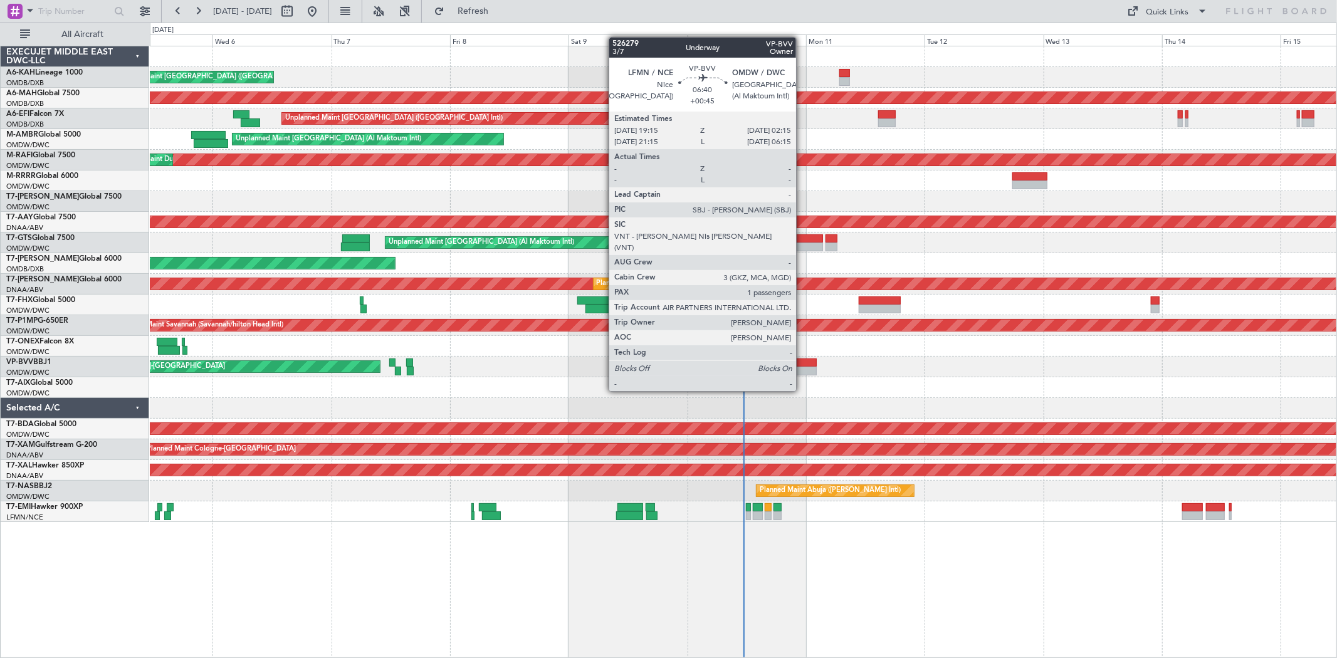
click at [802, 367] on div at bounding box center [799, 371] width 35 height 9
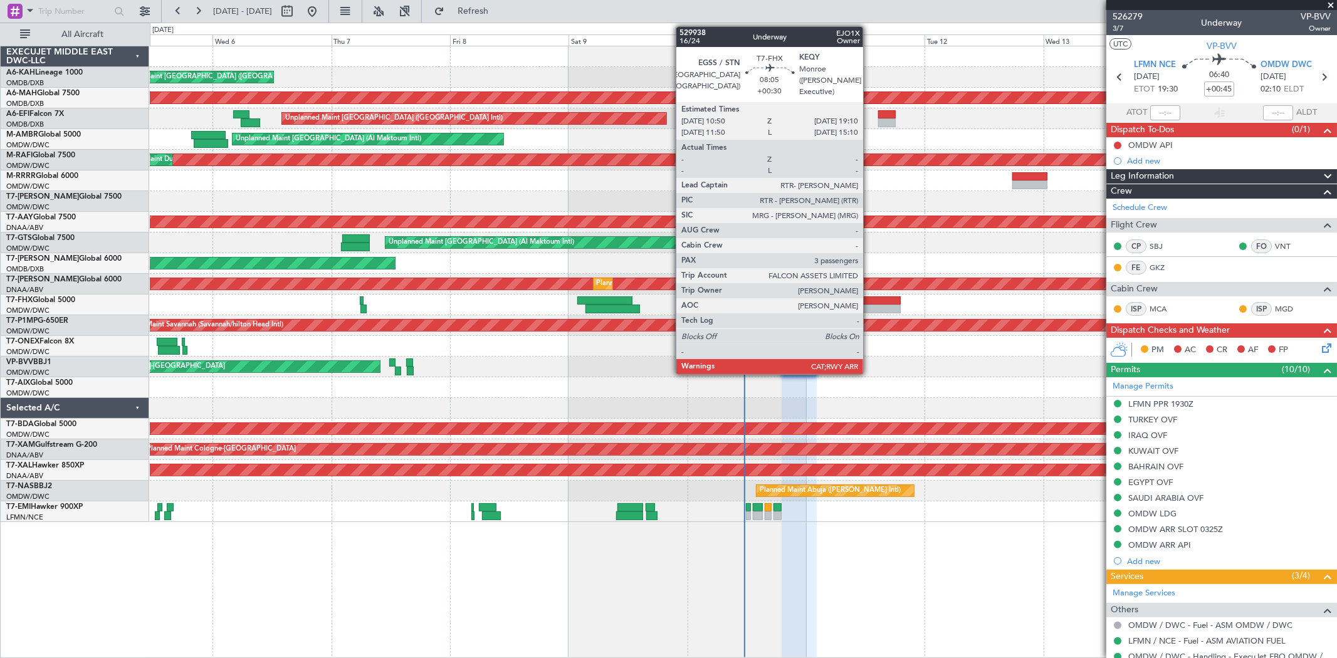
click at [802, 302] on div at bounding box center [879, 301] width 41 height 9
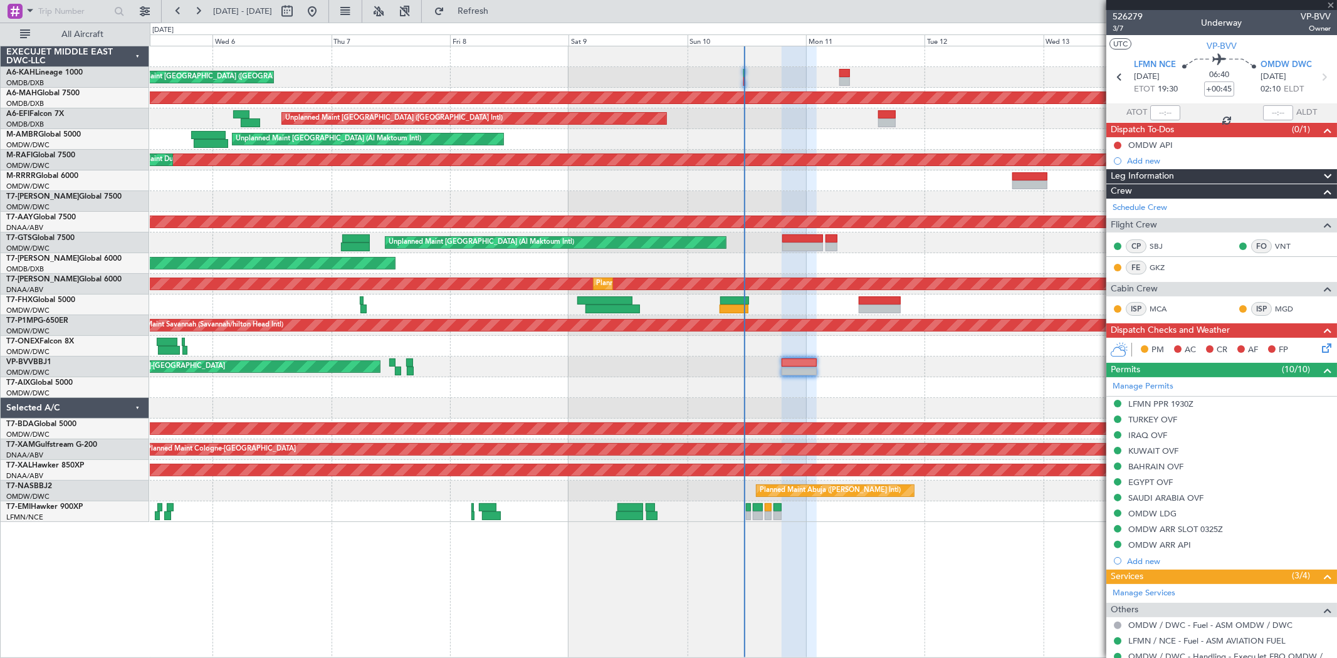
type input "+00:30"
type input "3"
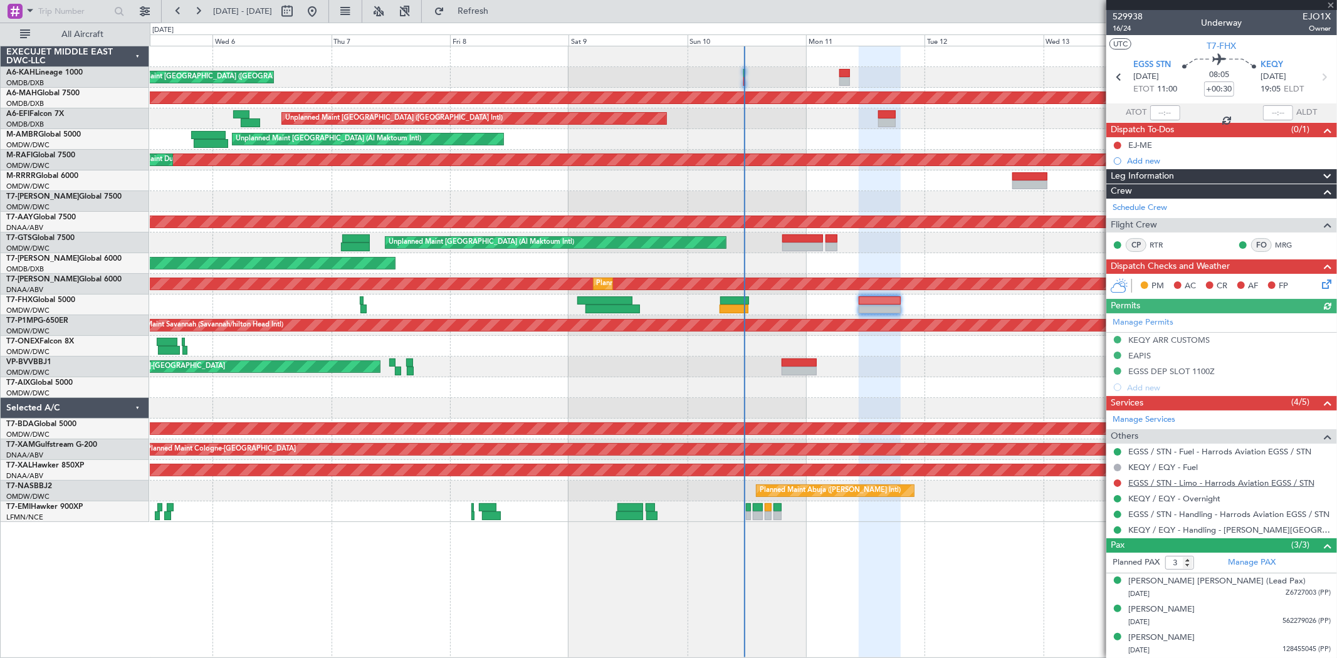
click at [802, 394] on link "EGSS / STN - Limo - Harrods Aviation EGSS / STN" at bounding box center [1222, 483] width 186 height 11
click at [802, 48] on span "T7-FHX" at bounding box center [1222, 46] width 29 height 13
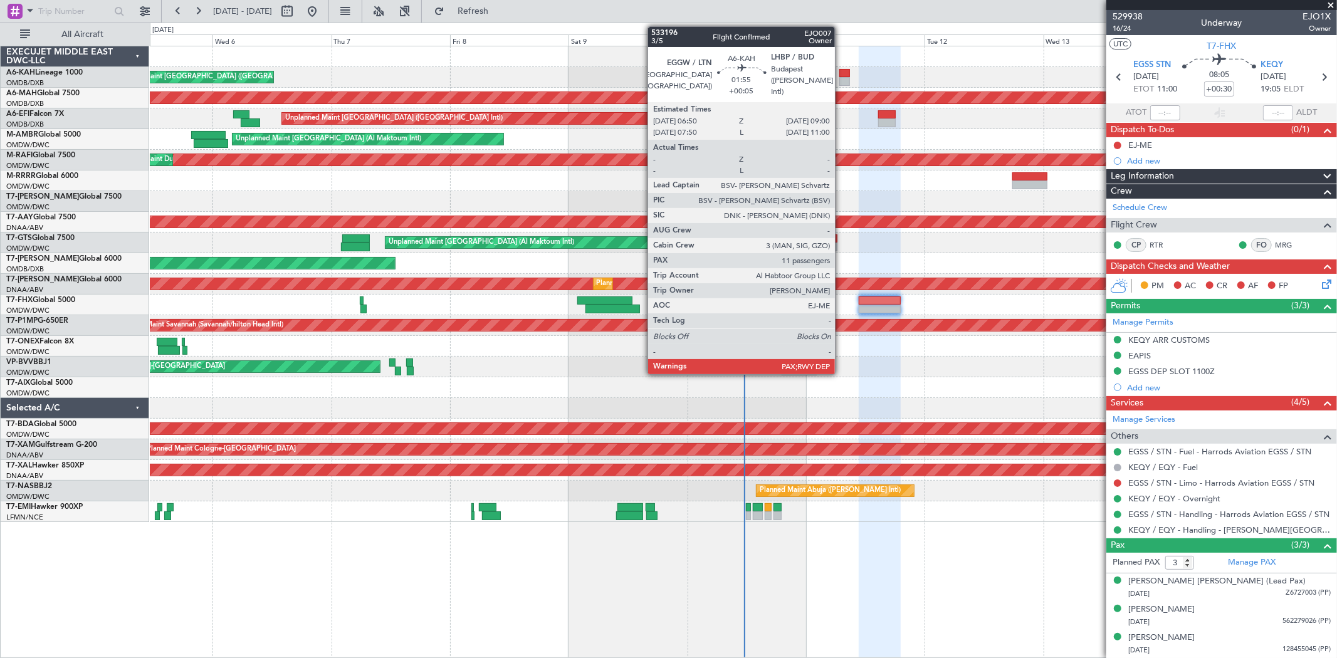
click at [802, 76] on div at bounding box center [845, 73] width 11 height 9
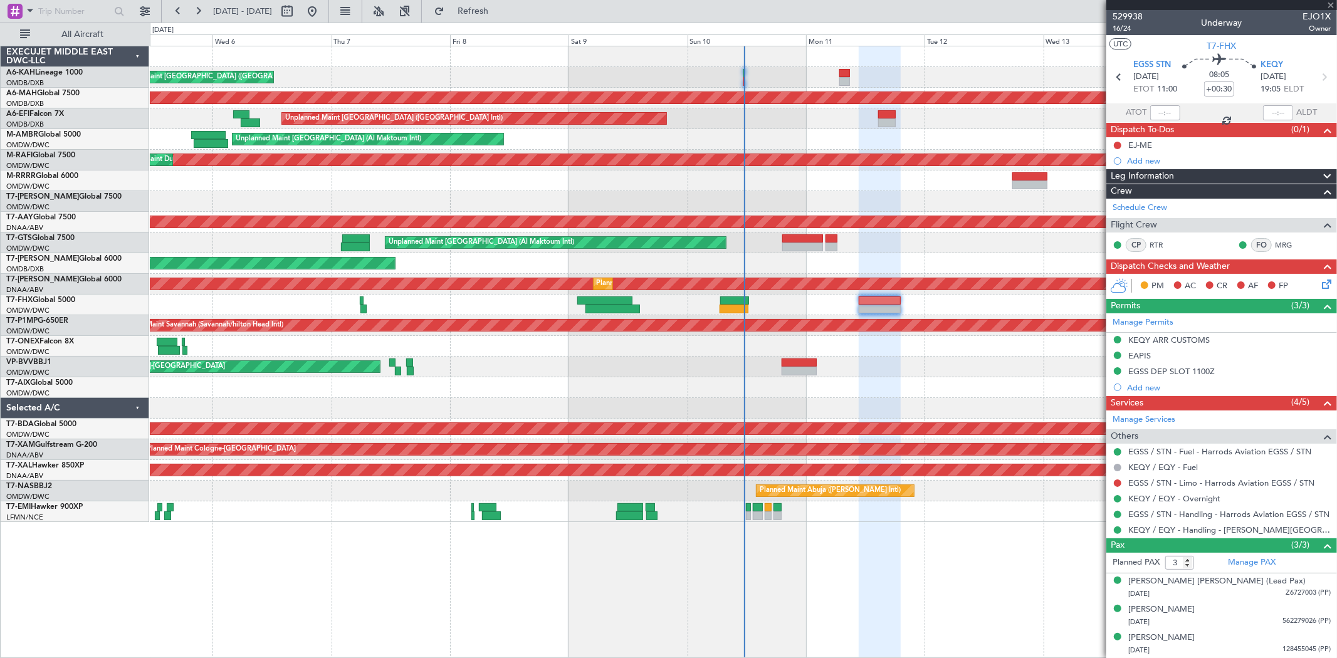
type input "+00:05"
type input "11"
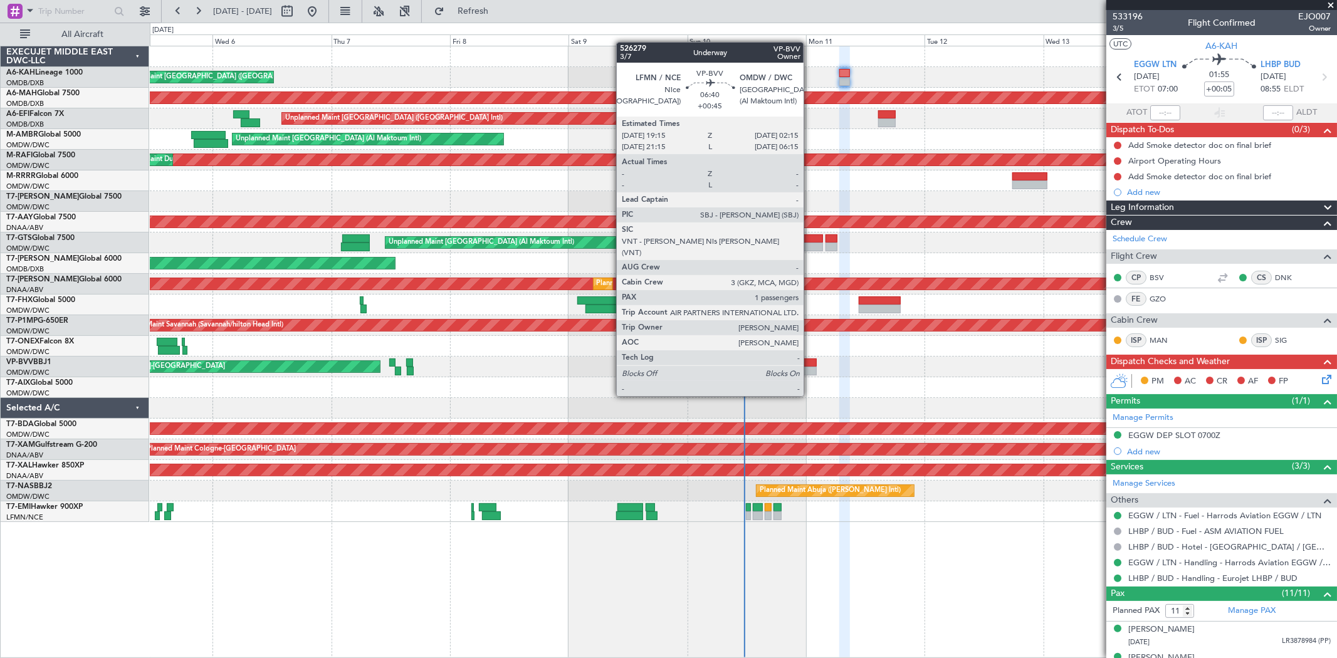
click at [802, 372] on div at bounding box center [799, 371] width 35 height 9
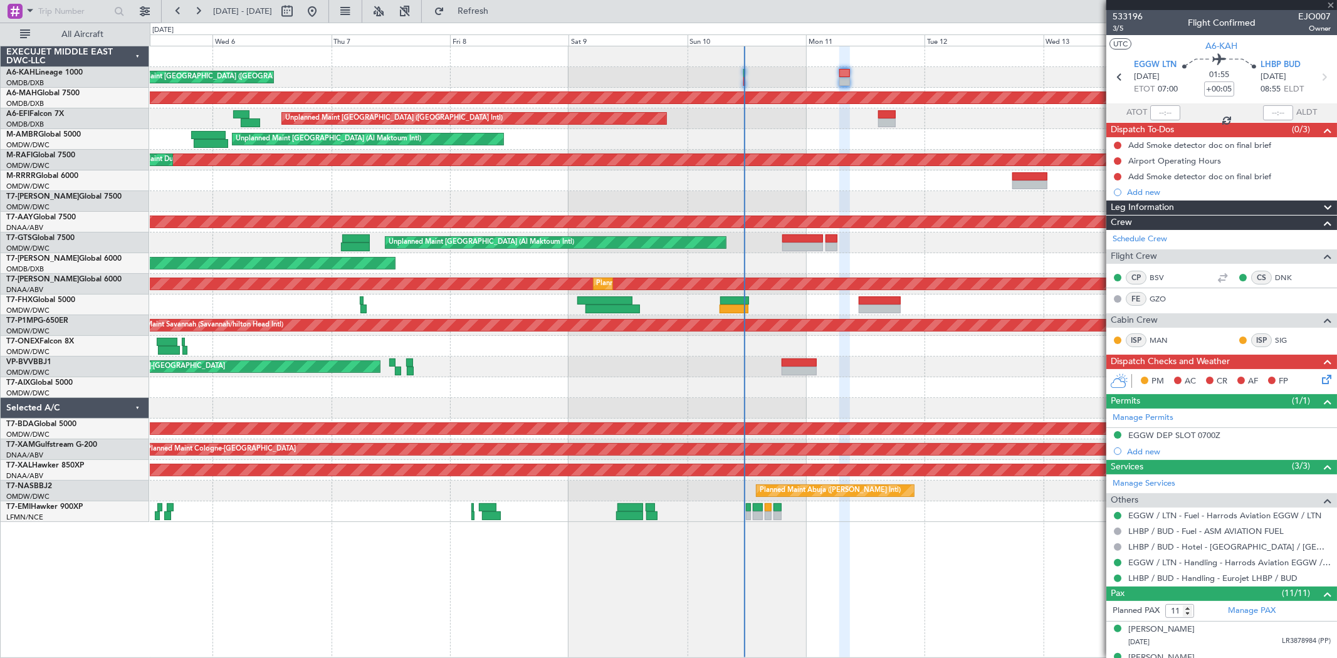
type input "+00:45"
type input "1"
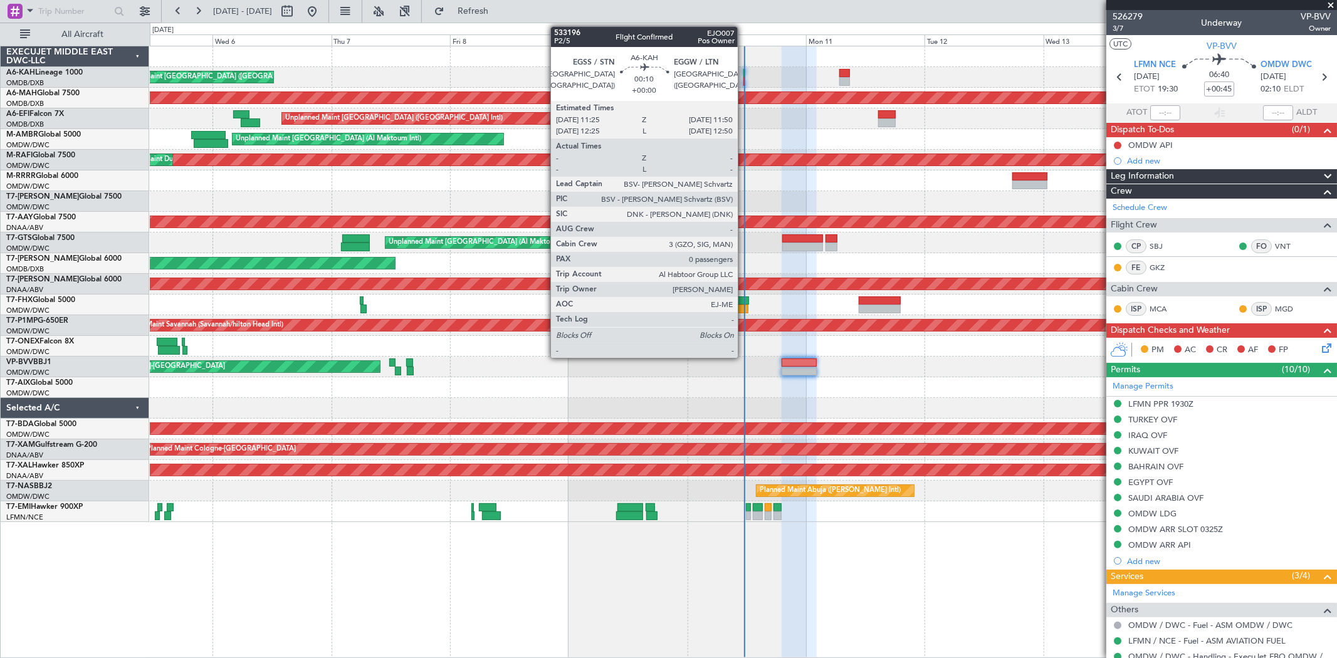
click at [744, 77] on div at bounding box center [745, 81] width 3 height 9
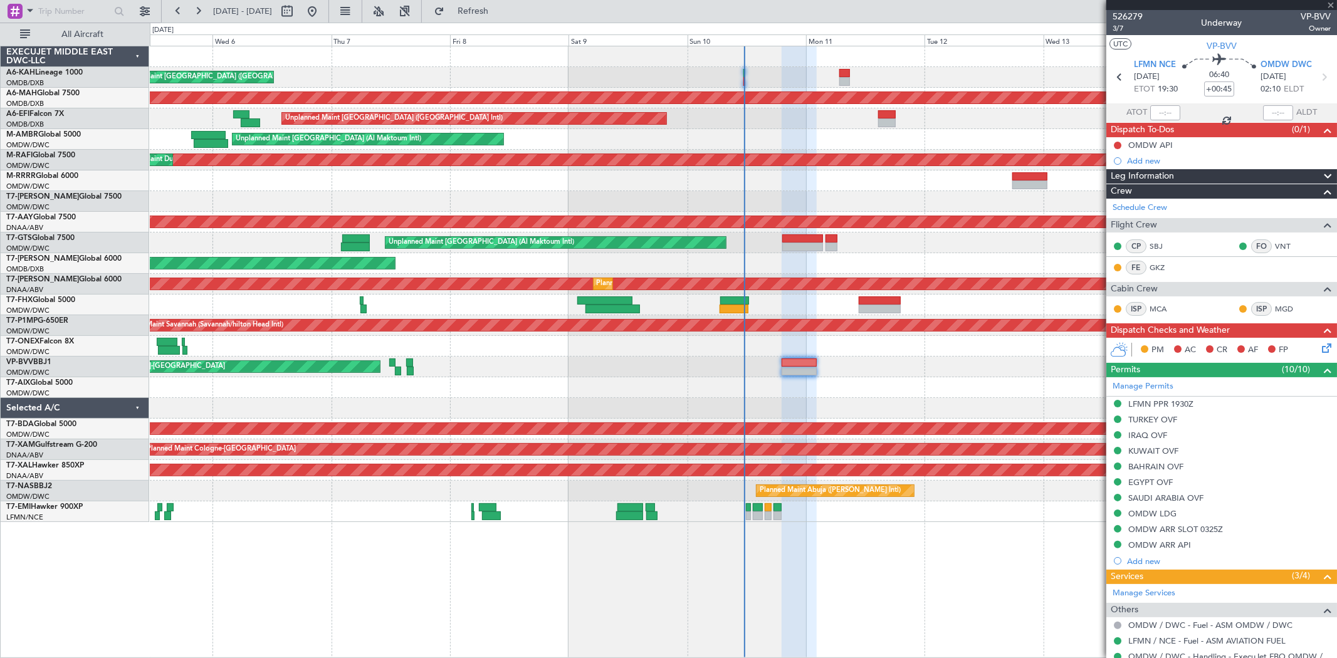
type input "0"
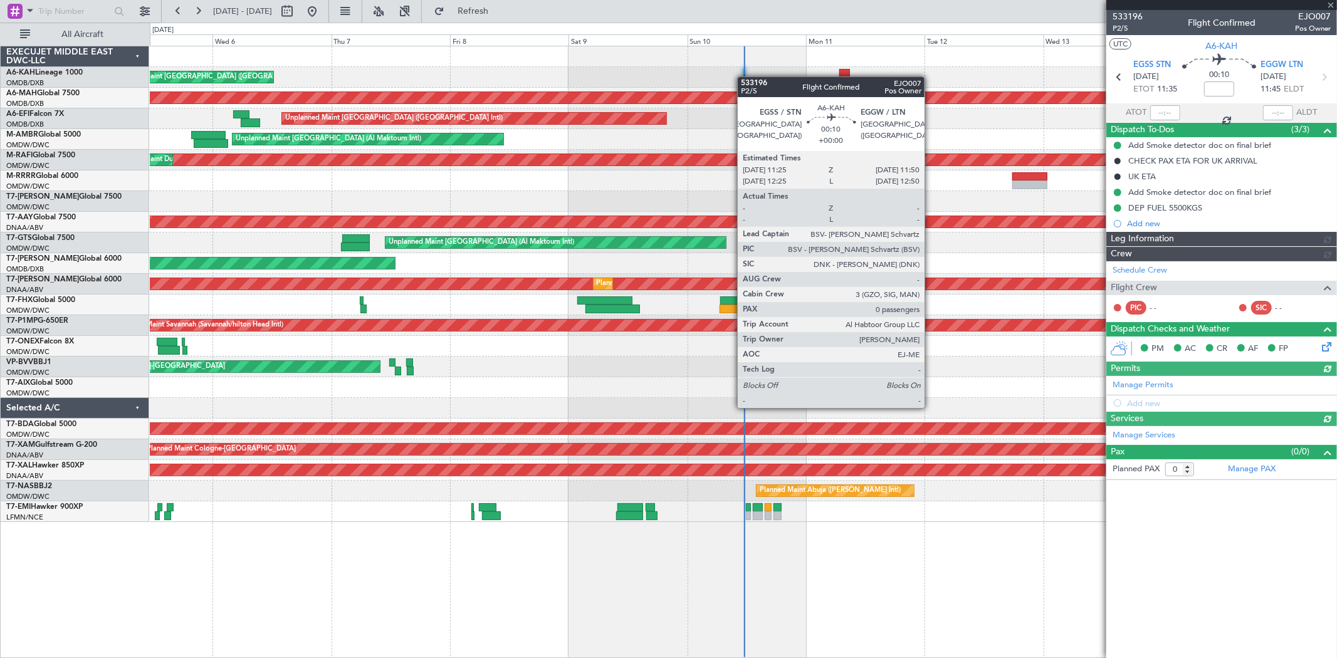
type input "[PERSON_NAME] (SYS)"
type input "6983"
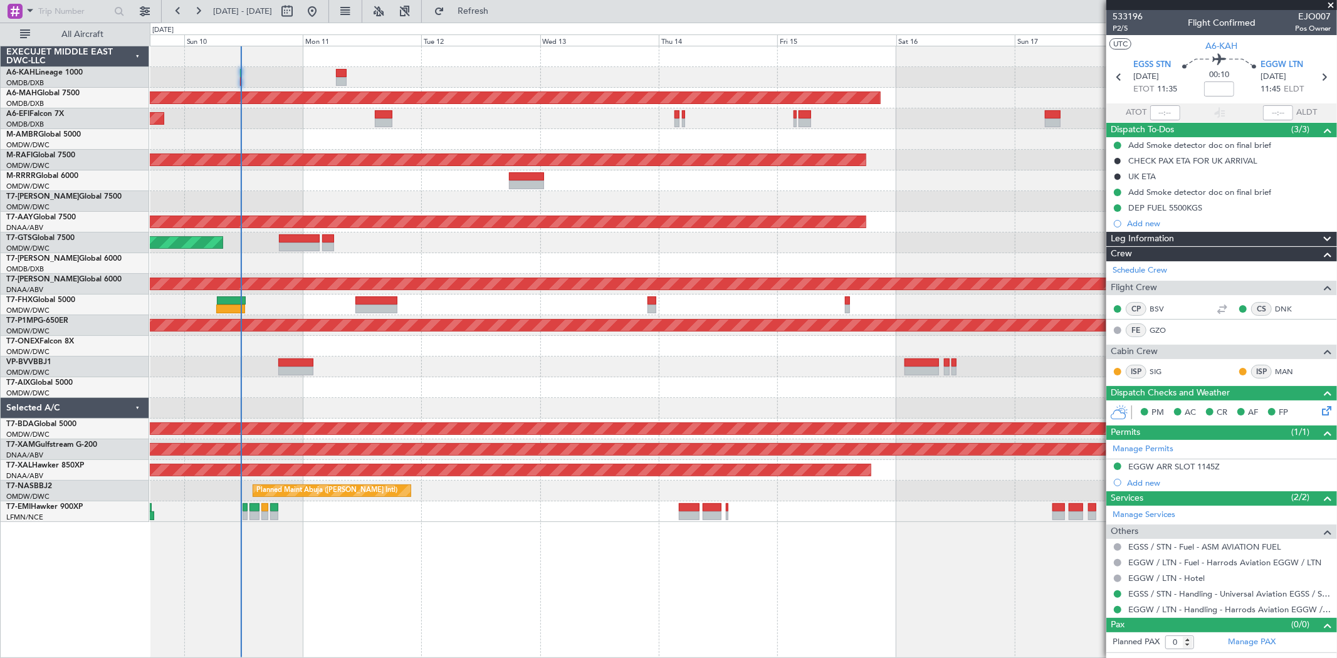
click at [398, 117] on div "Planned Maint [GEOGRAPHIC_DATA] ([GEOGRAPHIC_DATA] Intl) Unplanned Maint [GEOGR…" at bounding box center [743, 284] width 1187 height 476
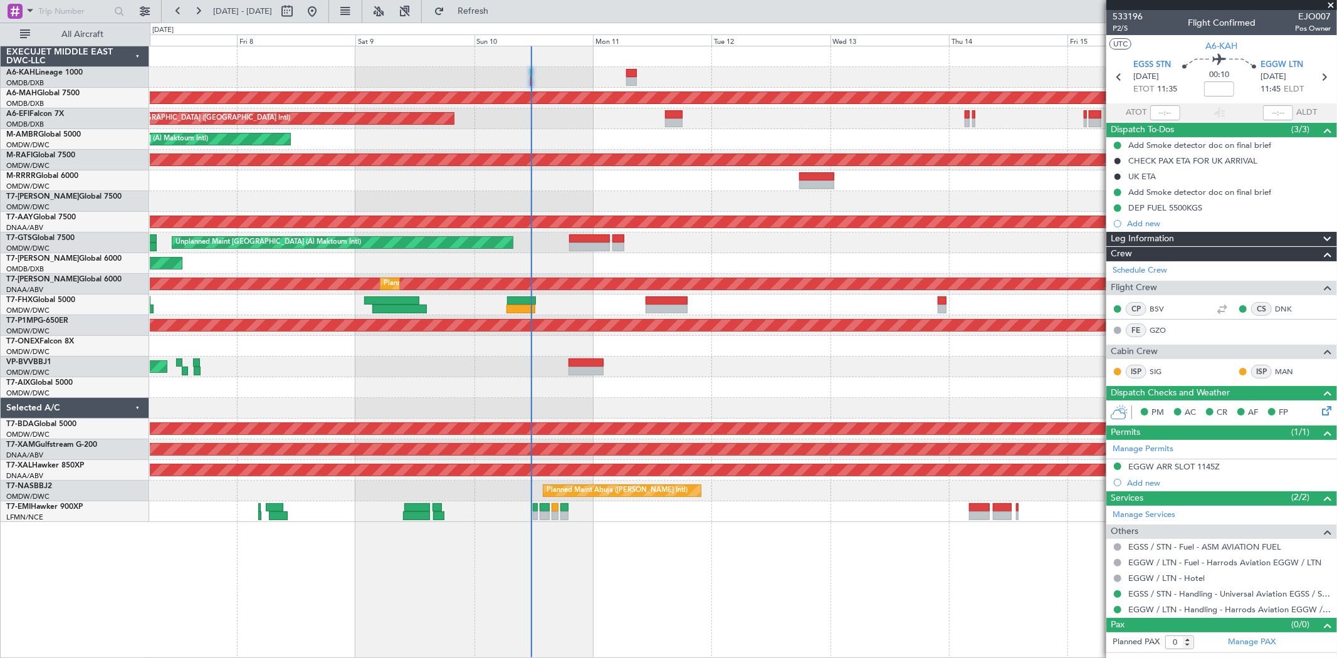
click at [772, 140] on div "Unplanned Maint [GEOGRAPHIC_DATA] (Al Maktoum Intl)" at bounding box center [743, 139] width 1187 height 21
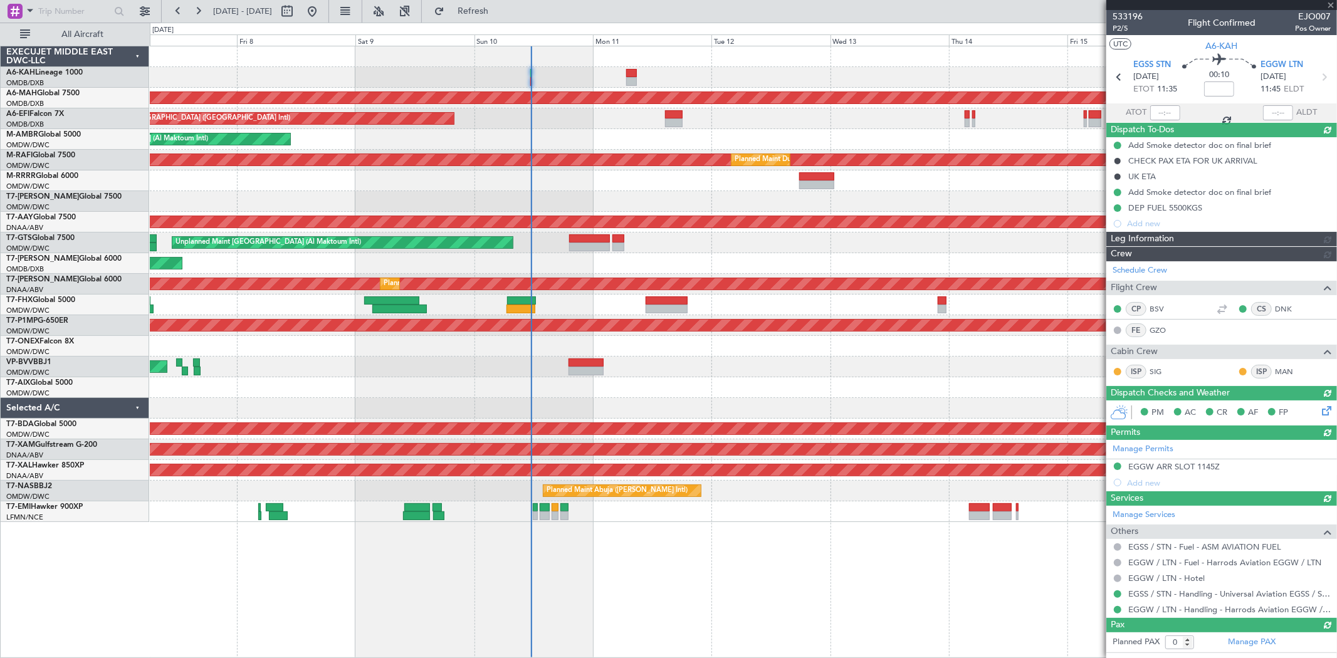
type input "[PERSON_NAME] (SYS)"
type input "6983"
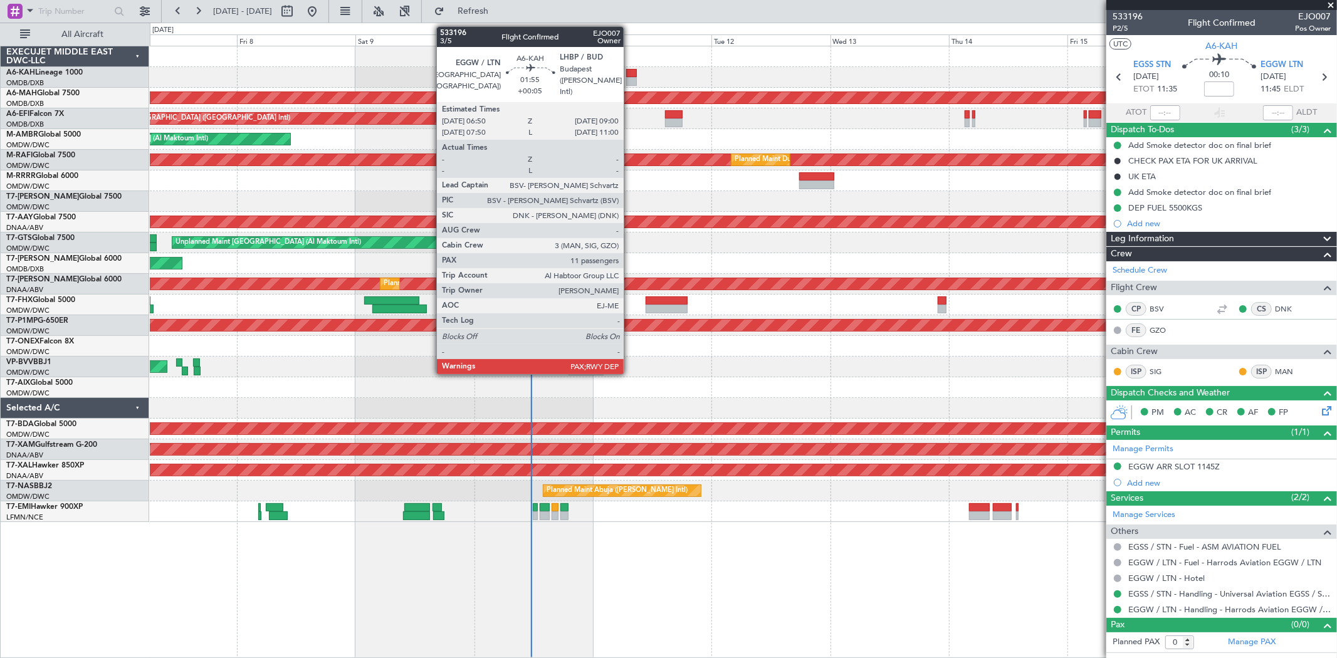
click at [630, 76] on div at bounding box center [631, 73] width 11 height 9
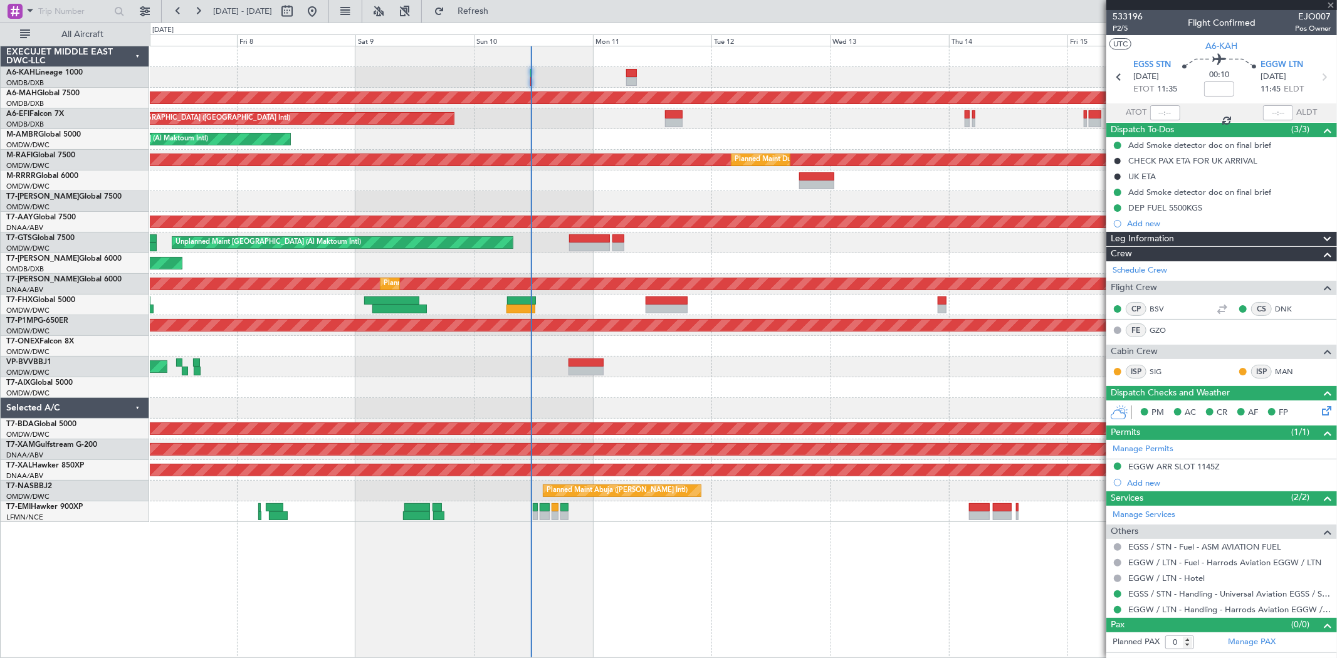
type input "+00:05"
type input "11"
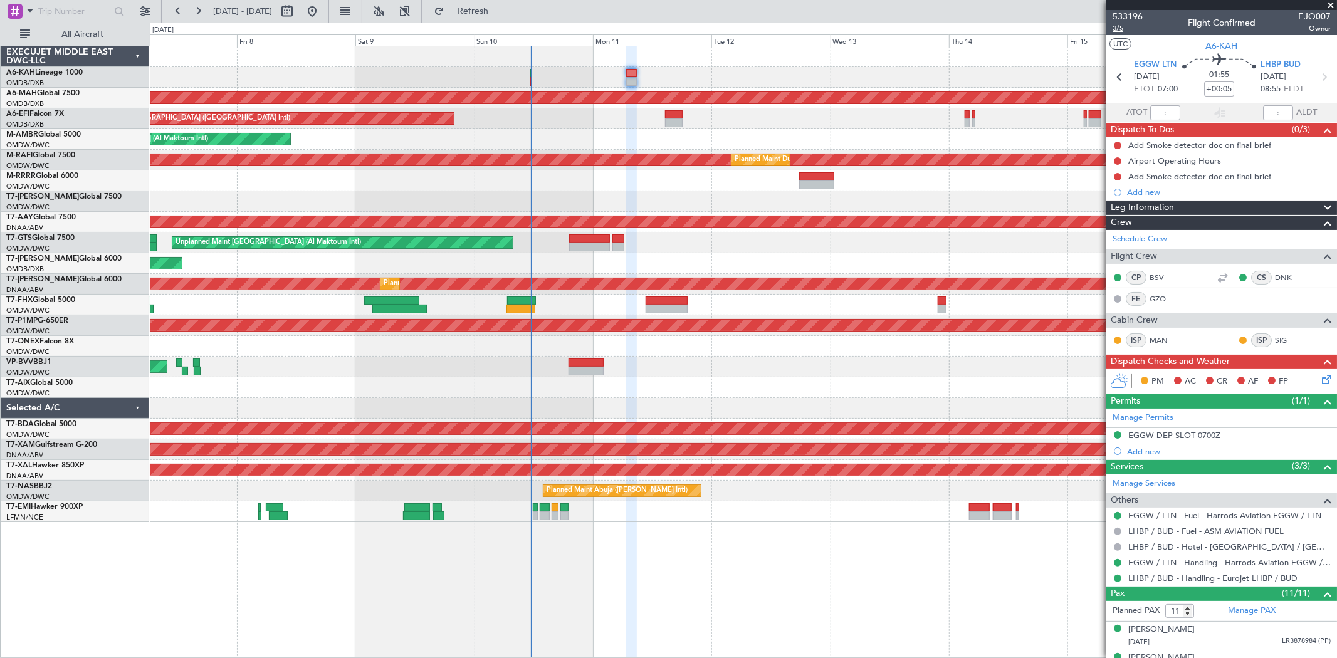
click at [802, 26] on span "3/5" at bounding box center [1128, 28] width 30 height 11
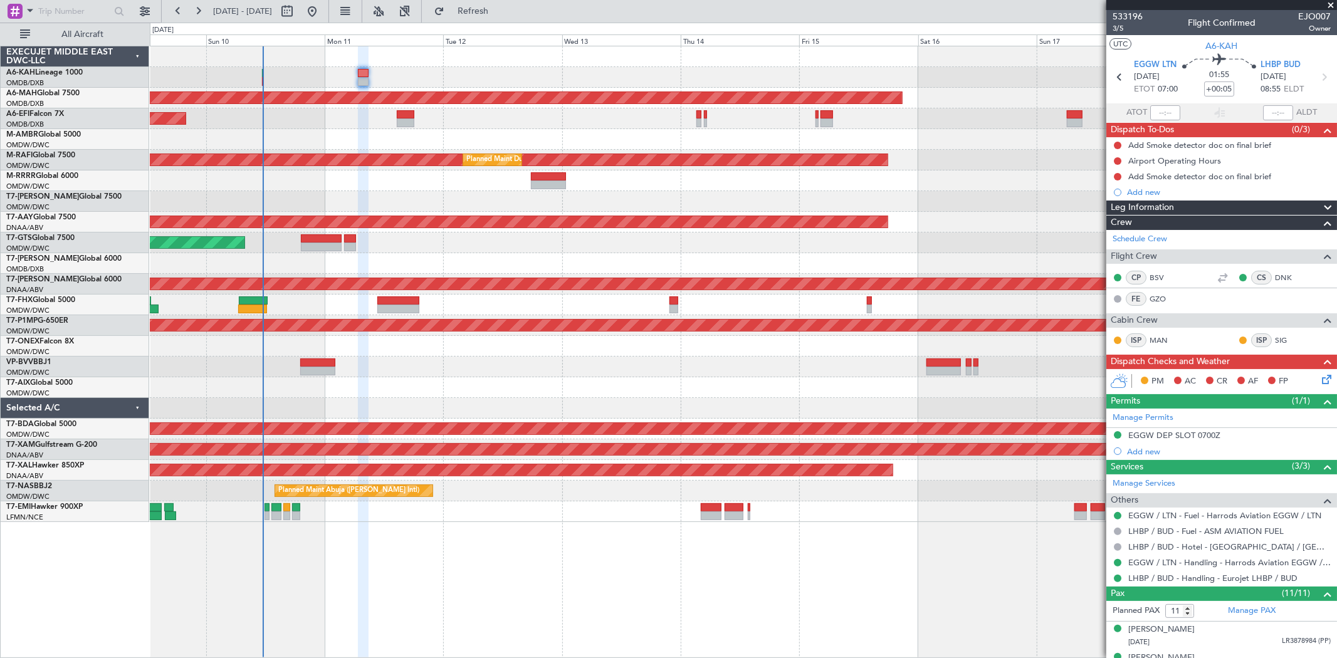
click at [650, 115] on div "Unplanned Maint [GEOGRAPHIC_DATA] ([GEOGRAPHIC_DATA] Intl)" at bounding box center [743, 118] width 1187 height 21
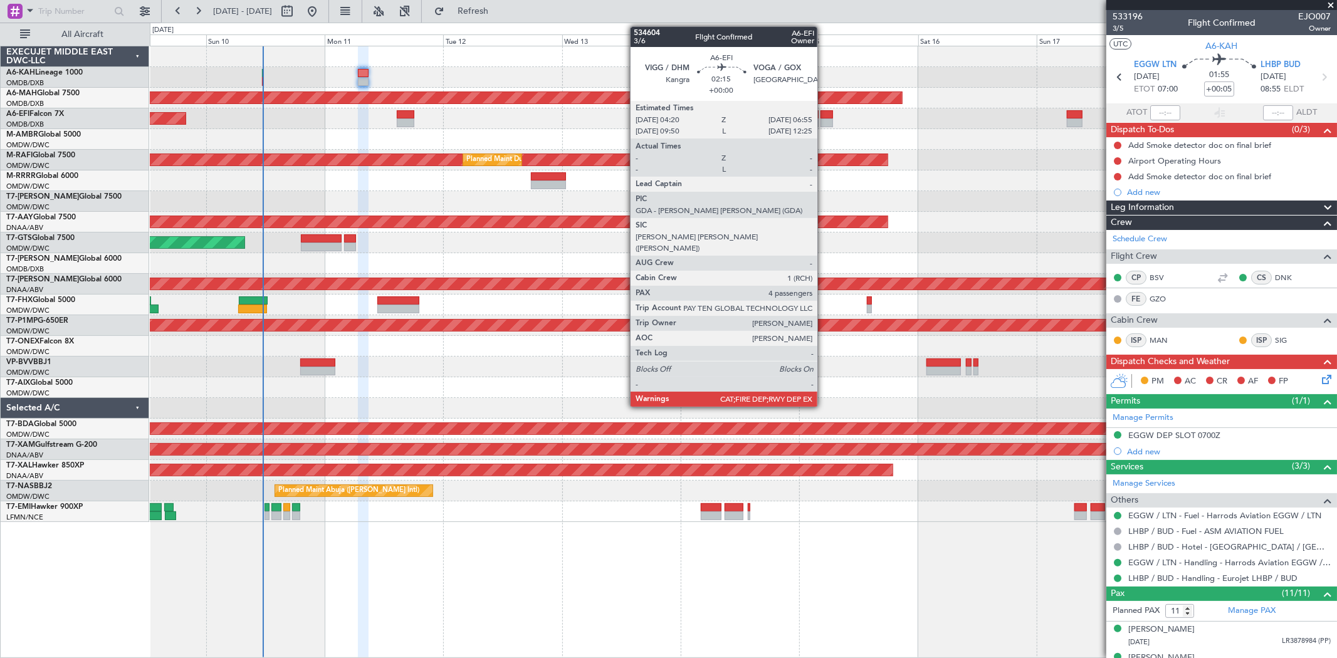
click at [802, 125] on div at bounding box center [827, 123] width 13 height 9
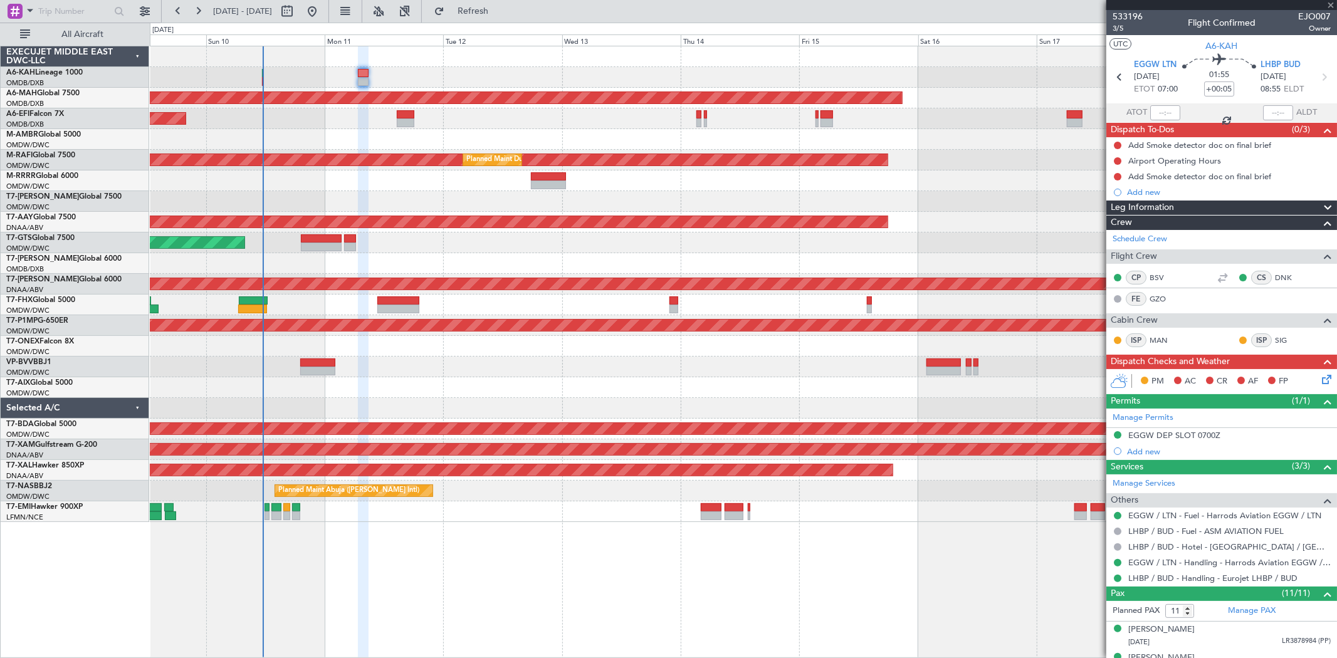
type input "4"
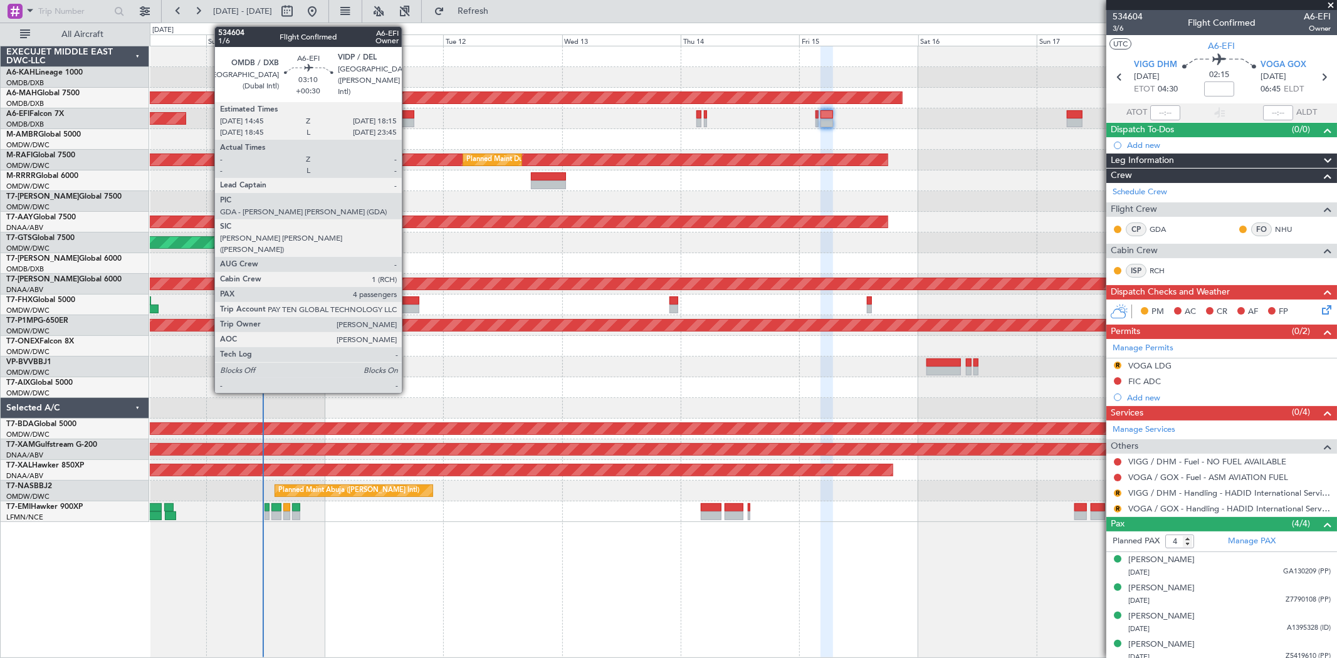
click at [408, 121] on div at bounding box center [406, 123] width 18 height 9
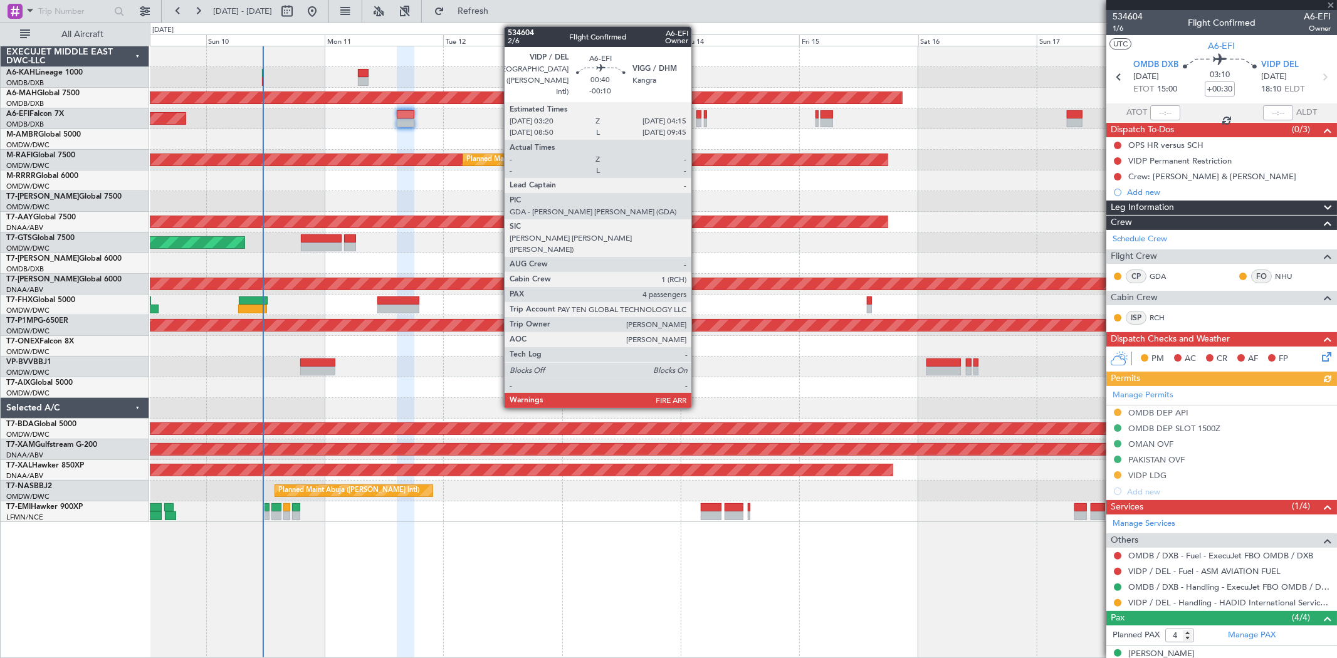
click at [698, 120] on div at bounding box center [699, 123] width 5 height 9
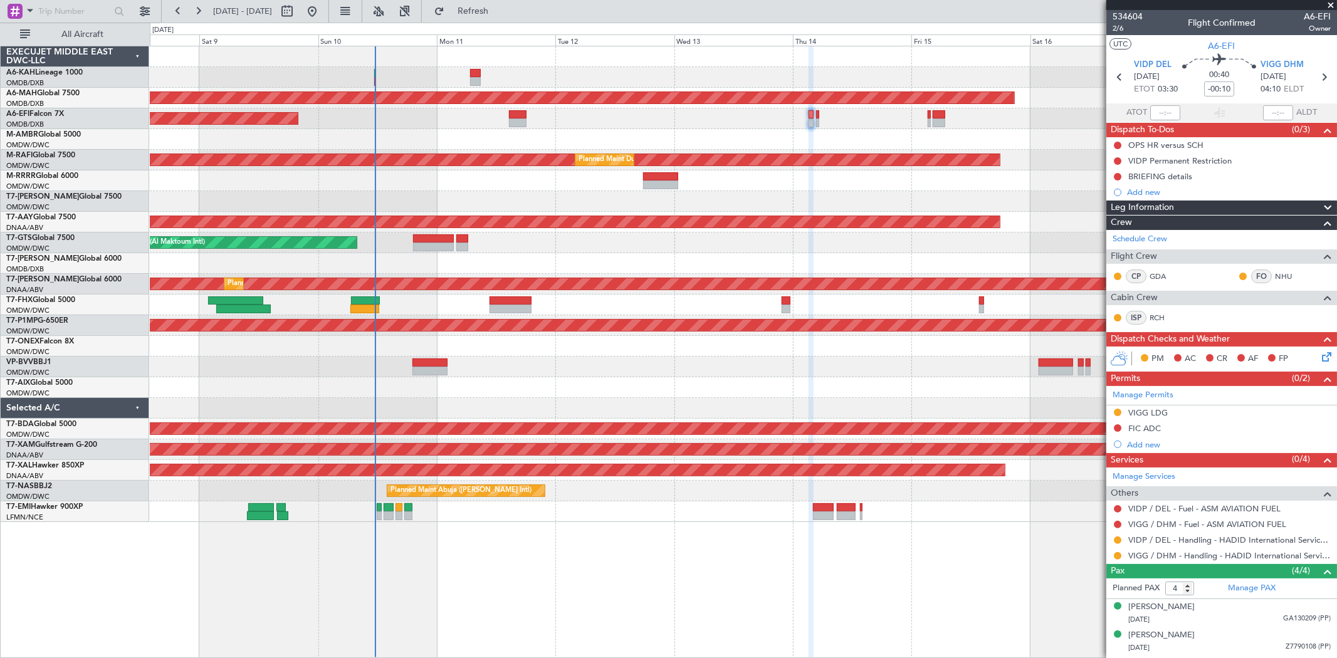
click at [638, 139] on div "Unplanned Maint [GEOGRAPHIC_DATA] (Al Maktoum Intl)" at bounding box center [743, 139] width 1187 height 21
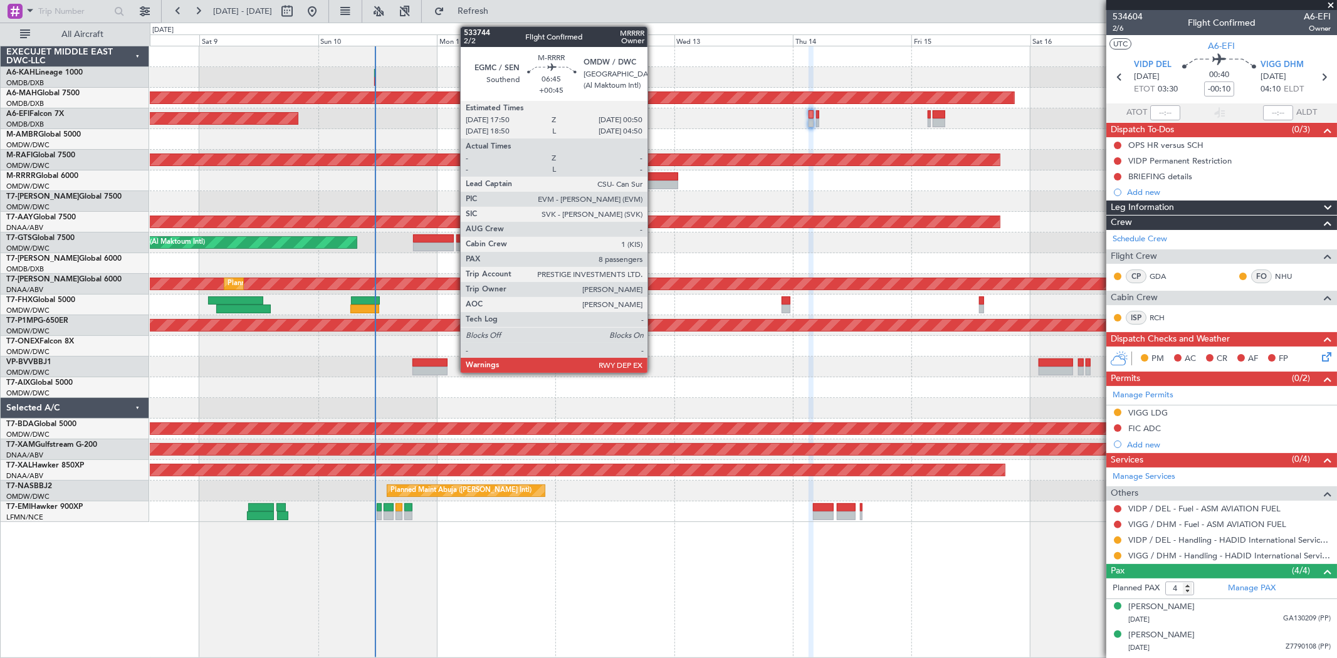
click at [654, 181] on div at bounding box center [660, 185] width 35 height 9
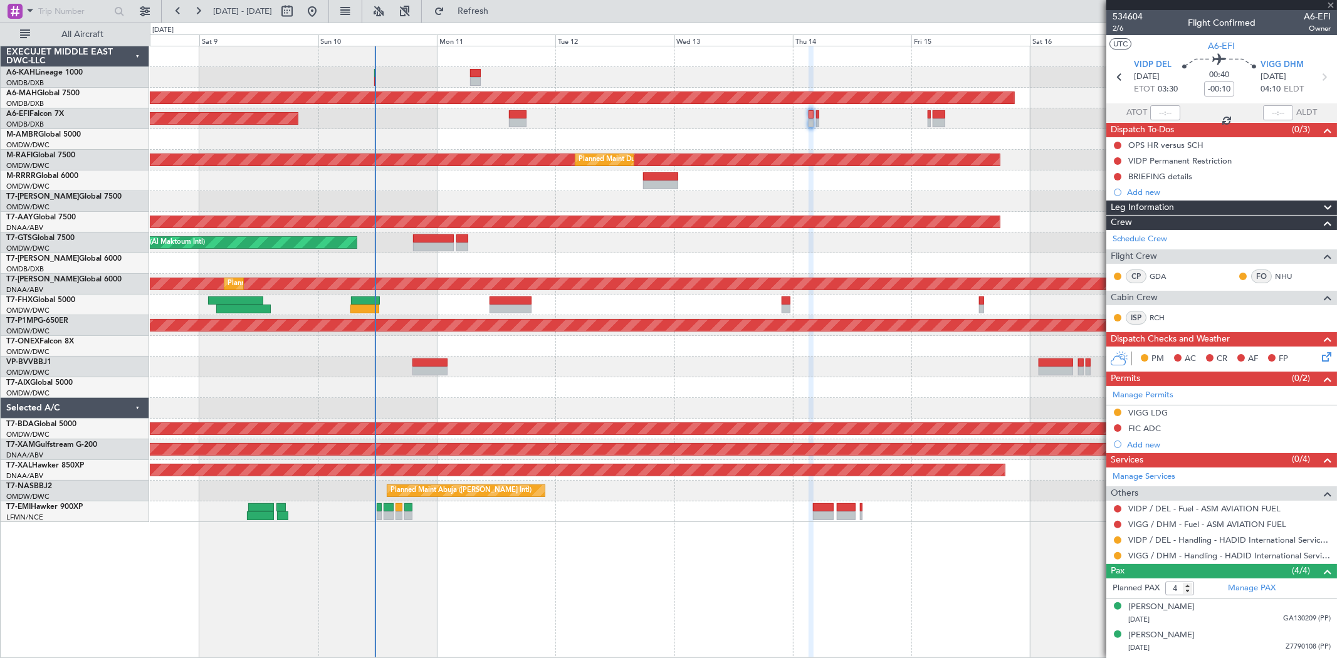
type input "+00:45"
type input "8"
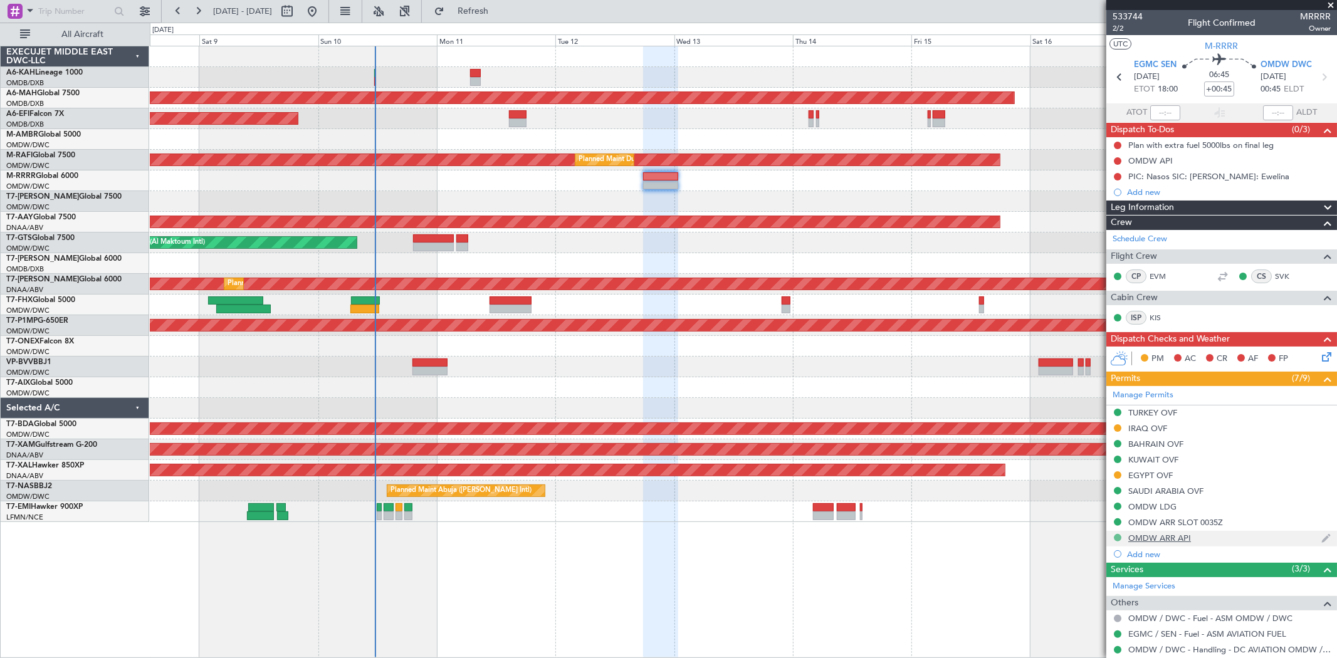
click at [802, 394] on button at bounding box center [1118, 538] width 8 height 8
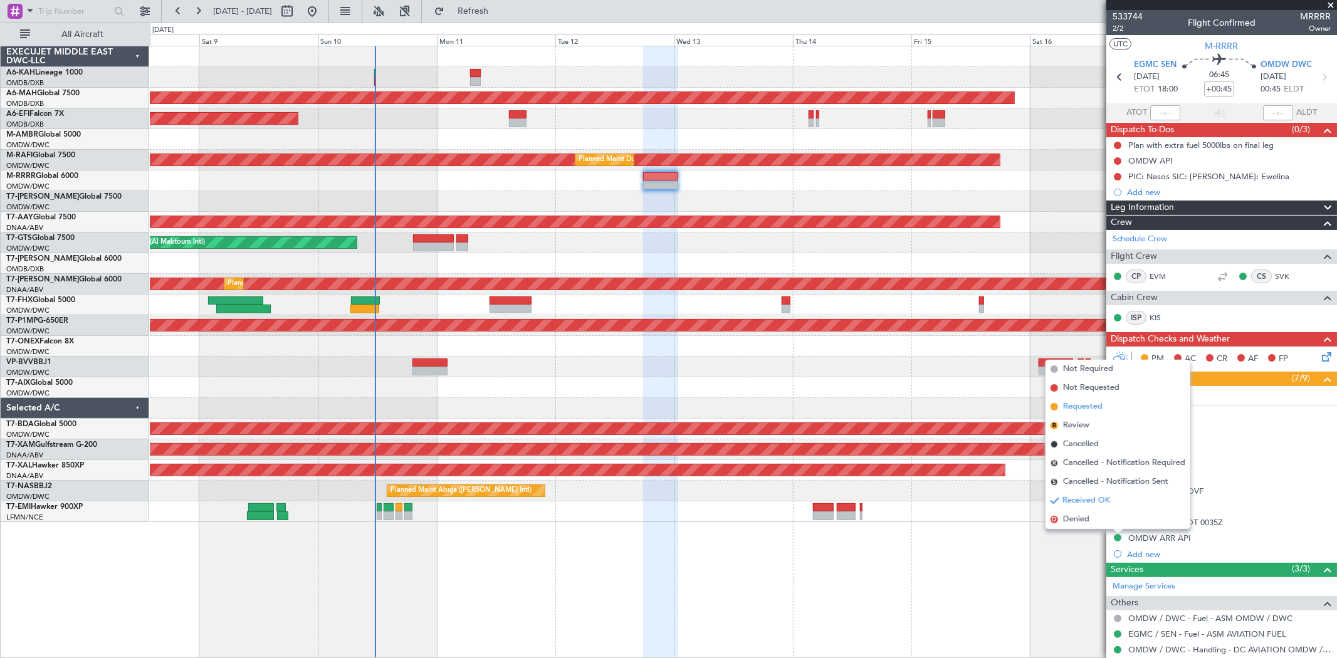
click at [802, 394] on span "Requested" at bounding box center [1083, 407] width 40 height 13
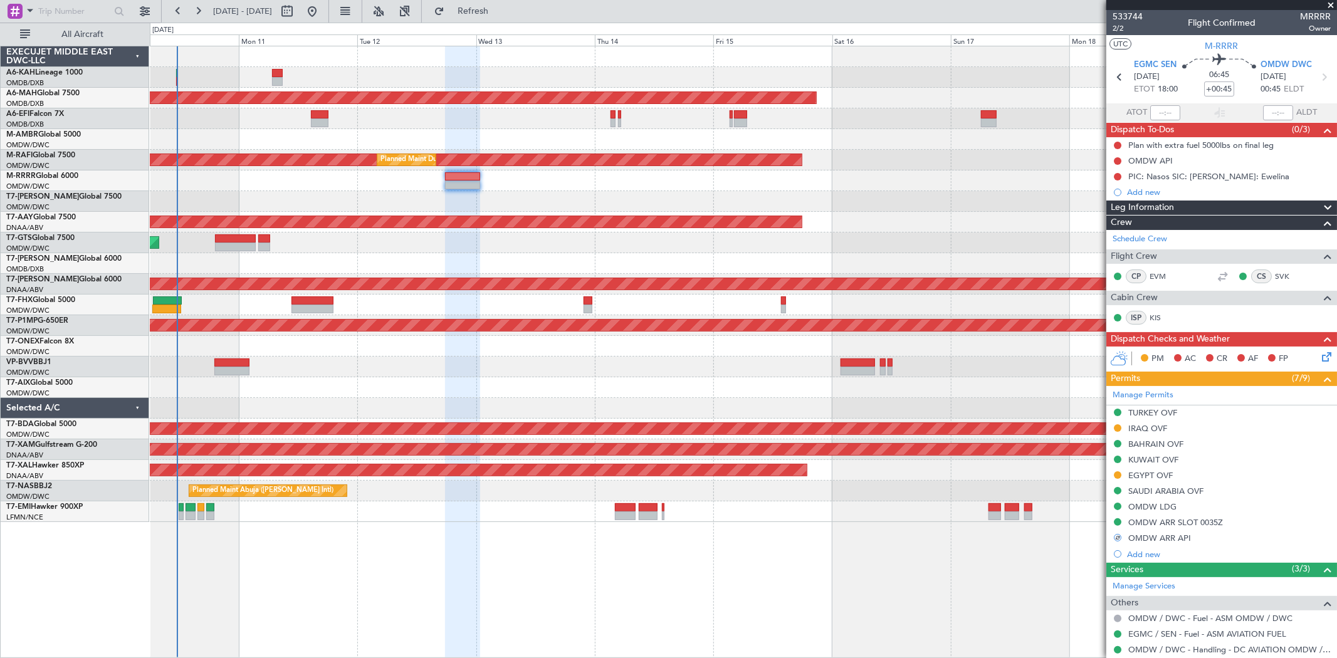
click at [552, 186] on div at bounding box center [743, 181] width 1187 height 21
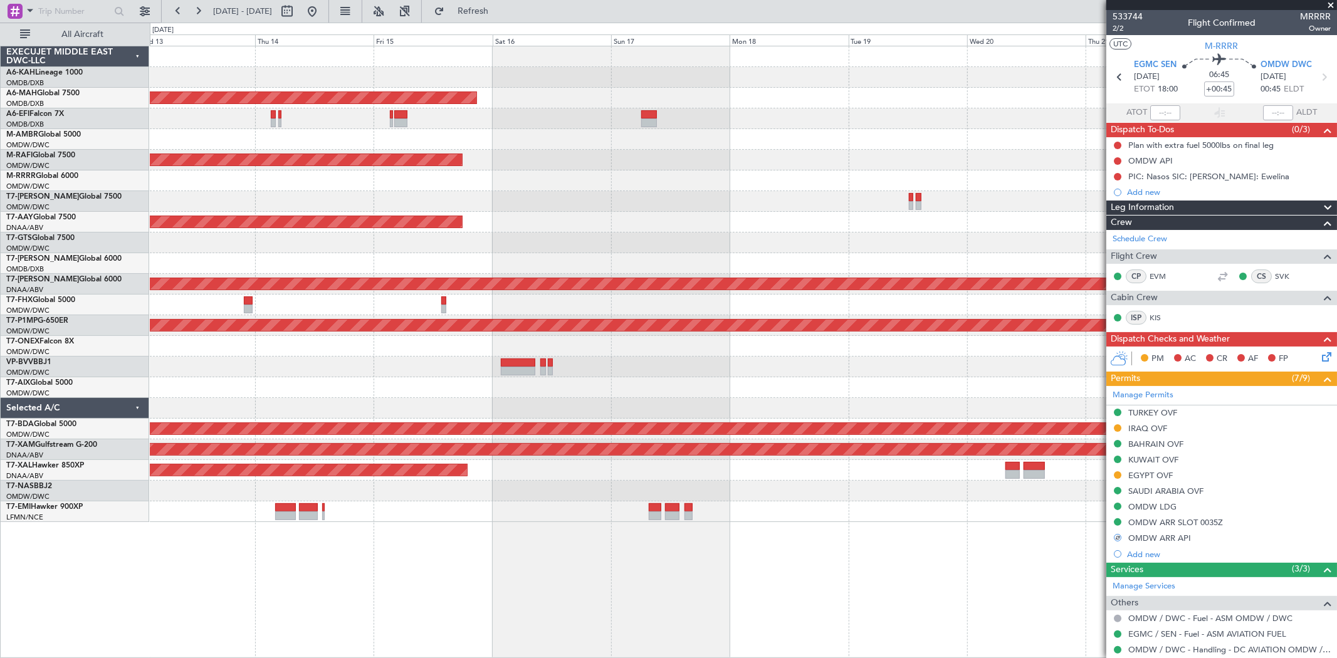
click at [398, 166] on div "Planned Maint Dubai (Dubai Intl) Planned Maint Dubai (Al Maktoum Intl) Planned …" at bounding box center [743, 284] width 1187 height 476
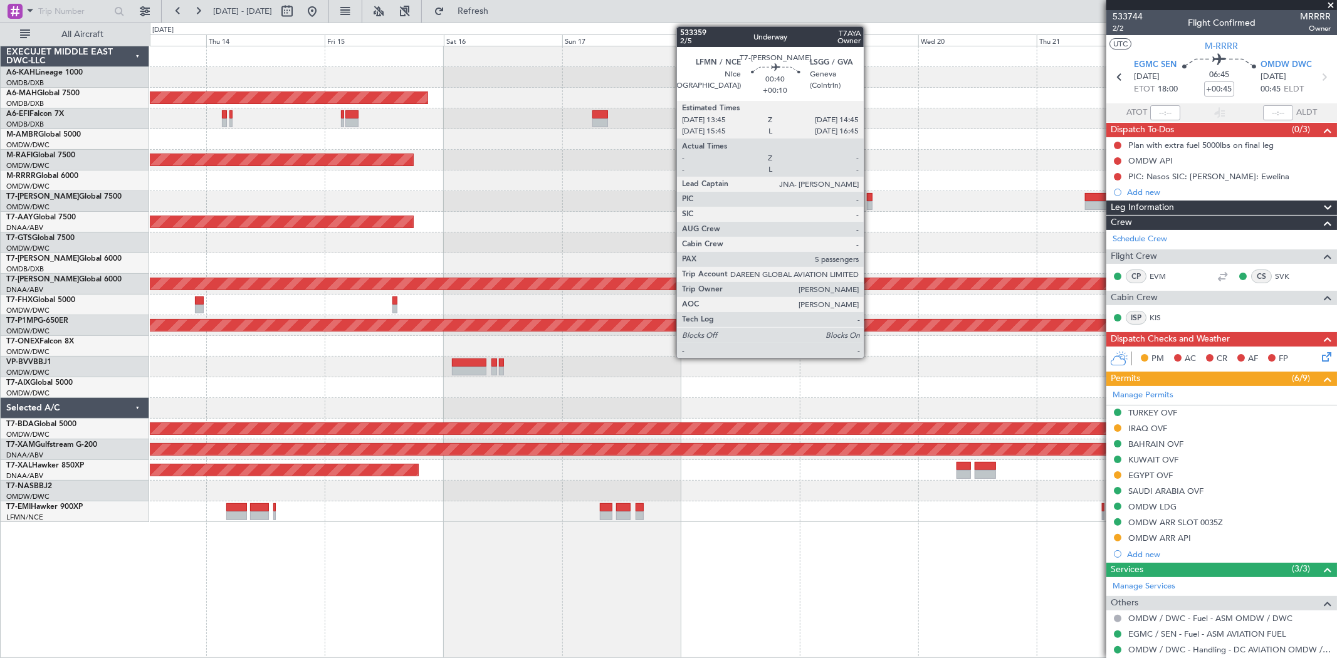
click at [742, 198] on div "Planned Maint Dubai (Dubai Intl) Planned Maint Dubai (Al Maktoum Intl) Planned …" at bounding box center [743, 284] width 1187 height 476
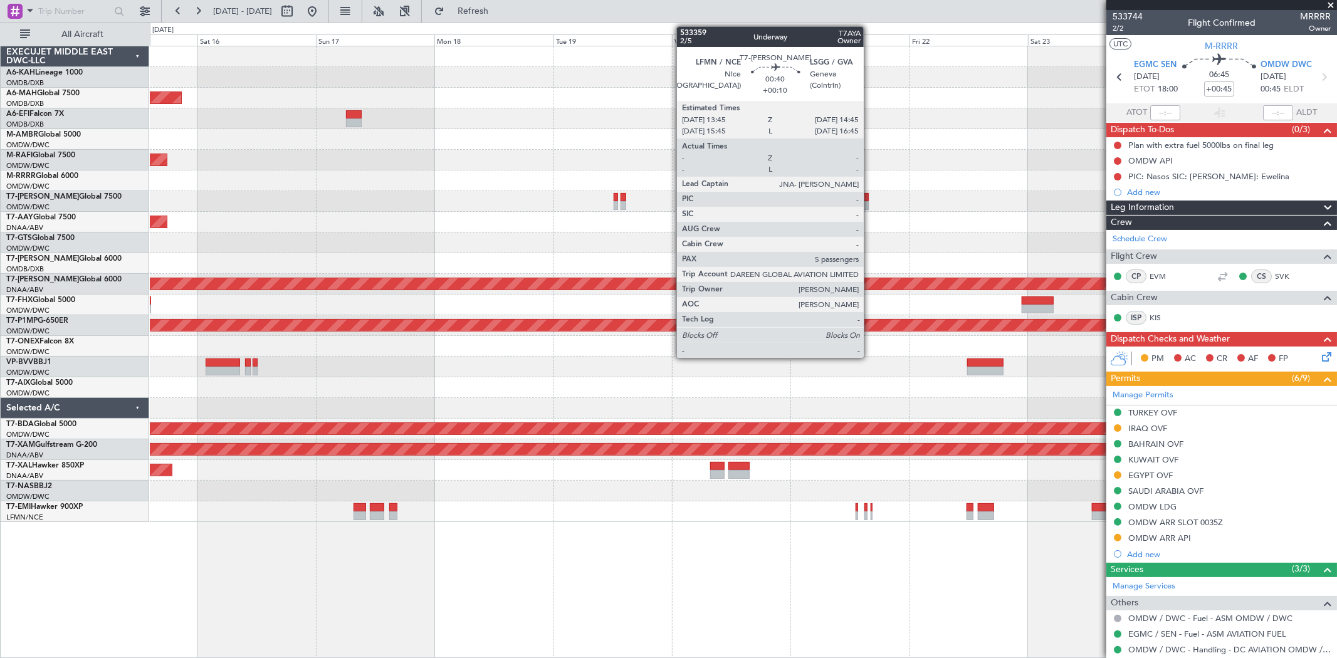
click at [560, 167] on div "Planned Maint Dubai (Al Maktoum Intl)" at bounding box center [743, 160] width 1187 height 21
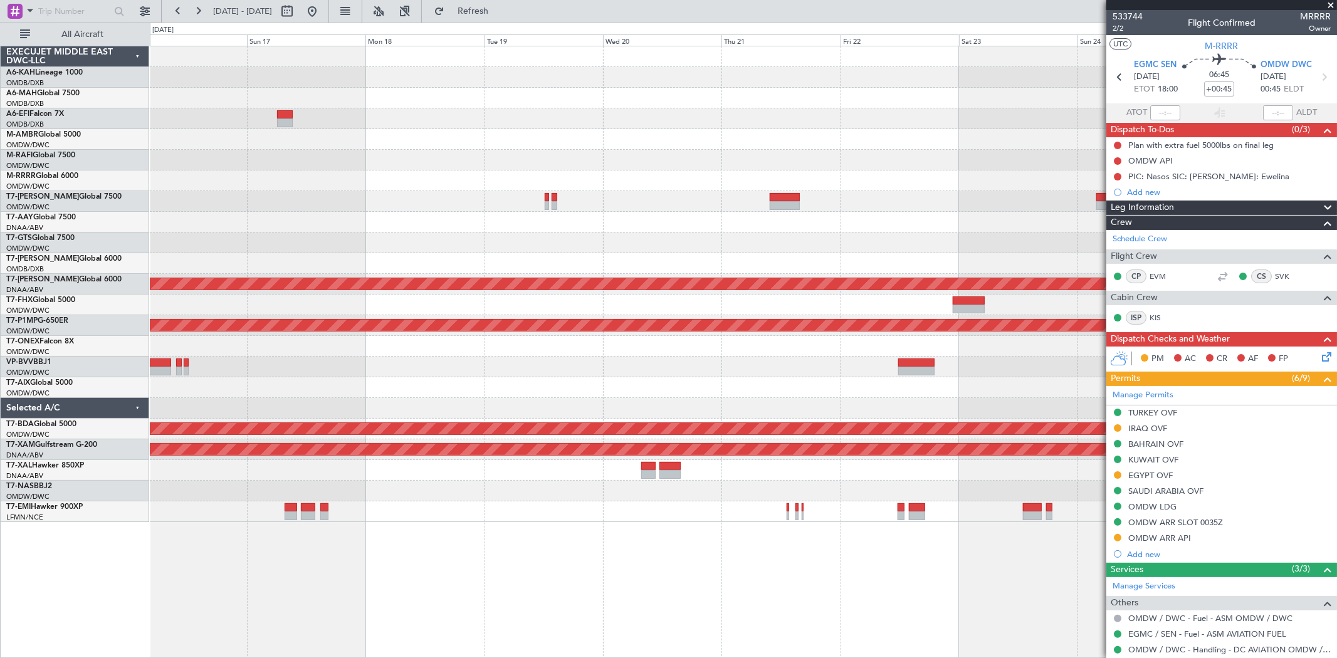
click at [734, 190] on div at bounding box center [743, 181] width 1187 height 21
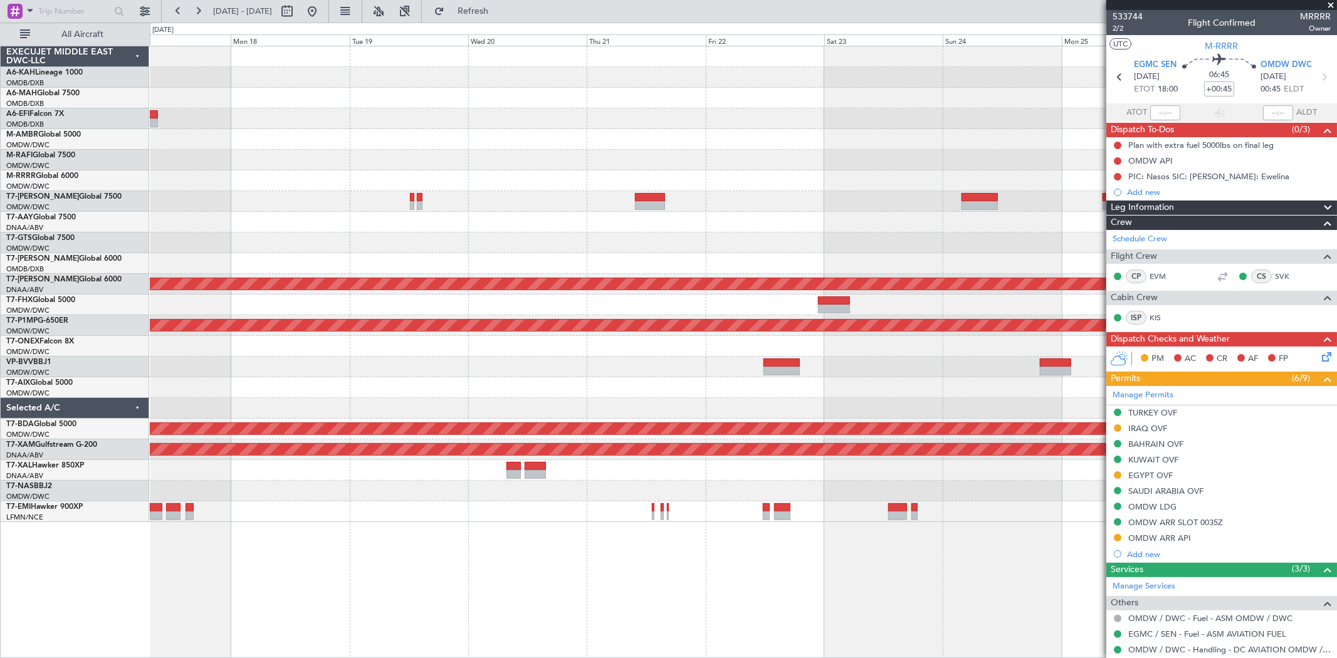
click at [362, 216] on div "Unplanned Maint [GEOGRAPHIC_DATA] (Al Maktoum Intl)" at bounding box center [743, 222] width 1187 height 21
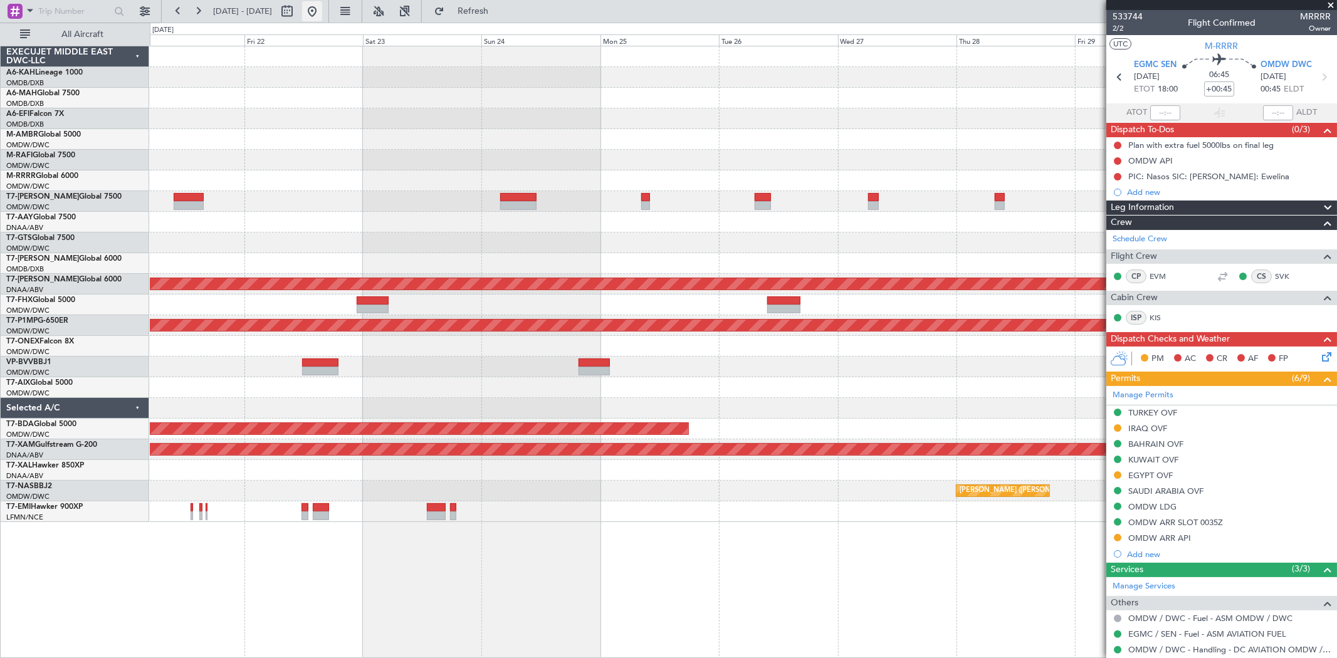
click at [322, 8] on button at bounding box center [312, 11] width 20 height 20
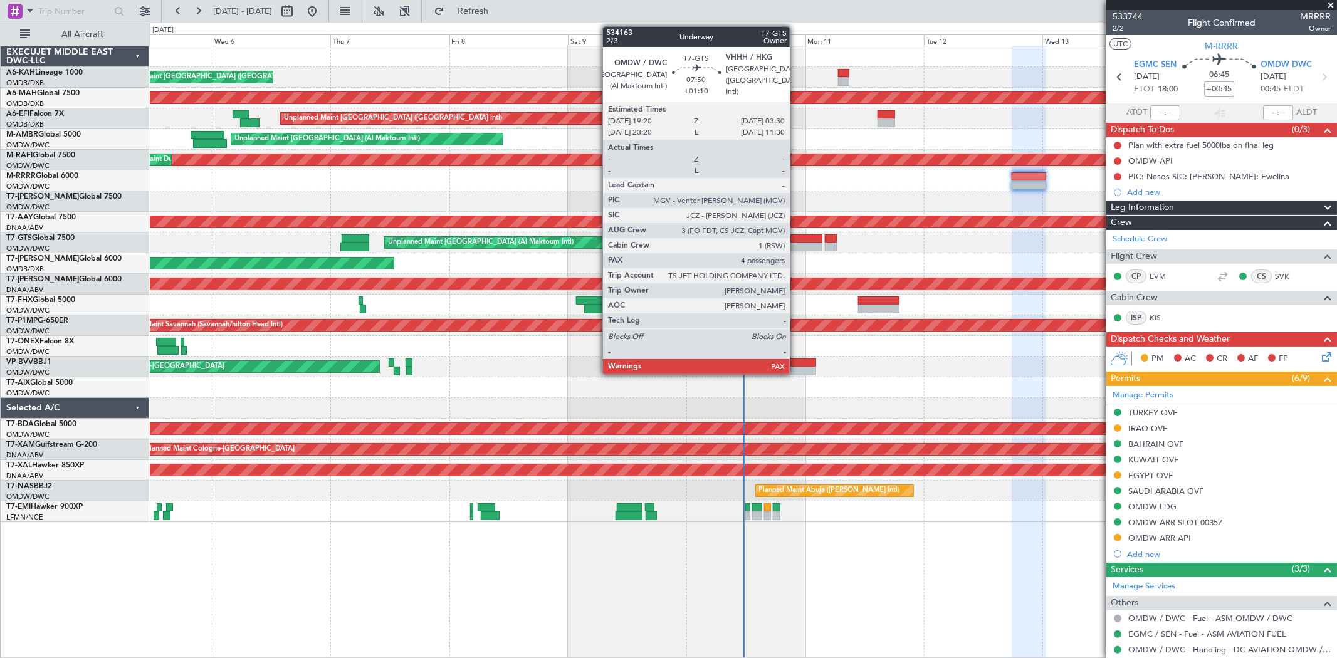
click at [796, 247] on div at bounding box center [802, 247] width 41 height 9
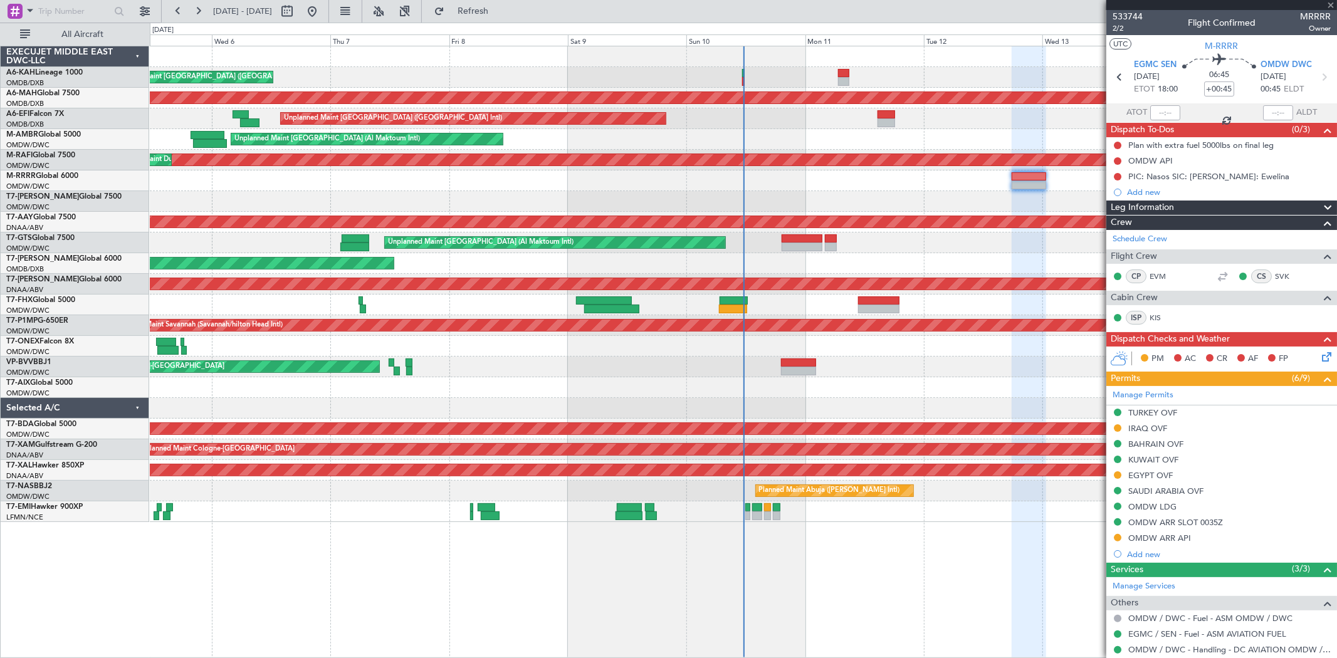
type input "+01:10"
type input "4"
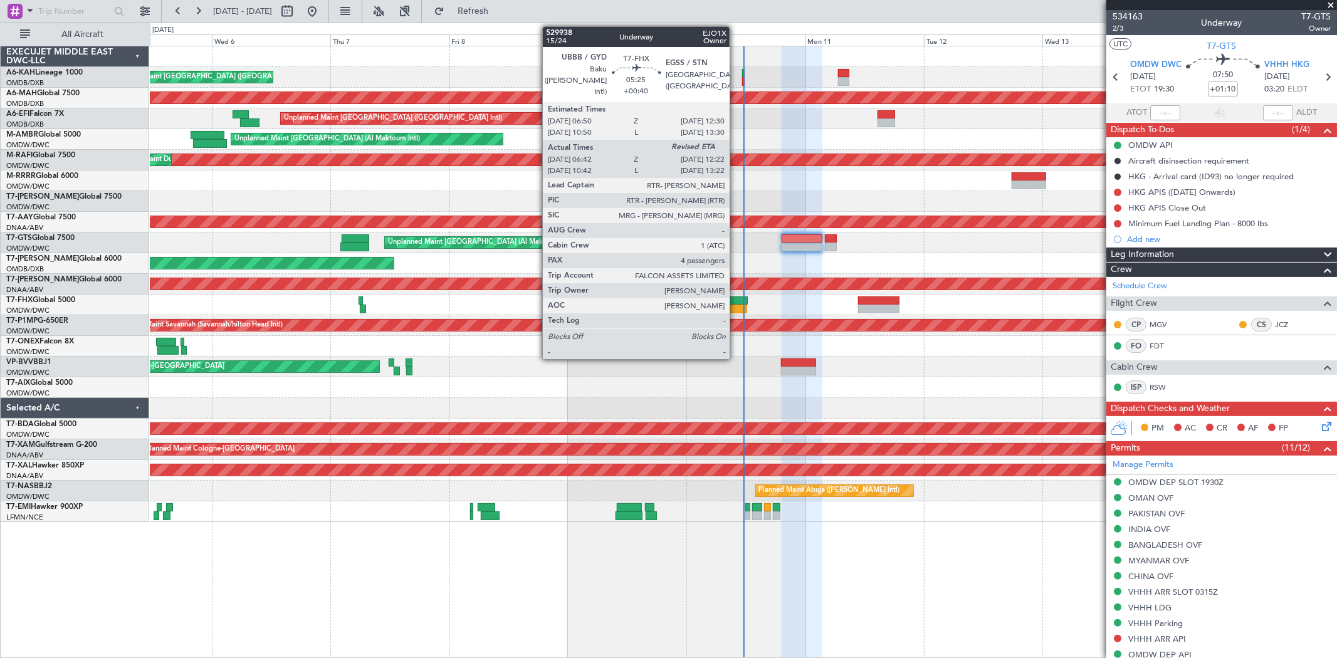
click at [736, 309] on div at bounding box center [733, 309] width 28 height 9
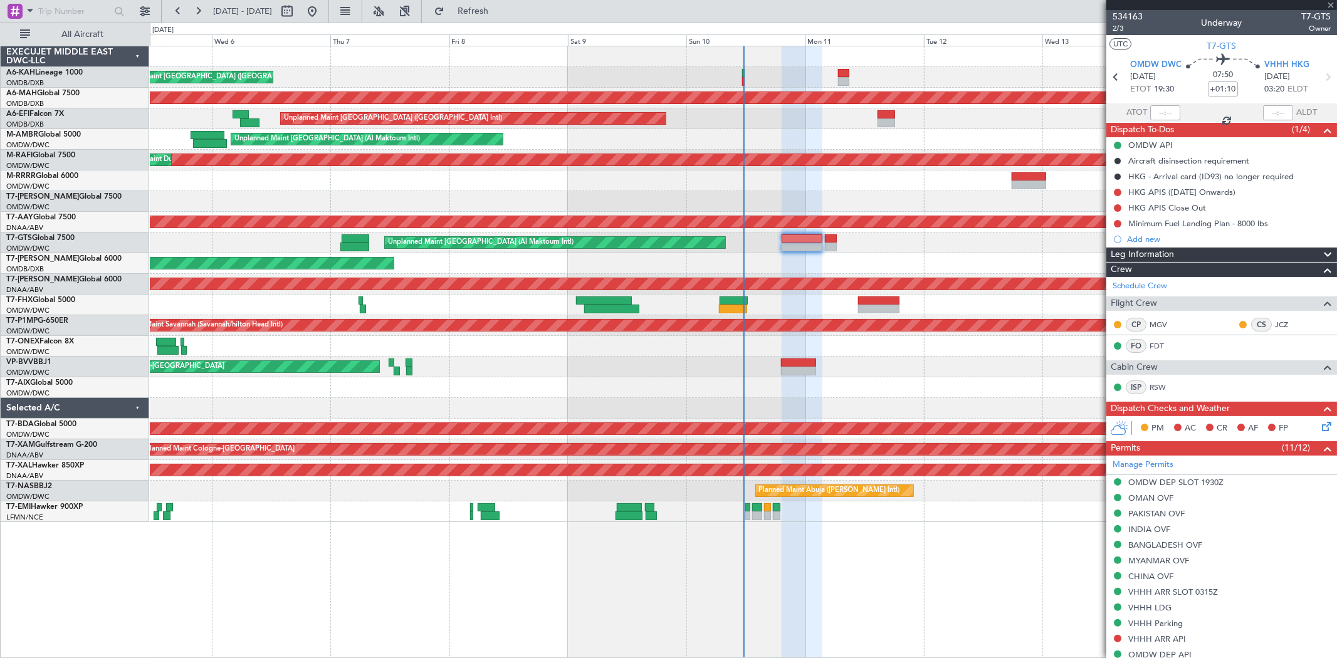
type input "+00:40"
type input "06:52"
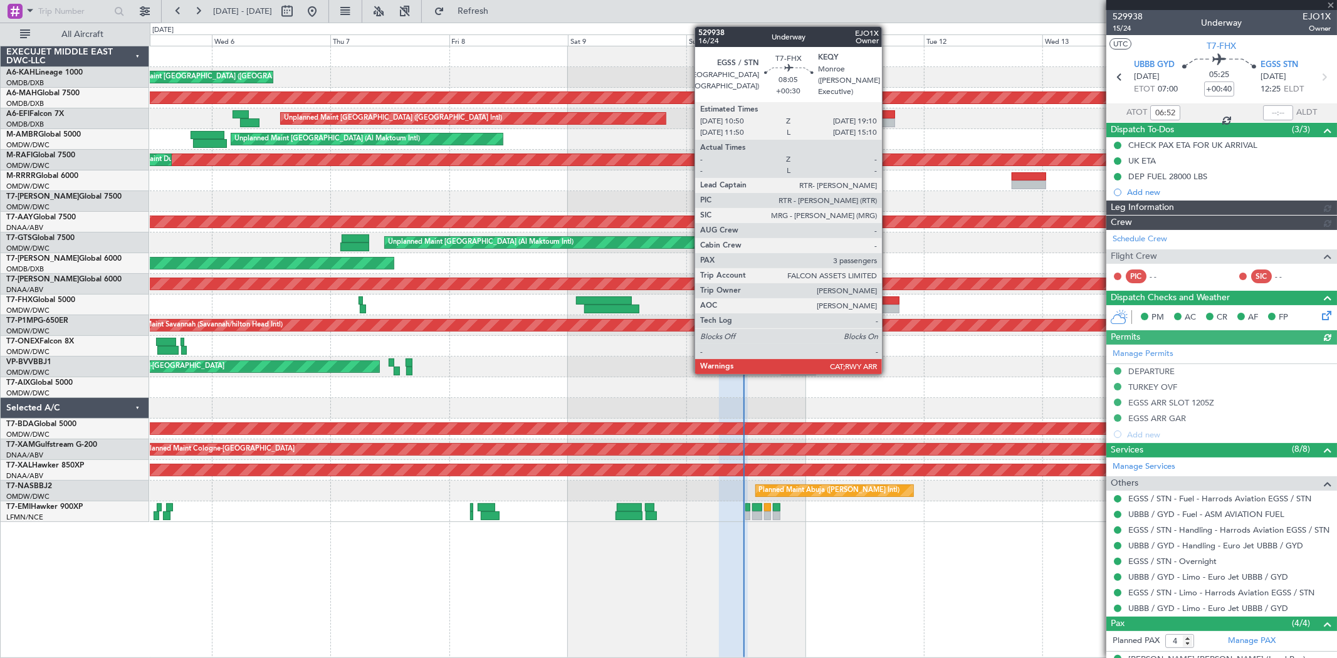
type input "Dherander Fithani (DHF)"
type input "6717"
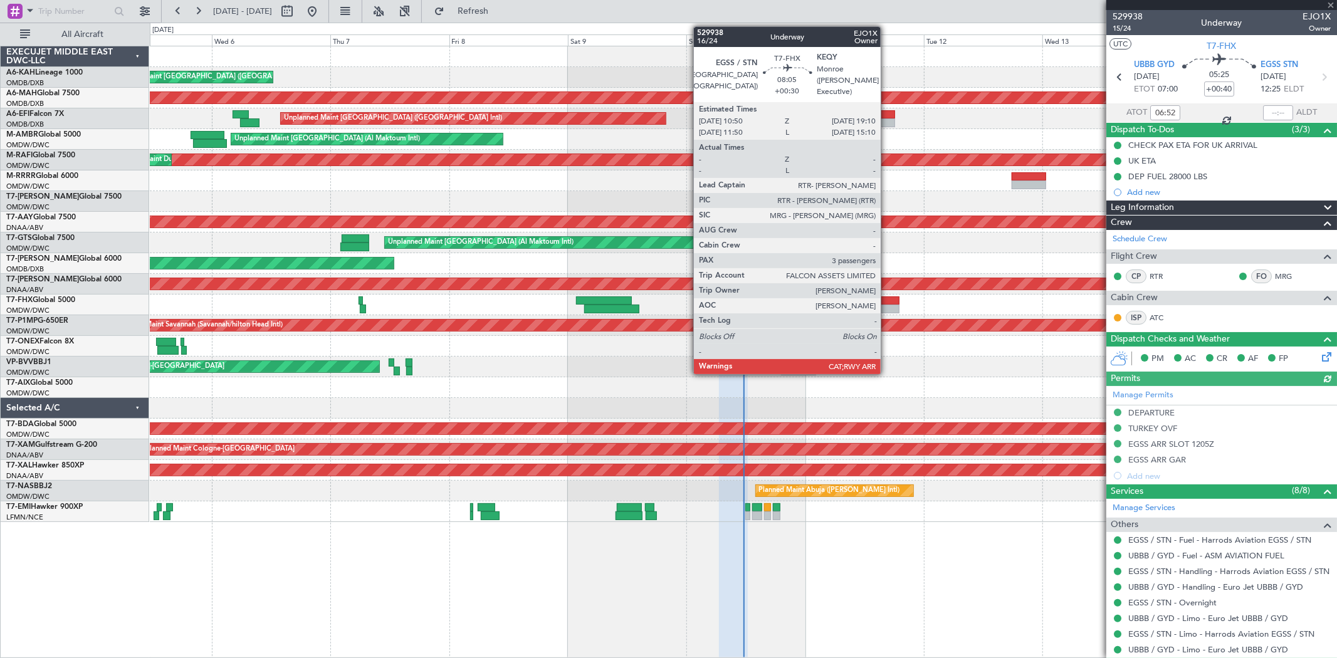
click at [802, 298] on div at bounding box center [878, 301] width 41 height 9
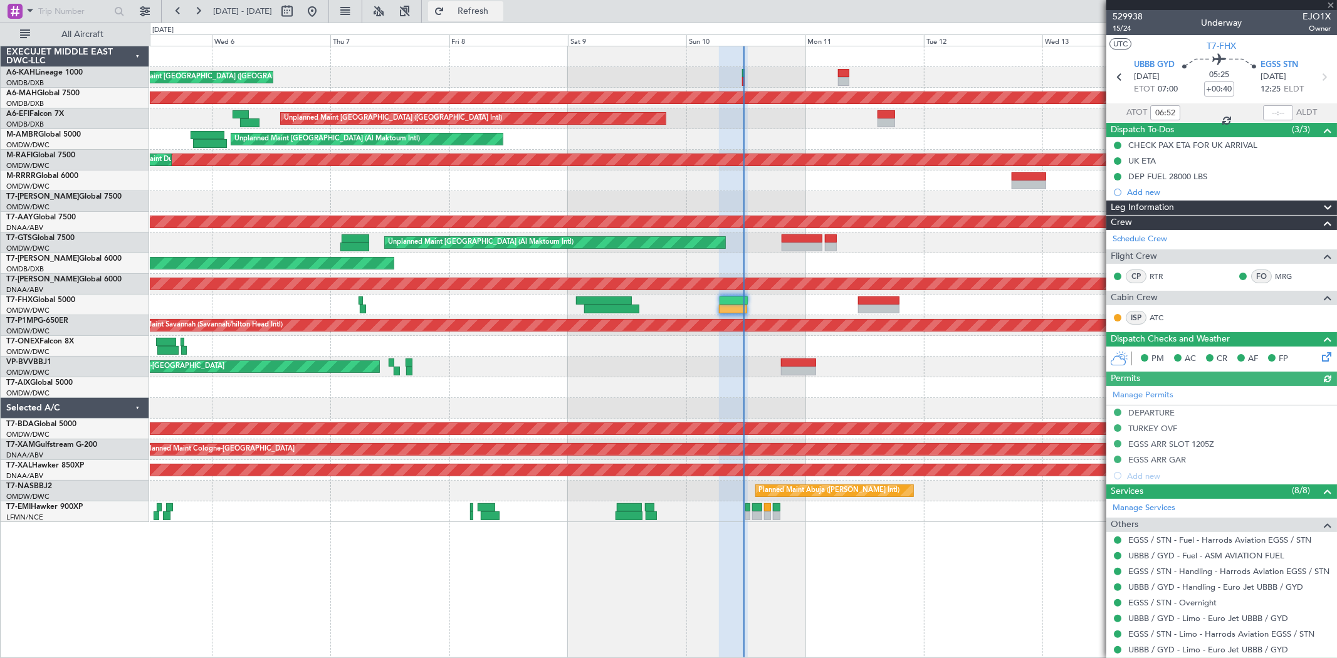
type input "+00:30"
type input "3"
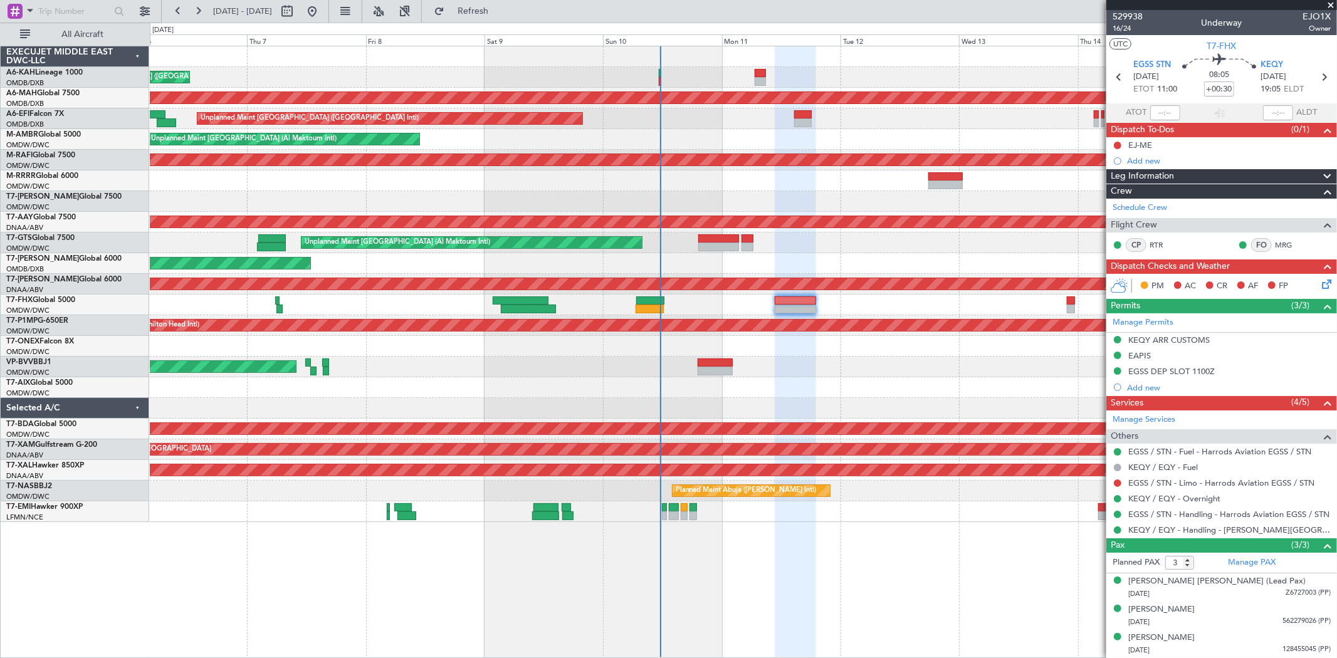
click at [802, 238] on div "Unplanned Maint [GEOGRAPHIC_DATA] (Al Maktoum Intl)" at bounding box center [743, 243] width 1187 height 21
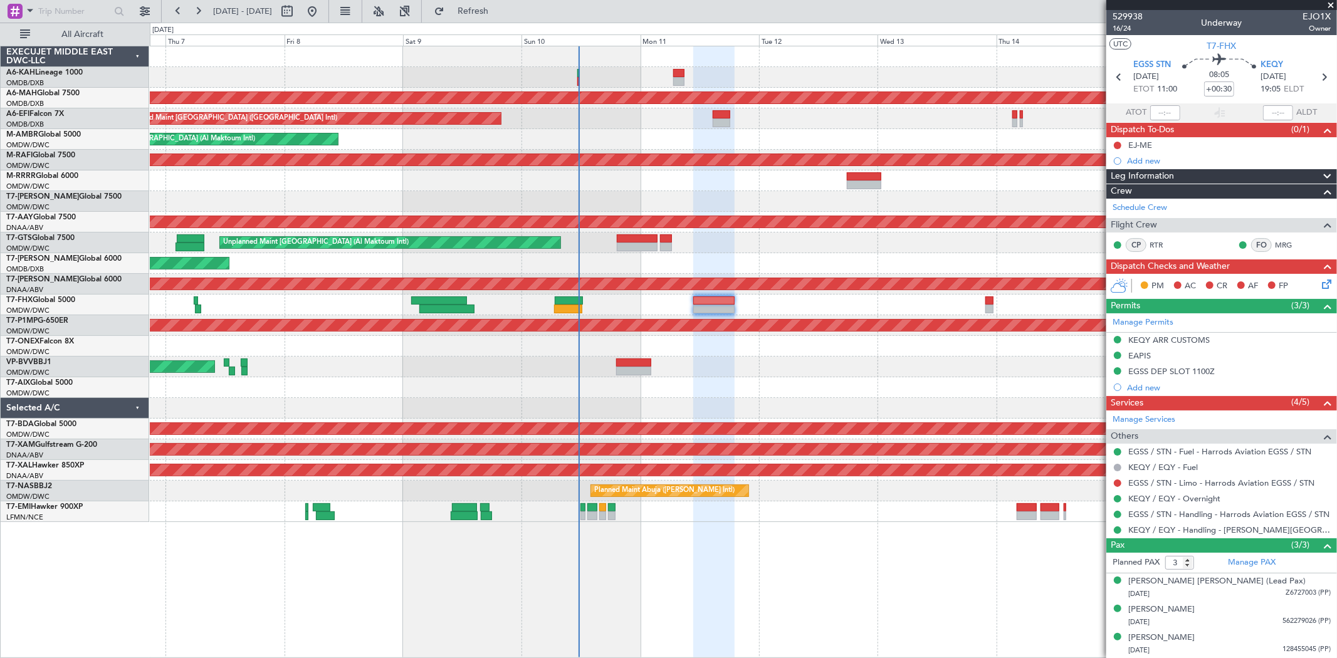
click at [781, 312] on div at bounding box center [743, 305] width 1187 height 21
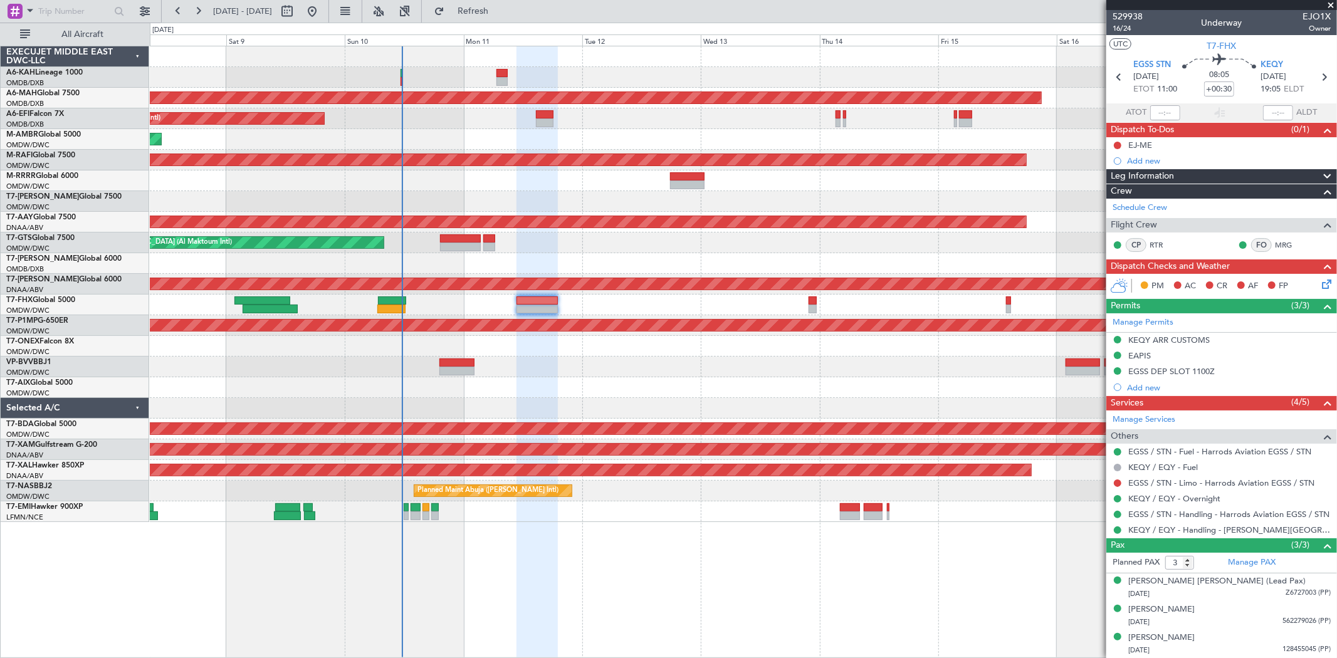
click at [582, 310] on div at bounding box center [743, 305] width 1187 height 21
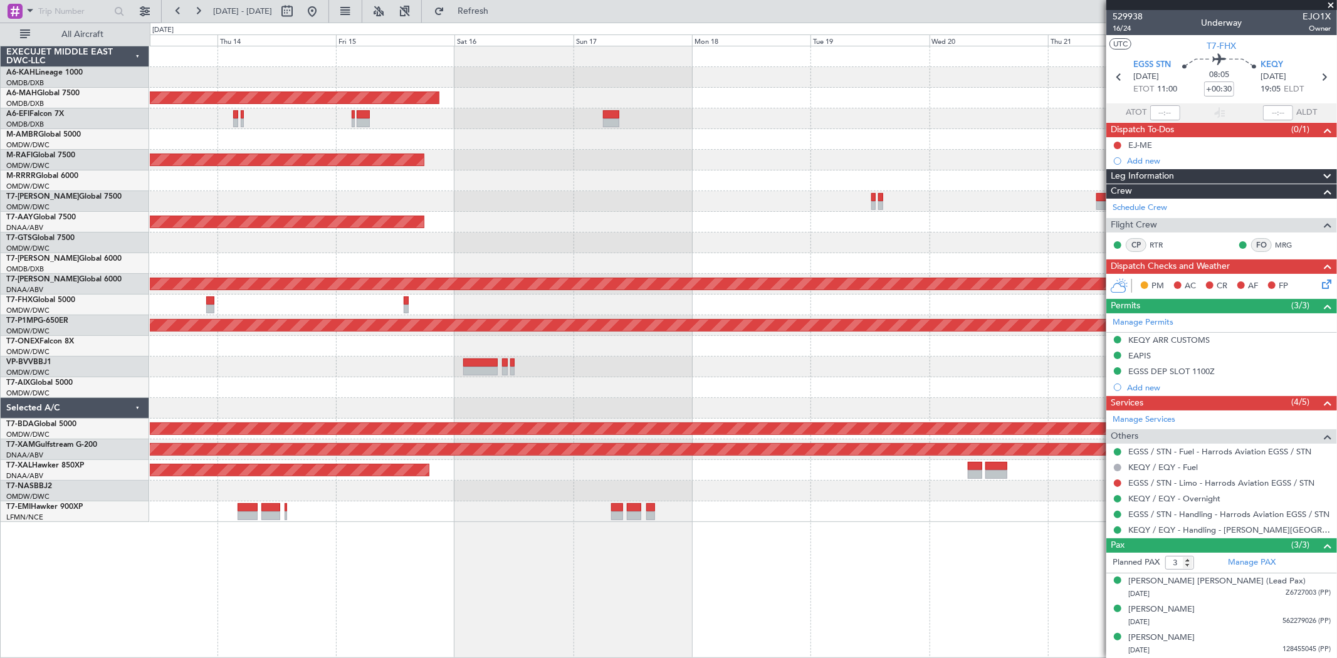
click at [377, 302] on div at bounding box center [743, 305] width 1187 height 21
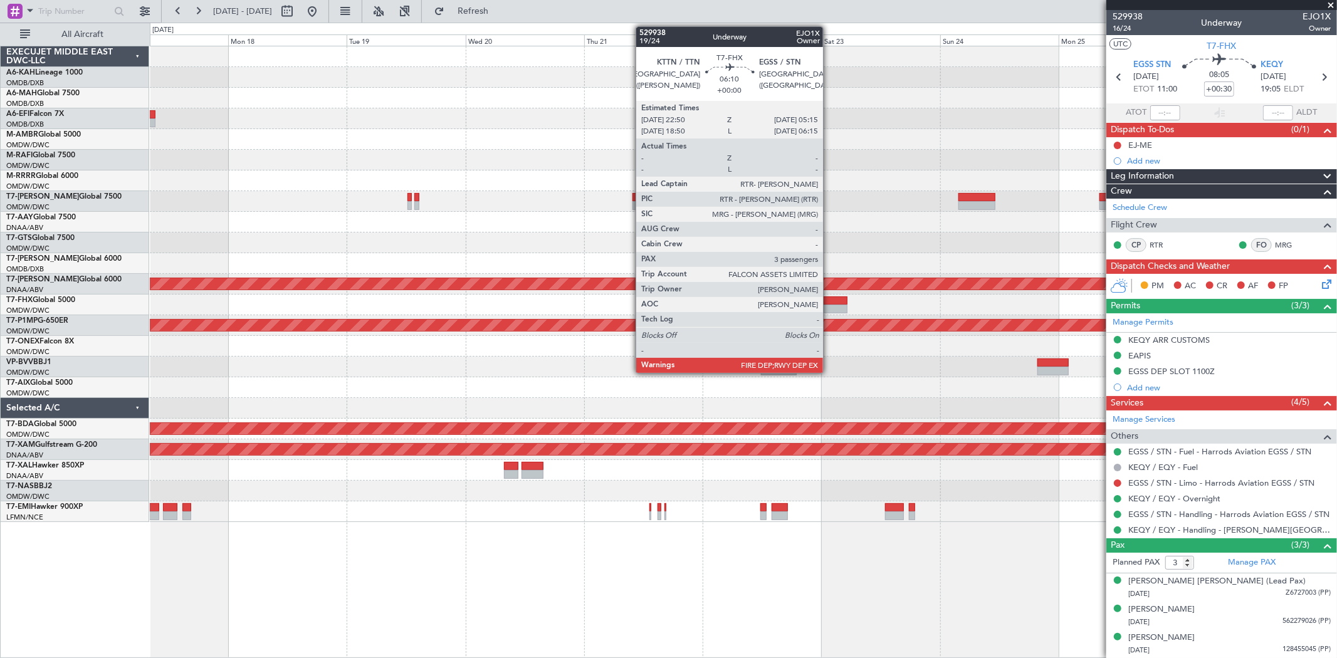
click at [802, 302] on div at bounding box center [832, 301] width 32 height 9
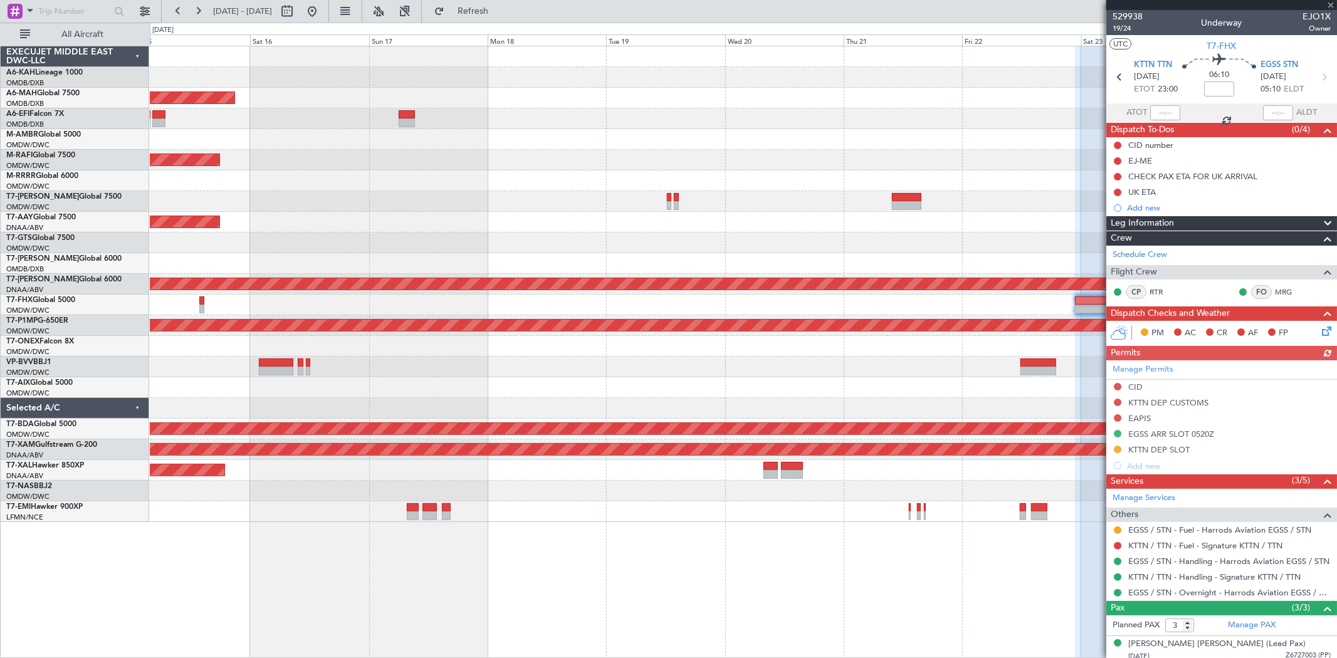
click at [802, 290] on div "Planned Maint Dubai (Dubai Intl) Planned Maint Dubai (Al Maktoum Intl) Planned …" at bounding box center [743, 284] width 1187 height 476
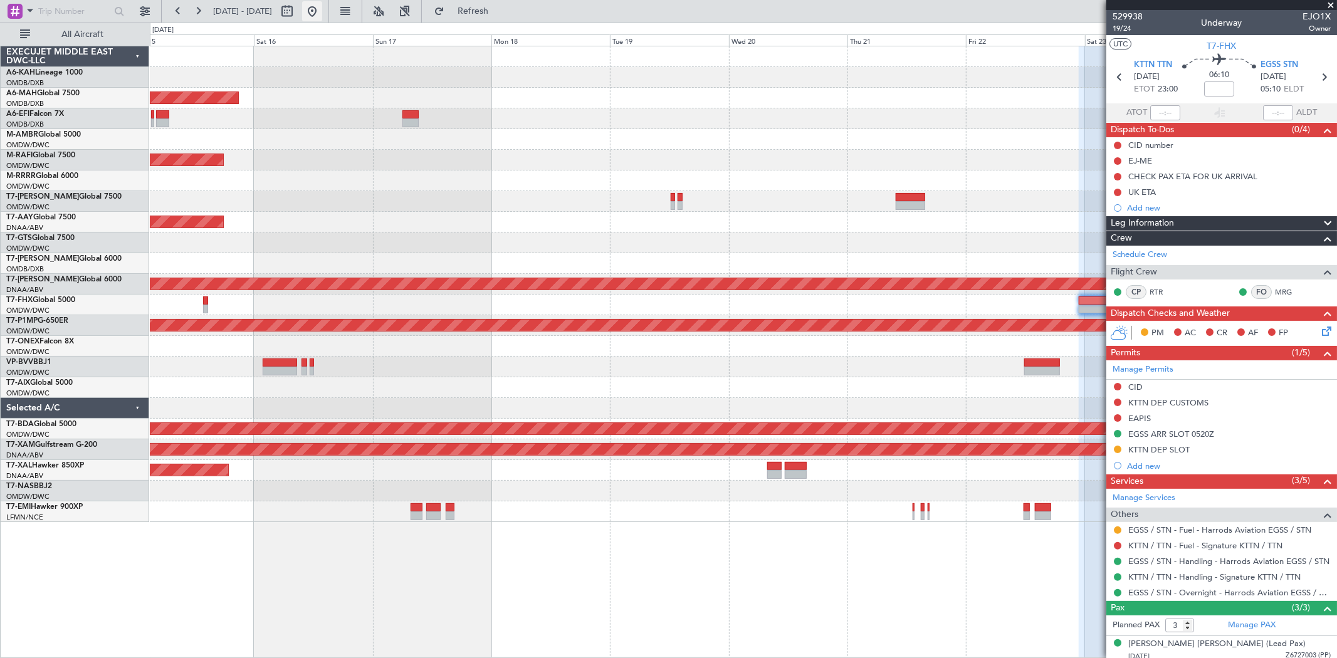
click at [322, 15] on button at bounding box center [312, 11] width 20 height 20
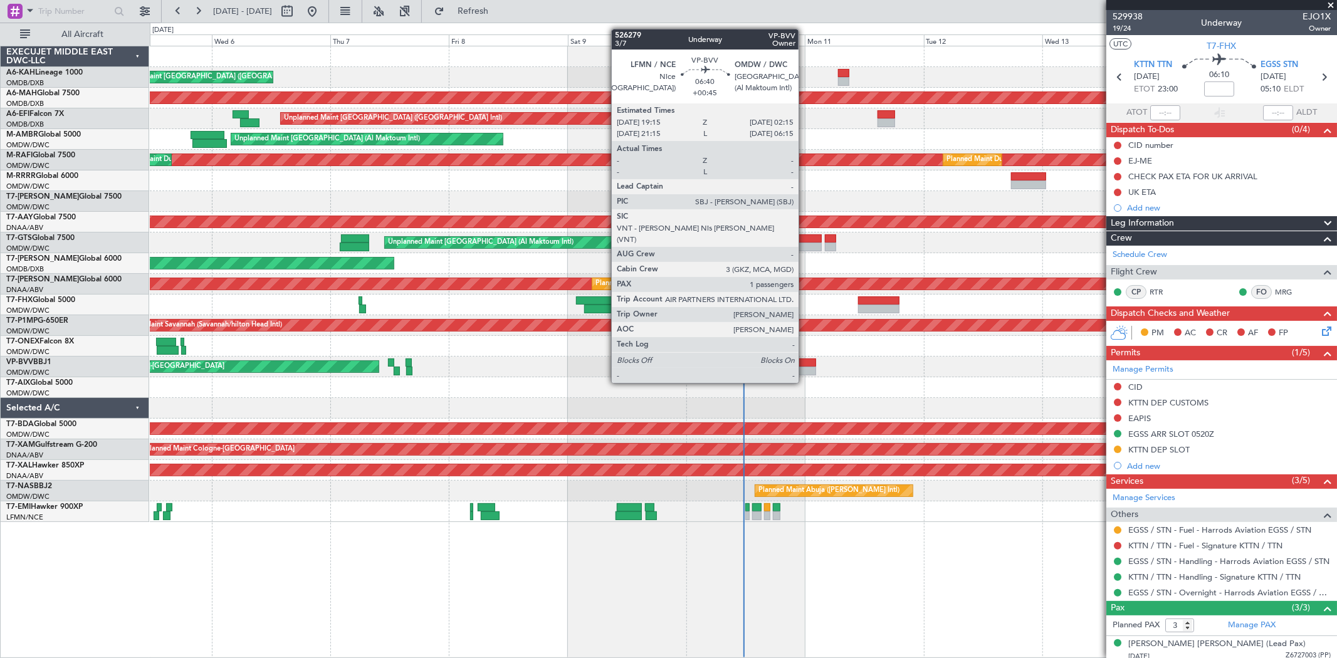
click at [802, 359] on div at bounding box center [798, 363] width 35 height 9
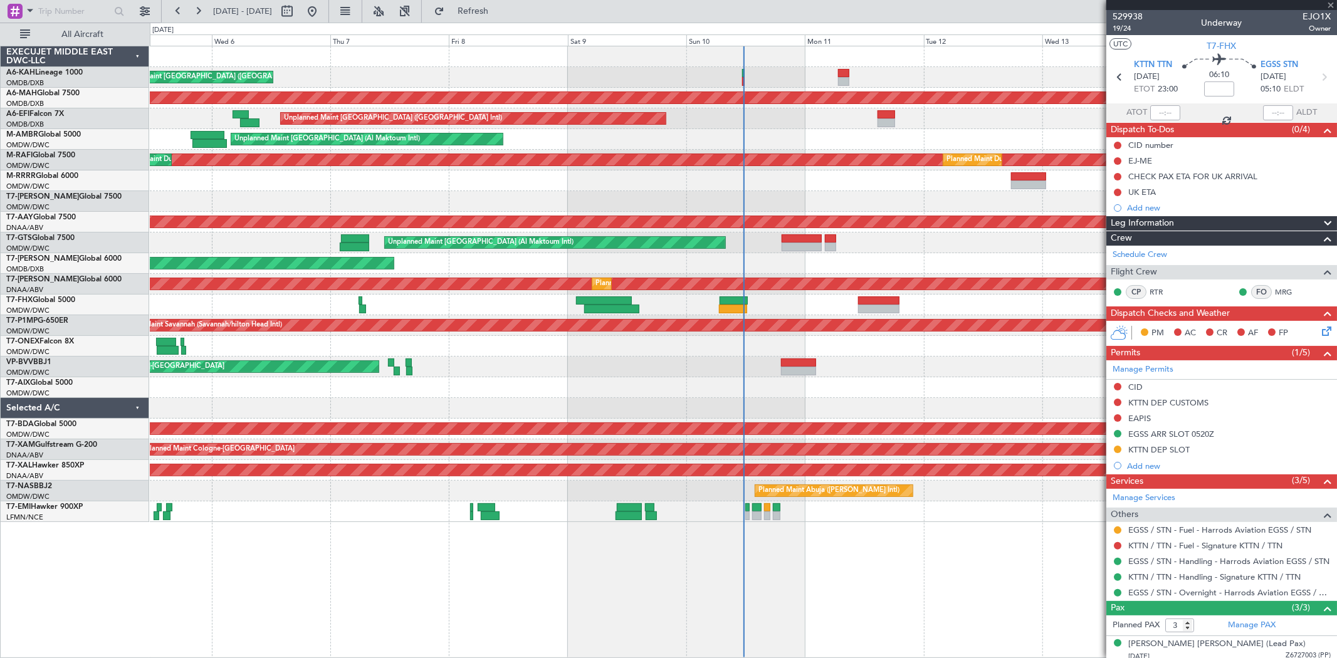
type input "+00:45"
type input "1"
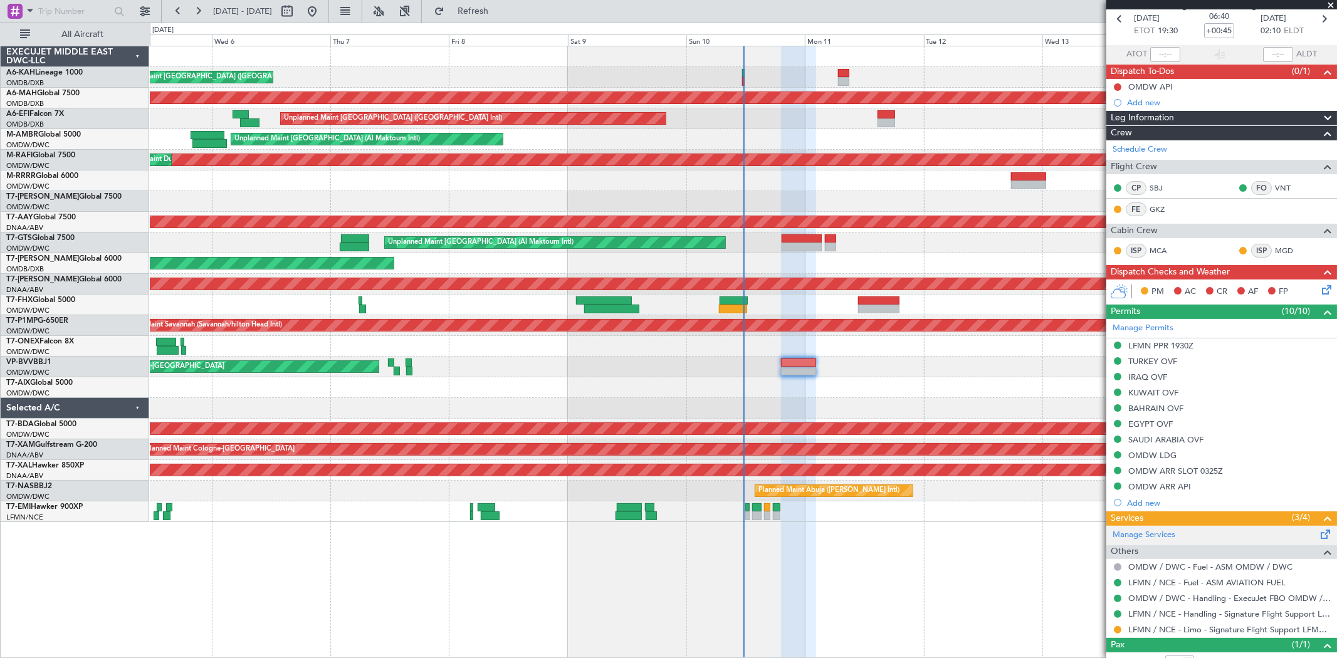
scroll to position [102, 0]
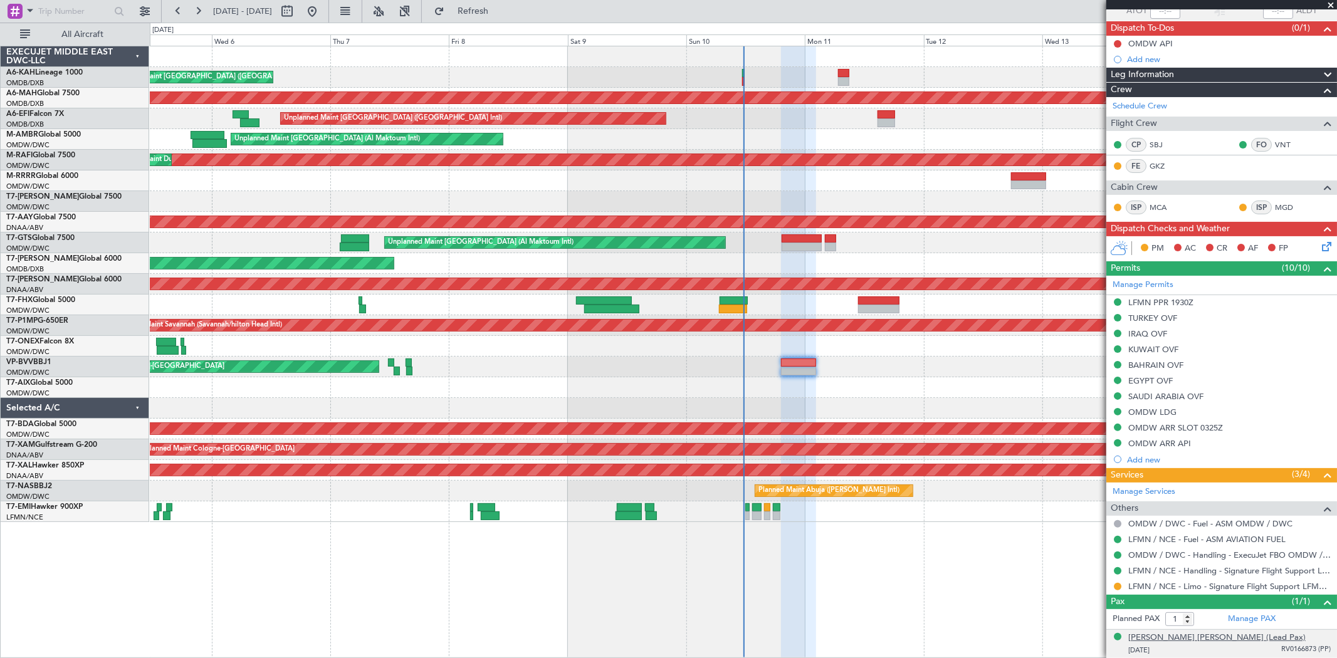
click at [802, 394] on div "[PERSON_NAME] [PERSON_NAME] (Lead Pax)" at bounding box center [1217, 638] width 177 height 13
click at [40, 359] on link "VP-BVV BBJ1" at bounding box center [28, 363] width 45 height 8
click at [802, 394] on div "[PERSON_NAME] [PERSON_NAME] (Lead Pax)" at bounding box center [1217, 638] width 177 height 13
click at [802, 394] on link "Manage PAX" at bounding box center [1252, 619] width 48 height 13
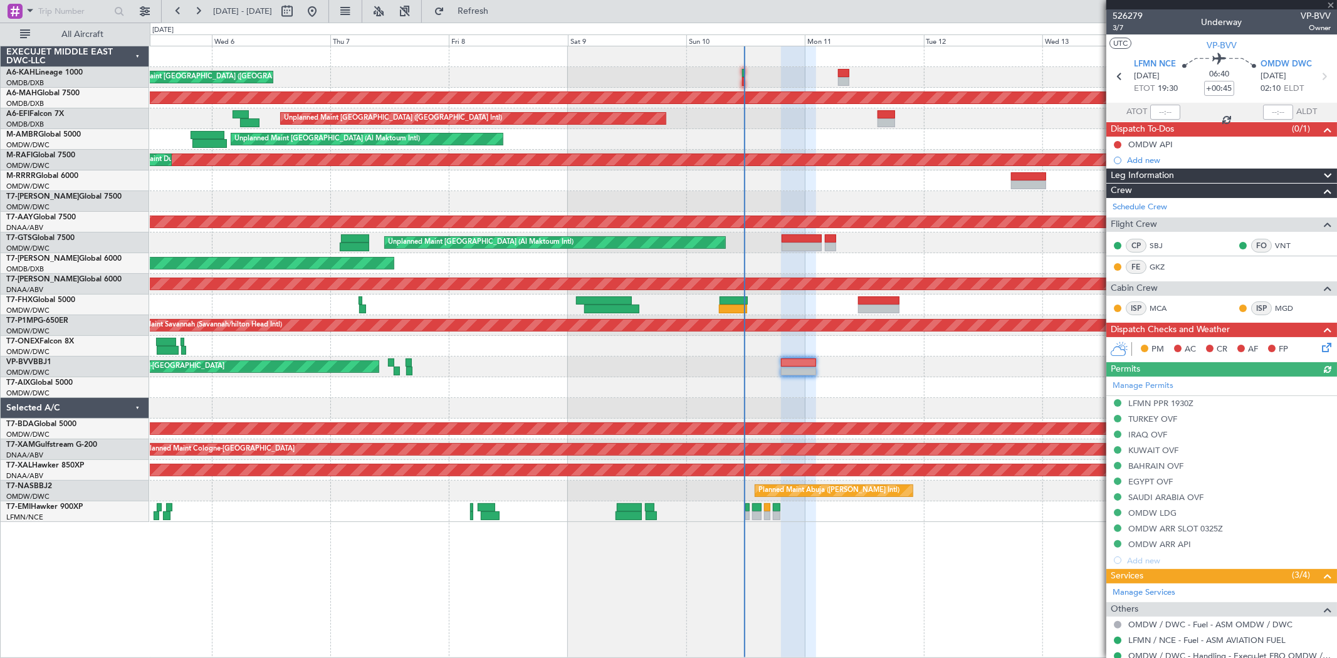
scroll to position [0, 0]
click at [802, 25] on span "3/7" at bounding box center [1128, 28] width 30 height 11
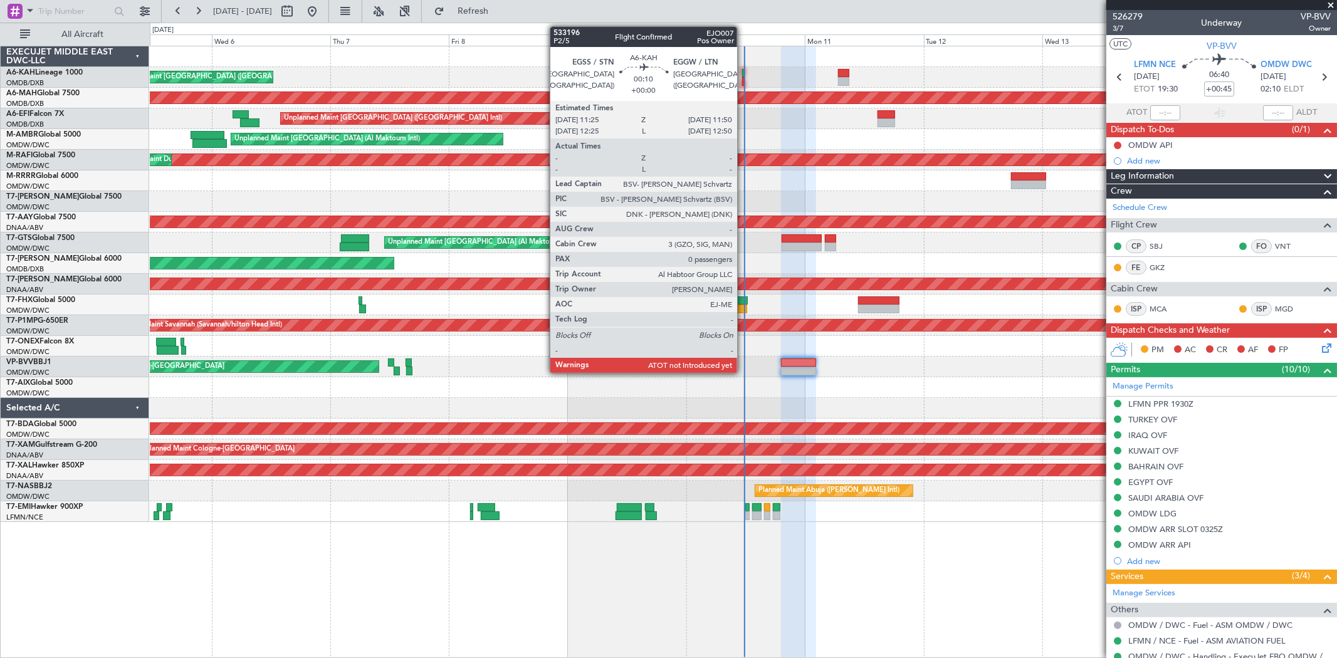
click at [744, 78] on div at bounding box center [743, 81] width 3 height 9
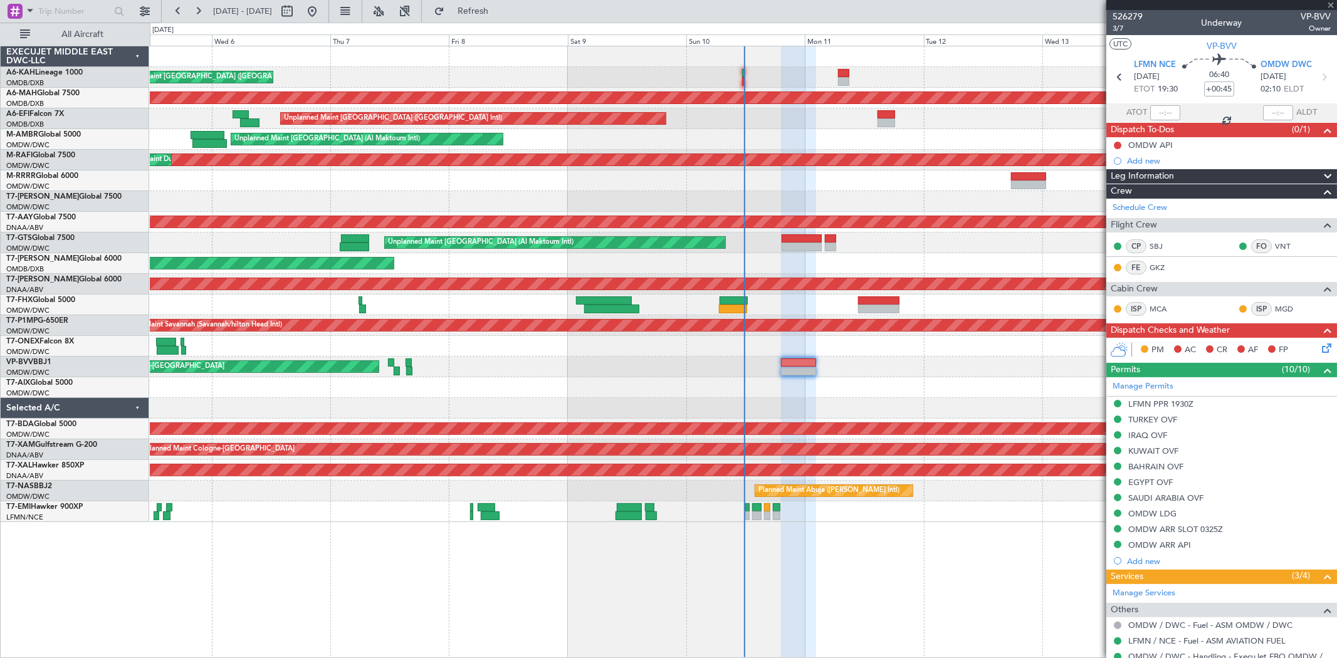
type input "0"
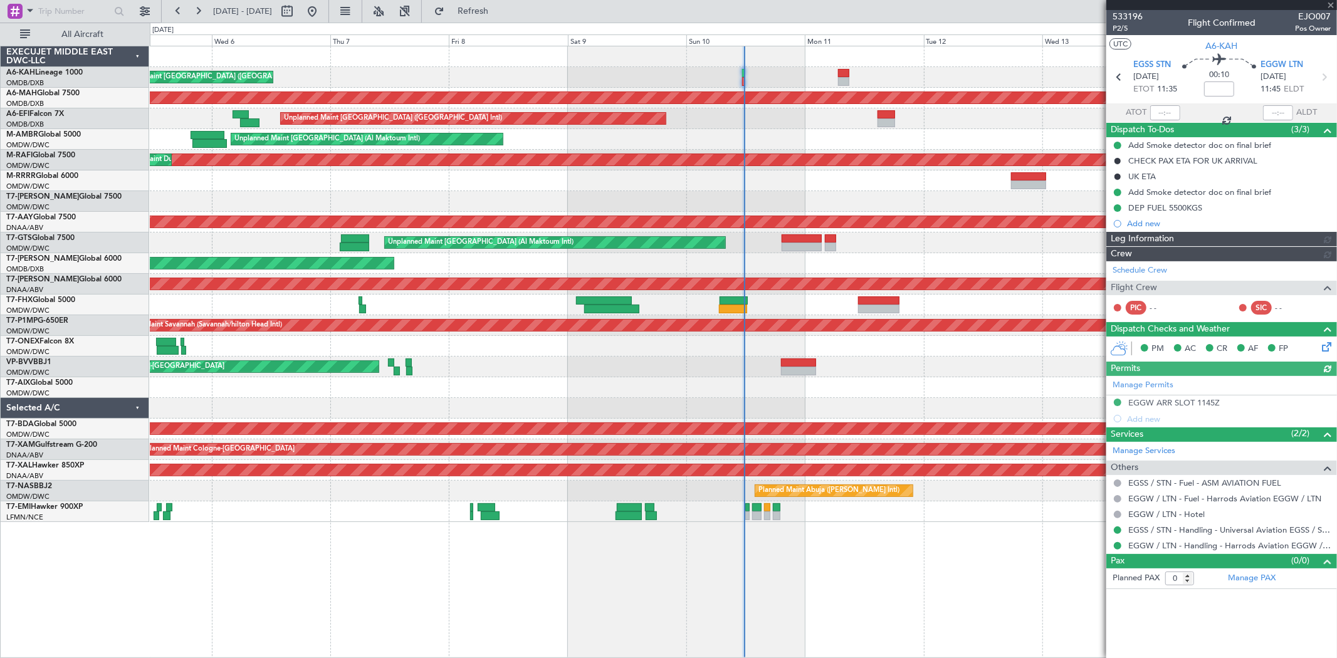
type input "Syed Shakeel (SYS)"
type input "6983"
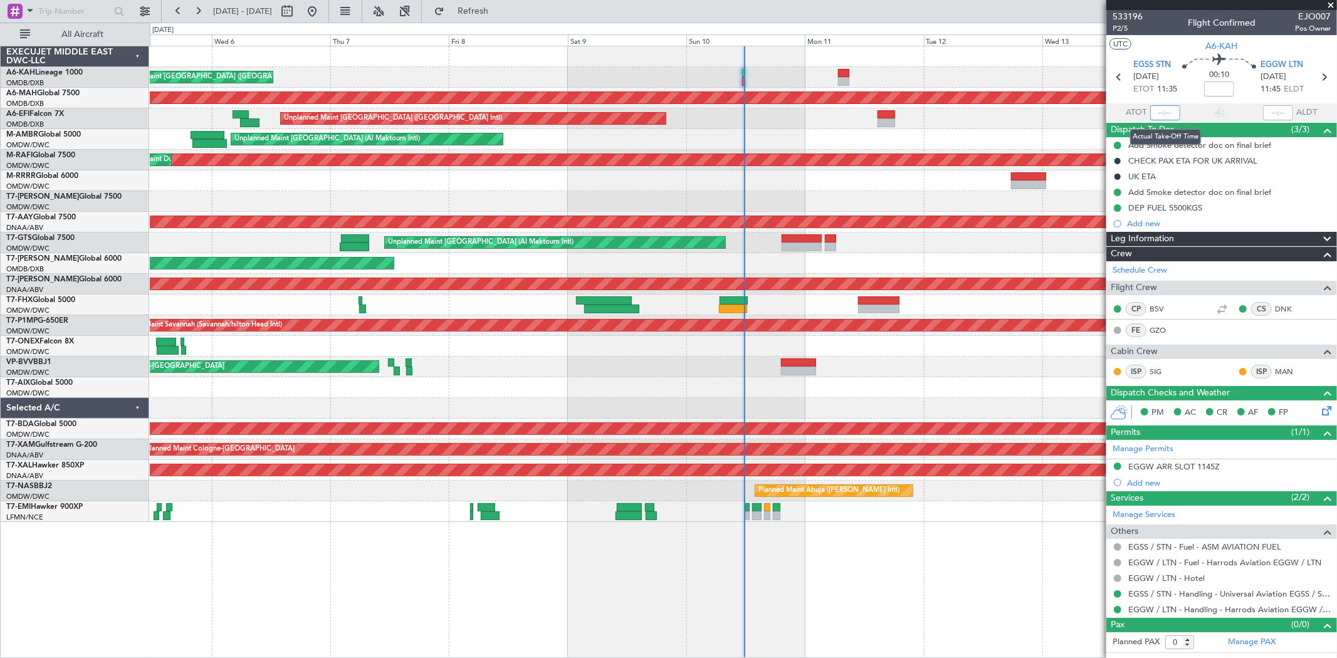
click at [802, 111] on input "text" at bounding box center [1166, 112] width 30 height 15
type input "11:41"
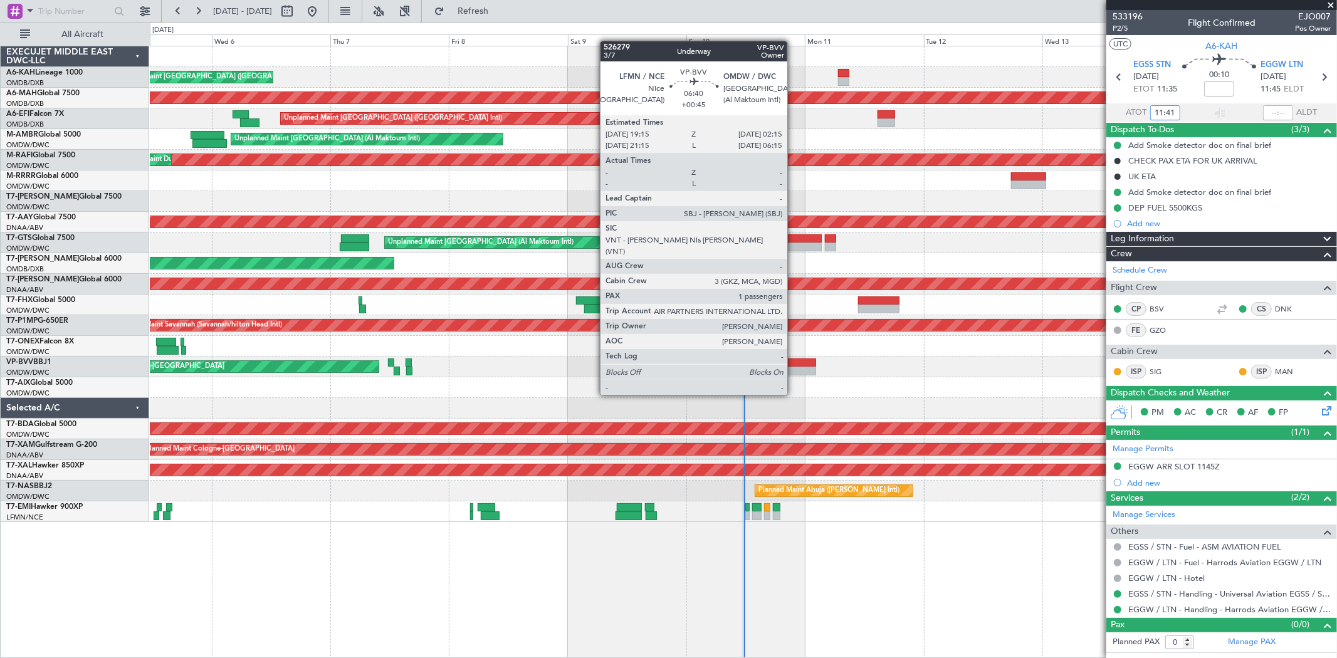
click at [794, 371] on div at bounding box center [798, 371] width 35 height 9
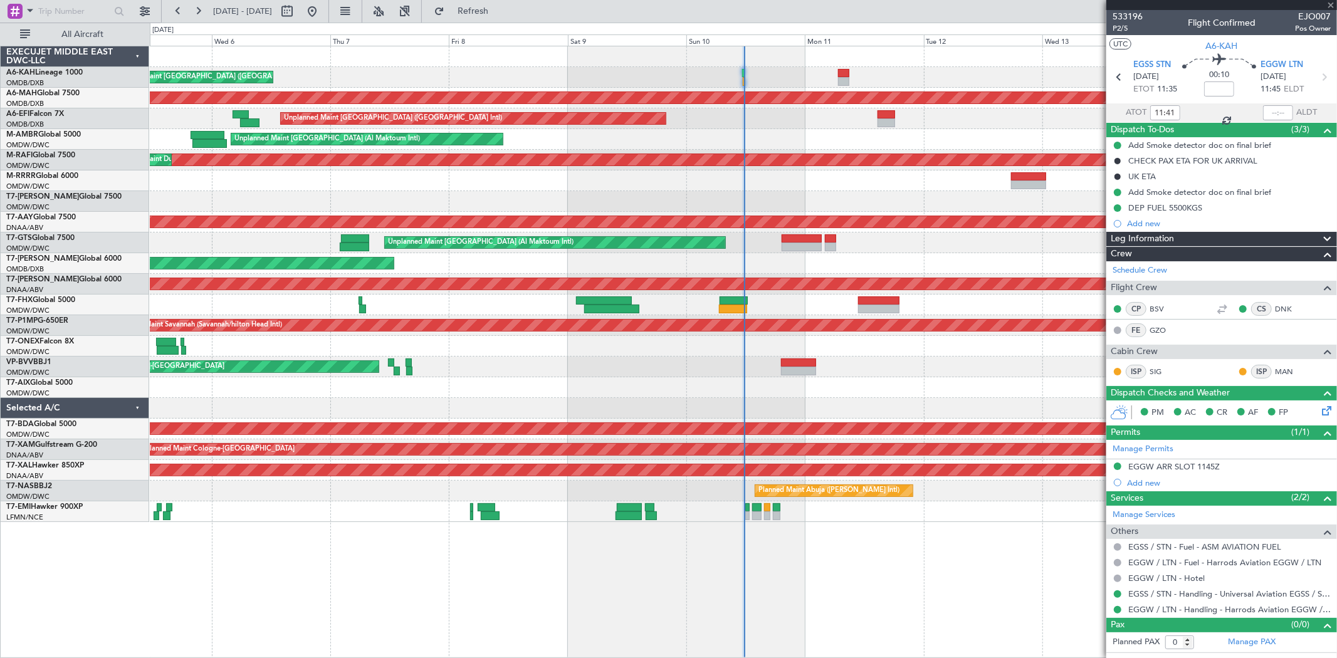
type input "+00:45"
type input "1"
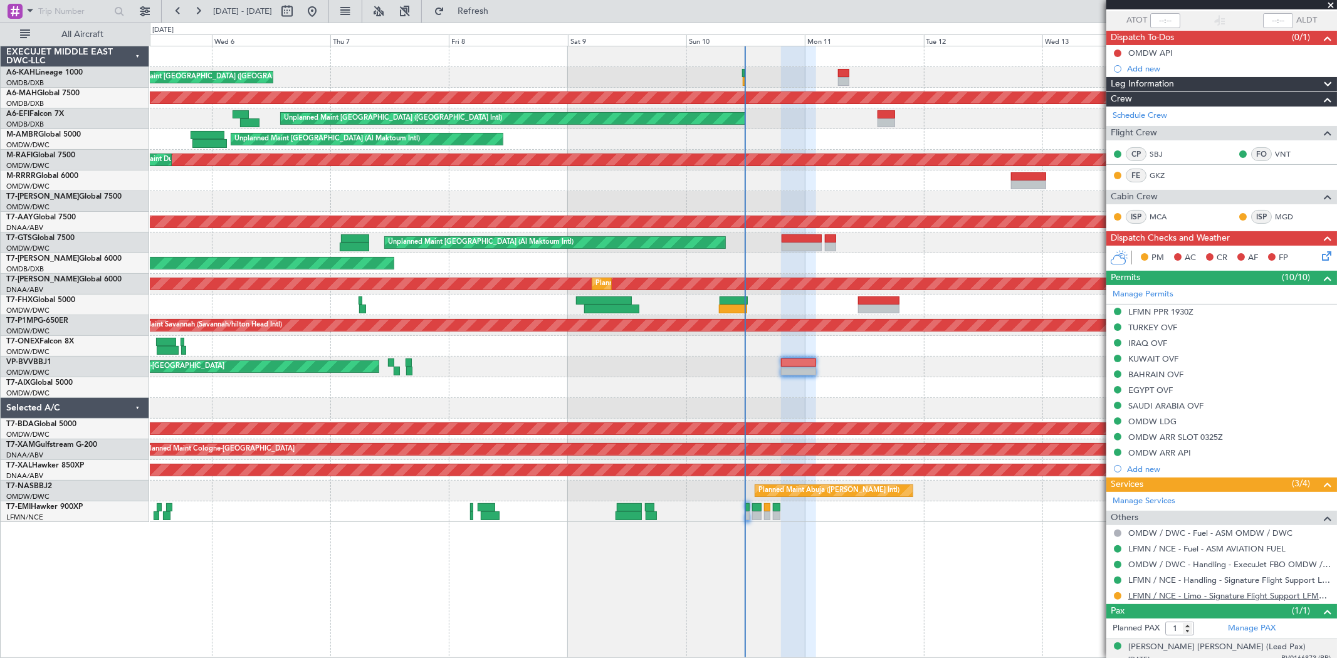
scroll to position [132, 0]
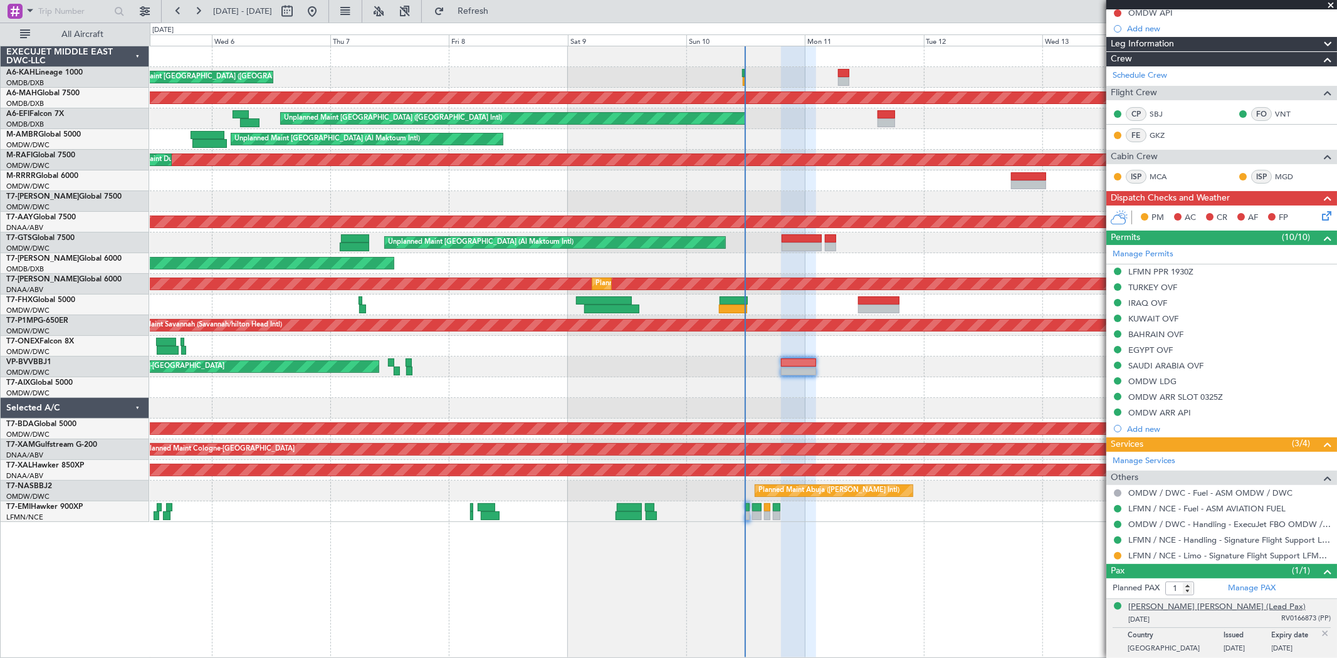
click at [802, 394] on div "[PERSON_NAME] [PERSON_NAME] (Lead Pax)" at bounding box center [1217, 607] width 177 height 13
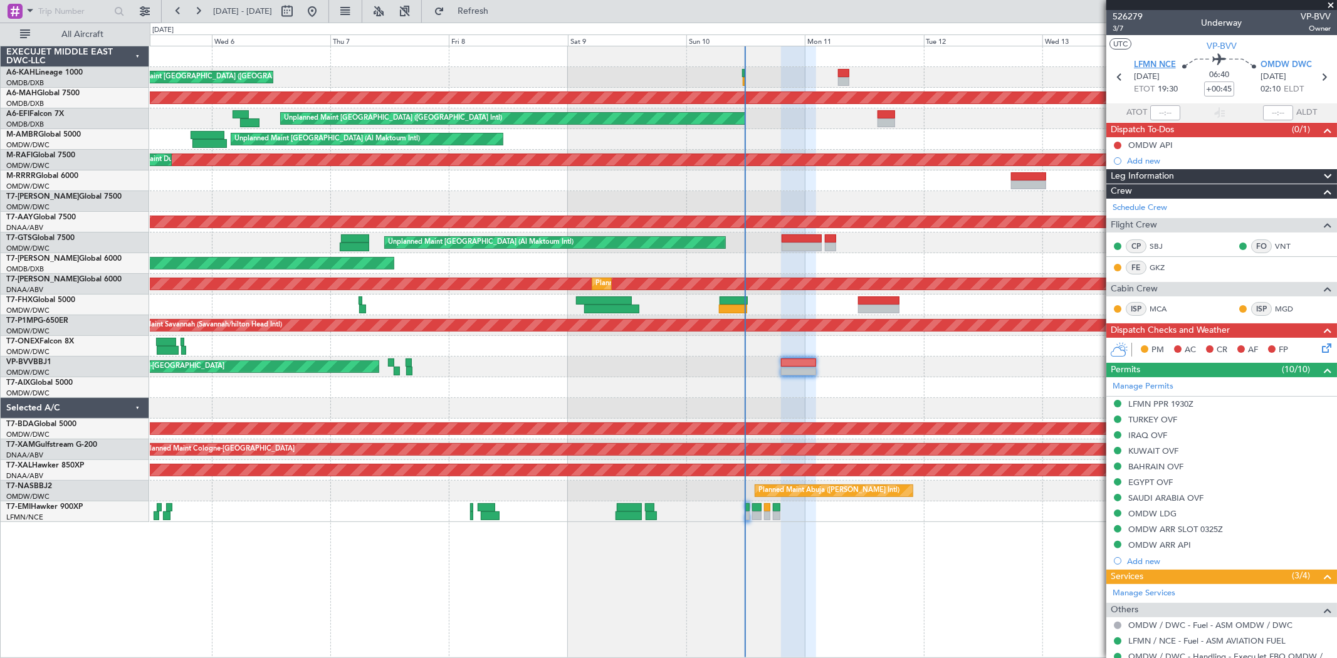
click at [802, 61] on span "LFMN NCE" at bounding box center [1155, 65] width 42 height 13
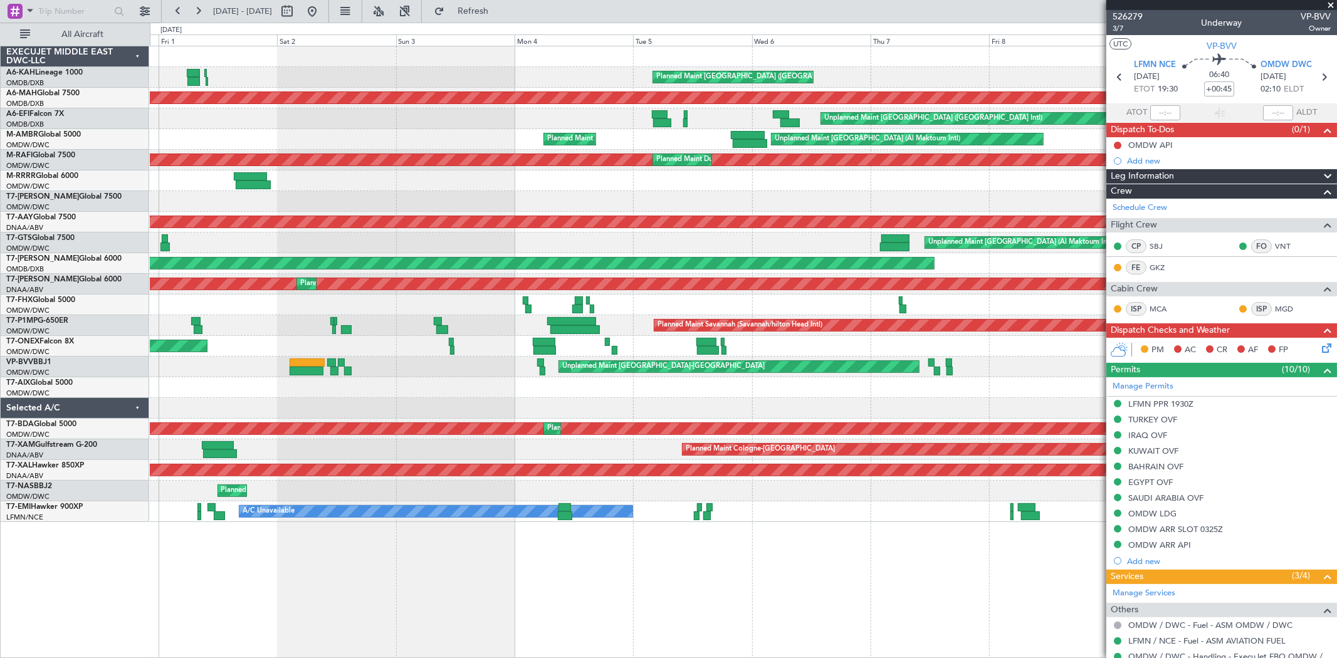
click at [802, 367] on div "Planned Maint London (Stansted) Planned Maint Dubai (Dubai Intl) Planned Maint …" at bounding box center [743, 284] width 1187 height 476
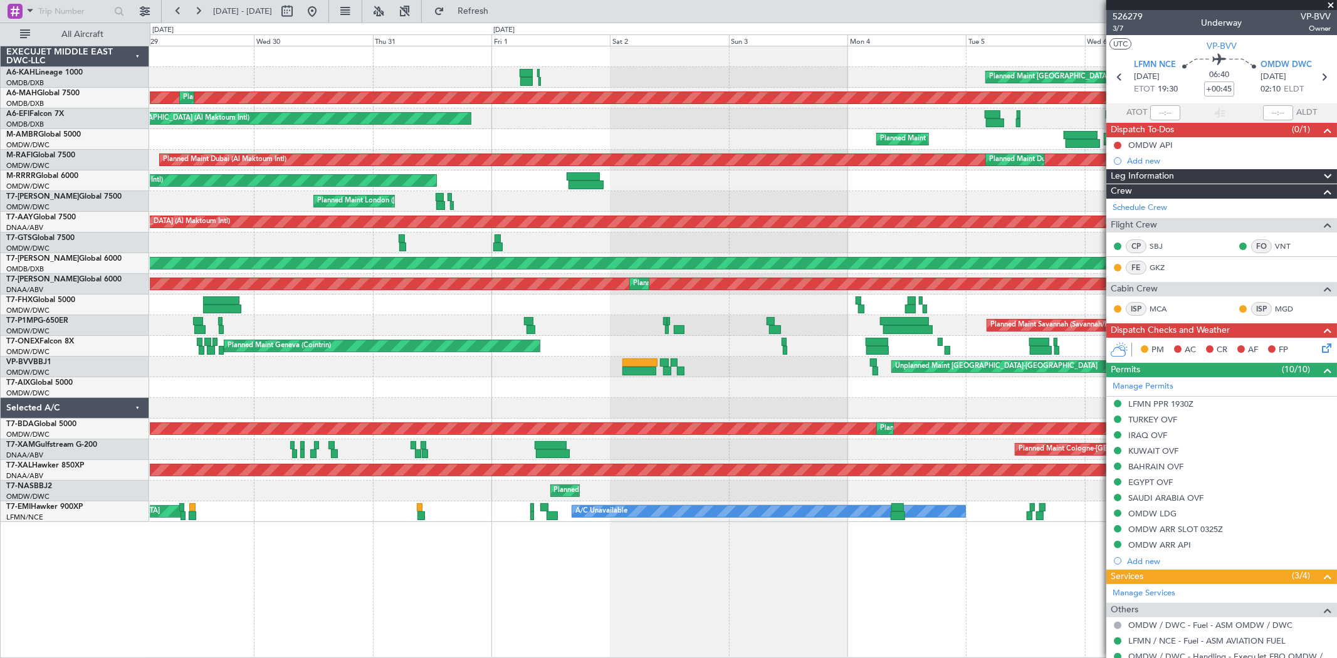
click at [786, 394] on div at bounding box center [743, 408] width 1187 height 21
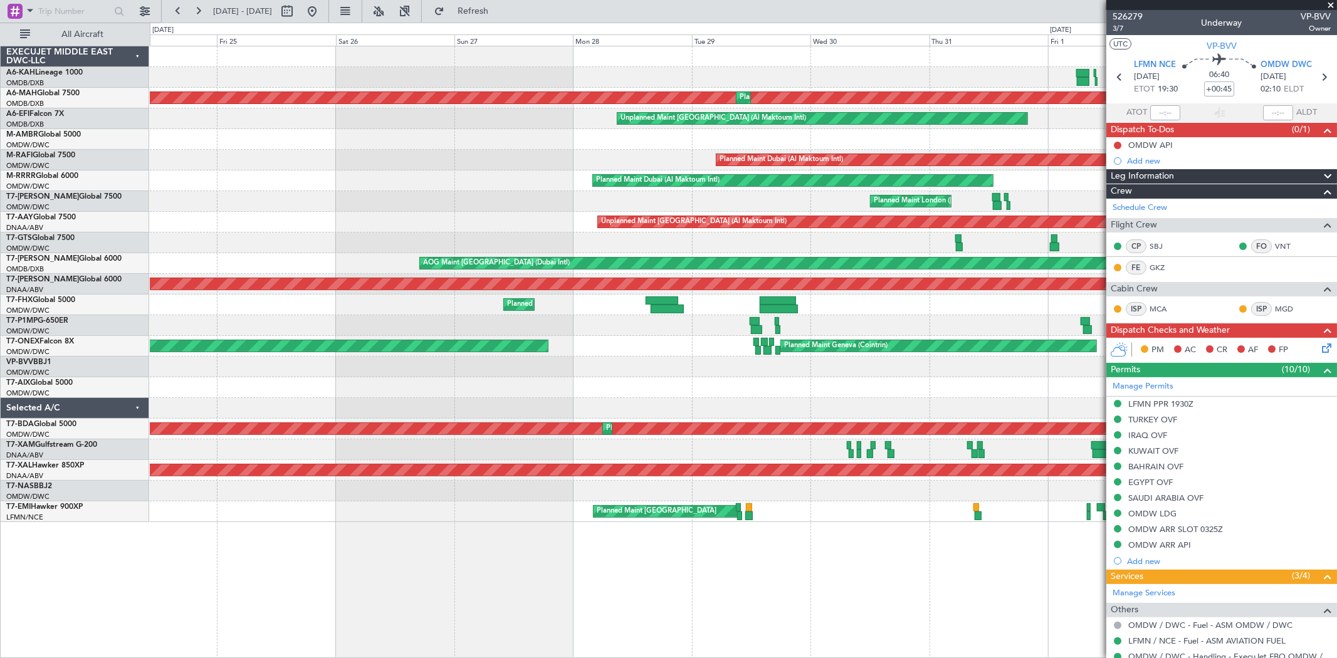
click at [802, 341] on fb-app "28 Jul 2025 - 07 Aug 2025 Refresh Quick Links All Aircraft Planned Maint London…" at bounding box center [668, 333] width 1337 height 649
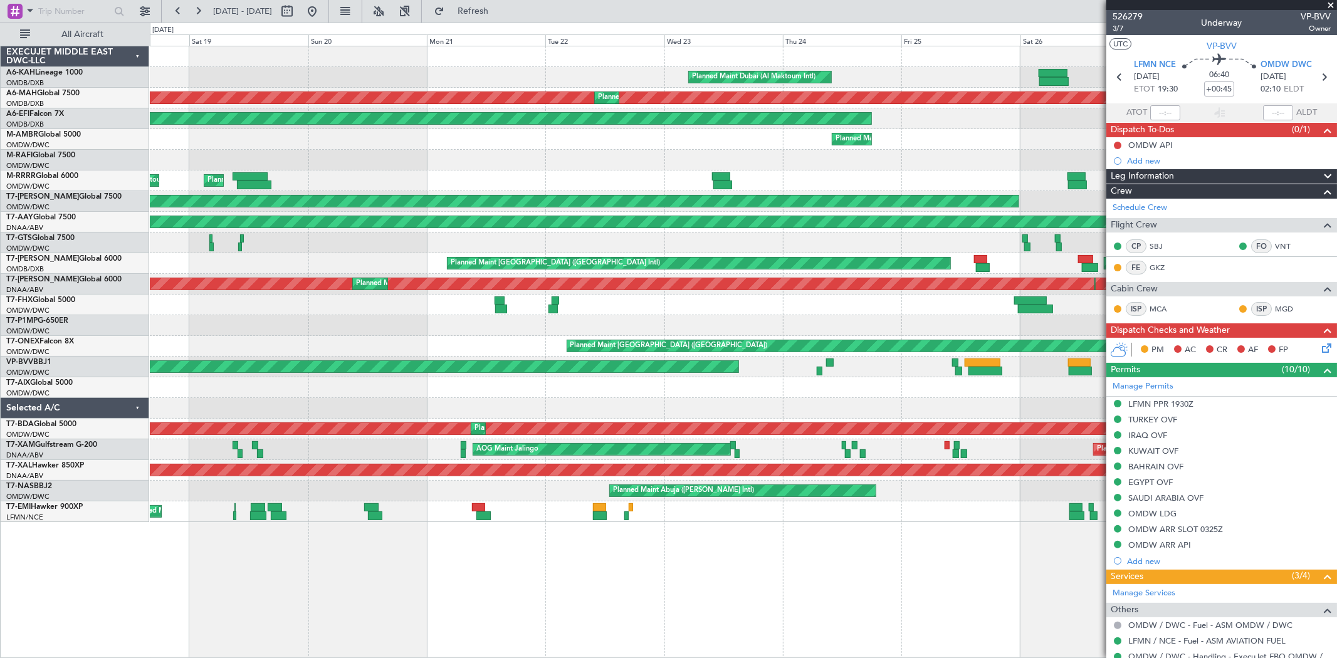
click at [802, 379] on div at bounding box center [743, 387] width 1187 height 21
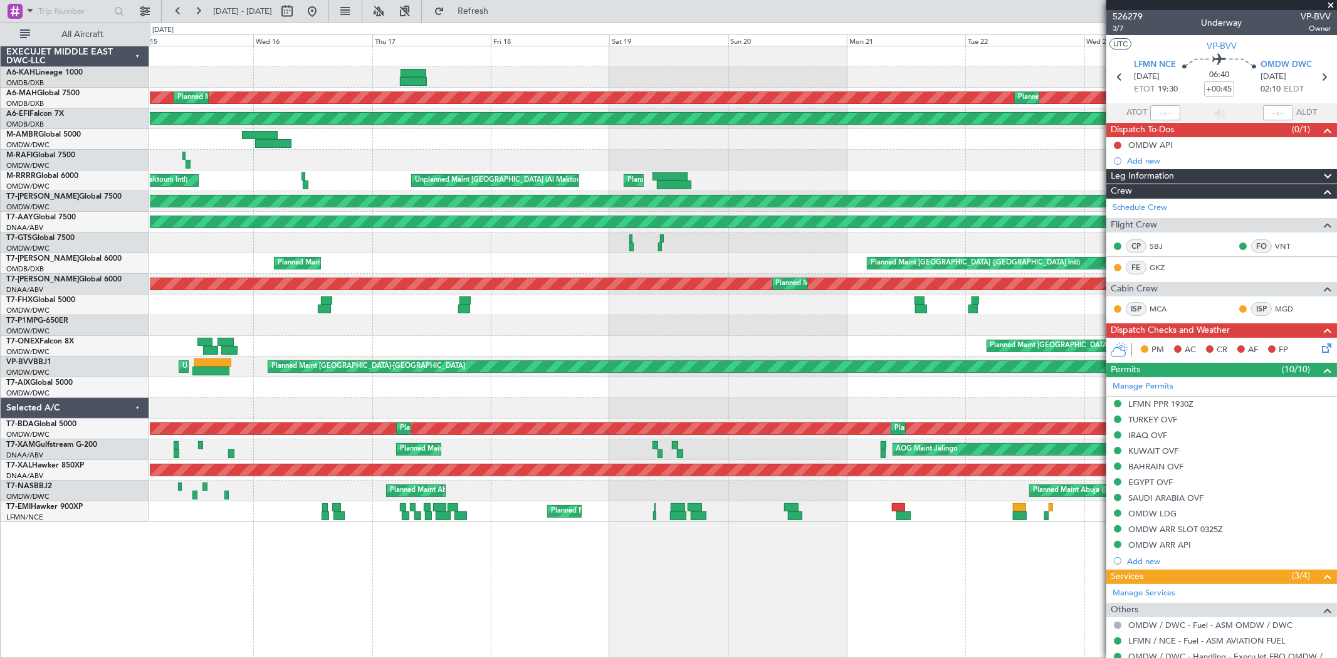
click at [568, 394] on div at bounding box center [743, 408] width 1187 height 21
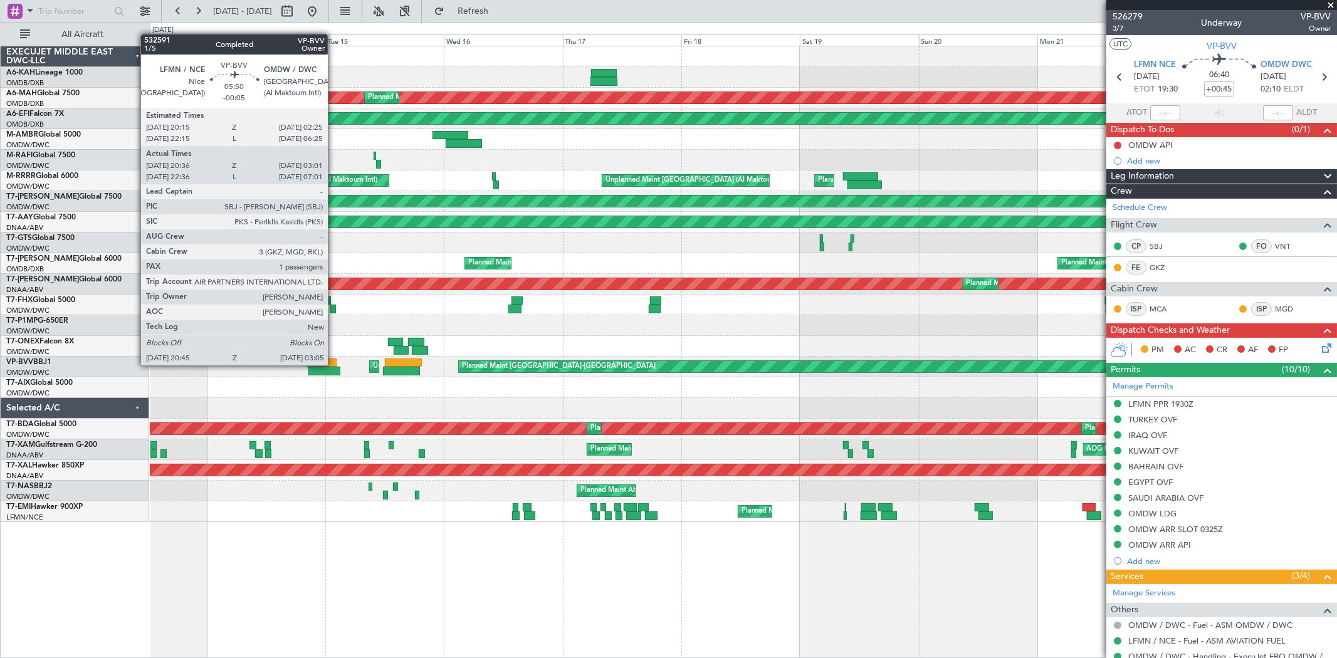
click at [334, 364] on div at bounding box center [321, 363] width 31 height 9
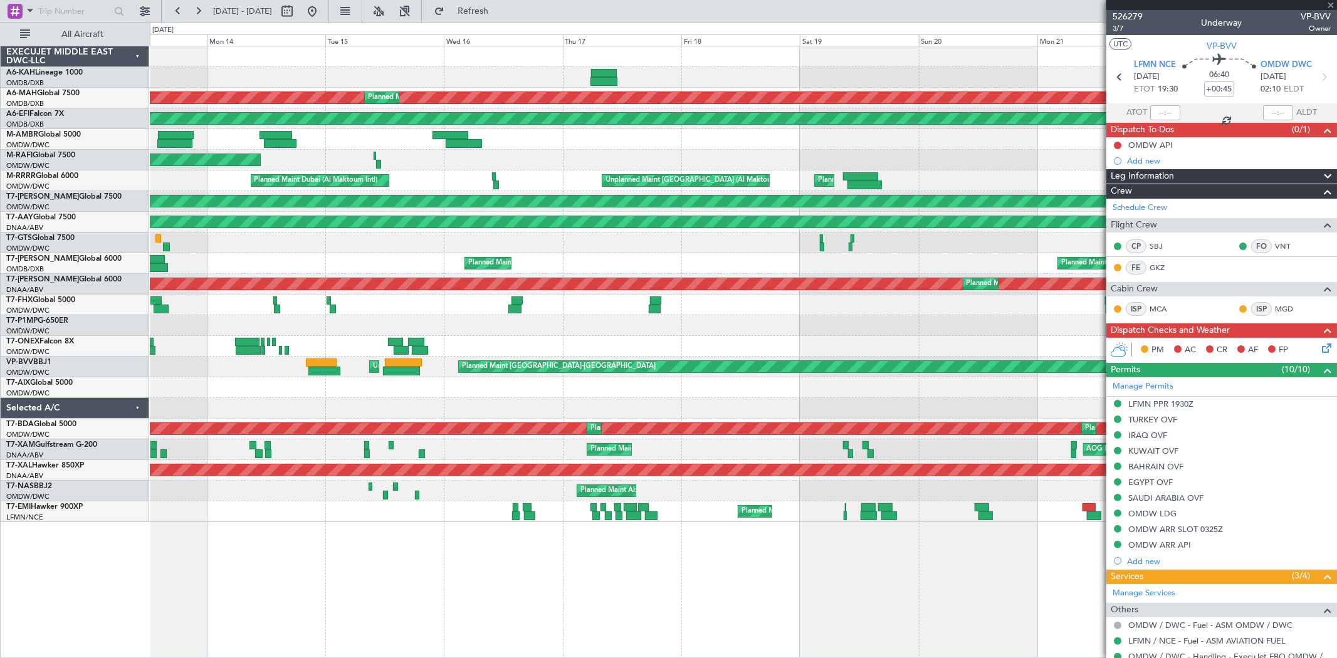
type input "-00:05"
type input "20:51"
type input "02:56"
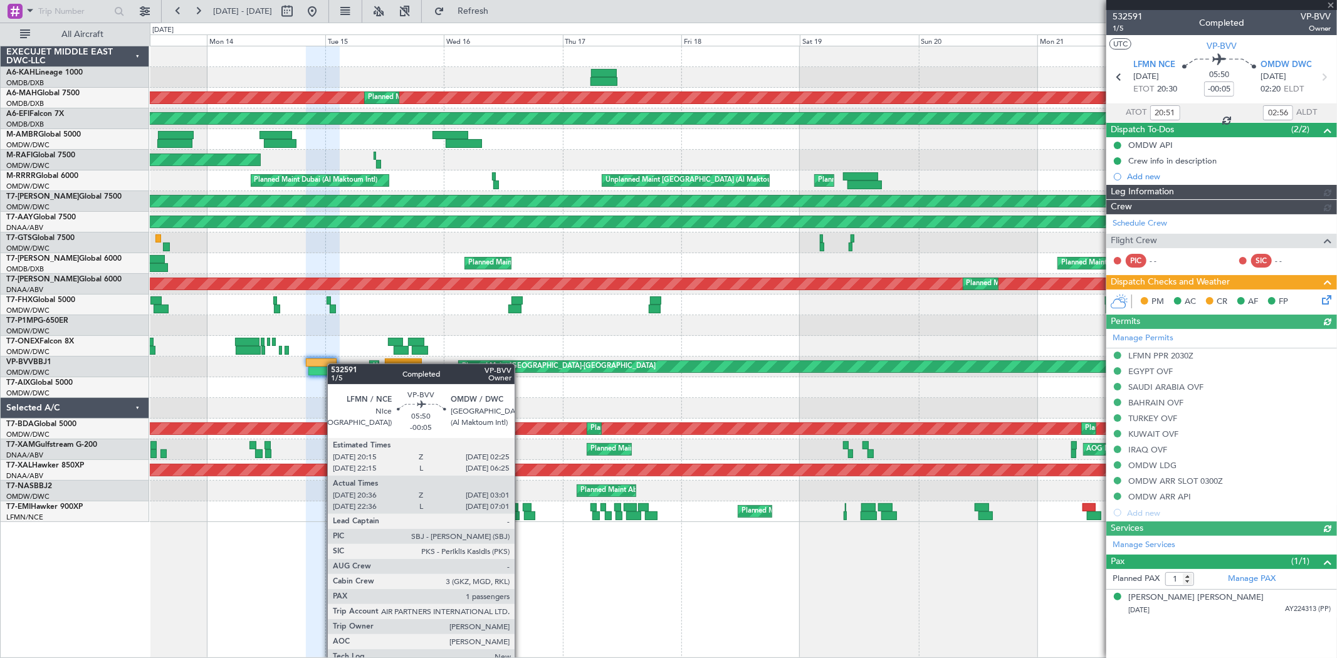
type input "Anita Mani (ANI)"
type input "6766"
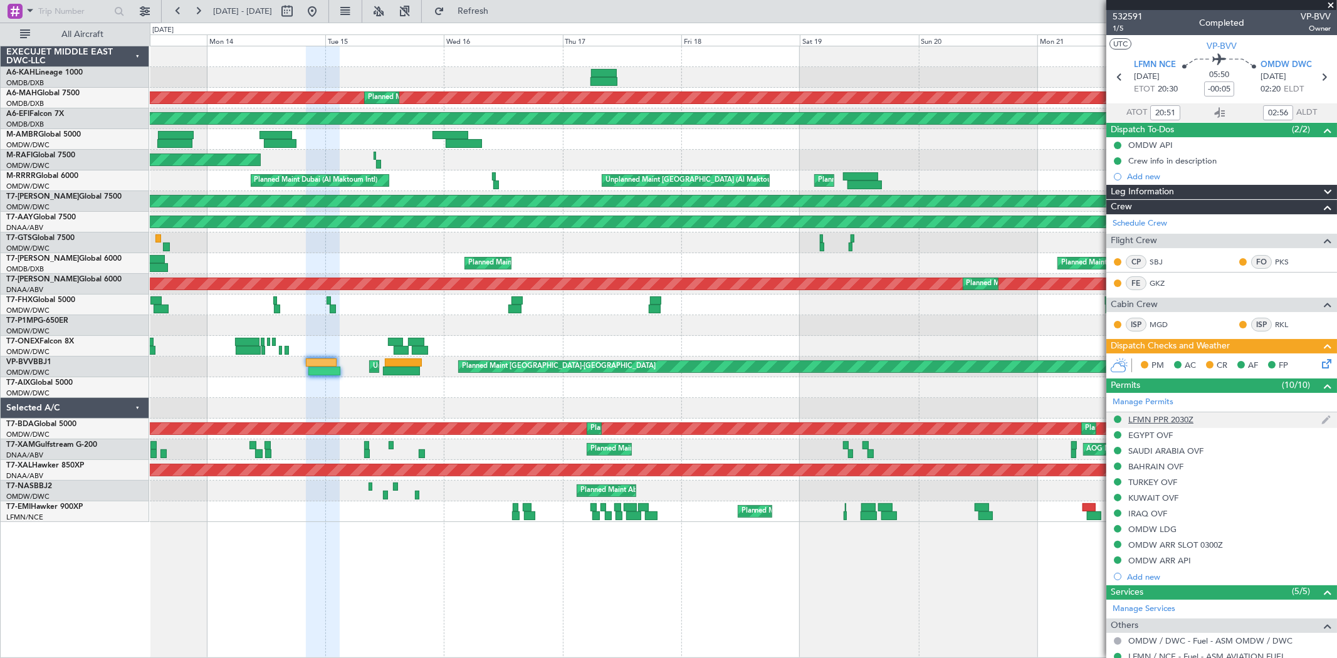
click at [802, 394] on div "LFMN PPR 2030Z" at bounding box center [1161, 419] width 65 height 11
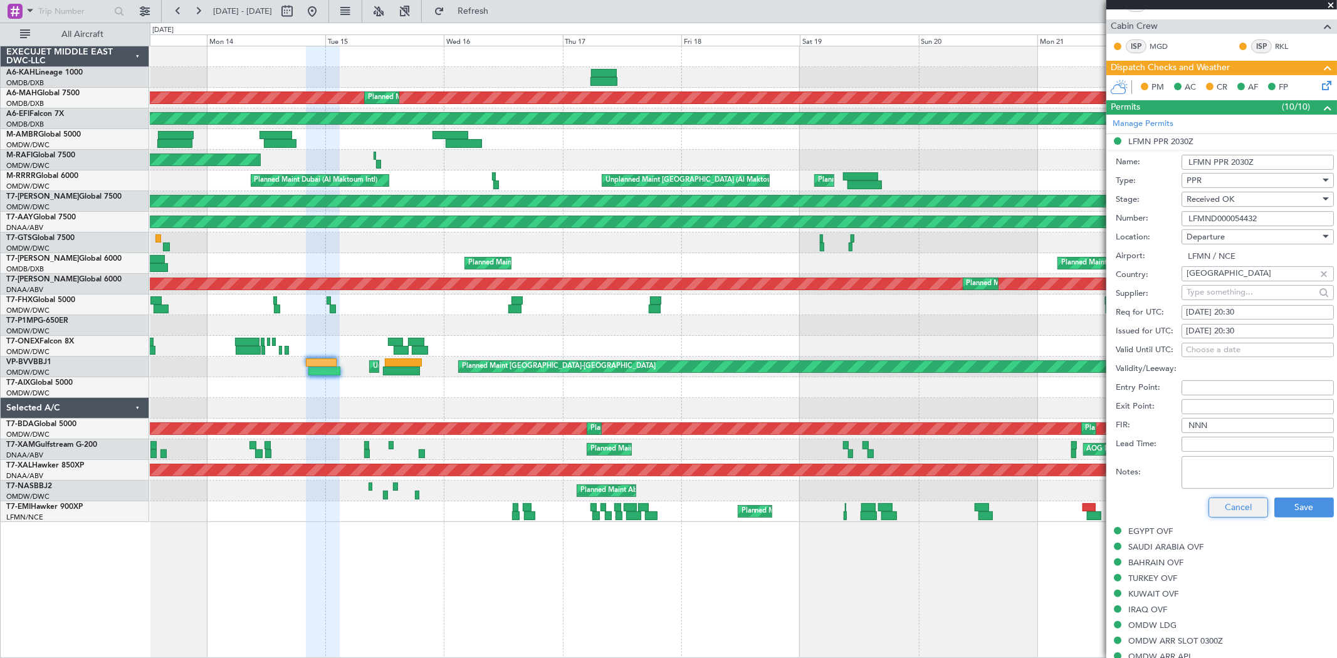
click at [802, 394] on button "Cancel" at bounding box center [1239, 508] width 60 height 20
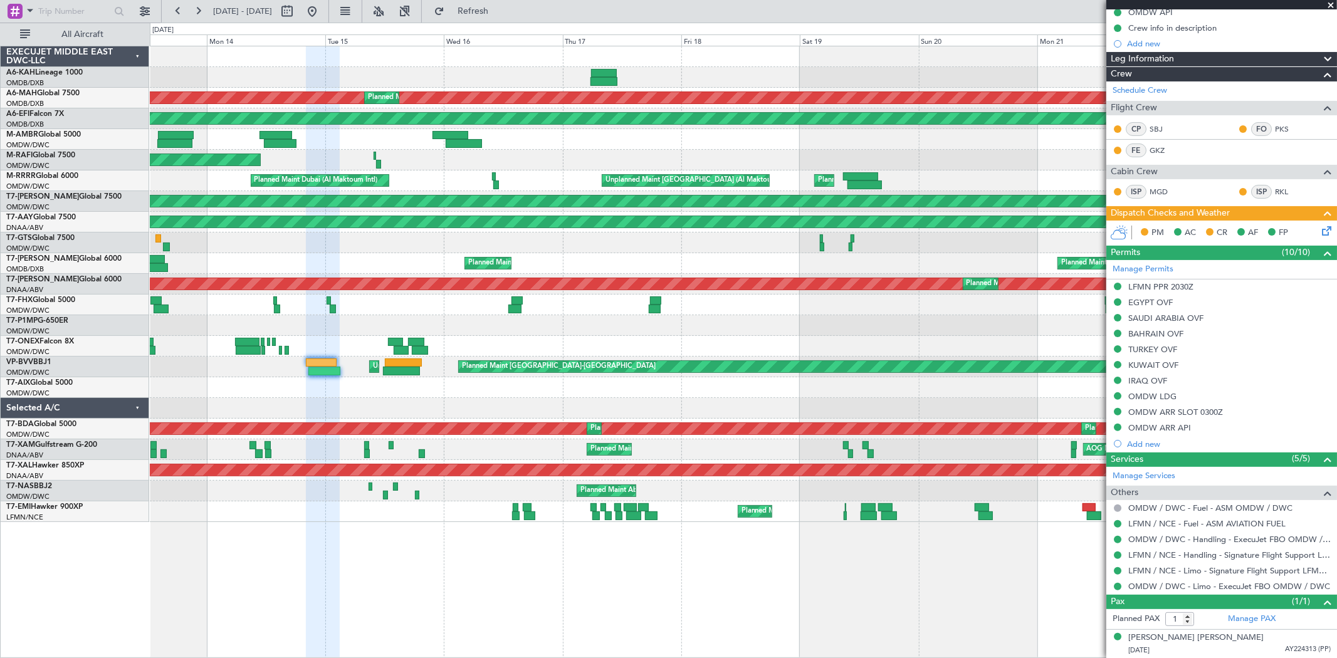
scroll to position [133, 0]
click at [322, 13] on button at bounding box center [312, 11] width 20 height 20
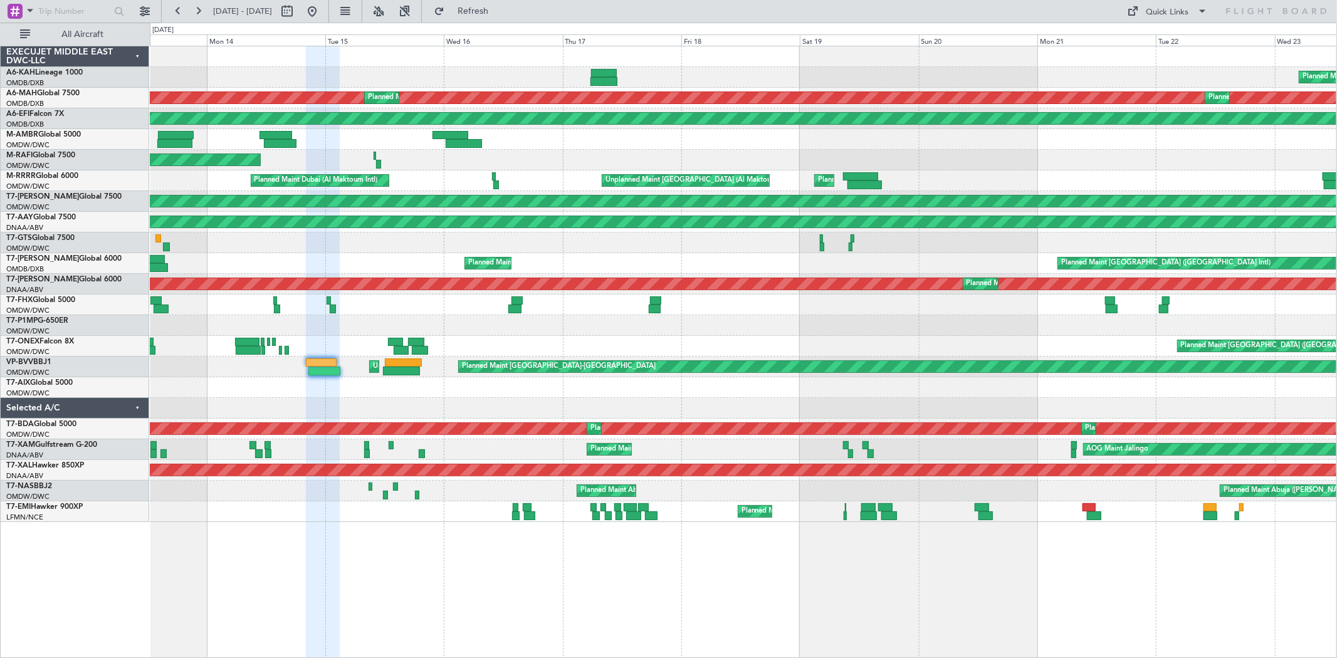
scroll to position [0, 0]
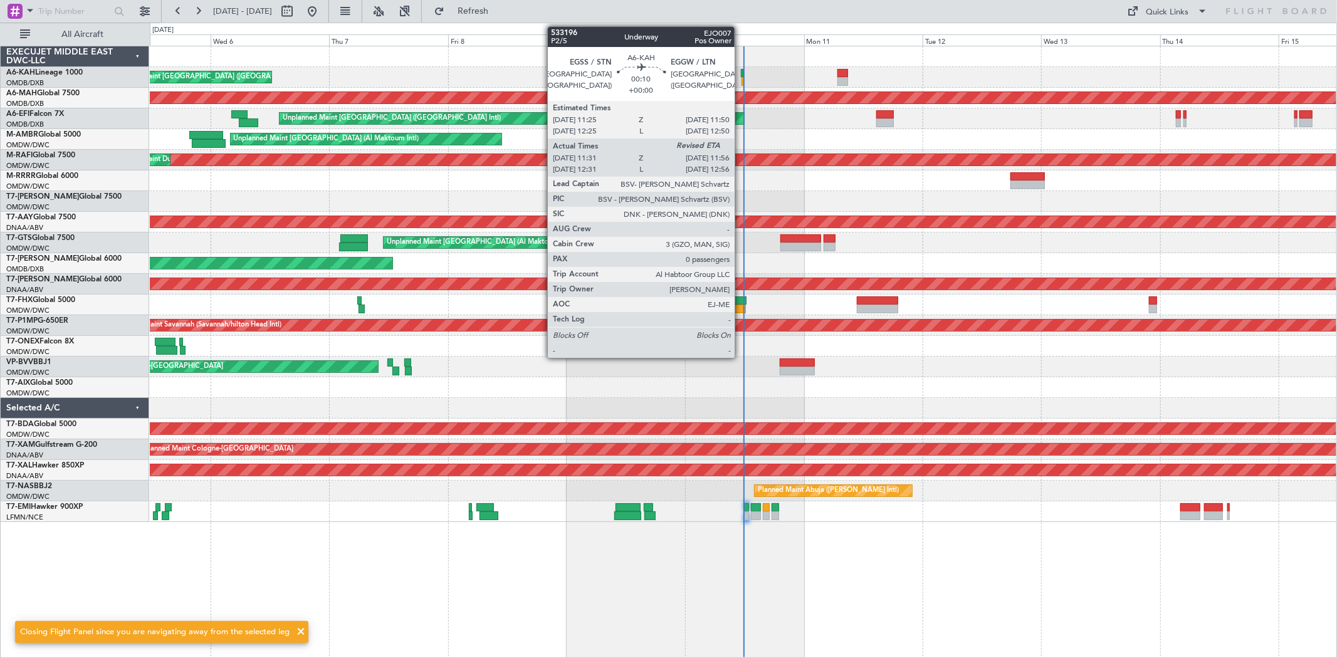
click at [741, 73] on div at bounding box center [742, 73] width 3 height 9
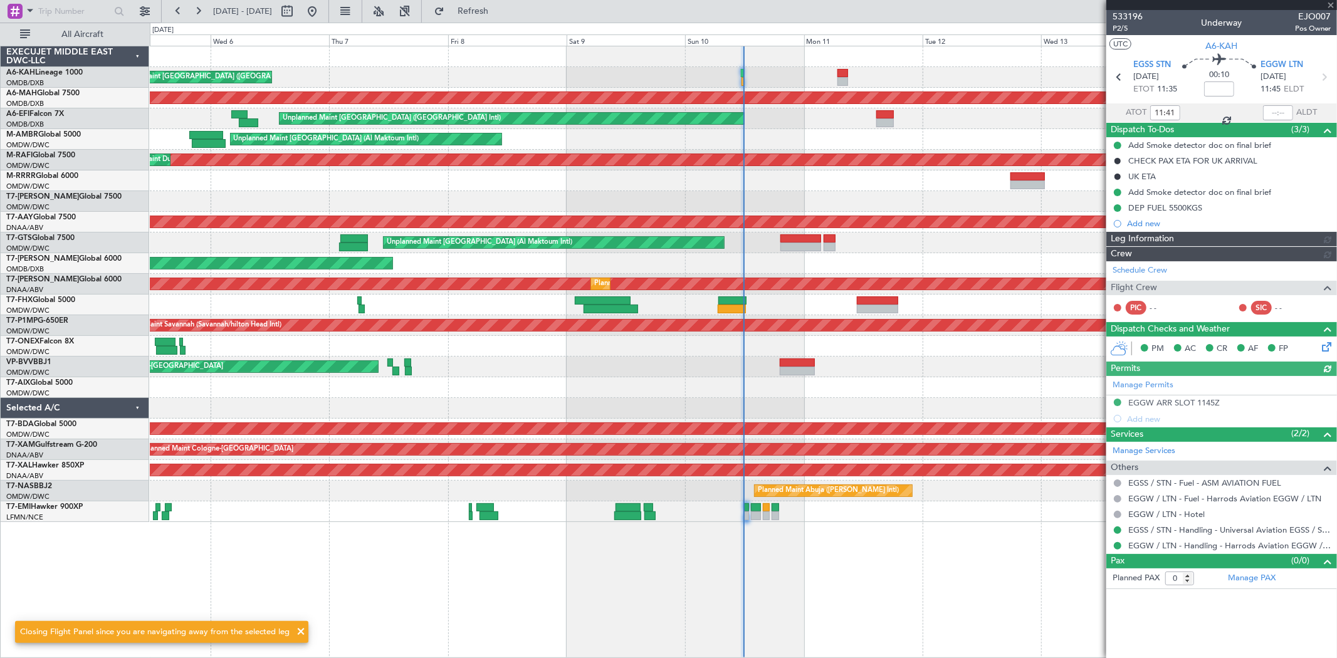
type input "Syed Shakeel (SYS)"
type input "6983"
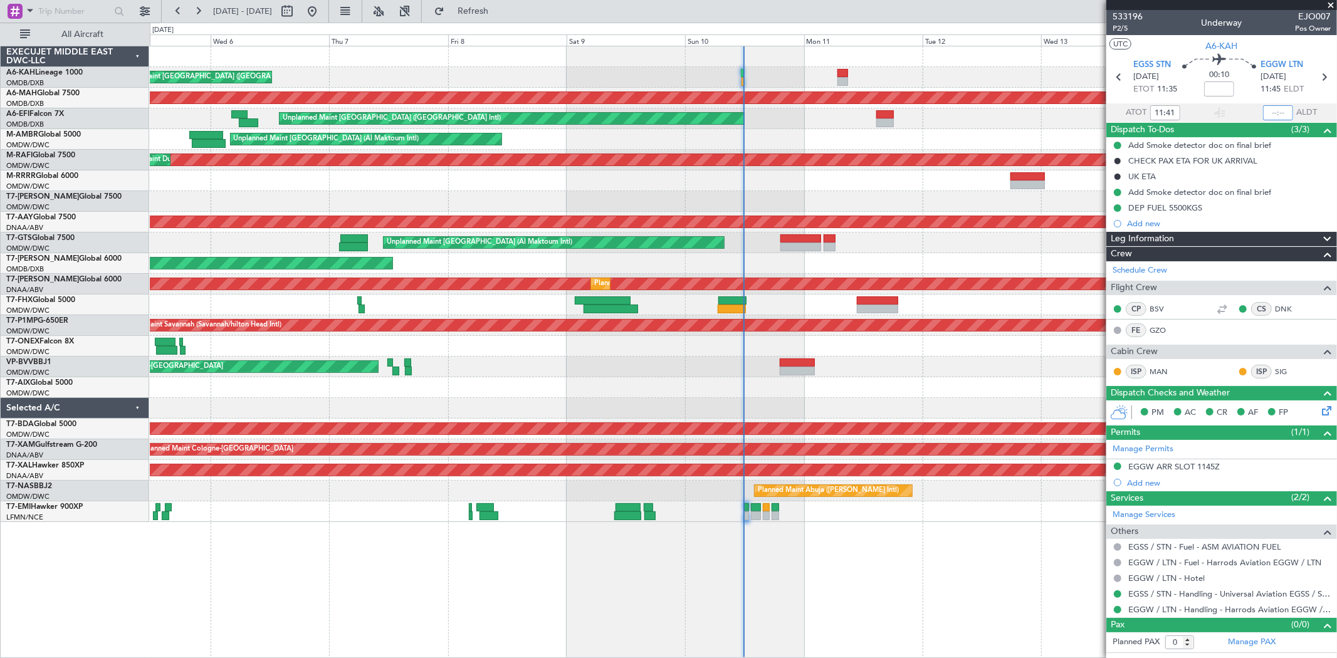
click at [802, 115] on input "text" at bounding box center [1278, 112] width 30 height 15
type input "11:49"
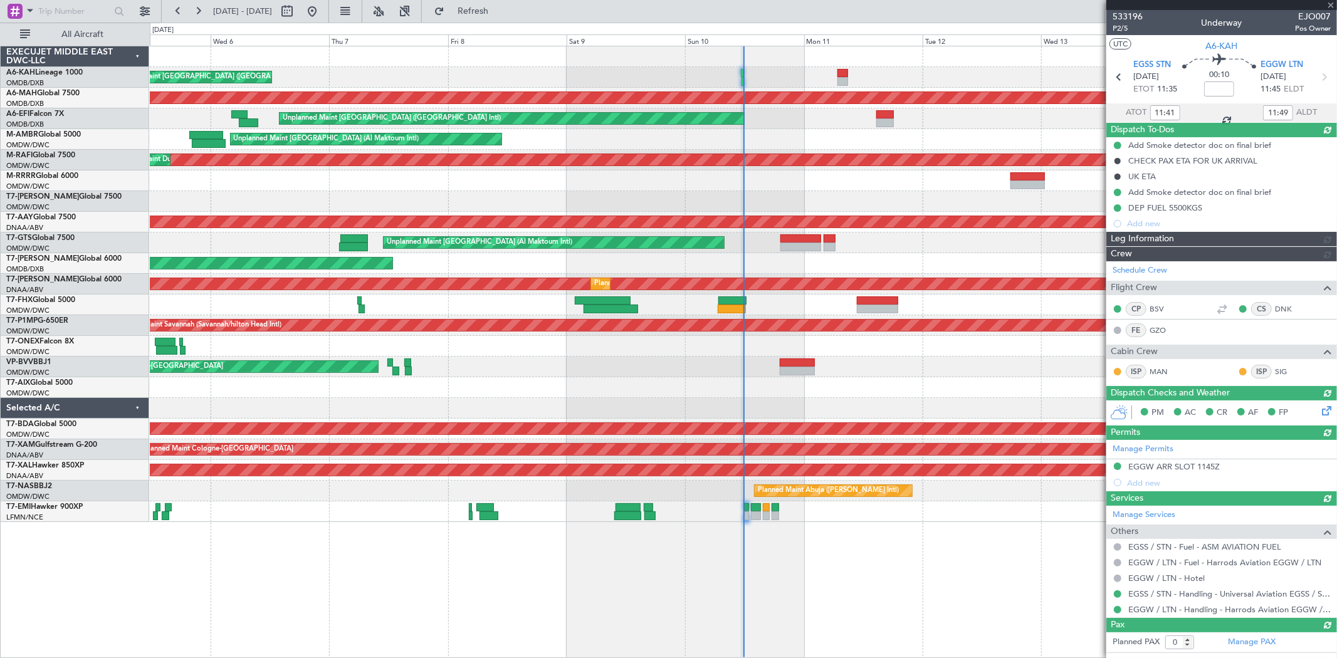
type input "Syed Shakeel (SYS)"
type input "6983"
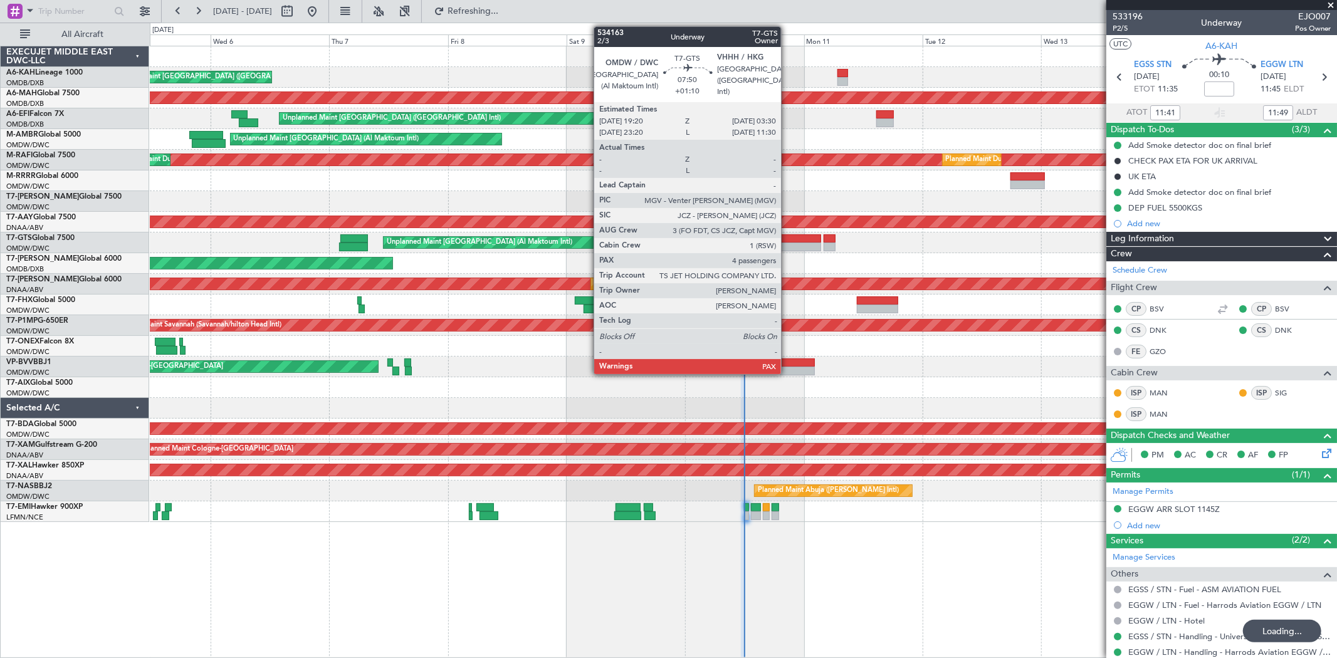
click at [788, 236] on div at bounding box center [801, 238] width 41 height 9
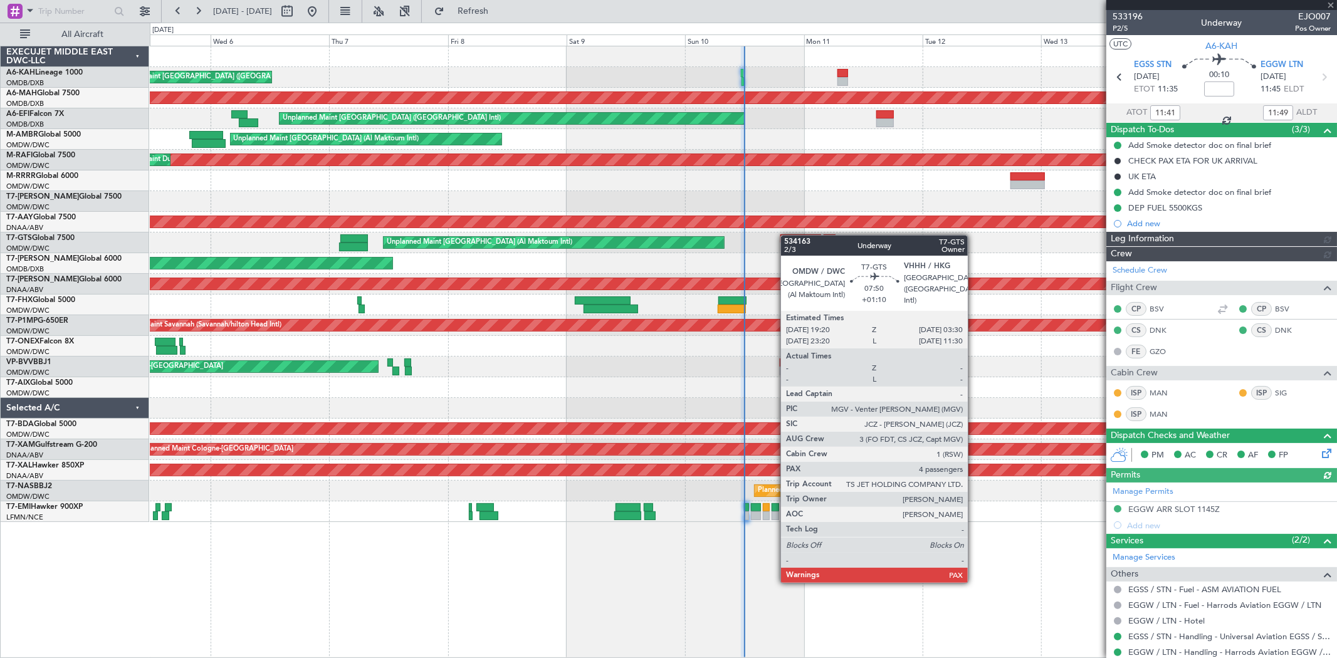
type input "Syed Shakeel (SYS)"
type input "6983"
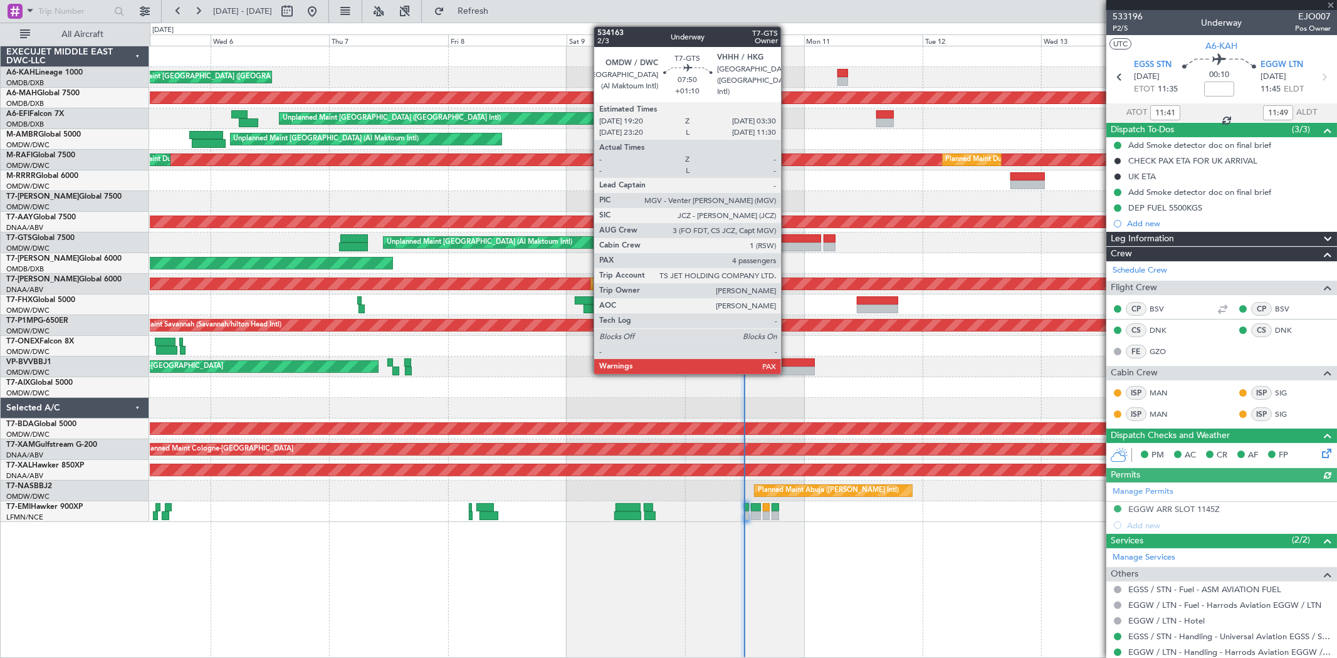
type input "+01:10"
type input "4"
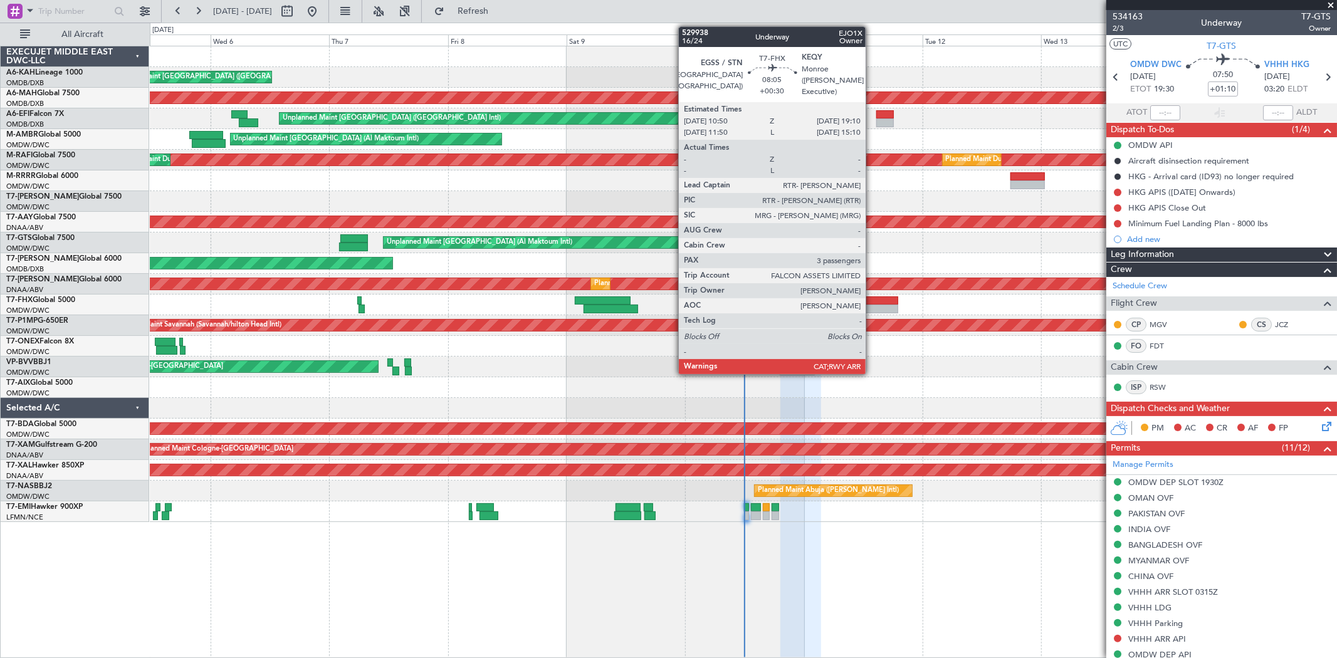
click at [802, 305] on div at bounding box center [877, 309] width 41 height 9
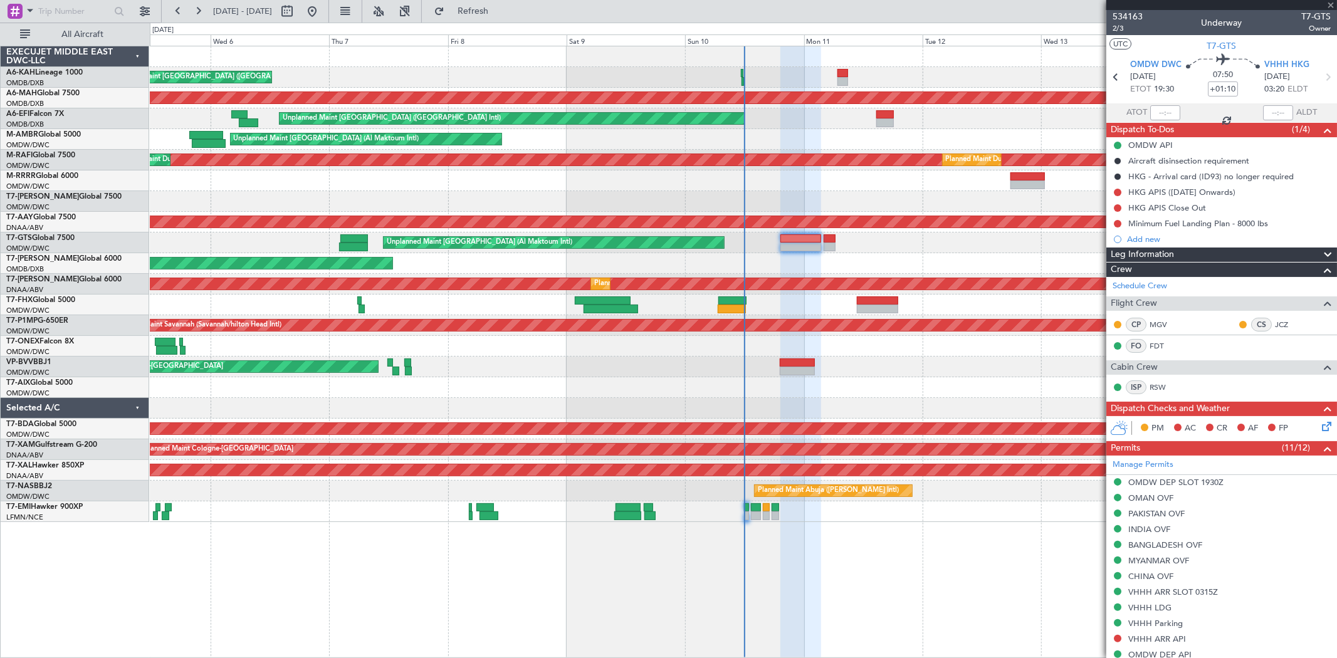
type input "+00:30"
type input "3"
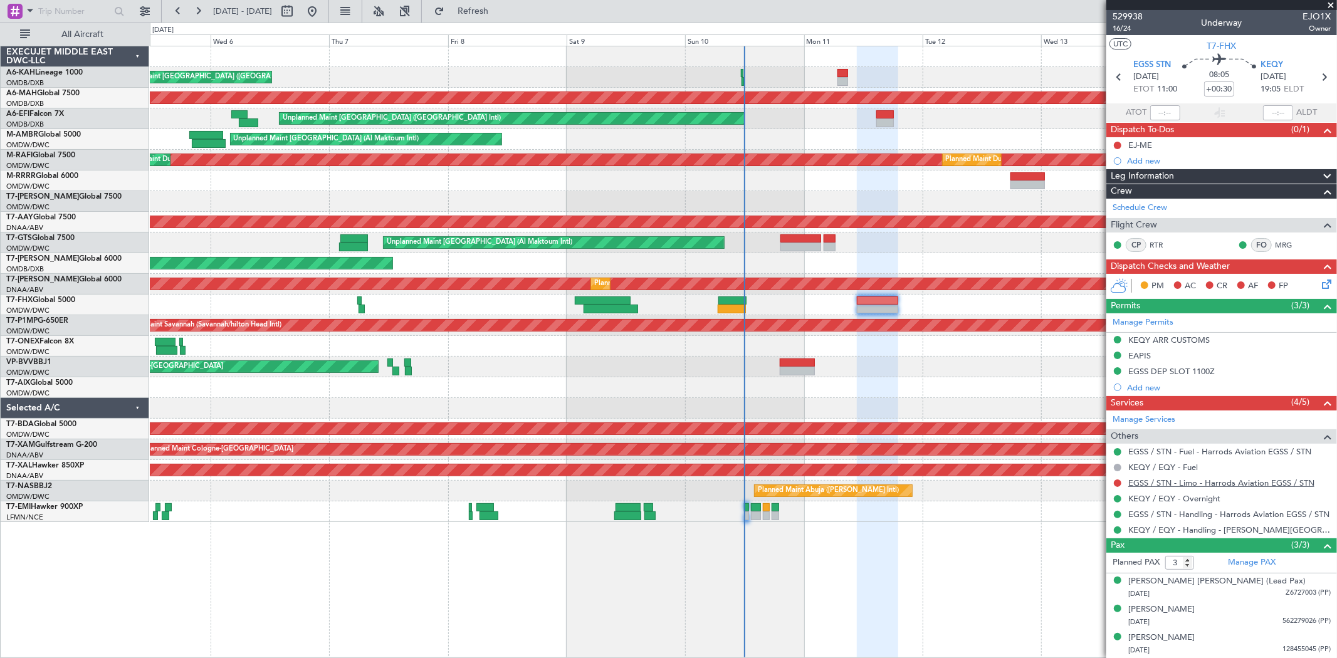
click at [802, 394] on link "EGSS / STN - Limo - Harrods Aviation EGSS / STN" at bounding box center [1222, 483] width 186 height 11
click at [802, 40] on span "T7-FHX" at bounding box center [1222, 46] width 29 height 13
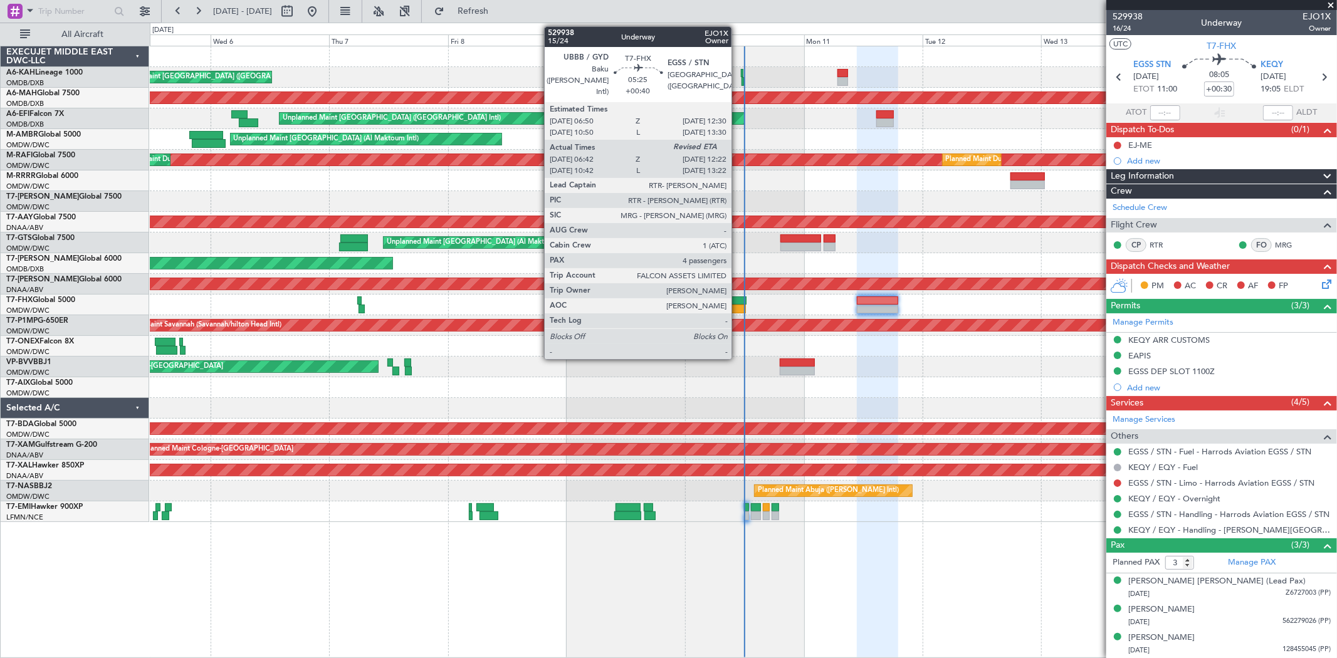
click at [738, 297] on div at bounding box center [733, 301] width 28 height 9
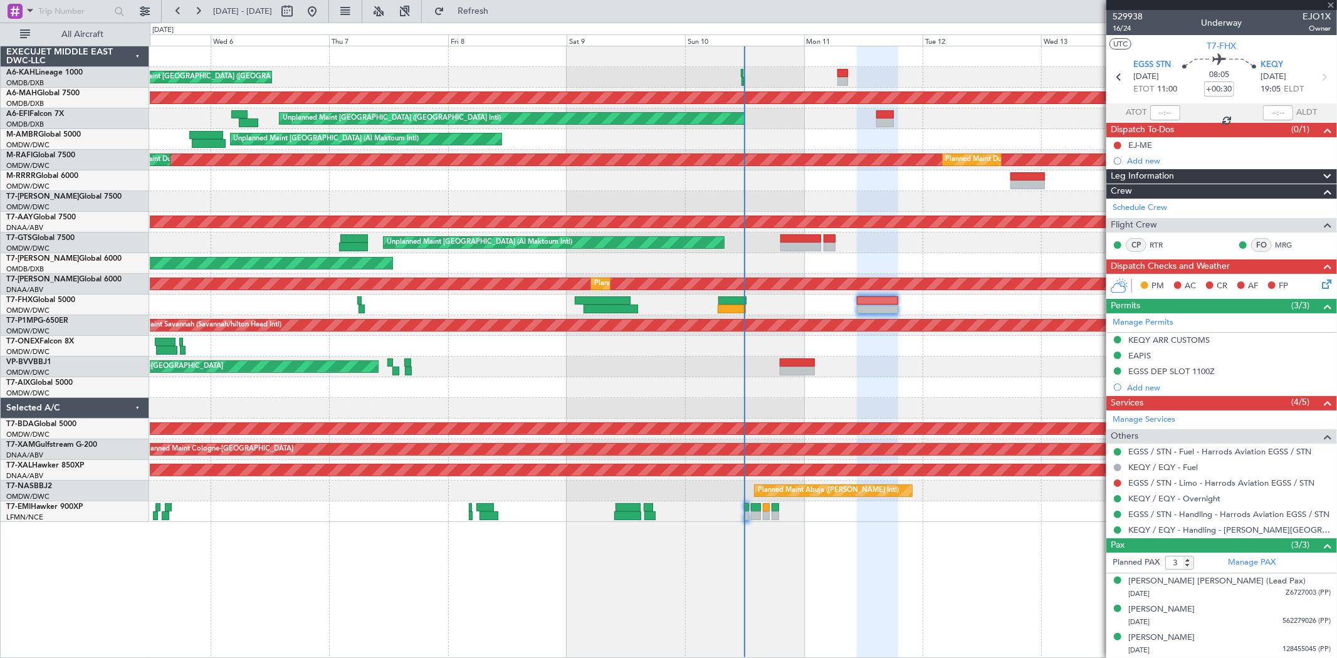
type input "+00:40"
type input "06:52"
type input "4"
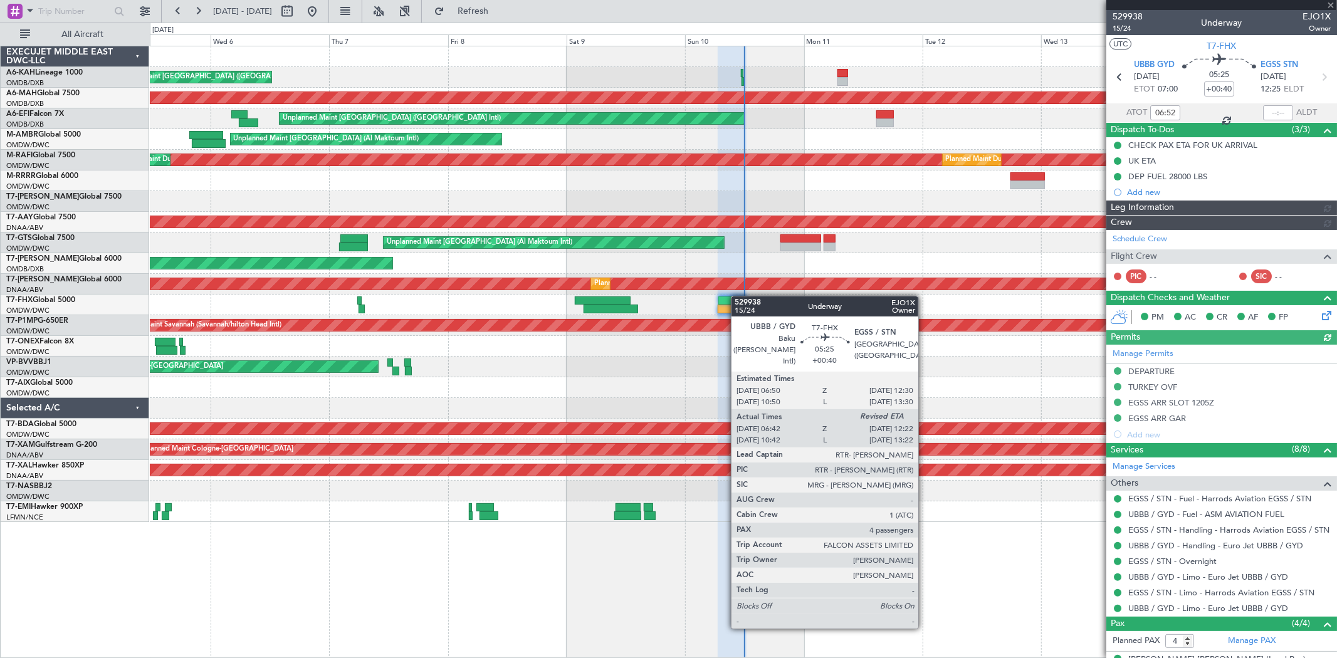
type input "Dherander Fithani (DHF)"
type input "6717"
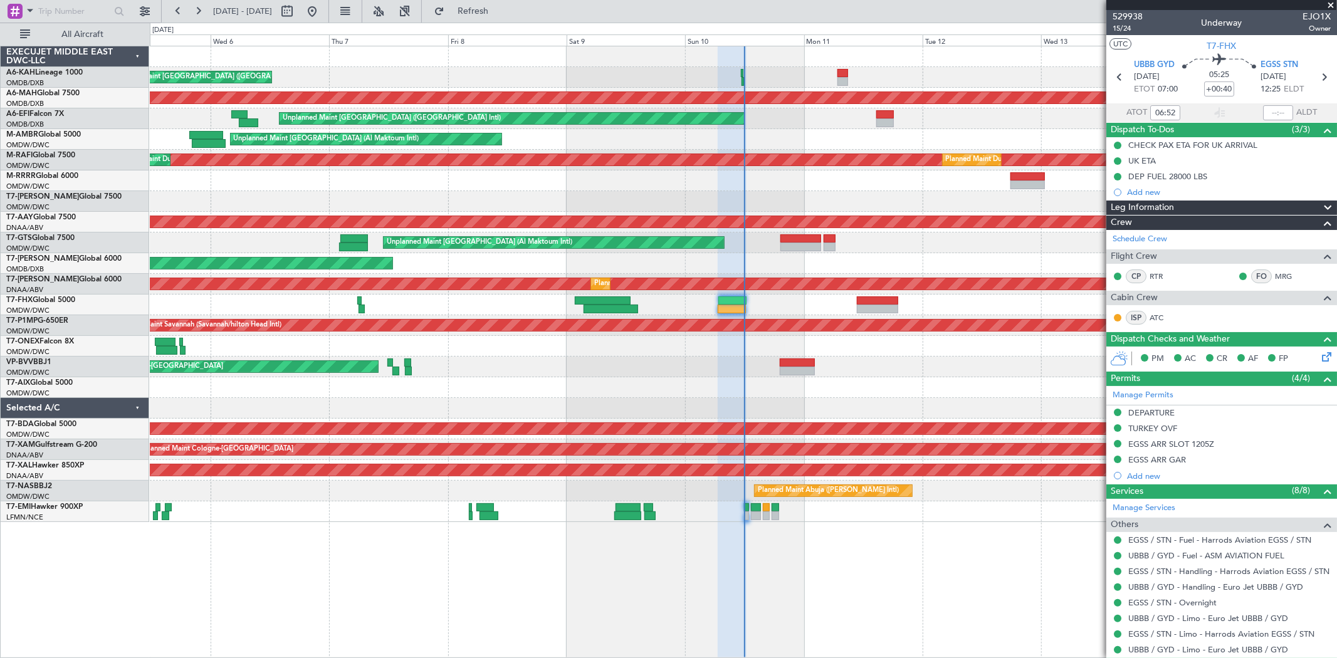
click at [802, 82] on div "Planned Maint [GEOGRAPHIC_DATA] ([GEOGRAPHIC_DATA])" at bounding box center [743, 77] width 1187 height 21
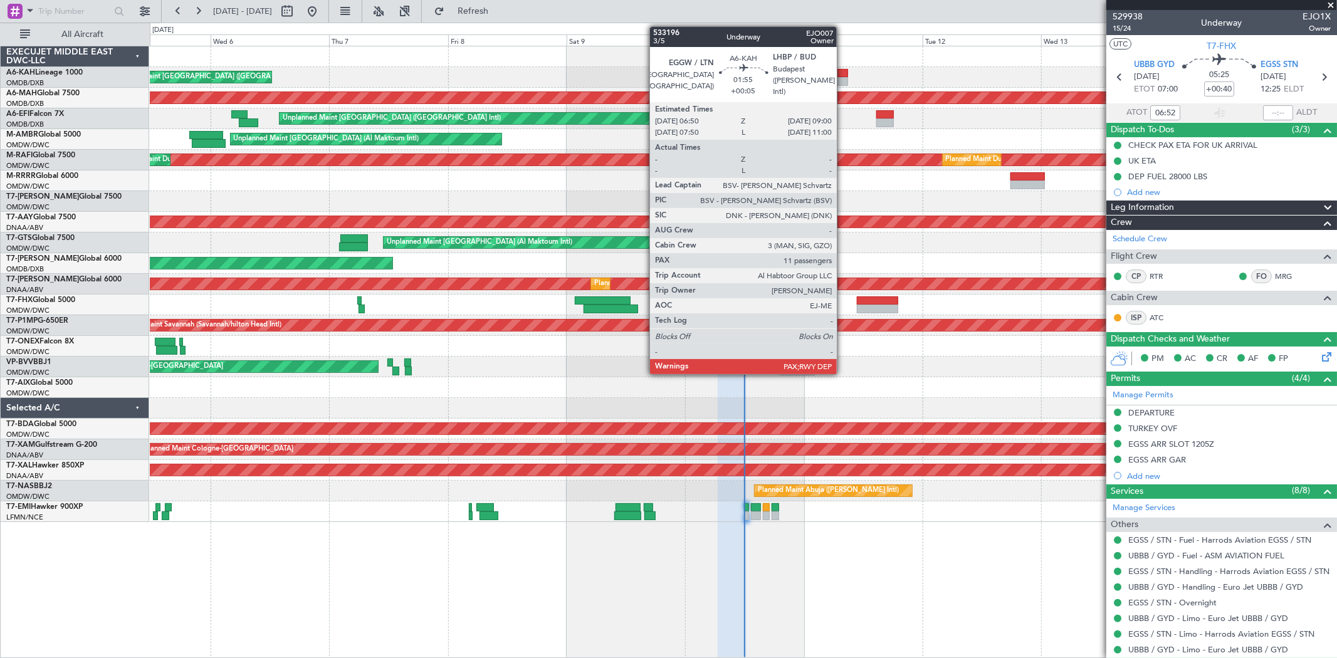
click at [802, 80] on div at bounding box center [843, 81] width 11 height 9
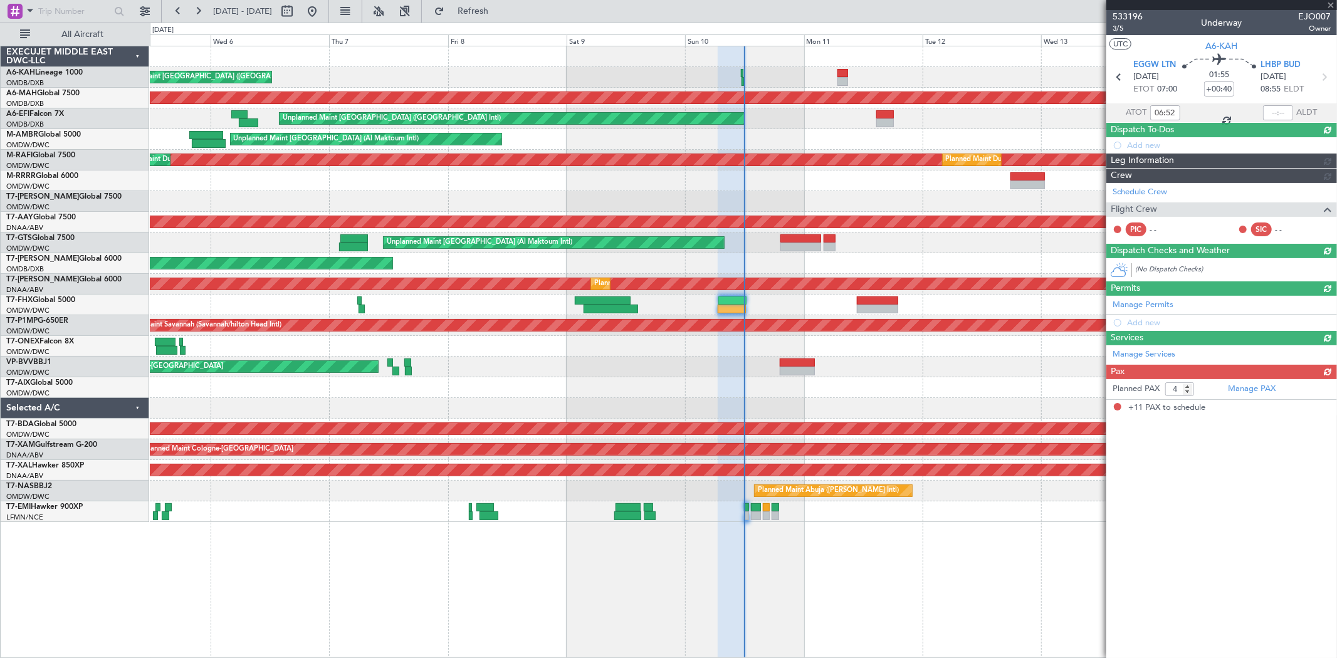
type input "+00:05"
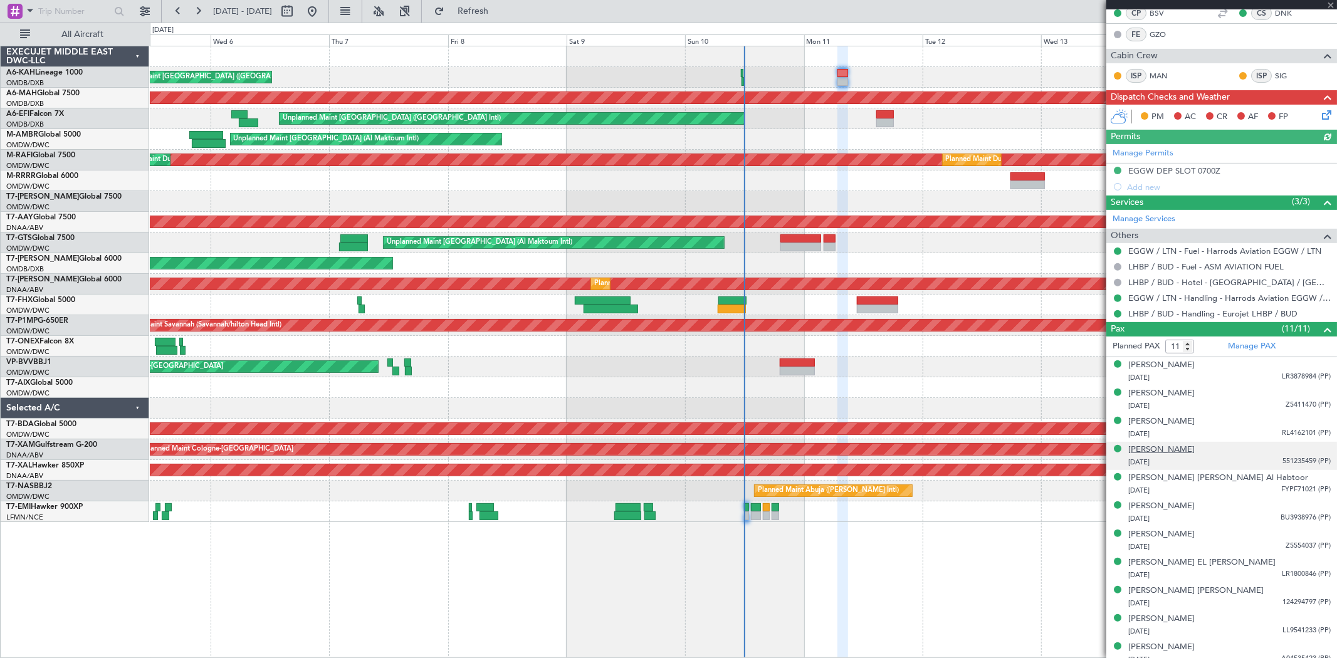
scroll to position [273, 0]
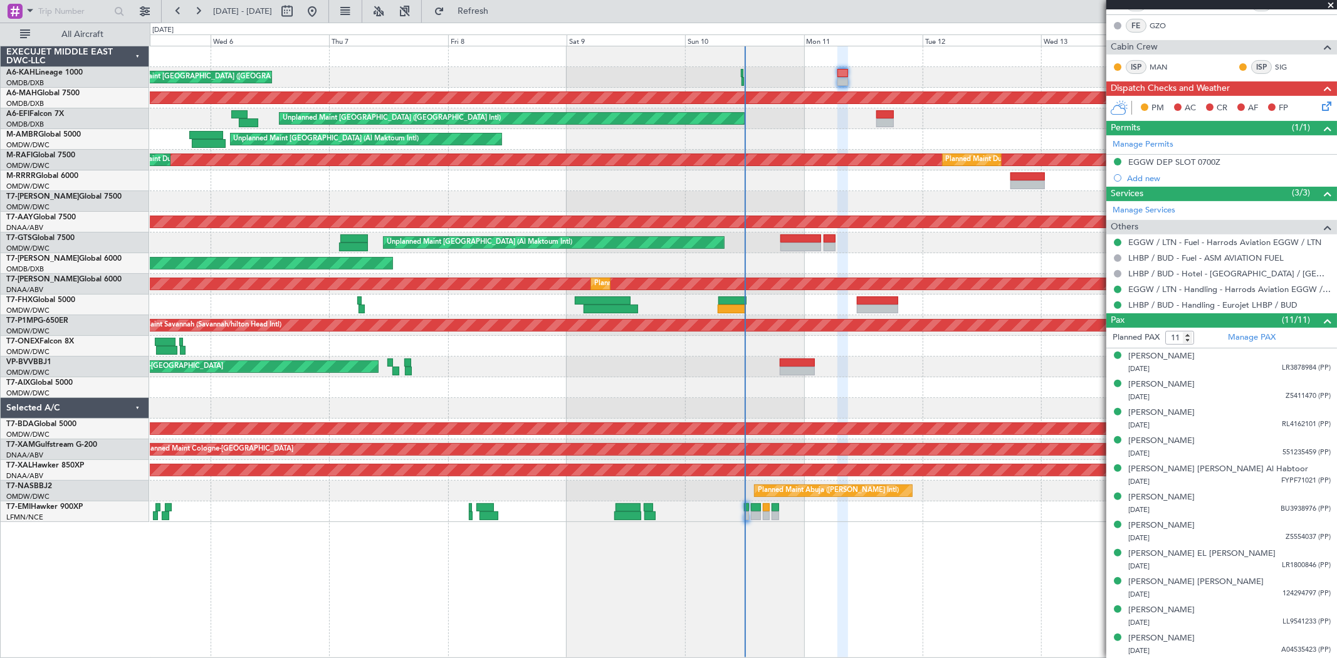
click at [802, 361] on div "Unplanned Maint [GEOGRAPHIC_DATA]-[GEOGRAPHIC_DATA]" at bounding box center [743, 367] width 1187 height 21
click at [802, 335] on link "Manage PAX" at bounding box center [1252, 338] width 48 height 13
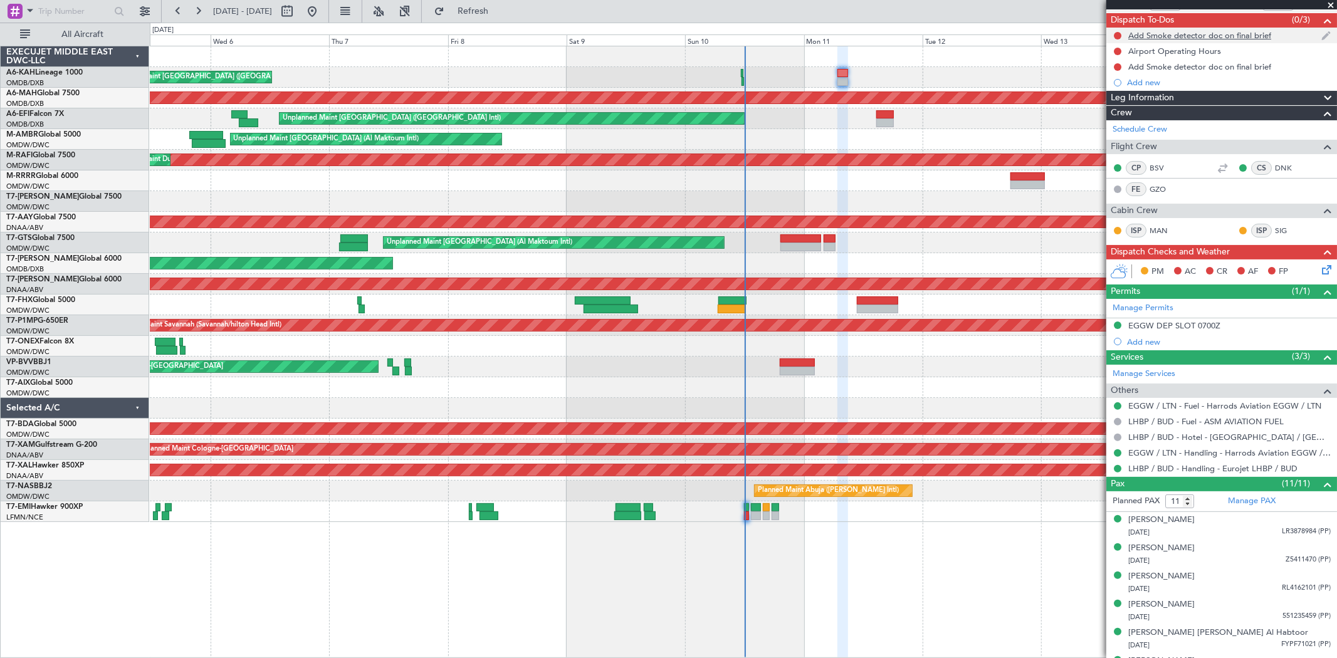
scroll to position [0, 0]
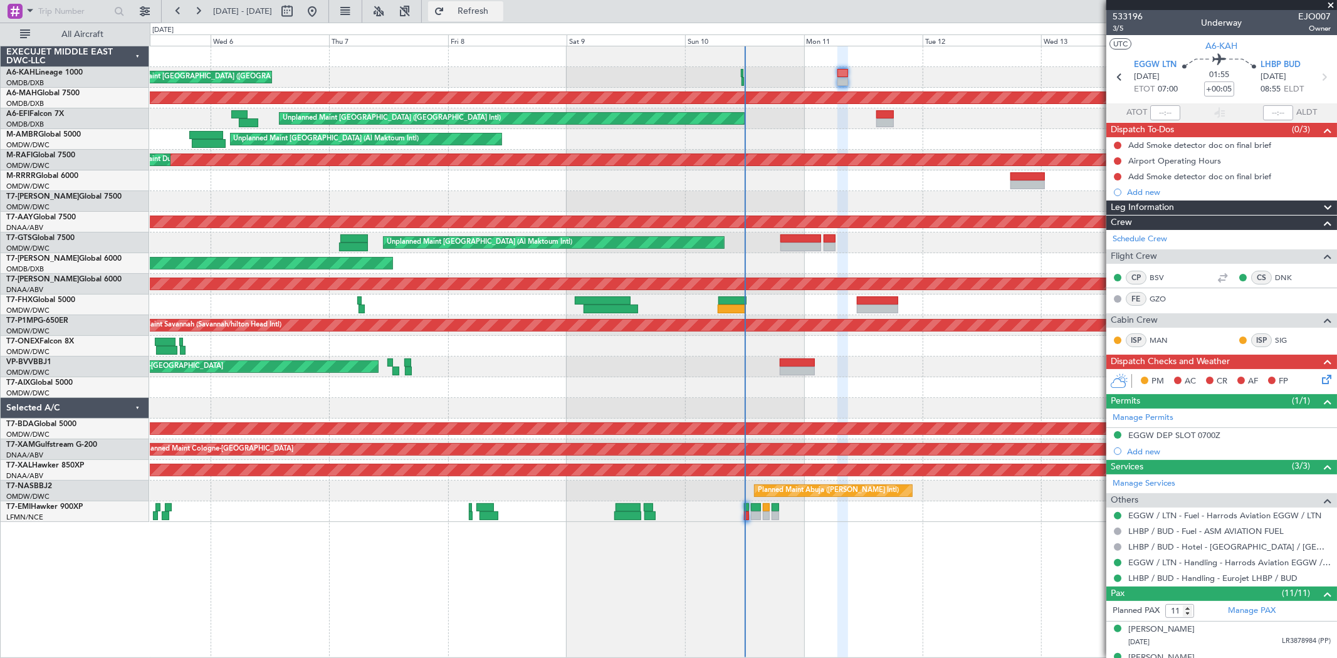
click at [503, 20] on button "Refresh" at bounding box center [465, 11] width 75 height 20
click at [503, 20] on button "Refreshing..." at bounding box center [465, 11] width 75 height 20
type input "12"
click at [802, 15] on span "533196" at bounding box center [1128, 16] width 30 height 13
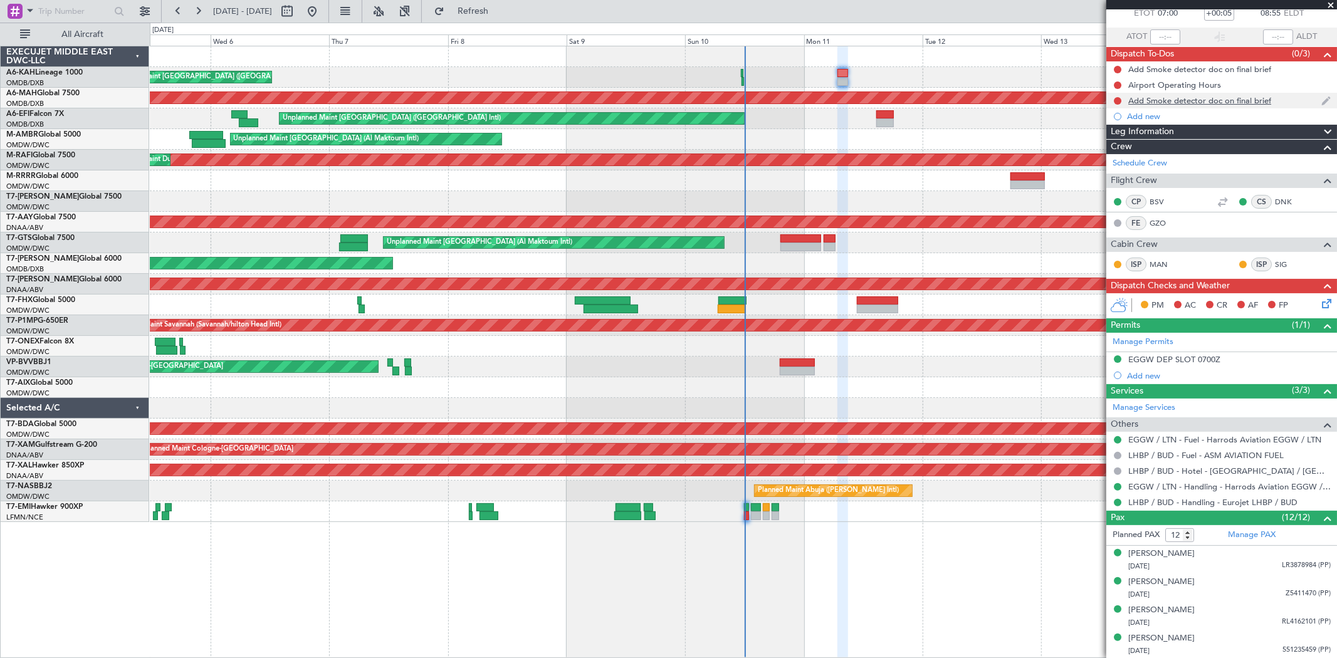
scroll to position [23, 0]
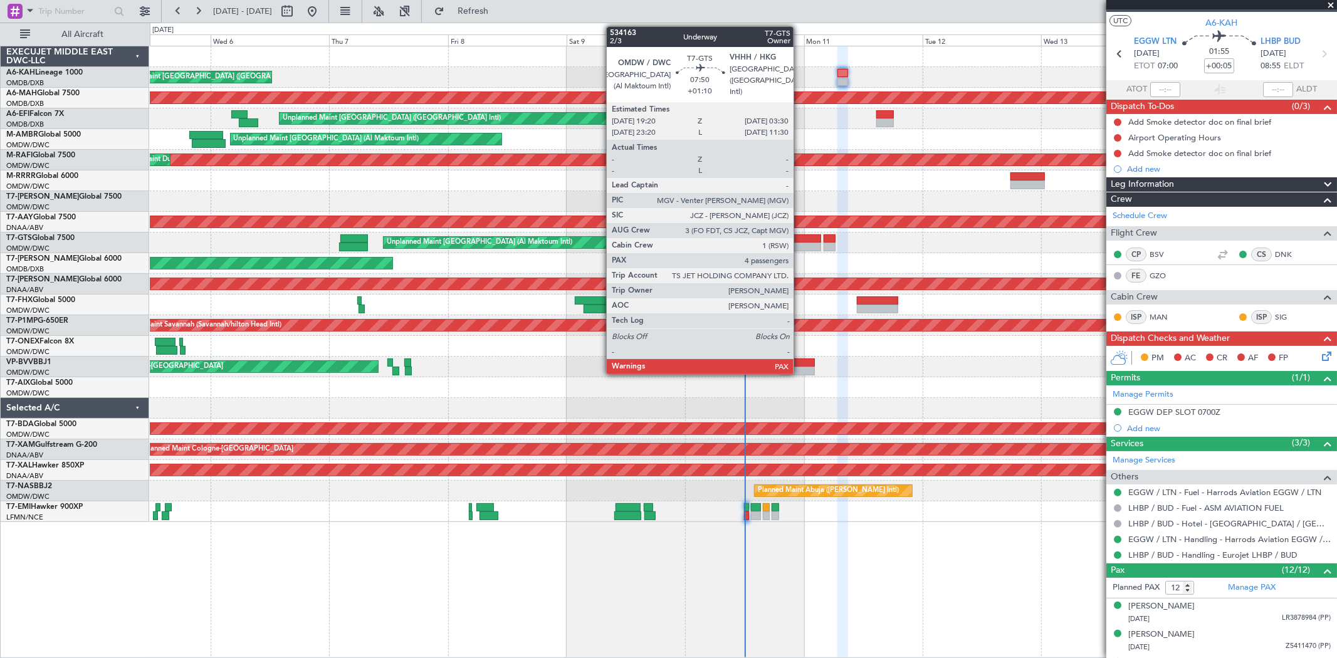
click at [800, 238] on div at bounding box center [801, 238] width 41 height 9
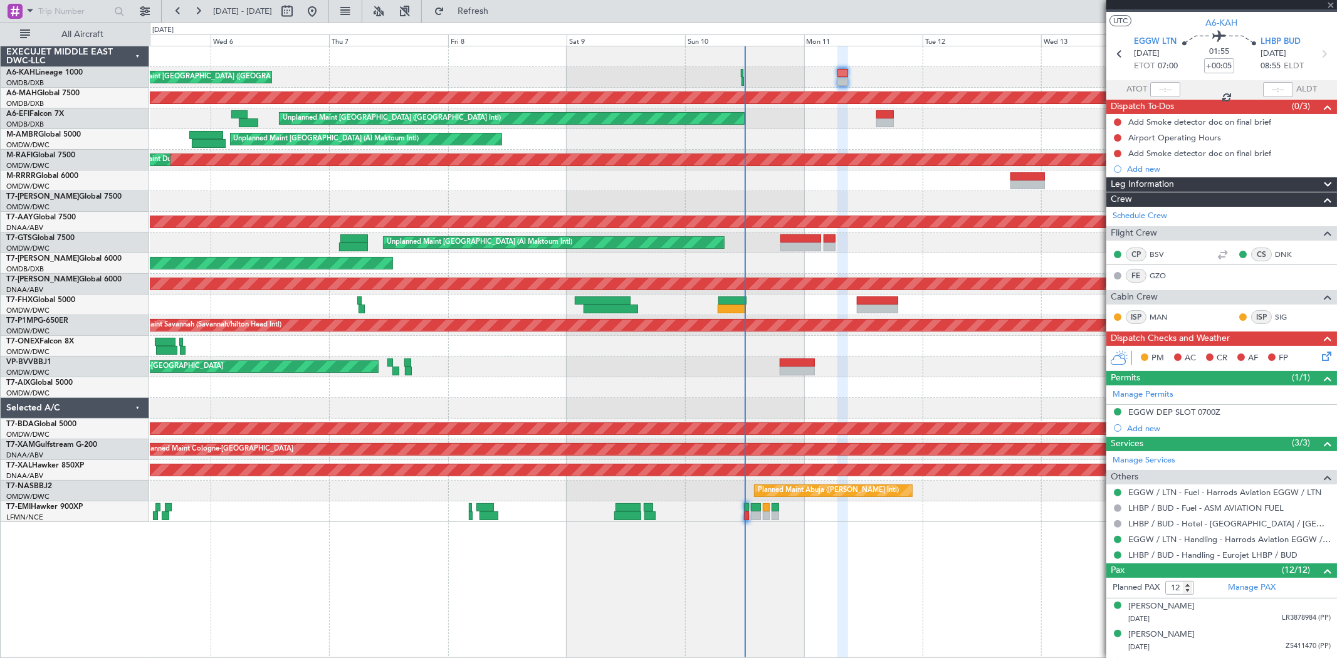
type input "+01:10"
type input "4"
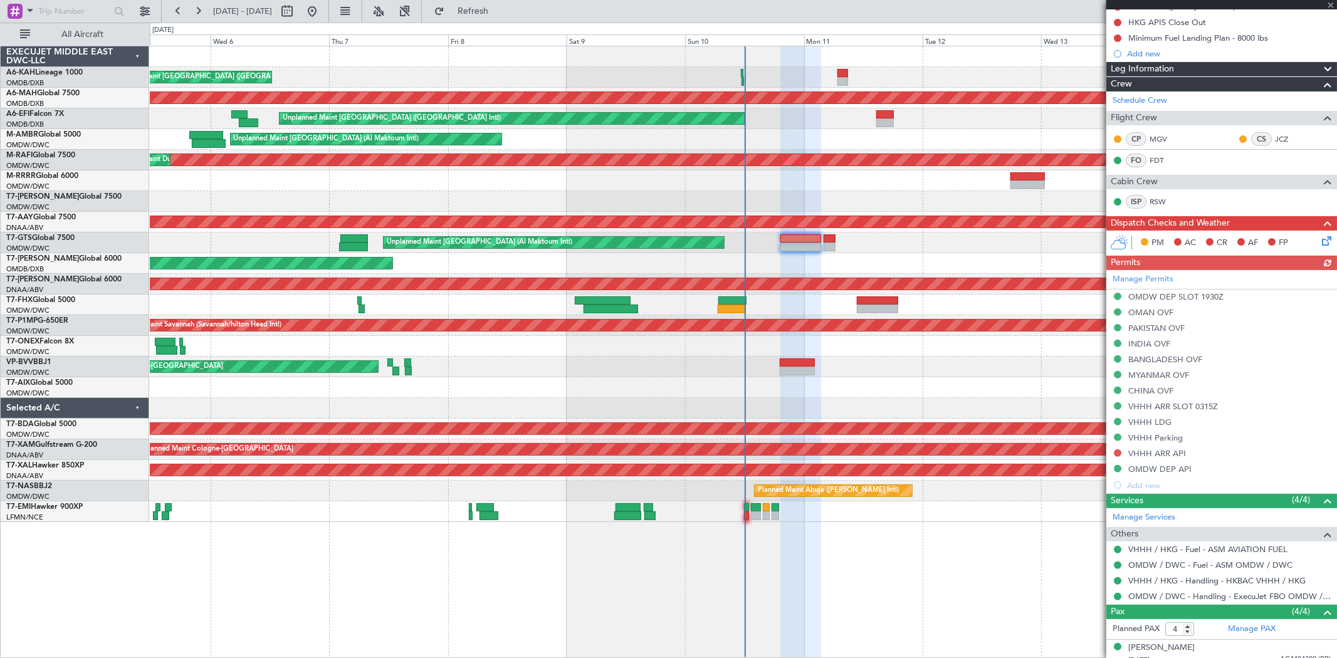
scroll to position [209, 0]
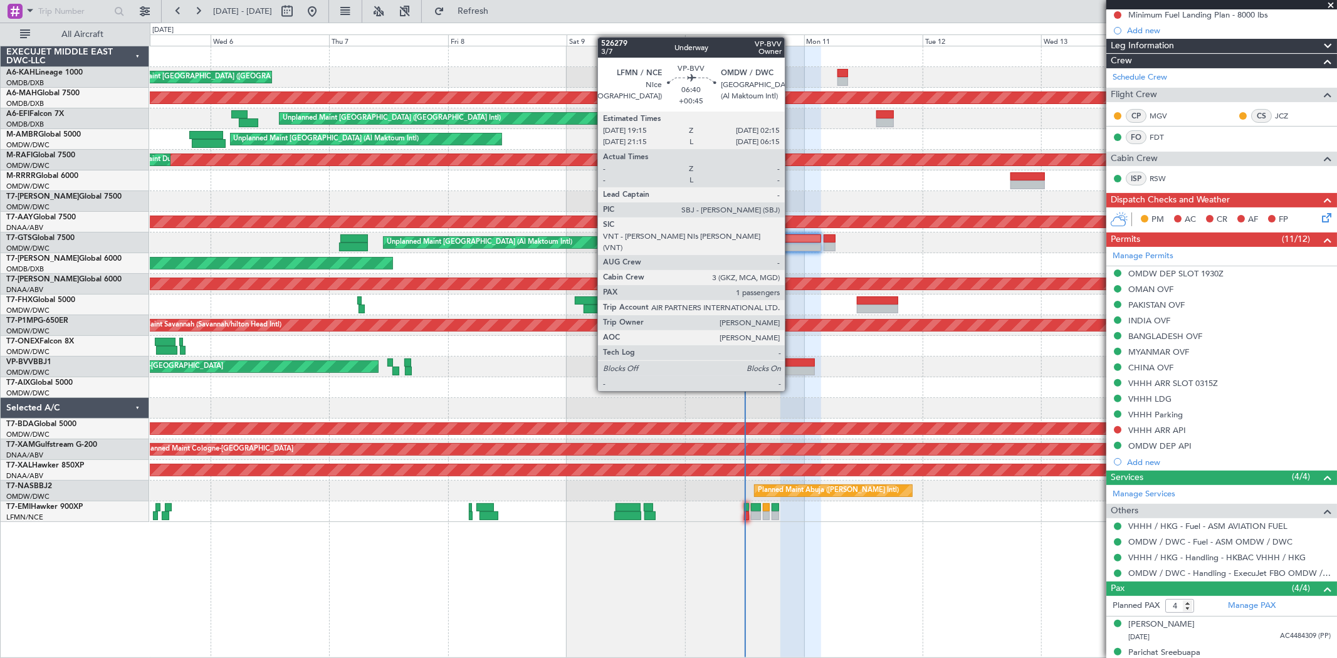
click at [791, 367] on div at bounding box center [797, 371] width 35 height 9
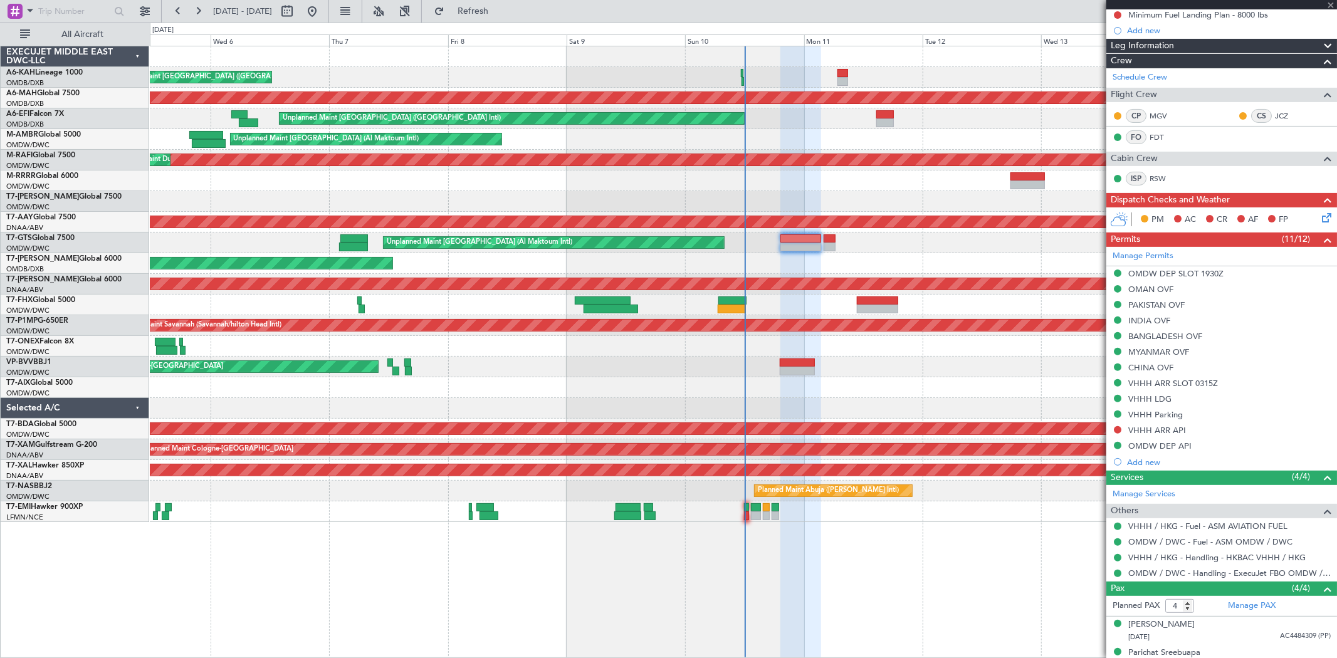
type input "+00:45"
type input "1"
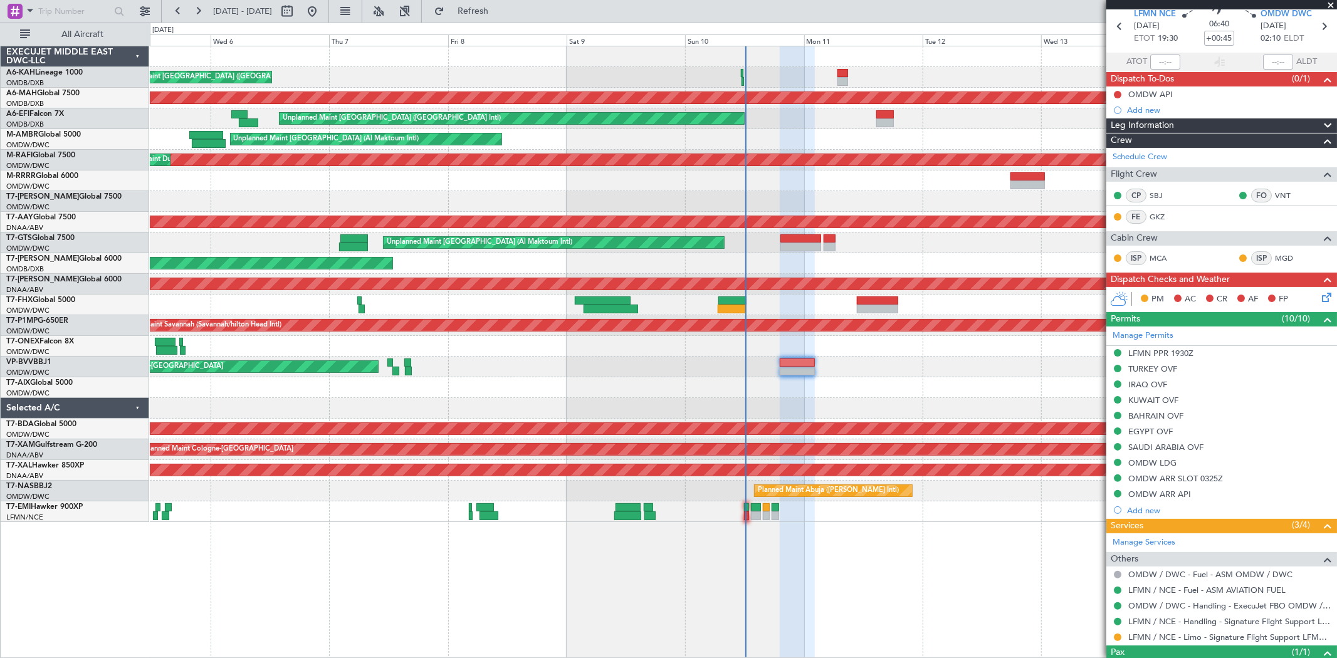
scroll to position [102, 0]
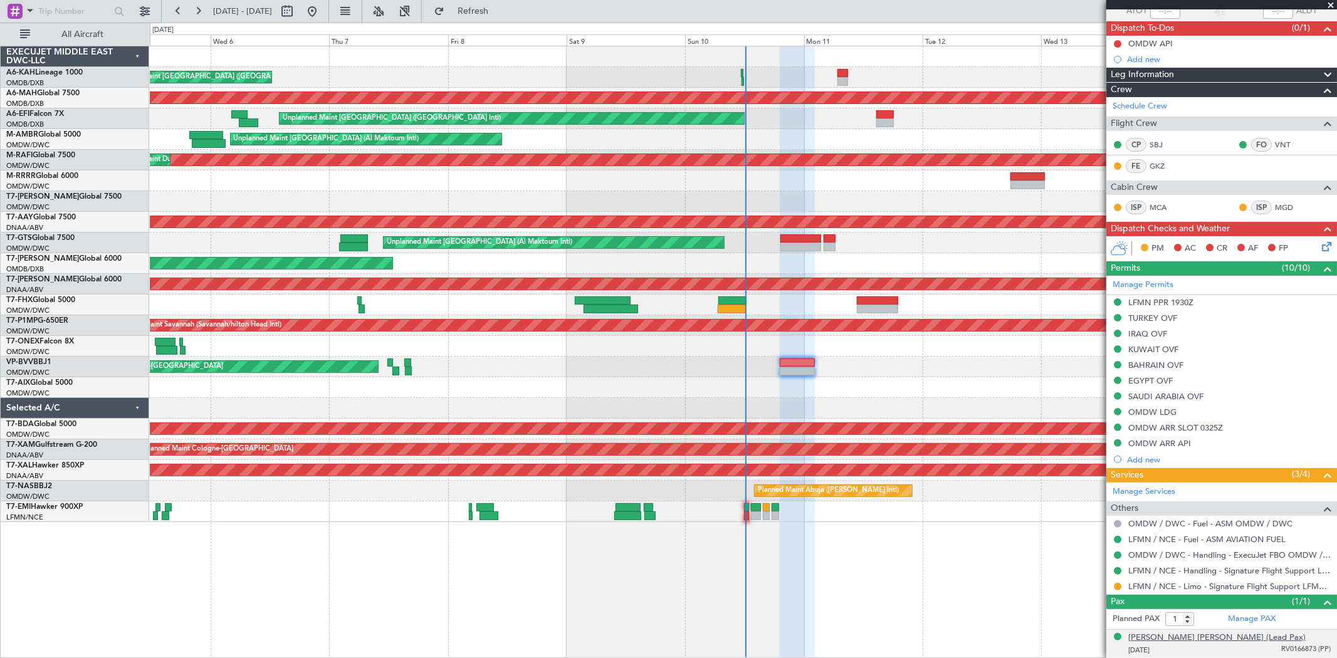
click at [802, 394] on div "Murtaza Ali LAKHANI (Lead Pax)" at bounding box center [1217, 638] width 177 height 13
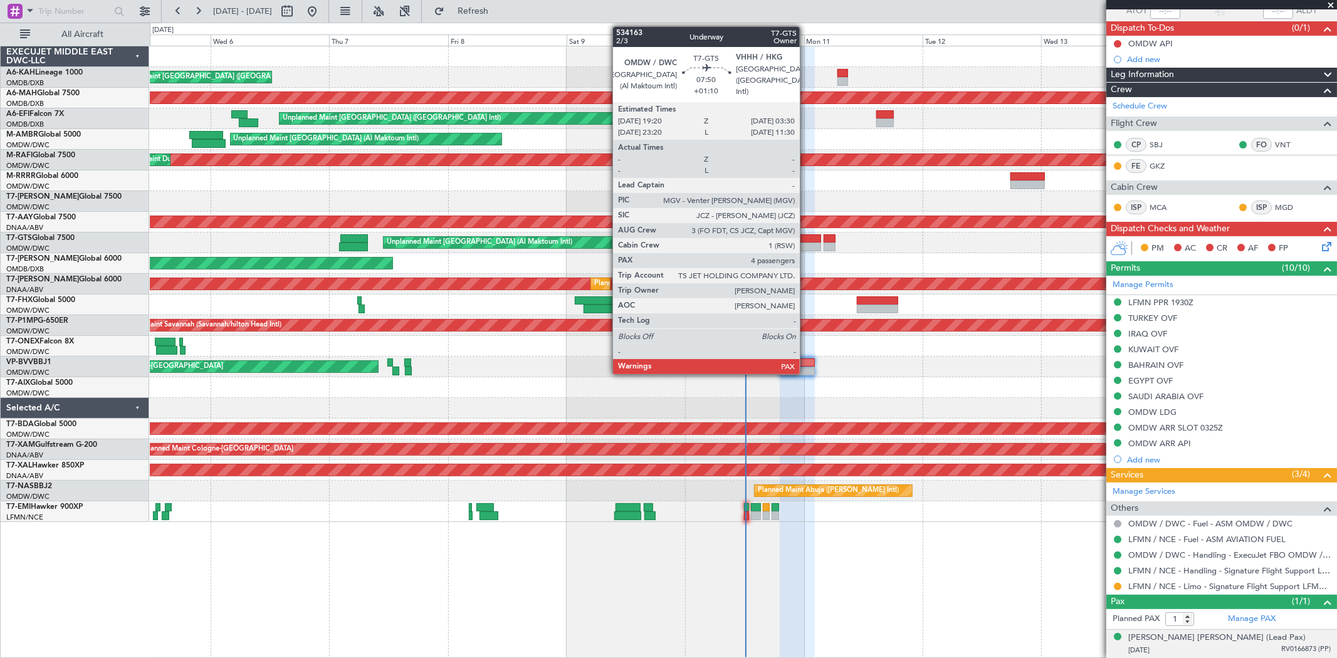
click at [802, 245] on div at bounding box center [801, 247] width 41 height 9
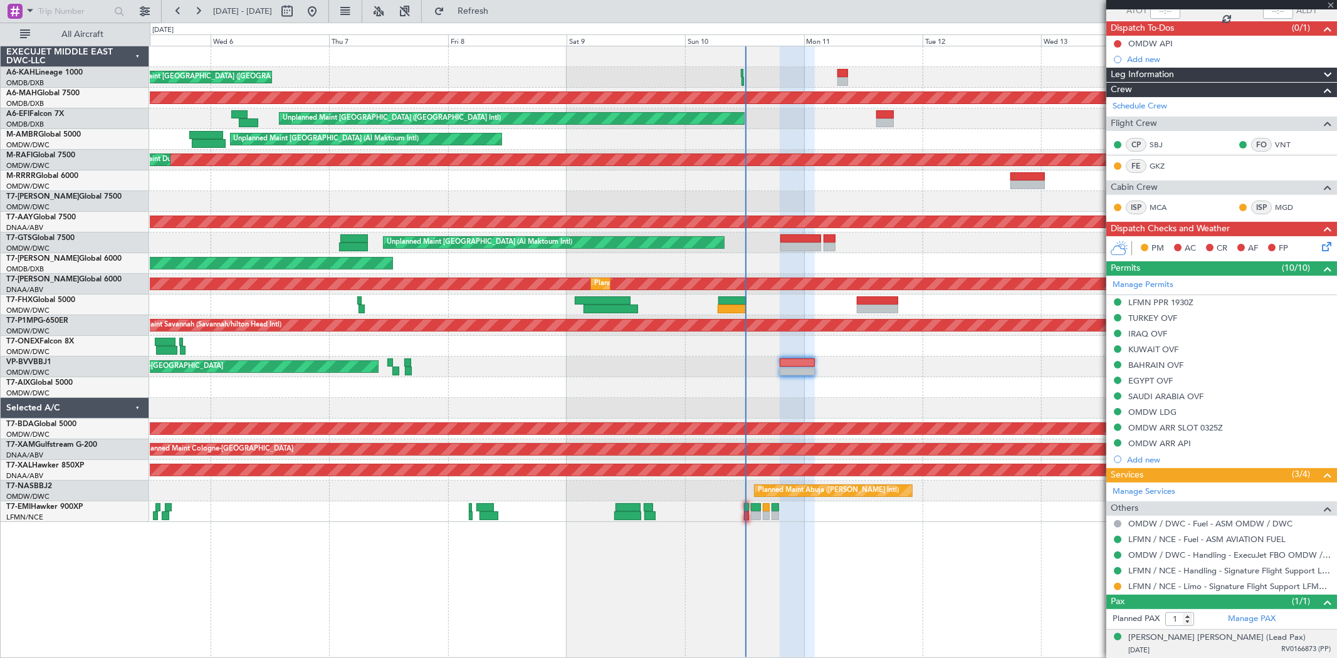
type input "+01:10"
type input "4"
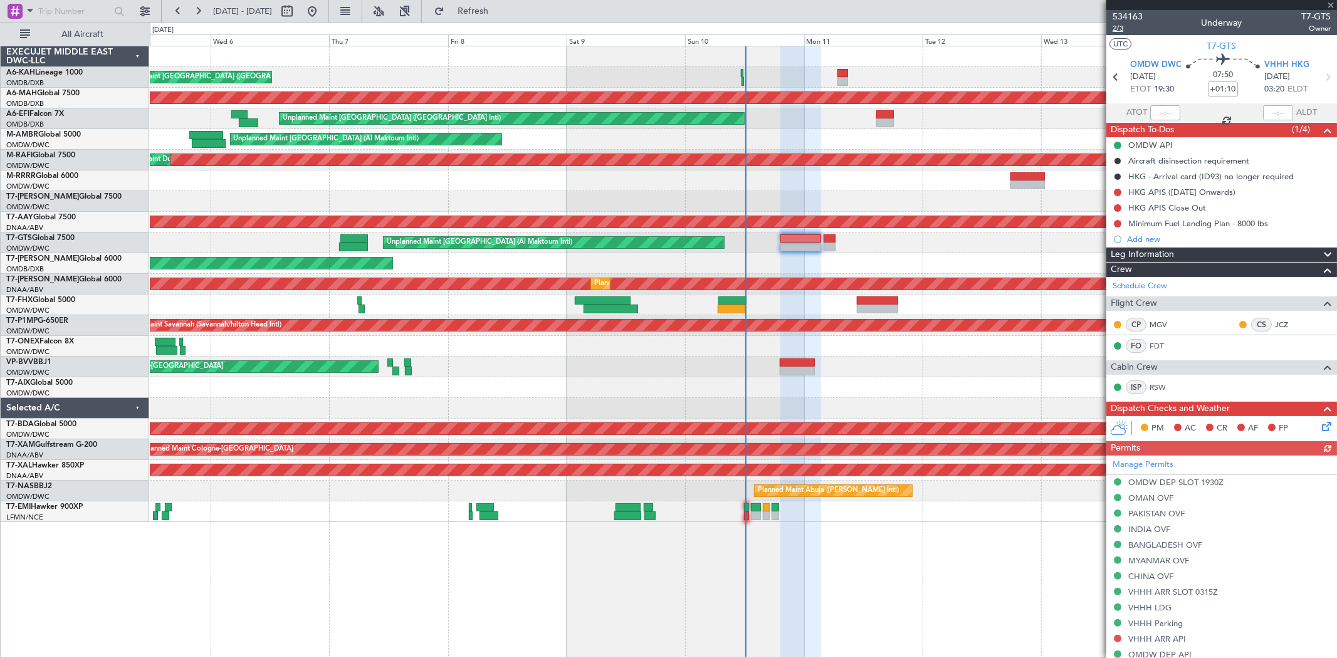
click at [802, 28] on span "2/3" at bounding box center [1128, 28] width 30 height 11
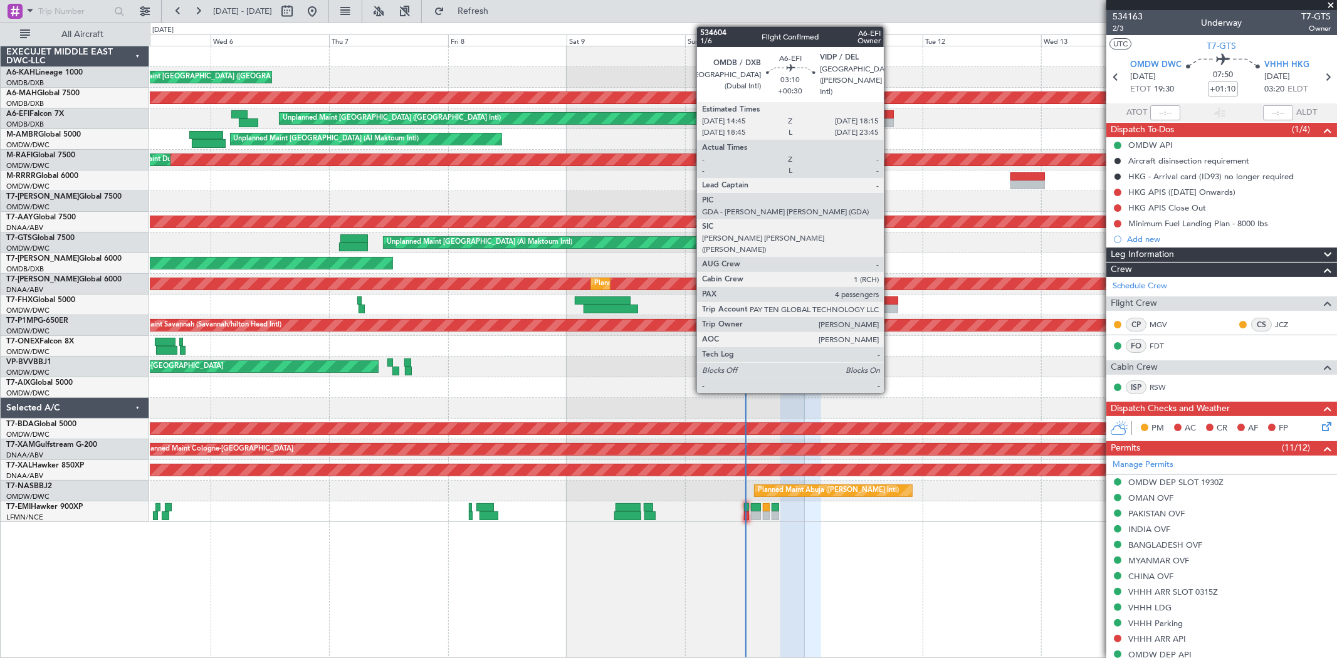
click at [802, 119] on div at bounding box center [886, 123] width 18 height 9
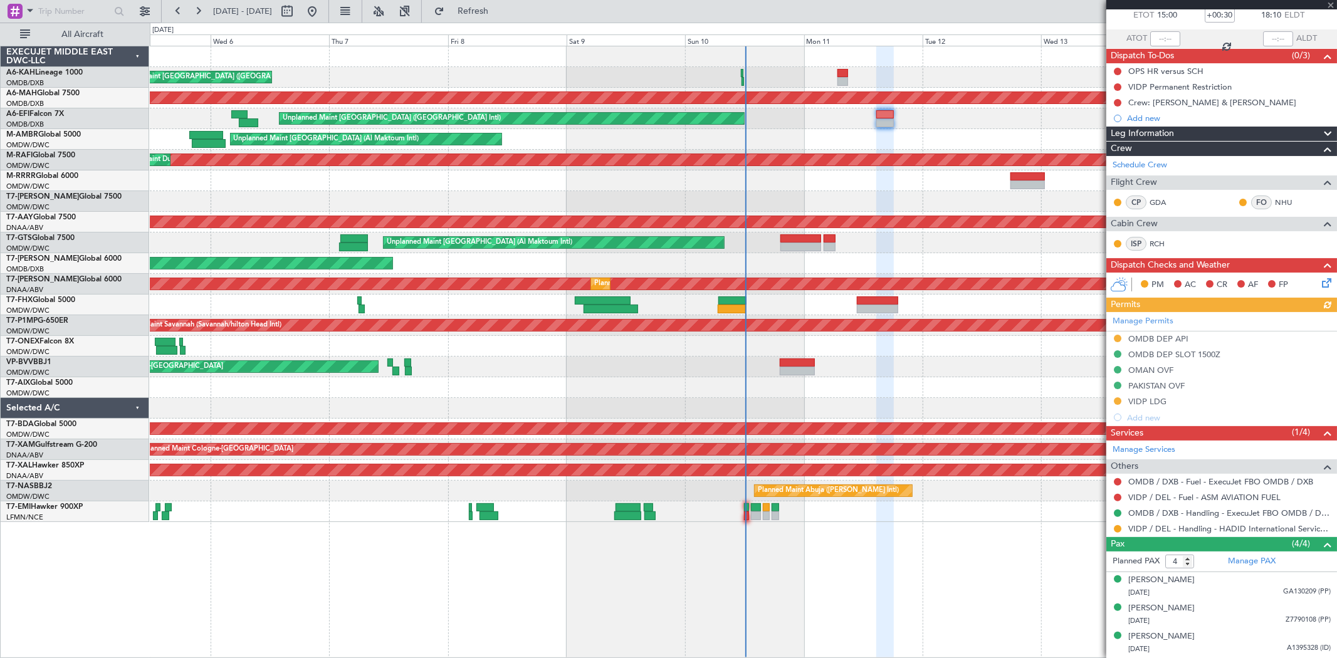
scroll to position [101, 0]
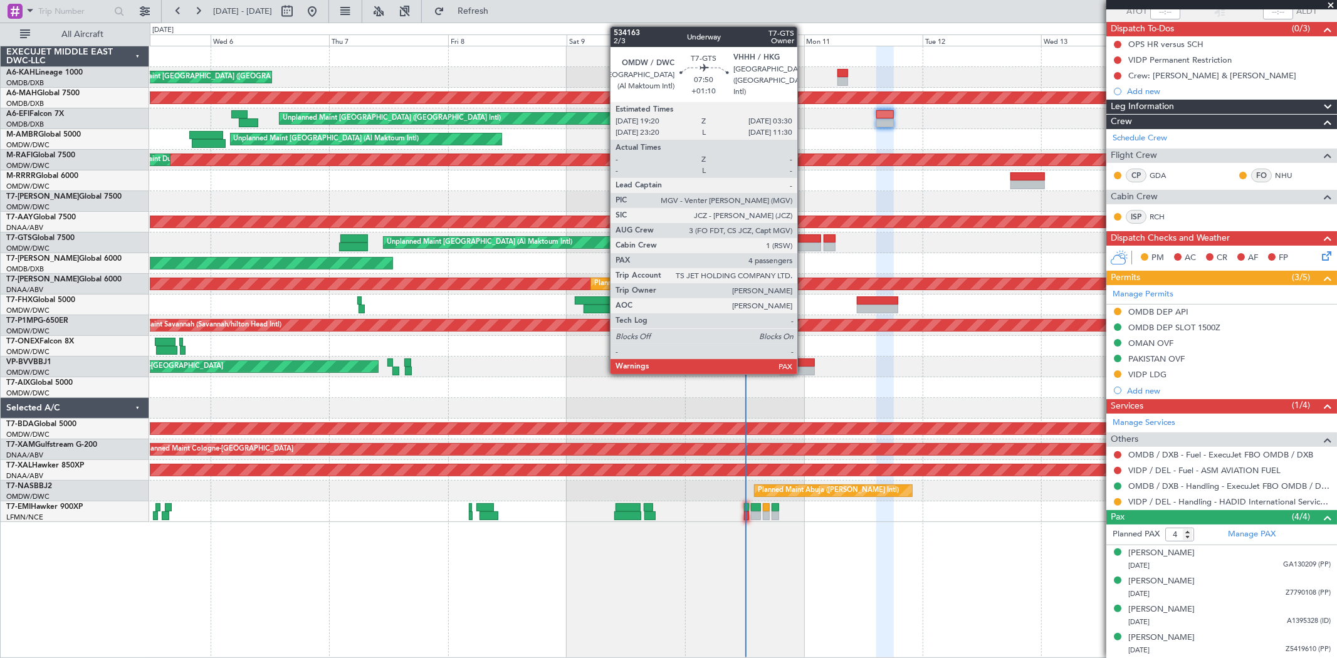
click at [802, 236] on div at bounding box center [801, 238] width 41 height 9
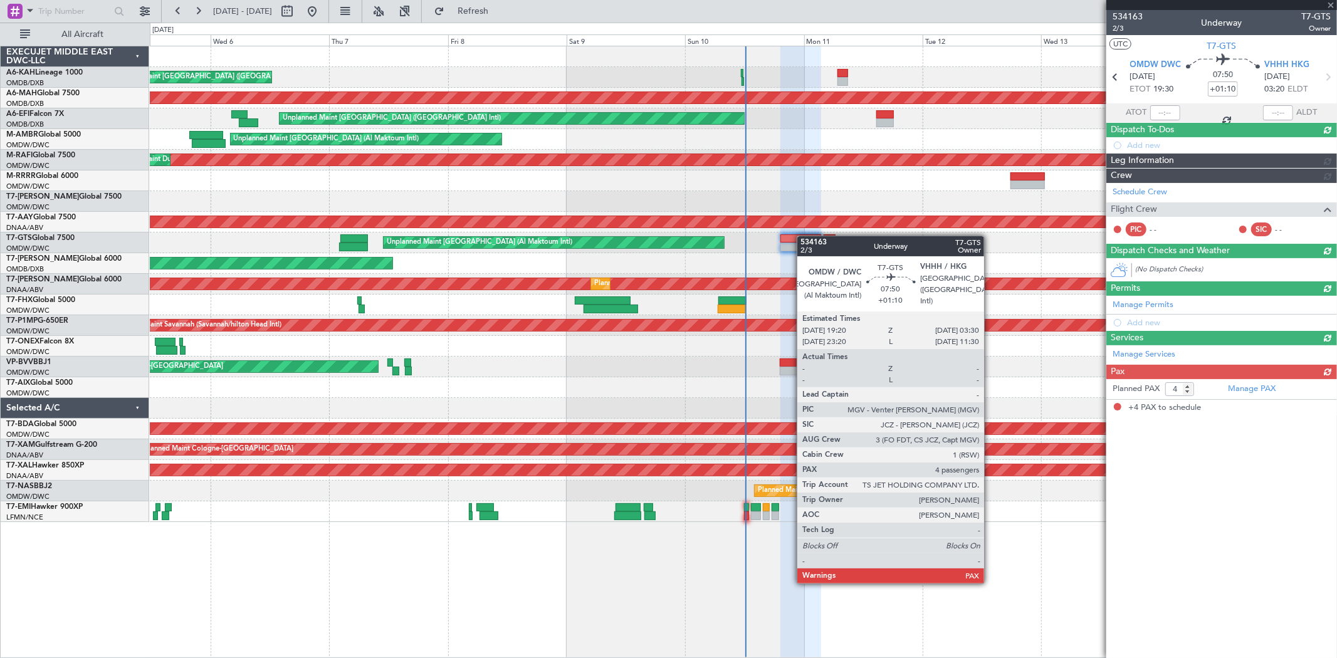
scroll to position [0, 0]
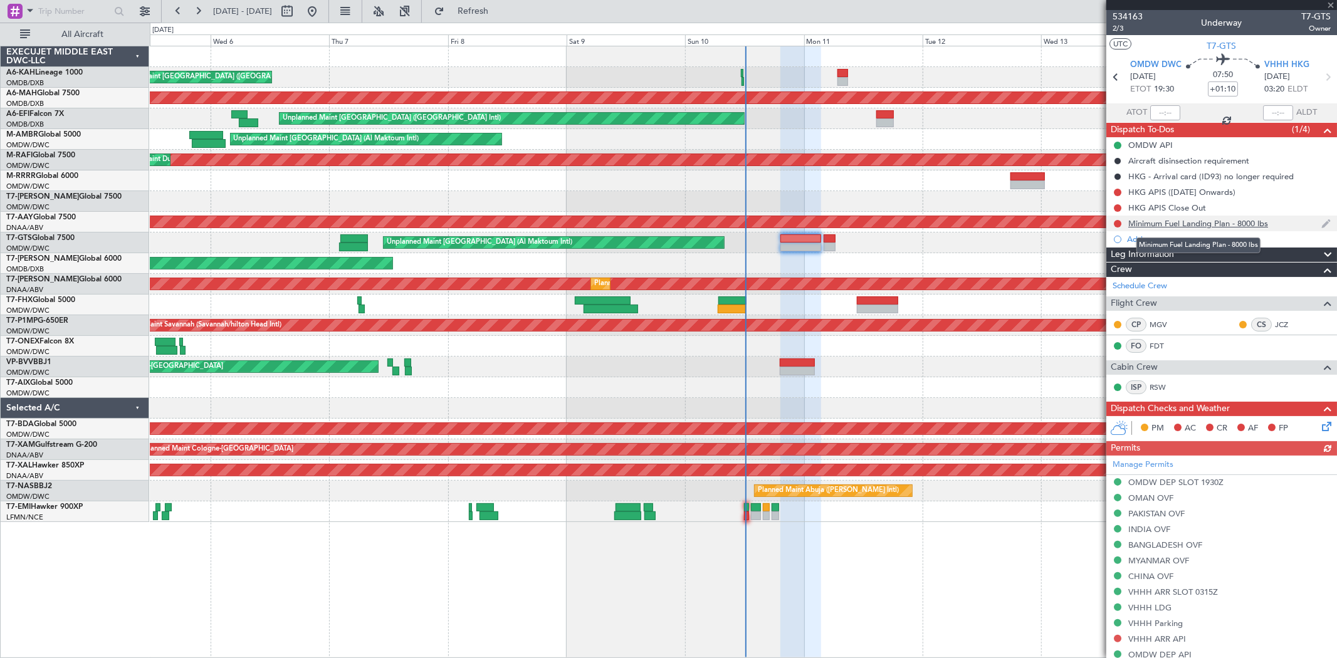
click at [802, 226] on div "Minimum Fuel Landing Plan - 8000 lbs" at bounding box center [1199, 223] width 140 height 11
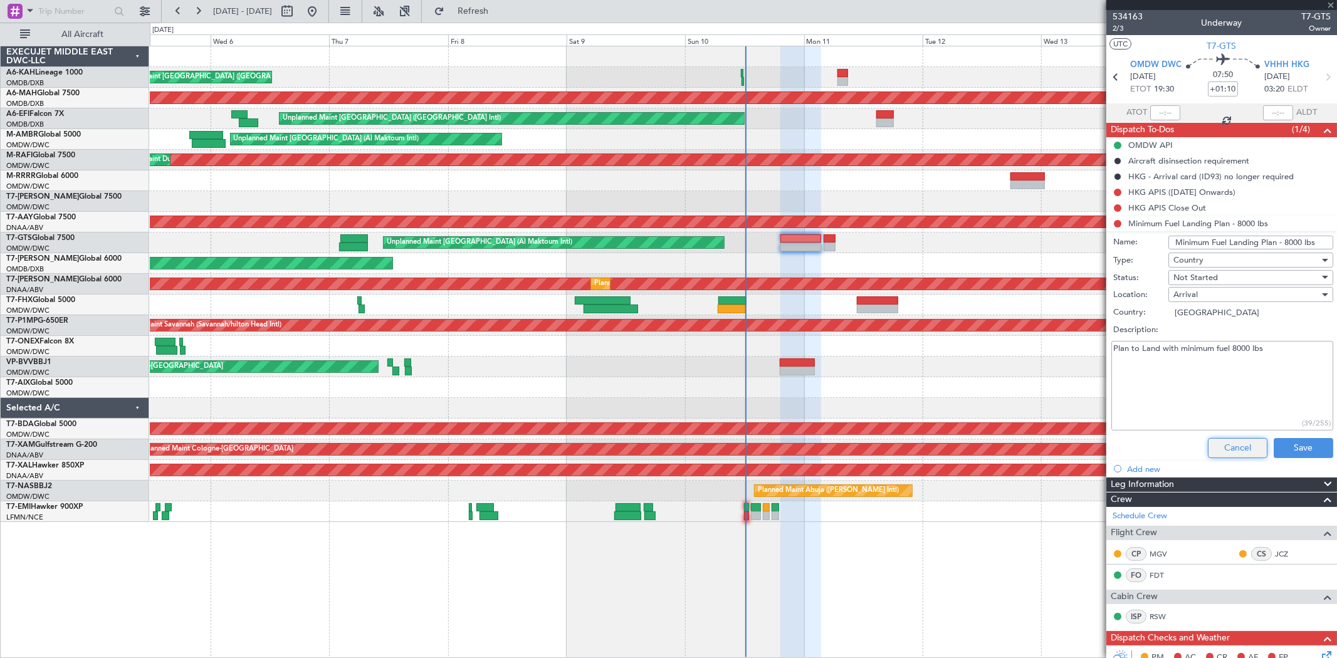
click at [802, 394] on button "Cancel" at bounding box center [1238, 448] width 60 height 20
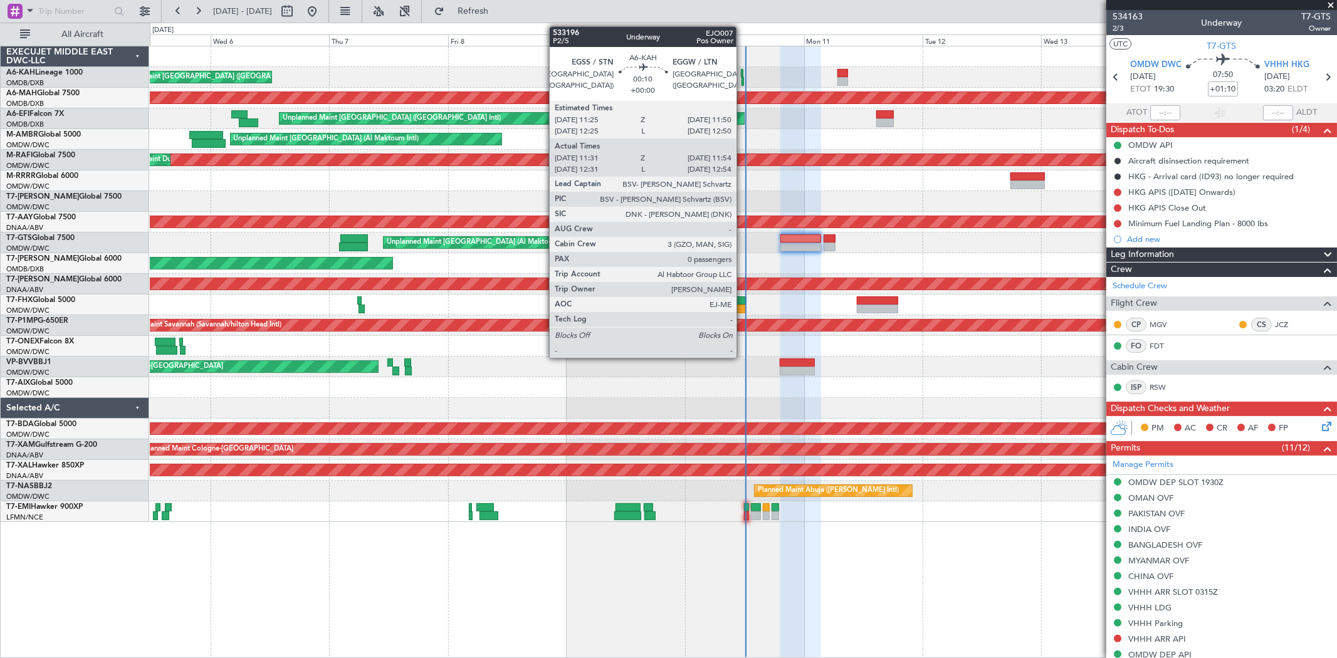
click at [743, 77] on div at bounding box center [743, 81] width 3 height 9
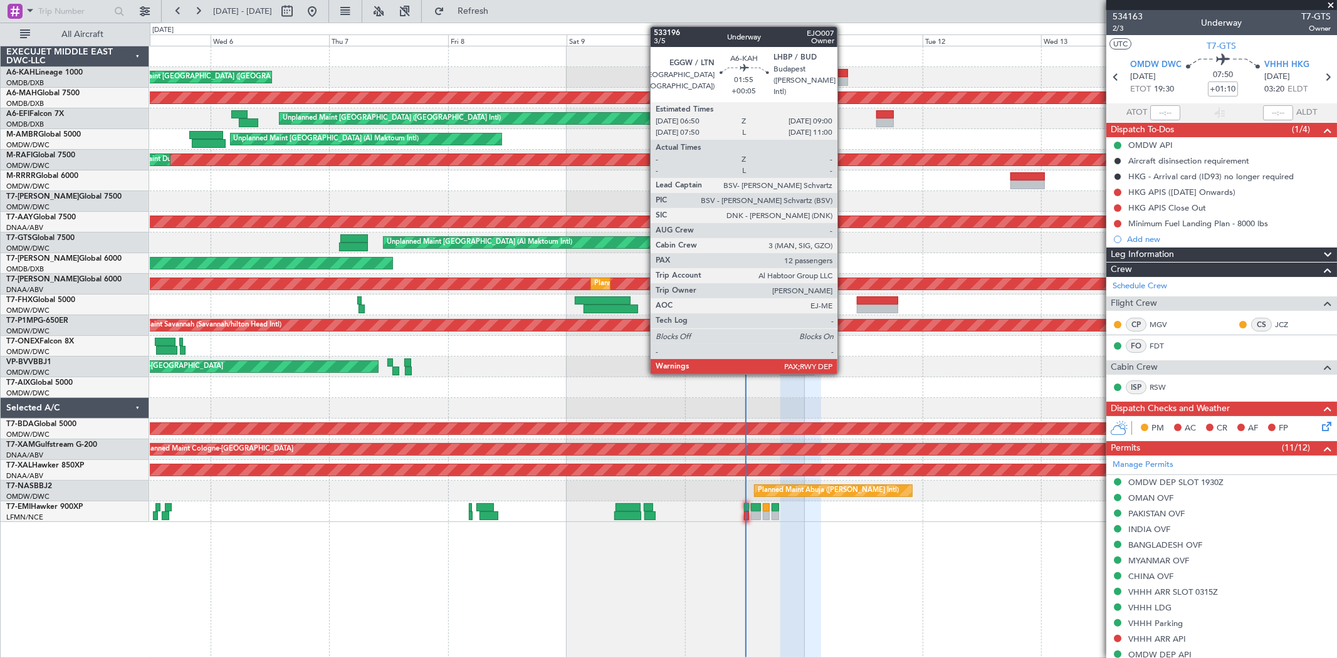
click at [802, 73] on div at bounding box center [843, 73] width 11 height 9
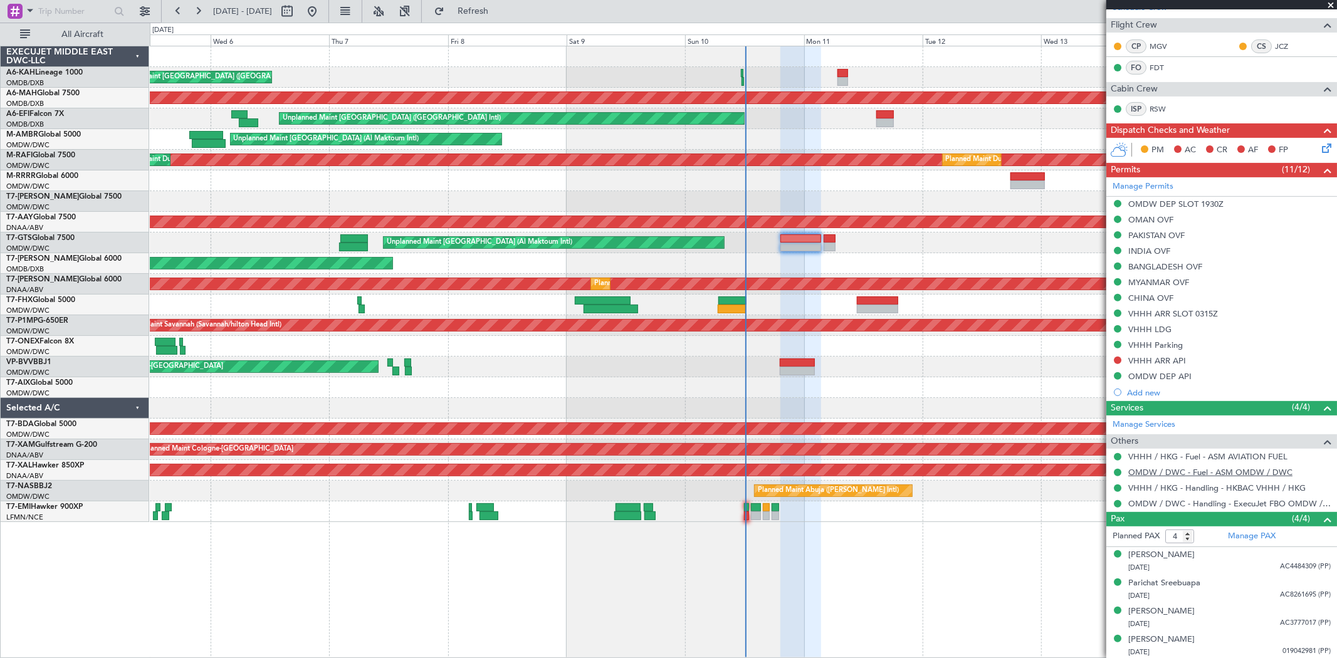
scroll to position [280, 0]
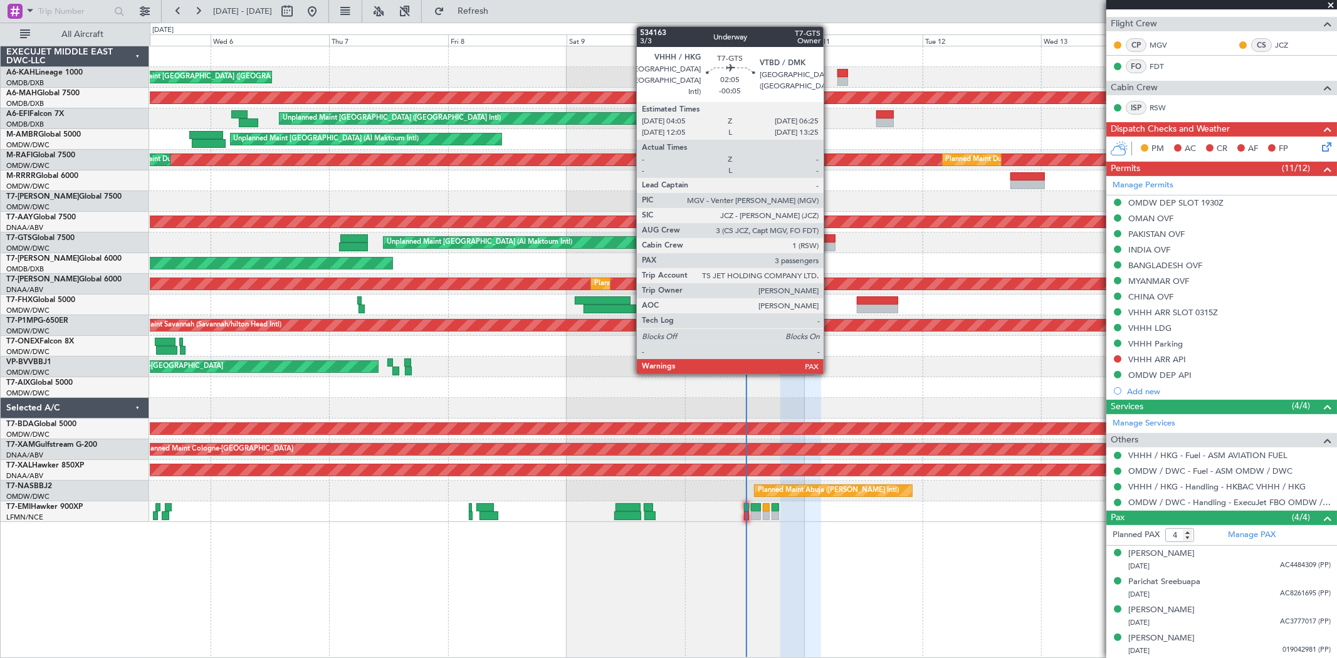
click at [802, 246] on div at bounding box center [830, 247] width 12 height 9
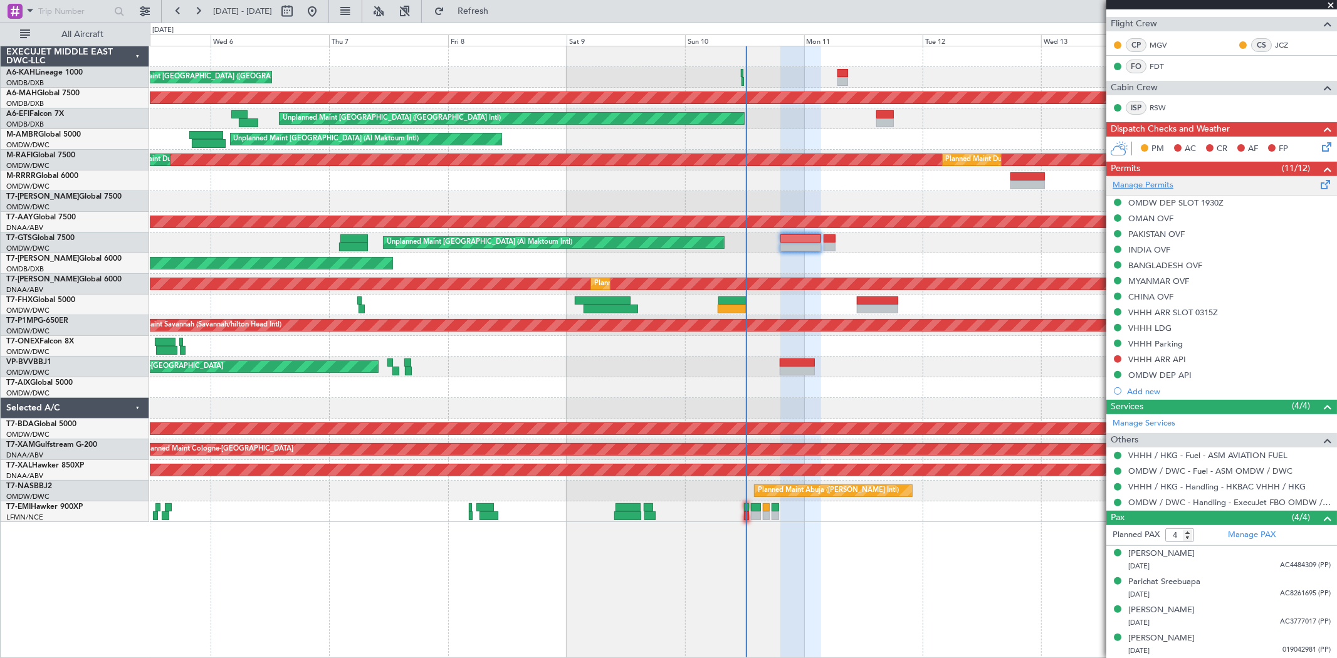
click at [802, 181] on link "Manage Permits" at bounding box center [1143, 185] width 61 height 13
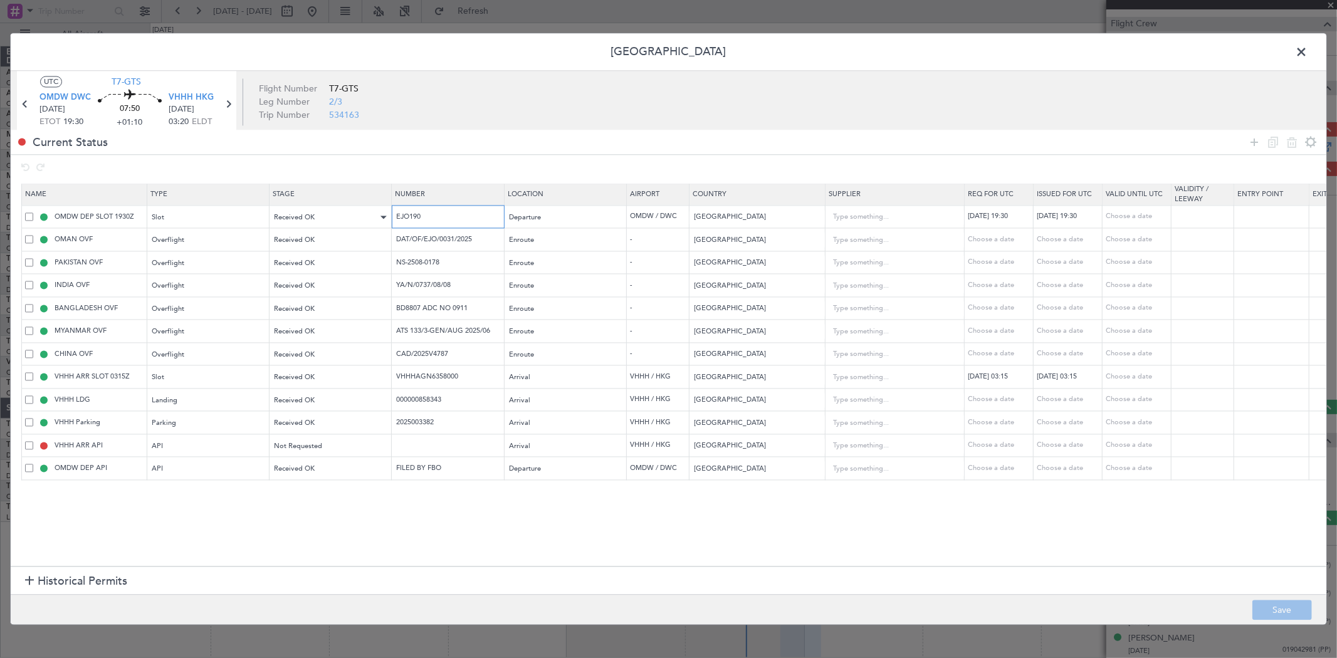
drag, startPoint x: 442, startPoint y: 214, endPoint x: 367, endPoint y: 215, distance: 75.3
click at [367, 215] on tr "OMDW DEP SLOT 1930Z Slot Received OK EJO190 Departure OMDW / DWC United Arab Em…" at bounding box center [821, 217] width 1599 height 23
drag, startPoint x: 487, startPoint y: 240, endPoint x: 201, endPoint y: 236, distance: 286.6
click at [201, 236] on tr "OMAN OVF Overflight Received OK DAT/OF/EJO/0031/2025 Enroute - Oman Choose a da…" at bounding box center [821, 239] width 1599 height 23
drag, startPoint x: 305, startPoint y: 262, endPoint x: 291, endPoint y: 262, distance: 14.4
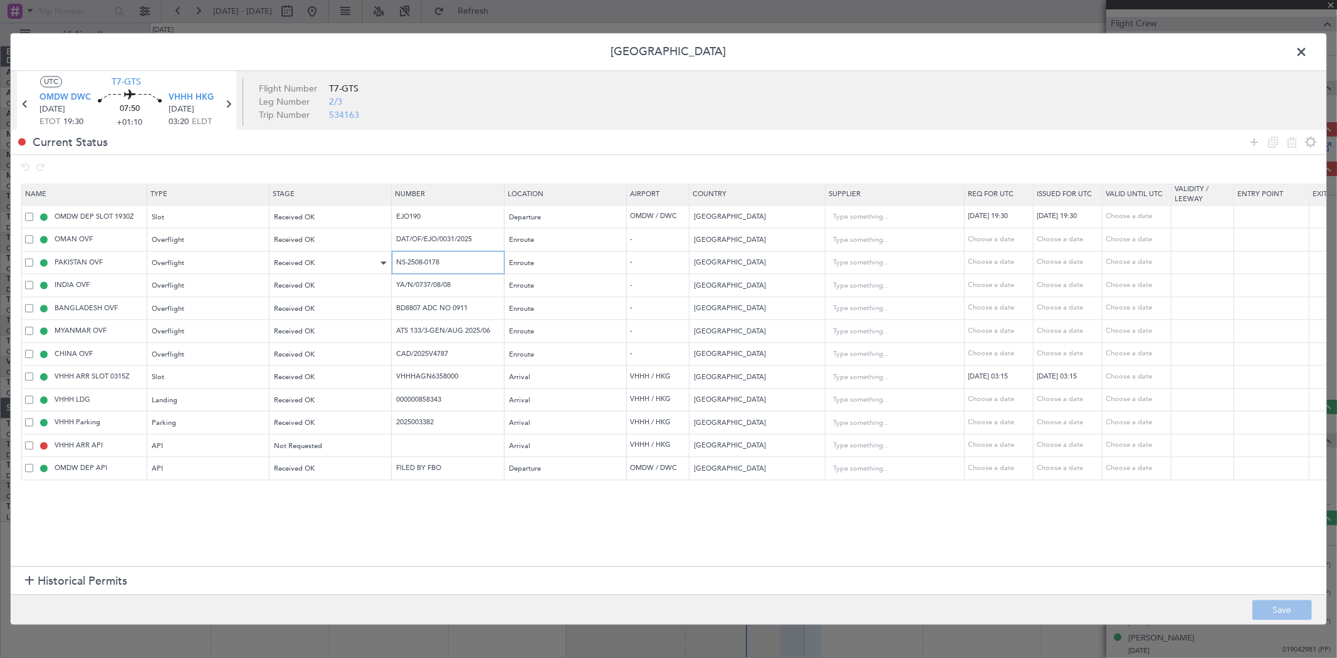
click at [293, 262] on tr "PAKISTAN OVF Overflight Received OK NS-2508-0178 Enroute - Pakistan Choose a da…" at bounding box center [821, 262] width 1599 height 23
click at [222, 286] on tr "INDIA OVF Overflight Received OK YA/N/0737/08/08 Enroute - India Choose a date …" at bounding box center [821, 285] width 1599 height 23
drag, startPoint x: 481, startPoint y: 308, endPoint x: 212, endPoint y: 312, distance: 269.0
click at [228, 311] on tr "BANGLADESH OVF Overflight Received OK BD8807 ADC NO 0911 Enroute - Bangladesh C…" at bounding box center [821, 308] width 1599 height 23
drag, startPoint x: 499, startPoint y: 333, endPoint x: 145, endPoint y: 339, distance: 354.3
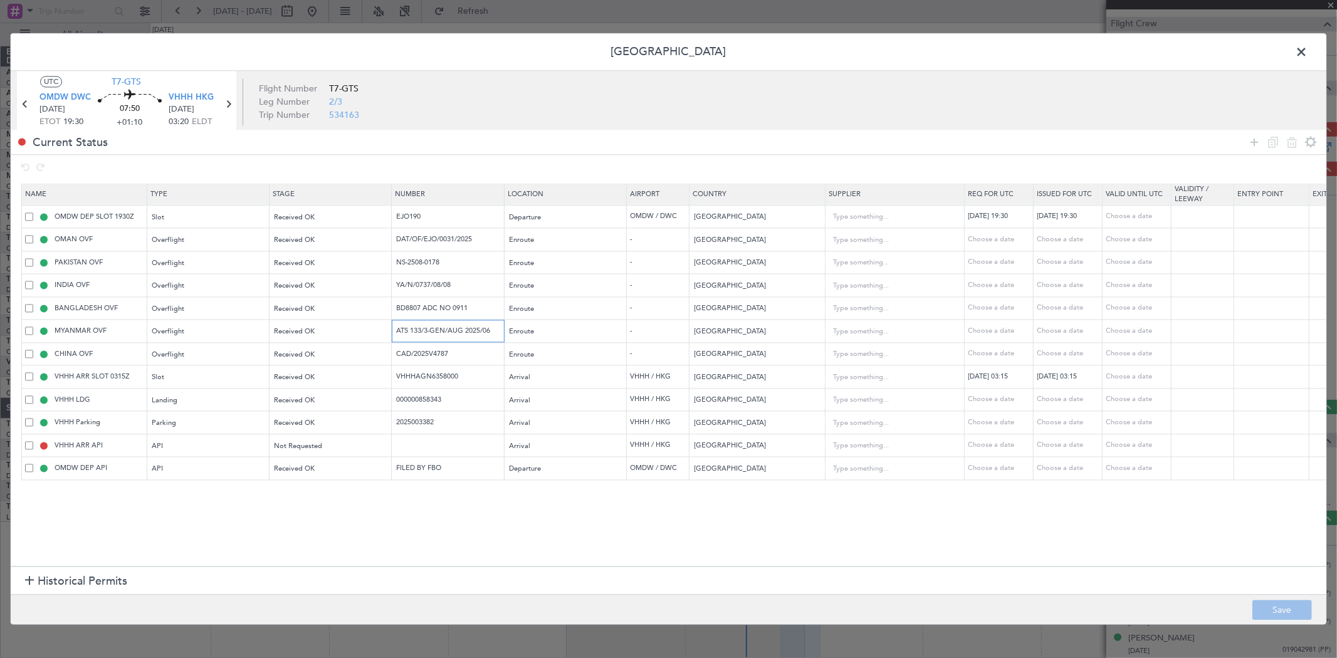
click at [148, 339] on tr "MYANMAR OVF Overflight Received OK ATS 133/3-GEN/AUG 2025/06 Enroute - Myanmar …" at bounding box center [821, 331] width 1599 height 23
drag, startPoint x: 270, startPoint y: 362, endPoint x: 149, endPoint y: 361, distance: 120.4
click at [158, 361] on tr "CHINA OVF Overflight Received OK CAD/2025V4787 Enroute - China Choose a date Ch…" at bounding box center [821, 354] width 1599 height 23
drag, startPoint x: 468, startPoint y: 381, endPoint x: 221, endPoint y: 382, distance: 247.0
click at [222, 382] on tr "VHHH ARR SLOT 0315Z Slot Received OK VHHHAGN6358000 Arrival VHHH / HKG Hong Kon…" at bounding box center [821, 377] width 1599 height 23
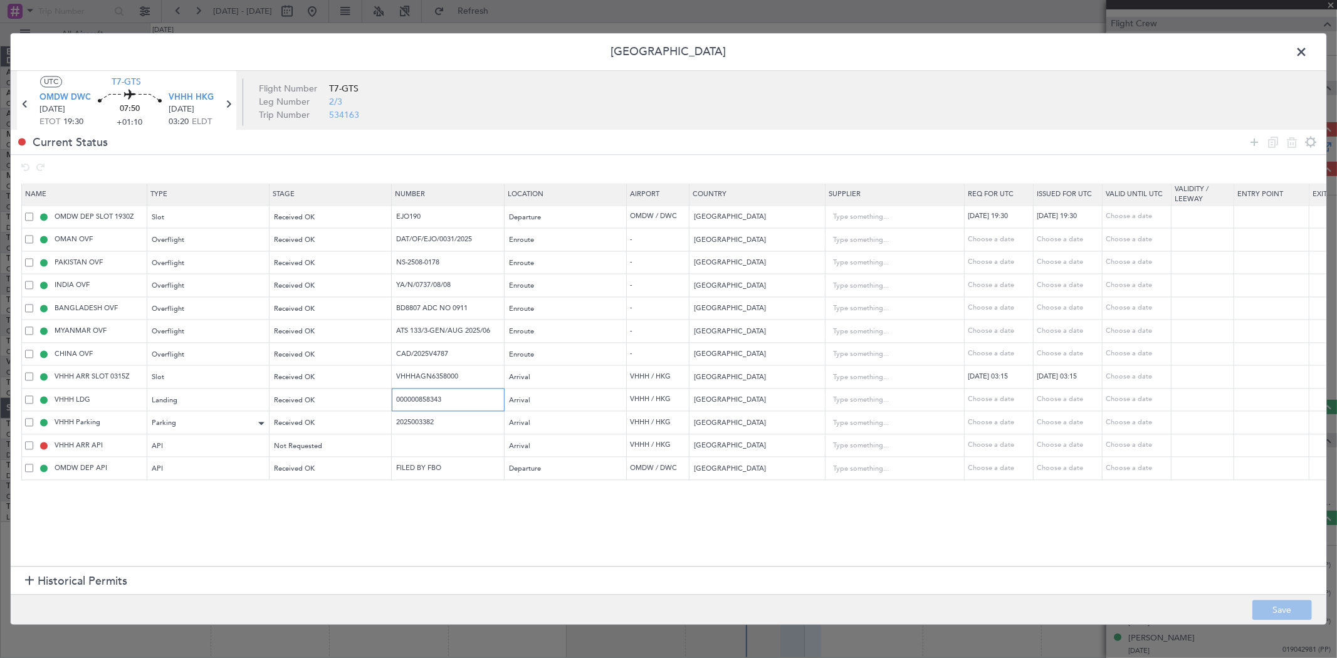
drag, startPoint x: 255, startPoint y: 417, endPoint x: 221, endPoint y: 418, distance: 33.2
click at [220, 394] on table "Name Type Stage Number Location Airport Country Supplier Req For Utc Issued For…" at bounding box center [821, 332] width 1600 height 297
drag, startPoint x: 452, startPoint y: 427, endPoint x: 425, endPoint y: 460, distance: 42.8
click at [157, 394] on table "Name Type Stage Number Location Airport Country Supplier Req For Utc Issued For…" at bounding box center [821, 332] width 1600 height 297
drag, startPoint x: 1305, startPoint y: 53, endPoint x: 1297, endPoint y: 55, distance: 8.2
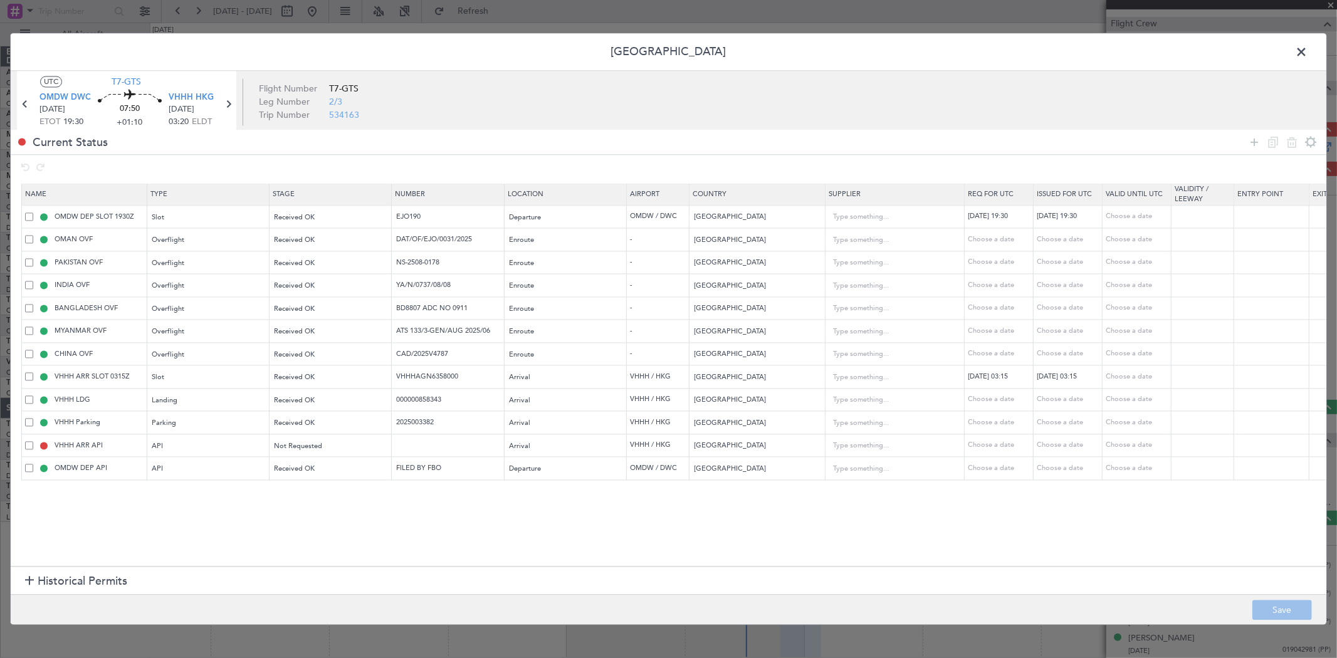
click at [802, 53] on span at bounding box center [1308, 55] width 0 height 25
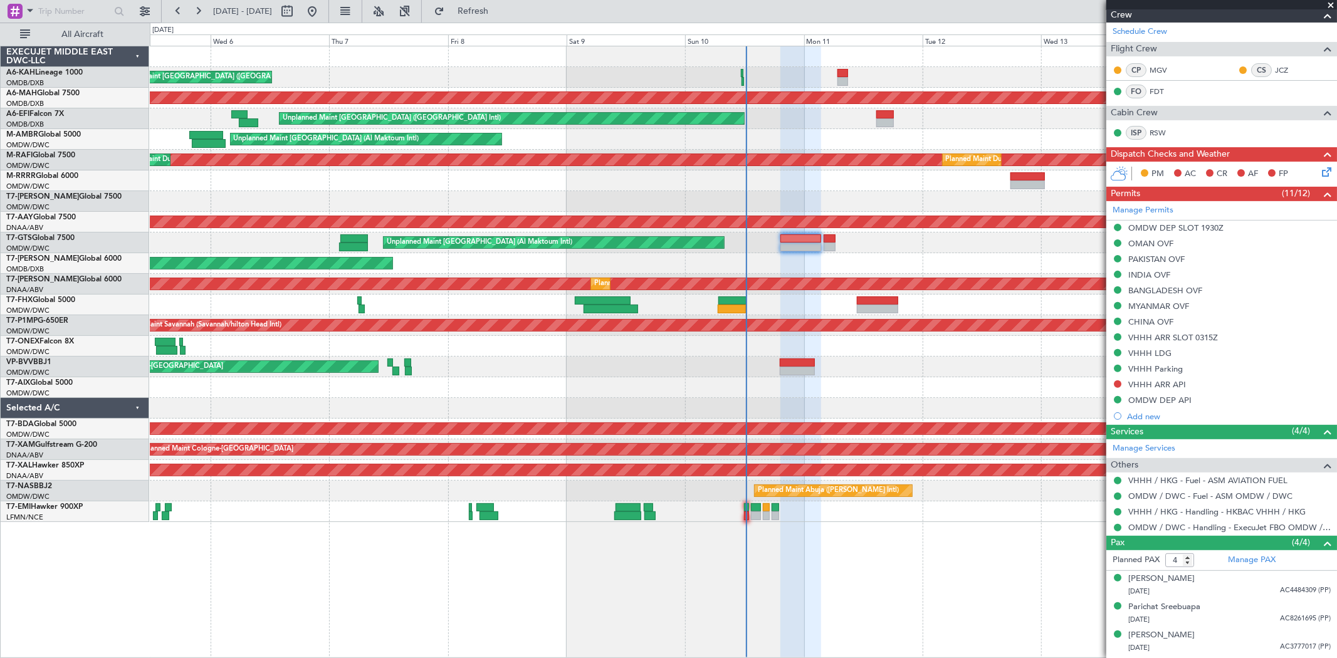
scroll to position [278, 0]
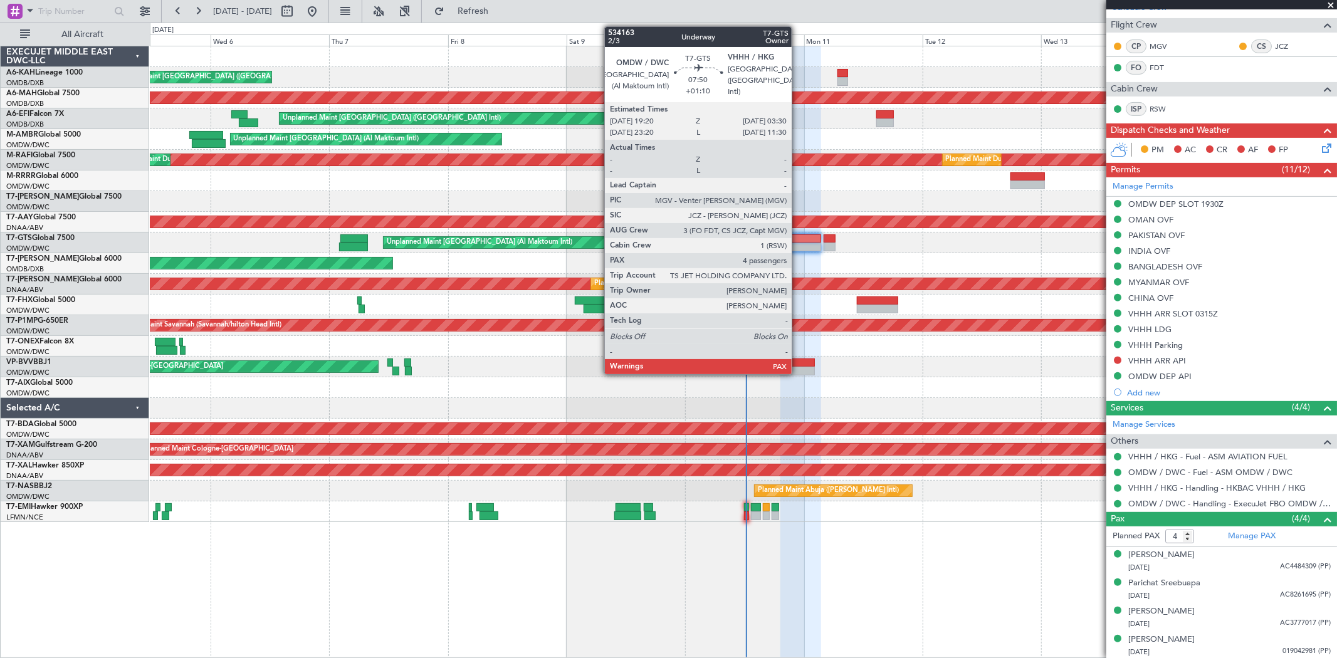
click at [798, 242] on div at bounding box center [801, 238] width 41 height 9
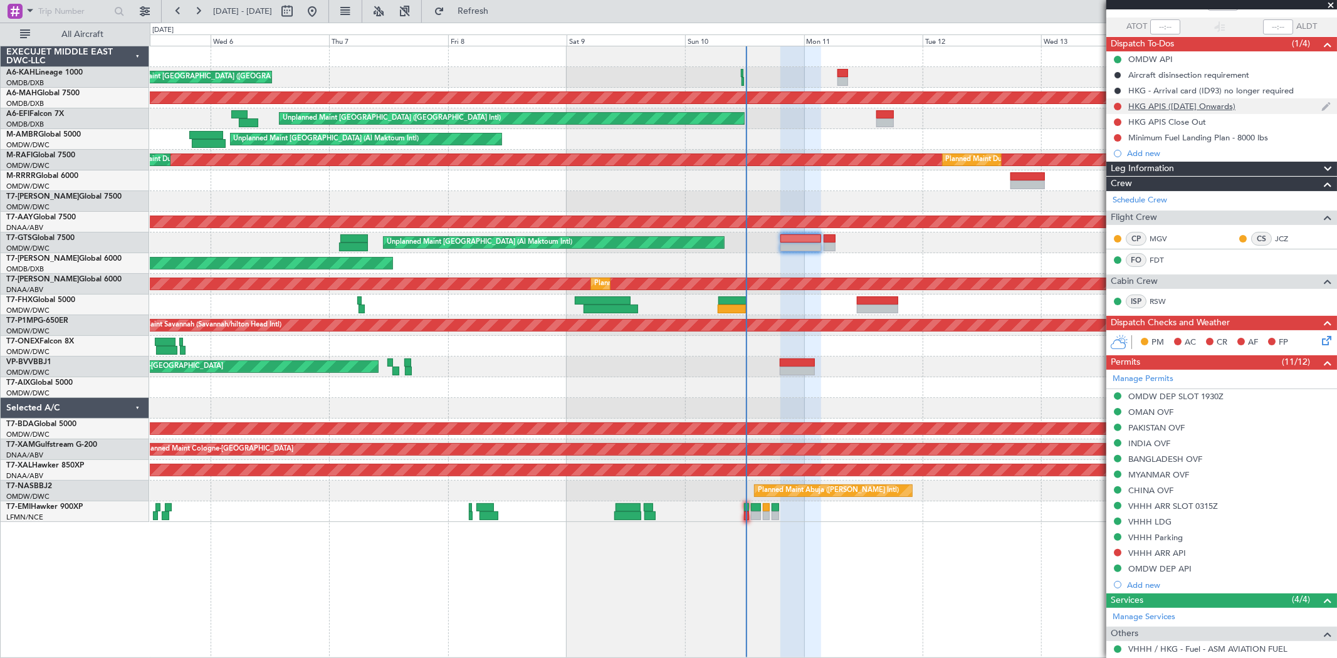
scroll to position [0, 0]
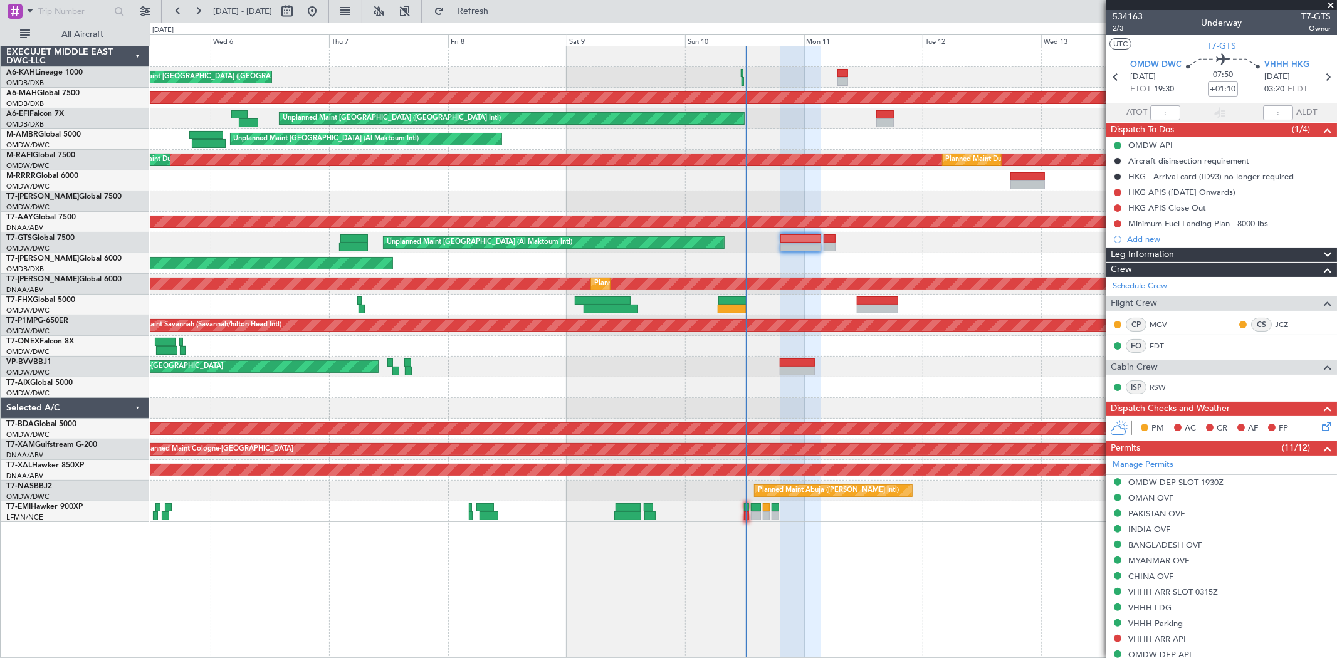
click at [802, 67] on span "VHHH HKG" at bounding box center [1287, 65] width 45 height 13
click at [802, 84] on input "+01:10" at bounding box center [1223, 89] width 30 height 15
click at [802, 83] on input "+01:10" at bounding box center [1223, 89] width 30 height 15
drag, startPoint x: 1225, startPoint y: 85, endPoint x: 1236, endPoint y: 91, distance: 12.4
click at [802, 91] on div "07:50 +01:10" at bounding box center [1223, 77] width 83 height 46
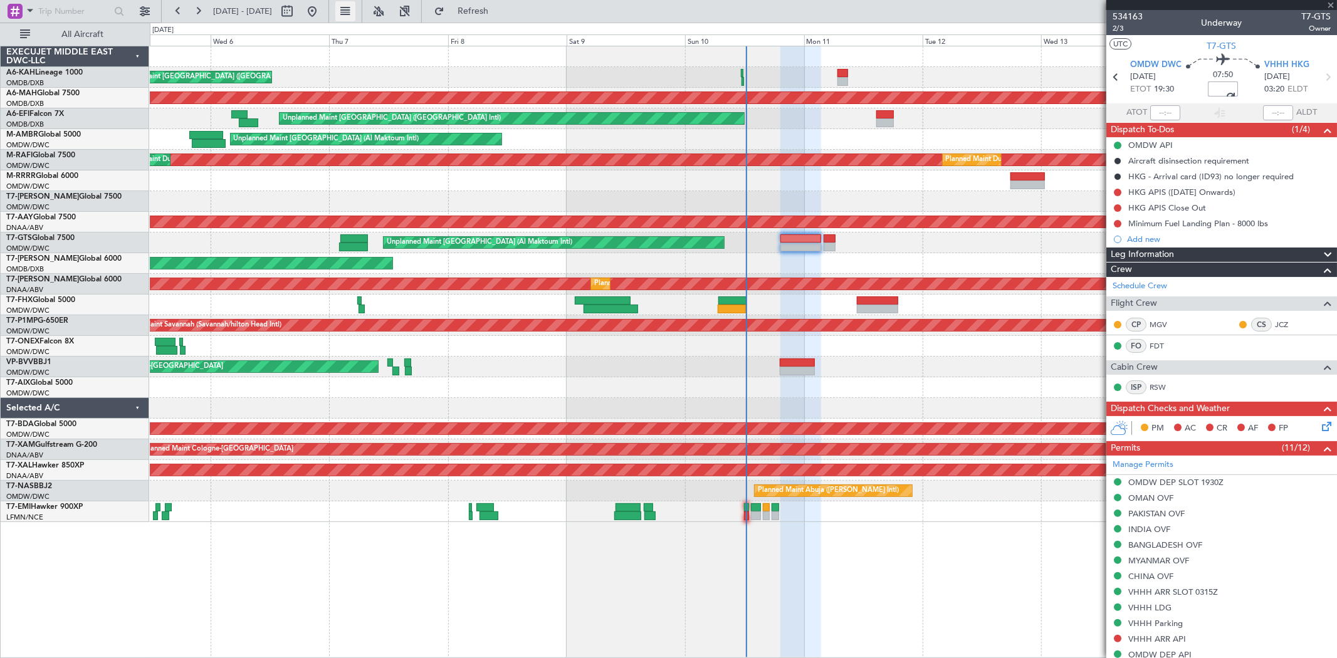
type input "+01:20"
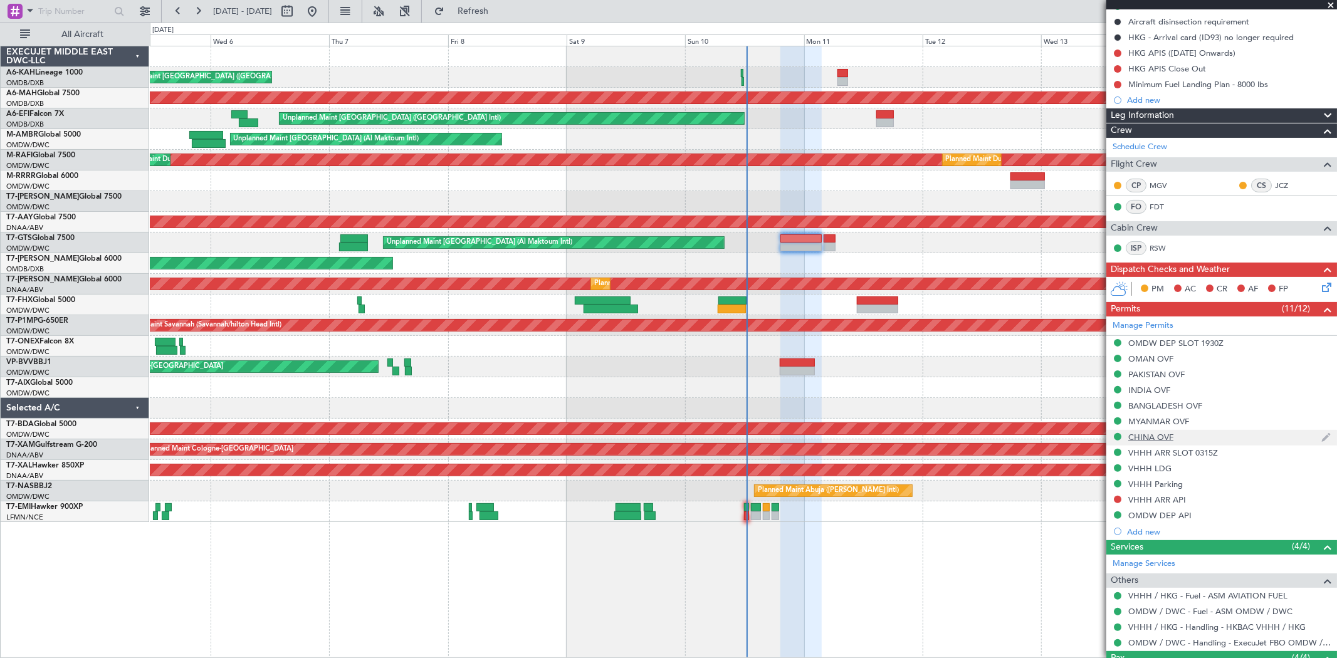
click at [1166, 436] on div "CHINA OVF" at bounding box center [1151, 437] width 45 height 11
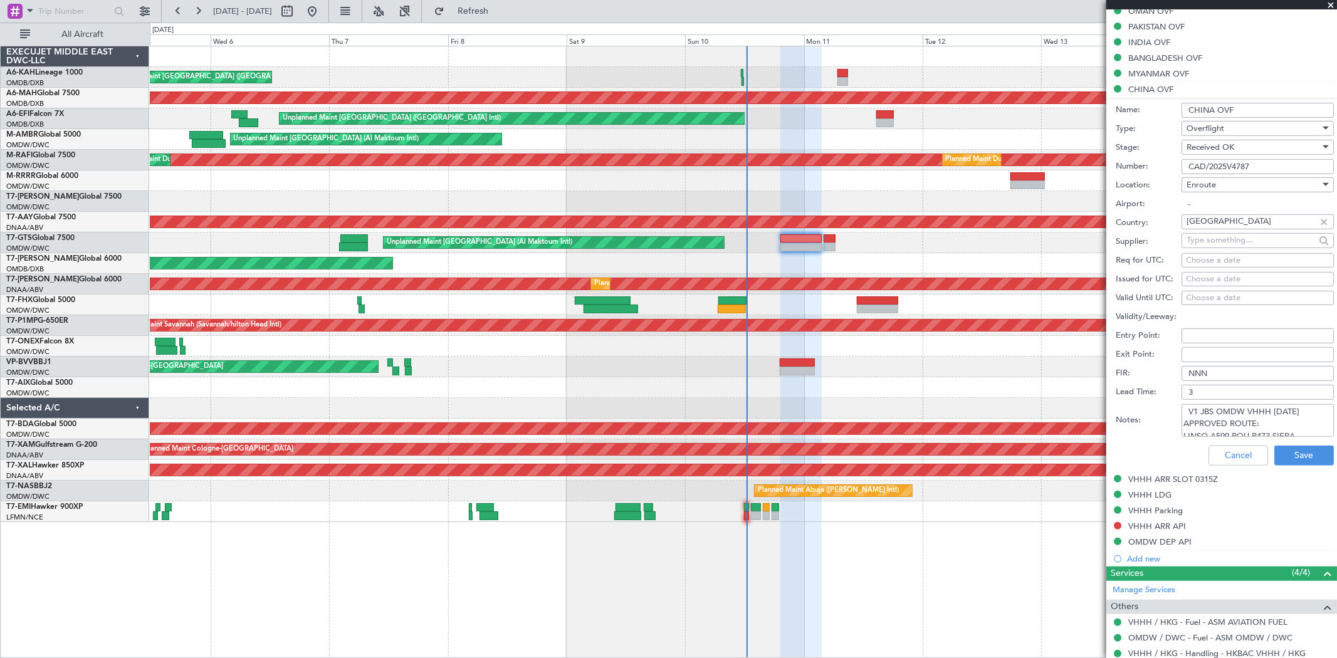
scroll to position [8, 0]
click at [1230, 452] on button "Cancel" at bounding box center [1239, 456] width 60 height 20
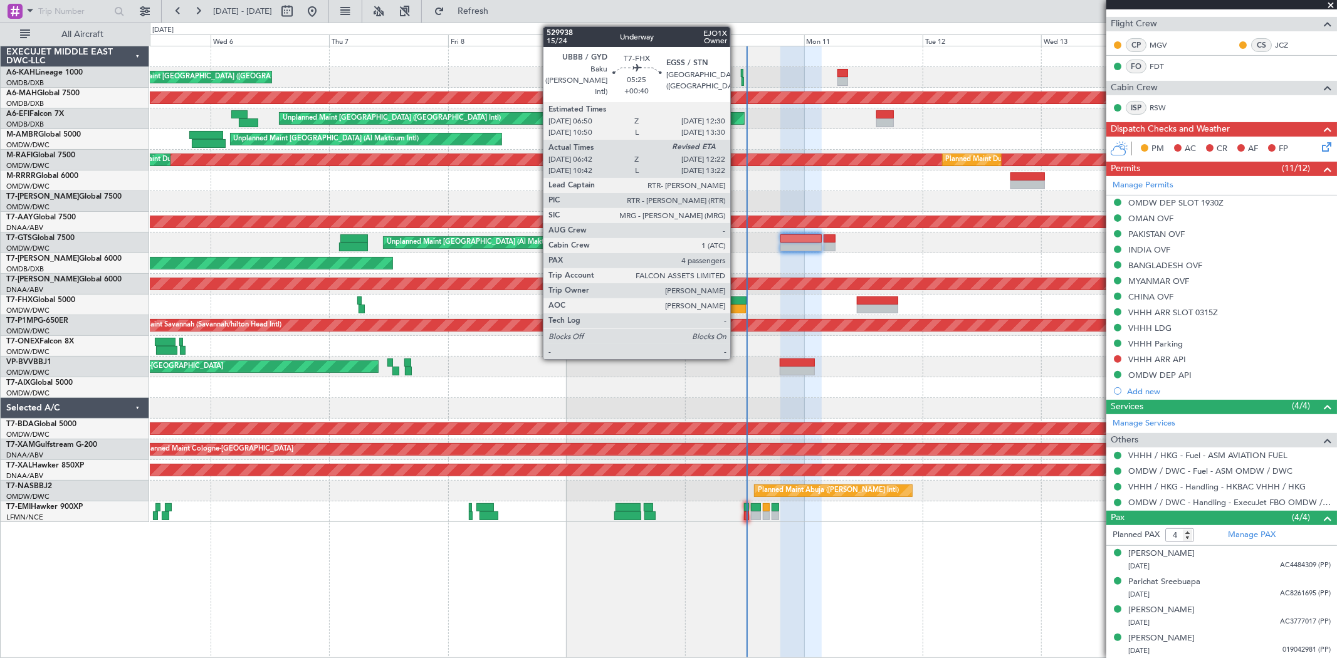
click at [737, 298] on div at bounding box center [733, 301] width 28 height 9
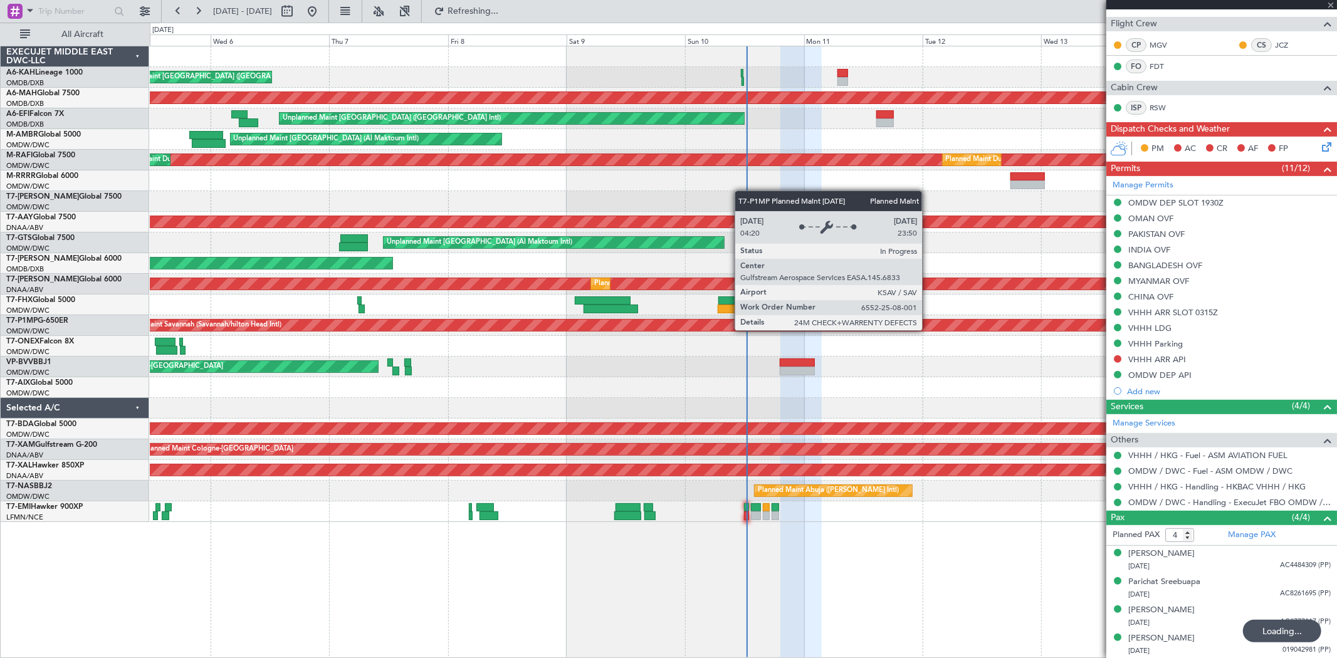
type input "+00:40"
type input "06:52"
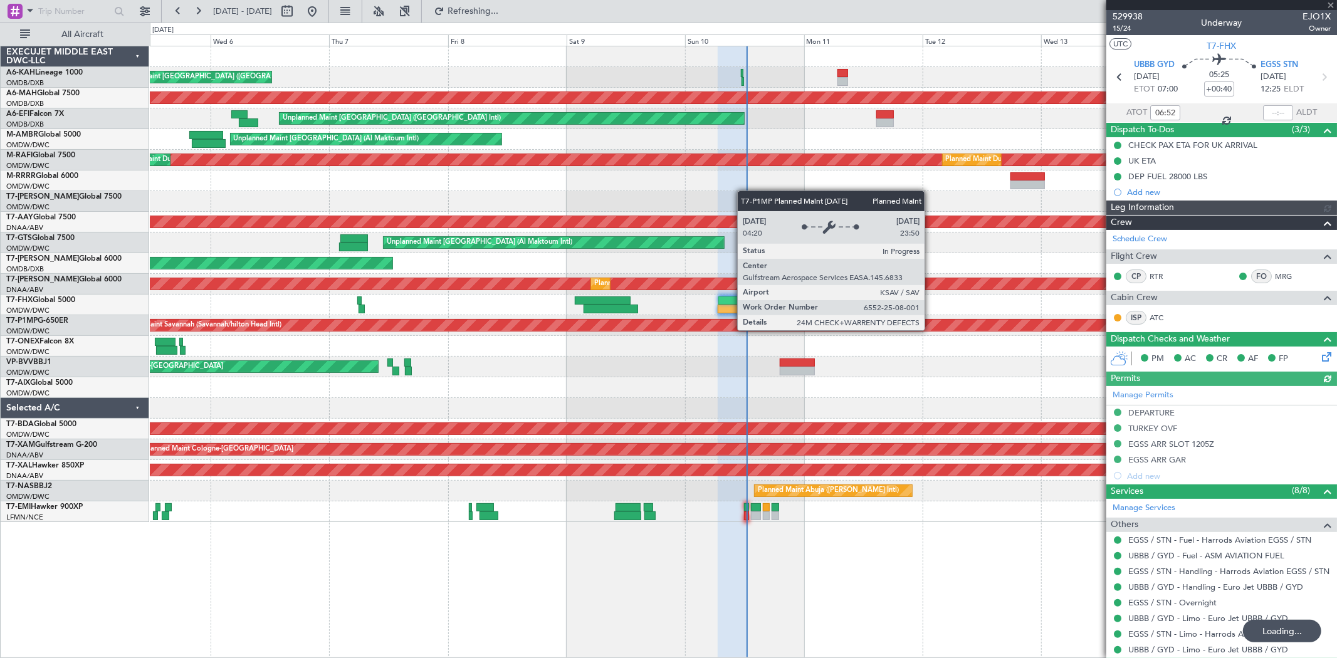
type input "Dherander Fithani (DHF)"
type input "6717"
type input "+01:20"
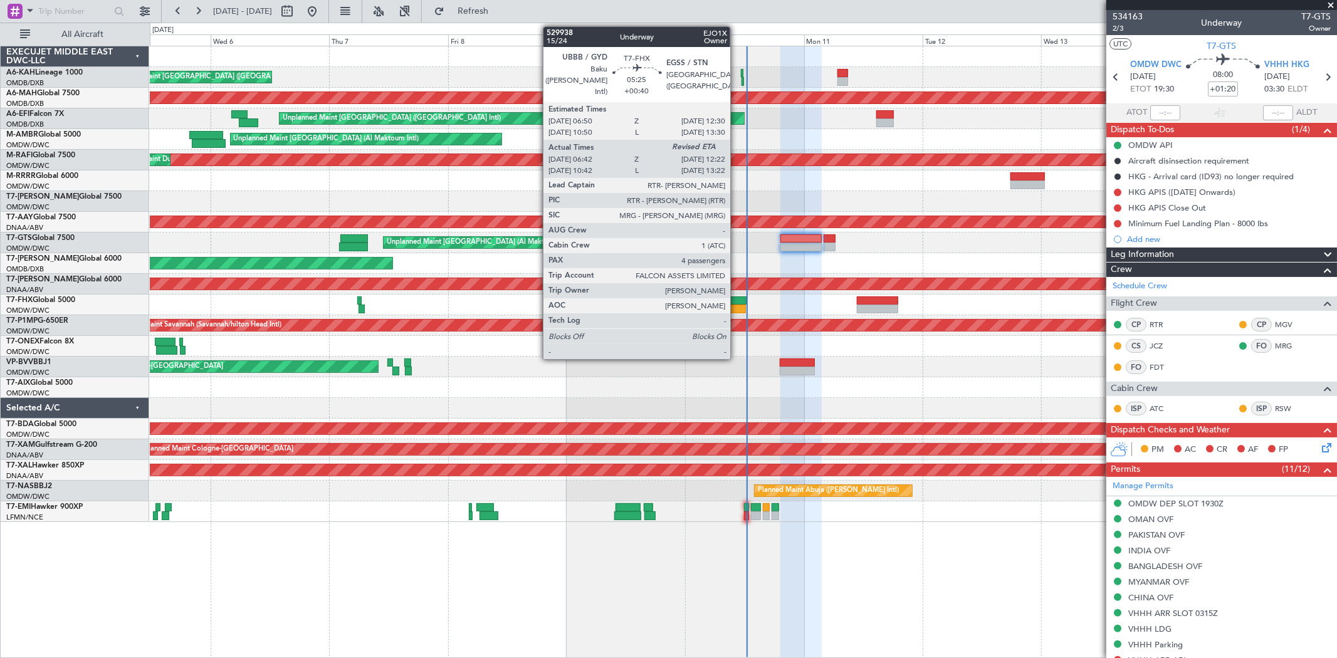
click at [737, 303] on div at bounding box center [733, 301] width 28 height 9
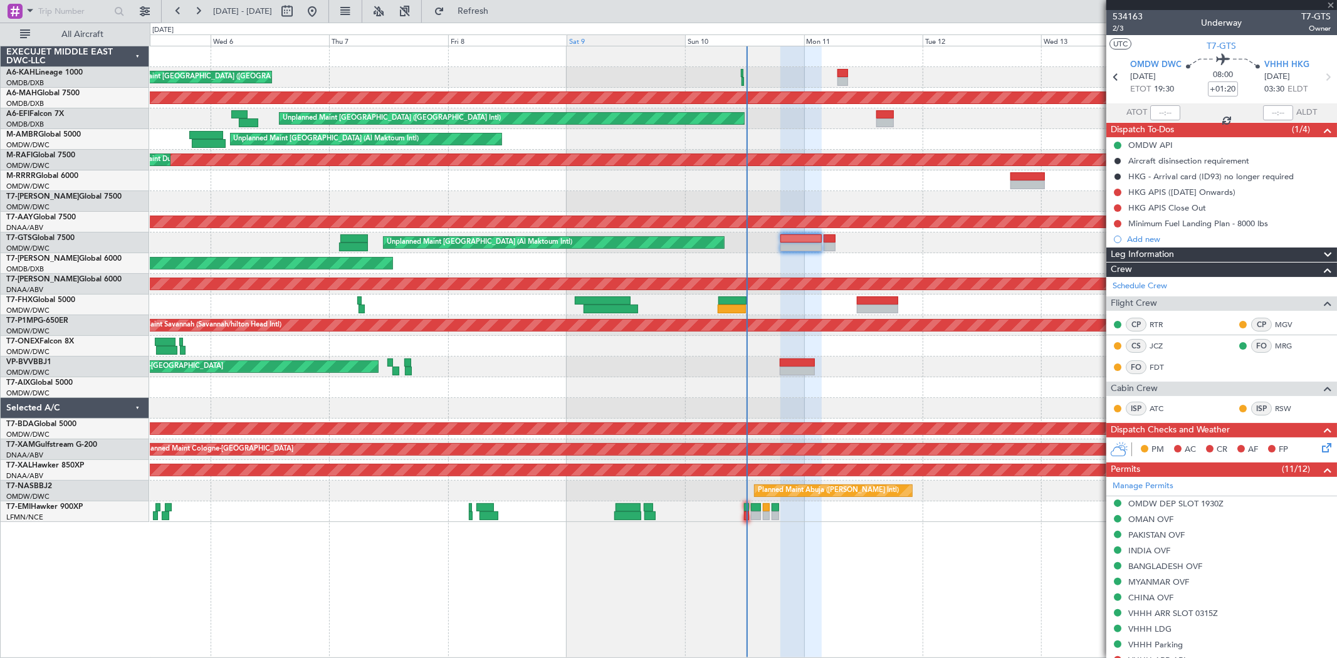
click at [668, 41] on div "Sat 9" at bounding box center [626, 39] width 119 height 11
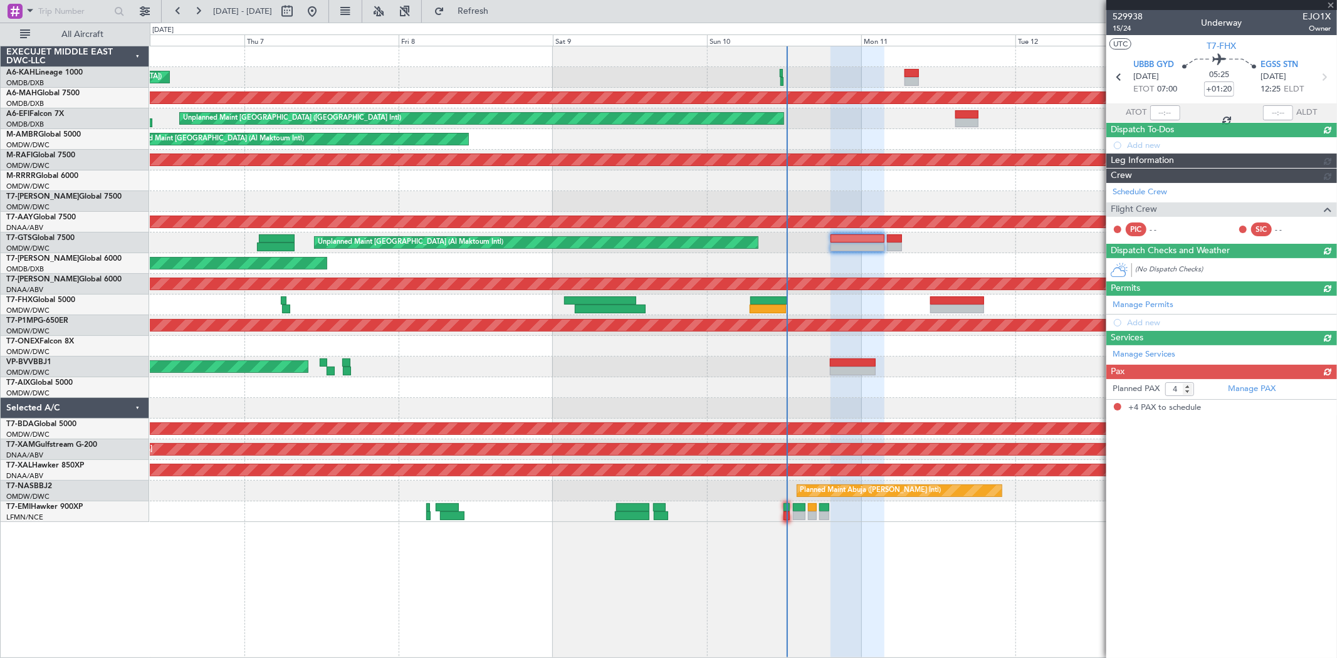
type input "+00:40"
type input "06:52"
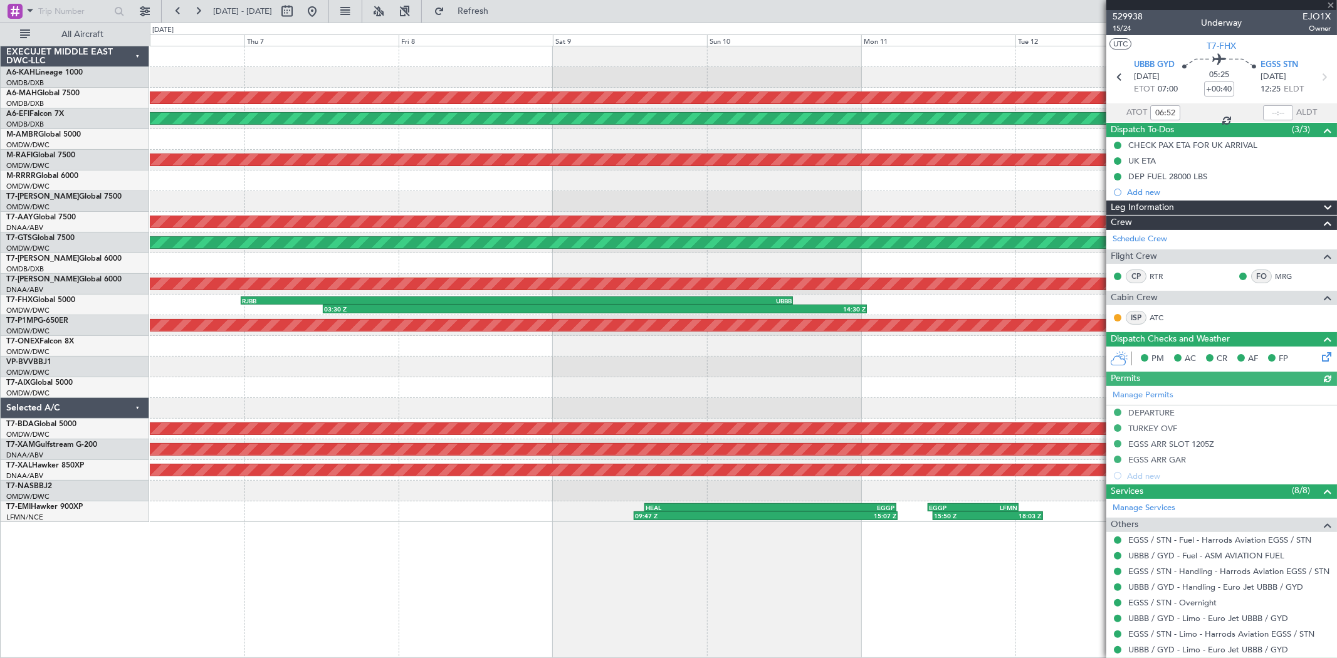
type input "Dherander Fithani (DHF)"
type input "6717"
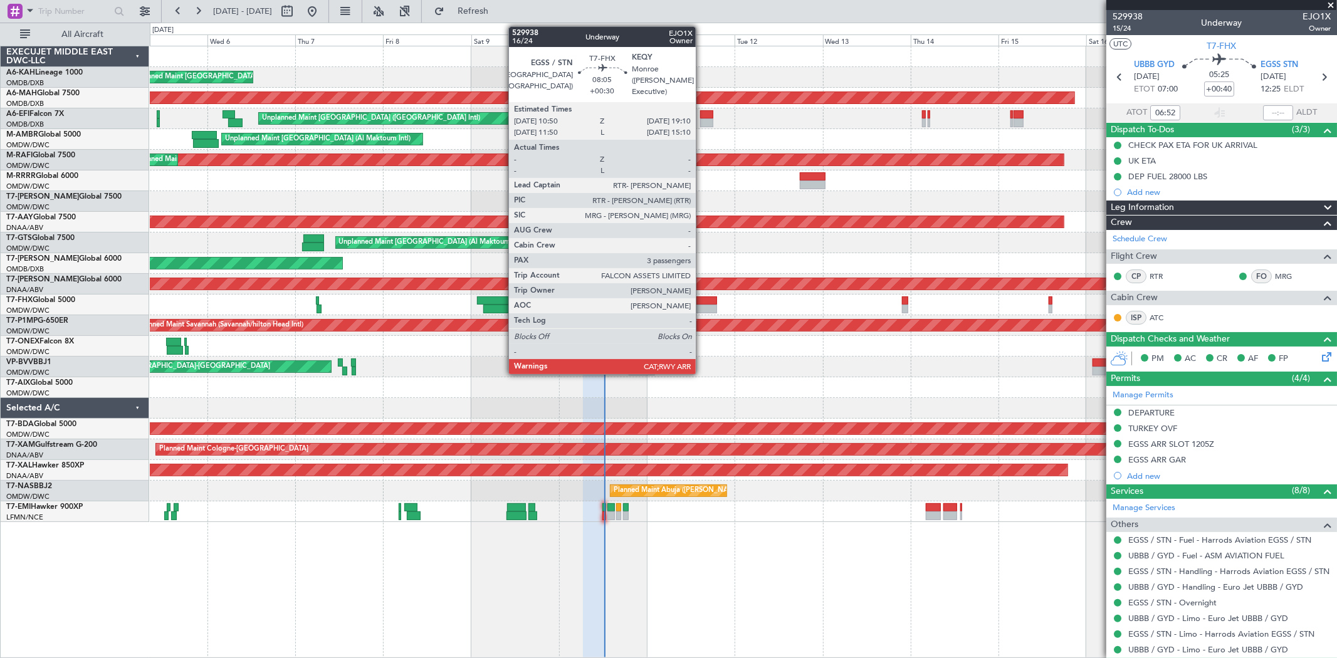
click at [702, 309] on div at bounding box center [701, 309] width 31 height 9
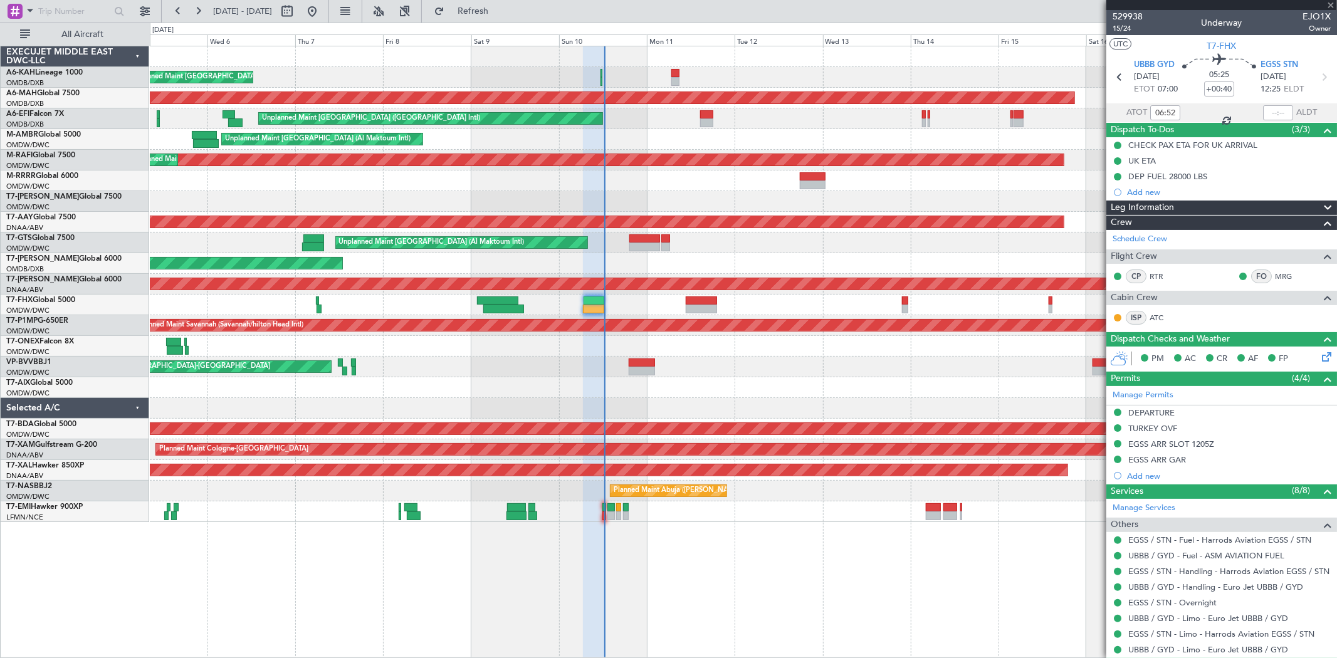
type input "+00:30"
type input "3"
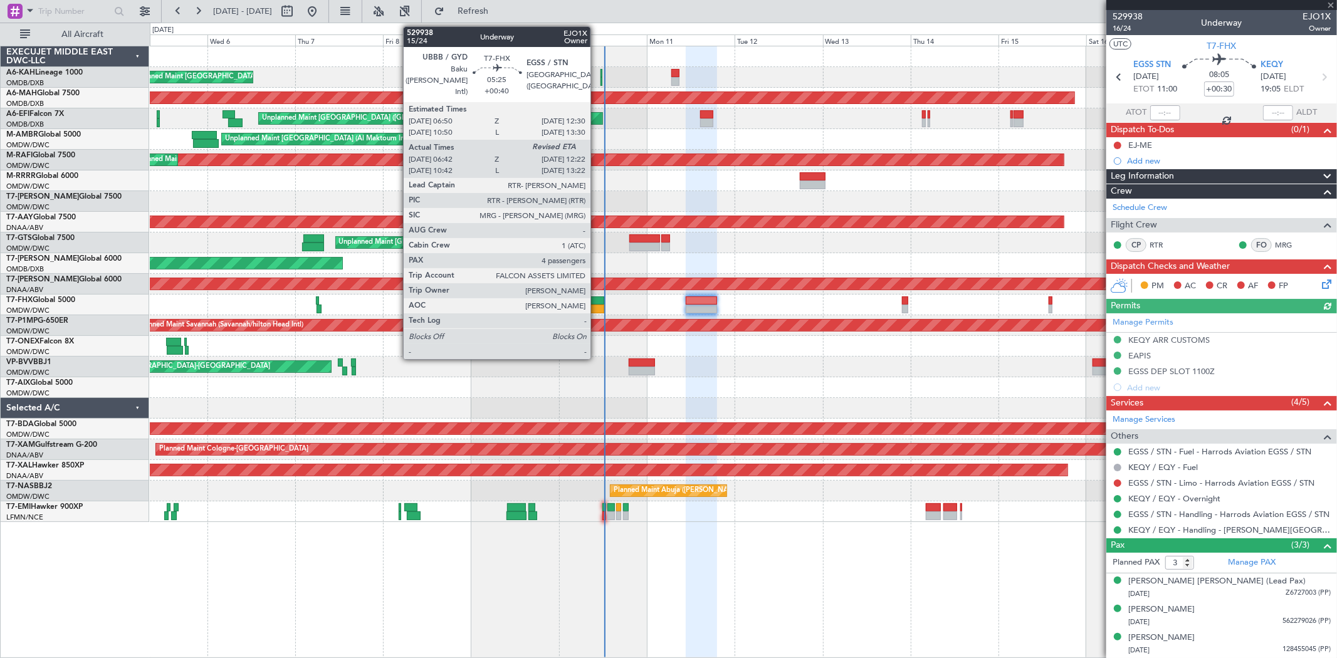
click at [597, 302] on div at bounding box center [594, 301] width 21 height 9
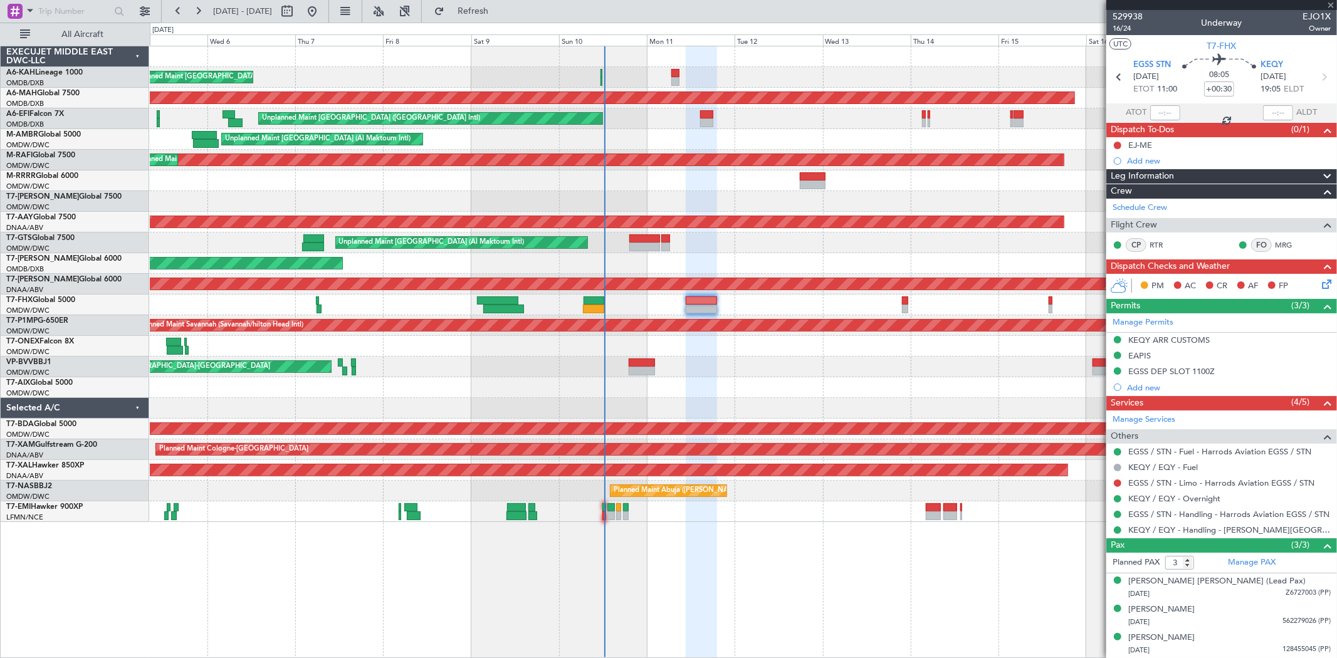
type input "+00:40"
type input "06:52"
type input "4"
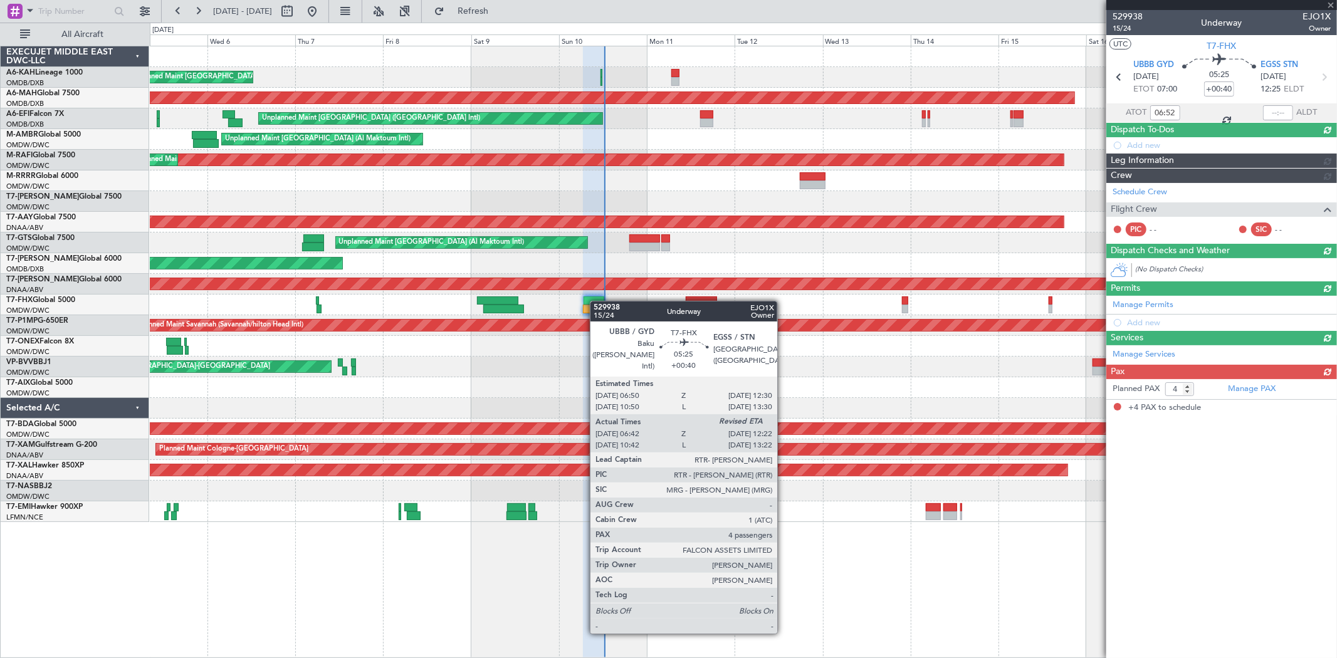
type input "Dherander Fithani (DHF)"
type input "6717"
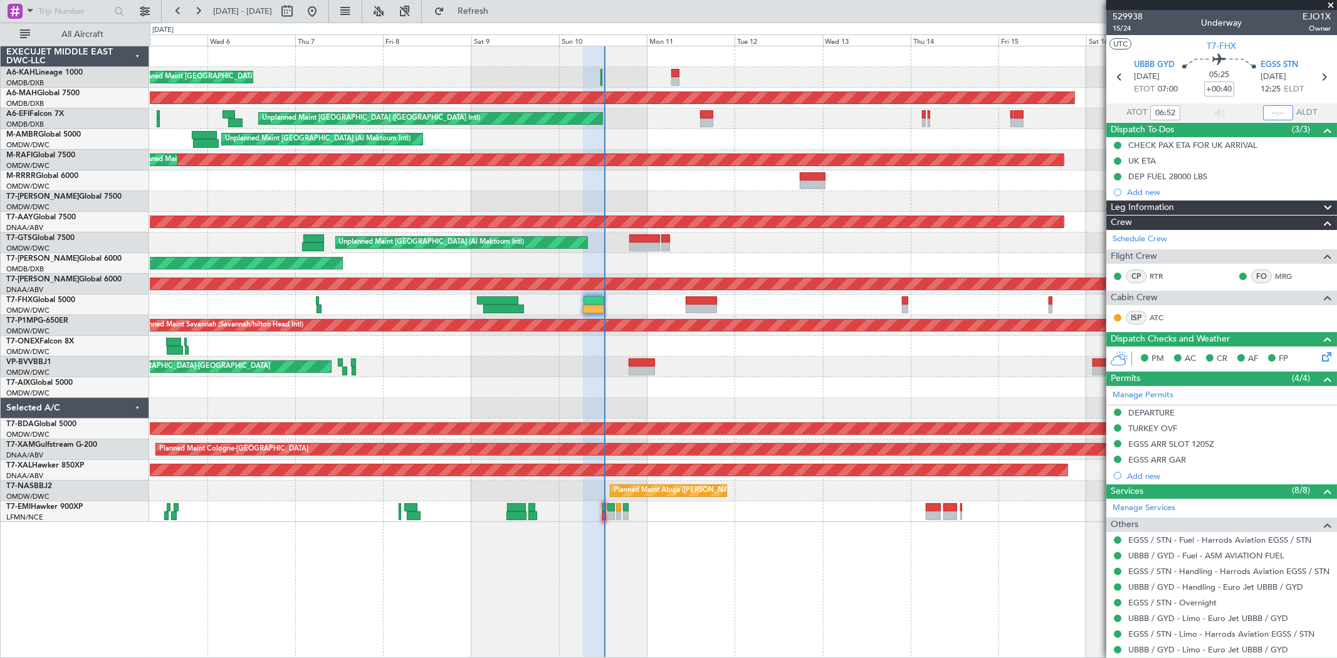
click at [1263, 113] on input "text" at bounding box center [1278, 112] width 30 height 15
type input "12:20"
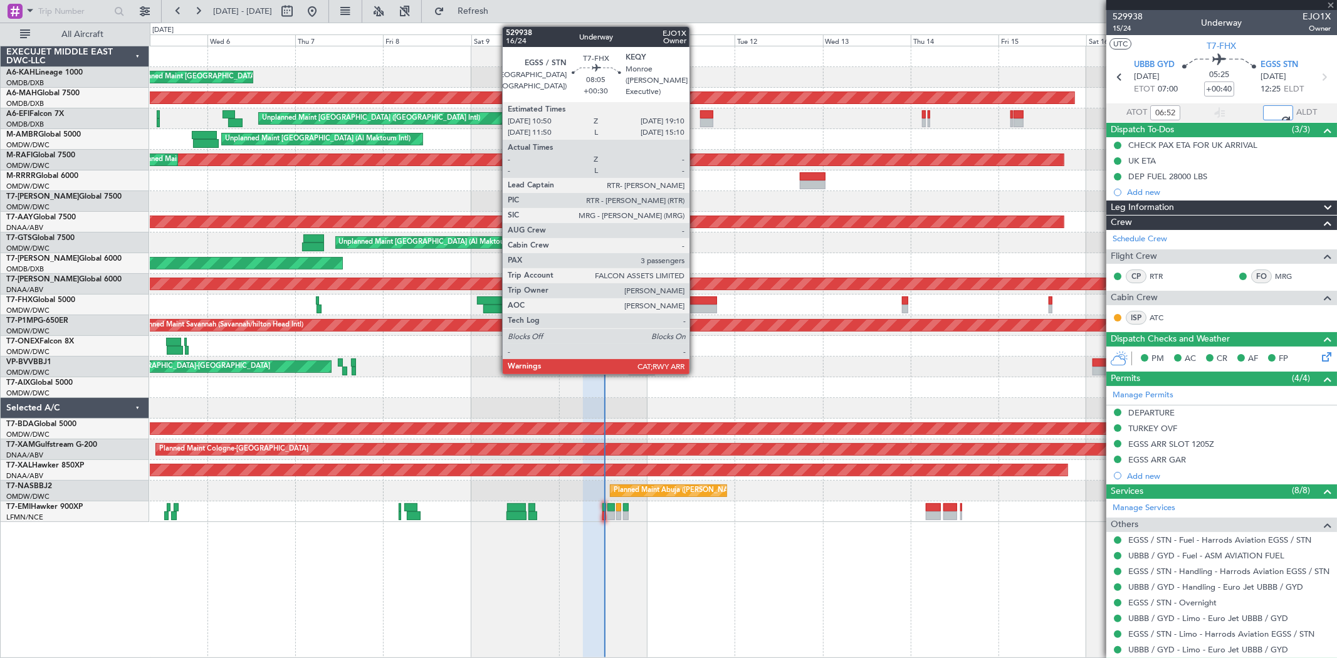
click at [697, 303] on div at bounding box center [701, 301] width 31 height 9
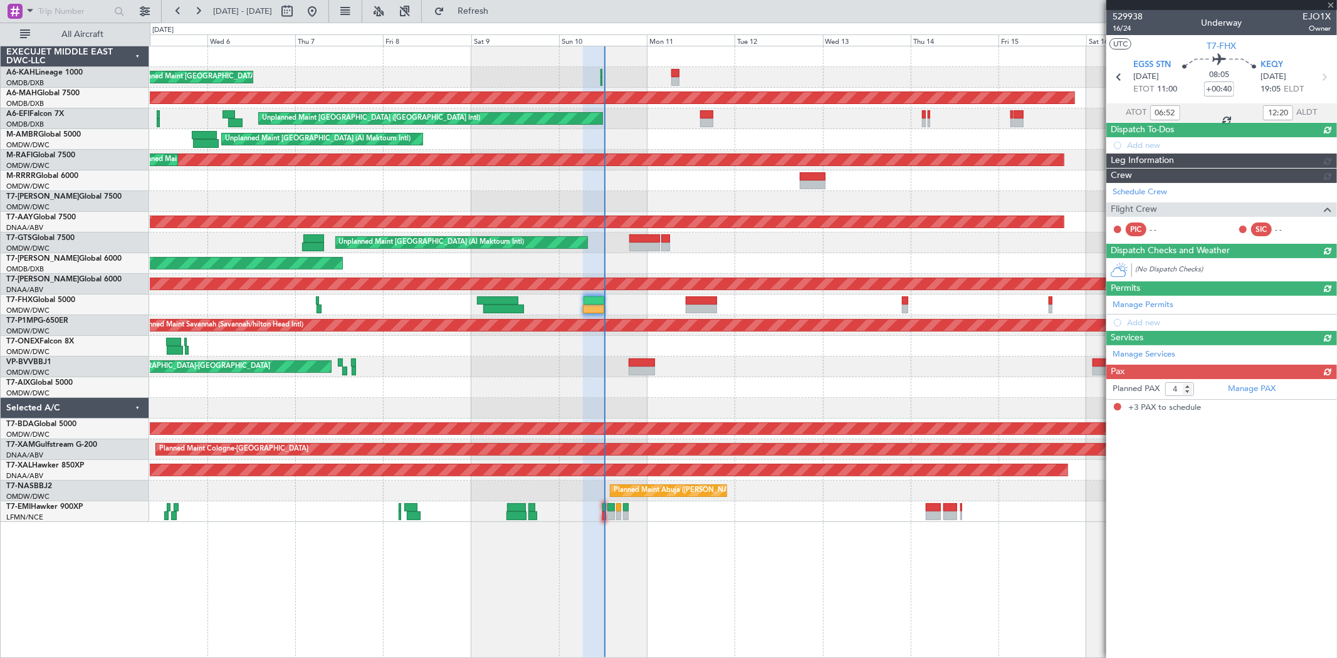
type input "+00:30"
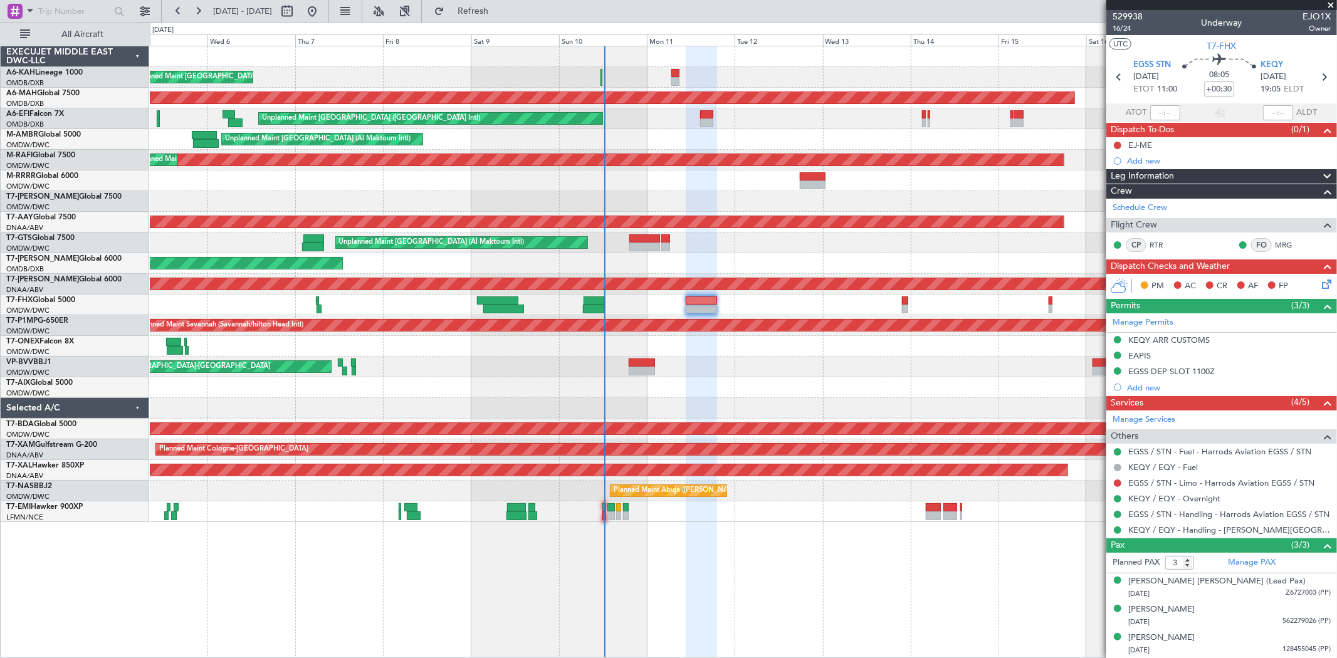
click at [1162, 475] on div "EGSS / STN - Limo - Harrods Aviation EGSS / STN" at bounding box center [1222, 483] width 231 height 16
click at [1227, 479] on link "EGSS / STN - Limo - Harrods Aviation EGSS / STN" at bounding box center [1222, 483] width 186 height 11
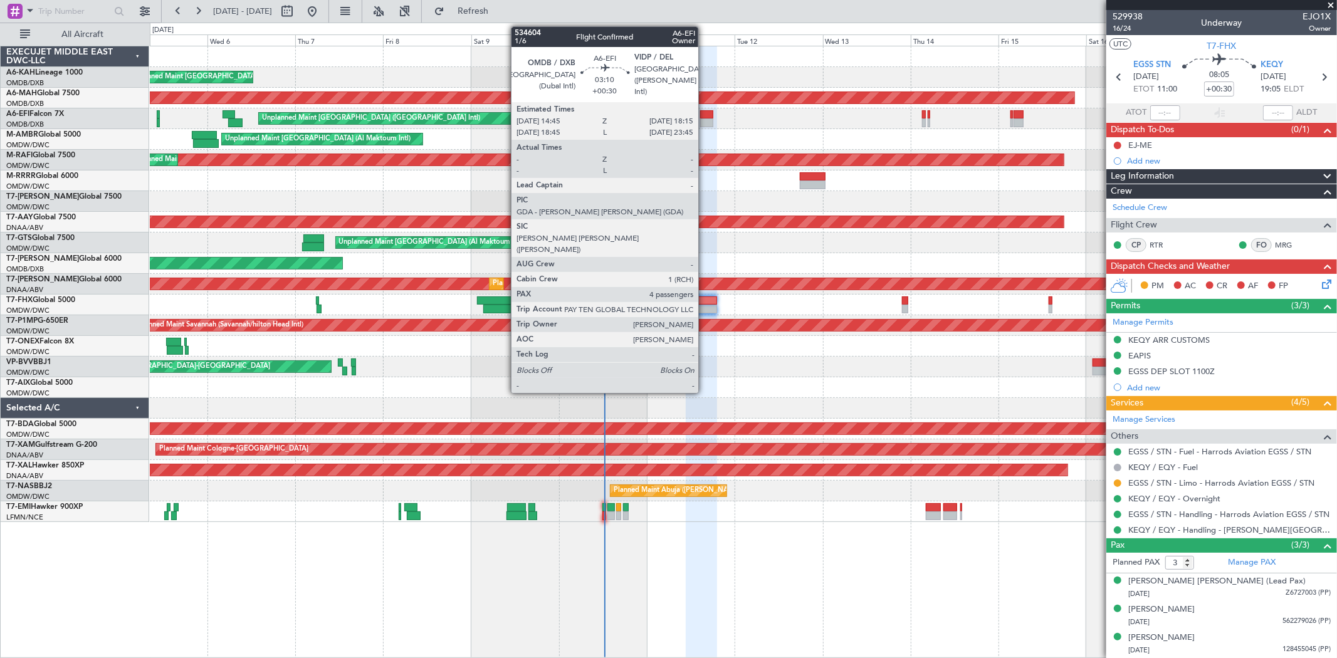
click at [705, 115] on div at bounding box center [706, 114] width 13 height 9
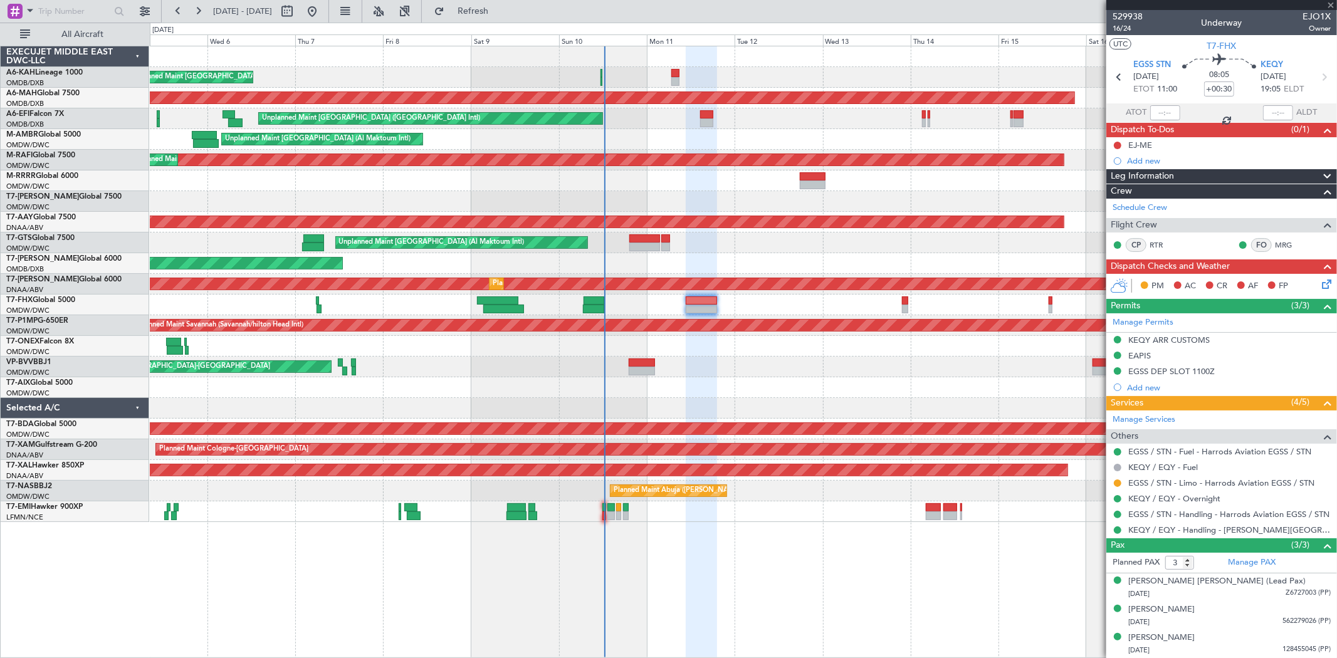
type input "4"
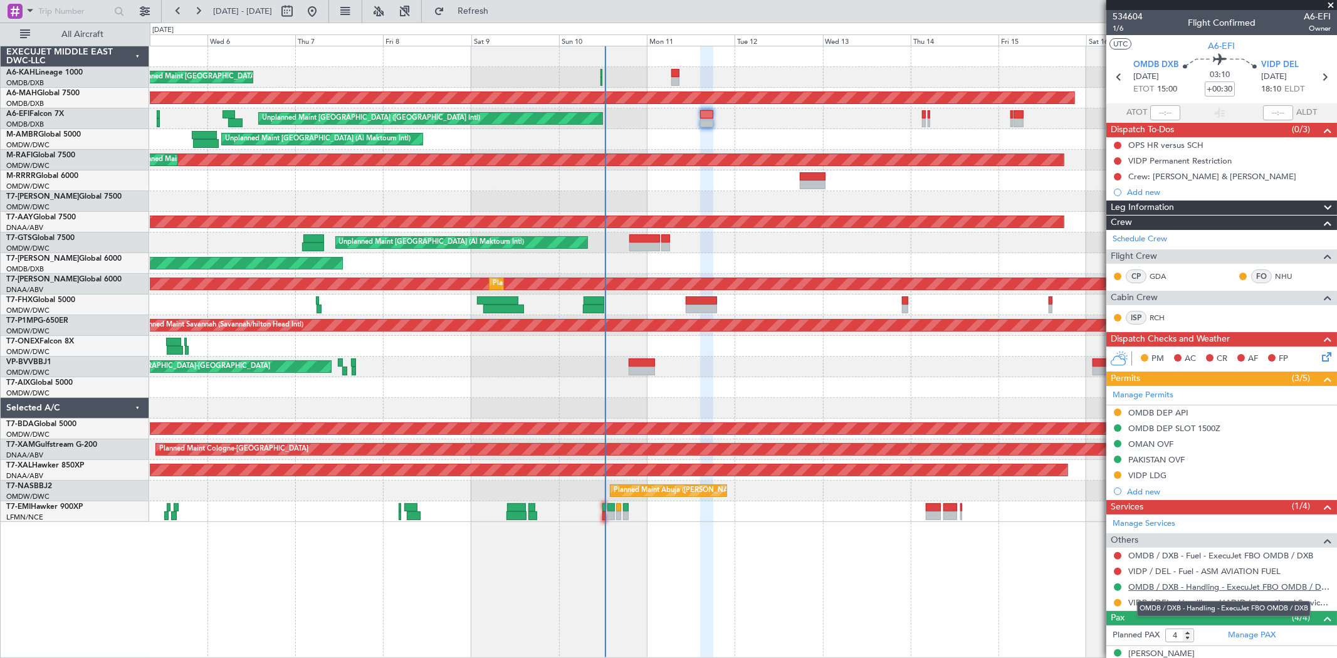
click at [1189, 586] on link "OMDB / DXB - Handling - ExecuJet FBO OMDB / DXB" at bounding box center [1230, 587] width 203 height 11
click at [500, 11] on span "Refresh" at bounding box center [473, 11] width 53 height 9
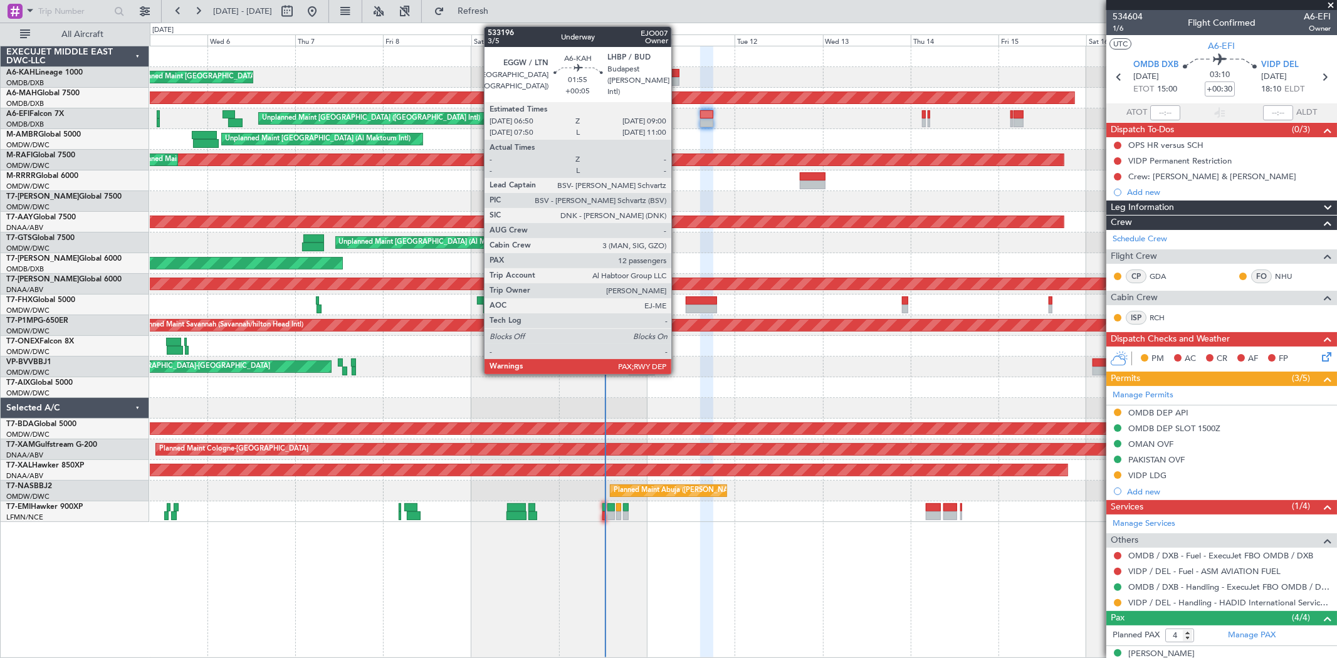
click at [678, 78] on div at bounding box center [676, 81] width 8 height 9
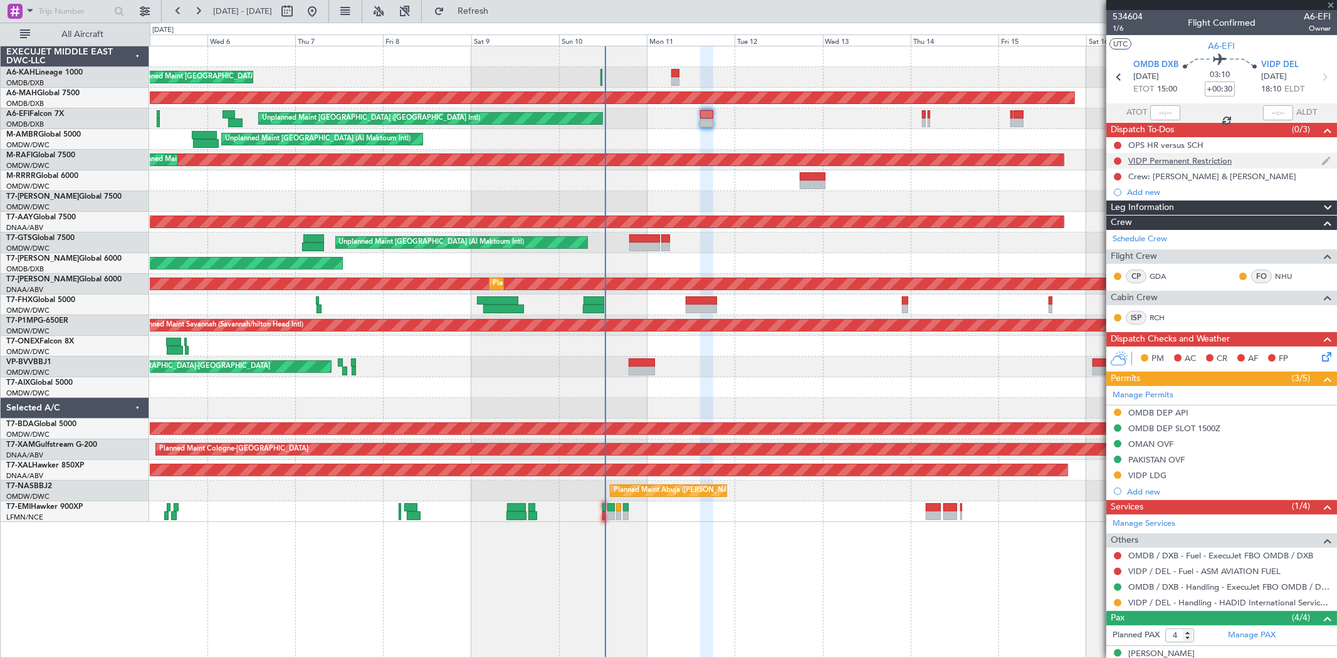
type input "+00:05"
type input "12"
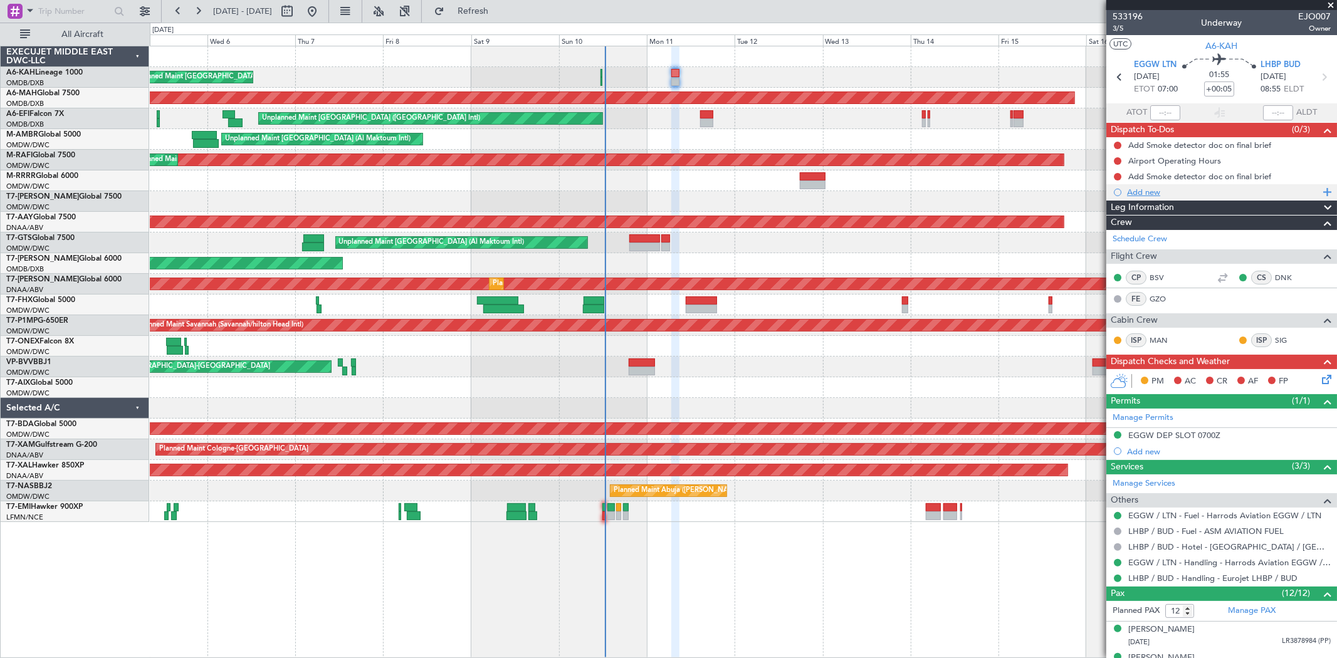
click at [1145, 195] on div "Add new" at bounding box center [1223, 192] width 192 height 11
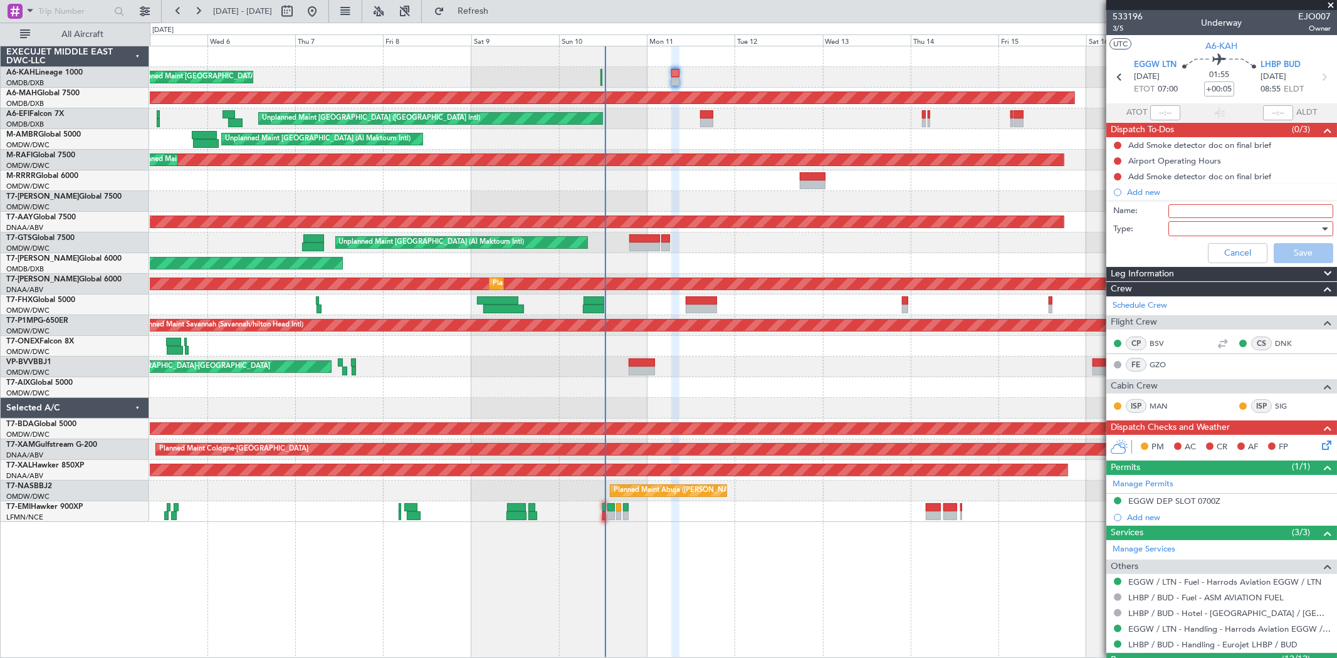
click at [1193, 215] on input "Name:" at bounding box center [1251, 211] width 165 height 14
type input "Flight planning"
click at [1204, 228] on div at bounding box center [1247, 228] width 146 height 19
click at [1210, 253] on span "Generic" at bounding box center [1245, 254] width 146 height 19
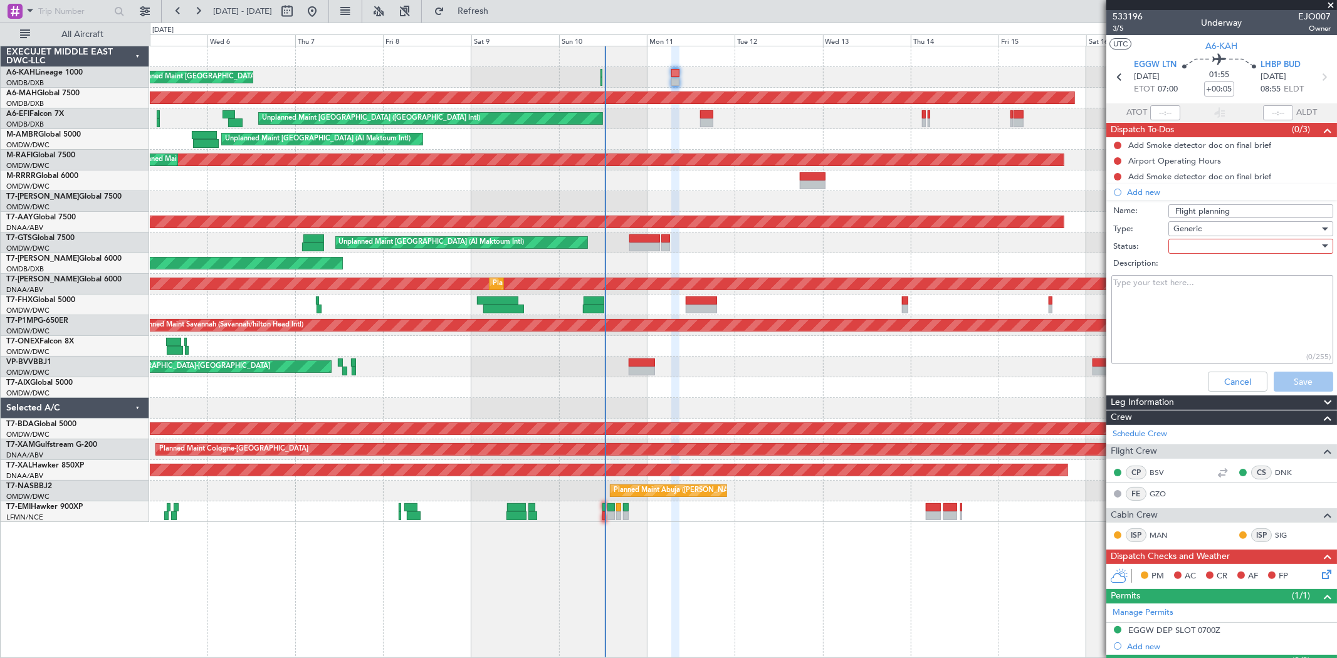
click at [1190, 250] on div at bounding box center [1247, 246] width 146 height 19
click at [1199, 270] on span "Not Started" at bounding box center [1245, 271] width 146 height 19
click at [1135, 302] on textarea "Description:" at bounding box center [1223, 320] width 222 height 90
paste textarea "Total fuel for tomorrow is 7.1 tons. Please include enroute alternate LKPR in O…"
click at [1244, 280] on textarea "Total fuel for tomorrow is 7.1 tons. Please include enroute alternate LKPR in O…" at bounding box center [1223, 320] width 222 height 90
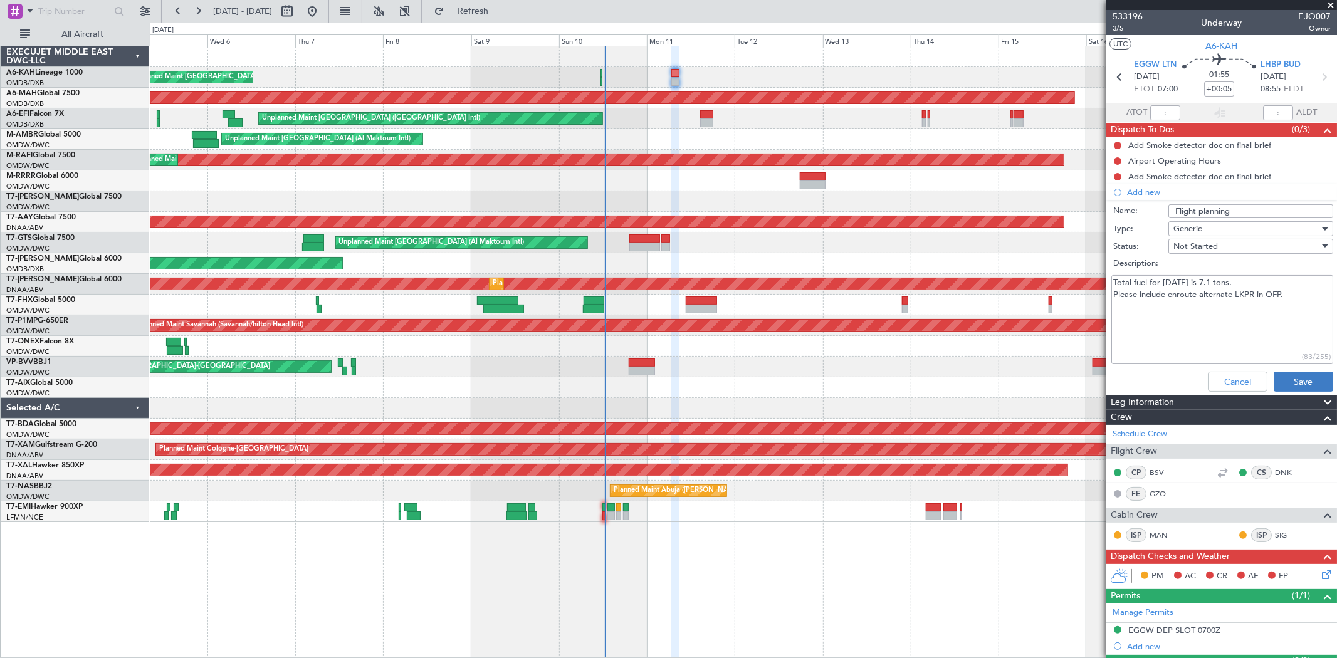
type textarea "Total fuel for tomorrow is 7.1 tons. Please include enroute alternate LKPR in O…"
click at [1295, 383] on button "Save" at bounding box center [1304, 382] width 60 height 20
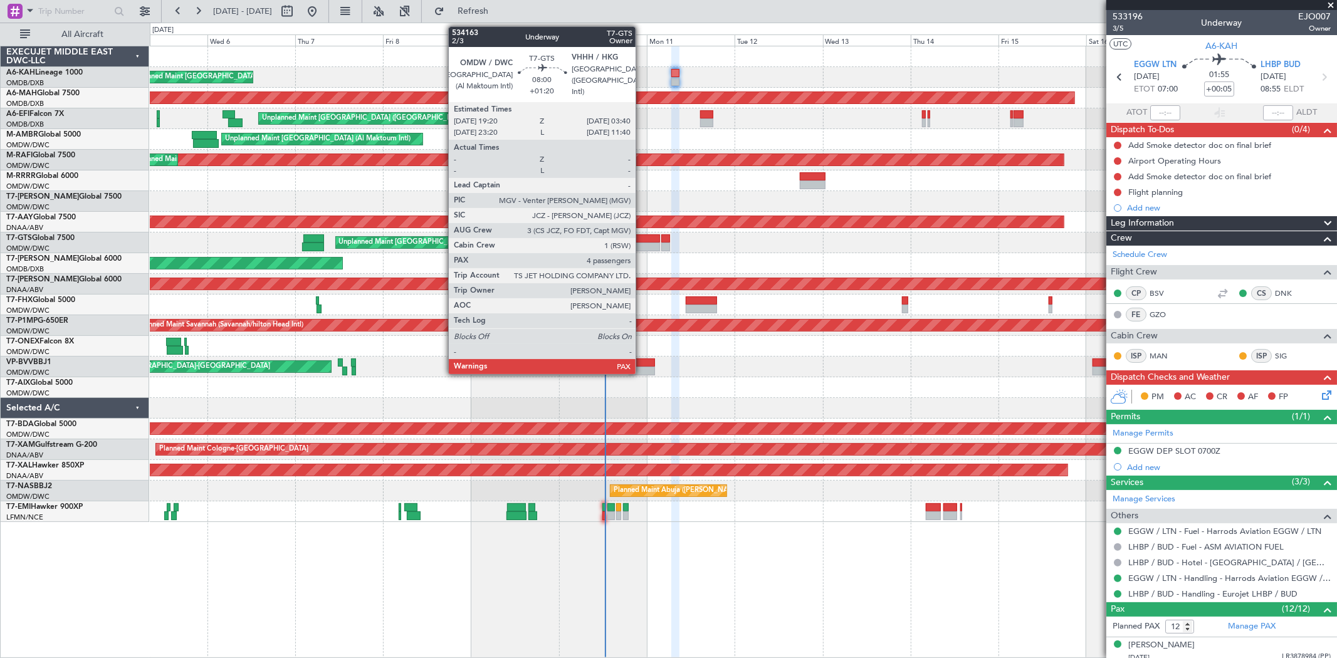
click at [642, 237] on div at bounding box center [645, 238] width 31 height 9
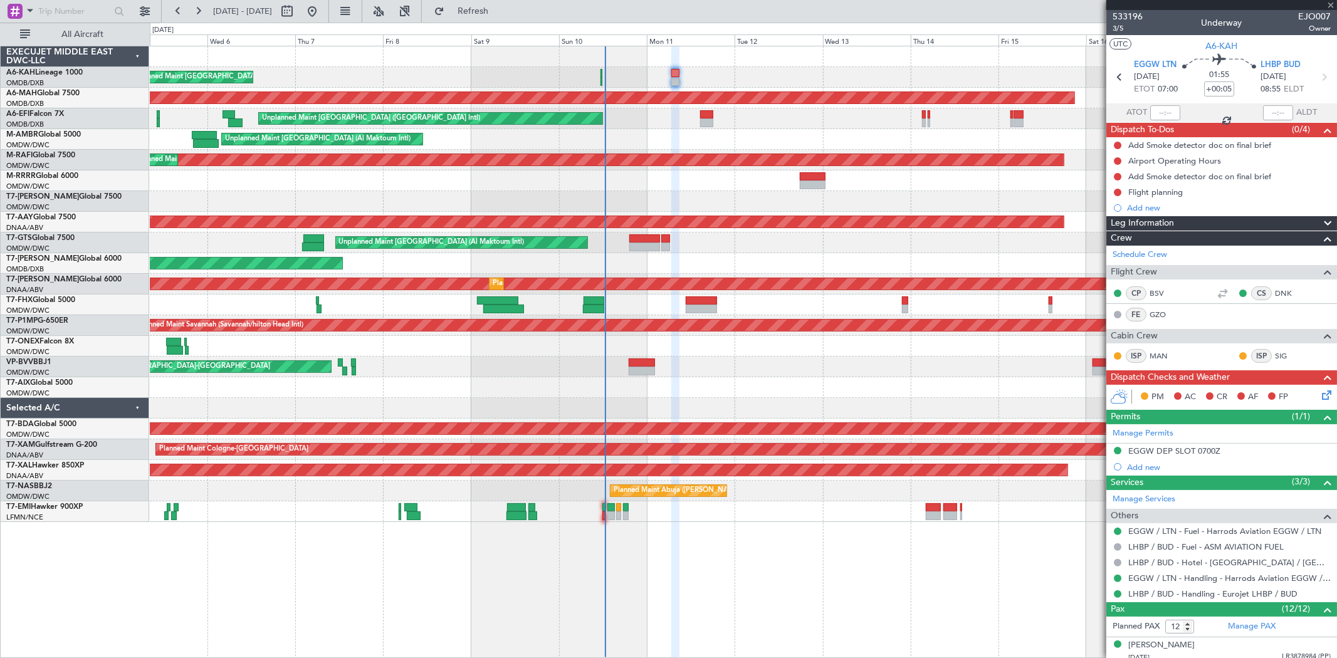
type input "+01:20"
type input "4"
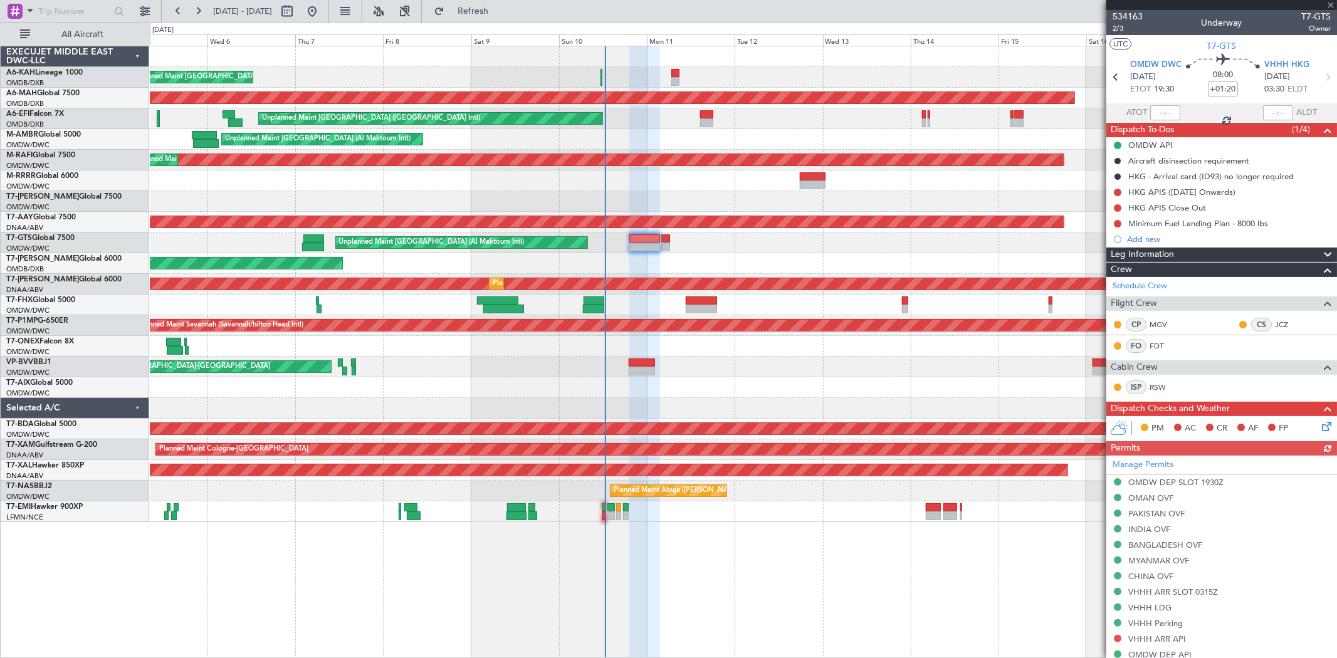
scroll to position [209, 0]
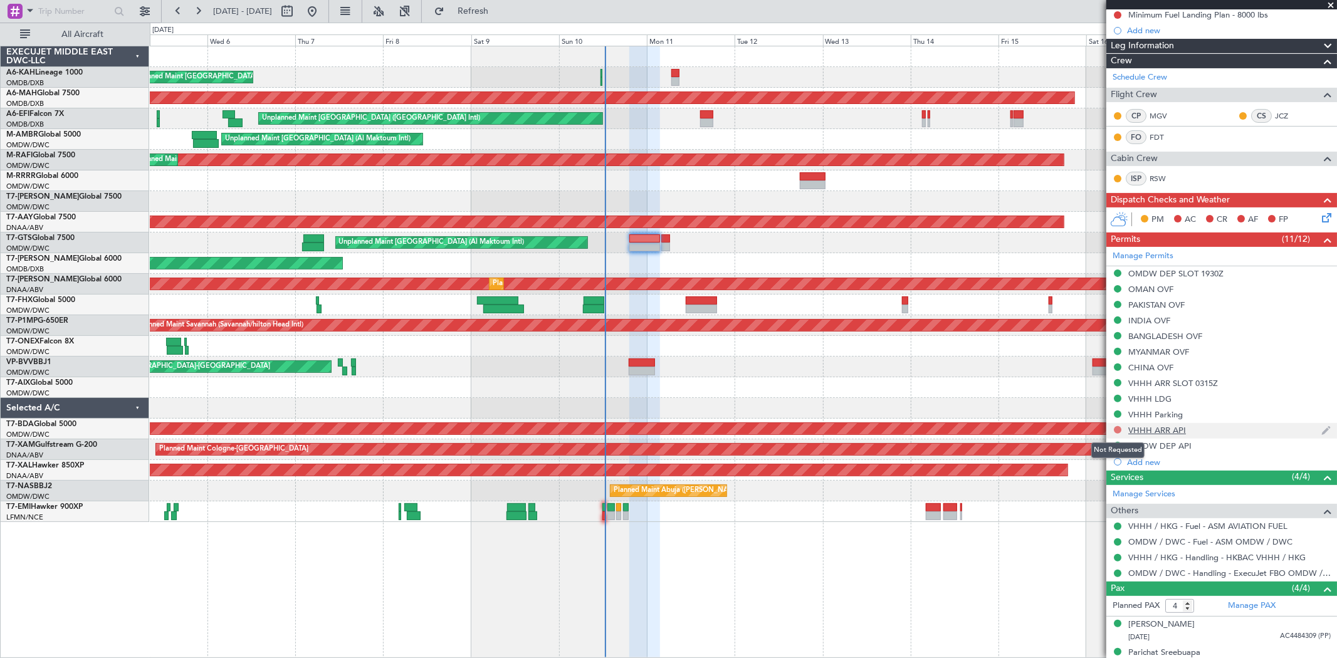
click at [1117, 431] on button at bounding box center [1118, 430] width 8 height 8
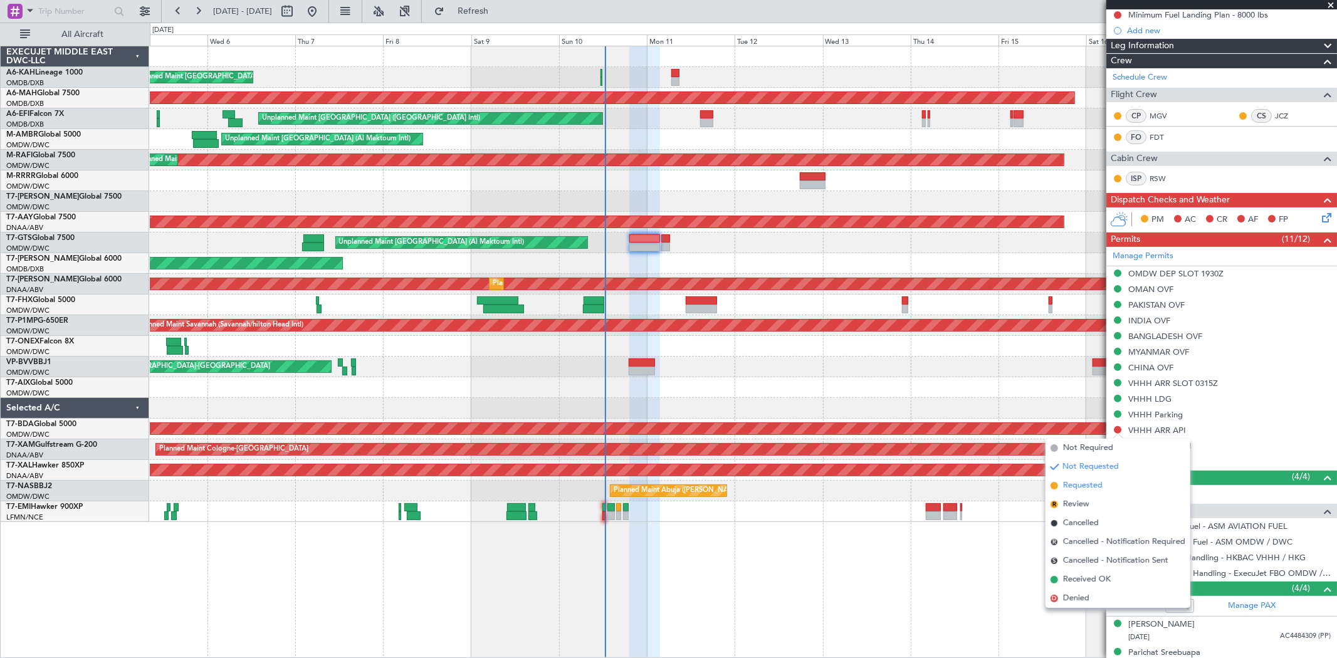
click at [1096, 483] on span "Requested" at bounding box center [1083, 486] width 40 height 13
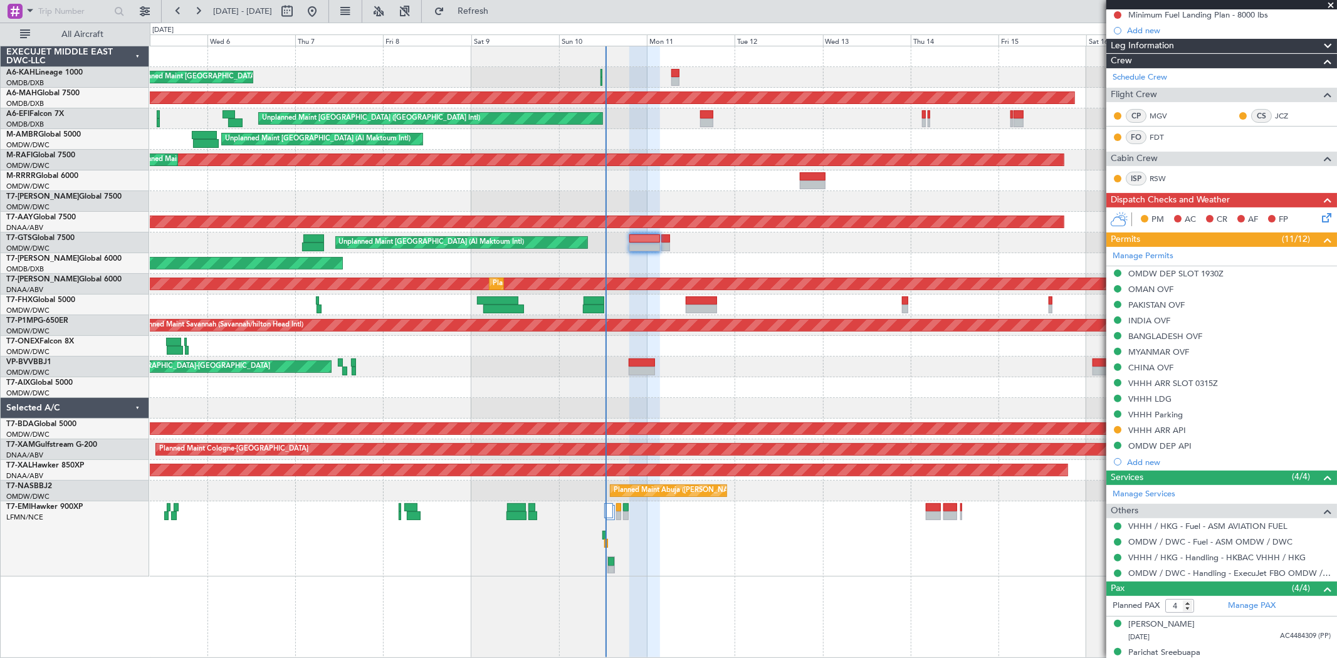
type input "Rohit Roy (ROY)"
type input "6974"
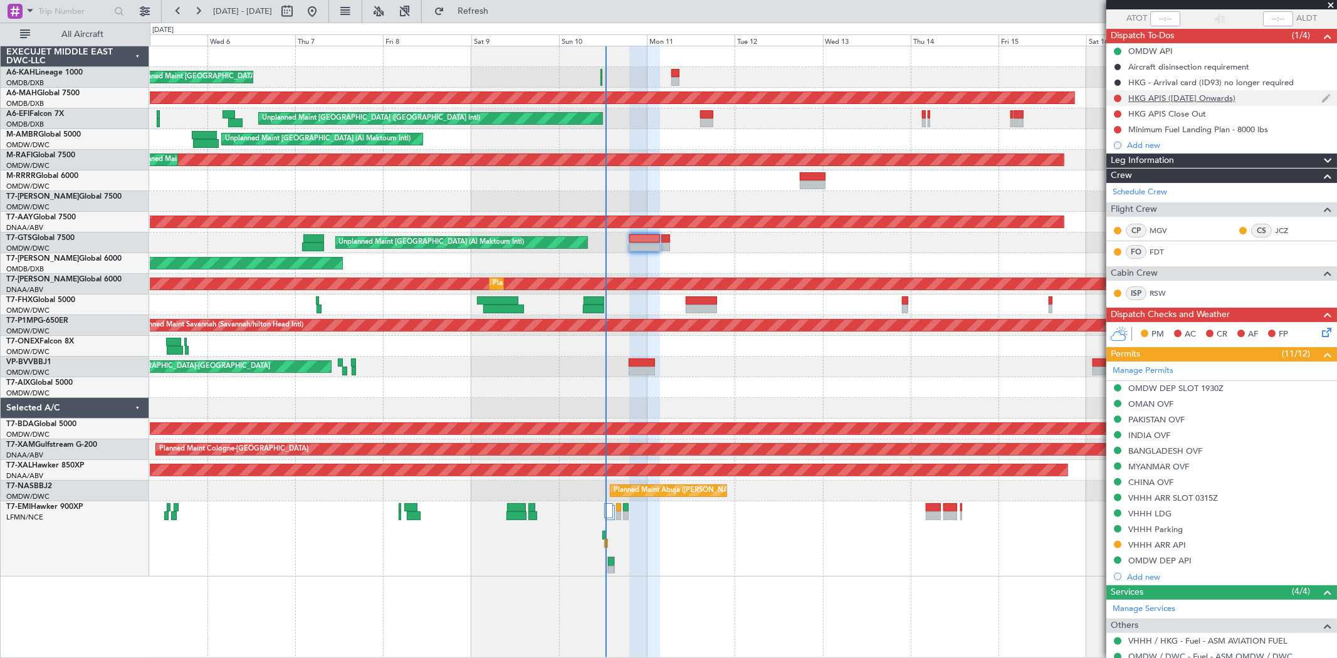
scroll to position [0, 0]
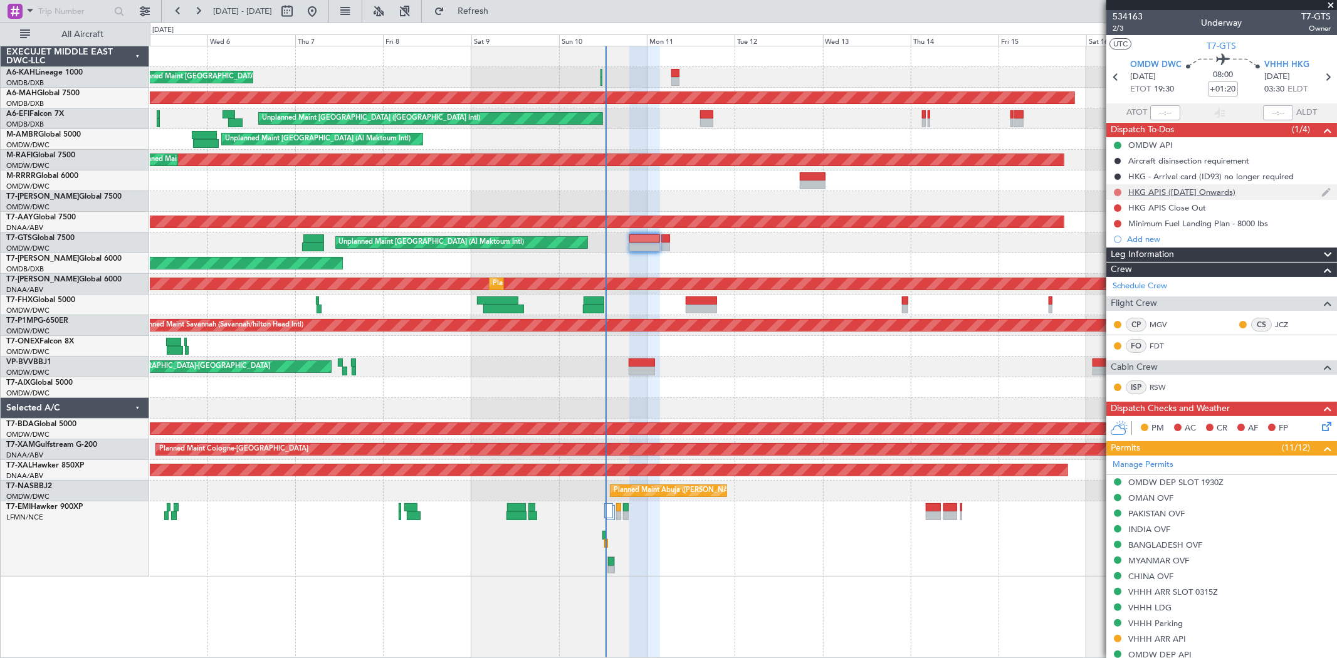
click at [1118, 191] on button at bounding box center [1118, 193] width 8 height 8
click at [1117, 247] on span "Completed" at bounding box center [1123, 247] width 41 height 13
click at [1119, 222] on button at bounding box center [1118, 224] width 8 height 8
click at [1119, 277] on span "Completed" at bounding box center [1123, 279] width 41 height 13
click at [1117, 210] on button at bounding box center [1118, 208] width 8 height 8
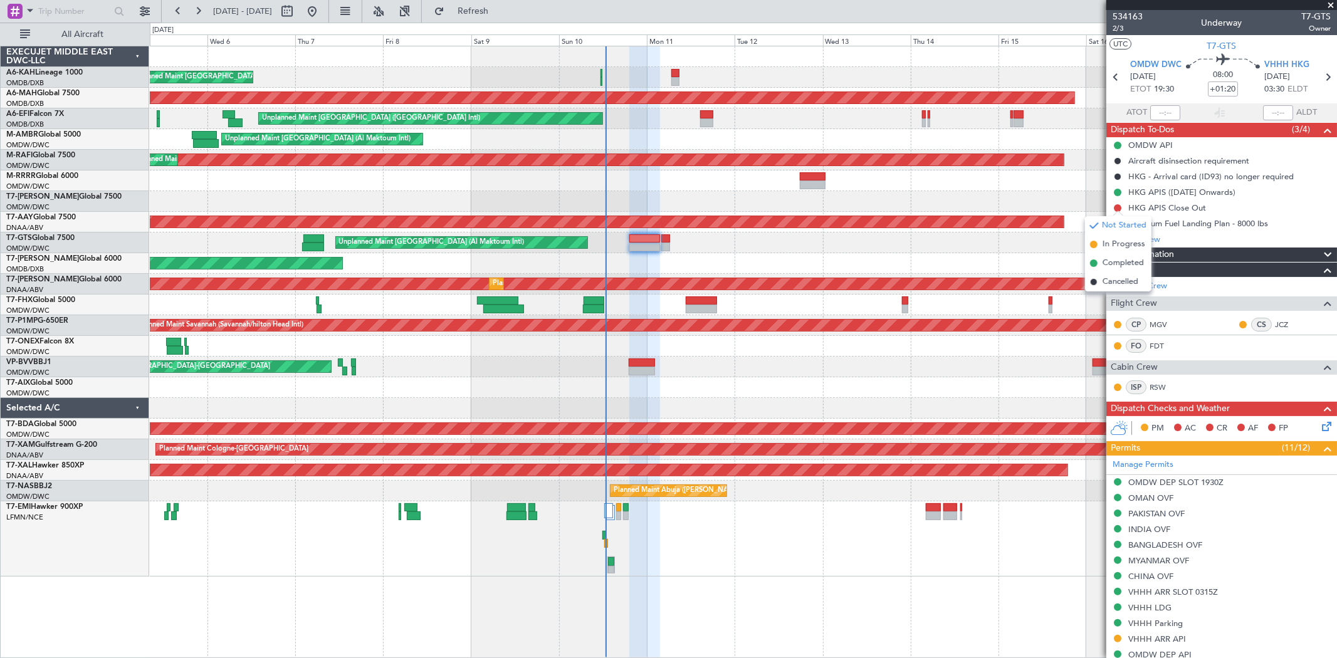
click at [1112, 246] on span "In Progress" at bounding box center [1124, 244] width 43 height 13
click at [1320, 428] on icon at bounding box center [1325, 424] width 10 height 10
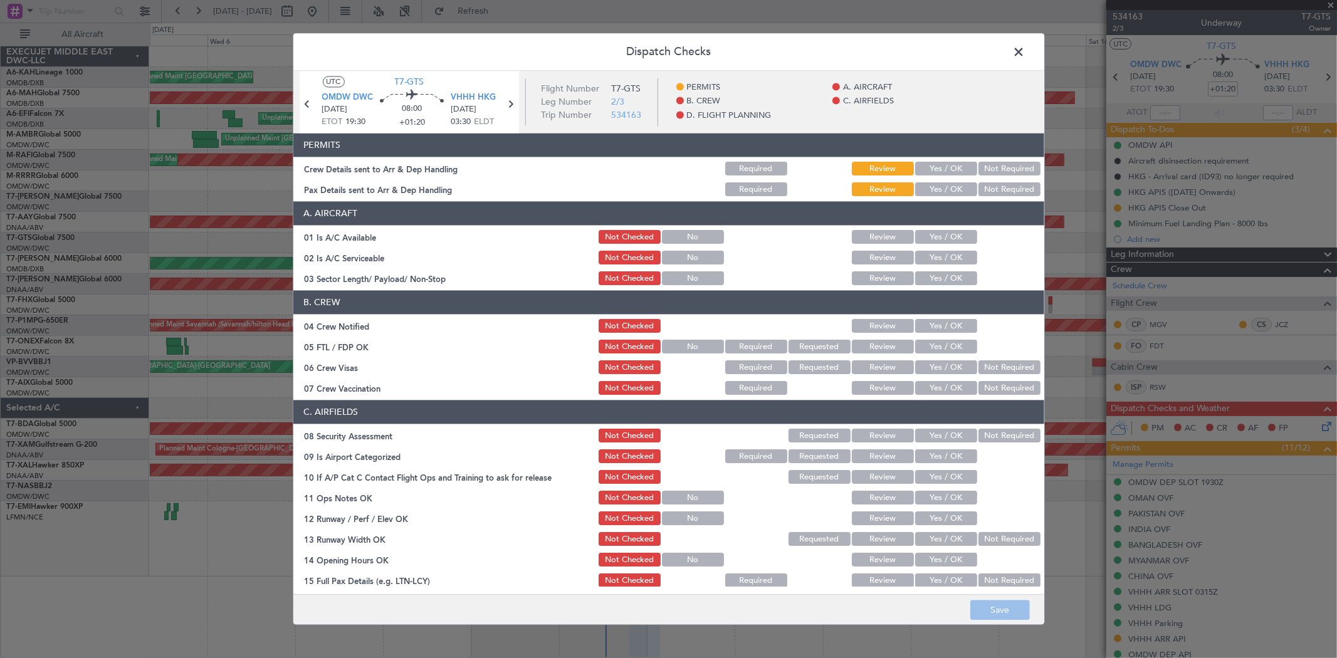
click at [950, 169] on button "Yes / OK" at bounding box center [946, 169] width 62 height 14
click at [942, 197] on div "Yes / OK" at bounding box center [945, 190] width 63 height 18
click at [936, 192] on button "Yes / OK" at bounding box center [946, 190] width 62 height 14
click at [930, 243] on button "Yes / OK" at bounding box center [946, 238] width 62 height 14
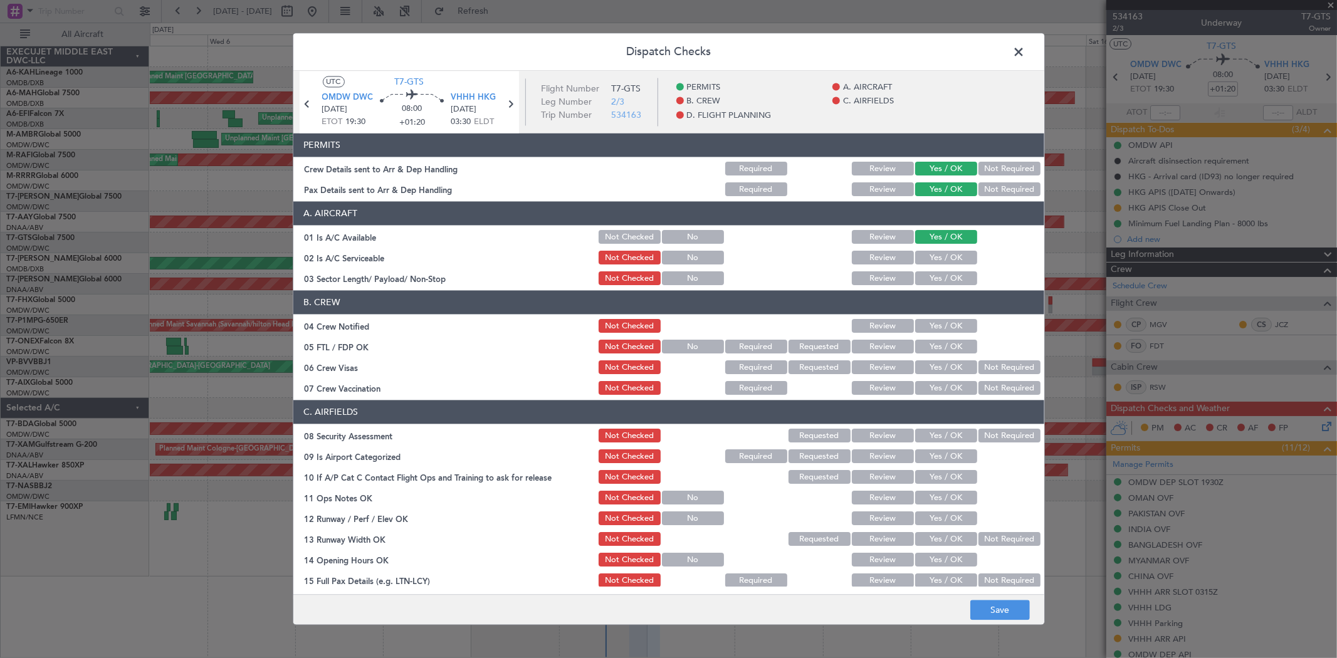
click at [926, 261] on button "Yes / OK" at bounding box center [946, 258] width 62 height 14
click at [927, 282] on button "Yes / OK" at bounding box center [946, 279] width 62 height 14
drag, startPoint x: 932, startPoint y: 320, endPoint x: 929, endPoint y: 328, distance: 8.5
click at [931, 320] on button "Yes / OK" at bounding box center [946, 327] width 62 height 14
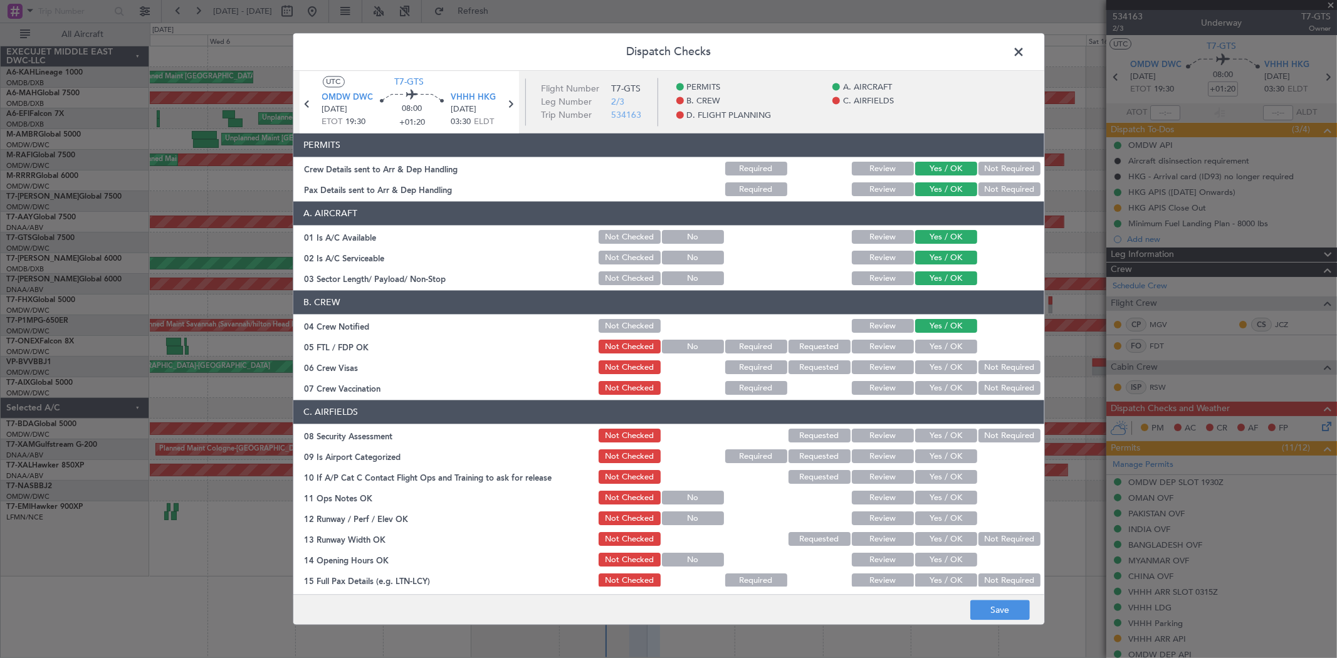
drag, startPoint x: 929, startPoint y: 349, endPoint x: 930, endPoint y: 364, distance: 15.1
click at [929, 349] on button "Yes / OK" at bounding box center [946, 347] width 62 height 14
click at [930, 364] on button "Yes / OK" at bounding box center [946, 368] width 62 height 14
click at [931, 393] on button "Yes / OK" at bounding box center [946, 389] width 62 height 14
click at [932, 433] on button "Yes / OK" at bounding box center [946, 436] width 62 height 14
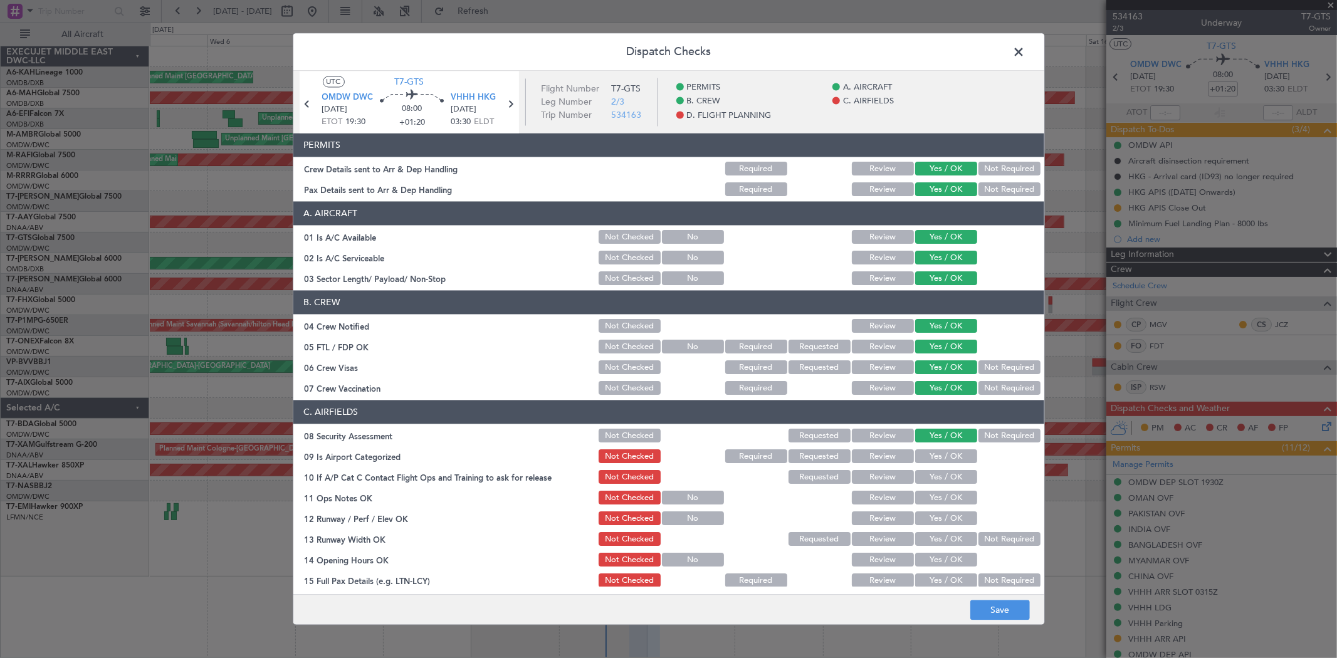
click at [935, 458] on button "Yes / OK" at bounding box center [946, 457] width 62 height 14
click at [932, 475] on button "Yes / OK" at bounding box center [946, 478] width 62 height 14
drag, startPoint x: 929, startPoint y: 492, endPoint x: 930, endPoint y: 507, distance: 15.1
click at [929, 492] on button "Yes / OK" at bounding box center [946, 499] width 62 height 14
drag, startPoint x: 930, startPoint y: 507, endPoint x: 930, endPoint y: 514, distance: 7.5
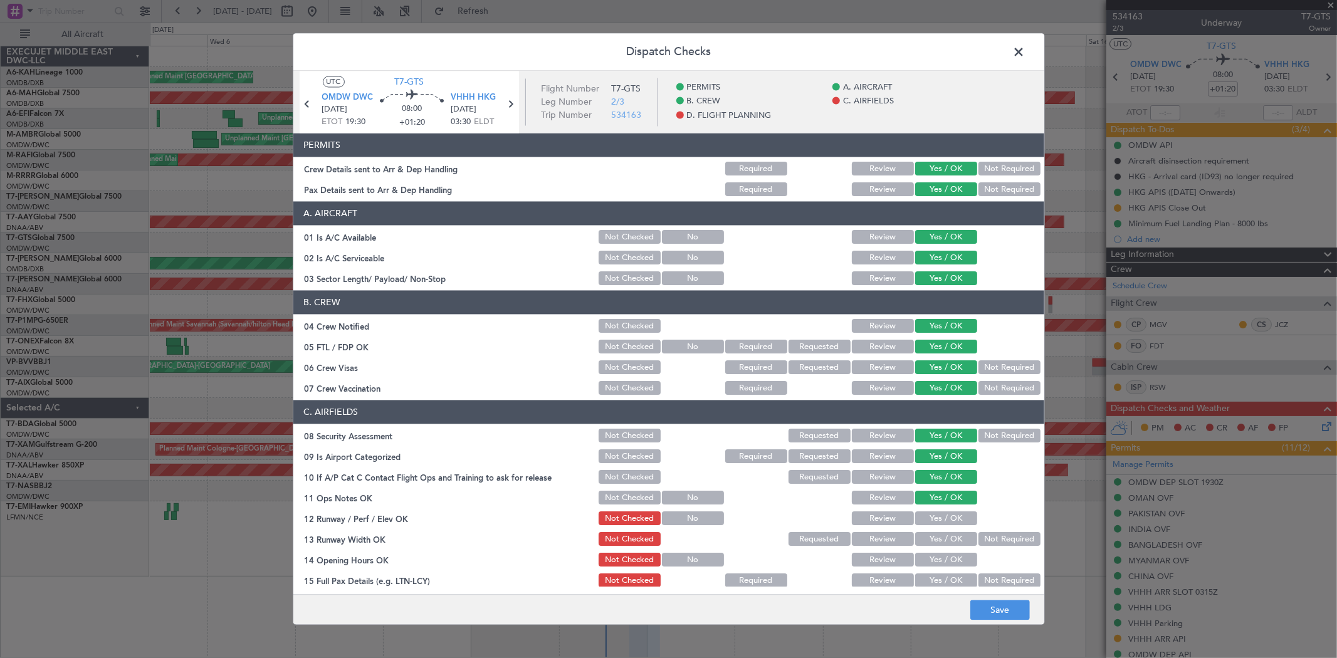
click at [930, 507] on section "C. AIRFIELDS 08 Security Assessment Not Checked Requested Review Yes / OK Not R…" at bounding box center [668, 599] width 751 height 396
drag, startPoint x: 930, startPoint y: 516, endPoint x: 932, endPoint y: 524, distance: 8.2
click at [930, 517] on button "Yes / OK" at bounding box center [946, 519] width 62 height 14
click at [931, 539] on button "Yes / OK" at bounding box center [946, 540] width 62 height 14
click at [927, 571] on section "C. AIRFIELDS 08 Security Assessment Not Checked Requested Review Yes / OK Not R…" at bounding box center [668, 599] width 751 height 396
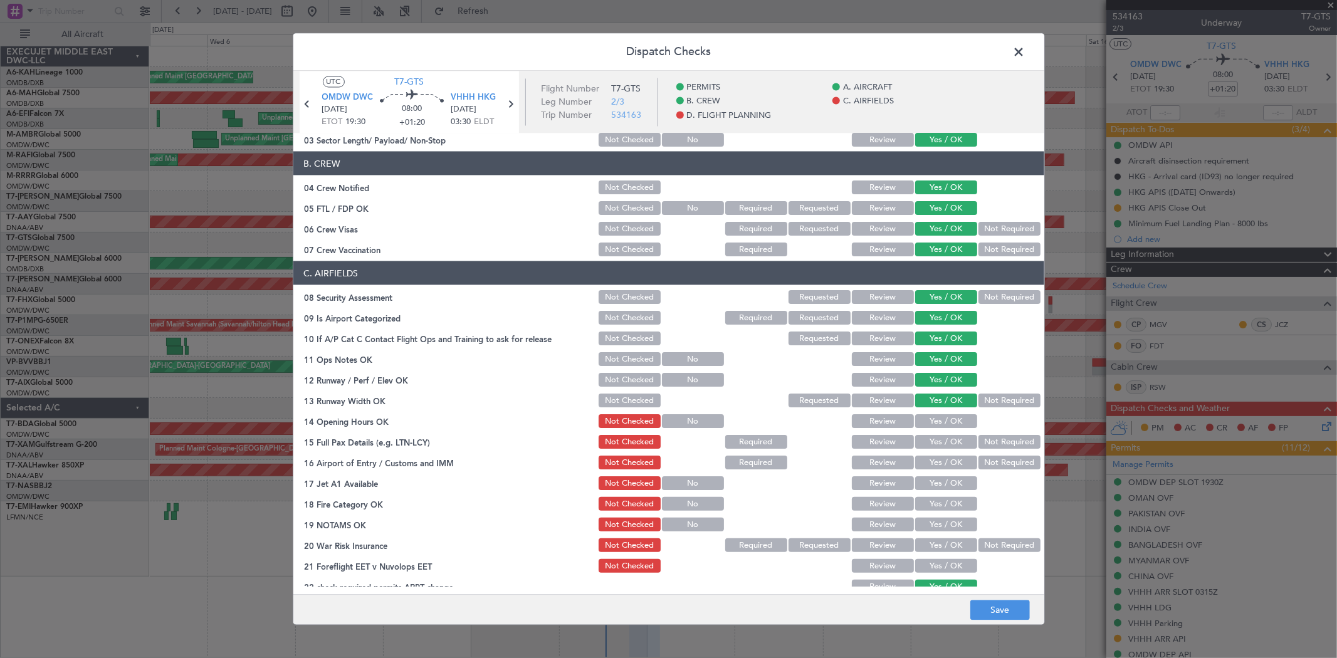
scroll to position [348, 0]
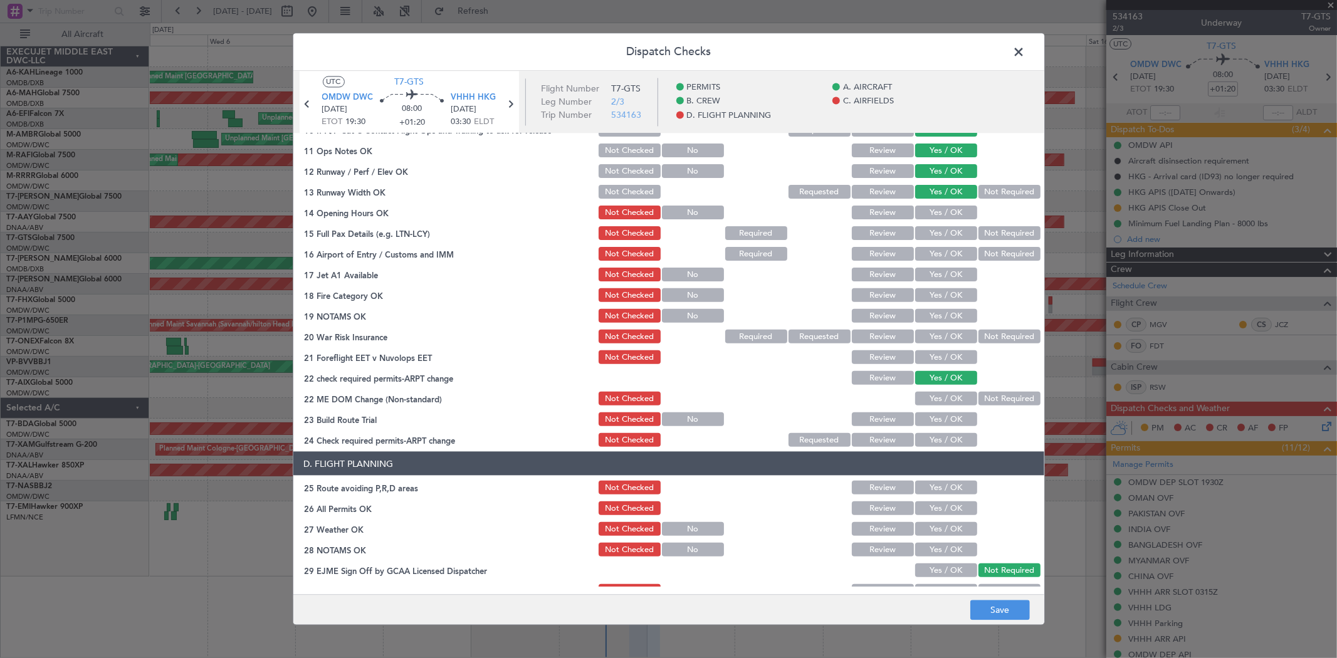
click at [929, 212] on button "Yes / OK" at bounding box center [946, 213] width 62 height 14
click at [927, 239] on button "Yes / OK" at bounding box center [946, 233] width 62 height 14
drag, startPoint x: 929, startPoint y: 242, endPoint x: 929, endPoint y: 260, distance: 17.6
click at [929, 246] on section "C. AIRFIELDS 08 Security Assessment Not Checked Requested Review Yes / OK Not R…" at bounding box center [668, 251] width 751 height 396
click at [929, 260] on div "Yes / OK" at bounding box center [945, 254] width 63 height 18
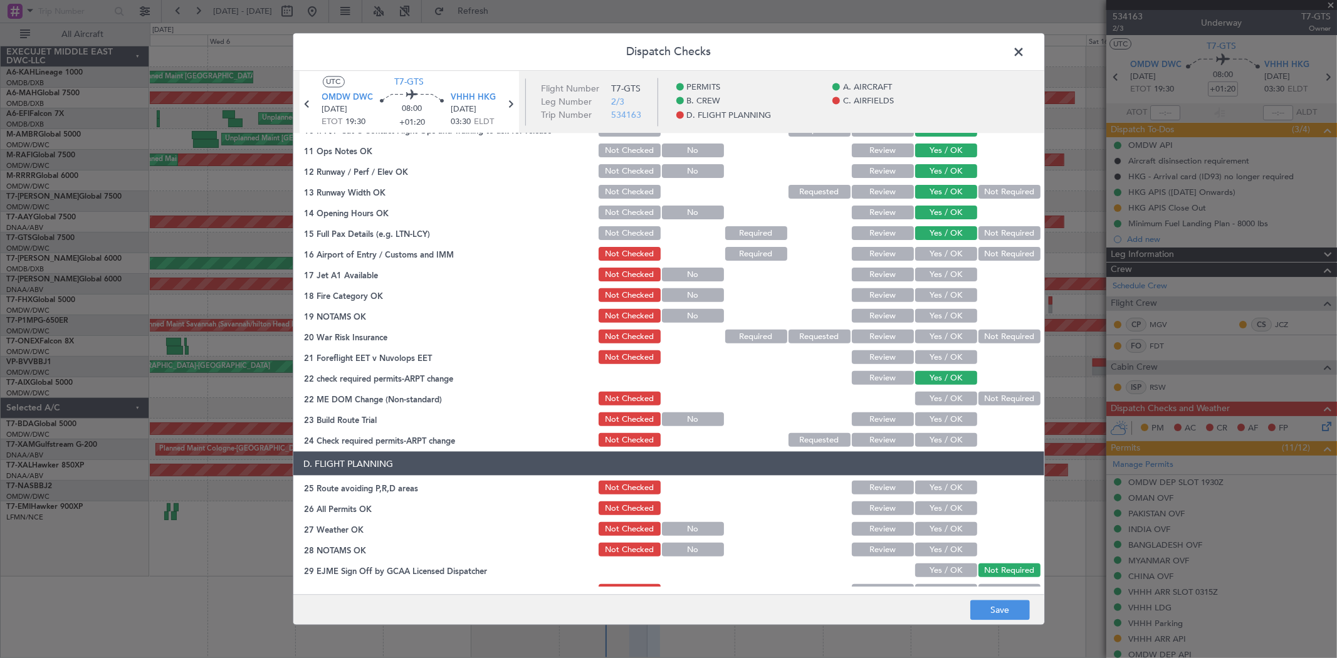
click at [932, 255] on button "Yes / OK" at bounding box center [946, 254] width 62 height 14
click at [929, 277] on button "Yes / OK" at bounding box center [946, 275] width 62 height 14
click at [929, 293] on button "Yes / OK" at bounding box center [946, 295] width 62 height 14
click at [929, 320] on button "Yes / OK" at bounding box center [946, 316] width 62 height 14
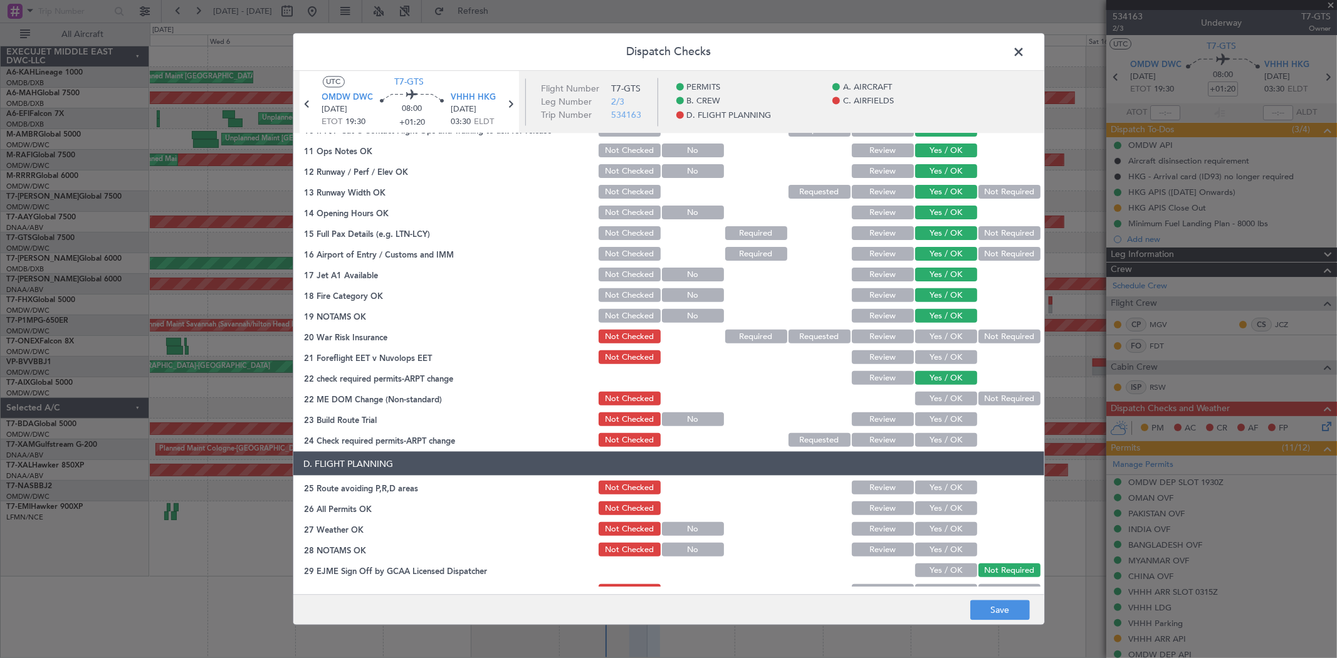
click at [933, 337] on button "Yes / OK" at bounding box center [946, 337] width 62 height 14
click at [935, 353] on button "Yes / OK" at bounding box center [946, 357] width 62 height 14
click at [934, 399] on button "Yes / OK" at bounding box center [946, 399] width 62 height 14
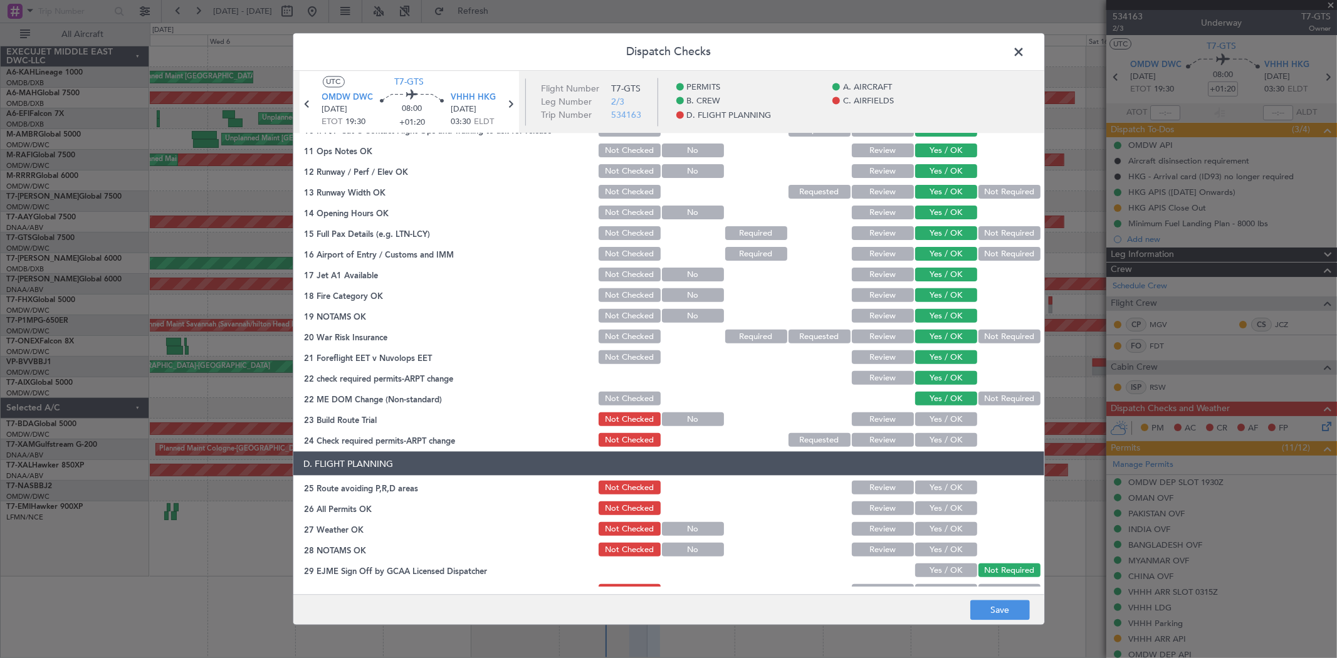
drag, startPoint x: 932, startPoint y: 421, endPoint x: 929, endPoint y: 429, distance: 9.6
click at [932, 421] on button "Yes / OK" at bounding box center [946, 420] width 62 height 14
click at [927, 431] on div "Yes / OK" at bounding box center [945, 440] width 63 height 18
click at [925, 435] on button "Yes / OK" at bounding box center [946, 440] width 62 height 14
drag, startPoint x: 932, startPoint y: 478, endPoint x: 933, endPoint y: 487, distance: 8.8
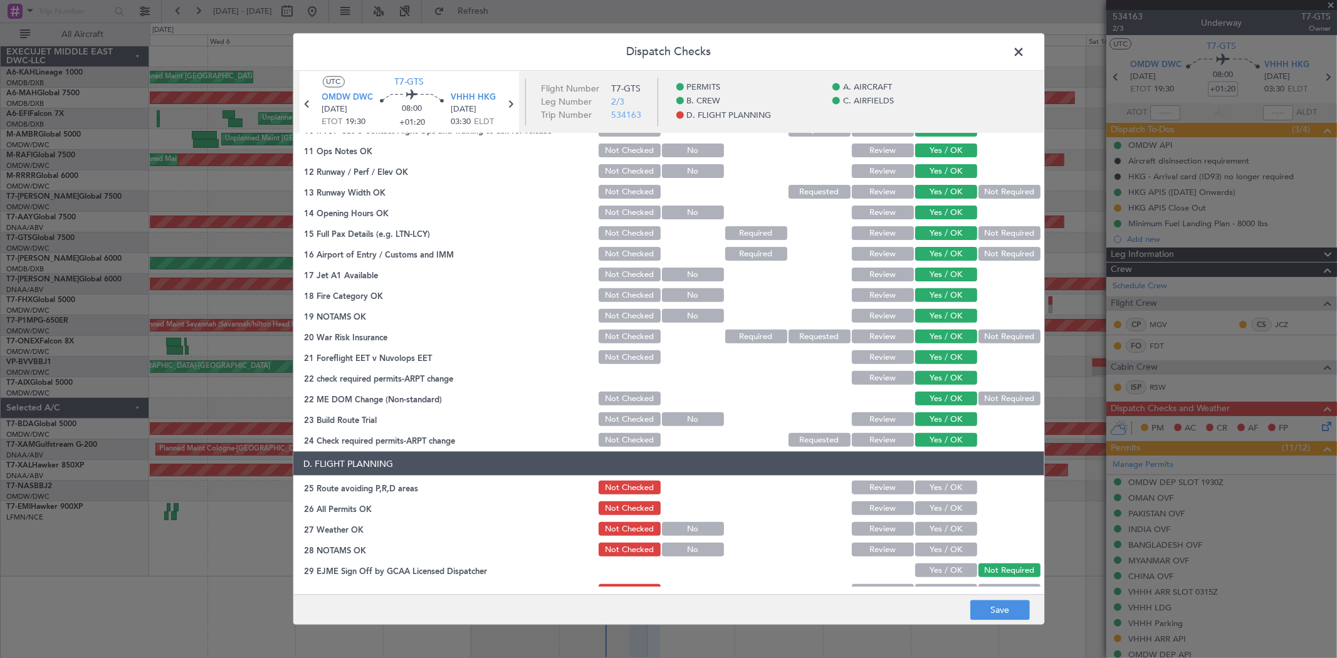
click at [932, 485] on div "Yes / OK" at bounding box center [945, 488] width 63 height 18
click at [935, 492] on button "Yes / OK" at bounding box center [946, 488] width 62 height 14
click at [931, 508] on button "Yes / OK" at bounding box center [946, 509] width 62 height 14
click at [929, 532] on button "Yes / OK" at bounding box center [946, 529] width 62 height 14
drag, startPoint x: 929, startPoint y: 550, endPoint x: 937, endPoint y: 505, distance: 46.0
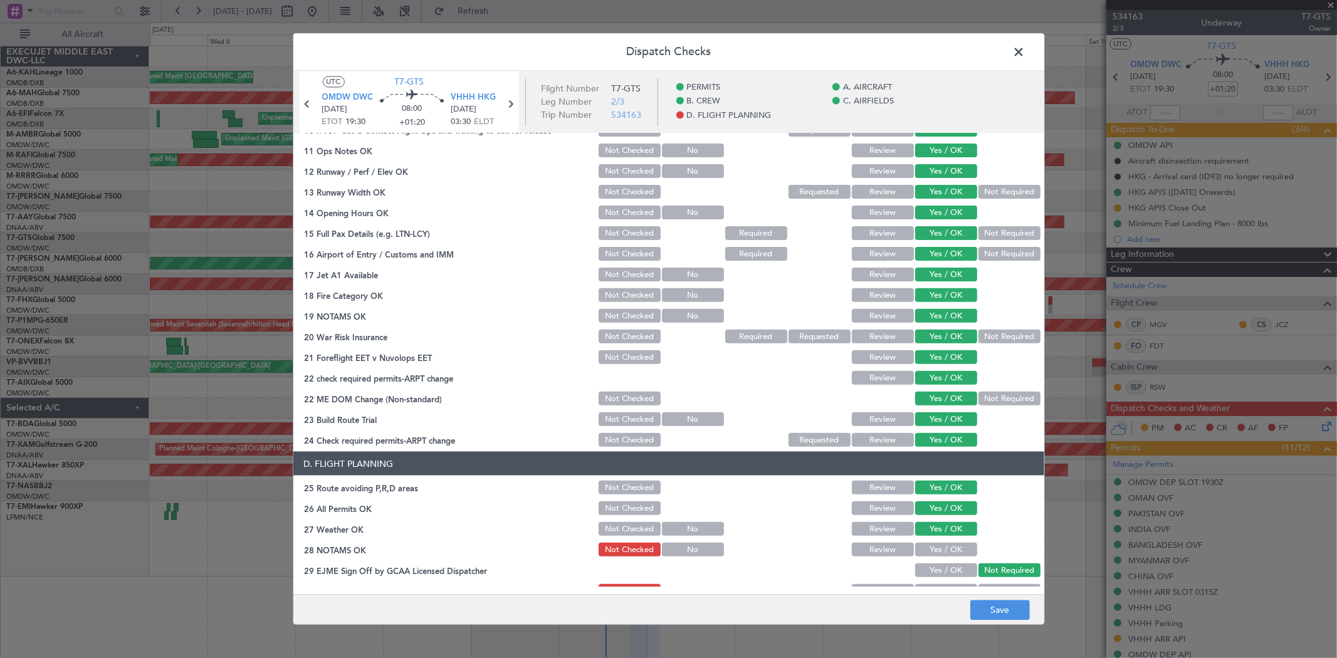
click at [930, 549] on button "Yes / OK" at bounding box center [946, 550] width 62 height 14
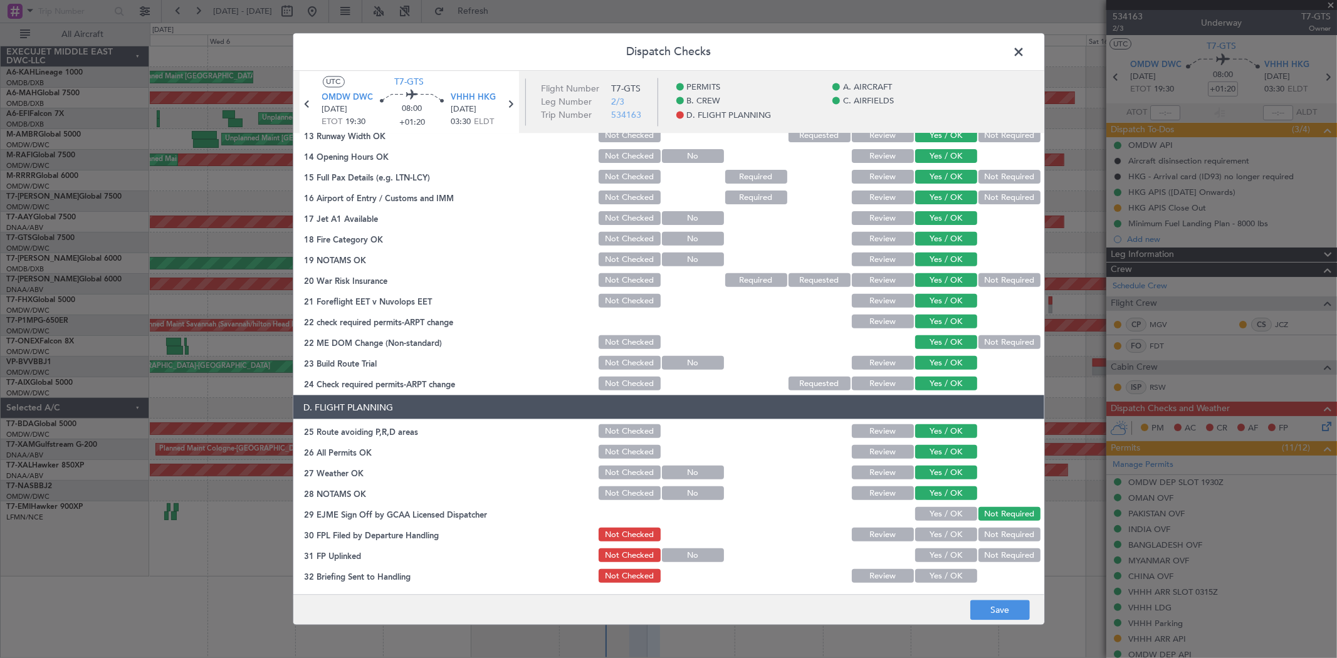
scroll to position [466, 0]
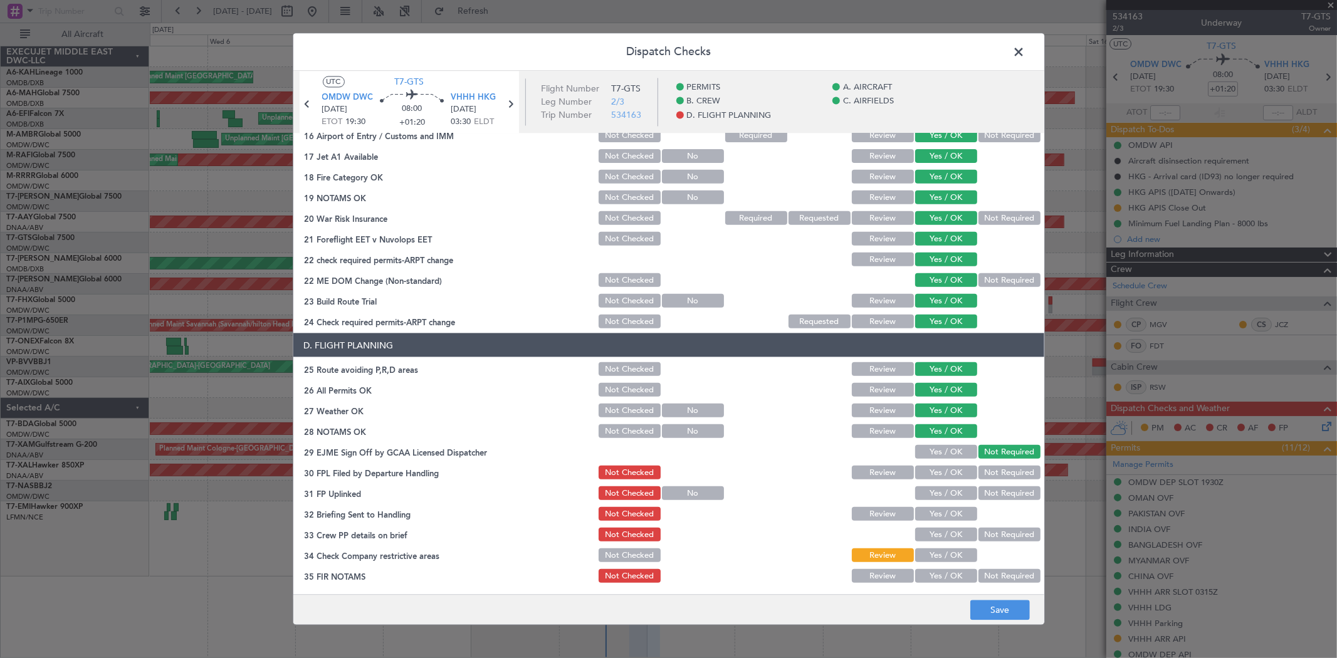
click at [926, 445] on button "Yes / OK" at bounding box center [946, 452] width 62 height 14
click at [929, 475] on button "Yes / OK" at bounding box center [946, 473] width 62 height 14
click at [929, 492] on button "Yes / OK" at bounding box center [946, 494] width 62 height 14
click at [928, 516] on button "Yes / OK" at bounding box center [946, 514] width 62 height 14
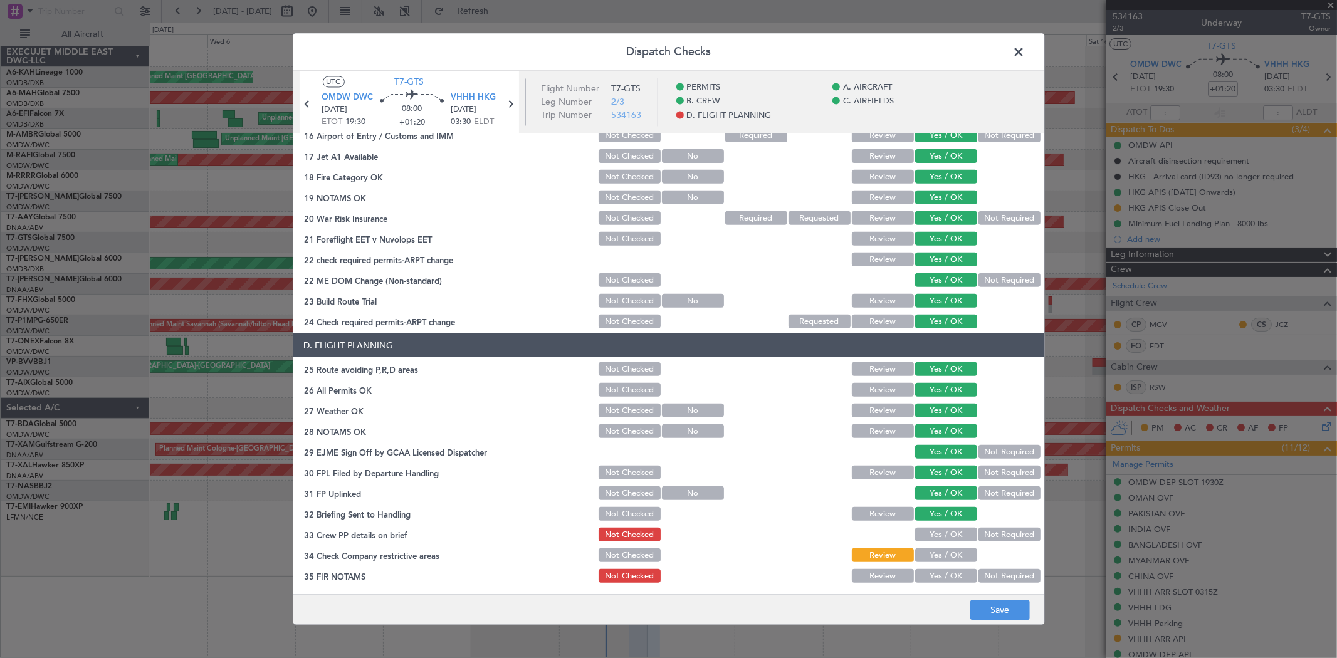
click at [930, 540] on button "Yes / OK" at bounding box center [946, 535] width 62 height 14
click at [930, 560] on button "Yes / OK" at bounding box center [946, 556] width 62 height 14
drag, startPoint x: 932, startPoint y: 577, endPoint x: 967, endPoint y: 586, distance: 35.6
click at [933, 577] on button "Yes / OK" at bounding box center [946, 576] width 62 height 14
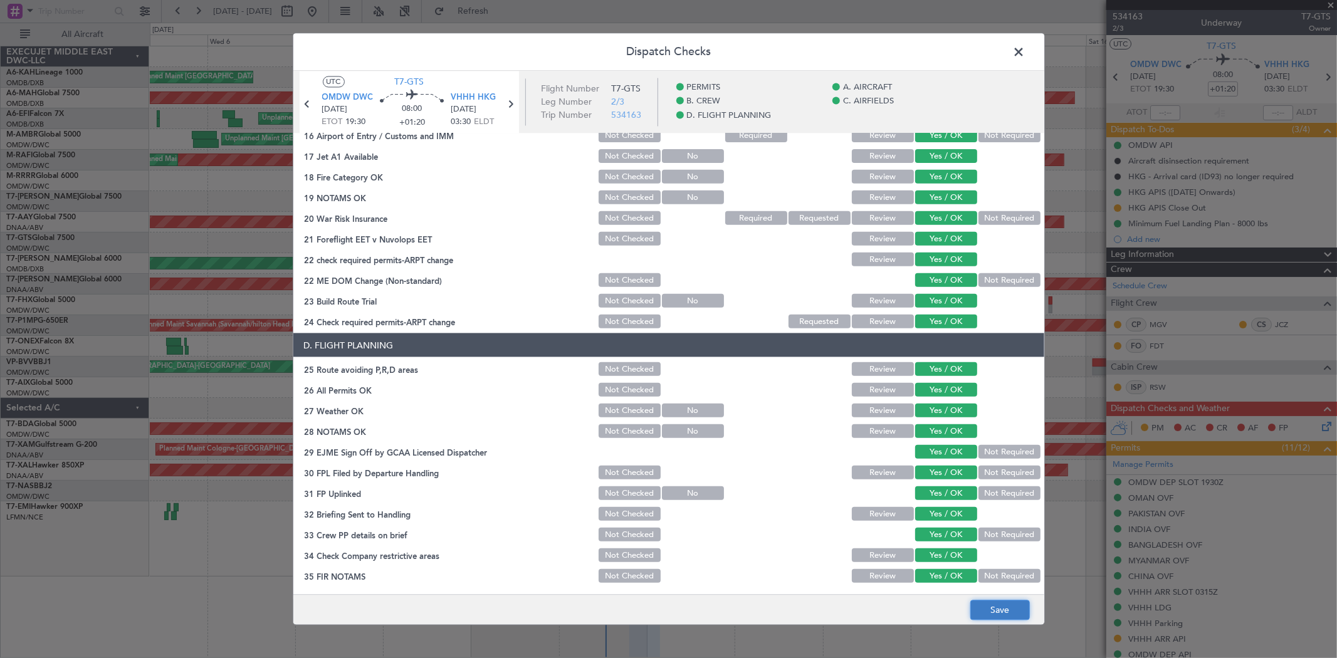
click at [984, 609] on button "Save" at bounding box center [1001, 611] width 60 height 20
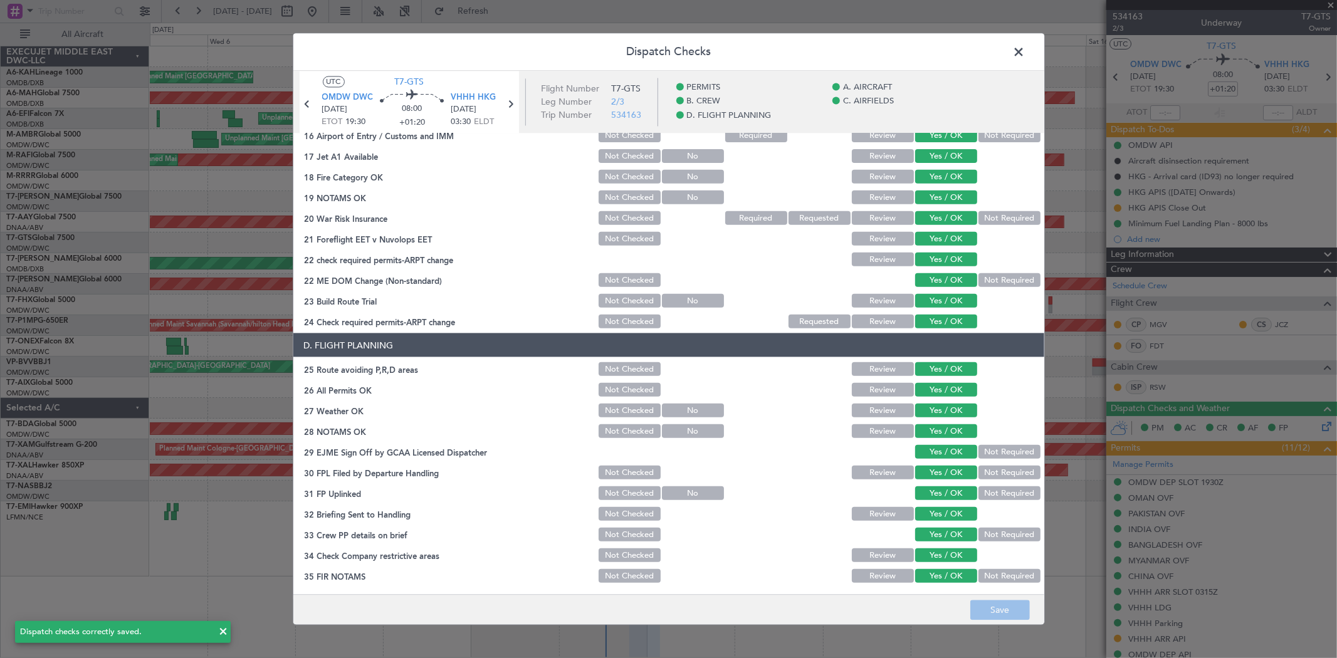
click at [1026, 45] on span at bounding box center [1026, 55] width 0 height 25
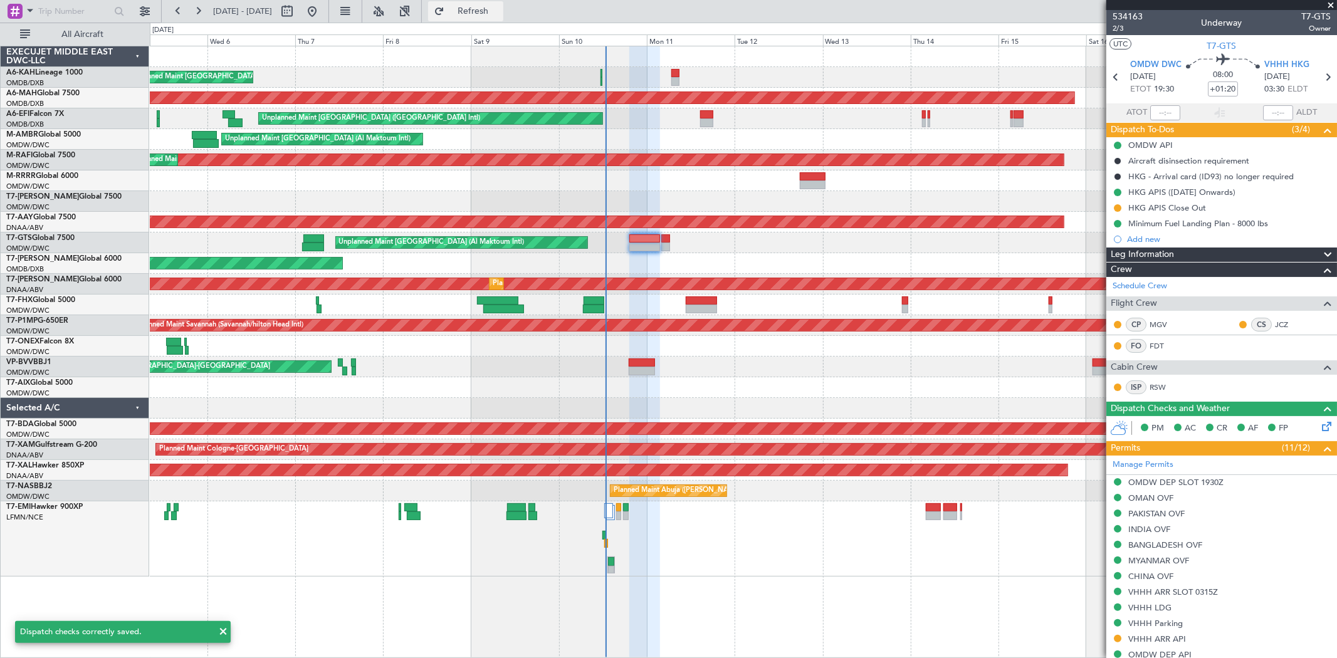
click at [500, 7] on span "Refresh" at bounding box center [473, 11] width 53 height 9
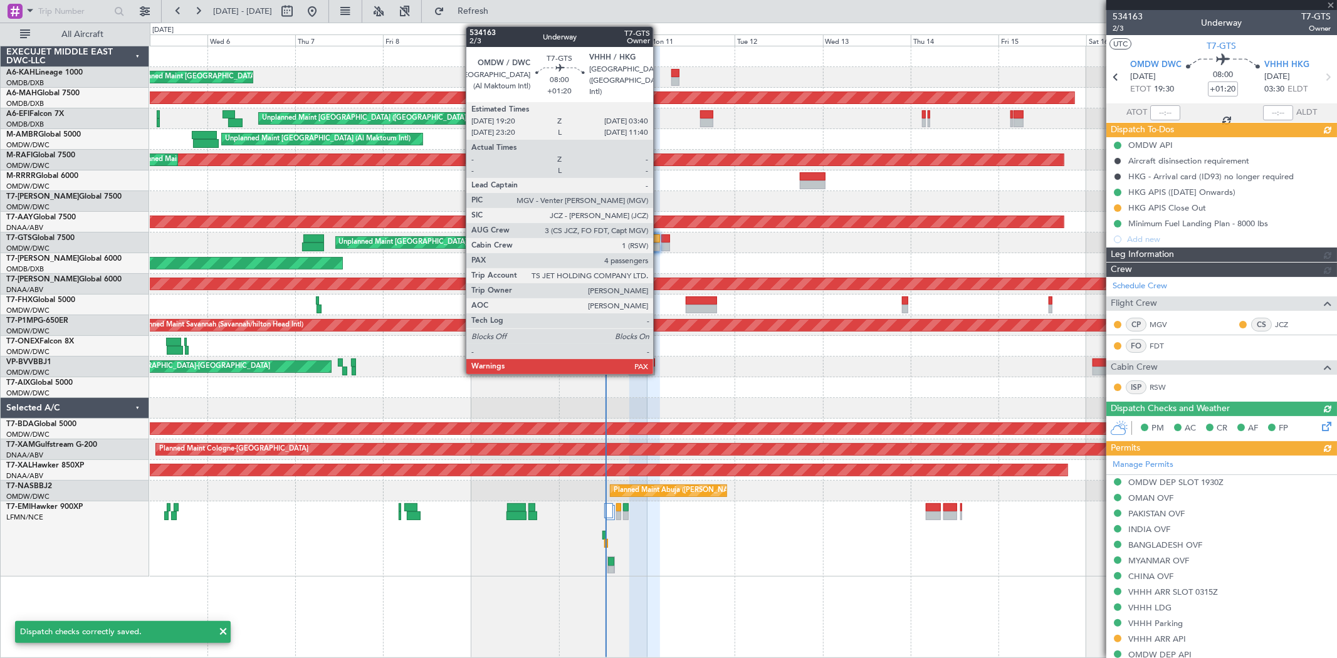
type input "[PERSON_NAME] ([PERSON_NAME])"
type input "6974"
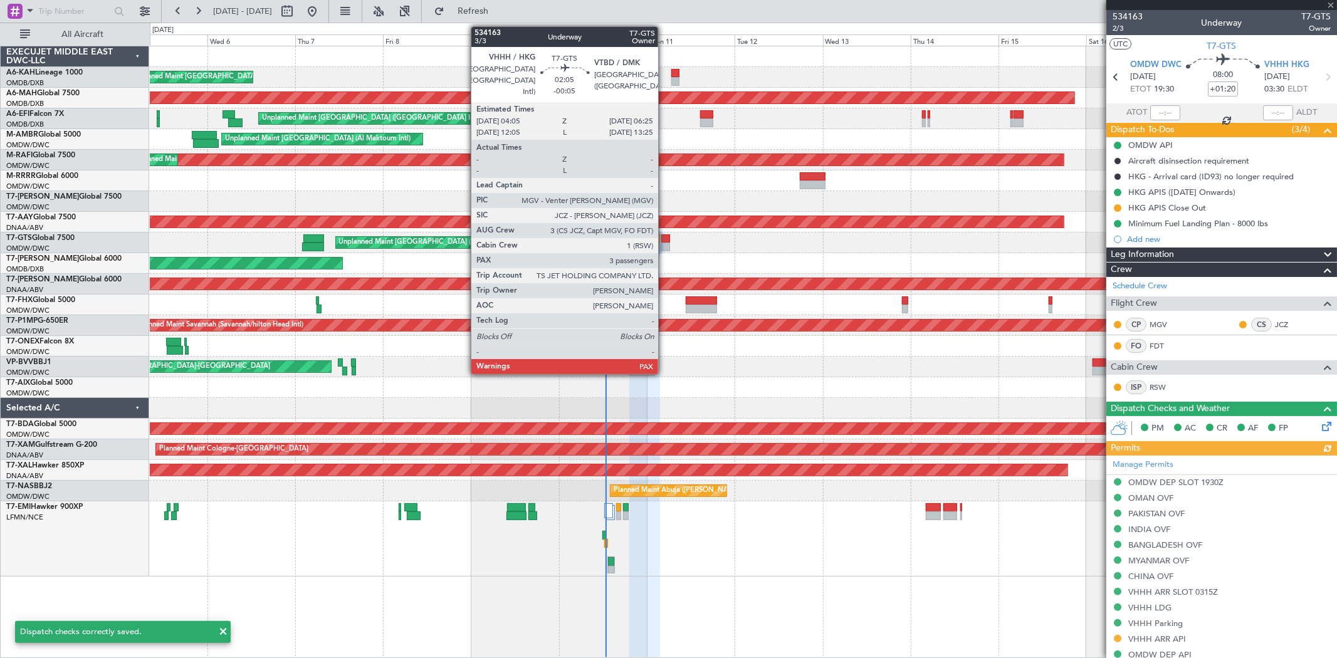
click at [665, 243] on div at bounding box center [665, 247] width 9 height 9
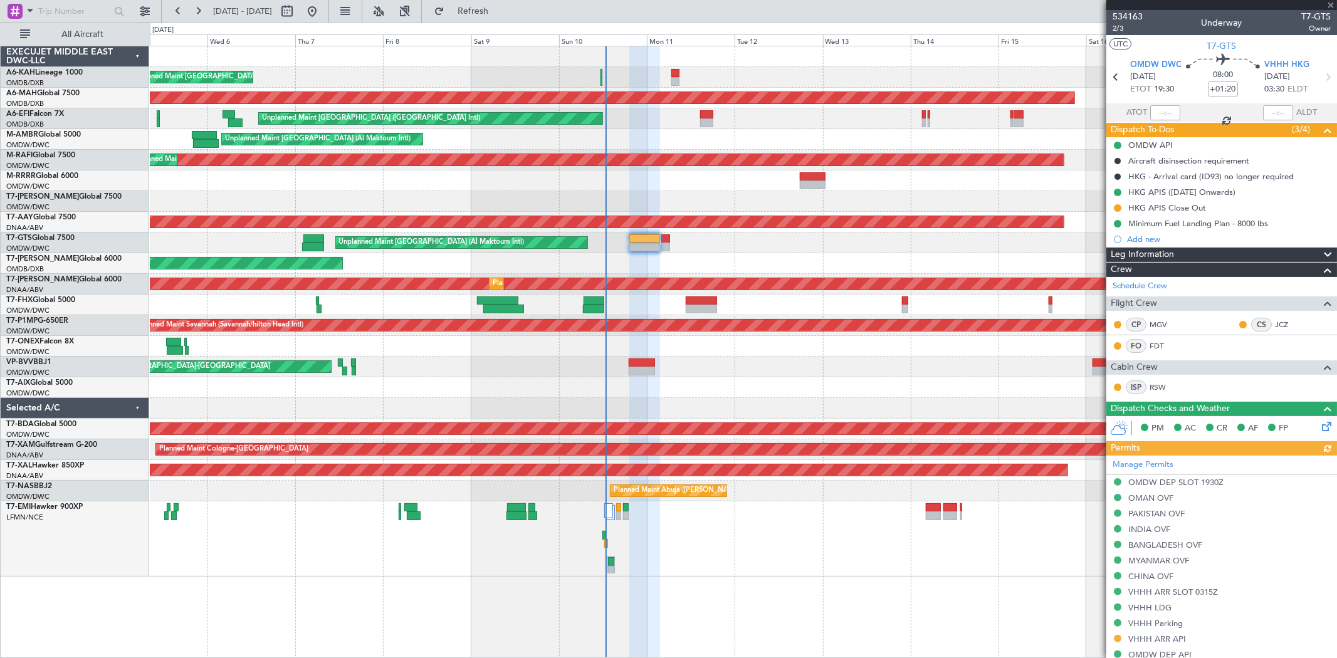
type input "-00:05"
type input "3"
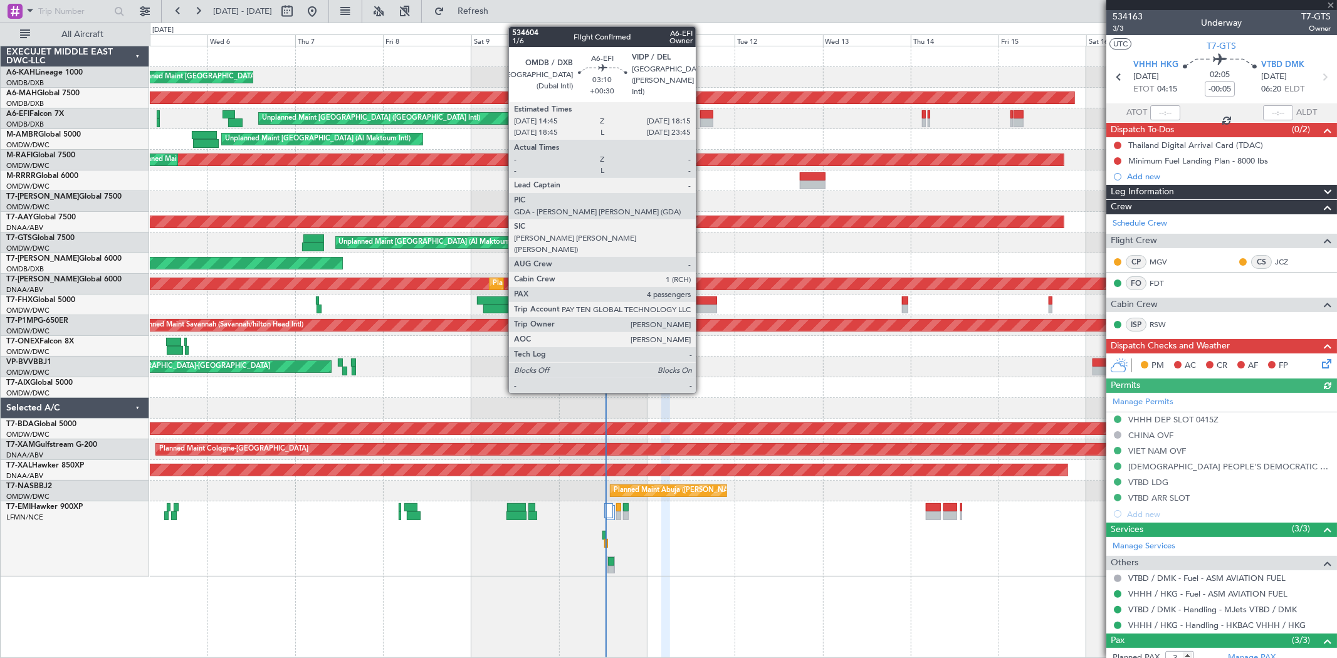
click at [702, 120] on div at bounding box center [706, 123] width 13 height 9
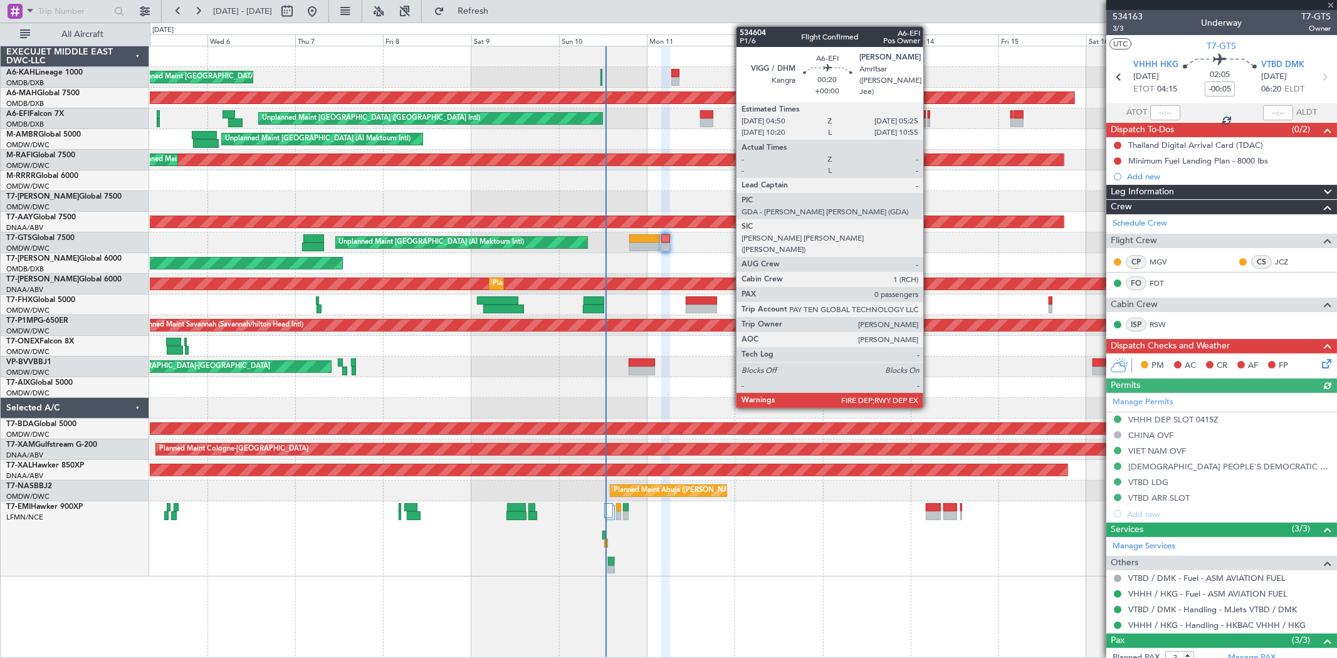
type input "+00:30"
type input "4"
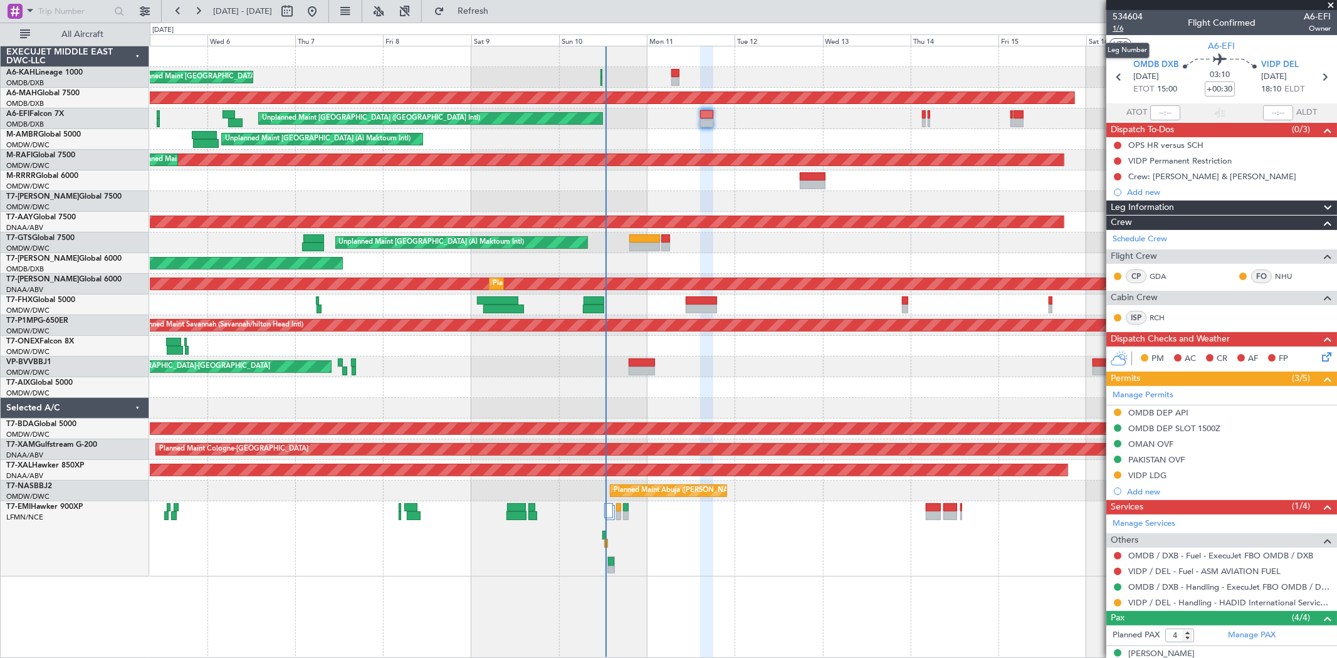
click at [1120, 30] on span "1/6" at bounding box center [1128, 28] width 30 height 11
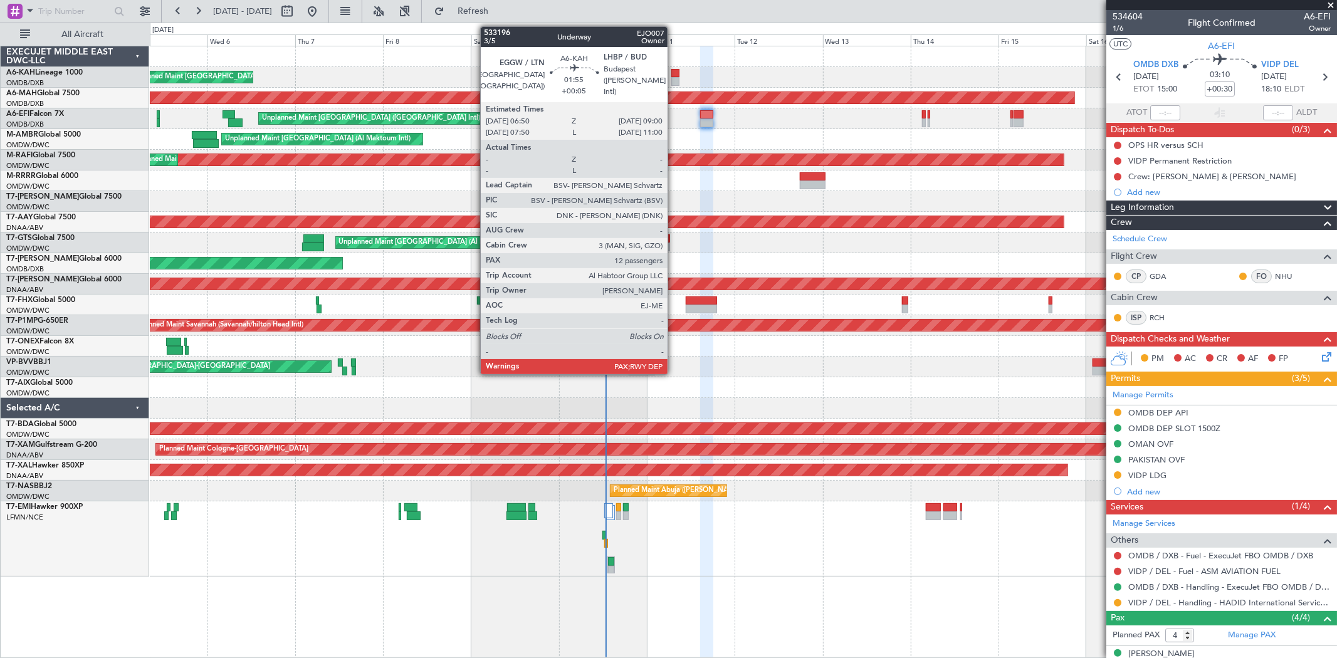
click at [674, 77] on div at bounding box center [676, 81] width 8 height 9
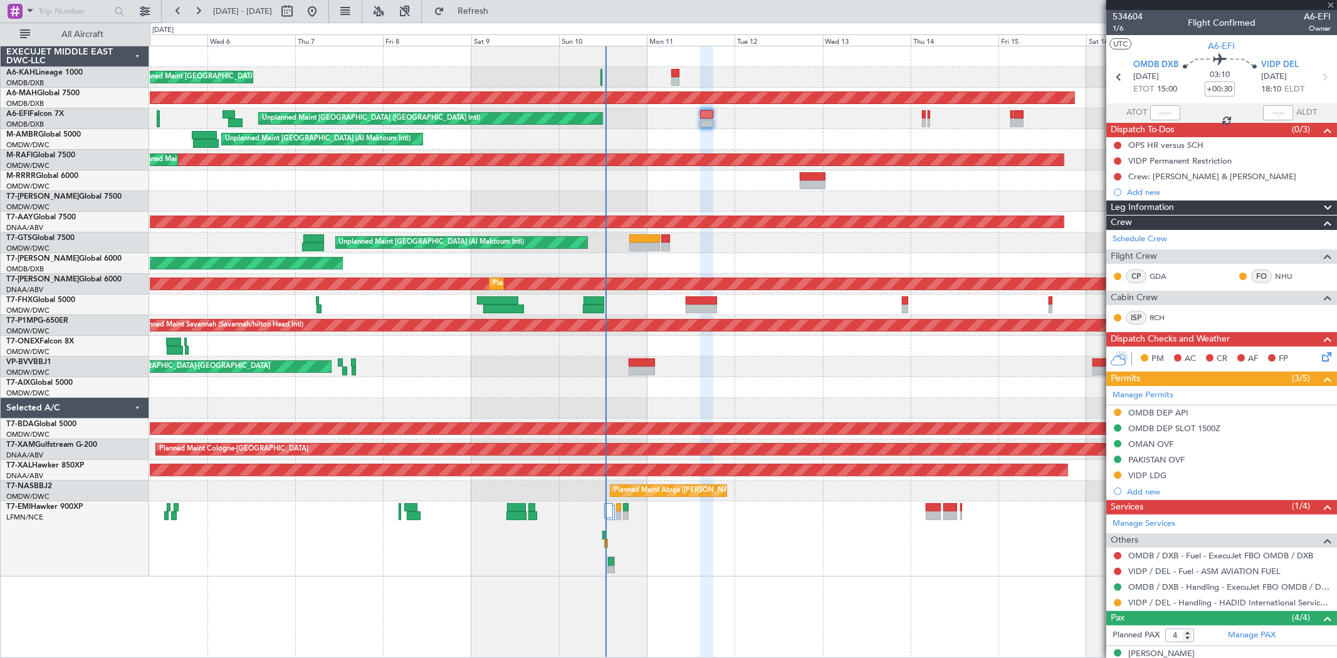
type input "+00:05"
type input "12"
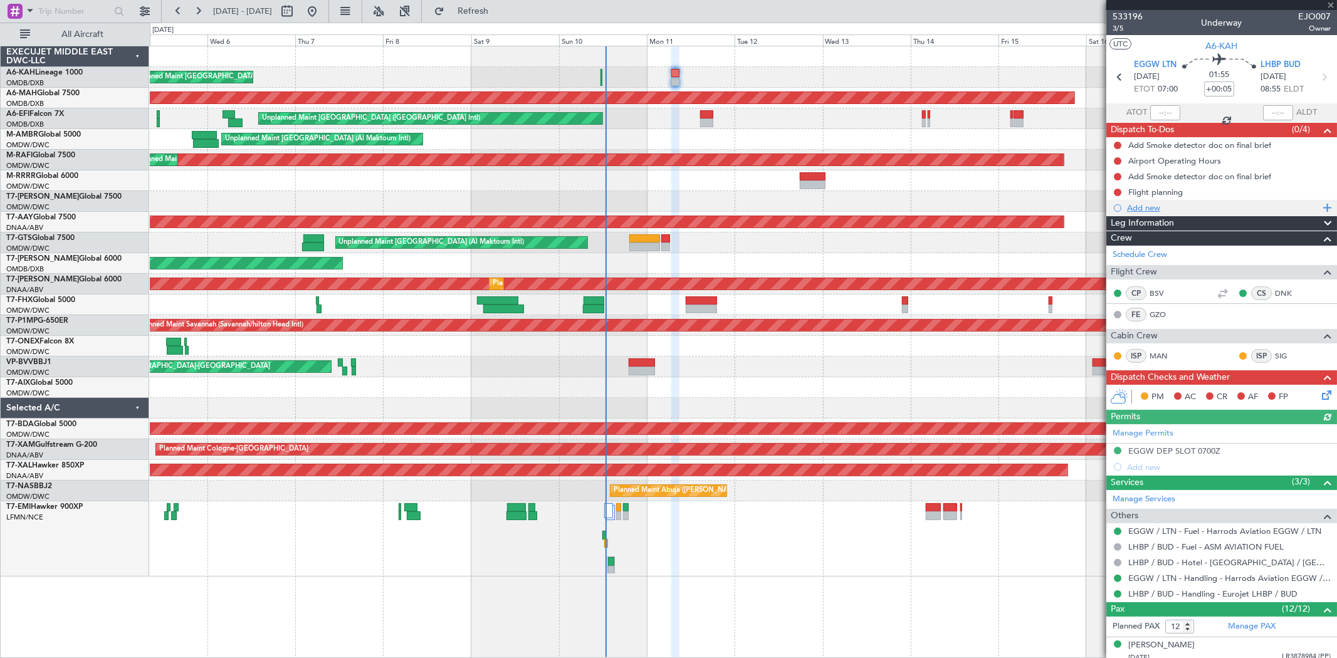
click at [1149, 207] on div "Add new" at bounding box center [1223, 208] width 192 height 11
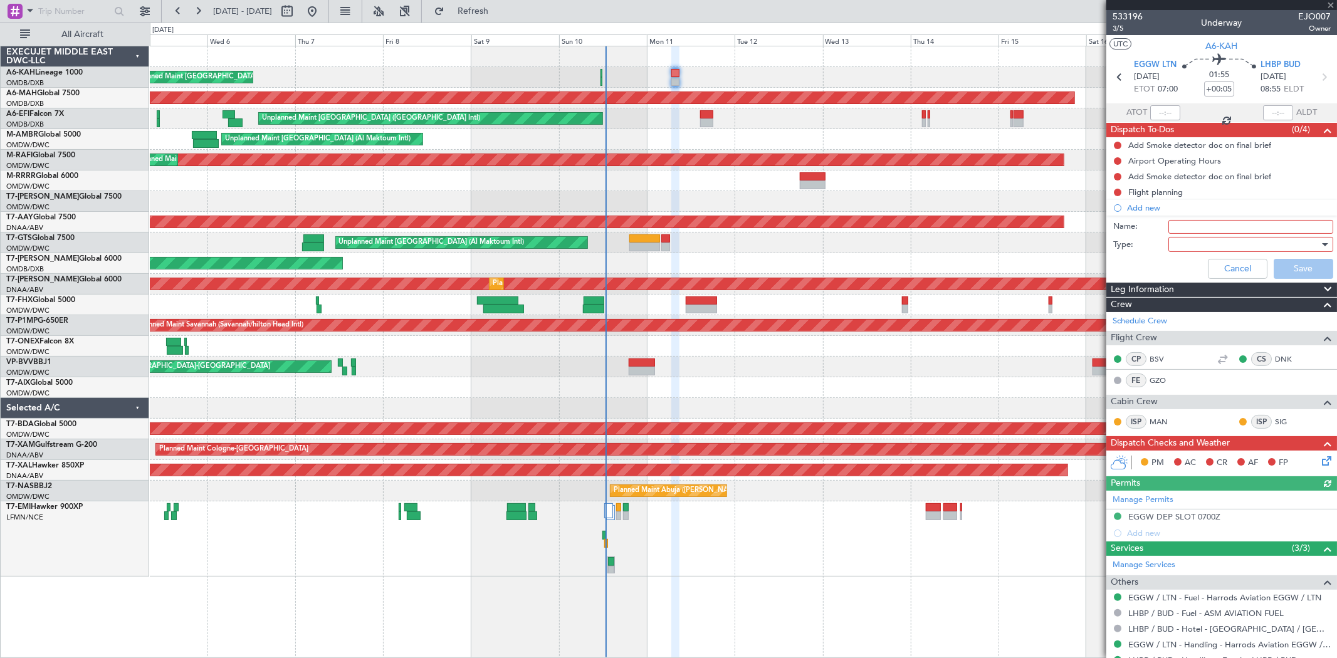
click at [1189, 224] on input "Name:" at bounding box center [1251, 227] width 165 height 14
paste input "[PERSON_NAME][EMAIL_ADDRESS][PERSON_NAME][PERSON_NAME][DOMAIN_NAME]"
type input "[PERSON_NAME][EMAIL_ADDRESS][PERSON_NAME][PERSON_NAME][DOMAIN_NAME]"
click at [1186, 240] on div at bounding box center [1247, 244] width 146 height 19
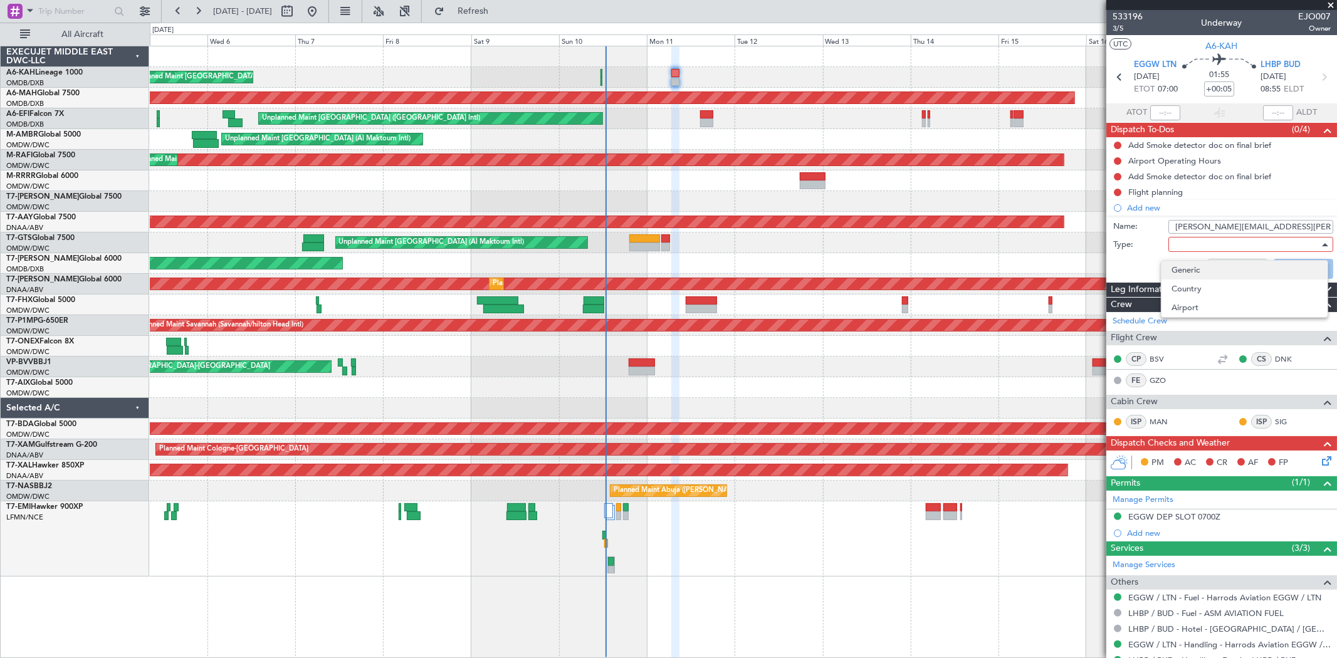
click at [1182, 265] on span "Generic" at bounding box center [1245, 270] width 146 height 19
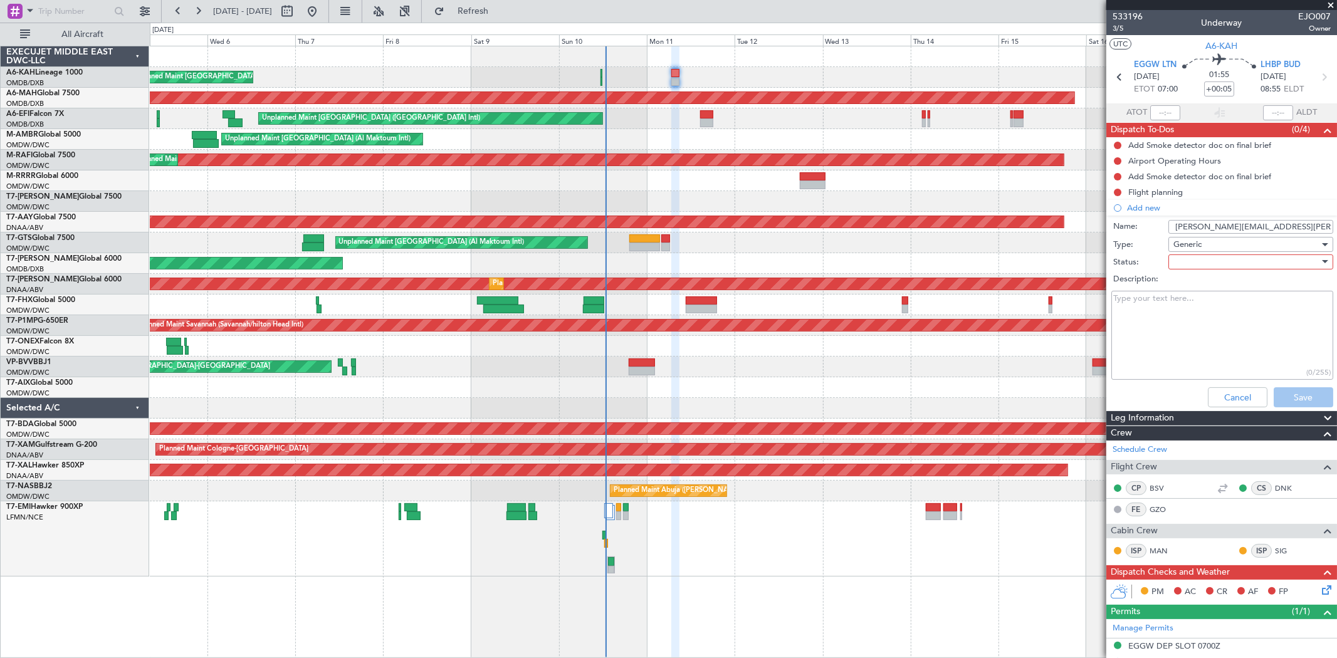
click at [1191, 259] on div at bounding box center [1247, 262] width 146 height 19
drag, startPoint x: 1189, startPoint y: 280, endPoint x: 1286, endPoint y: 350, distance: 119.0
click at [1189, 281] on span "Not Started" at bounding box center [1245, 287] width 146 height 19
click at [1301, 396] on button "Save" at bounding box center [1304, 397] width 60 height 20
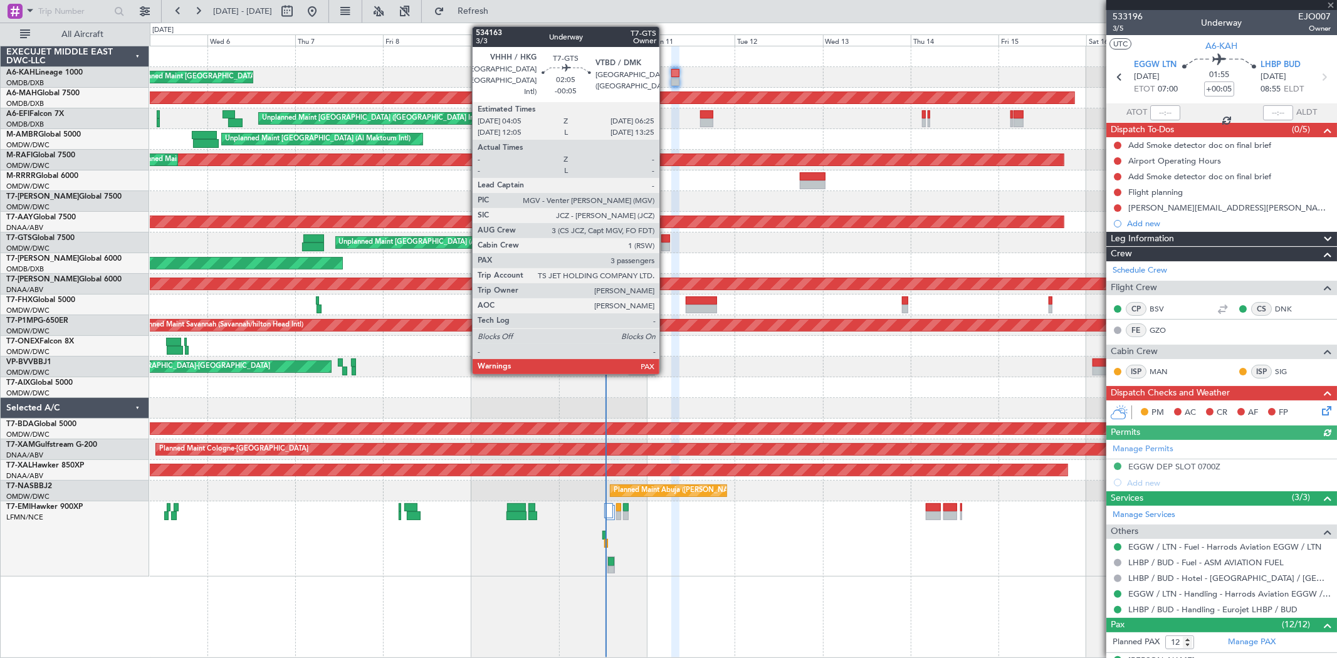
click at [666, 243] on div at bounding box center [665, 247] width 9 height 9
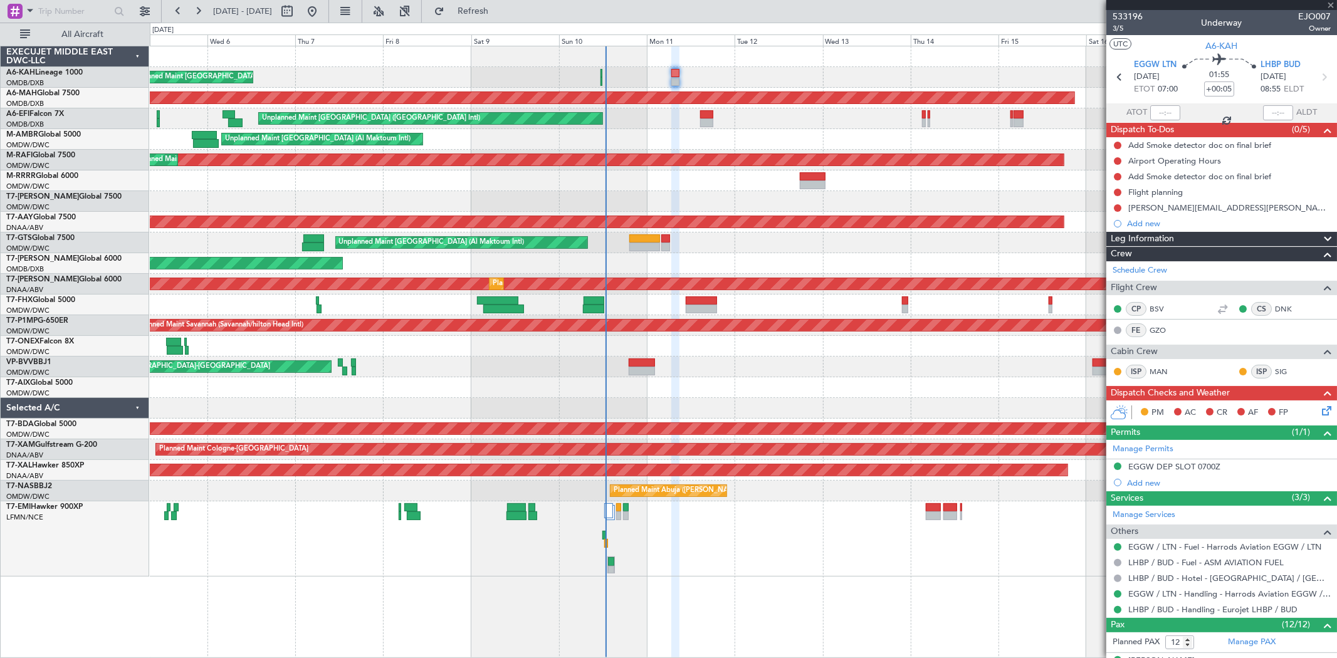
type input "-00:05"
type input "3"
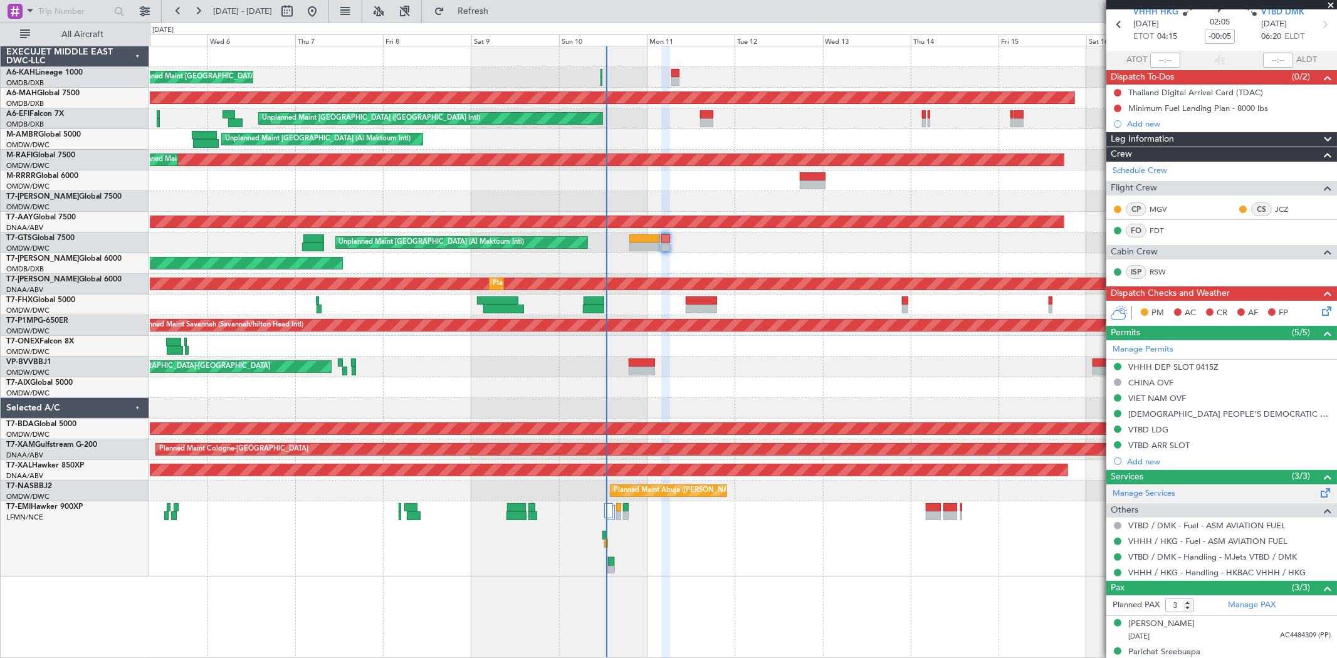
scroll to position [95, 0]
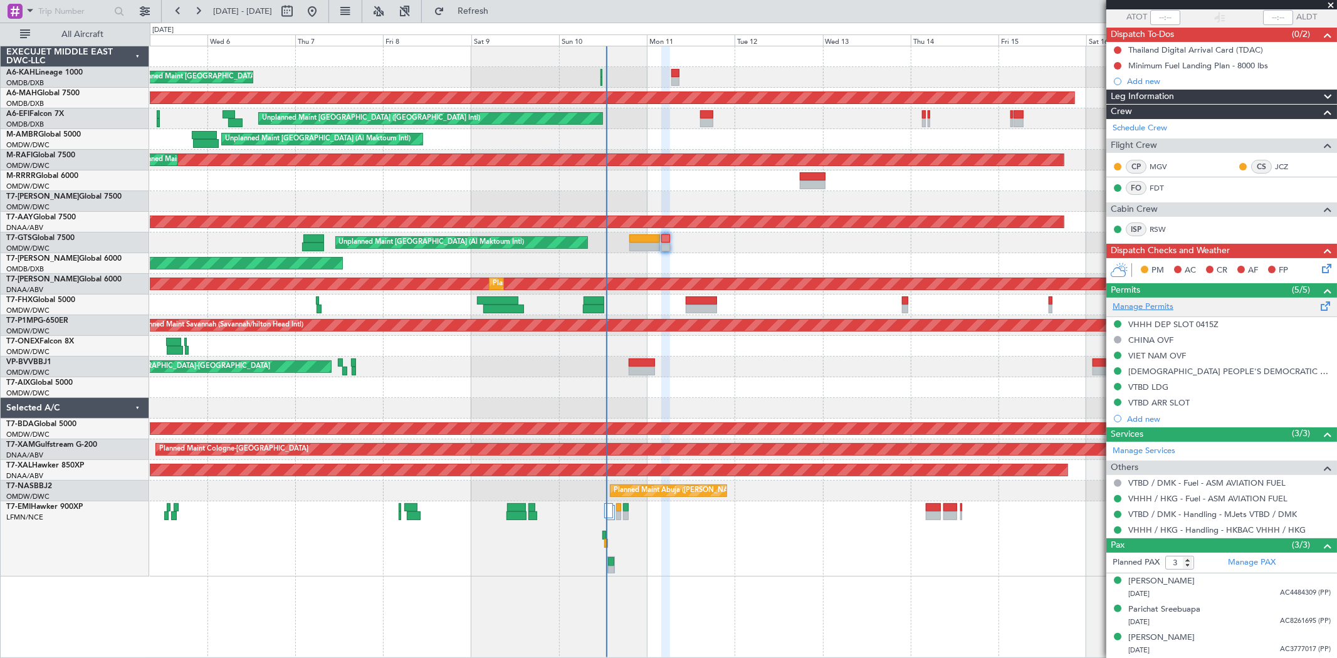
click at [1154, 310] on link "Manage Permits" at bounding box center [1143, 307] width 61 height 13
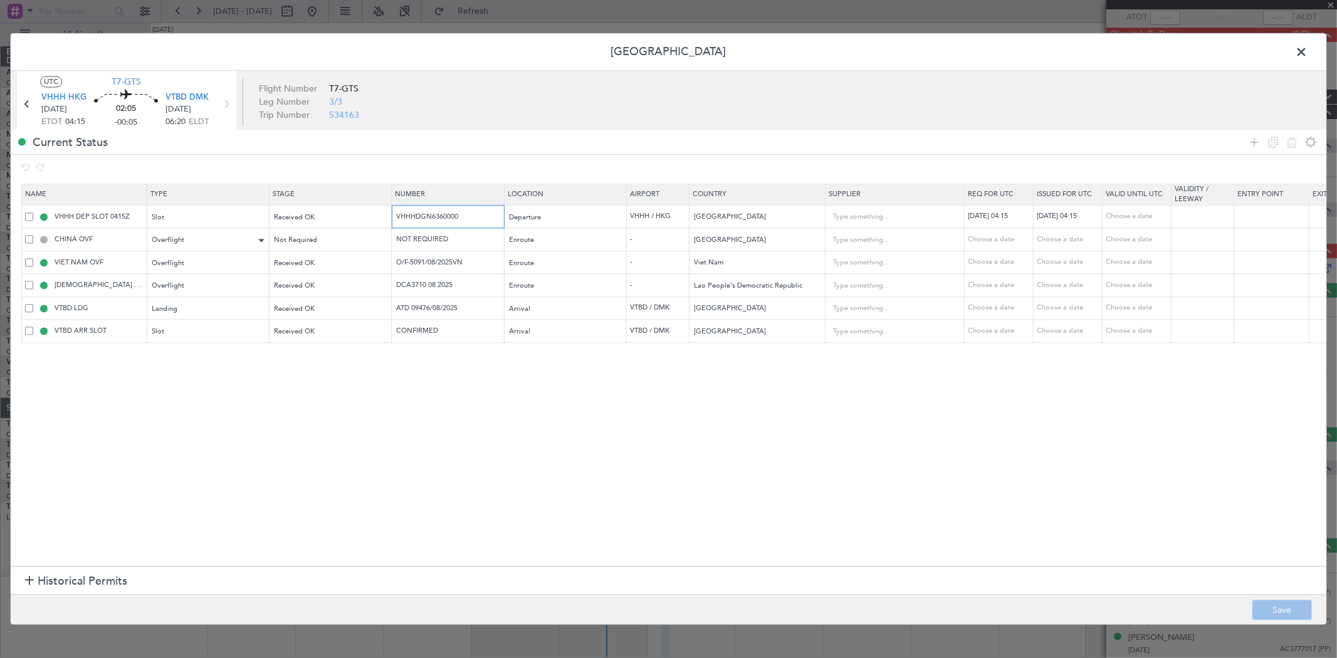
click at [201, 231] on table "Name Type Stage Number Location Airport Country Supplier Req For Utc Issued For…" at bounding box center [821, 263] width 1600 height 159
drag, startPoint x: 480, startPoint y: 262, endPoint x: 246, endPoint y: 265, distance: 234.5
click at [247, 266] on tr "VIET NAM OVF Overflight Received OK O/F-5091/08/2025VN Enroute - Viet Nam Choos…" at bounding box center [821, 262] width 1599 height 23
drag, startPoint x: 475, startPoint y: 285, endPoint x: 286, endPoint y: 284, distance: 188.7
click at [290, 285] on tr "LAO PEOPLE'S DEMOCRATIC REPUBLIC OVF Overflight Received OK DCA3710 08 2025 Enr…" at bounding box center [821, 285] width 1599 height 23
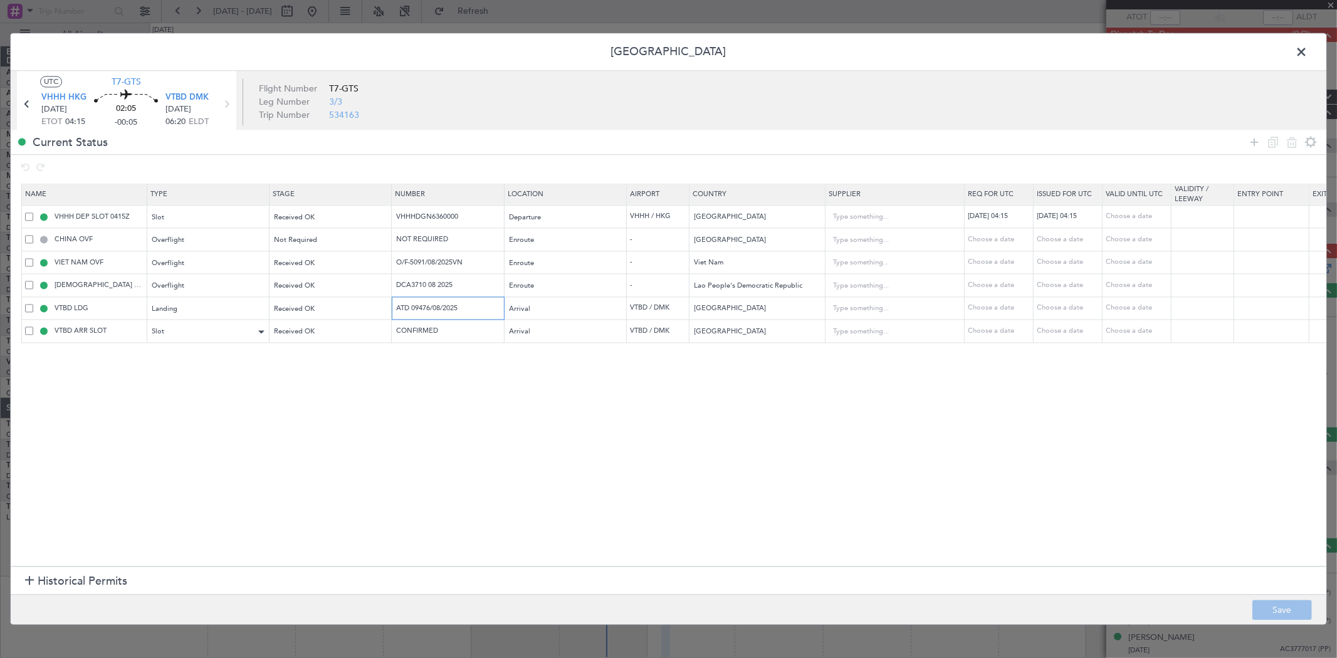
drag, startPoint x: 468, startPoint y: 310, endPoint x: 254, endPoint y: 324, distance: 214.9
click at [273, 324] on table "Name Type Stage Number Location Airport Country Supplier Req For Utc Issued For…" at bounding box center [821, 263] width 1600 height 159
click at [1308, 50] on span at bounding box center [1308, 55] width 0 height 25
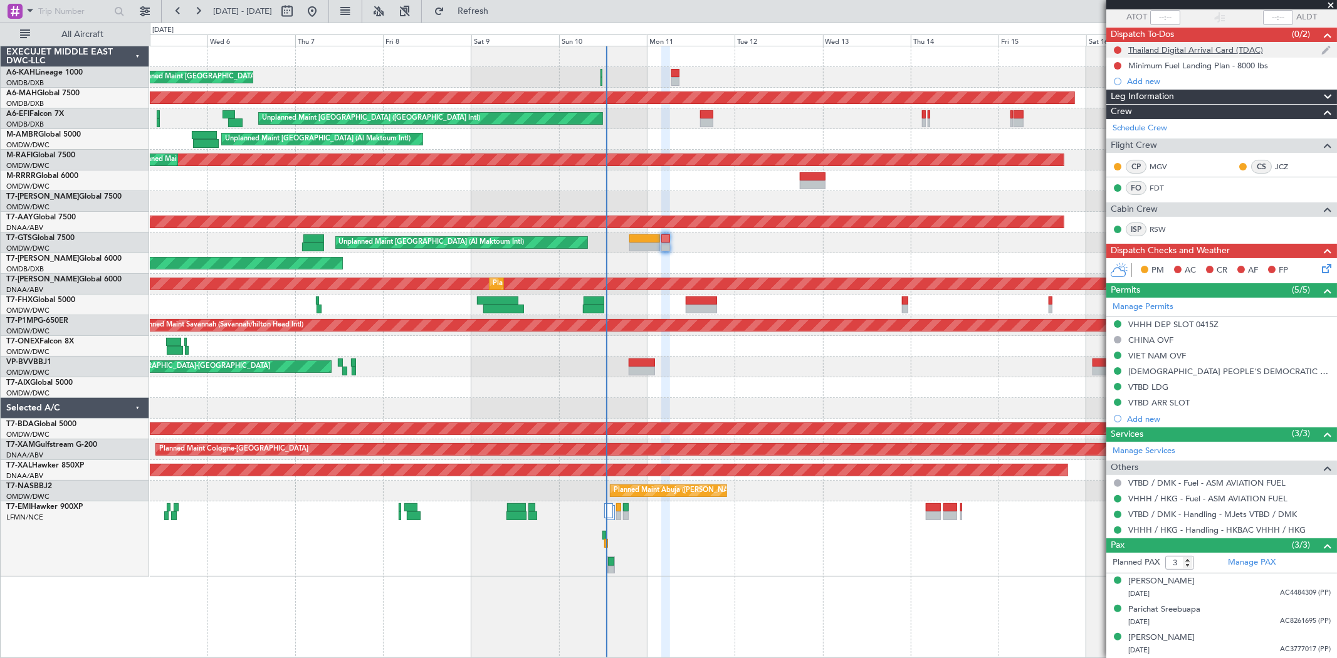
scroll to position [0, 0]
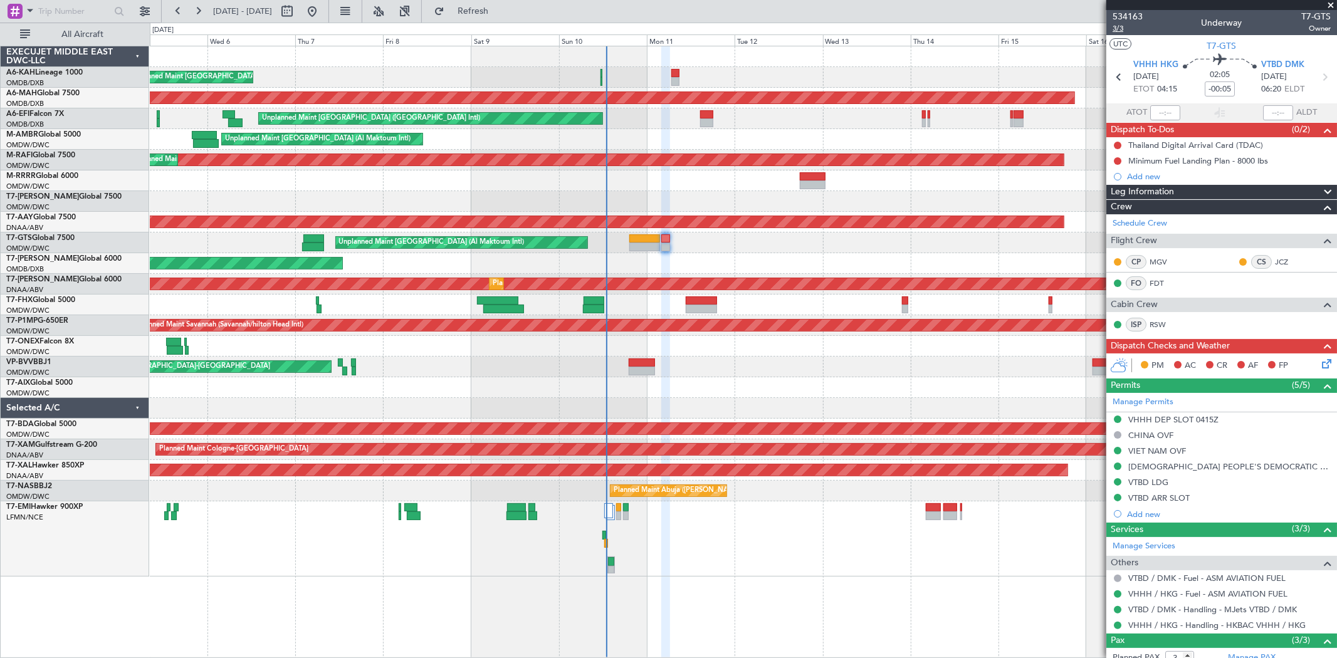
click at [1125, 28] on span "3/3" at bounding box center [1128, 28] width 30 height 11
click at [1169, 431] on div "CHINA OVF" at bounding box center [1151, 435] width 45 height 11
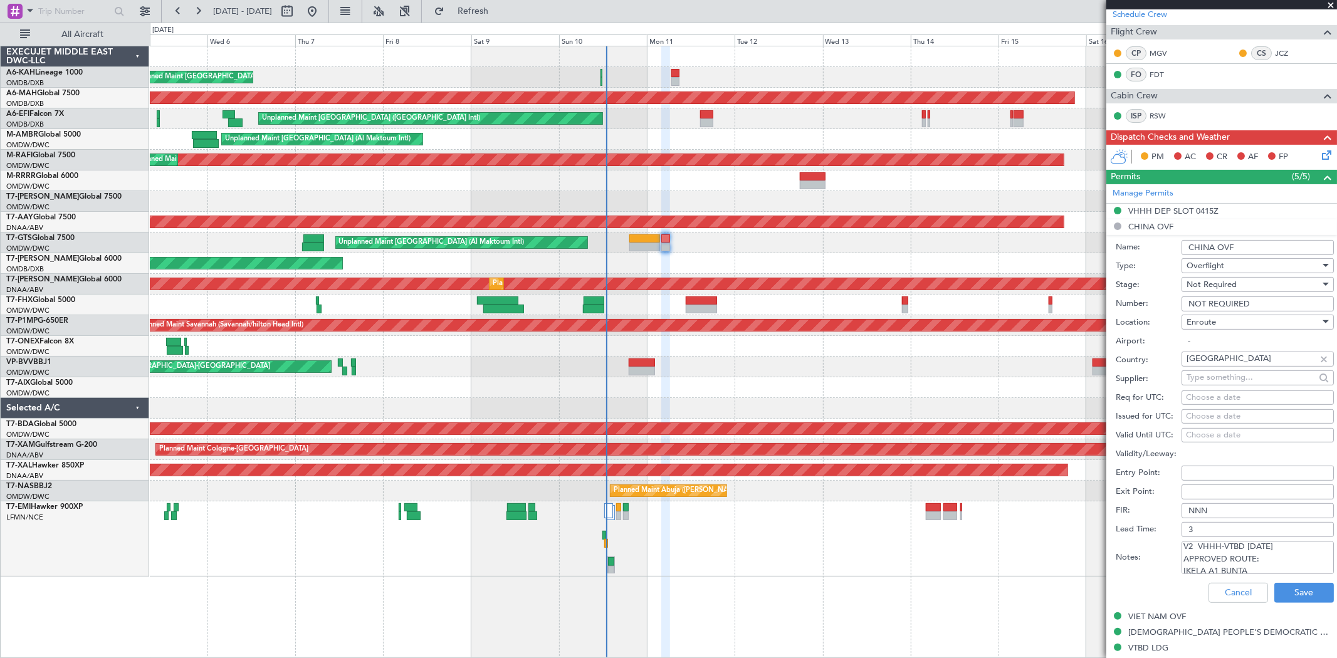
scroll to position [20, 0]
click at [1221, 587] on button "Cancel" at bounding box center [1239, 593] width 60 height 20
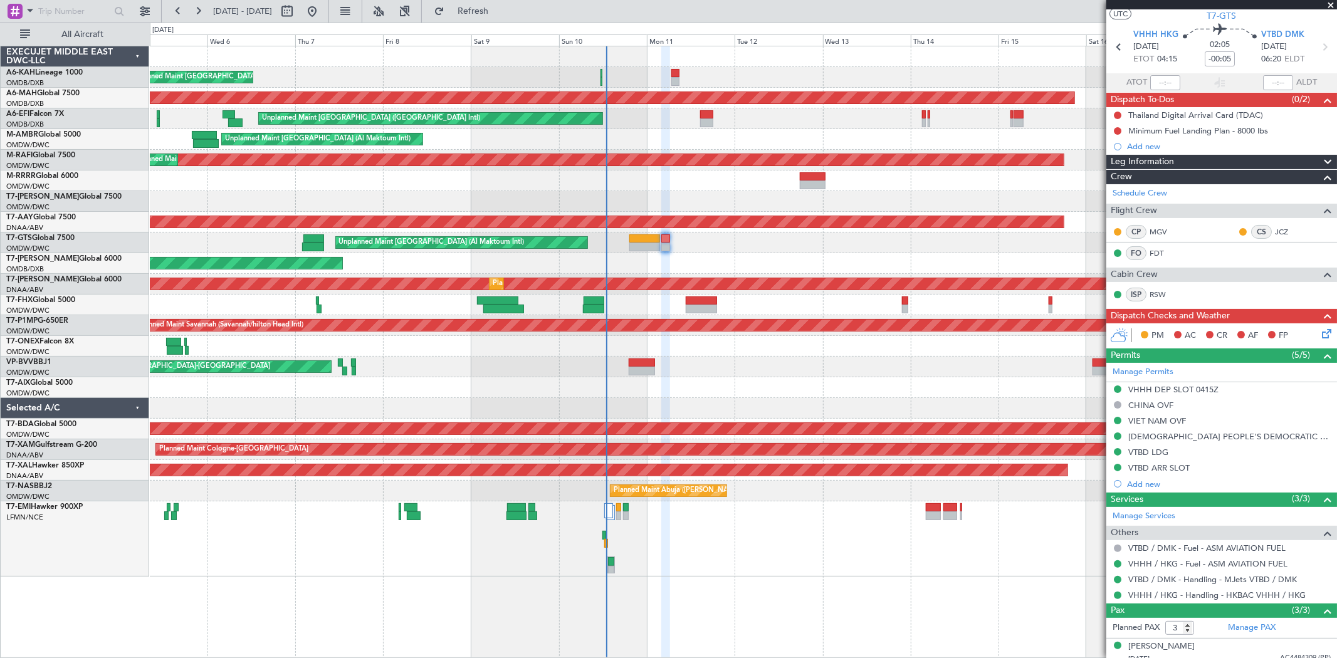
scroll to position [0, 0]
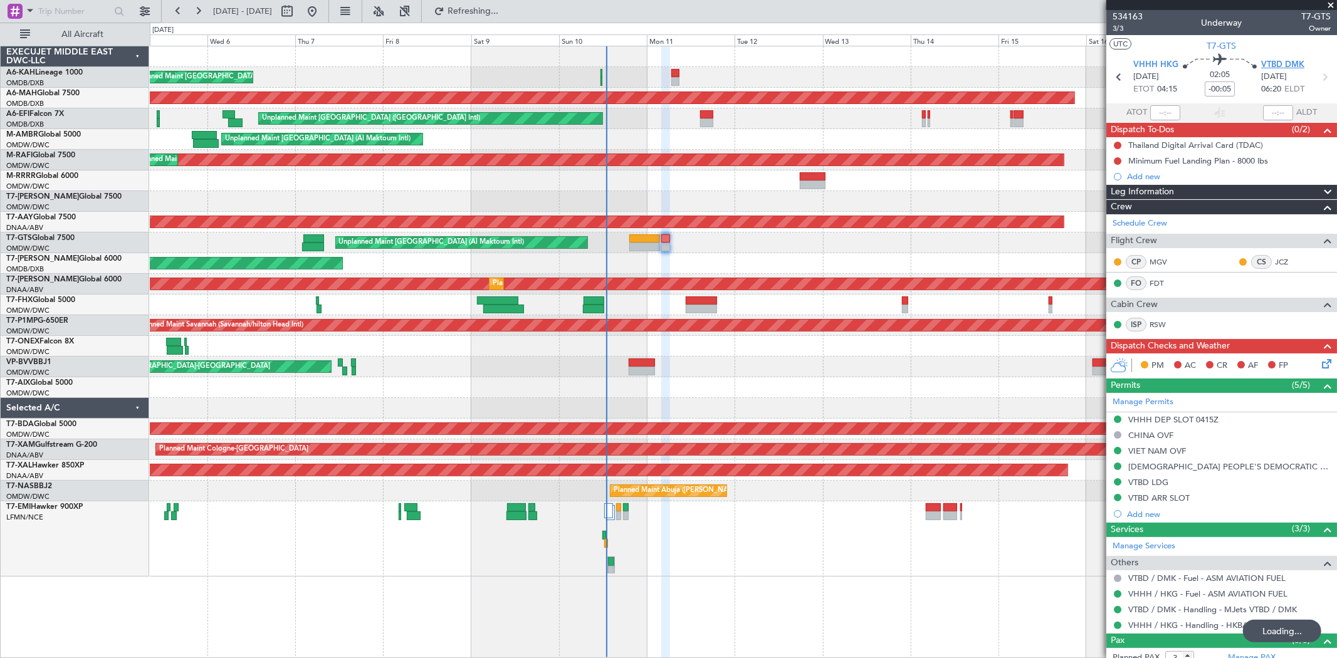
click at [1292, 63] on span "VTBD DMK" at bounding box center [1283, 65] width 43 height 13
type input "[PERSON_NAME] ([PERSON_NAME])"
type input "6958"
click at [1117, 142] on button at bounding box center [1118, 146] width 8 height 8
click at [1131, 199] on span "Completed" at bounding box center [1123, 200] width 41 height 13
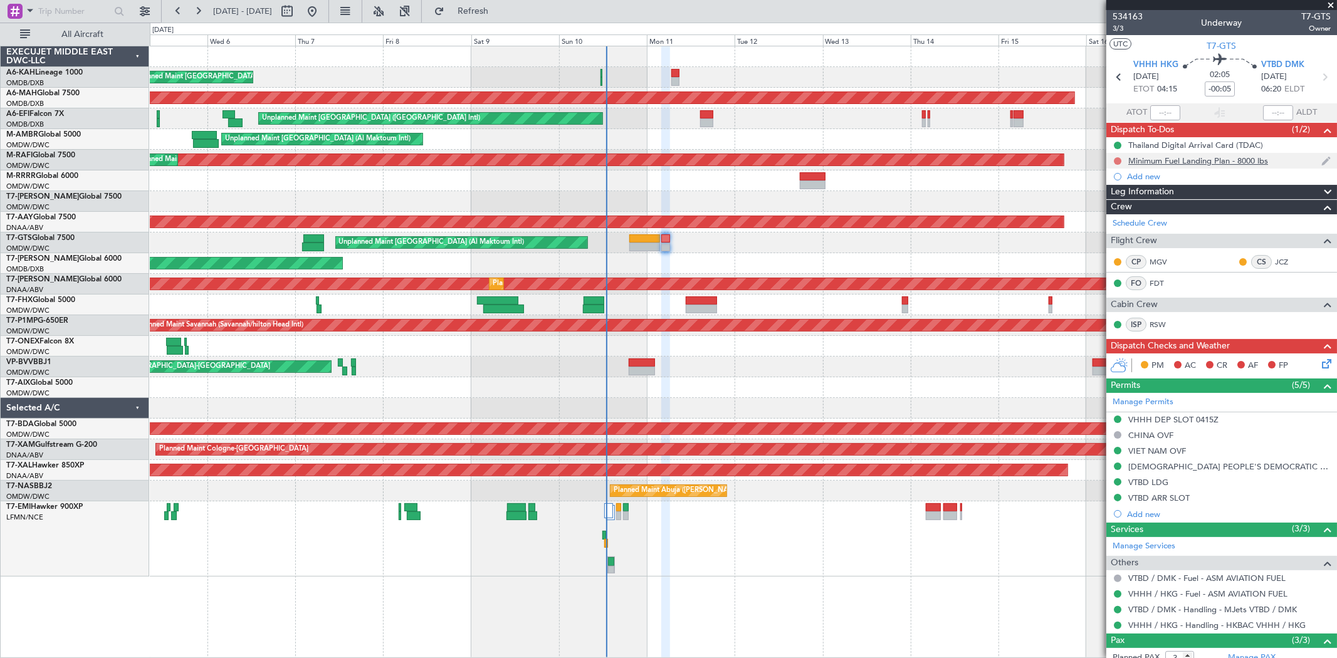
click at [1119, 161] on button at bounding box center [1118, 161] width 8 height 8
click at [1127, 211] on span "Completed" at bounding box center [1123, 216] width 41 height 13
click at [1320, 364] on icon at bounding box center [1325, 362] width 10 height 10
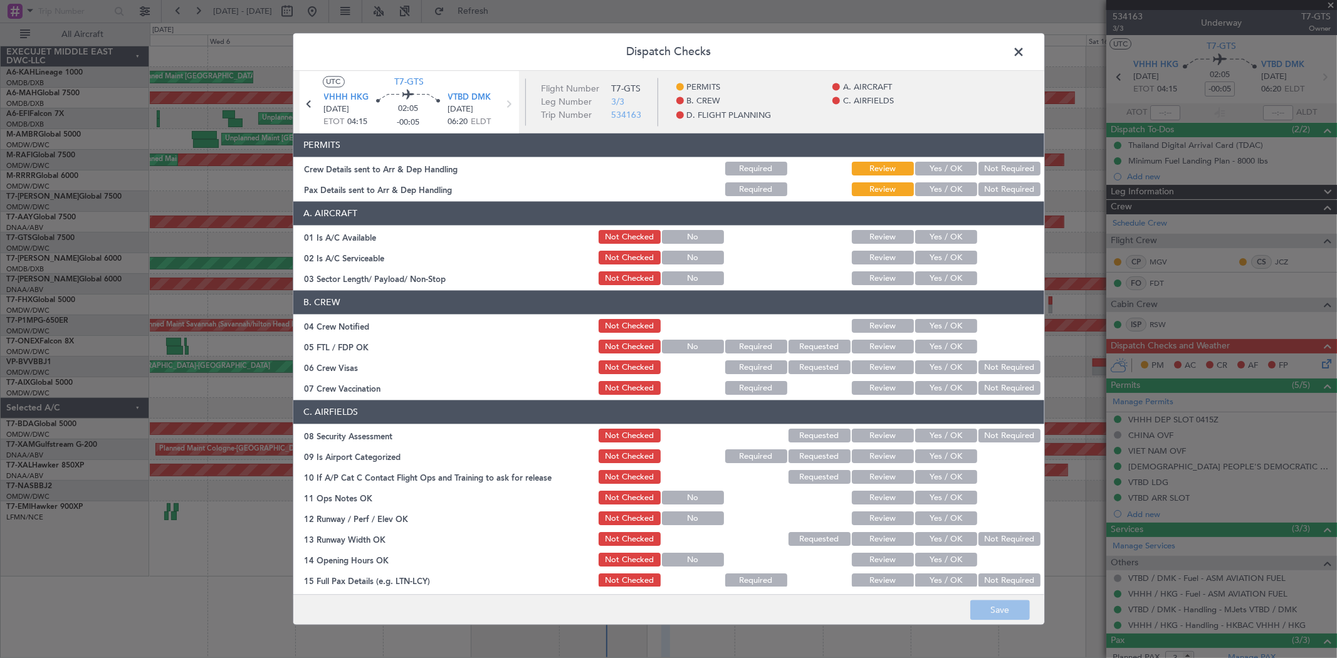
click at [920, 168] on button "Yes / OK" at bounding box center [946, 169] width 62 height 14
click at [930, 190] on button "Yes / OK" at bounding box center [946, 190] width 62 height 14
click at [938, 245] on div "Yes / OK" at bounding box center [945, 238] width 63 height 18
click at [936, 241] on button "Yes / OK" at bounding box center [946, 238] width 62 height 14
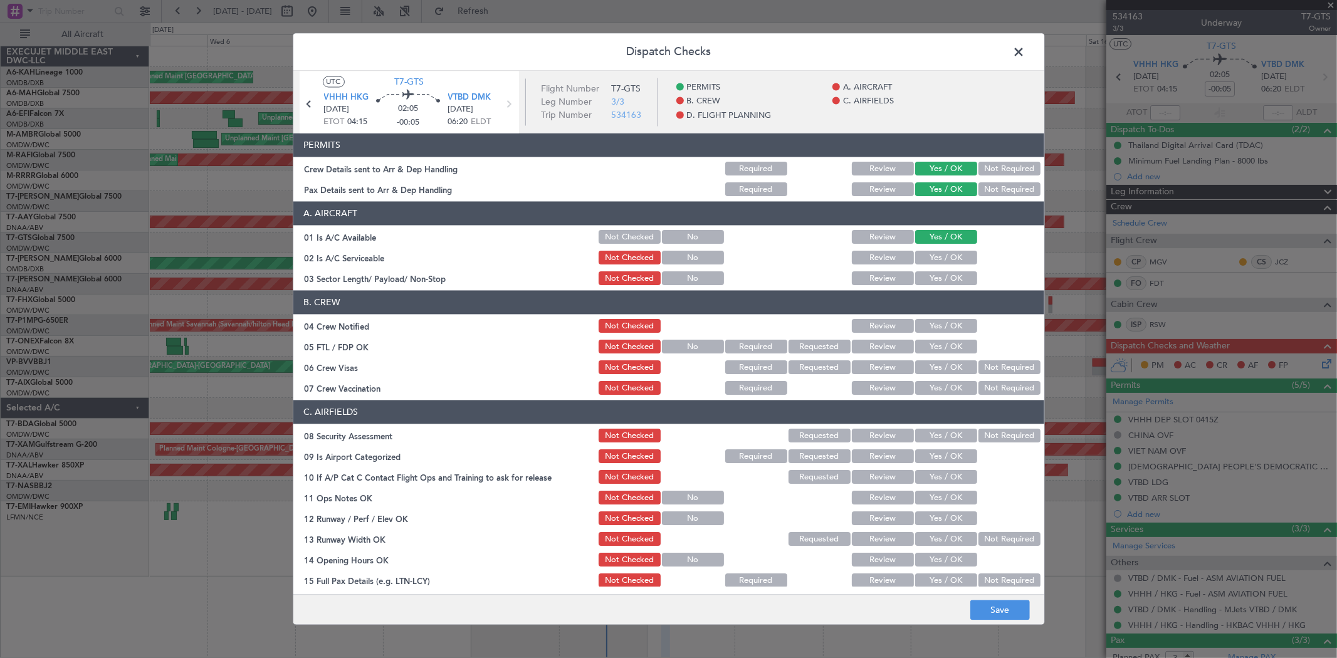
drag, startPoint x: 935, startPoint y: 255, endPoint x: 945, endPoint y: 285, distance: 31.7
click at [935, 256] on button "Yes / OK" at bounding box center [946, 258] width 62 height 14
click at [942, 288] on article "PERMITS Crew Details sent to Arr & Dep Handling Required Review Yes / OK Not Re…" at bounding box center [668, 360] width 751 height 453
click at [943, 279] on button "Yes / OK" at bounding box center [946, 279] width 62 height 14
click at [933, 322] on button "Yes / OK" at bounding box center [946, 327] width 62 height 14
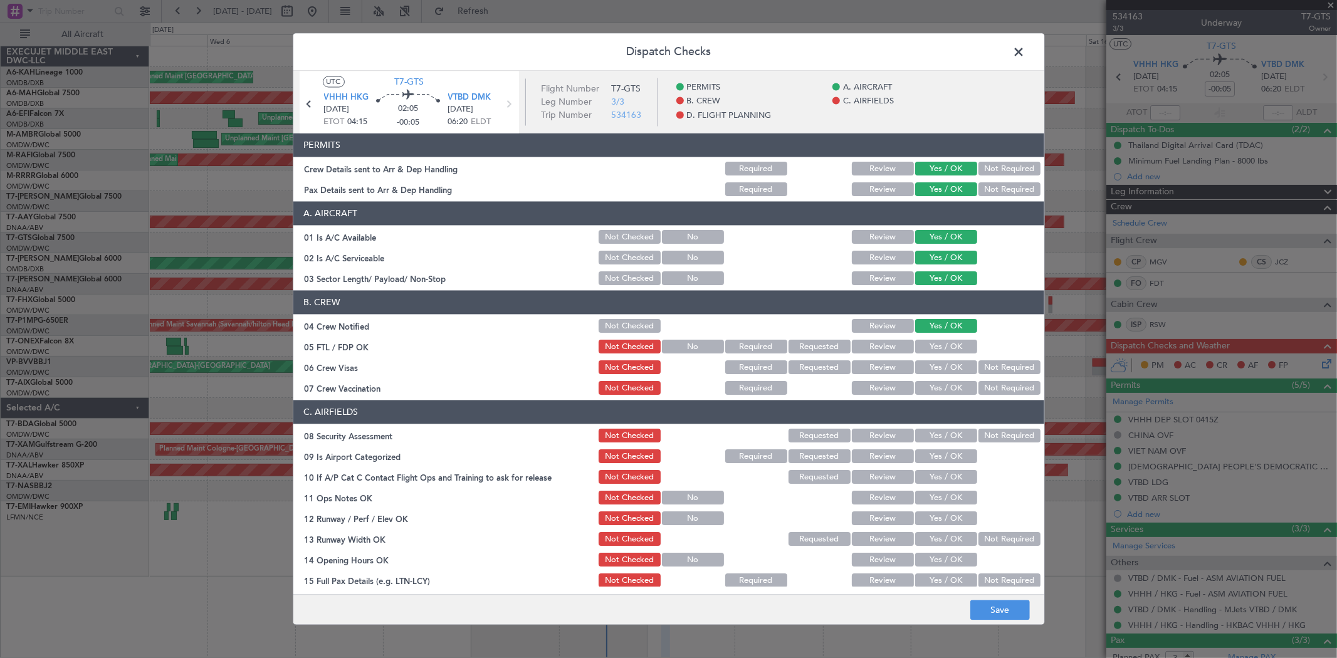
drag, startPoint x: 930, startPoint y: 354, endPoint x: 930, endPoint y: 361, distance: 6.9
click at [930, 356] on section "B. CREW 04 Crew Notified Not Checked Review Yes / OK 05 FTL / FDP OK Not Checke…" at bounding box center [668, 344] width 751 height 107
click at [932, 353] on button "Yes / OK" at bounding box center [946, 347] width 62 height 14
drag, startPoint x: 932, startPoint y: 386, endPoint x: 931, endPoint y: 377, distance: 9.5
click at [932, 386] on button "Yes / OK" at bounding box center [946, 389] width 62 height 14
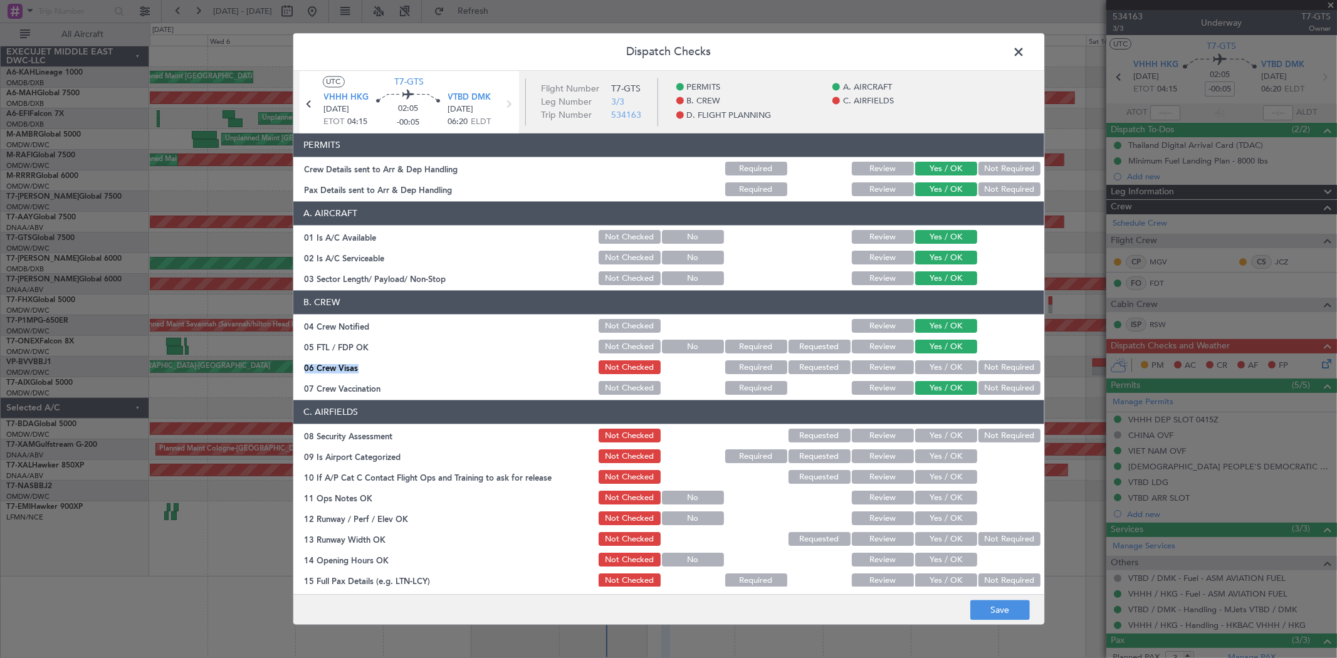
click at [929, 371] on button "Yes / OK" at bounding box center [946, 368] width 62 height 14
click at [935, 443] on div "Yes / OK" at bounding box center [945, 437] width 63 height 18
click at [931, 440] on button "Yes / OK" at bounding box center [946, 436] width 62 height 14
click at [931, 453] on button "Yes / OK" at bounding box center [946, 457] width 62 height 14
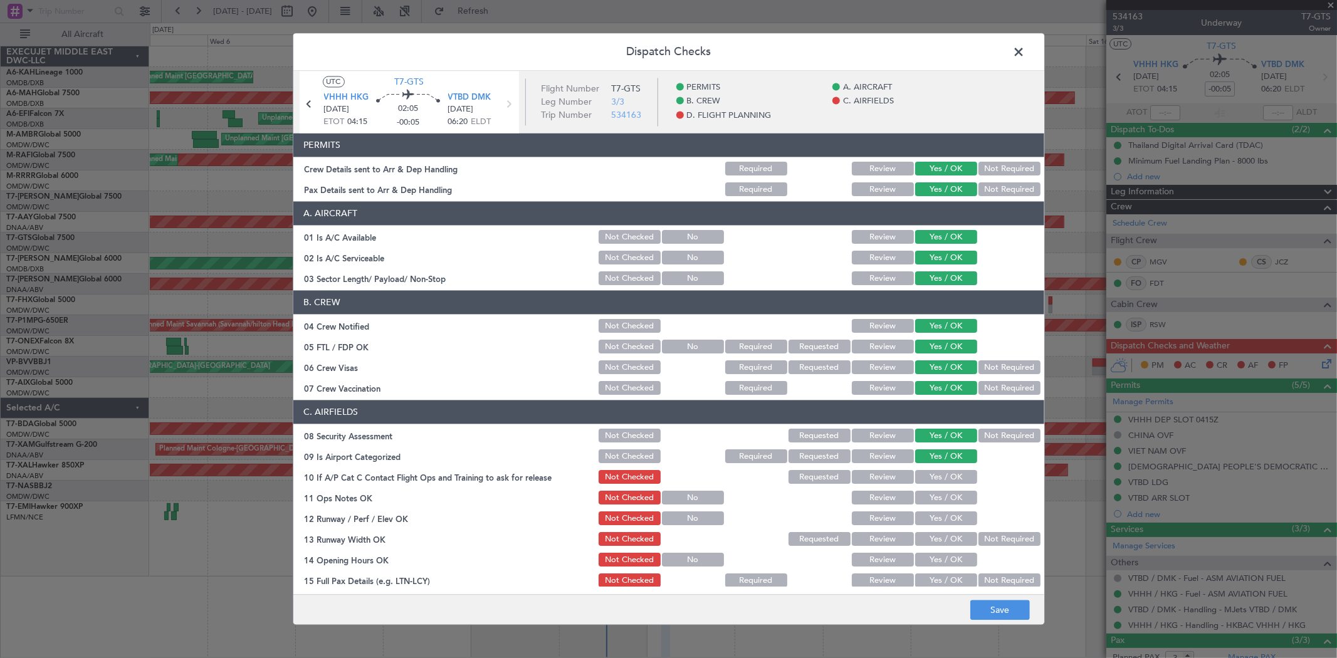
drag, startPoint x: 929, startPoint y: 477, endPoint x: 929, endPoint y: 485, distance: 8.8
click at [929, 477] on button "Yes / OK" at bounding box center [946, 478] width 62 height 14
drag, startPoint x: 929, startPoint y: 502, endPoint x: 929, endPoint y: 521, distance: 18.8
click at [929, 503] on button "Yes / OK" at bounding box center [946, 499] width 62 height 14
drag, startPoint x: 929, startPoint y: 521, endPoint x: 930, endPoint y: 535, distance: 13.8
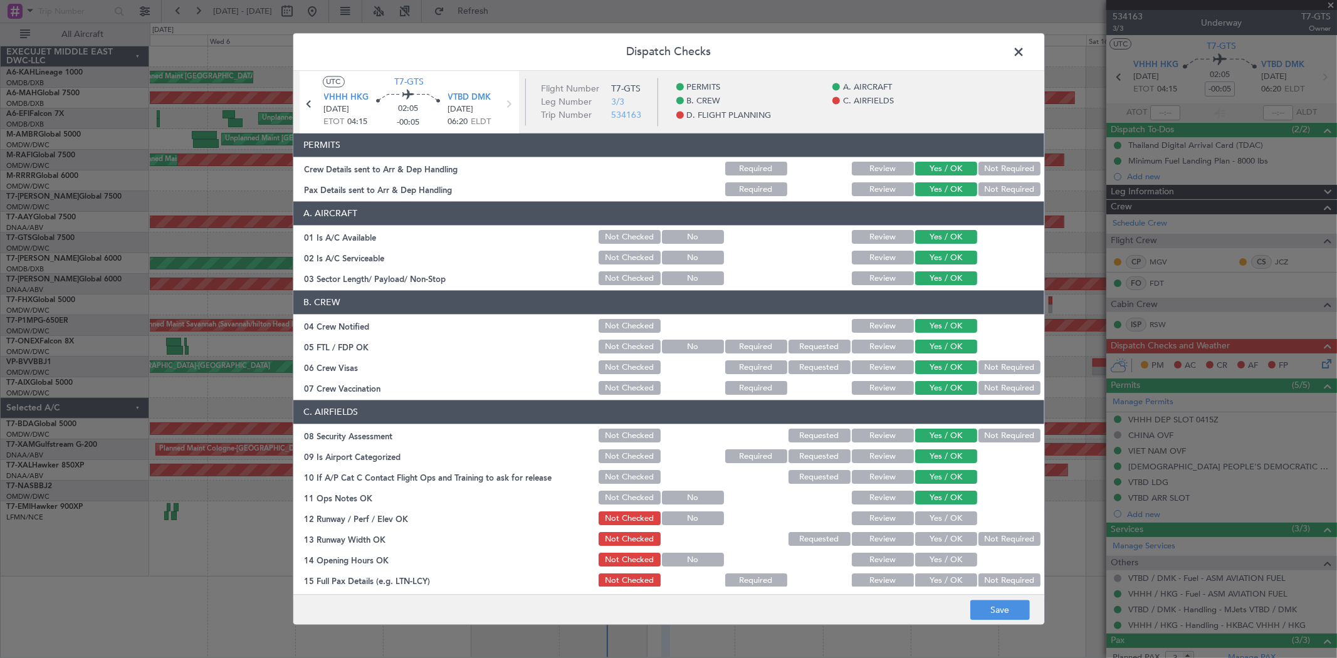
click at [929, 524] on button "Yes / OK" at bounding box center [946, 519] width 62 height 14
click at [929, 537] on button "Yes / OK" at bounding box center [946, 540] width 62 height 14
drag, startPoint x: 929, startPoint y: 547, endPoint x: 931, endPoint y: 558, distance: 11.4
click at [929, 549] on section "C. AIRFIELDS 08 Security Assessment Not Checked Requested Review Yes / OK Not R…" at bounding box center [668, 599] width 751 height 396
click at [930, 561] on button "Yes / OK" at bounding box center [946, 561] width 62 height 14
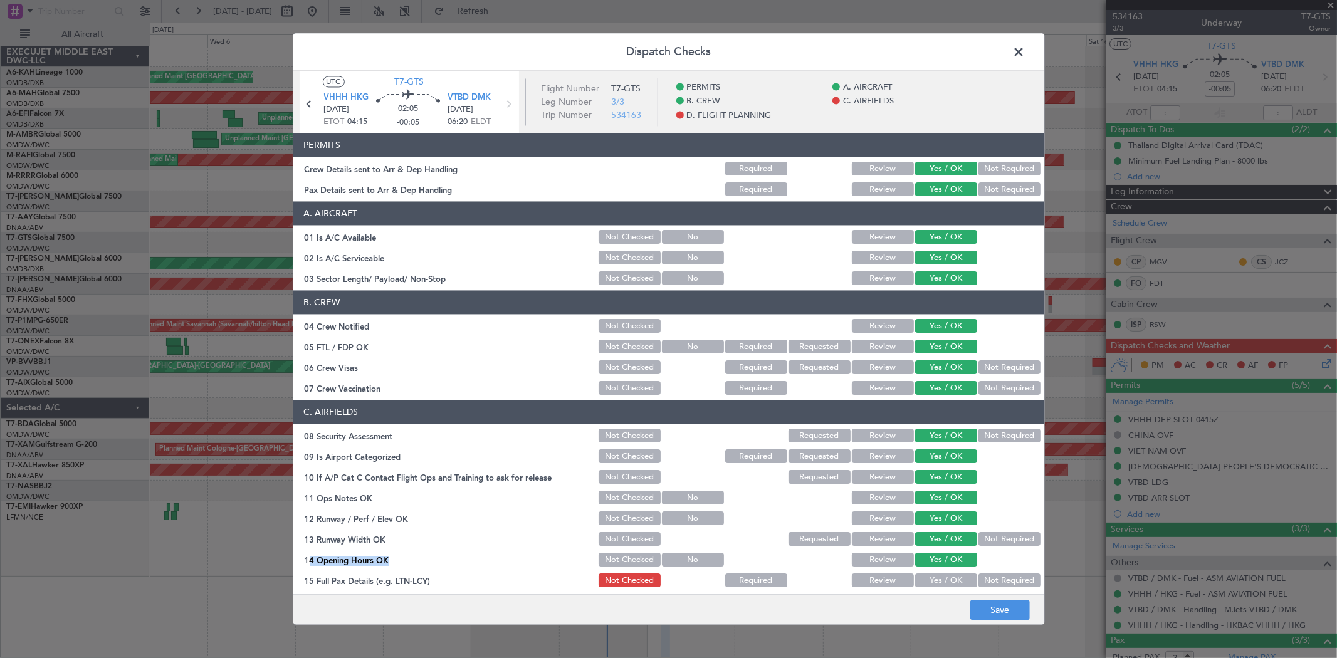
drag, startPoint x: 931, startPoint y: 577, endPoint x: 933, endPoint y: 511, distance: 65.9
click at [935, 576] on button "Yes / OK" at bounding box center [946, 581] width 62 height 14
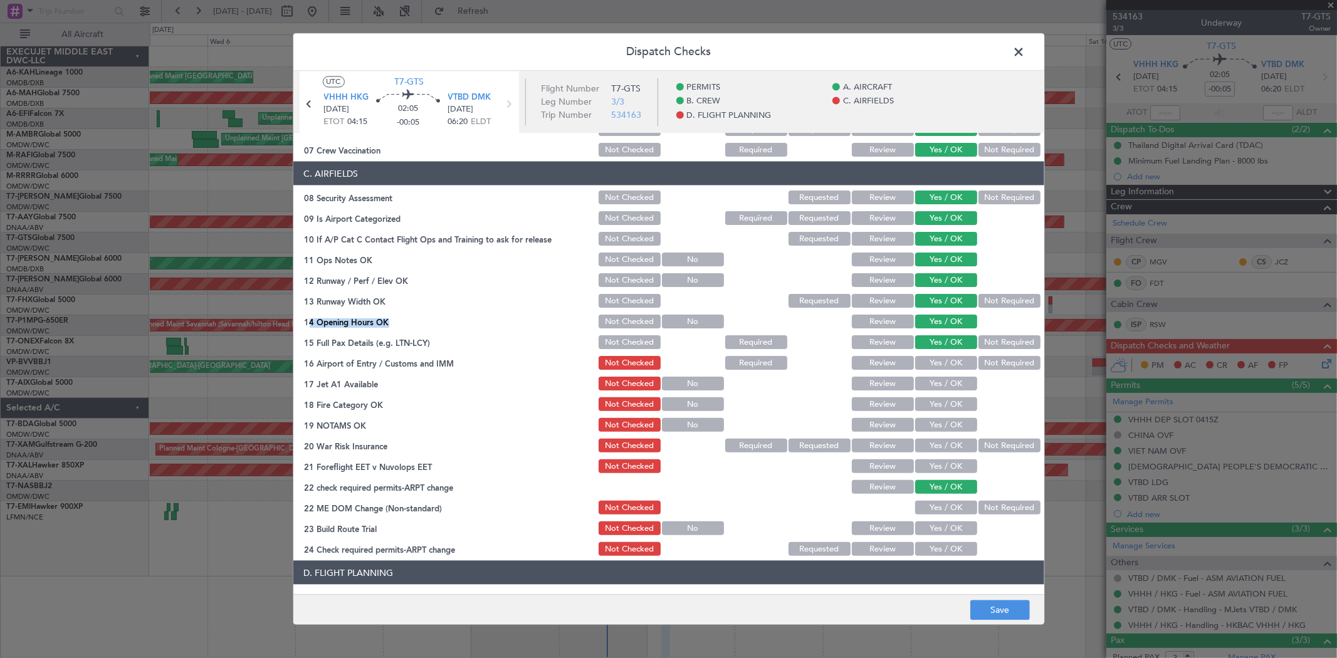
scroll to position [348, 0]
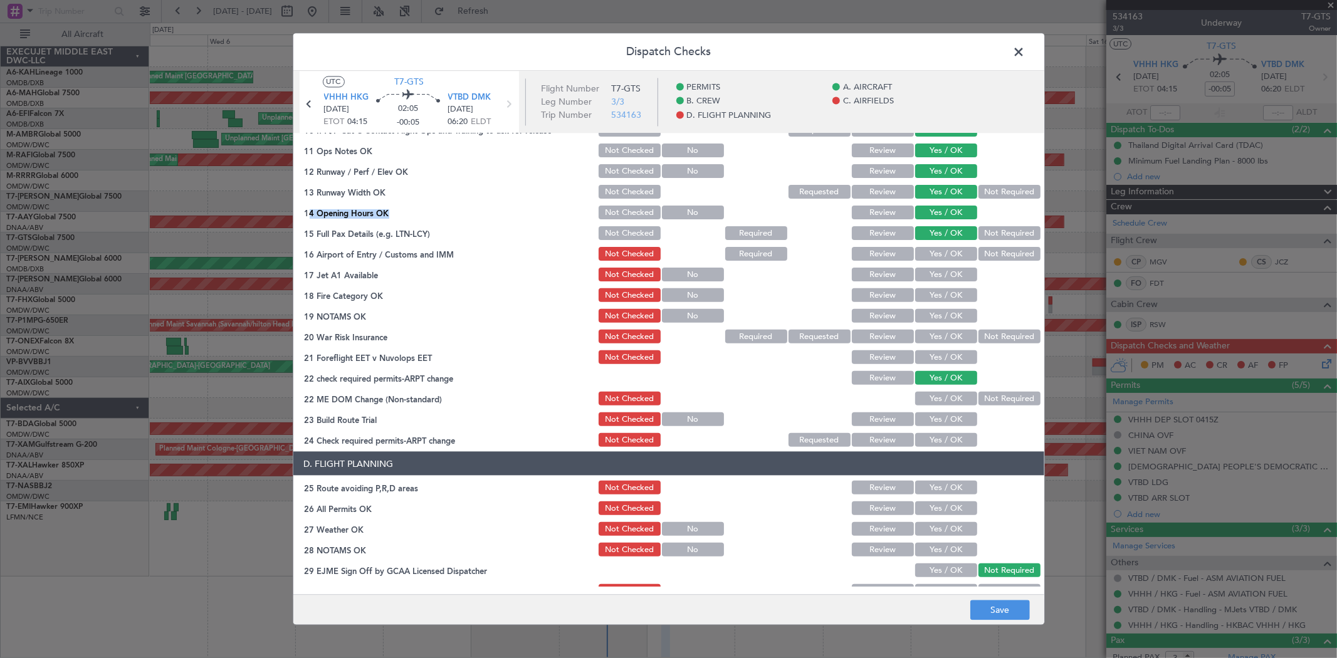
click at [933, 254] on button "Yes / OK" at bounding box center [946, 254] width 62 height 14
click at [929, 273] on button "Yes / OK" at bounding box center [946, 275] width 62 height 14
click at [928, 299] on button "Yes / OK" at bounding box center [946, 295] width 62 height 14
drag, startPoint x: 928, startPoint y: 322, endPoint x: 928, endPoint y: 339, distance: 17.6
click at [928, 322] on div "Yes / OK" at bounding box center [945, 316] width 63 height 18
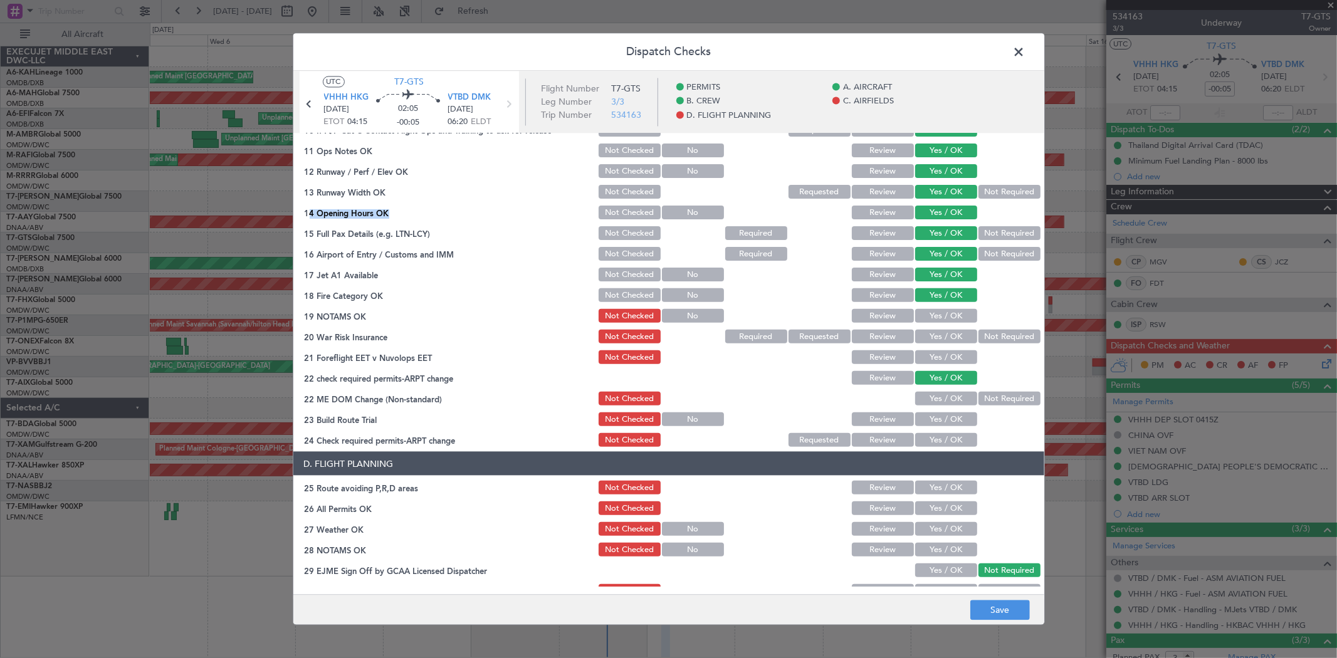
click at [928, 339] on button "Yes / OK" at bounding box center [946, 337] width 62 height 14
click at [932, 323] on div "Yes / OK" at bounding box center [945, 316] width 63 height 18
click at [934, 315] on button "Yes / OK" at bounding box center [946, 316] width 62 height 14
click at [925, 352] on button "Yes / OK" at bounding box center [946, 357] width 62 height 14
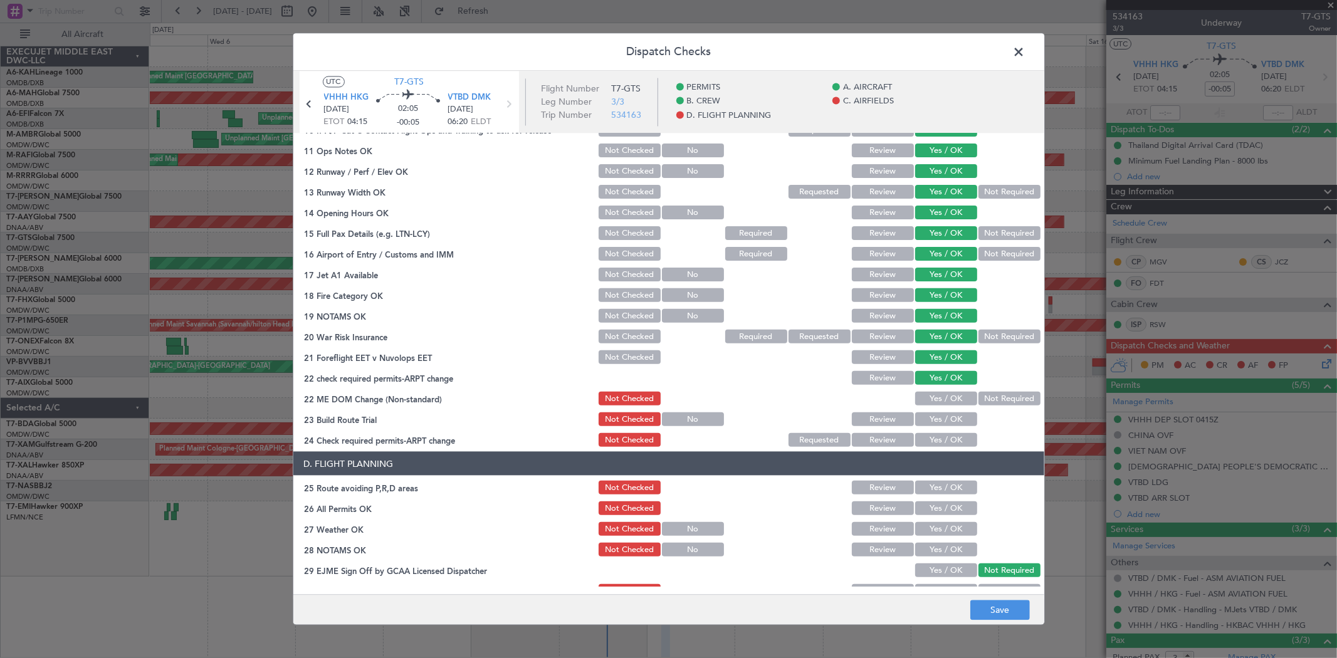
drag, startPoint x: 928, startPoint y: 398, endPoint x: 928, endPoint y: 414, distance: 16.3
click at [928, 399] on button "Yes / OK" at bounding box center [946, 399] width 62 height 14
click at [927, 416] on button "Yes / OK" at bounding box center [946, 420] width 62 height 14
click at [925, 446] on button "Yes / OK" at bounding box center [946, 440] width 62 height 14
drag, startPoint x: 932, startPoint y: 485, endPoint x: 934, endPoint y: 492, distance: 6.5
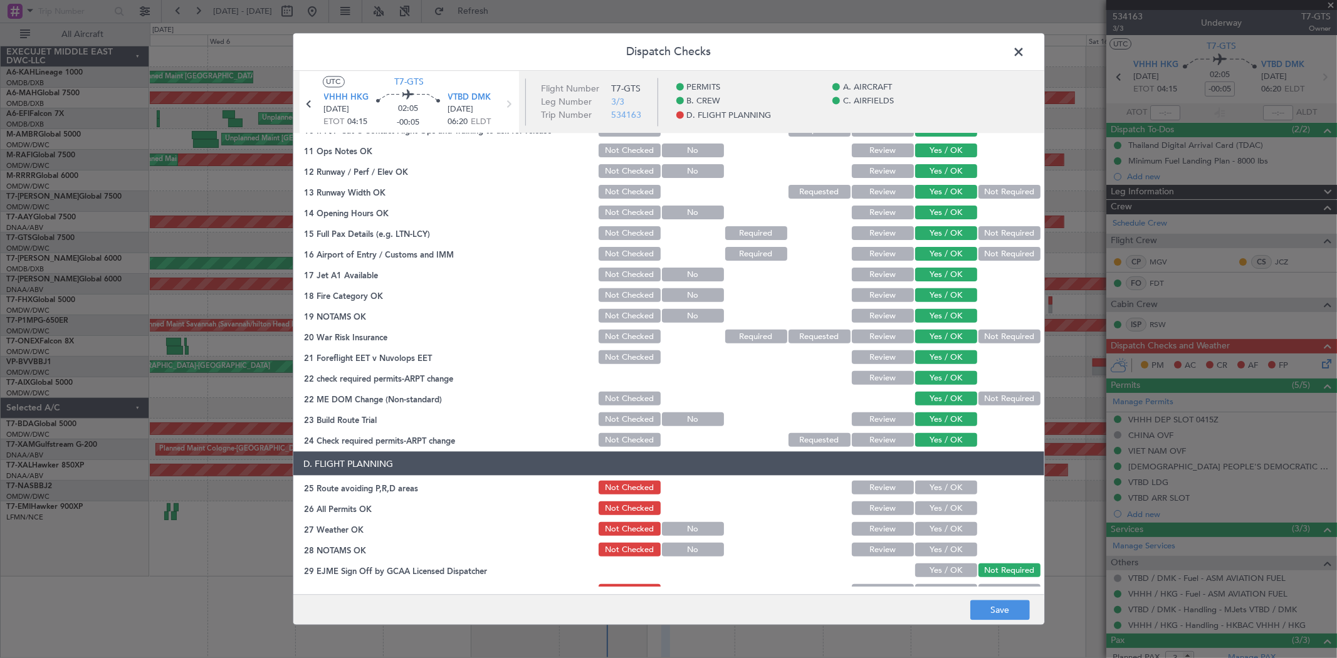
click at [932, 486] on button "Yes / OK" at bounding box center [946, 488] width 62 height 14
click at [934, 510] on button "Yes / OK" at bounding box center [946, 509] width 62 height 14
drag, startPoint x: 934, startPoint y: 529, endPoint x: 932, endPoint y: 550, distance: 21.4
click at [934, 530] on button "Yes / OK" at bounding box center [946, 529] width 62 height 14
click at [930, 554] on button "Yes / OK" at bounding box center [946, 550] width 62 height 14
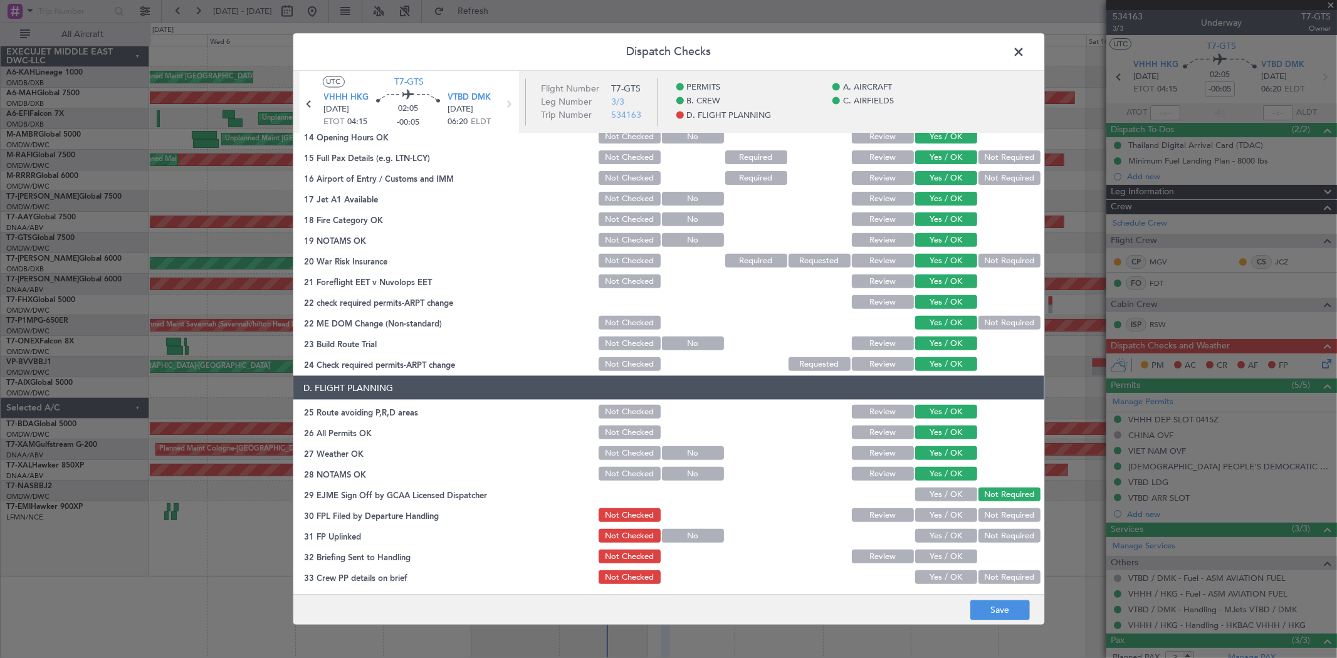
scroll to position [466, 0]
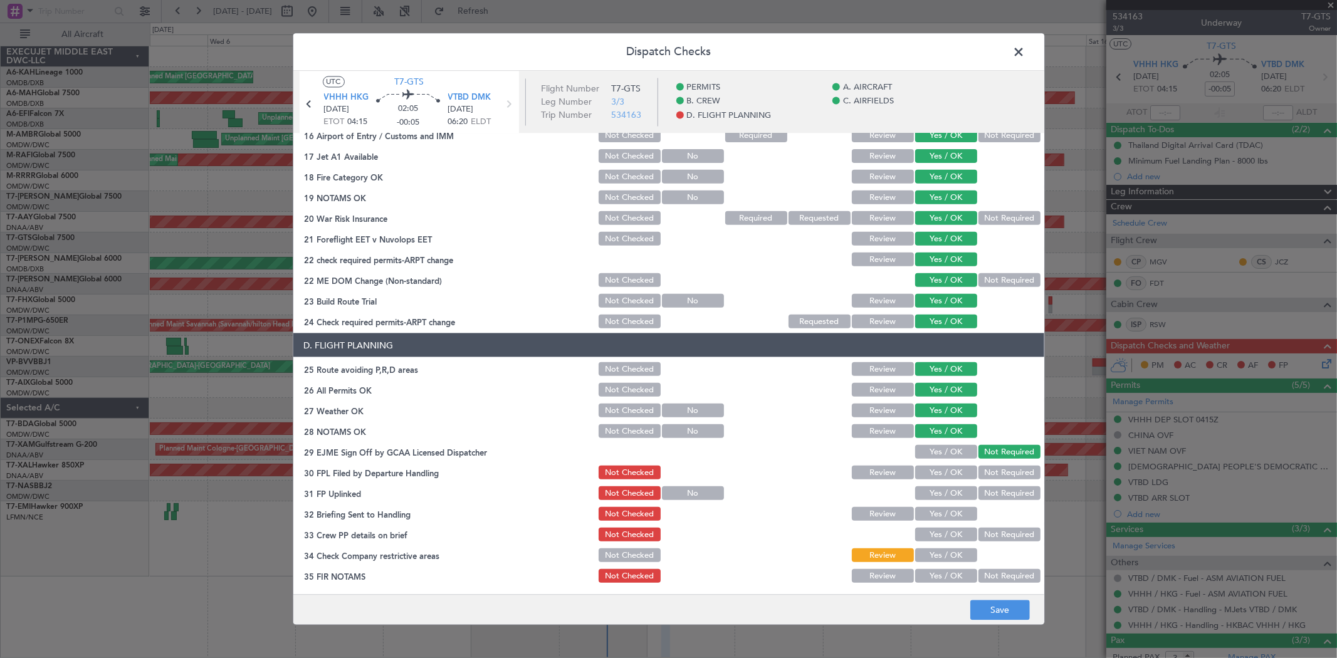
click at [928, 449] on button "Yes / OK" at bounding box center [946, 452] width 62 height 14
drag, startPoint x: 925, startPoint y: 472, endPoint x: 927, endPoint y: 481, distance: 8.9
click at [925, 473] on button "Yes / OK" at bounding box center [946, 473] width 62 height 14
drag, startPoint x: 929, startPoint y: 493, endPoint x: 930, endPoint y: 517, distance: 23.9
click at [929, 493] on button "Yes / OK" at bounding box center [946, 494] width 62 height 14
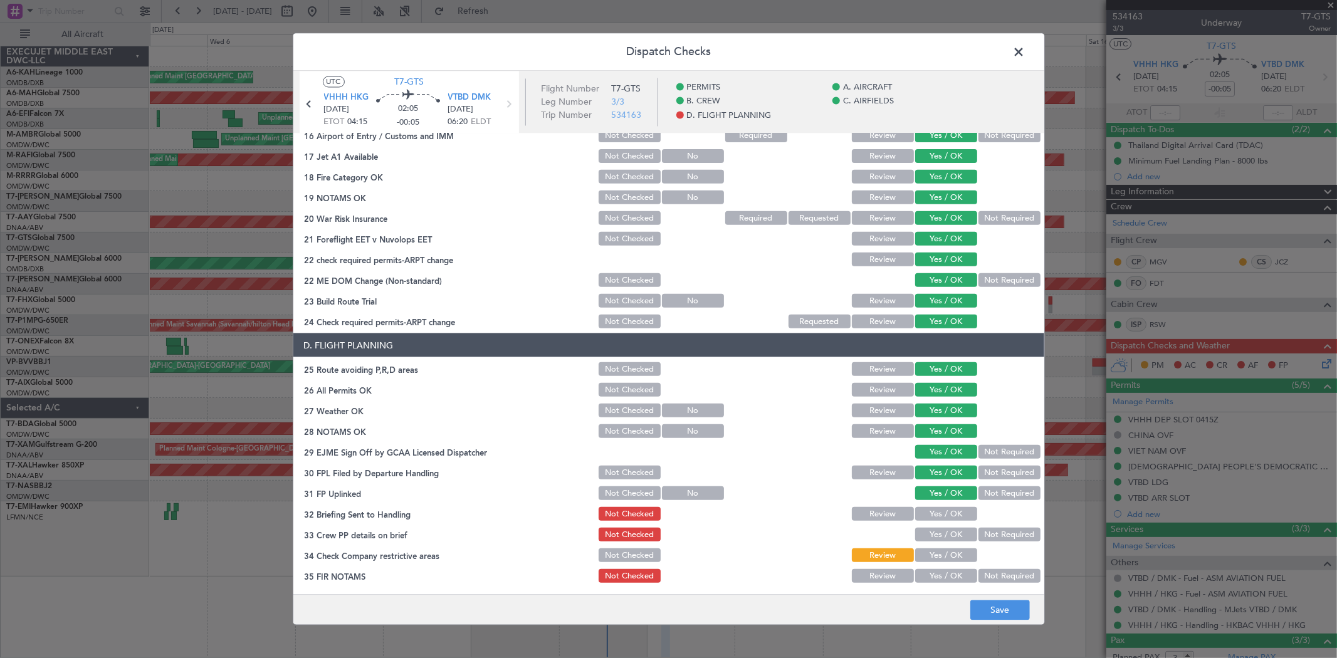
click at [930, 517] on button "Yes / OK" at bounding box center [946, 514] width 62 height 14
drag, startPoint x: 931, startPoint y: 535, endPoint x: 931, endPoint y: 547, distance: 11.9
click at [931, 536] on button "Yes / OK" at bounding box center [946, 535] width 62 height 14
click at [930, 557] on button "Yes / OK" at bounding box center [946, 556] width 62 height 14
click at [939, 583] on div "Yes / OK" at bounding box center [945, 576] width 63 height 18
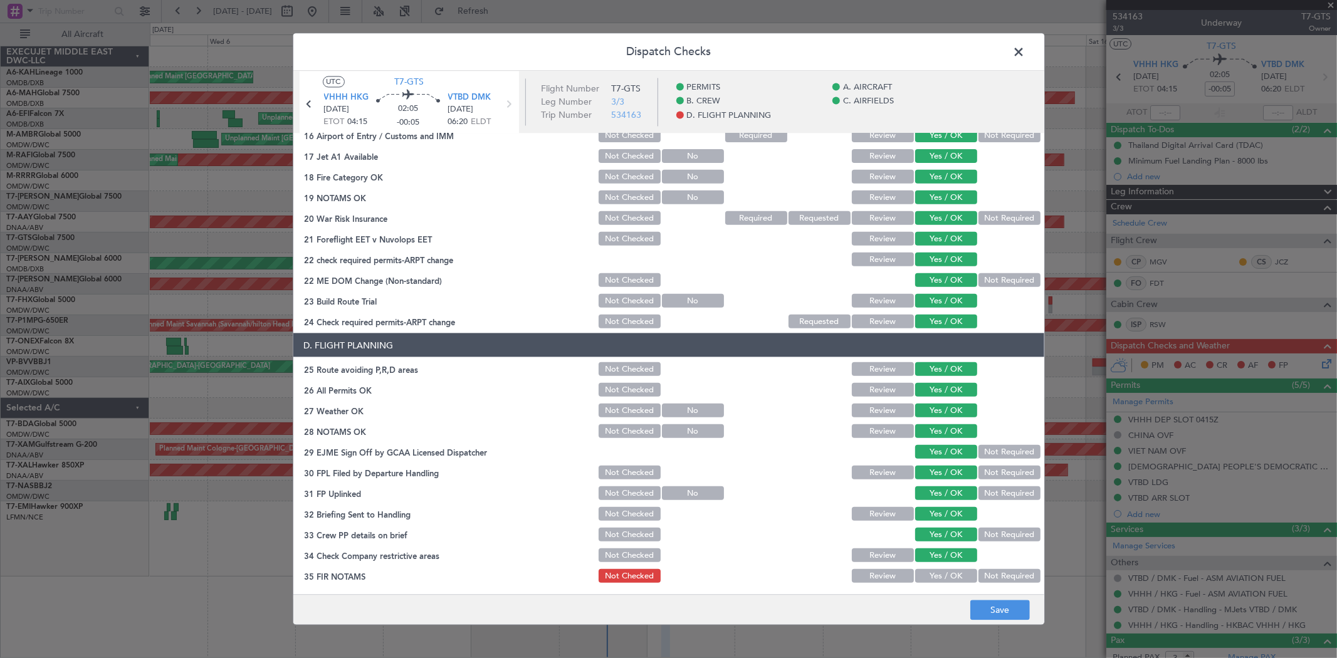
click at [962, 587] on main "UTC T7-GTS VHHH HKG 11/08/2025 ETOT 04:15 02:05 -00:05 VTBD DMK 11/08/2025 06:2…" at bounding box center [668, 335] width 751 height 529
click at [947, 577] on button "Yes / OK" at bounding box center [946, 576] width 62 height 14
click at [1016, 621] on footer "Save" at bounding box center [668, 610] width 751 height 30
drag, startPoint x: 1006, startPoint y: 612, endPoint x: 1001, endPoint y: 605, distance: 8.2
click at [1005, 612] on button "Save" at bounding box center [1001, 611] width 60 height 20
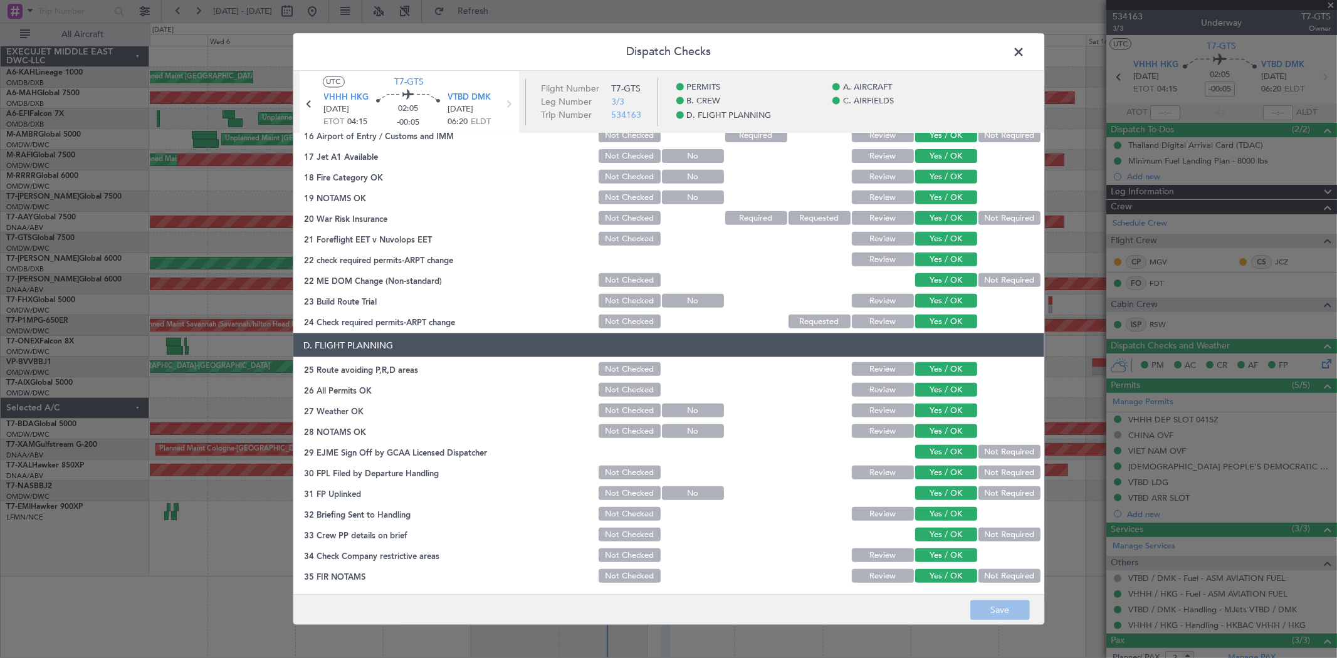
click at [1026, 55] on span at bounding box center [1026, 55] width 0 height 25
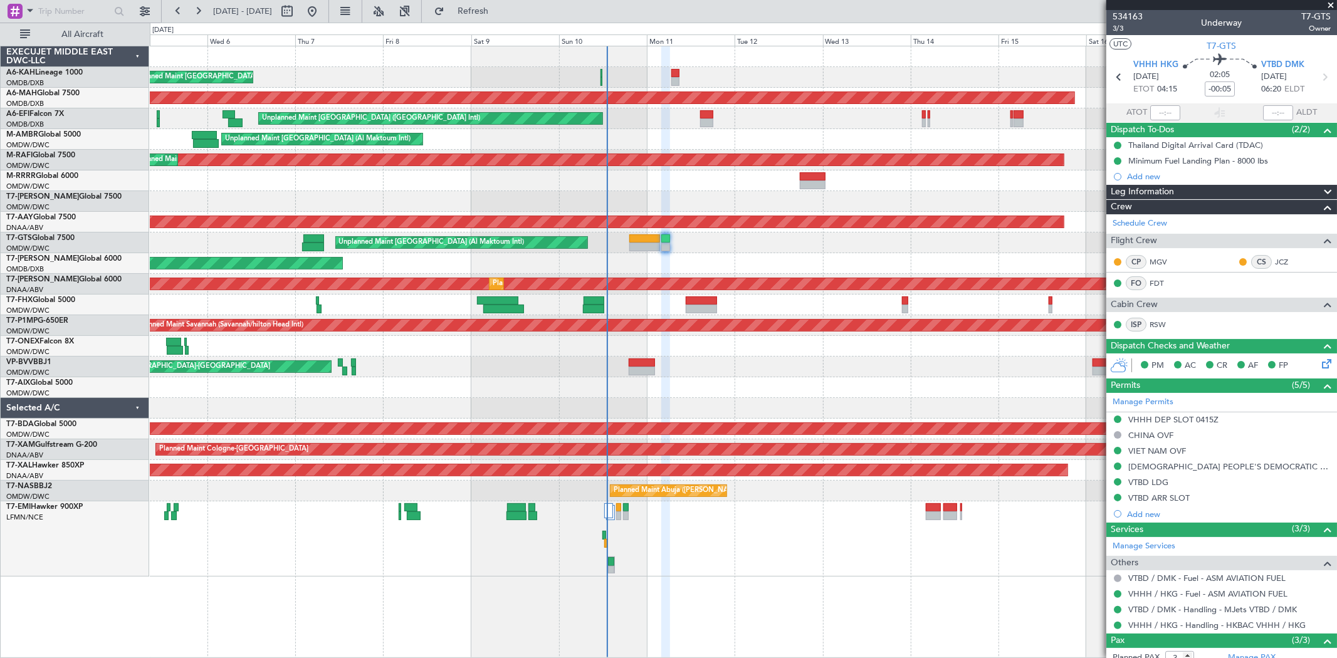
click at [690, 202] on div at bounding box center [743, 201] width 1187 height 21
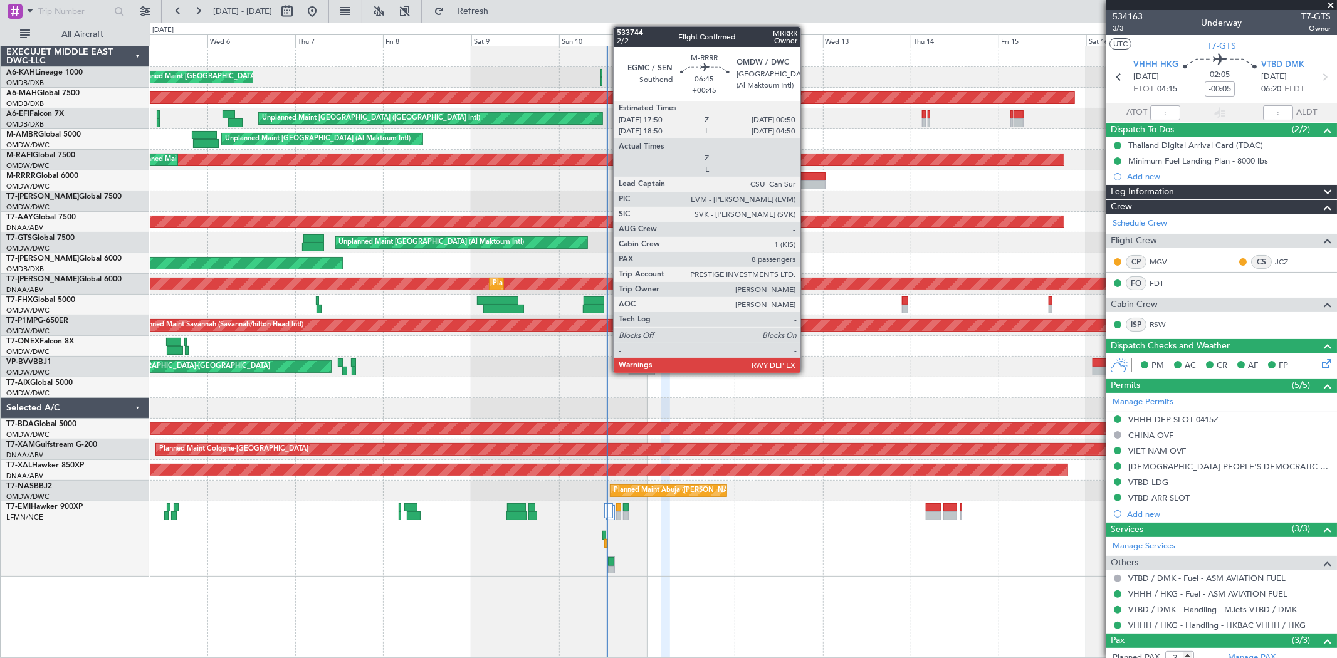
click at [807, 179] on div at bounding box center [813, 176] width 26 height 9
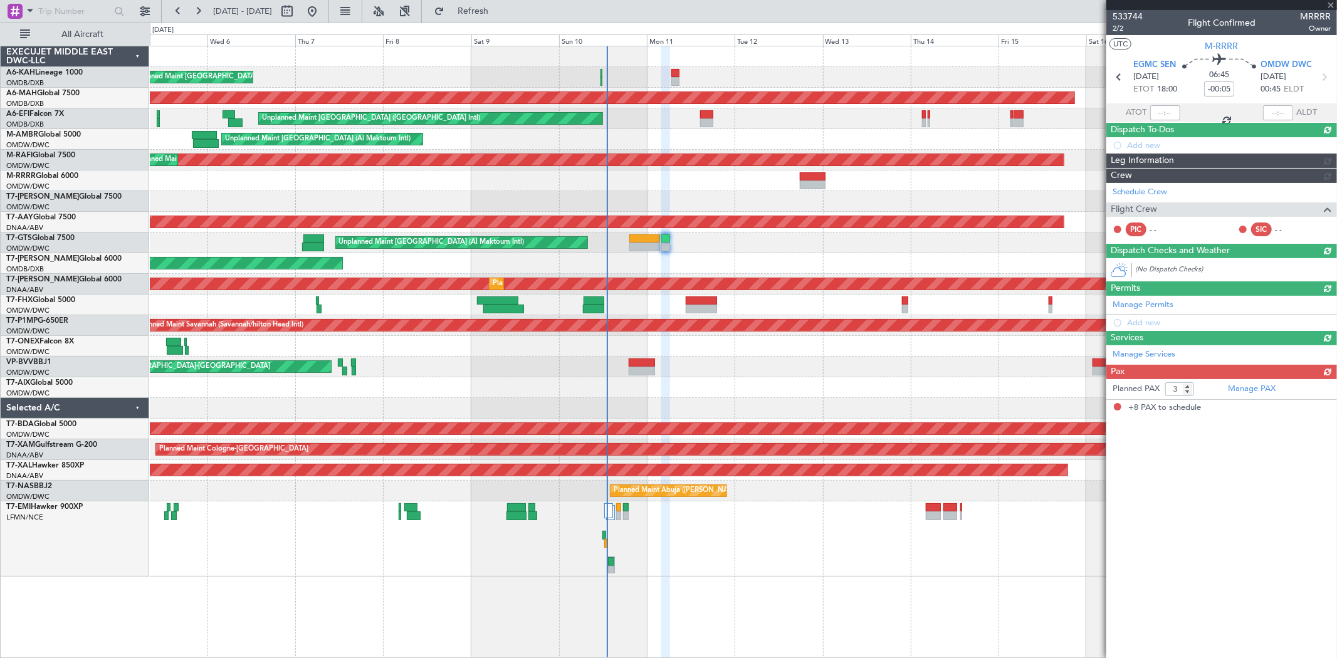
type input "+00:45"
type input "8"
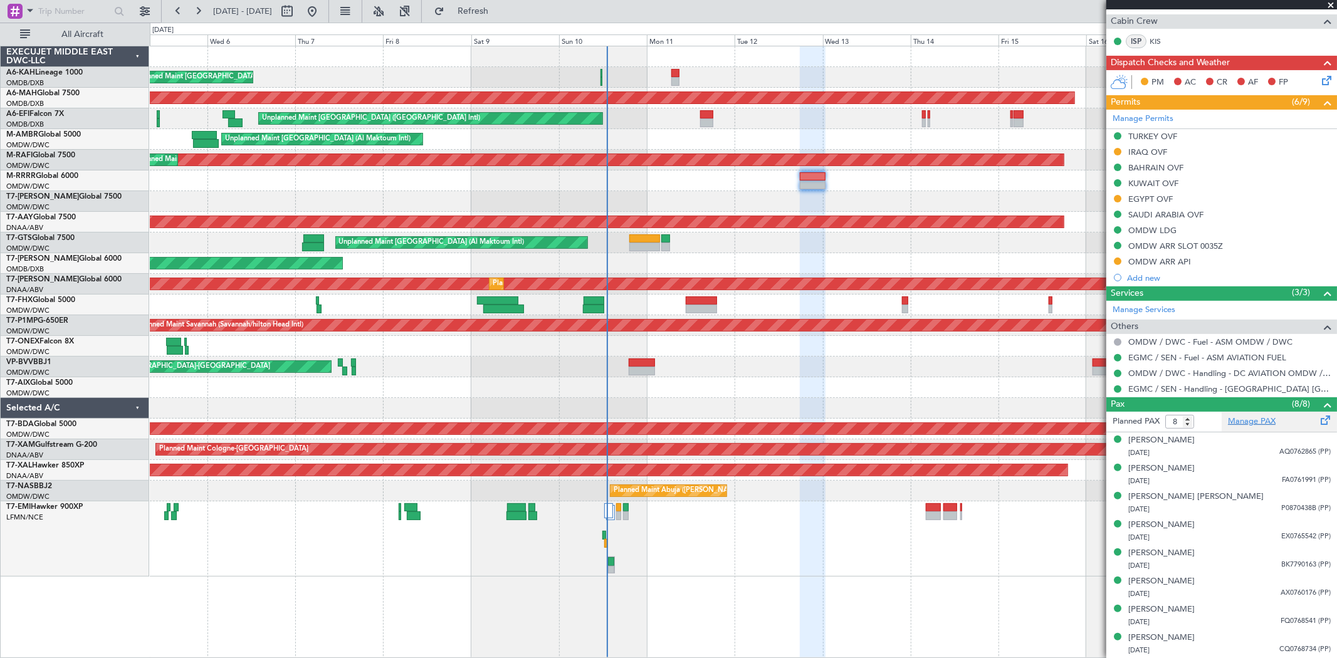
scroll to position [277, 0]
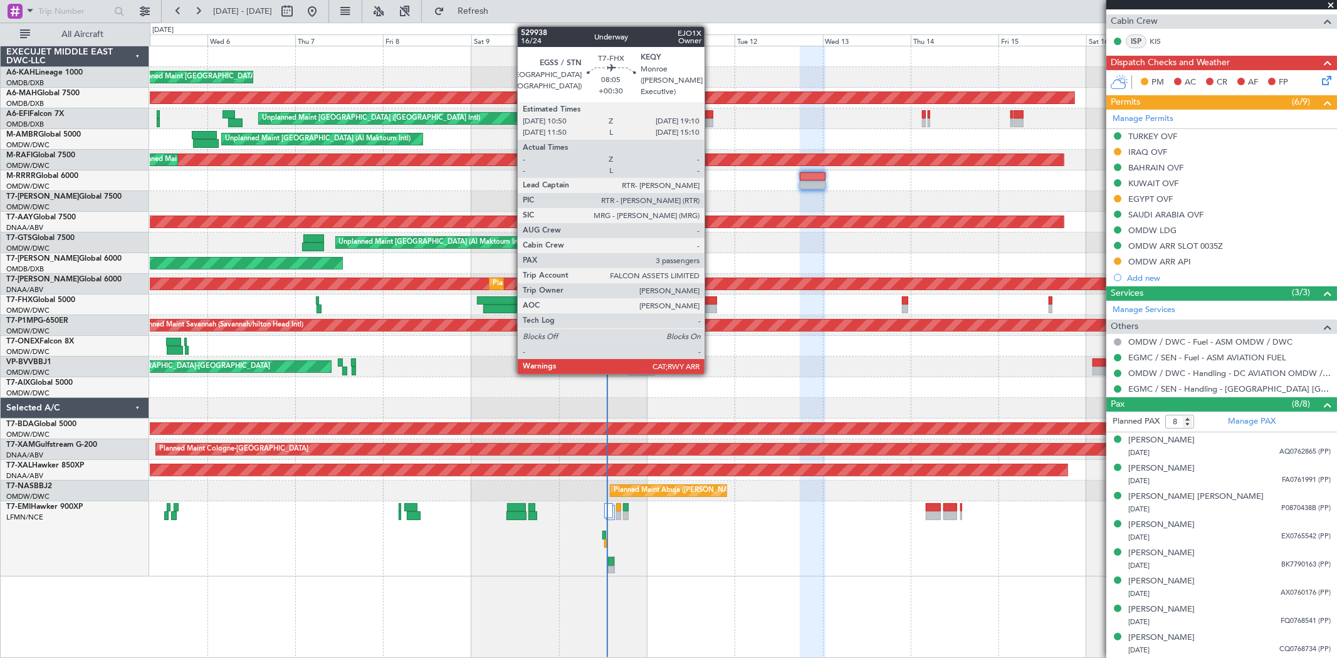
click at [711, 301] on div at bounding box center [701, 301] width 31 height 9
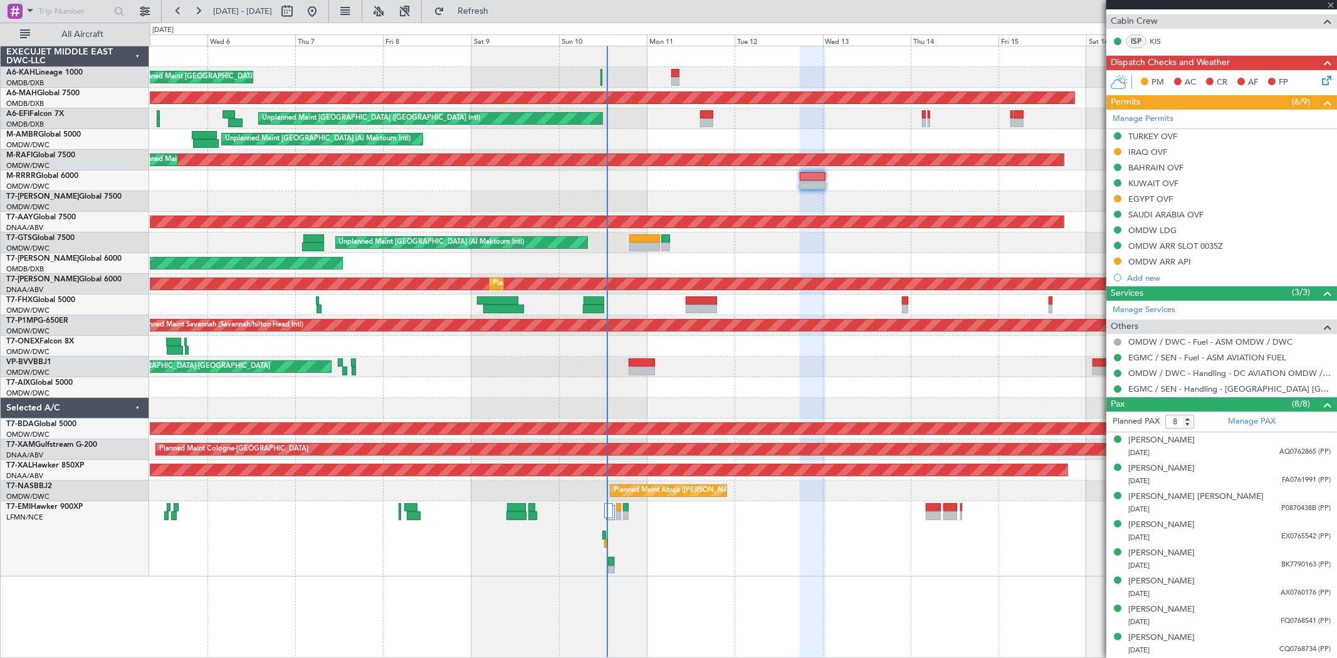
type input "+00:30"
type input "3"
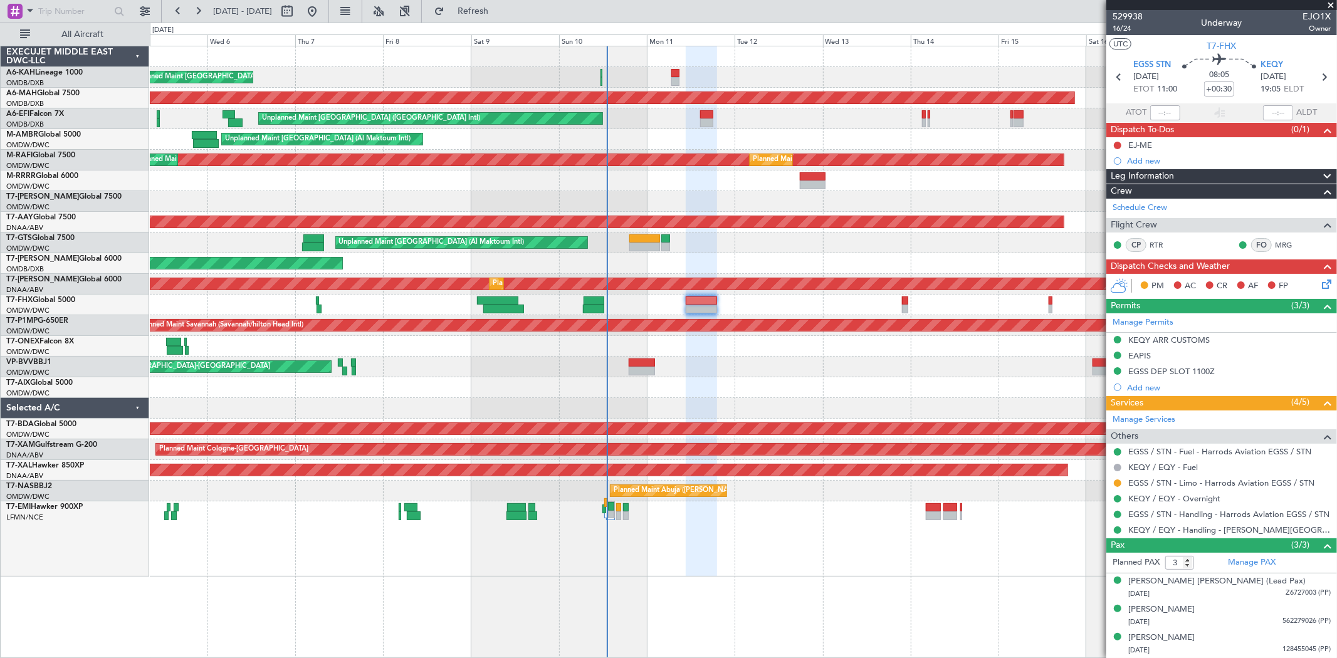
scroll to position [0, 0]
click at [650, 182] on div at bounding box center [743, 181] width 1187 height 21
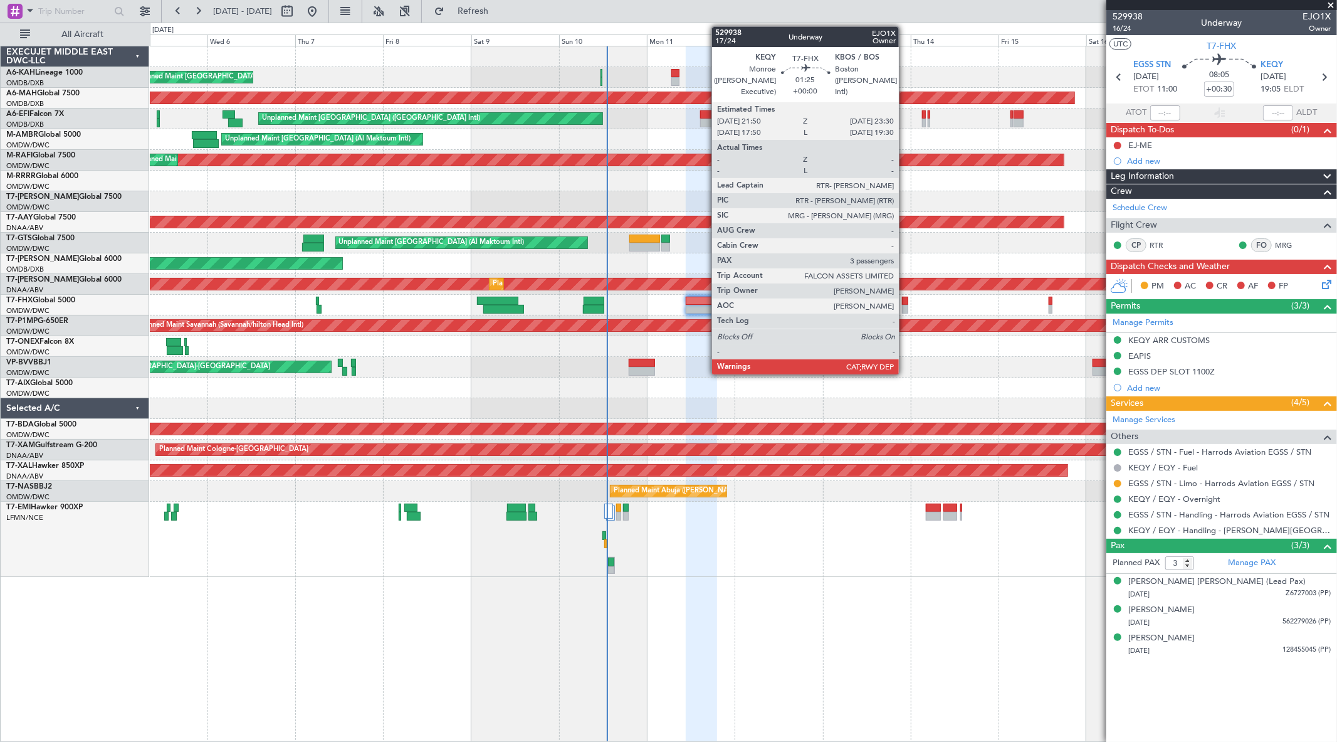
click at [905, 310] on div at bounding box center [905, 309] width 6 height 9
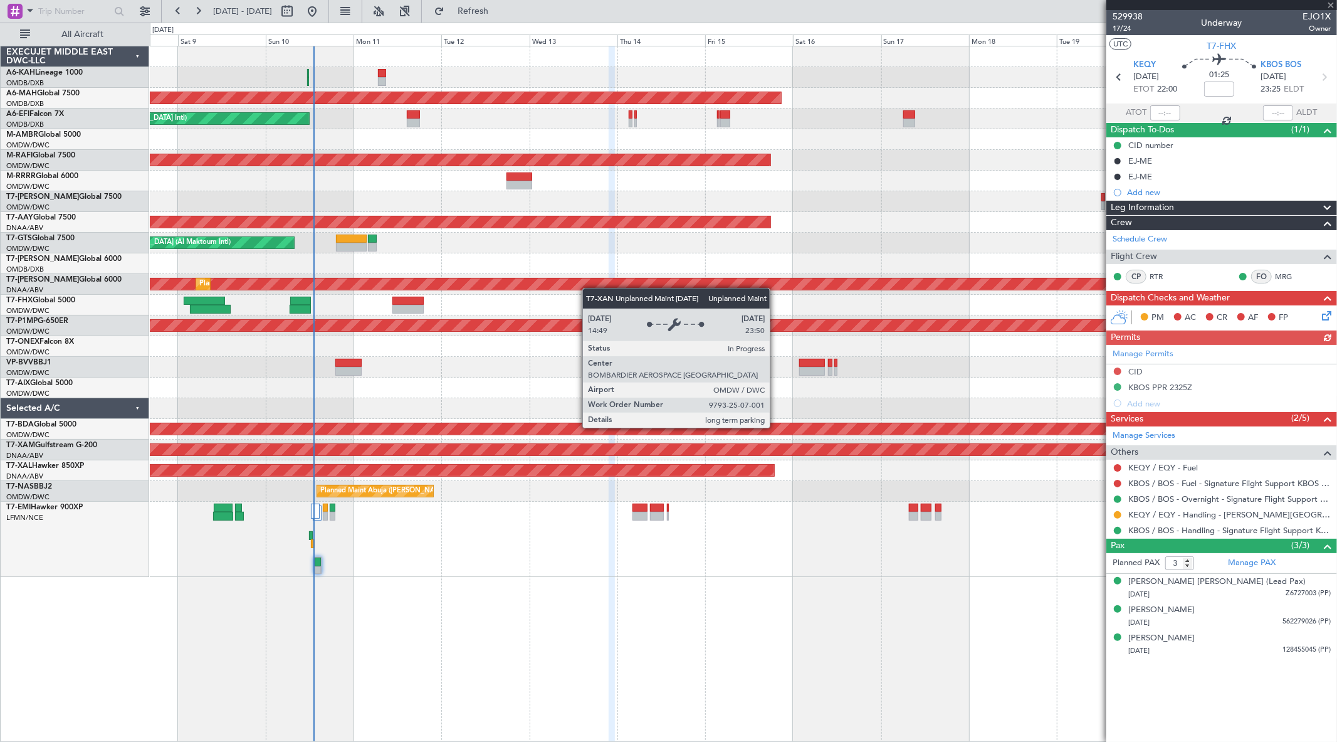
click at [575, 286] on div "Planned Maint London (Stansted) Planned Maint Dubai (Dubai Intl) Unplanned Main…" at bounding box center [743, 311] width 1187 height 530
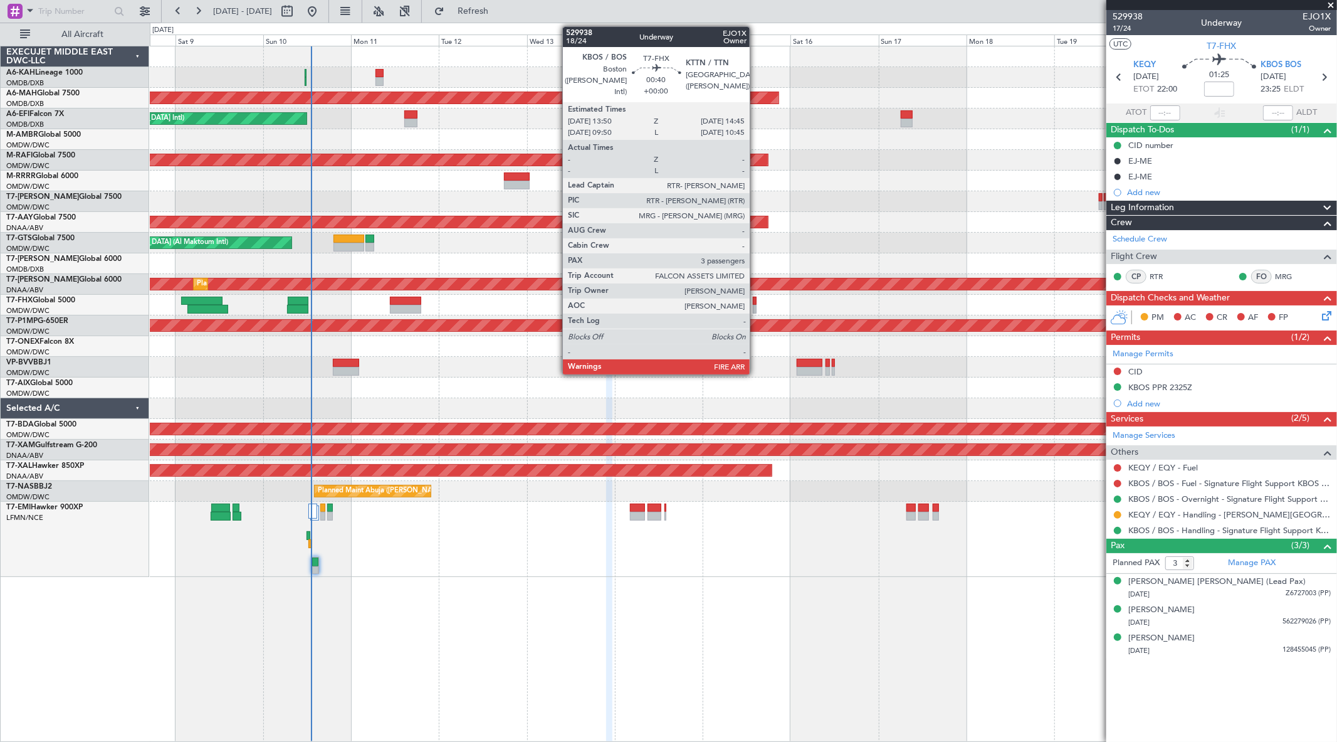
click at [756, 307] on div at bounding box center [755, 309] width 4 height 9
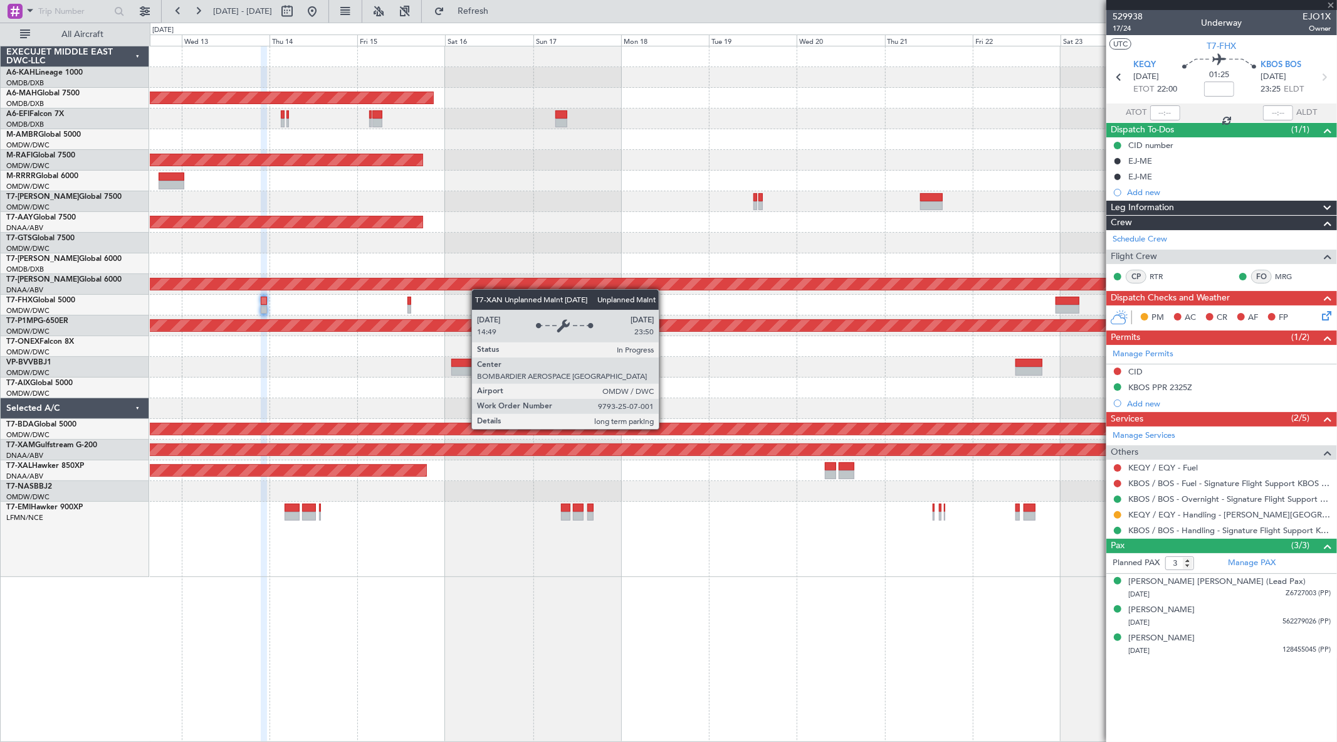
click at [301, 286] on div "Planned Maint Dubai (Dubai Intl) Unplanned Maint Dubai (Dubai Intl) Planned Mai…" at bounding box center [743, 311] width 1187 height 530
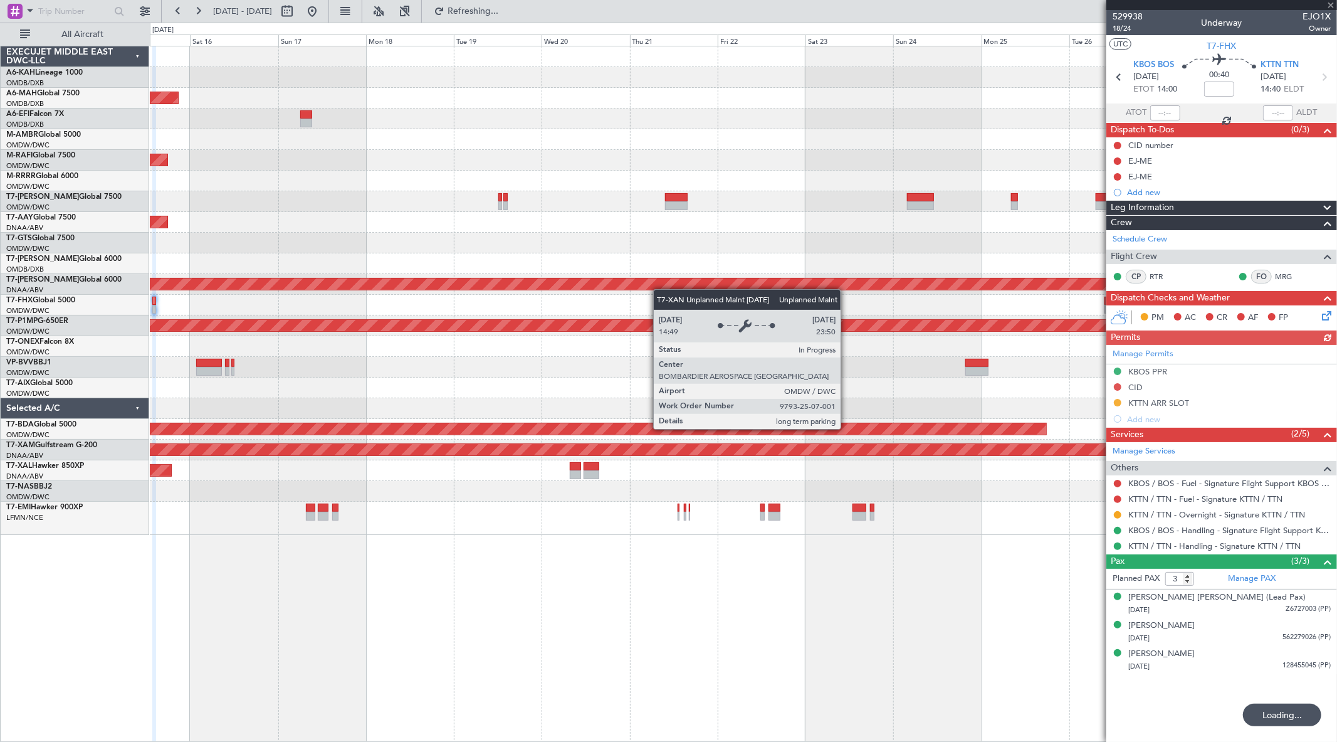
click at [584, 287] on div "Planned Maint Dubai (Dubai Intl) Planned Maint Dubai (Al Maktoum Intl) Planned …" at bounding box center [743, 290] width 1187 height 488
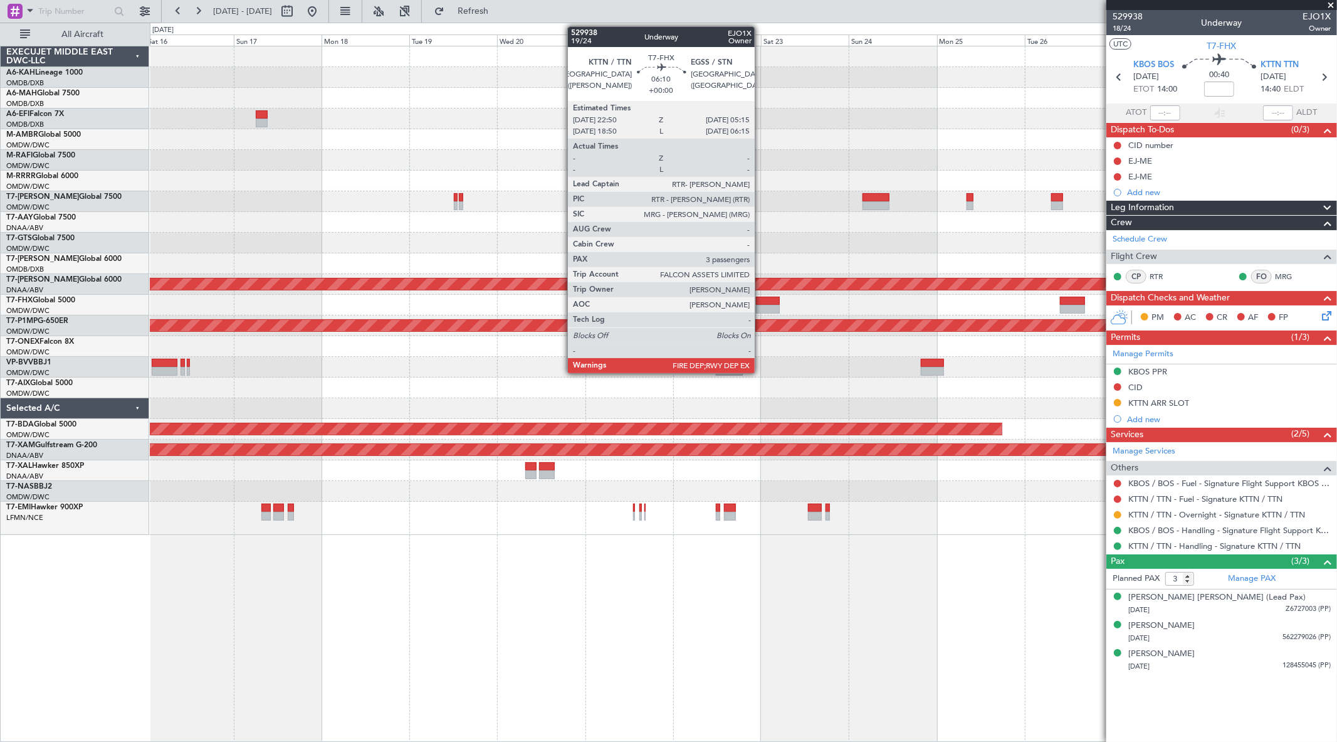
click at [761, 306] on div at bounding box center [768, 309] width 24 height 9
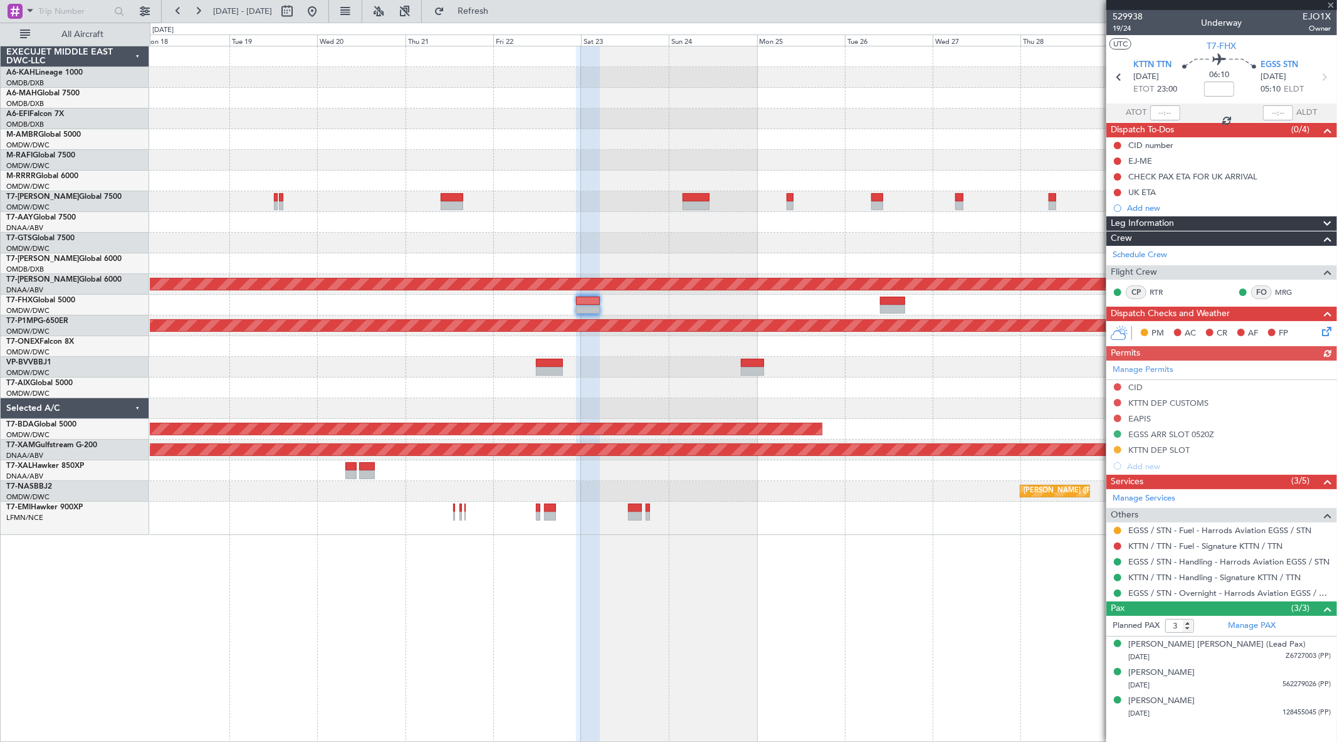
click at [483, 306] on div at bounding box center [743, 305] width 1187 height 21
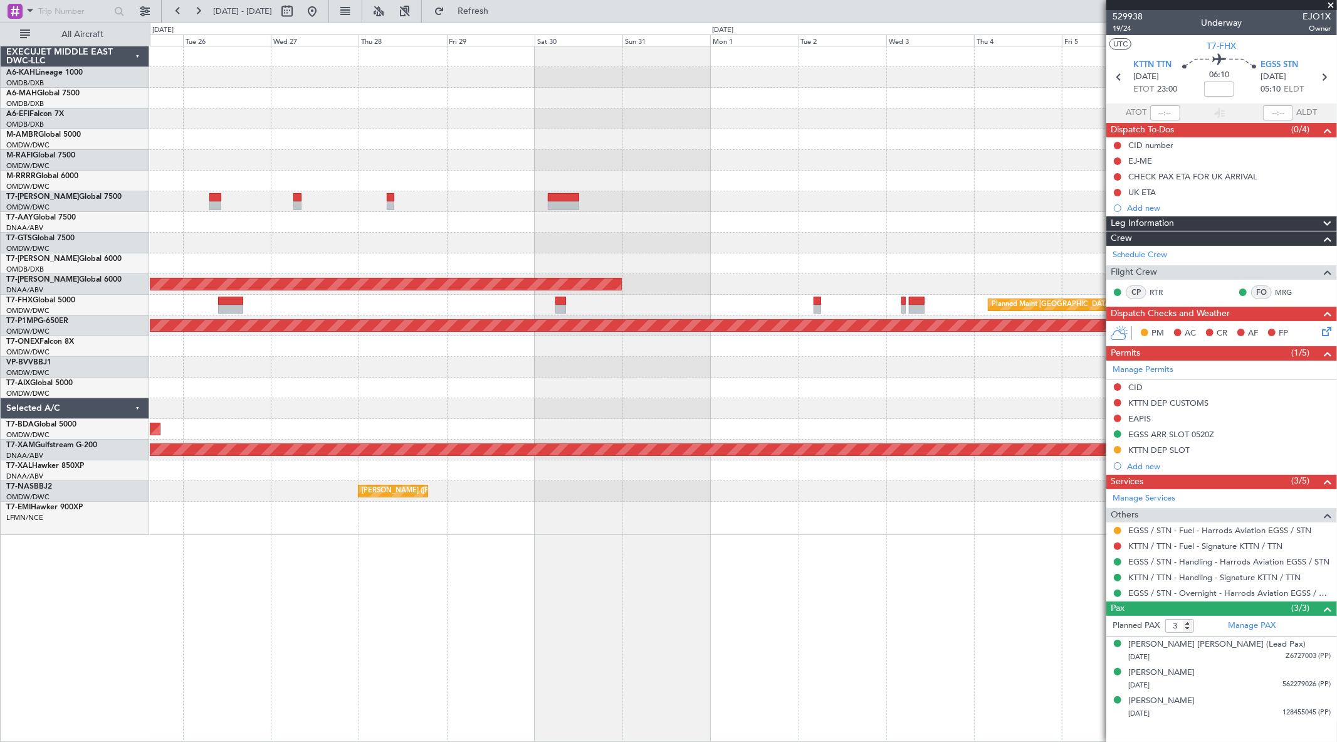
click at [280, 295] on div "Planned Maint Singapore (Changi)" at bounding box center [743, 305] width 1187 height 21
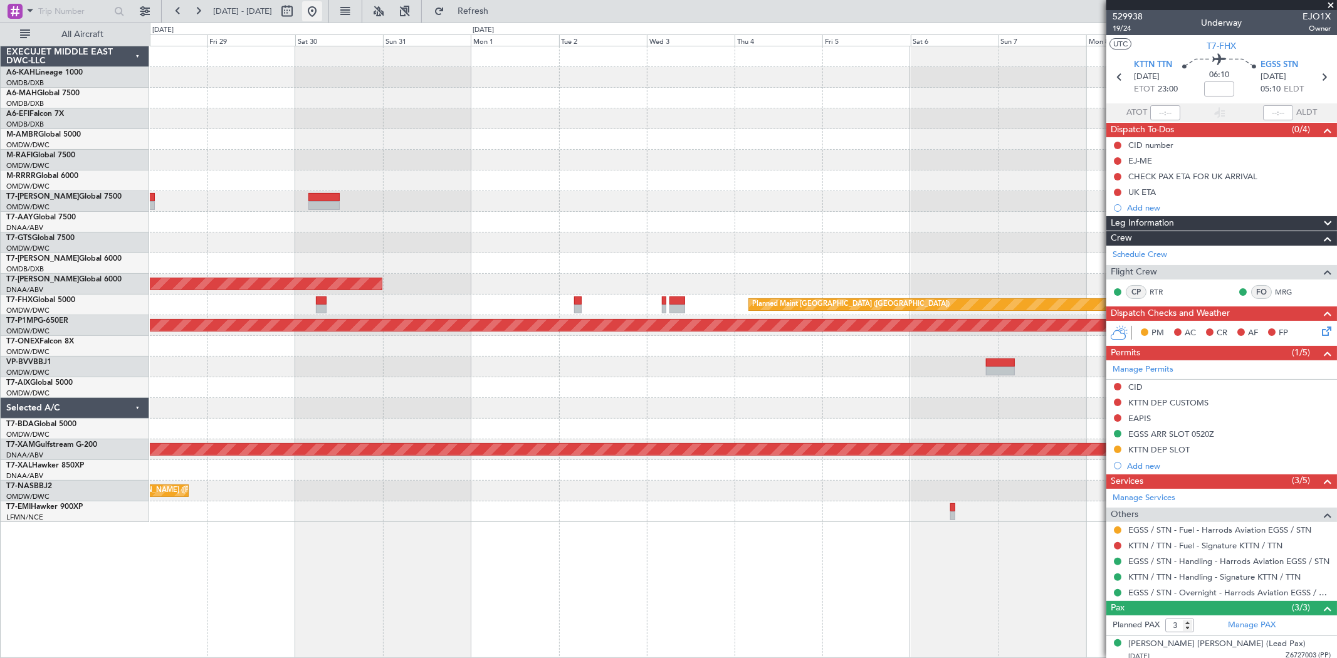
click at [322, 13] on button at bounding box center [312, 11] width 20 height 20
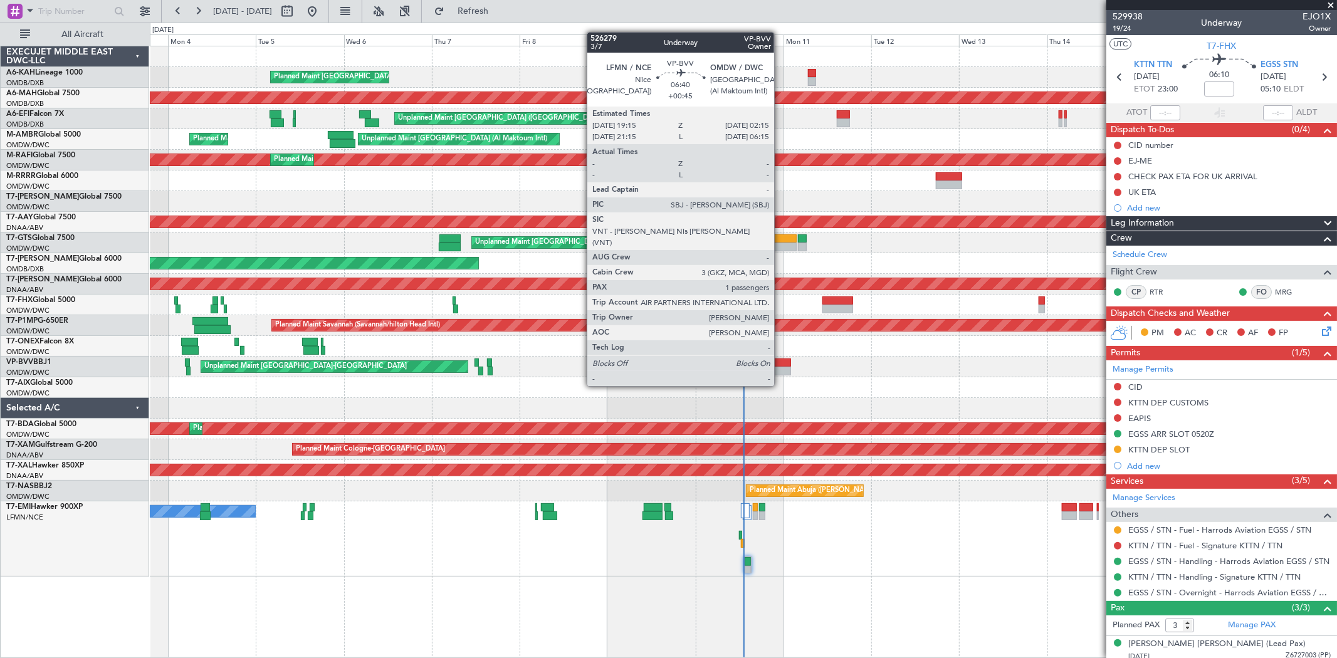
click at [781, 362] on div at bounding box center [779, 363] width 26 height 9
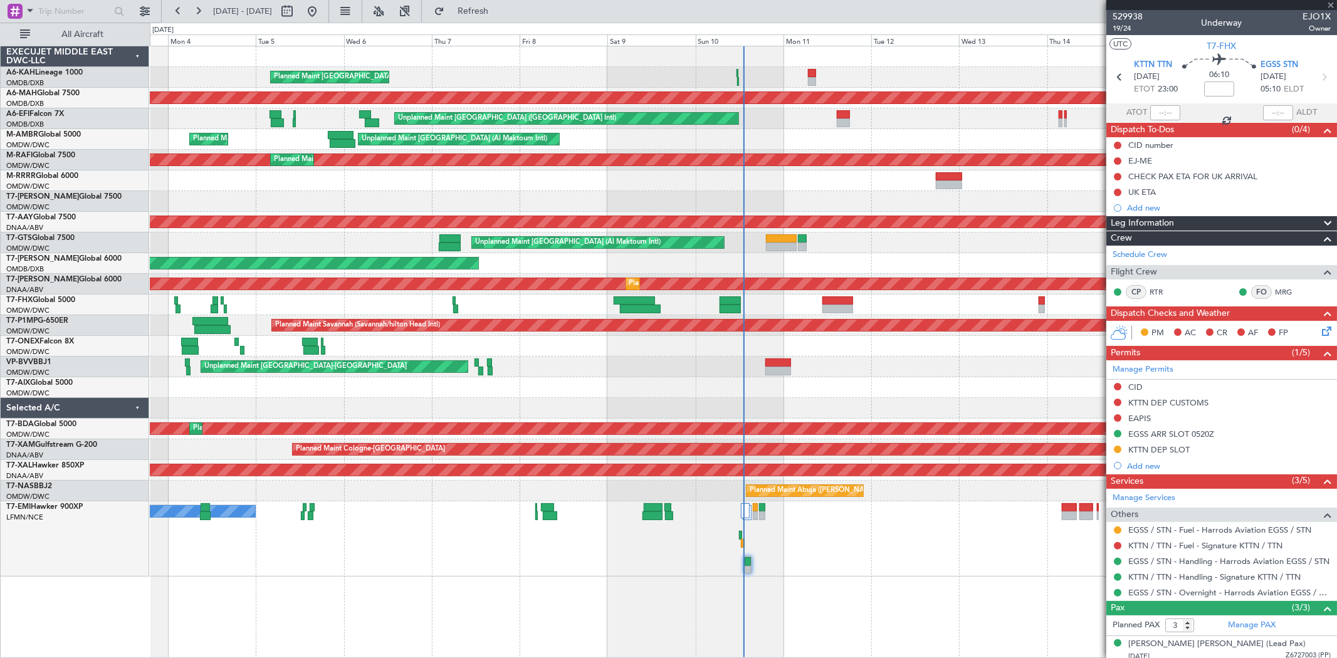
type input "+00:45"
type input "1"
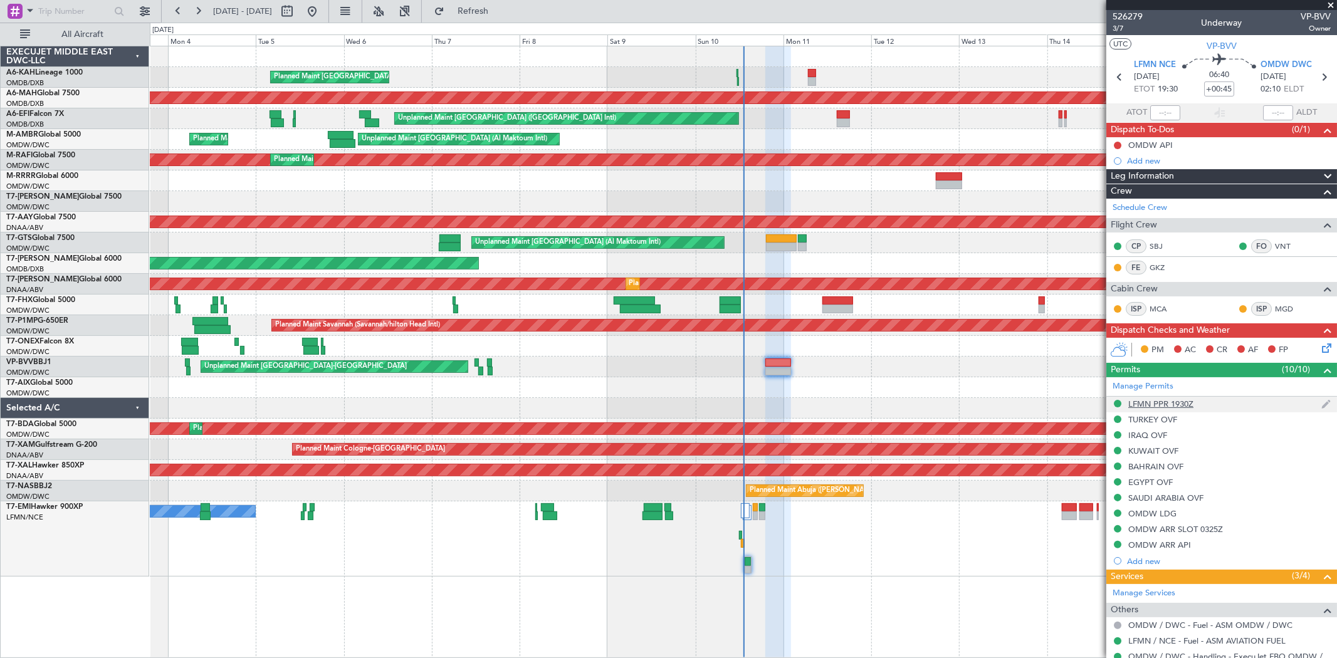
click at [1189, 406] on div "LFMN PPR 1930Z" at bounding box center [1161, 404] width 65 height 11
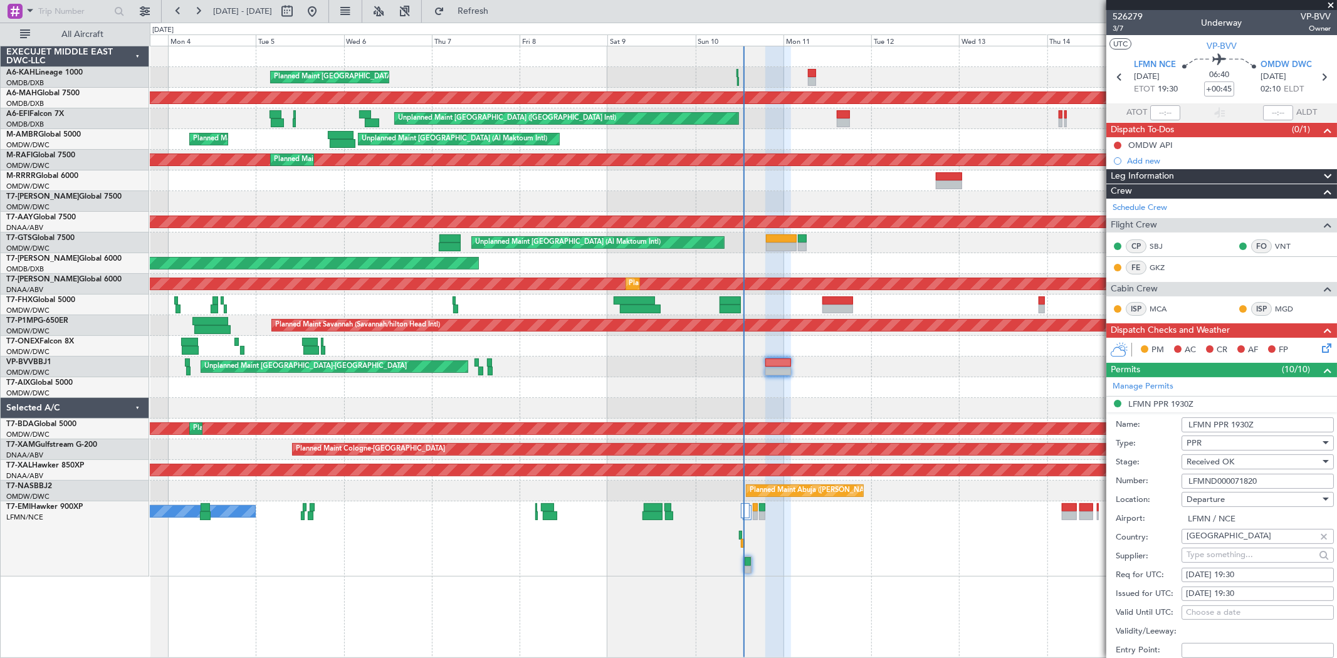
scroll to position [209, 0]
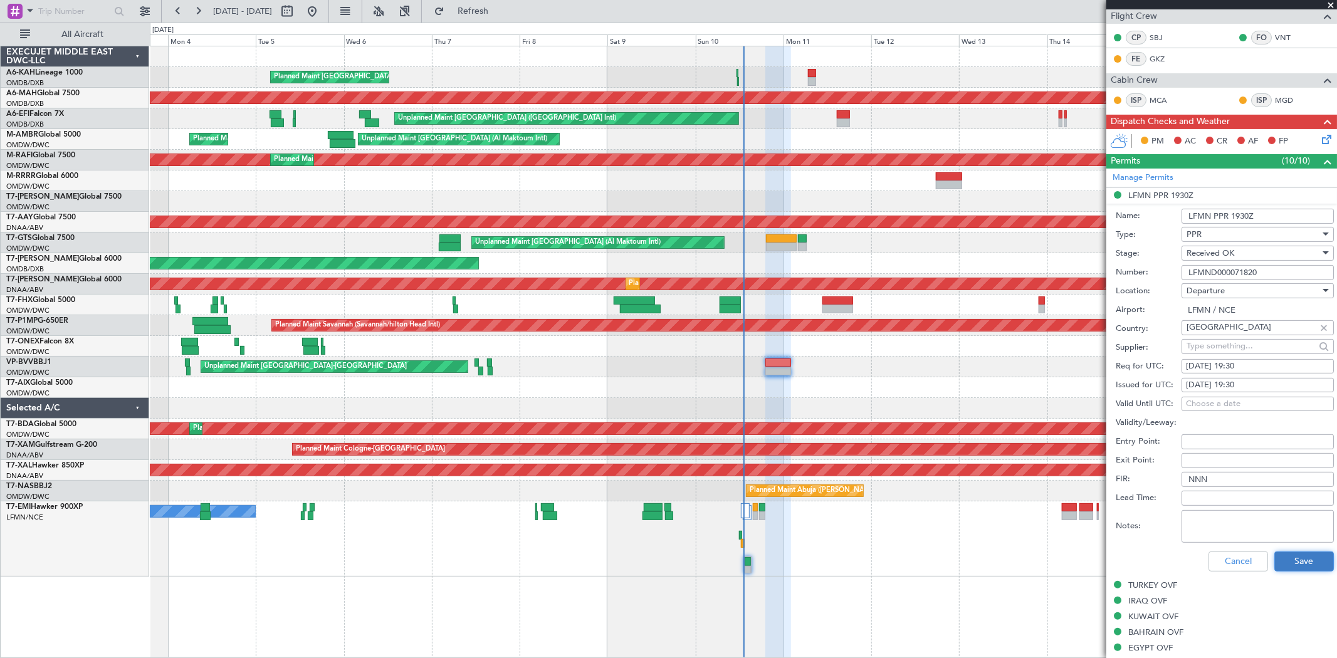
click at [1288, 556] on button "Save" at bounding box center [1305, 562] width 60 height 20
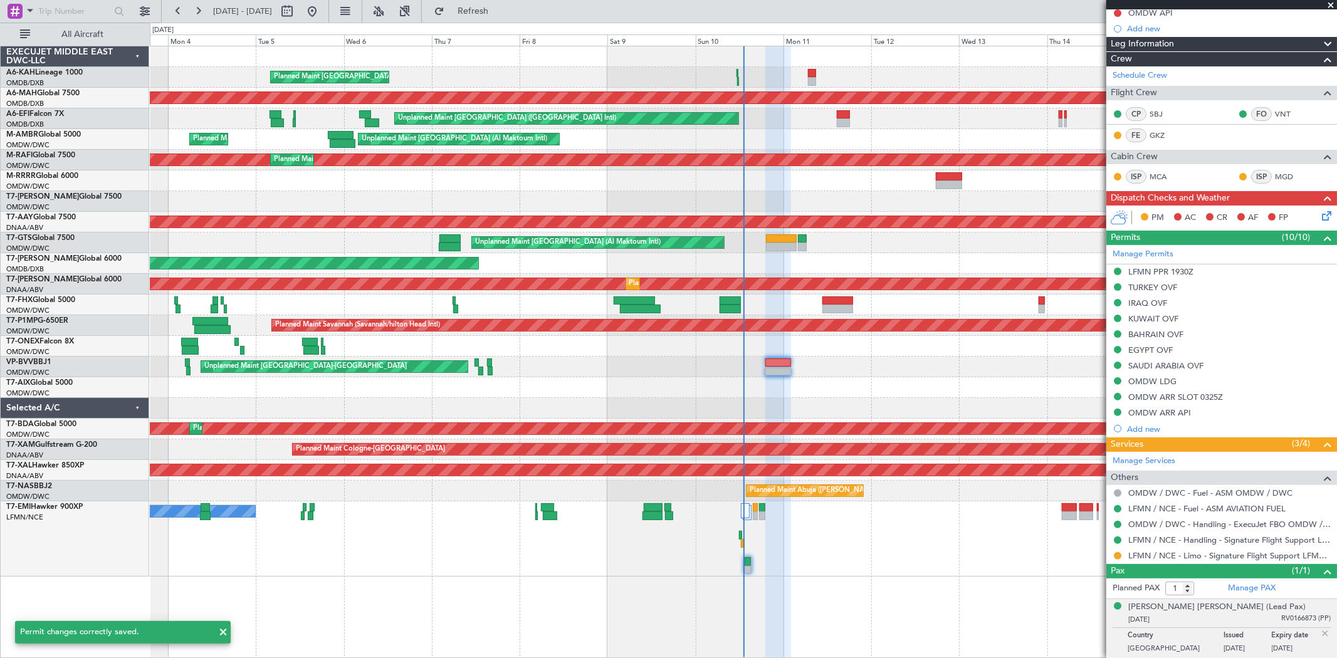
scroll to position [132, 0]
click at [1210, 556] on link "LFMN / NCE - Limo - Signature Flight Support LFMN / NCE" at bounding box center [1230, 556] width 203 height 11
click at [1183, 271] on div "LFMN PPR 1930Z" at bounding box center [1161, 271] width 65 height 11
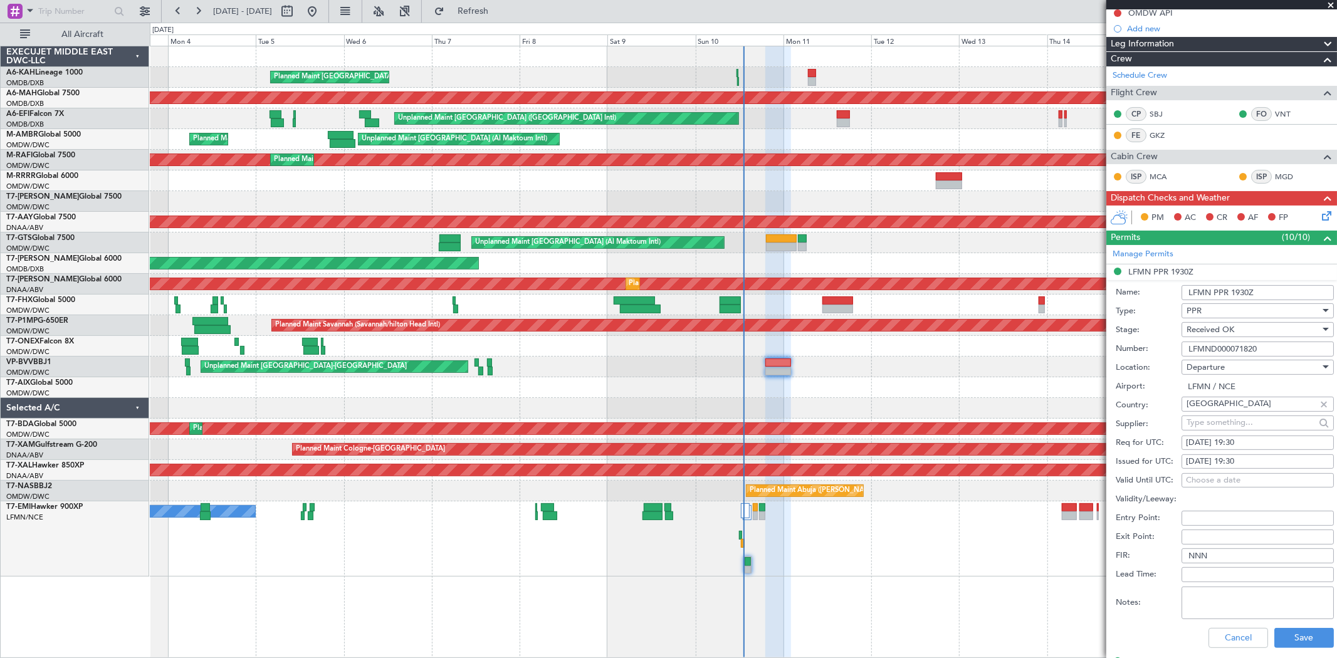
scroll to position [209, 0]
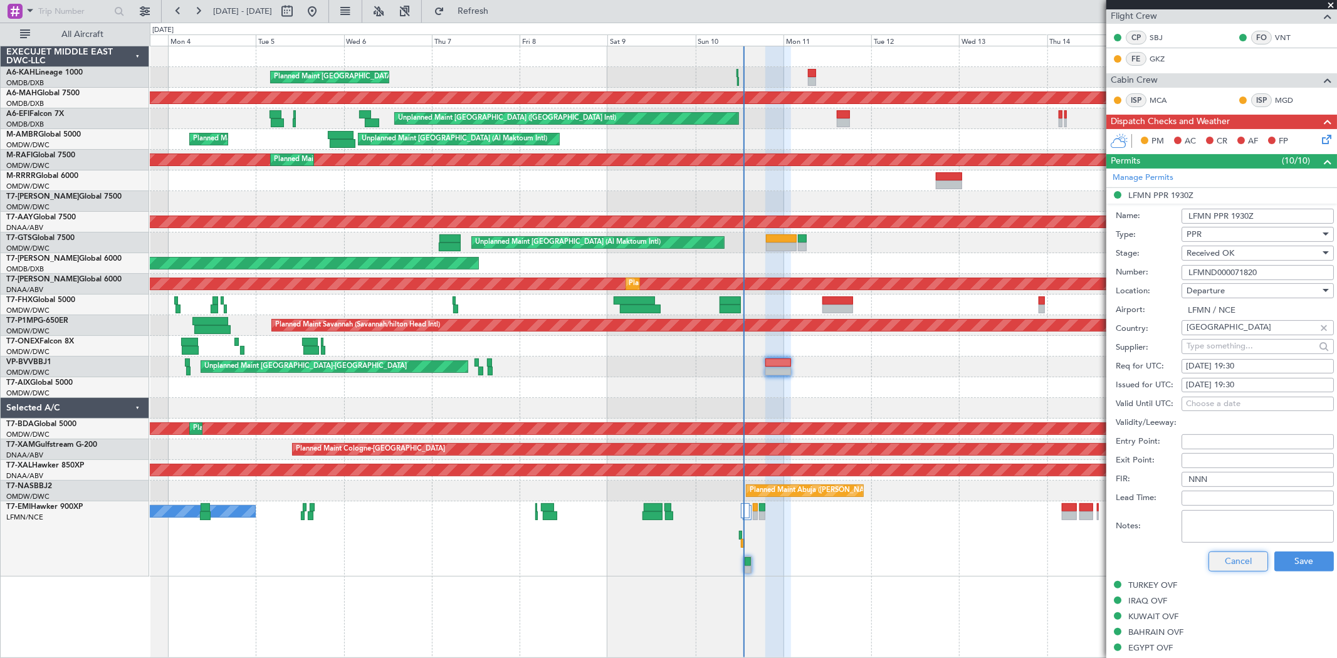
click at [1234, 559] on button "Cancel" at bounding box center [1239, 562] width 60 height 20
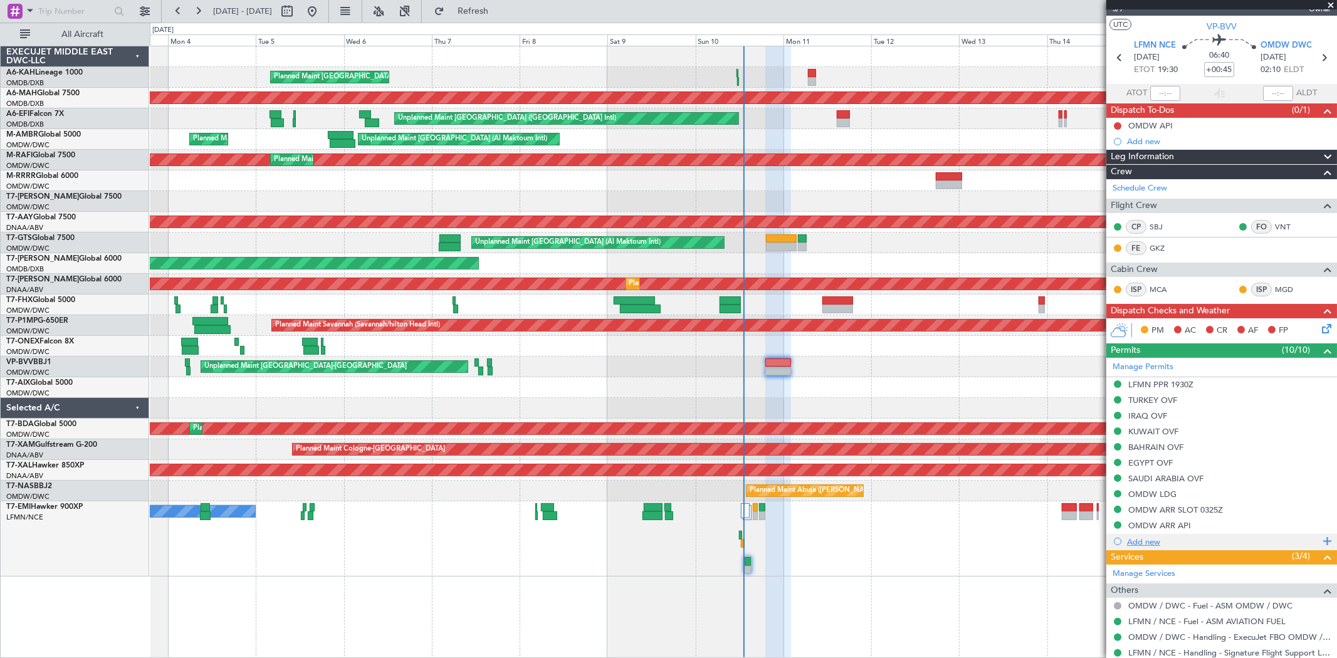
scroll to position [0, 0]
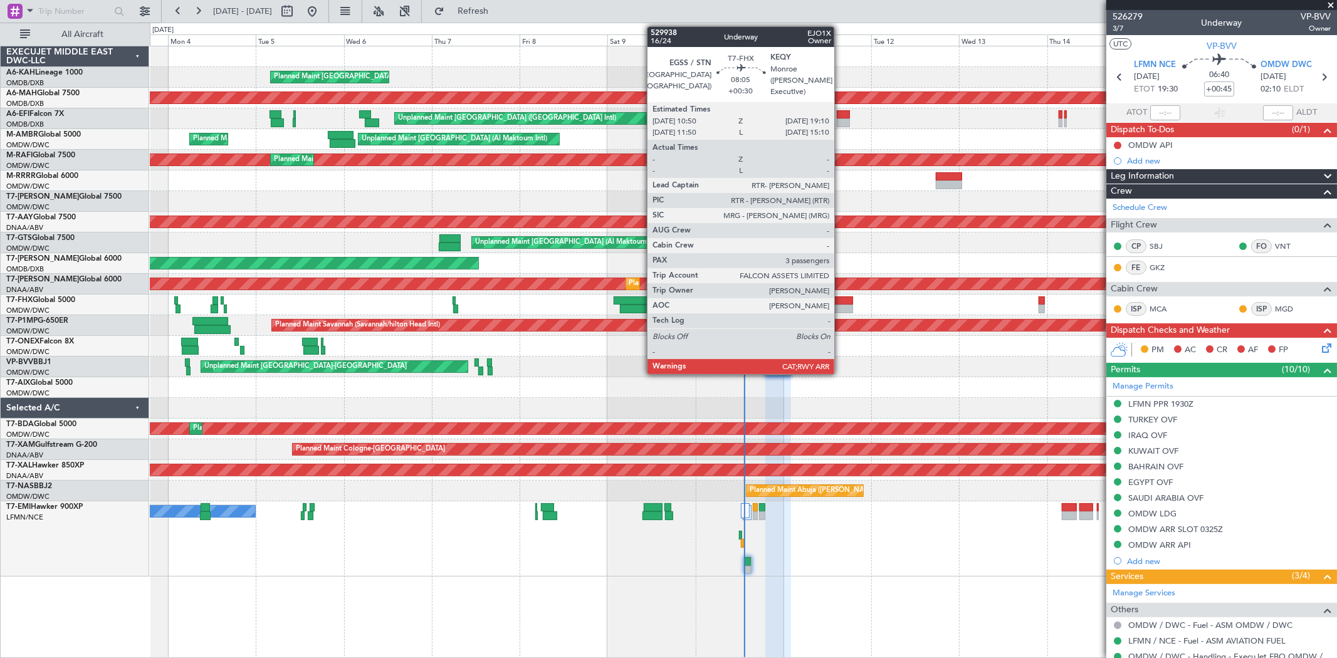
click at [841, 302] on div at bounding box center [838, 301] width 31 height 9
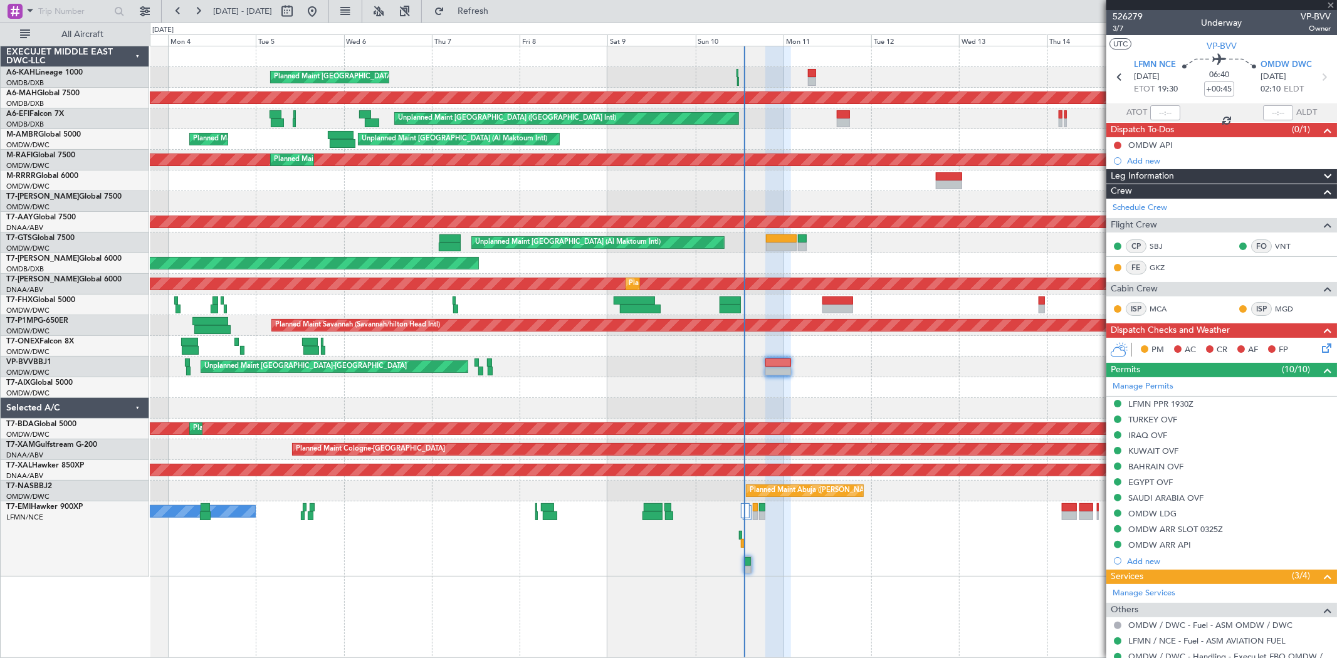
type input "+00:30"
type input "3"
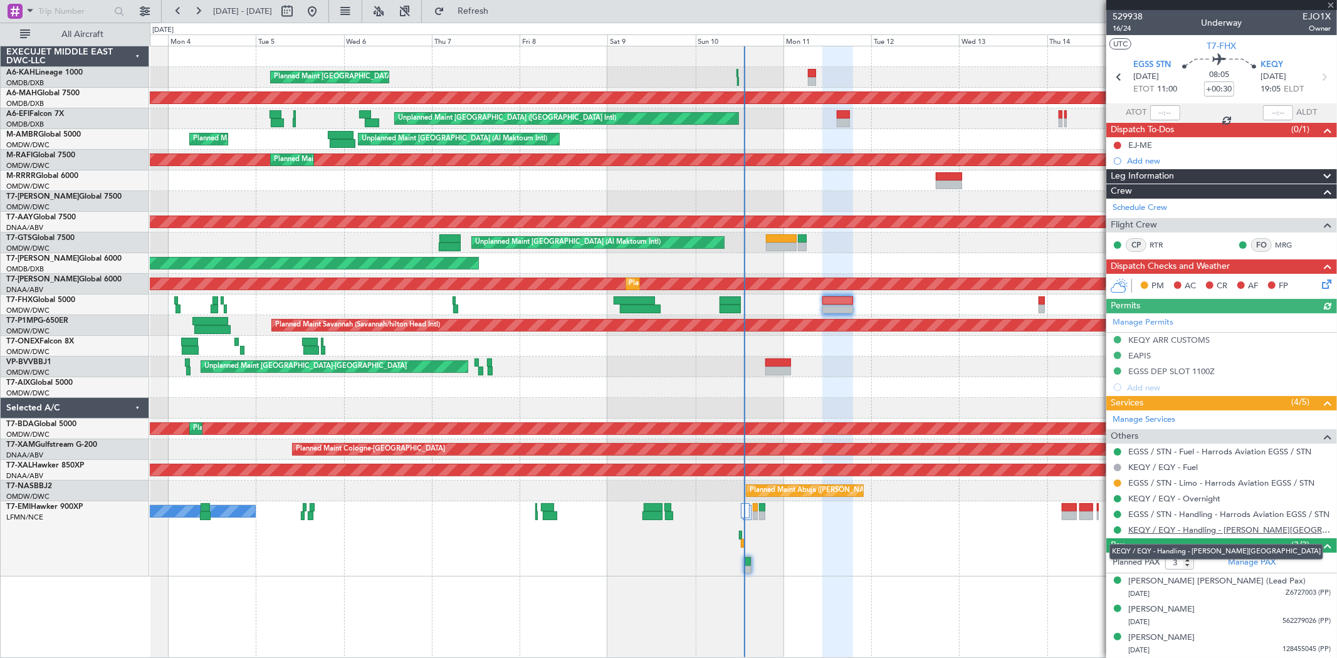
click at [1251, 533] on link "KEQY / EQY - Handling - [PERSON_NAME][GEOGRAPHIC_DATA]" at bounding box center [1230, 530] width 203 height 11
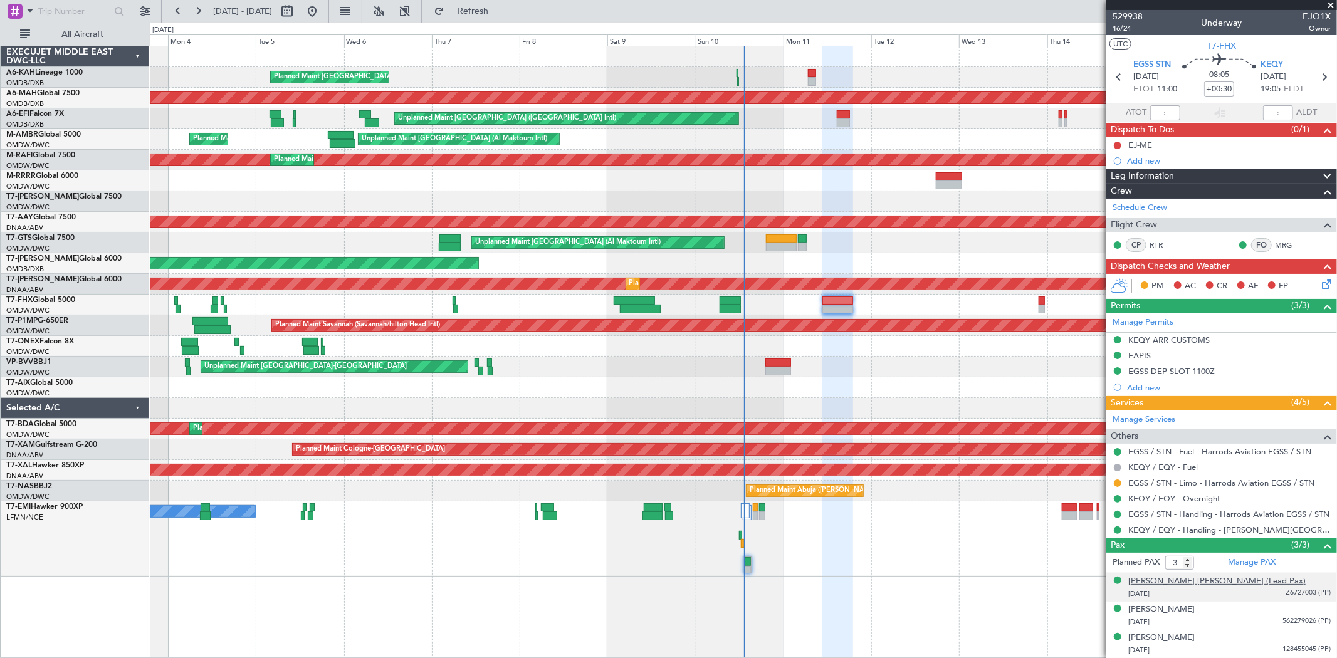
click at [1193, 581] on div "[PERSON_NAME] [PERSON_NAME] (Lead Pax)" at bounding box center [1217, 582] width 177 height 13
click at [1149, 418] on link "Manage Services" at bounding box center [1144, 420] width 63 height 13
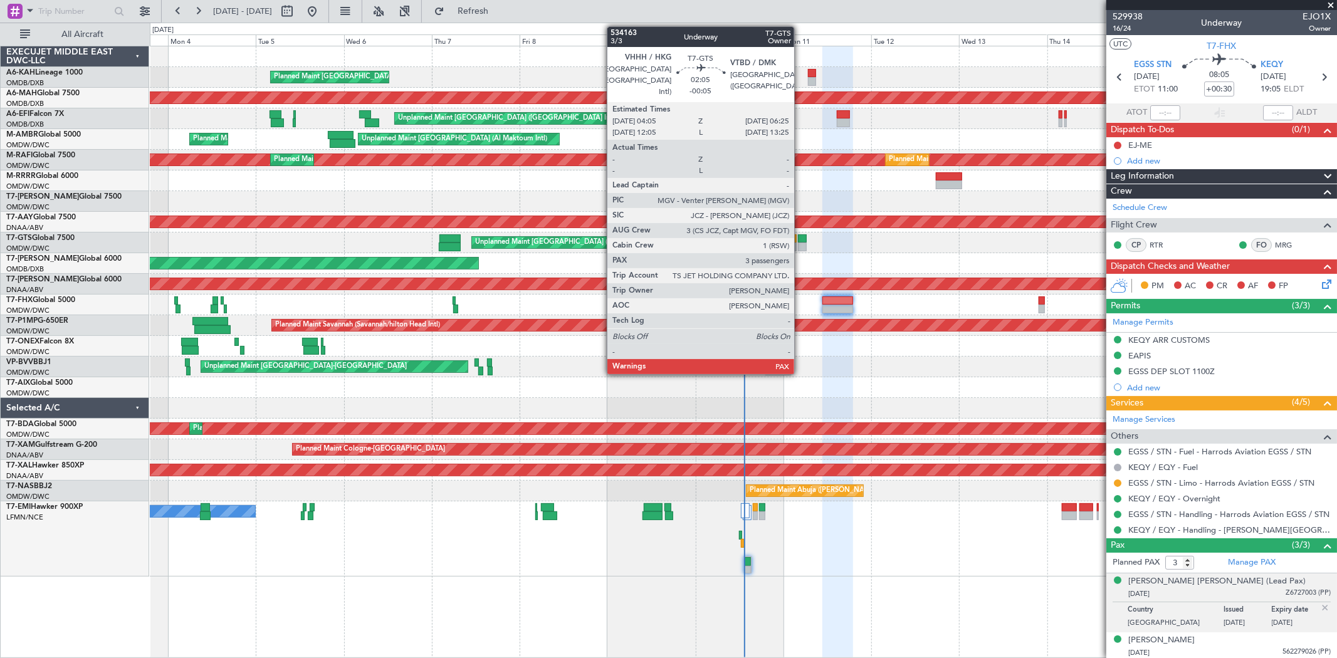
click at [801, 245] on div at bounding box center [802, 247] width 9 height 9
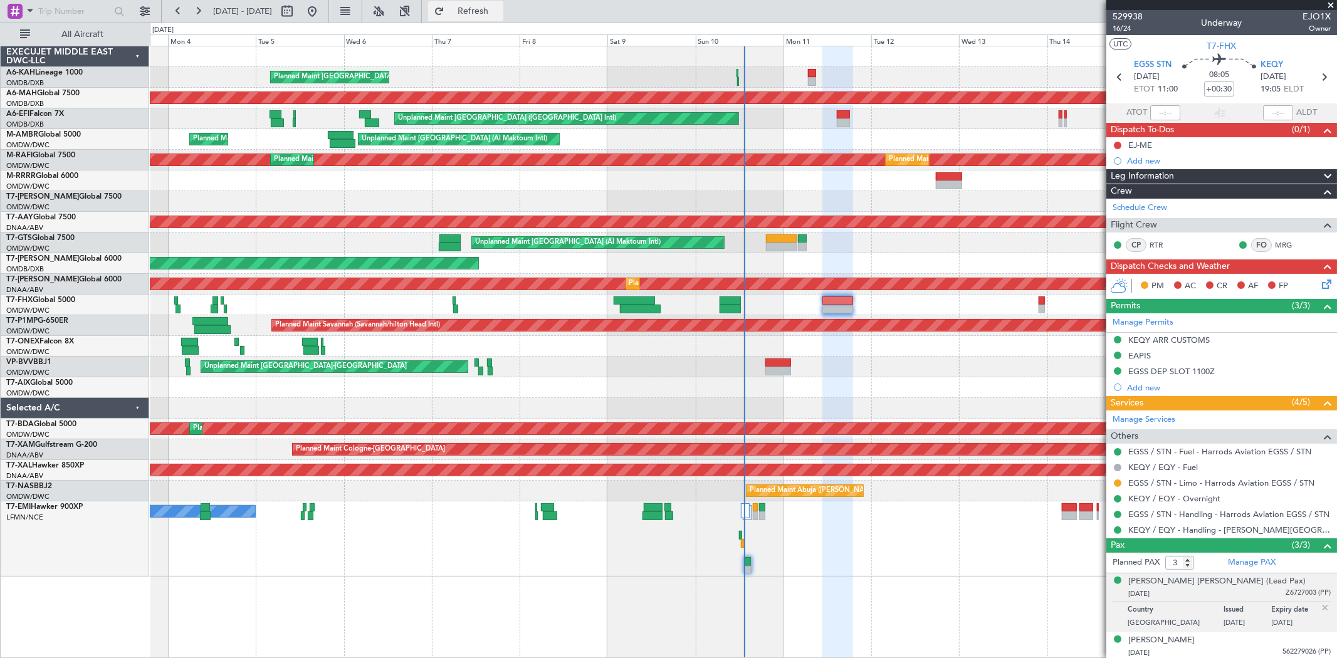
click at [485, 10] on button "Refresh" at bounding box center [465, 11] width 75 height 20
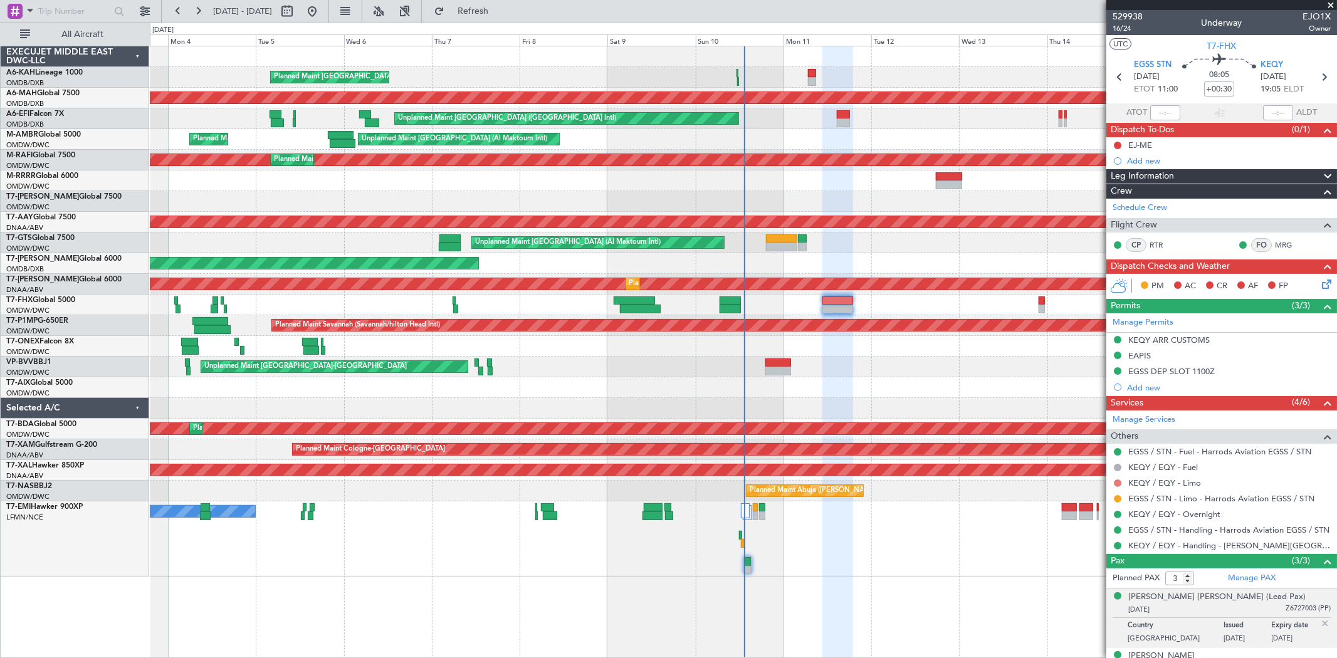
click at [1117, 481] on button at bounding box center [1118, 484] width 8 height 8
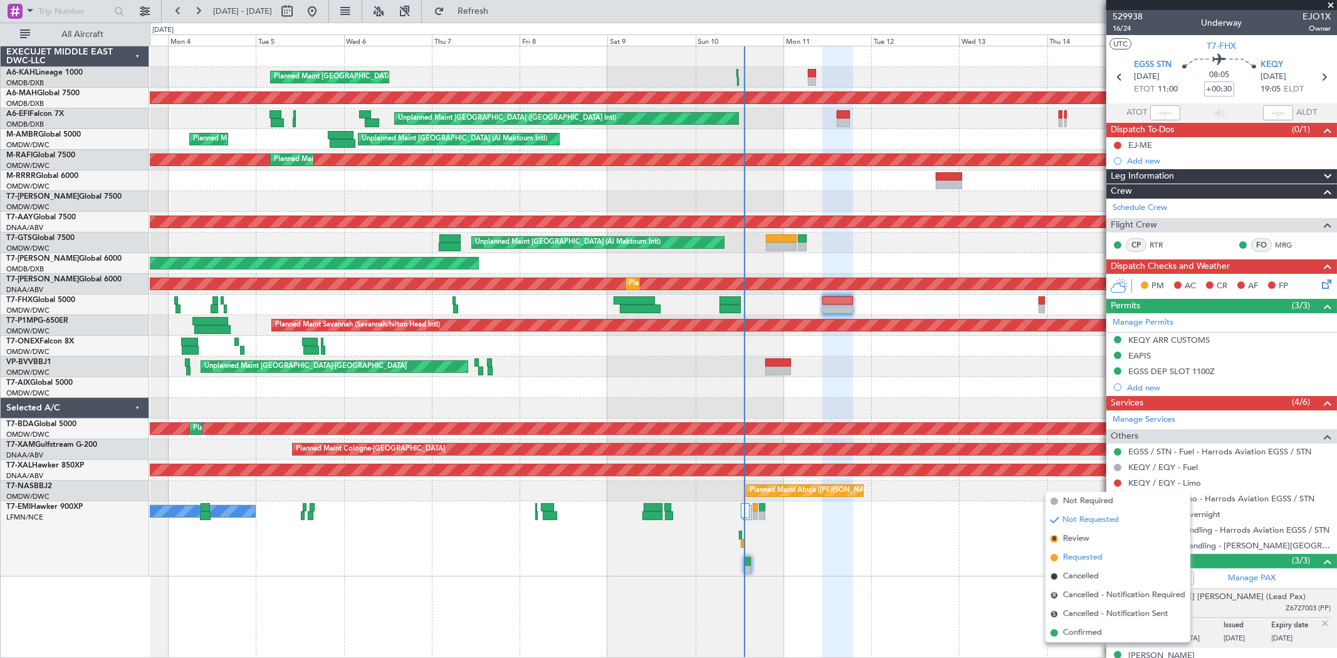
click at [1087, 558] on span "Requested" at bounding box center [1083, 558] width 40 height 13
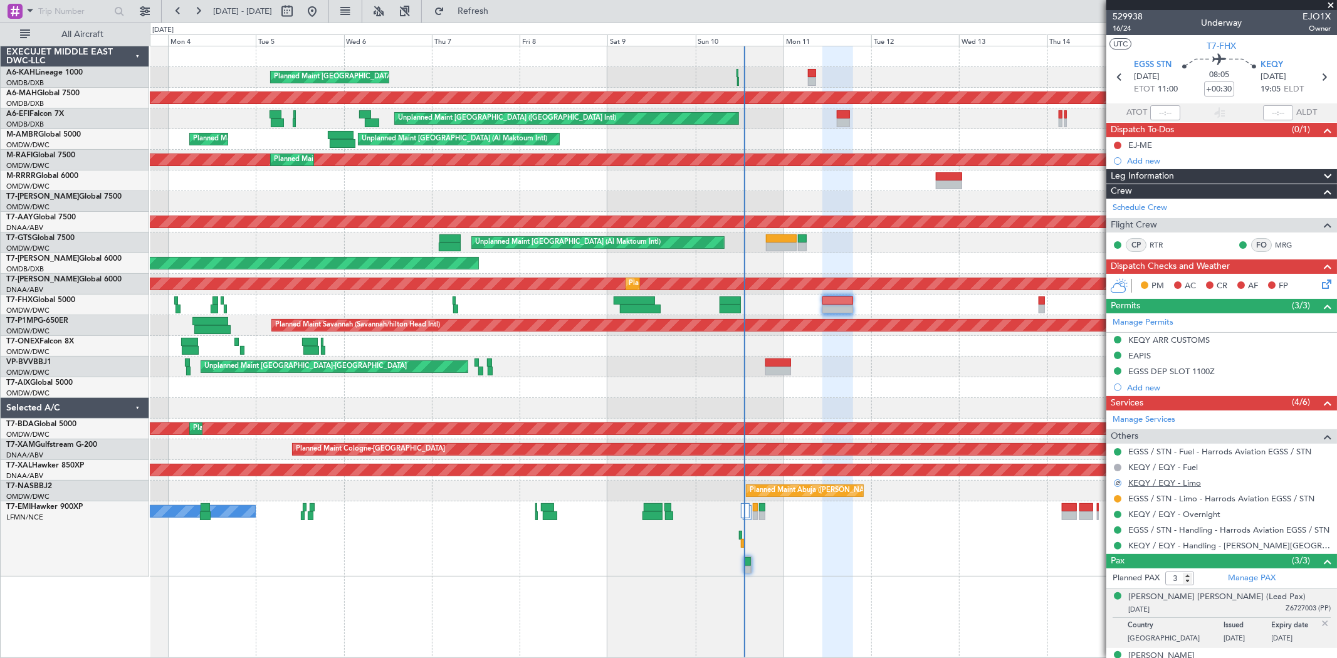
click at [1174, 485] on link "KEQY / EQY - Limo" at bounding box center [1165, 483] width 73 height 11
click at [494, 14] on span "Refresh" at bounding box center [473, 11] width 53 height 9
click at [494, 14] on span "Refreshing..." at bounding box center [473, 11] width 53 height 9
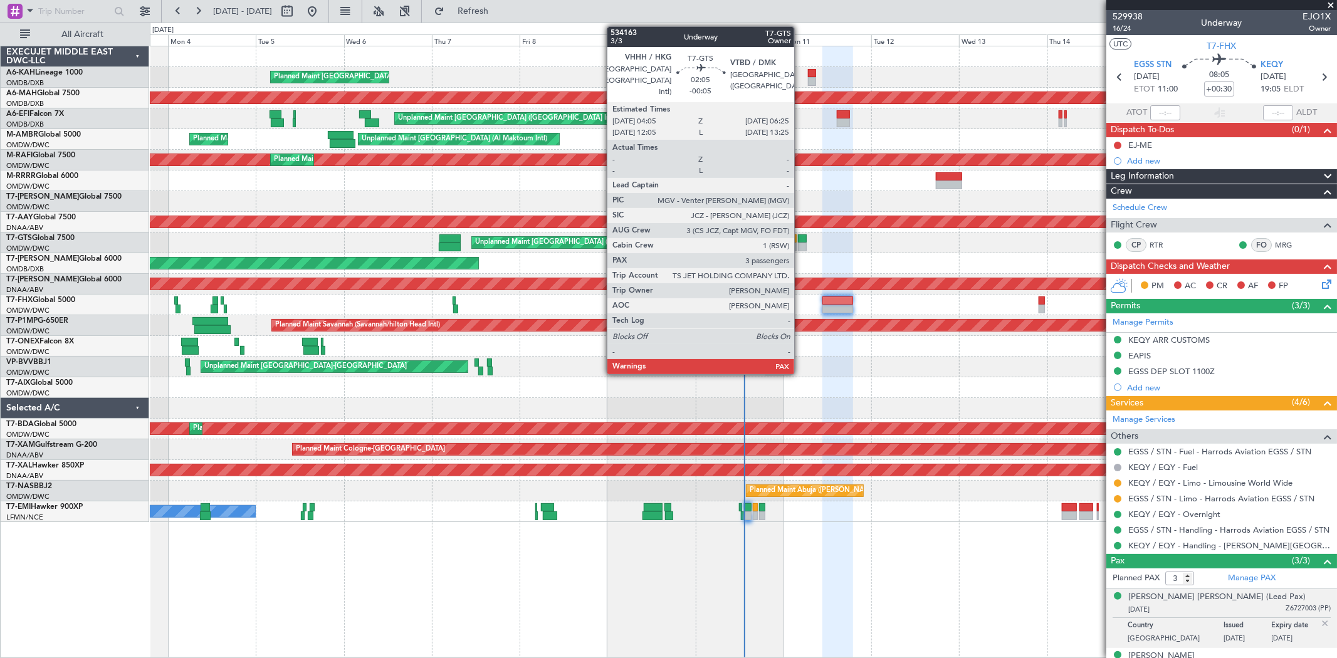
click at [803, 243] on div at bounding box center [802, 247] width 9 height 9
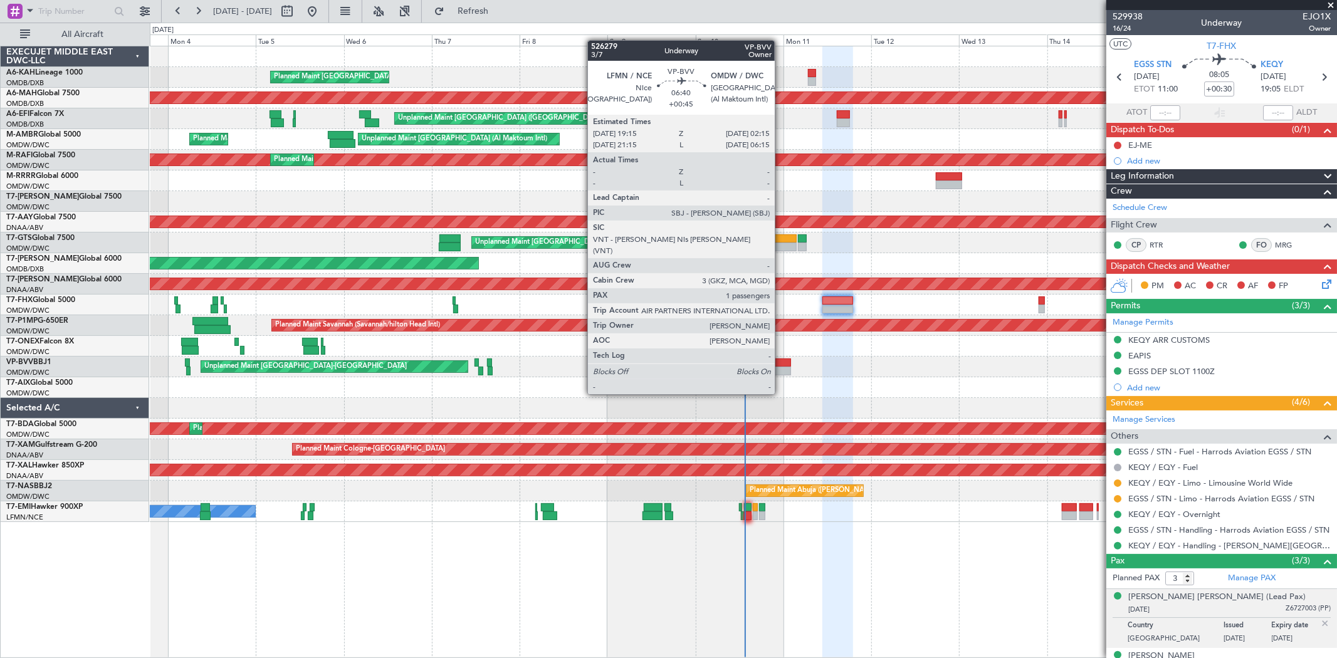
click at [781, 371] on div at bounding box center [779, 371] width 26 height 9
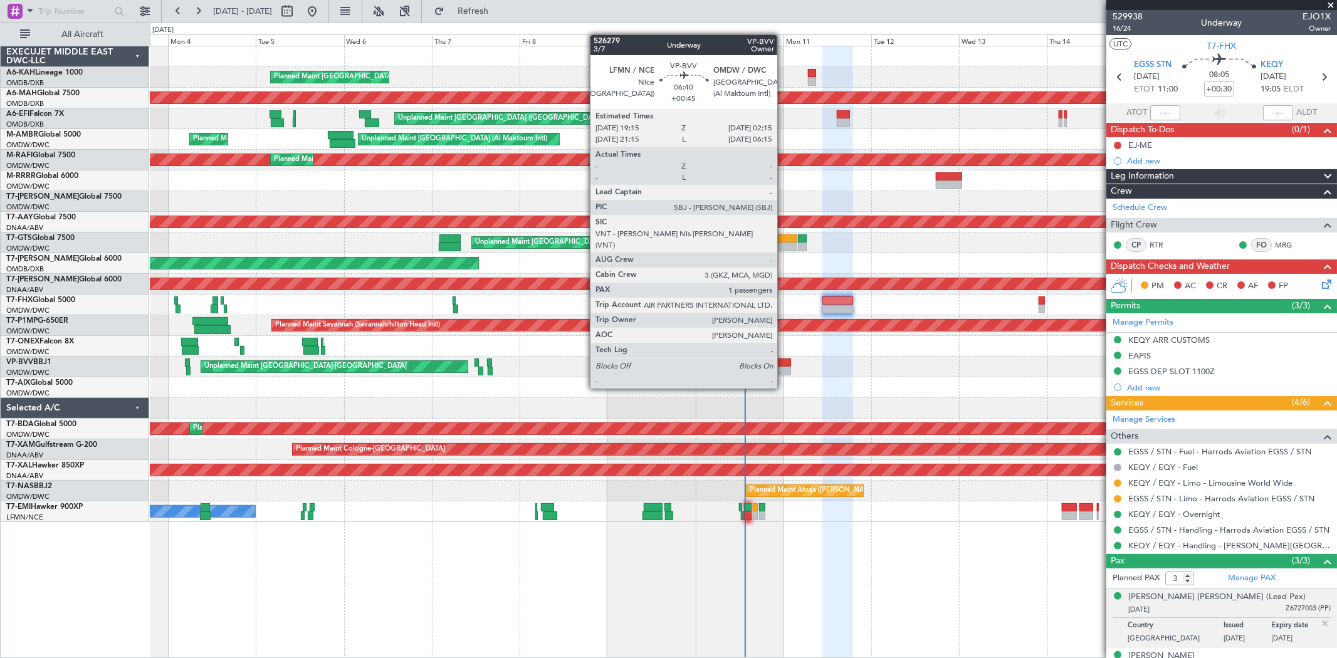
click at [784, 366] on div at bounding box center [779, 363] width 26 height 9
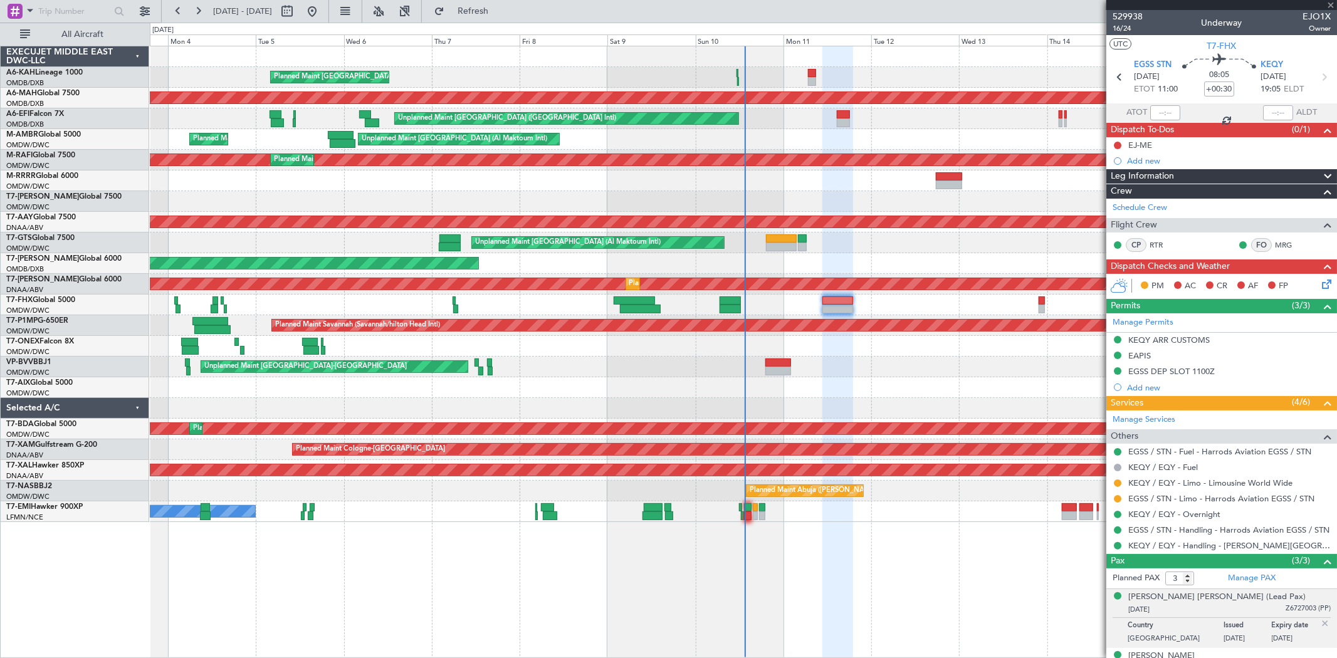
type input "+00:45"
type input "1"
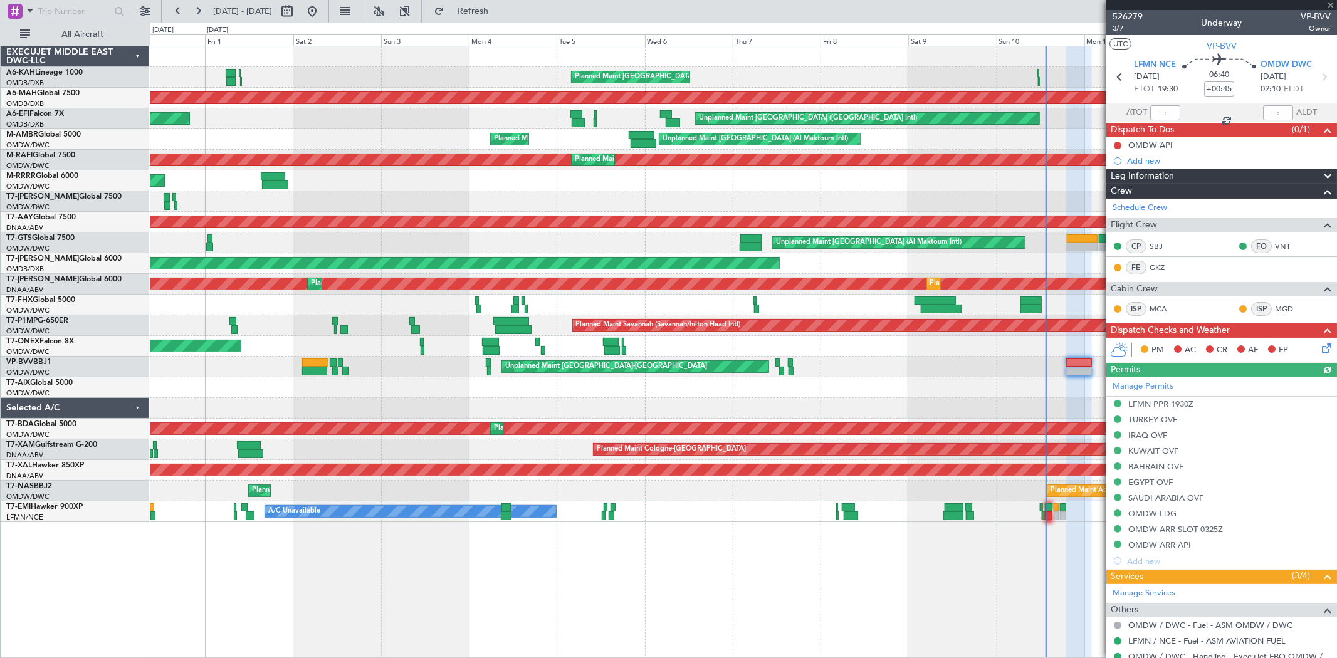
click at [930, 396] on div at bounding box center [743, 387] width 1187 height 21
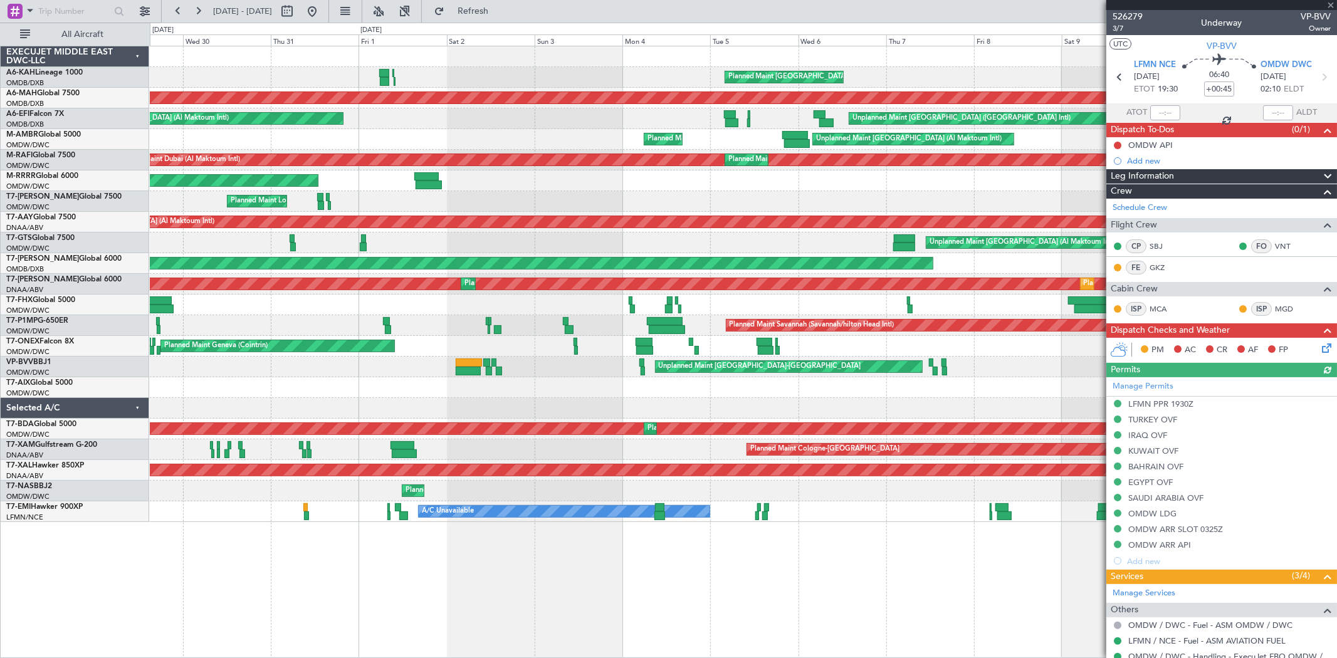
click at [685, 413] on div at bounding box center [743, 408] width 1187 height 21
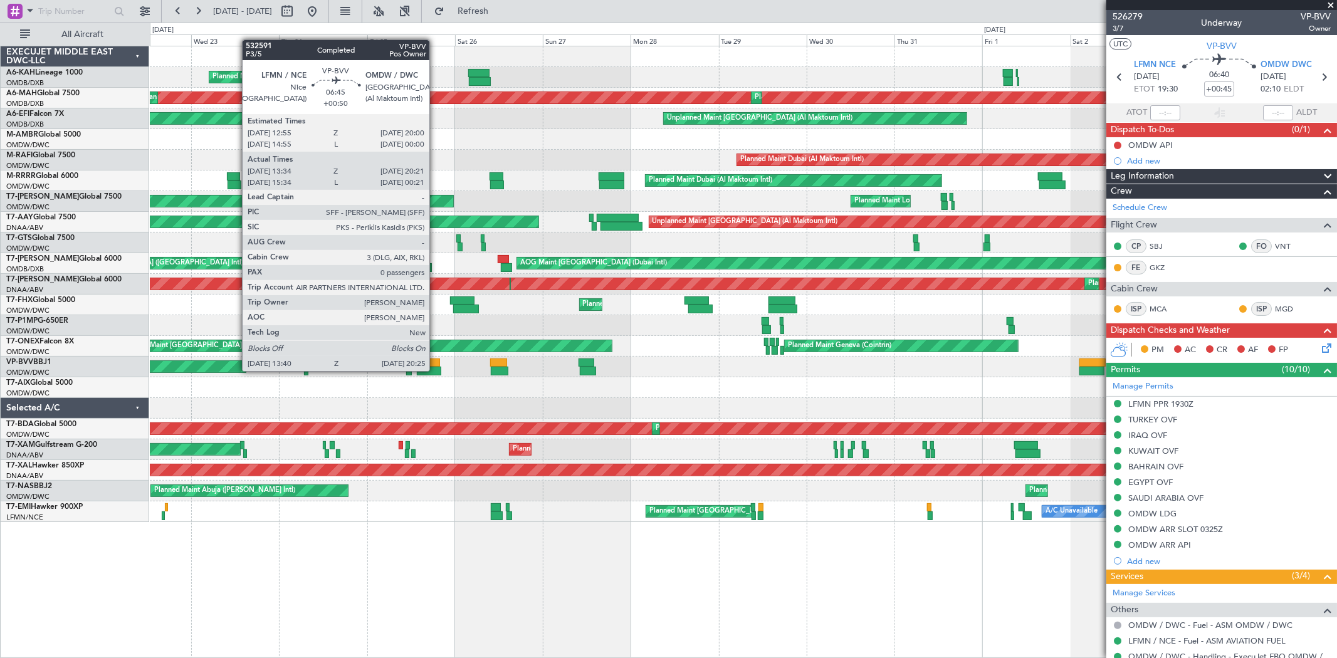
click at [436, 370] on div at bounding box center [429, 371] width 25 height 9
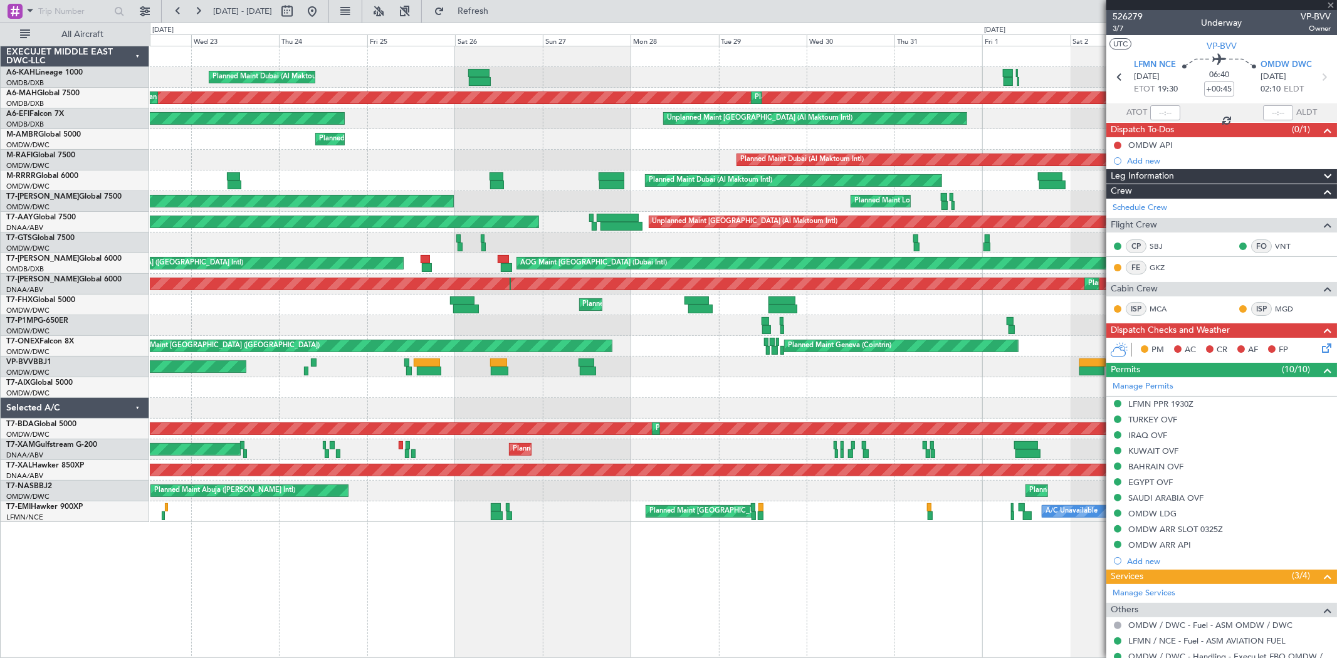
type input "+00:50"
type input "13:49"
type input "20:16"
type input "0"
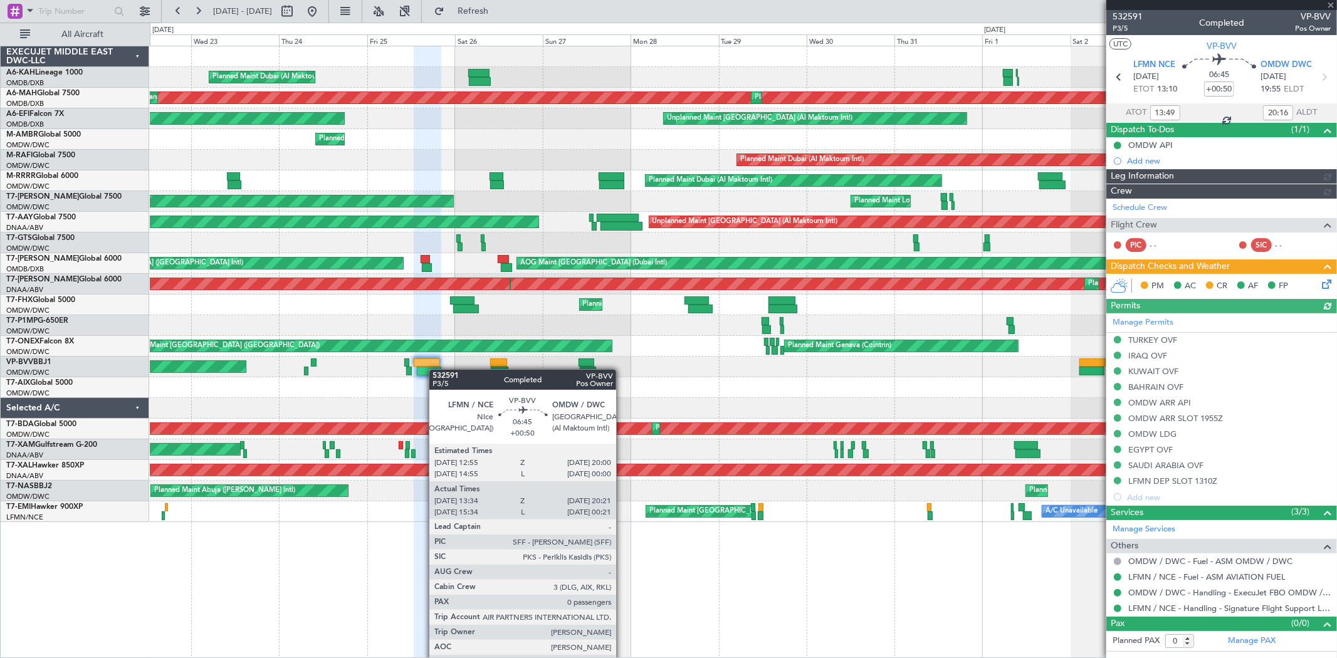
type input "Dherander Fithani (DHF)"
type input "6870"
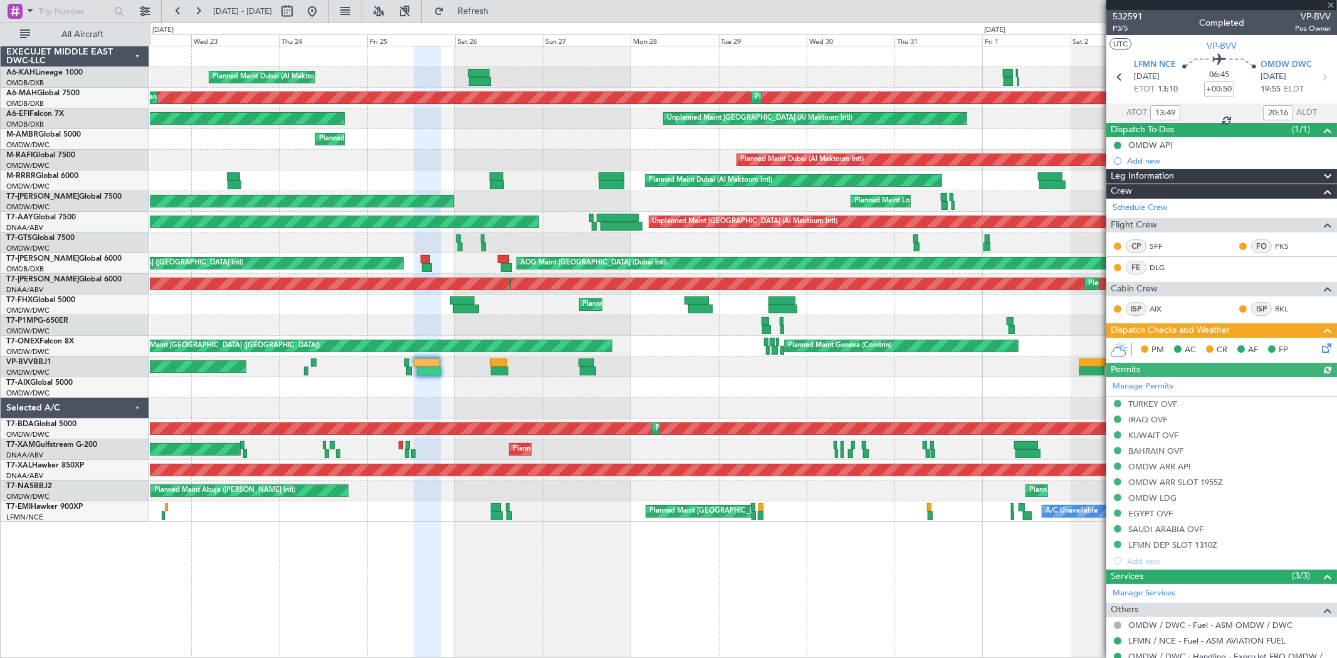
type input "15:49"
type input "00:16"
type input "13:49"
type input "20:16"
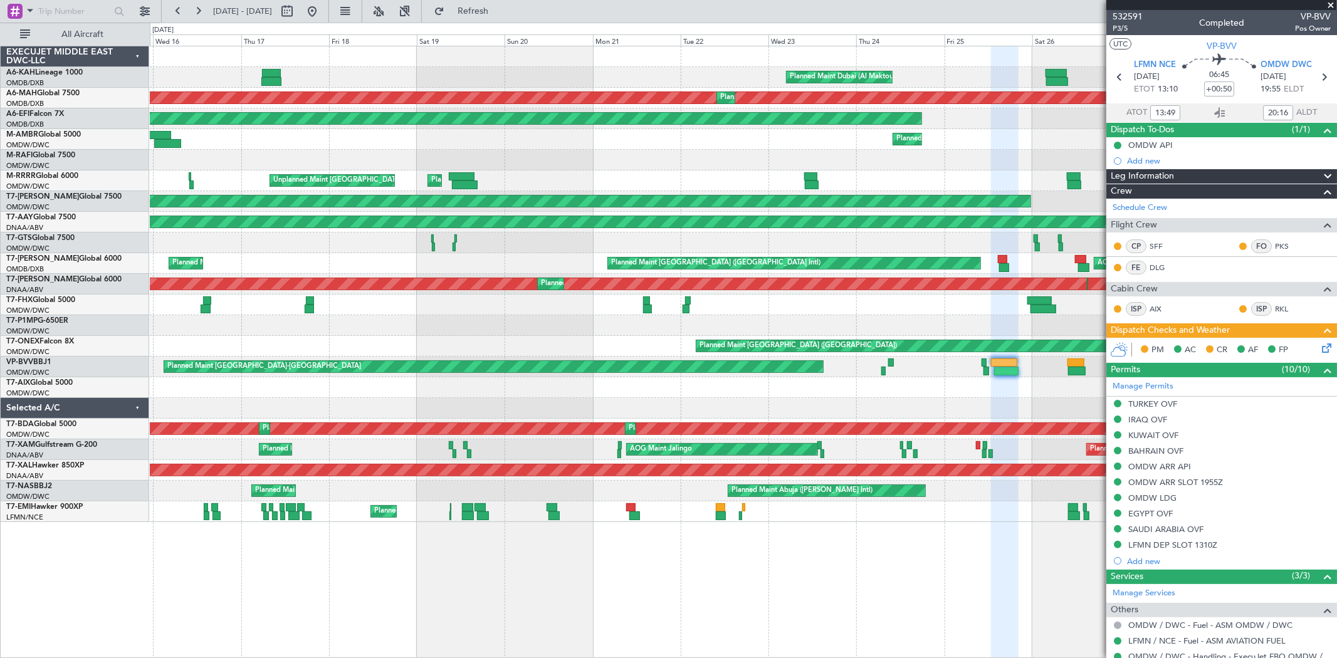
click at [868, 381] on div at bounding box center [743, 387] width 1187 height 21
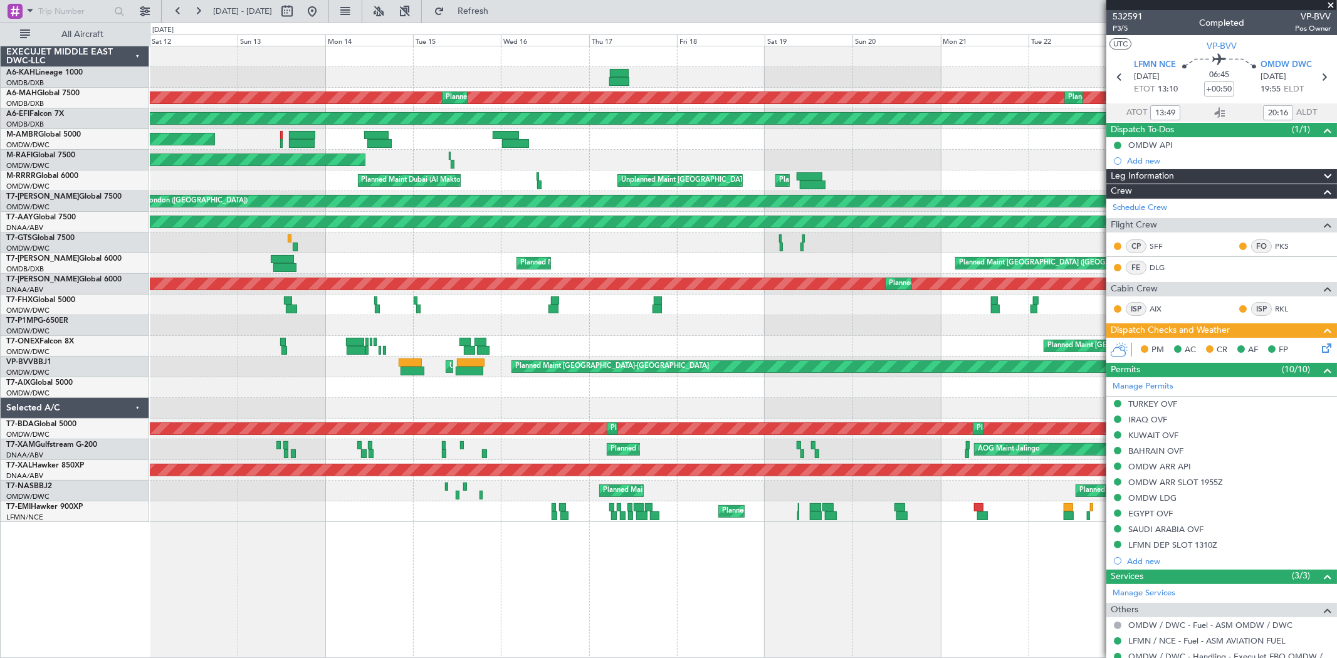
click at [772, 404] on div "Planned Maint Dubai (Al Maktoum Intl) Planned Maint Dubai (Dubai Intl) Planned …" at bounding box center [743, 284] width 1187 height 476
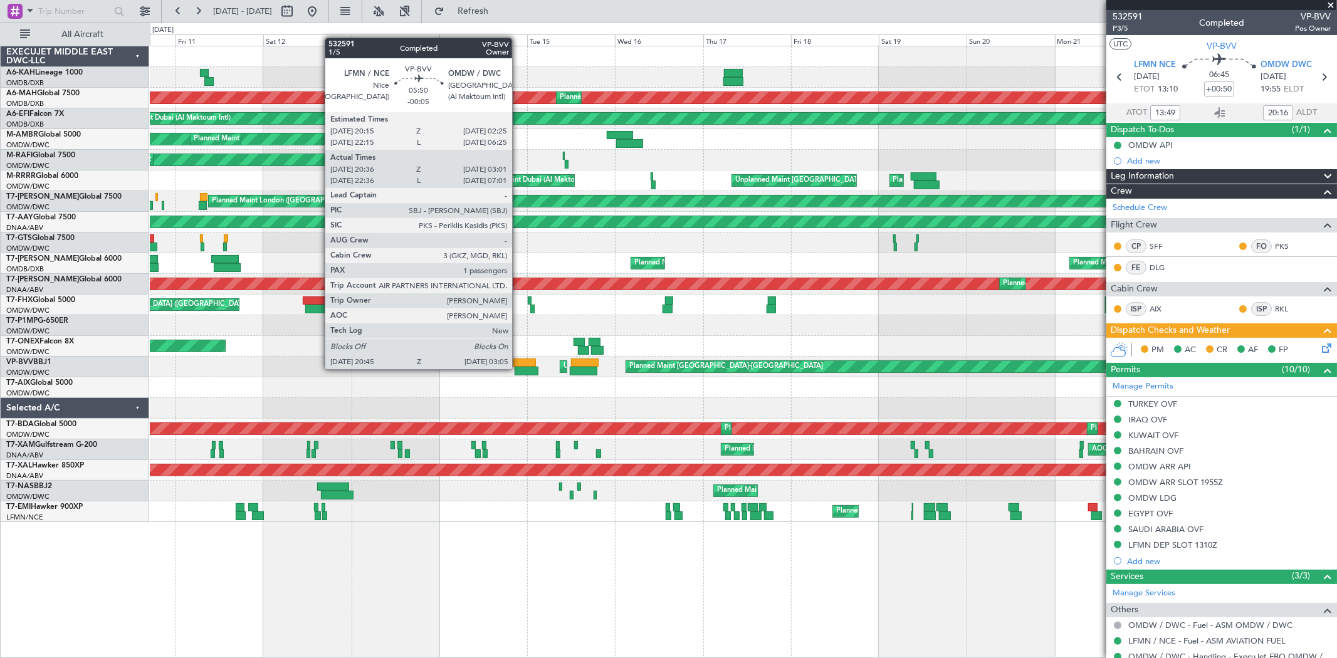
click at [519, 368] on div at bounding box center [527, 371] width 24 height 9
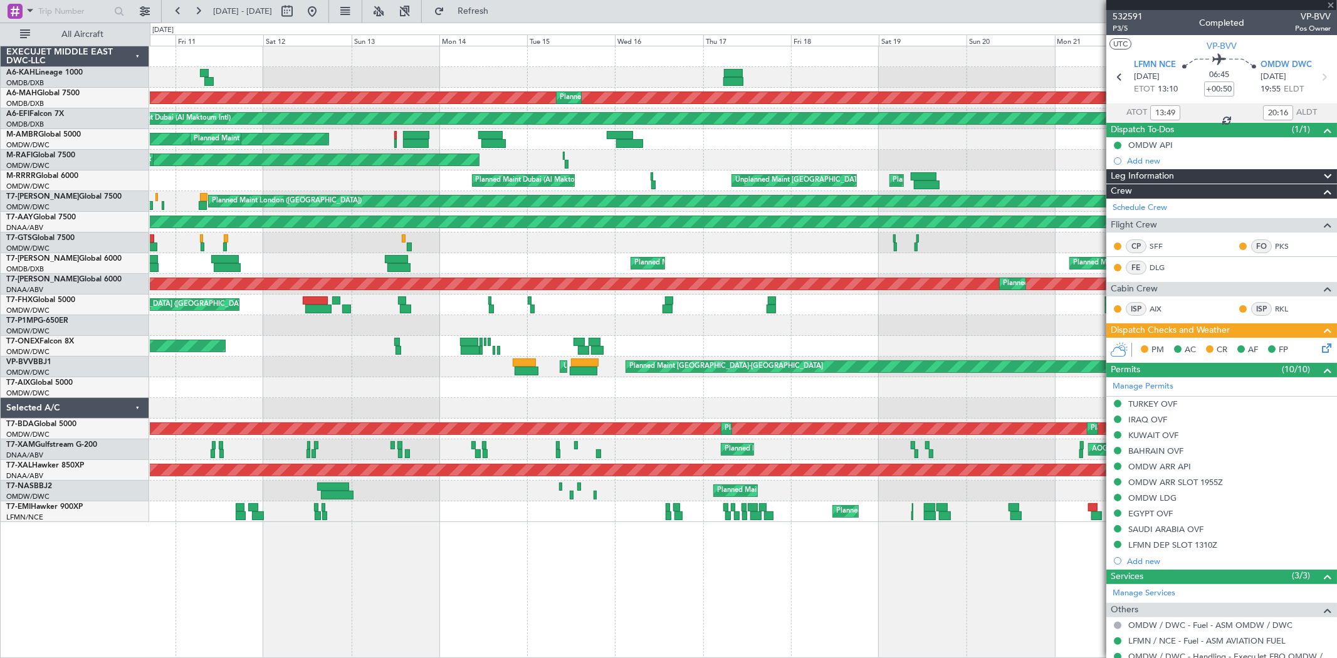
type input "-00:05"
type input "20:51"
type input "02:56"
type input "1"
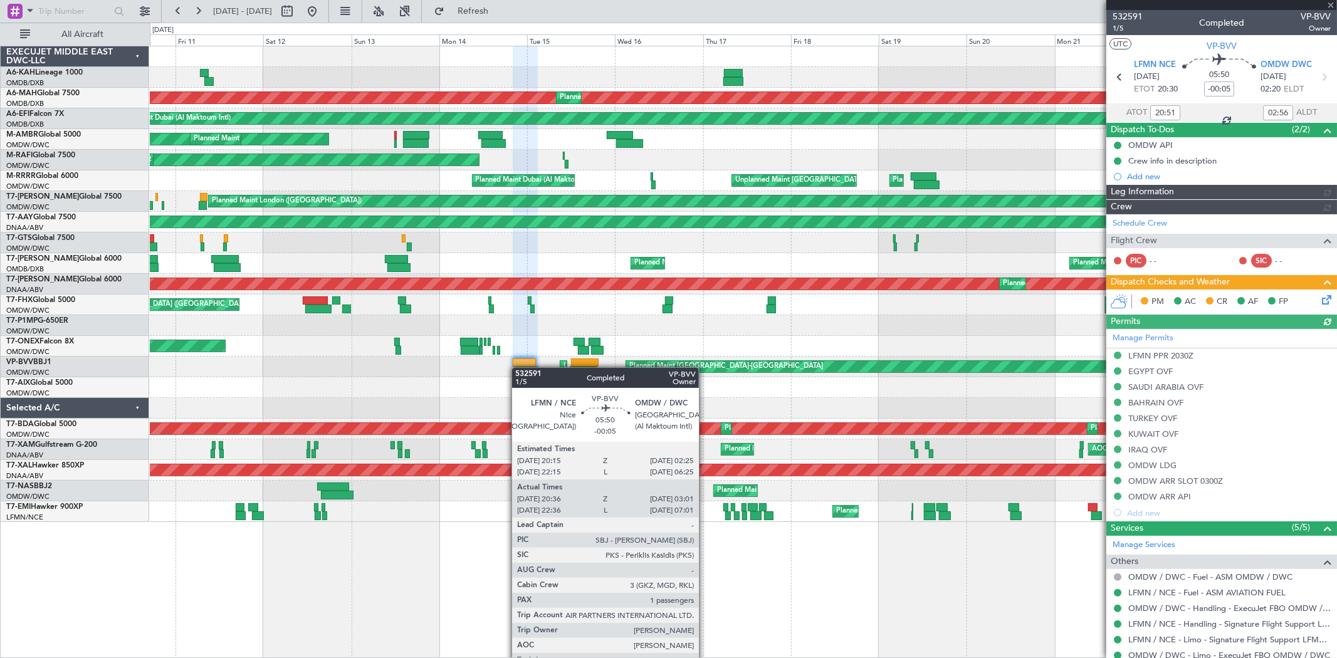
type input "[PERSON_NAME] (ANI)"
type input "6766"
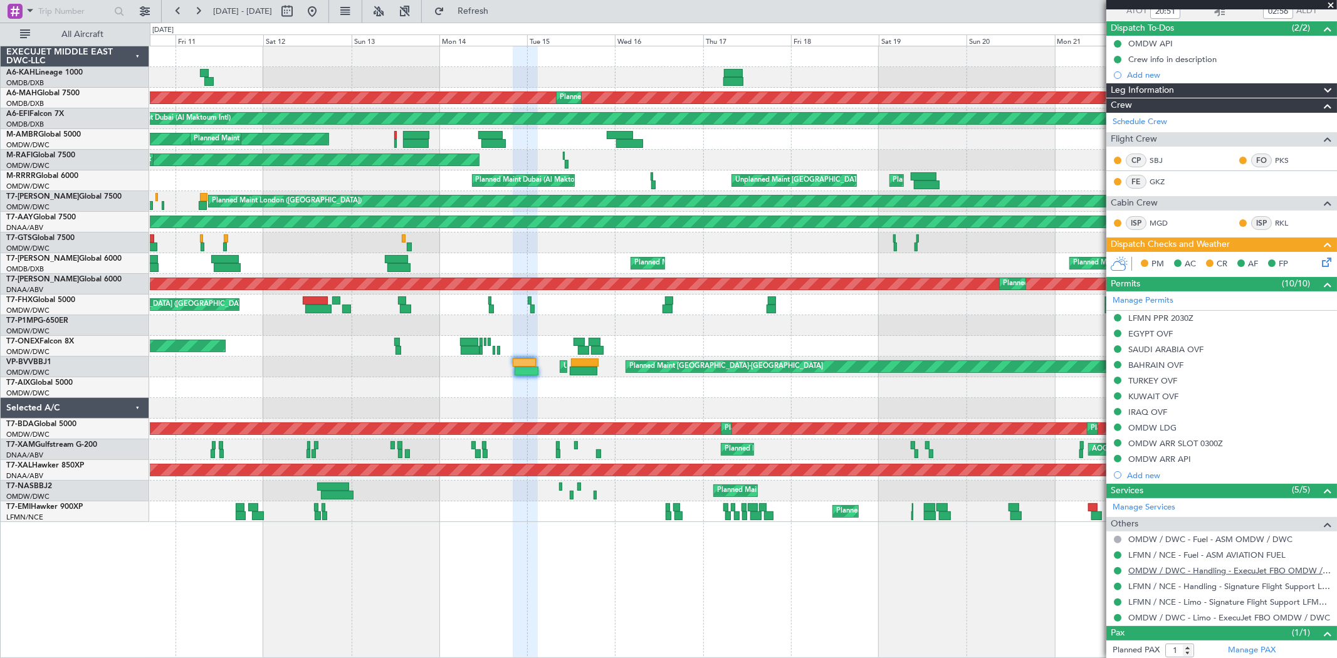
scroll to position [133, 0]
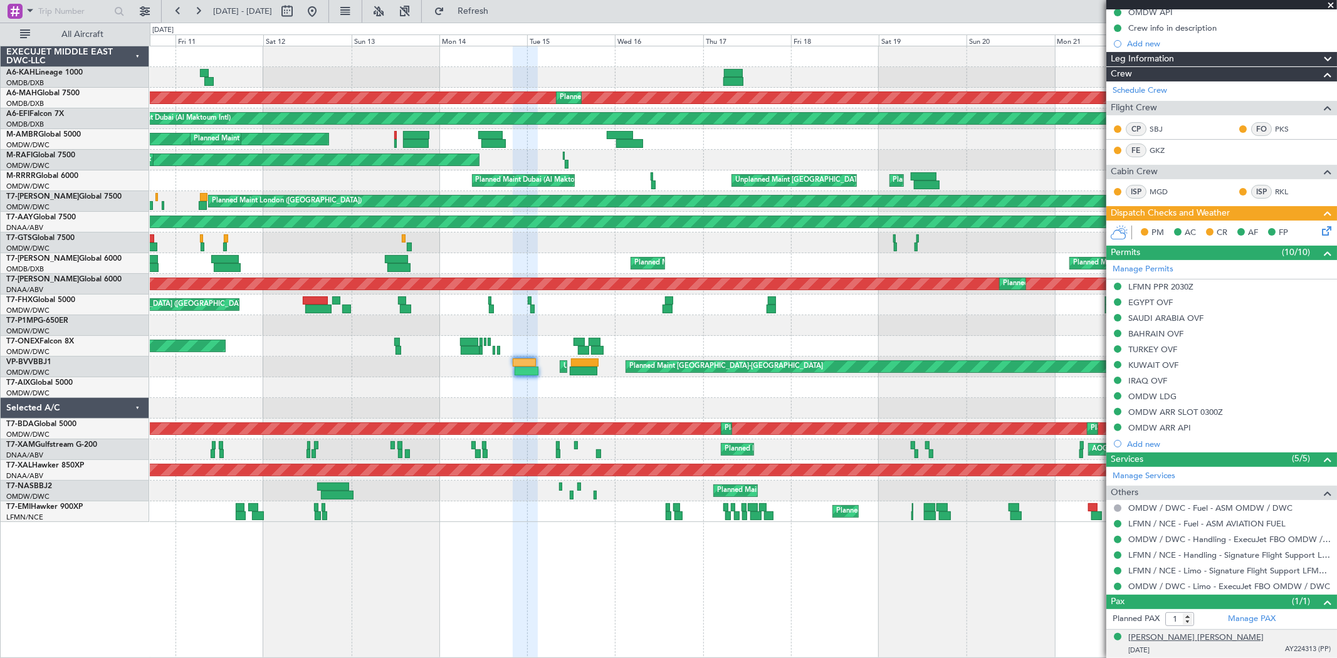
click at [1173, 641] on div "[PERSON_NAME] [PERSON_NAME]" at bounding box center [1196, 638] width 135 height 13
type input "[PERSON_NAME] (ANI)"
type input "6766"
click at [1169, 636] on div "[PERSON_NAME] [PERSON_NAME]" at bounding box center [1196, 638] width 135 height 13
click at [322, 9] on button at bounding box center [312, 11] width 20 height 20
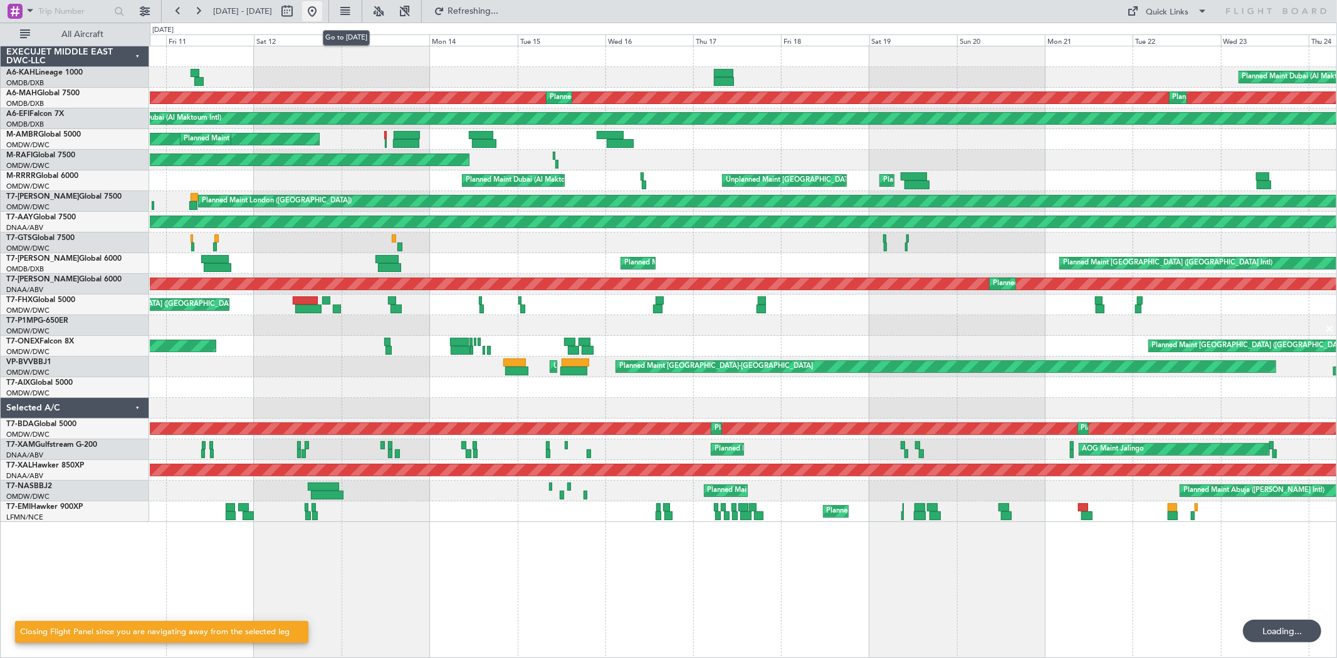
scroll to position [0, 0]
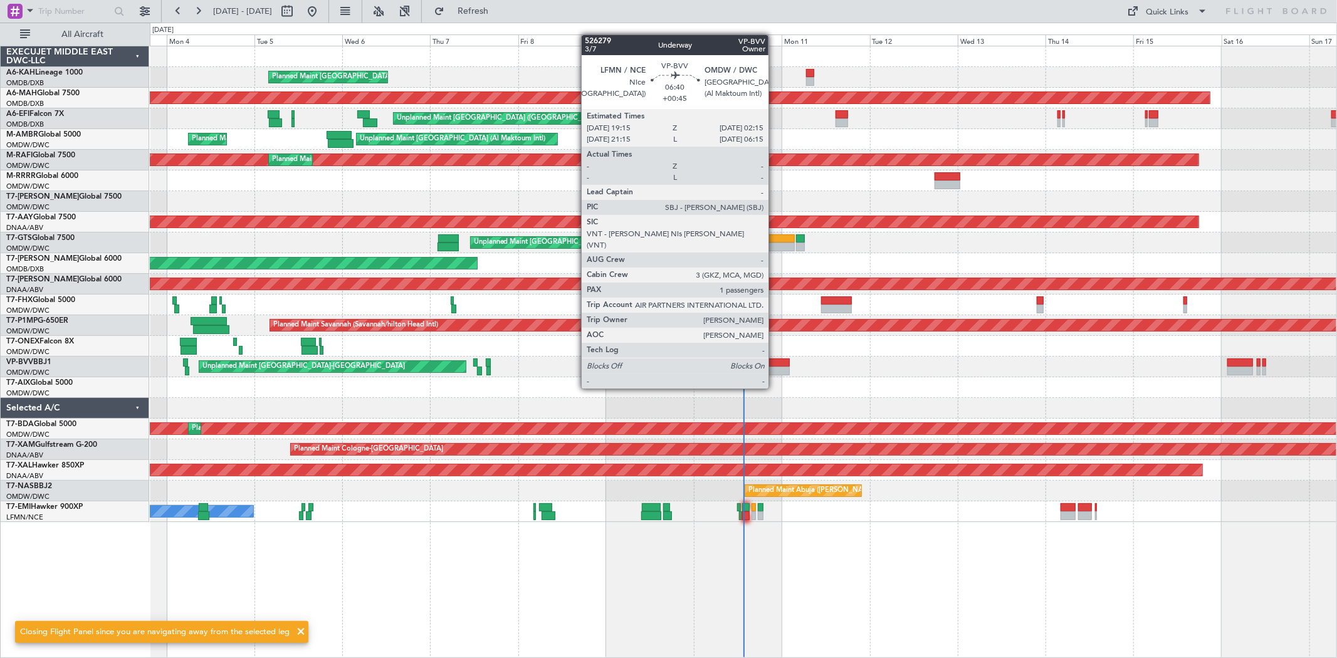
click at [775, 365] on div at bounding box center [777, 363] width 26 height 9
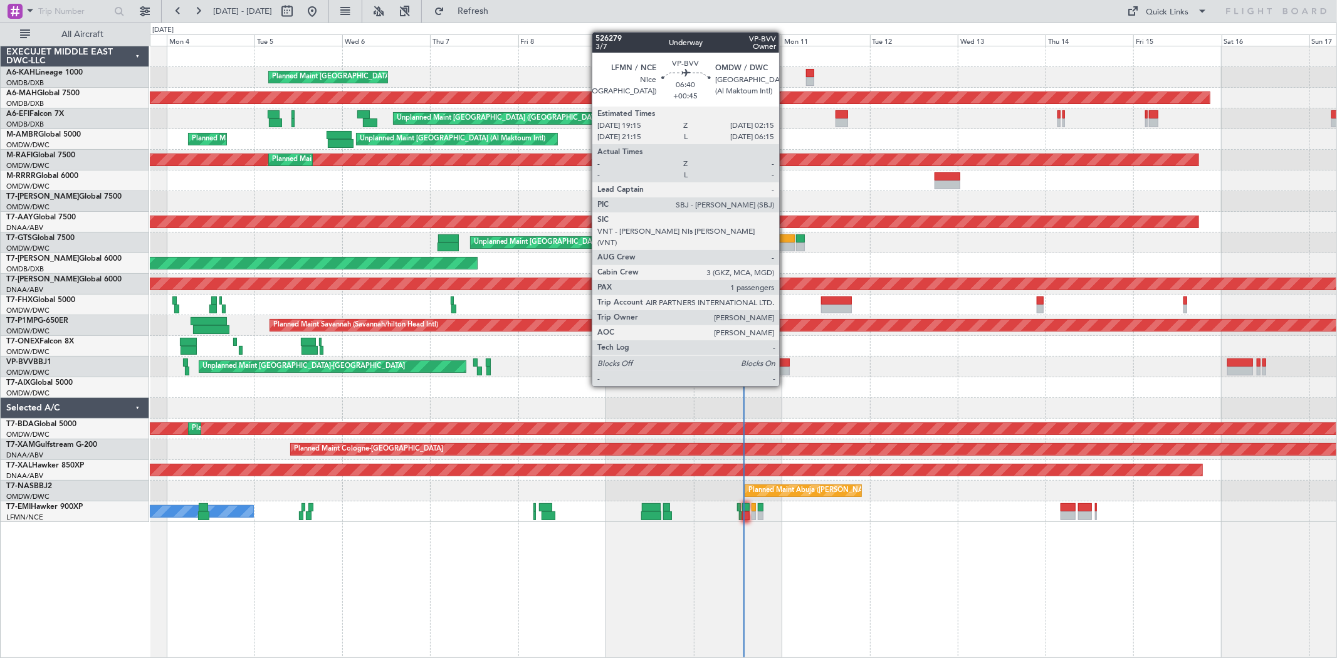
click at [786, 362] on div at bounding box center [777, 363] width 26 height 9
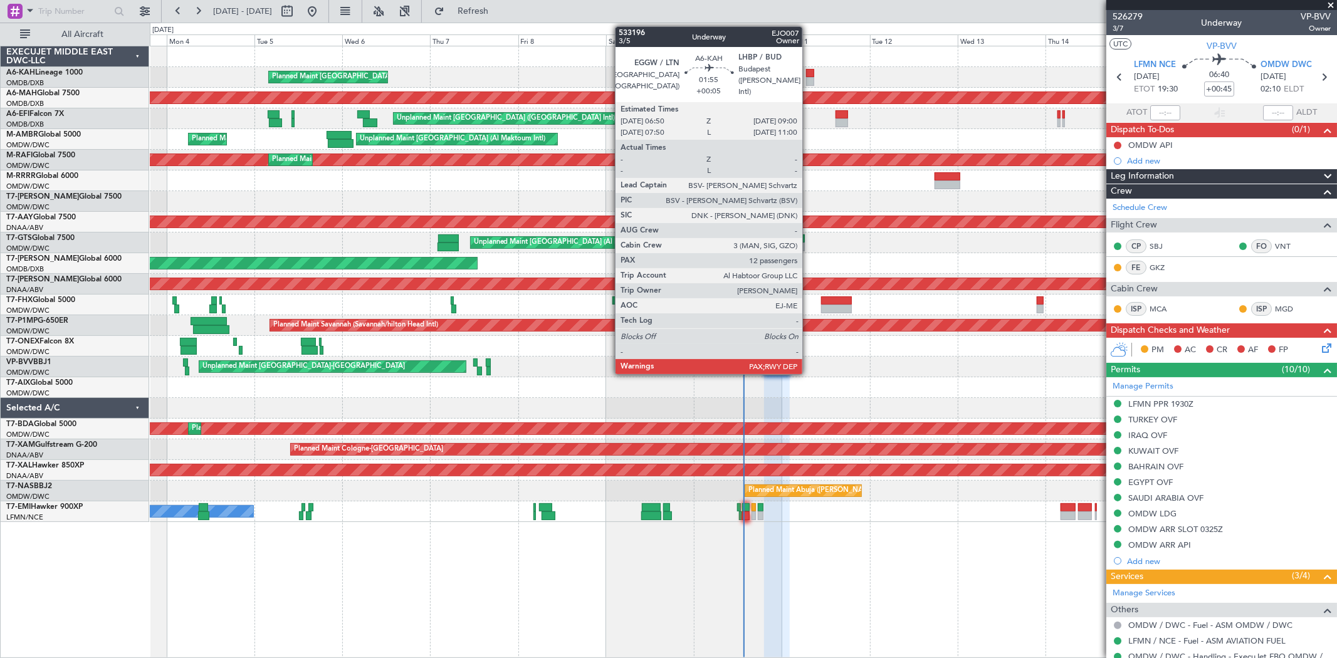
click at [809, 77] on div at bounding box center [810, 81] width 8 height 9
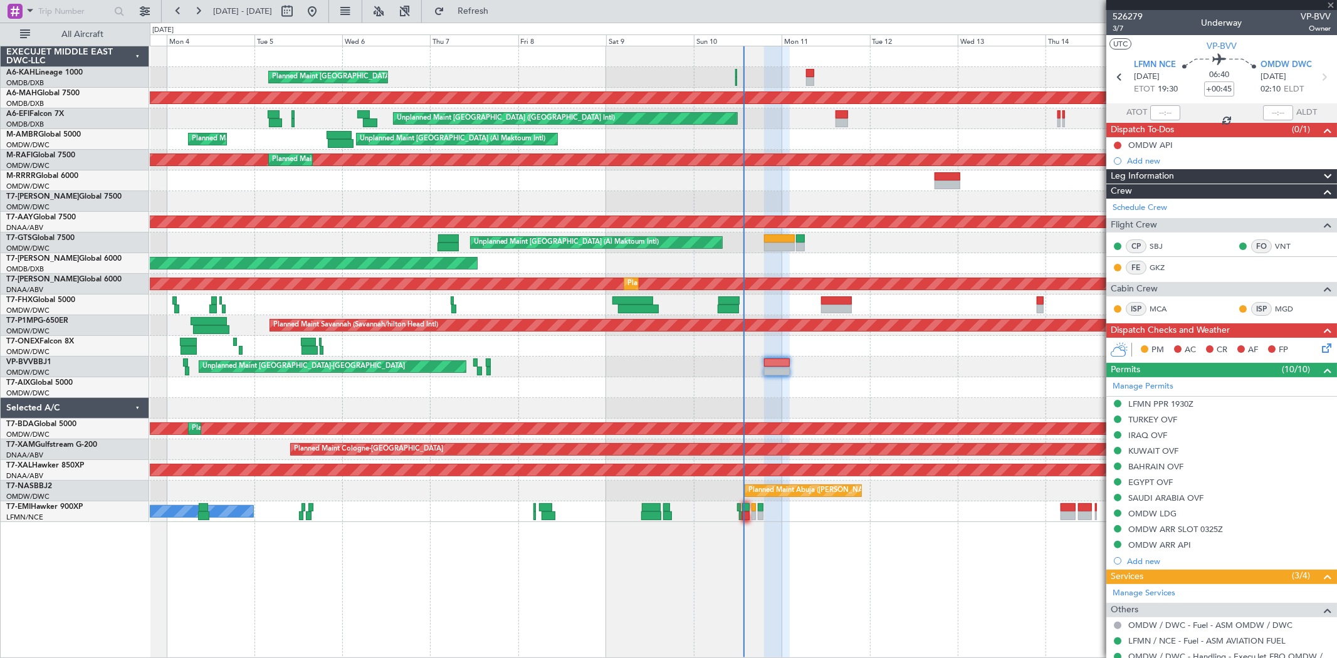
type input "+00:05"
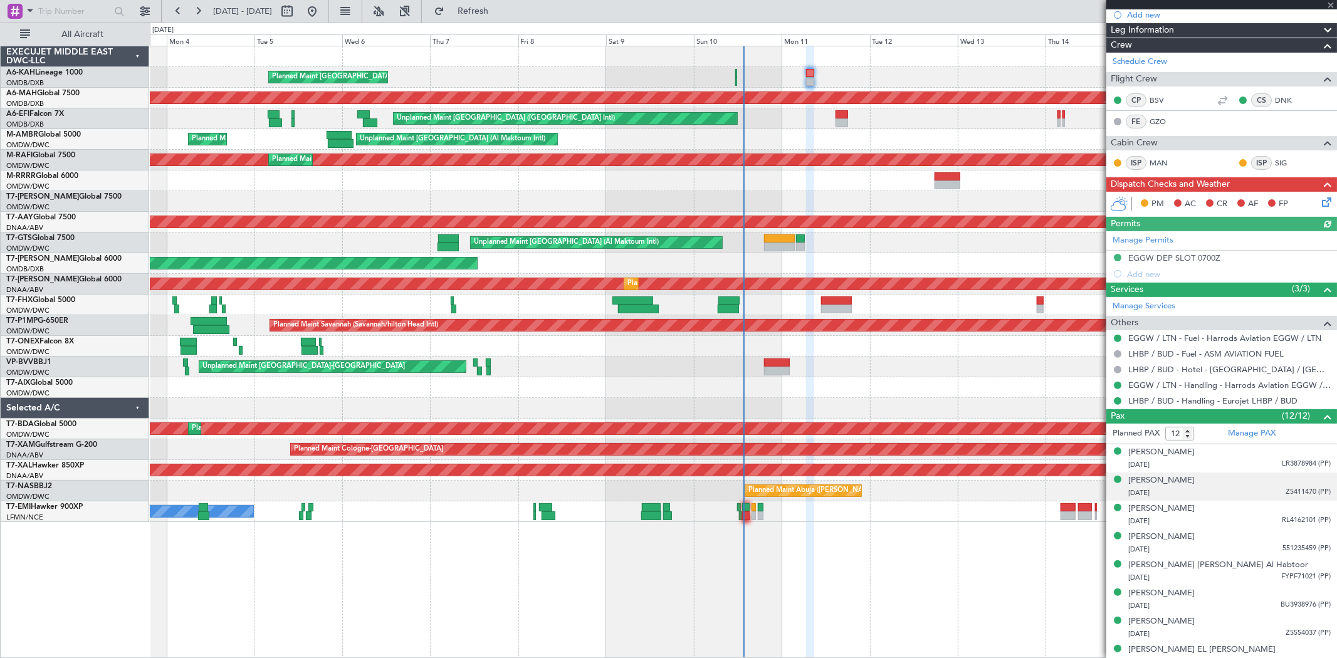
scroll to position [264, 0]
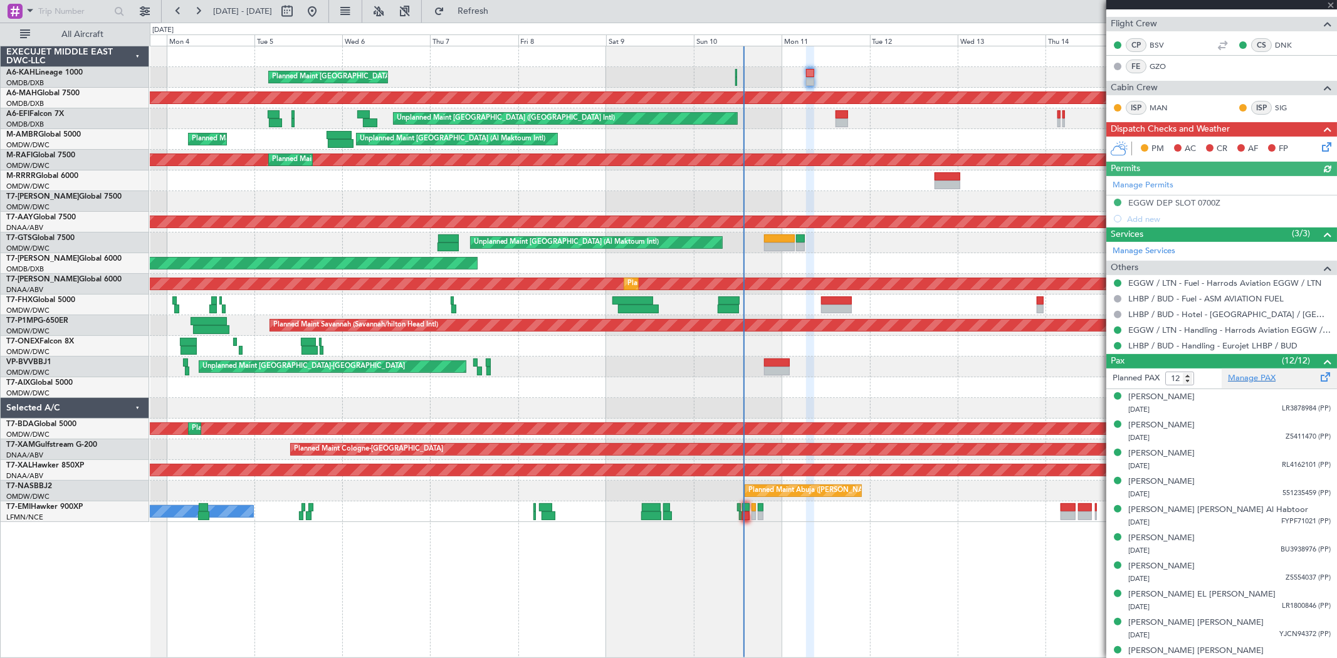
click at [1258, 375] on link "Manage PAX" at bounding box center [1252, 378] width 48 height 13
click at [500, 13] on span "Refresh" at bounding box center [473, 11] width 53 height 9
type input "14"
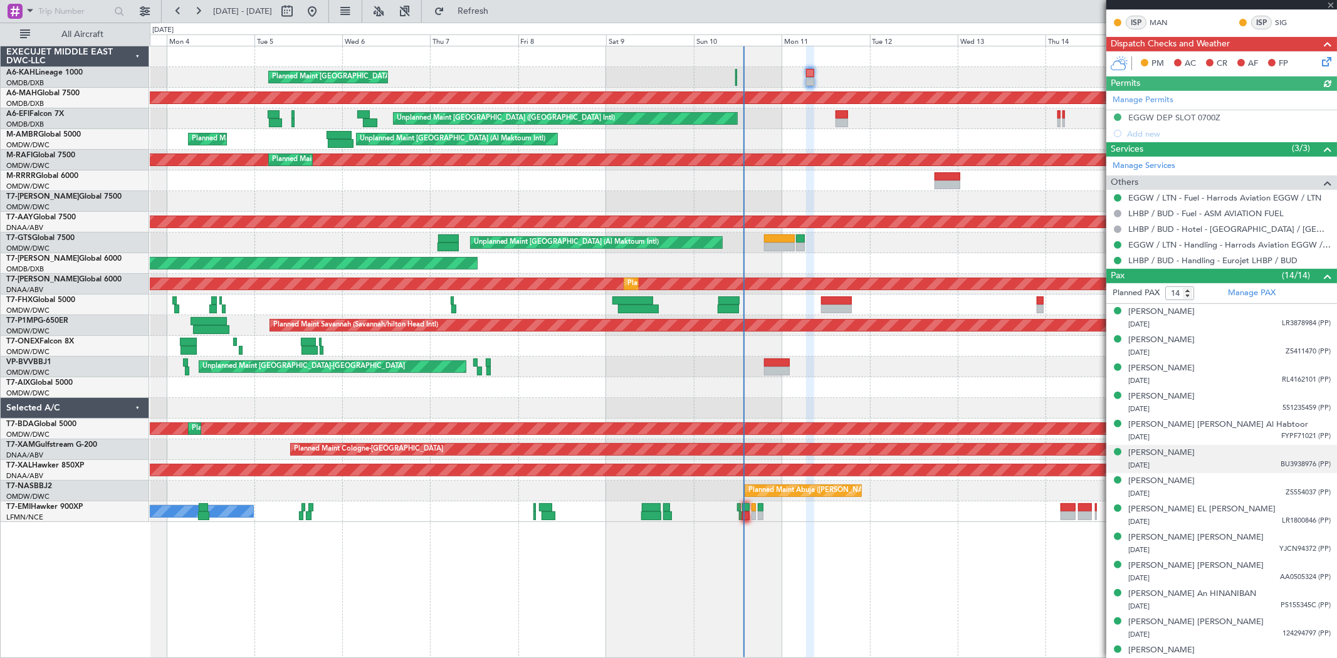
scroll to position [390, 0]
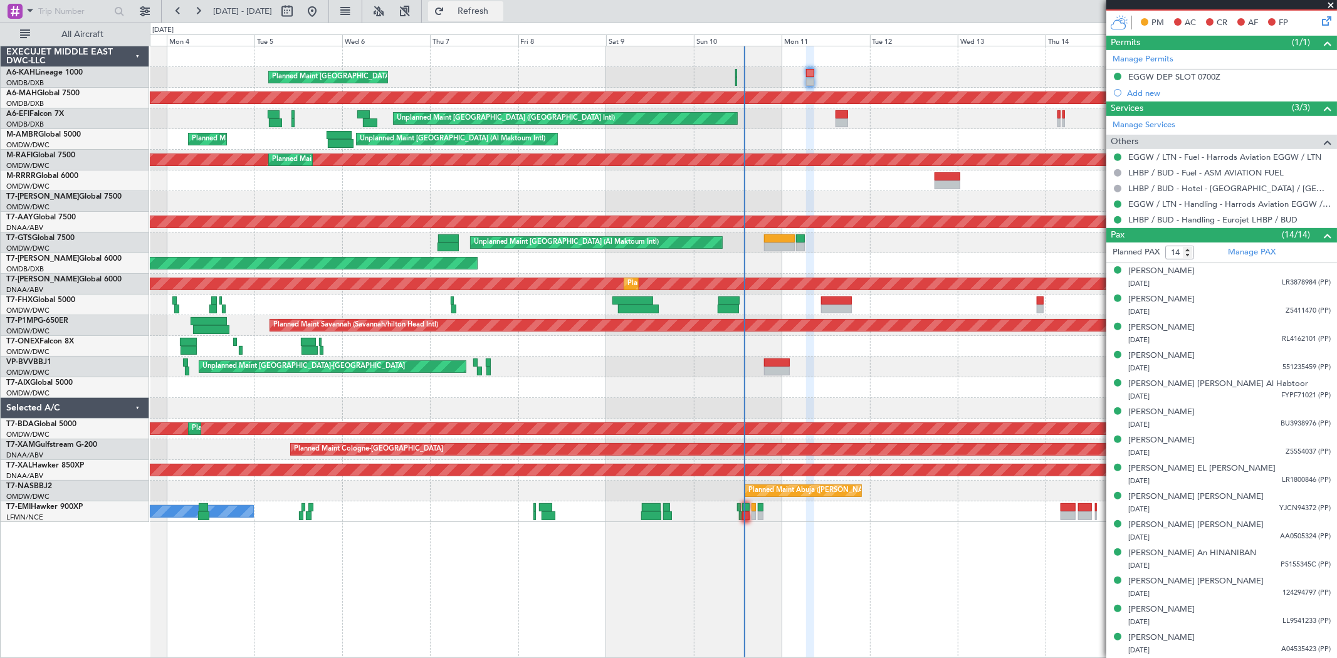
click at [500, 10] on span "Refresh" at bounding box center [473, 11] width 53 height 9
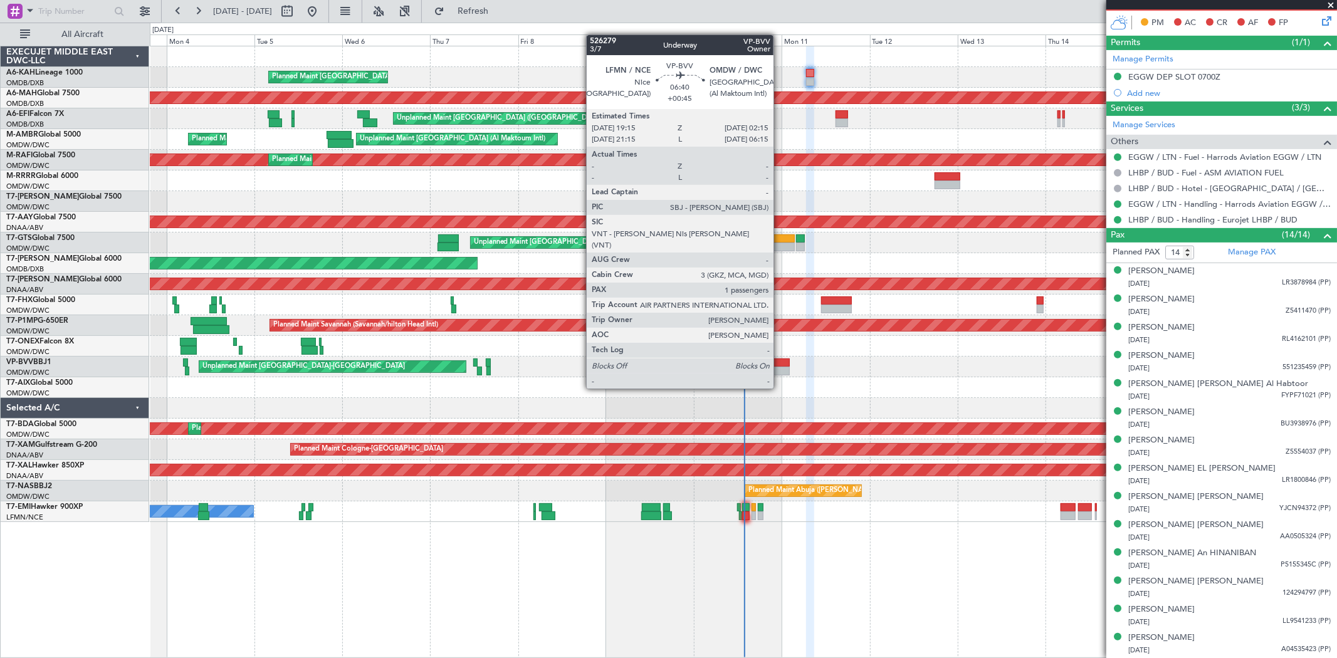
click at [780, 365] on div at bounding box center [777, 363] width 26 height 9
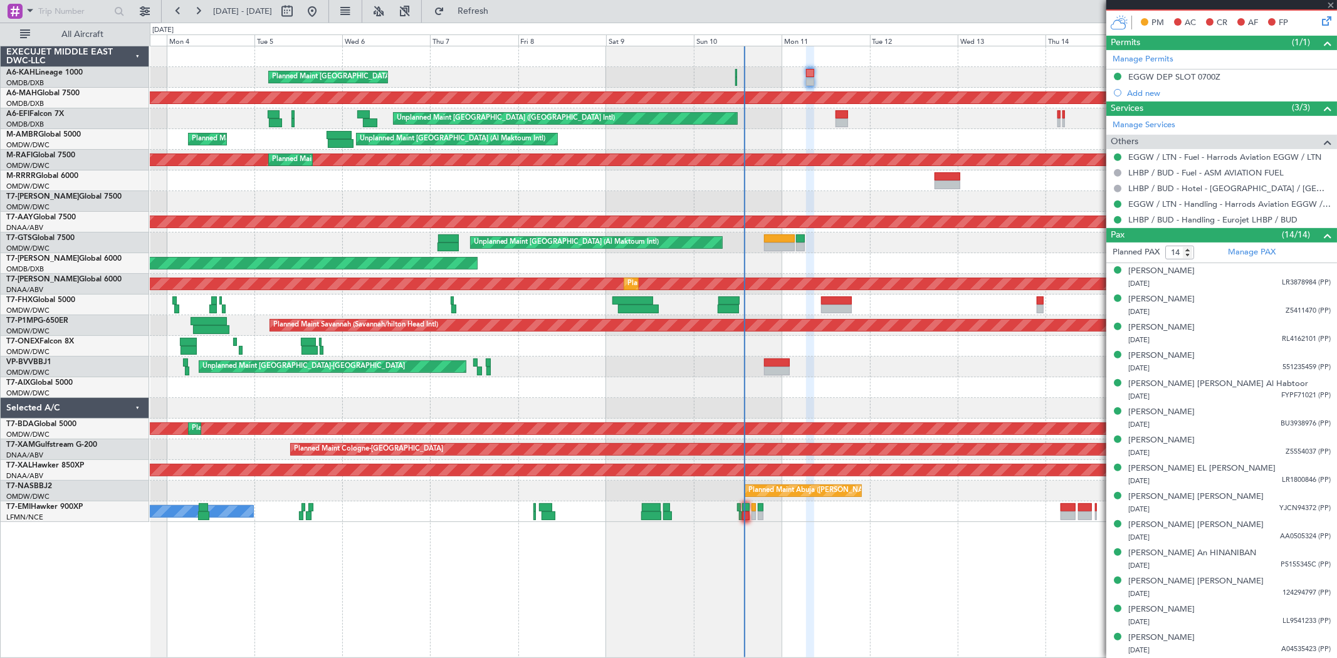
type input "+00:45"
type input "1"
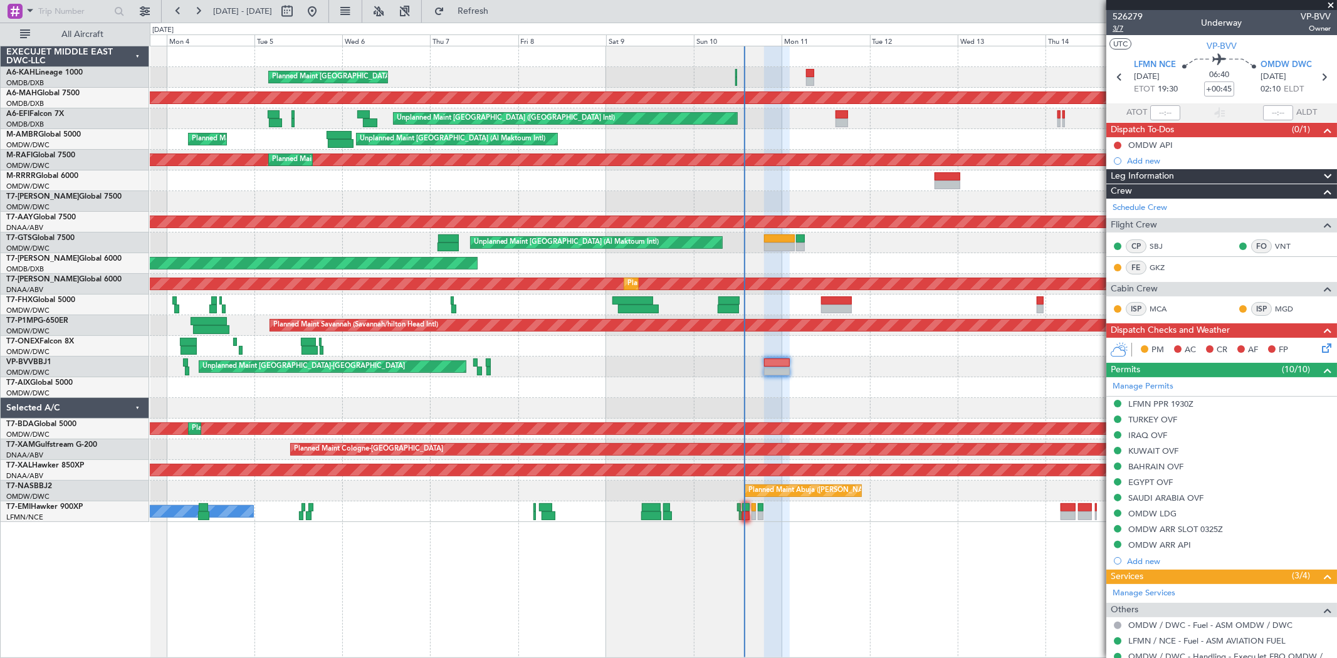
click at [1125, 28] on span "3/7" at bounding box center [1128, 28] width 30 height 11
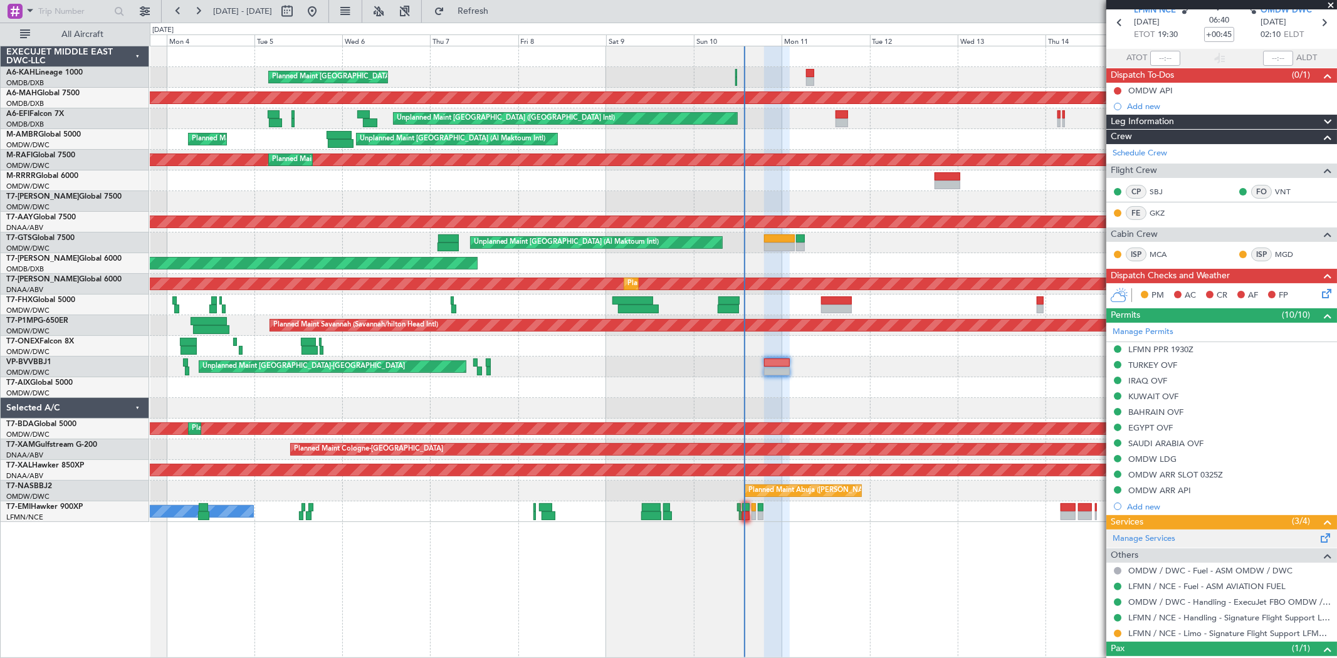
scroll to position [102, 0]
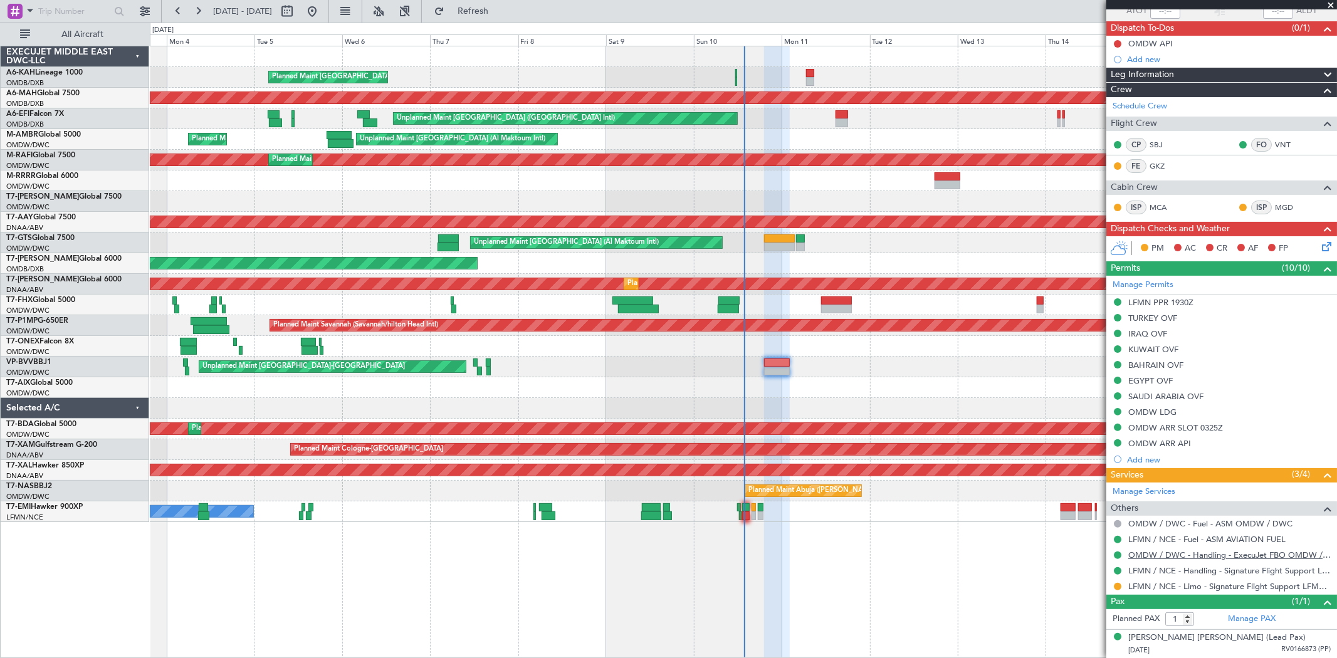
click at [1186, 551] on link "OMDW / DWC - Handling - ExecuJet FBO OMDW / DWC" at bounding box center [1230, 555] width 203 height 11
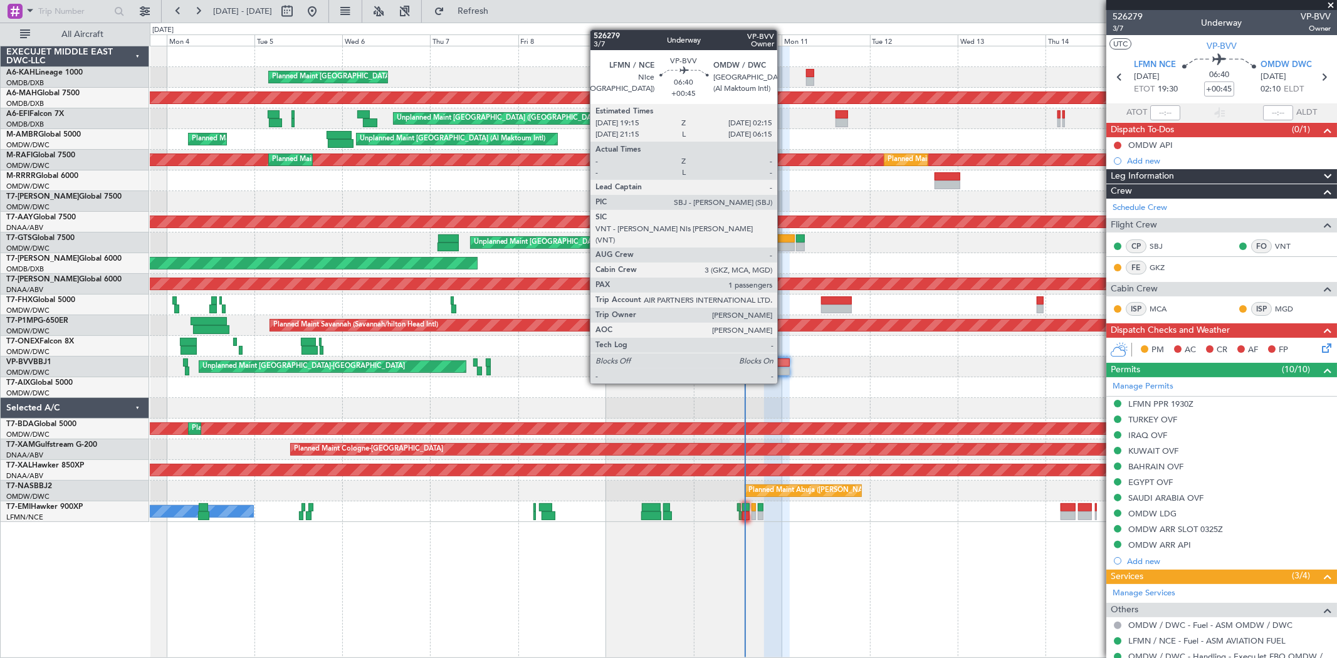
click at [784, 360] on div at bounding box center [777, 363] width 26 height 9
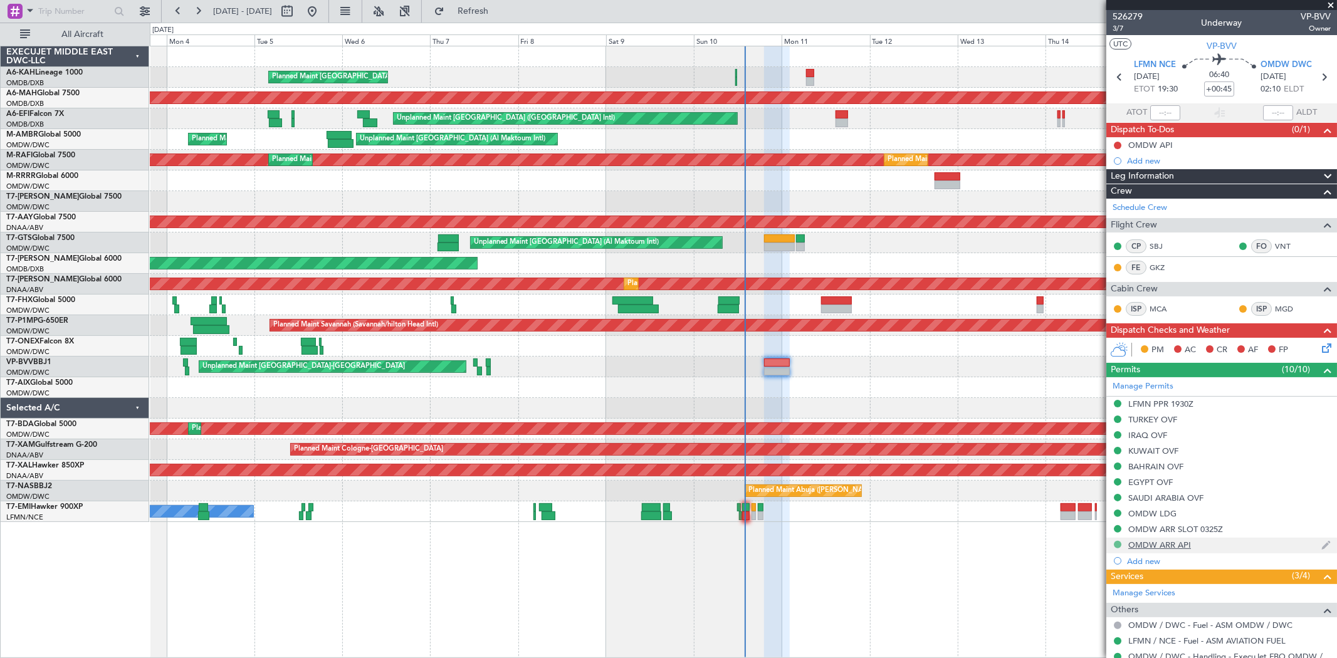
click at [1117, 544] on button at bounding box center [1118, 545] width 8 height 8
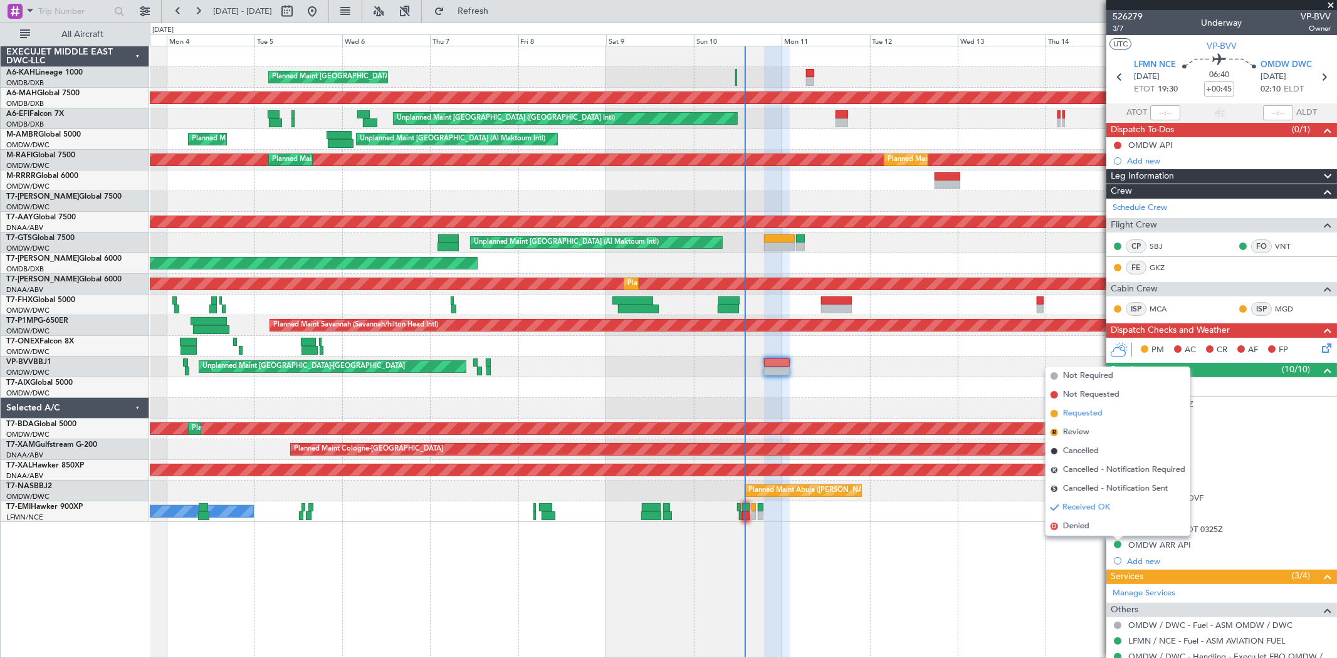
click at [1086, 414] on span "Requested" at bounding box center [1083, 414] width 40 height 13
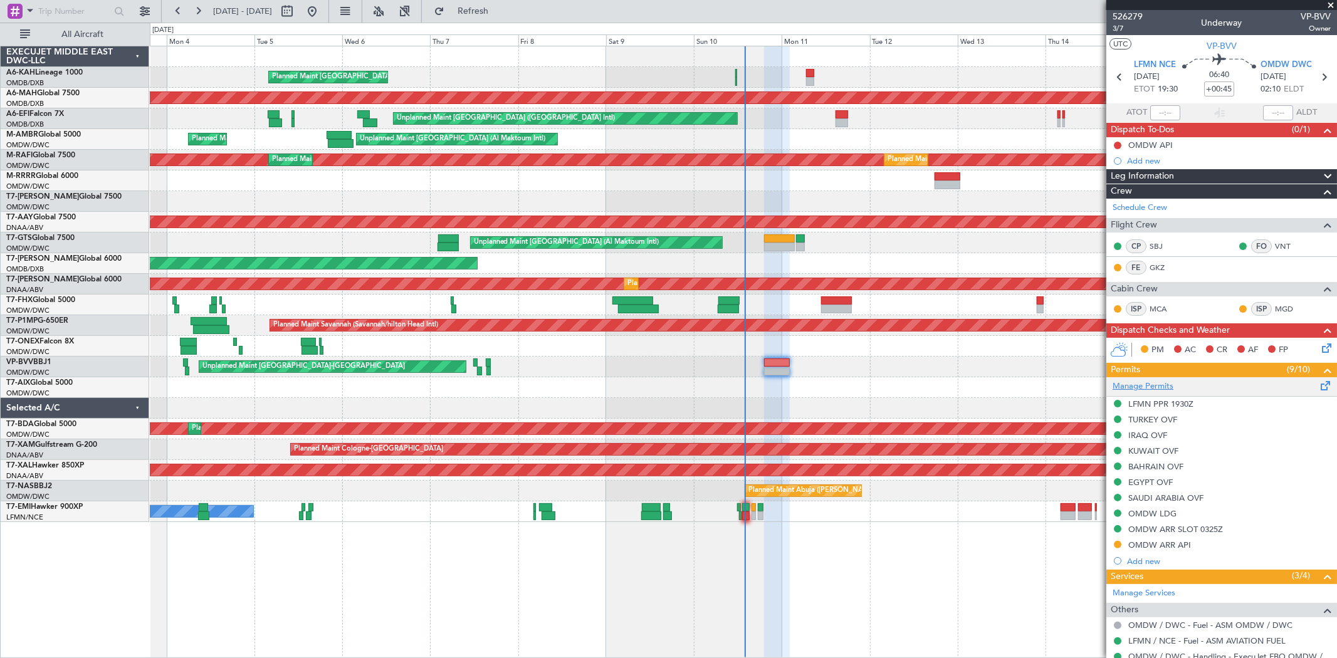
click at [1152, 384] on link "Manage Permits" at bounding box center [1143, 387] width 61 height 13
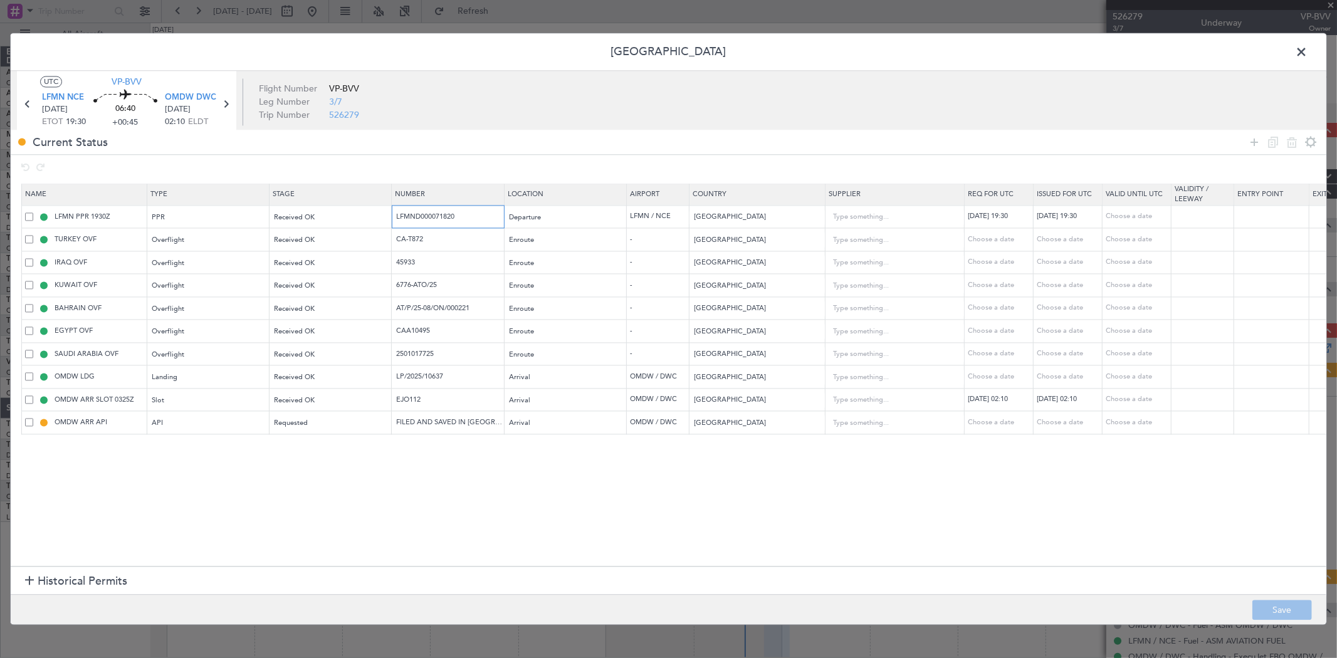
drag, startPoint x: 477, startPoint y: 218, endPoint x: 289, endPoint y: 229, distance: 188.4
click at [298, 229] on table "Name Type Stage Number Location Airport Country Supplier Req For Utc Issued For…" at bounding box center [821, 309] width 1600 height 251
drag, startPoint x: 437, startPoint y: 334, endPoint x: 240, endPoint y: 366, distance: 200.0
click at [248, 365] on table "Name Type Stage Number Location Airport Country Supplier Req For Utc Issued For…" at bounding box center [821, 309] width 1600 height 251
drag, startPoint x: 465, startPoint y: 362, endPoint x: 347, endPoint y: 359, distance: 117.9
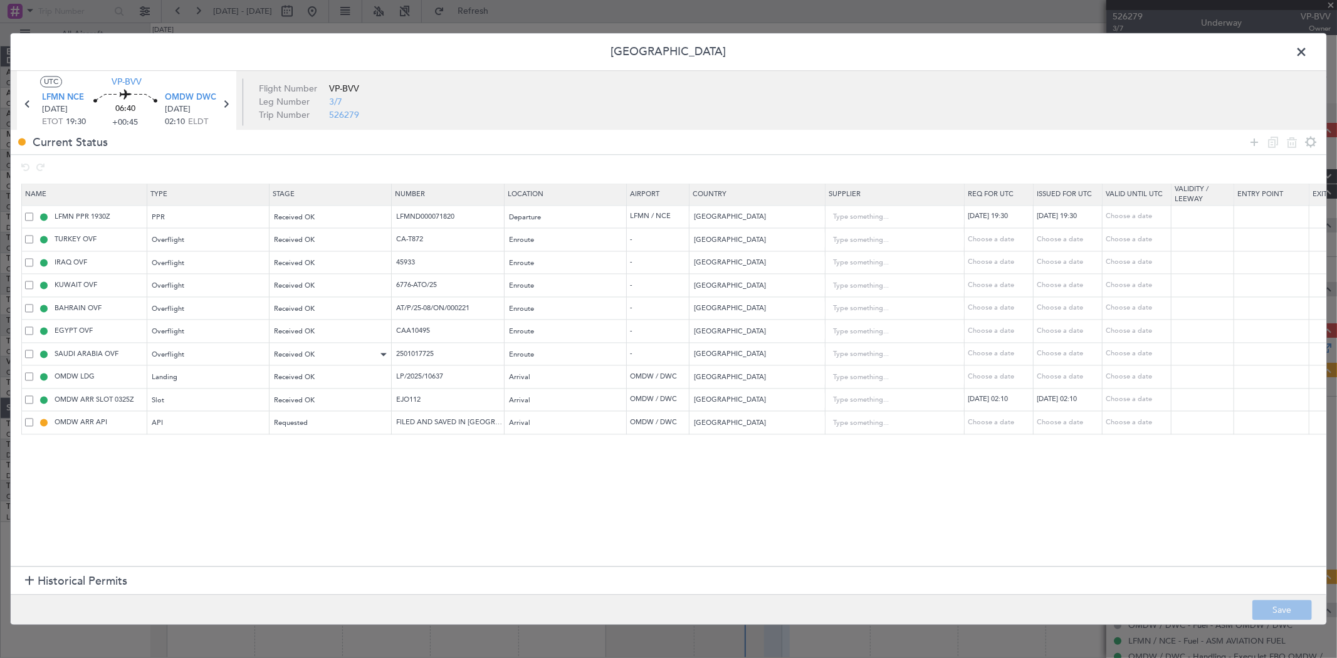
click at [349, 359] on tr "SAUDI ARABIA OVF Overflight Received OK 2501017725 Enroute - Saudi Arabia Choos…" at bounding box center [821, 354] width 1599 height 23
copy div
drag, startPoint x: 475, startPoint y: 377, endPoint x: 184, endPoint y: 387, distance: 291.1
click at [189, 387] on tr "OMDW LDG Landing Received OK LP/2025/10637 Arrival OMDW / DWC United Arab Emira…" at bounding box center [821, 377] width 1599 height 23
click at [226, 401] on tr "OMDW ARR SLOT 0325Z Slot Received OK EJO112 Arrival OMDW / DWC United Arab Emir…" at bounding box center [821, 400] width 1599 height 23
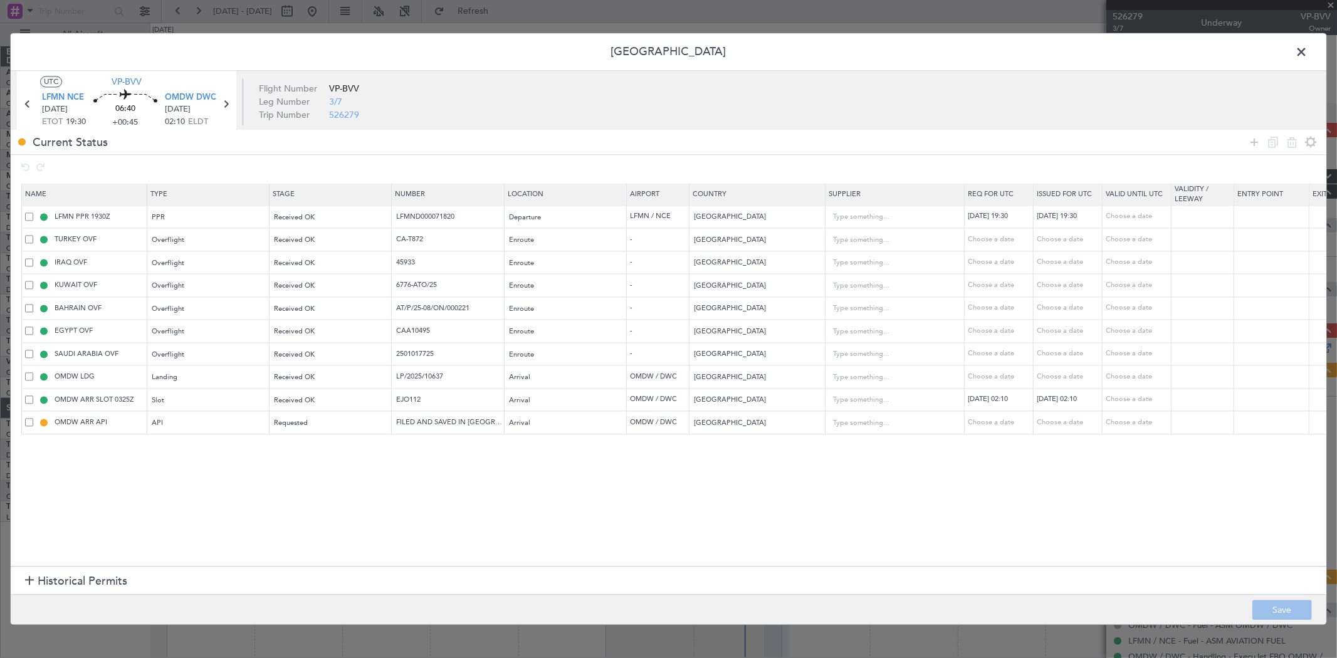
click at [1308, 50] on span at bounding box center [1308, 55] width 0 height 25
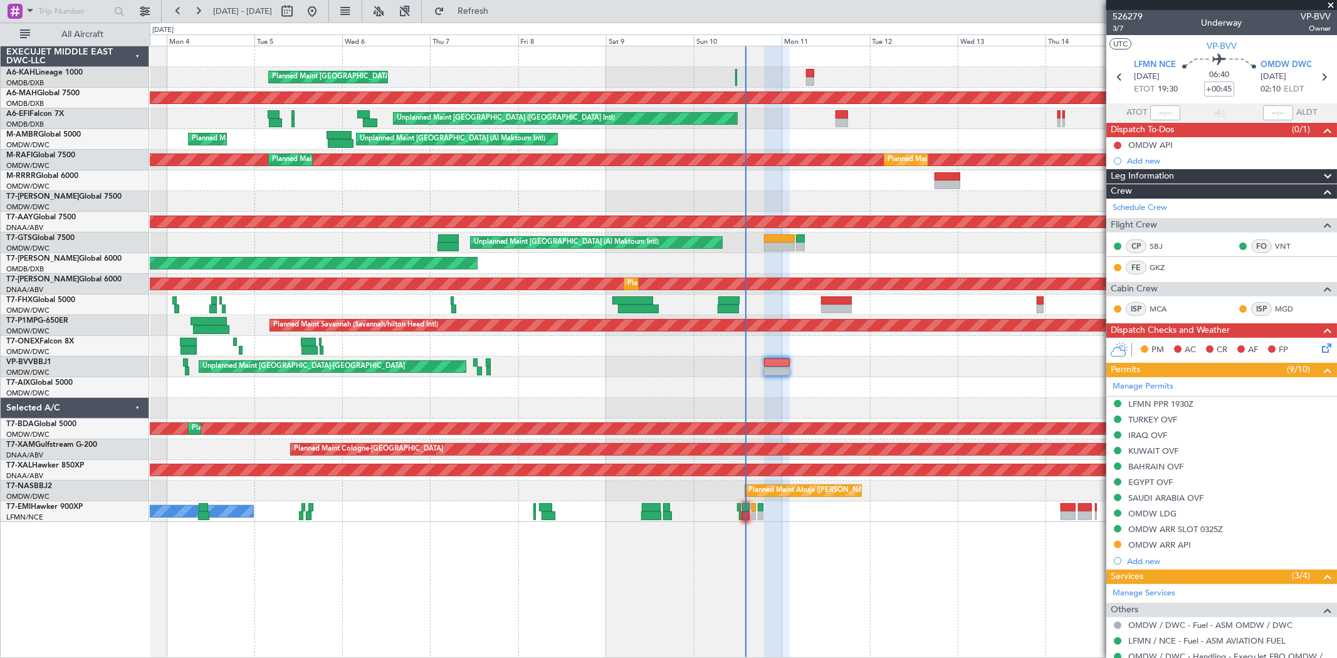
scroll to position [102, 0]
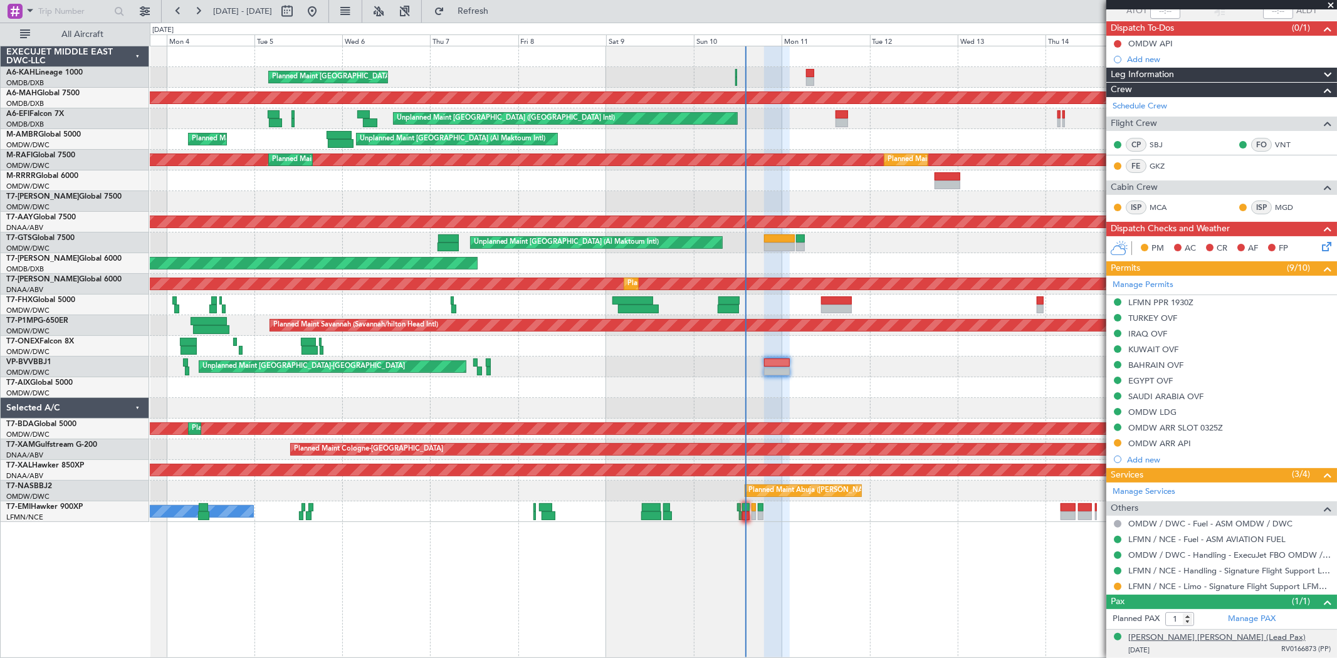
click at [1199, 641] on div "[PERSON_NAME] [PERSON_NAME] (Lead Pax)" at bounding box center [1217, 638] width 177 height 13
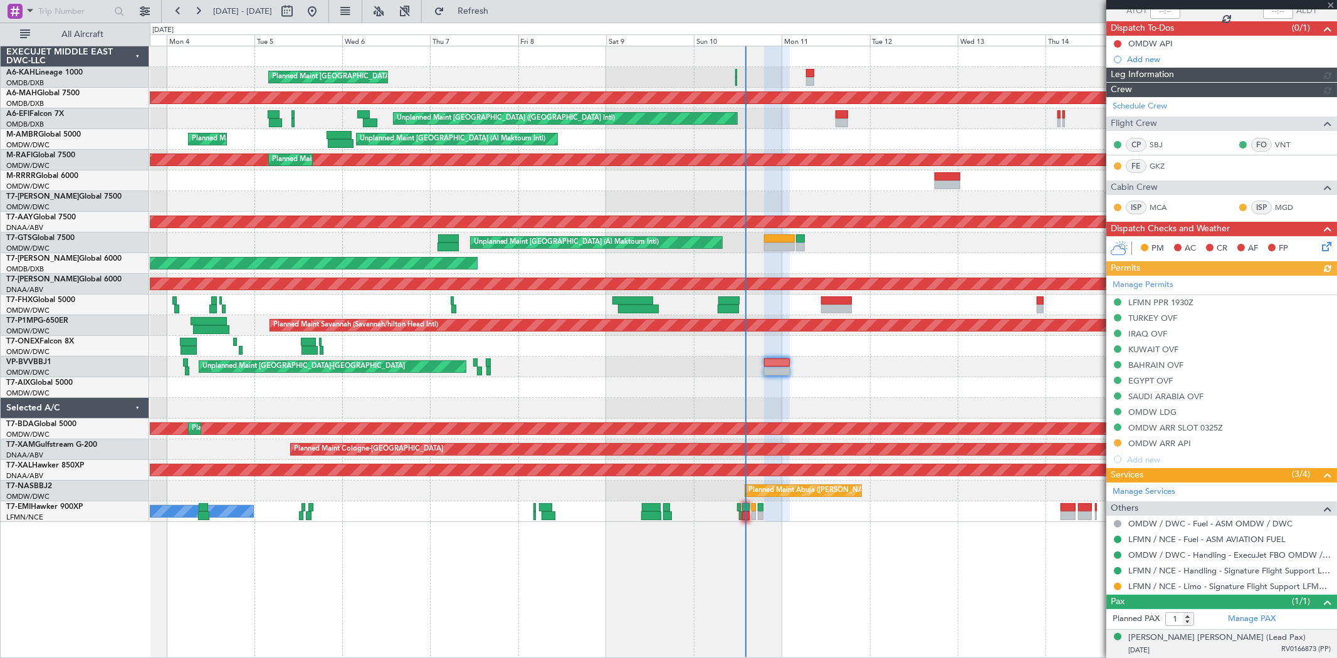
type input "[PERSON_NAME] ([PERSON_NAME])"
type input "6907"
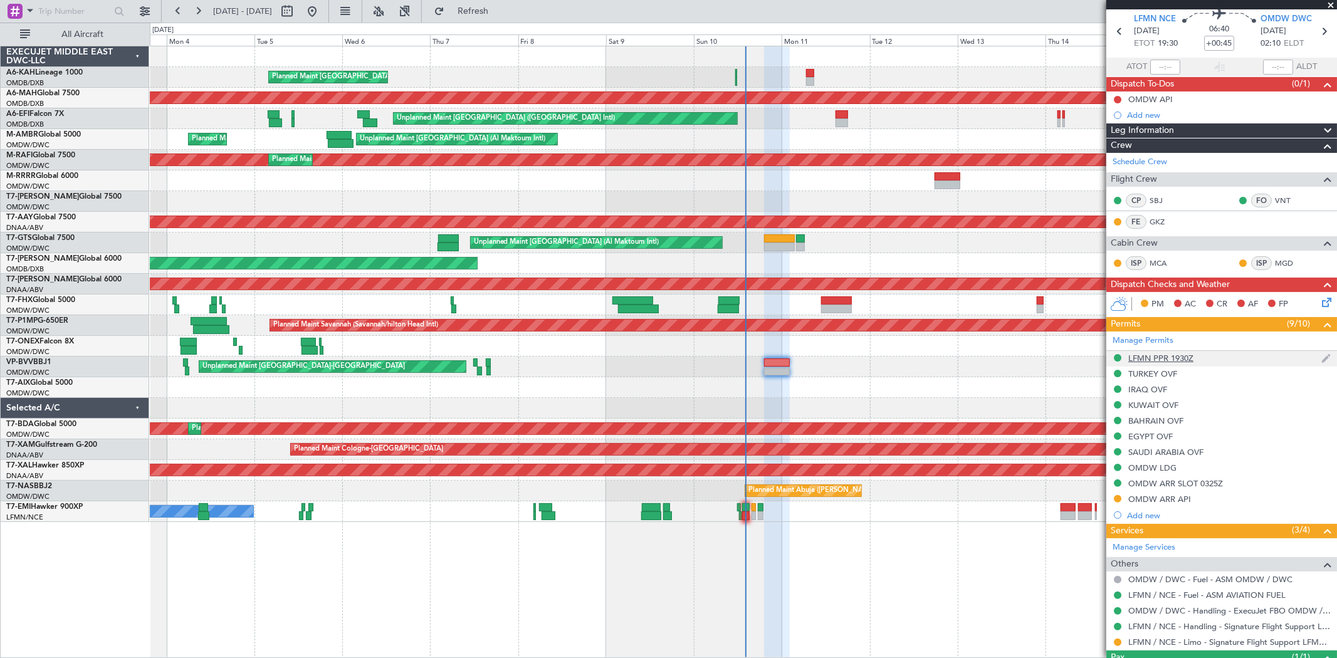
scroll to position [0, 0]
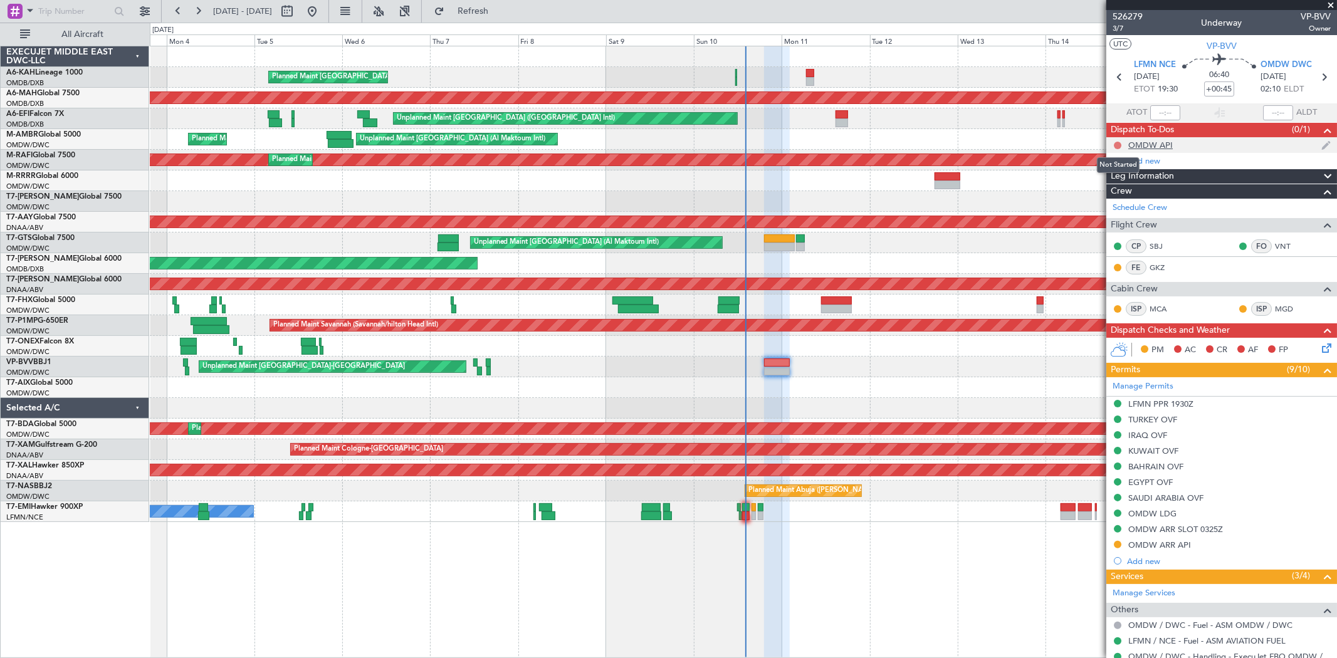
click at [1119, 147] on button at bounding box center [1118, 146] width 8 height 8
click at [1112, 201] on span "Completed" at bounding box center [1123, 200] width 41 height 13
click at [1213, 42] on span "VP-BVV" at bounding box center [1222, 46] width 30 height 13
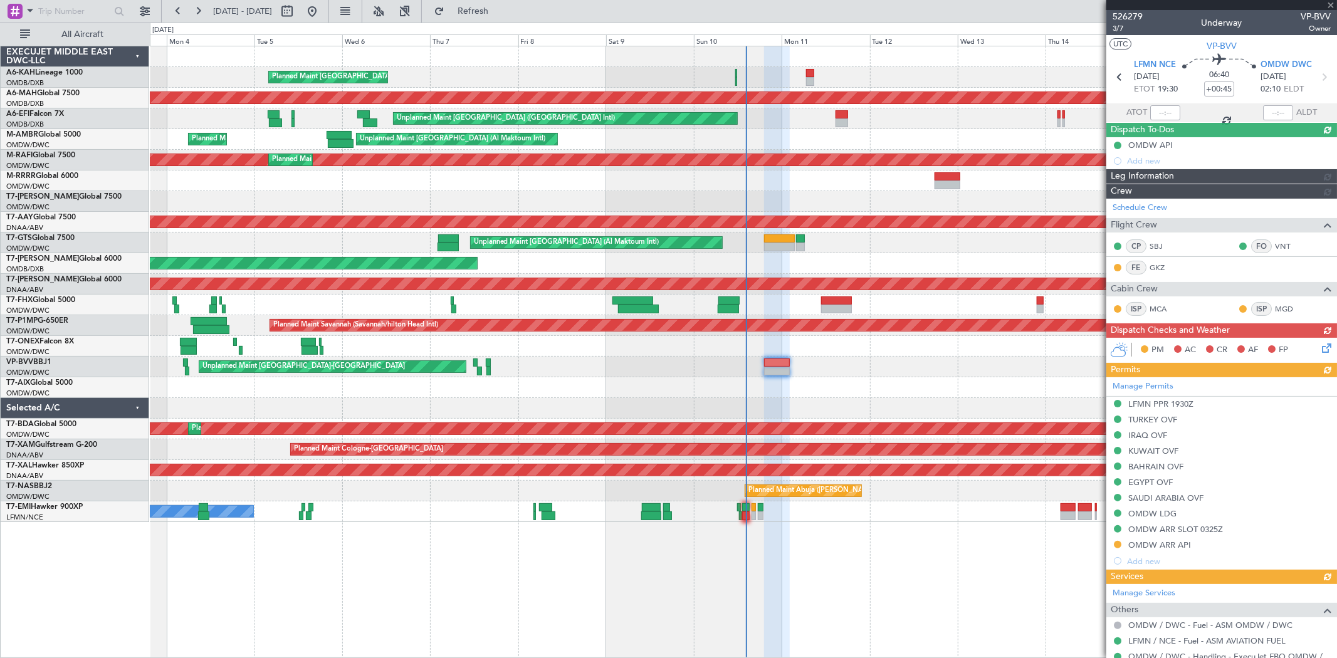
type input "[PERSON_NAME] ([PERSON_NAME])"
type input "6907"
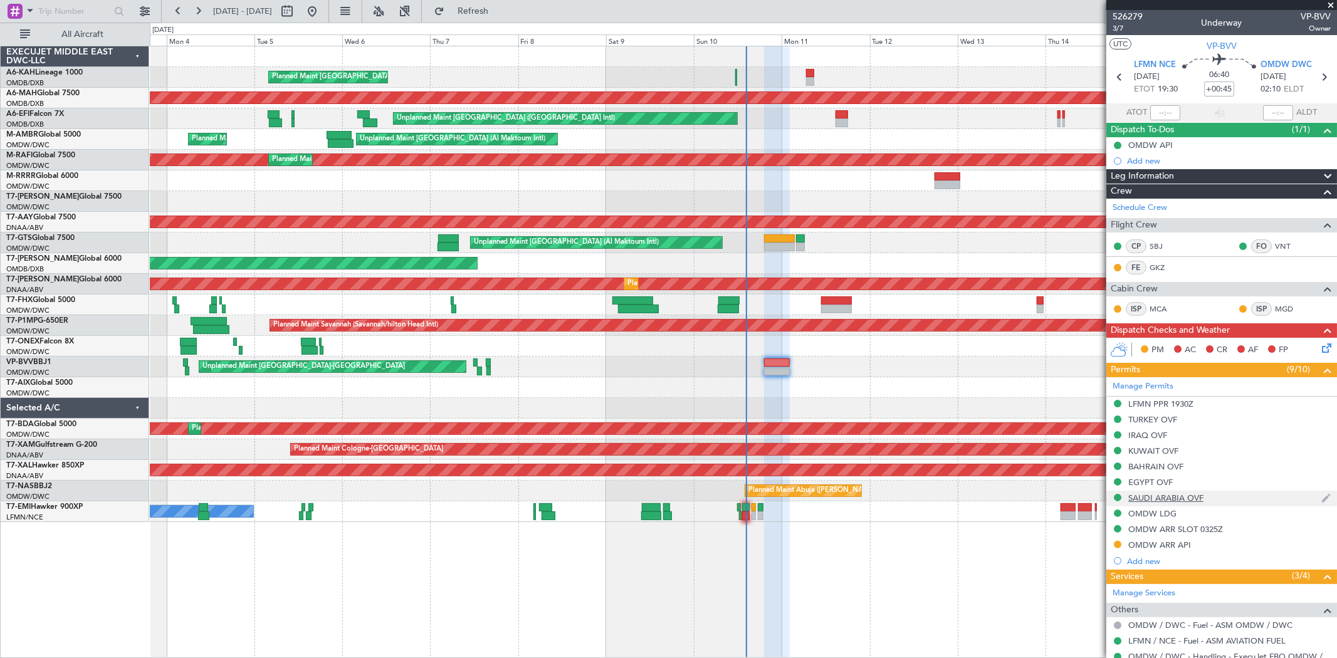
scroll to position [132, 0]
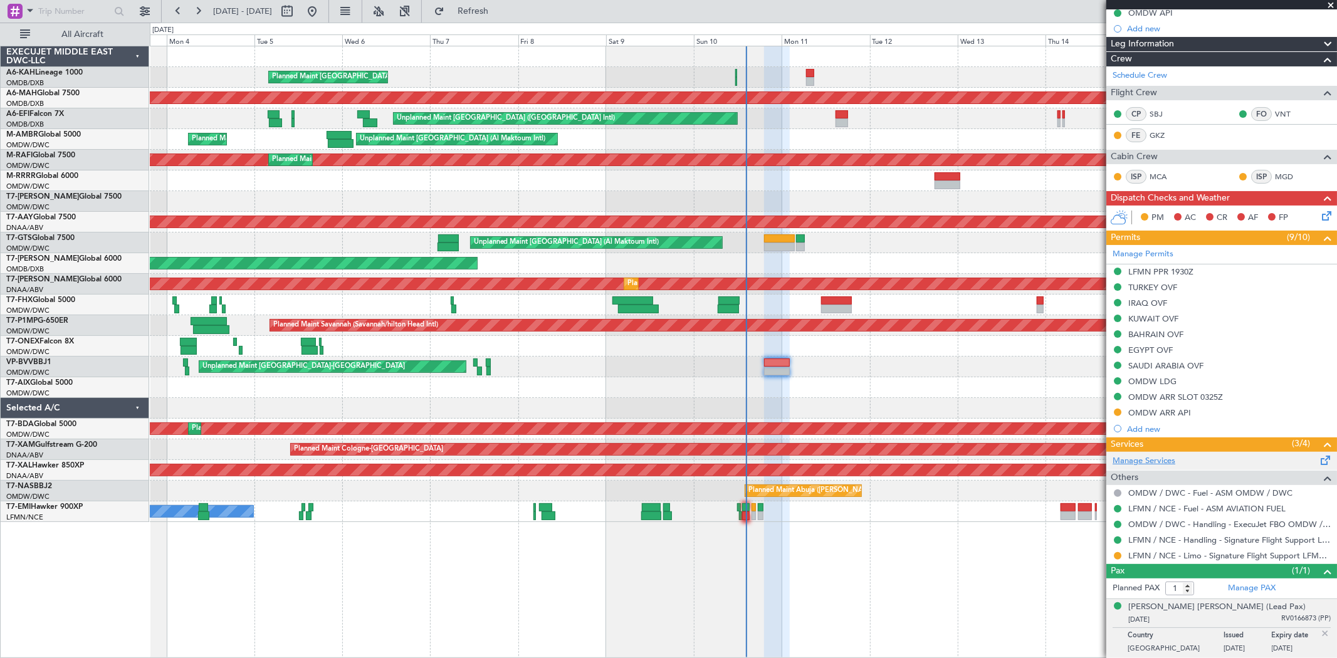
click at [1135, 456] on link "Manage Services" at bounding box center [1144, 461] width 63 height 13
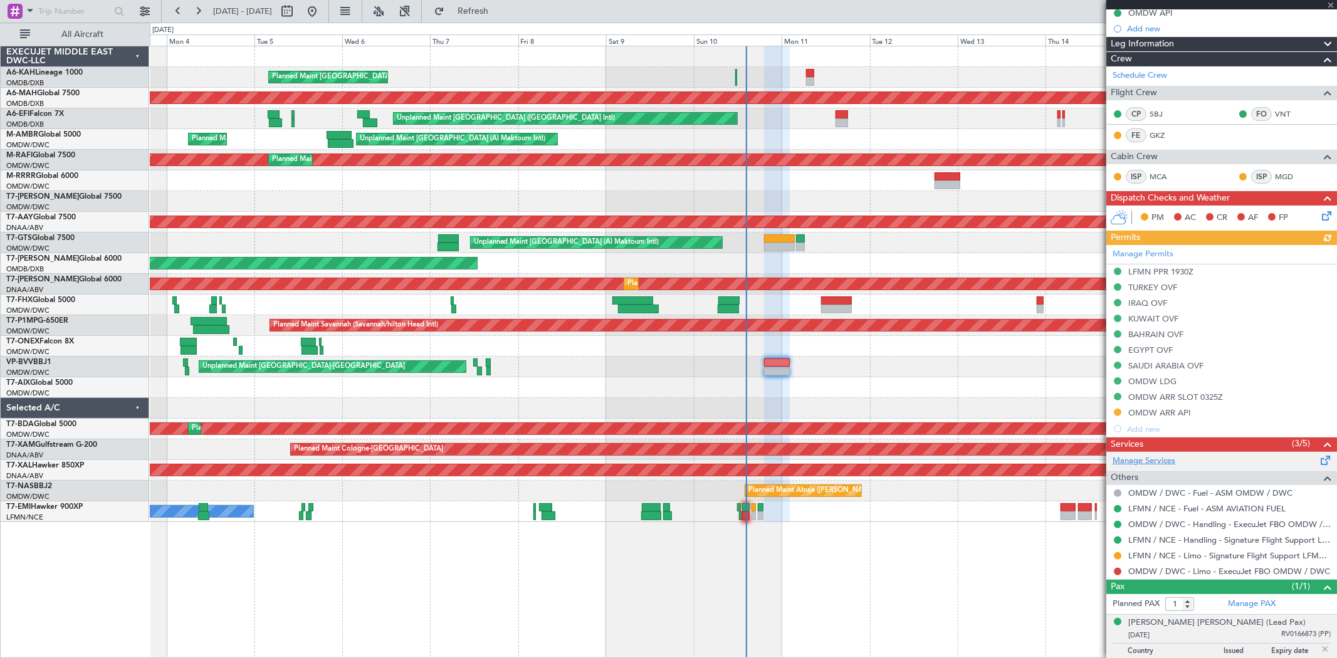
type input "[PERSON_NAME] ([PERSON_NAME])"
type input "6907"
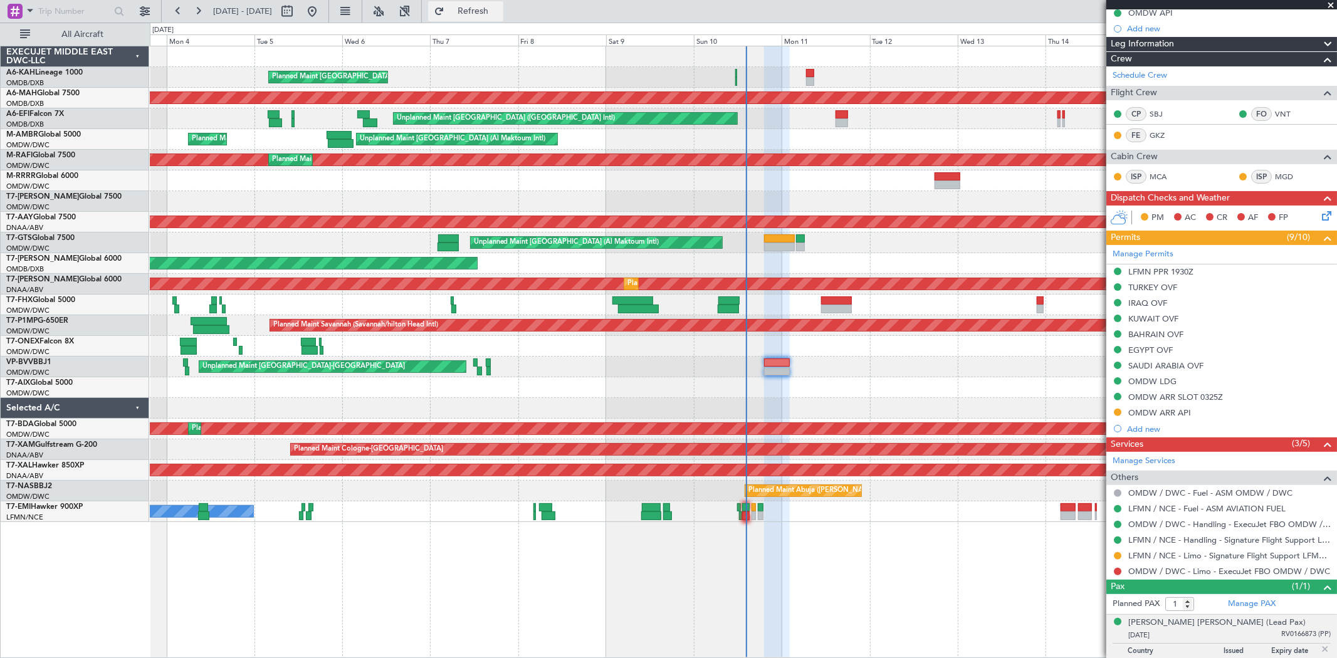
click at [503, 3] on button "Refresh" at bounding box center [465, 11] width 75 height 20
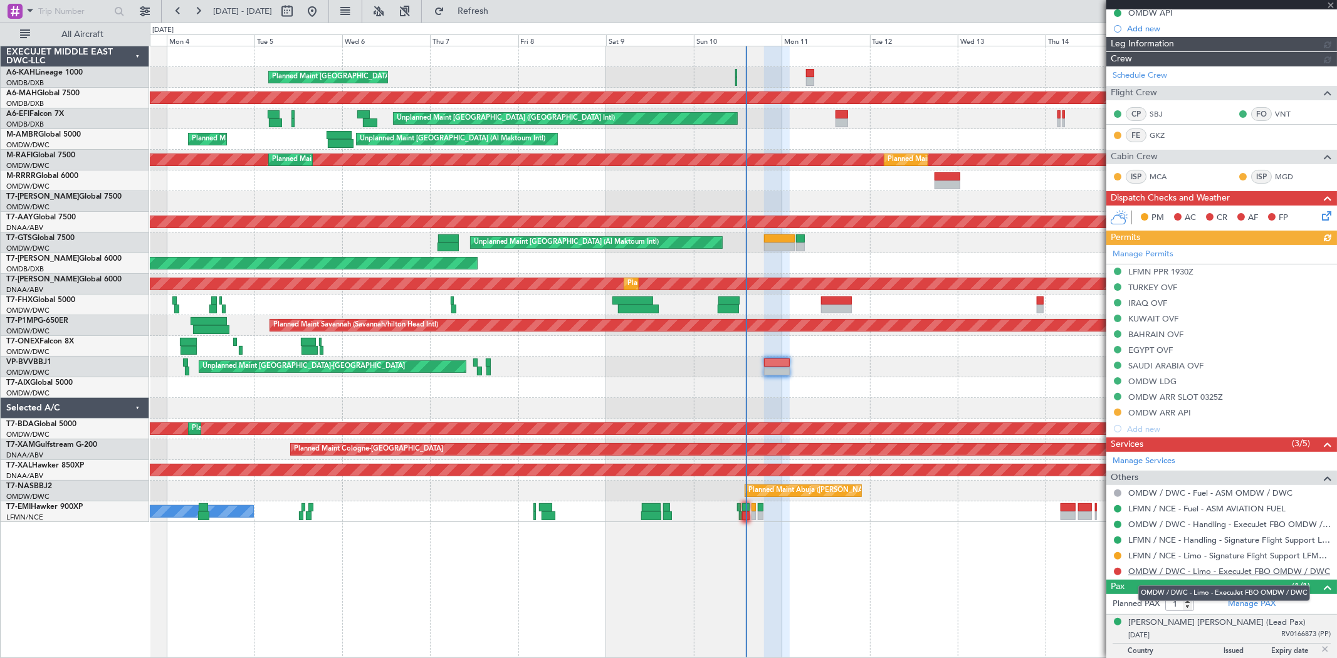
type input "[PERSON_NAME] ([PERSON_NAME])"
type input "6907"
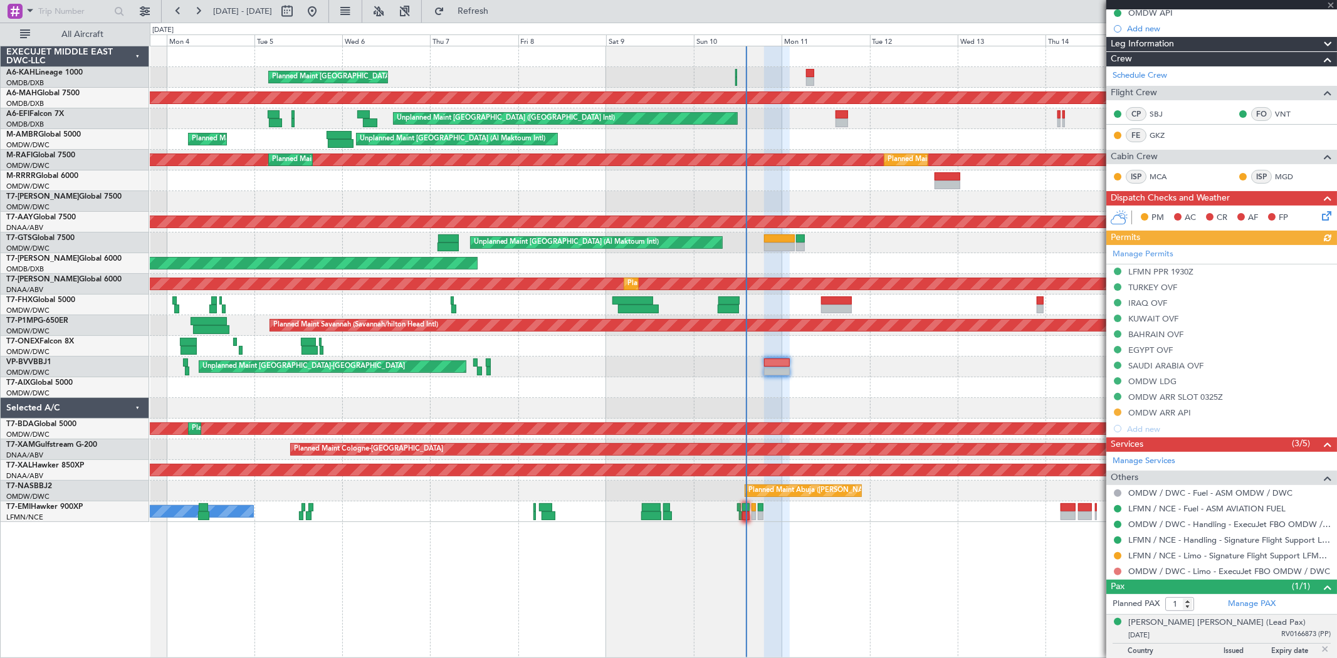
click at [1117, 571] on button at bounding box center [1118, 572] width 8 height 8
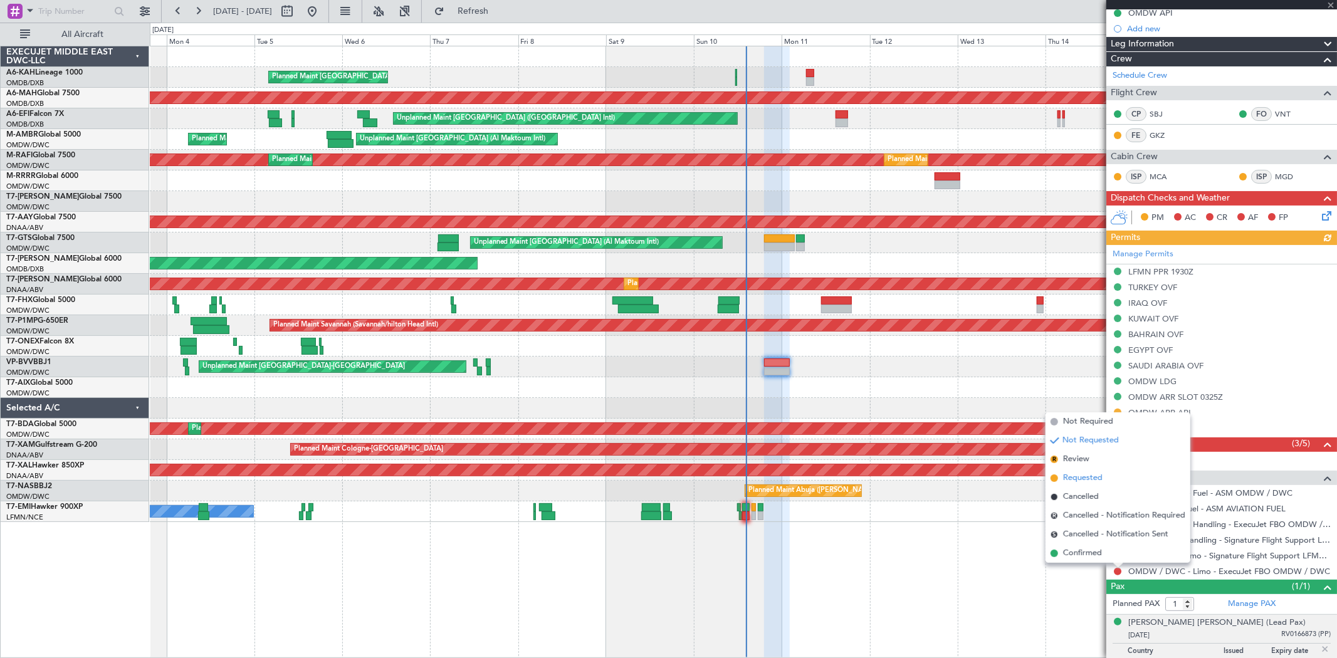
click at [1092, 480] on span "Requested" at bounding box center [1083, 478] width 40 height 13
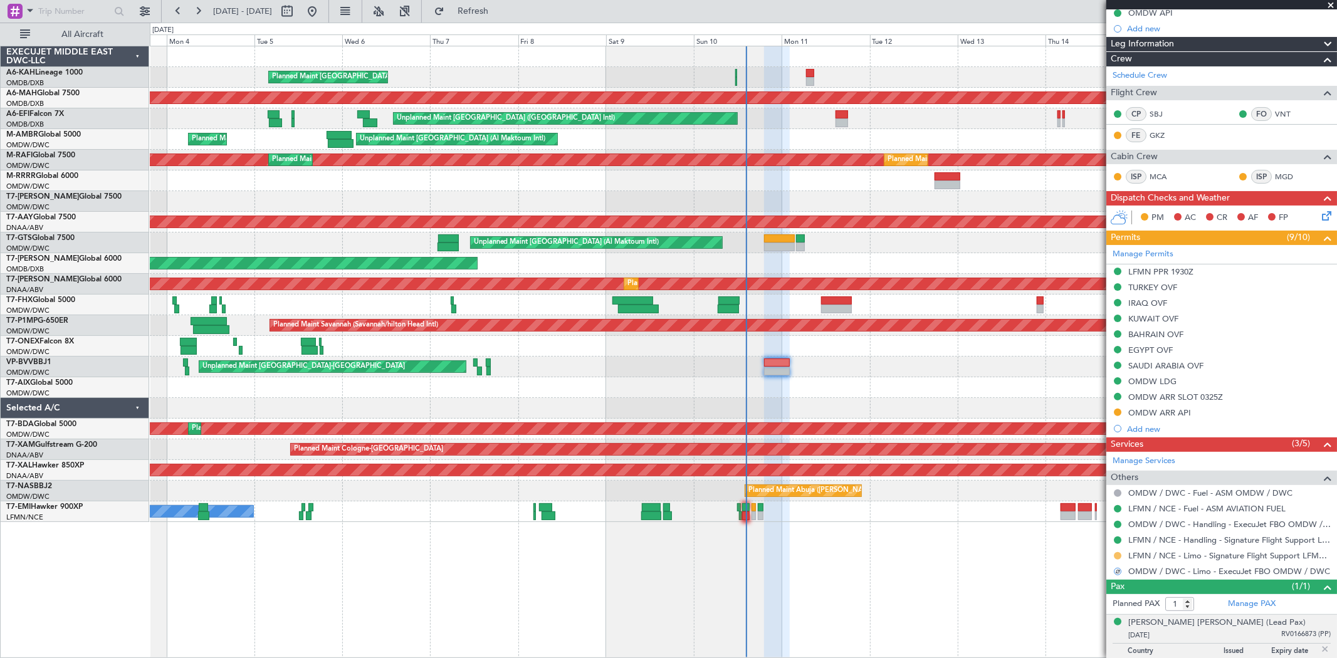
click at [1119, 554] on button at bounding box center [1118, 556] width 8 height 8
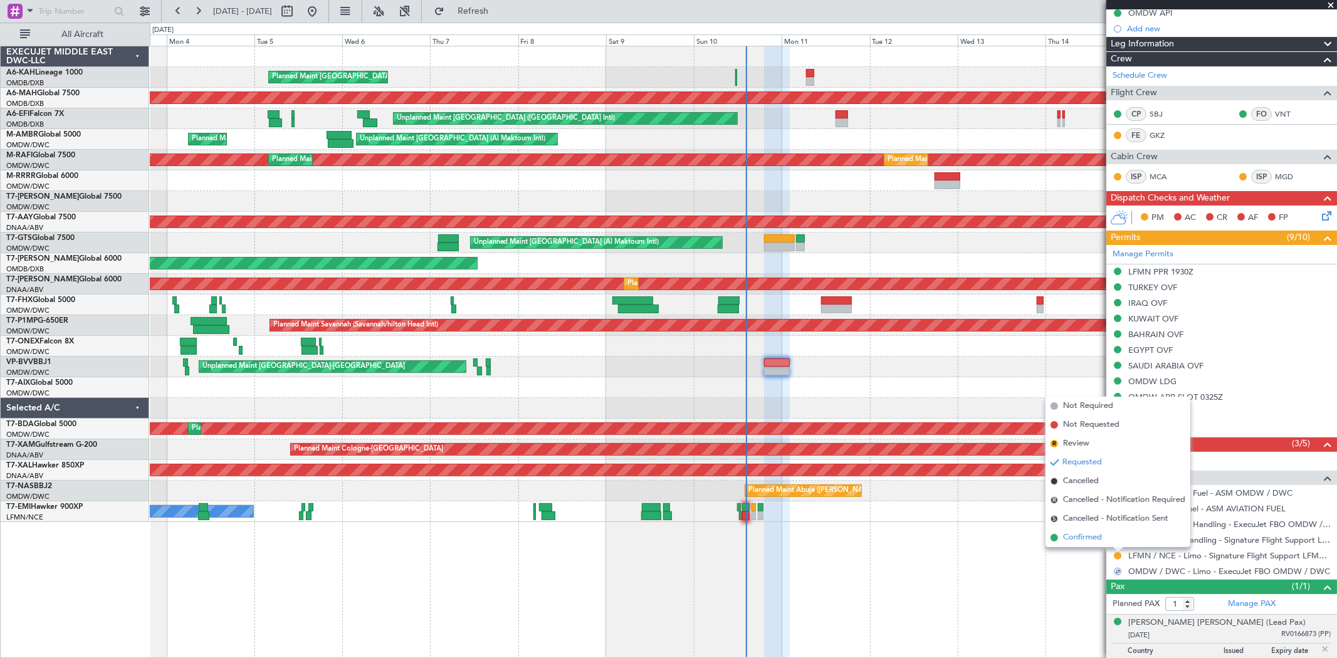
click at [1093, 532] on span "Confirmed" at bounding box center [1082, 538] width 39 height 13
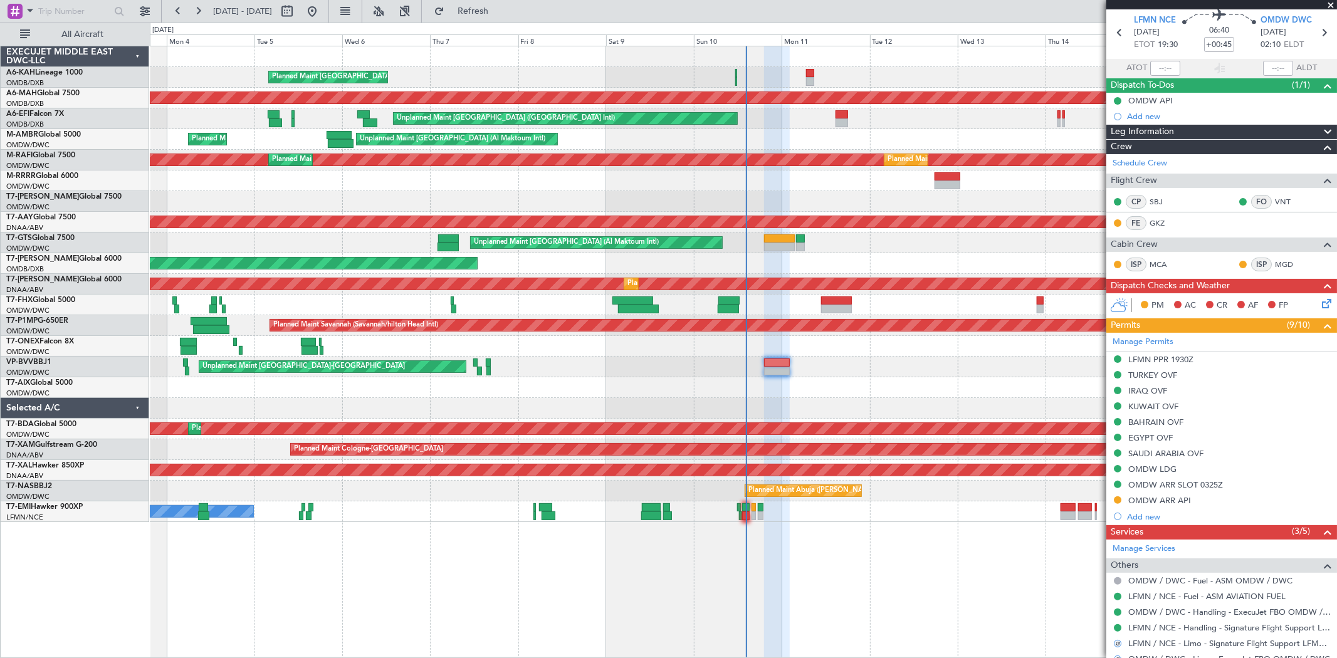
scroll to position [0, 0]
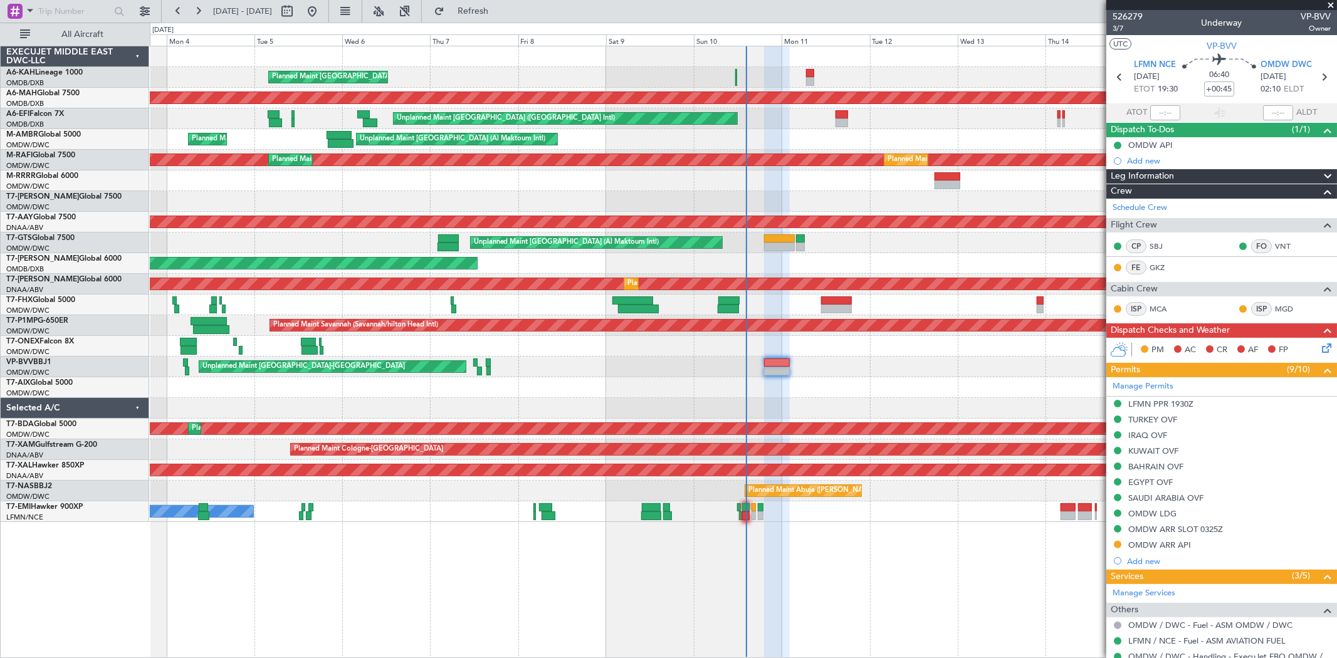
click at [1320, 347] on icon at bounding box center [1325, 346] width 10 height 10
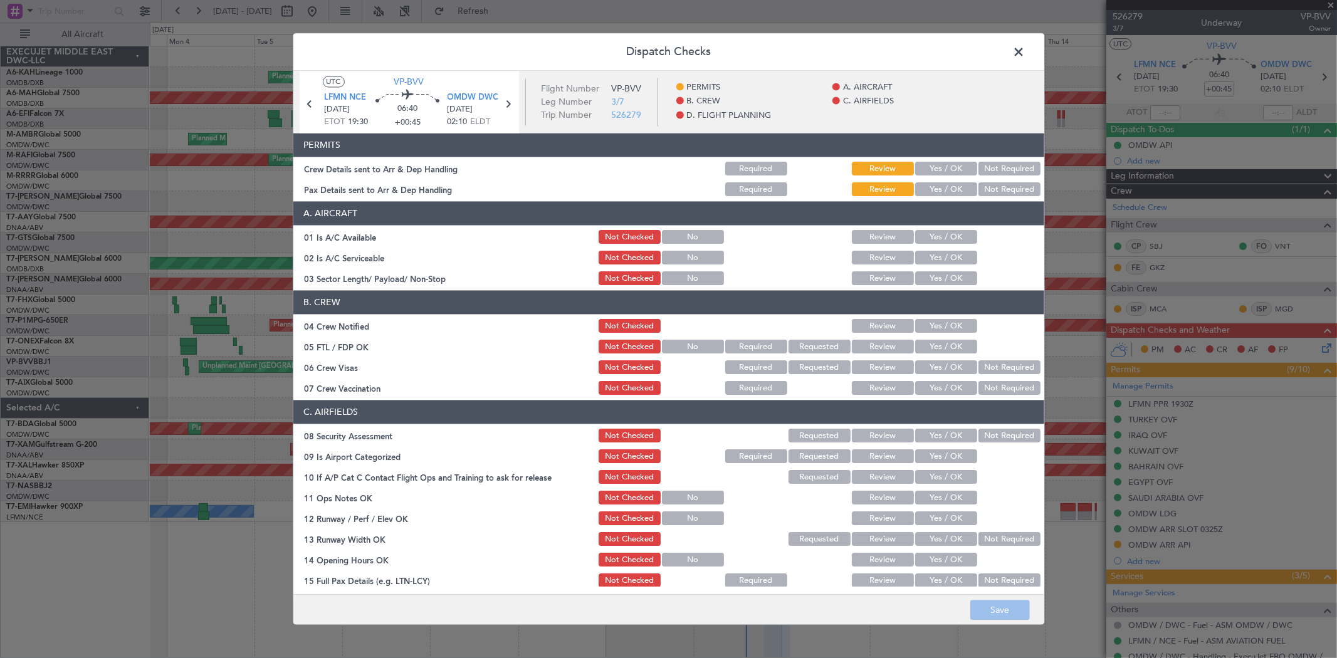
click at [933, 166] on button "Yes / OK" at bounding box center [946, 169] width 62 height 14
click at [934, 189] on button "Yes / OK" at bounding box center [946, 190] width 62 height 14
click at [941, 236] on button "Yes / OK" at bounding box center [946, 238] width 62 height 14
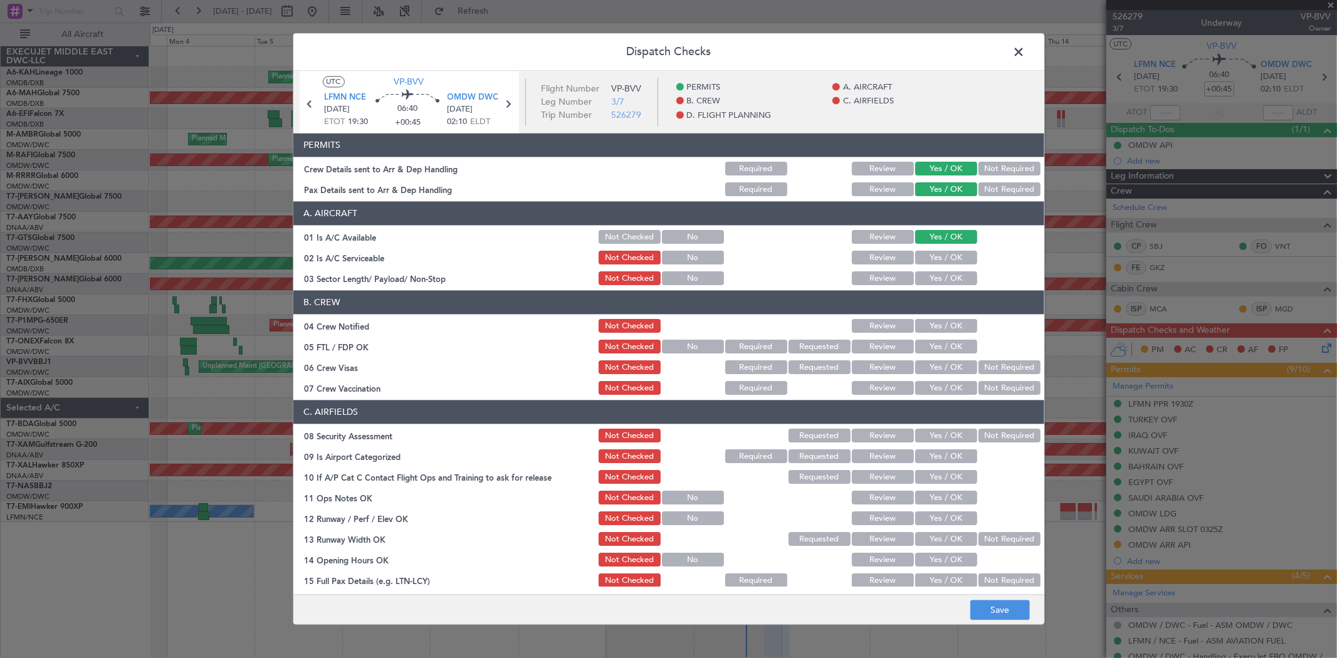
click at [938, 251] on div "Yes / OK" at bounding box center [945, 259] width 63 height 18
click at [932, 261] on button "Yes / OK" at bounding box center [946, 258] width 62 height 14
drag, startPoint x: 935, startPoint y: 273, endPoint x: 933, endPoint y: 291, distance: 18.3
click at [934, 273] on button "Yes / OK" at bounding box center [946, 279] width 62 height 14
click at [930, 322] on button "Yes / OK" at bounding box center [946, 327] width 62 height 14
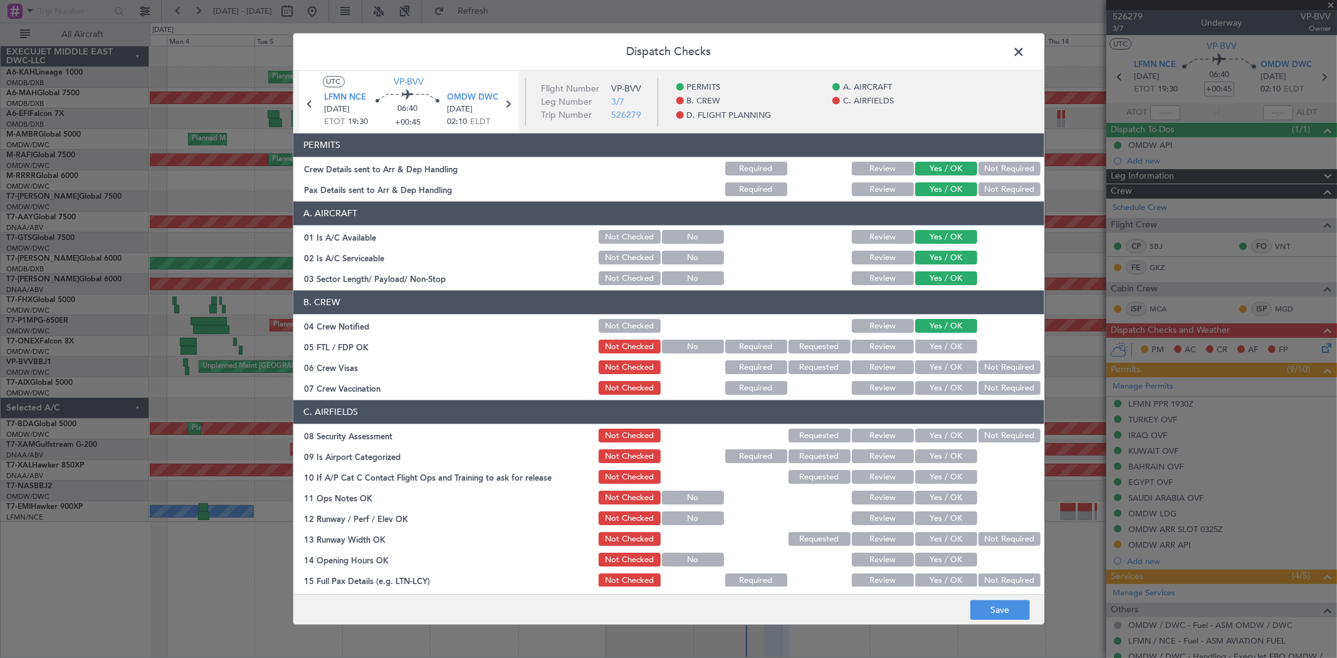
click at [935, 344] on button "Yes / OK" at bounding box center [946, 347] width 62 height 14
drag, startPoint x: 931, startPoint y: 364, endPoint x: 933, endPoint y: 386, distance: 22.0
click at [931, 365] on button "Yes / OK" at bounding box center [946, 368] width 62 height 14
click at [932, 389] on button "Yes / OK" at bounding box center [946, 389] width 62 height 14
click at [934, 438] on button "Yes / OK" at bounding box center [946, 436] width 62 height 14
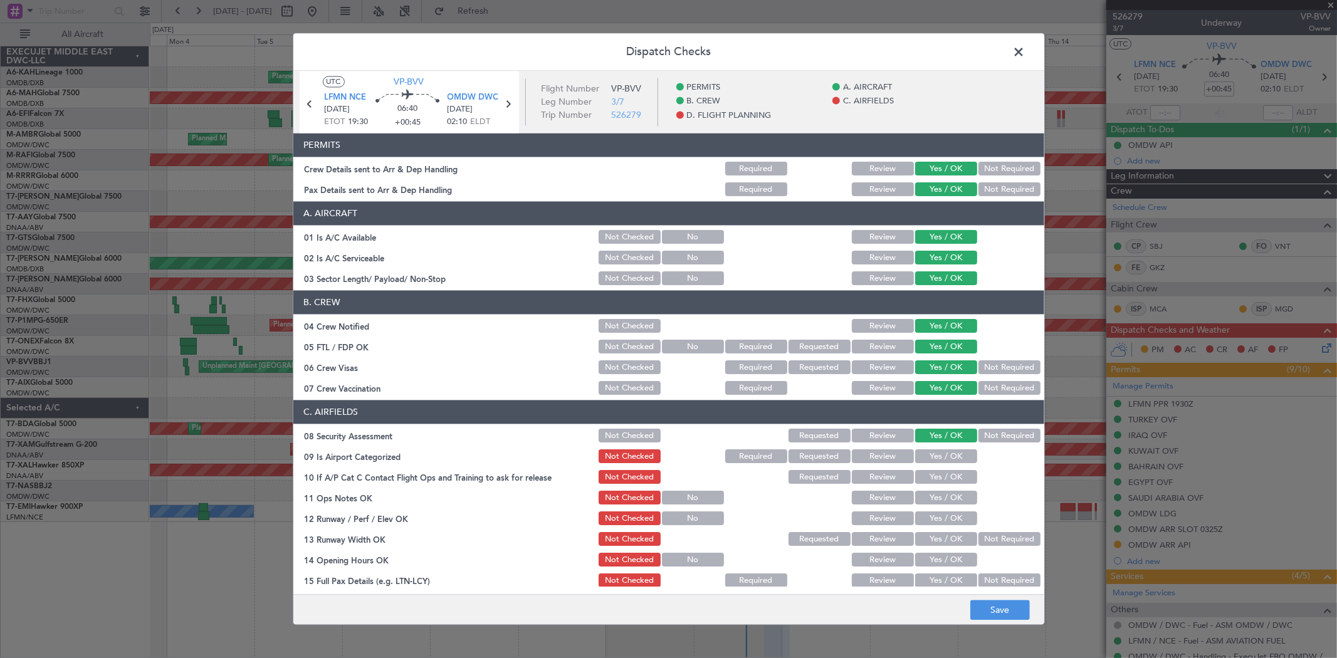
click at [936, 458] on button "Yes / OK" at bounding box center [946, 457] width 62 height 14
drag, startPoint x: 935, startPoint y: 475, endPoint x: 935, endPoint y: 485, distance: 10.7
click at [935, 475] on button "Yes / OK" at bounding box center [946, 478] width 62 height 14
click at [935, 490] on div "Yes / OK" at bounding box center [945, 499] width 63 height 18
click at [931, 502] on button "Yes / OK" at bounding box center [946, 499] width 62 height 14
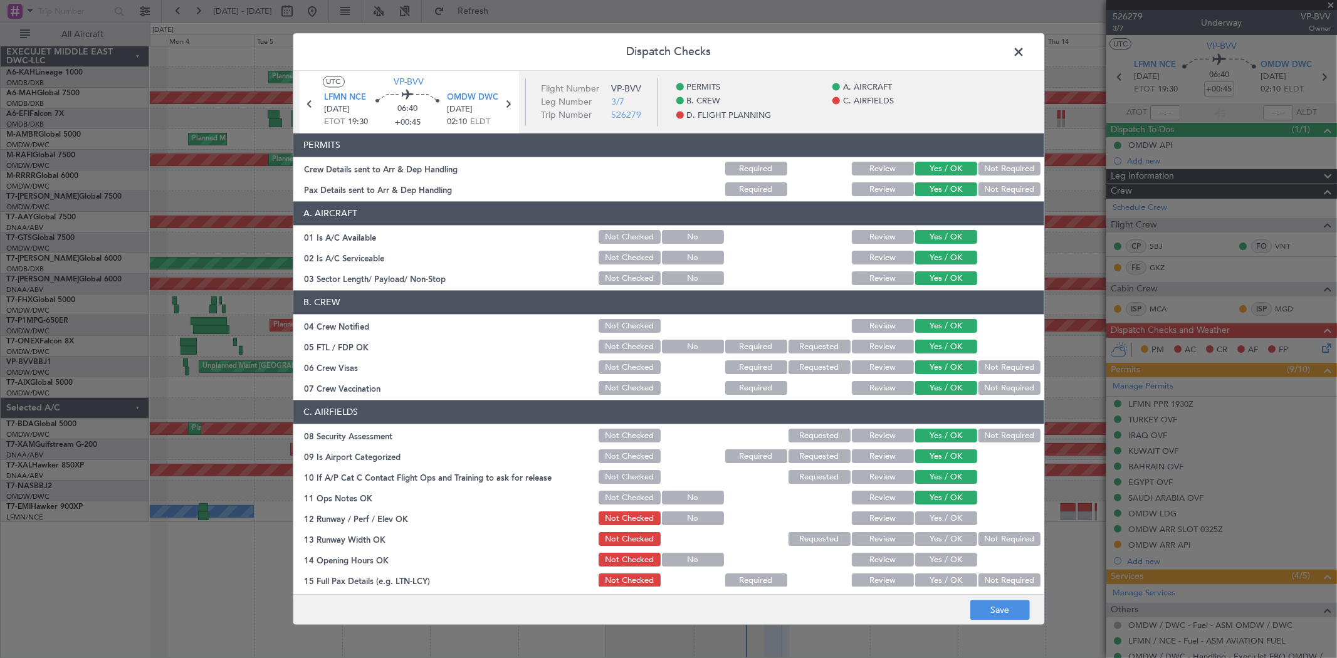
drag, startPoint x: 930, startPoint y: 515, endPoint x: 930, endPoint y: 543, distance: 28.2
click at [930, 515] on button "Yes / OK" at bounding box center [946, 519] width 62 height 14
click at [930, 542] on button "Yes / OK" at bounding box center [946, 540] width 62 height 14
drag, startPoint x: 932, startPoint y: 559, endPoint x: 932, endPoint y: 567, distance: 8.8
click at [932, 560] on button "Yes / OK" at bounding box center [946, 561] width 62 height 14
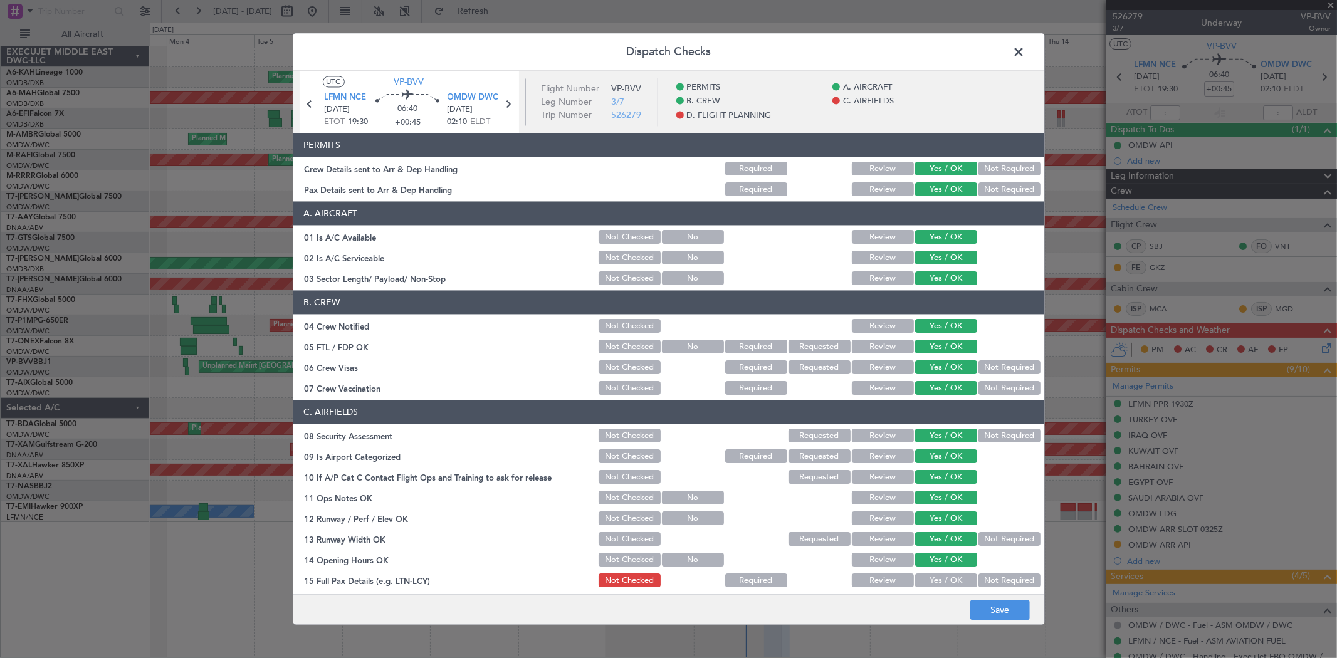
click at [931, 576] on button "Yes / OK" at bounding box center [946, 581] width 62 height 14
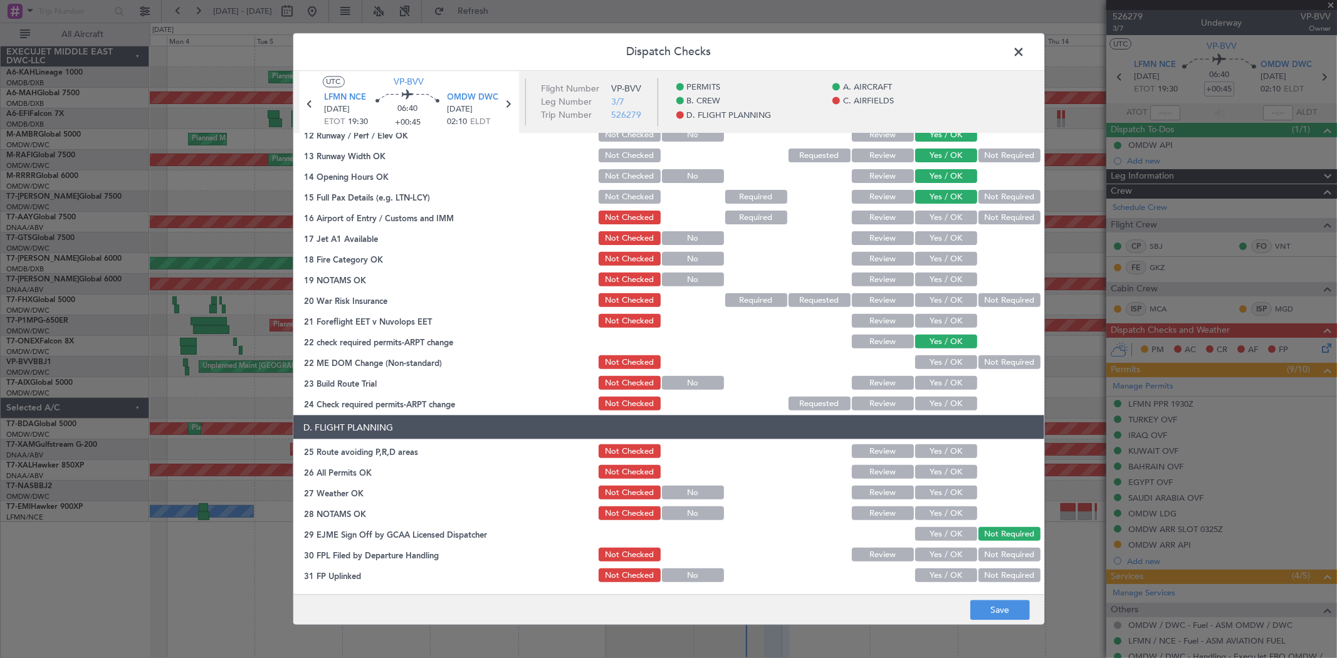
scroll to position [418, 0]
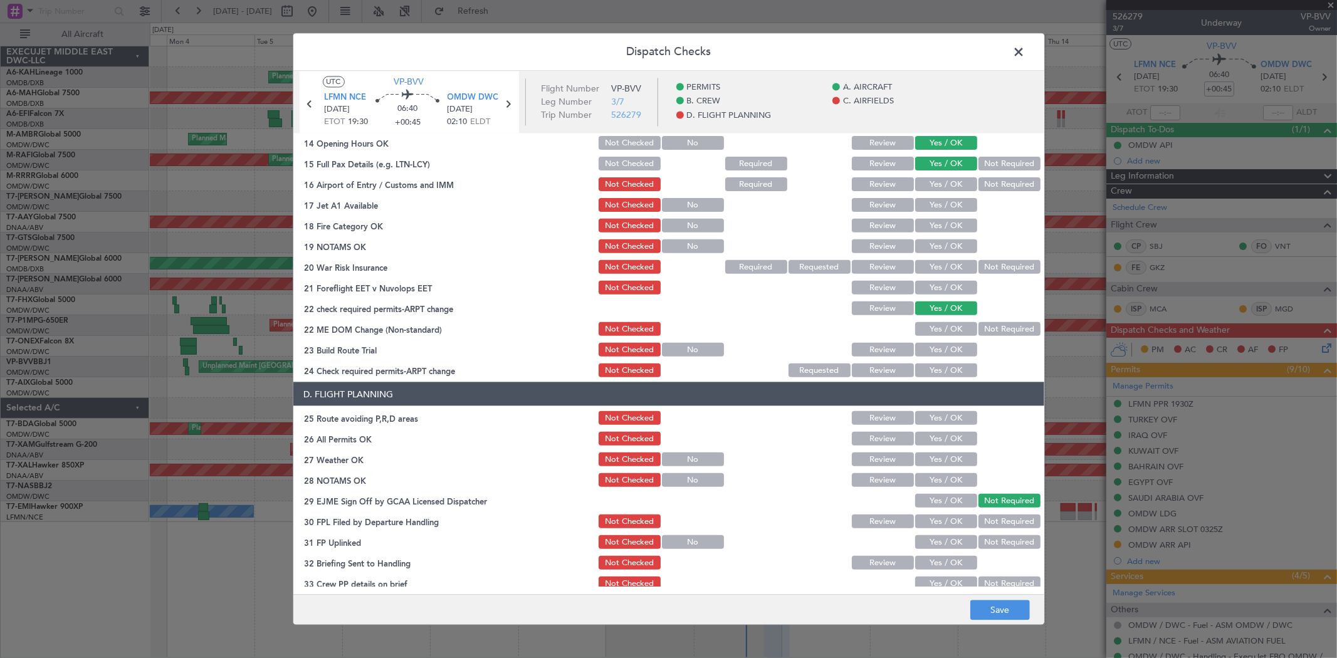
click at [925, 177] on button "Yes / OK" at bounding box center [946, 184] width 62 height 14
drag, startPoint x: 927, startPoint y: 198, endPoint x: 930, endPoint y: 209, distance: 11.3
click at [927, 199] on button "Yes / OK" at bounding box center [946, 205] width 62 height 14
click at [930, 229] on button "Yes / OK" at bounding box center [946, 226] width 62 height 14
click at [933, 247] on button "Yes / OK" at bounding box center [946, 247] width 62 height 14
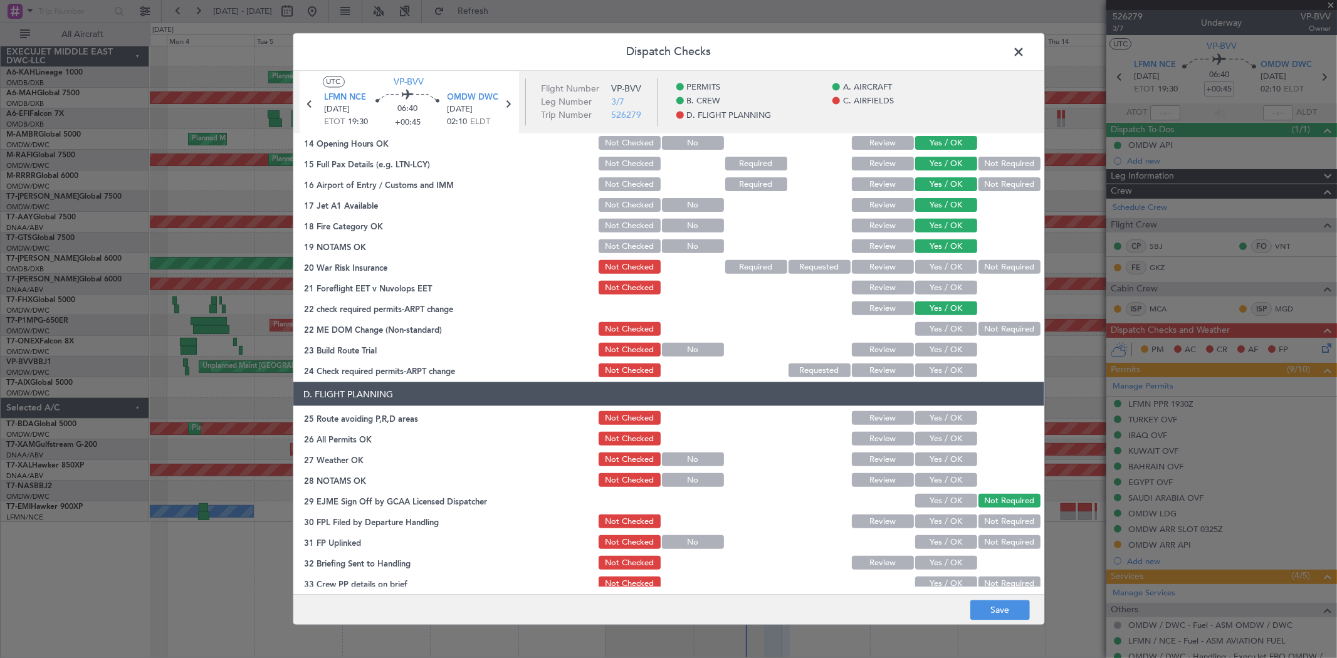
click at [934, 266] on button "Yes / OK" at bounding box center [946, 267] width 62 height 14
click at [935, 290] on button "Yes / OK" at bounding box center [946, 288] width 62 height 14
click at [937, 320] on div "Yes / OK" at bounding box center [945, 329] width 63 height 18
click at [937, 324] on button "Yes / OK" at bounding box center [946, 329] width 62 height 14
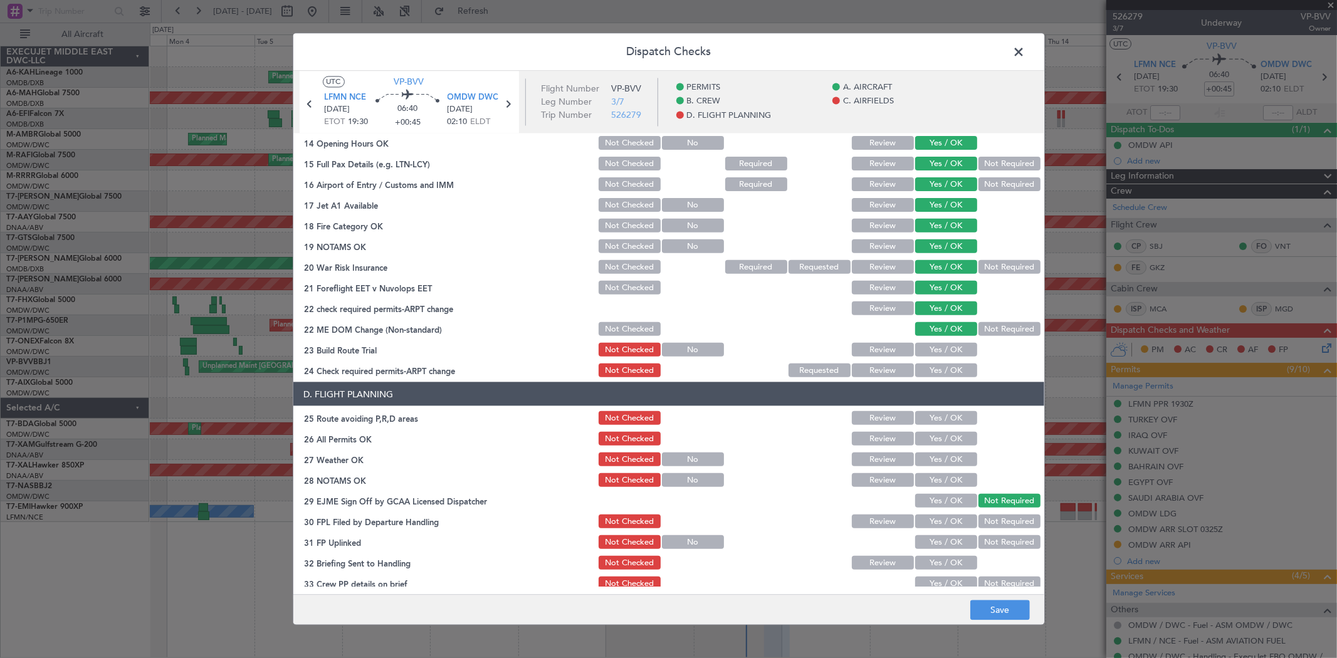
click at [935, 347] on button "Yes / OK" at bounding box center [946, 350] width 62 height 14
click at [935, 372] on button "Yes / OK" at bounding box center [946, 371] width 62 height 14
click at [937, 413] on button "Yes / OK" at bounding box center [946, 418] width 62 height 14
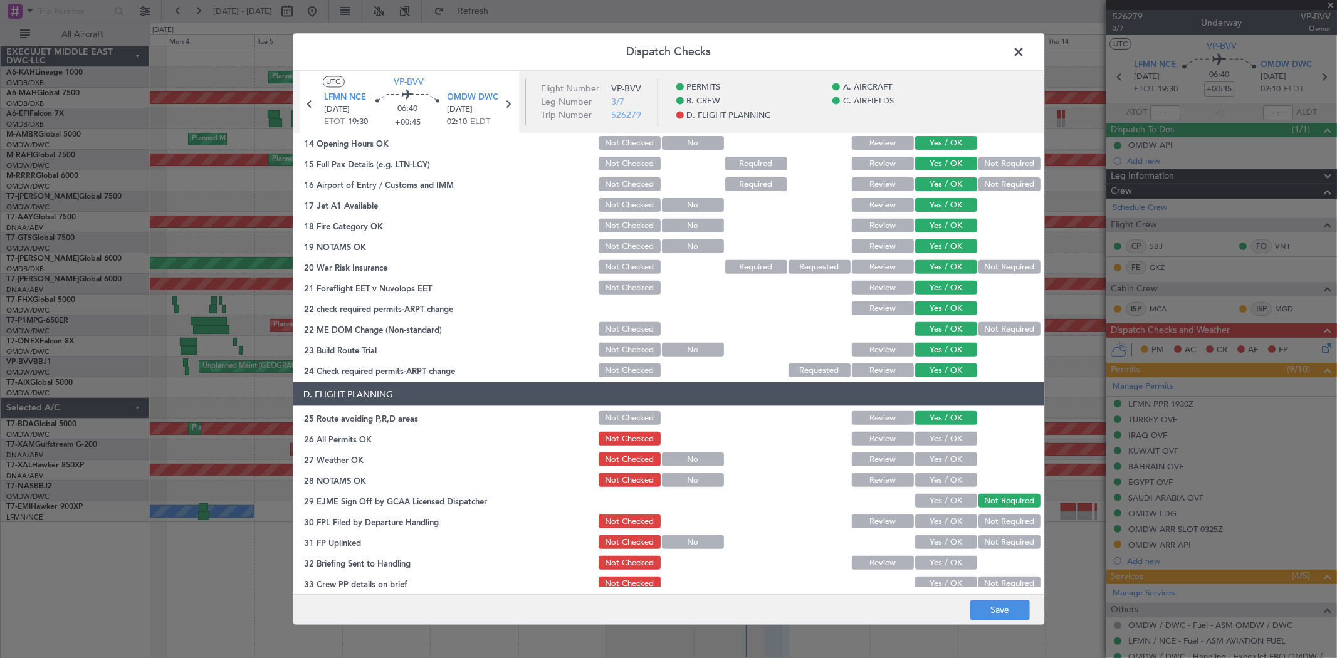
click at [932, 436] on button "Yes / OK" at bounding box center [946, 439] width 62 height 14
click at [932, 462] on button "Yes / OK" at bounding box center [946, 460] width 62 height 14
drag, startPoint x: 932, startPoint y: 478, endPoint x: 932, endPoint y: 503, distance: 25.1
click at [932, 479] on button "Yes / OK" at bounding box center [946, 480] width 62 height 14
click at [928, 502] on button "Yes / OK" at bounding box center [946, 501] width 62 height 14
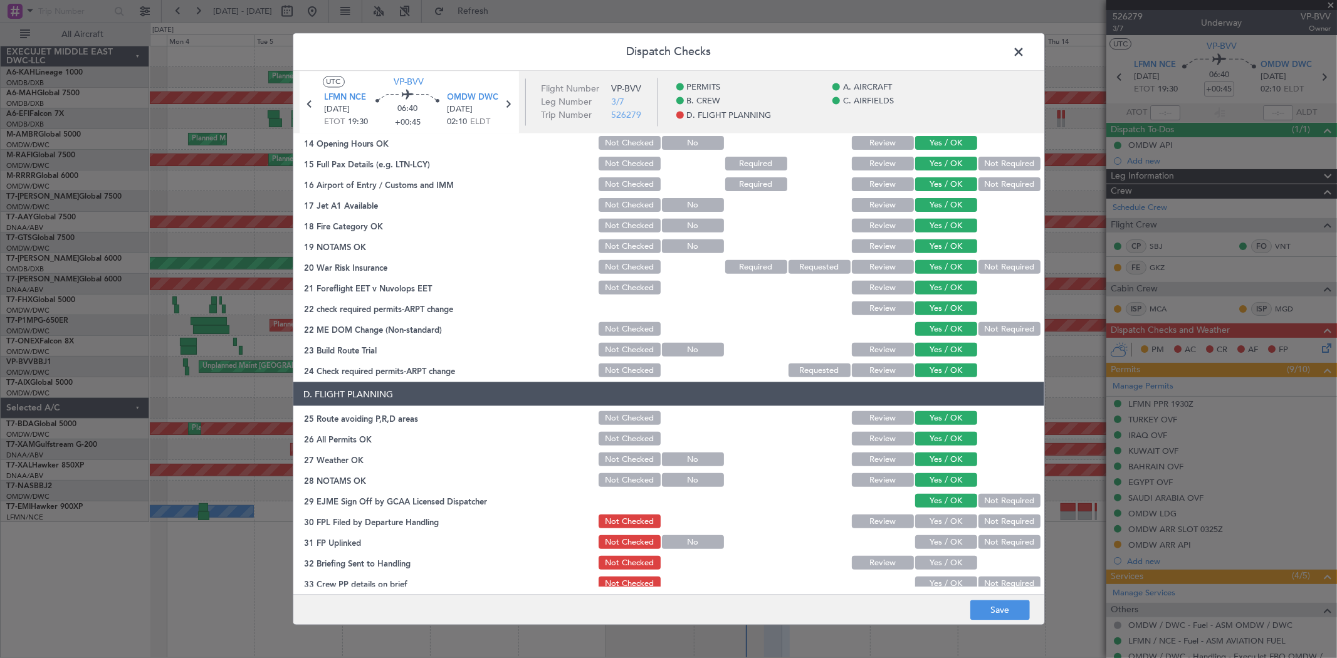
click at [927, 515] on button "Yes / OK" at bounding box center [946, 522] width 62 height 14
click at [927, 540] on button "Yes / OK" at bounding box center [946, 542] width 62 height 14
click at [925, 561] on button "Yes / OK" at bounding box center [946, 563] width 62 height 14
click at [926, 581] on button "Yes / OK" at bounding box center [946, 584] width 62 height 14
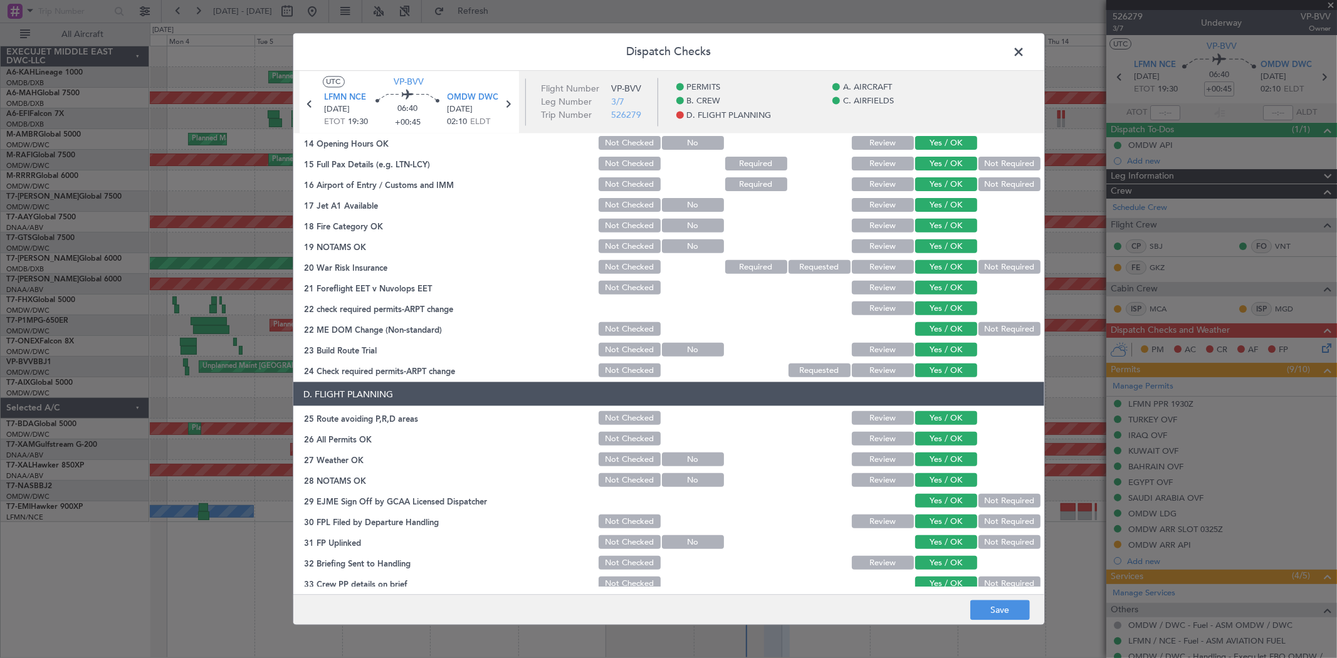
scroll to position [466, 0]
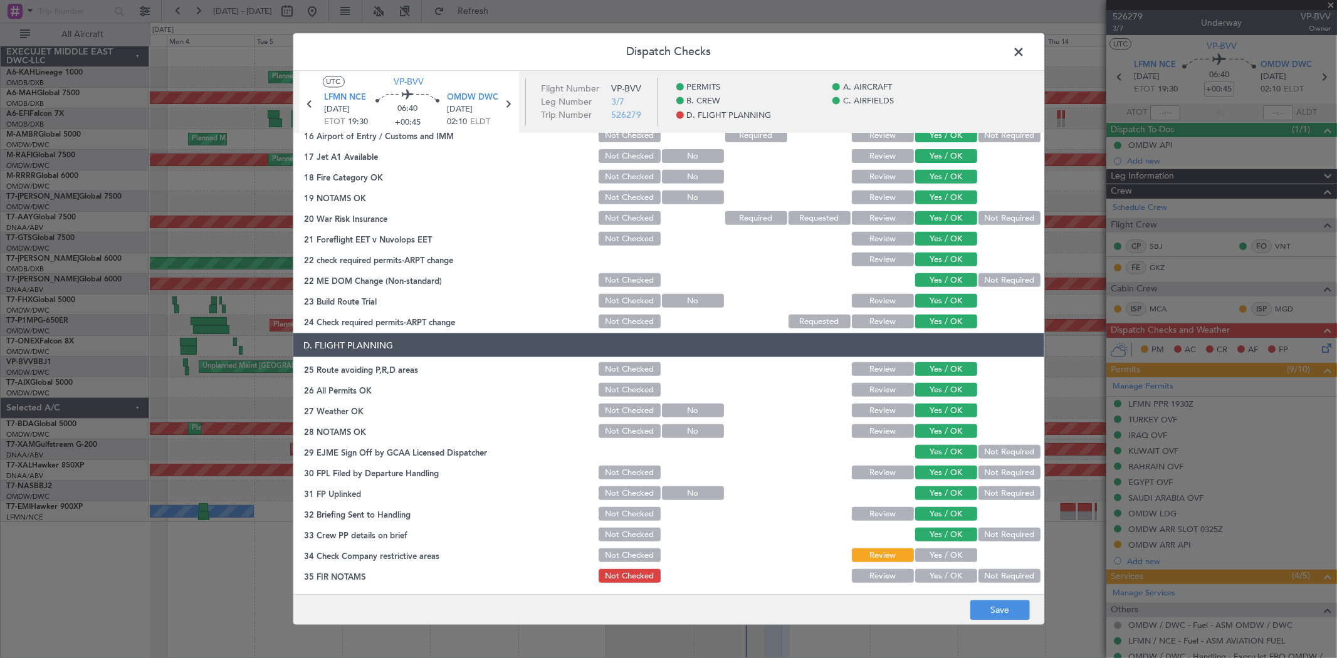
click at [927, 549] on button "Yes / OK" at bounding box center [946, 556] width 62 height 14
click at [943, 576] on button "Yes / OK" at bounding box center [946, 576] width 62 height 14
click at [1000, 622] on footer "Save" at bounding box center [668, 610] width 751 height 30
click at [998, 606] on button "Save" at bounding box center [1001, 611] width 60 height 20
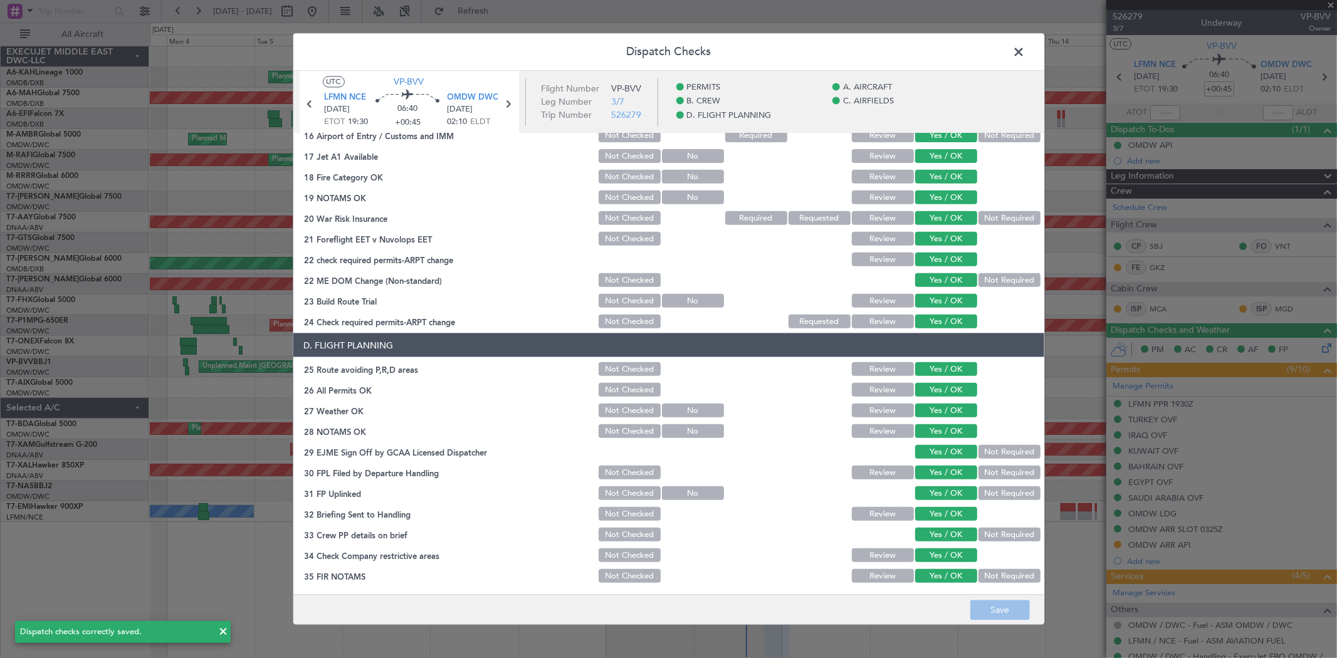
click at [1026, 52] on span at bounding box center [1026, 55] width 0 height 25
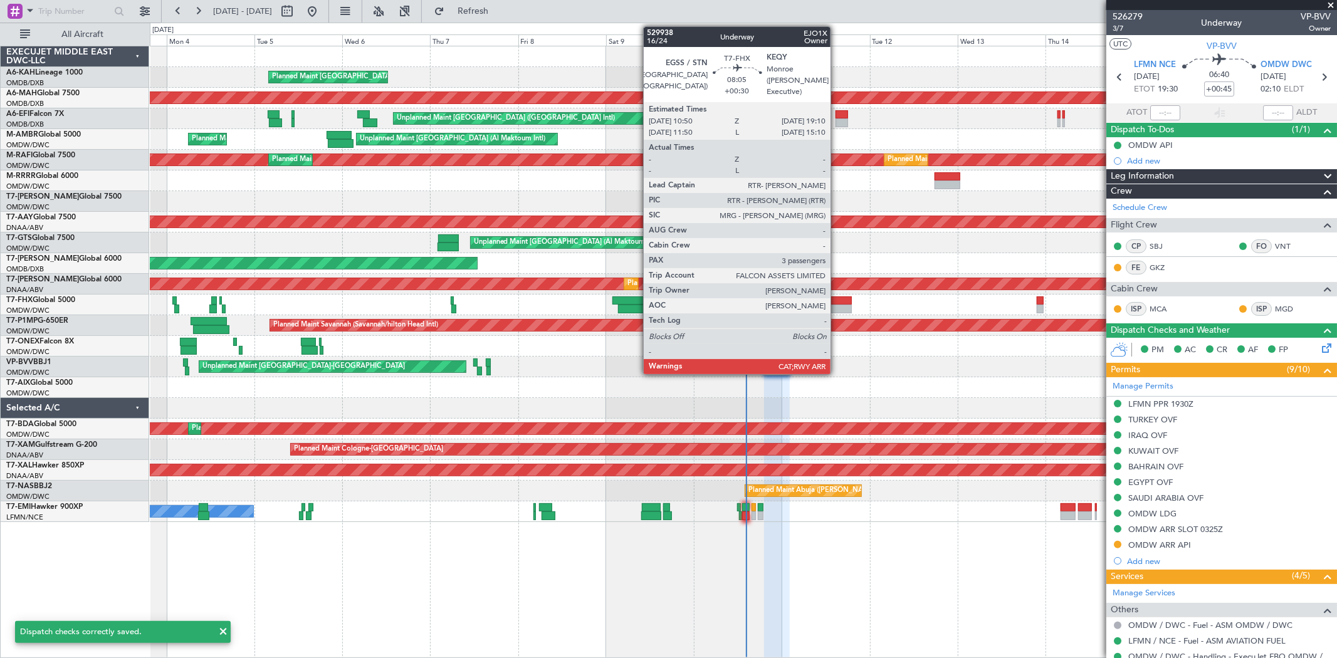
click at [837, 307] on div at bounding box center [836, 309] width 31 height 9
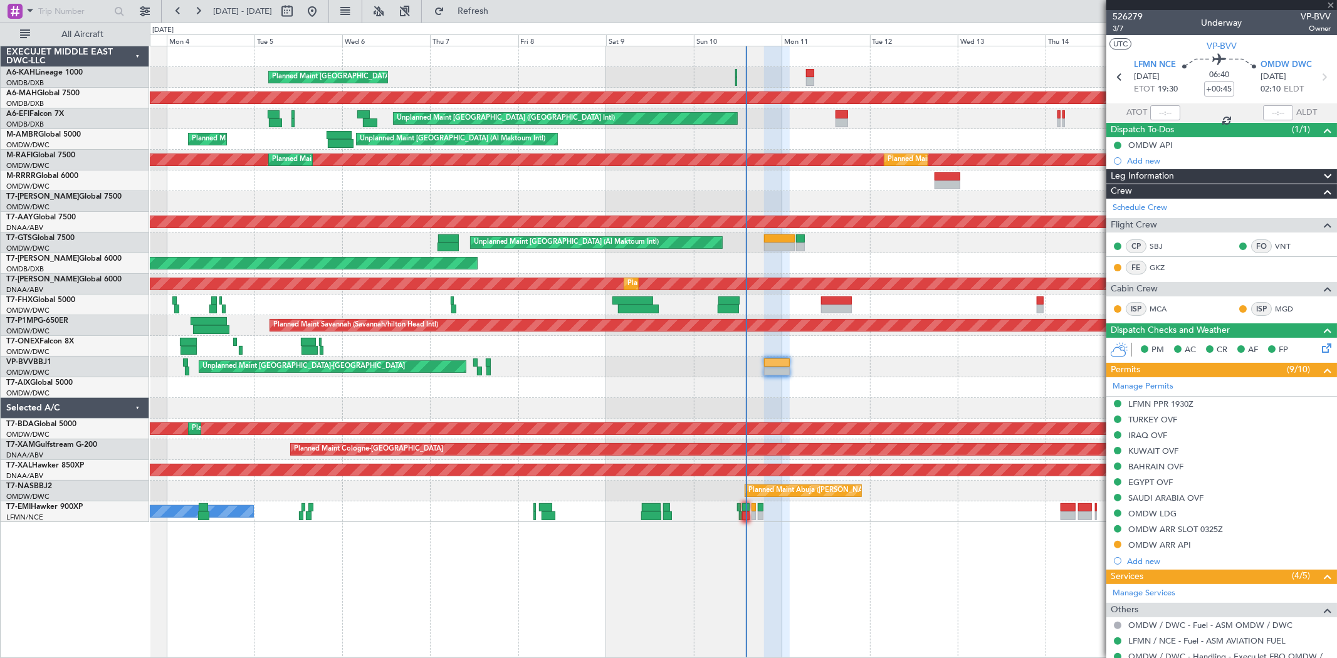
type input "+00:30"
type input "3"
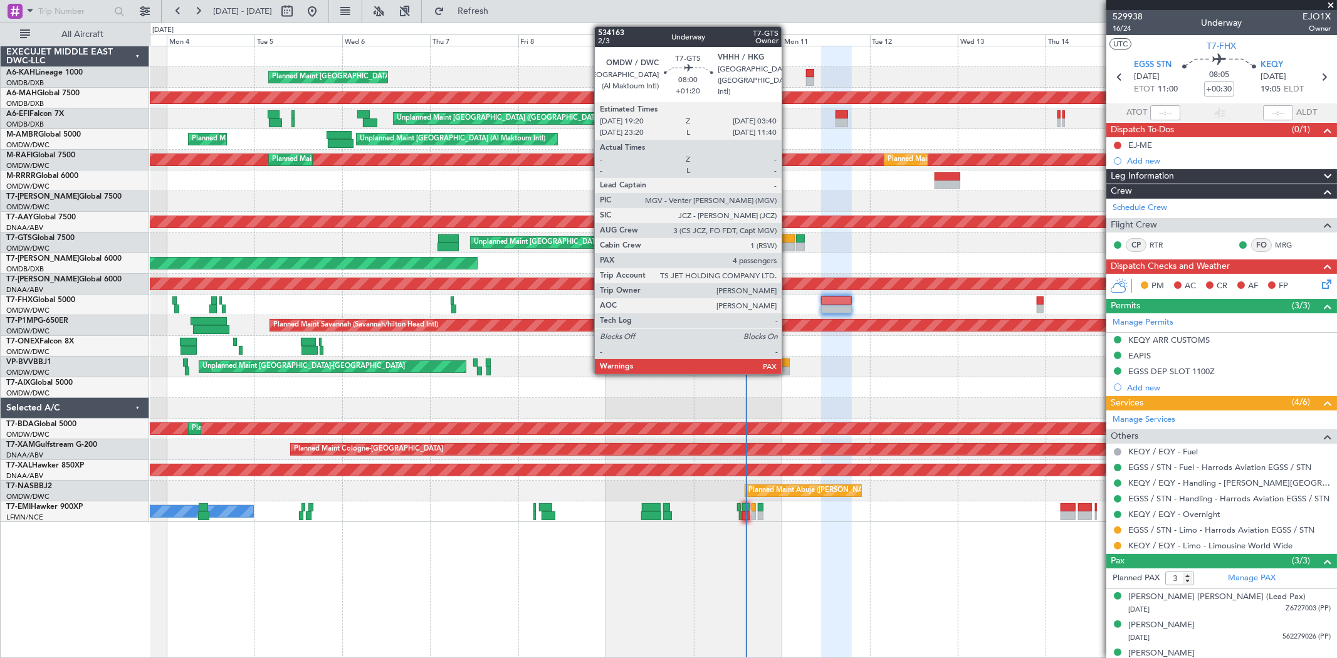
click at [788, 238] on div at bounding box center [779, 238] width 31 height 9
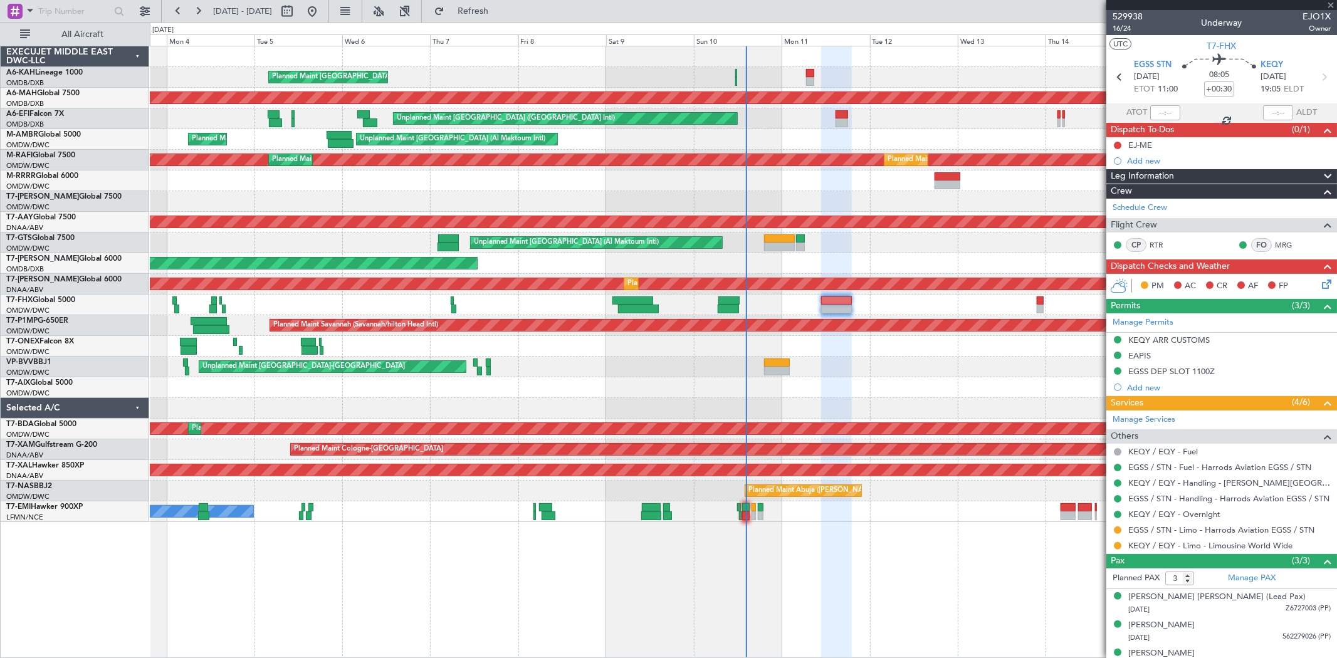
type input "+01:20"
type input "4"
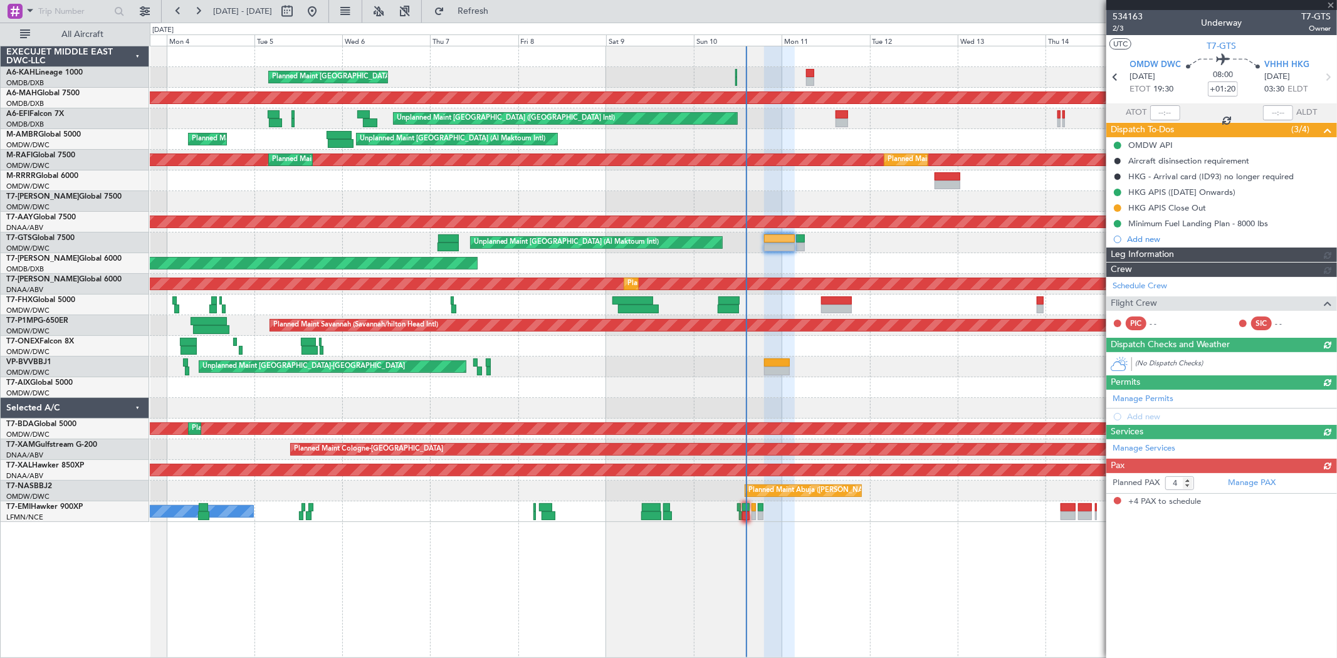
type input "[PERSON_NAME] ([PERSON_NAME])"
type input "6974"
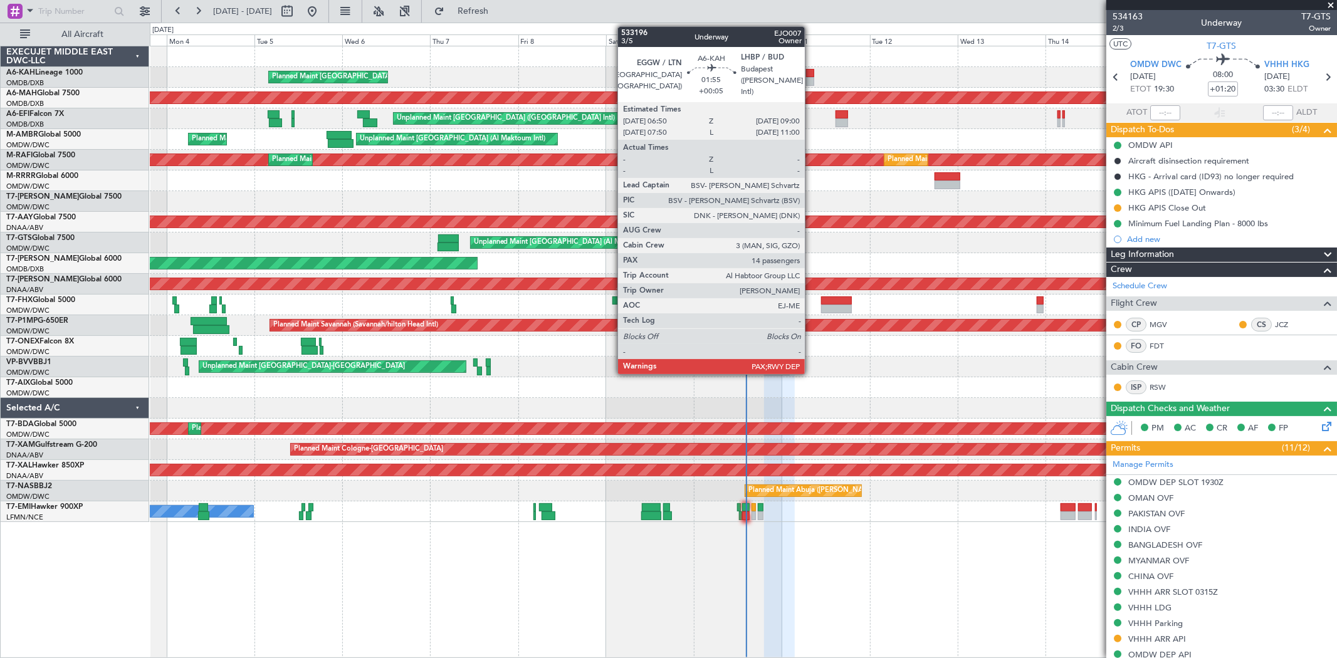
click at [810, 80] on div at bounding box center [810, 81] width 8 height 9
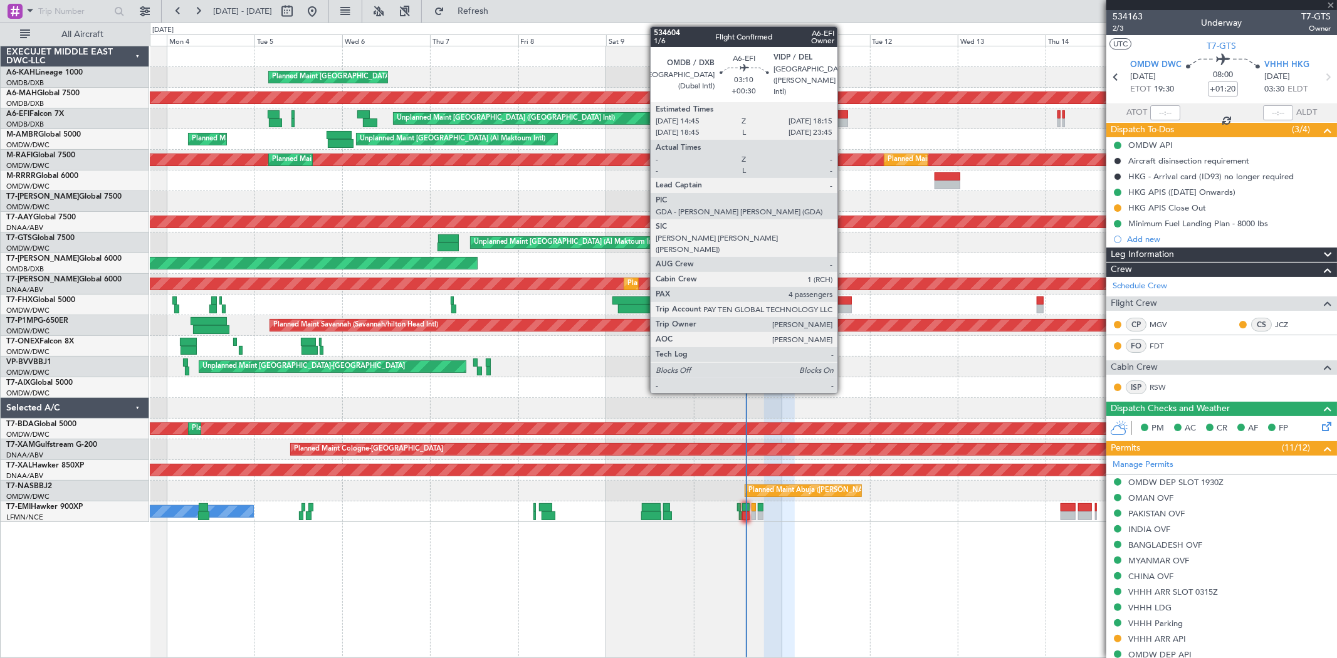
click at [844, 119] on div at bounding box center [842, 123] width 13 height 9
type input "+00:05"
type input "14"
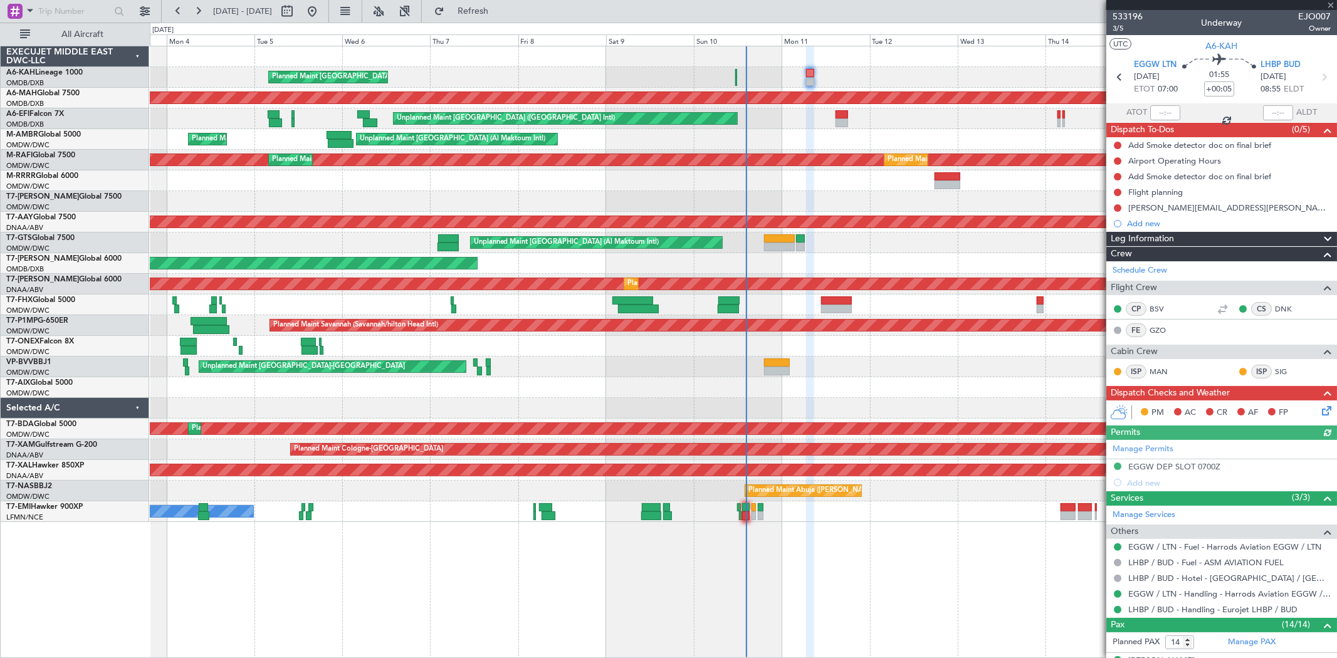
type input "+00:30"
type input "4"
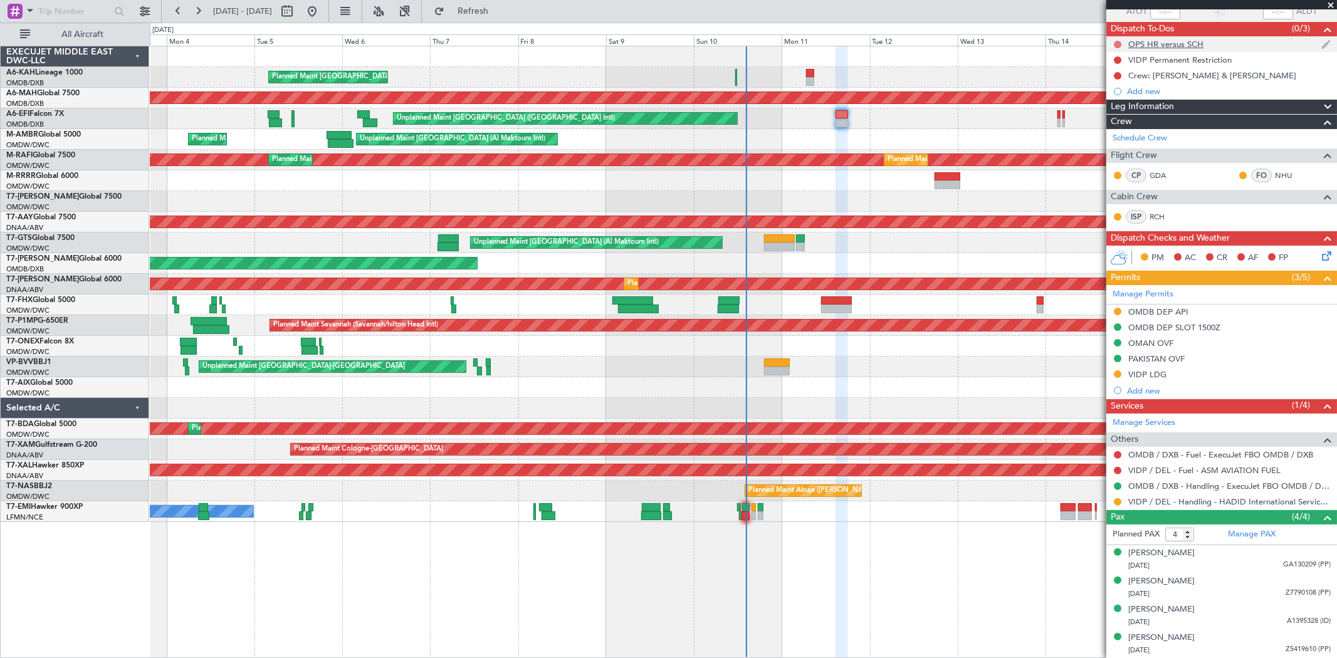
scroll to position [0, 0]
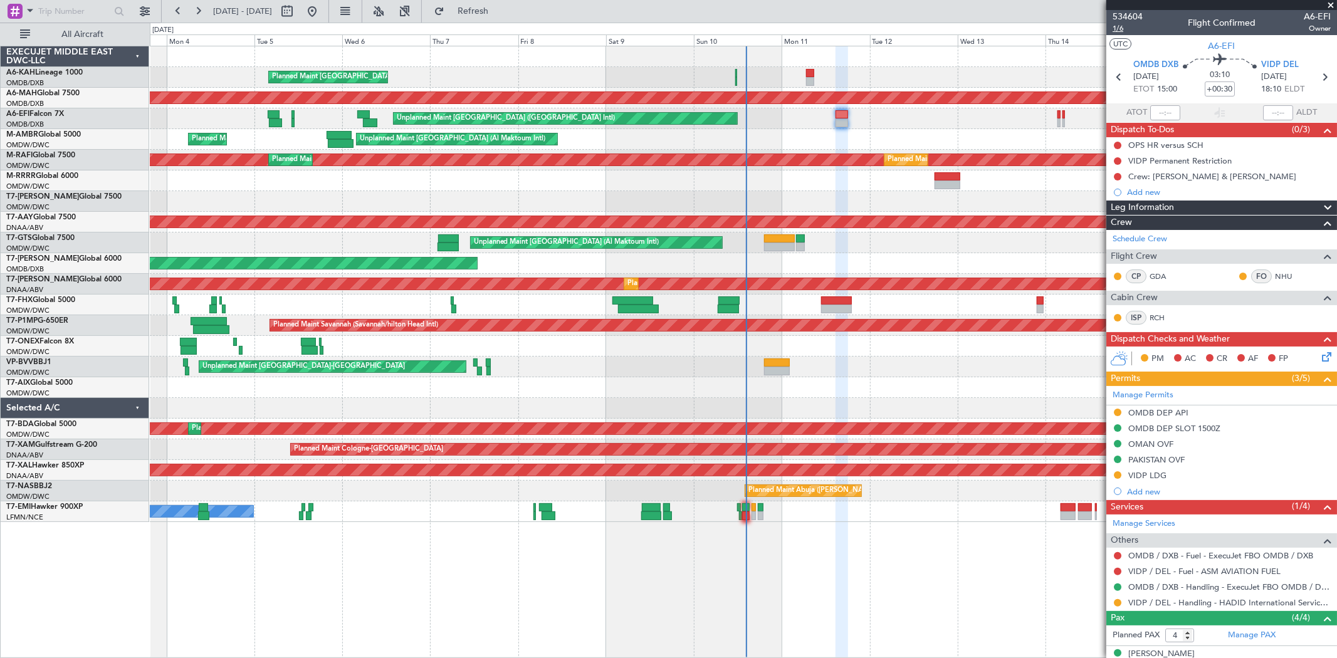
click at [1118, 29] on span "1/6" at bounding box center [1128, 28] width 30 height 11
click at [500, 7] on span "Refresh" at bounding box center [473, 11] width 53 height 9
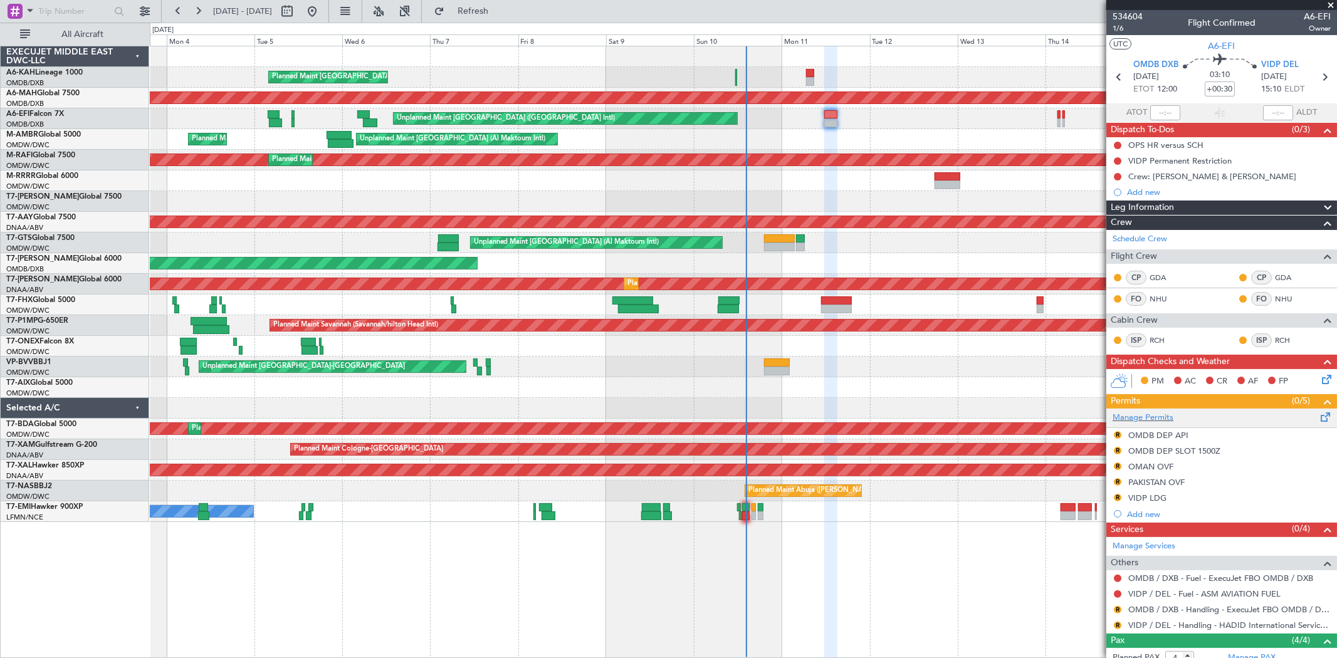
click at [1146, 411] on div "Manage Permits" at bounding box center [1222, 418] width 231 height 19
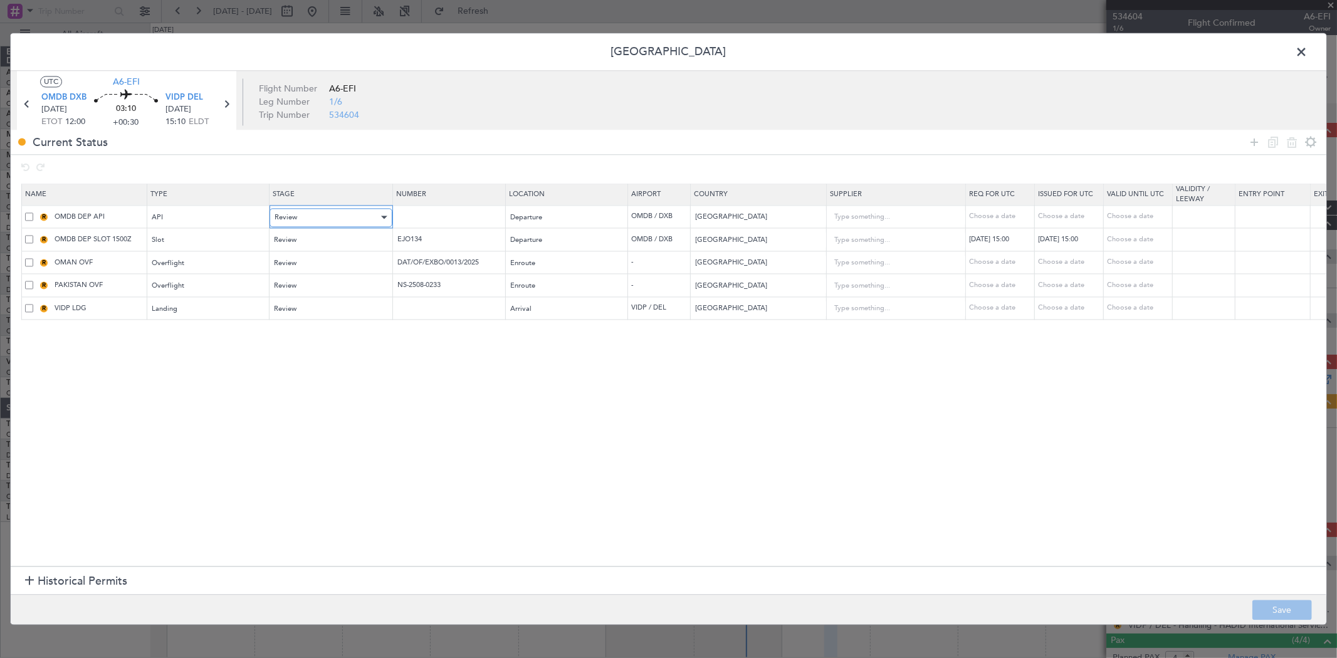
click at [311, 221] on div "Review" at bounding box center [327, 217] width 104 height 19
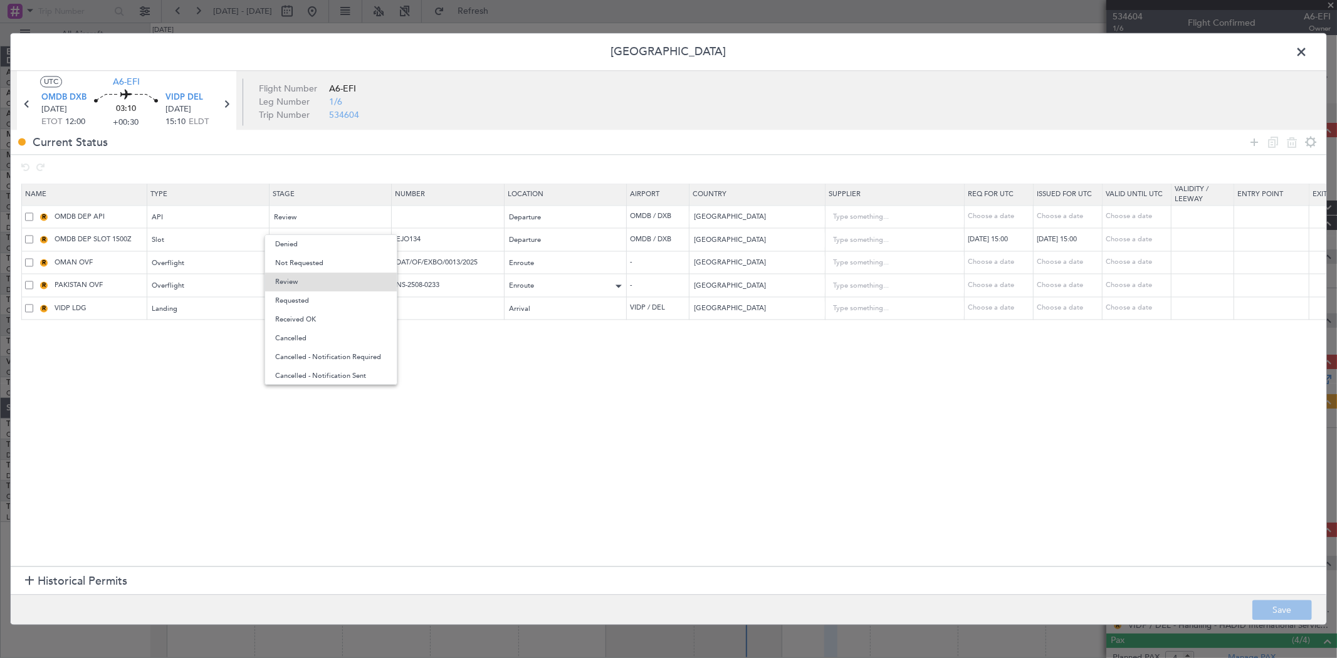
drag, startPoint x: 306, startPoint y: 295, endPoint x: 576, endPoint y: 288, distance: 269.7
click at [306, 295] on span "Requested" at bounding box center [331, 301] width 112 height 19
drag, startPoint x: 462, startPoint y: 242, endPoint x: 315, endPoint y: 241, distance: 147.3
click at [317, 243] on tr "R OMDB DEP SLOT 1500Z Slot Review EJO134 Departure OMDB / DXB United Arab Emira…" at bounding box center [821, 239] width 1599 height 23
paste input "K EJO134"
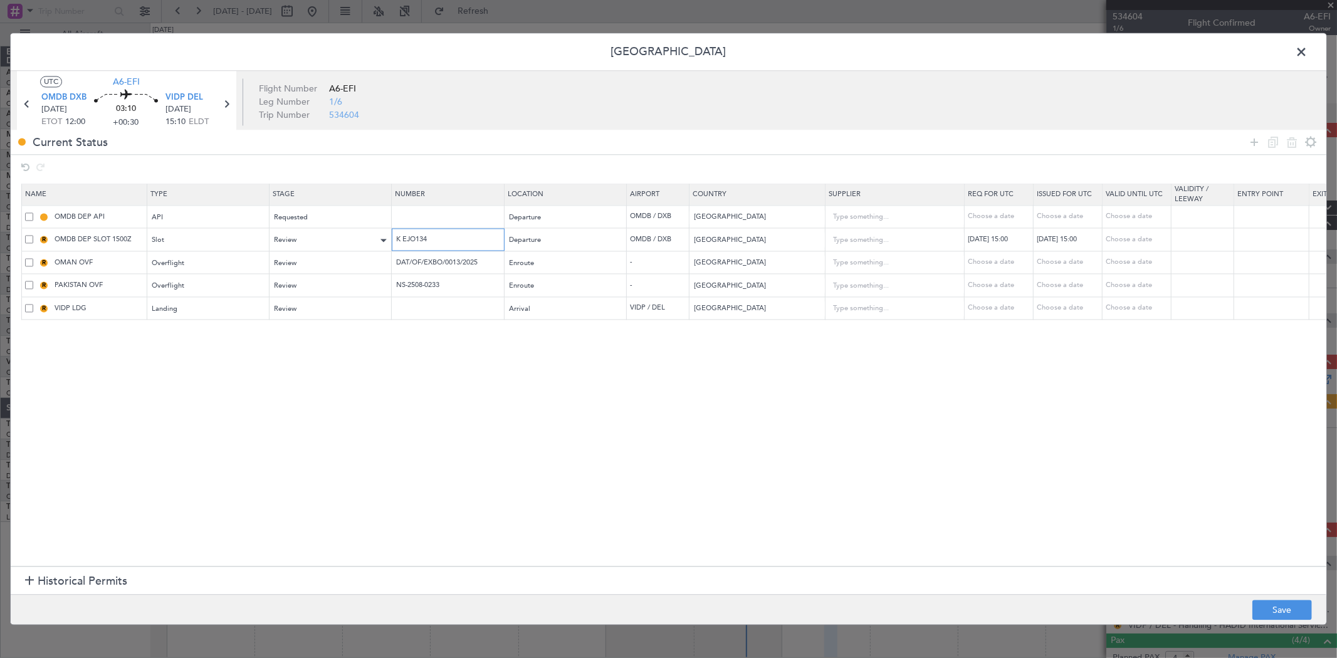
type input "K EJO134"
click at [349, 237] on div "Review" at bounding box center [327, 240] width 104 height 19
click at [318, 345] on span "Received OK" at bounding box center [331, 342] width 112 height 19
click at [1001, 235] on div "11/08/2025 15:00" at bounding box center [1000, 239] width 65 height 11
select select "8"
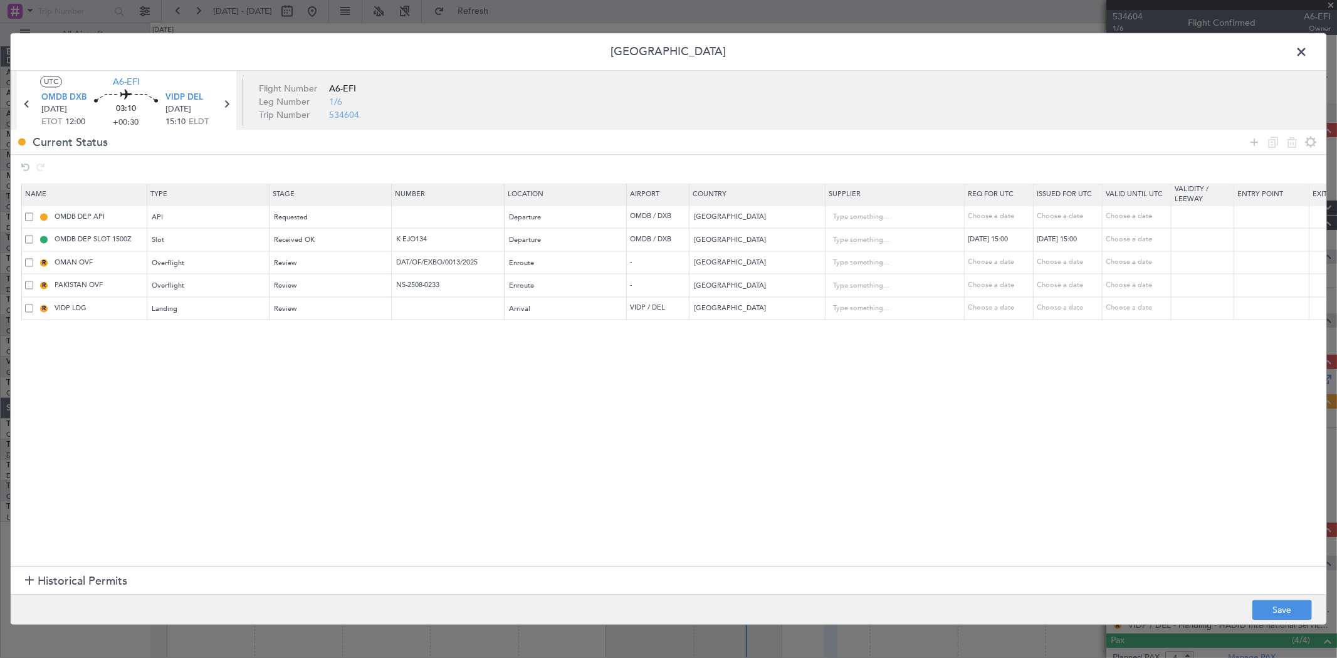
select select "2025"
click at [1037, 449] on input "15:00" at bounding box center [1023, 450] width 40 height 15
type input "12:00"
click at [1041, 486] on button "Save" at bounding box center [1034, 488] width 60 height 20
click at [1070, 240] on div "11/08/2025 15:00" at bounding box center [1069, 239] width 65 height 11
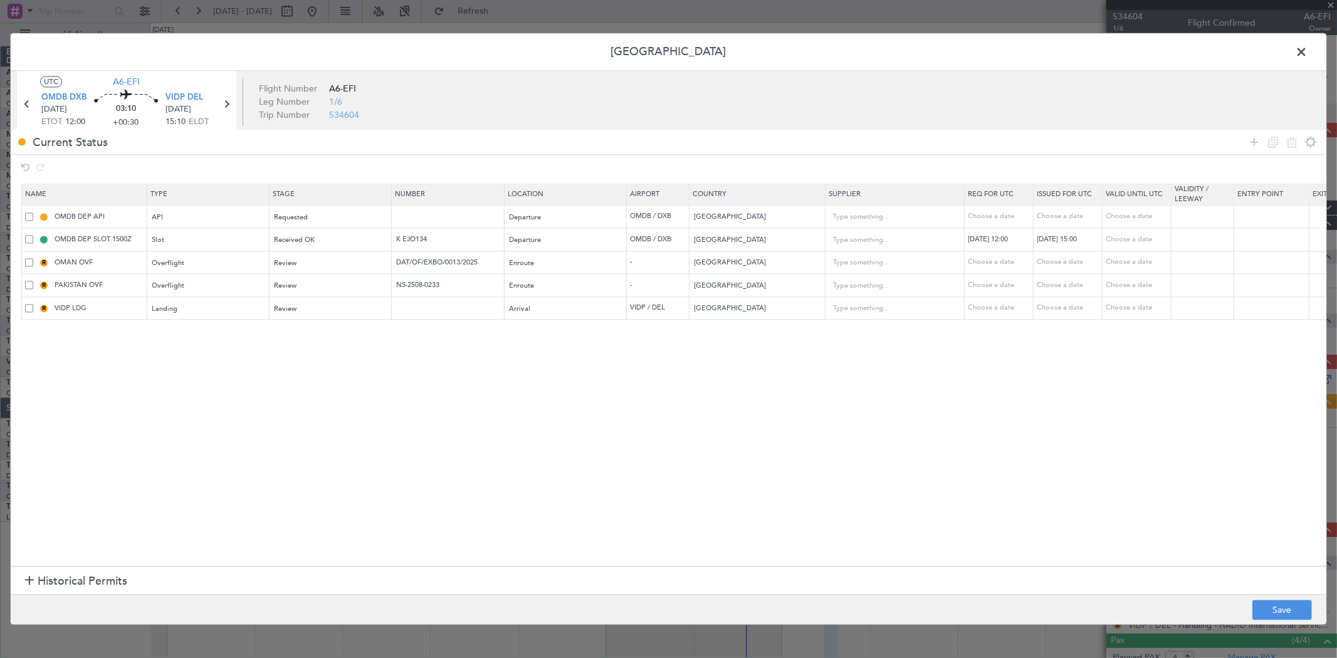
select select "8"
select select "2025"
click at [1097, 453] on input "15:00" at bounding box center [1092, 450] width 40 height 15
type input "1210"
click at [1107, 485] on button "Save" at bounding box center [1103, 488] width 60 height 20
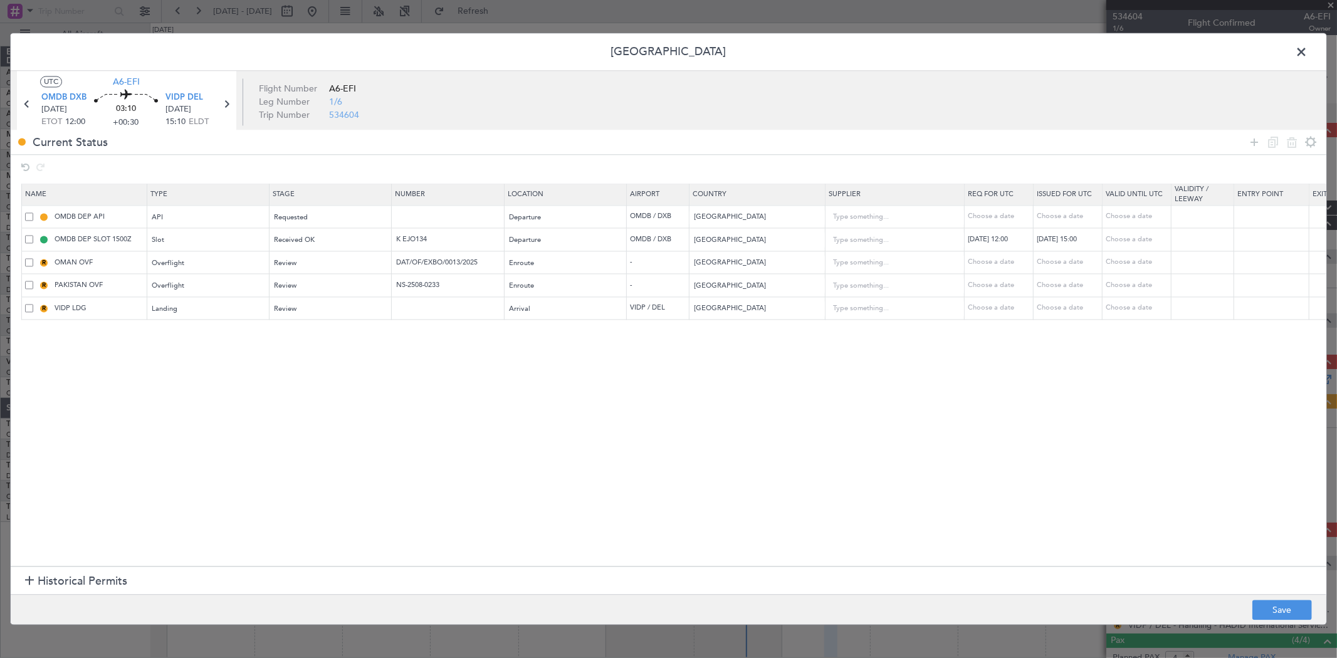
click at [1068, 237] on div "11/08/2025 15:00" at bounding box center [1069, 239] width 65 height 11
select select "8"
select select "2025"
click at [1092, 444] on input "15:00" at bounding box center [1092, 450] width 40 height 15
type input "12:10"
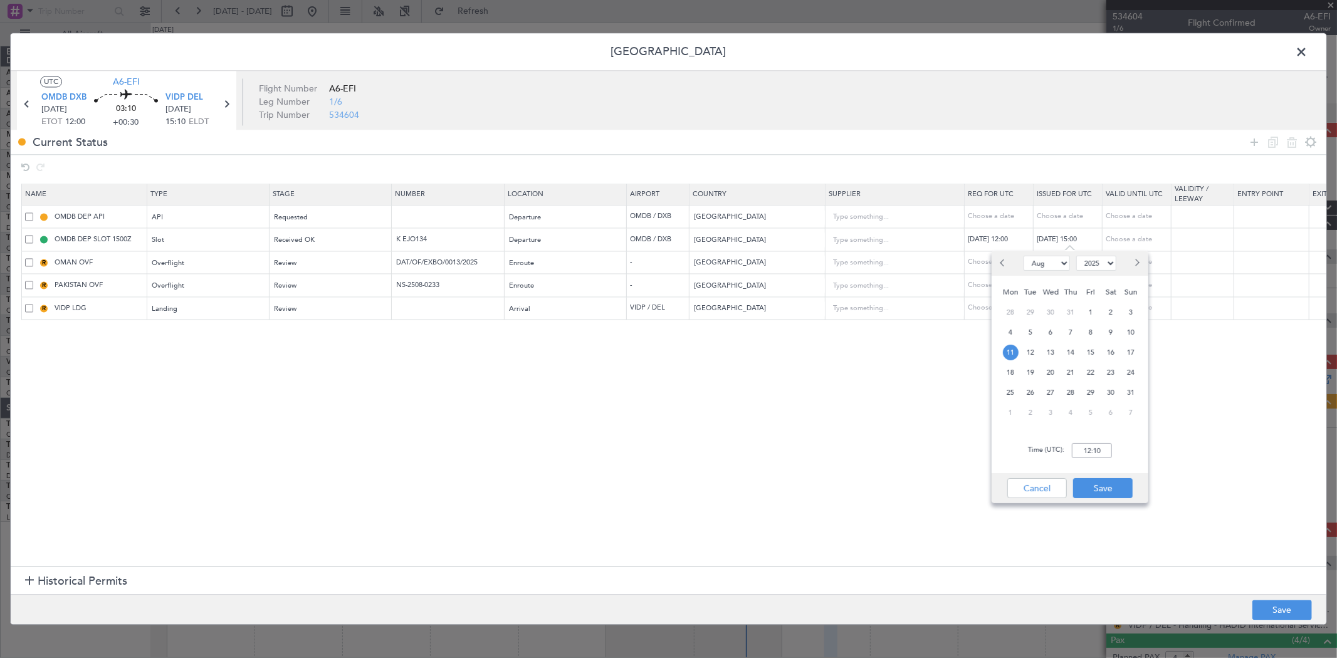
click at [1145, 445] on div "Time (UTC): 12:10" at bounding box center [1070, 450] width 157 height 45
click at [1119, 485] on button "Save" at bounding box center [1103, 488] width 60 height 20
drag, startPoint x: 1284, startPoint y: 611, endPoint x: 1137, endPoint y: 525, distance: 170.6
click at [1147, 535] on div "Permit Center UTC A6-EFI OMDB DXB 11/08/2025 ETOT 12:00 03:10 +00:30 VIDP DEL 1…" at bounding box center [668, 329] width 1317 height 593
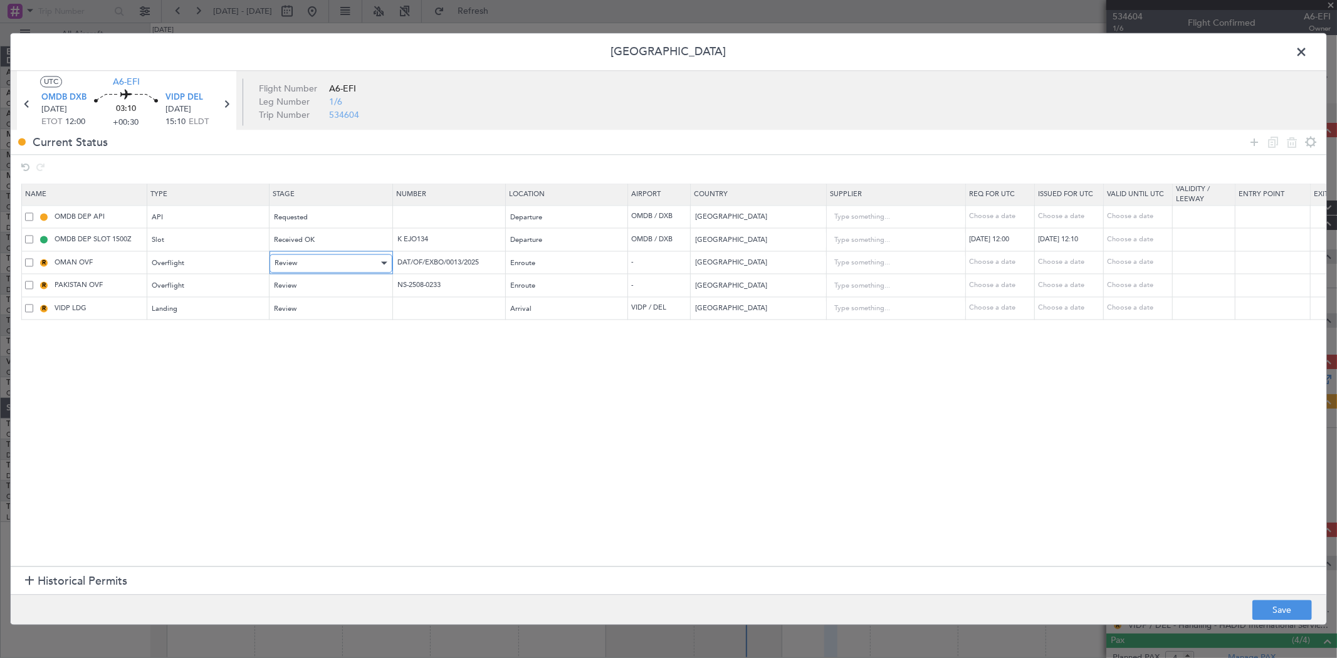
click at [324, 260] on div "Review" at bounding box center [327, 263] width 104 height 19
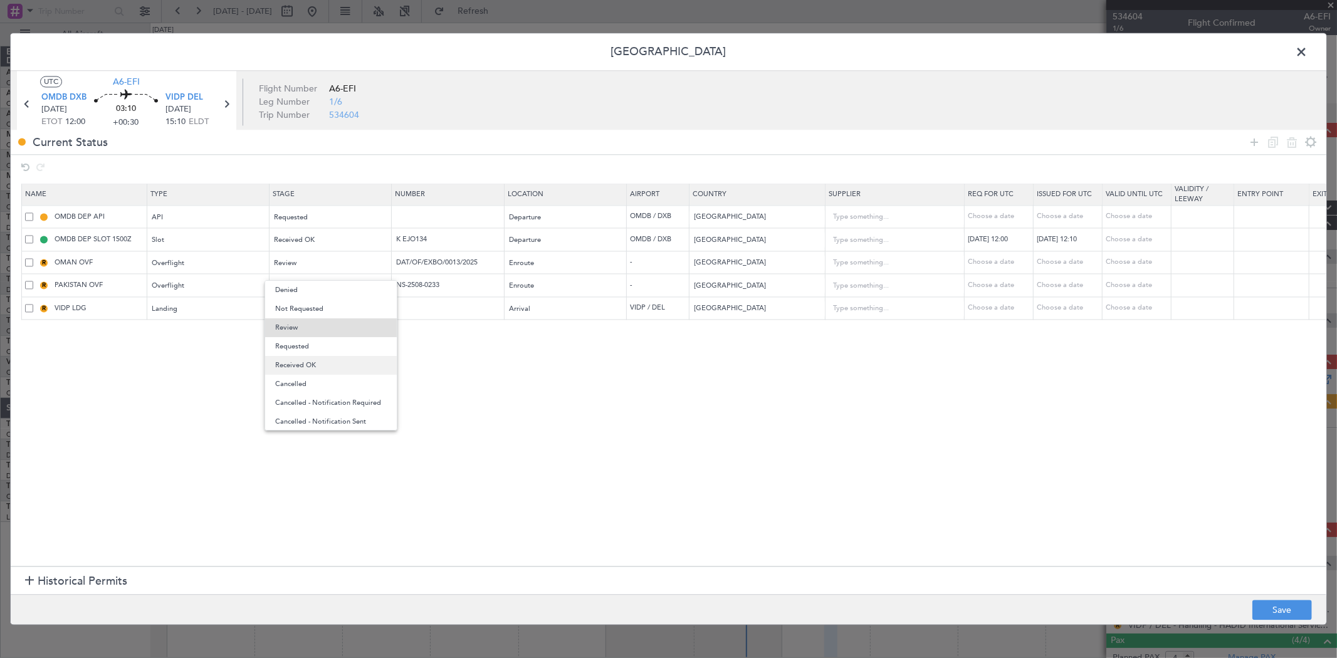
click at [308, 364] on span "Received OK" at bounding box center [331, 365] width 112 height 19
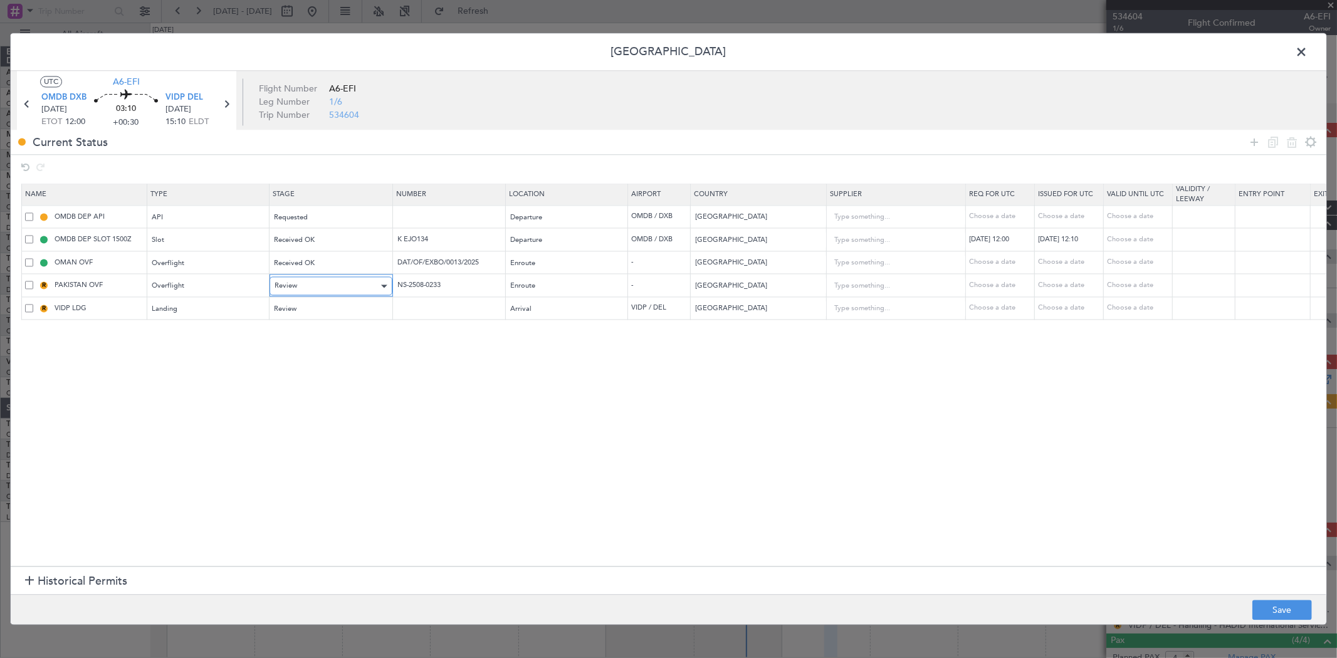
click at [305, 287] on div "Review" at bounding box center [327, 286] width 104 height 19
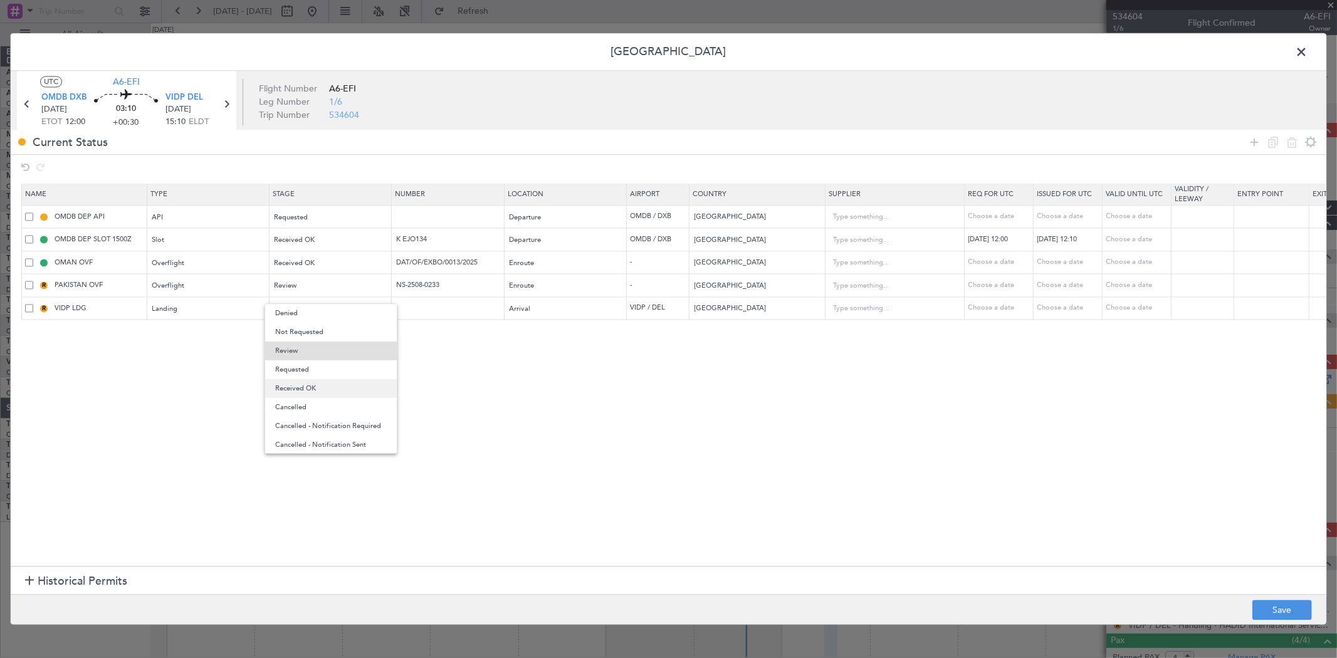
click at [329, 385] on span "Received OK" at bounding box center [331, 388] width 112 height 19
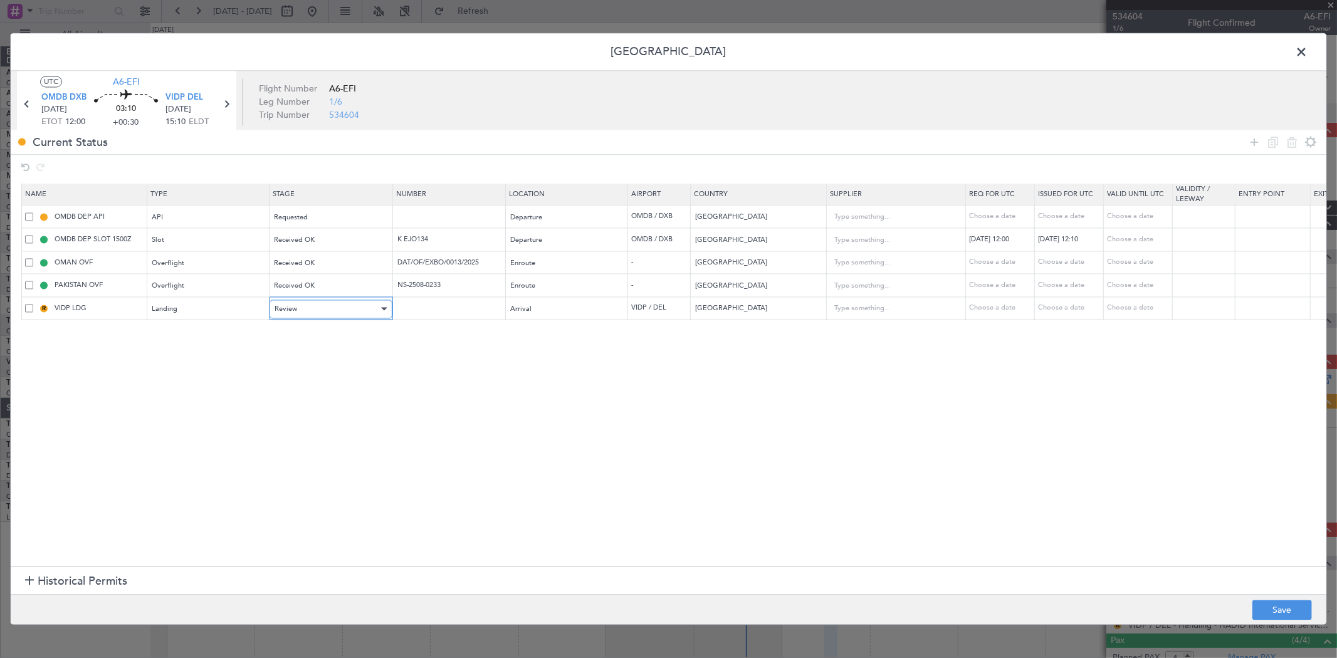
click at [327, 312] on div "Review" at bounding box center [327, 309] width 104 height 19
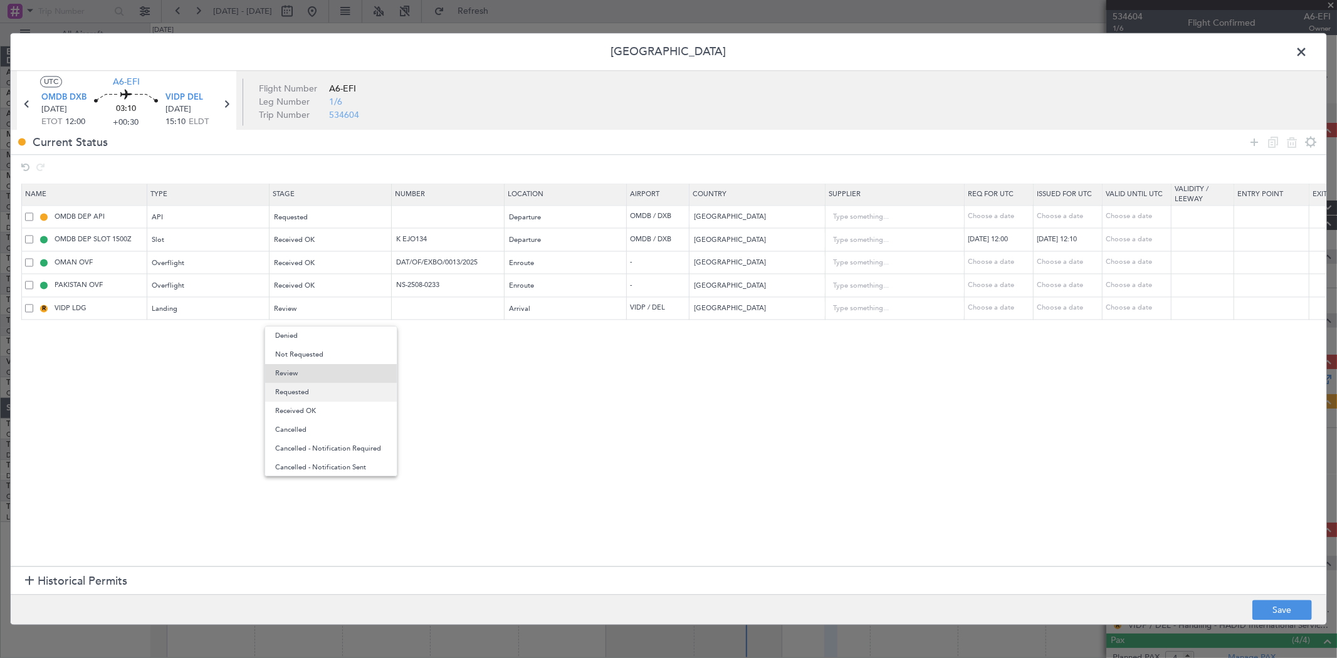
click at [322, 399] on span "Requested" at bounding box center [331, 392] width 112 height 19
click at [1269, 599] on footer "Save" at bounding box center [669, 610] width 1316 height 30
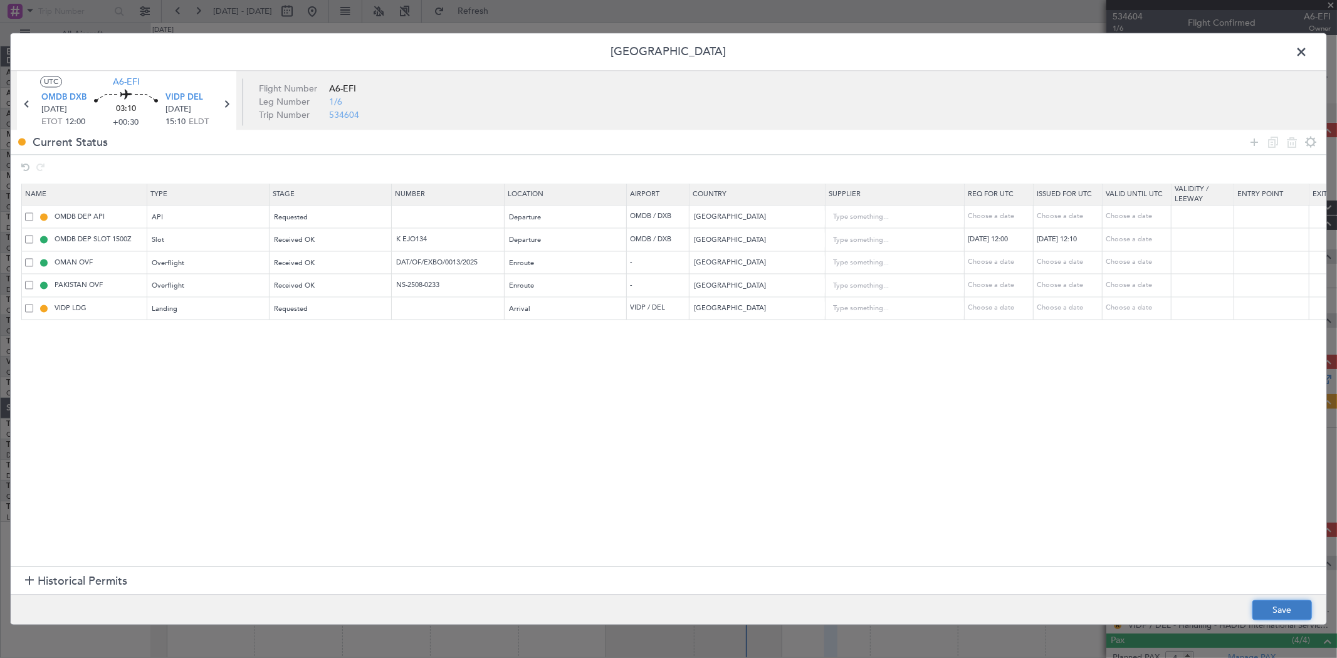
click at [1285, 618] on button "Save" at bounding box center [1283, 611] width 60 height 20
type input "OMDB DEP SLOT 1210Z"
type input "K EJO134"
click at [1308, 53] on span at bounding box center [1308, 55] width 0 height 25
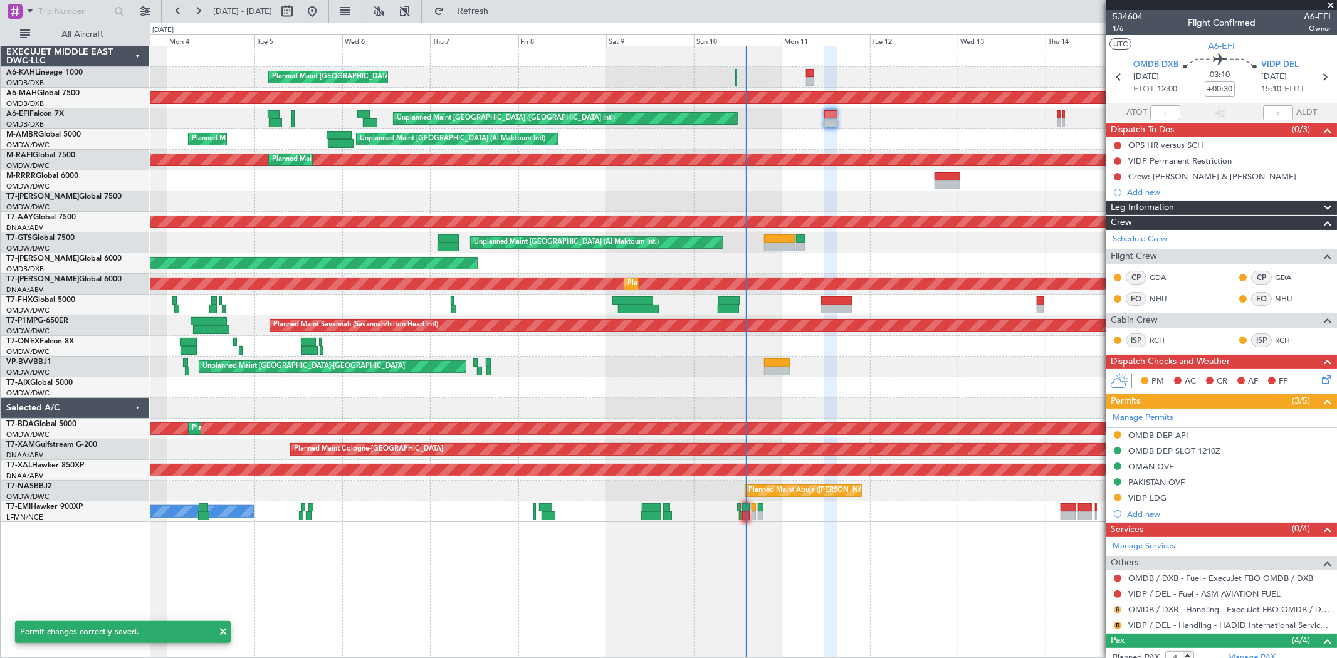
click at [1117, 609] on button "R" at bounding box center [1118, 610] width 8 height 8
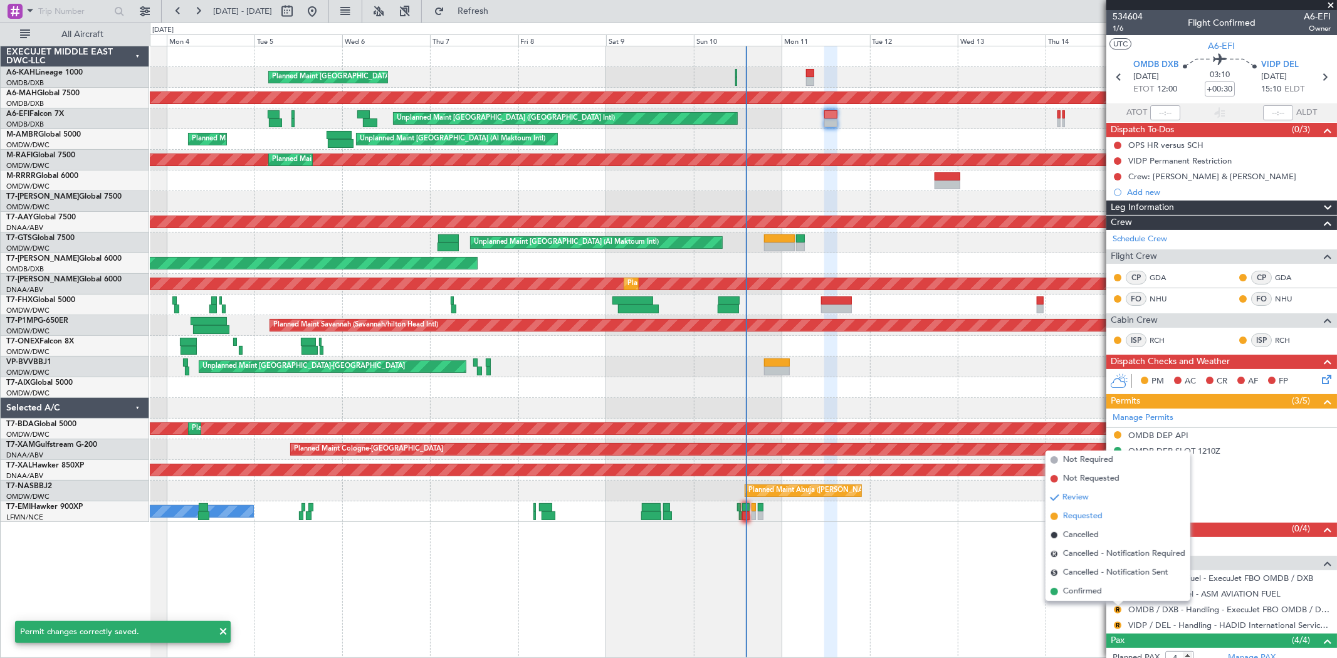
click at [1088, 515] on span "Requested" at bounding box center [1083, 516] width 40 height 13
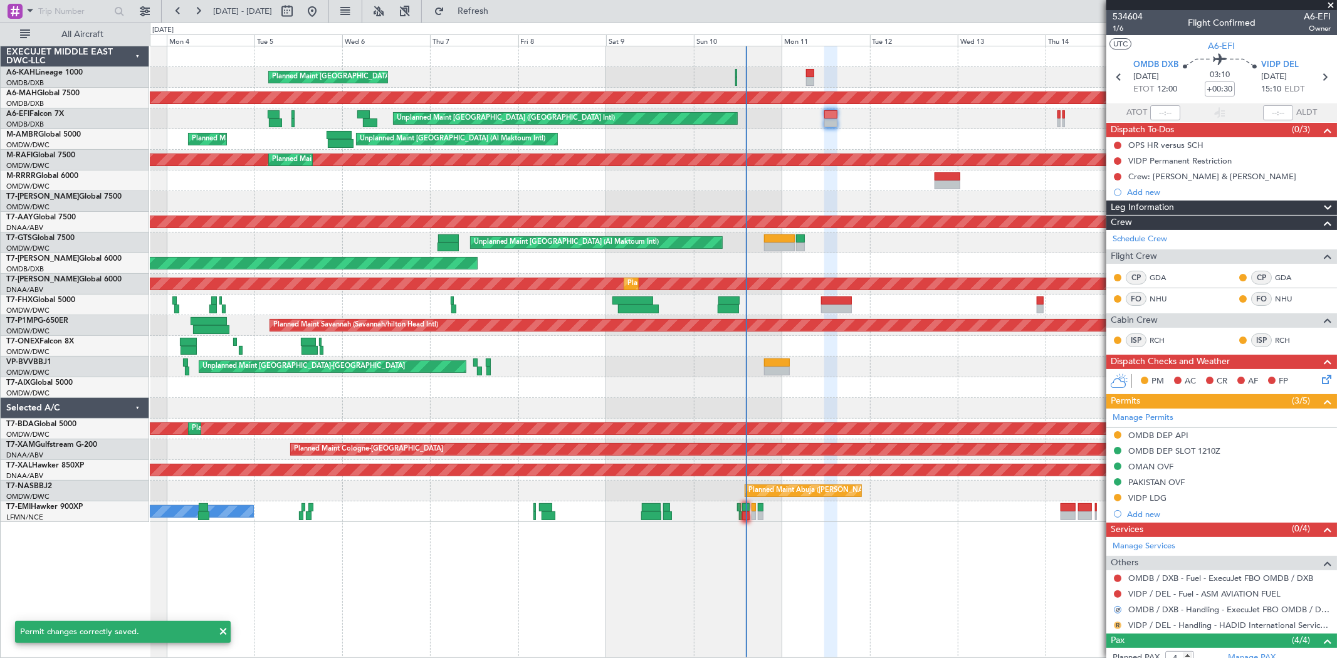
click at [1119, 624] on button "R" at bounding box center [1118, 626] width 8 height 8
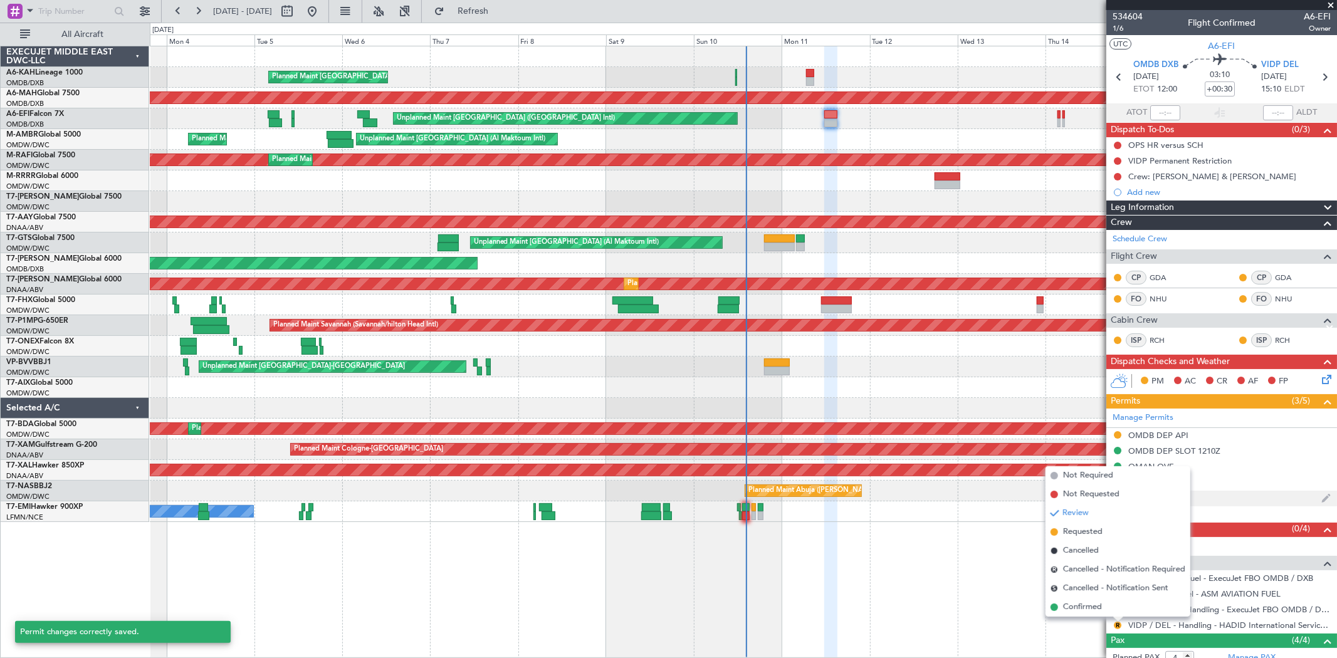
drag, startPoint x: 1089, startPoint y: 531, endPoint x: 1140, endPoint y: 505, distance: 57.2
click at [1089, 532] on span "Requested" at bounding box center [1083, 532] width 40 height 13
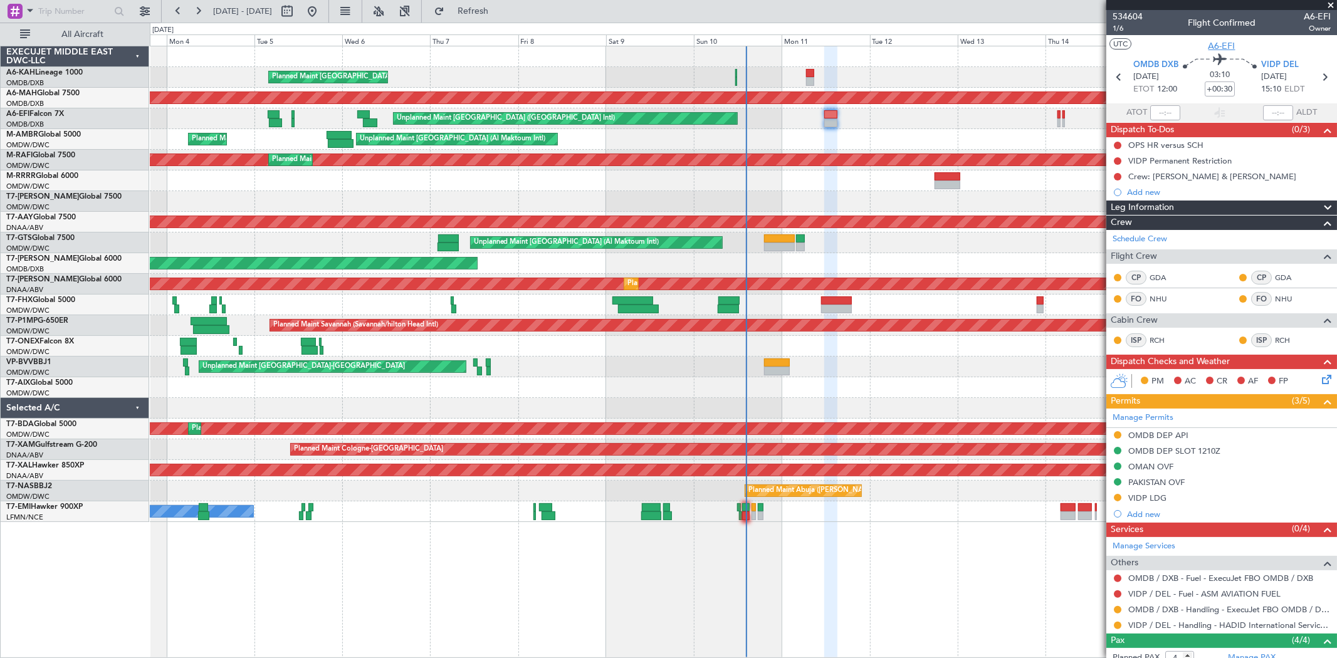
click at [1225, 41] on span "A6-EFI" at bounding box center [1222, 46] width 27 height 13
click at [510, 6] on fb-refresh-button "Refresh" at bounding box center [466, 11] width 88 height 23
click at [500, 9] on span "Refresh" at bounding box center [473, 11] width 53 height 9
click at [1132, 17] on span "534604" at bounding box center [1128, 16] width 30 height 13
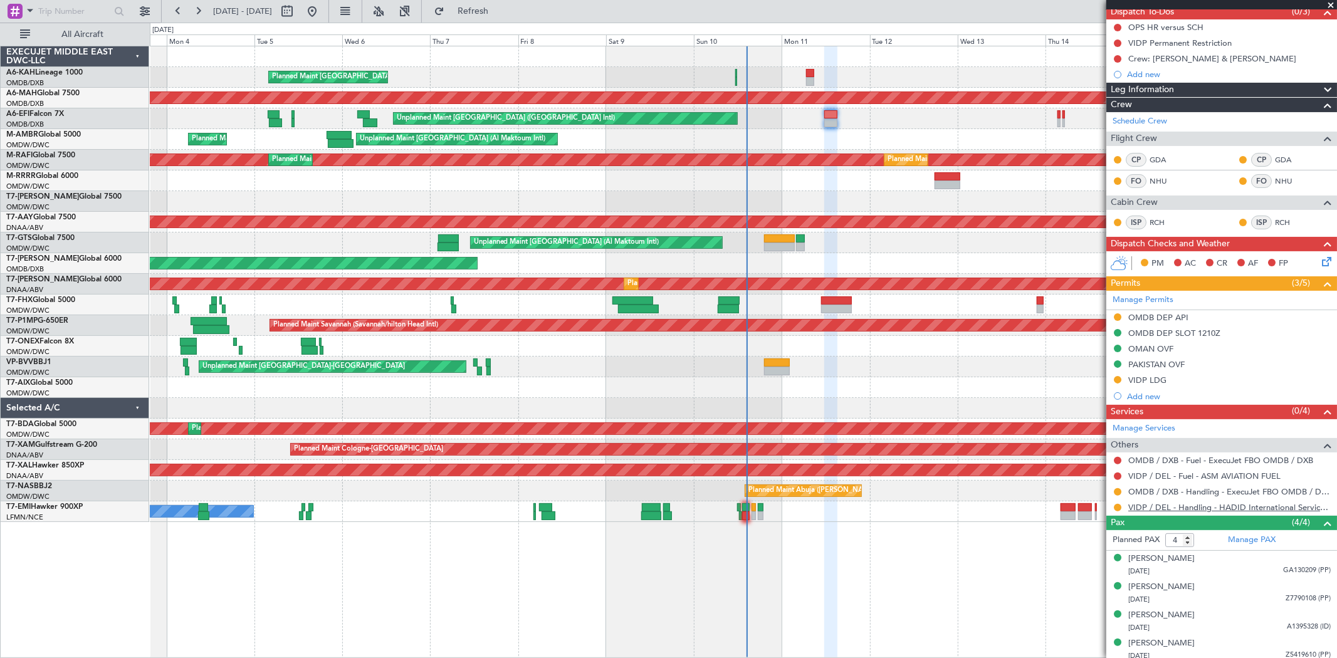
scroll to position [123, 0]
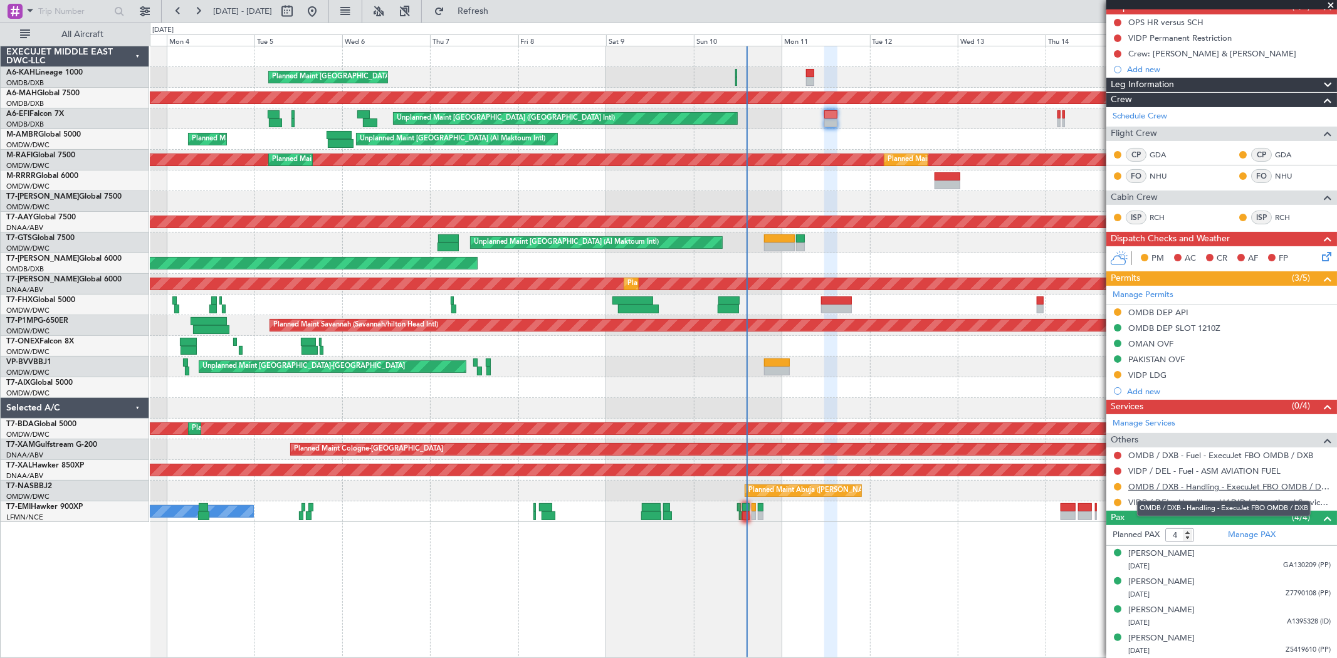
click at [1189, 487] on link "OMDB / DXB - Handling - ExecuJet FBO OMDB / DXB" at bounding box center [1230, 487] width 203 height 11
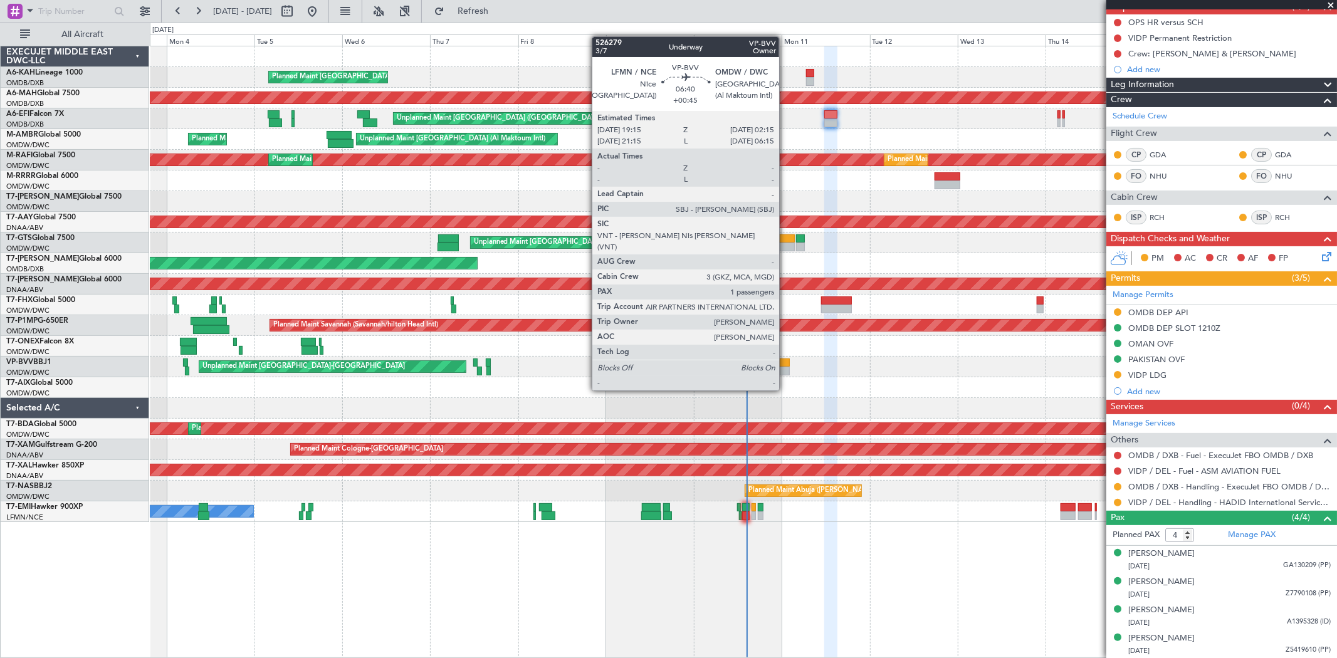
click at [786, 367] on div at bounding box center [777, 371] width 26 height 9
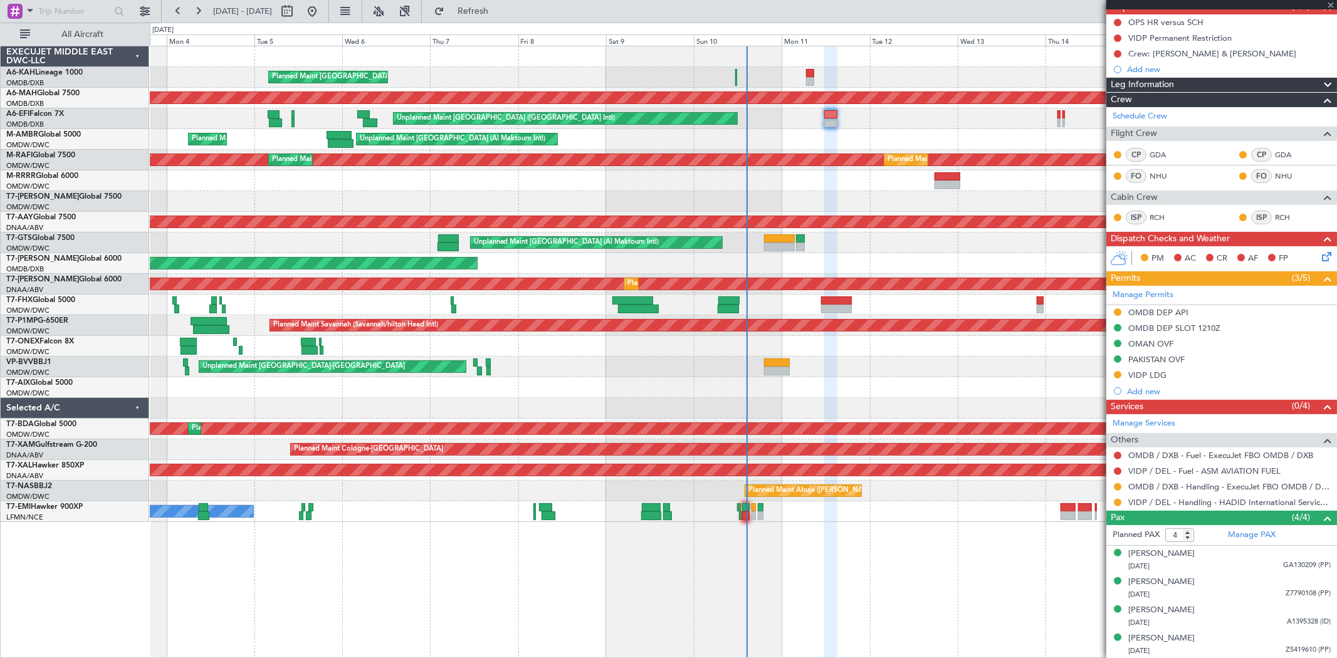
type input "+00:45"
type input "1"
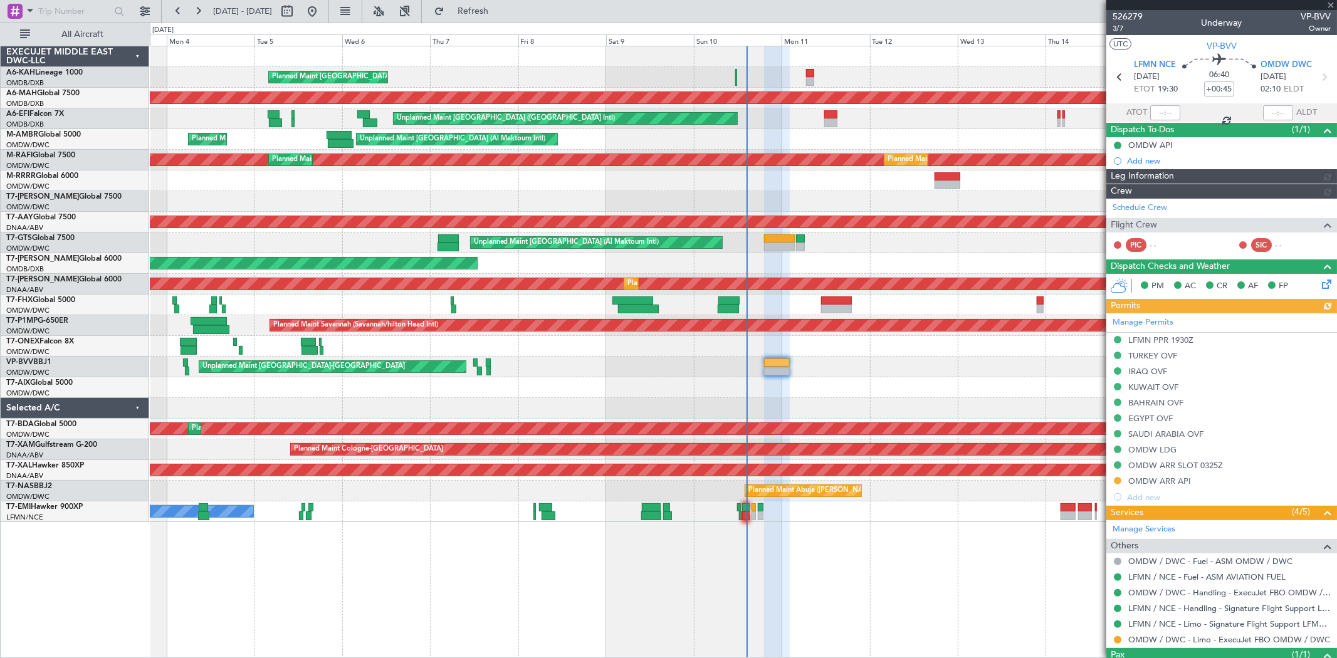
type input "[PERSON_NAME] ([PERSON_NAME])"
type input "6907"
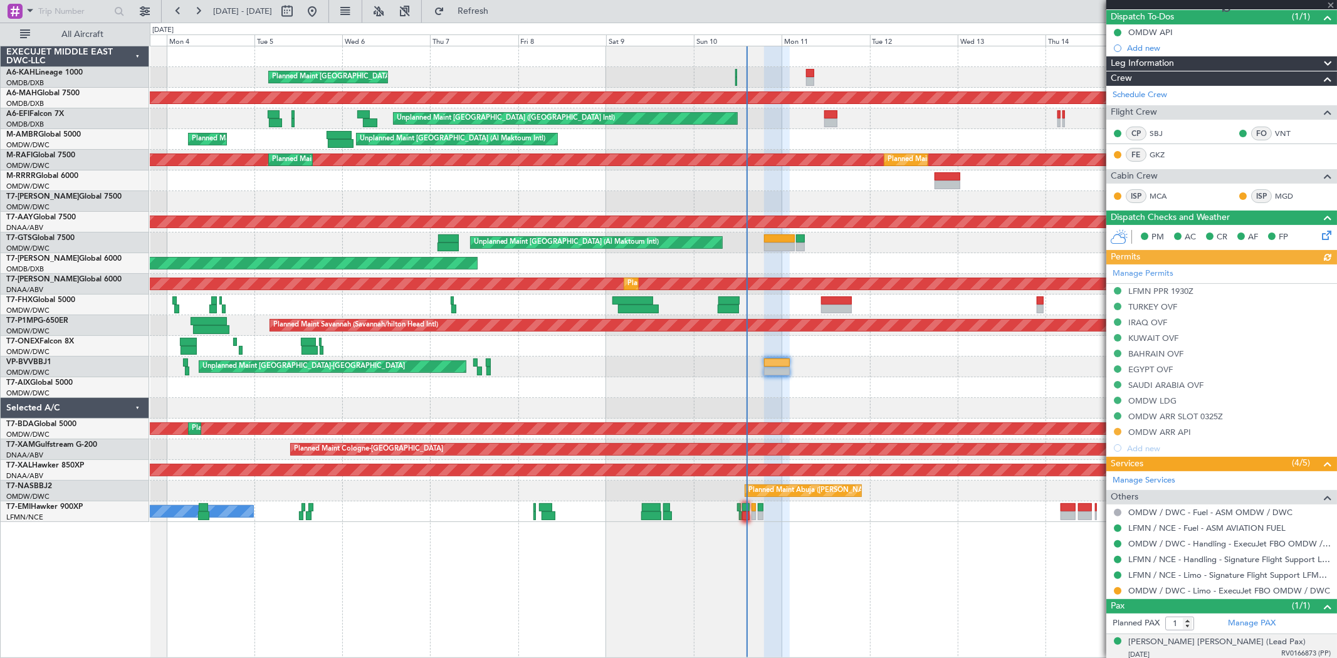
scroll to position [139, 0]
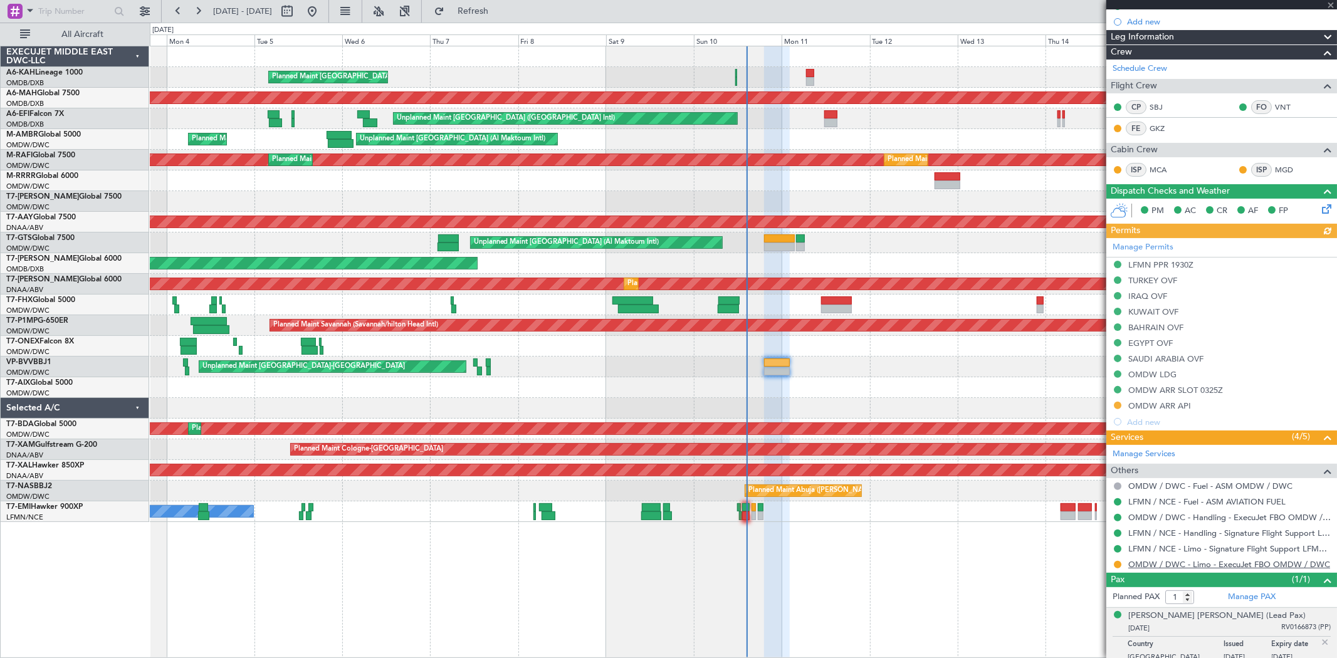
click at [1162, 564] on link "OMDW / DWC - Limo - ExecuJet FBO OMDW / DWC" at bounding box center [1230, 564] width 202 height 11
type input "[PERSON_NAME] ([PERSON_NAME])"
type input "6907"
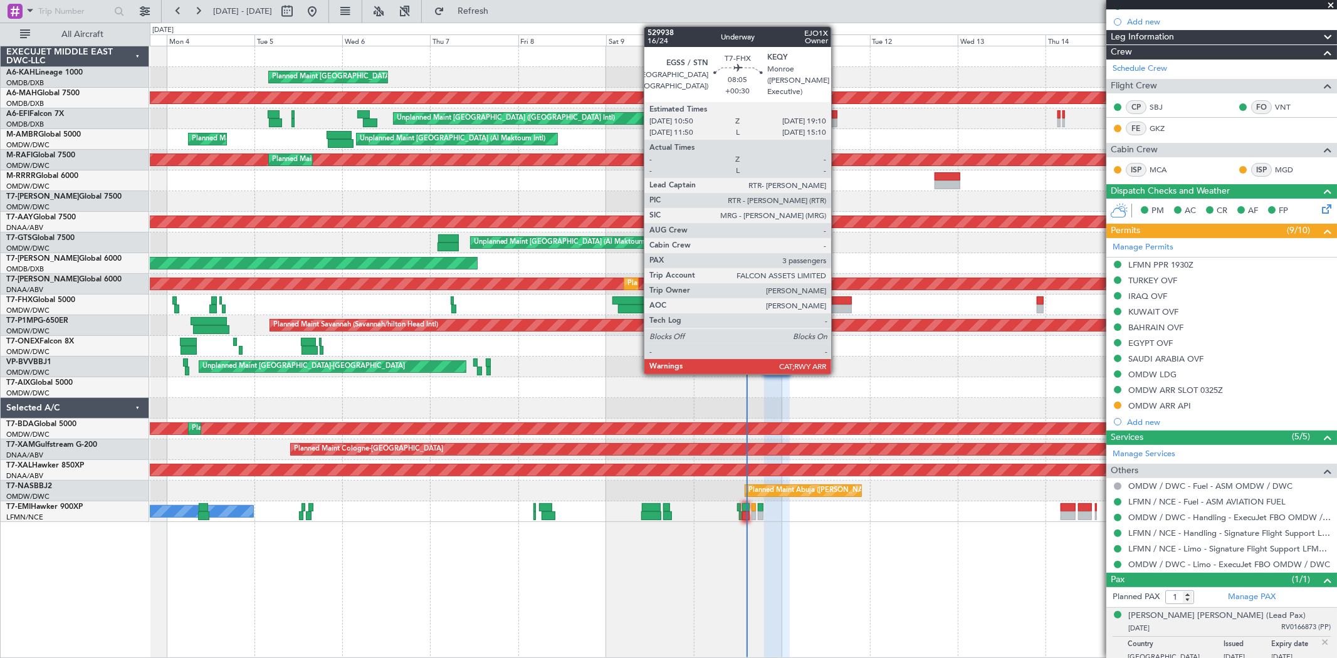
click at [838, 297] on div at bounding box center [836, 301] width 31 height 9
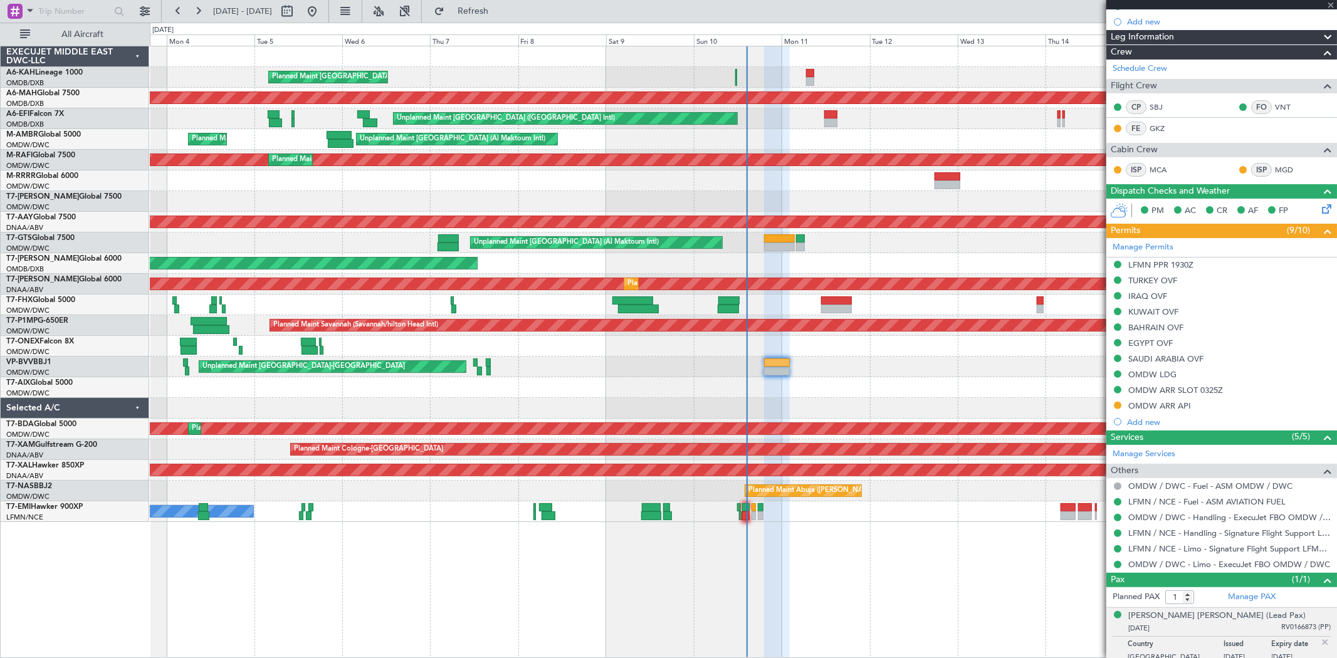
type input "+00:30"
type input "3"
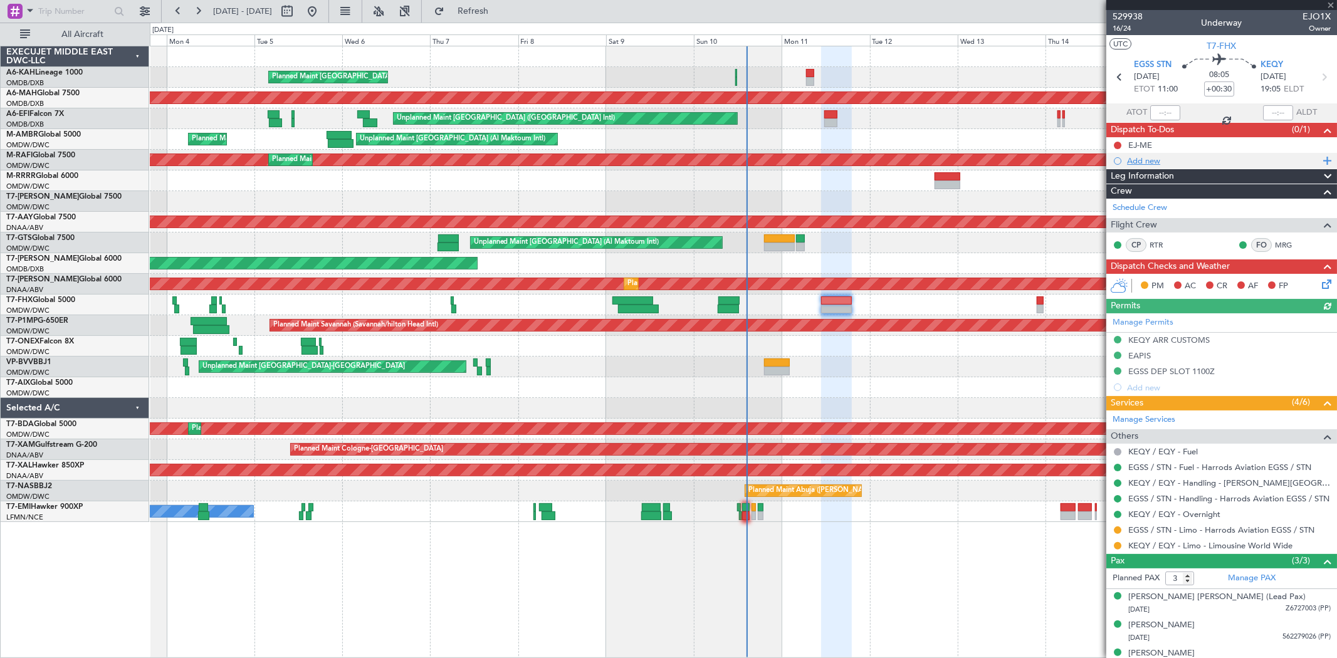
click at [1149, 162] on div "Add new" at bounding box center [1223, 160] width 192 height 11
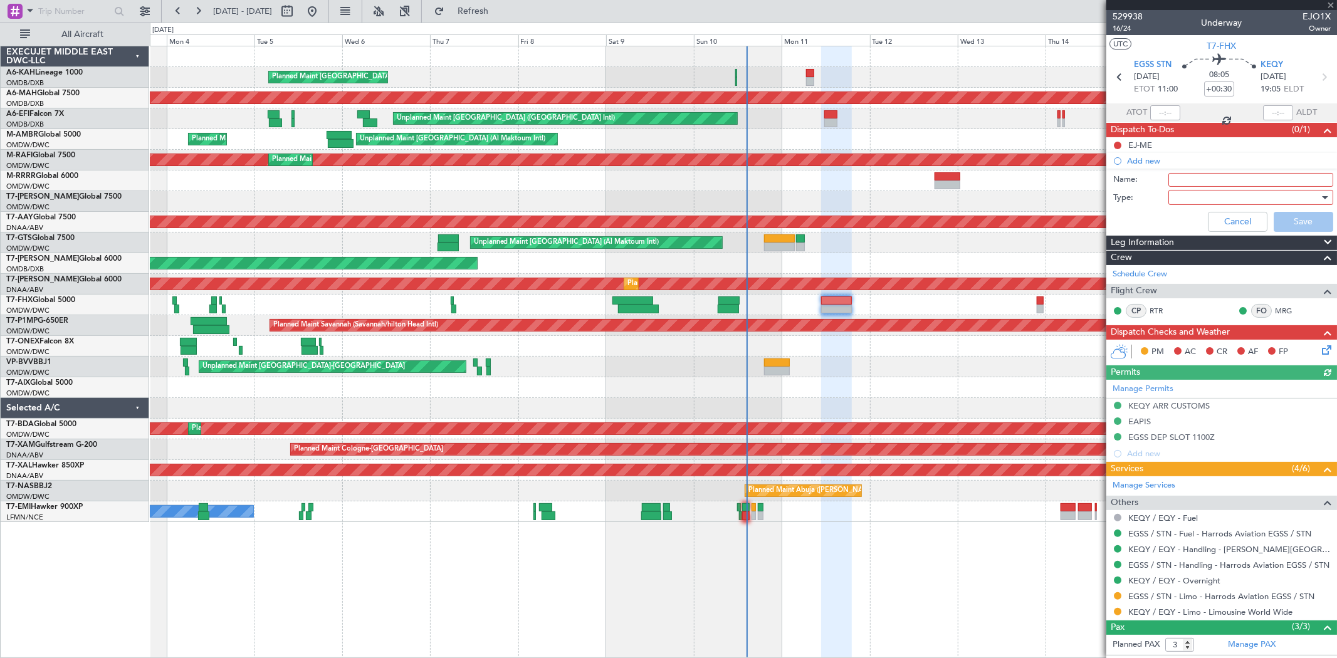
drag, startPoint x: 1165, startPoint y: 168, endPoint x: 1185, endPoint y: 185, distance: 26.3
click at [1185, 185] on input "Name:" at bounding box center [1251, 180] width 165 height 14
paste input "[EMAIL_ADDRESS][DOMAIN_NAME]"
click at [1181, 197] on div at bounding box center [1247, 197] width 146 height 19
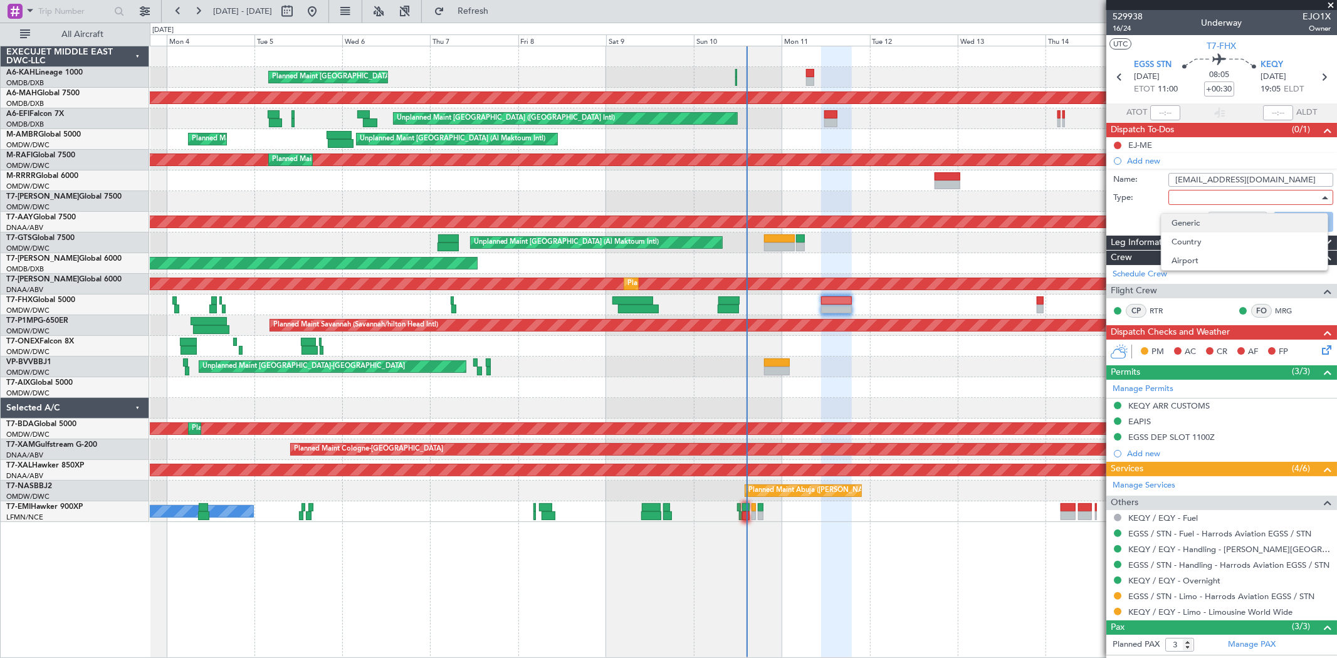
click at [1188, 217] on span "Generic" at bounding box center [1245, 223] width 146 height 19
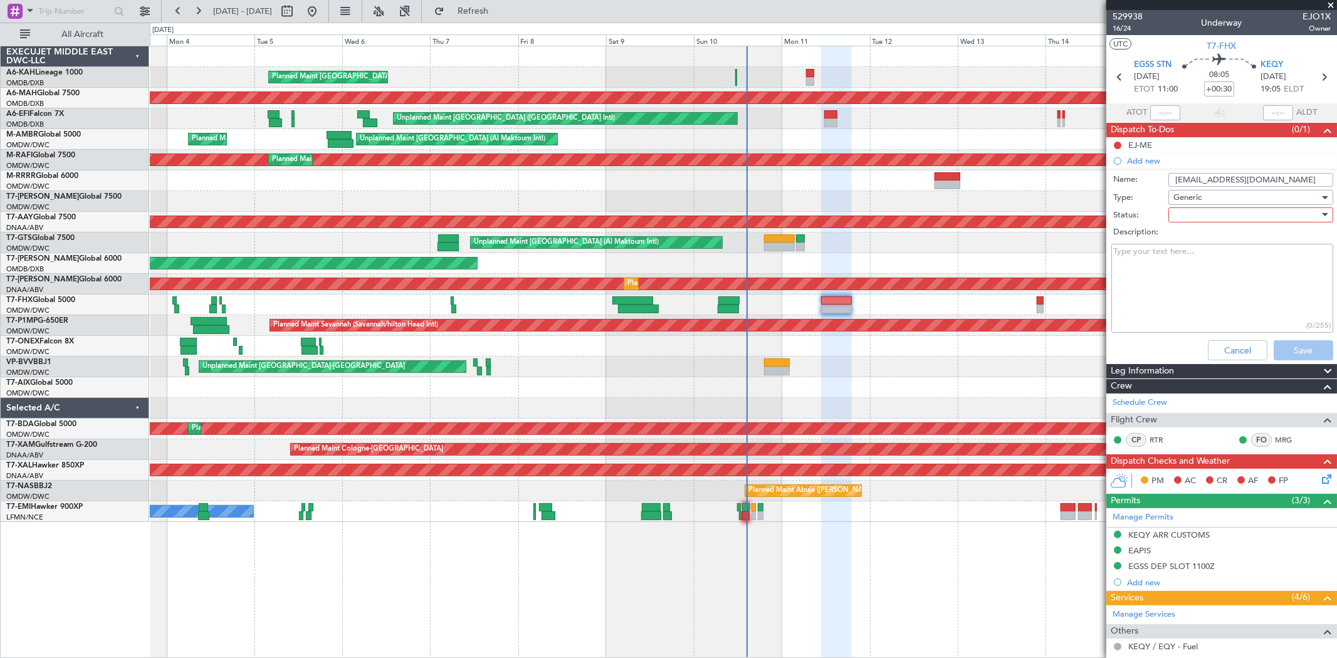
click at [1191, 220] on div at bounding box center [1247, 215] width 146 height 19
drag, startPoint x: 1191, startPoint y: 243, endPoint x: 1193, endPoint y: 204, distance: 38.9
click at [1189, 243] on span "Not Started" at bounding box center [1245, 240] width 146 height 19
click at [1196, 177] on input "[EMAIL_ADDRESS][DOMAIN_NAME]" at bounding box center [1251, 180] width 165 height 14
click at [1196, 174] on input "Cabin email ID" at bounding box center [1251, 180] width 165 height 14
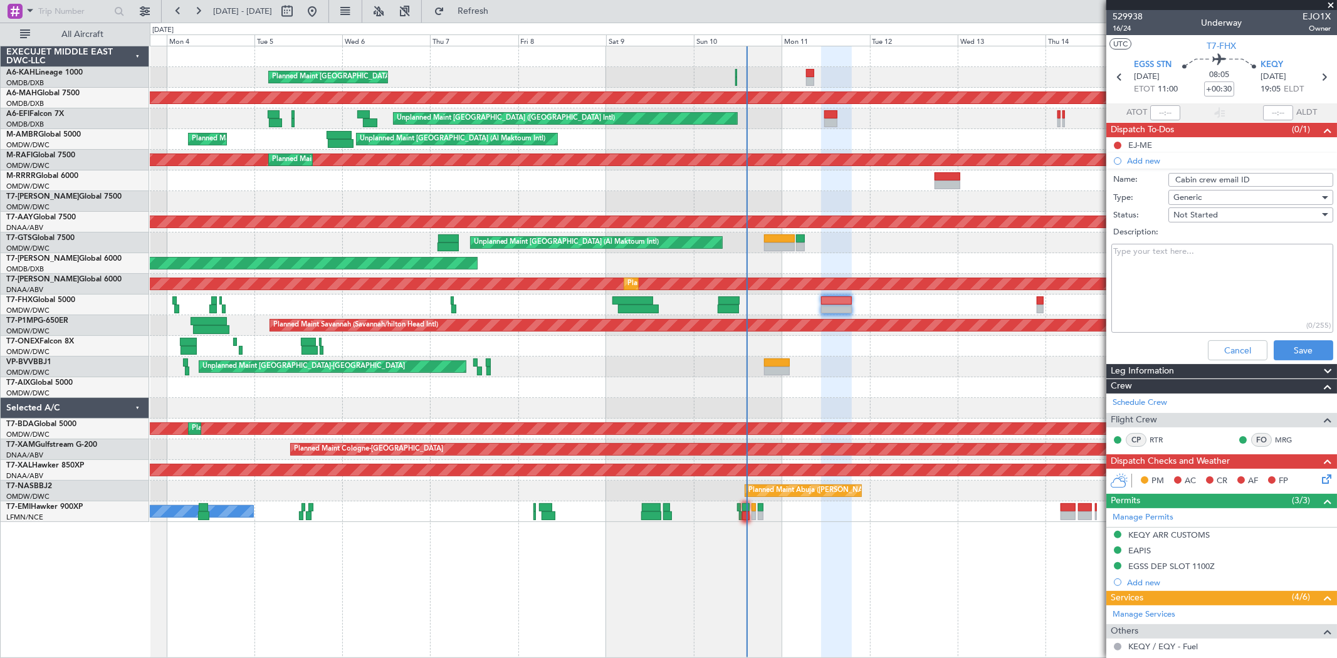
type input "Cabin crew email ID"
click at [1225, 284] on textarea "Description:" at bounding box center [1223, 289] width 222 height 90
paste textarea "[EMAIL_ADDRESS][DOMAIN_NAME]"
type textarea "[EMAIL_ADDRESS][DOMAIN_NAME]"
click at [1297, 342] on button "Save" at bounding box center [1304, 350] width 60 height 20
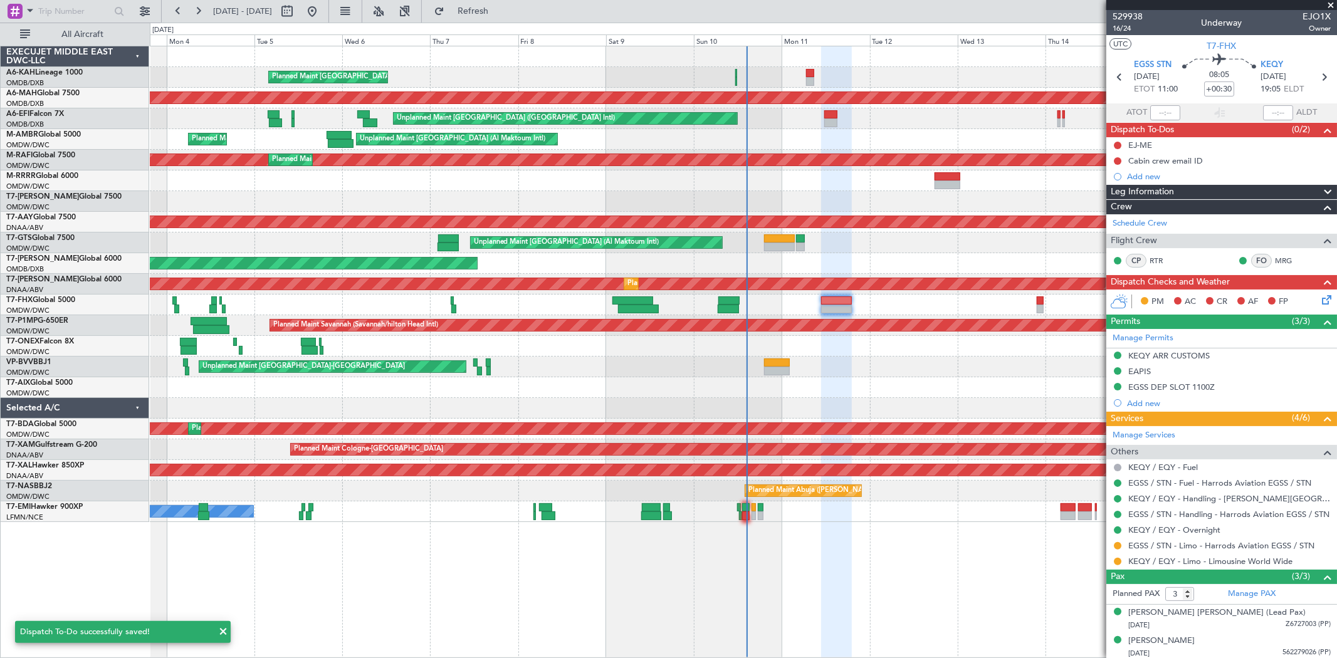
click at [762, 299] on div at bounding box center [743, 305] width 1187 height 21
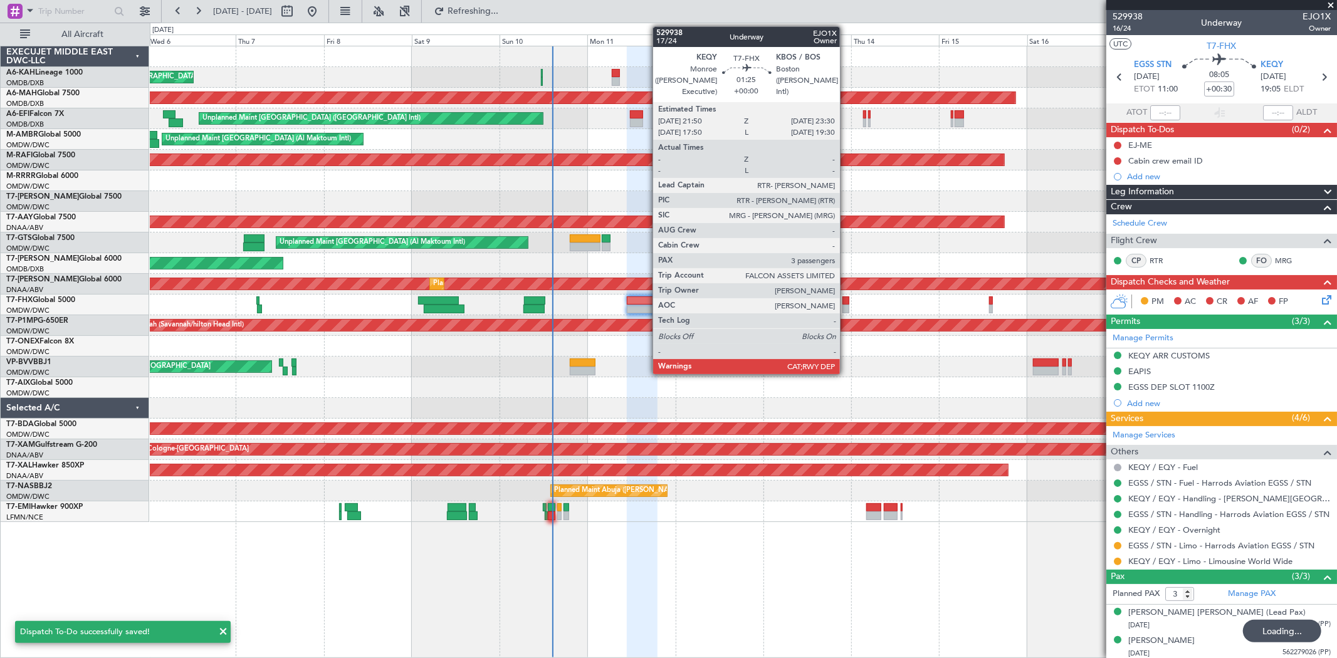
click at [846, 309] on div at bounding box center [846, 309] width 6 height 9
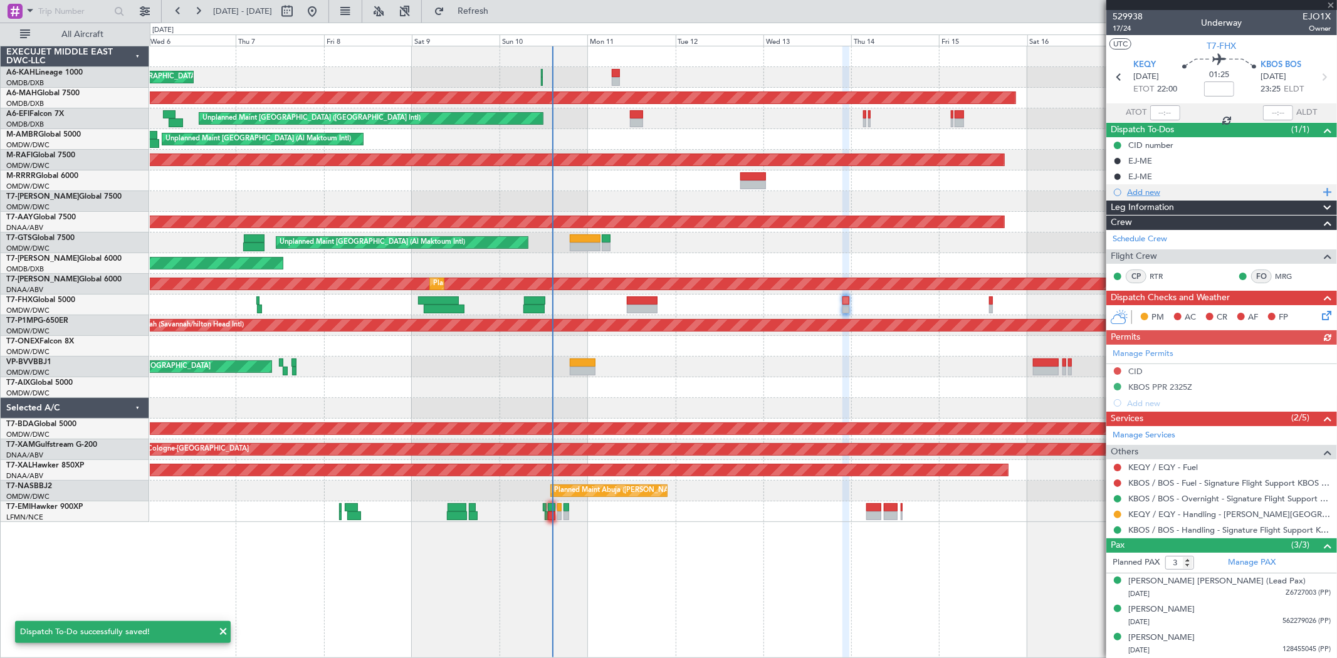
click at [1155, 189] on div "Add new" at bounding box center [1223, 192] width 192 height 11
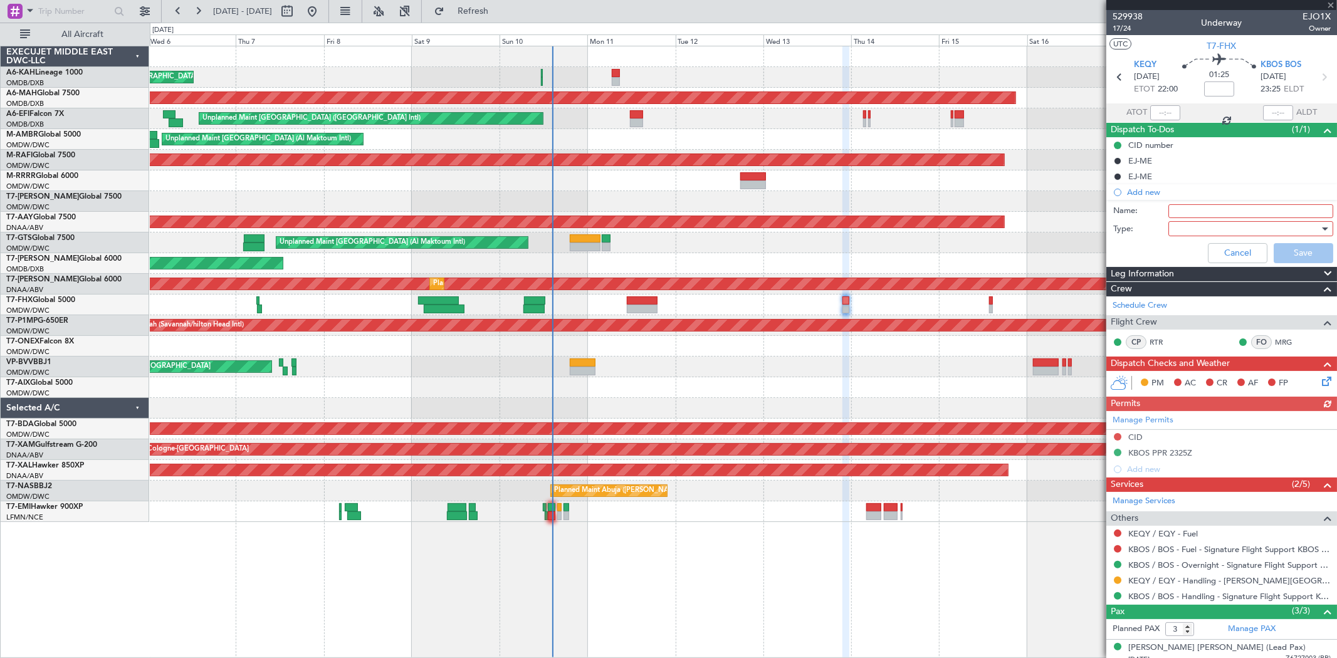
click at [1174, 211] on input "Name:" at bounding box center [1251, 211] width 165 height 14
type input "Cabin crew email ID"
click at [1207, 223] on div at bounding box center [1247, 228] width 146 height 19
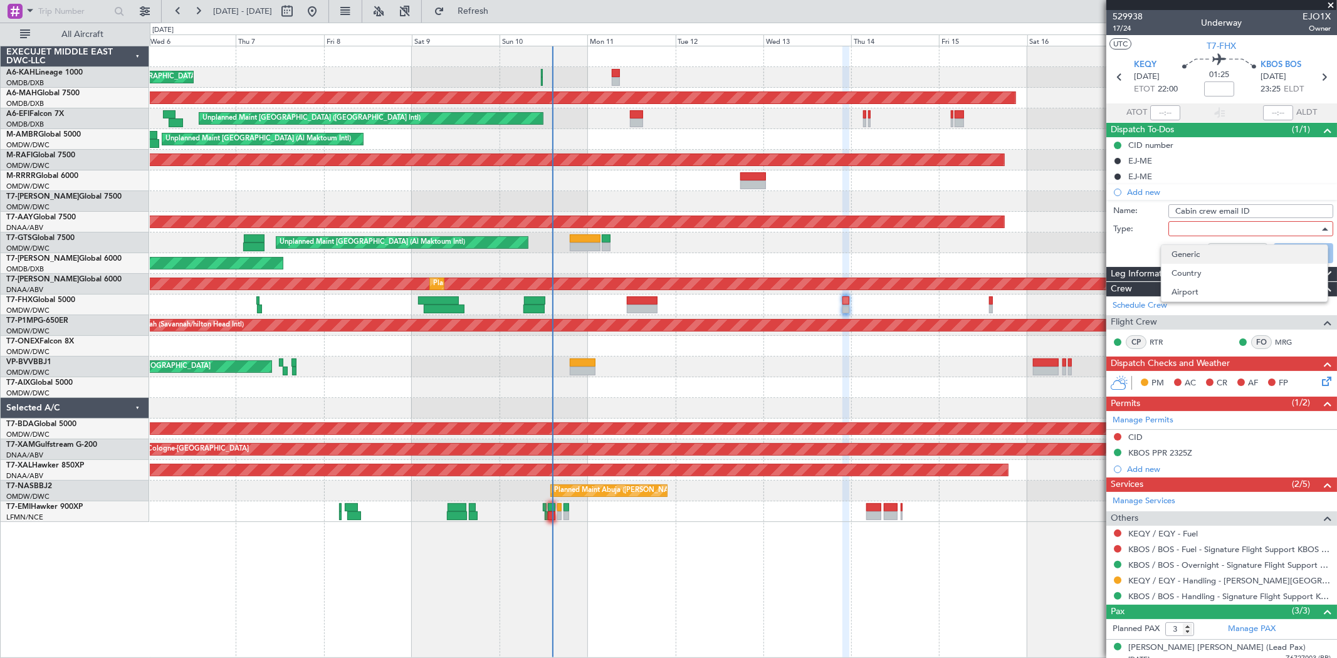
click at [1188, 254] on span "Generic" at bounding box center [1245, 254] width 146 height 19
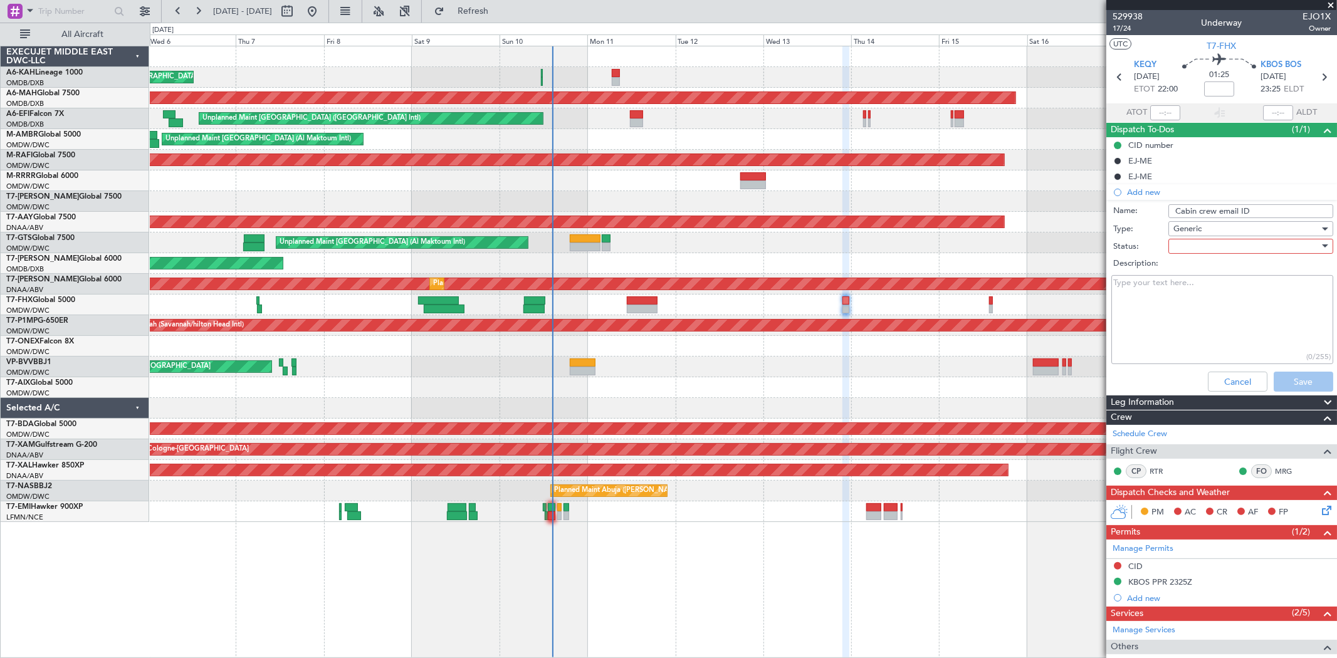
click at [1194, 253] on div at bounding box center [1247, 246] width 146 height 19
click at [1192, 252] on div at bounding box center [668, 329] width 1337 height 658
click at [1190, 251] on div at bounding box center [1247, 246] width 146 height 19
click at [1193, 266] on span "Not Started" at bounding box center [1245, 271] width 146 height 19
click at [1174, 292] on textarea "Description:" at bounding box center [1223, 320] width 222 height 90
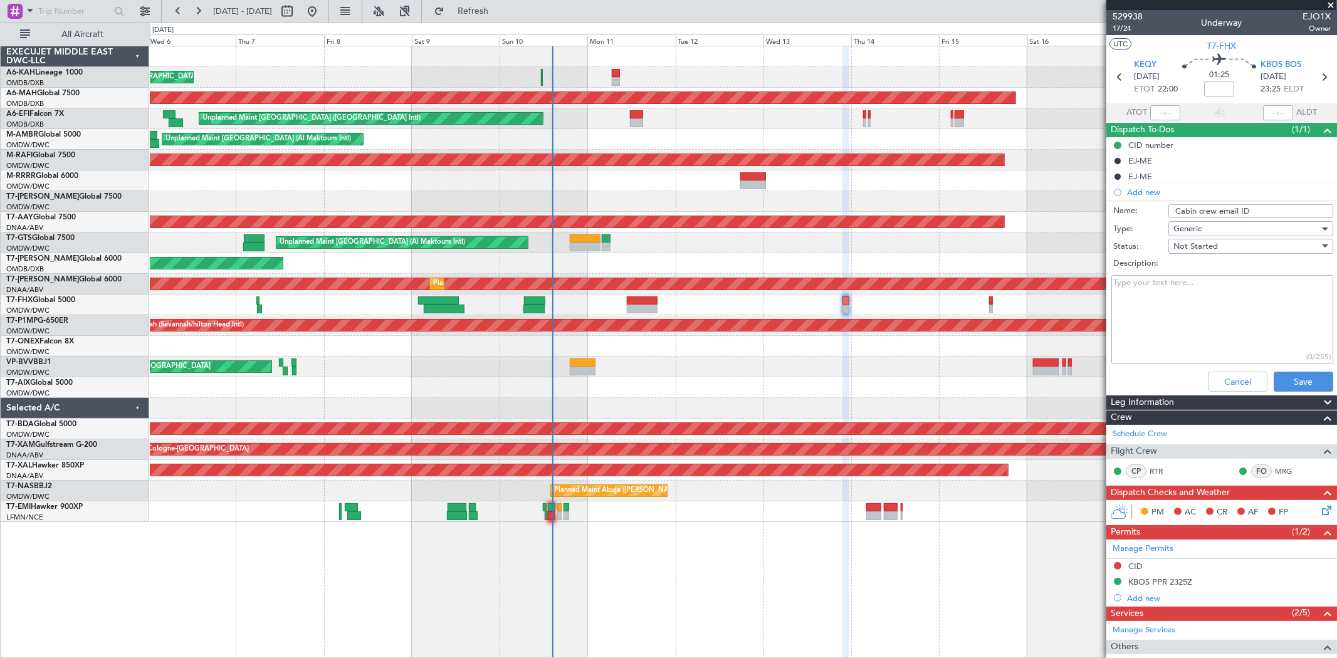
paste textarea "[EMAIL_ADDRESS][DOMAIN_NAME]"
type textarea "[EMAIL_ADDRESS][DOMAIN_NAME]"
click at [1305, 383] on button "Save" at bounding box center [1304, 382] width 60 height 20
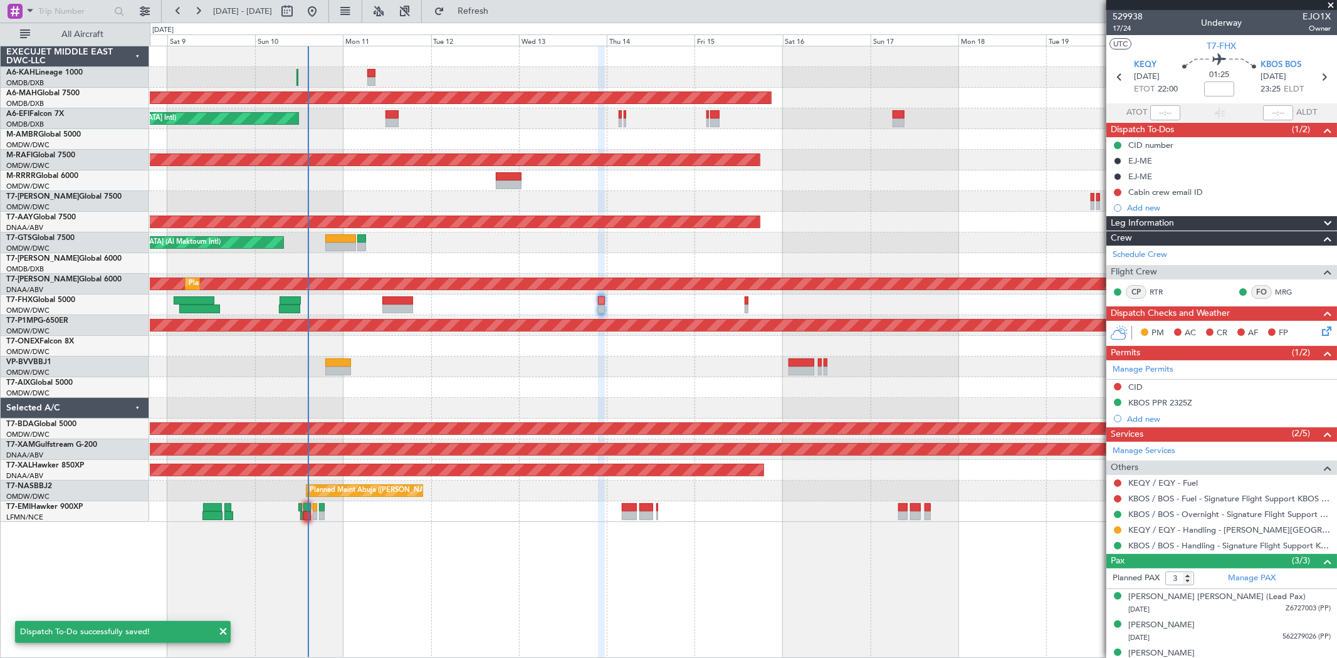
click at [644, 275] on div "Planned Maint London (Stansted) Planned Maint Dubai (Dubai Intl) Unplanned Main…" at bounding box center [743, 284] width 1187 height 476
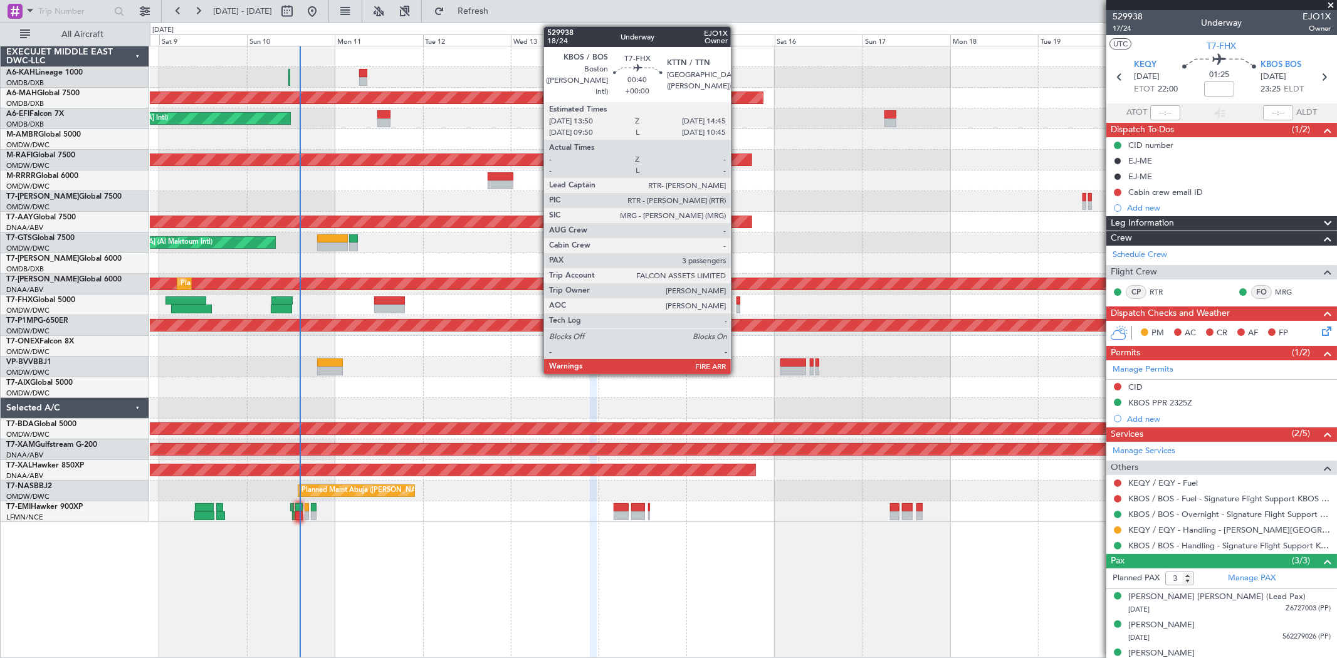
click at [737, 308] on div at bounding box center [739, 309] width 4 height 9
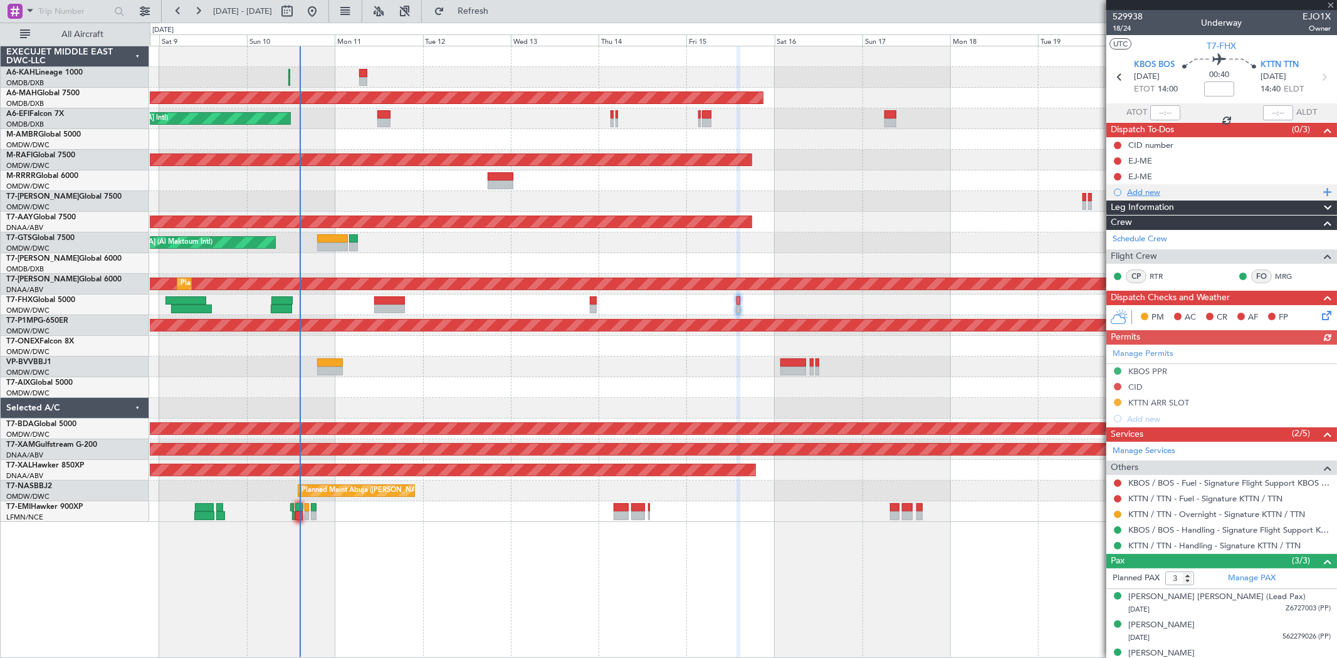
click at [1156, 185] on div "Add new" at bounding box center [1222, 192] width 231 height 16
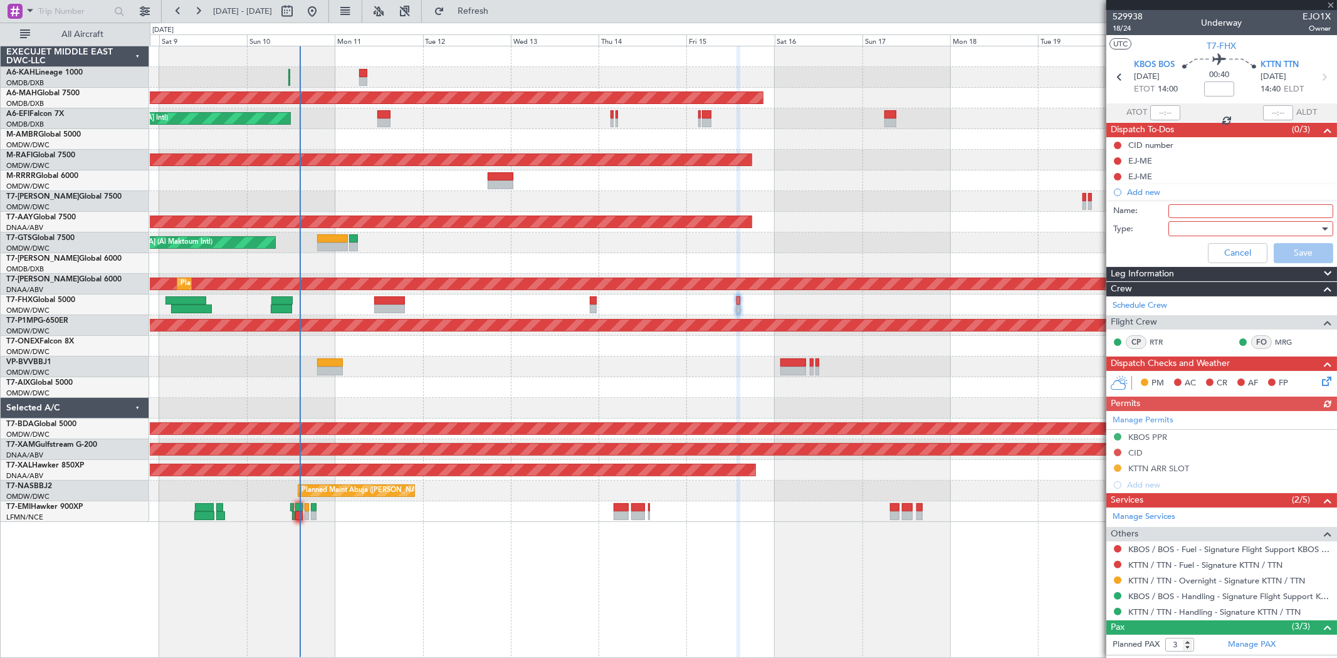
click at [1189, 211] on input "Name:" at bounding box center [1251, 211] width 165 height 14
type input "Cabin crew email ID"
click at [1185, 230] on div at bounding box center [1247, 228] width 146 height 19
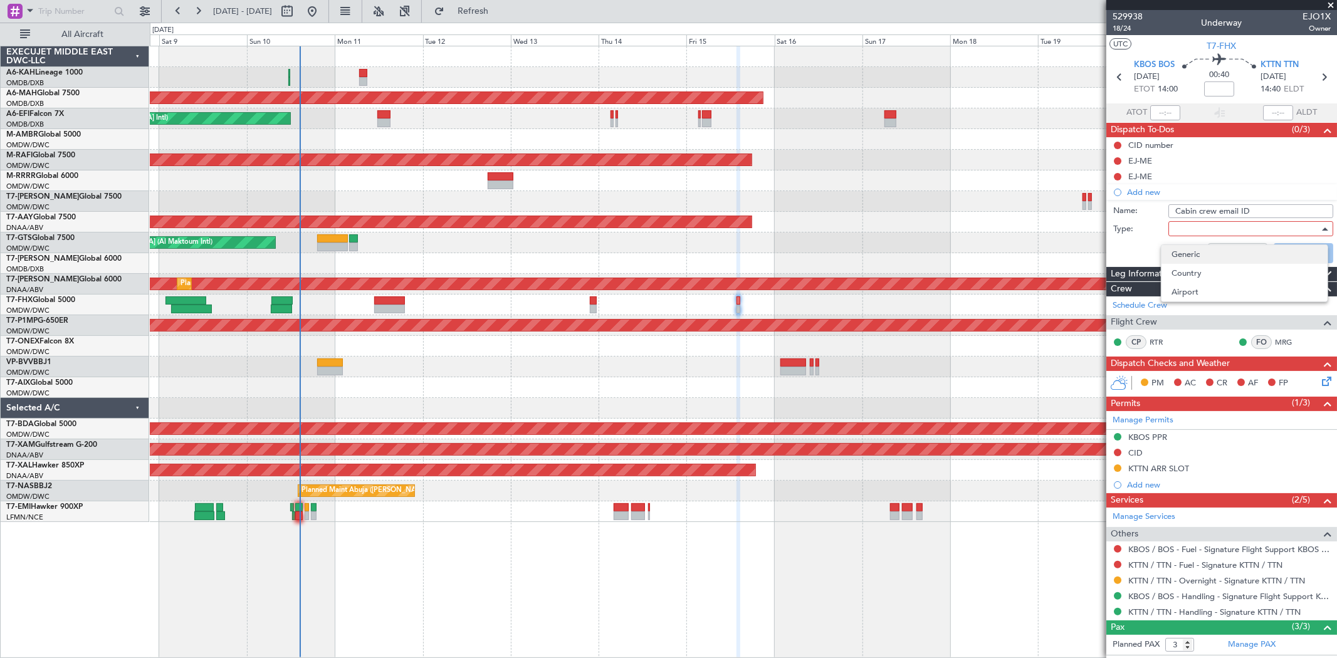
click at [1185, 252] on span "Generic" at bounding box center [1245, 254] width 146 height 19
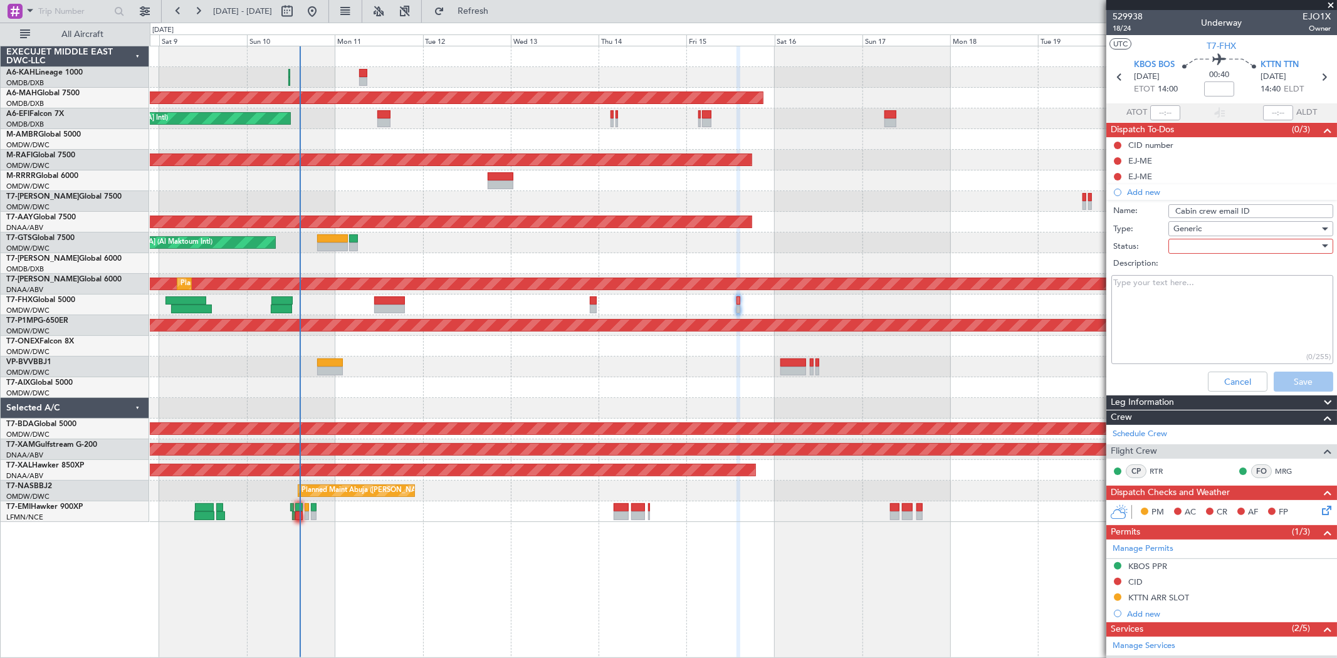
click at [1202, 246] on div at bounding box center [1247, 246] width 146 height 19
click at [1188, 264] on span "Not Started" at bounding box center [1245, 271] width 146 height 19
click at [1166, 305] on textarea "Description:" at bounding box center [1223, 320] width 222 height 90
paste textarea "[EMAIL_ADDRESS][DOMAIN_NAME]"
type textarea "[EMAIL_ADDRESS][DOMAIN_NAME]"
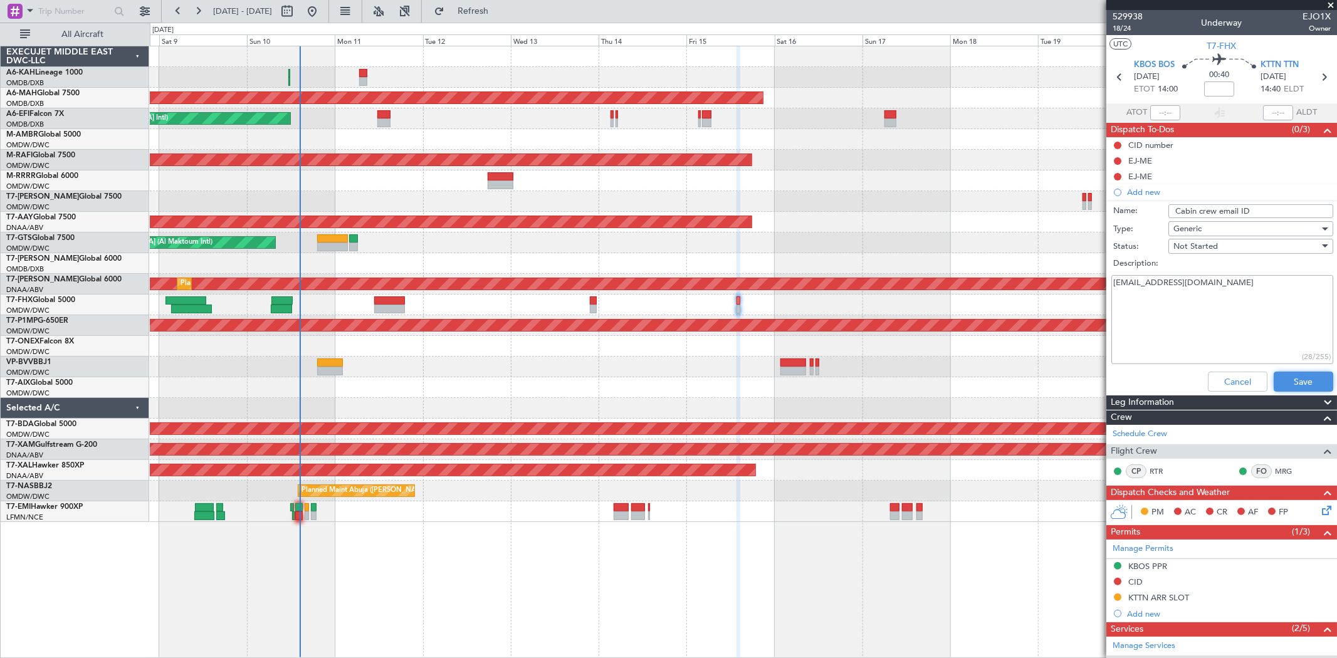
drag, startPoint x: 1283, startPoint y: 384, endPoint x: 1111, endPoint y: 330, distance: 179.9
click at [1282, 384] on button "Save" at bounding box center [1304, 382] width 60 height 20
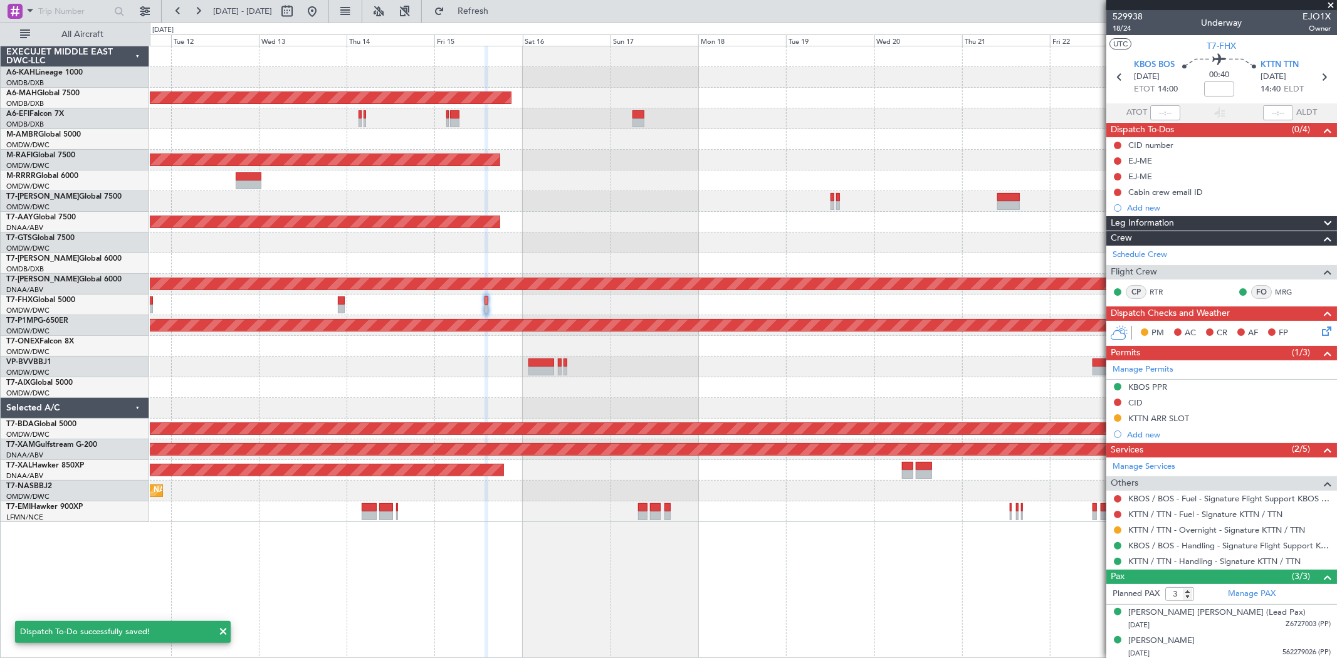
click at [576, 305] on div at bounding box center [743, 305] width 1187 height 21
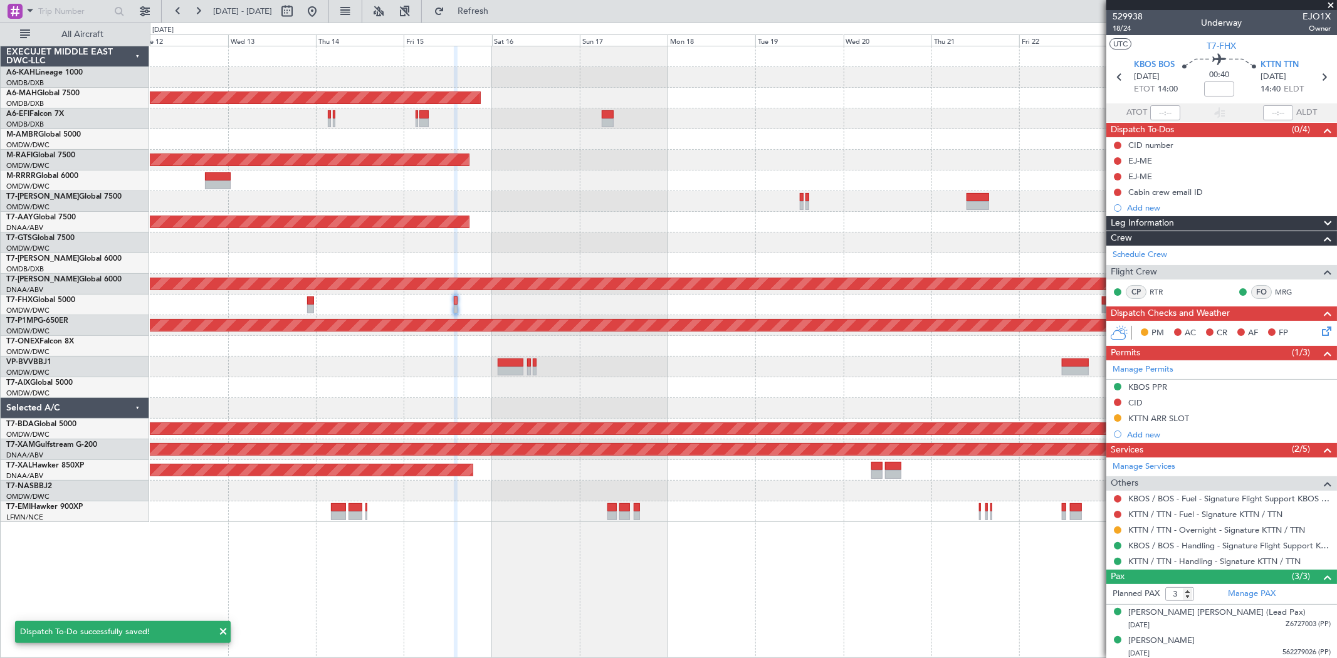
click at [561, 293] on div "Planned Maint Dubai (Dubai Intl) Unplanned Maint Dubai (Dubai Intl) Planned Mai…" at bounding box center [743, 284] width 1187 height 476
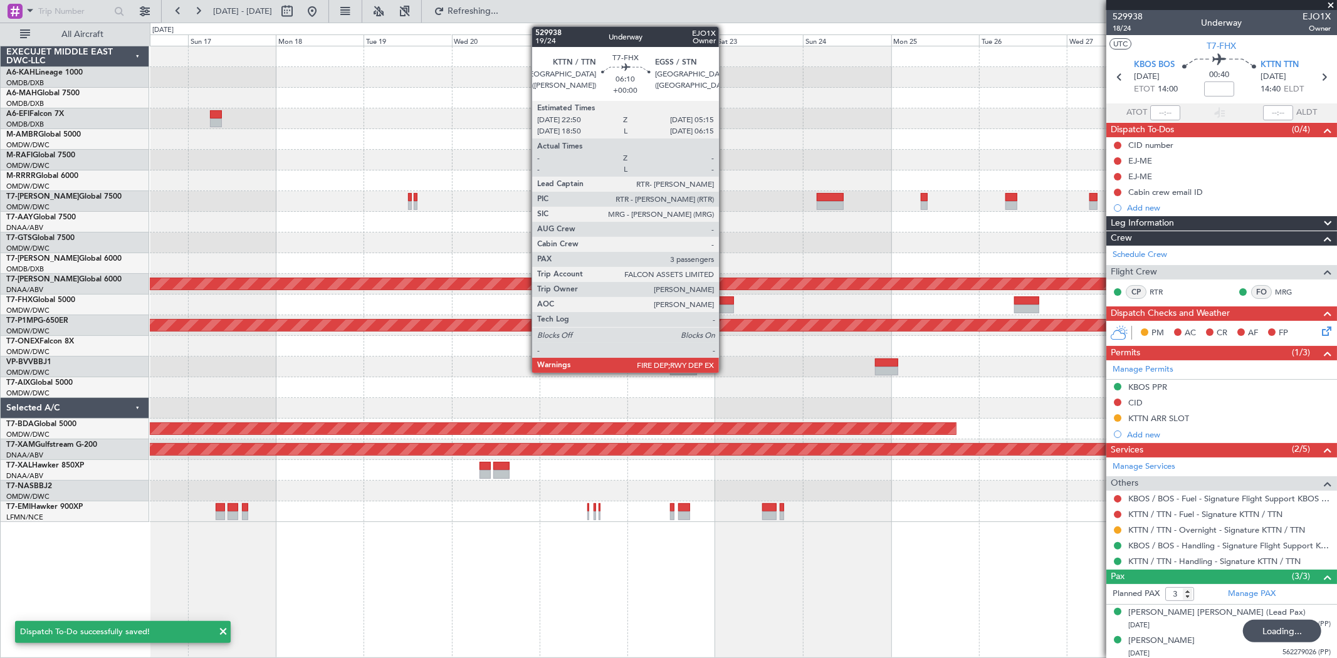
click at [725, 303] on div at bounding box center [722, 301] width 24 height 9
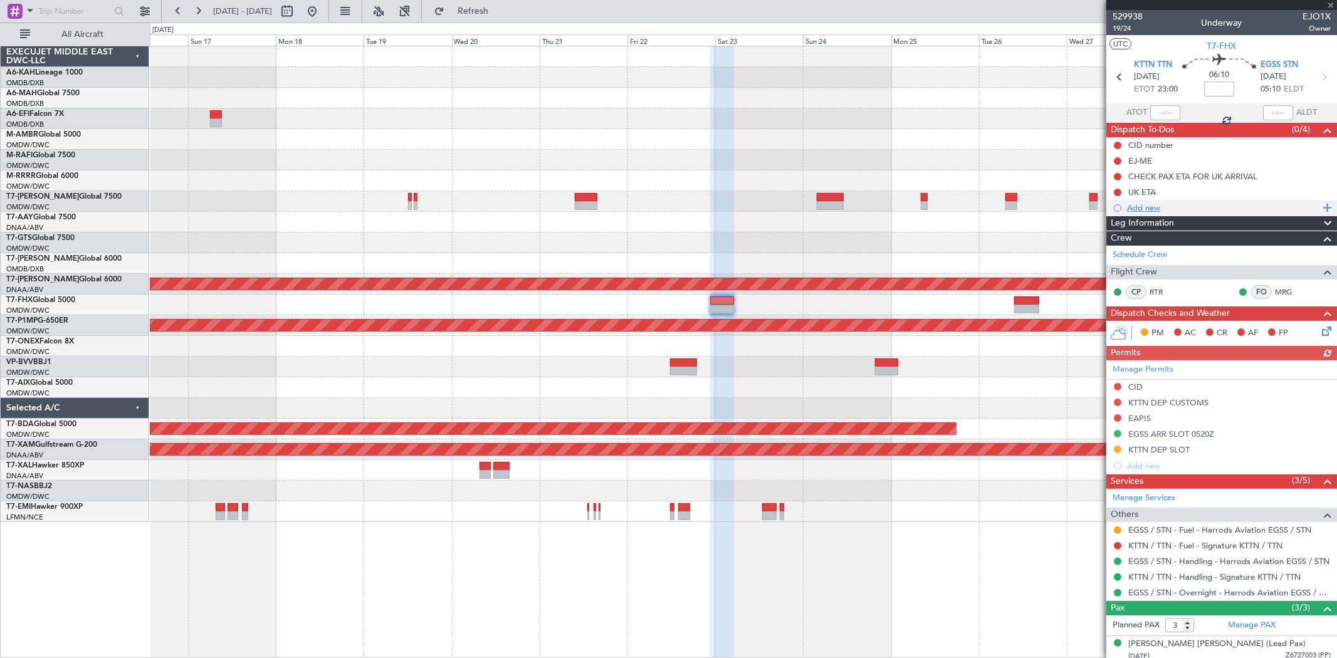
click at [1142, 204] on div "Add new" at bounding box center [1223, 208] width 192 height 11
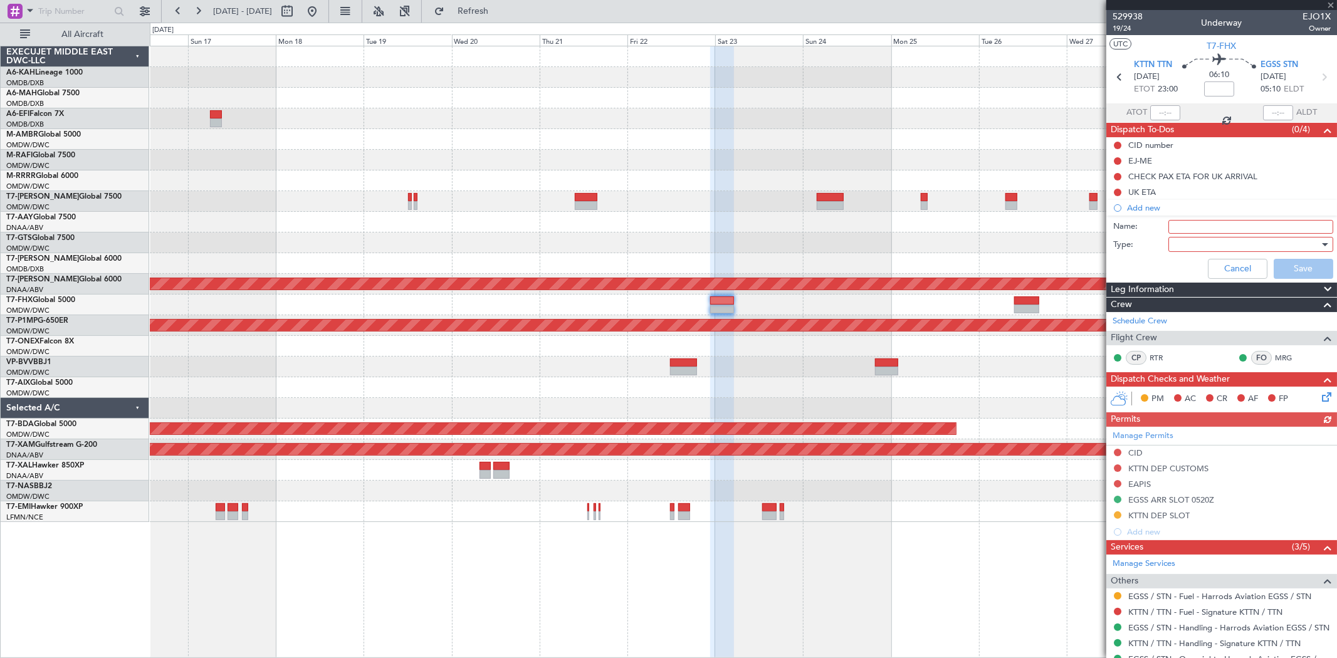
click at [1169, 220] on input "Name:" at bounding box center [1251, 227] width 165 height 14
type input "Cabin crew email ID"
click at [1196, 245] on div at bounding box center [1247, 244] width 146 height 19
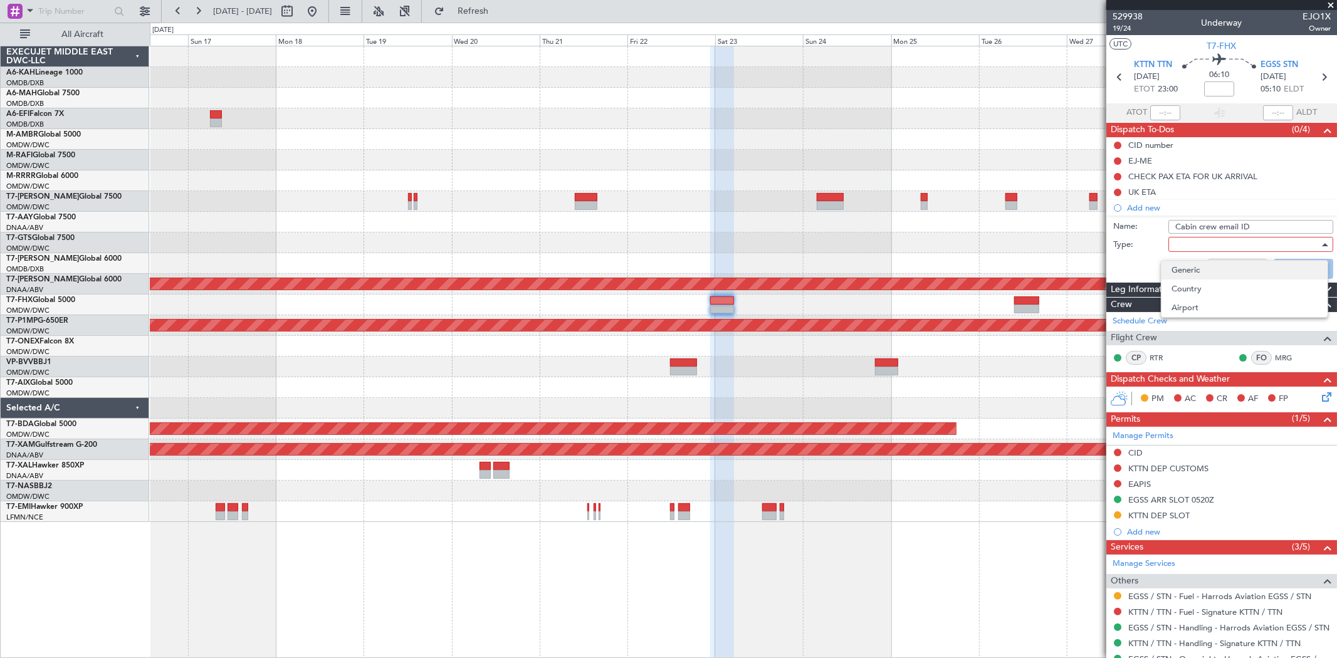
click at [1198, 271] on span "Generic" at bounding box center [1245, 270] width 146 height 19
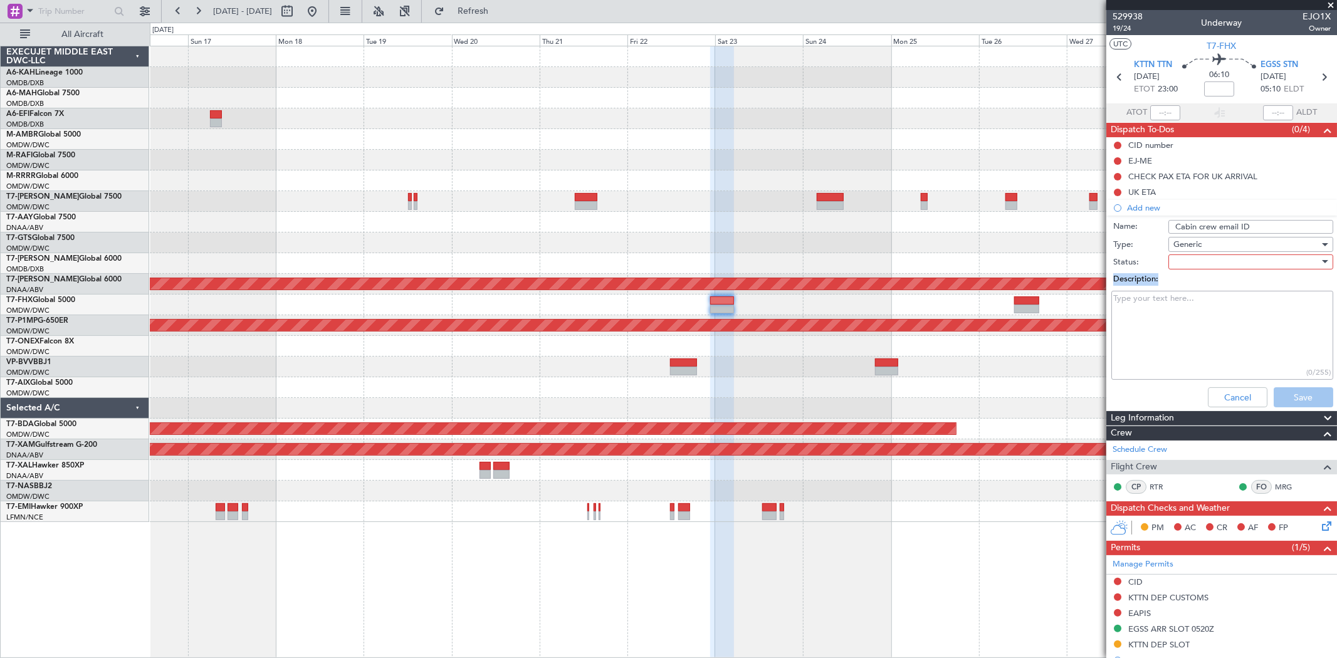
click at [1196, 270] on div "Status: Description: (0/255)" at bounding box center [1221, 318] width 243 height 129
click at [1196, 270] on div at bounding box center [1247, 262] width 146 height 19
click at [1193, 288] on span "Not Started" at bounding box center [1245, 287] width 146 height 19
click at [1176, 310] on textarea "Description:" at bounding box center [1223, 336] width 222 height 90
paste textarea "[EMAIL_ADDRESS][DOMAIN_NAME]"
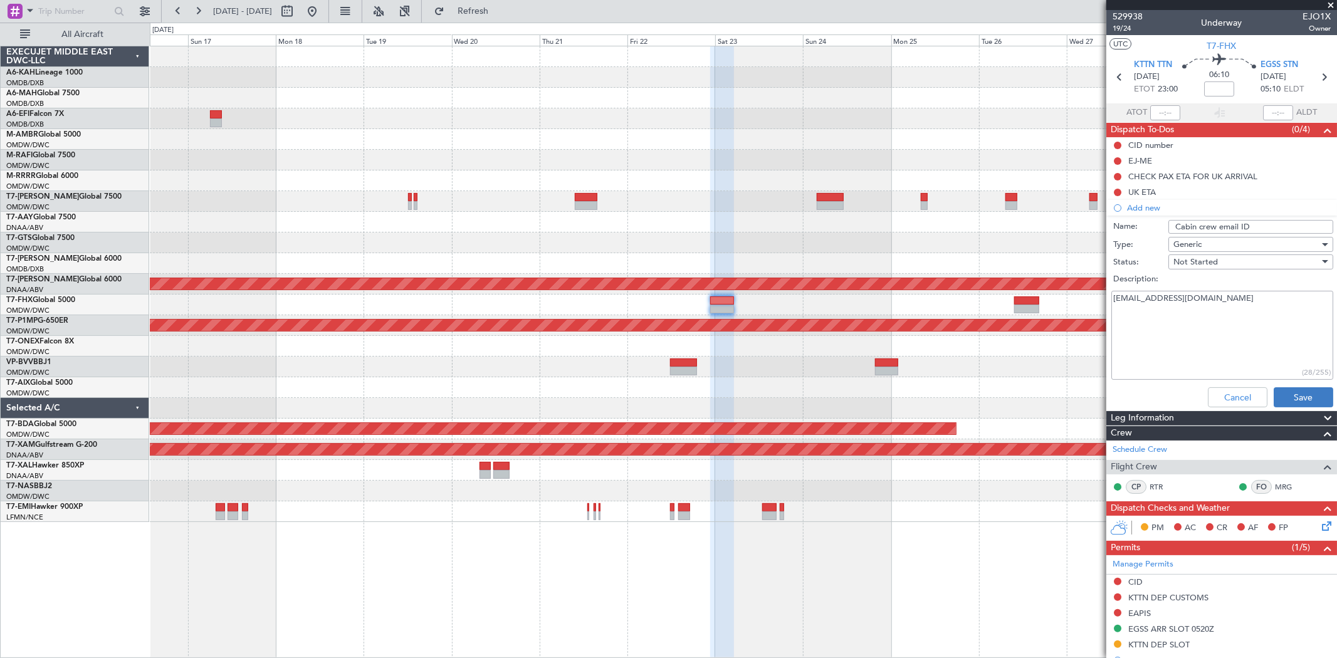
type textarea "[EMAIL_ADDRESS][DOMAIN_NAME]"
click at [1290, 395] on button "Save" at bounding box center [1304, 397] width 60 height 20
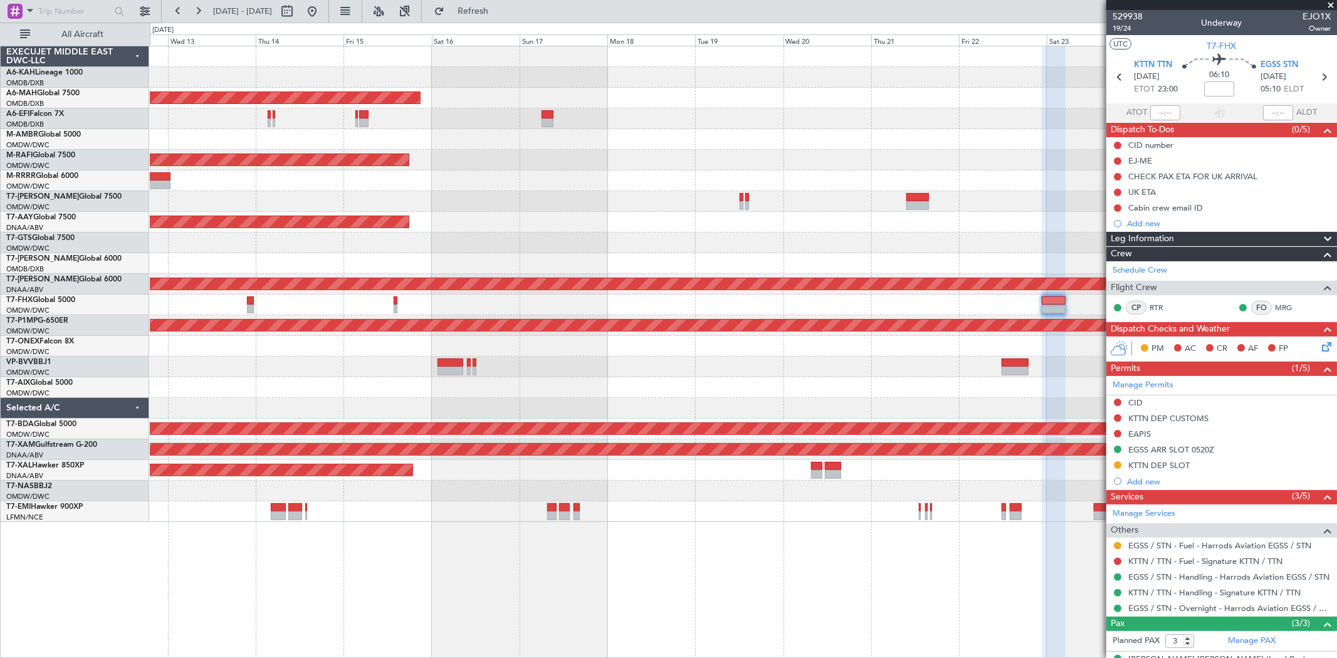
click at [1004, 166] on div "Planned Maint Dubai (Dubai Intl) Unplanned Maint Dubai (Dubai Intl) Planned Mai…" at bounding box center [743, 284] width 1187 height 476
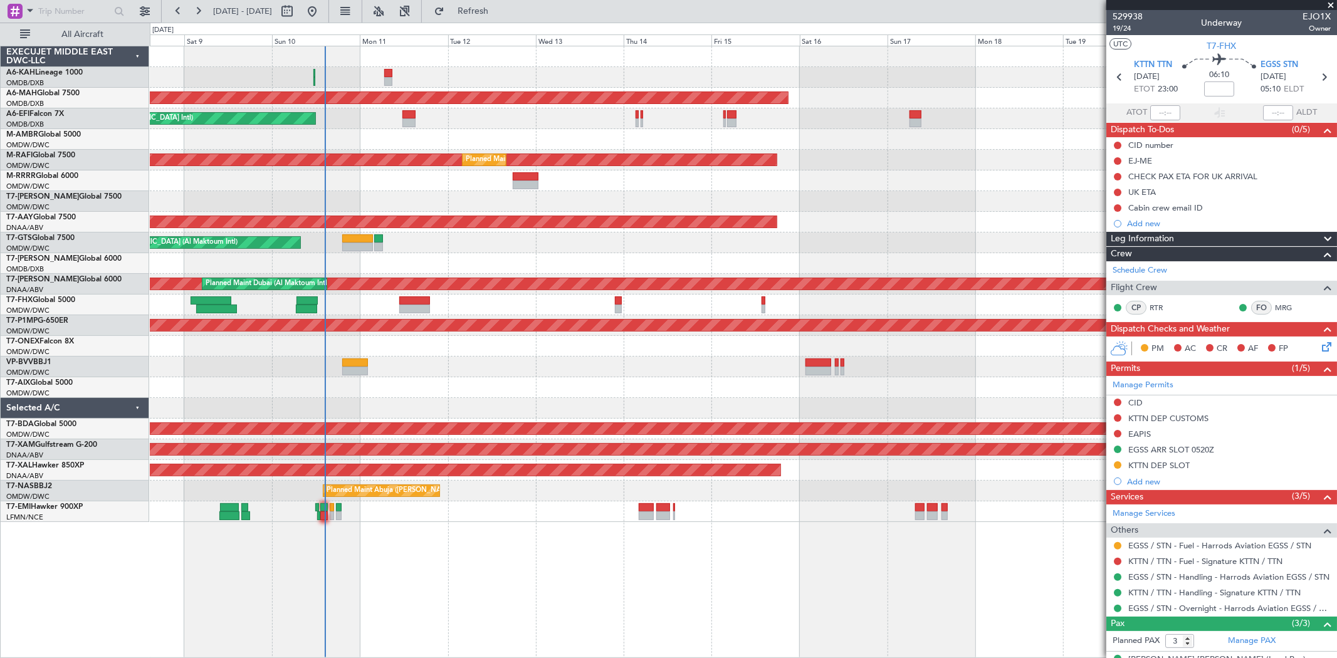
click at [787, 223] on div "Planned Maint London (Stansted) Planned Maint Dubai (Dubai Intl) Unplanned Main…" at bounding box center [743, 284] width 1187 height 476
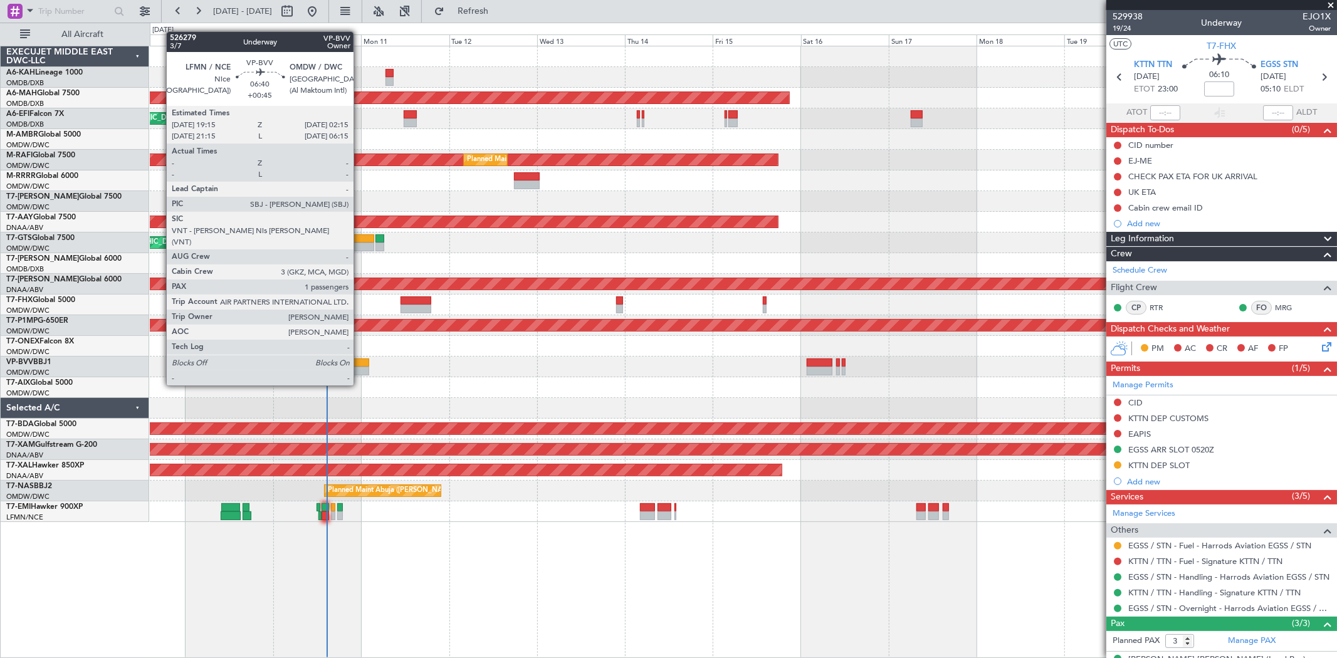
click at [360, 362] on div at bounding box center [357, 363] width 26 height 9
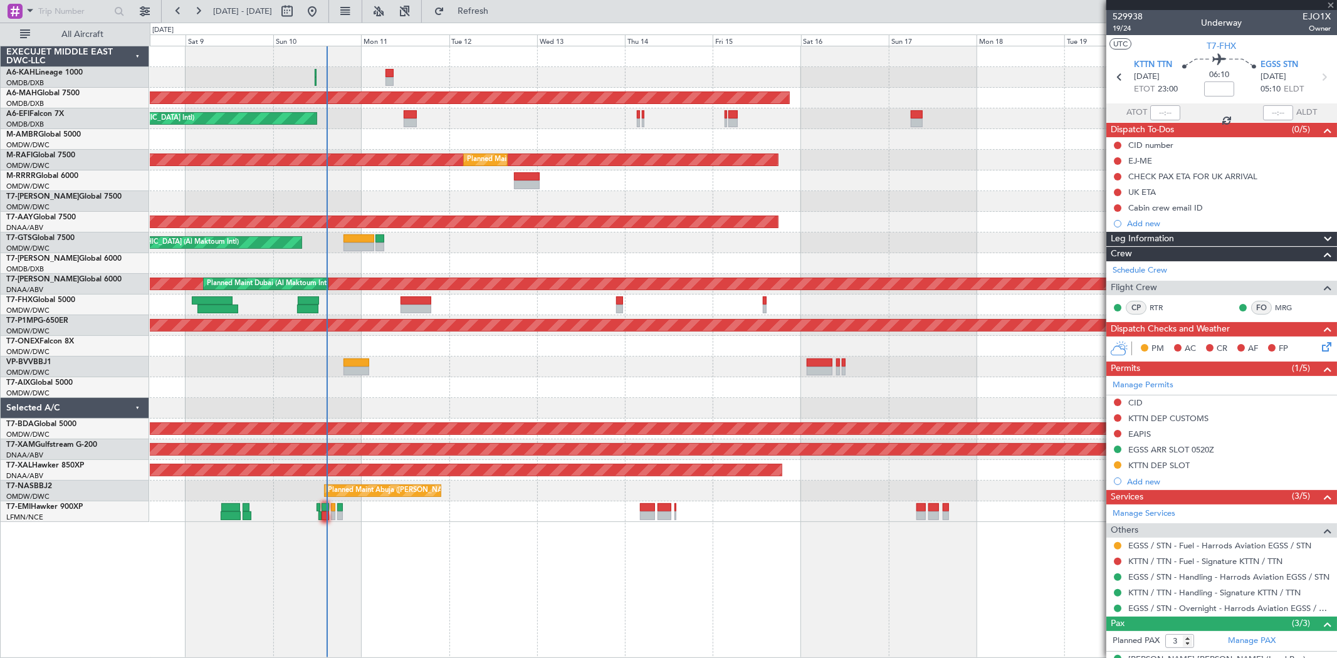
type input "+00:45"
type input "1"
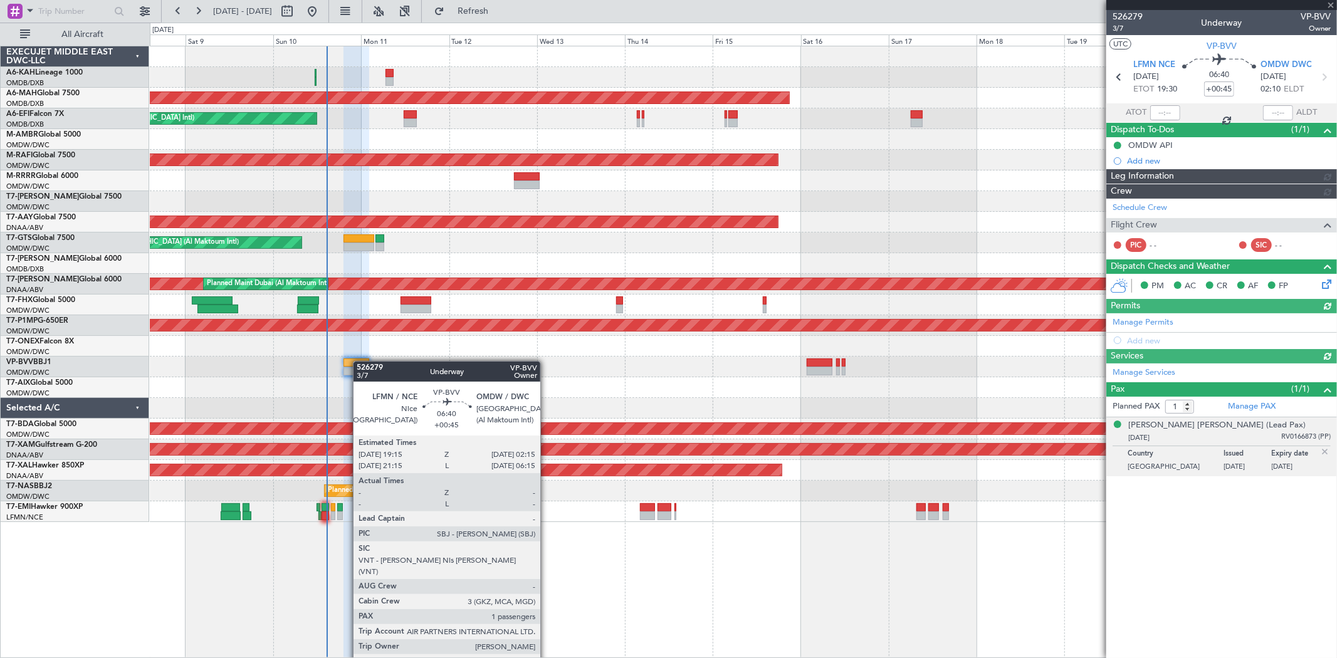
type input "[PERSON_NAME] ([PERSON_NAME])"
type input "6907"
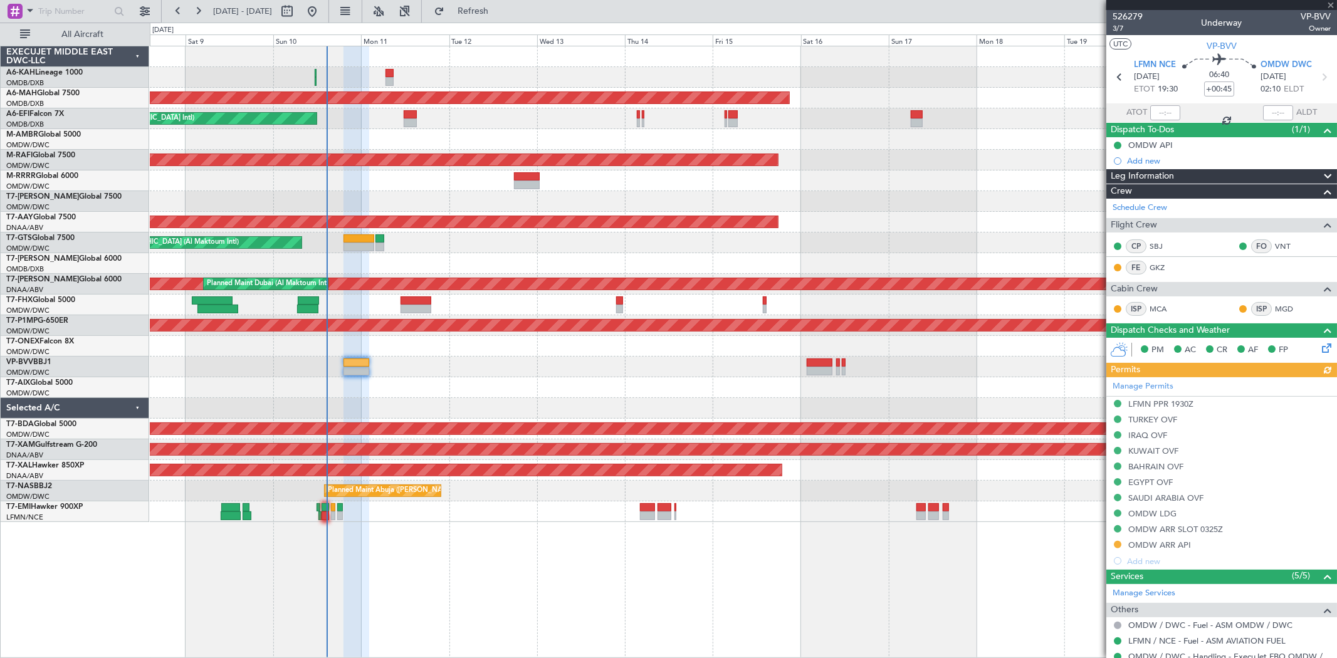
type input "[PERSON_NAME] ([PERSON_NAME])"
type input "6907"
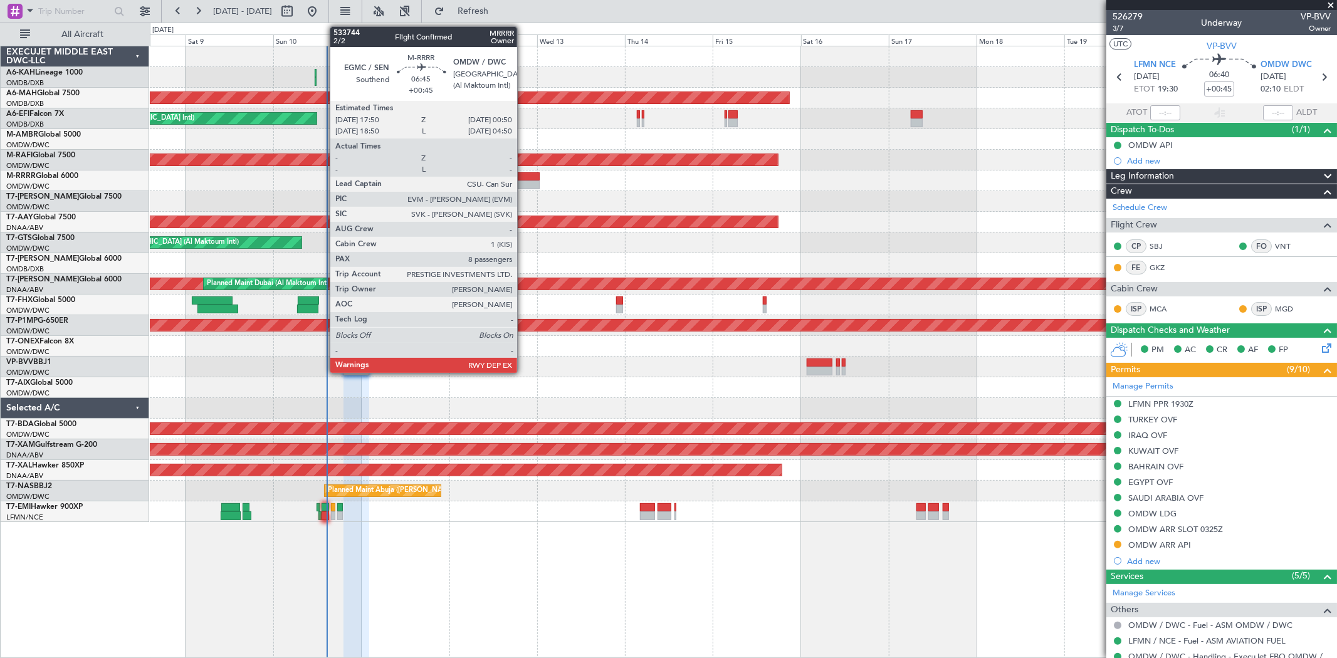
click at [524, 176] on div at bounding box center [527, 176] width 26 height 9
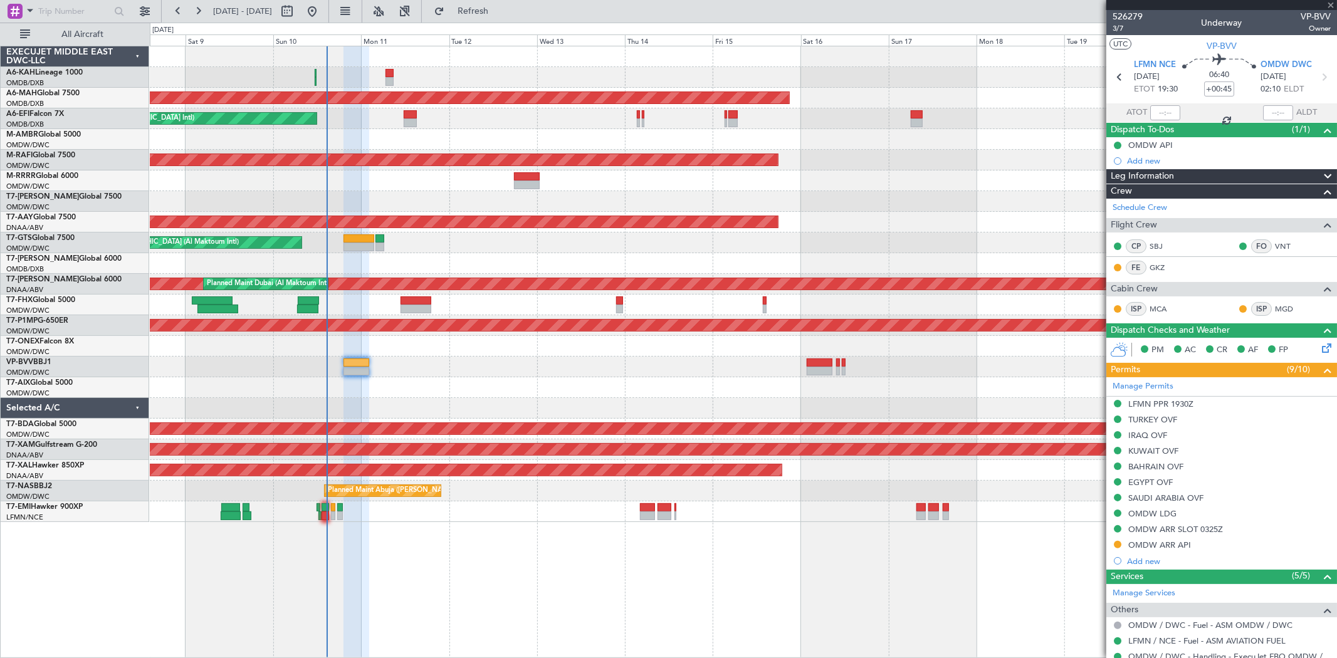
type input "8"
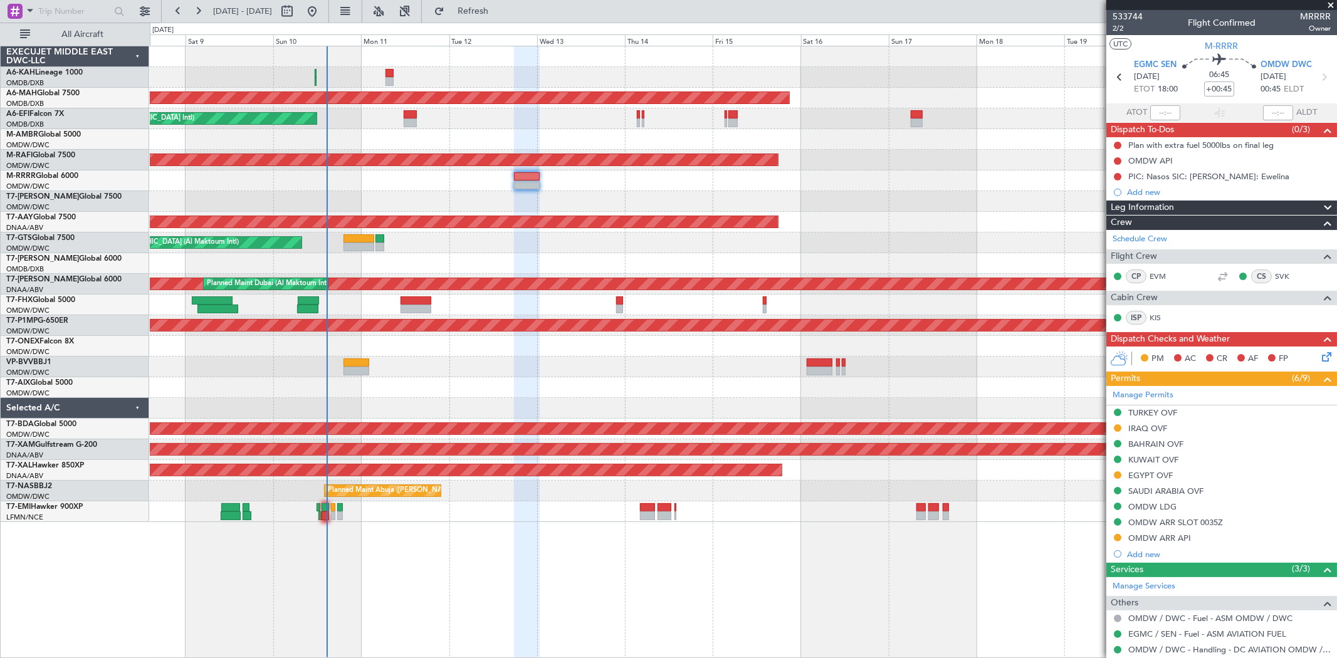
click at [1155, 474] on div "EGYPT OVF" at bounding box center [1151, 475] width 45 height 11
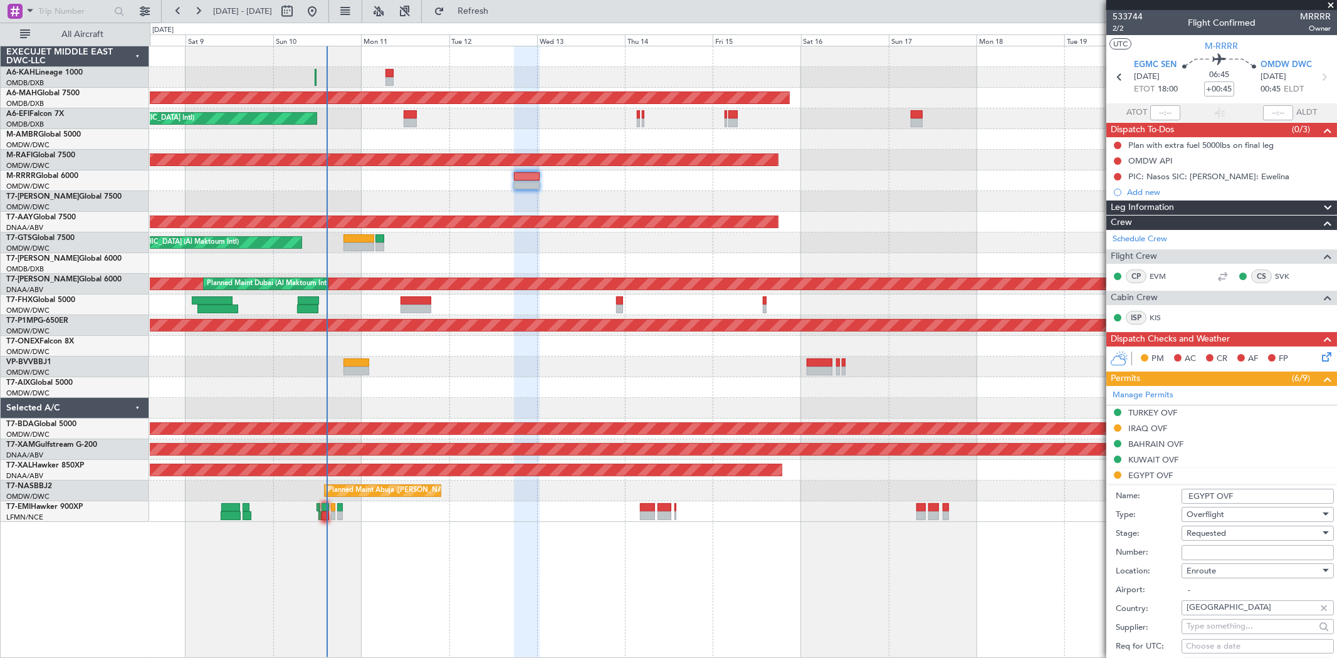
scroll to position [70, 0]
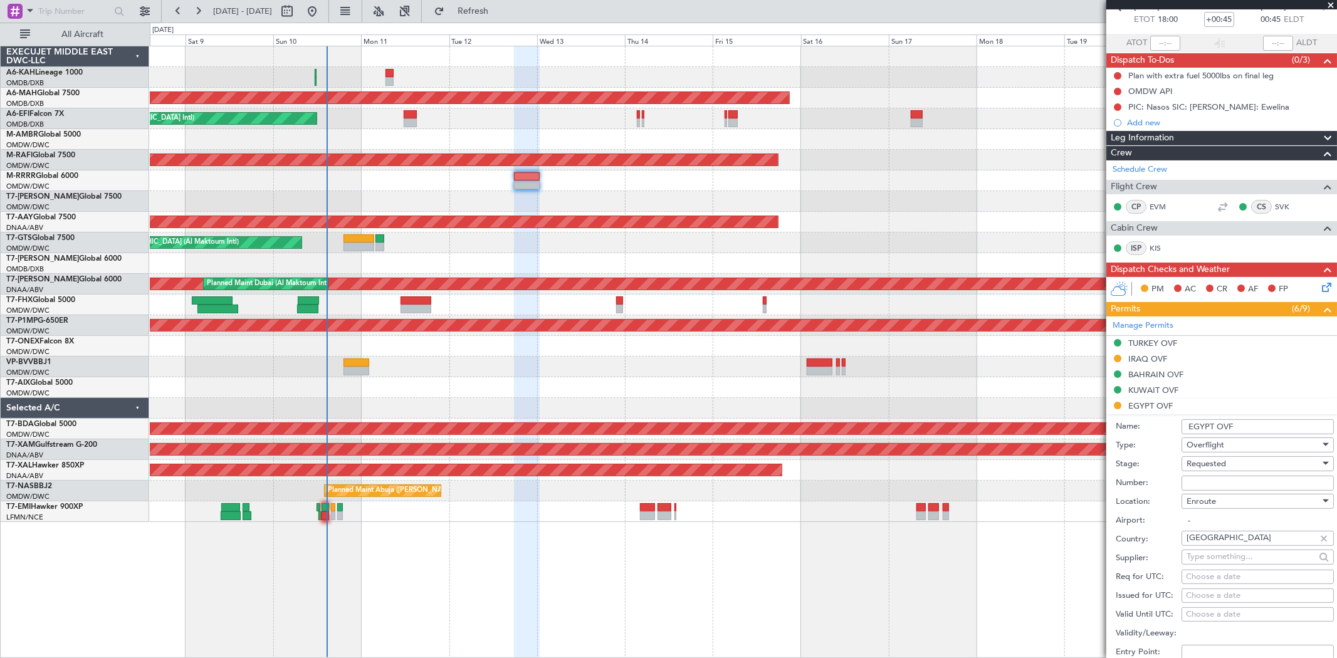
drag, startPoint x: 1188, startPoint y: 484, endPoint x: 1205, endPoint y: 470, distance: 21.8
click at [1188, 484] on input "Number:" at bounding box center [1258, 483] width 152 height 15
paste input "CAA10757"
type input "CAA10757"
click at [1212, 460] on span "Requested" at bounding box center [1207, 463] width 40 height 11
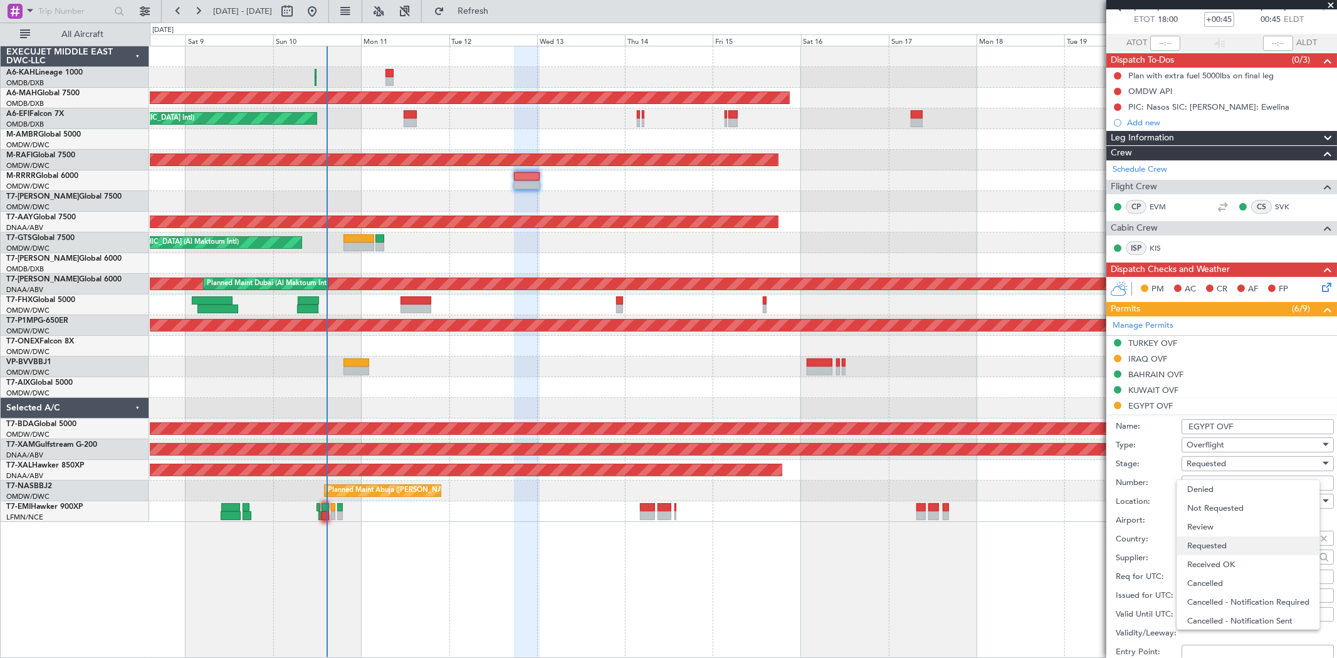
scroll to position [5, 0]
click at [1231, 565] on span "Received OK" at bounding box center [1253, 560] width 130 height 19
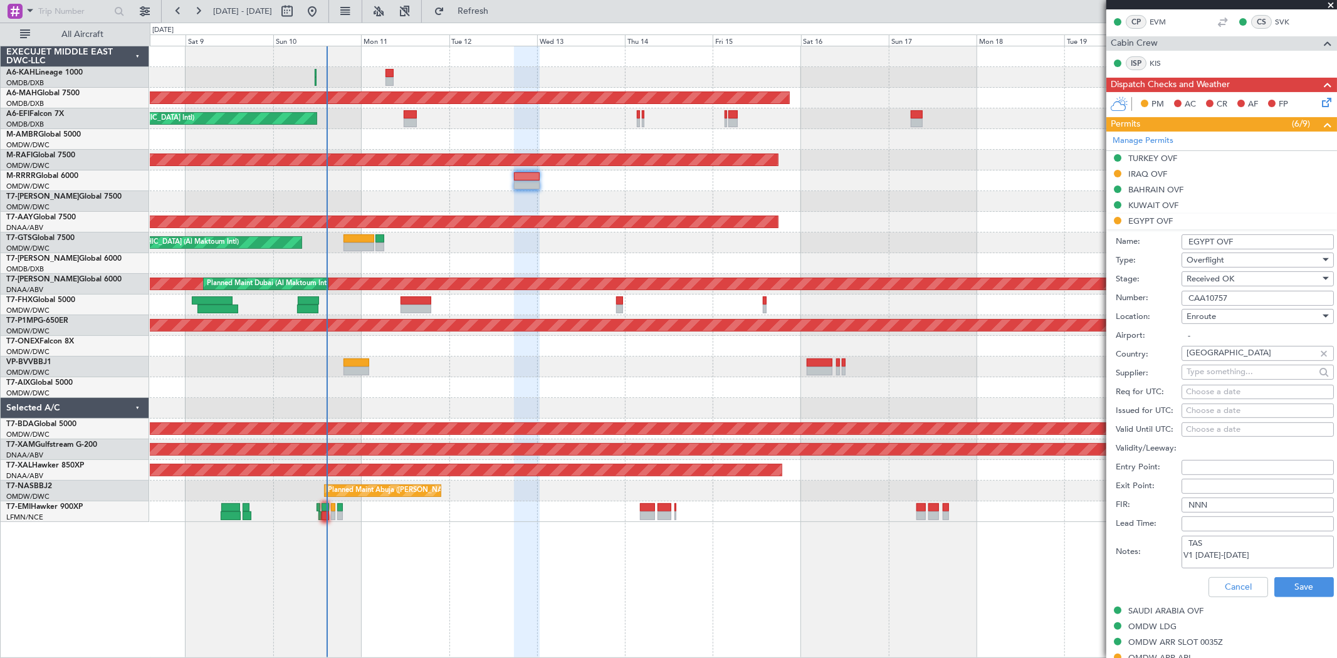
scroll to position [278, 0]
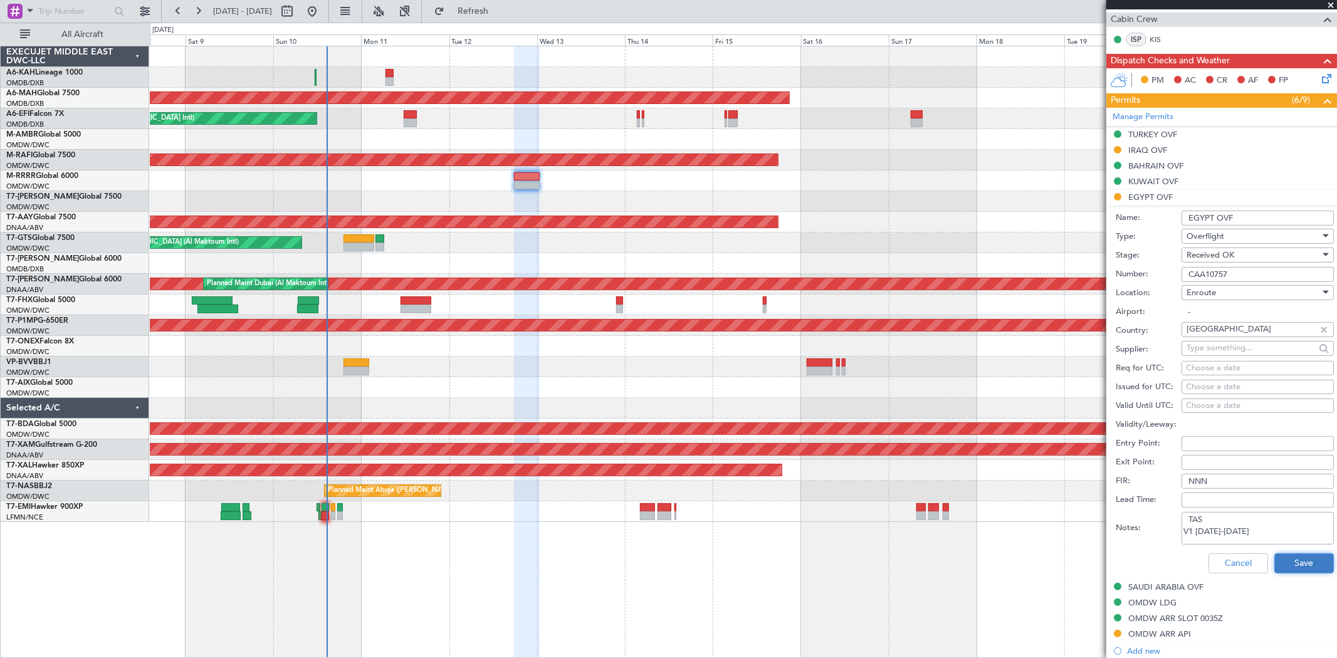
click at [1285, 554] on button "Save" at bounding box center [1305, 564] width 60 height 20
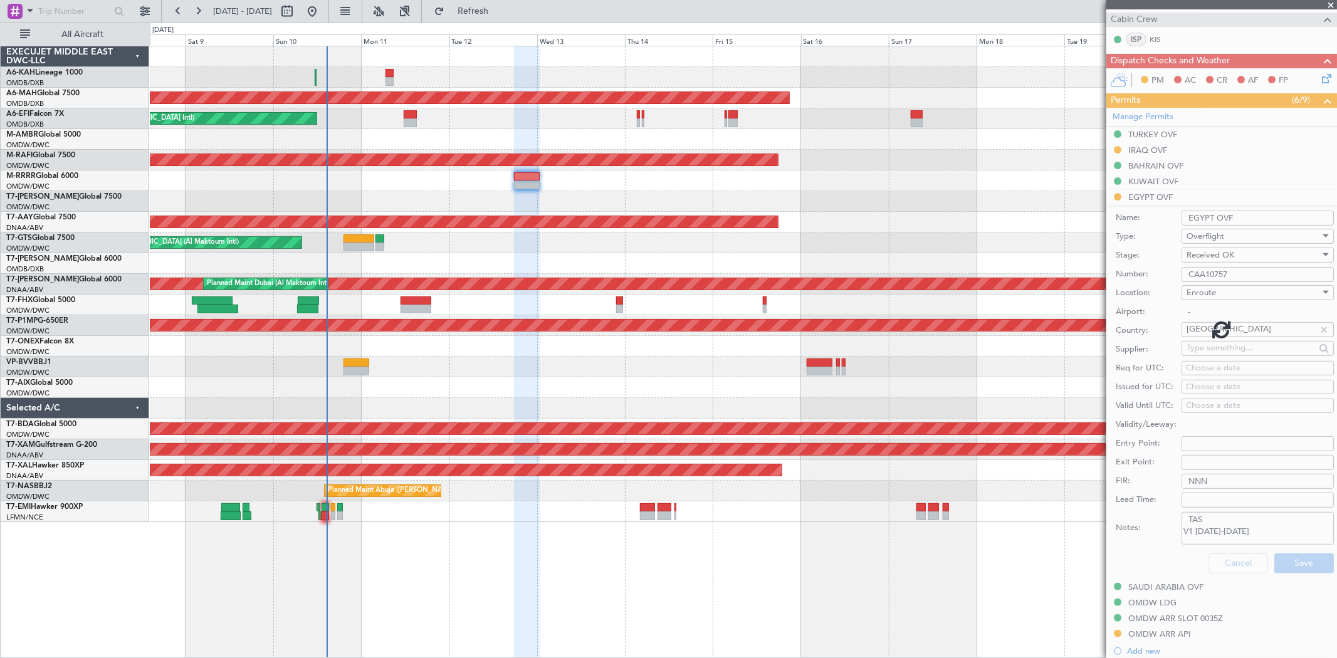
scroll to position [277, 0]
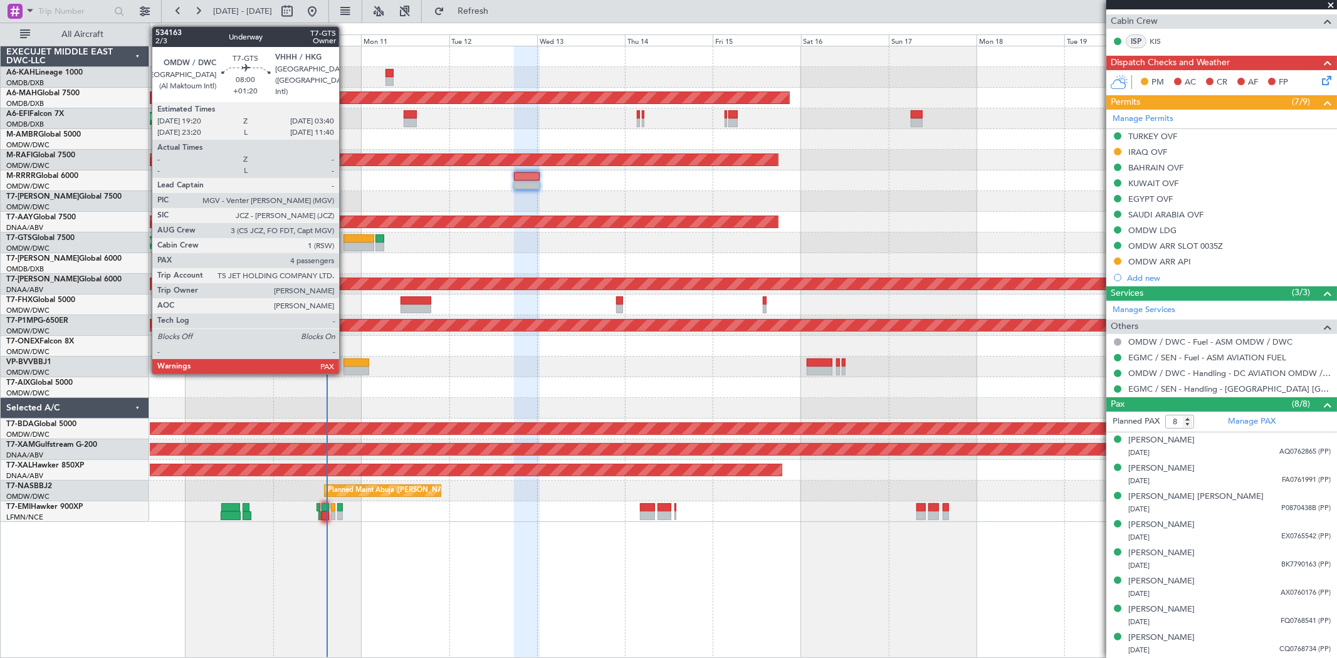
click at [345, 247] on div at bounding box center [359, 247] width 31 height 9
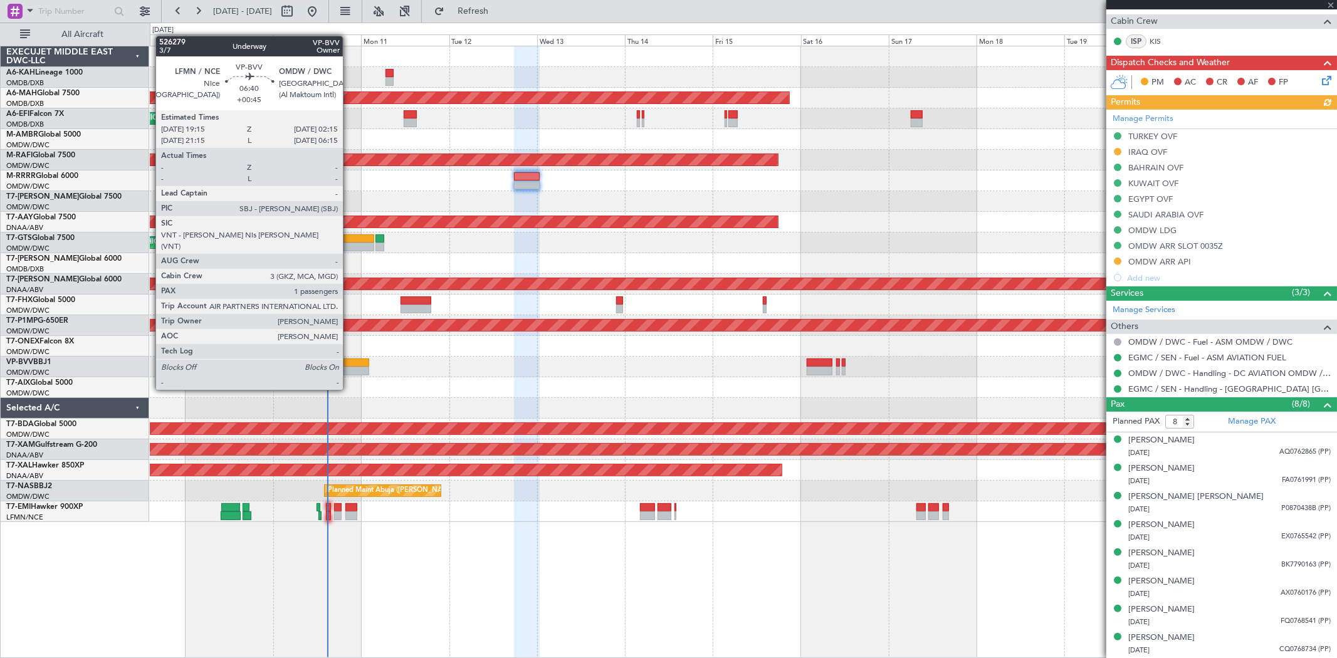
click at [349, 367] on div at bounding box center [357, 371] width 26 height 9
click at [349, 366] on div at bounding box center [357, 363] width 26 height 9
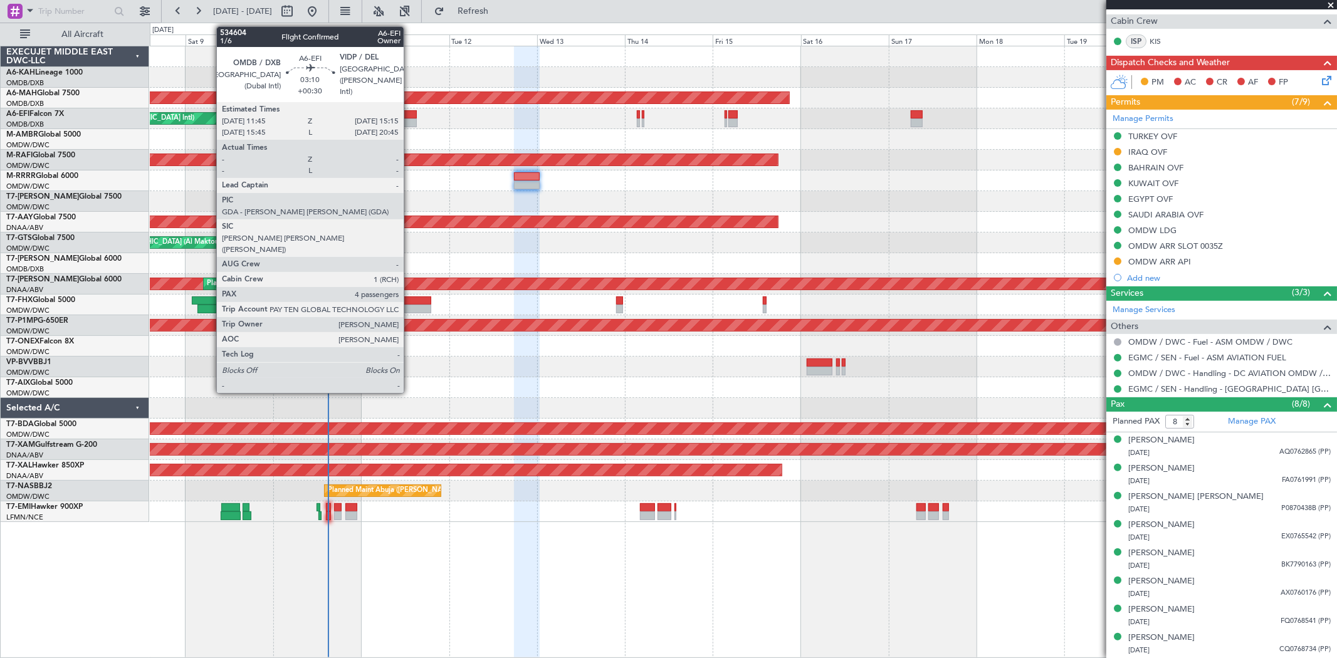
click at [410, 119] on div at bounding box center [410, 123] width 13 height 9
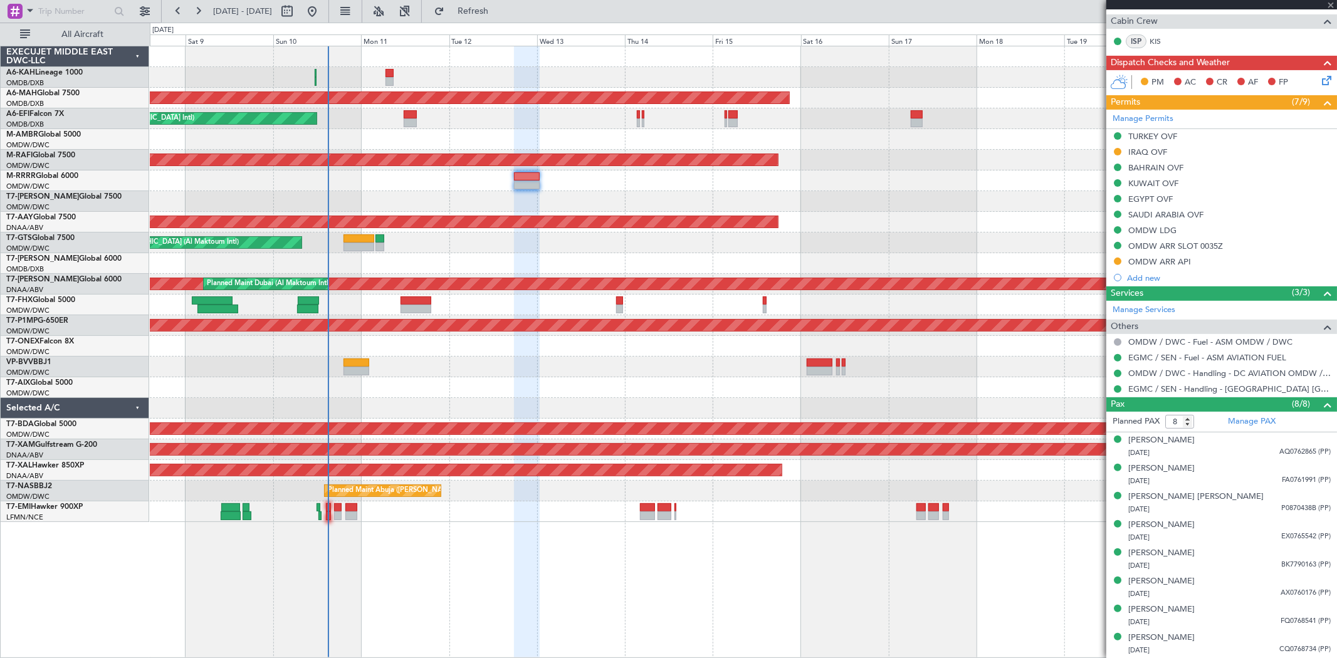
type input "+00:30"
type input "4"
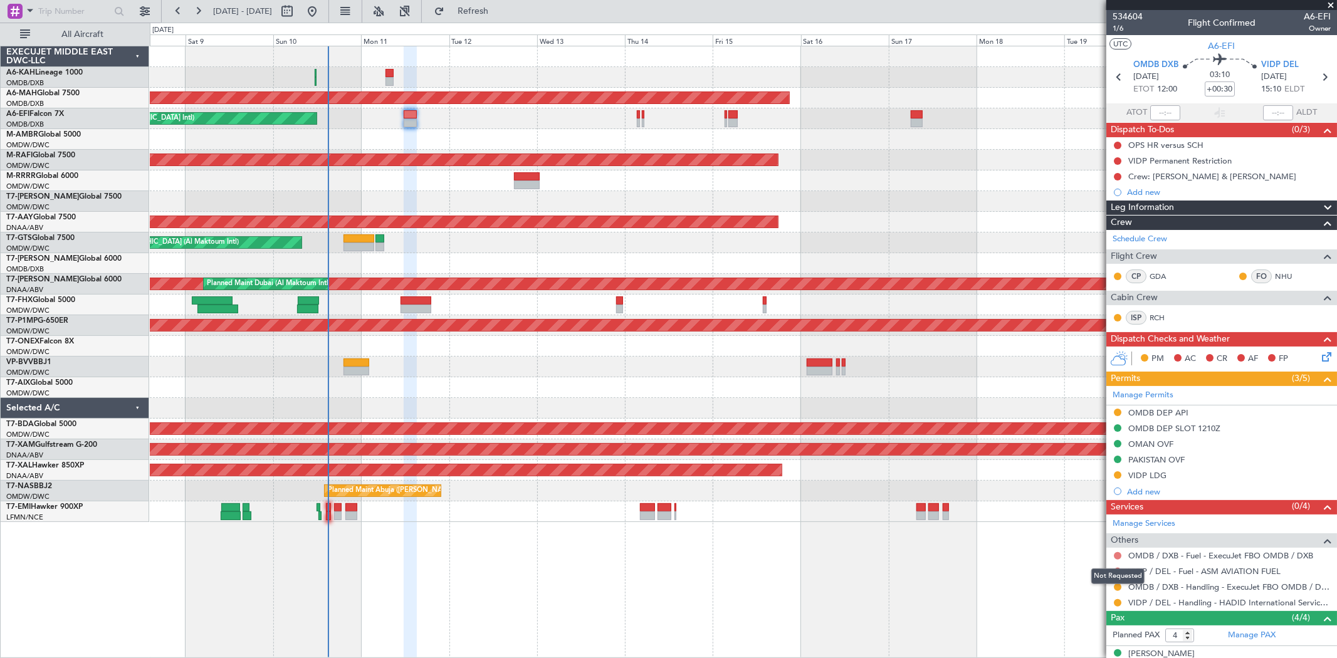
click at [1119, 553] on button at bounding box center [1118, 556] width 8 height 8
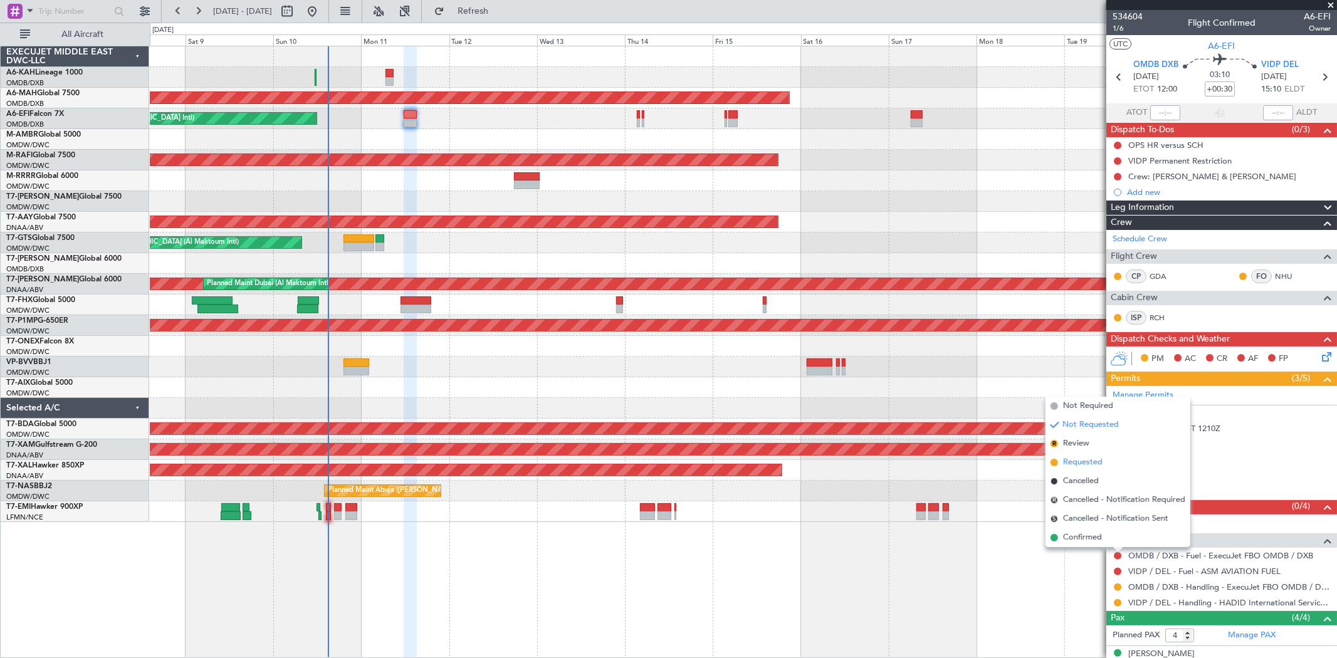
click at [1082, 458] on span "Requested" at bounding box center [1083, 462] width 40 height 13
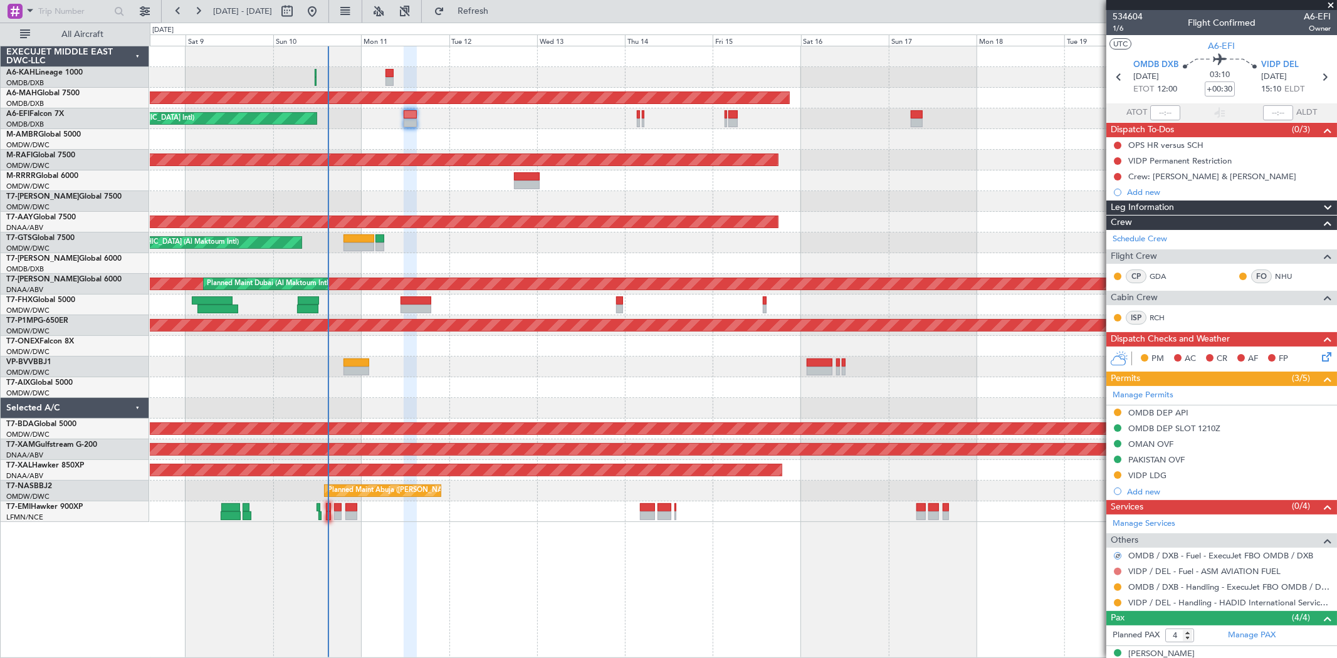
click at [1117, 568] on button at bounding box center [1118, 572] width 8 height 8
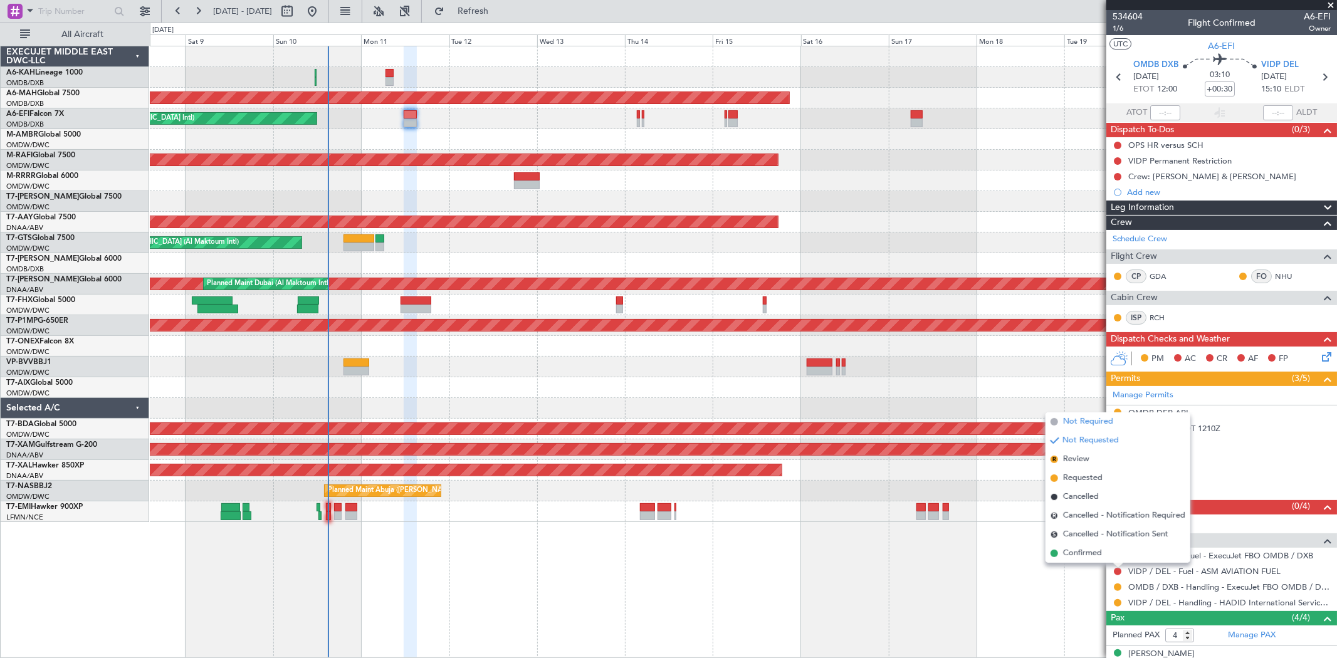
click at [1083, 424] on span "Not Required" at bounding box center [1088, 422] width 50 height 13
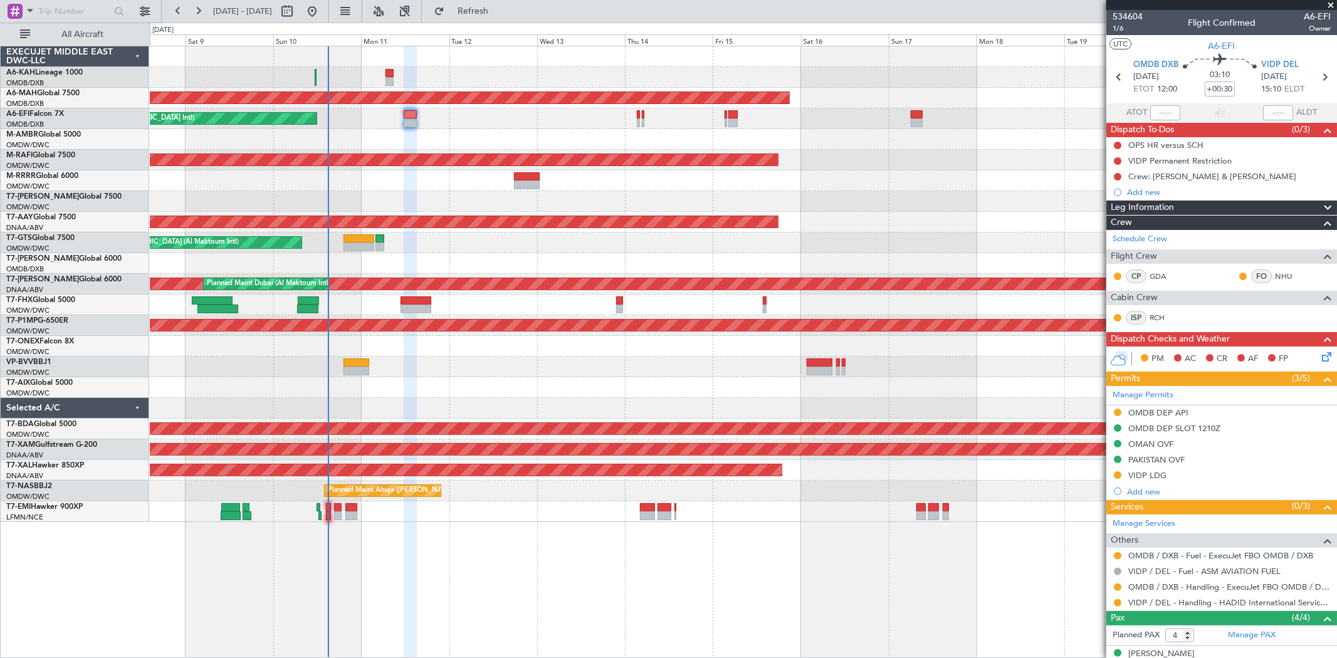
click at [1164, 409] on div "OMDB DEP API" at bounding box center [1159, 413] width 60 height 11
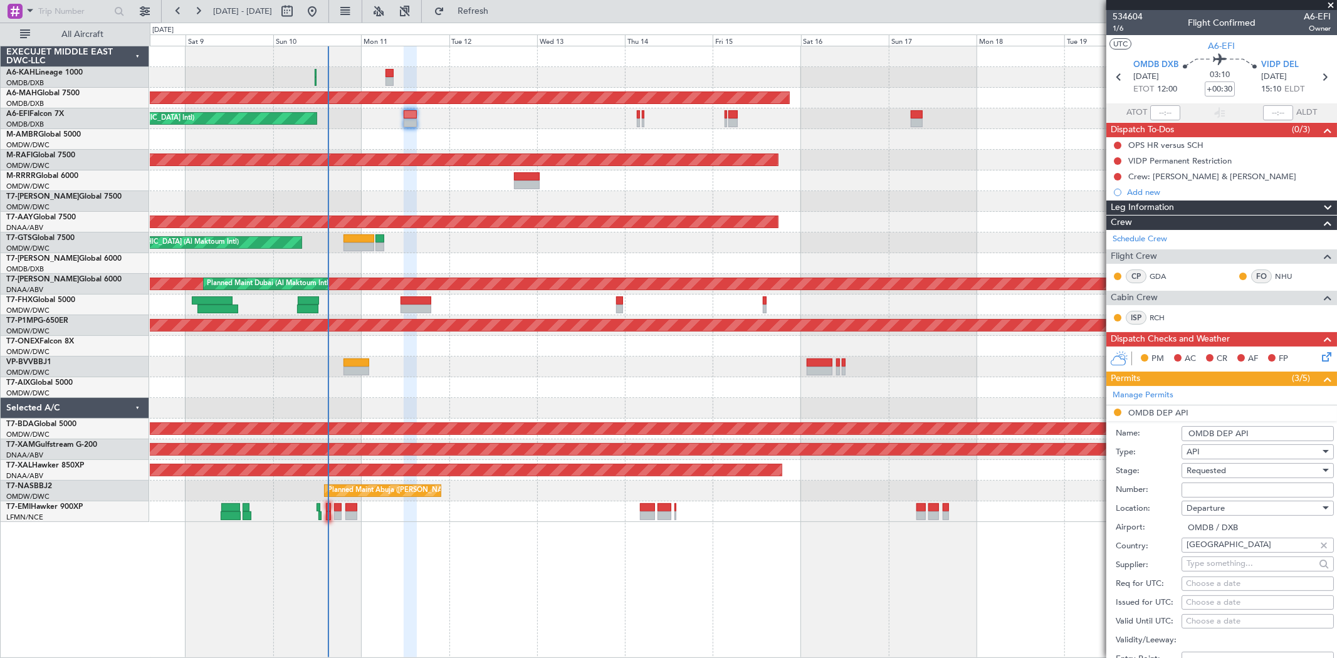
click at [1218, 490] on input "Number:" at bounding box center [1258, 490] width 152 height 15
type input "FILED AND SAVED IN LAN"
click at [1225, 468] on span "Requested" at bounding box center [1207, 470] width 40 height 11
drag, startPoint x: 1227, startPoint y: 564, endPoint x: 1254, endPoint y: 568, distance: 27.2
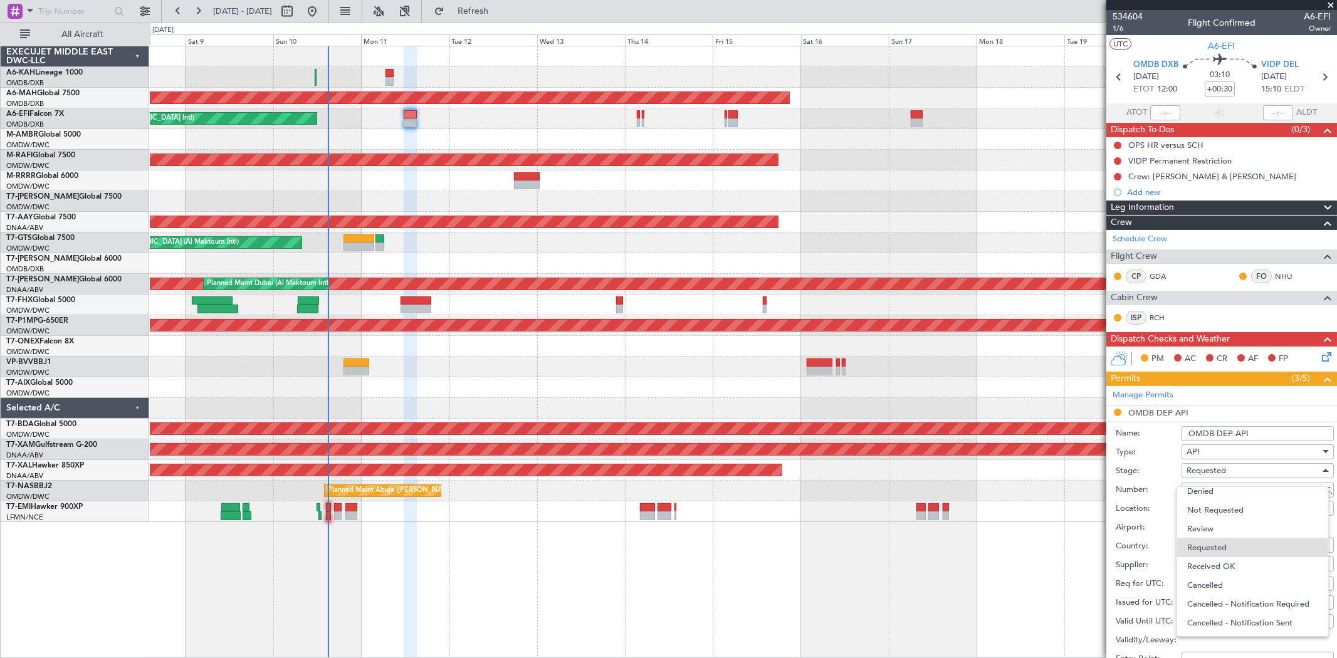
click at [1227, 565] on span "Received OK" at bounding box center [1253, 566] width 130 height 19
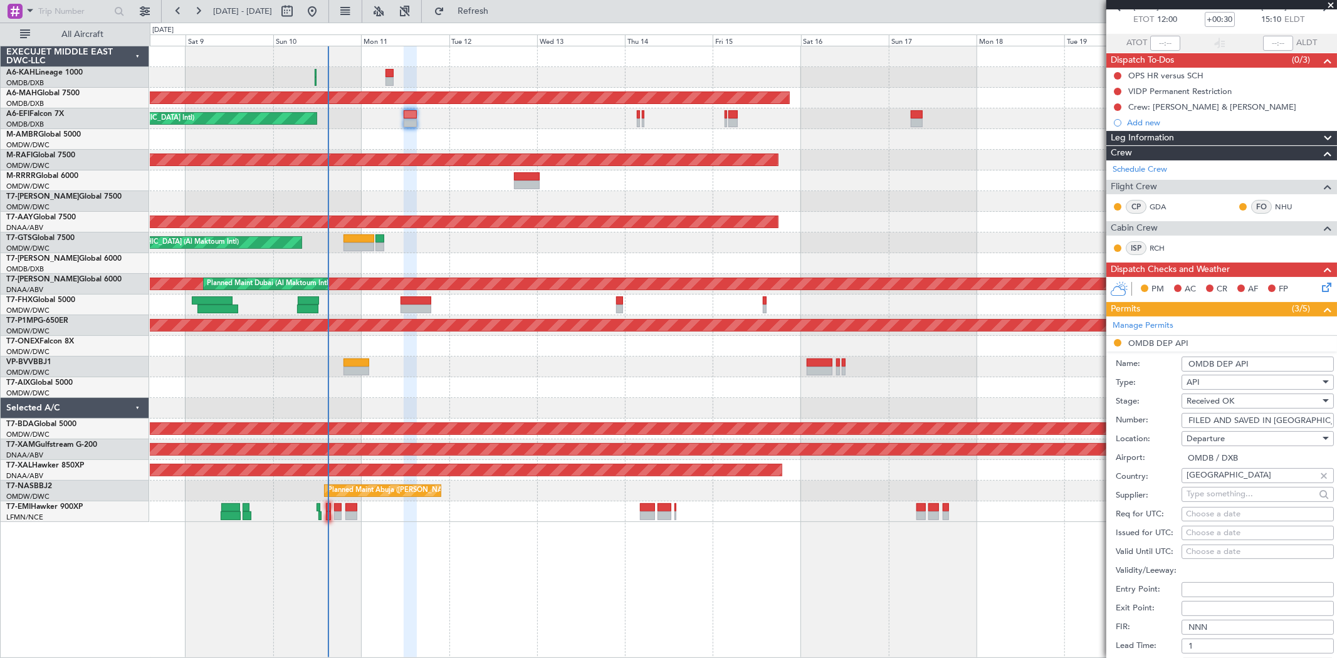
scroll to position [139, 0]
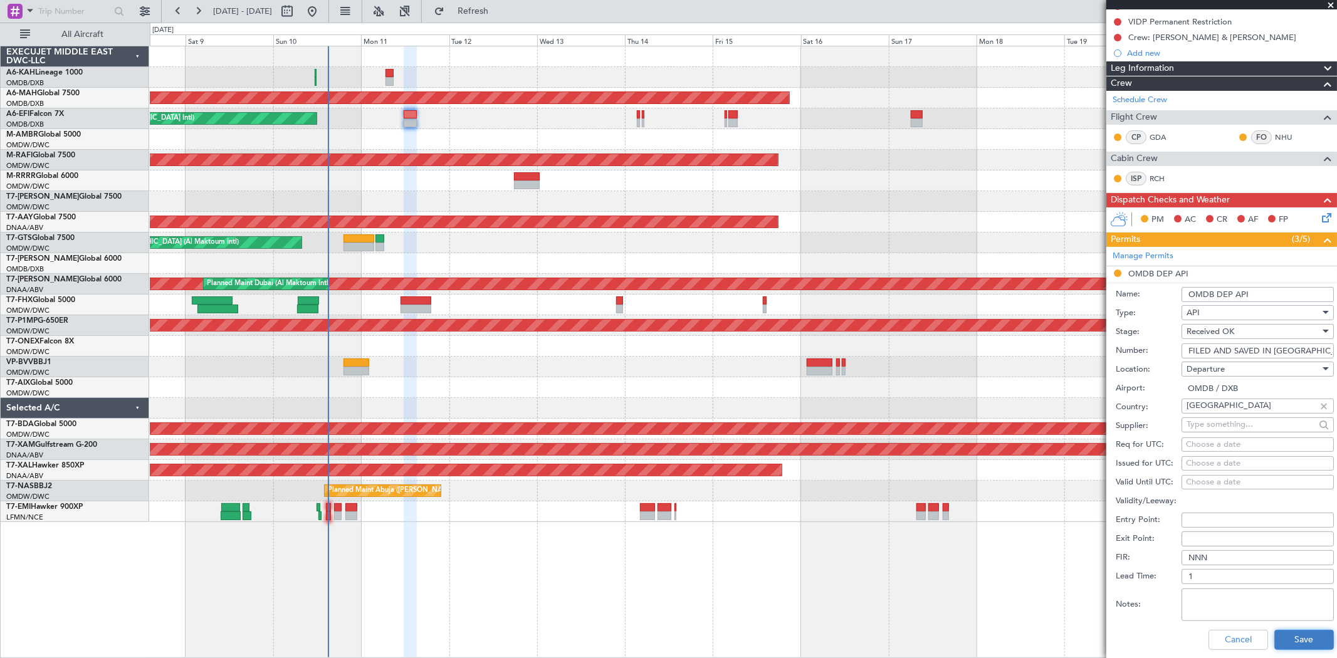
click at [1288, 638] on button "Save" at bounding box center [1305, 640] width 60 height 20
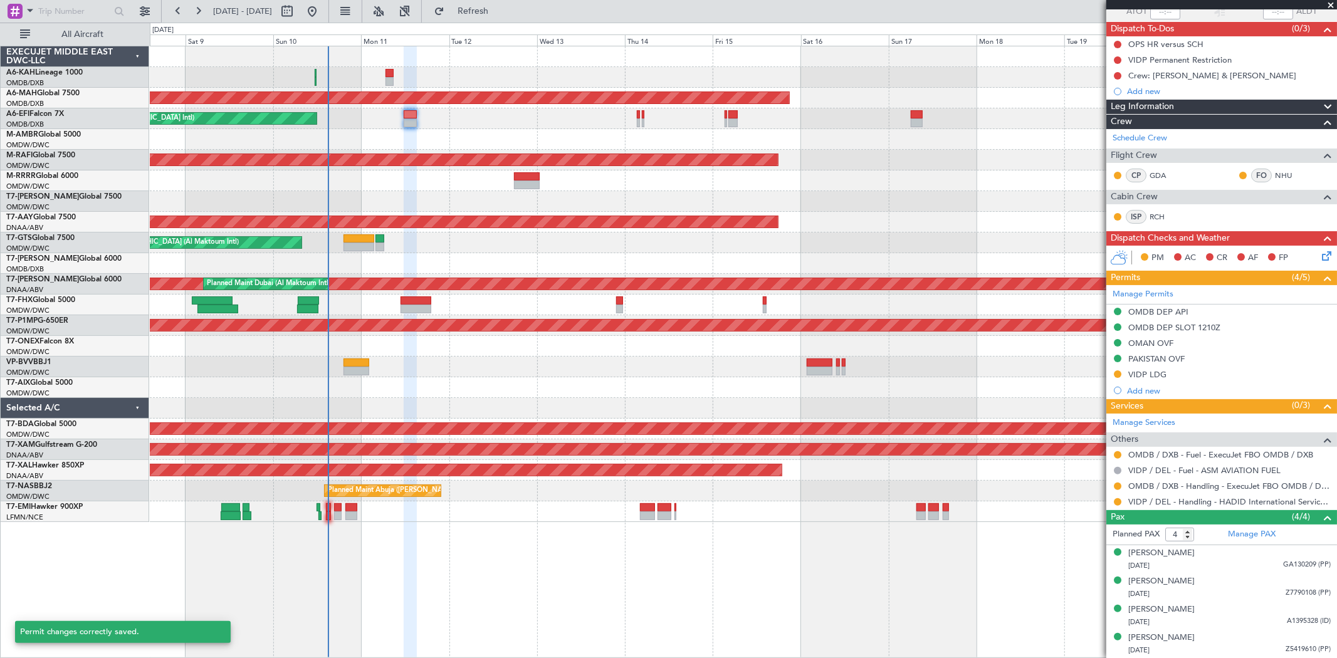
scroll to position [101, 0]
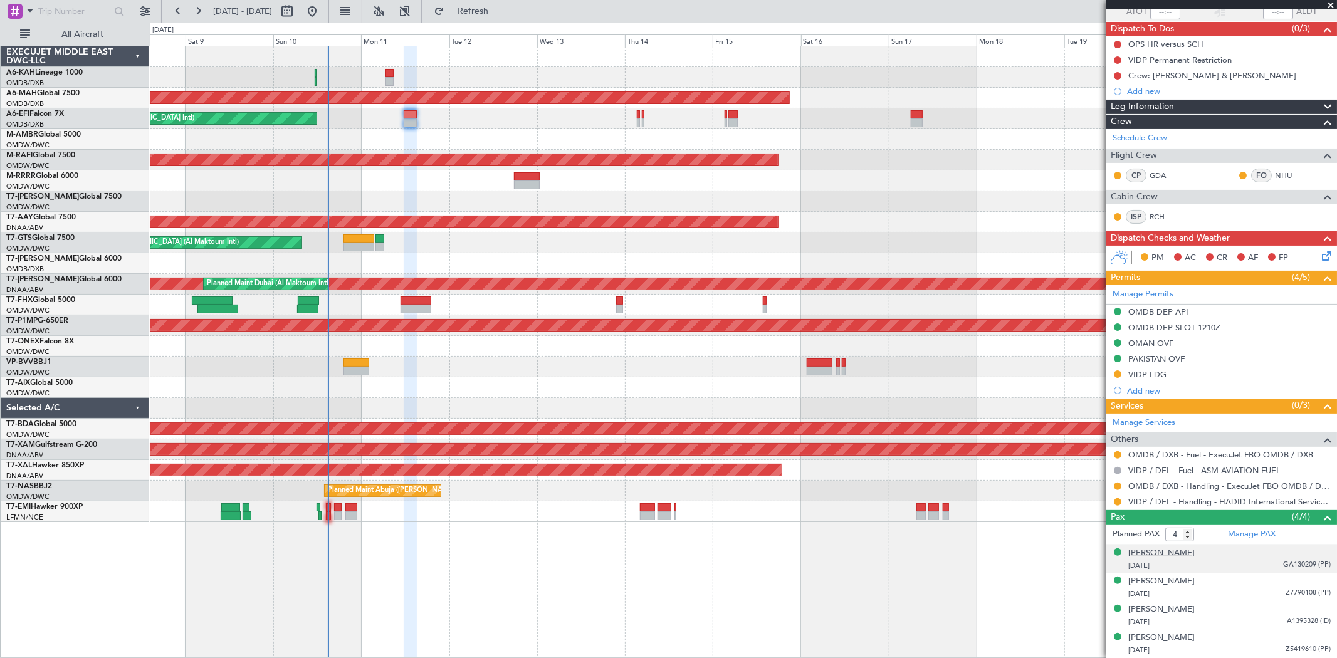
click at [1154, 554] on div "[PERSON_NAME]" at bounding box center [1162, 553] width 66 height 13
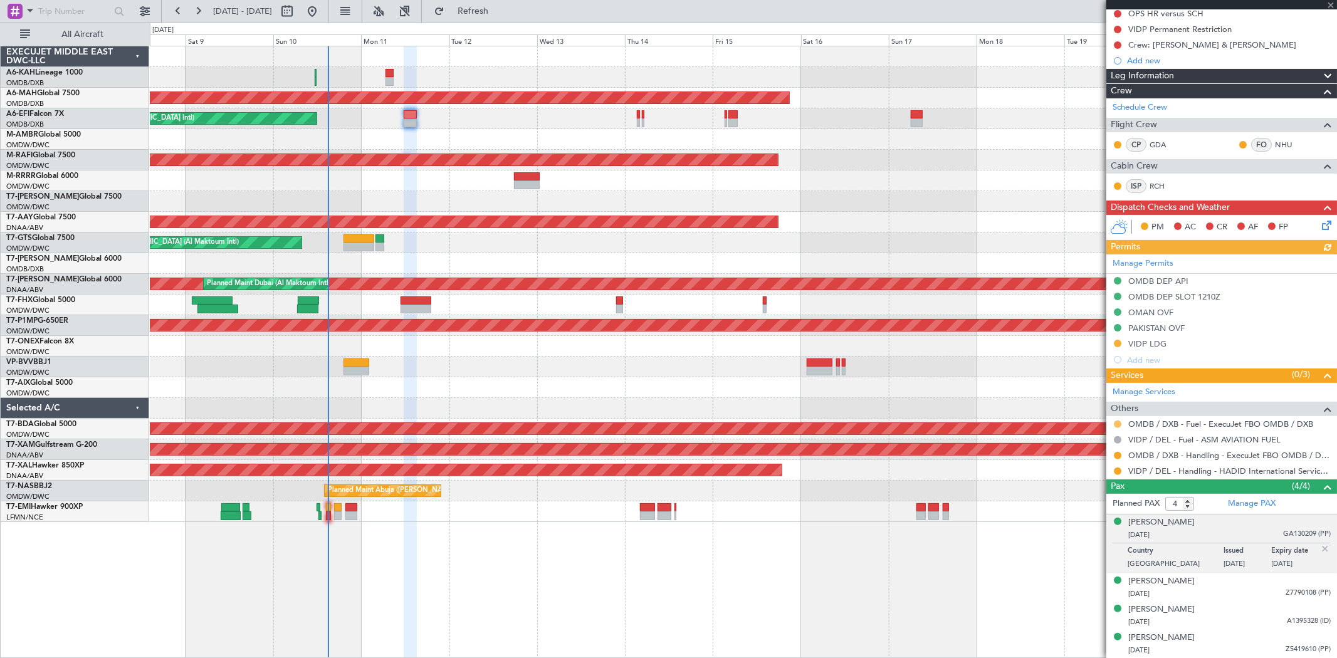
click at [1117, 424] on button at bounding box center [1118, 425] width 8 height 8
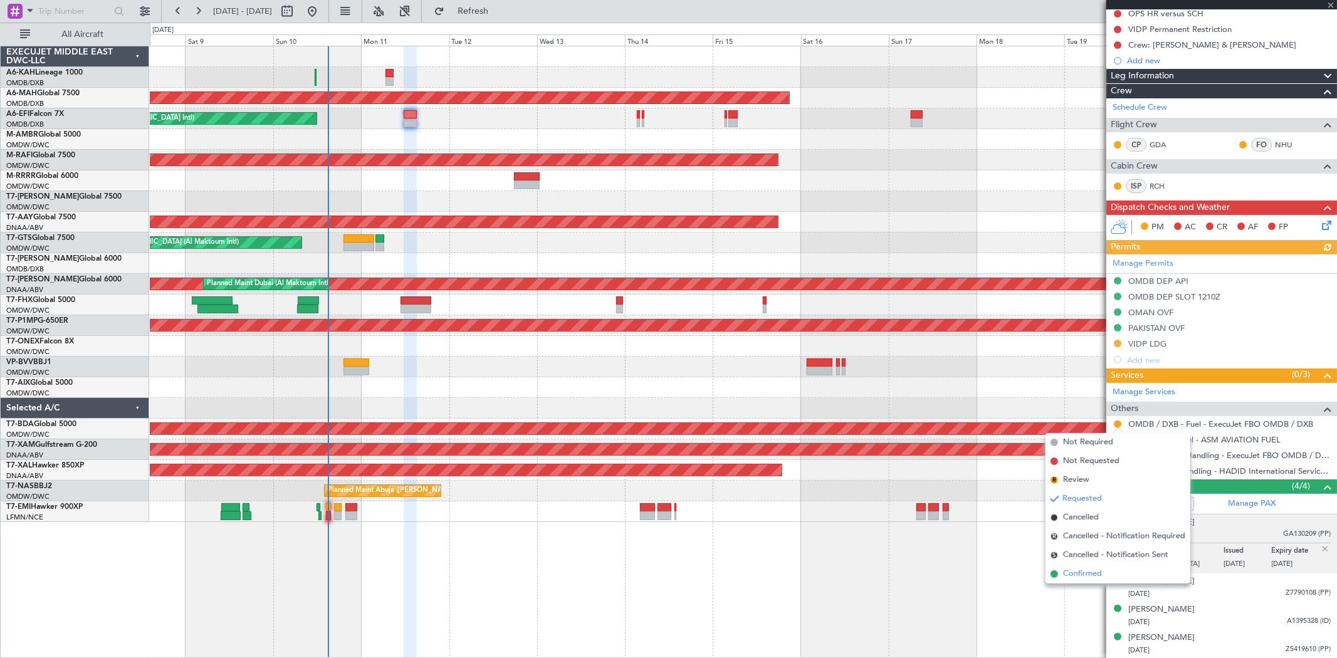
drag, startPoint x: 1082, startPoint y: 575, endPoint x: 1114, endPoint y: 521, distance: 62.7
click at [1082, 575] on span "Confirmed" at bounding box center [1082, 574] width 39 height 13
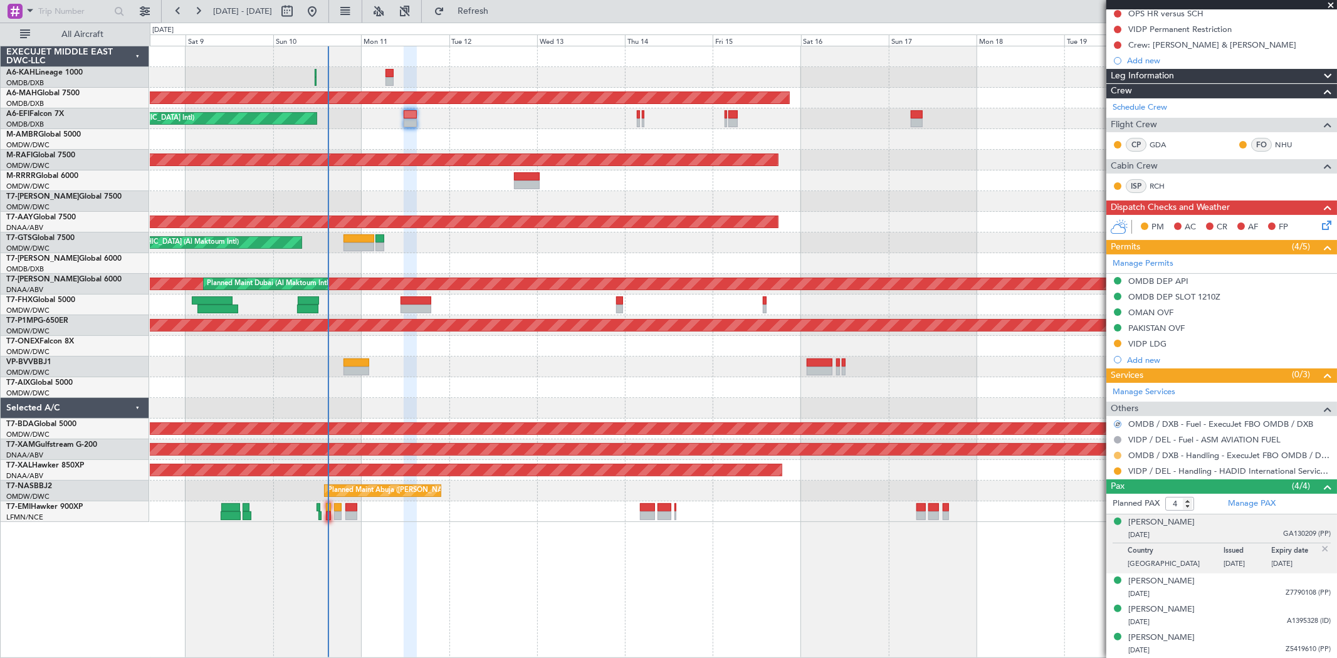
click at [1115, 455] on button at bounding box center [1118, 456] width 8 height 8
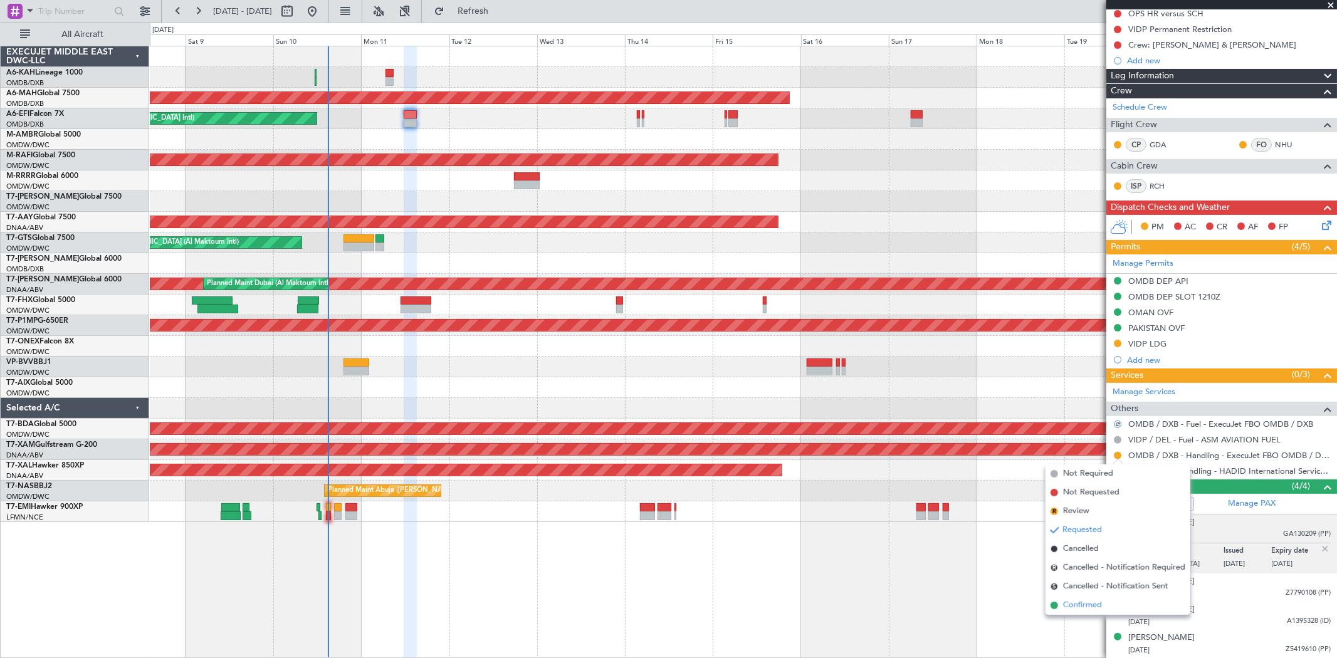
click at [1082, 604] on span "Confirmed" at bounding box center [1082, 605] width 39 height 13
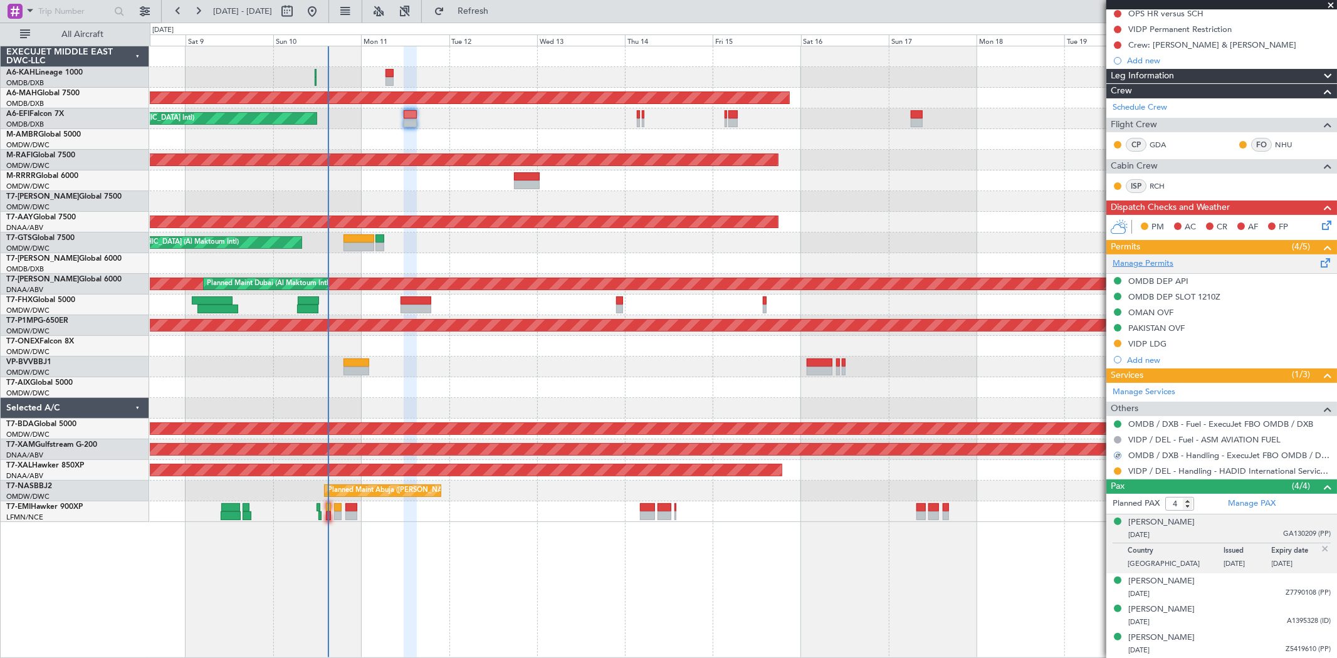
click at [1156, 258] on link "Manage Permits" at bounding box center [1143, 264] width 61 height 13
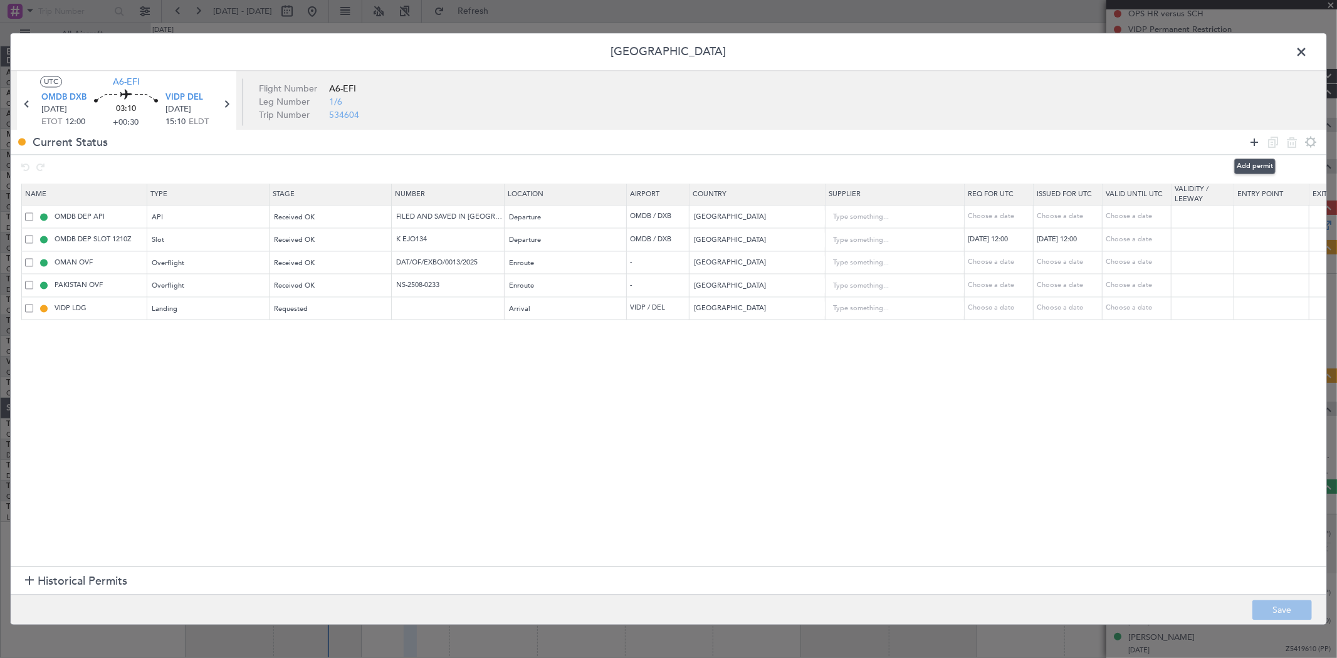
click at [1255, 145] on icon at bounding box center [1254, 142] width 15 height 15
click at [27, 330] on span at bounding box center [29, 332] width 8 height 8
click at [34, 328] on input "checkbox" at bounding box center [34, 328] width 0 height 0
click at [1293, 141] on icon at bounding box center [1292, 142] width 15 height 15
click at [1268, 609] on footer "Save" at bounding box center [669, 610] width 1316 height 30
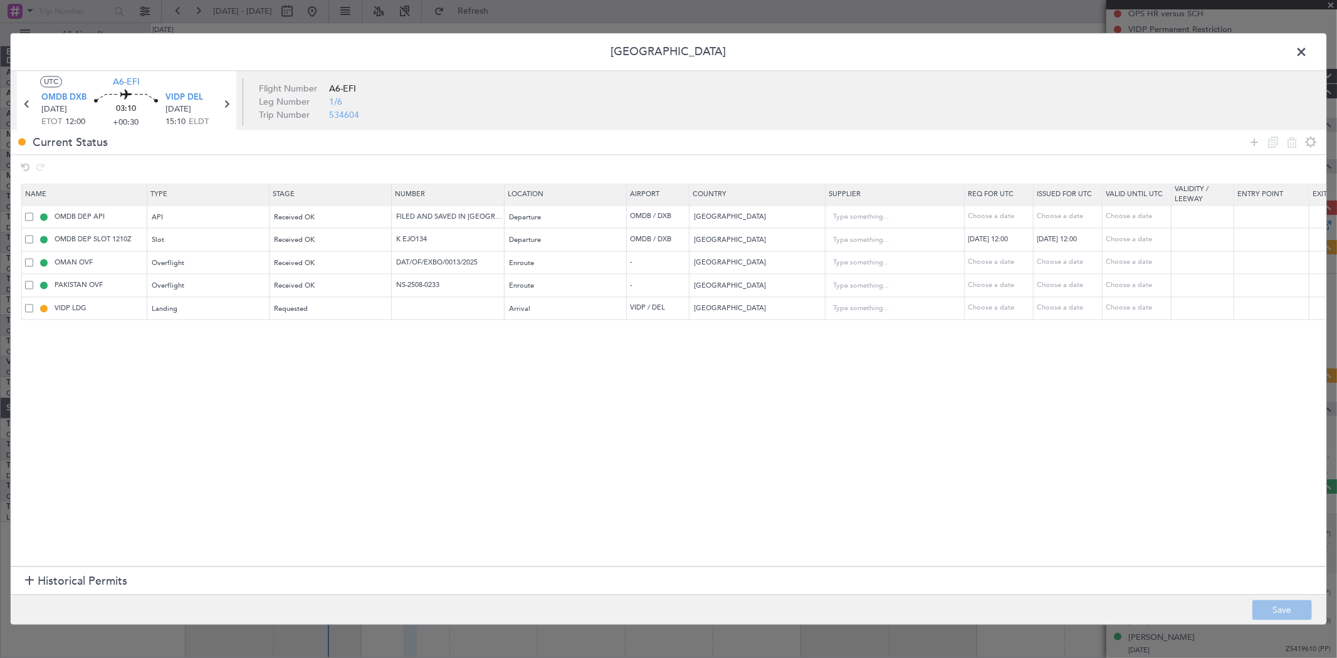
click at [1308, 49] on span at bounding box center [1308, 55] width 0 height 25
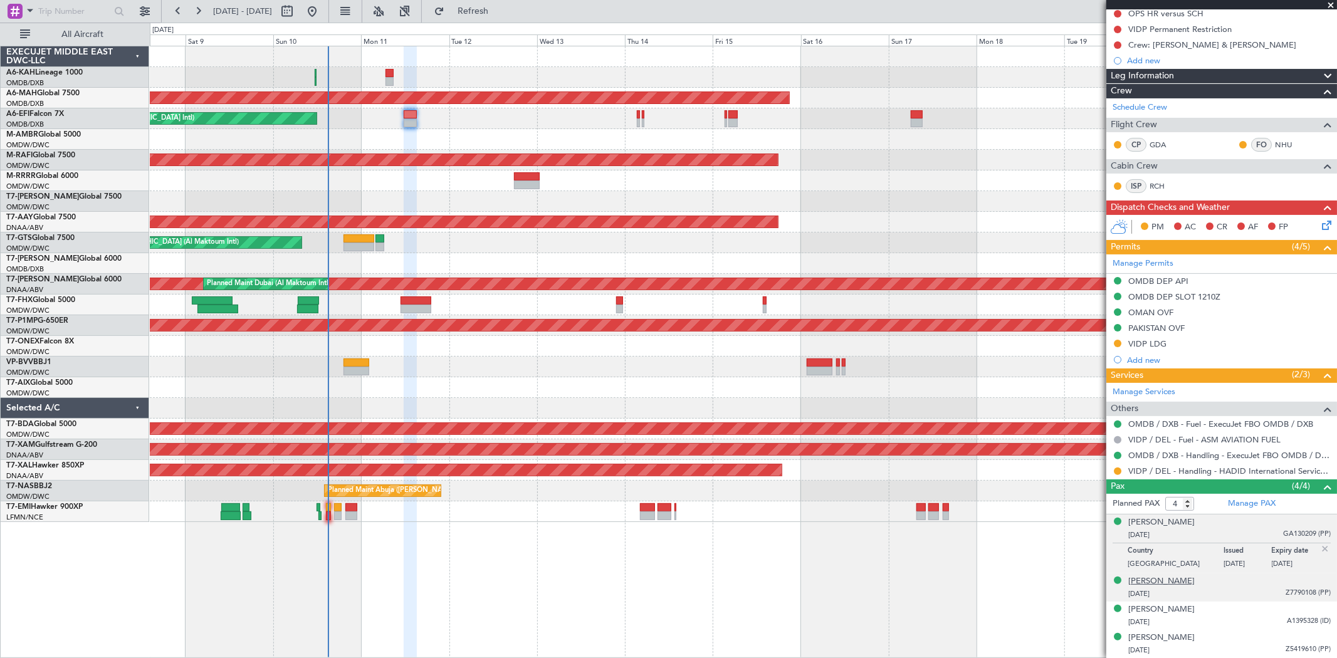
click at [1158, 581] on div "[PERSON_NAME]" at bounding box center [1162, 582] width 66 height 13
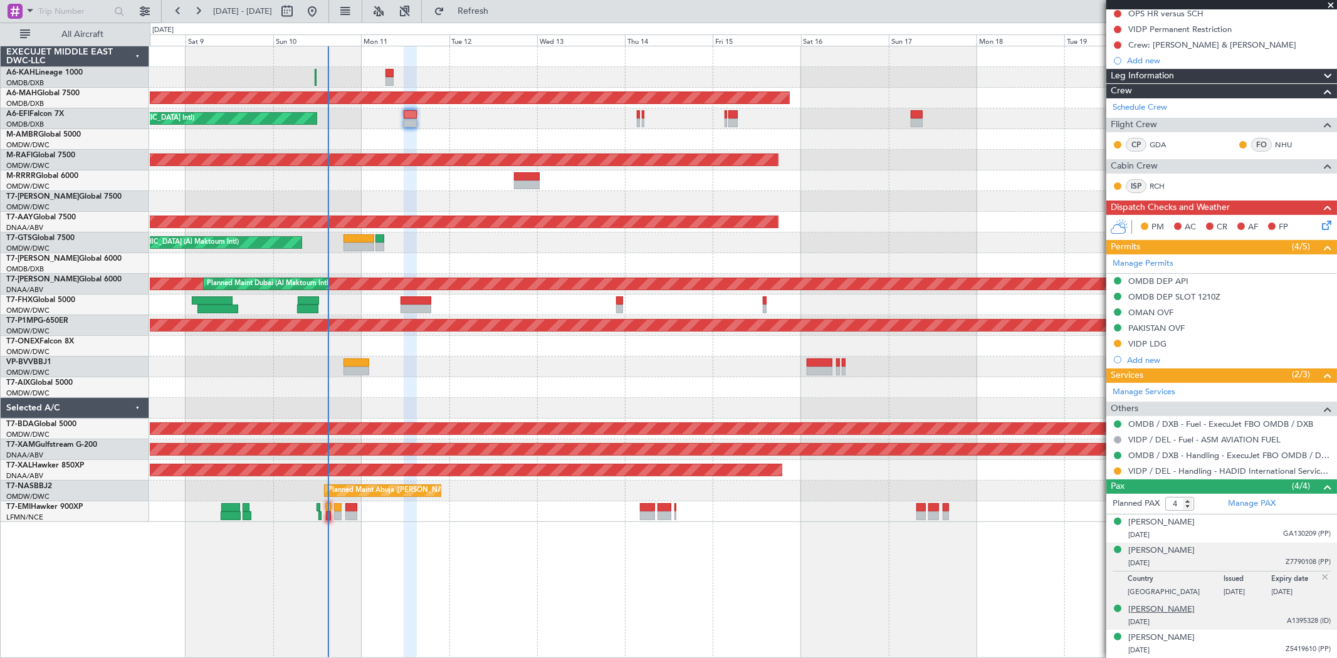
click at [1176, 606] on div "[PERSON_NAME]" at bounding box center [1162, 610] width 66 height 13
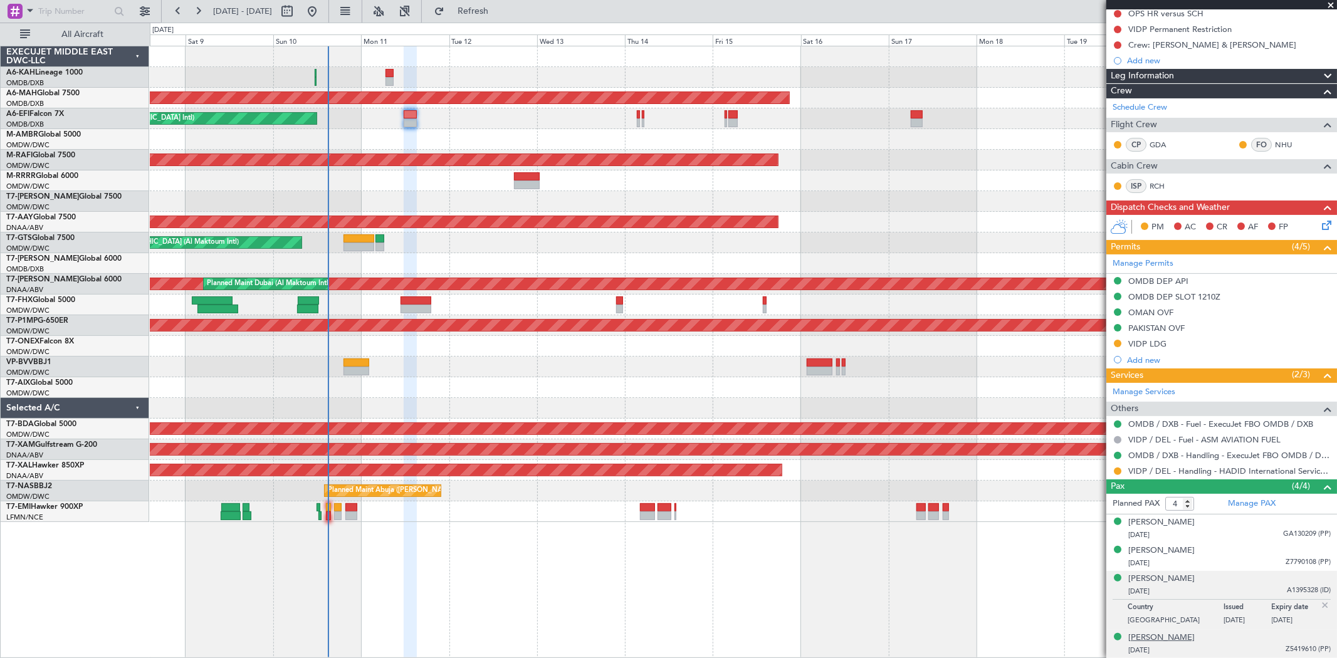
click at [1166, 641] on div "[PERSON_NAME]" at bounding box center [1162, 638] width 66 height 13
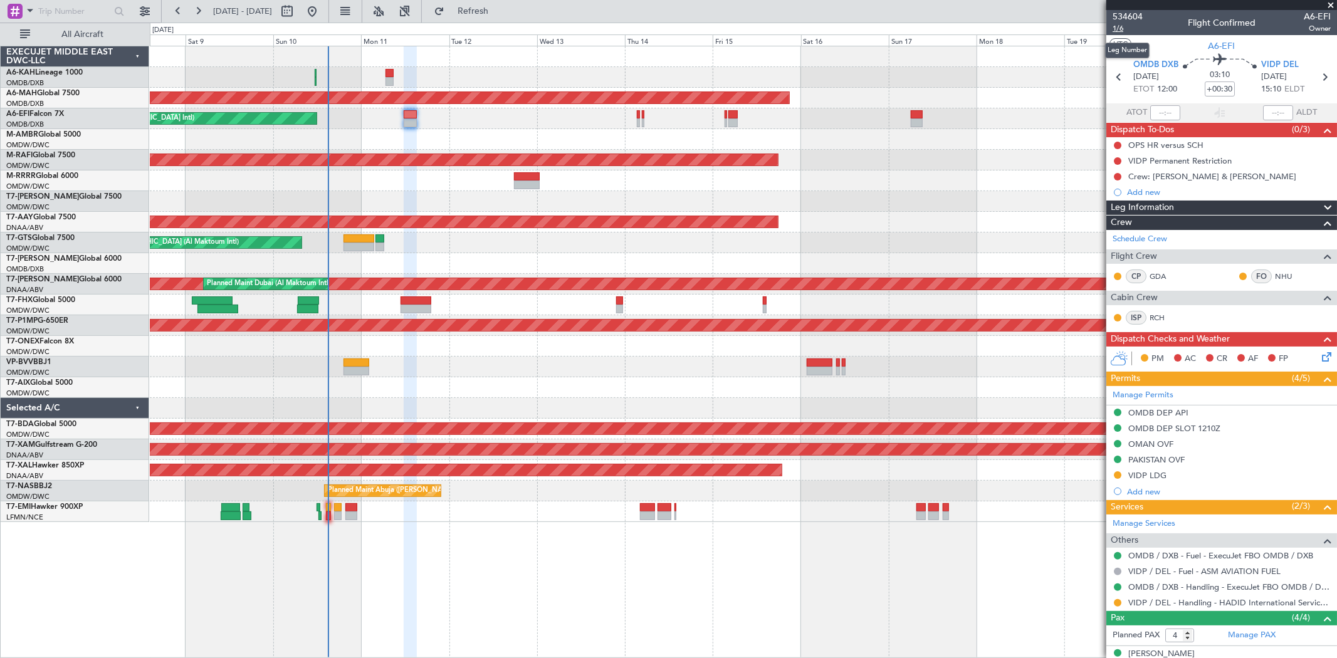
click at [1130, 29] on span "1/6" at bounding box center [1128, 28] width 30 height 11
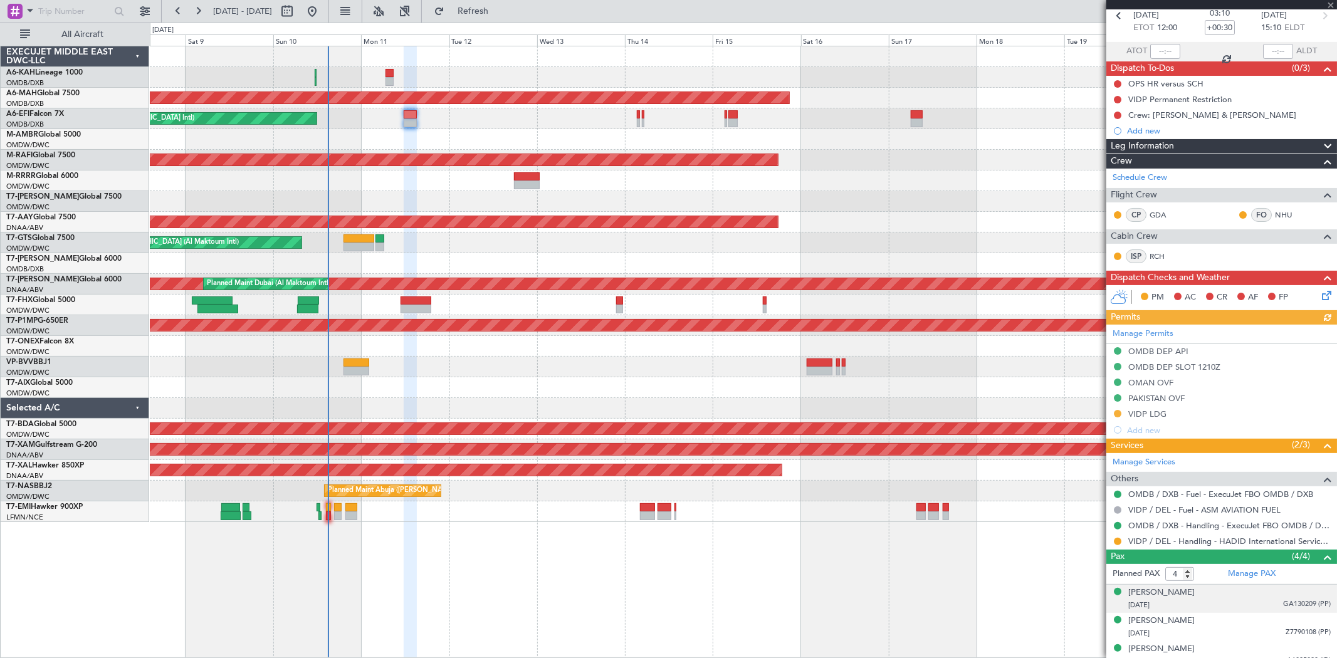
scroll to position [132, 0]
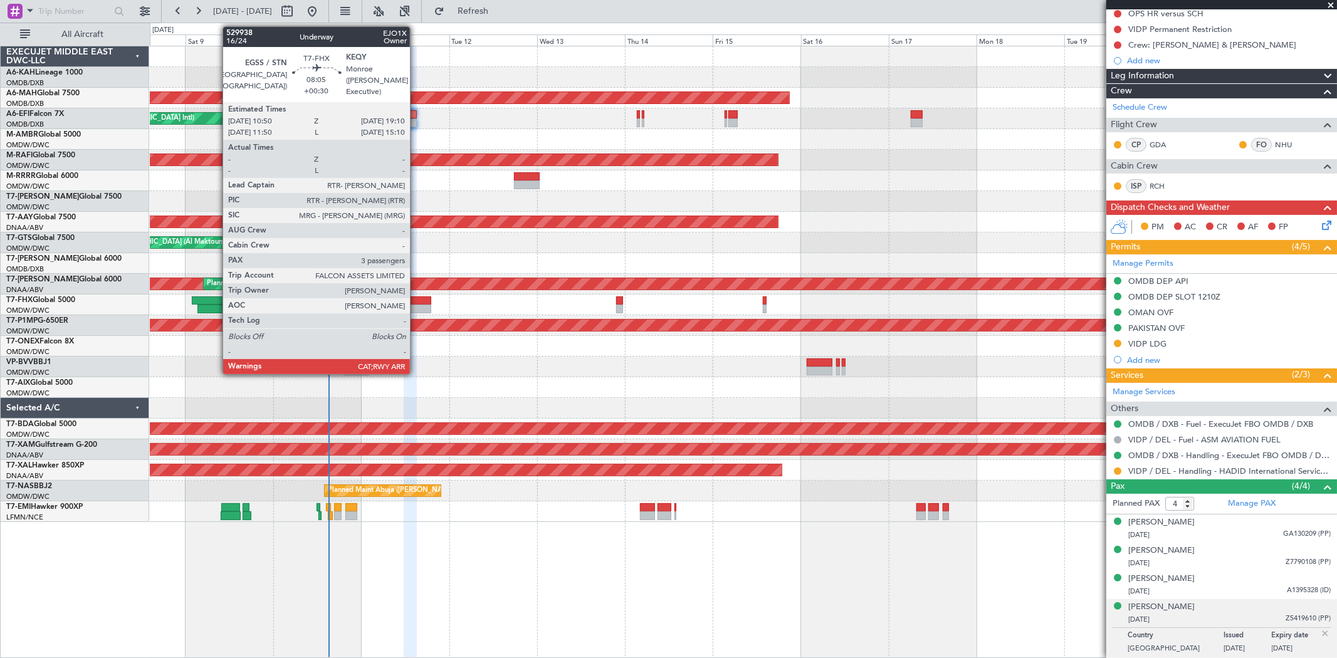
click at [416, 305] on div at bounding box center [416, 309] width 31 height 9
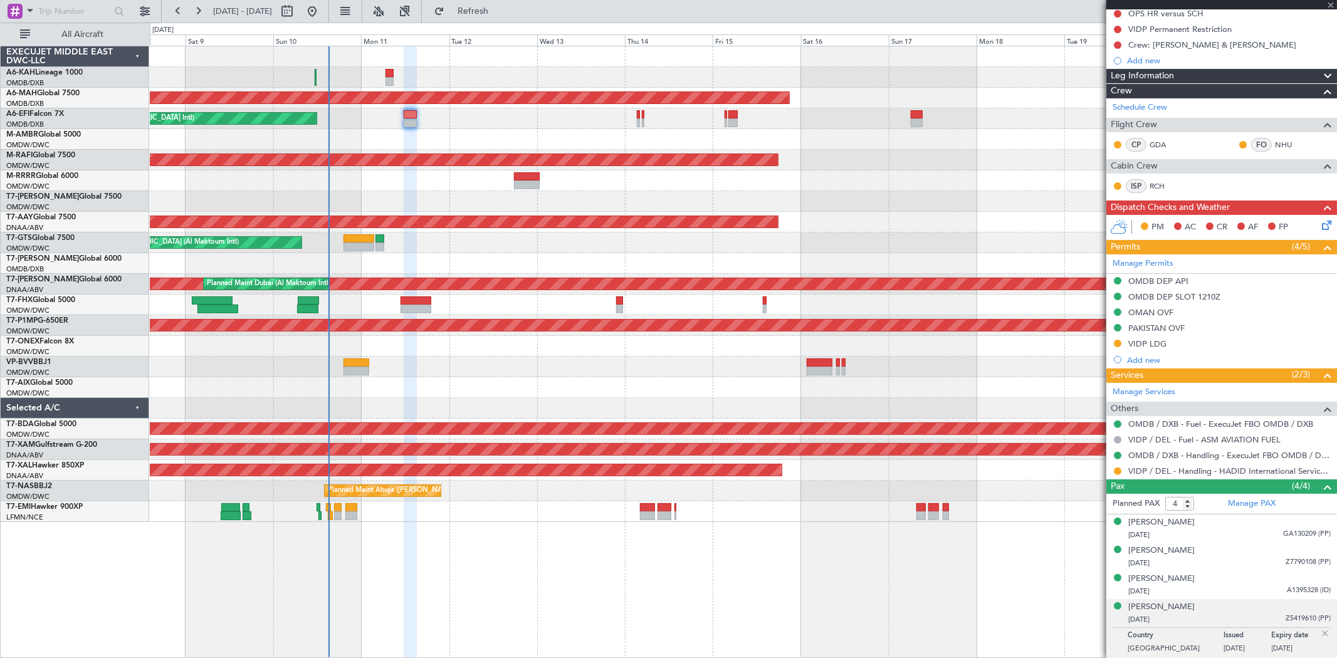
type input "3"
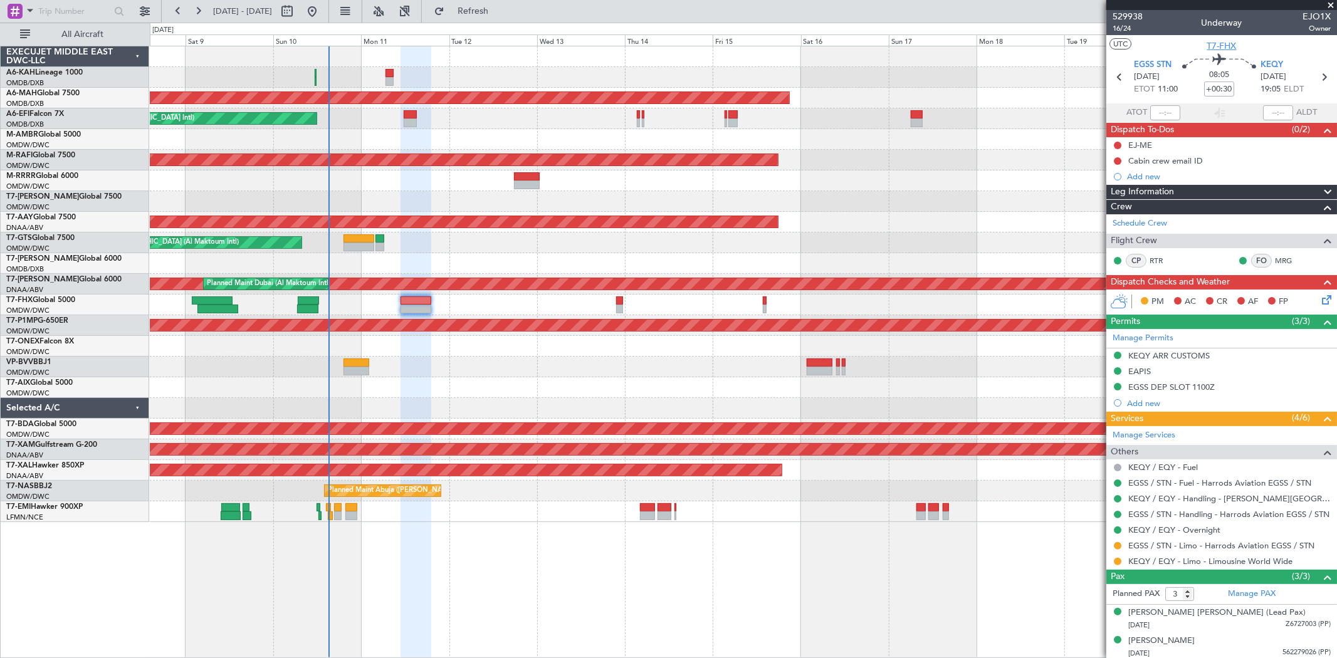
click at [1226, 47] on span "T7-FHX" at bounding box center [1222, 46] width 29 height 13
click at [1256, 593] on link "Manage PAX" at bounding box center [1252, 594] width 48 height 13
click at [1214, 43] on span "T7-FHX" at bounding box center [1222, 46] width 29 height 13
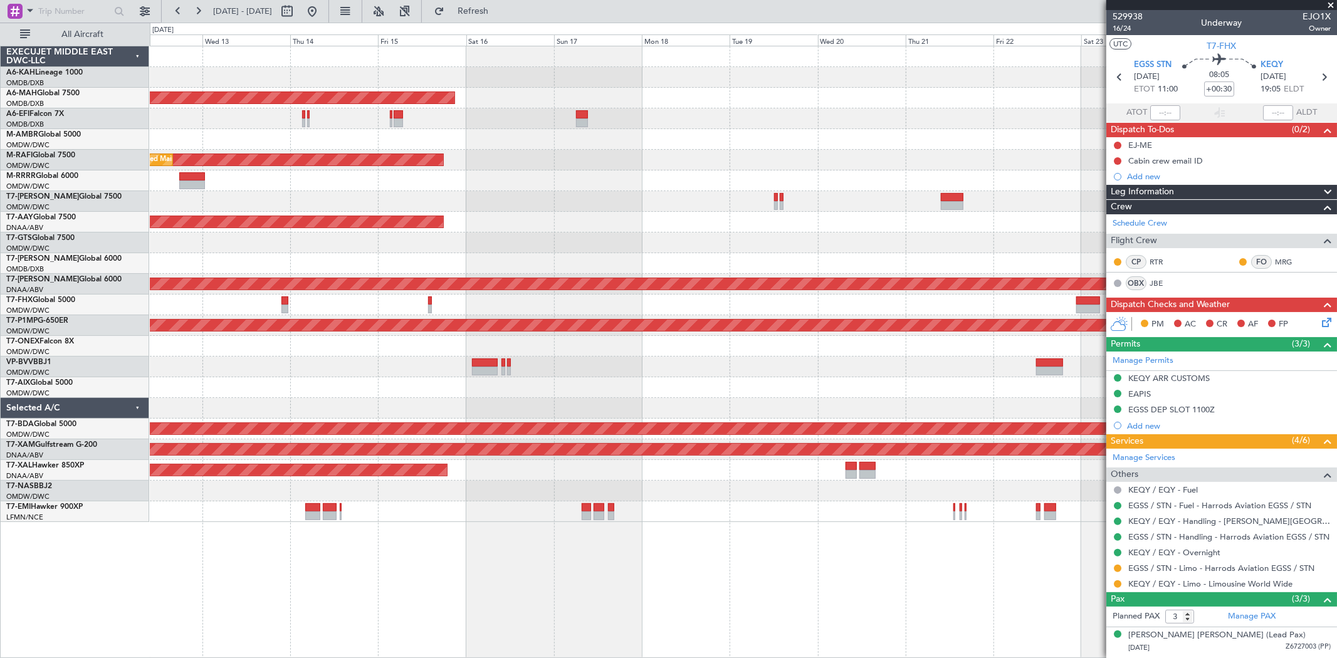
click at [621, 230] on div "Planned Maint Dubai (Dubai Intl) Unplanned Maint Dubai (Dubai Intl) Planned Mai…" at bounding box center [743, 284] width 1187 height 476
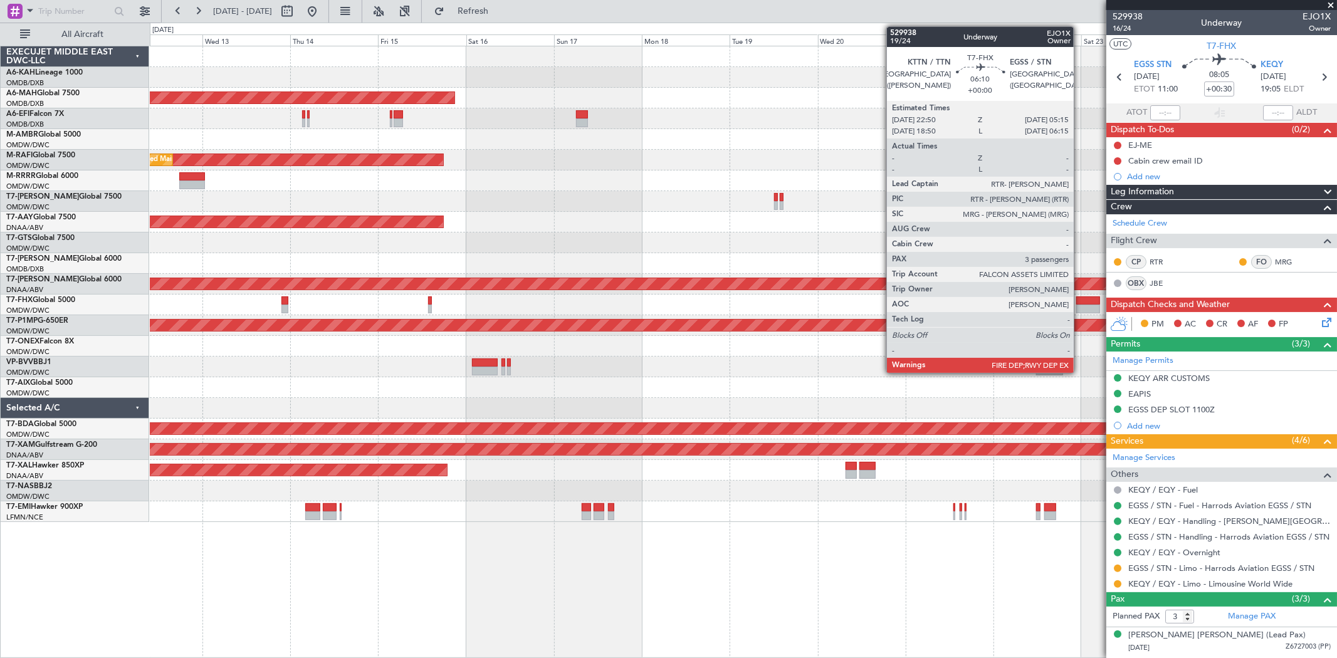
click at [1080, 305] on div at bounding box center [1089, 309] width 24 height 9
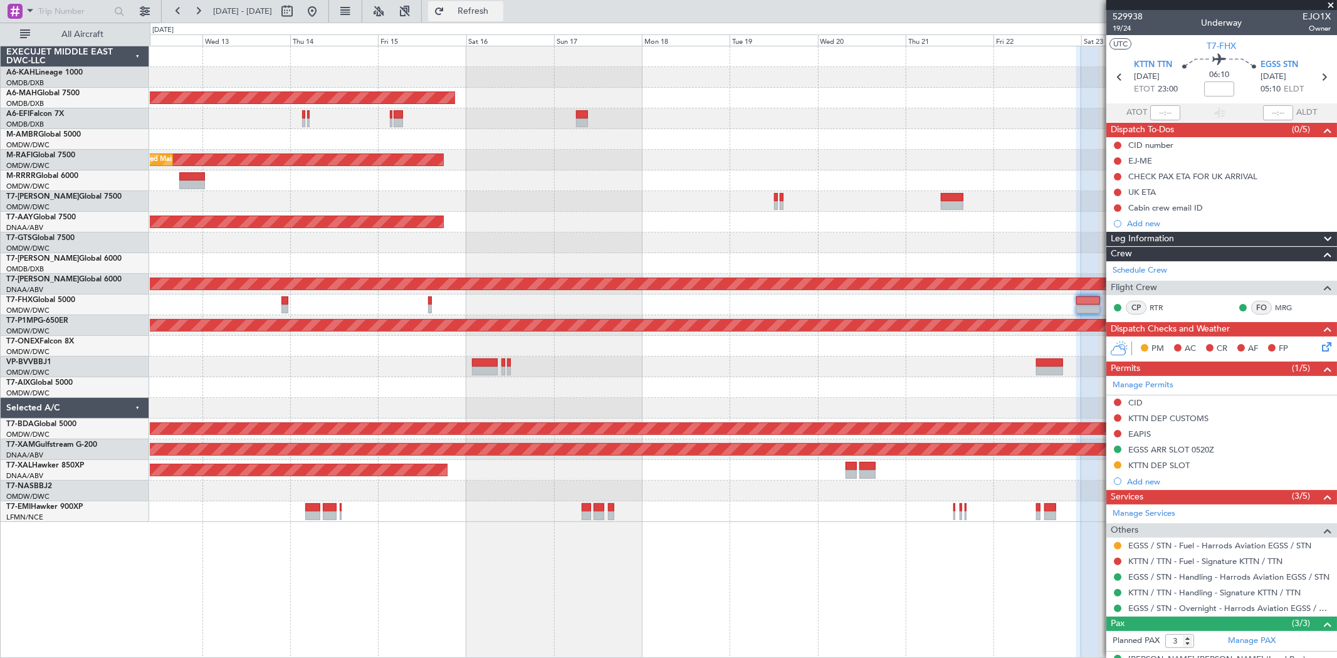
click at [503, 4] on button "Refresh" at bounding box center [465, 11] width 75 height 20
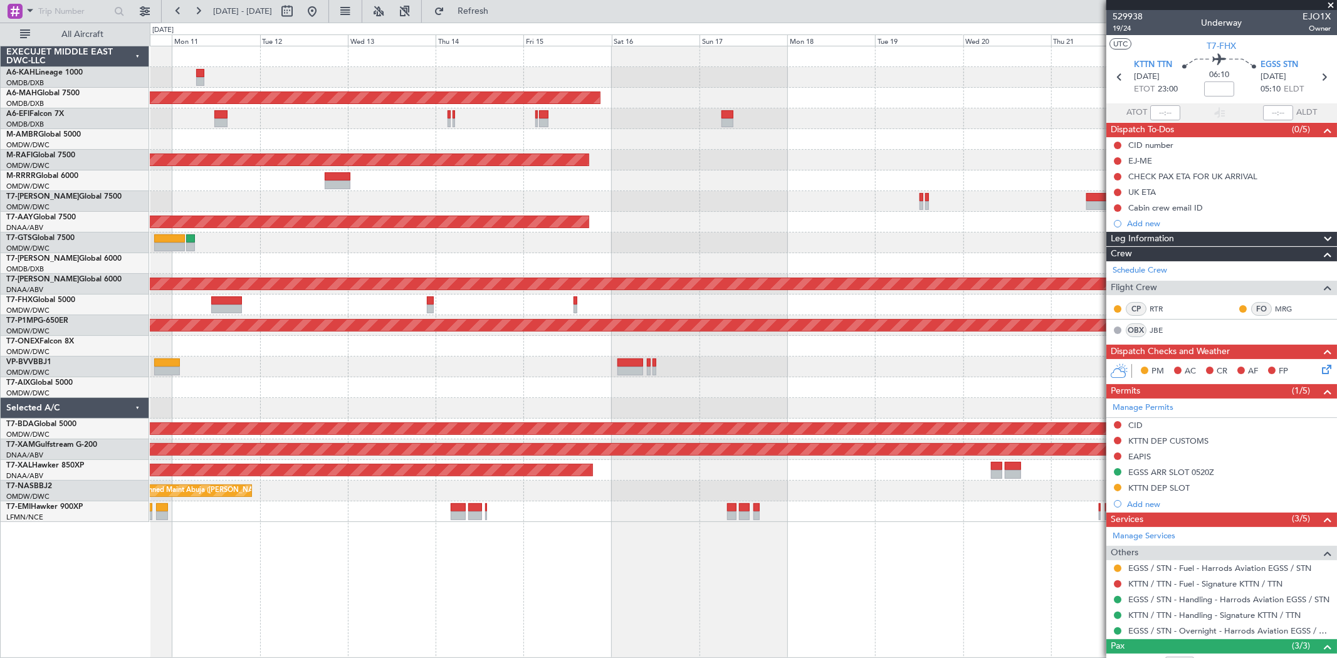
click at [705, 229] on div "Unplanned Maint [GEOGRAPHIC_DATA] (Al Maktoum Intl)" at bounding box center [743, 222] width 1187 height 21
click at [604, 236] on div "Unplanned Maint [GEOGRAPHIC_DATA] (Al Maktoum Intl)" at bounding box center [743, 243] width 1187 height 21
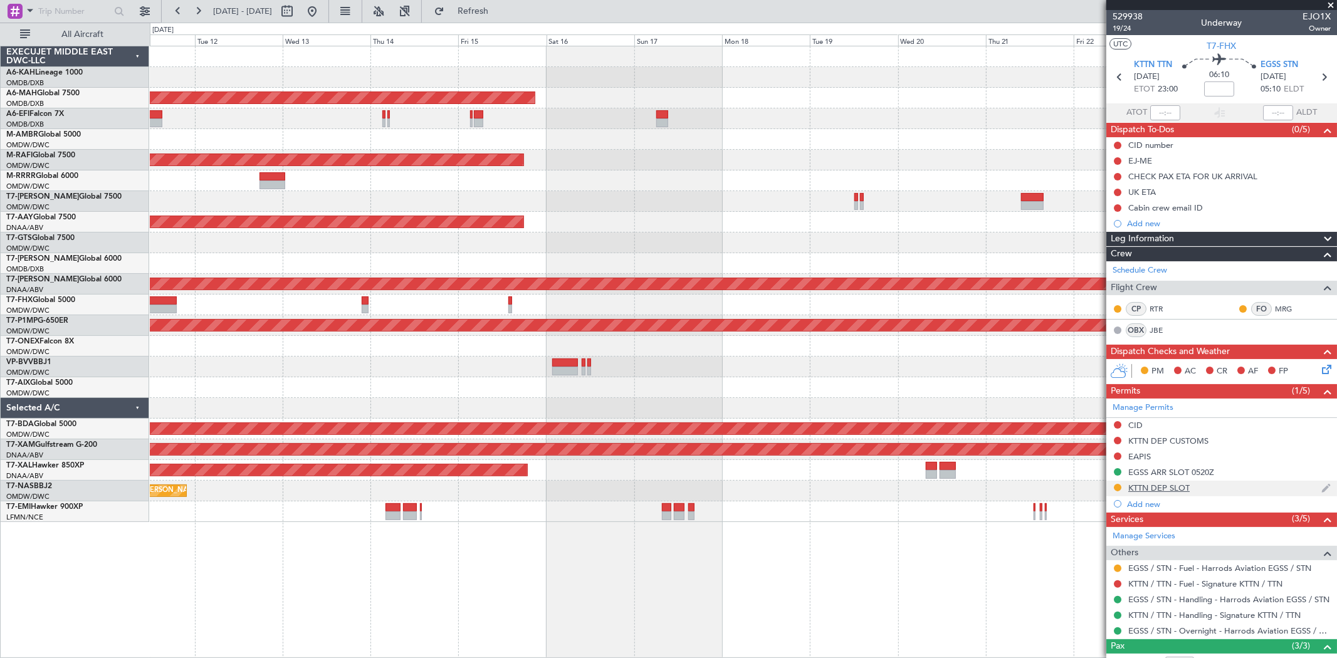
scroll to position [70, 0]
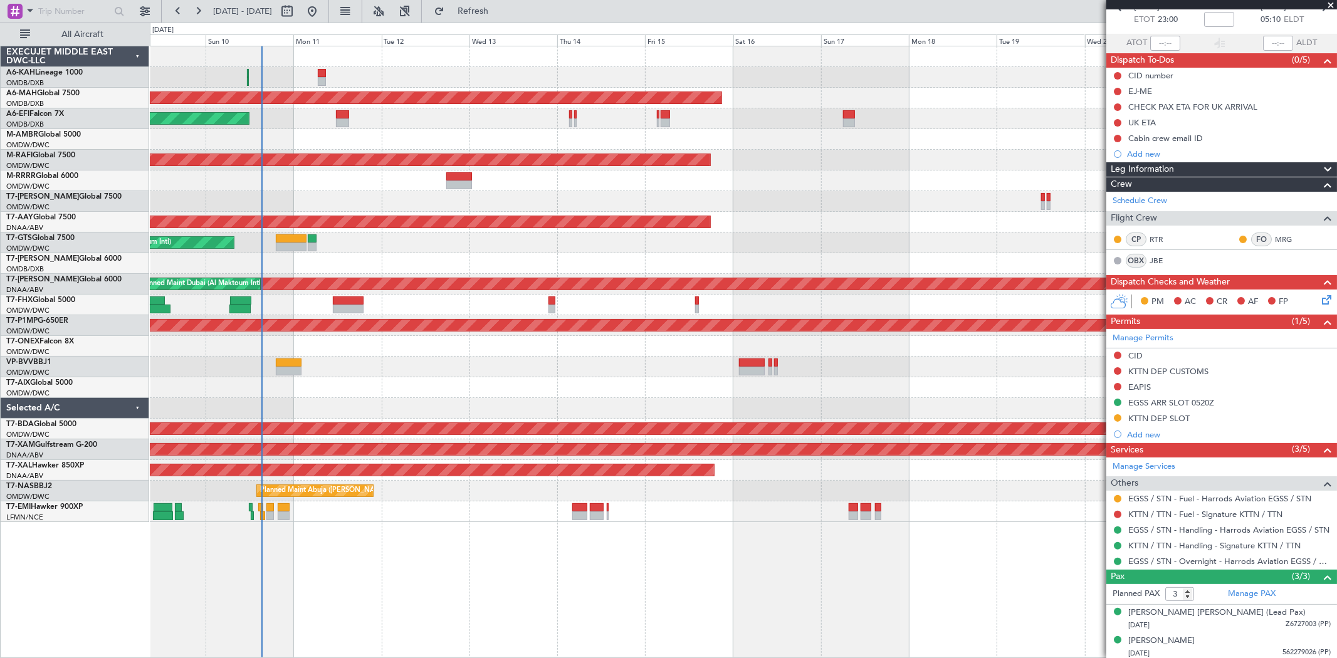
click at [824, 204] on div at bounding box center [743, 201] width 1187 height 21
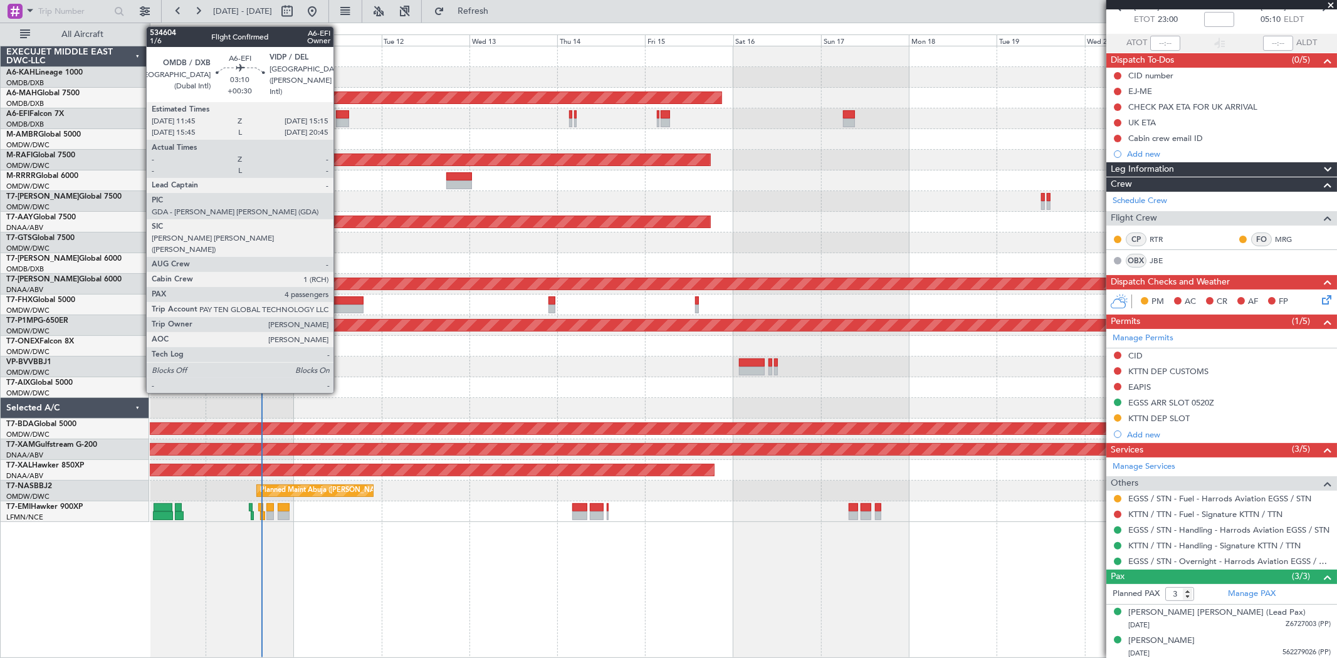
click at [340, 124] on div at bounding box center [342, 123] width 13 height 9
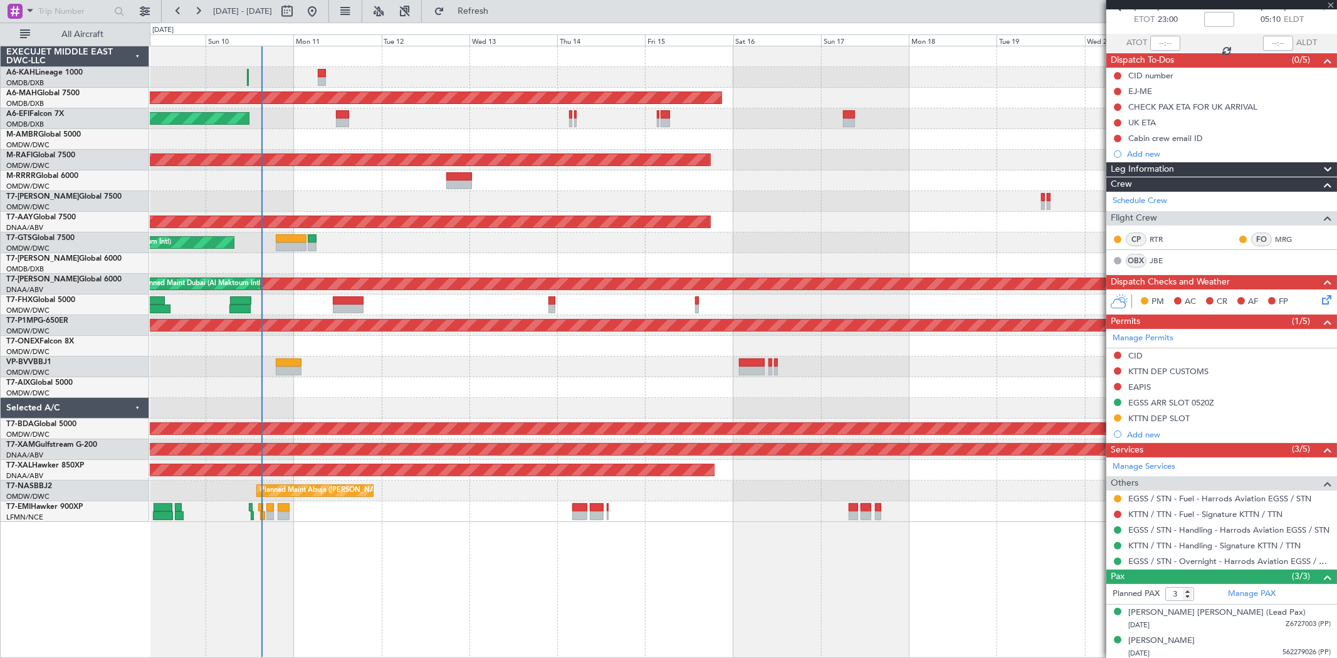
type input "+00:30"
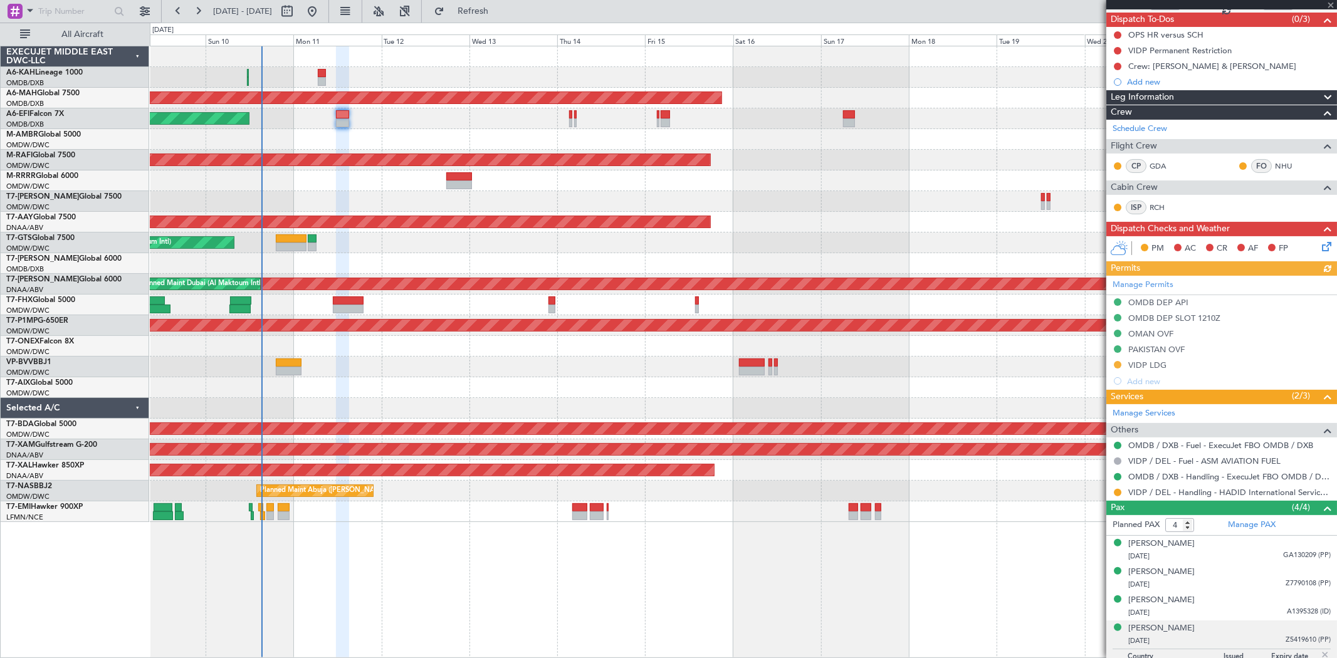
scroll to position [132, 0]
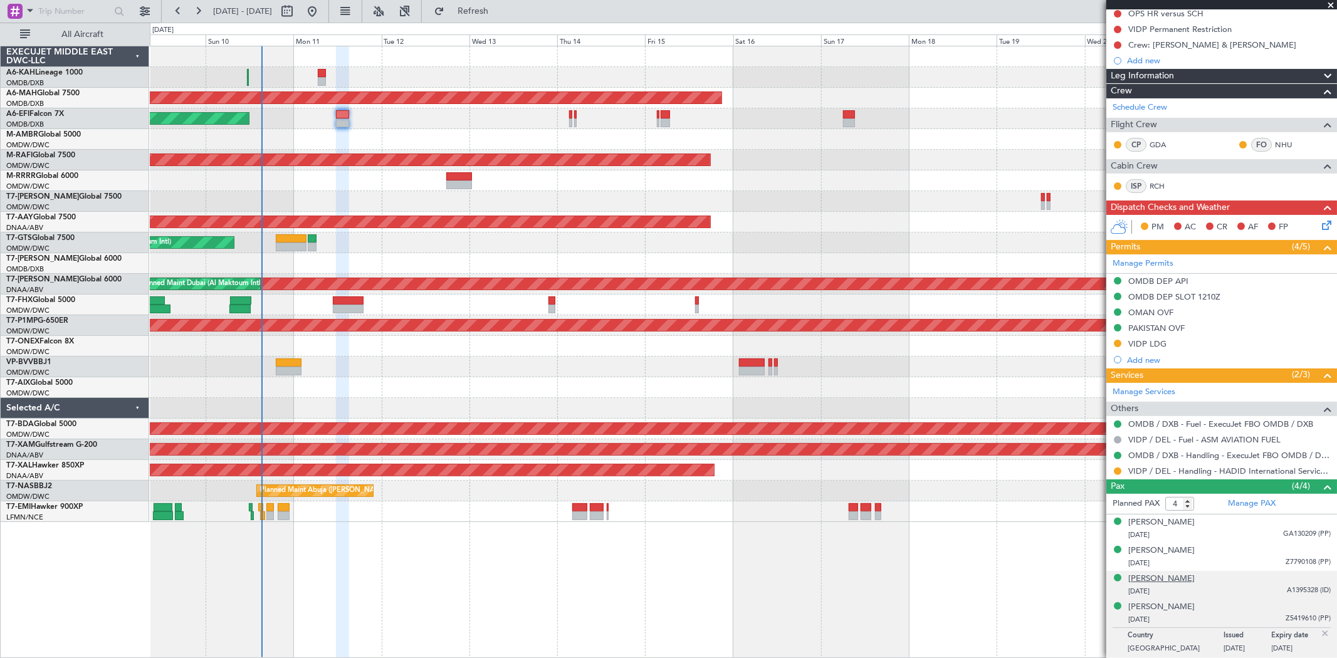
click at [1171, 576] on div "[PERSON_NAME]" at bounding box center [1162, 579] width 66 height 13
click at [1238, 500] on link "Manage PAX" at bounding box center [1252, 504] width 48 height 13
click at [1162, 579] on div "[PERSON_NAME]" at bounding box center [1162, 579] width 66 height 13
click at [1267, 504] on link "Manage PAX" at bounding box center [1252, 504] width 48 height 13
click at [500, 7] on span "Refresh" at bounding box center [473, 11] width 53 height 9
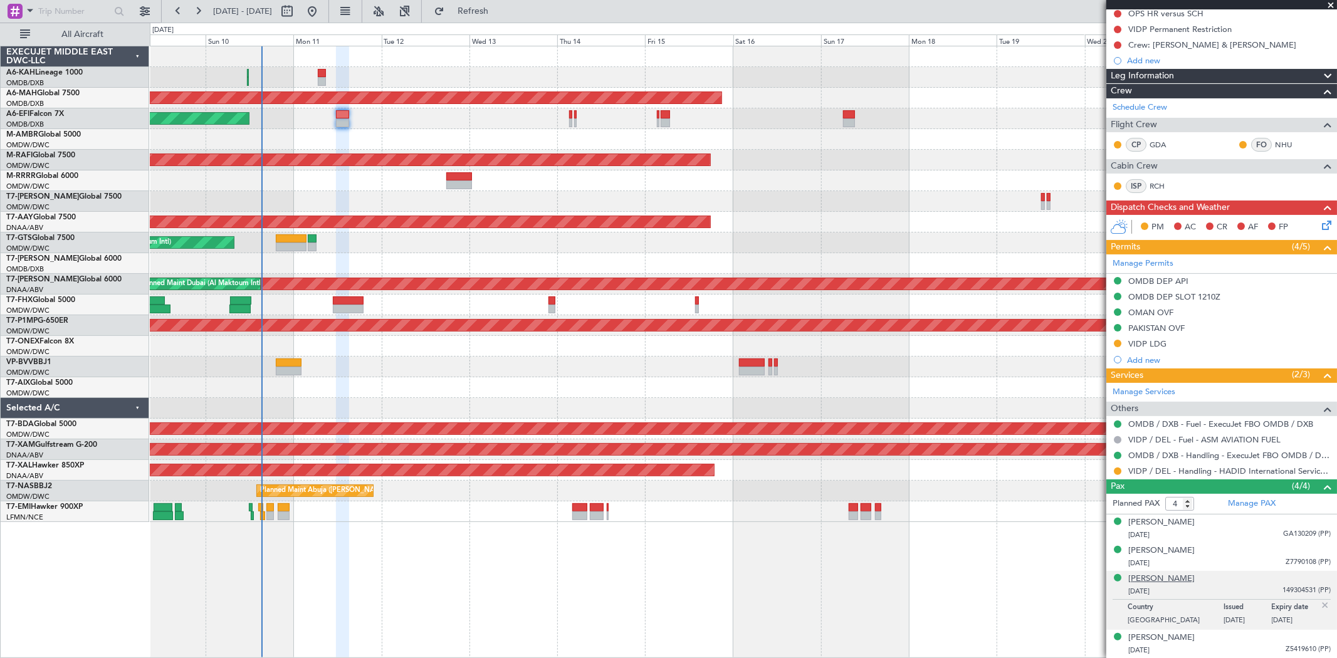
click at [1161, 580] on div "[PERSON_NAME]" at bounding box center [1162, 579] width 66 height 13
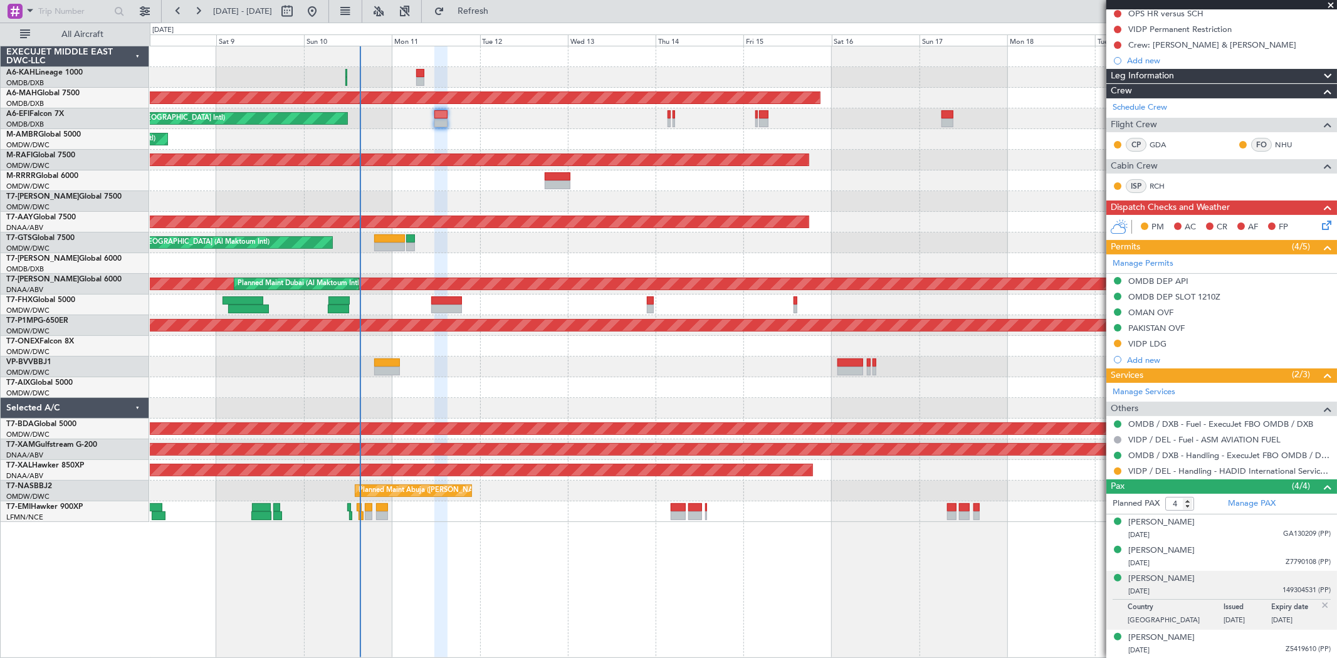
click at [627, 385] on div at bounding box center [743, 387] width 1187 height 21
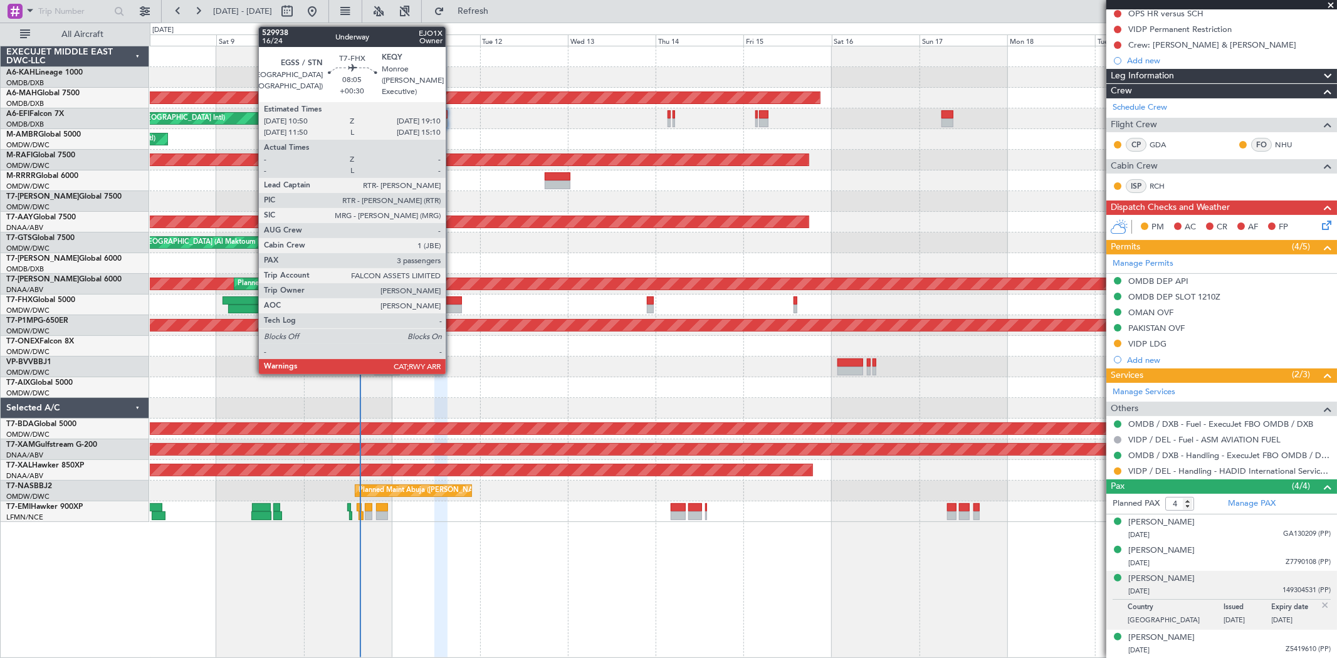
click at [452, 299] on div at bounding box center [446, 301] width 31 height 9
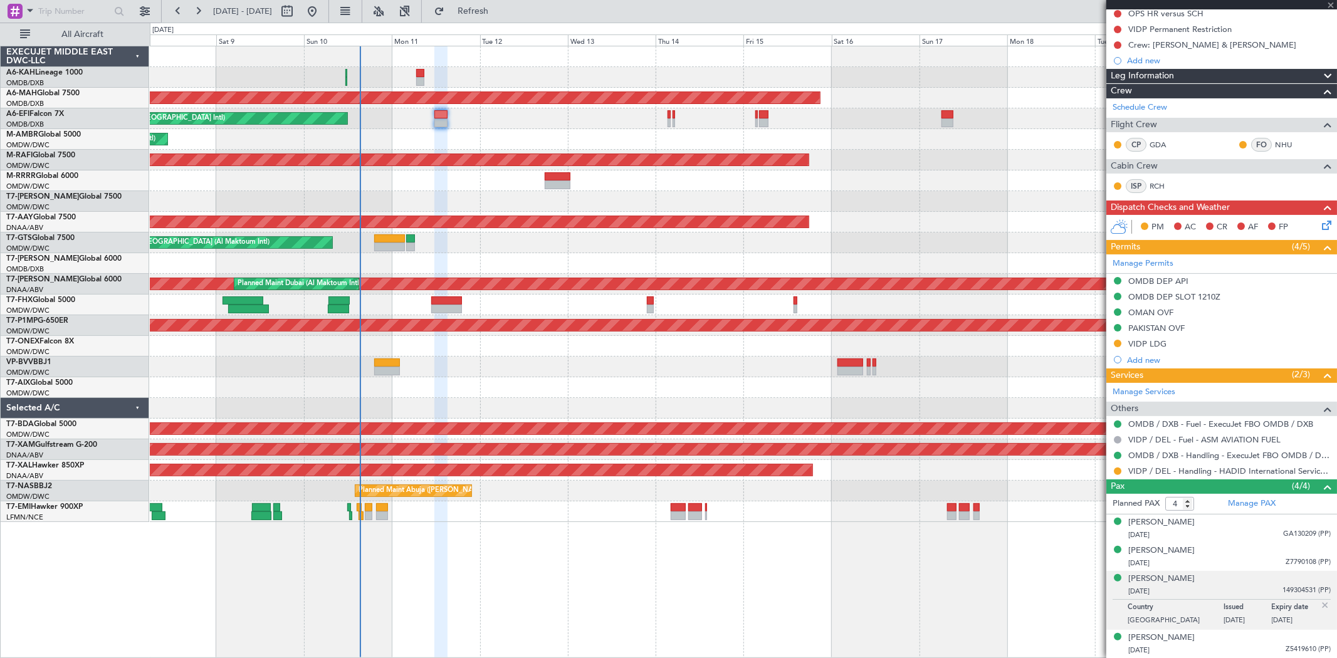
type input "3"
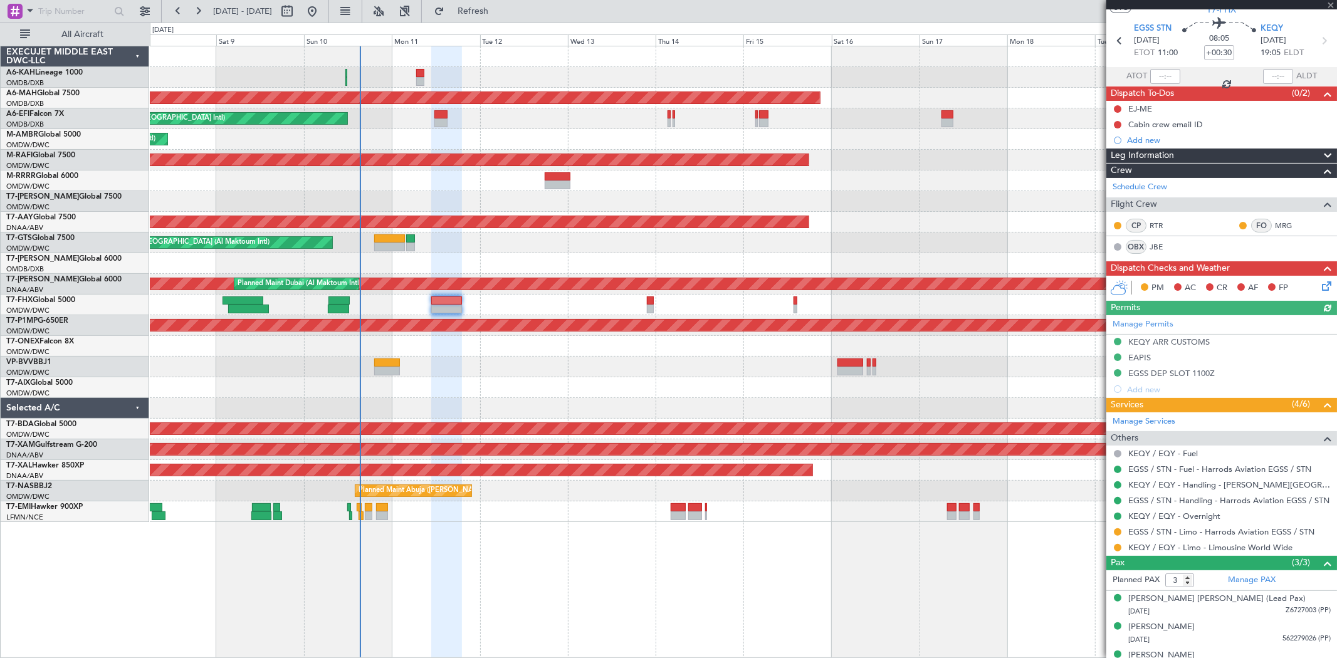
scroll to position [54, 0]
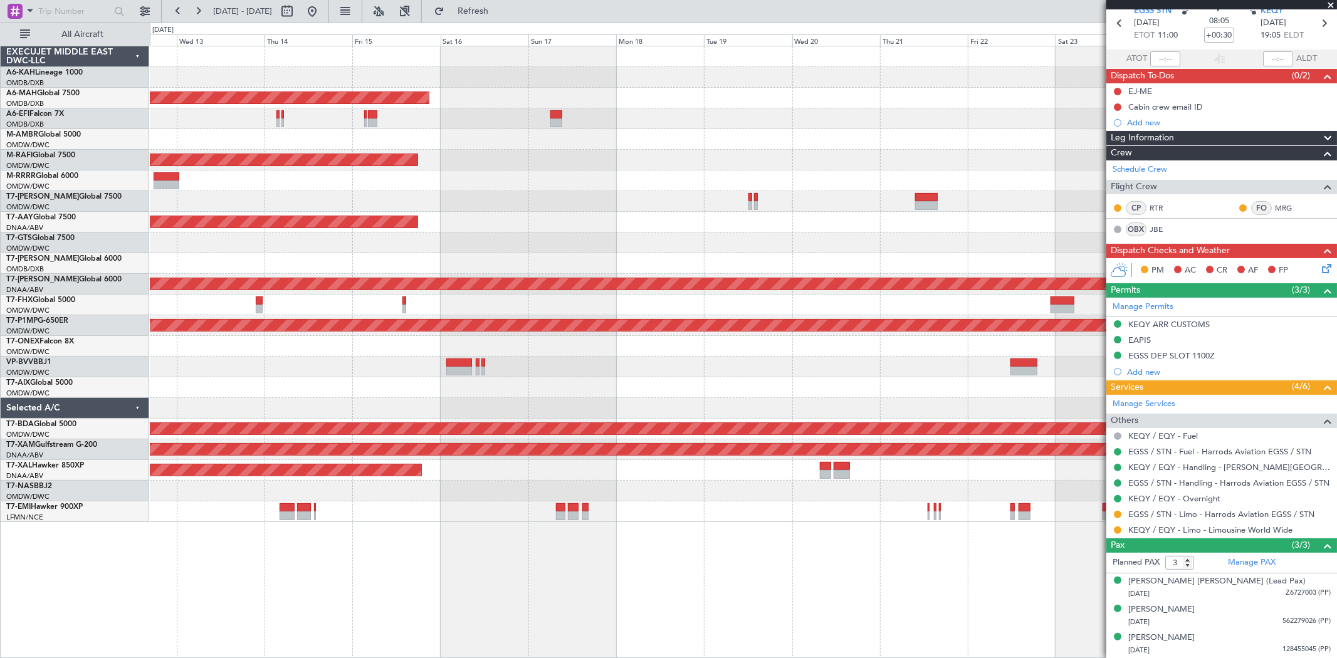
click at [254, 348] on div "Planned Maint Dubai (Dubai Intl) Unplanned Maint Dubai (Dubai Intl) Planned Mai…" at bounding box center [743, 284] width 1187 height 476
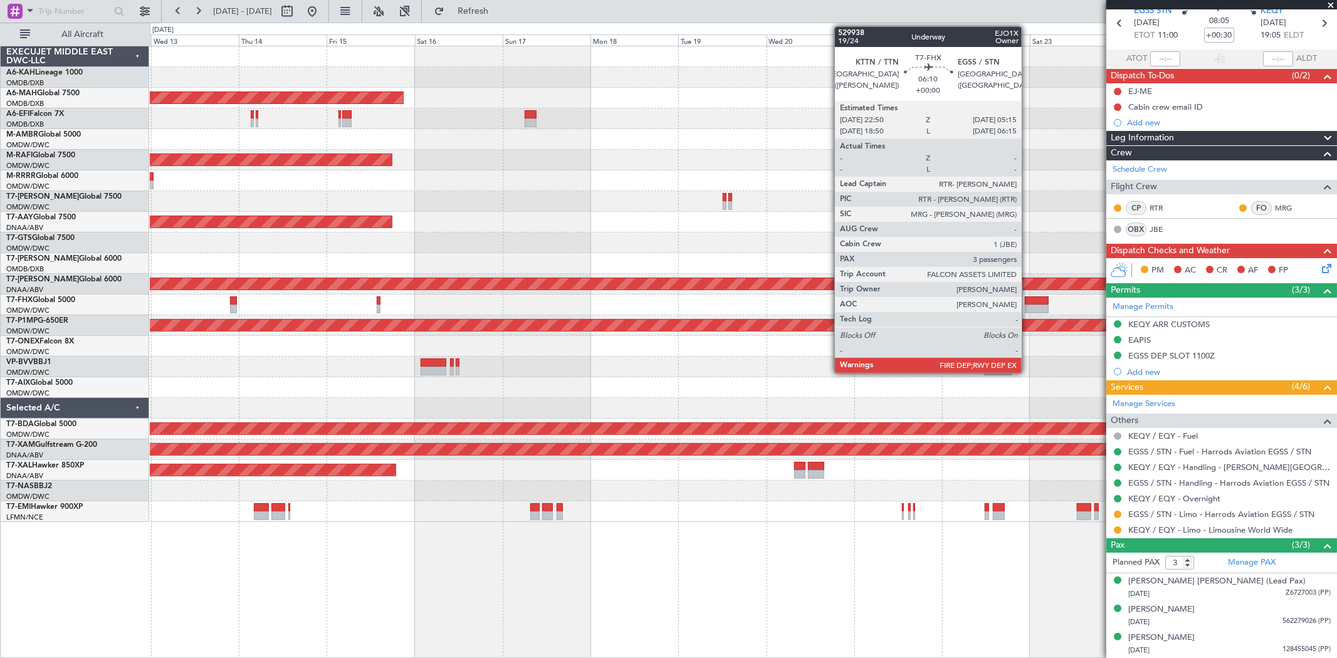
click at [1028, 301] on div at bounding box center [1037, 301] width 24 height 9
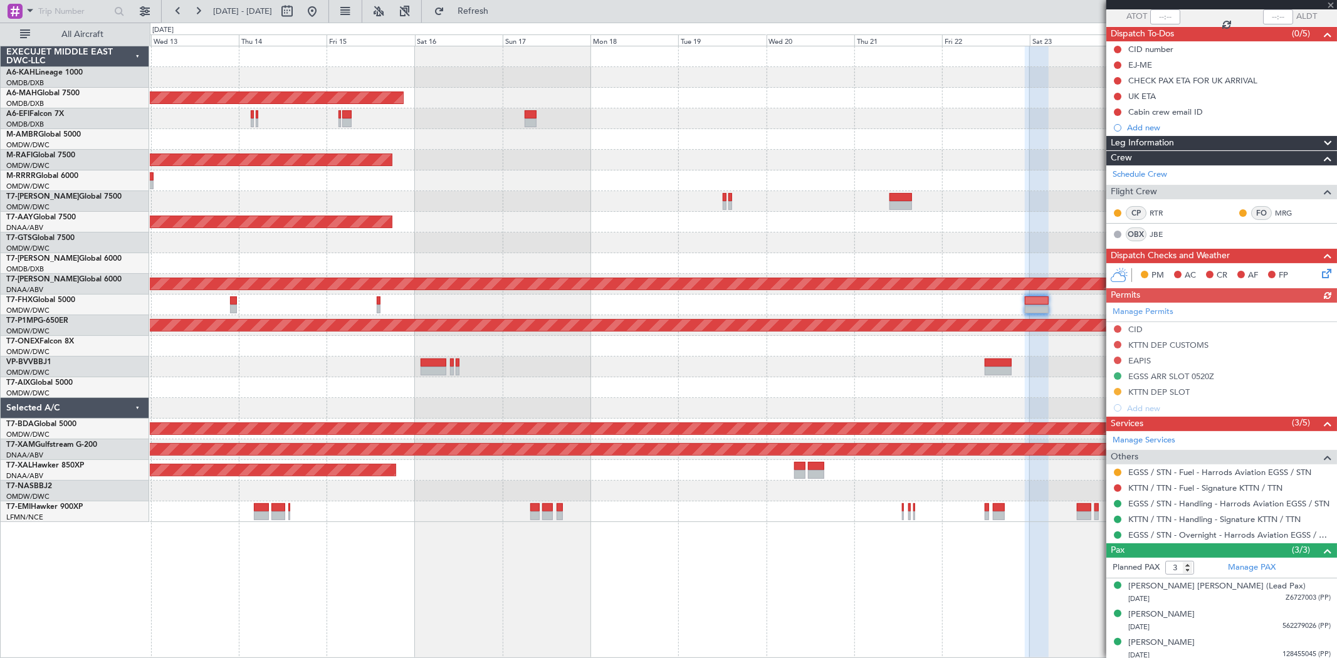
scroll to position [101, 0]
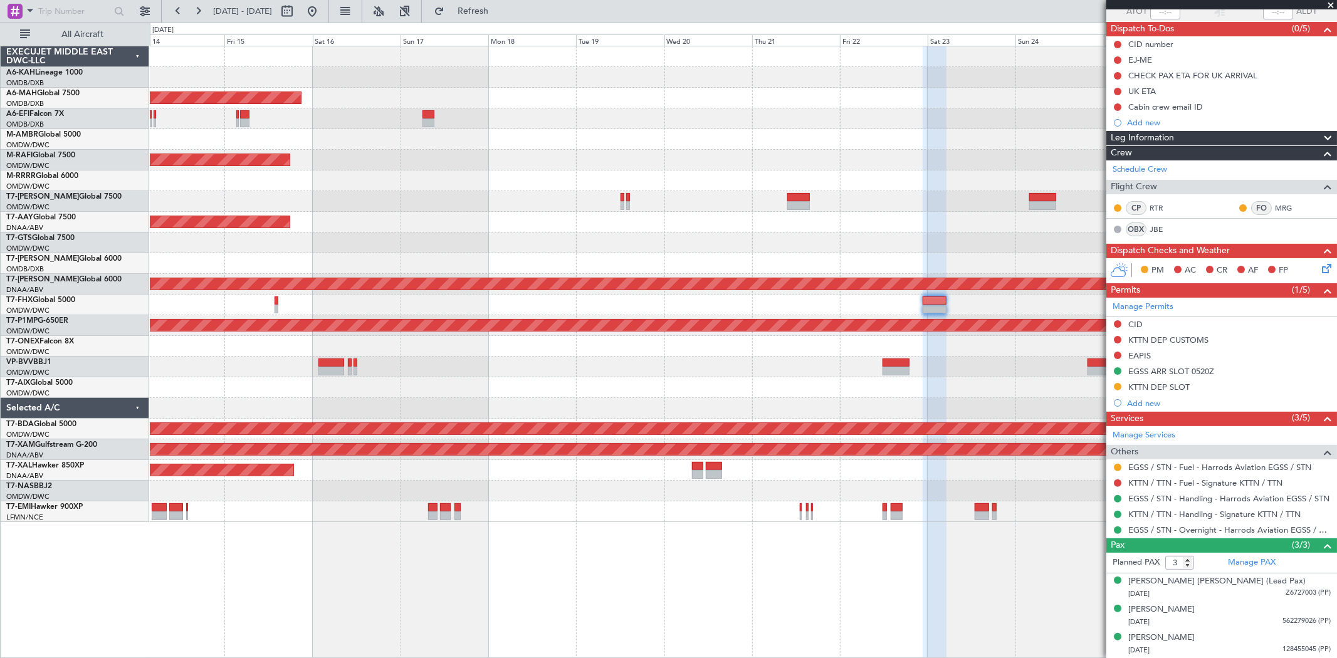
click at [345, 220] on div "Unplanned Maint [GEOGRAPHIC_DATA] (Al Maktoum Intl)" at bounding box center [743, 222] width 1187 height 21
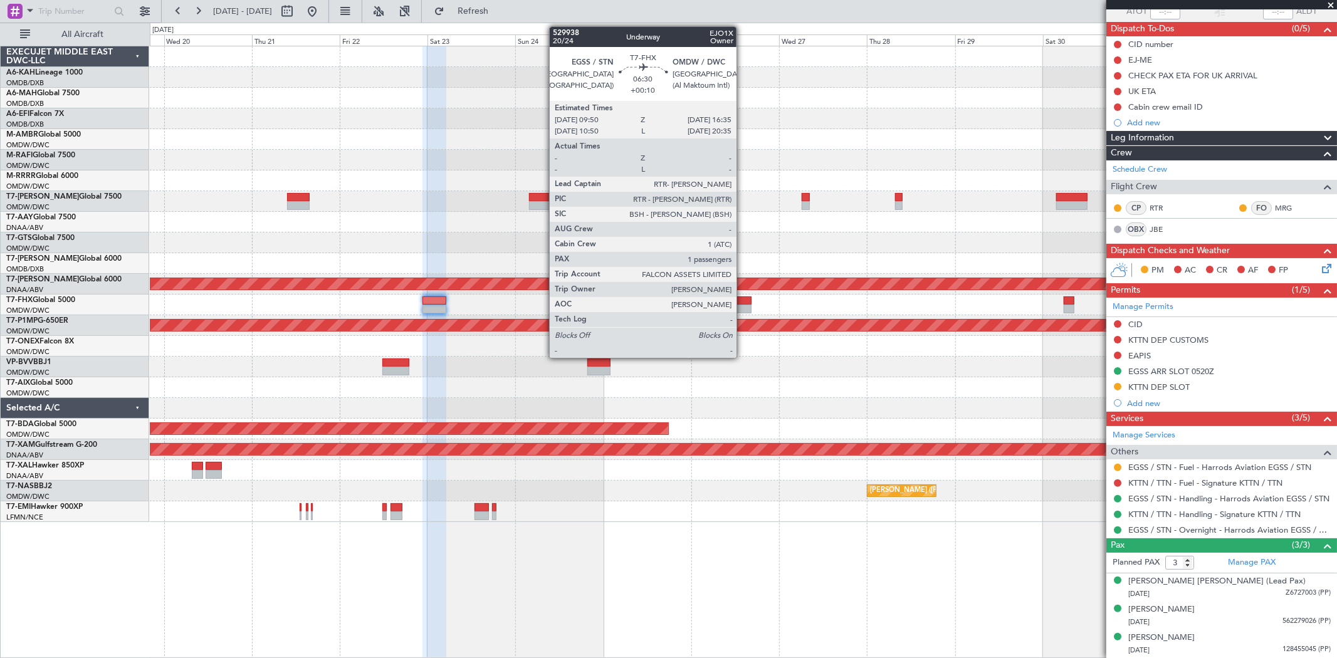
click at [743, 305] on div at bounding box center [739, 309] width 25 height 9
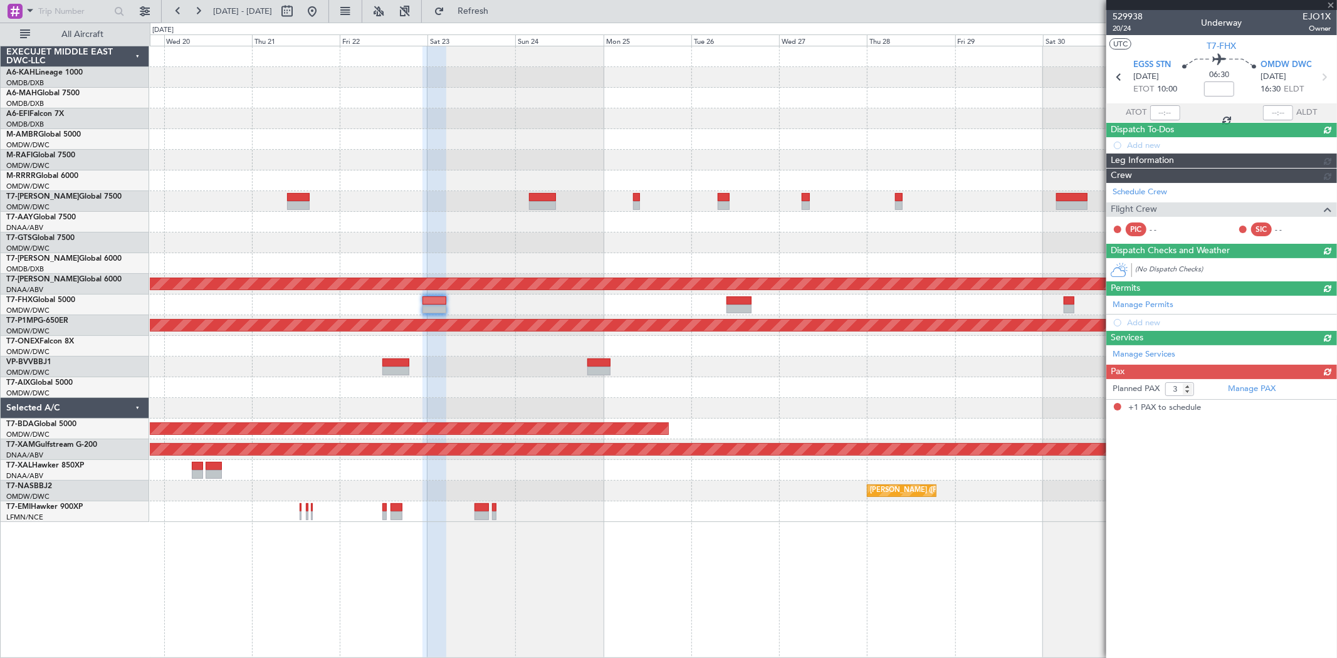
type input "+00:10"
type input "1"
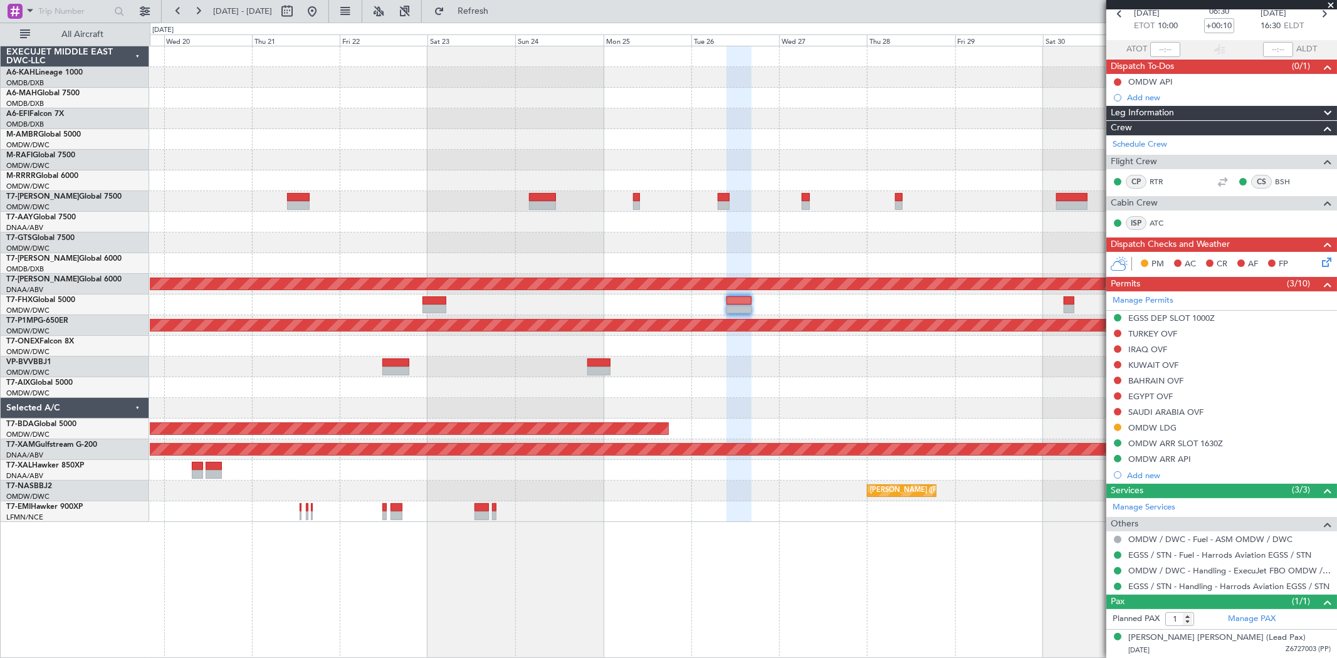
scroll to position [0, 0]
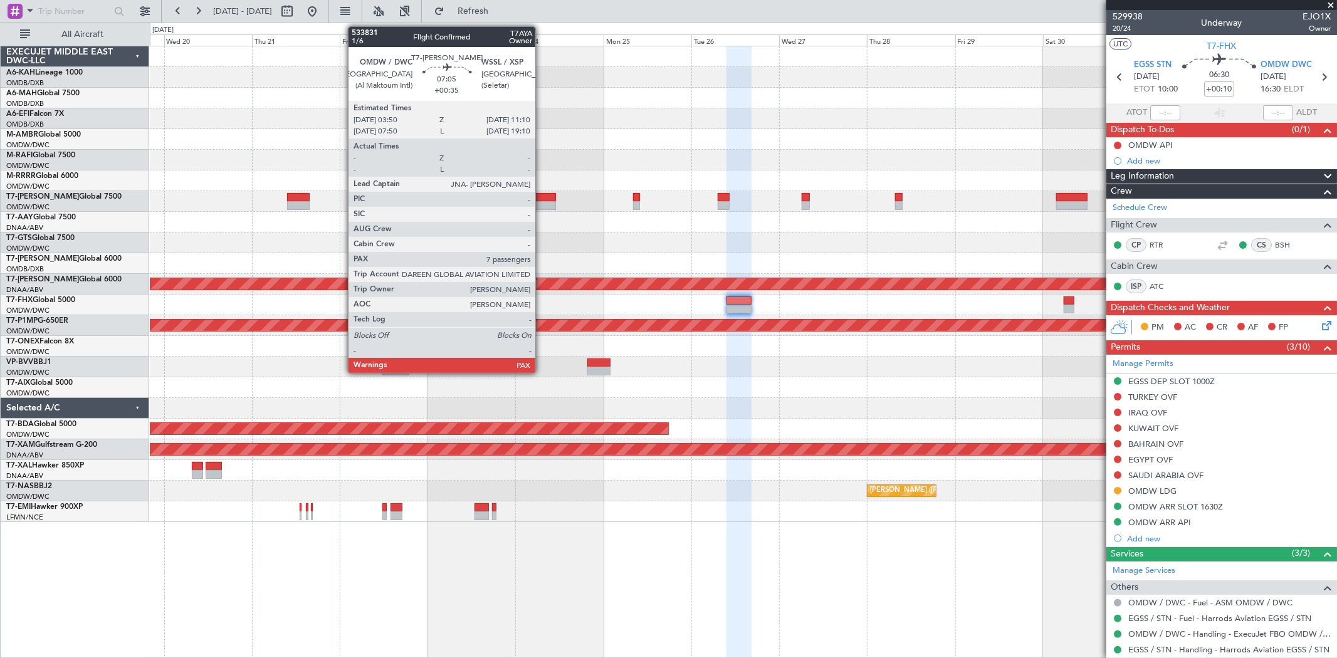
click at [542, 201] on div at bounding box center [542, 205] width 27 height 9
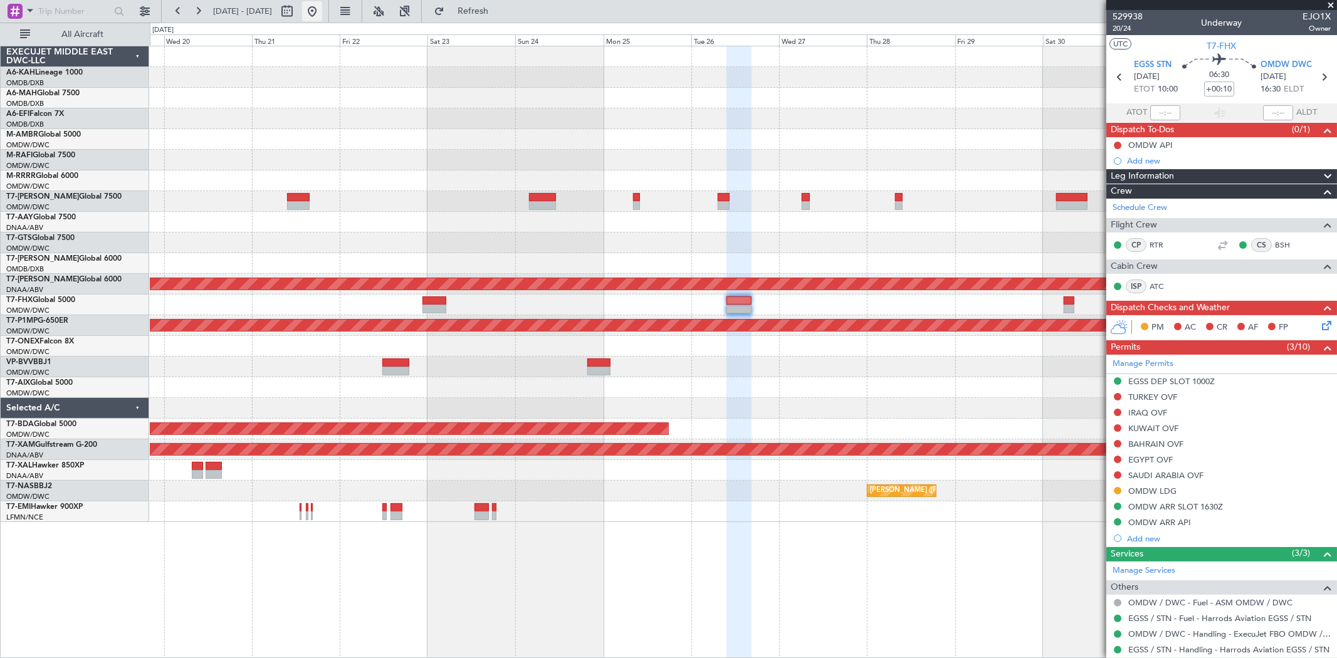
click at [322, 11] on button at bounding box center [312, 11] width 20 height 20
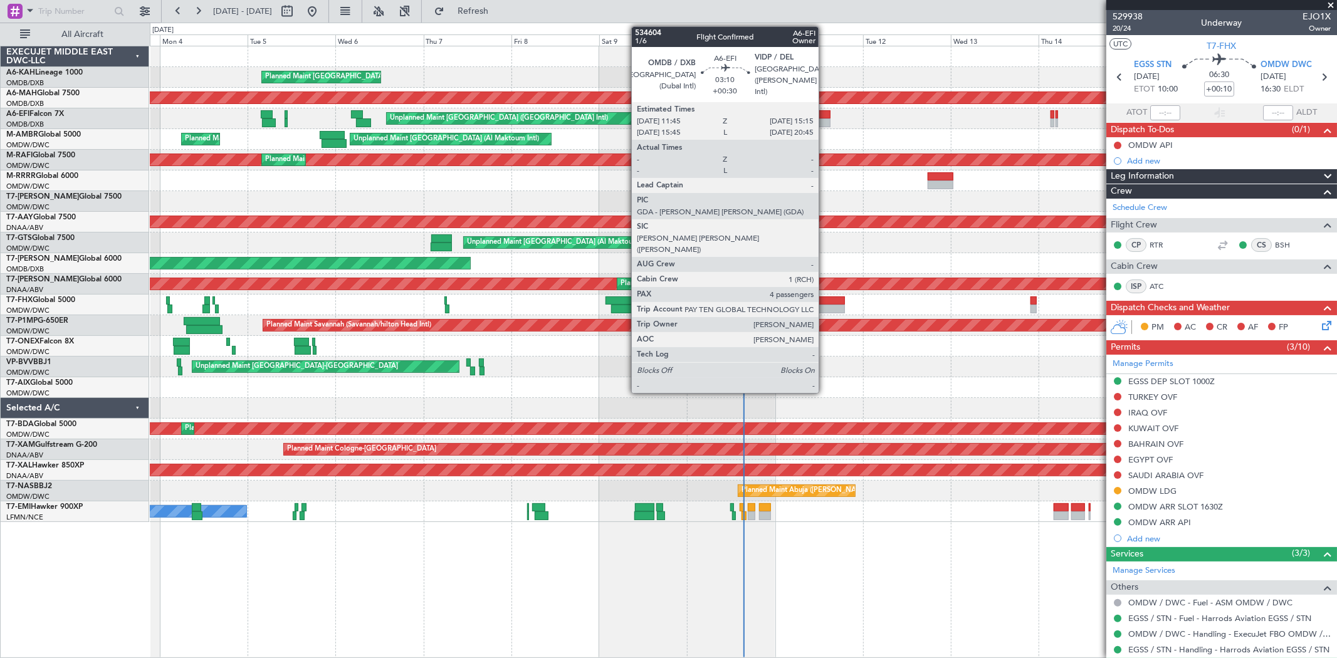
click at [825, 119] on div at bounding box center [824, 123] width 13 height 9
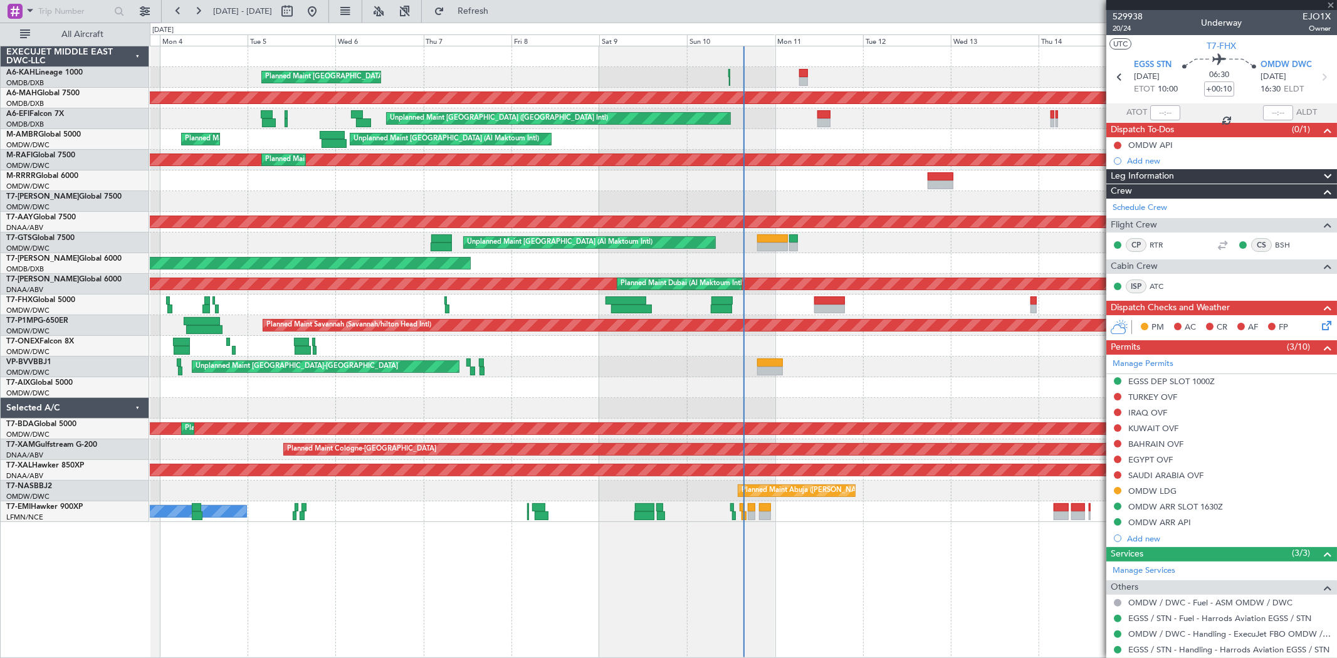
type input "+00:30"
type input "4"
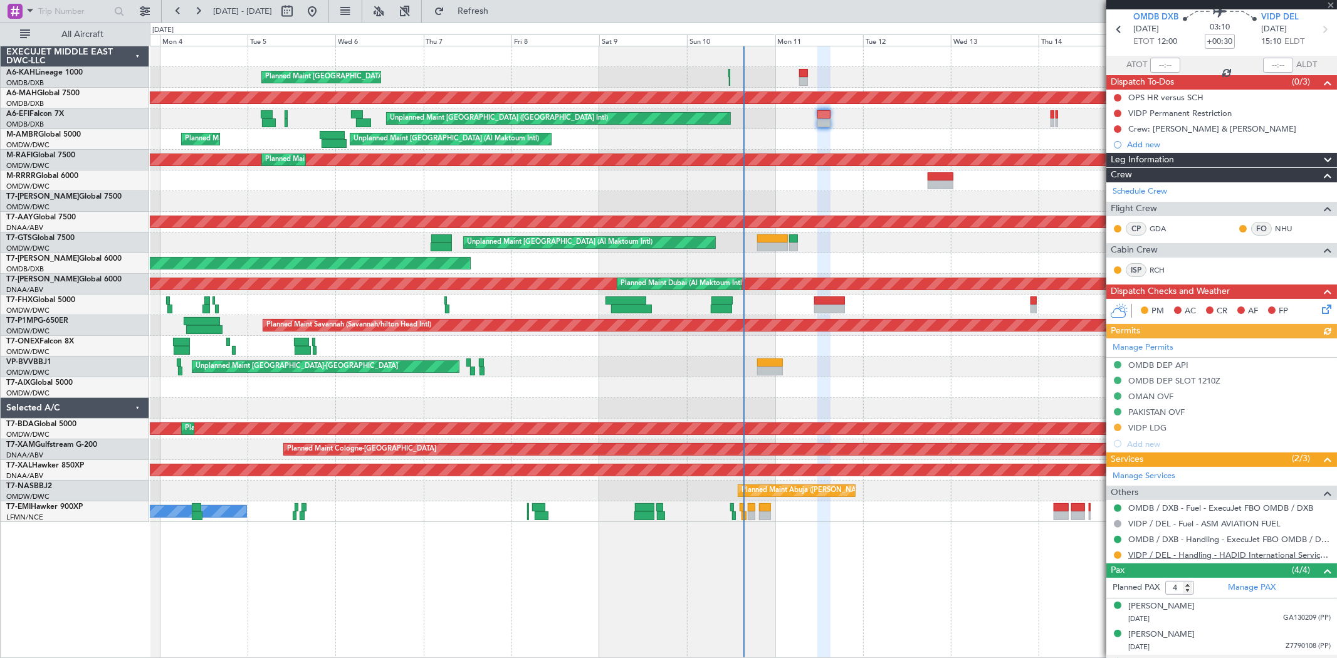
scroll to position [70, 0]
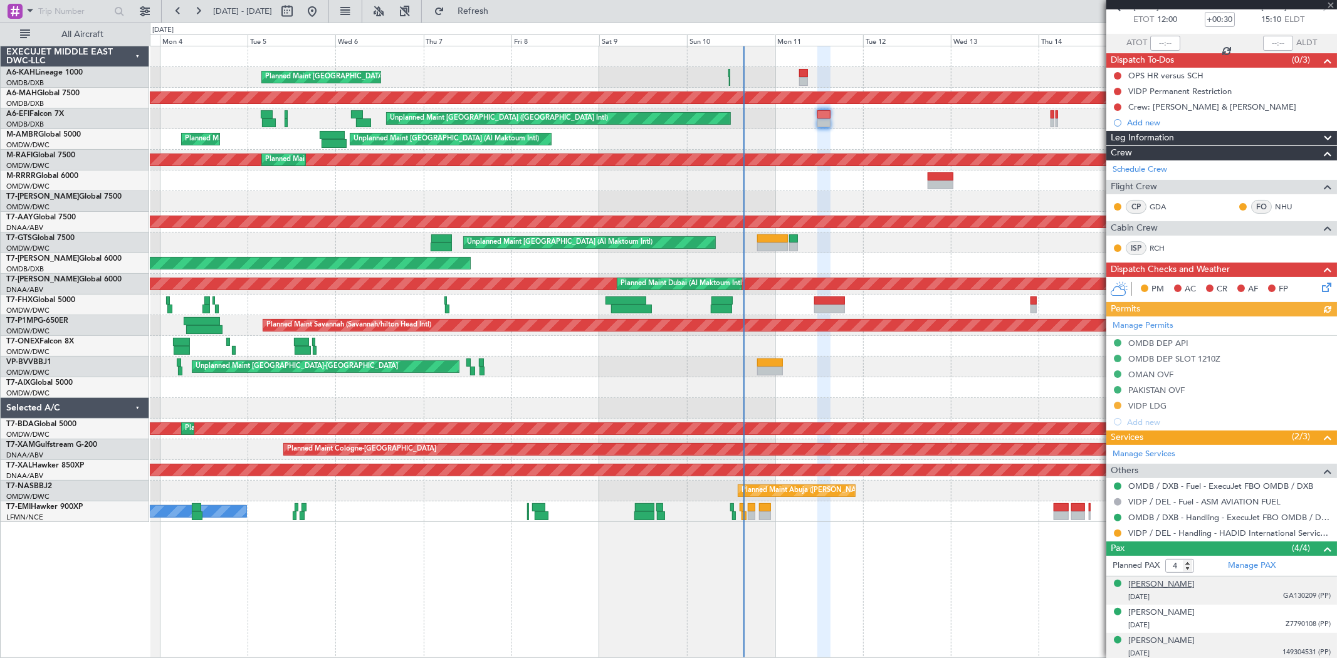
click at [1151, 584] on div "[PERSON_NAME]" at bounding box center [1162, 585] width 66 height 13
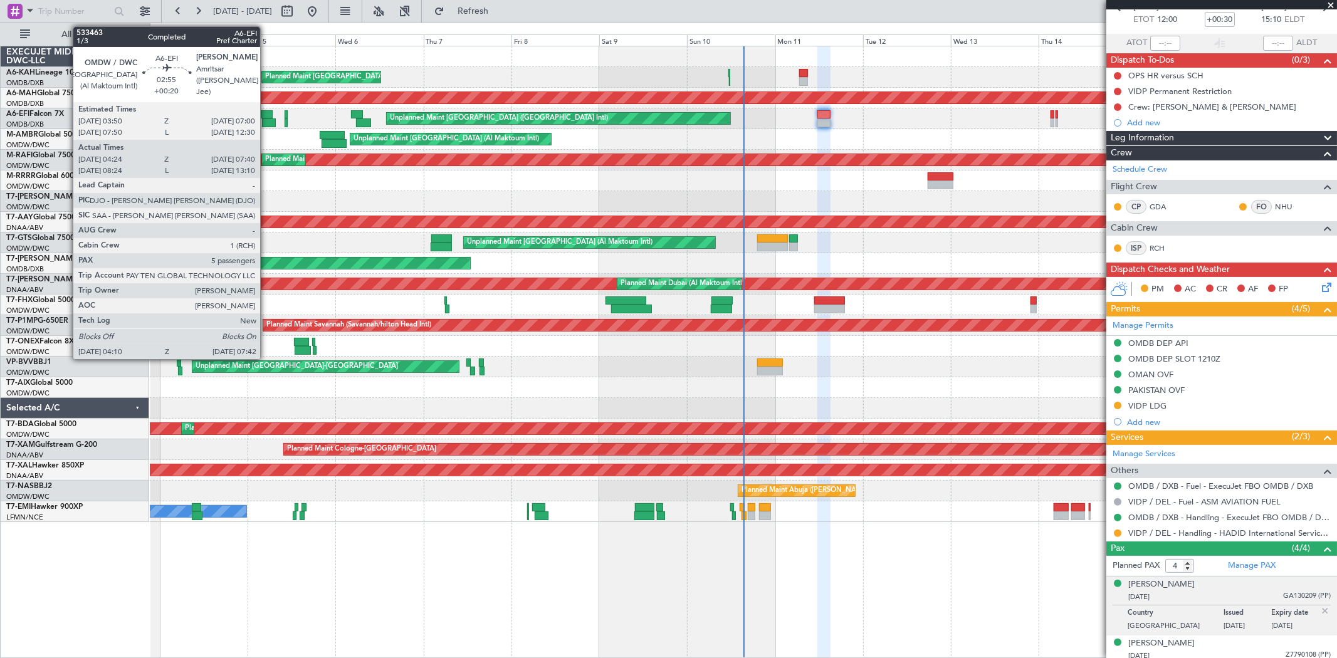
click at [266, 111] on div at bounding box center [267, 114] width 12 height 9
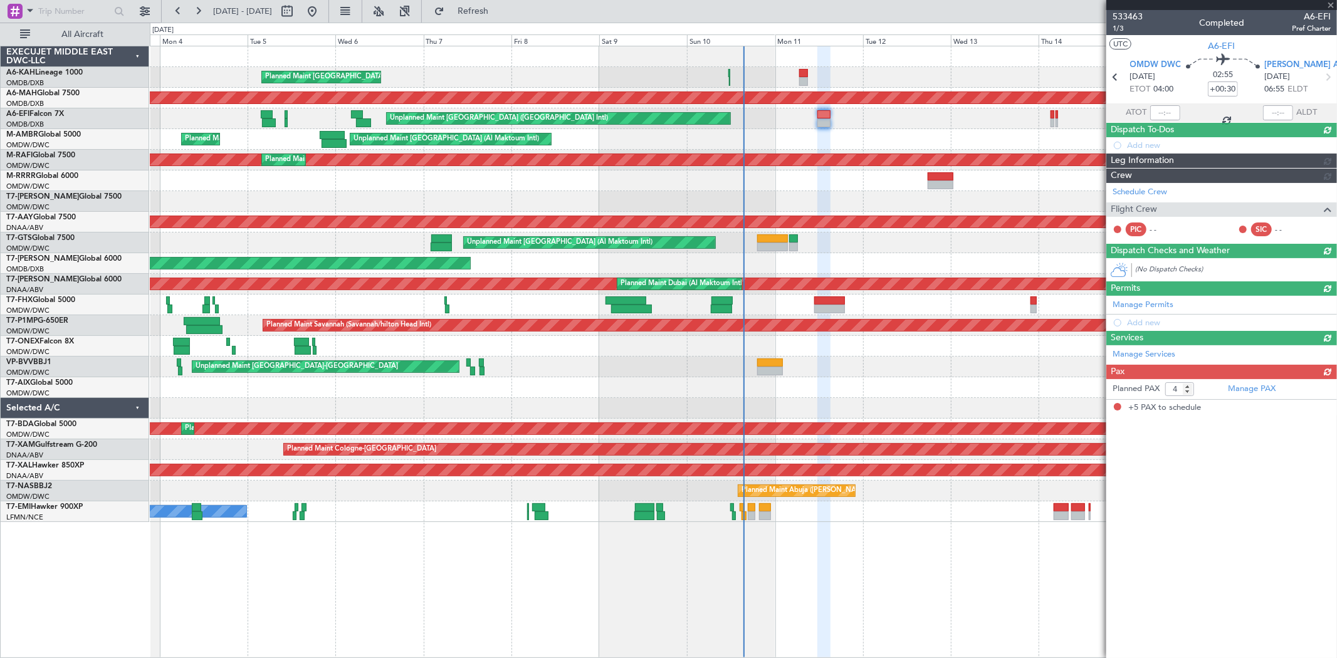
type input "+00:20"
type input "04:34"
type input "07:35"
type input "5"
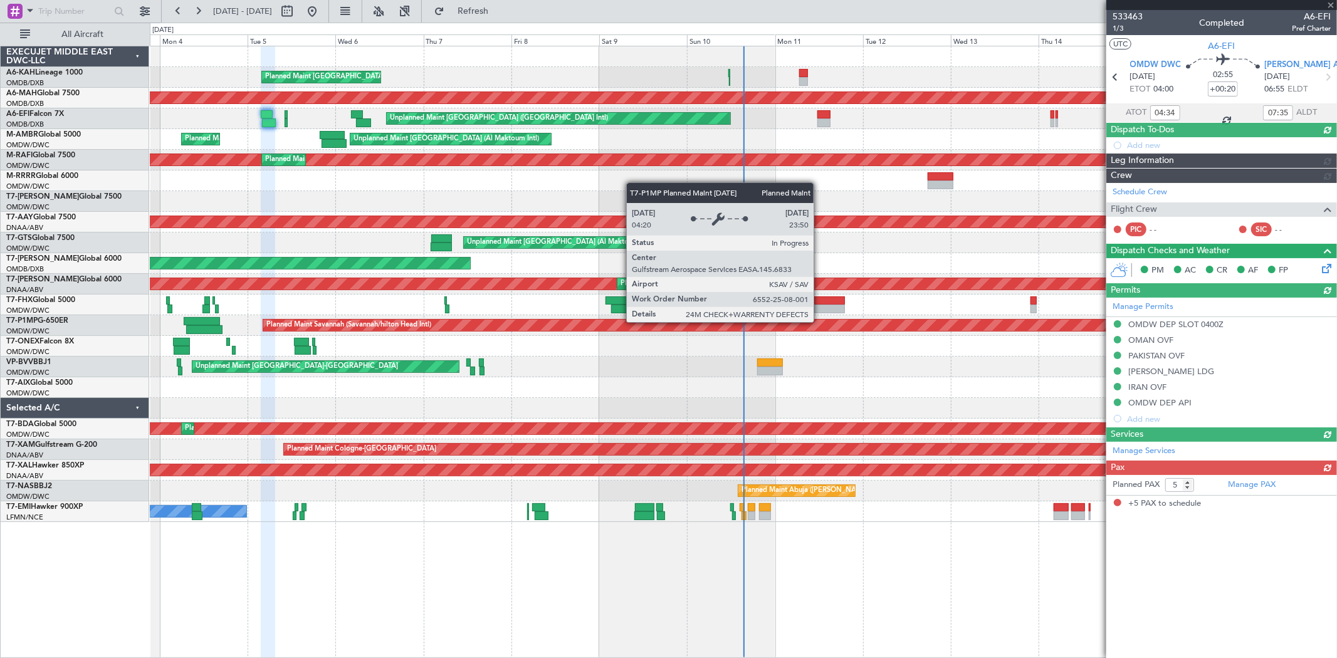
type input "Rohit Roy (ROY)"
type input "6955"
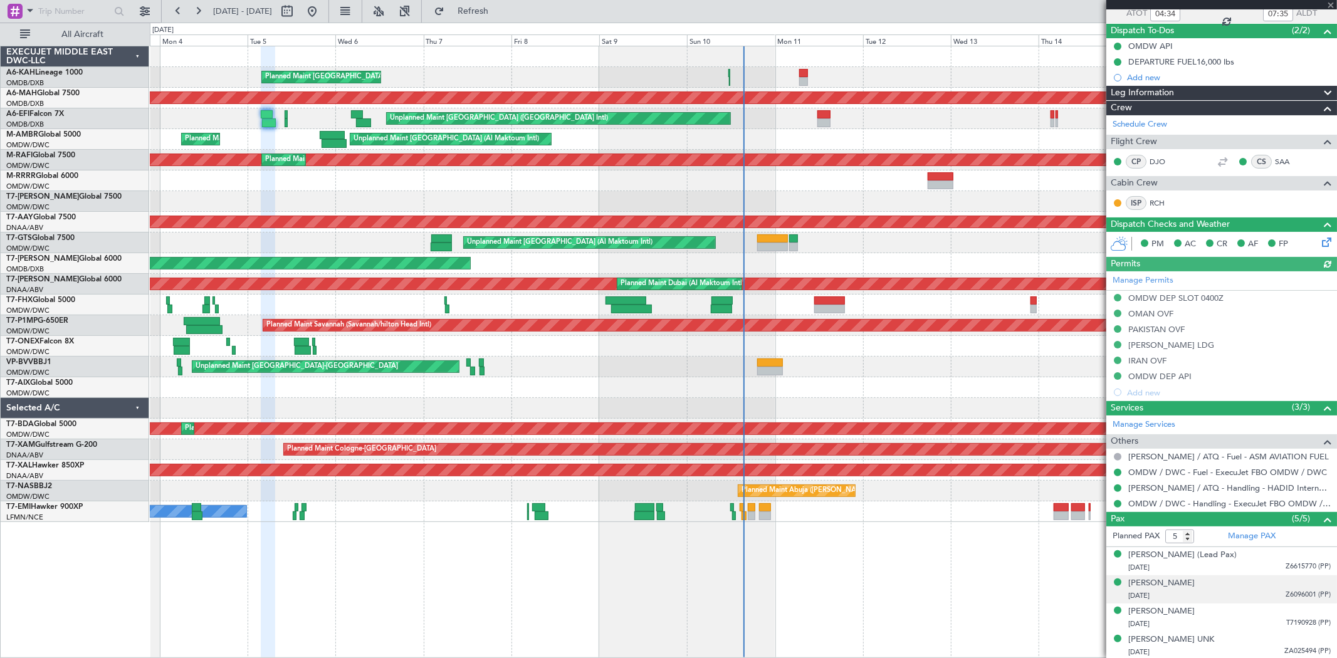
scroll to position [129, 0]
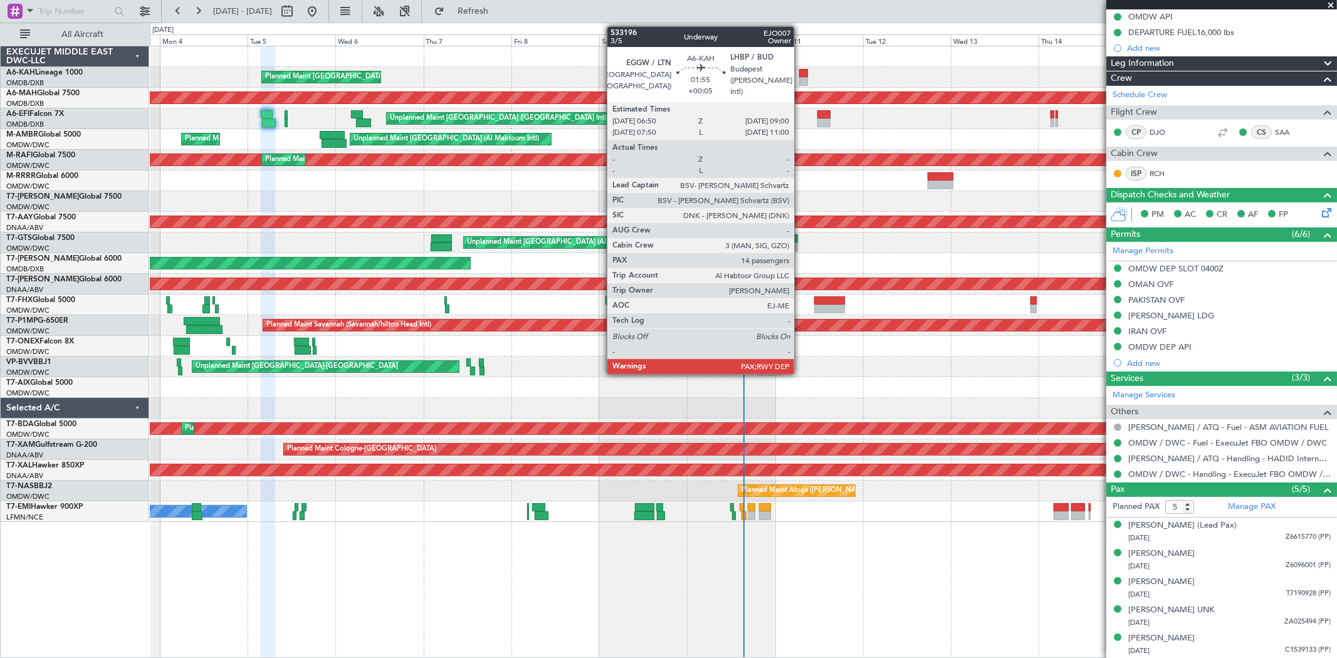
click at [801, 78] on div at bounding box center [803, 81] width 8 height 9
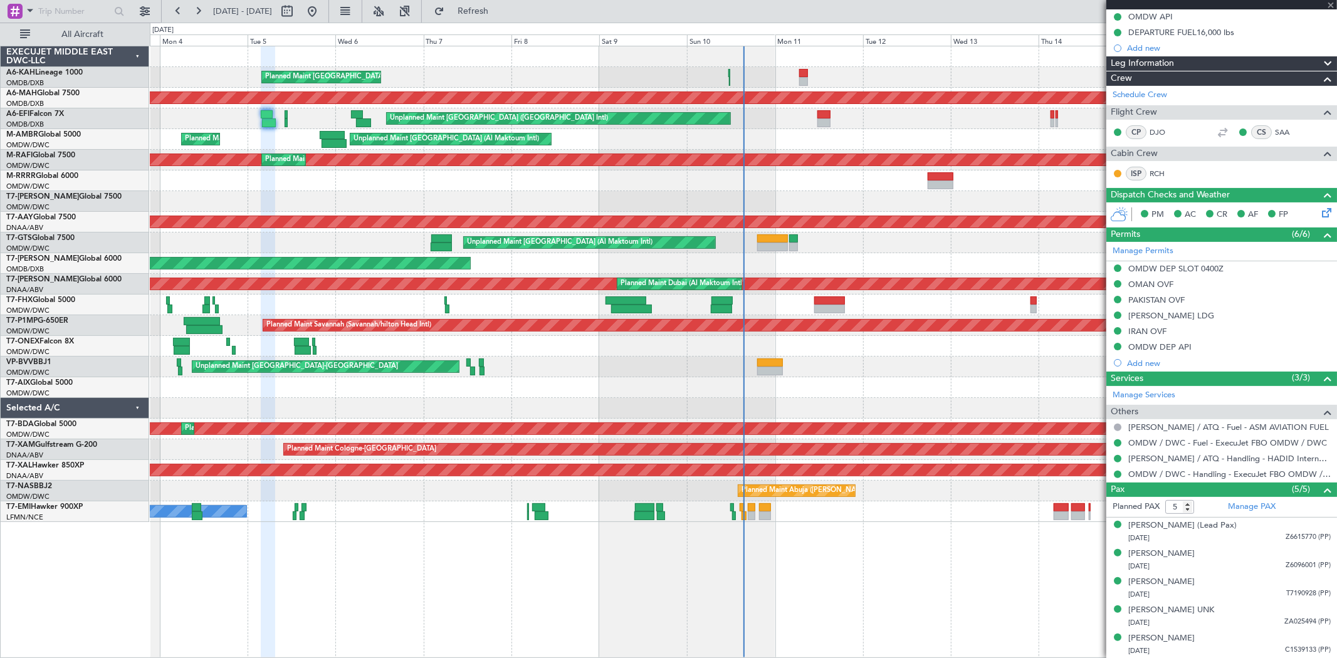
type input "+00:05"
type input "14"
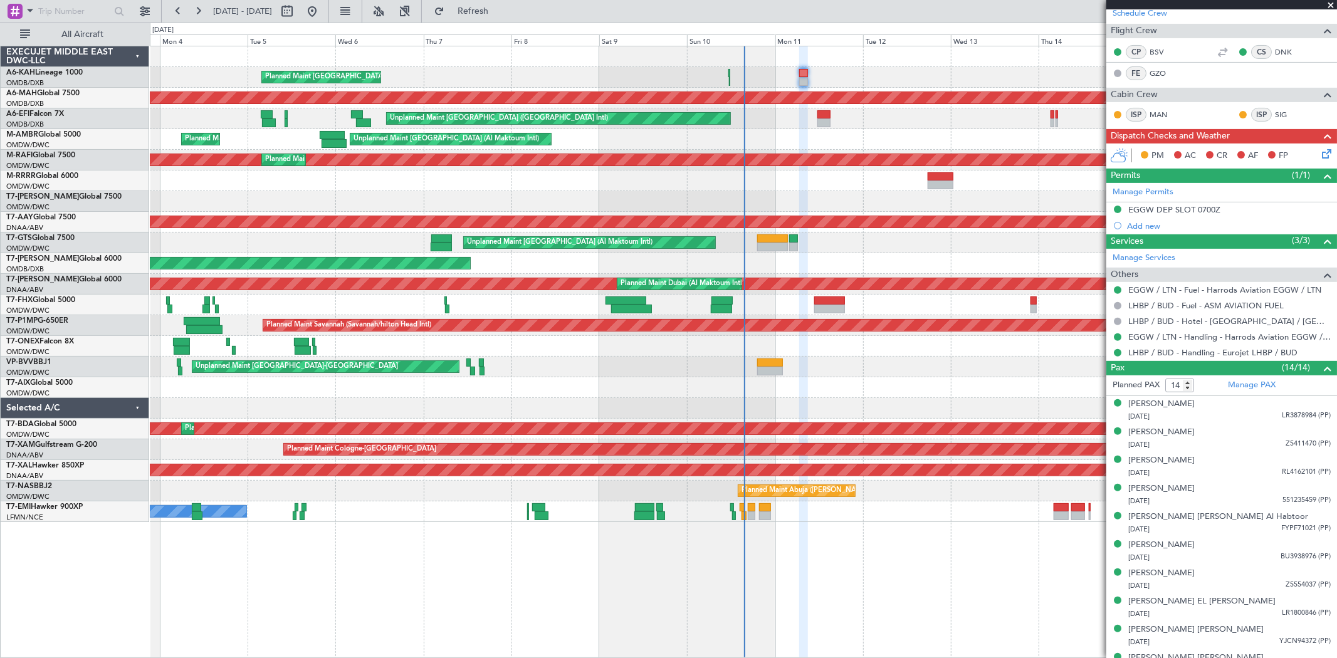
scroll to position [278, 0]
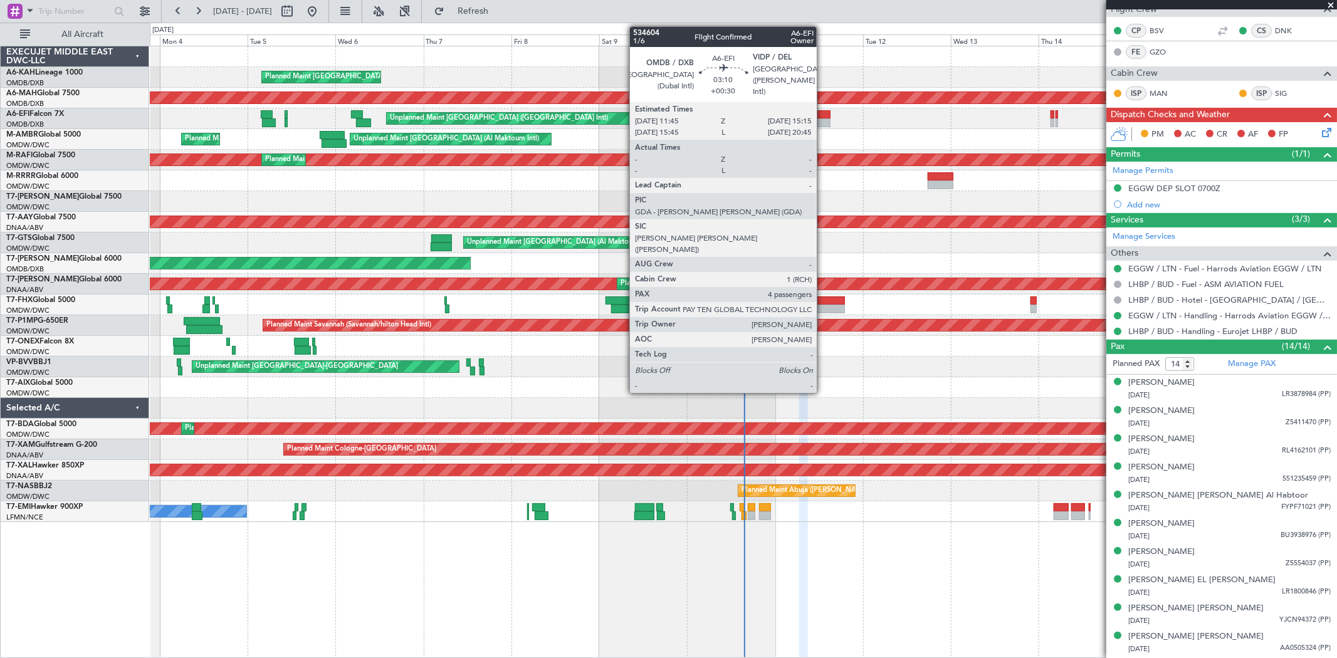
click at [823, 113] on div at bounding box center [824, 114] width 13 height 9
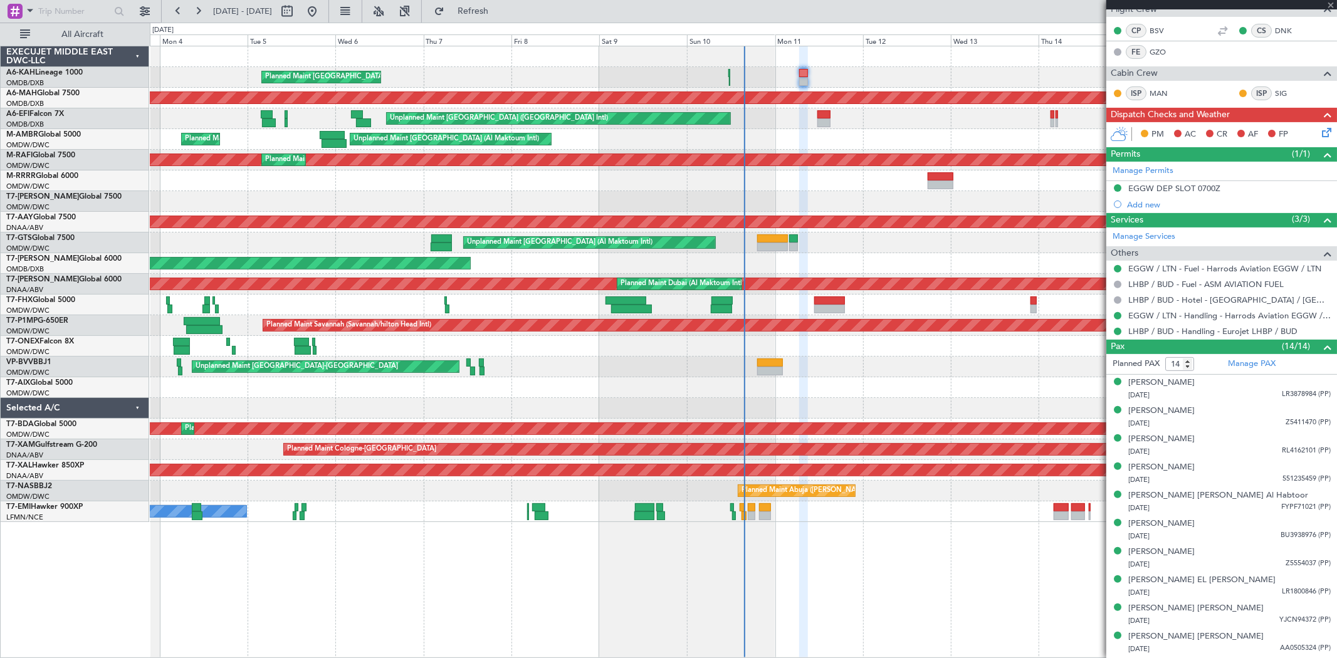
type input "+00:30"
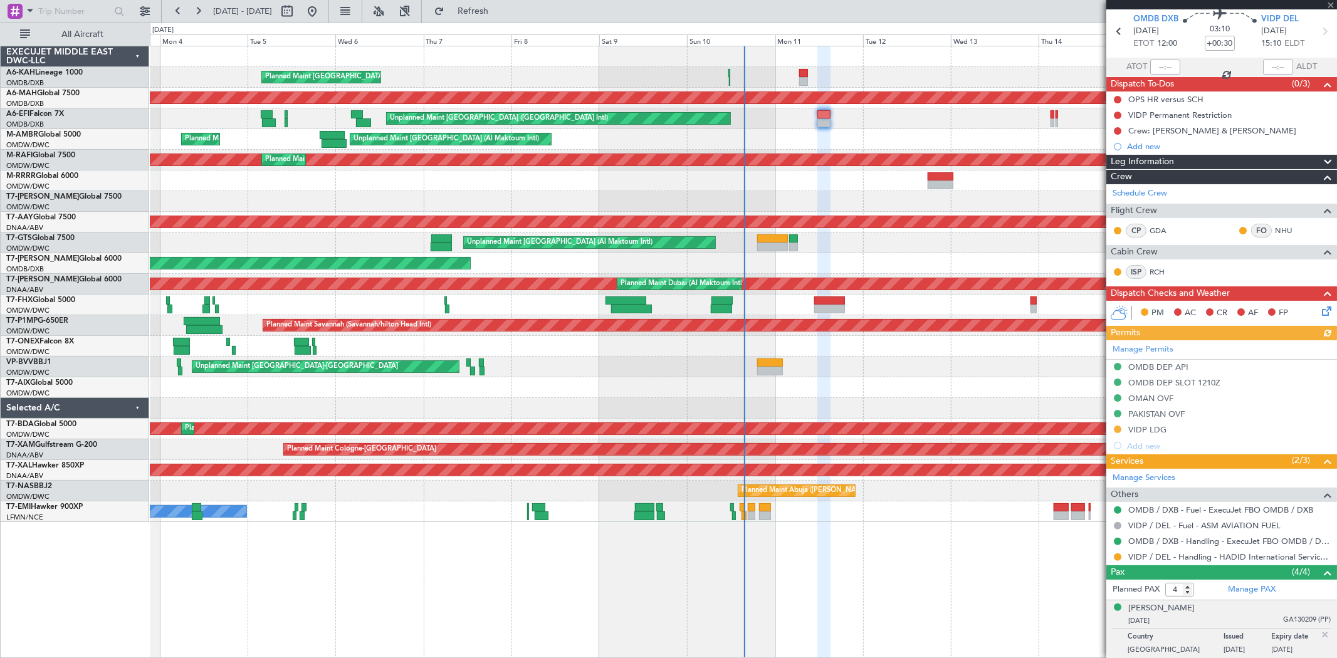
scroll to position [70, 0]
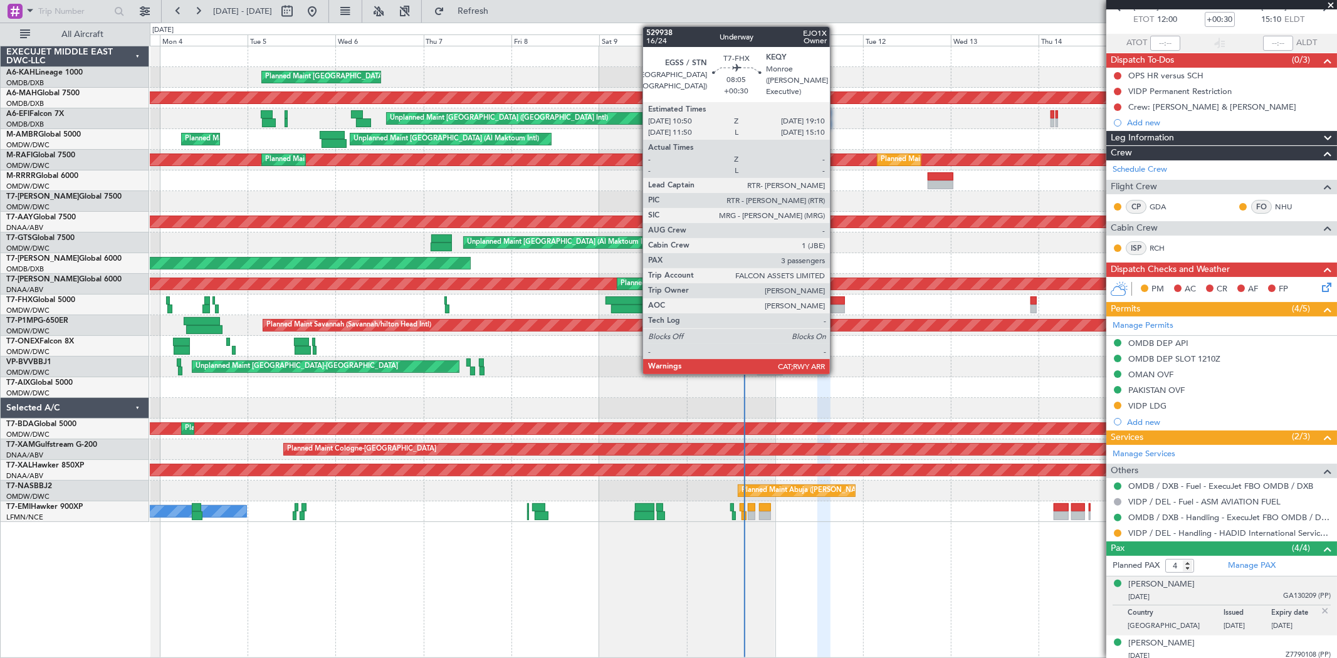
click at [836, 299] on div at bounding box center [829, 301] width 31 height 9
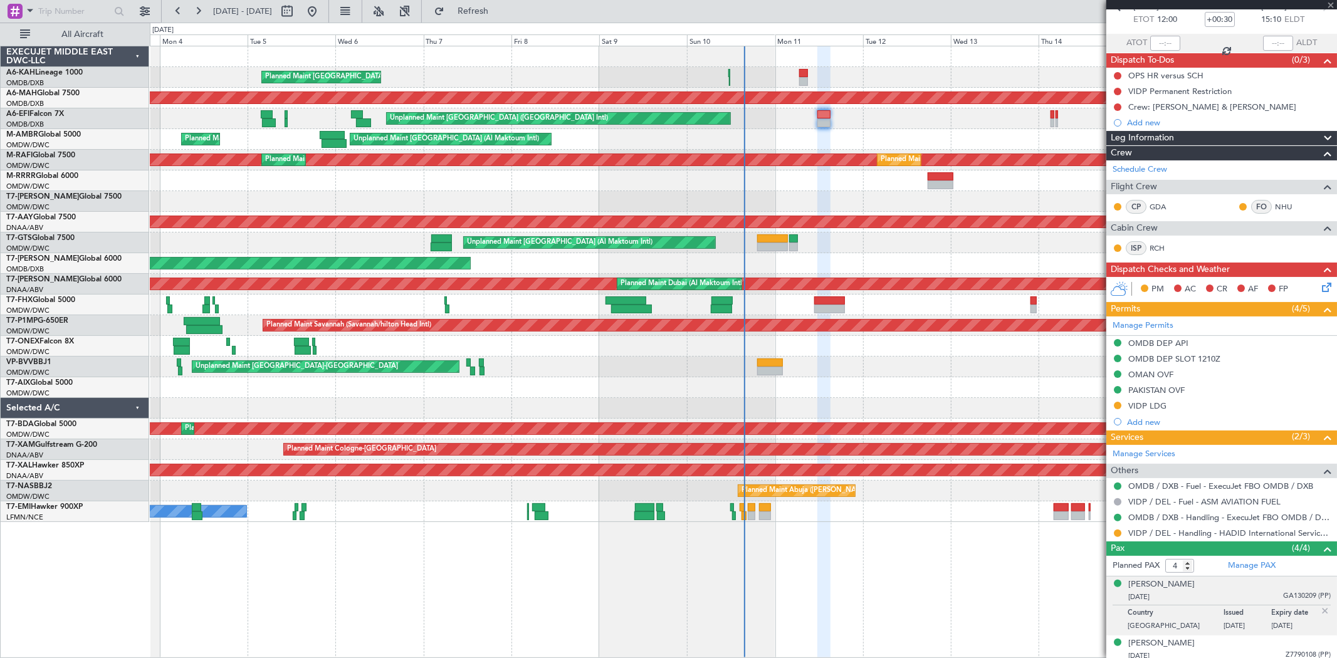
type input "3"
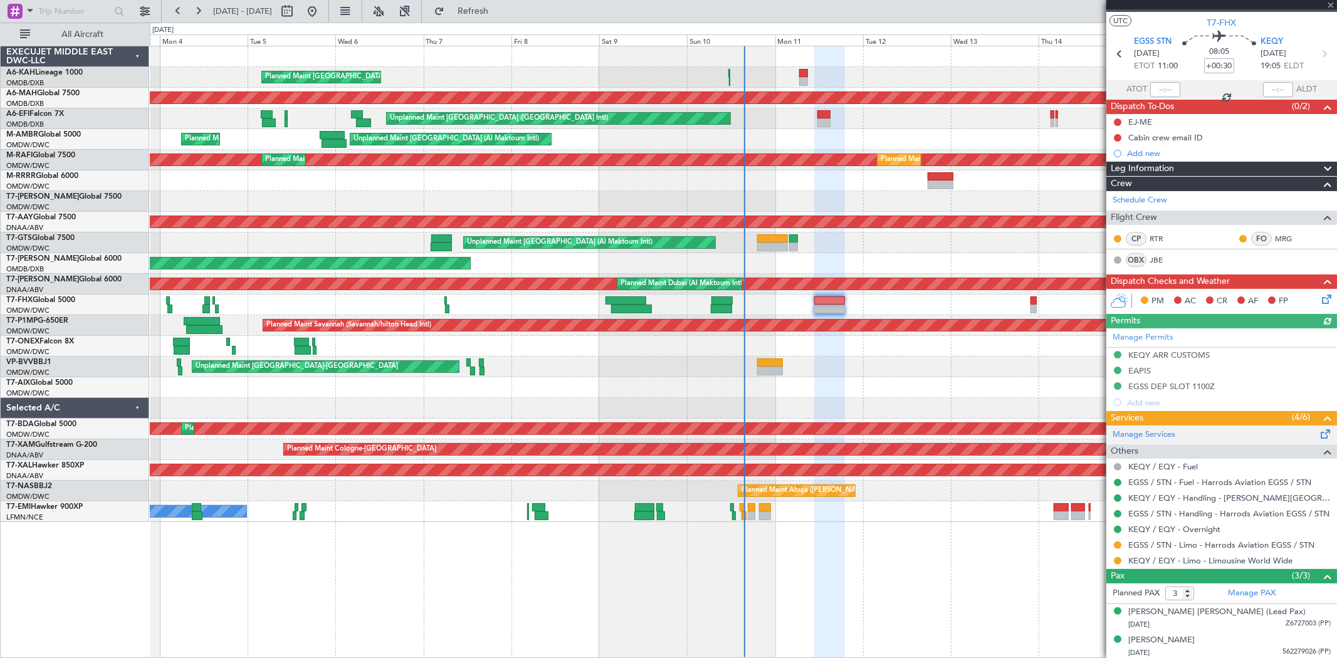
scroll to position [54, 0]
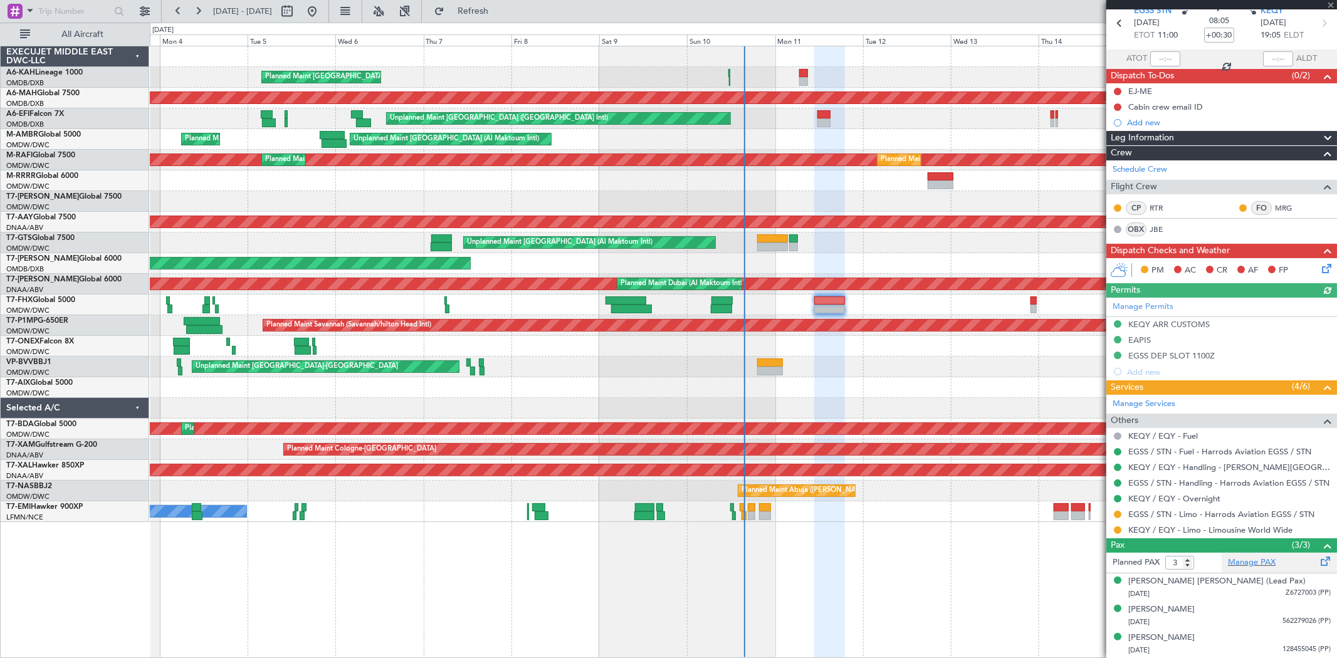
click at [1262, 555] on div "Manage PAX" at bounding box center [1279, 563] width 115 height 20
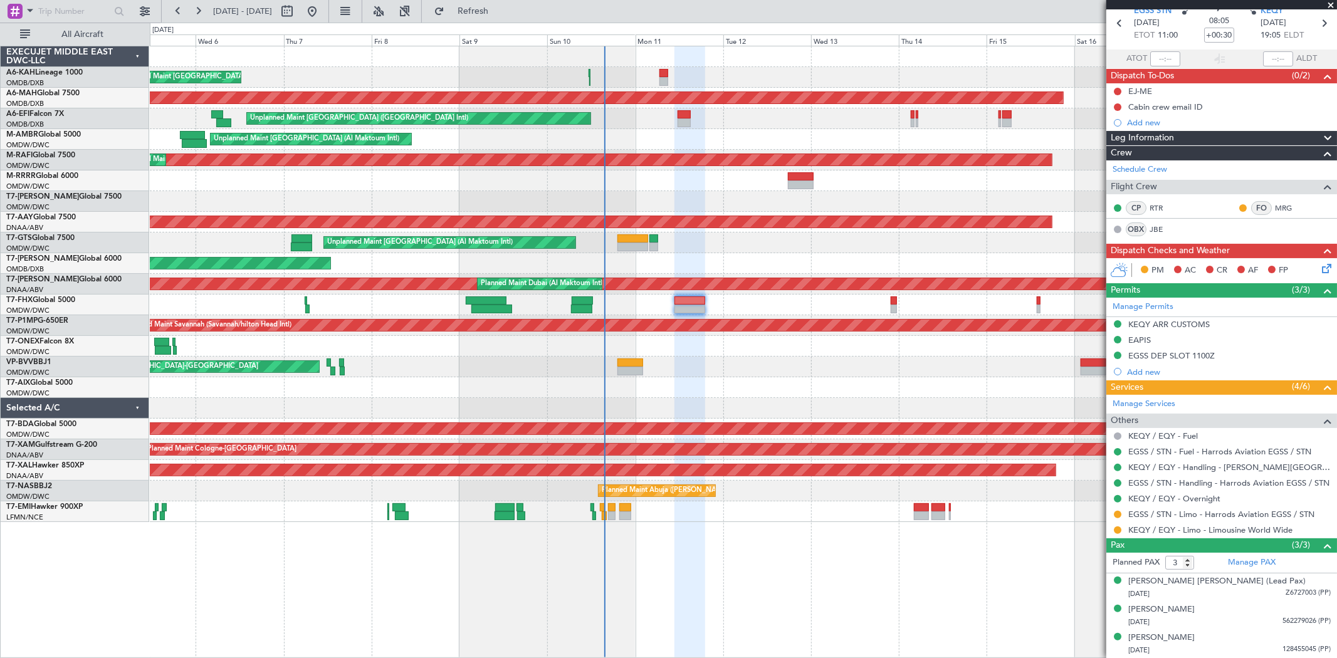
click at [759, 296] on div "Planned Maint London (Stansted) Planned Maint Dubai (Dubai Intl) Unplanned Main…" at bounding box center [743, 284] width 1187 height 476
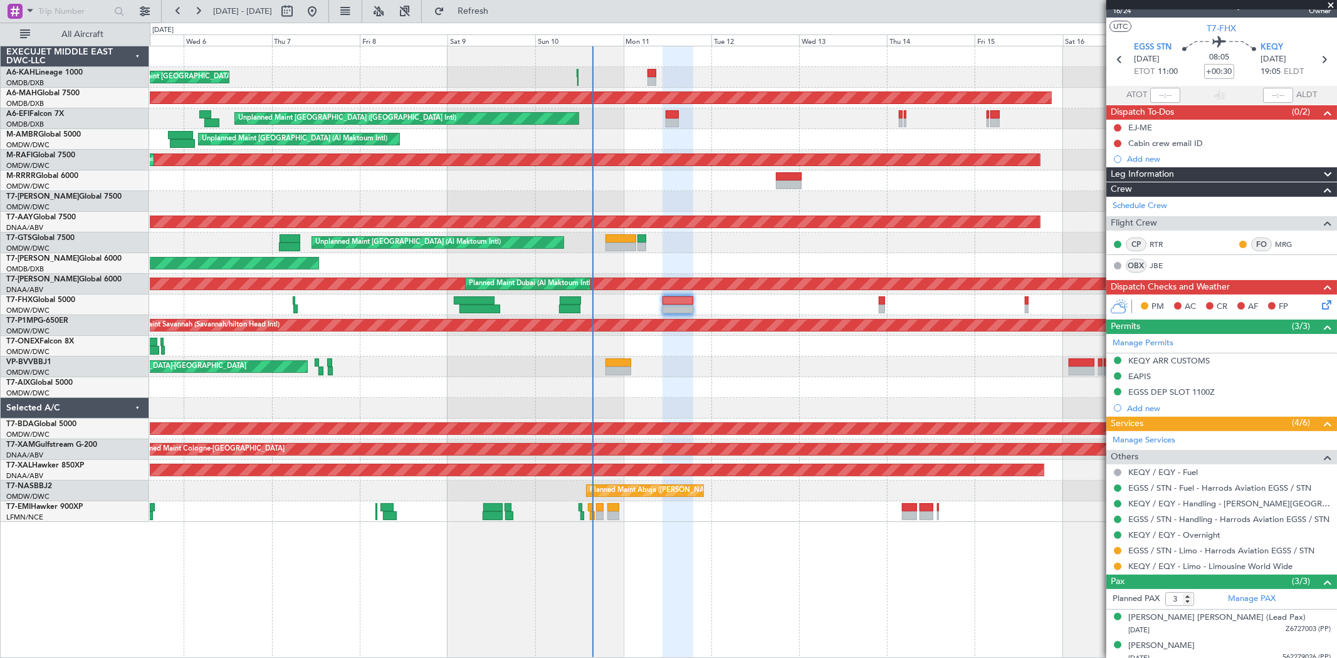
scroll to position [0, 0]
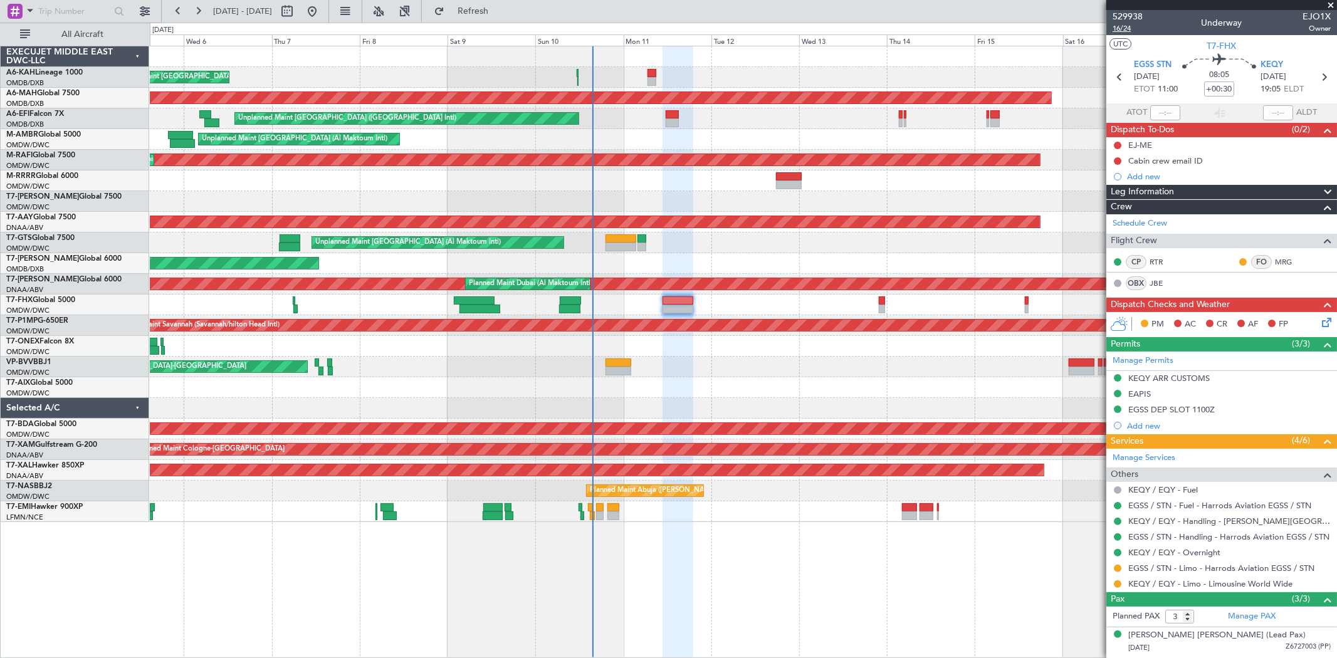
click at [1125, 30] on span "16/24" at bounding box center [1128, 28] width 30 height 11
click at [1130, 10] on span "529938" at bounding box center [1128, 16] width 30 height 13
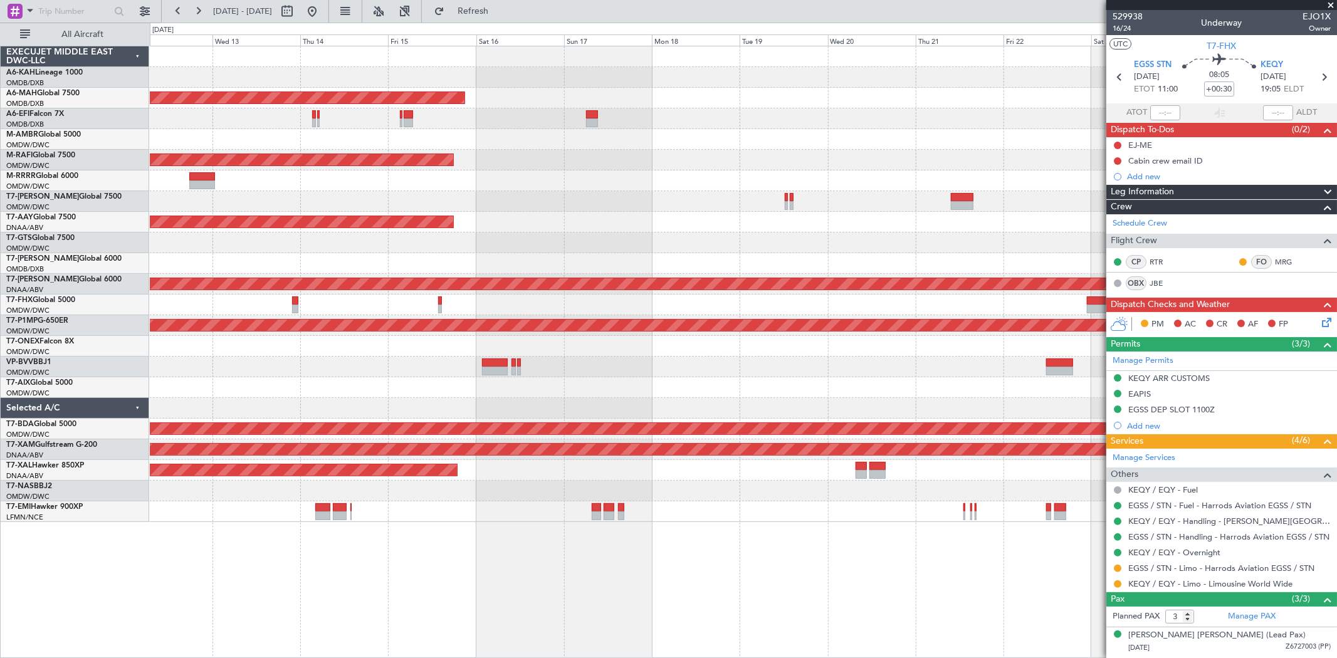
click at [271, 349] on div "Planned Maint Dubai (Dubai Intl) Unplanned Maint Dubai (Dubai Intl) Planned Mai…" at bounding box center [743, 284] width 1187 height 476
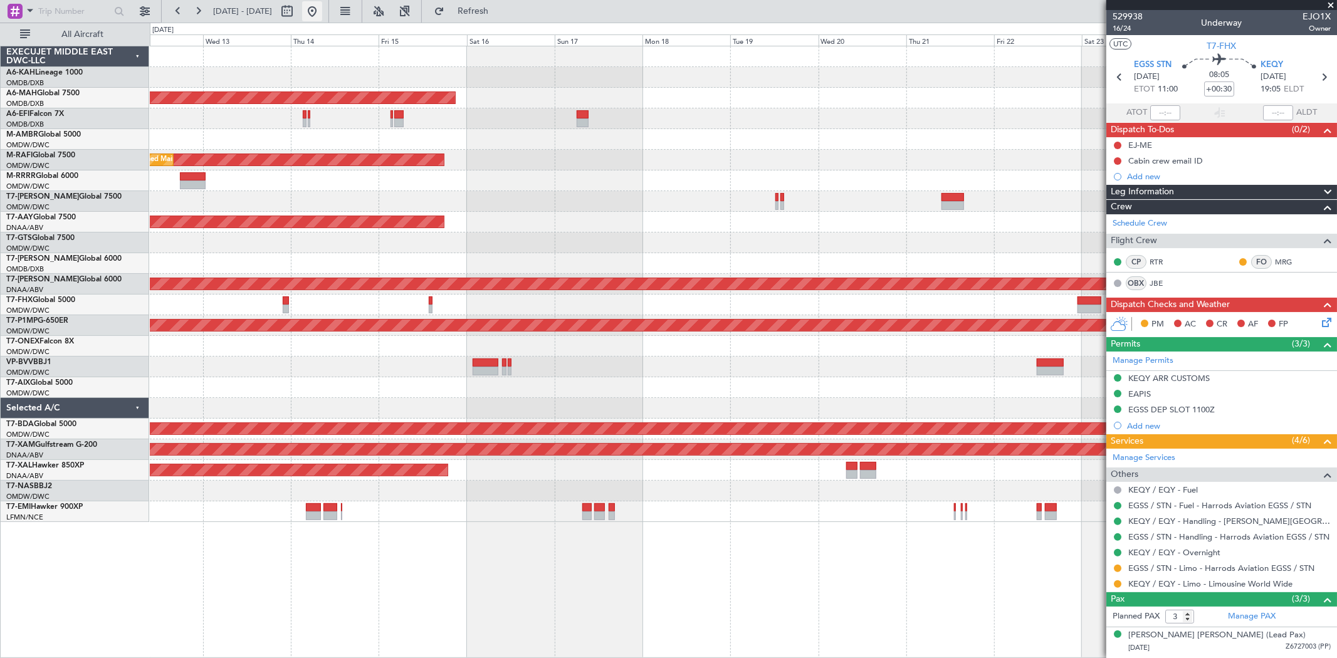
click at [322, 11] on button at bounding box center [312, 11] width 20 height 20
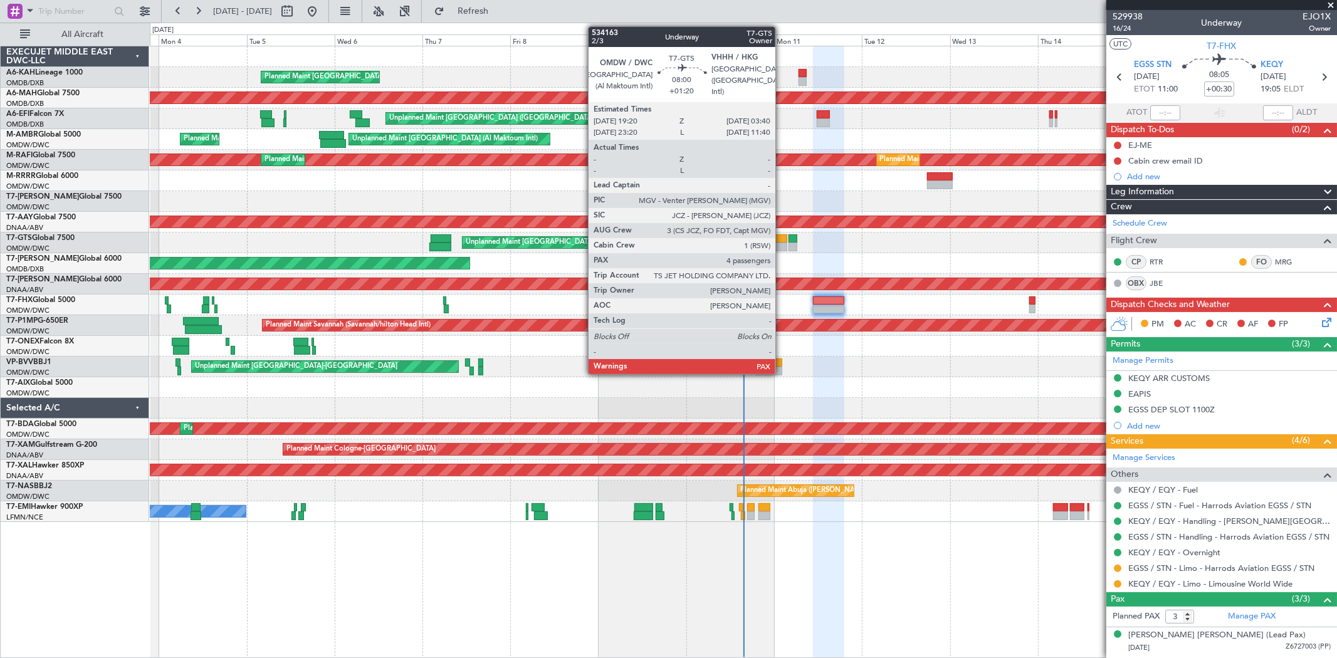
click at [782, 243] on div at bounding box center [772, 247] width 31 height 9
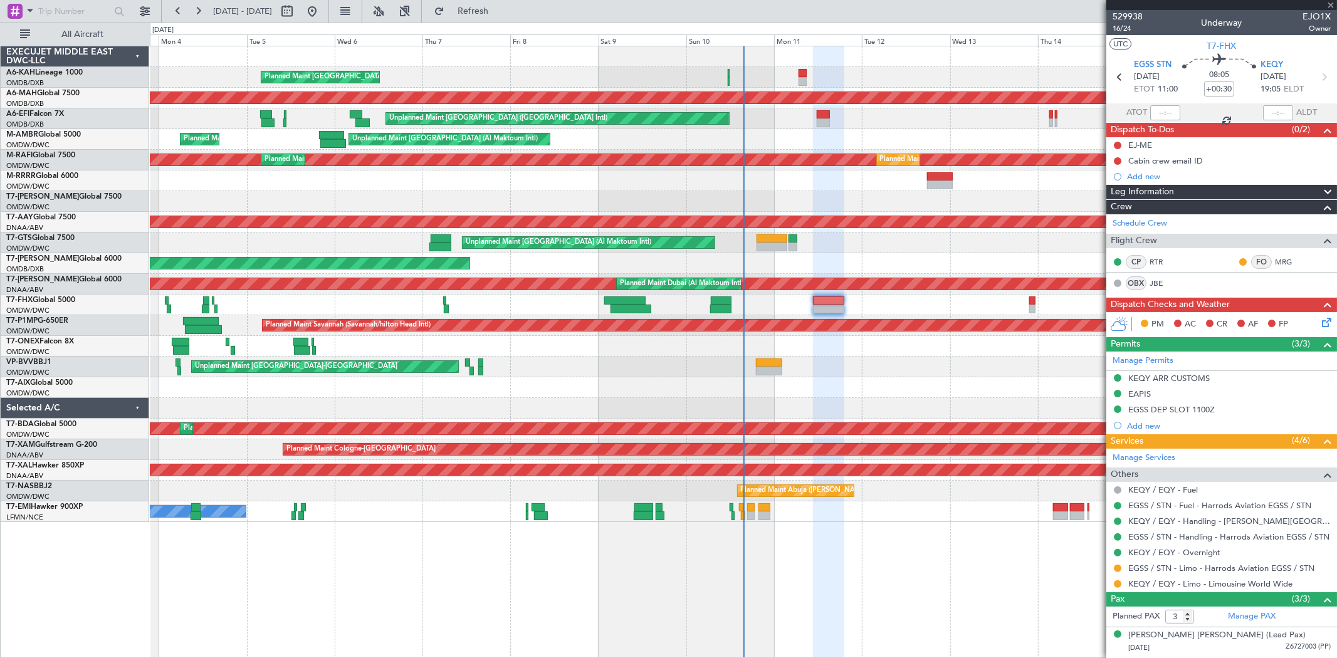
type input "+01:20"
type input "4"
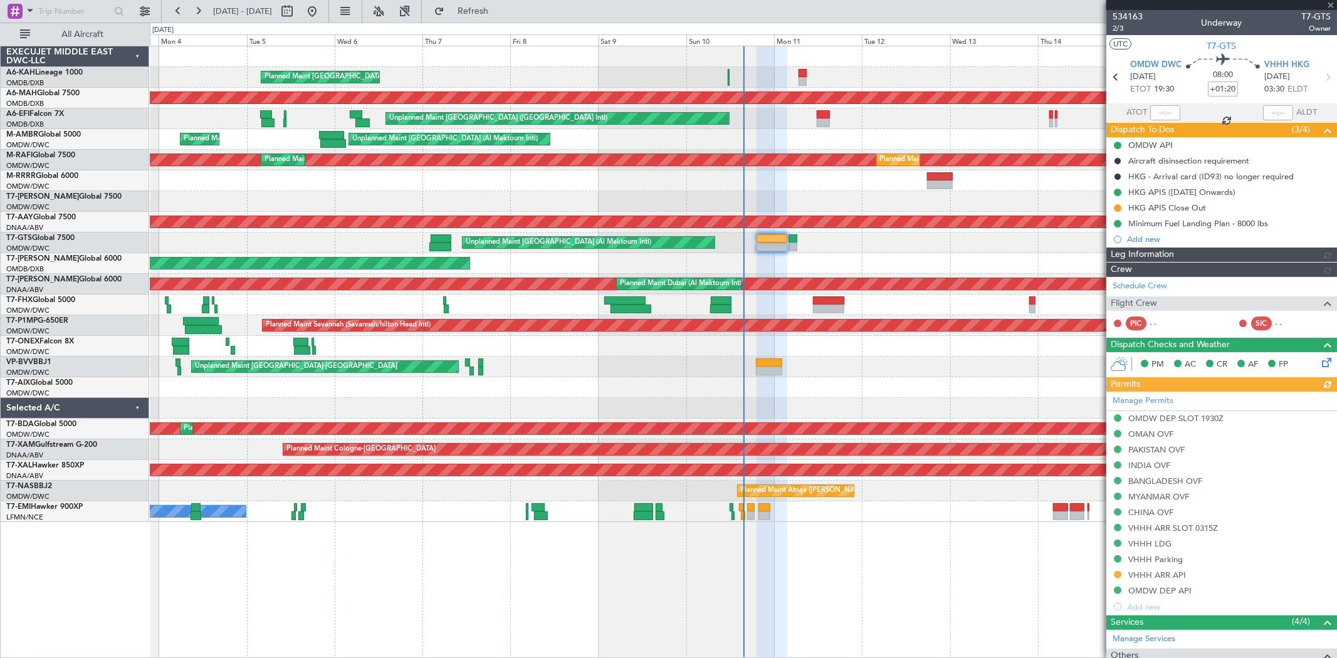
type input "Rohit Roy (ROY)"
type input "6974"
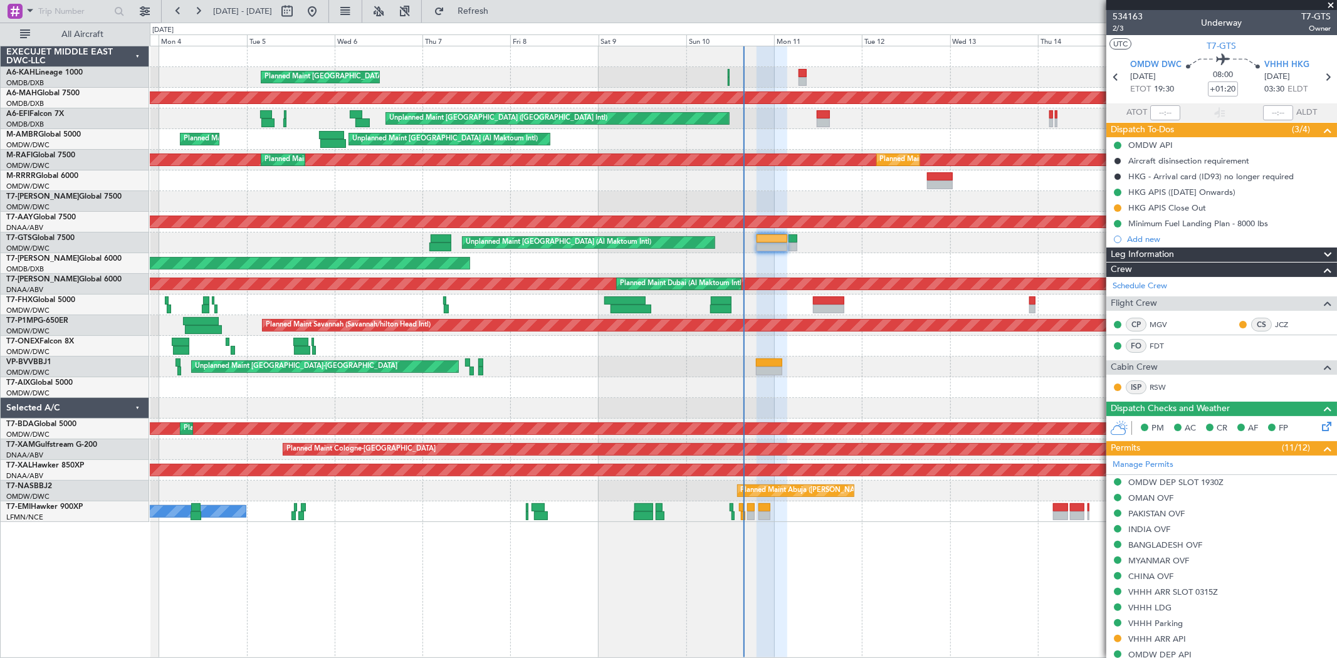
click at [924, 379] on div at bounding box center [743, 387] width 1187 height 21
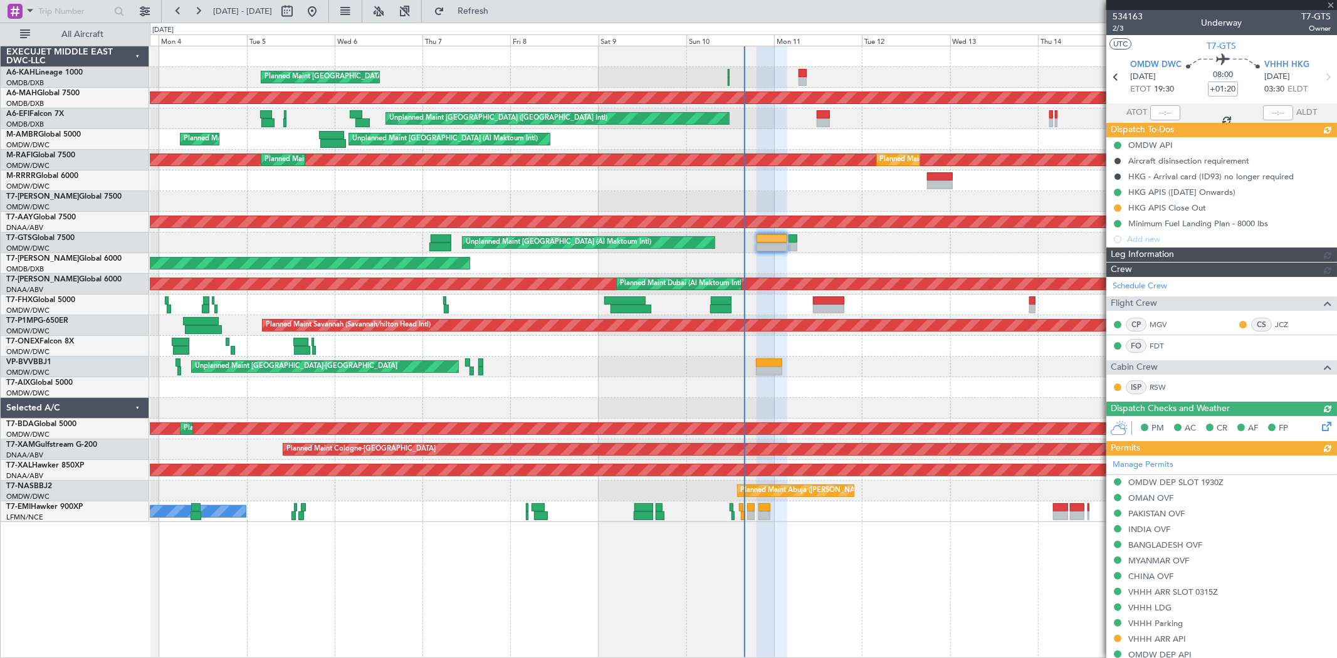
type input "Rohit Roy (ROY)"
type input "6974"
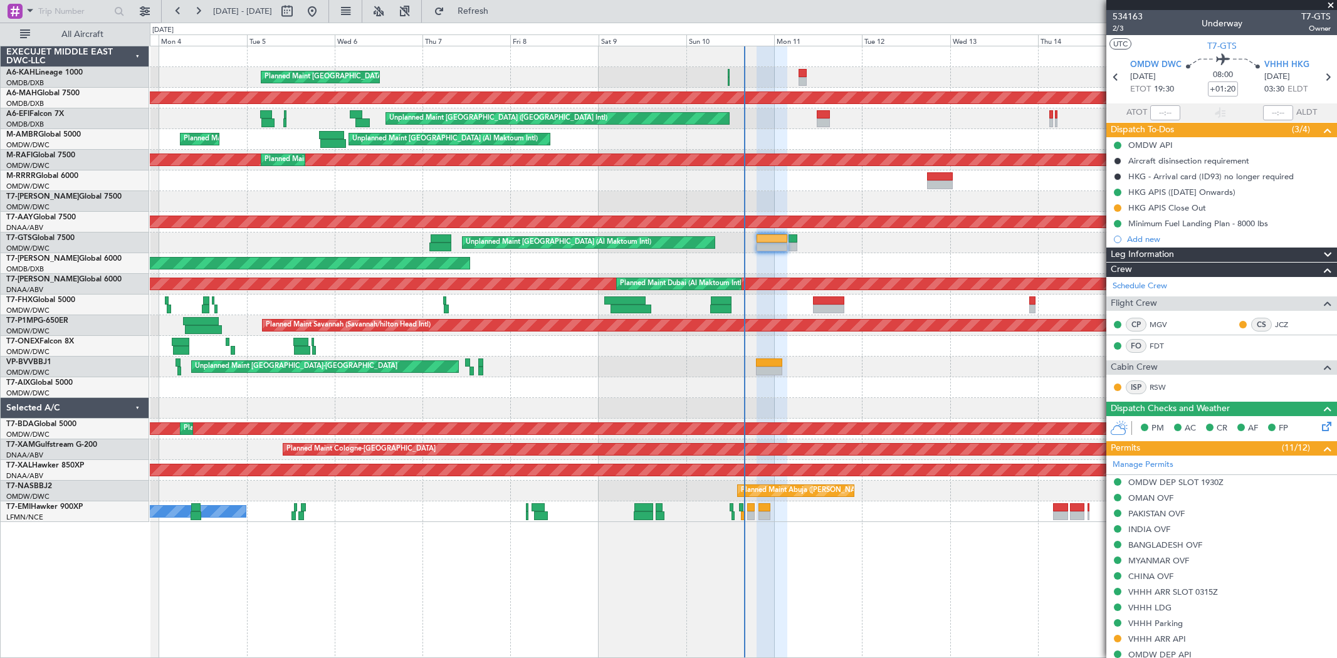
type input "[PERSON_NAME] ([PERSON_NAME])"
type input "6974"
type input "[PERSON_NAME] ([PERSON_NAME])"
type input "6974"
type input "[PERSON_NAME] ([PERSON_NAME])"
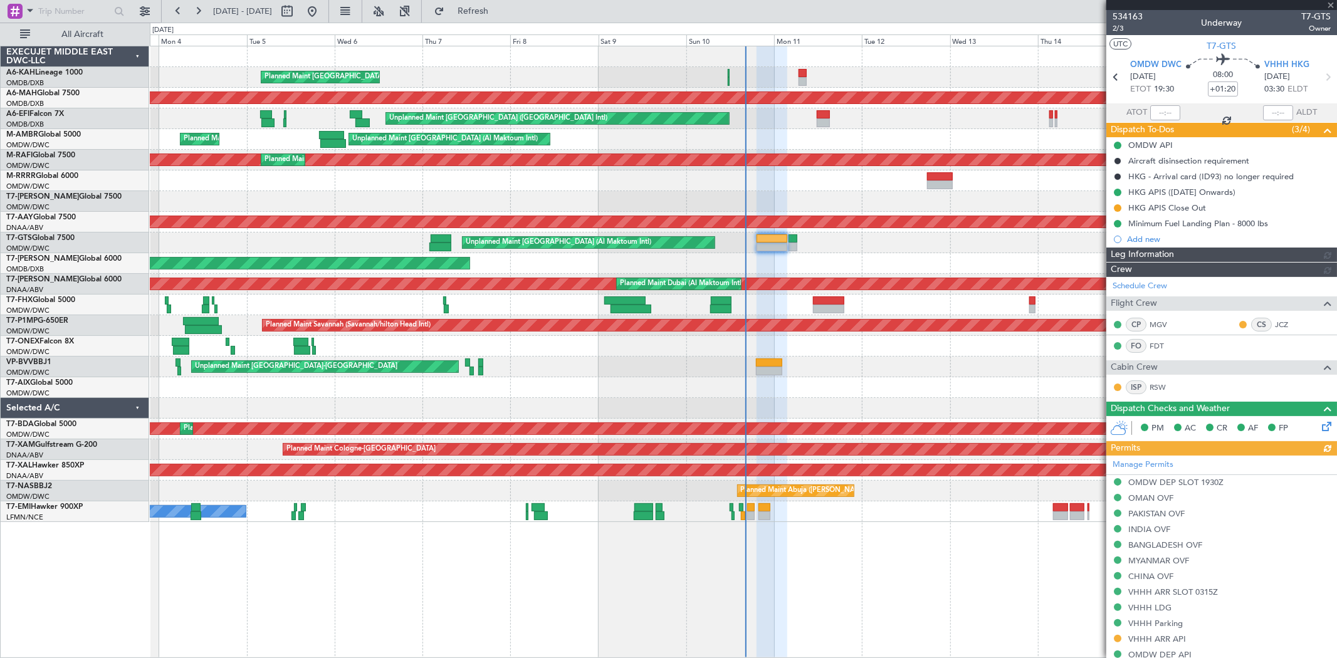
type input "6974"
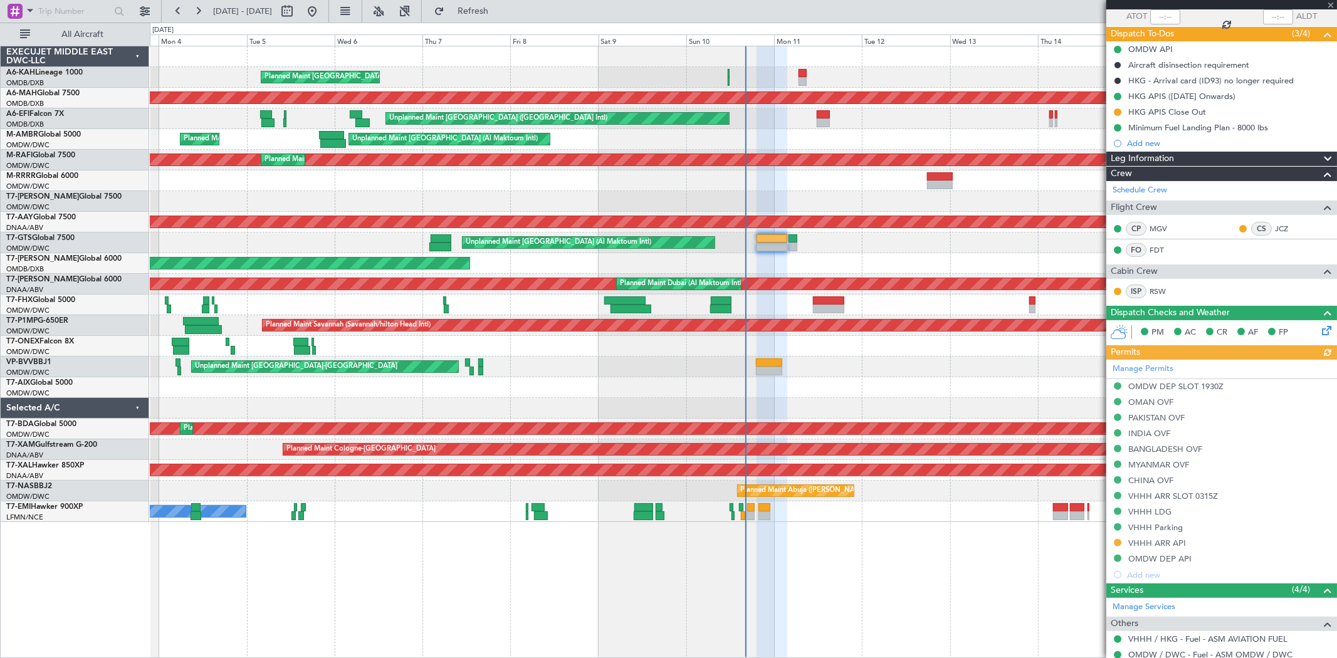
scroll to position [139, 0]
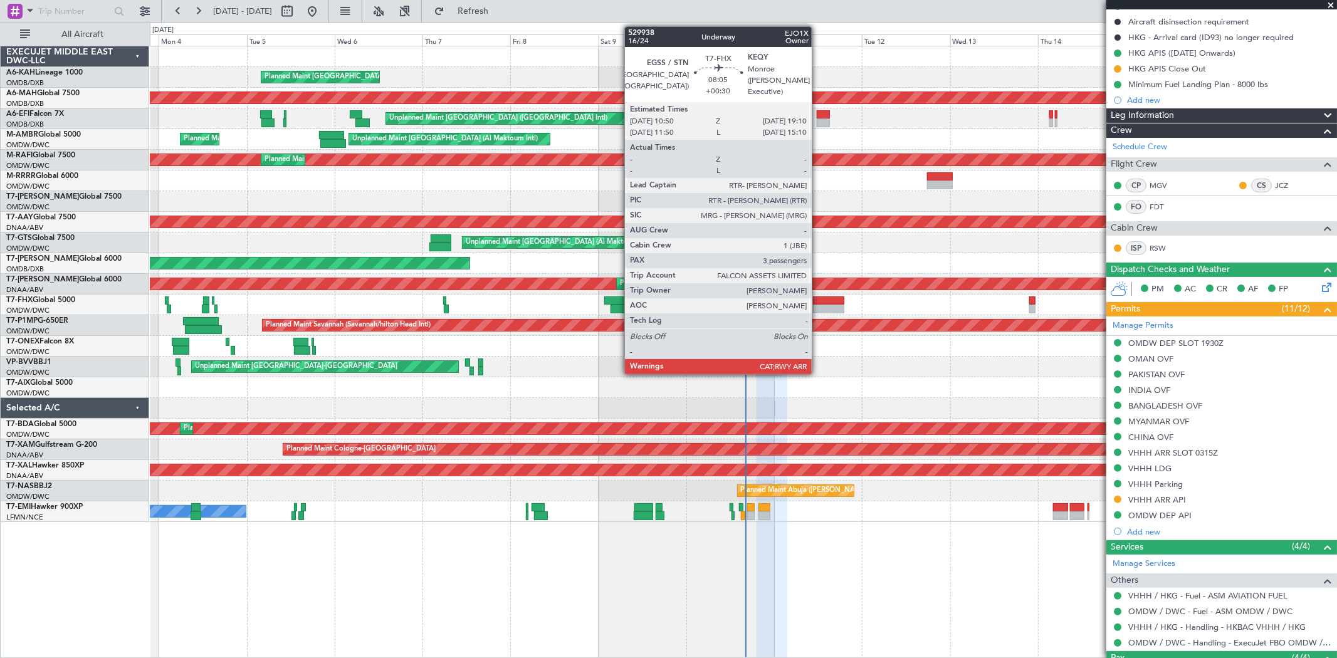
click at [818, 310] on div at bounding box center [828, 309] width 31 height 9
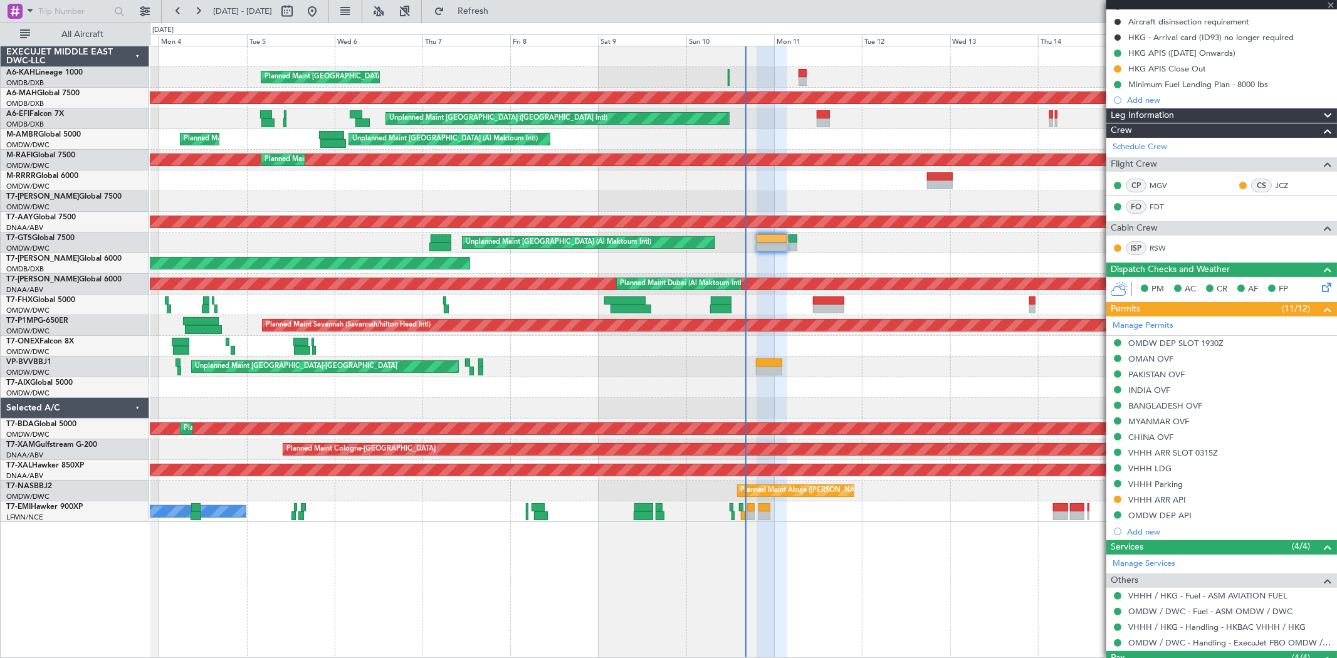
type input "+00:30"
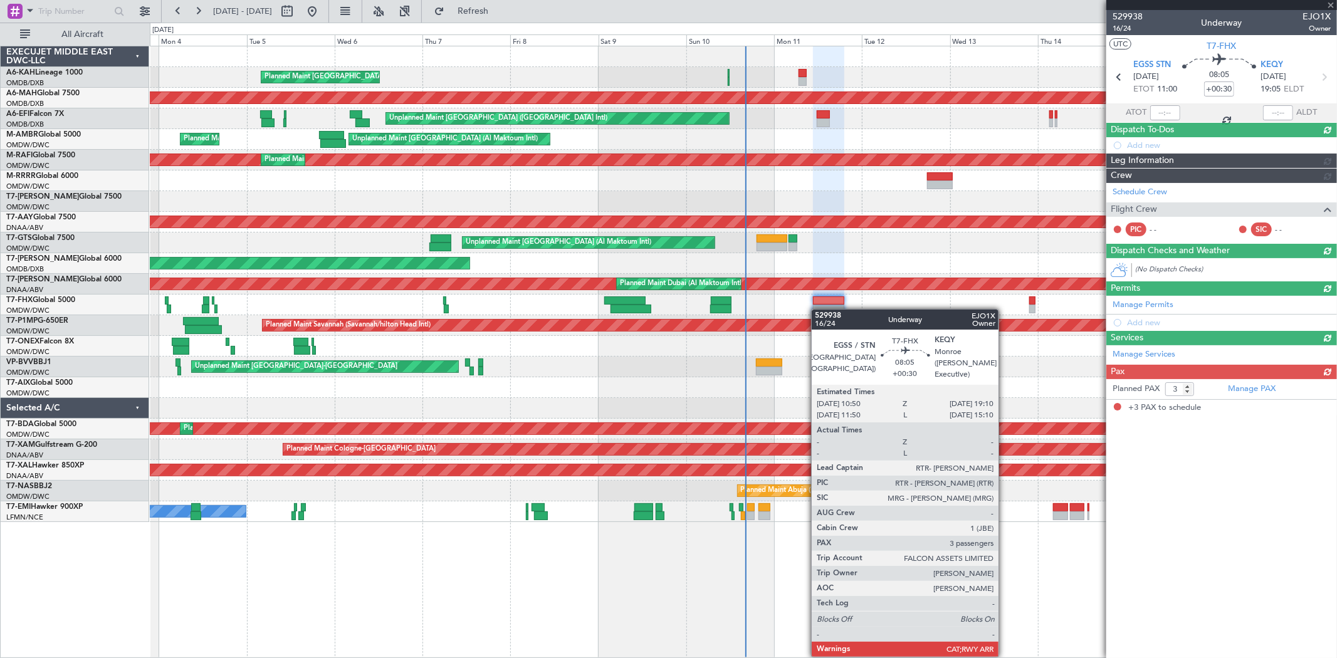
scroll to position [0, 0]
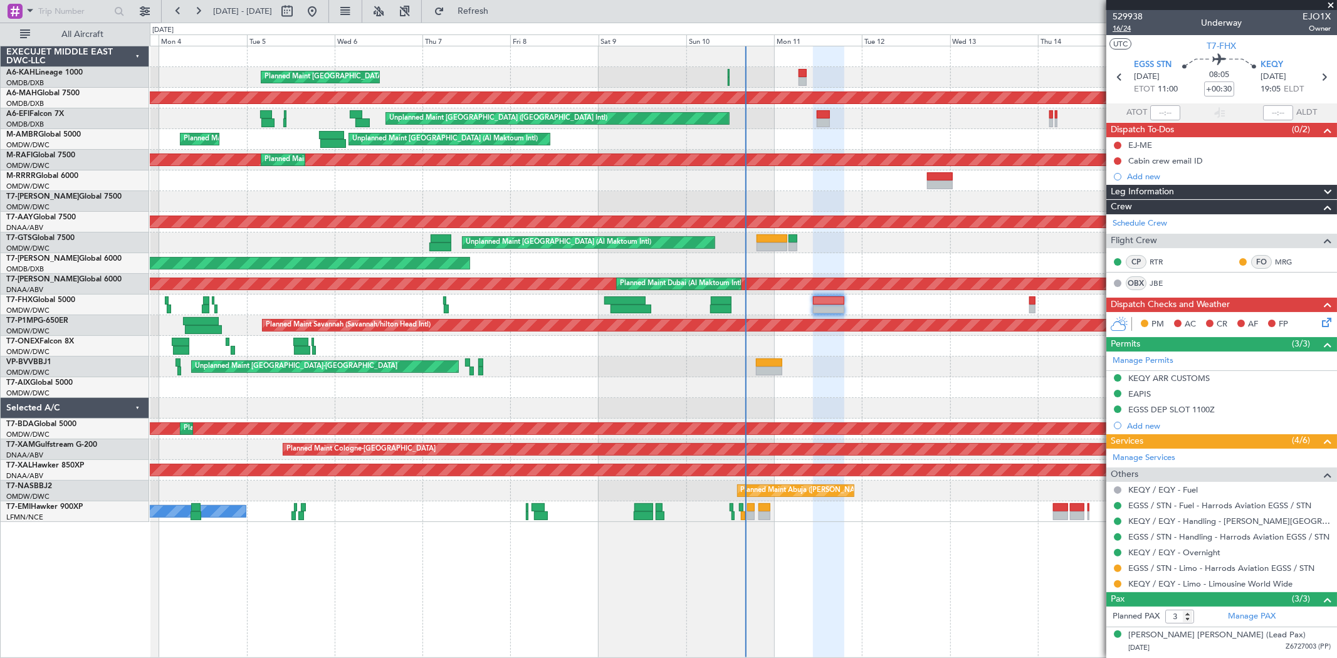
click at [1127, 29] on span "16/24" at bounding box center [1128, 28] width 30 height 11
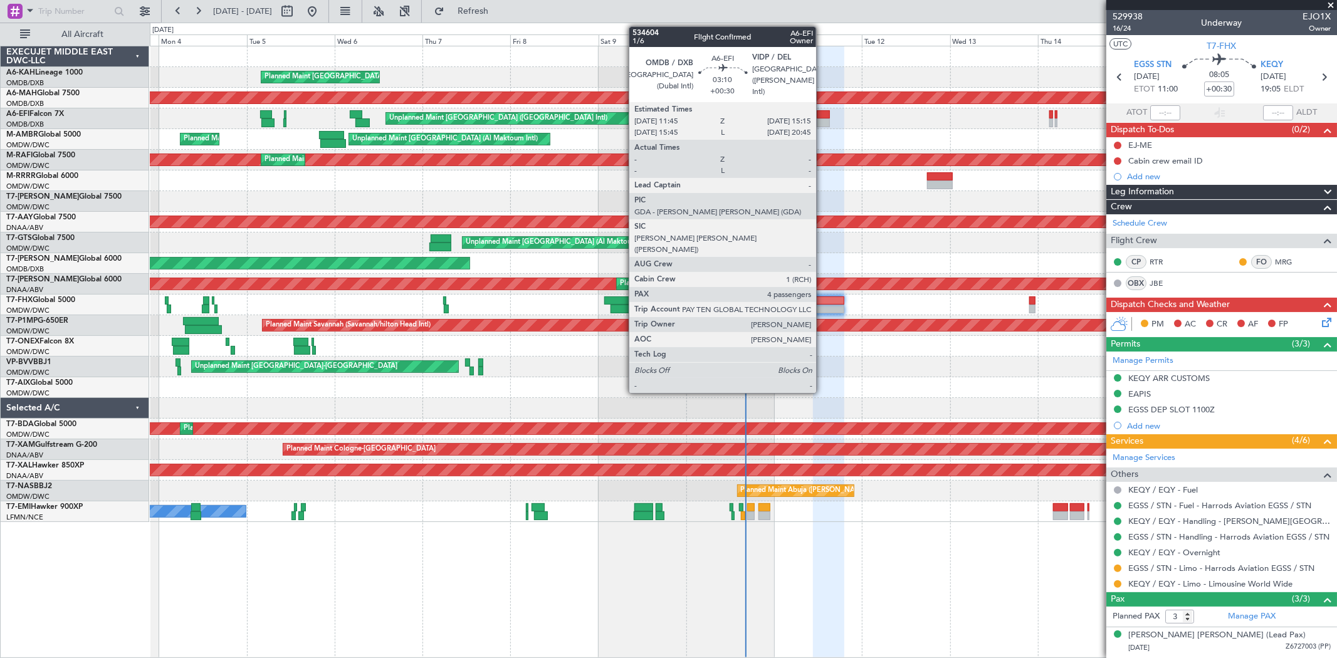
click at [823, 124] on div at bounding box center [823, 123] width 13 height 9
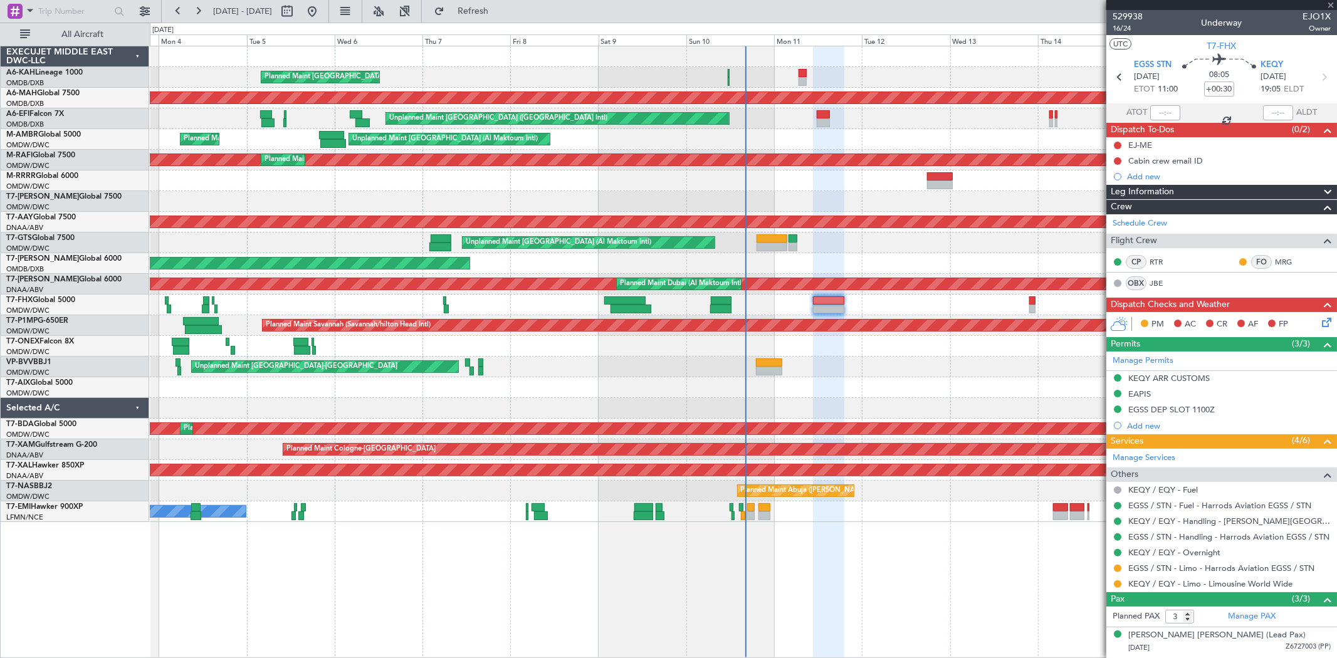
type input "4"
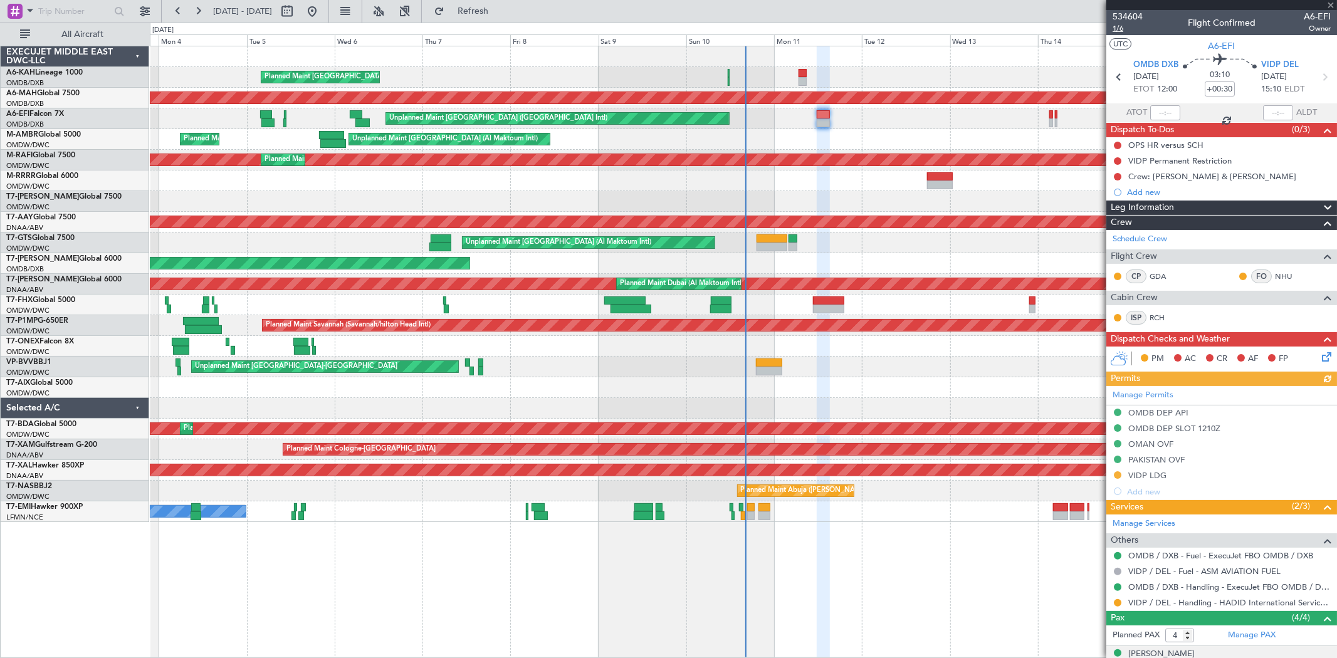
click at [1132, 29] on span "1/6" at bounding box center [1128, 28] width 30 height 11
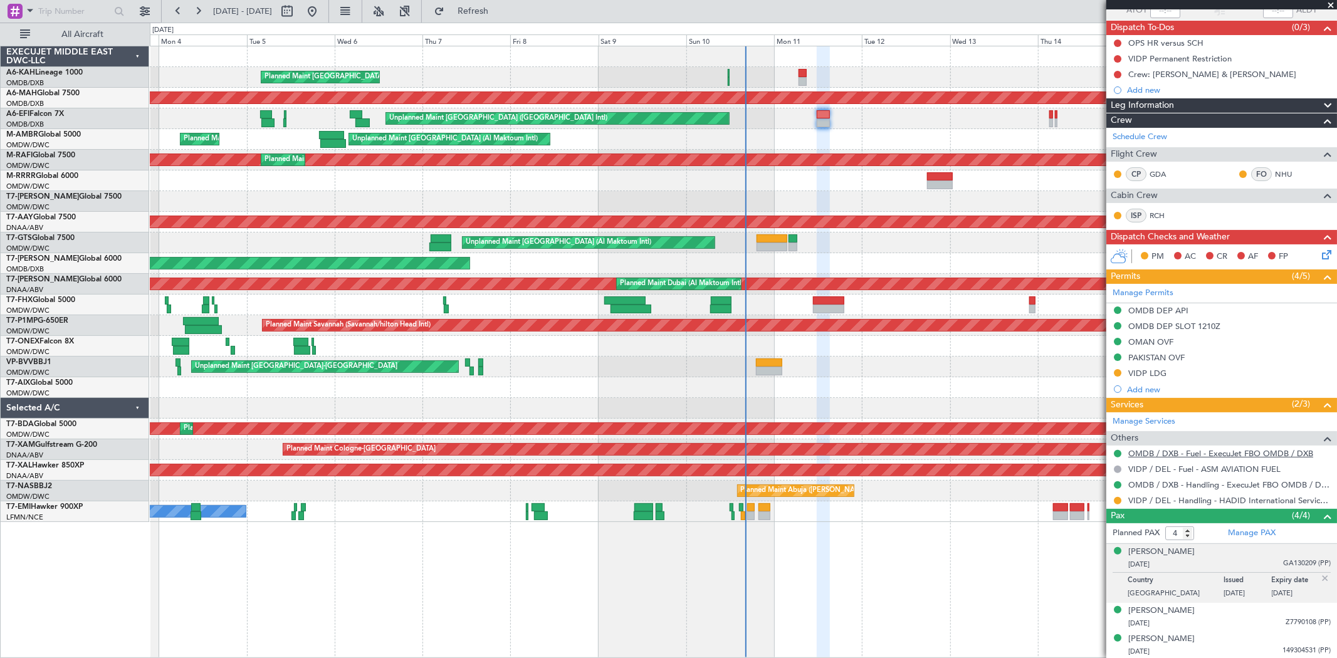
scroll to position [132, 0]
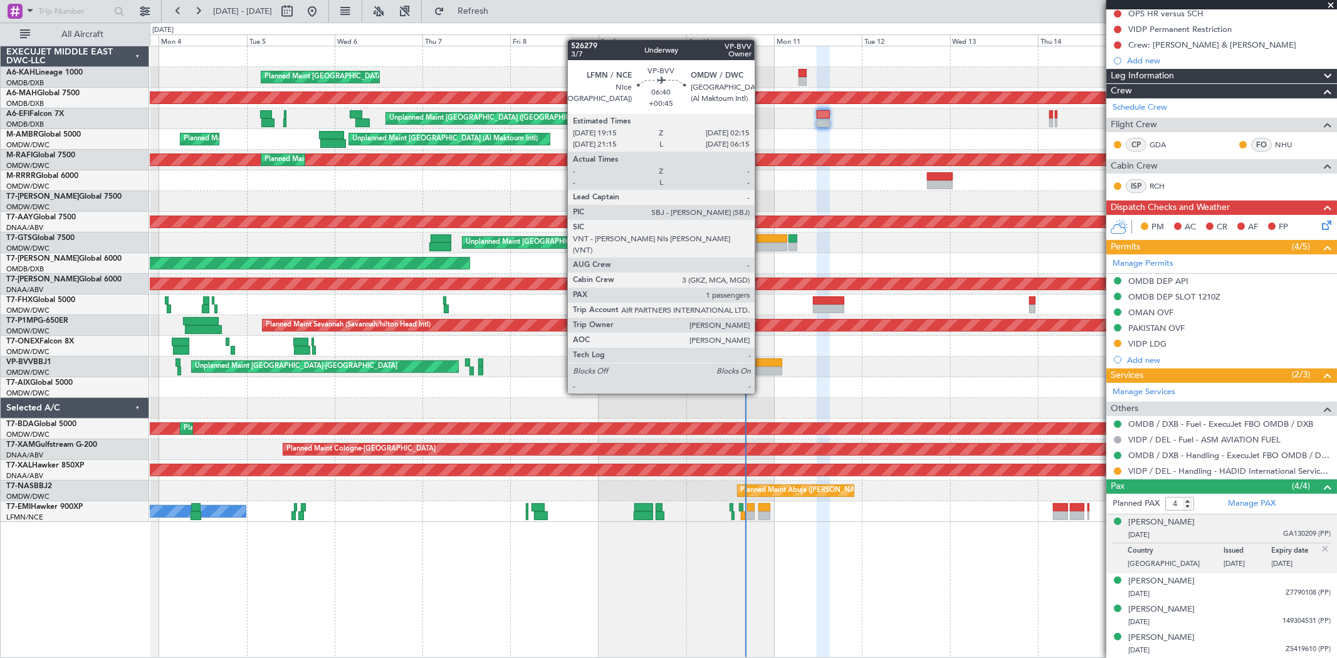
click at [761, 370] on div at bounding box center [769, 371] width 26 height 9
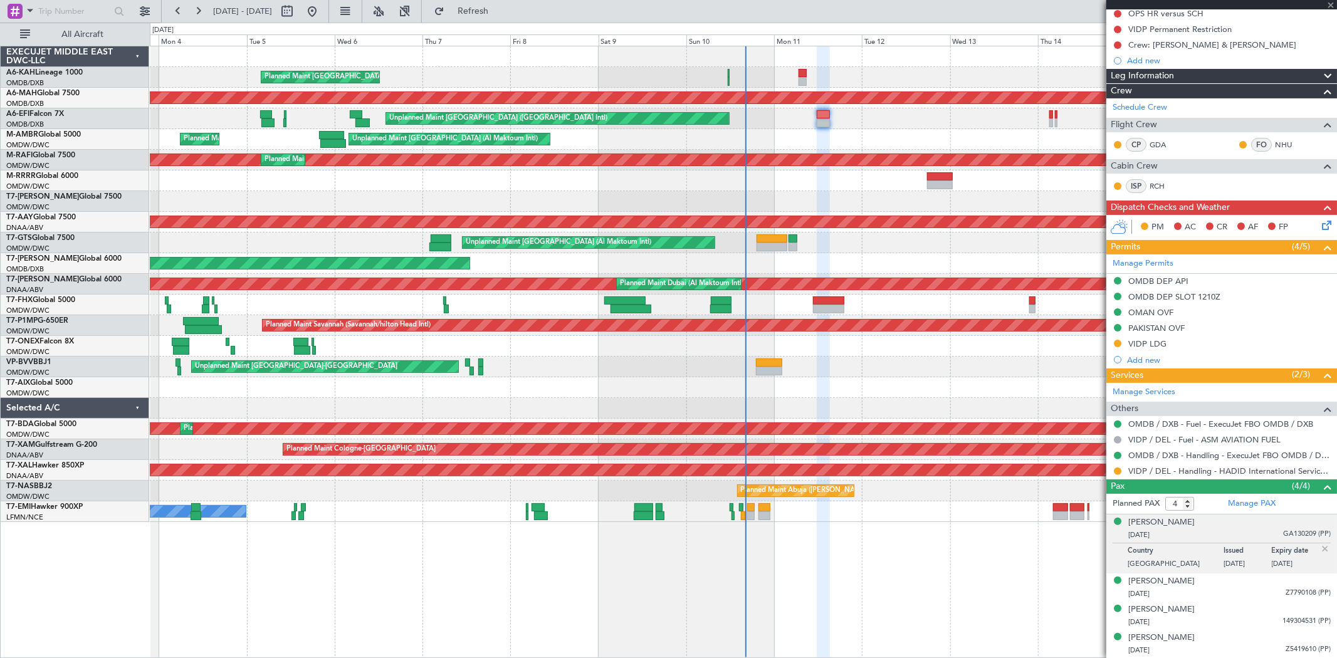
type input "+00:45"
type input "1"
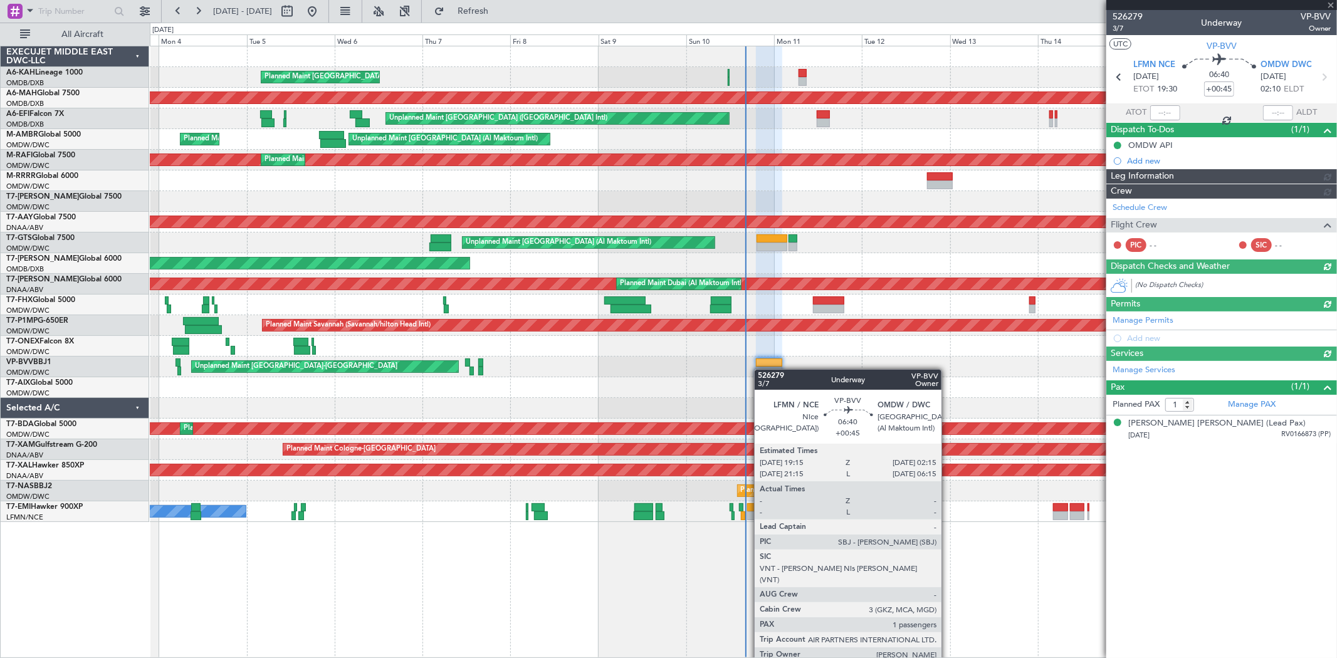
type input "[PERSON_NAME] ([PERSON_NAME])"
type input "6907"
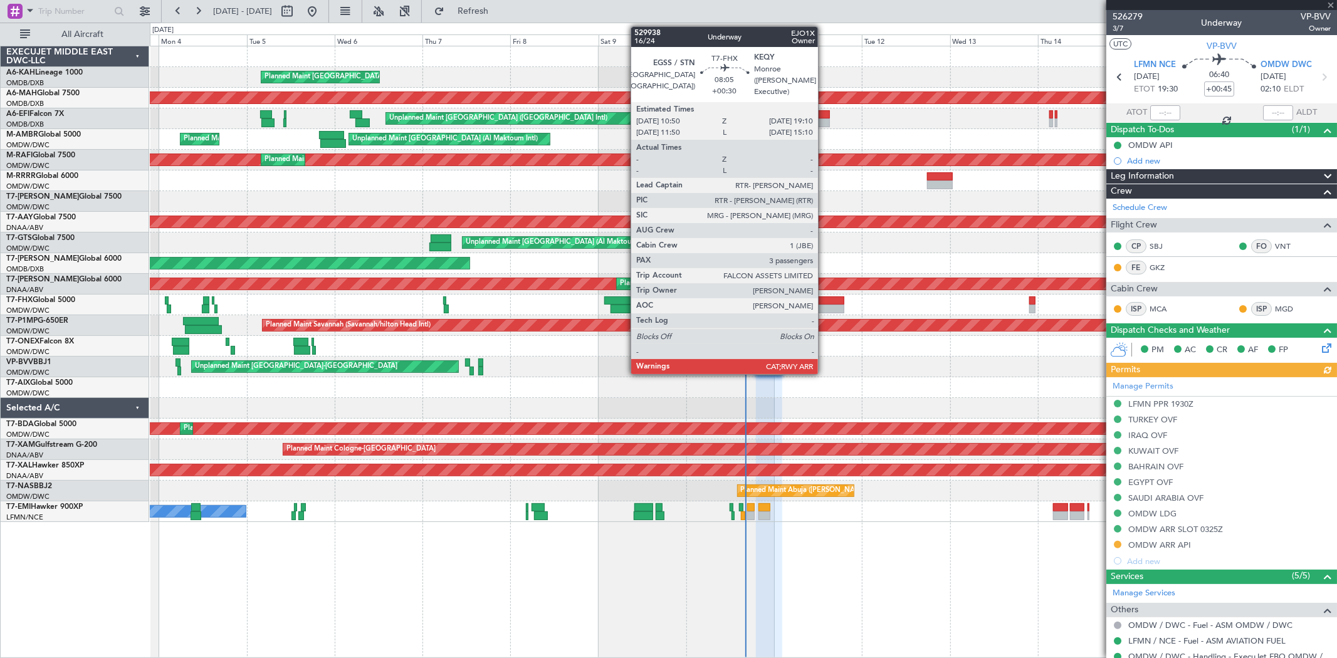
click at [825, 300] on div at bounding box center [828, 301] width 31 height 9
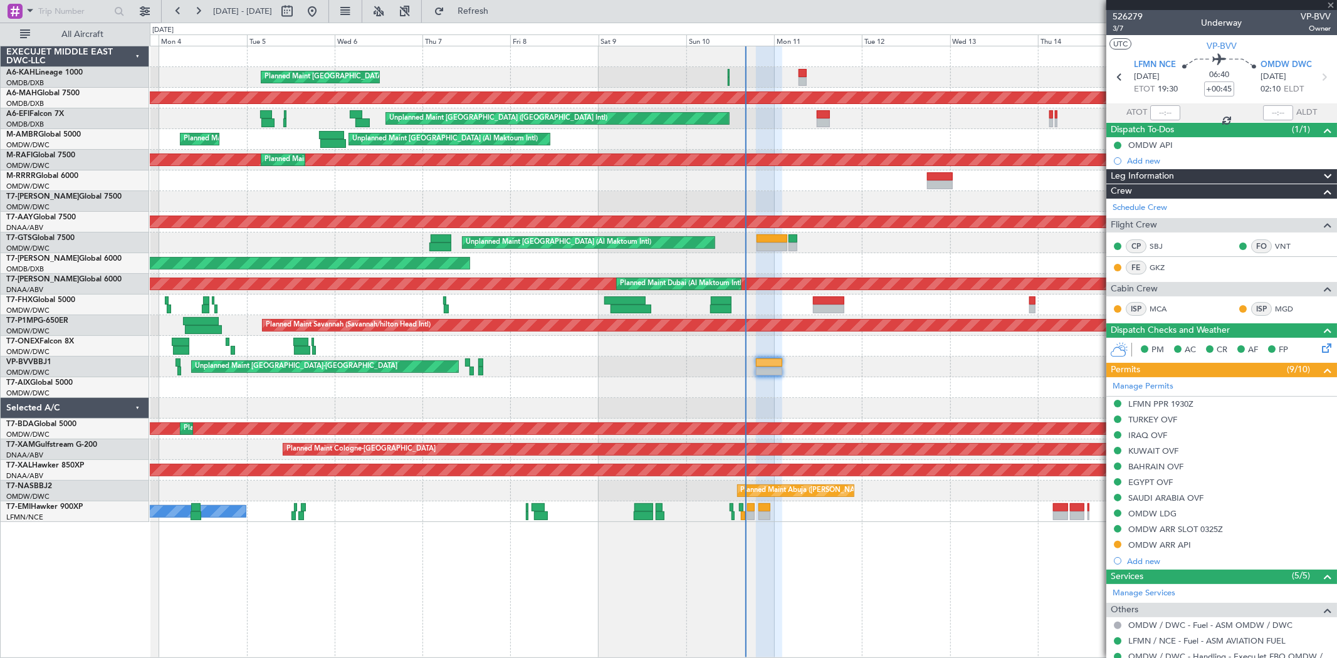
type input "+00:30"
type input "3"
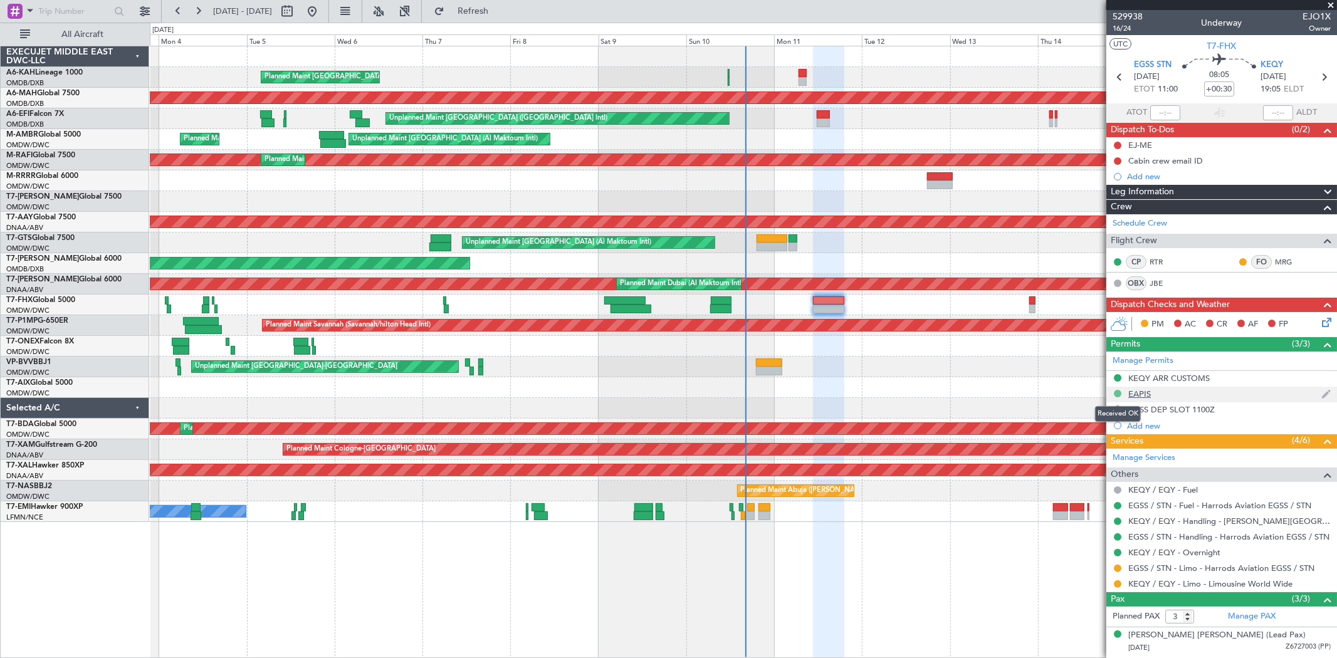
click at [1114, 393] on button at bounding box center [1118, 394] width 8 height 8
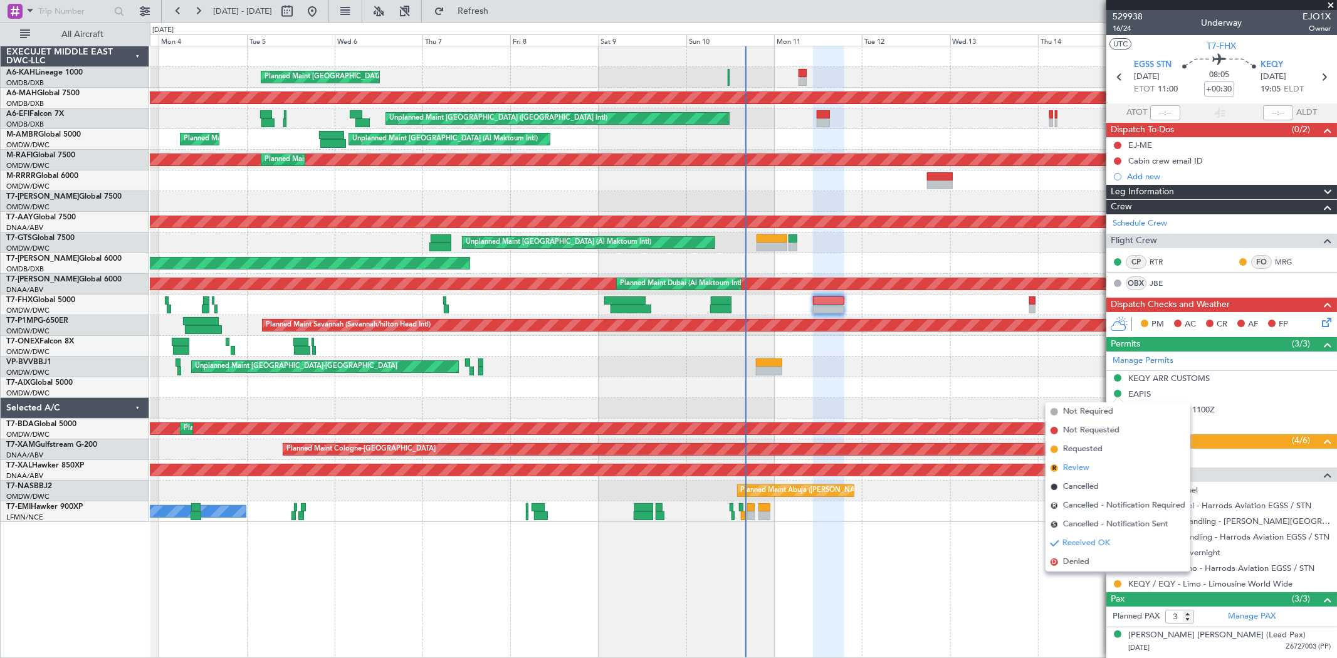
click at [1080, 468] on span "Review" at bounding box center [1076, 468] width 26 height 13
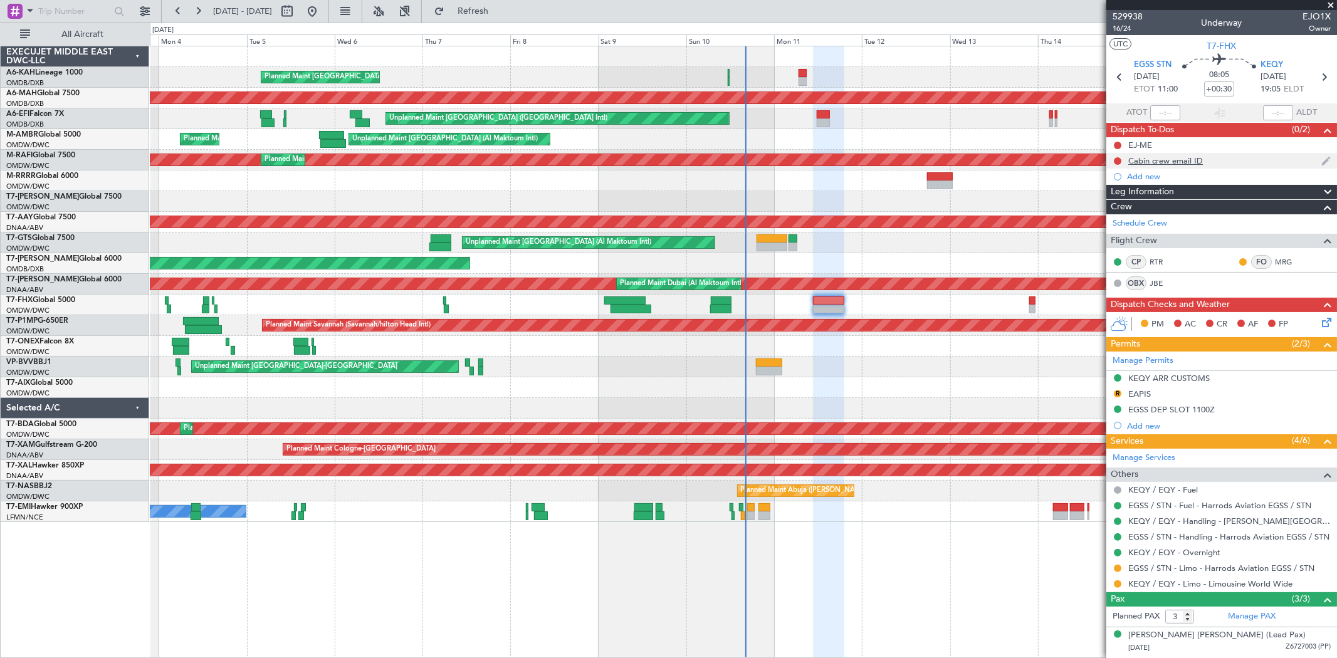
click at [1193, 160] on div "Cabin crew email ID" at bounding box center [1166, 160] width 75 height 11
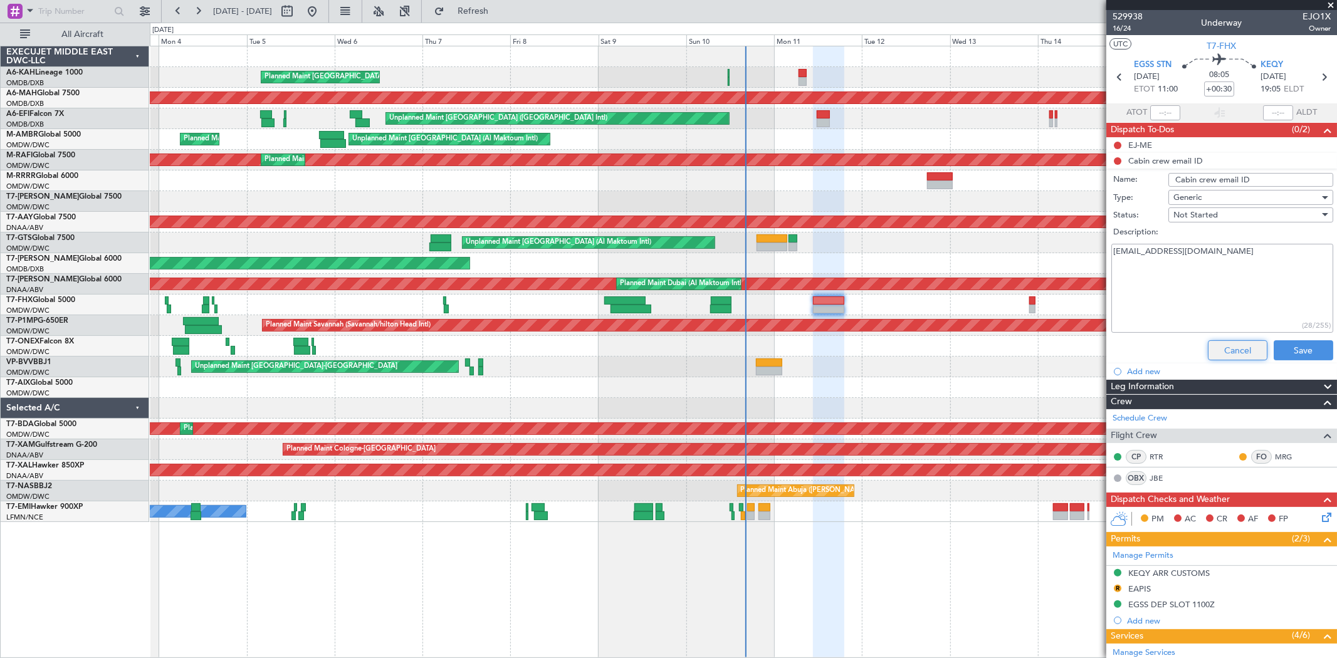
click at [1209, 349] on button "Cancel" at bounding box center [1238, 350] width 60 height 20
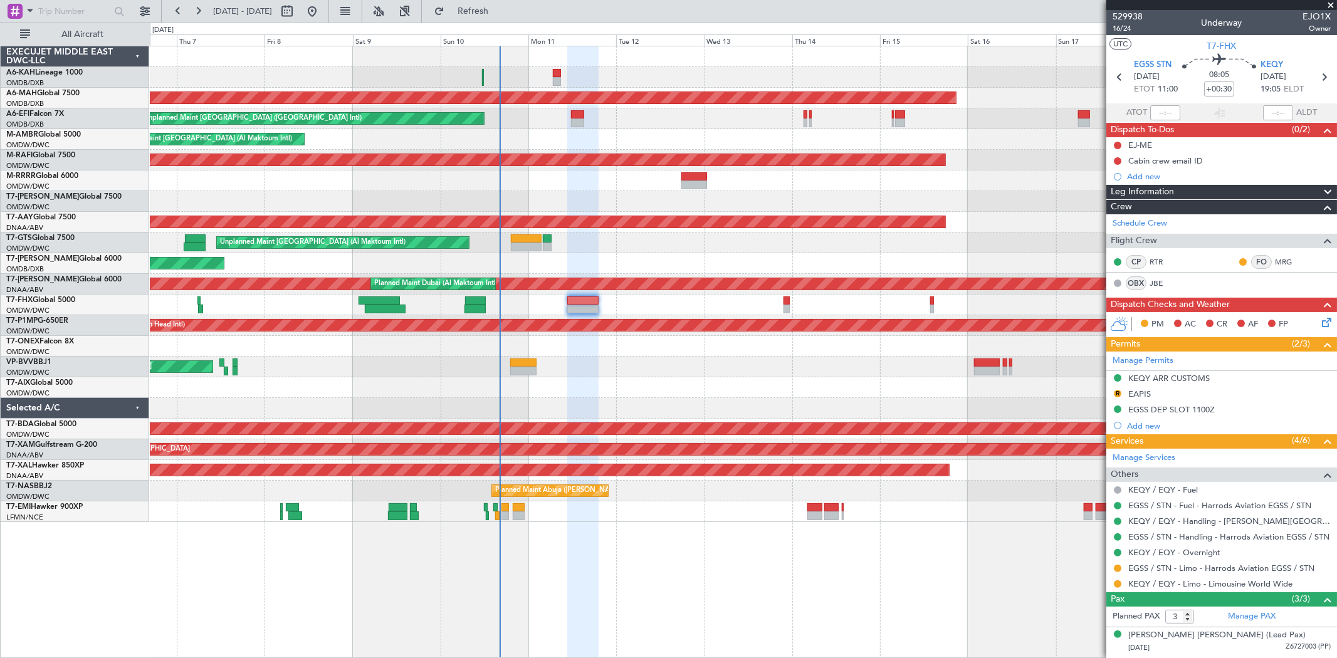
click at [658, 247] on div "Planned Maint [GEOGRAPHIC_DATA] ([GEOGRAPHIC_DATA]) Planned Maint [GEOGRAPHIC_D…" at bounding box center [743, 284] width 1187 height 476
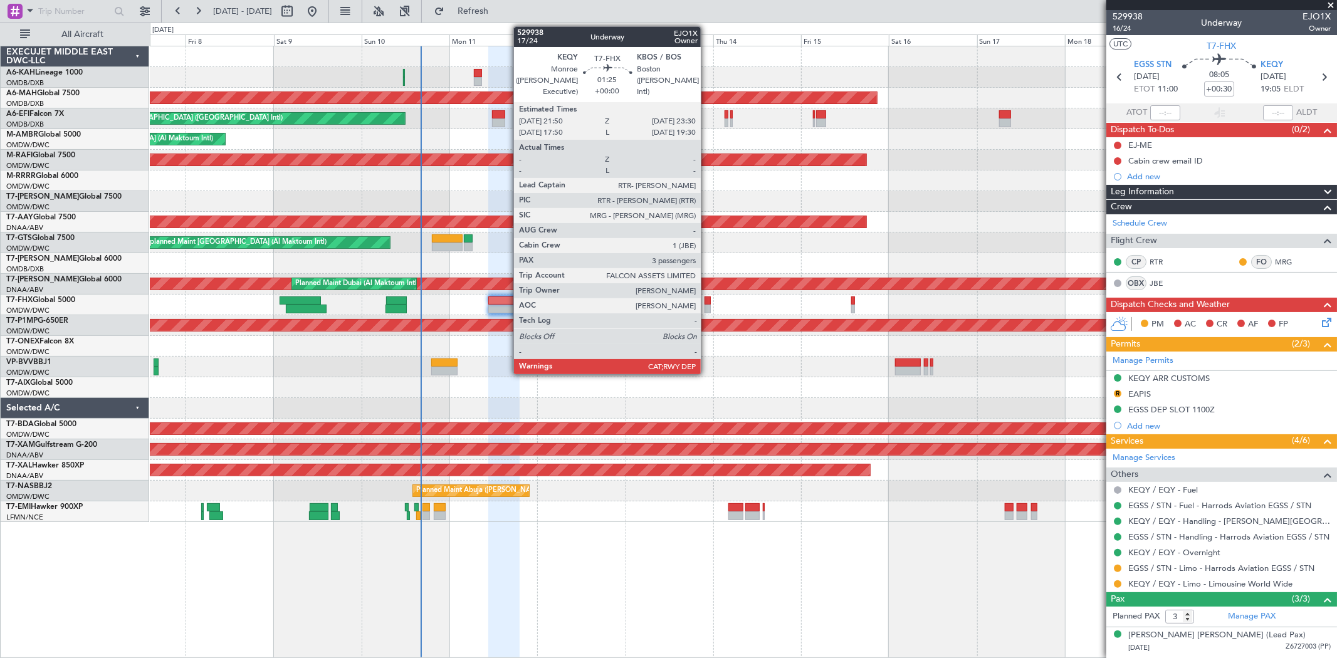
click at [707, 306] on div at bounding box center [708, 309] width 6 height 9
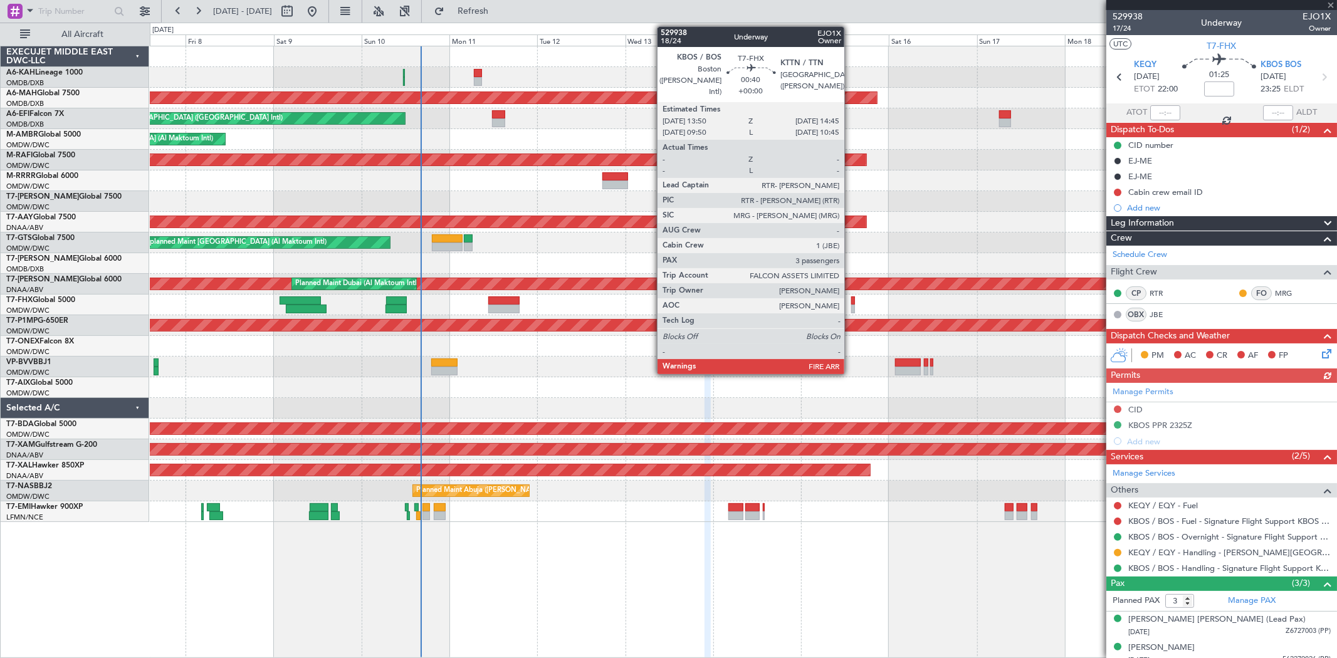
click at [851, 308] on div at bounding box center [853, 309] width 4 height 9
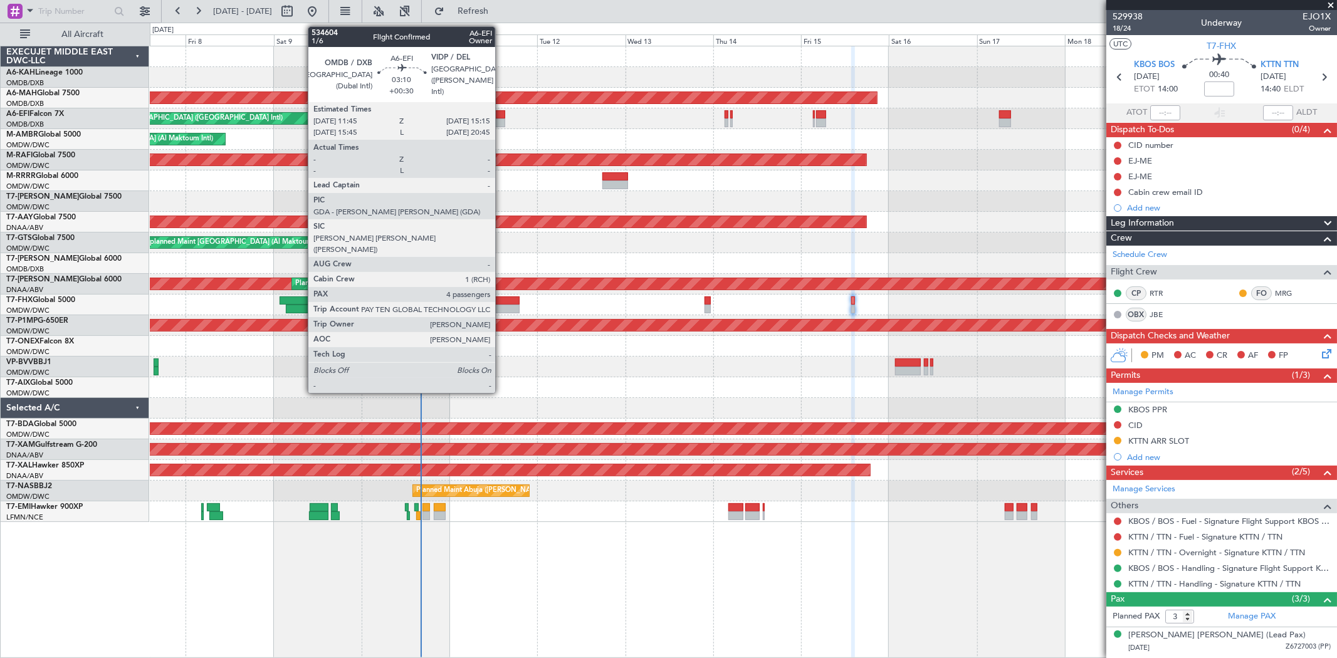
click at [502, 117] on div at bounding box center [498, 114] width 13 height 9
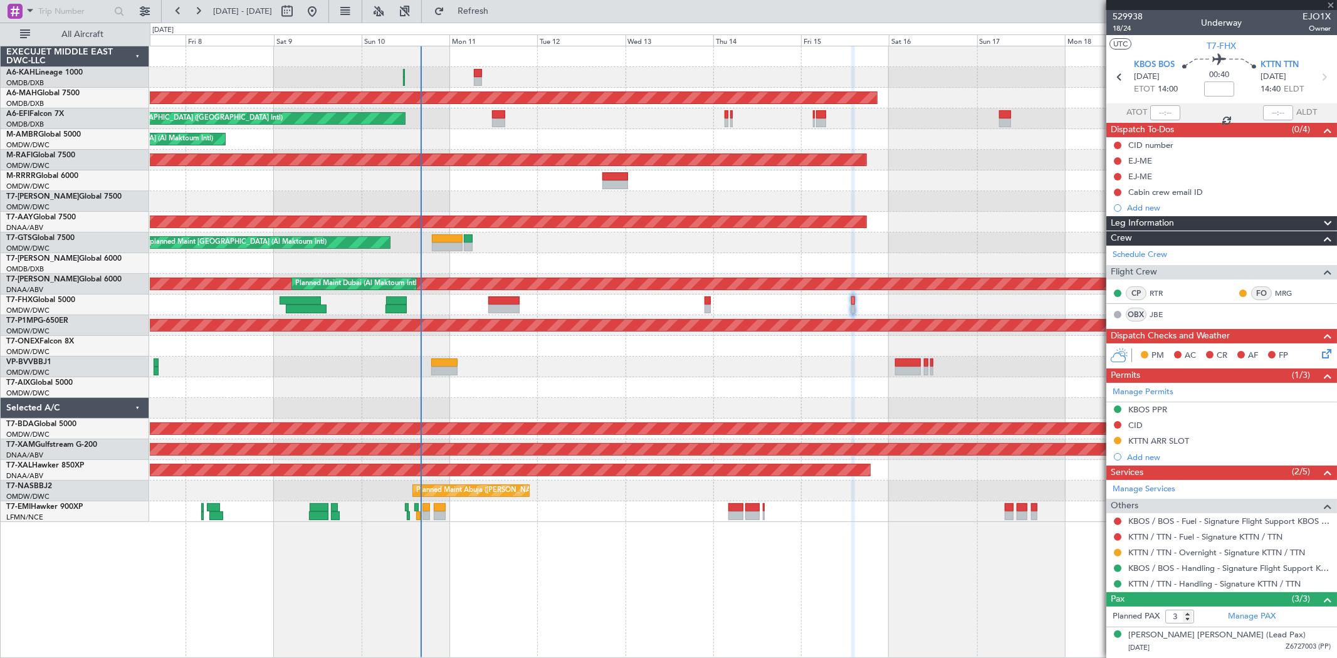
type input "+00:30"
type input "4"
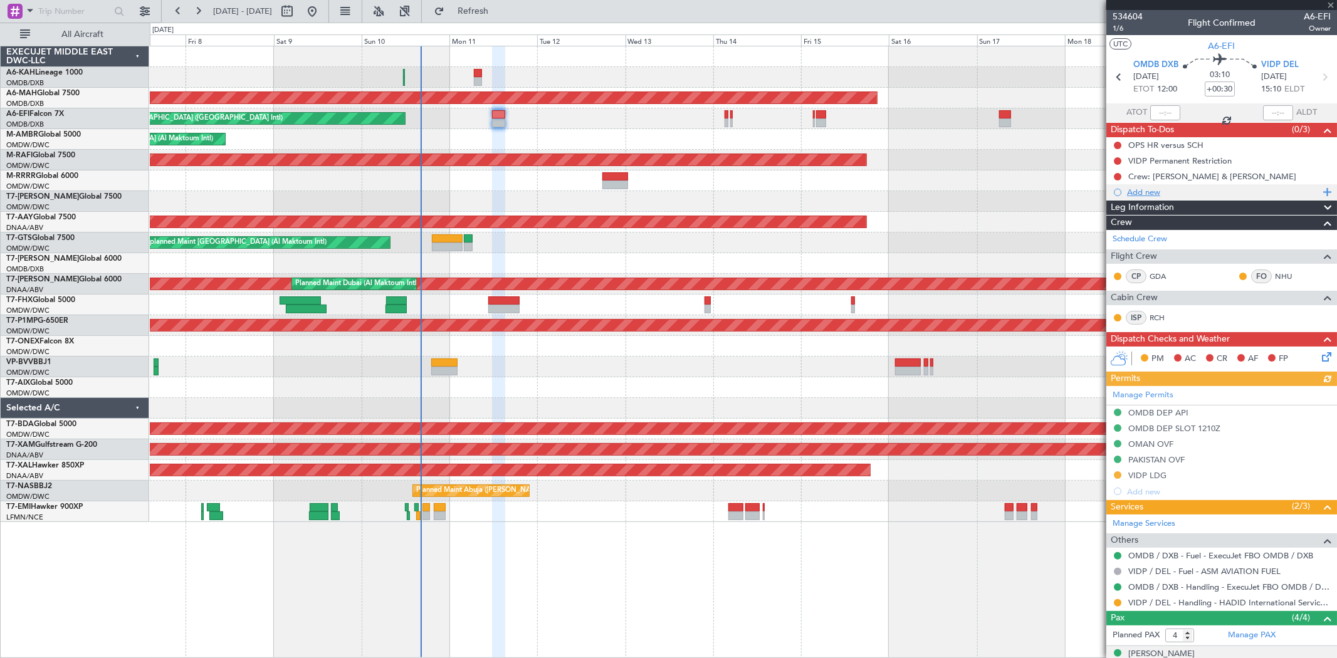
click at [1161, 195] on div "Add new" at bounding box center [1223, 192] width 192 height 11
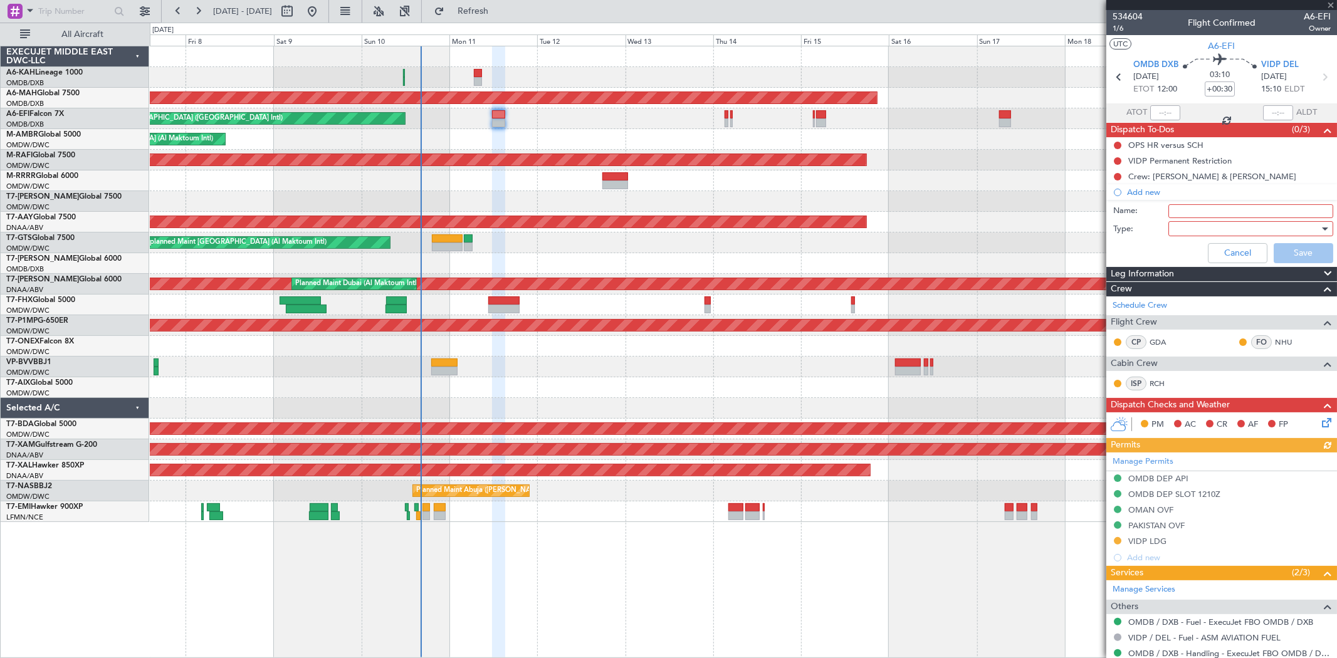
click at [1193, 206] on input "Name:" at bounding box center [1251, 211] width 165 height 14
type input "Flight planning"
click at [1169, 229] on div at bounding box center [1251, 228] width 165 height 15
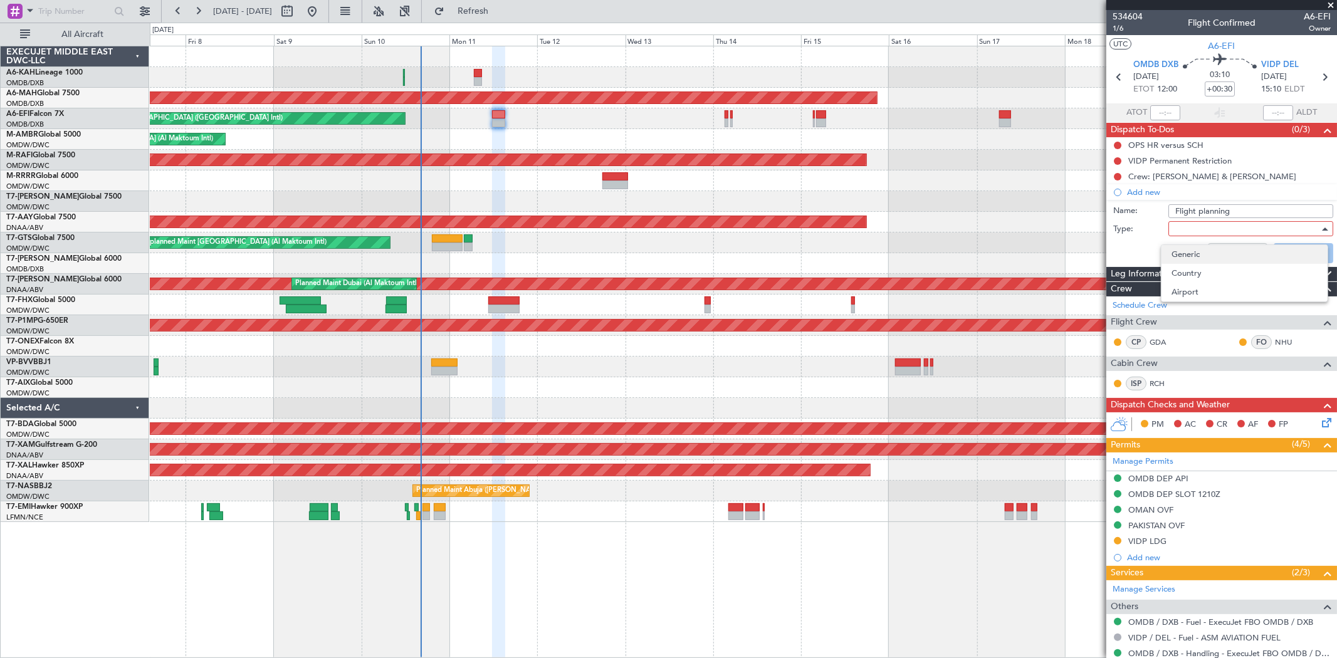
click at [1193, 249] on span "Generic" at bounding box center [1245, 254] width 146 height 19
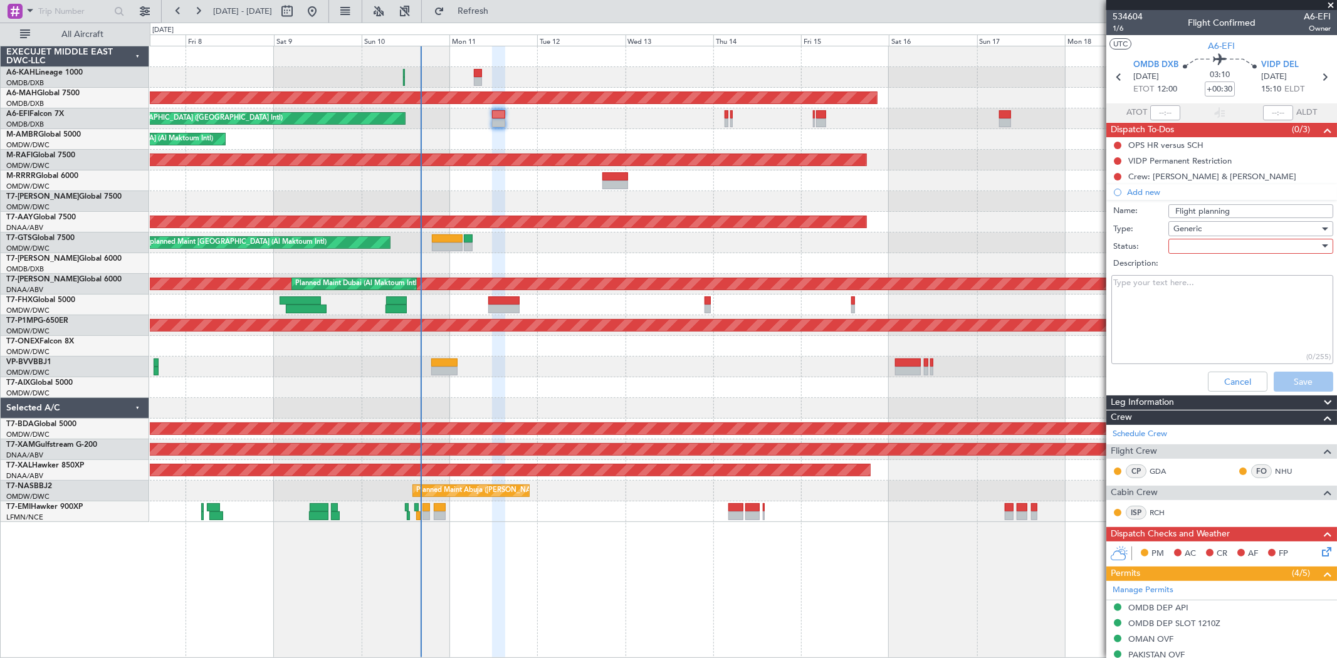
click at [1190, 251] on div at bounding box center [1247, 246] width 146 height 19
click at [1188, 261] on div "Not Started In Progress Completed Cancelled" at bounding box center [1244, 299] width 167 height 76
click at [1191, 273] on span "Not Started" at bounding box center [1245, 271] width 146 height 19
click at [1137, 315] on textarea "Description:" at bounding box center [1223, 320] width 222 height 90
paste textarea "Please make sure at least 3 copies are sent with the flight brief. Immigration …"
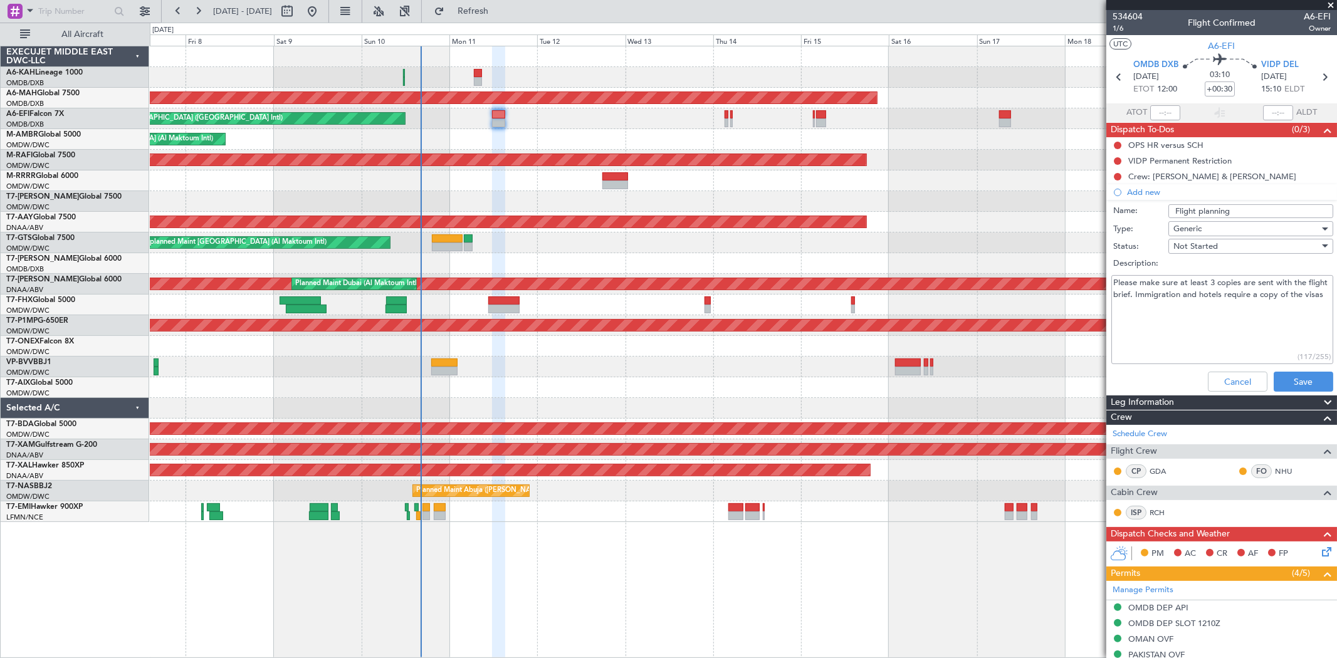
click at [1242, 285] on textarea "Please make sure at least 3 copies are sent with the flight brief. Immigration …" at bounding box center [1223, 320] width 222 height 90
type textarea "Please make sure at least 3 copies of crew visas are sent with the flight brief…"
click at [1297, 373] on button "Save" at bounding box center [1304, 382] width 60 height 20
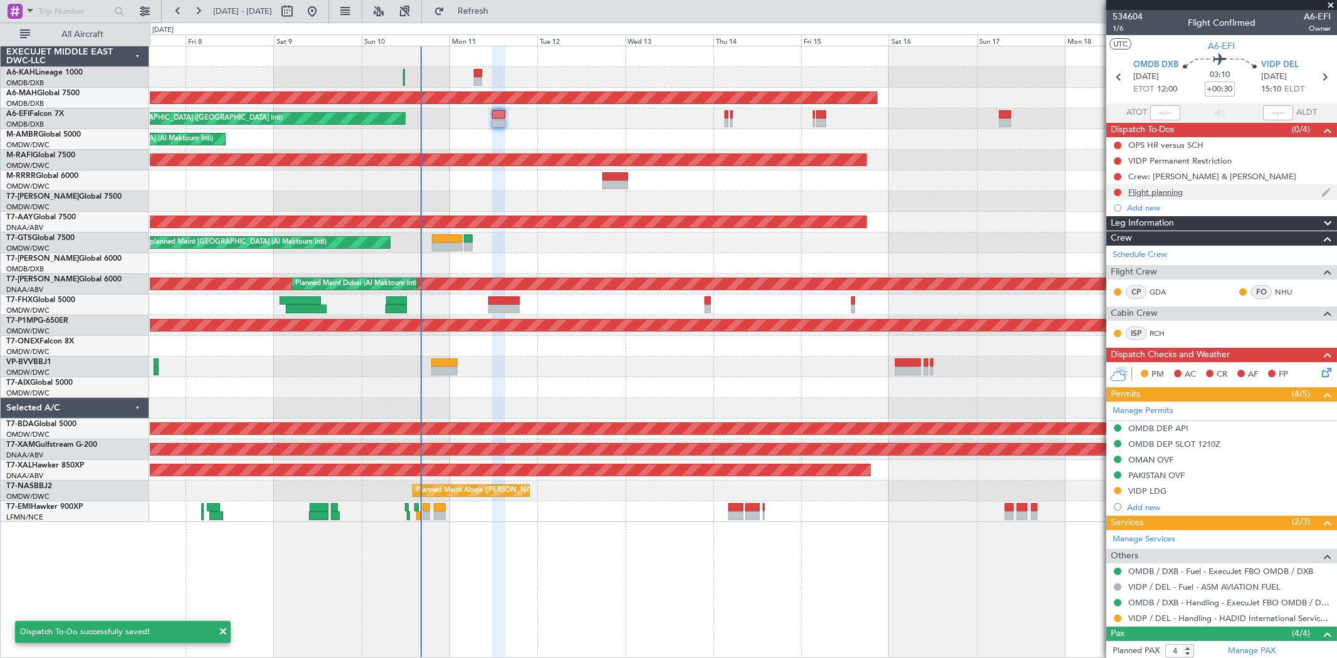
click at [1181, 198] on div "Flight planning" at bounding box center [1222, 192] width 231 height 16
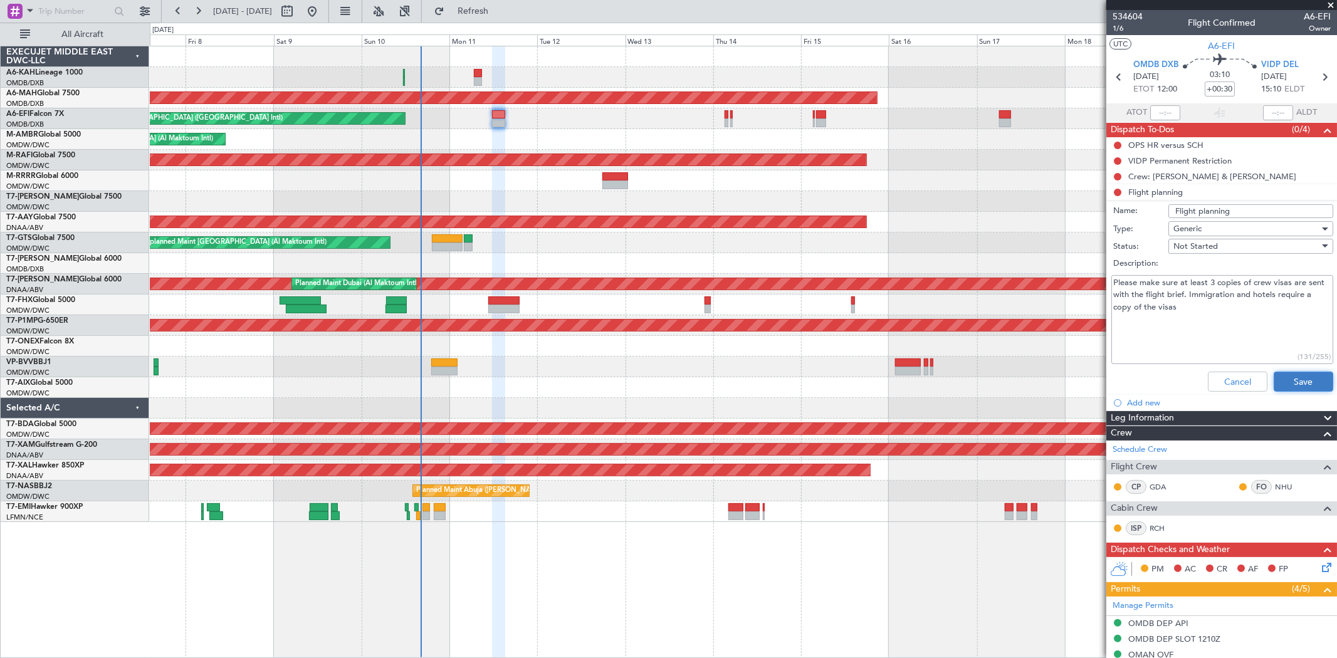
click at [1308, 380] on button "Save" at bounding box center [1304, 382] width 60 height 20
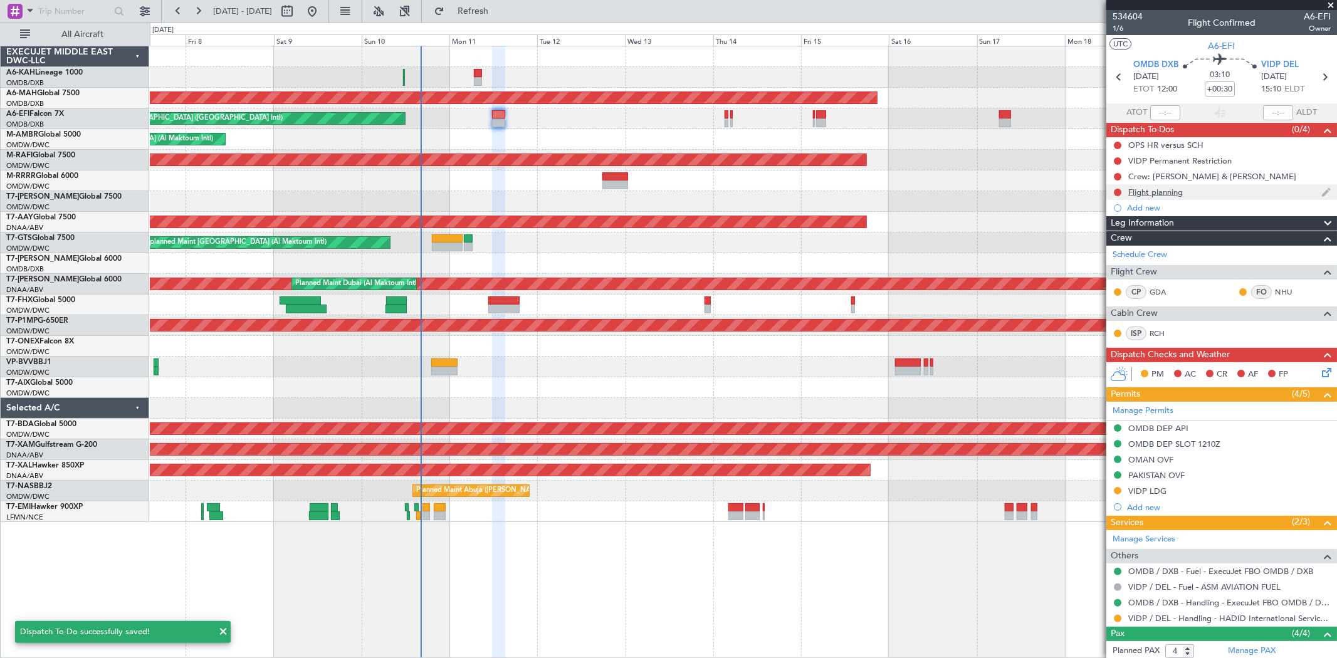
click at [1193, 191] on div "Flight planning" at bounding box center [1222, 192] width 231 height 16
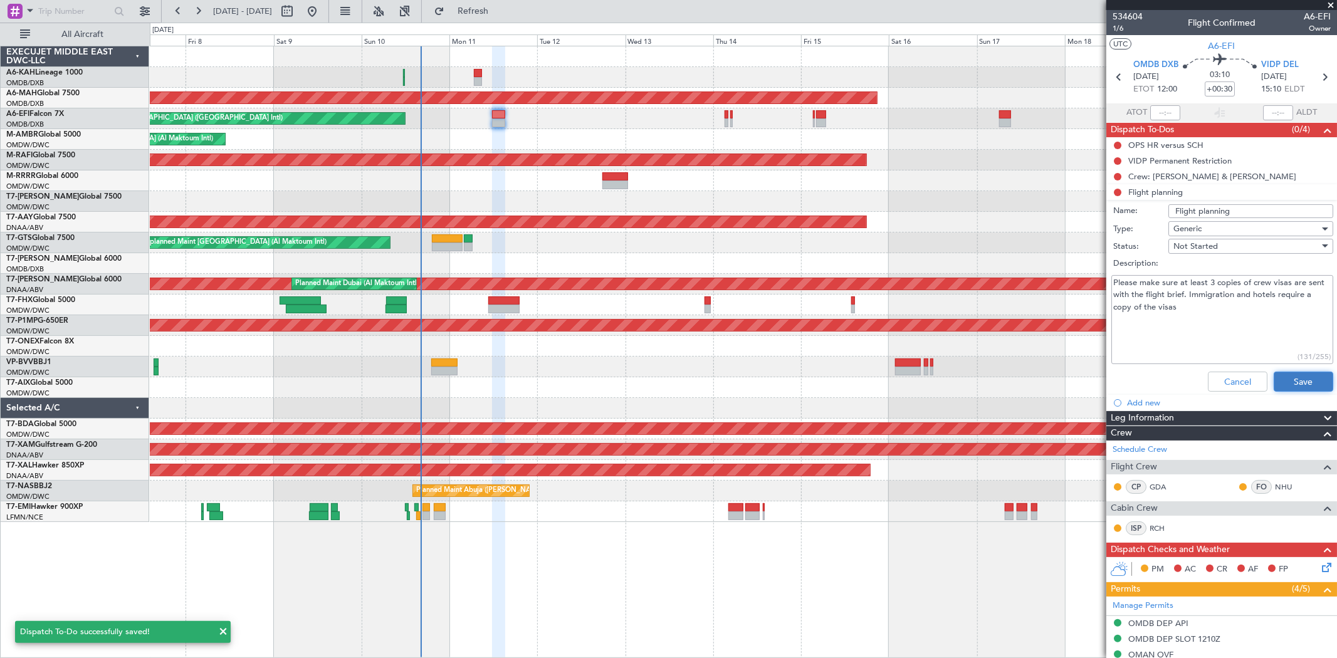
click at [1295, 383] on button "Save" at bounding box center [1304, 382] width 60 height 20
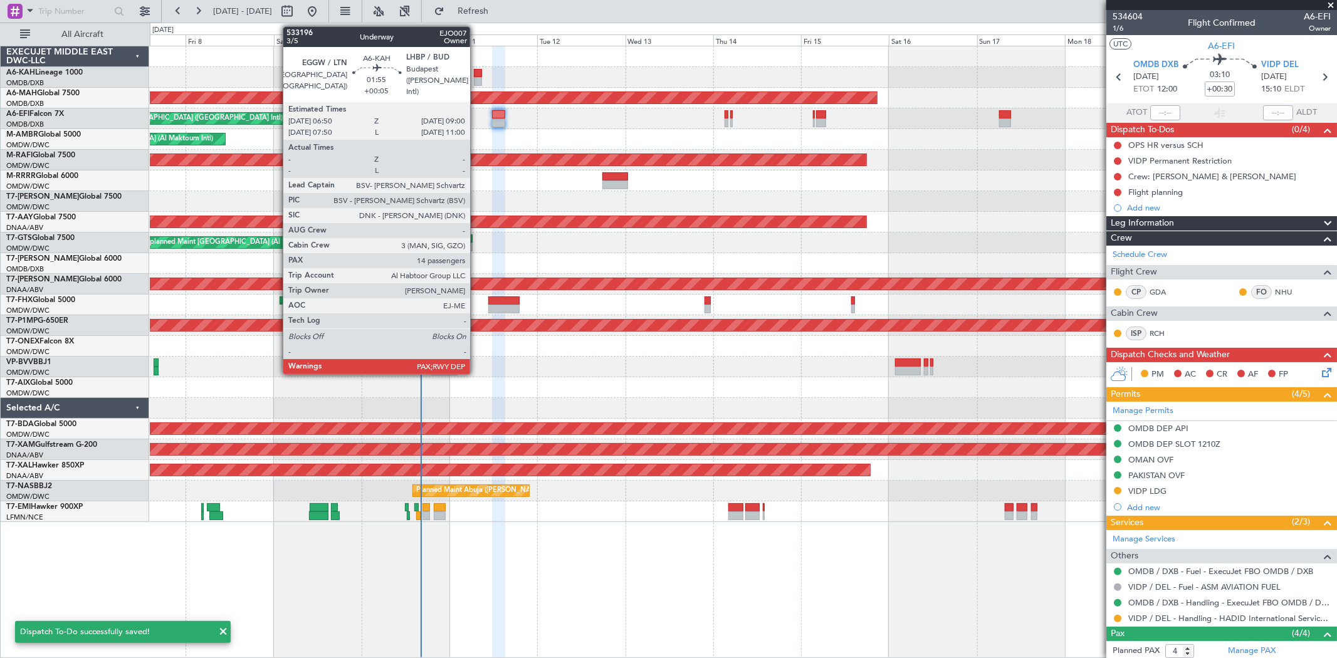
click at [477, 80] on div at bounding box center [478, 81] width 8 height 9
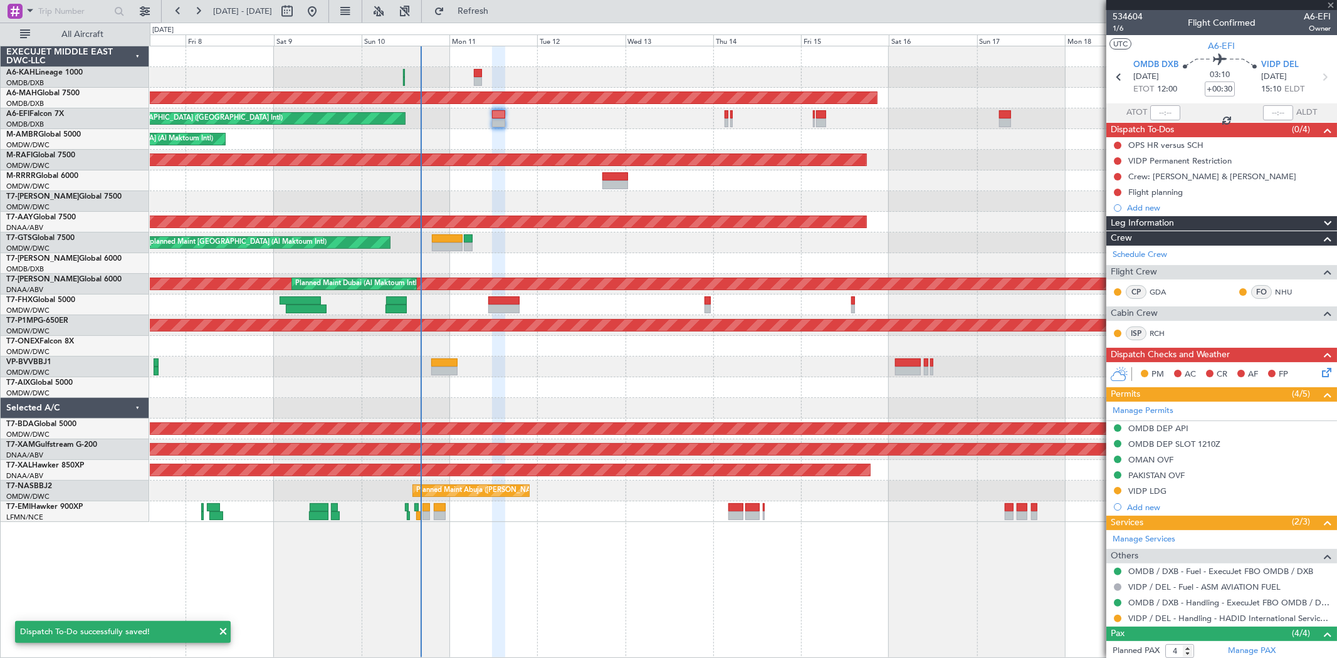
type input "+00:05"
type input "14"
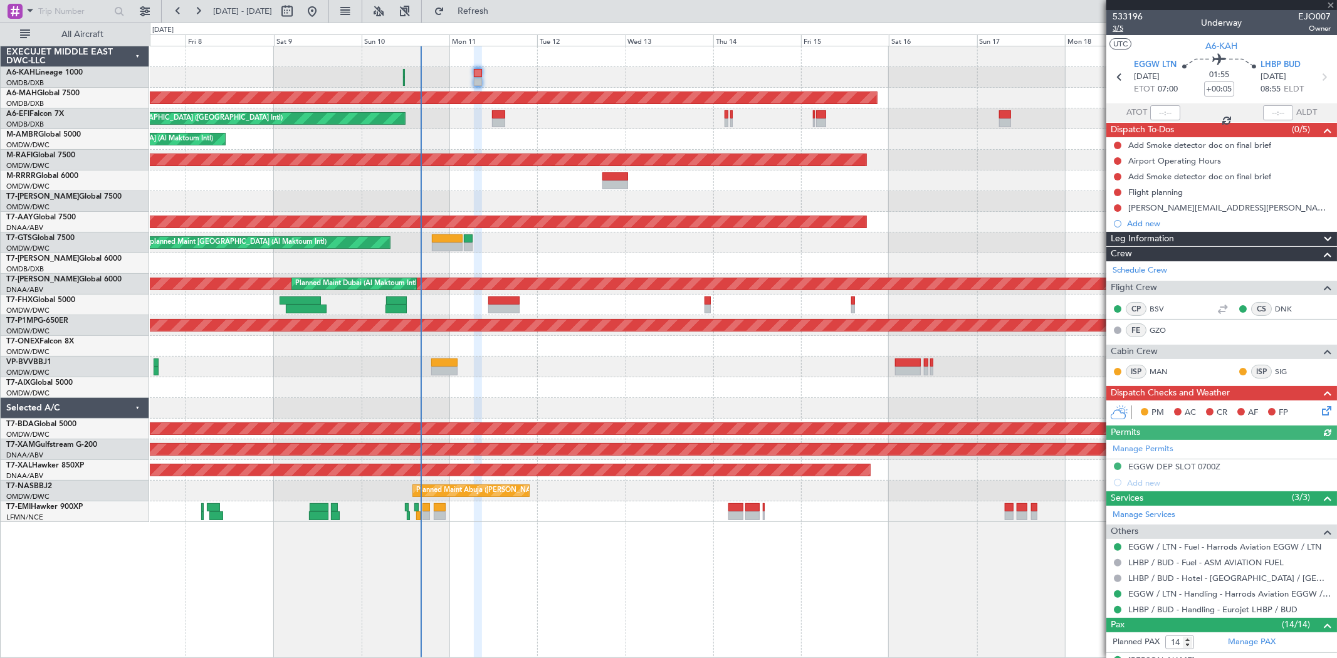
click at [1122, 28] on span "3/5" at bounding box center [1128, 28] width 30 height 11
click at [1114, 26] on span "3/5" at bounding box center [1128, 28] width 30 height 11
click at [1173, 190] on div "Flight planning" at bounding box center [1156, 192] width 55 height 11
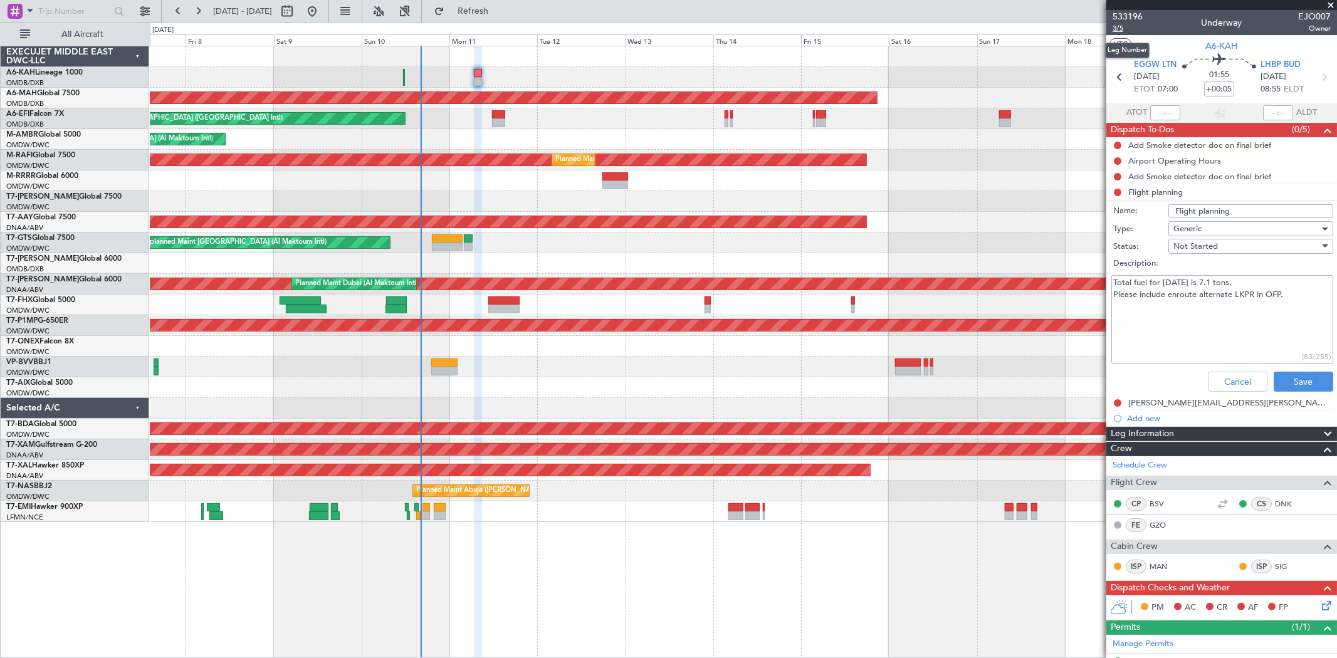
click at [1127, 27] on span "3/5" at bounding box center [1128, 28] width 30 height 11
click at [1215, 376] on button "Cancel" at bounding box center [1238, 382] width 60 height 20
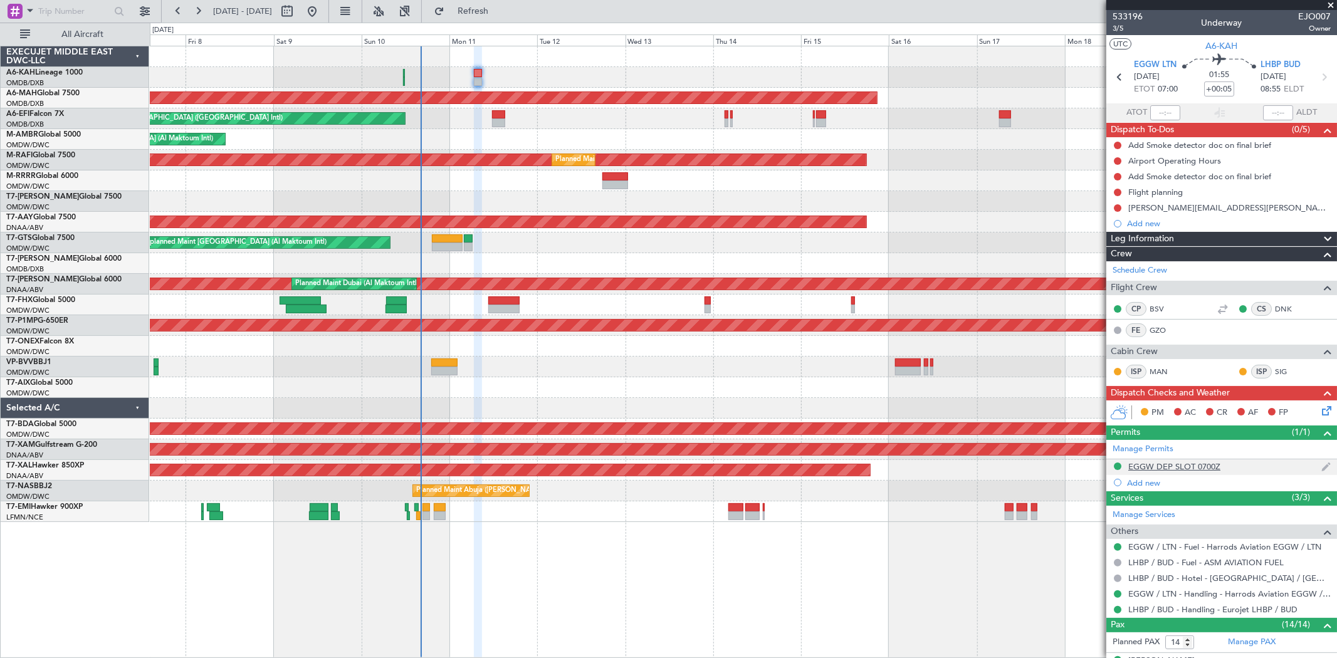
click at [1189, 462] on div "EGGW DEP SLOT 0700Z" at bounding box center [1175, 466] width 92 height 11
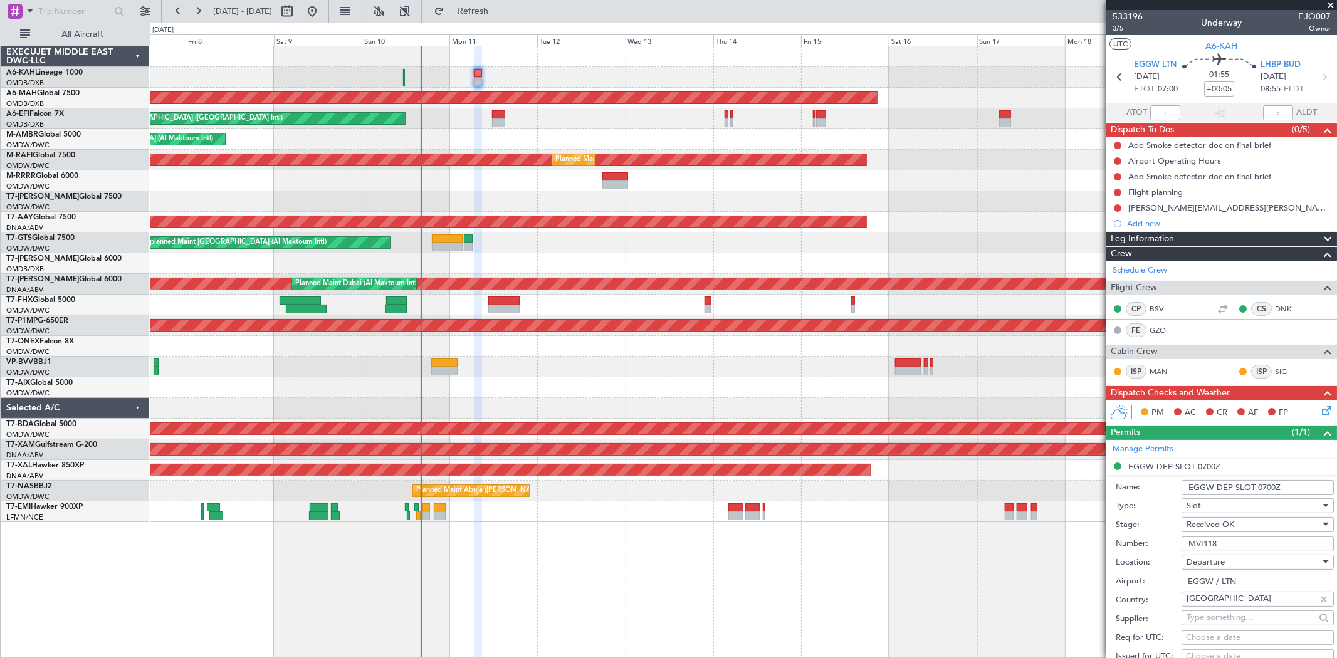
drag, startPoint x: 1198, startPoint y: 547, endPoint x: 1119, endPoint y: 541, distance: 79.3
click at [1105, 556] on fb-app "[DATE] - [DATE] Refresh Quick Links All Aircraft Planned Maint [GEOGRAPHIC_DATA…" at bounding box center [668, 333] width 1337 height 649
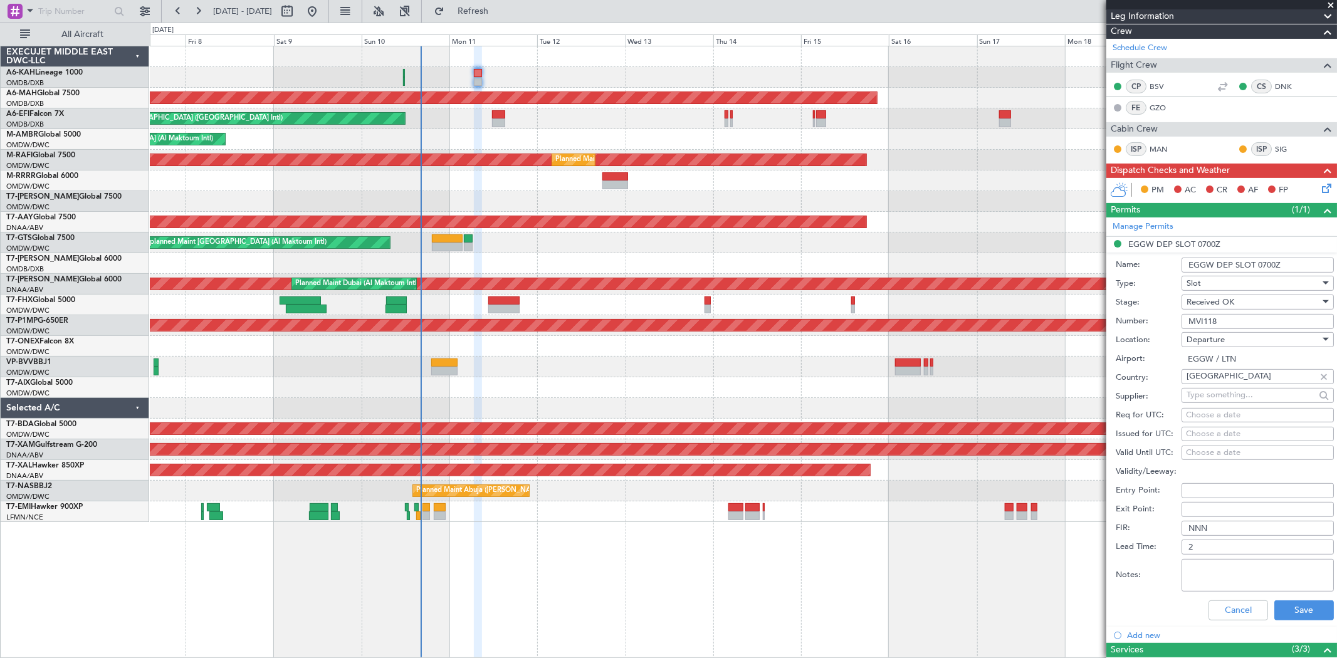
scroll to position [348, 0]
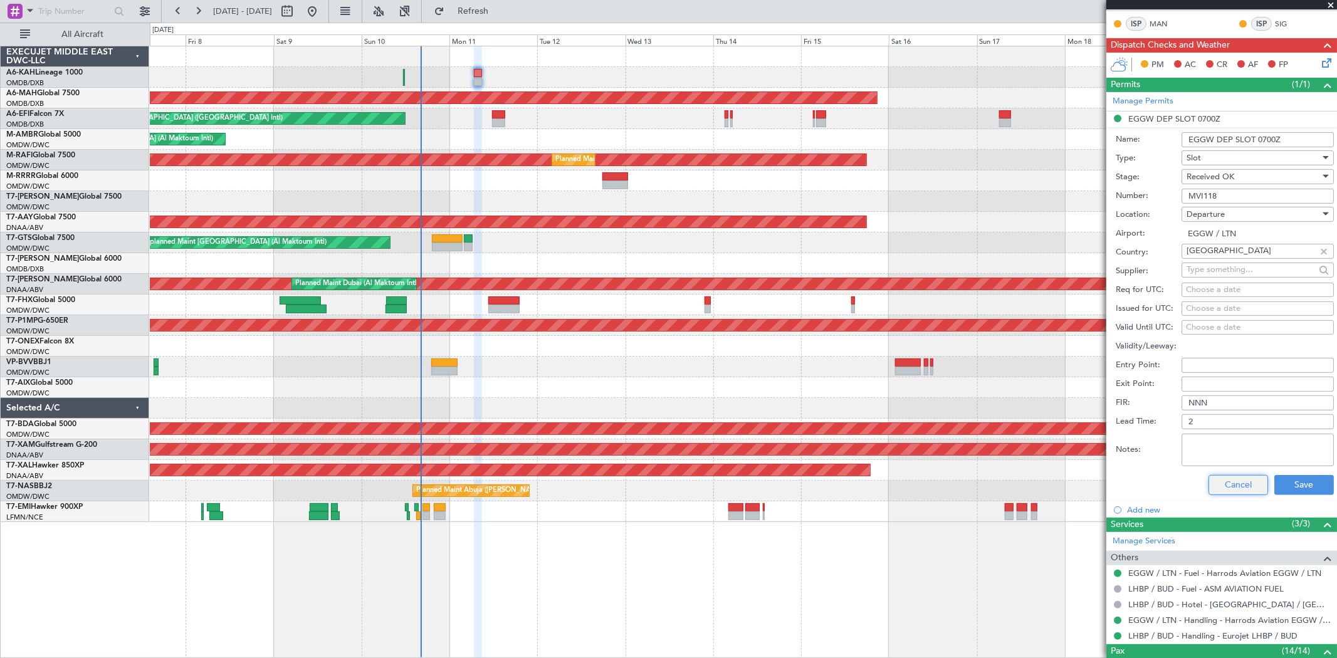
click at [1230, 488] on button "Cancel" at bounding box center [1239, 485] width 60 height 20
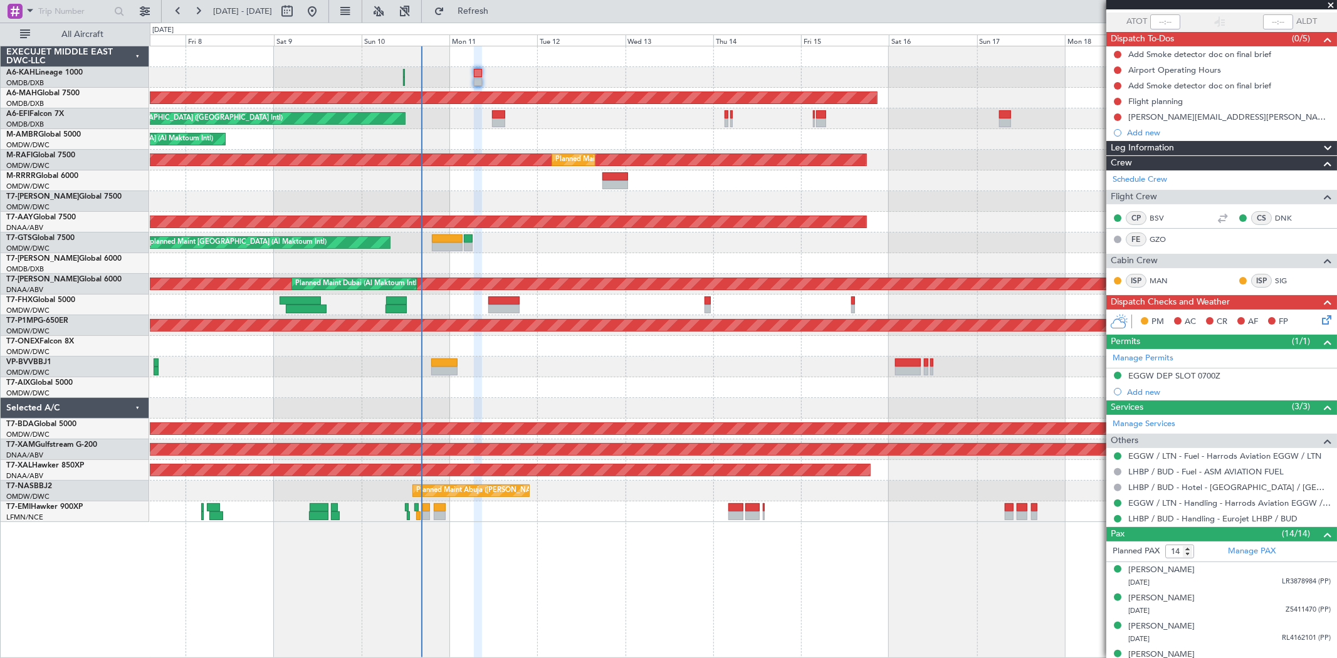
scroll to position [0, 0]
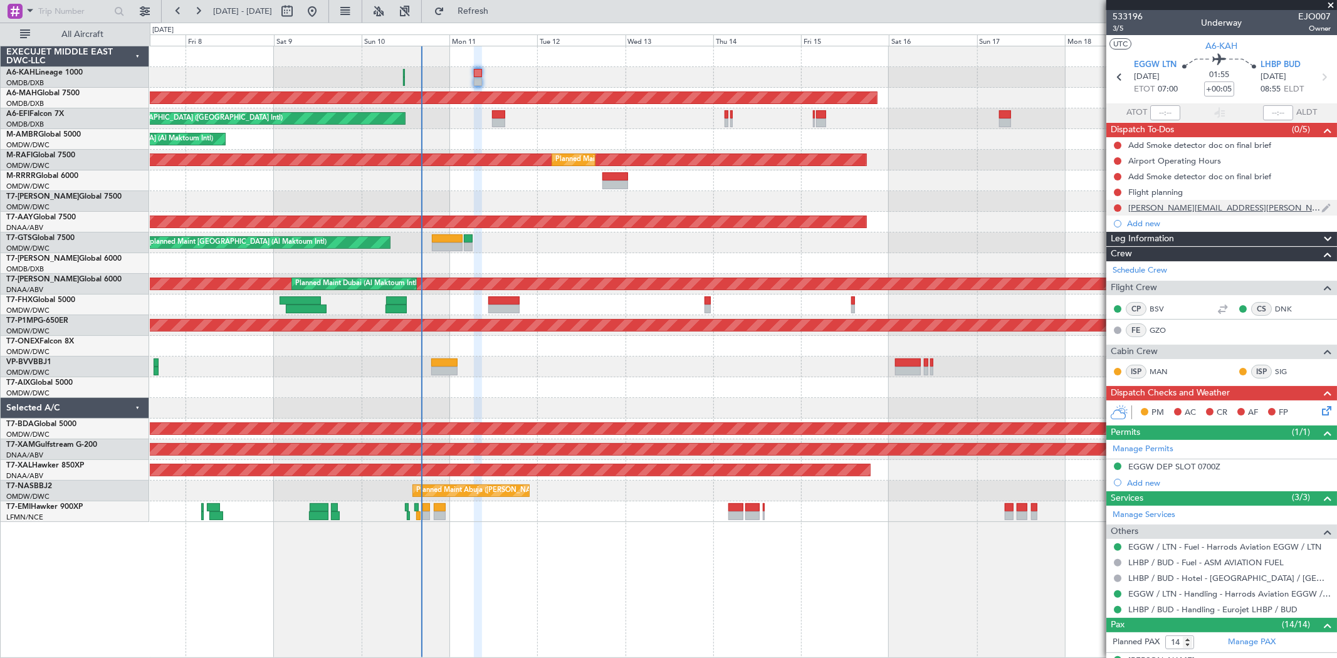
click at [1186, 200] on div "[PERSON_NAME][EMAIL_ADDRESS][PERSON_NAME][PERSON_NAME][DOMAIN_NAME]" at bounding box center [1222, 208] width 231 height 16
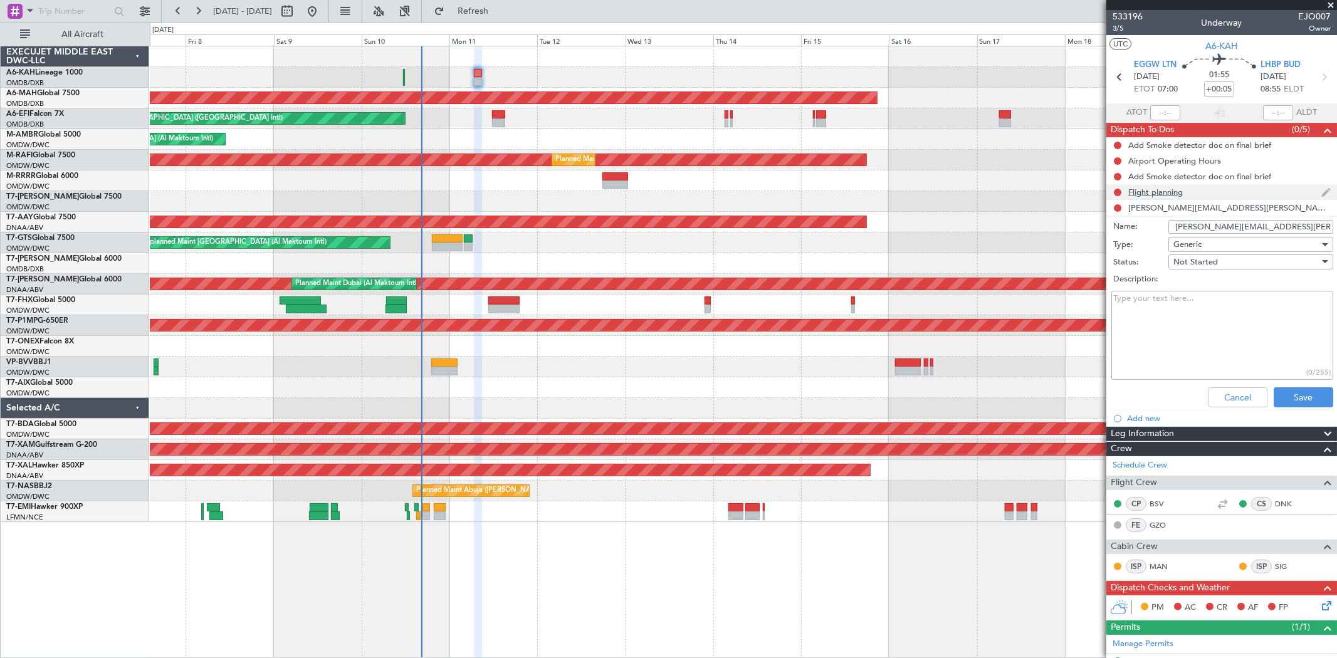
click at [1167, 191] on div "Flight planning" at bounding box center [1156, 192] width 55 height 11
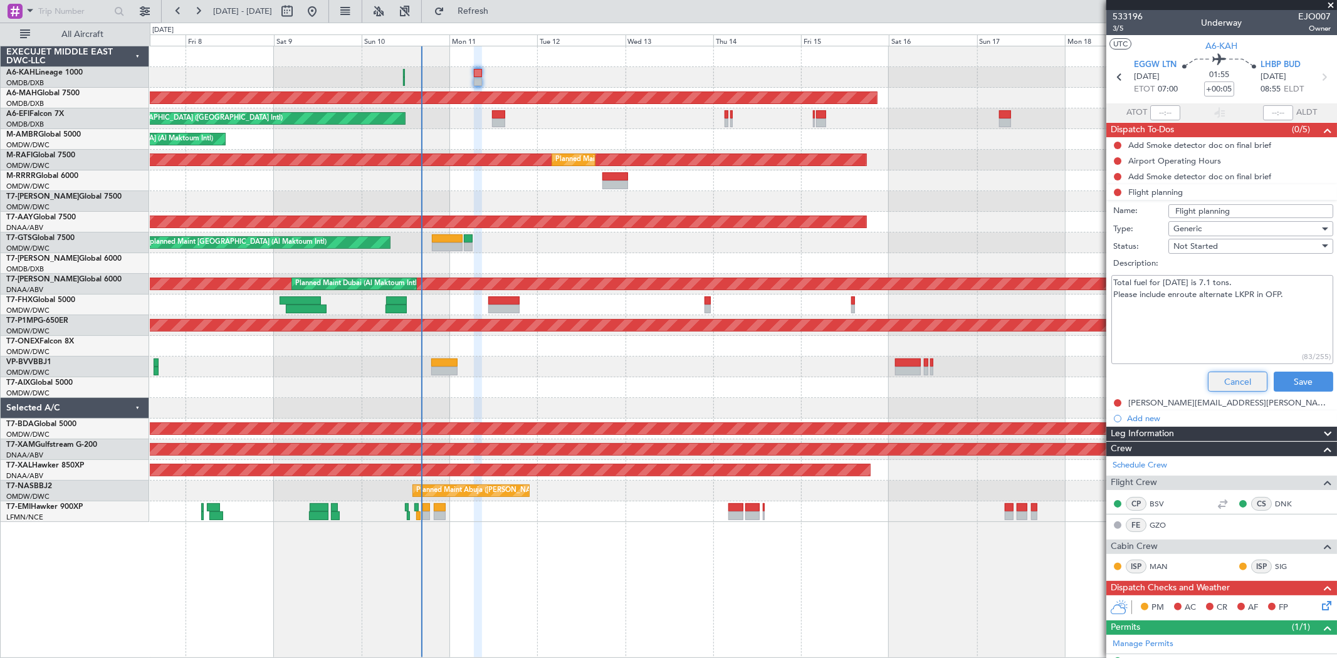
click at [1221, 384] on button "Cancel" at bounding box center [1238, 382] width 60 height 20
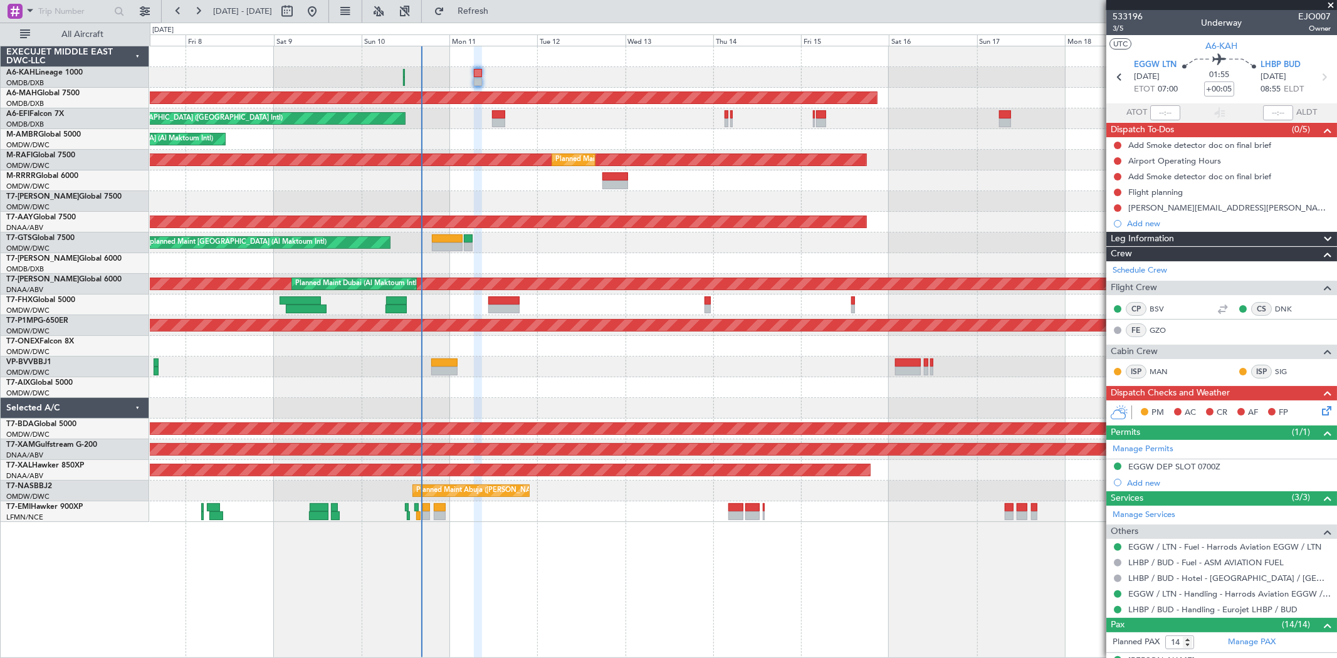
click at [1181, 196] on mat-tooltip-component "Add Smoke detector doc on final brief" at bounding box center [1201, 198] width 145 height 33
click at [1174, 191] on div "Flight planning" at bounding box center [1156, 192] width 55 height 11
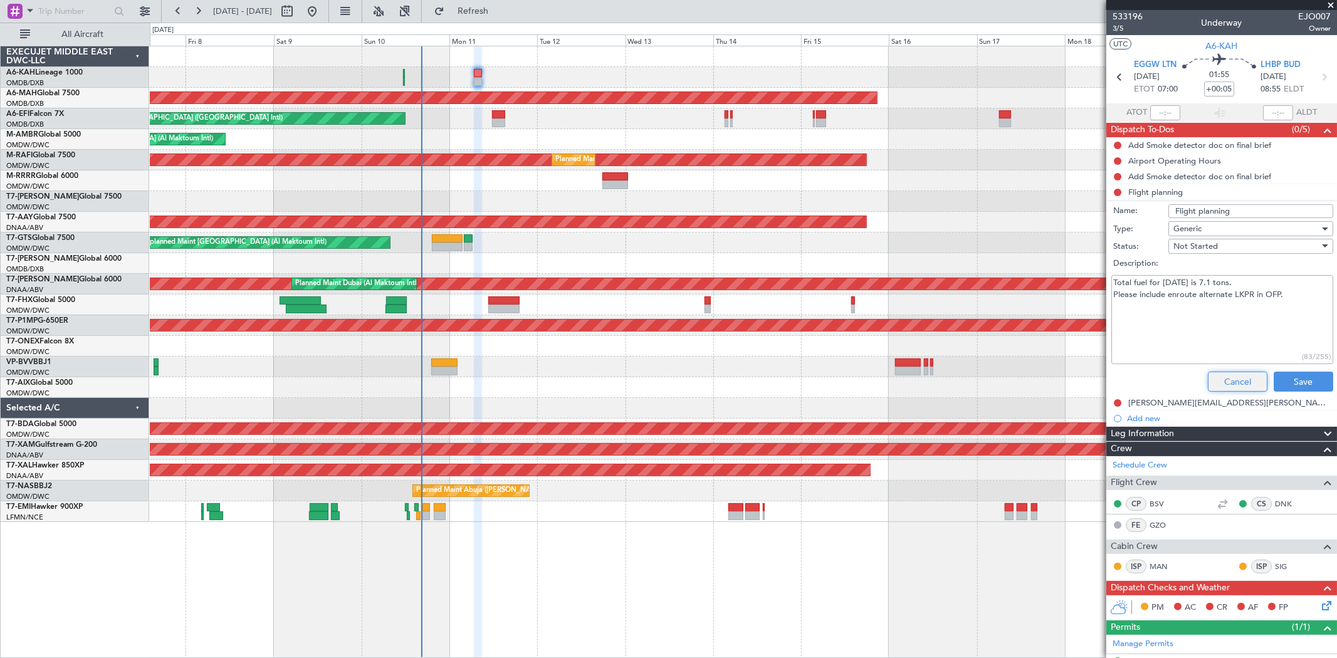
click at [1232, 375] on button "Cancel" at bounding box center [1238, 382] width 60 height 20
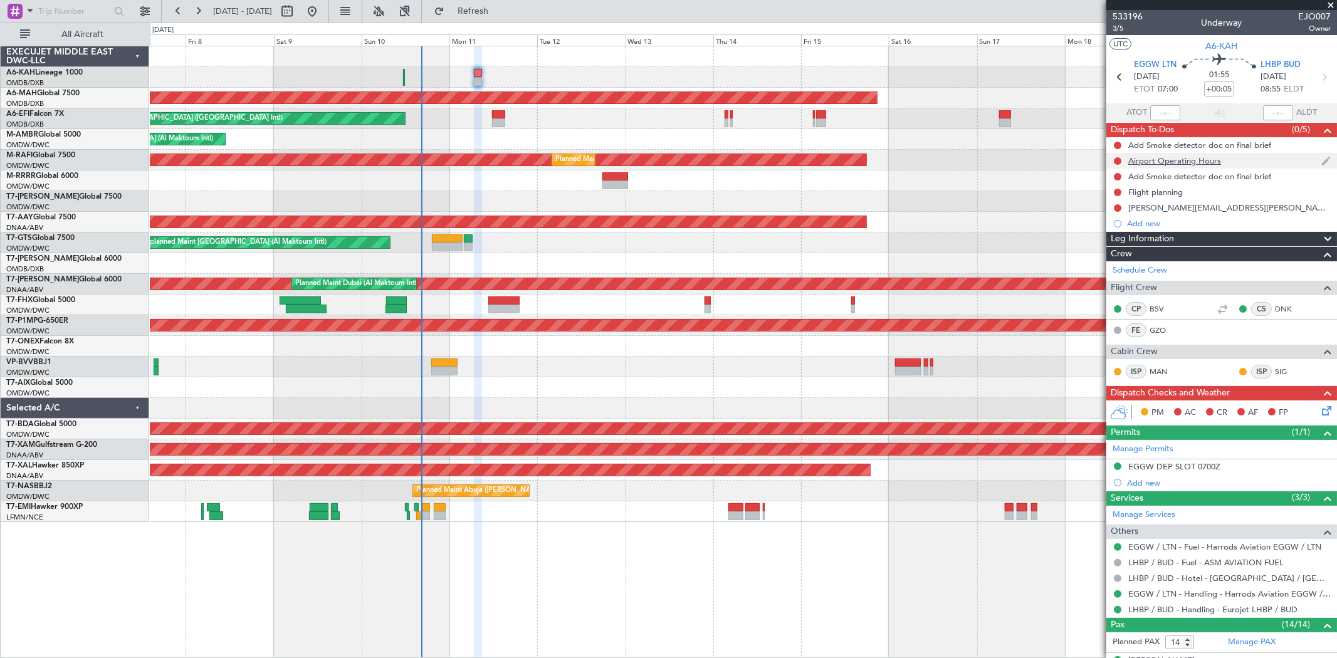
click at [1193, 162] on div "Airport Operating Hours" at bounding box center [1175, 160] width 93 height 11
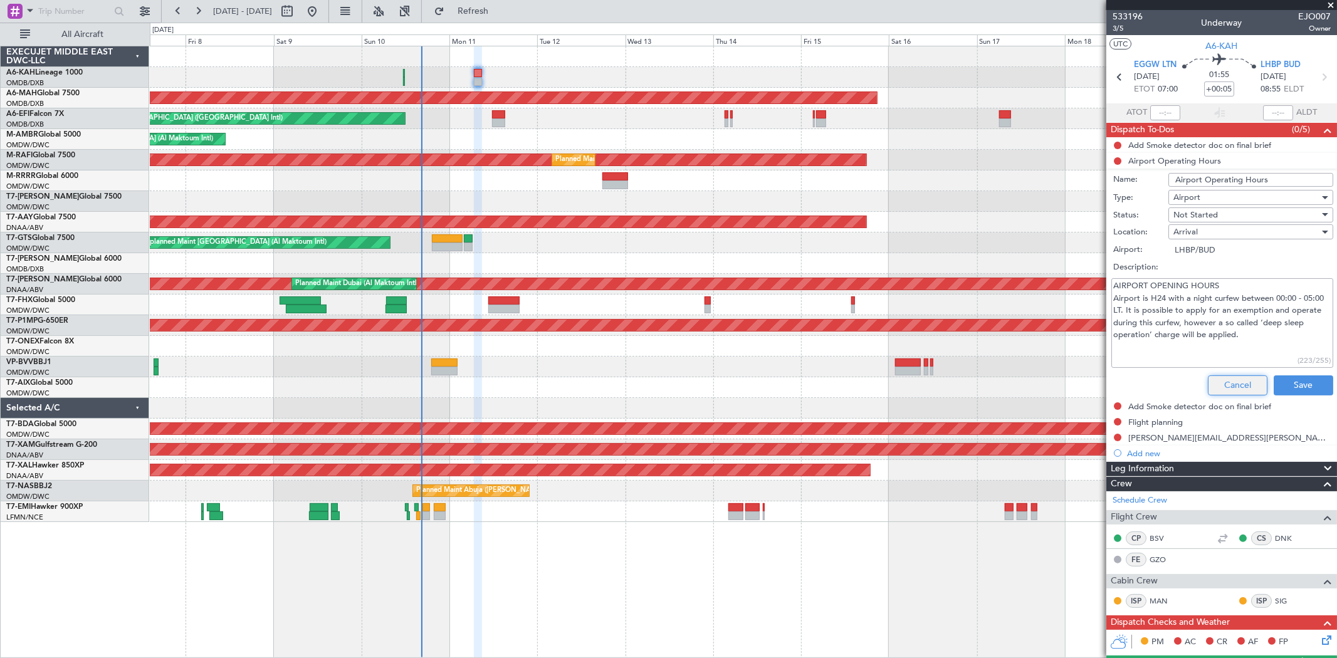
click at [1232, 377] on button "Cancel" at bounding box center [1238, 386] width 60 height 20
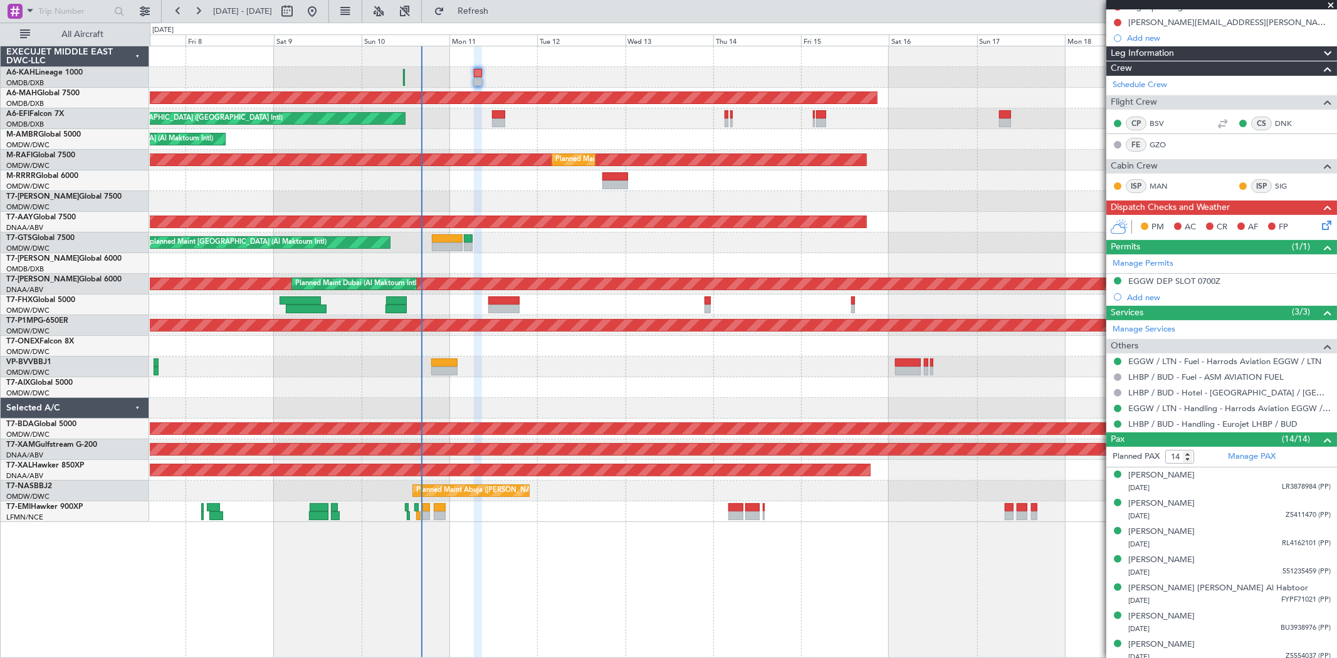
scroll to position [209, 0]
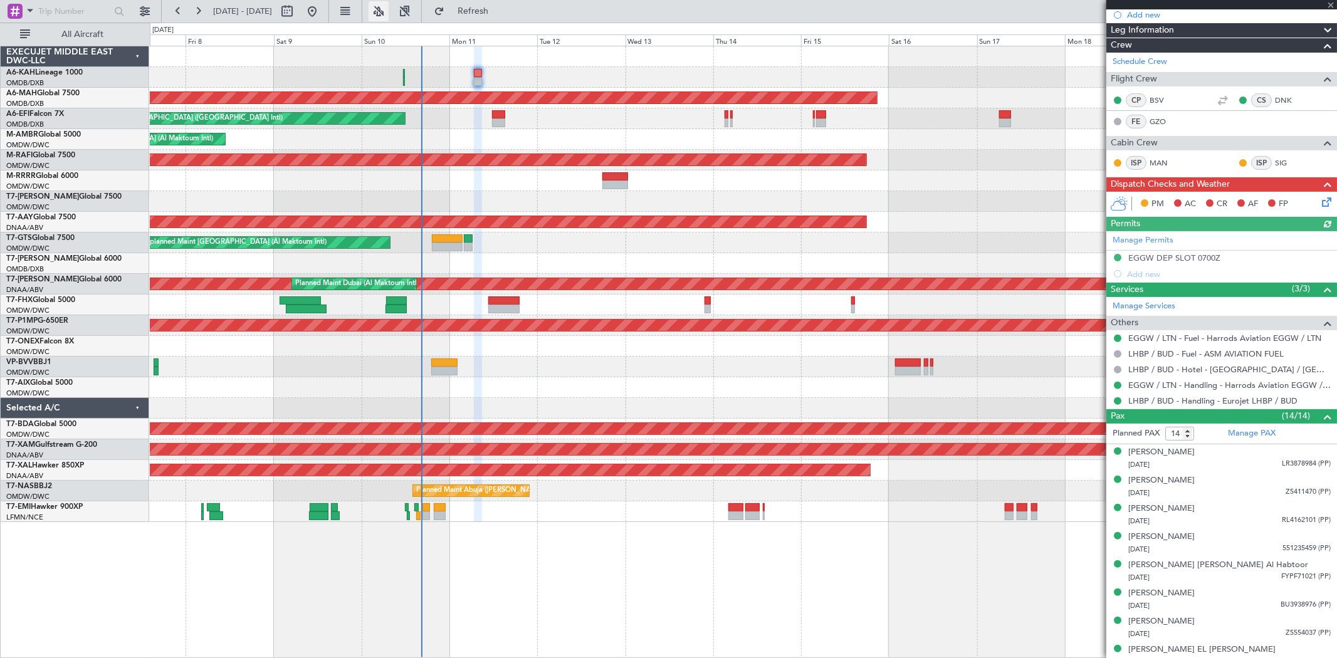
type input "[PERSON_NAME] ([PERSON_NAME])"
type input "6984"
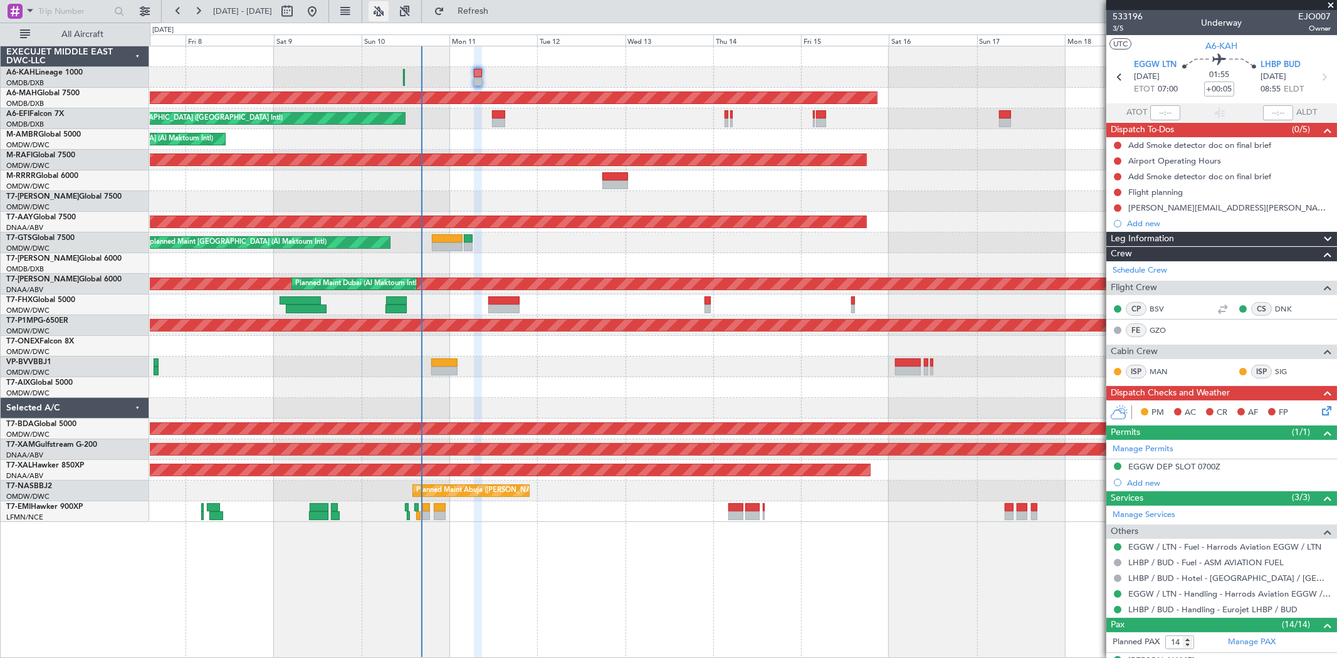
type input "[PERSON_NAME] ([PERSON_NAME])"
type input "6984"
click at [1221, 208] on div "[PERSON_NAME][EMAIL_ADDRESS][PERSON_NAME][PERSON_NAME][DOMAIN_NAME]" at bounding box center [1225, 208] width 193 height 11
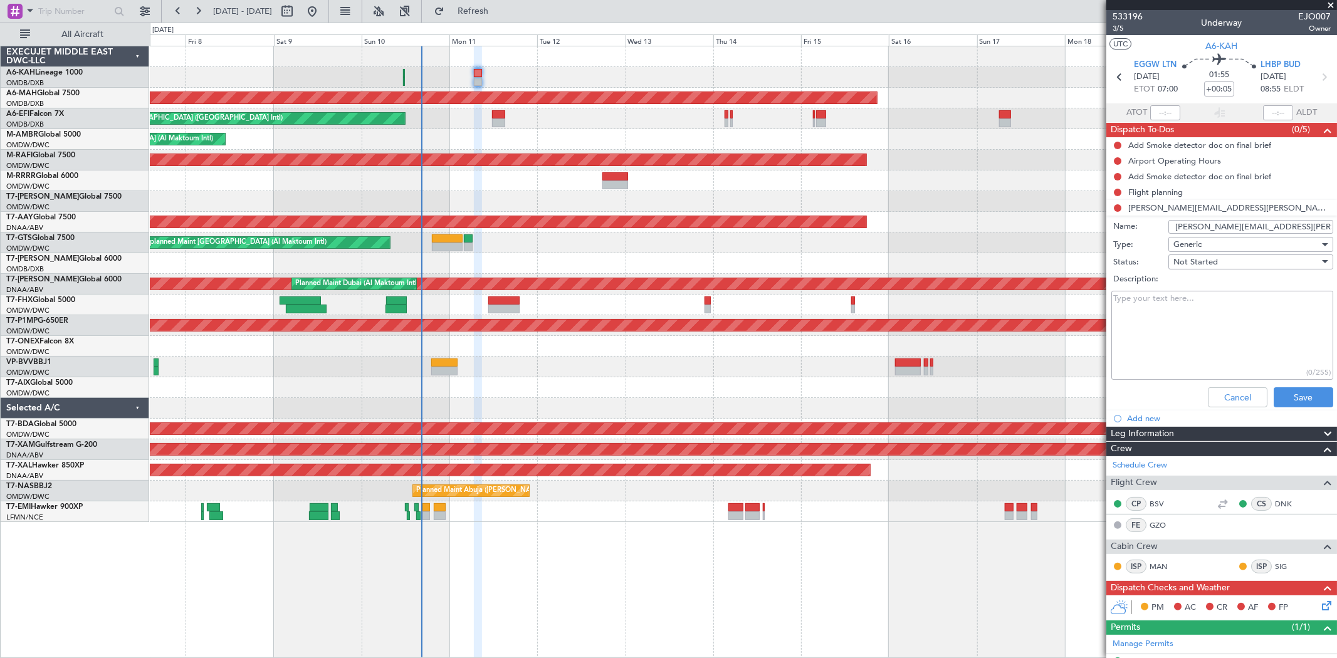
drag, startPoint x: 1290, startPoint y: 224, endPoint x: 1006, endPoint y: 204, distance: 285.4
click at [1006, 204] on fb-app "[DATE] - [DATE] Refresh Quick Links All Aircraft Planned Maint [GEOGRAPHIC_DATA…" at bounding box center [668, 333] width 1337 height 649
drag, startPoint x: 1227, startPoint y: 394, endPoint x: 1167, endPoint y: 293, distance: 117.5
click at [1224, 396] on button "Cancel" at bounding box center [1238, 397] width 60 height 20
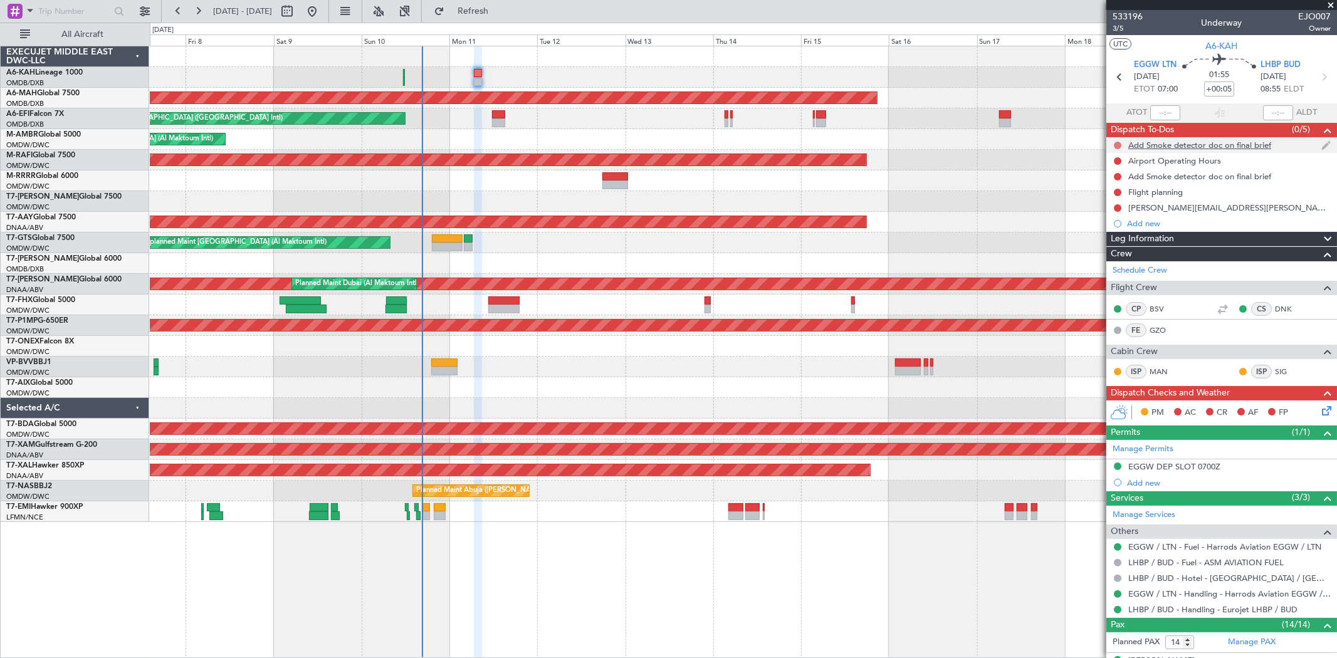
click at [1118, 146] on button at bounding box center [1118, 146] width 8 height 8
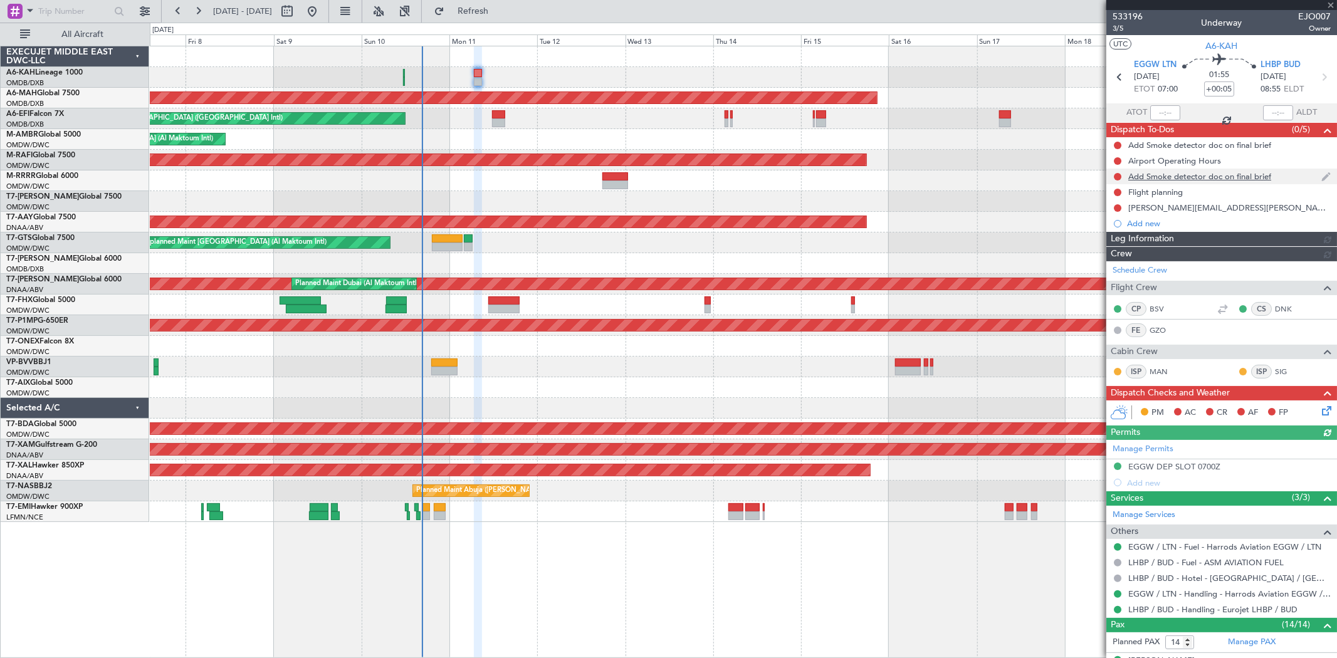
drag, startPoint x: 1110, startPoint y: 198, endPoint x: 1125, endPoint y: 168, distance: 33.4
click at [1108, 198] on div "Flight planning" at bounding box center [1222, 192] width 231 height 16
type input "[PERSON_NAME] ([PERSON_NAME])"
type input "6984"
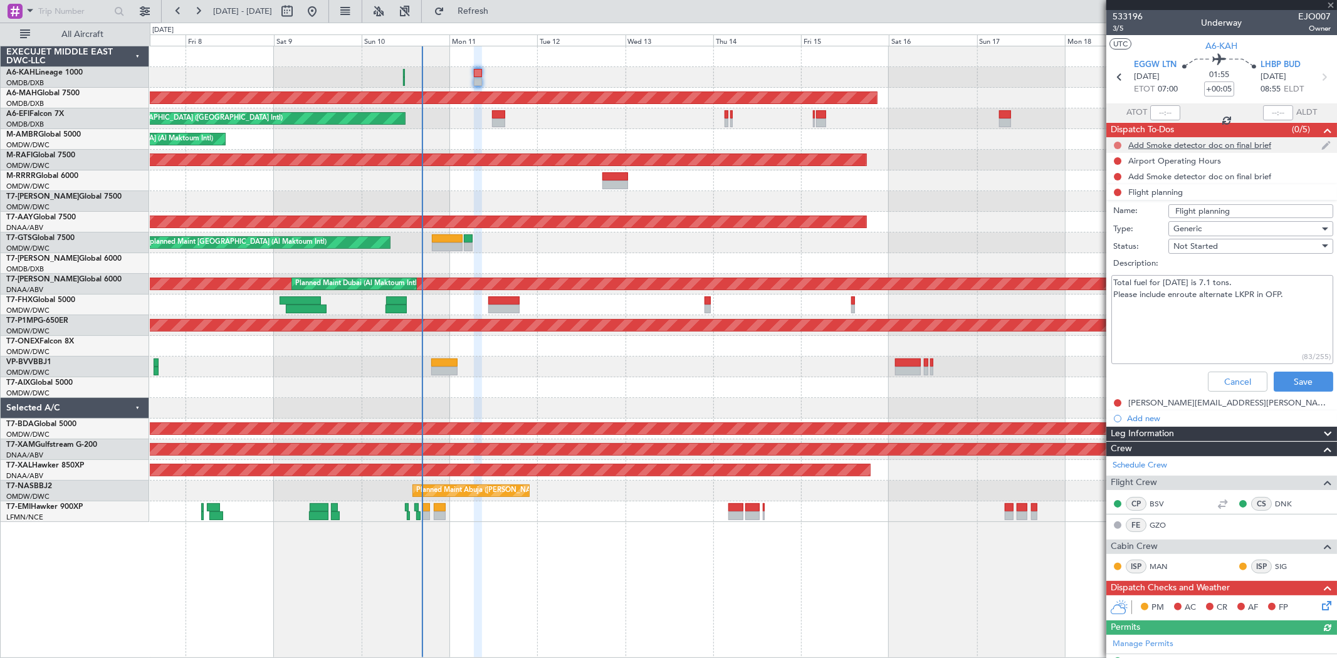
click at [1119, 145] on button at bounding box center [1118, 146] width 8 height 8
drag, startPoint x: 1115, startPoint y: 194, endPoint x: 1123, endPoint y: 182, distance: 15.0
click at [1113, 195] on span "Completed" at bounding box center [1123, 200] width 41 height 13
click at [1118, 160] on button at bounding box center [1118, 161] width 8 height 8
click at [1111, 217] on span "Completed" at bounding box center [1123, 216] width 41 height 13
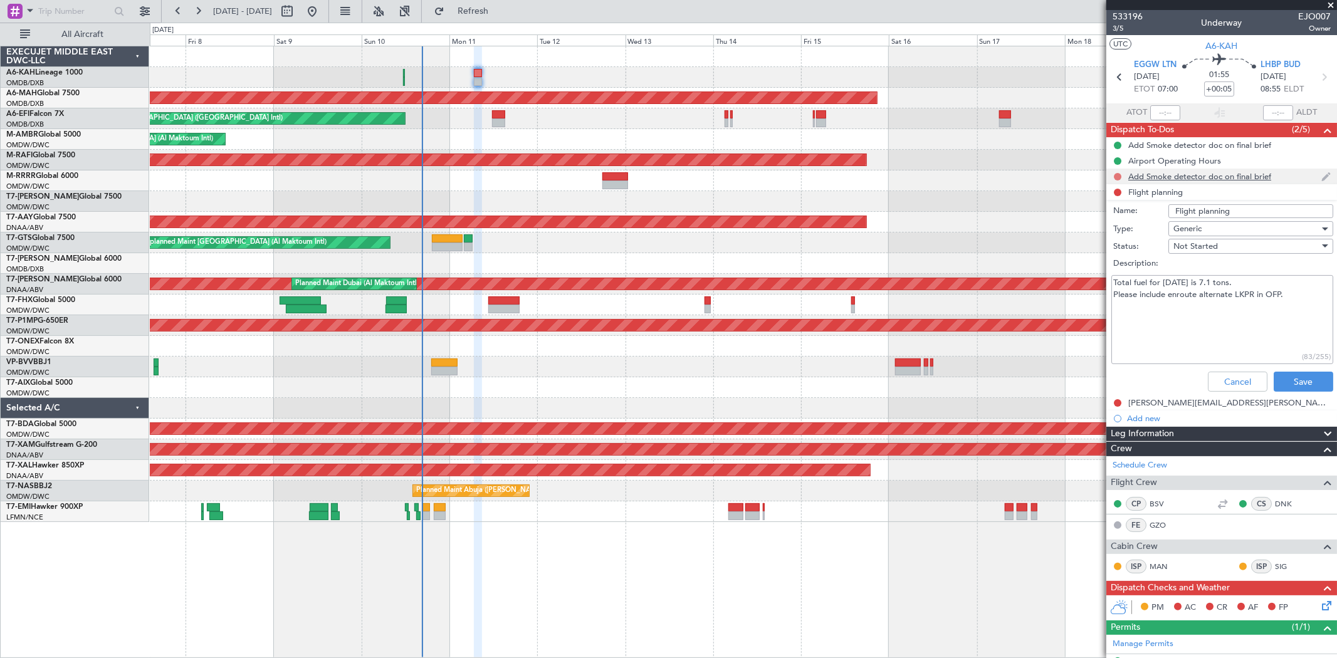
click at [1118, 176] on button at bounding box center [1118, 177] width 8 height 8
click at [1119, 223] on li "Completed" at bounding box center [1118, 232] width 66 height 19
click at [1119, 191] on li "Flight planning Name: Flight planning Type: Generic Status: Not Started Descrip…" at bounding box center [1222, 290] width 231 height 213
click at [1230, 371] on div "Cancel Save" at bounding box center [1218, 382] width 236 height 30
click at [1226, 372] on button "Cancel" at bounding box center [1238, 382] width 60 height 20
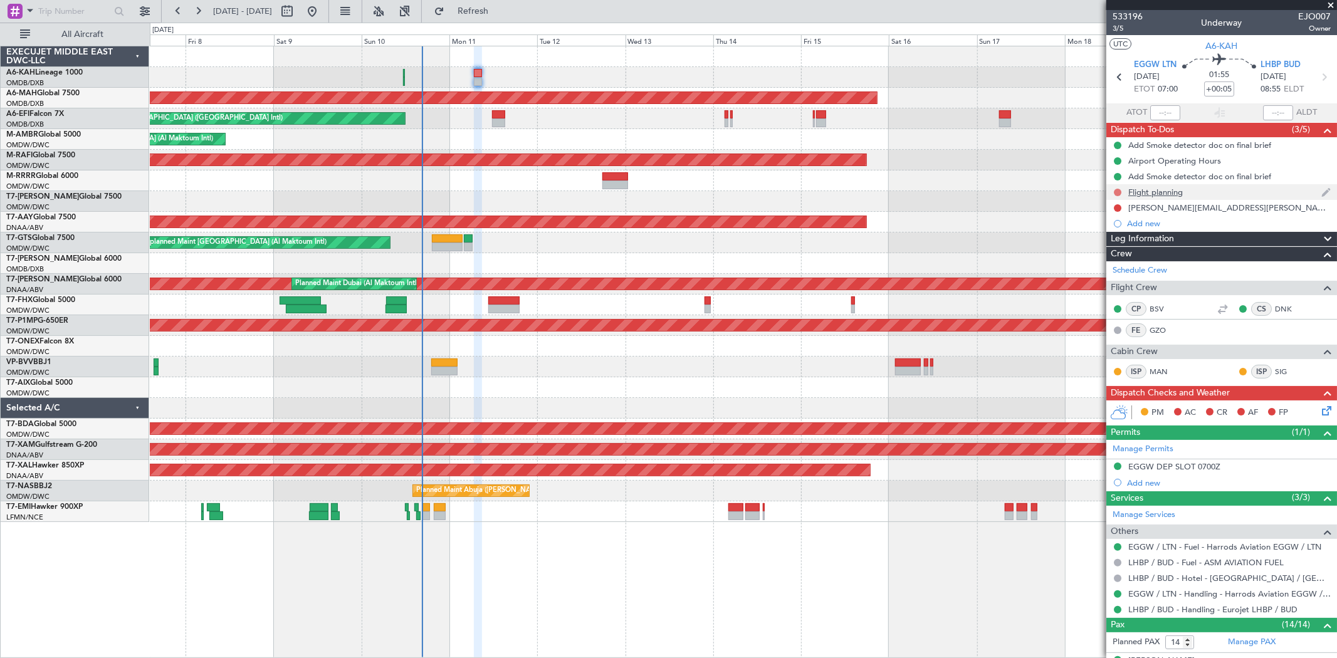
click at [1119, 192] on button at bounding box center [1118, 193] width 8 height 8
click at [1125, 228] on span "In Progress" at bounding box center [1124, 229] width 43 height 13
click at [1118, 210] on button at bounding box center [1118, 208] width 8 height 8
click at [1114, 257] on span "Completed" at bounding box center [1123, 263] width 41 height 13
click at [1121, 191] on button at bounding box center [1118, 193] width 8 height 8
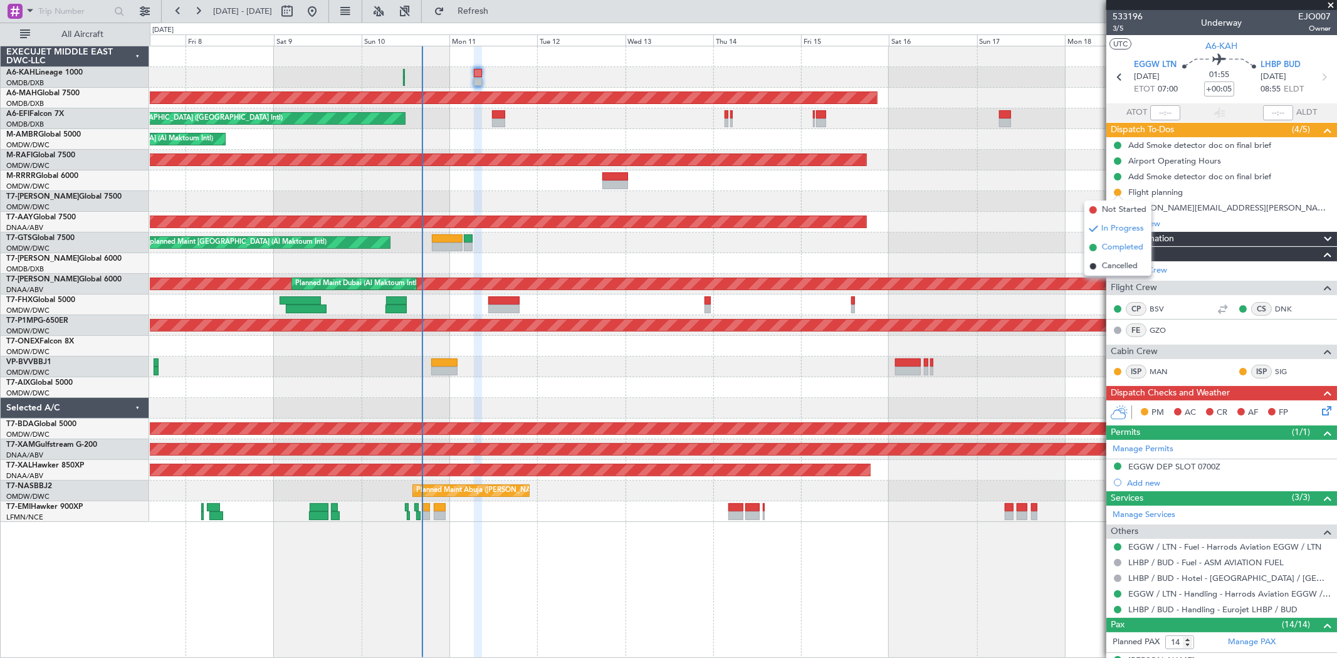
click at [1117, 248] on span "Completed" at bounding box center [1122, 247] width 41 height 13
click at [1320, 413] on icon at bounding box center [1325, 409] width 10 height 10
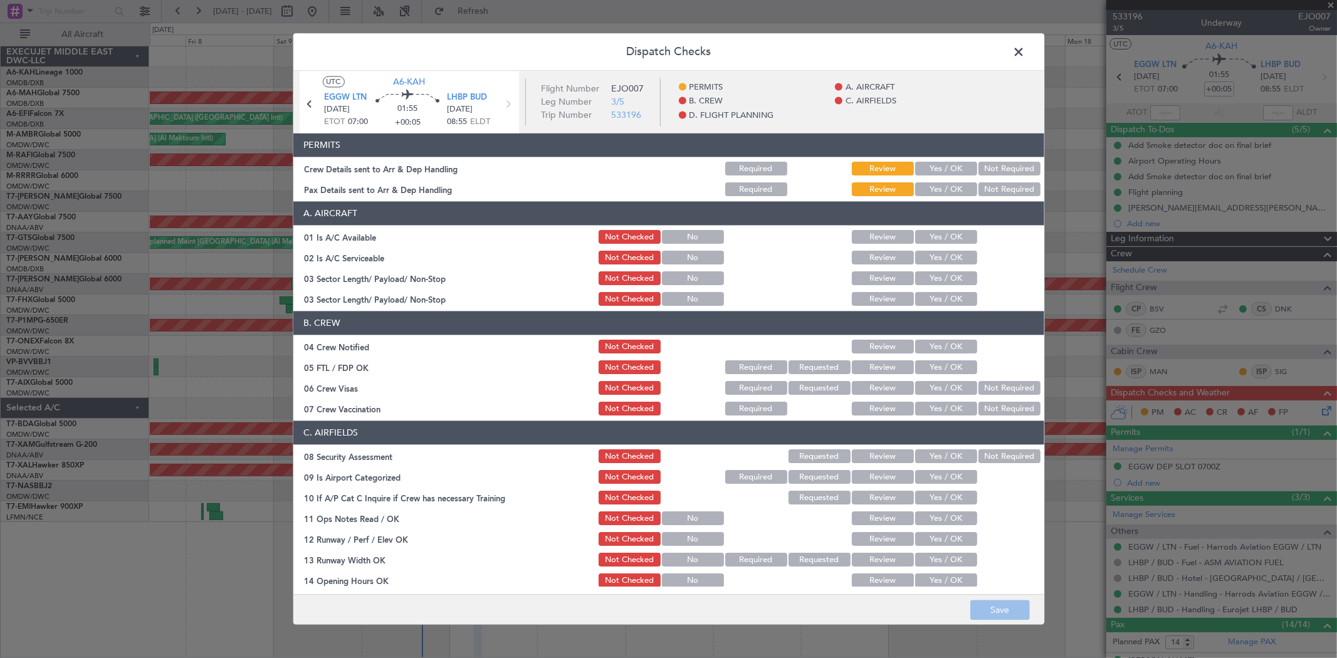
click at [937, 169] on button "Yes / OK" at bounding box center [946, 169] width 62 height 14
drag, startPoint x: 937, startPoint y: 191, endPoint x: 942, endPoint y: 224, distance: 34.2
click at [937, 191] on button "Yes / OK" at bounding box center [946, 190] width 62 height 14
click at [937, 239] on button "Yes / OK" at bounding box center [946, 238] width 62 height 14
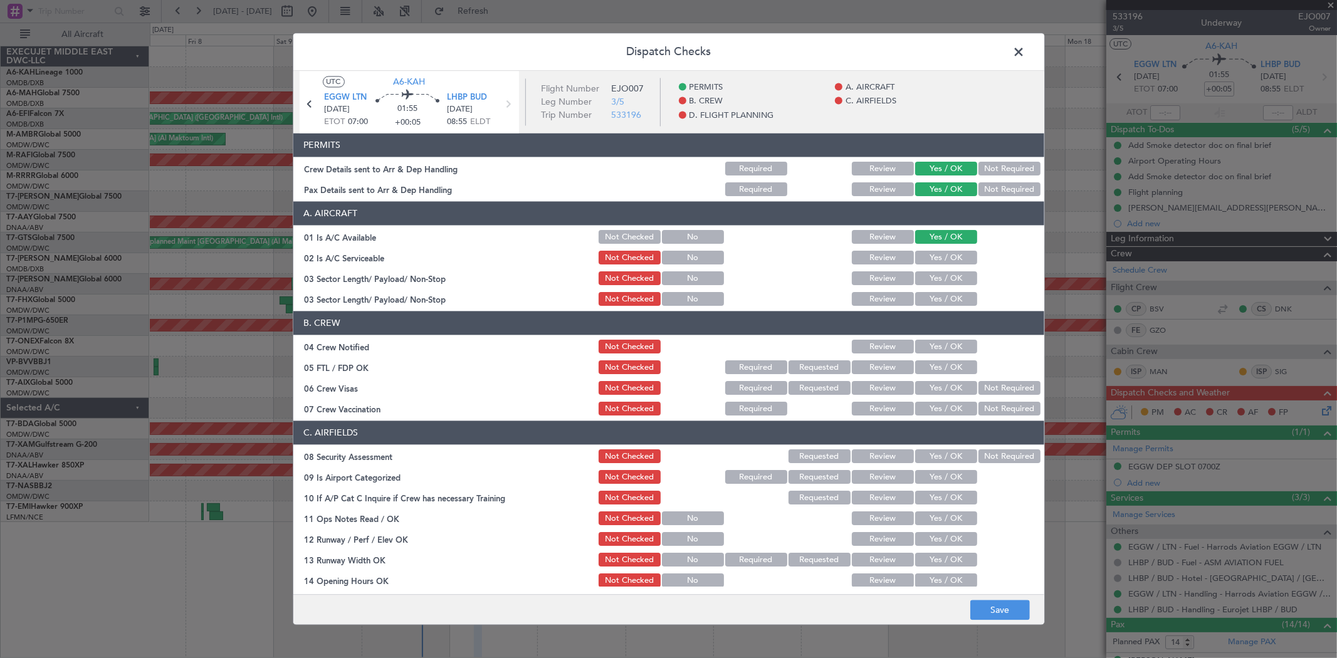
click at [934, 260] on button "Yes / OK" at bounding box center [946, 258] width 62 height 14
click at [932, 280] on button "Yes / OK" at bounding box center [946, 279] width 62 height 14
click at [935, 293] on button "Yes / OK" at bounding box center [946, 300] width 62 height 14
click at [932, 278] on button "Yes / OK" at bounding box center [946, 279] width 62 height 14
click at [942, 345] on button "Yes / OK" at bounding box center [946, 347] width 62 height 14
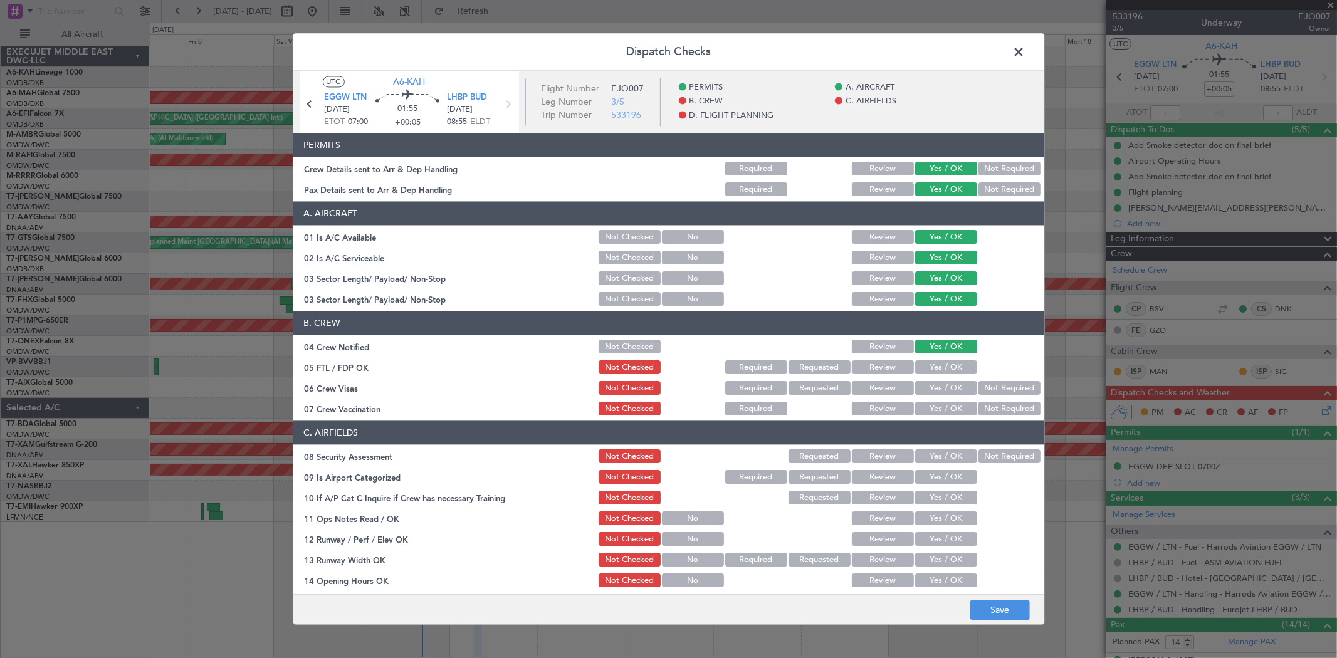
click at [939, 361] on button "Yes / OK" at bounding box center [946, 368] width 62 height 14
click at [936, 381] on div "Yes / OK" at bounding box center [945, 389] width 63 height 18
click at [935, 394] on button "Yes / OK" at bounding box center [946, 389] width 62 height 14
drag, startPoint x: 935, startPoint y: 405, endPoint x: 936, endPoint y: 424, distance: 19.5
click at [934, 406] on button "Yes / OK" at bounding box center [946, 410] width 62 height 14
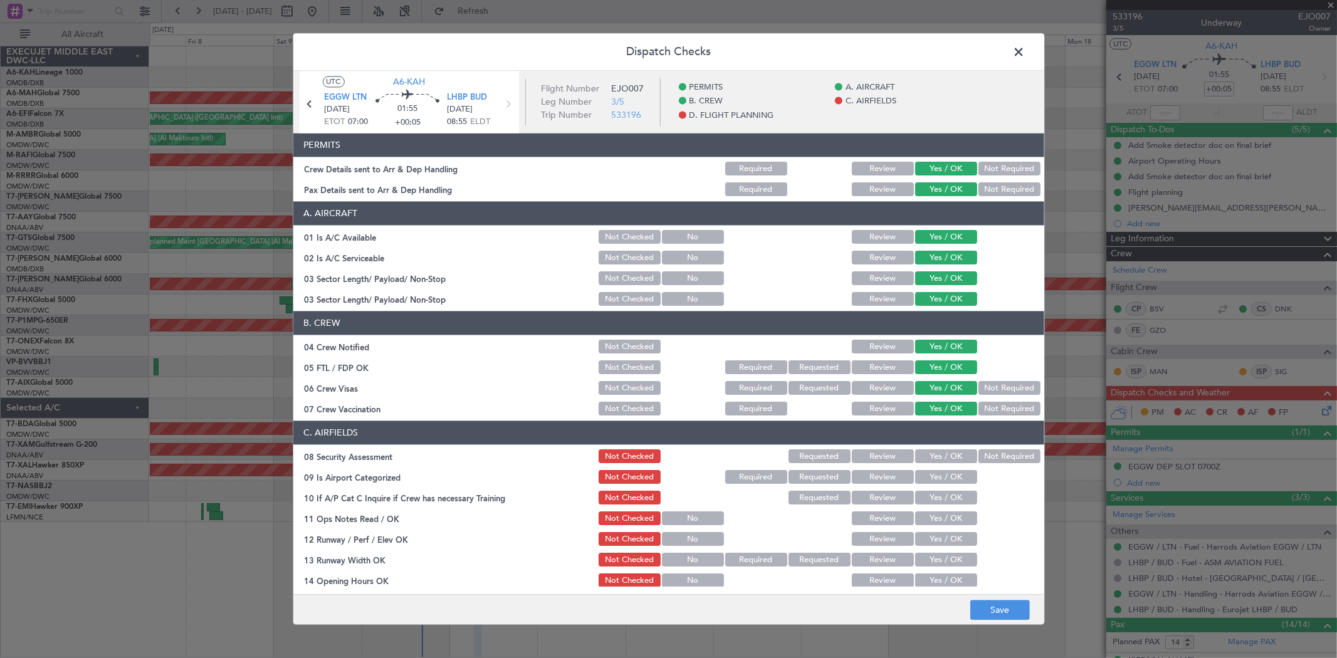
click at [935, 462] on button "Yes / OK" at bounding box center [946, 457] width 62 height 14
drag, startPoint x: 934, startPoint y: 475, endPoint x: 934, endPoint y: 492, distance: 17.6
click at [934, 475] on button "Yes / OK" at bounding box center [946, 478] width 62 height 14
click at [933, 497] on button "Yes / OK" at bounding box center [946, 499] width 62 height 14
drag, startPoint x: 928, startPoint y: 527, endPoint x: 929, endPoint y: 537, distance: 9.5
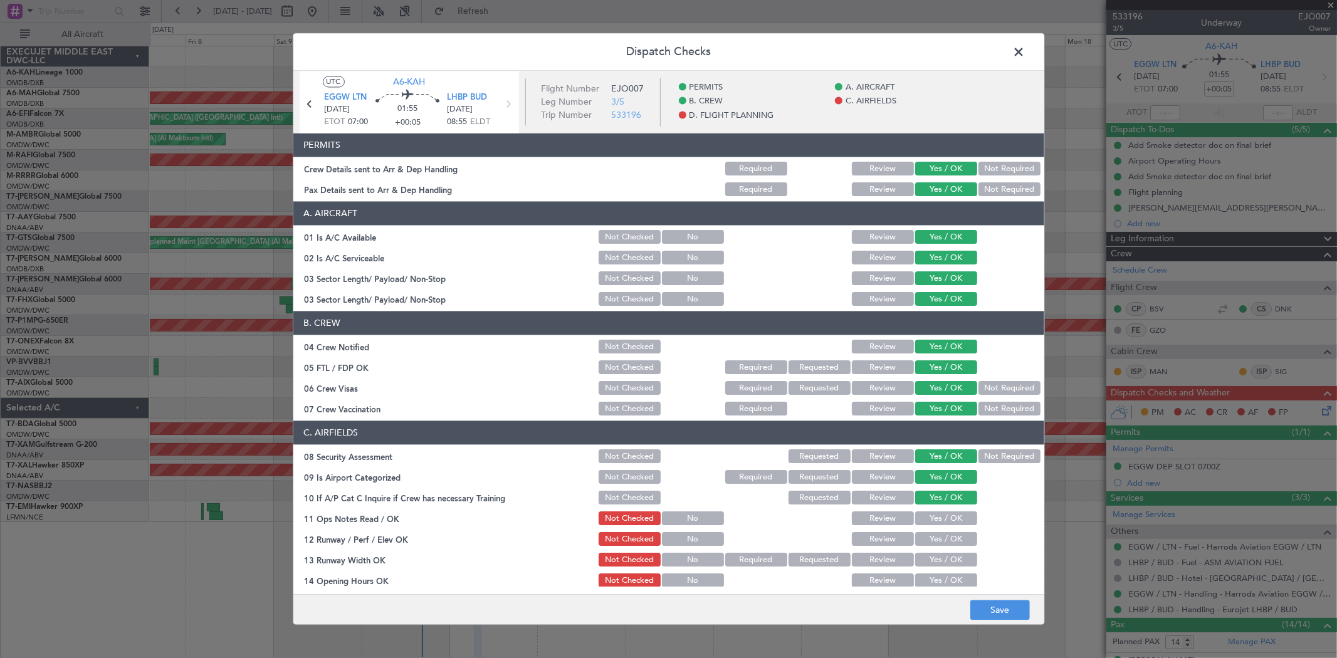
click at [928, 529] on section "C. AIRFIELDS 08 Security Assessment Not Checked Requested Review Yes / OK Not R…" at bounding box center [668, 609] width 751 height 376
drag, startPoint x: 929, startPoint y: 521, endPoint x: 932, endPoint y: 530, distance: 9.3
click at [929, 521] on button "Yes / OK" at bounding box center [946, 519] width 62 height 14
click at [933, 537] on button "Yes / OK" at bounding box center [946, 540] width 62 height 14
click at [941, 562] on button "Yes / OK" at bounding box center [946, 561] width 62 height 14
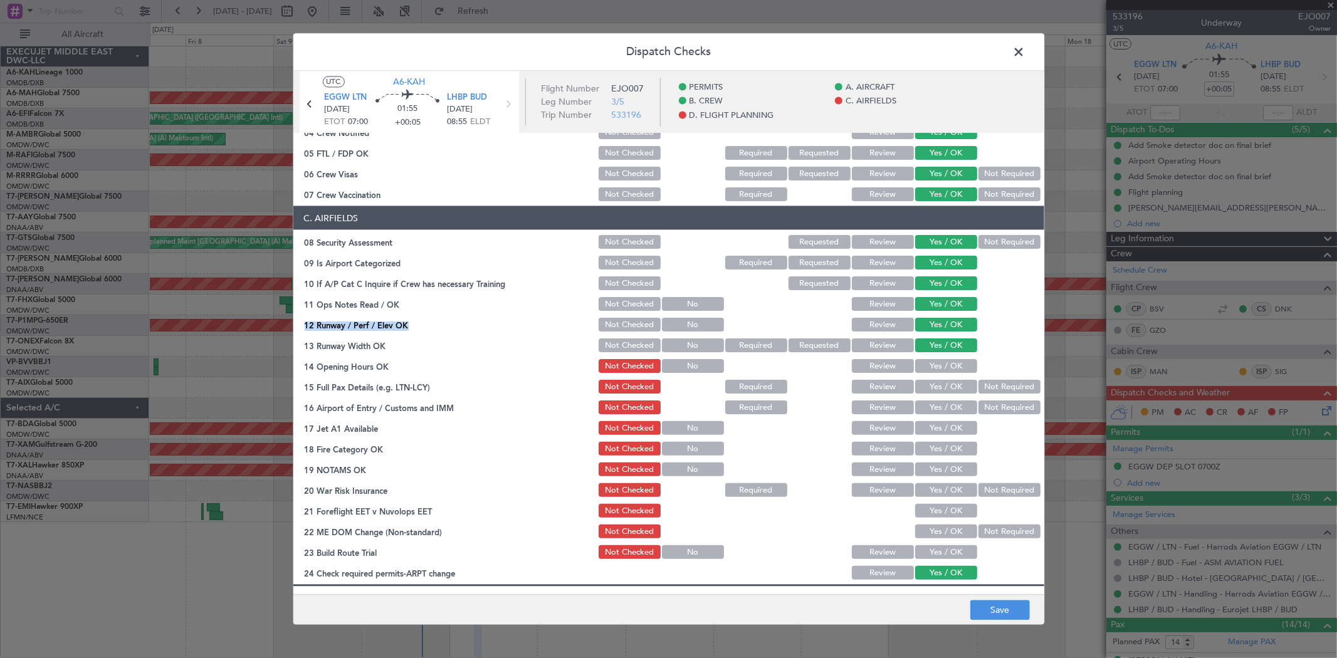
scroll to position [348, 0]
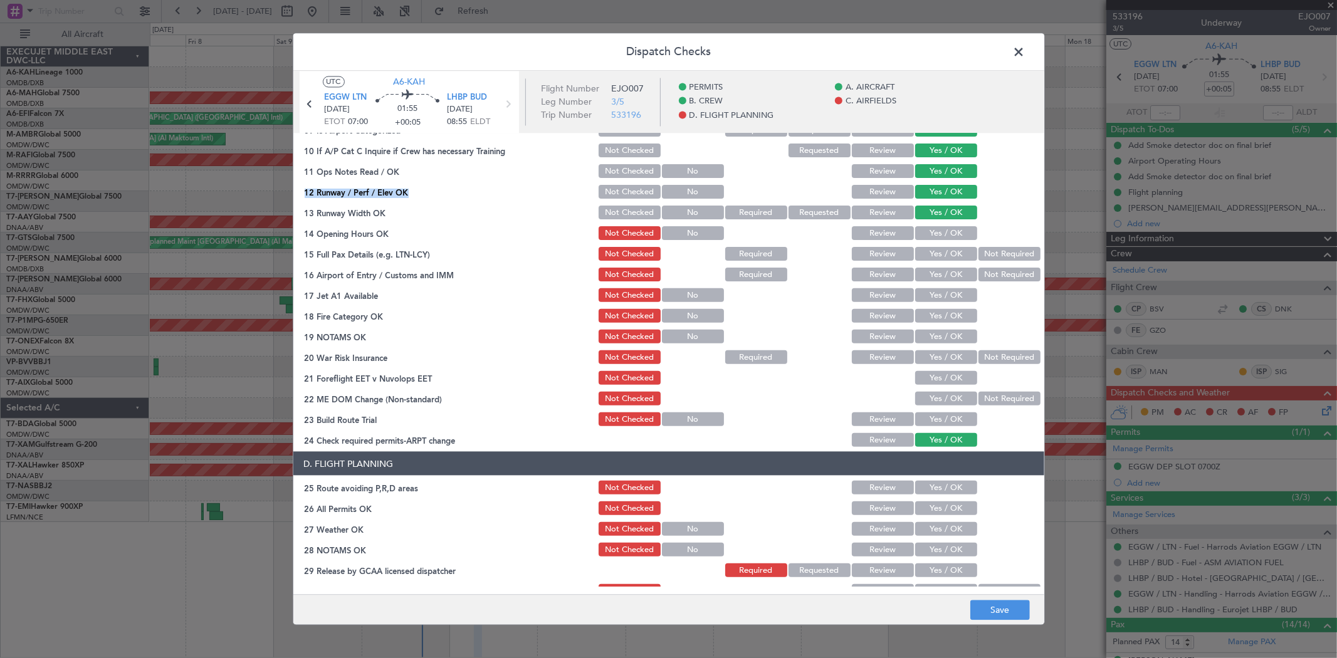
drag, startPoint x: 913, startPoint y: 229, endPoint x: 920, endPoint y: 239, distance: 11.7
click at [915, 229] on button "Yes / OK" at bounding box center [946, 233] width 62 height 14
click at [922, 253] on button "Yes / OK" at bounding box center [946, 254] width 62 height 14
click at [927, 272] on button "Yes / OK" at bounding box center [946, 275] width 62 height 14
drag, startPoint x: 928, startPoint y: 289, endPoint x: 930, endPoint y: 306, distance: 17.0
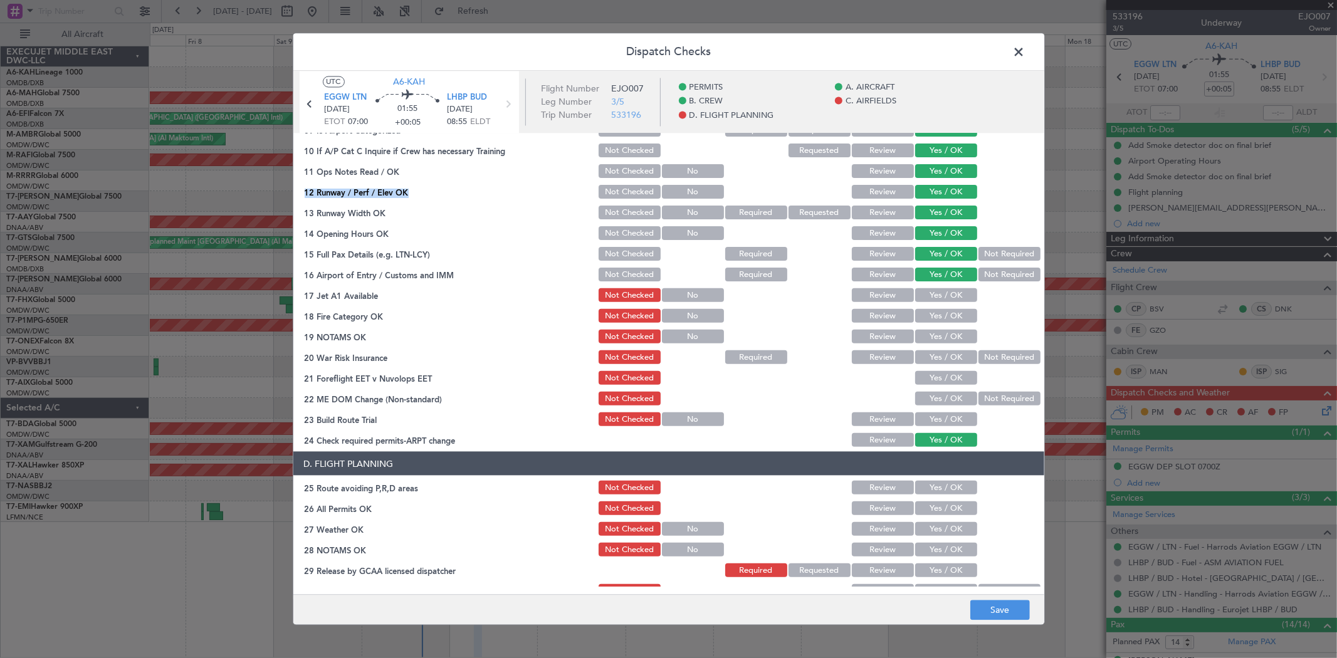
click at [928, 290] on button "Yes / OK" at bounding box center [946, 295] width 62 height 14
drag, startPoint x: 930, startPoint y: 306, endPoint x: 930, endPoint y: 329, distance: 23.2
click at [930, 308] on div "Yes / OK" at bounding box center [945, 316] width 63 height 18
click at [932, 322] on div "Yes / OK" at bounding box center [945, 316] width 63 height 18
click at [931, 309] on button "Yes / OK" at bounding box center [946, 316] width 62 height 14
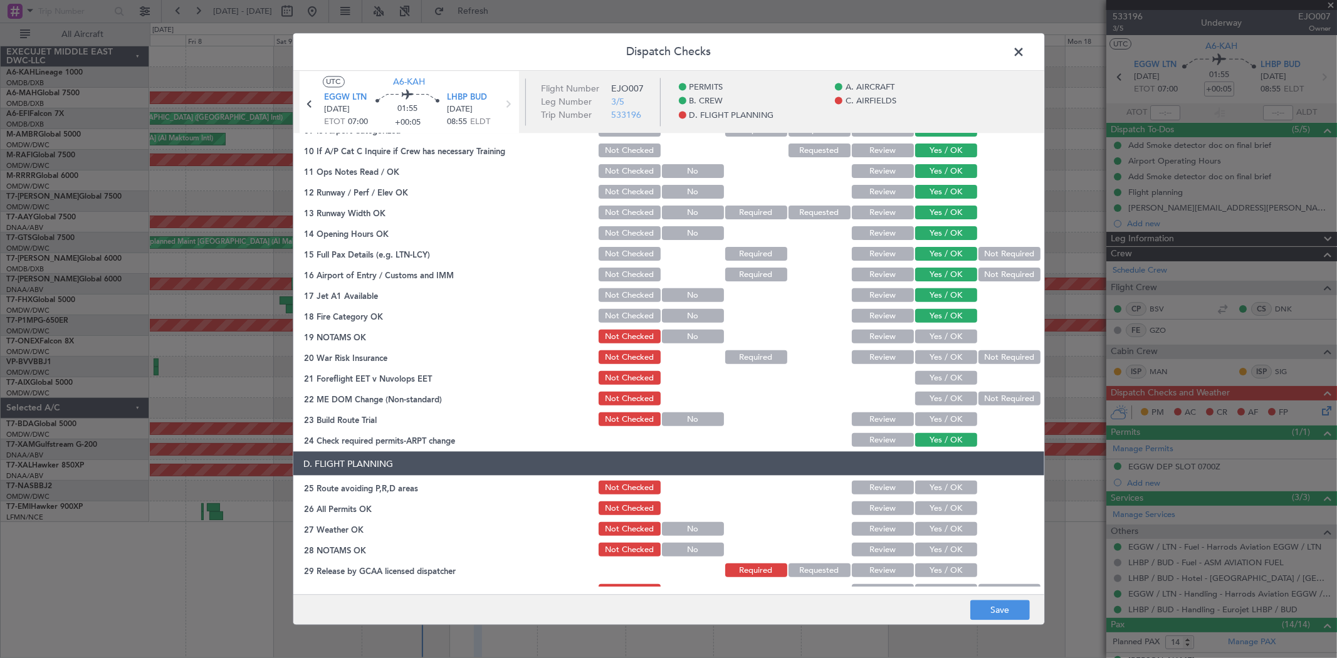
click at [929, 332] on button "Yes / OK" at bounding box center [946, 337] width 62 height 14
click at [929, 352] on button "Yes / OK" at bounding box center [946, 357] width 62 height 14
click at [931, 383] on button "Yes / OK" at bounding box center [946, 378] width 62 height 14
click at [935, 403] on button "Yes / OK" at bounding box center [946, 399] width 62 height 14
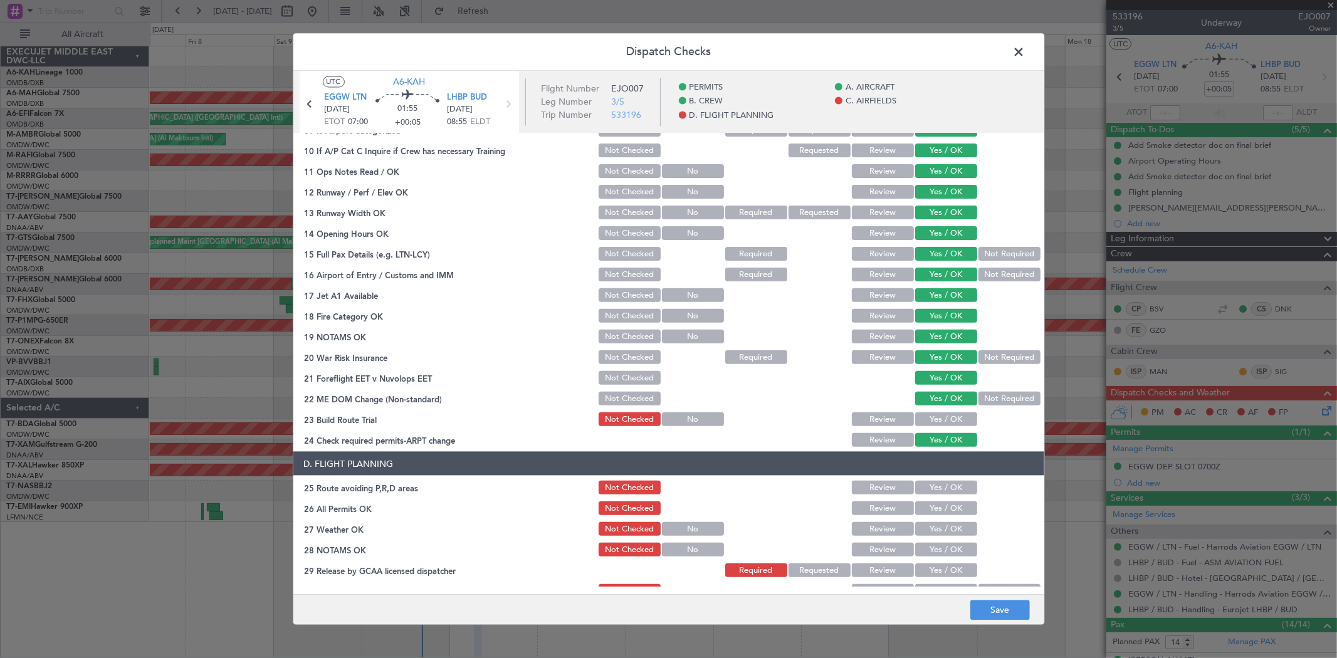
drag, startPoint x: 935, startPoint y: 429, endPoint x: 936, endPoint y: 412, distance: 16.9
click at [935, 429] on section "C. AIRFIELDS 08 Security Assessment Not Checked Requested Review Yes / OK Not R…" at bounding box center [668, 261] width 751 height 376
click at [936, 413] on button "Yes / OK" at bounding box center [946, 420] width 62 height 14
click at [941, 440] on button "Yes / OK" at bounding box center [946, 440] width 62 height 14
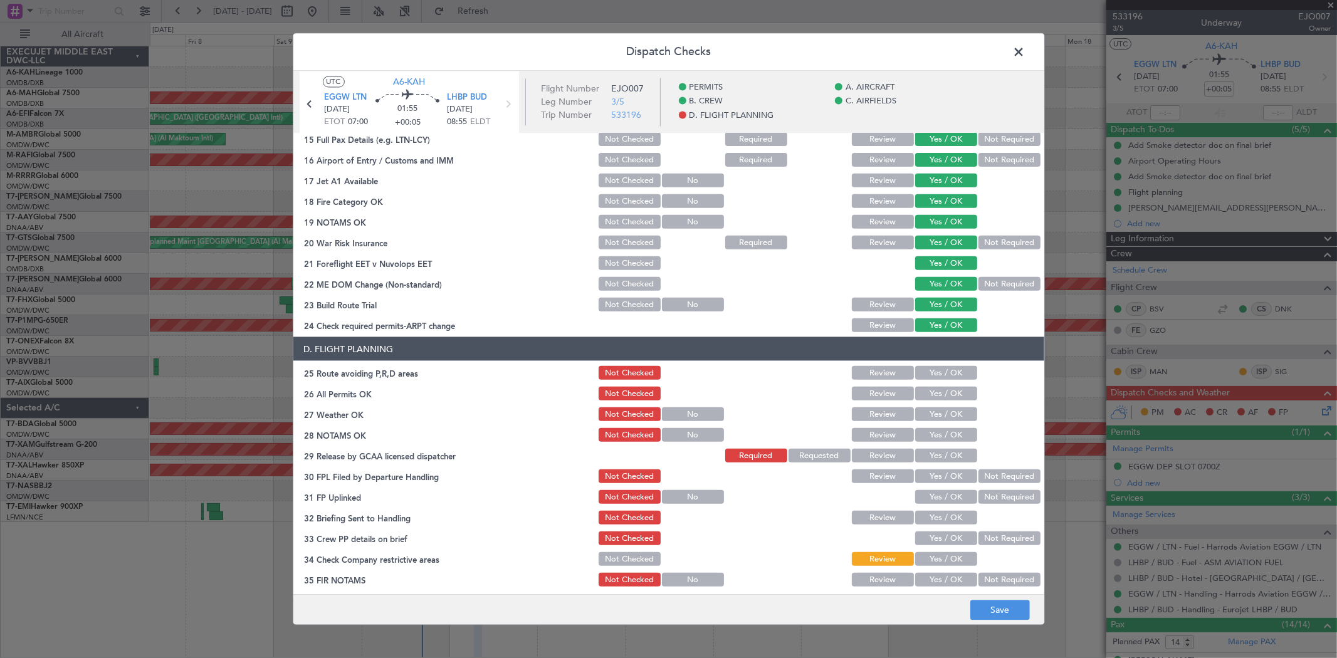
scroll to position [466, 0]
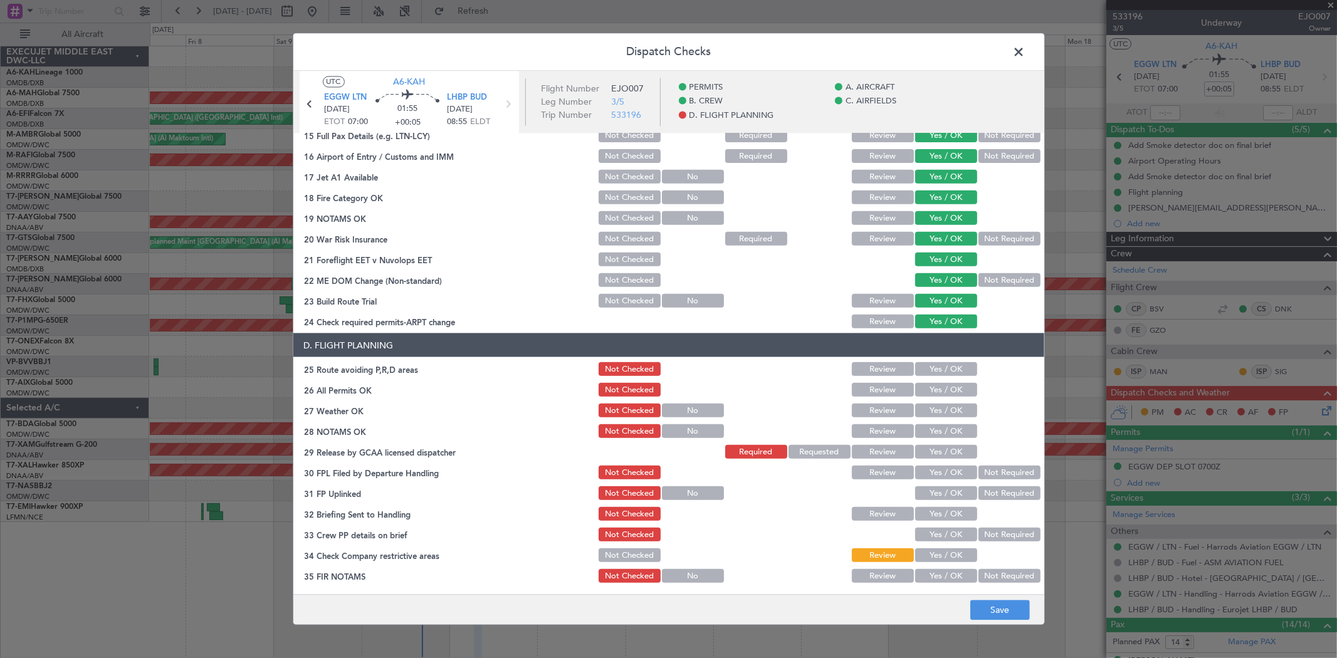
click at [940, 368] on button "Yes / OK" at bounding box center [946, 369] width 62 height 14
click at [934, 391] on button "Yes / OK" at bounding box center [946, 390] width 62 height 14
drag, startPoint x: 932, startPoint y: 409, endPoint x: 935, endPoint y: 424, distance: 15.3
click at [932, 411] on button "Yes / OK" at bounding box center [946, 411] width 62 height 14
click at [935, 424] on button "Yes / OK" at bounding box center [946, 431] width 62 height 14
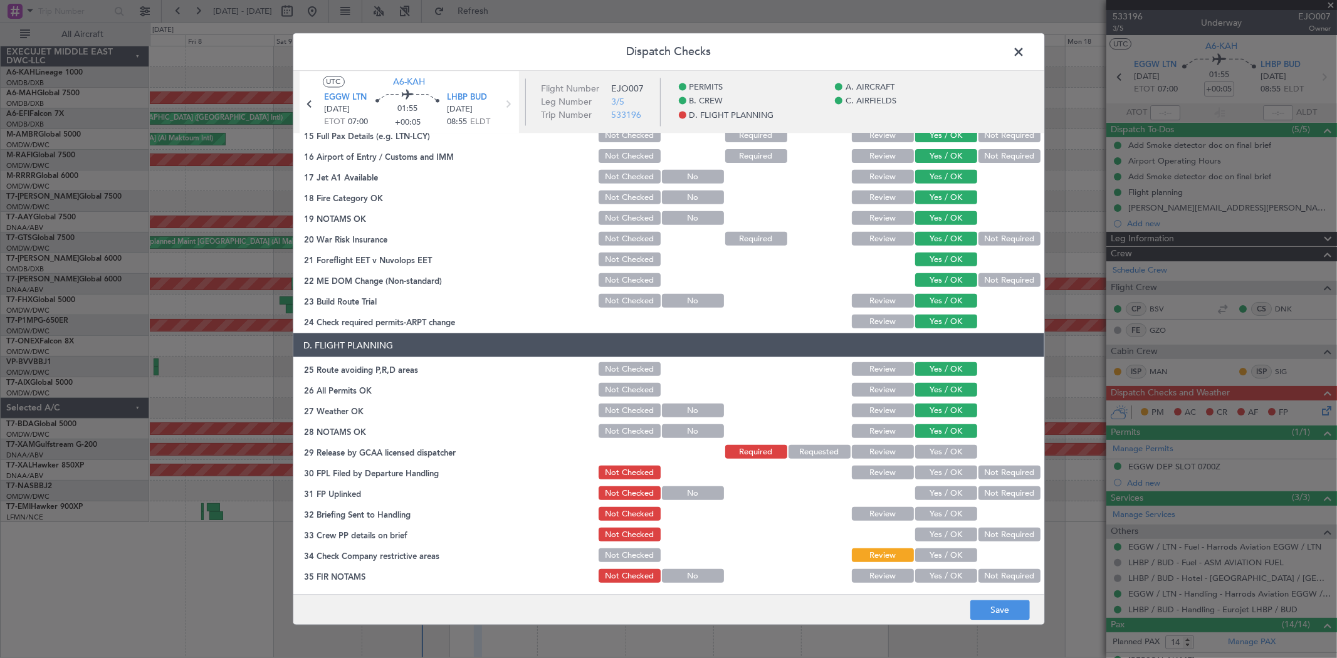
click at [932, 443] on div "Yes / OK" at bounding box center [945, 452] width 63 height 18
click at [932, 466] on button "Yes / OK" at bounding box center [946, 473] width 62 height 14
click at [933, 455] on button "Yes / OK" at bounding box center [946, 452] width 62 height 14
drag, startPoint x: 934, startPoint y: 483, endPoint x: 934, endPoint y: 497, distance: 14.4
click at [934, 483] on section "D. FLIGHT PLANNING 25 Route avoiding P,R,D areas Not Checked Review Yes / OK 26…" at bounding box center [668, 459] width 751 height 251
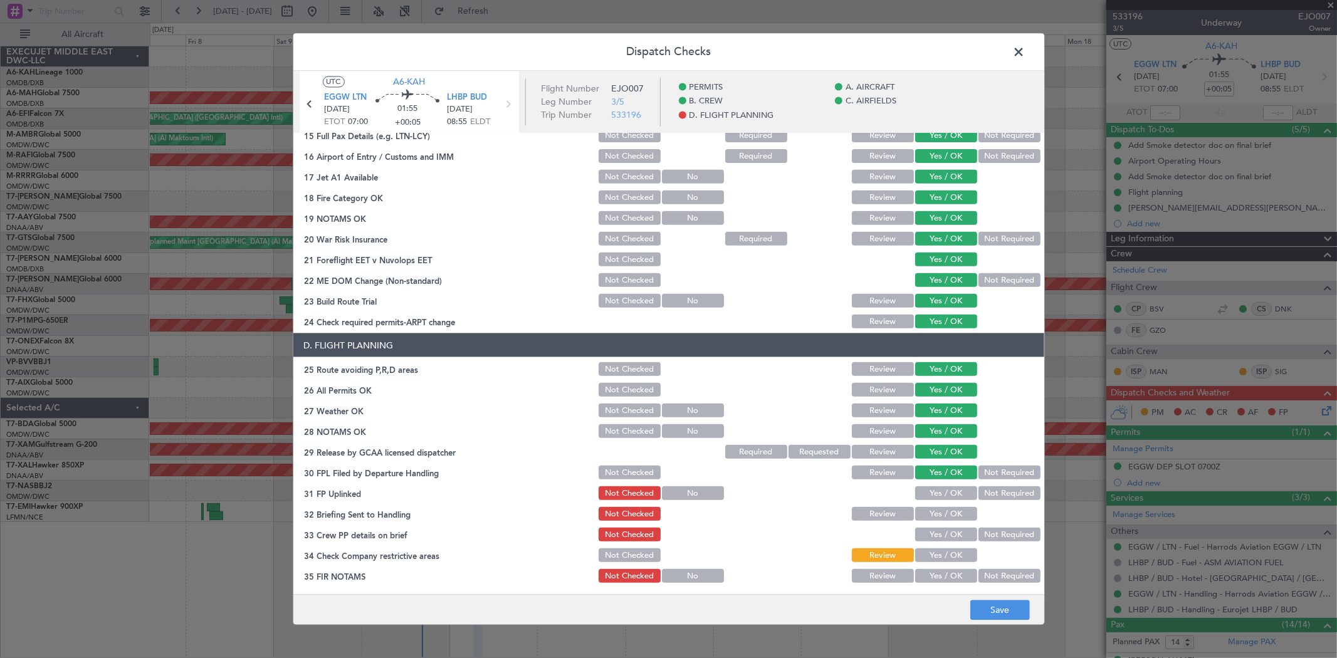
click at [934, 498] on button "Yes / OK" at bounding box center [946, 494] width 62 height 14
click at [942, 510] on button "Yes / OK" at bounding box center [946, 514] width 62 height 14
click at [940, 526] on div "Yes / OK" at bounding box center [945, 535] width 63 height 18
click at [940, 535] on button "Yes / OK" at bounding box center [946, 535] width 62 height 14
drag, startPoint x: 941, startPoint y: 552, endPoint x: 940, endPoint y: 572, distance: 19.4
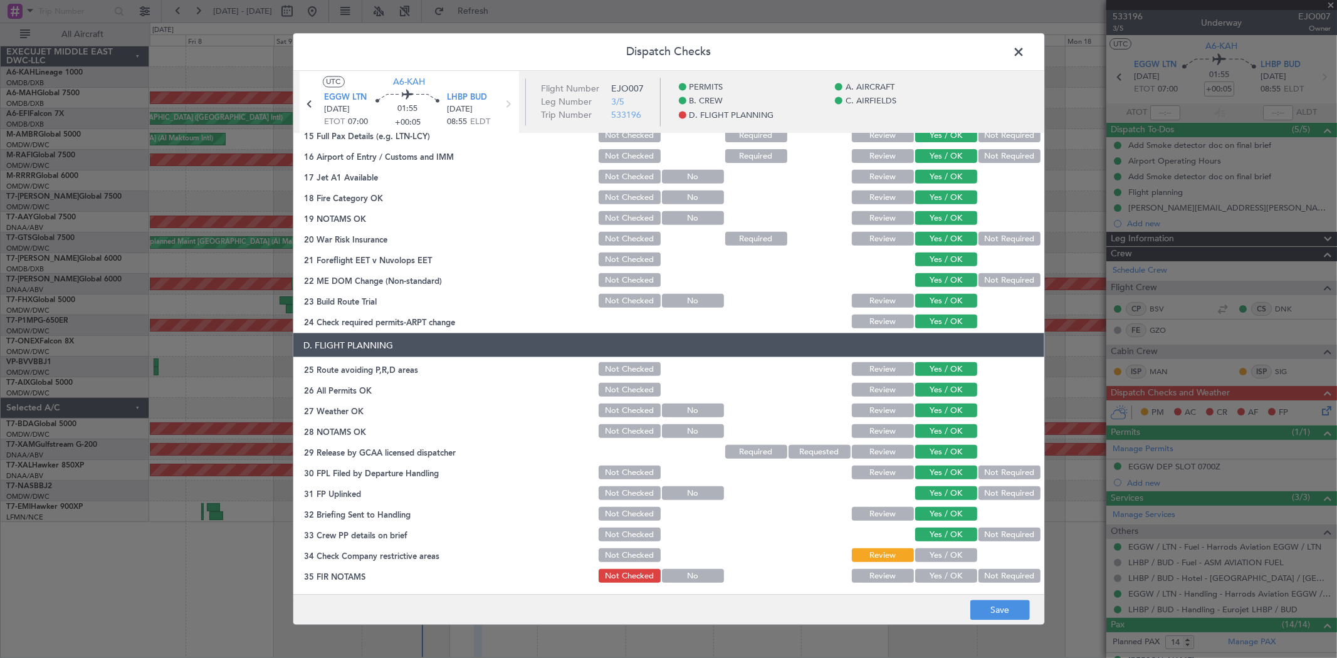
click at [941, 554] on button "Yes / OK" at bounding box center [946, 556] width 62 height 14
click at [940, 576] on button "Yes / OK" at bounding box center [946, 576] width 62 height 14
click at [1004, 604] on button "Save" at bounding box center [1001, 611] width 60 height 20
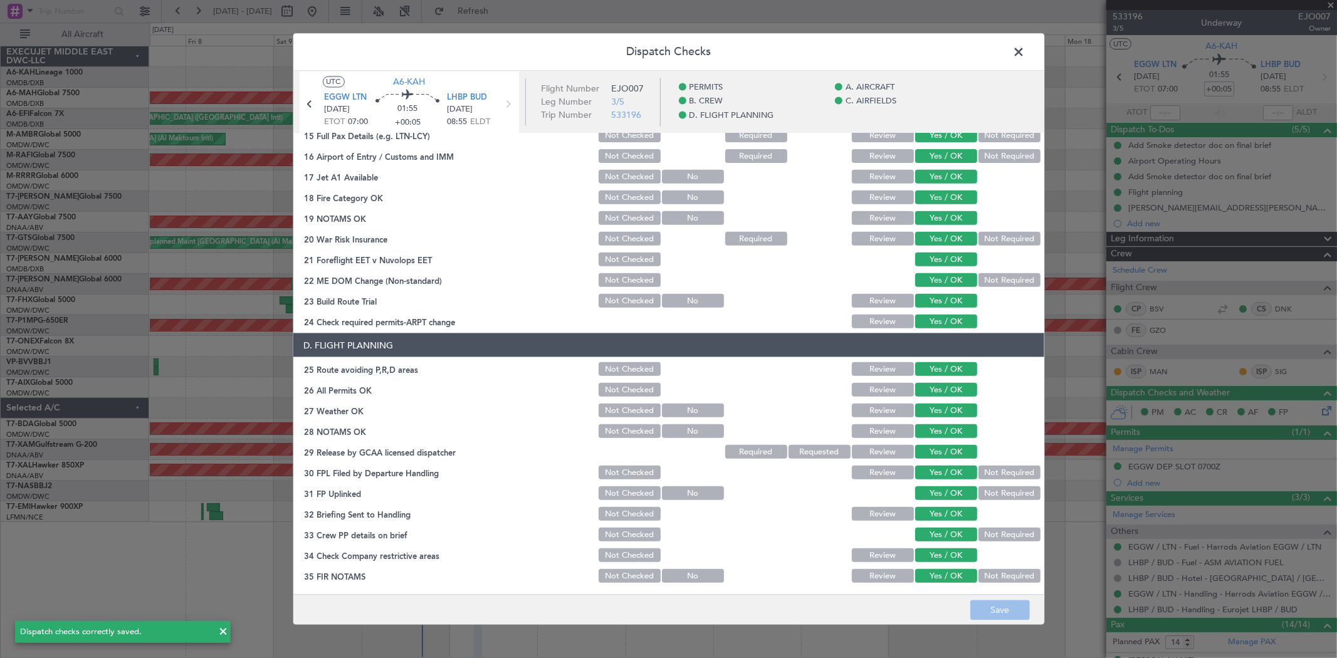
drag, startPoint x: 1028, startPoint y: 51, endPoint x: 937, endPoint y: 9, distance: 100.5
click at [1026, 51] on span at bounding box center [1026, 55] width 0 height 25
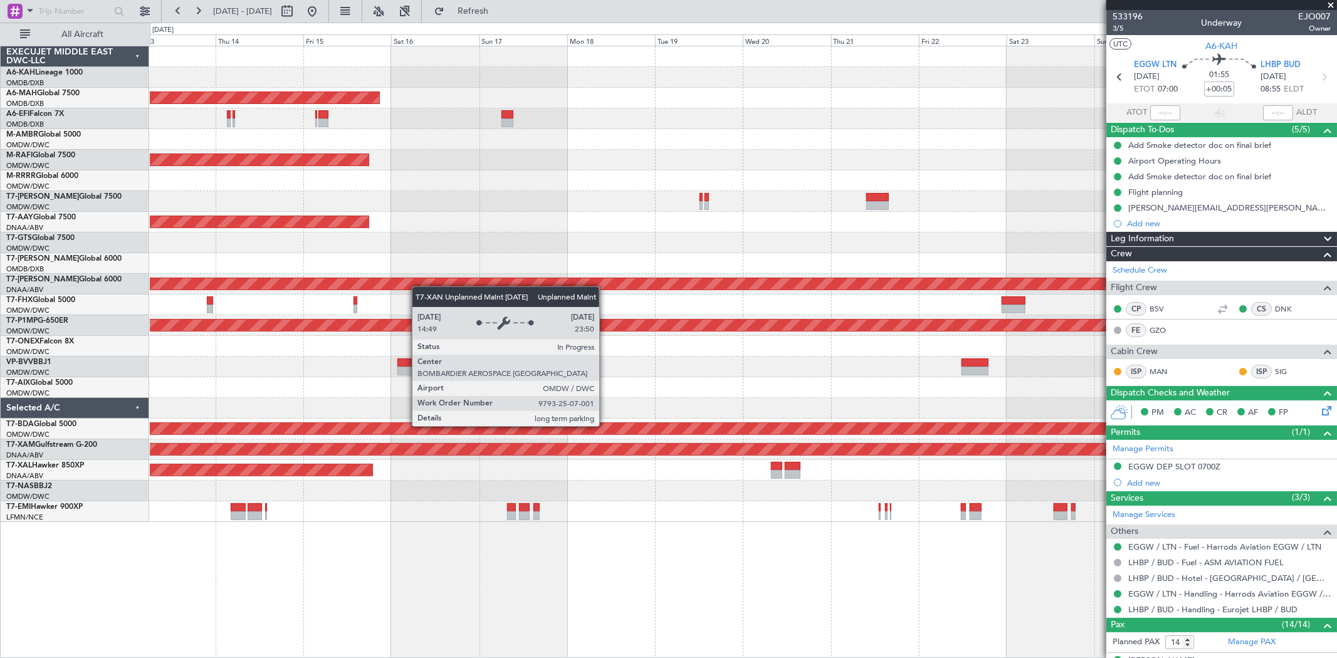
click at [400, 285] on div "Planned Maint Dubai (Dubai Intl) Unplanned Maint Dubai (Dubai Intl) Planned Mai…" at bounding box center [743, 284] width 1187 height 476
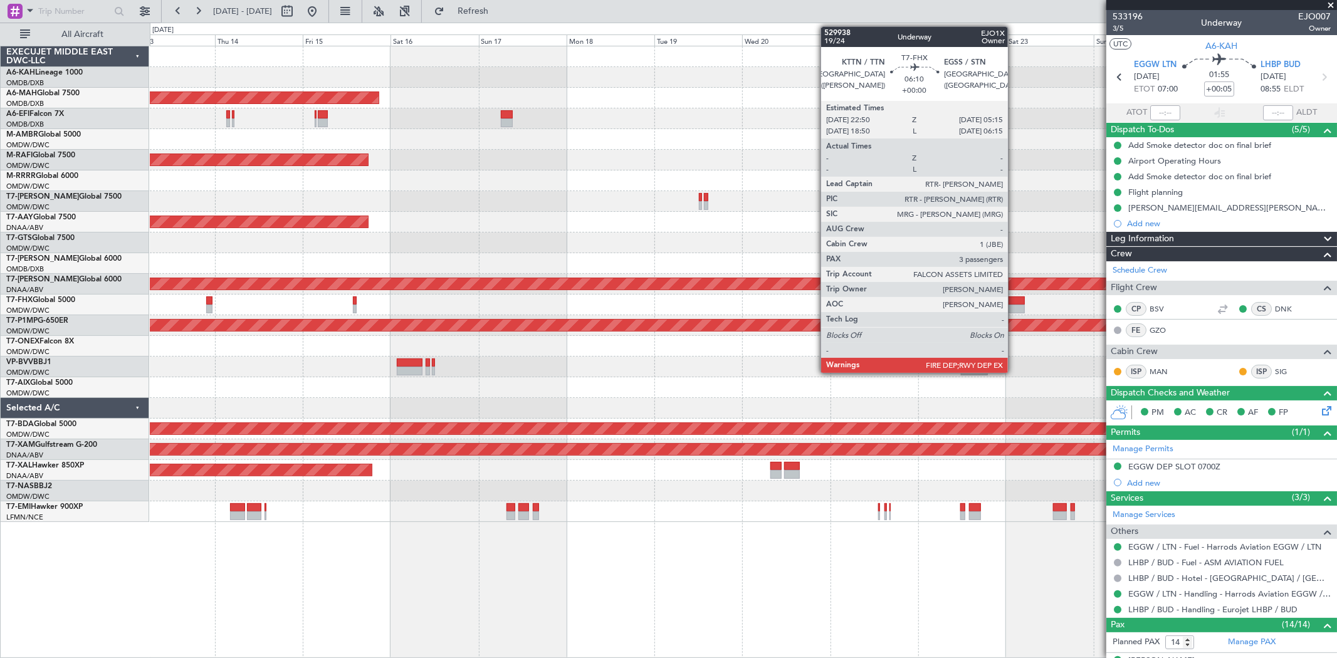
click at [1014, 303] on div at bounding box center [1013, 301] width 24 height 9
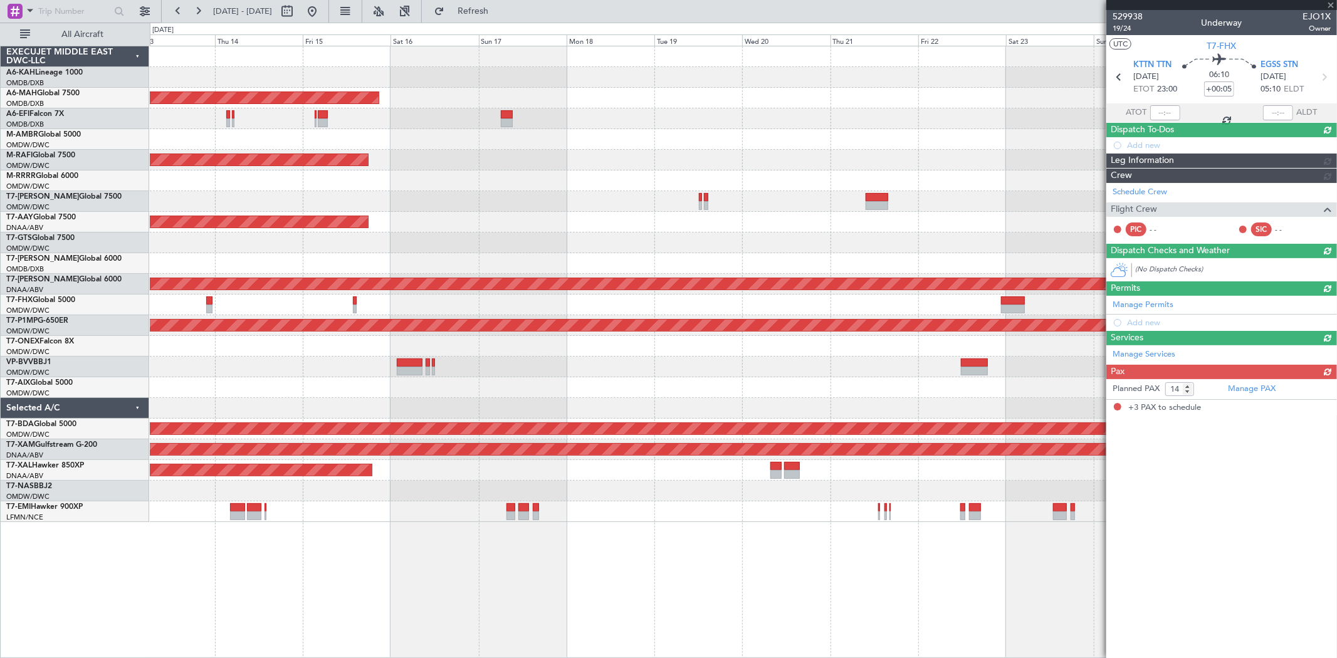
type input "3"
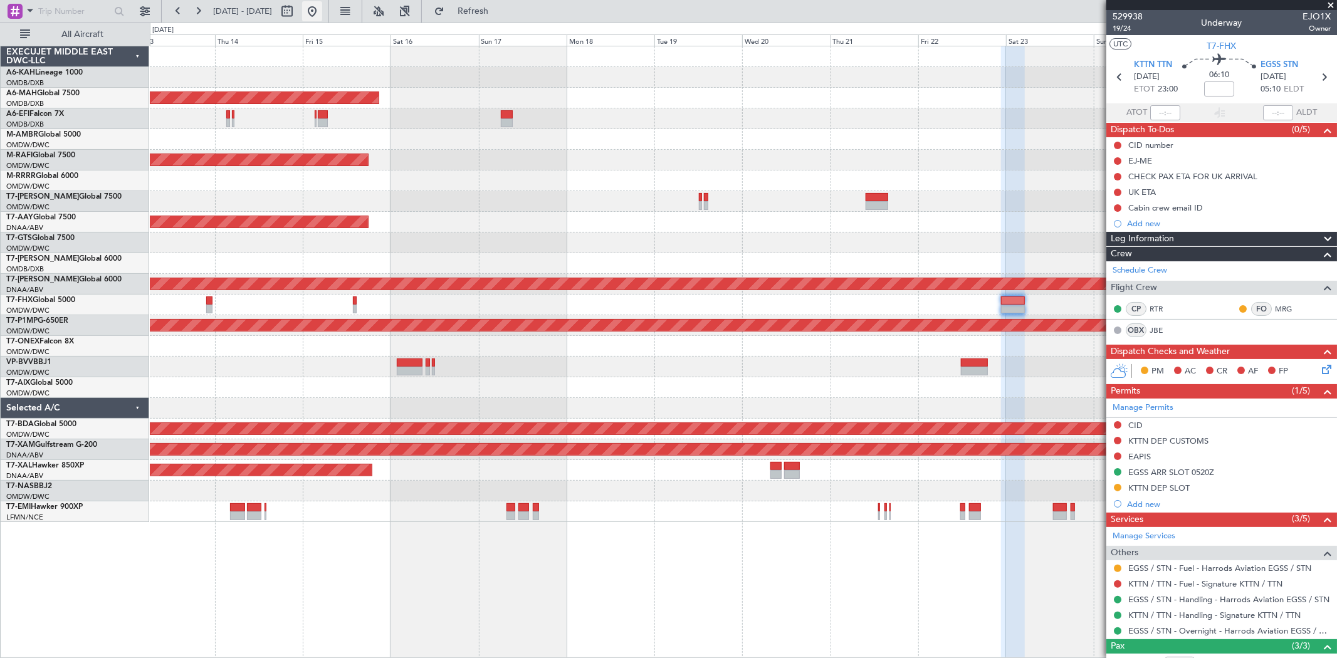
click at [322, 8] on button at bounding box center [312, 11] width 20 height 20
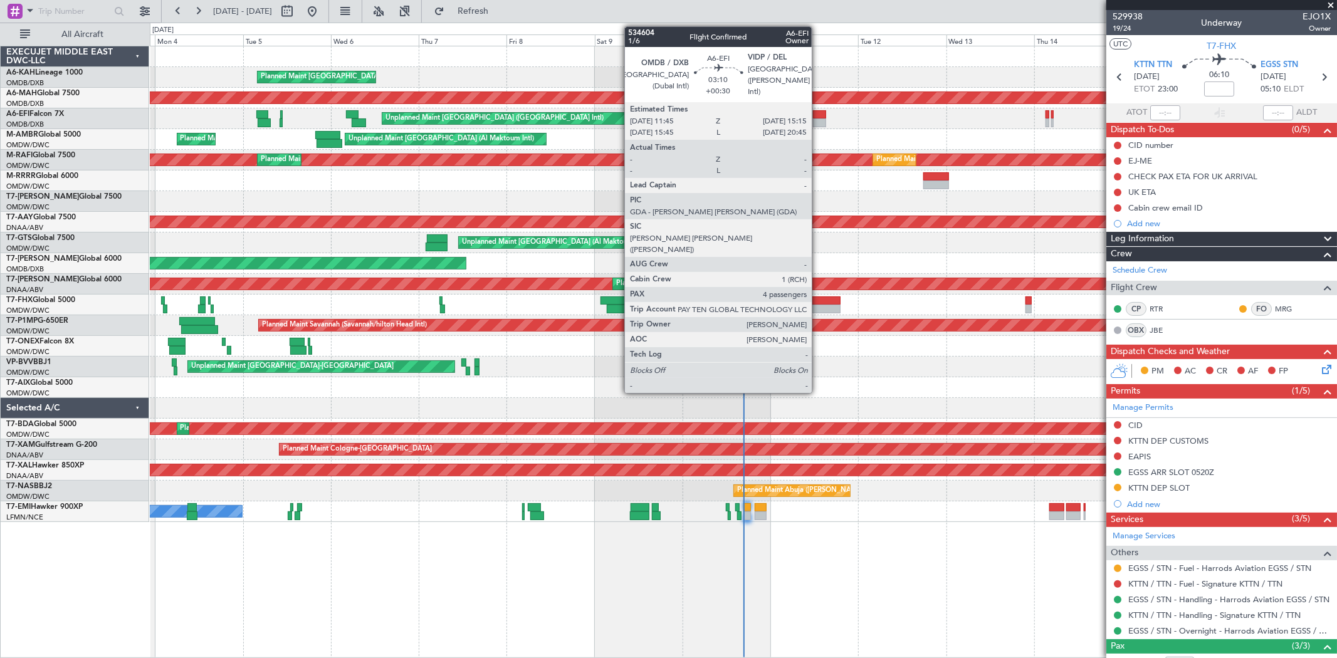
click at [818, 115] on div at bounding box center [819, 114] width 13 height 9
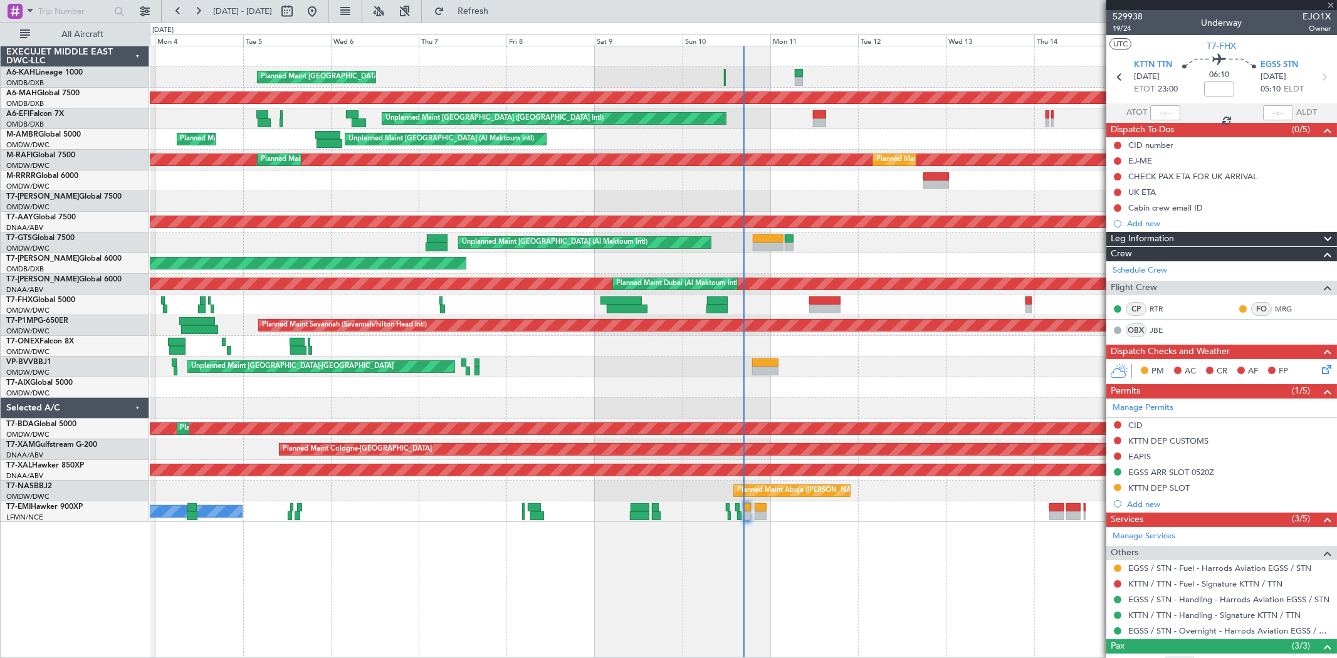
type input "+00:30"
type input "4"
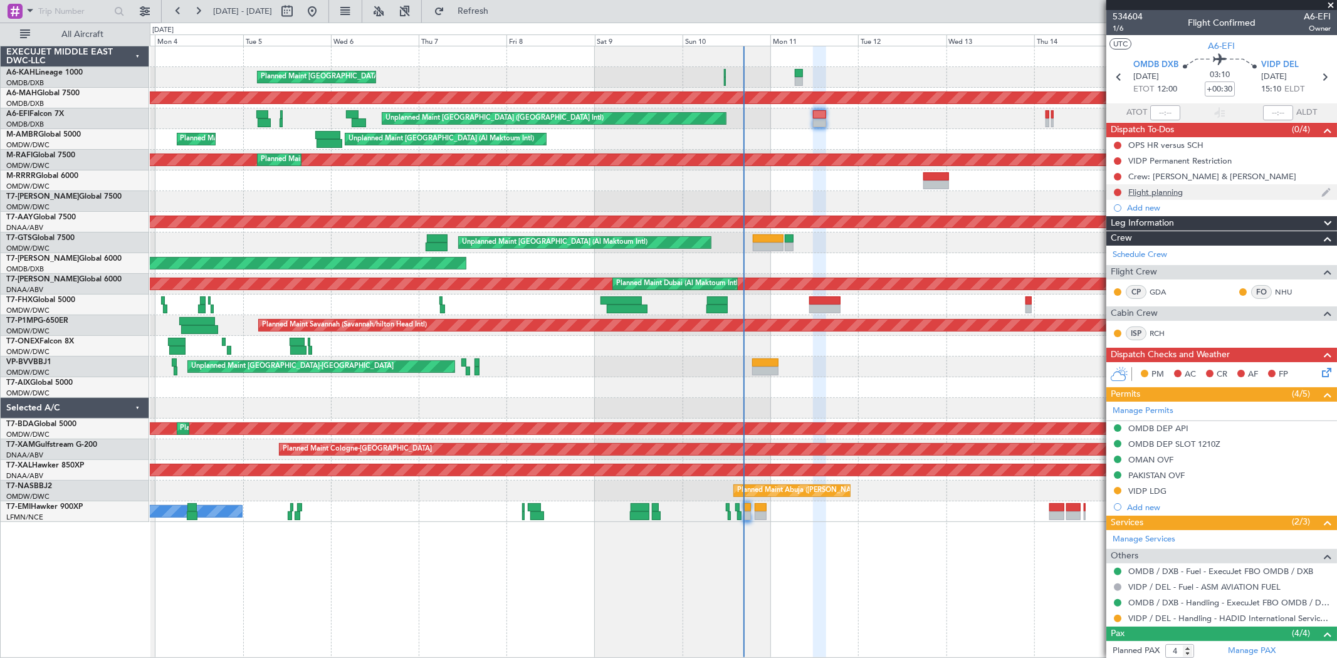
click at [1162, 192] on div "Flight planning" at bounding box center [1156, 192] width 55 height 11
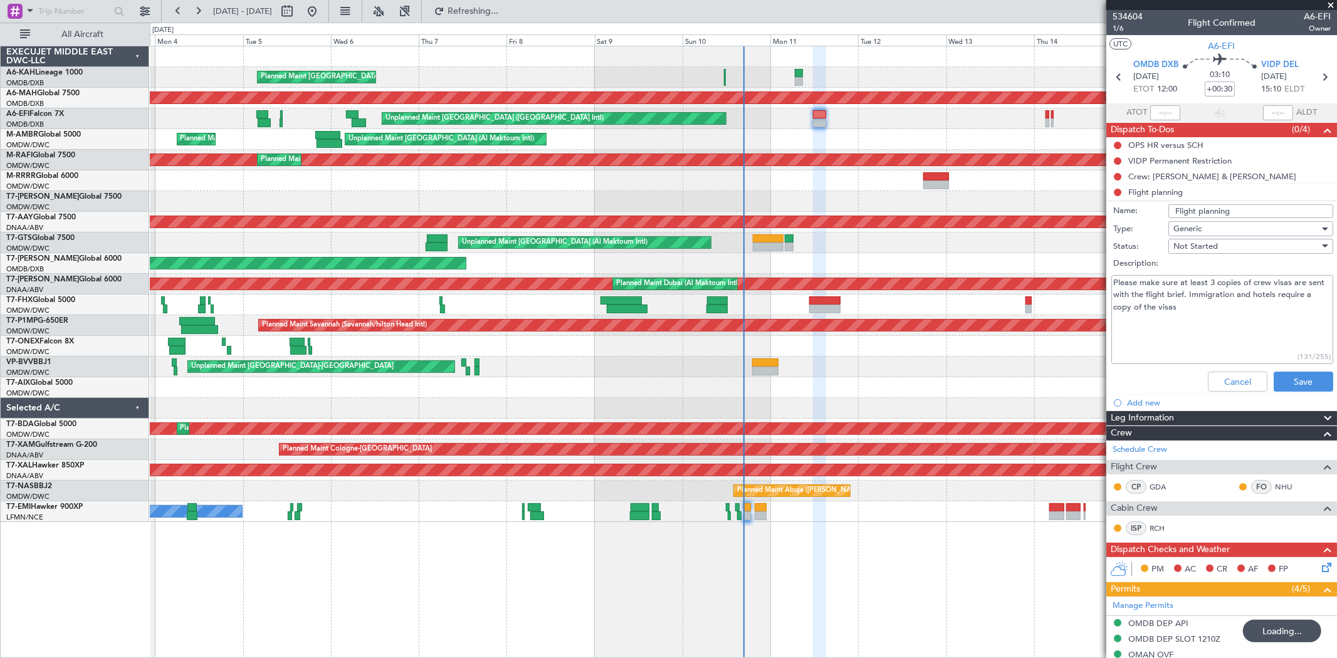
click at [1220, 322] on textarea "Please make sure at least 3 copies of crew visas are sent with the flight brief…" at bounding box center [1223, 320] width 222 height 90
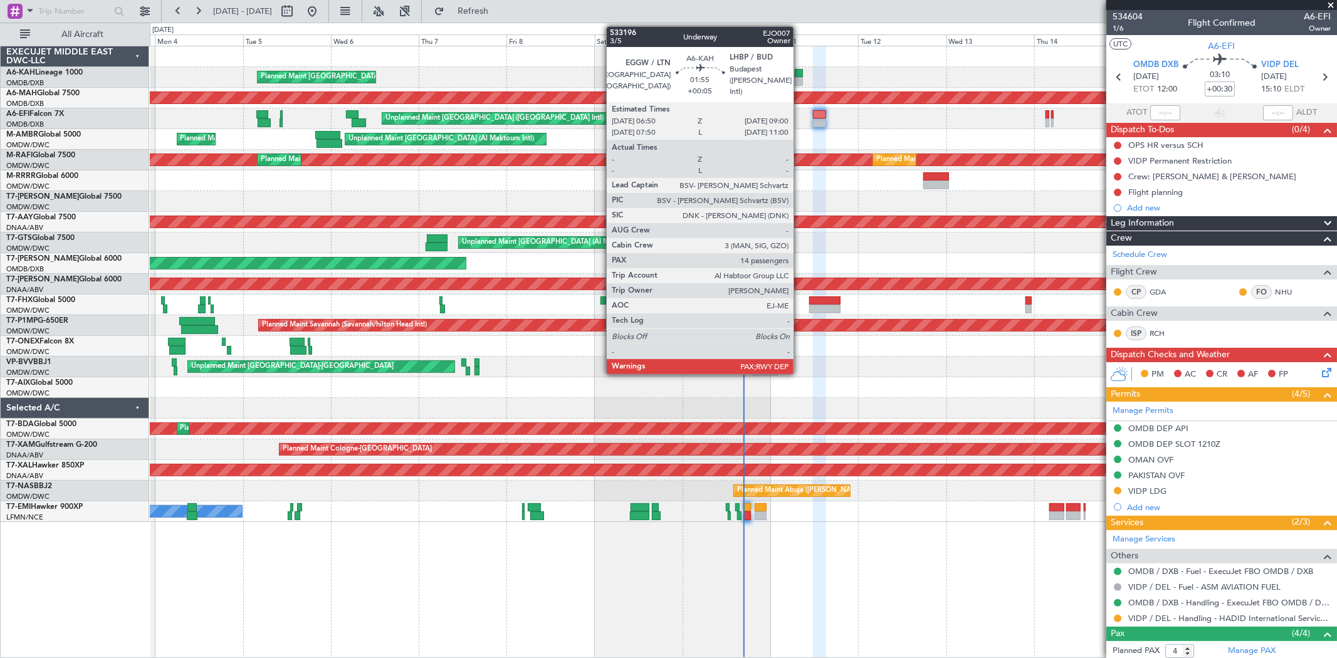
click at [800, 77] on div at bounding box center [799, 81] width 8 height 9
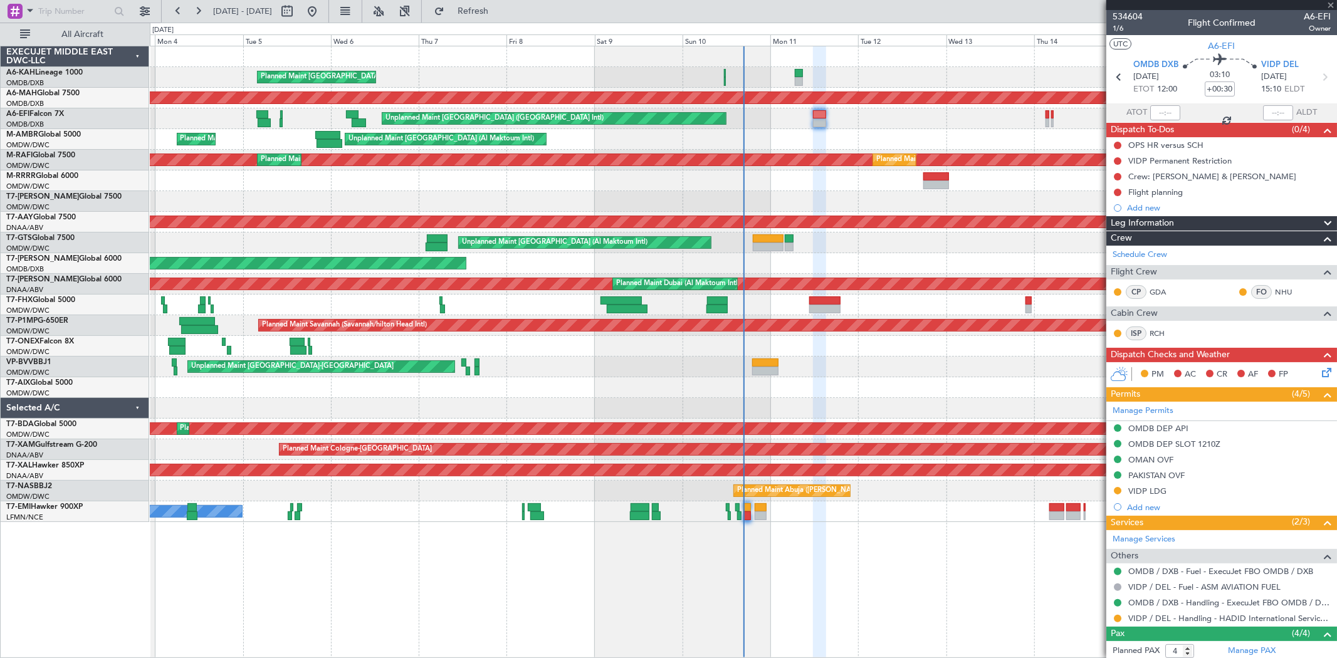
type input "+00:05"
type input "14"
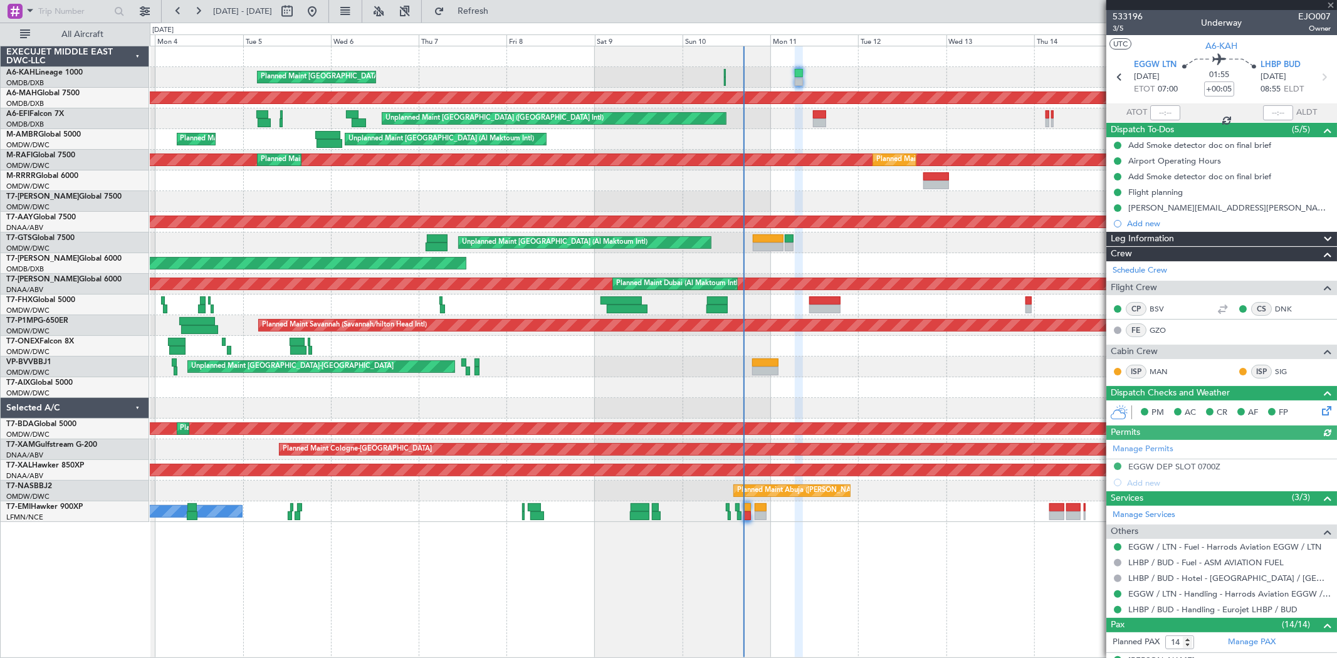
type input "[PERSON_NAME] ([PERSON_NAME])"
type input "6984"
click at [1135, 18] on span "533196" at bounding box center [1128, 16] width 30 height 13
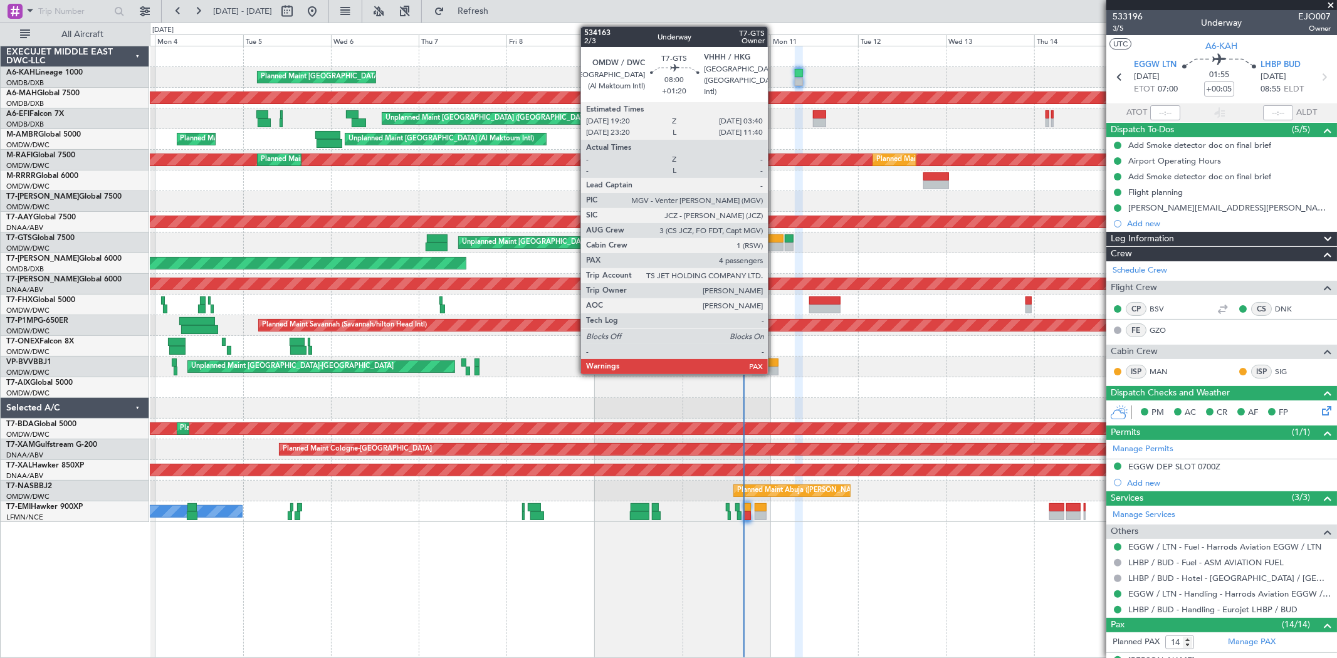
click at [774, 237] on div at bounding box center [768, 238] width 31 height 9
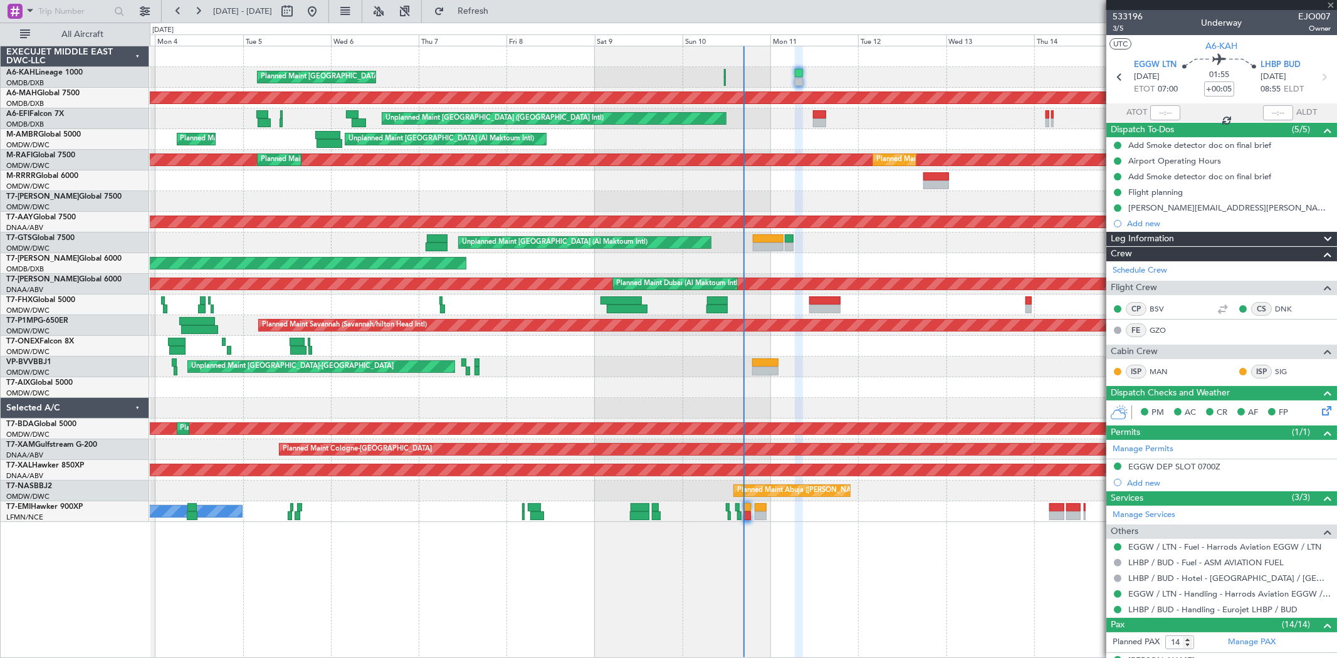
type input "+01:20"
type input "4"
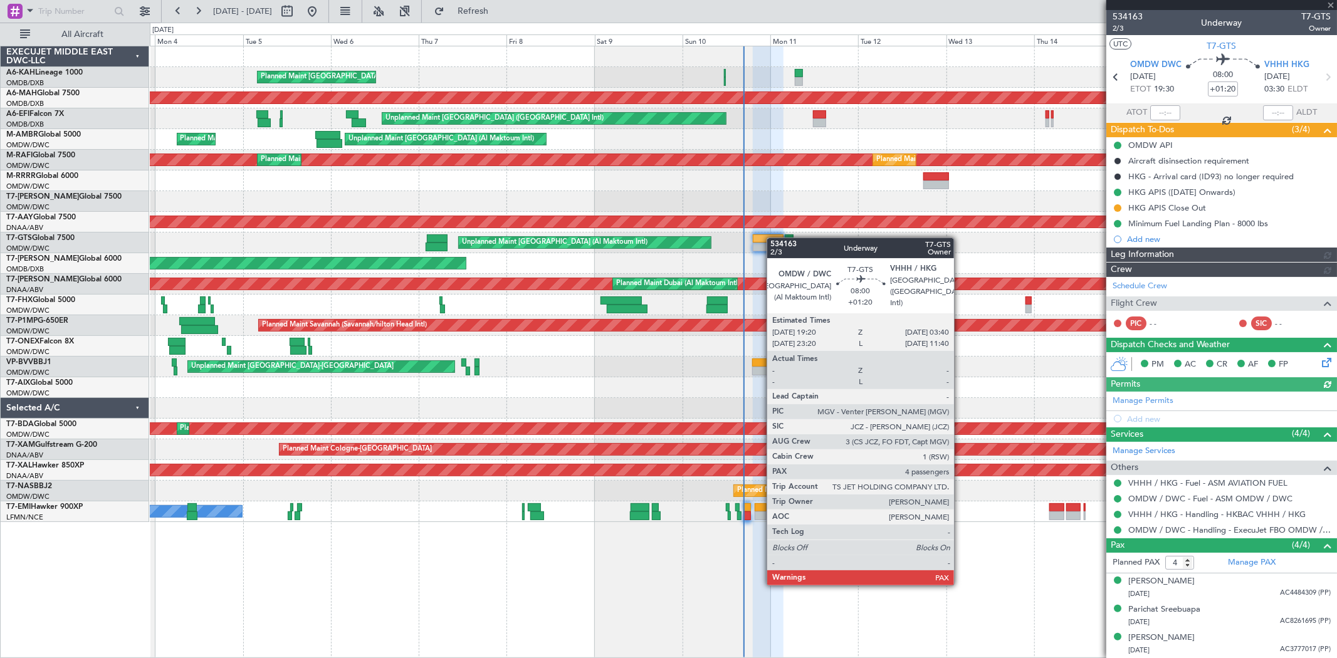
type input "[PERSON_NAME] ([PERSON_NAME])"
type input "6974"
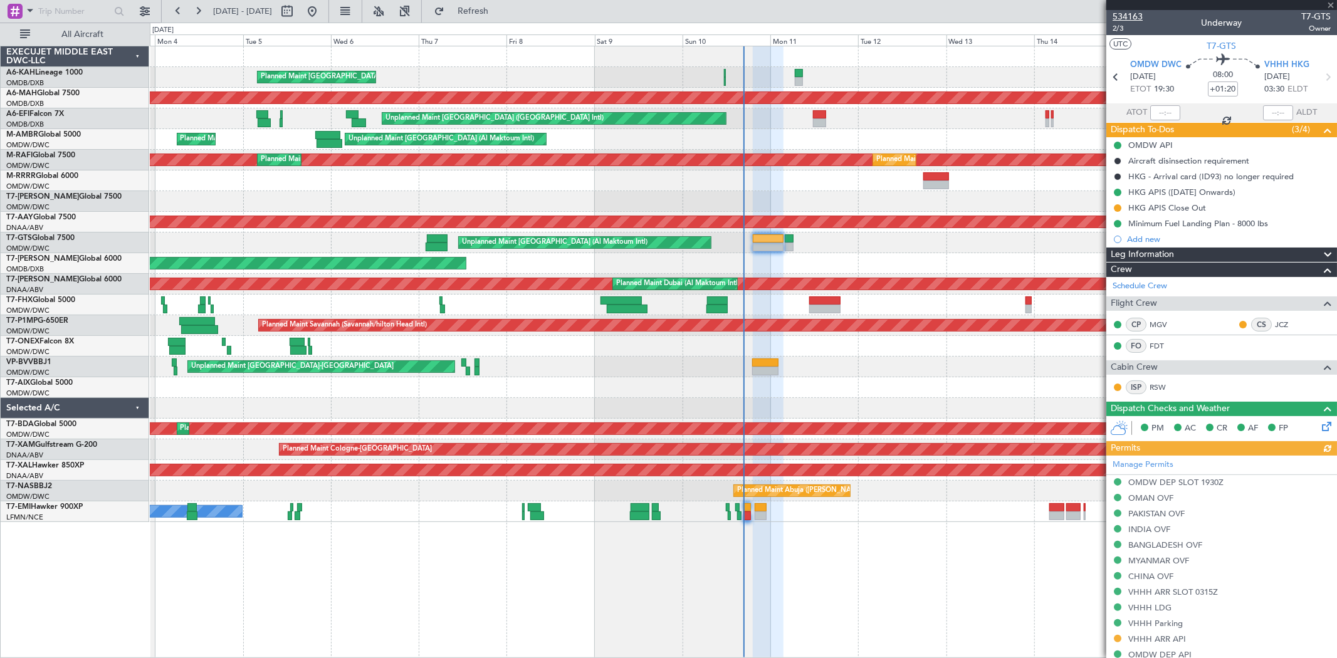
click at [1139, 15] on span "534163" at bounding box center [1128, 16] width 30 height 13
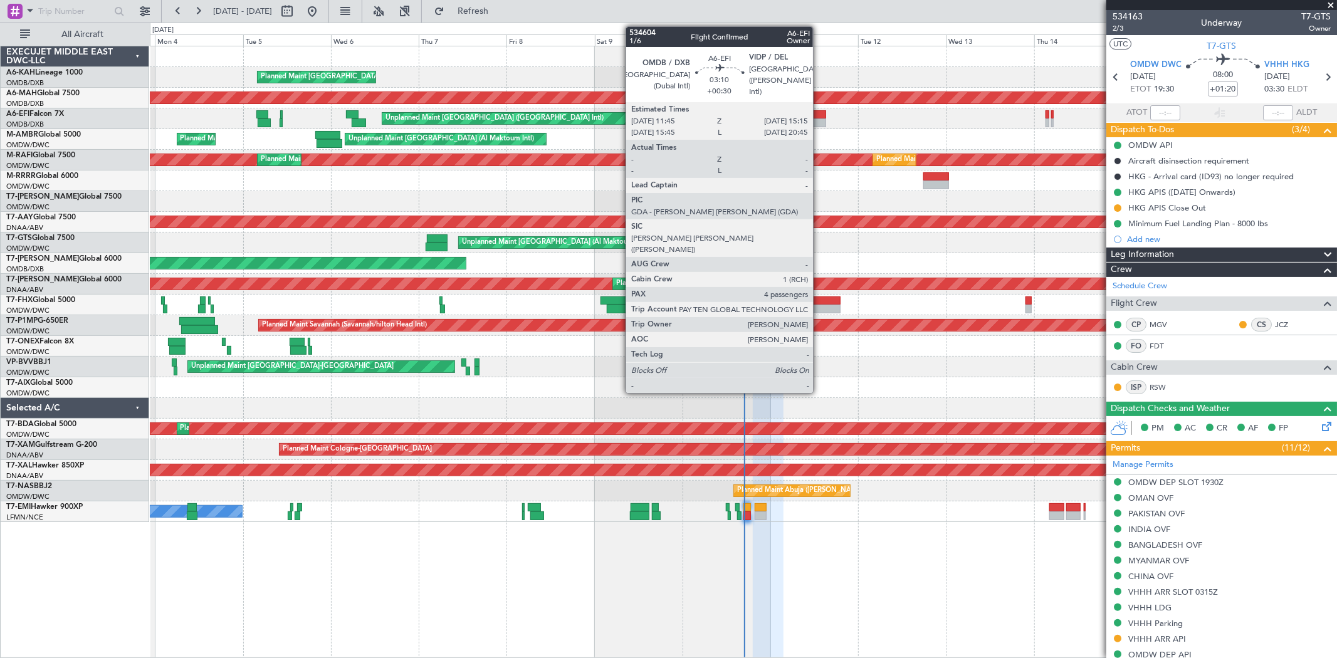
click at [819, 122] on div at bounding box center [819, 123] width 13 height 9
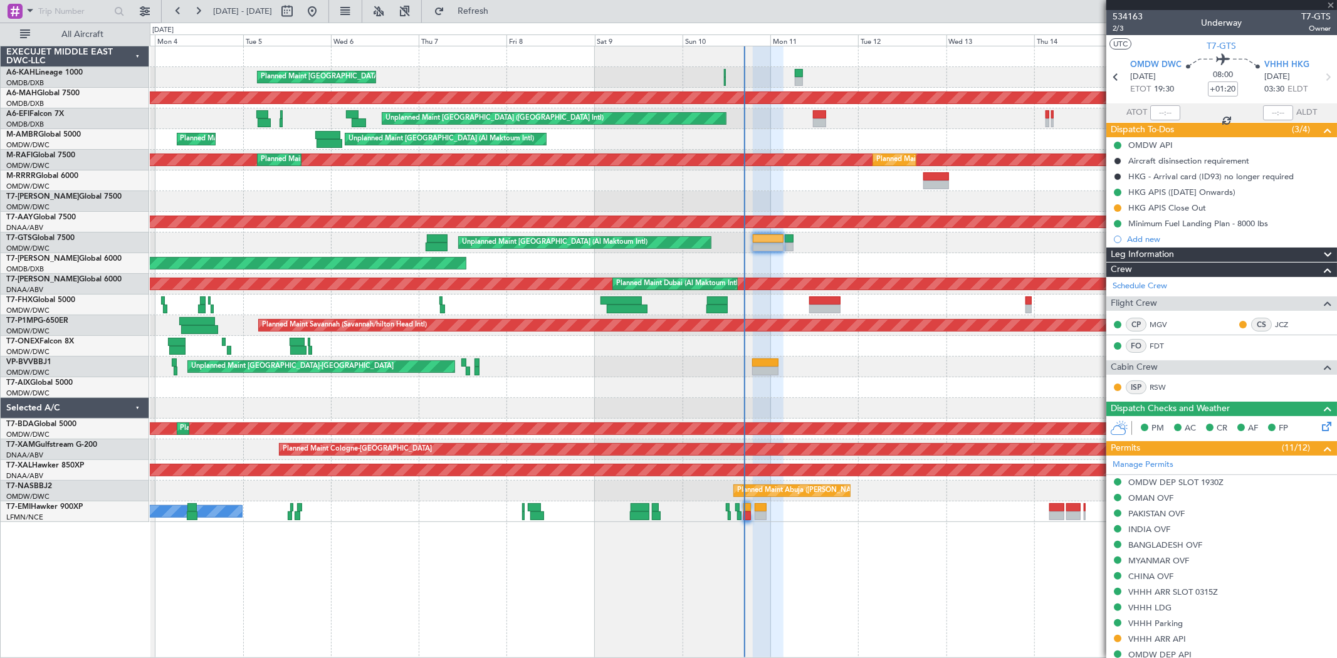
type input "+00:30"
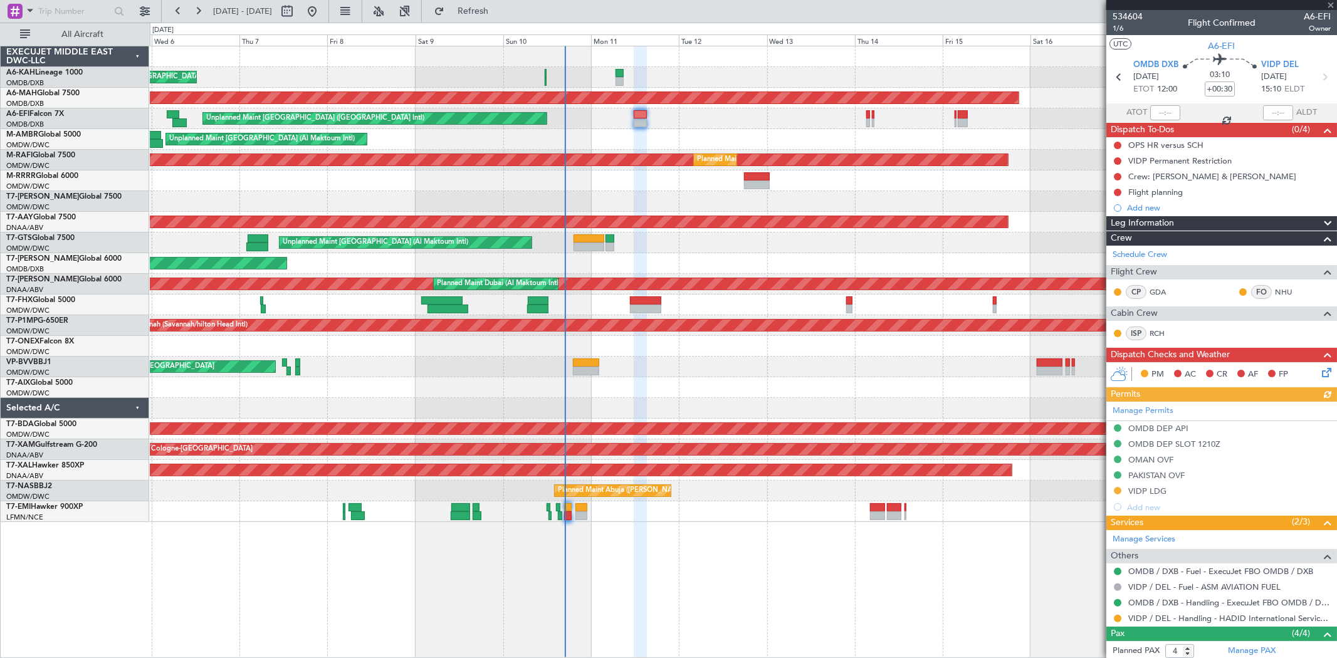
click at [749, 120] on div "Planned Maint London (Stansted) Planned Maint Dubai (Dubai Intl) Unplanned Main…" at bounding box center [743, 284] width 1187 height 476
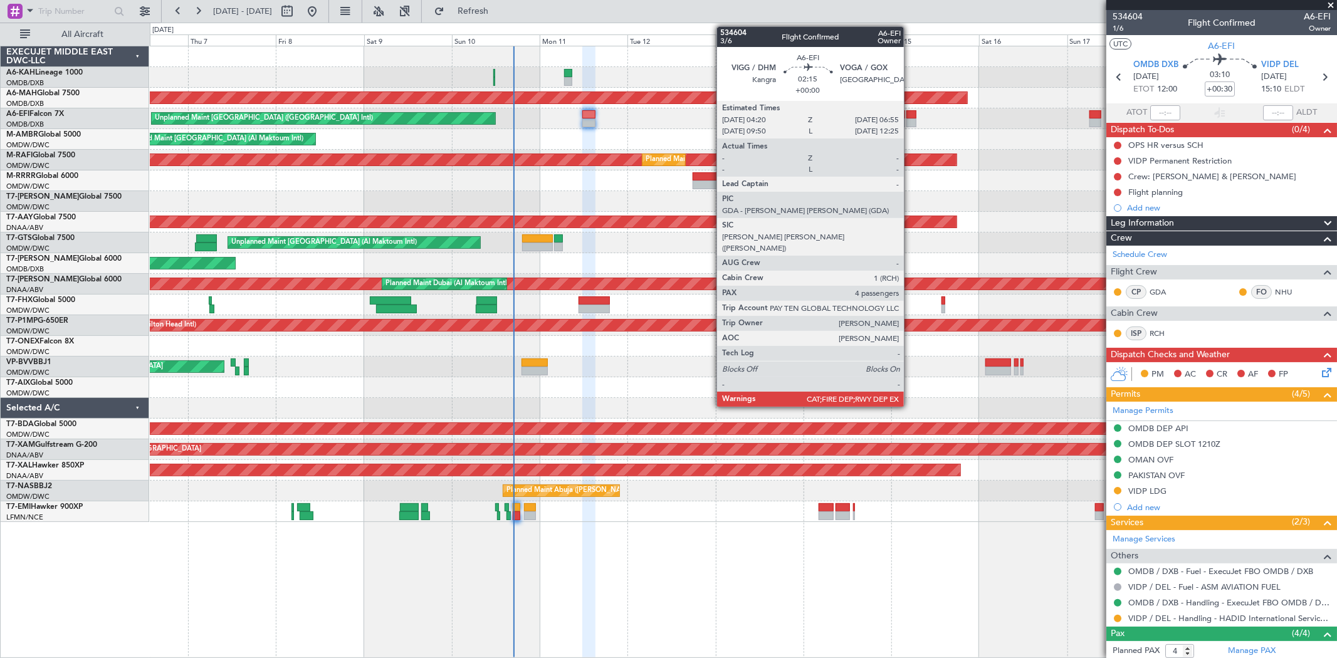
click at [910, 119] on div at bounding box center [912, 123] width 10 height 9
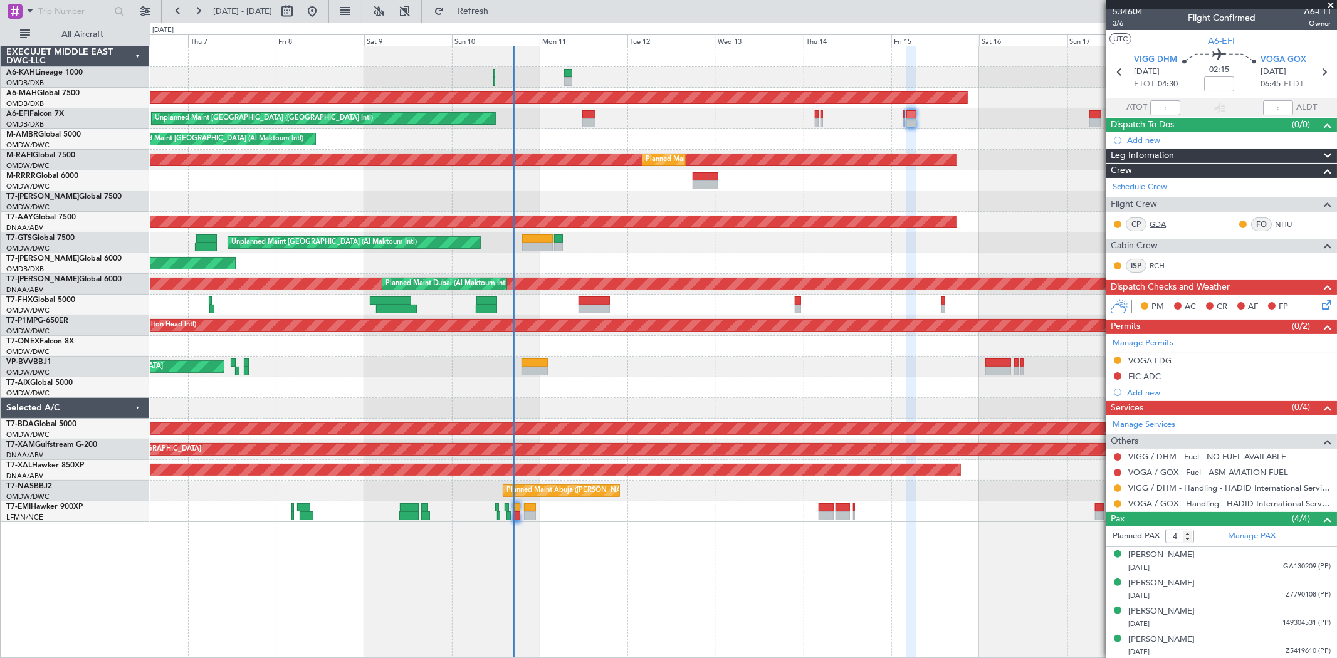
scroll to position [7, 0]
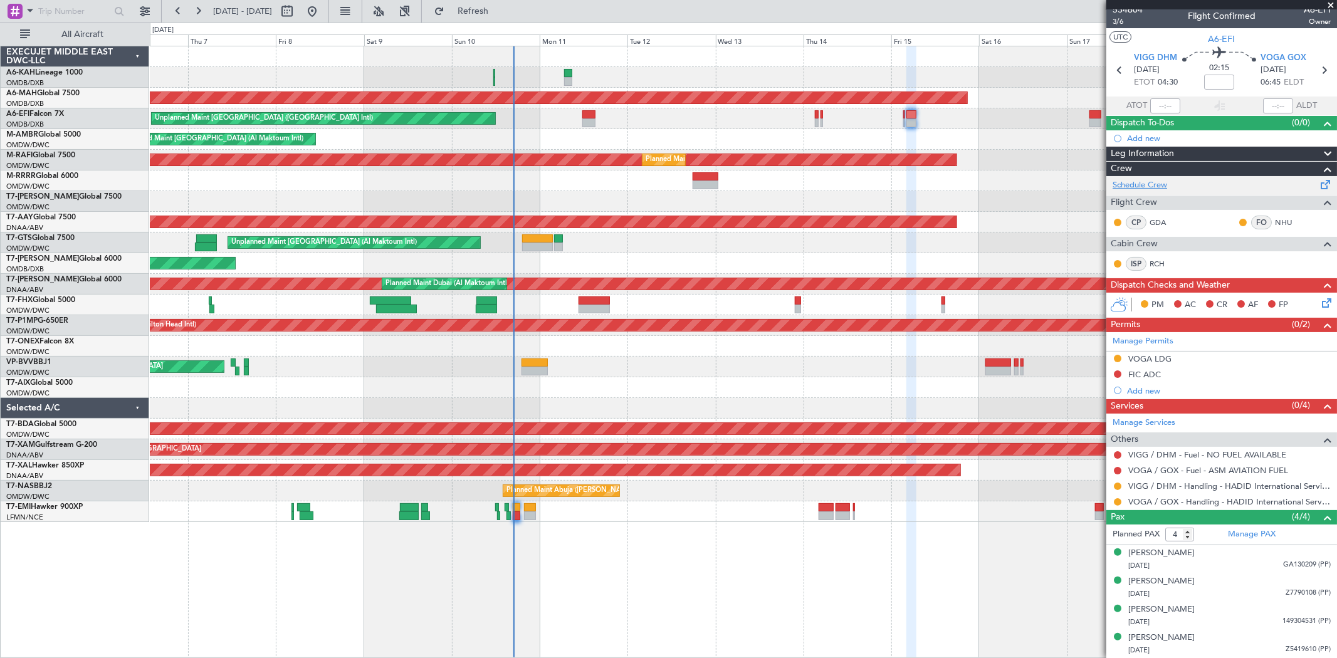
click at [1160, 179] on link "Schedule Crew" at bounding box center [1140, 185] width 55 height 13
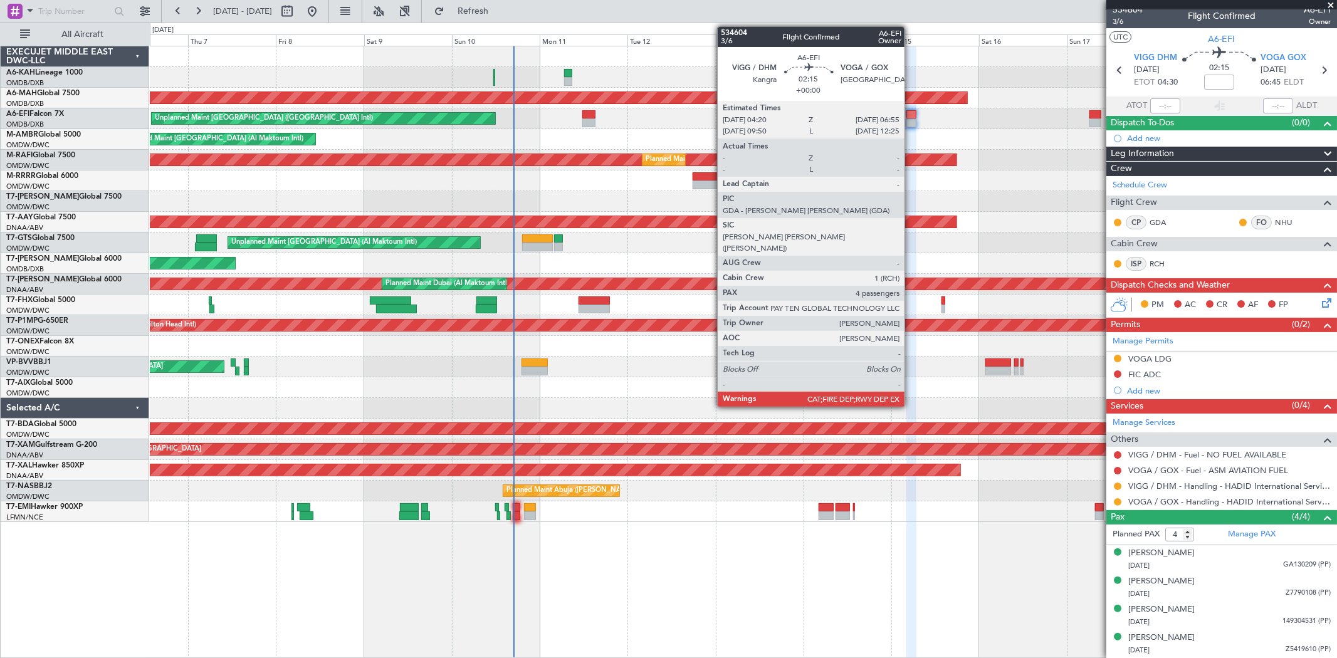
click at [911, 115] on div at bounding box center [912, 114] width 10 height 9
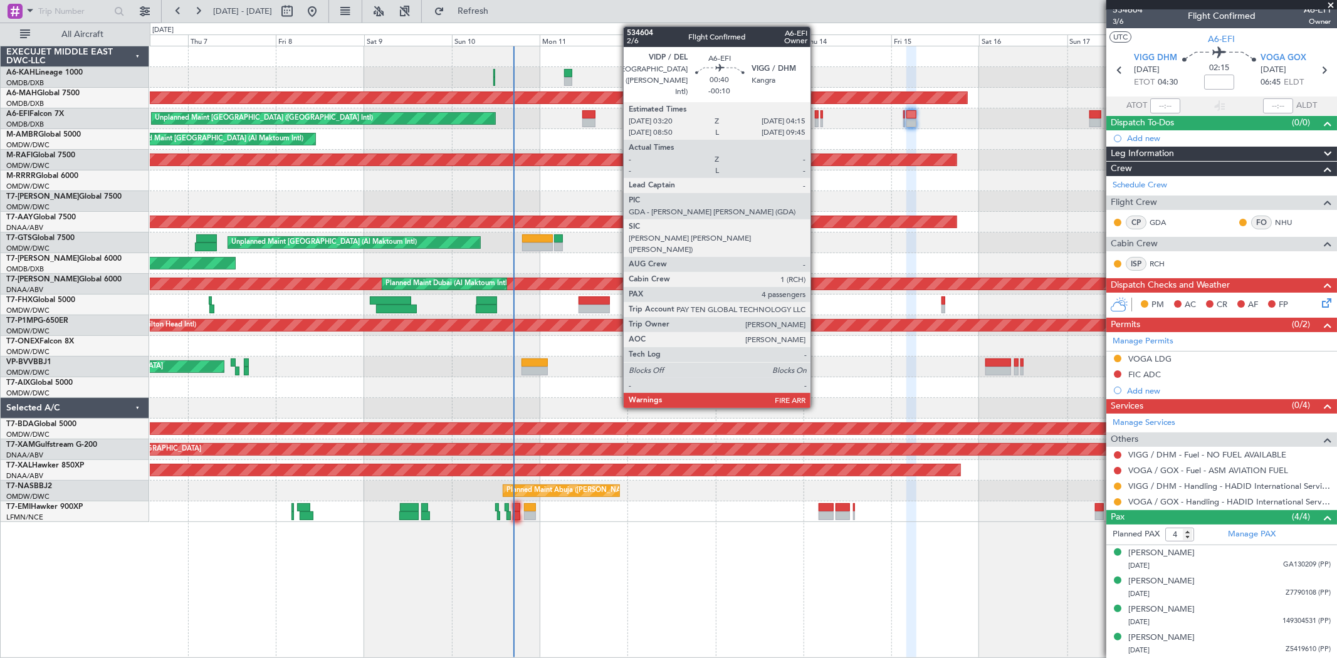
click at [817, 115] on div at bounding box center [817, 114] width 4 height 9
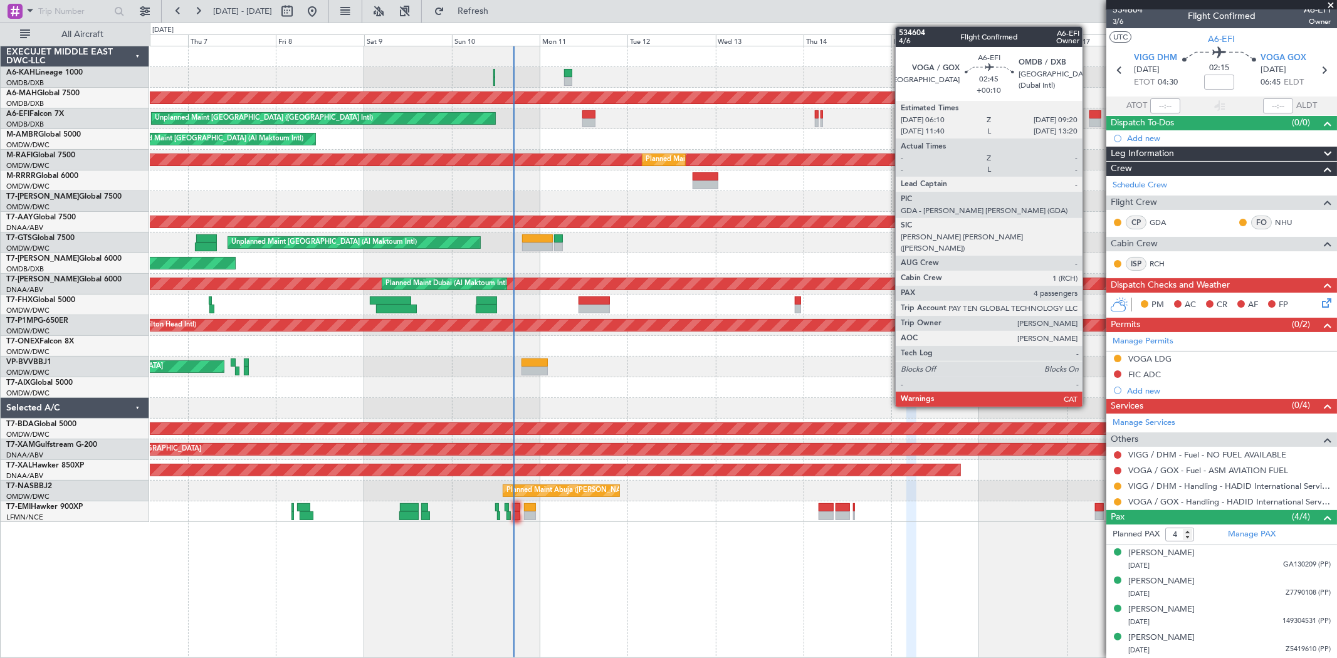
click at [1090, 122] on div at bounding box center [1096, 123] width 12 height 9
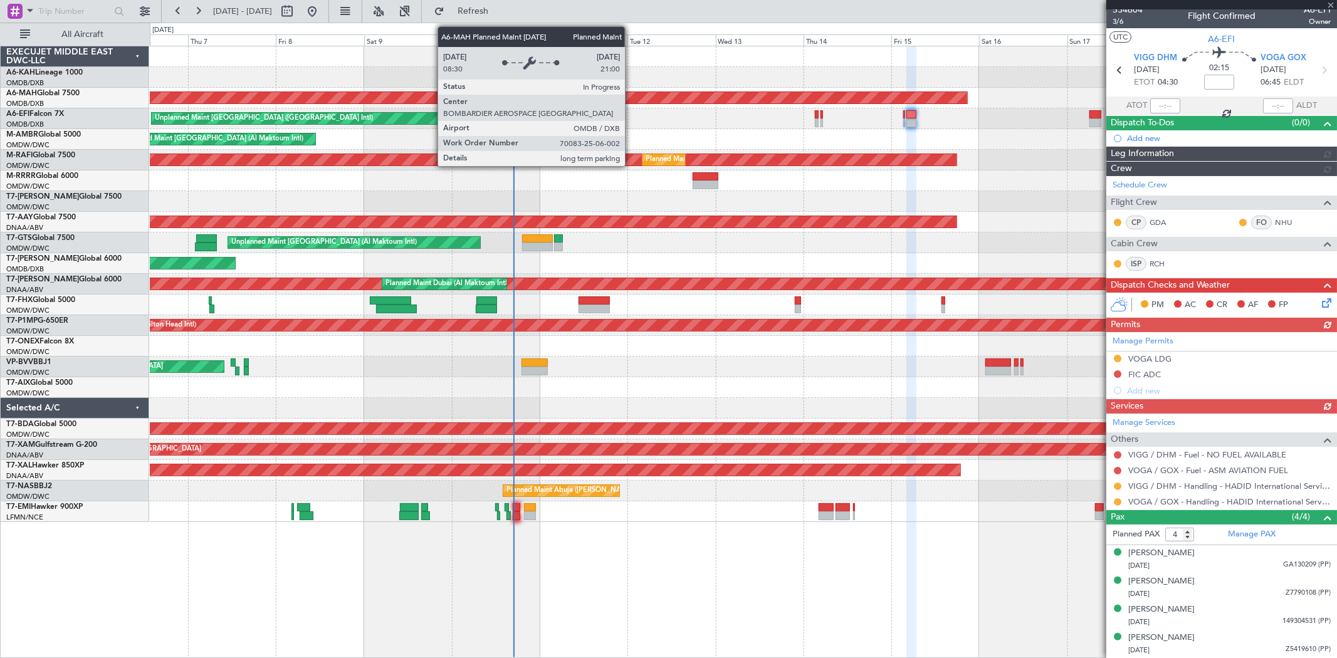
scroll to position [0, 0]
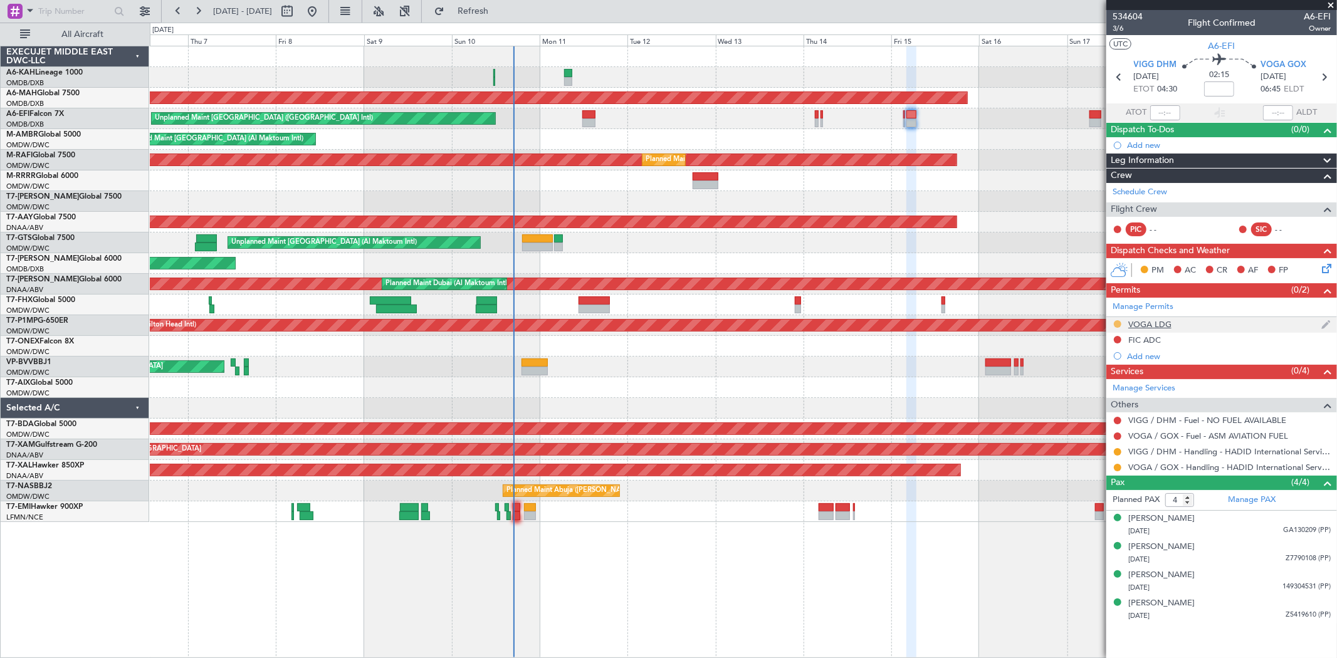
click at [1120, 321] on div at bounding box center [1118, 324] width 10 height 10
click at [1118, 324] on button at bounding box center [1118, 324] width 8 height 8
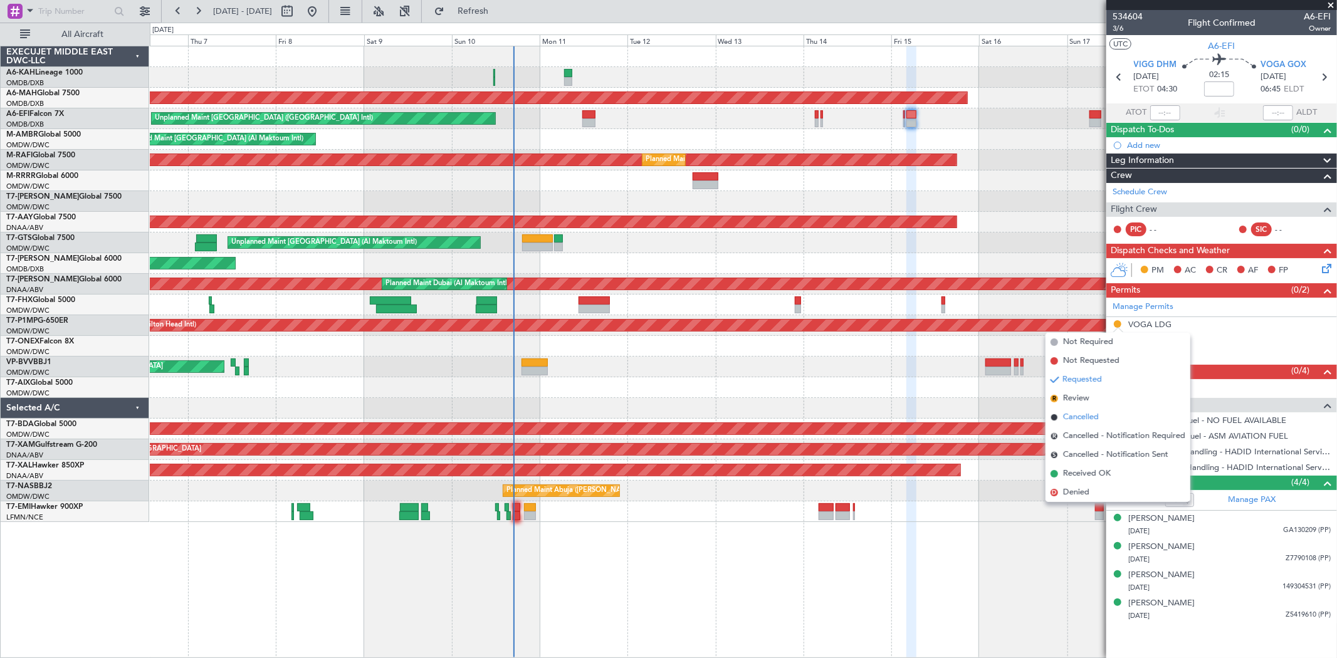
click at [1085, 415] on span "Cancelled" at bounding box center [1081, 417] width 36 height 13
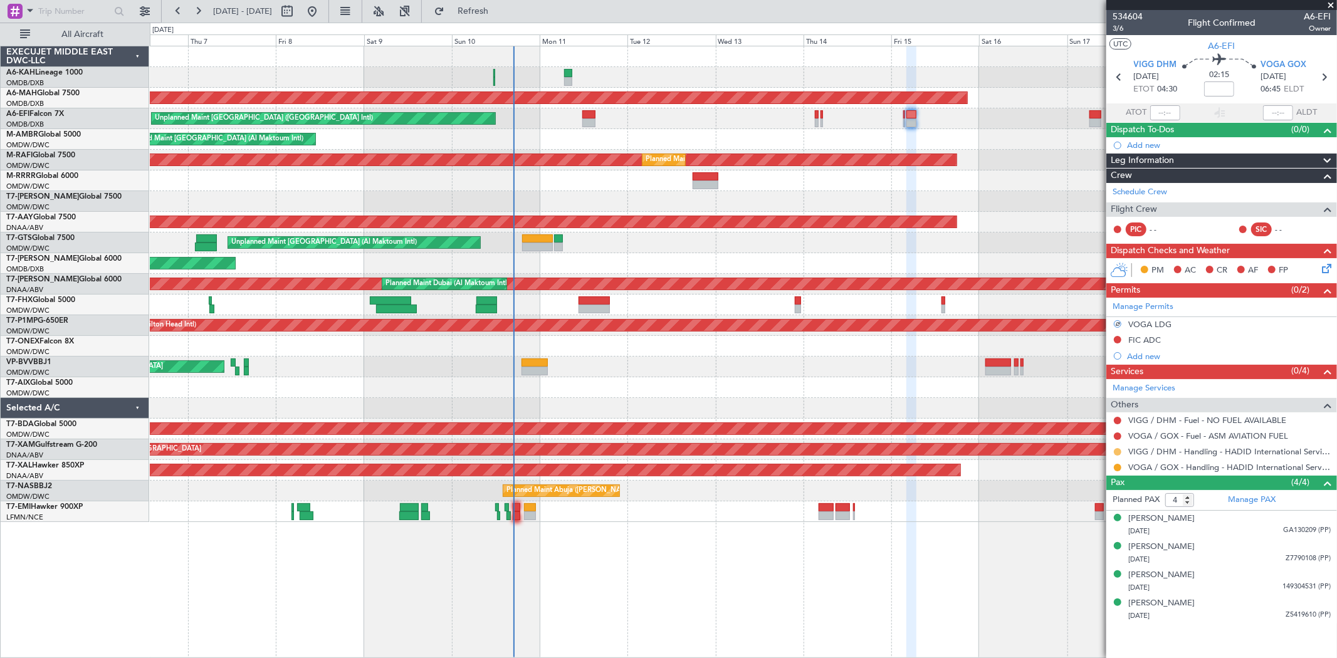
click at [1119, 450] on button at bounding box center [1118, 452] width 8 height 8
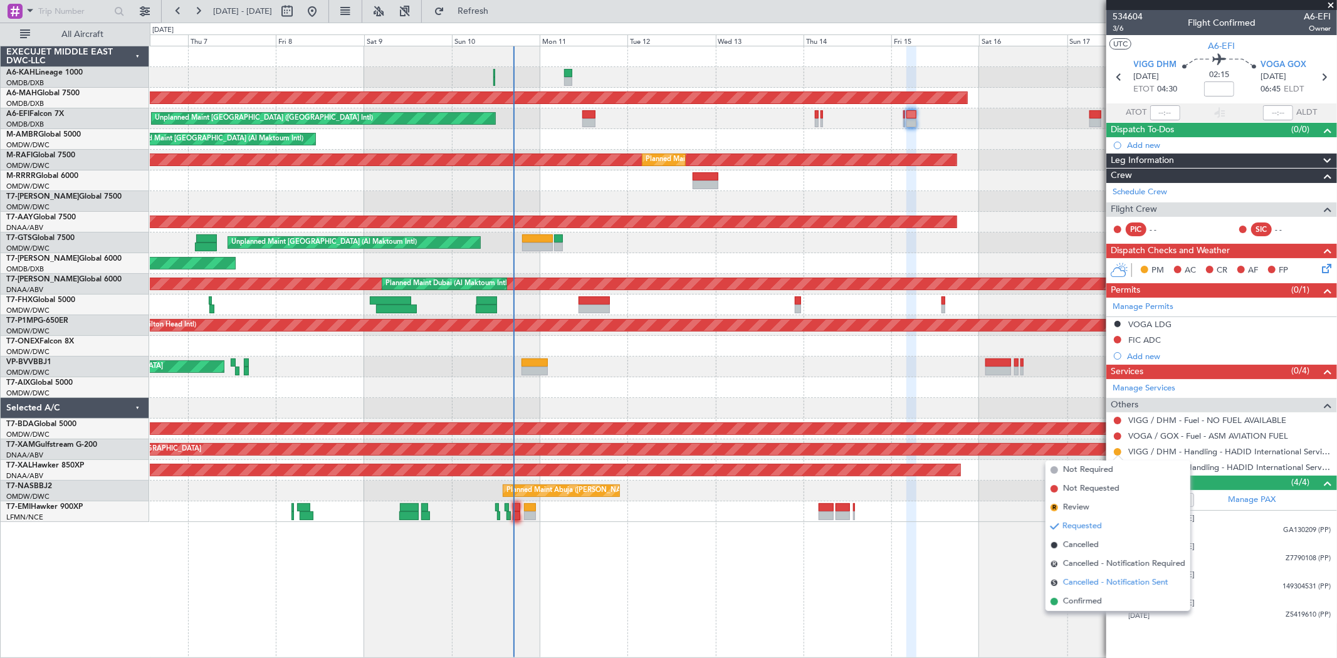
click at [1096, 578] on span "Cancelled - Notification Sent" at bounding box center [1115, 583] width 105 height 13
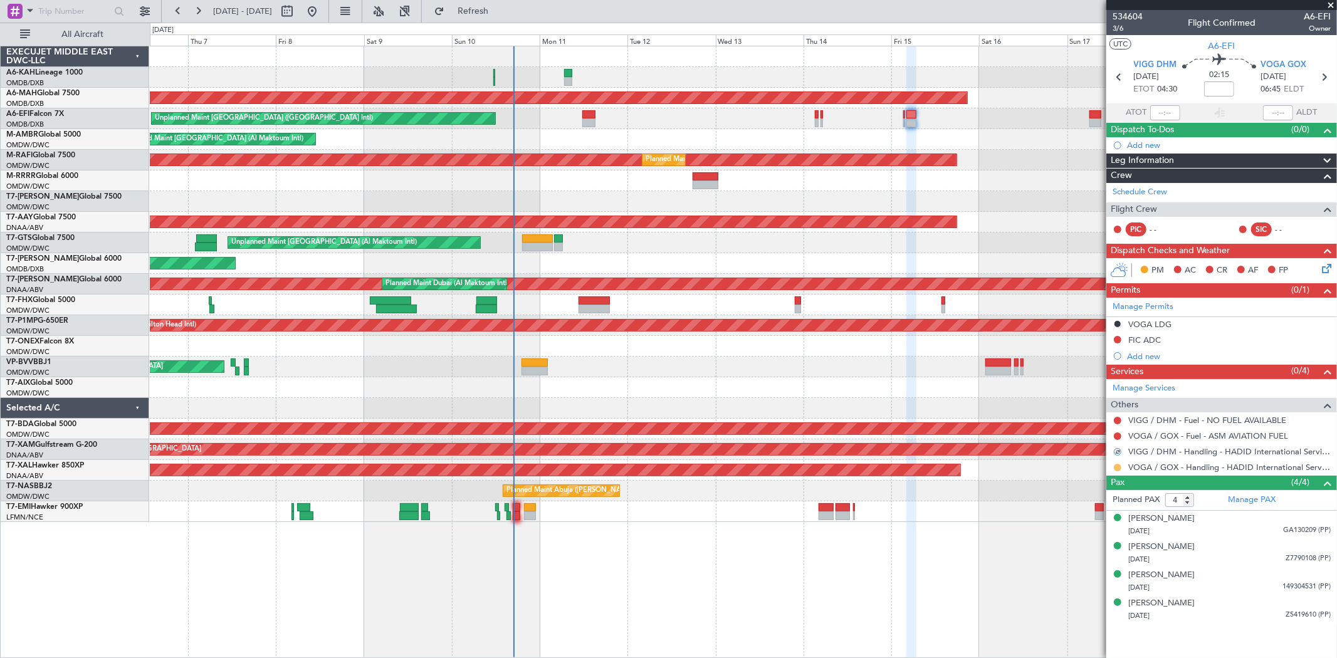
click at [1117, 468] on button at bounding box center [1118, 468] width 8 height 8
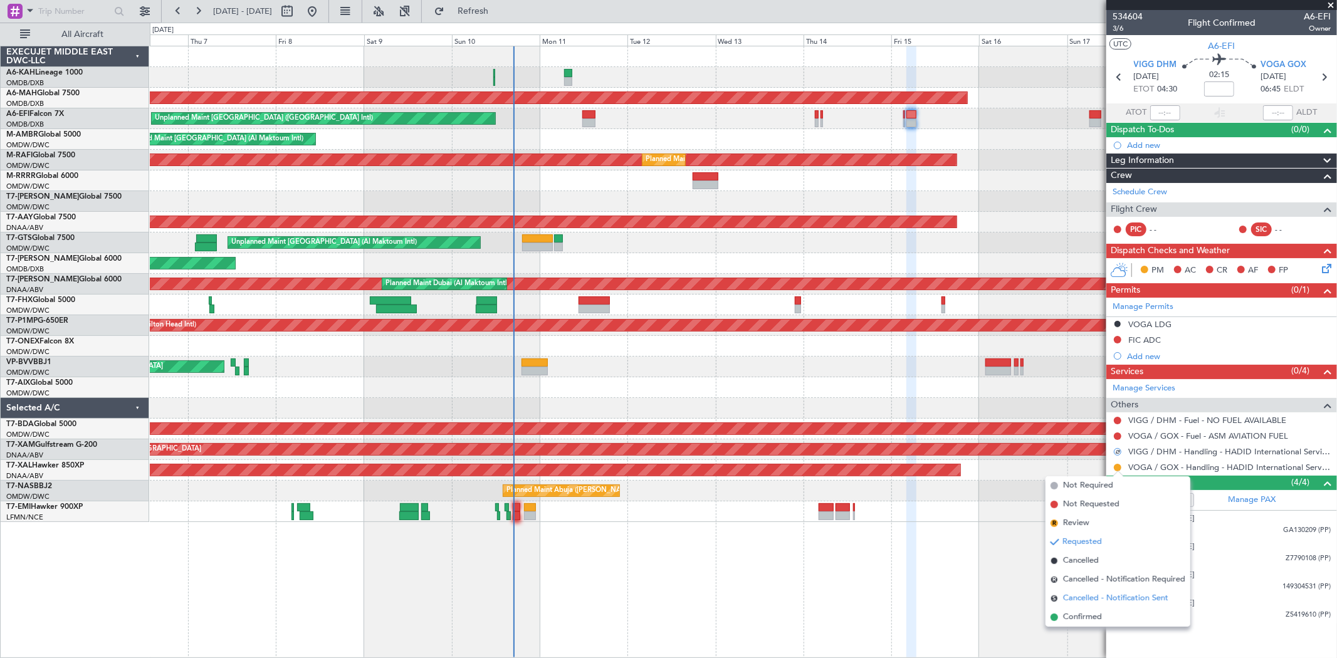
drag, startPoint x: 1100, startPoint y: 591, endPoint x: 1096, endPoint y: 576, distance: 15.7
click at [1100, 591] on li "S Cancelled - Notification Sent" at bounding box center [1118, 598] width 145 height 19
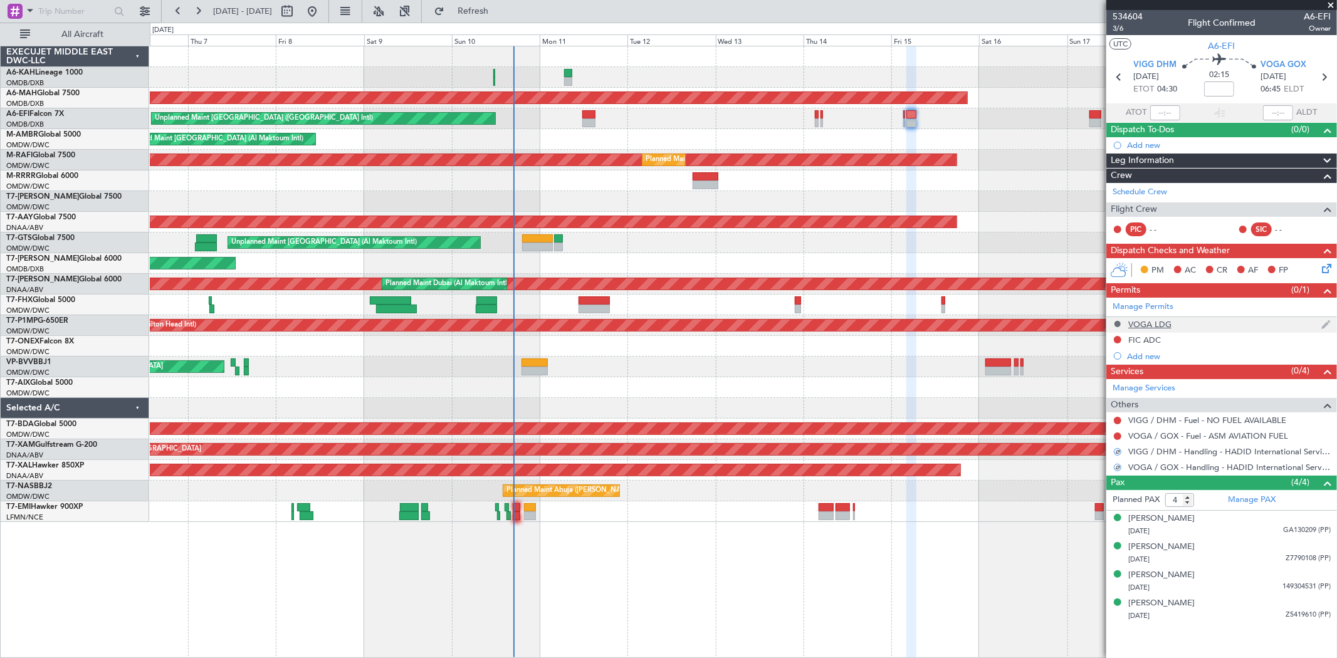
click at [1117, 324] on button at bounding box center [1118, 324] width 8 height 8
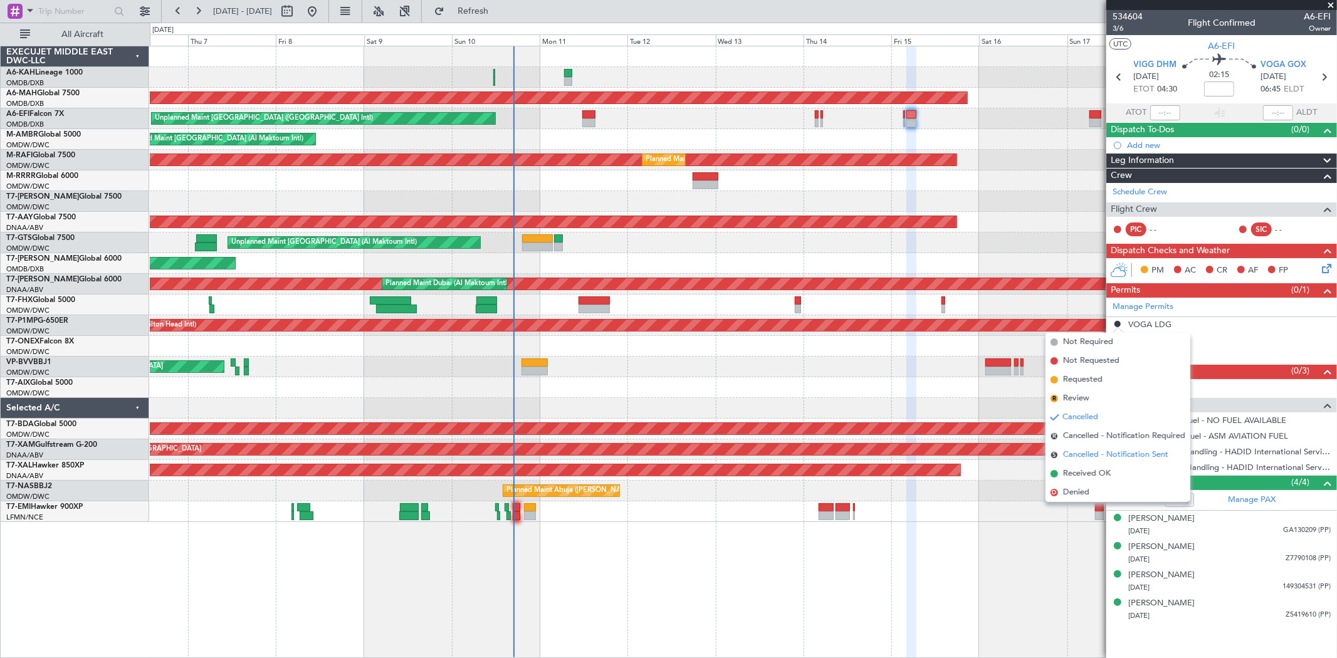
click at [1099, 450] on span "Cancelled - Notification Sent" at bounding box center [1115, 455] width 105 height 13
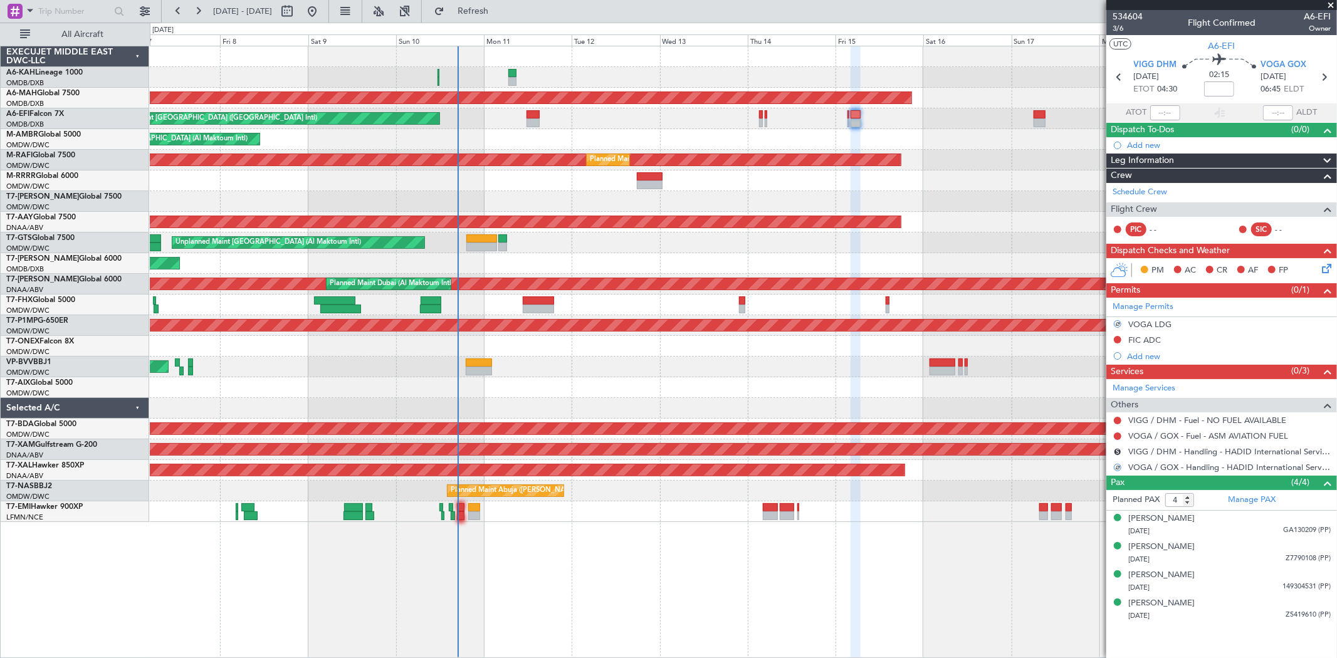
click at [825, 120] on div "Unplanned Maint [GEOGRAPHIC_DATA] ([GEOGRAPHIC_DATA] Intl)" at bounding box center [743, 118] width 1187 height 21
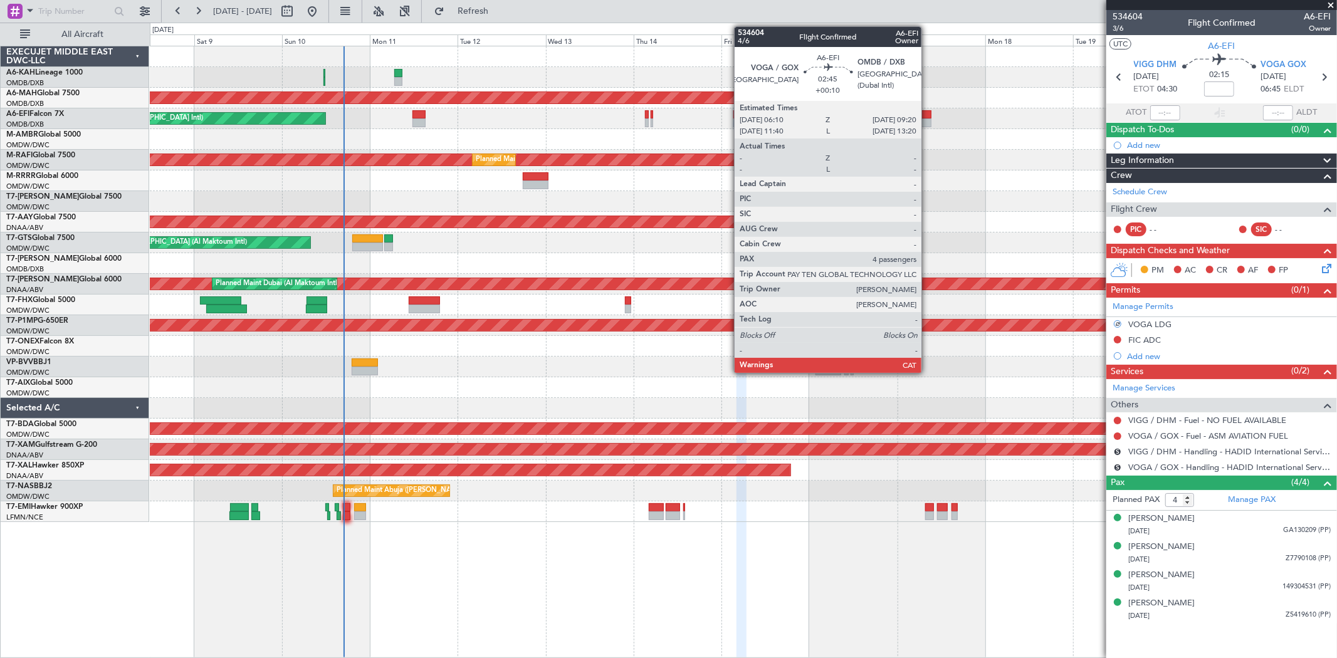
click at [926, 114] on div at bounding box center [926, 114] width 12 height 9
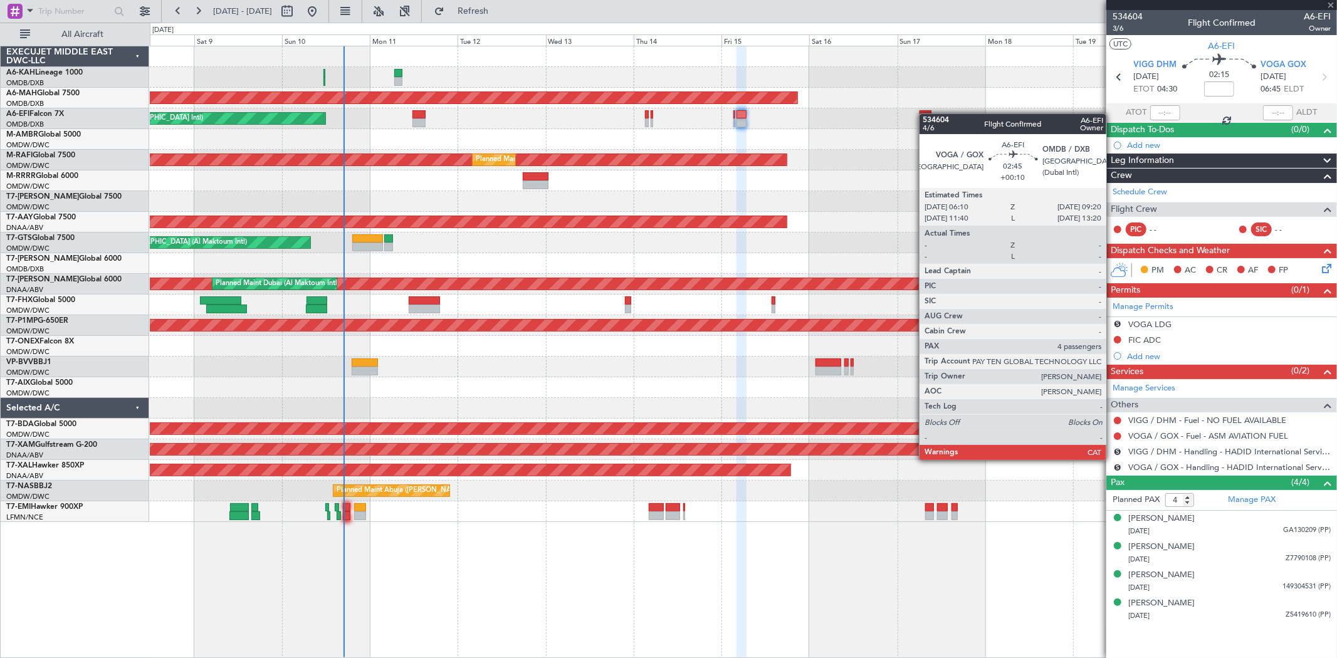
type input "+00:10"
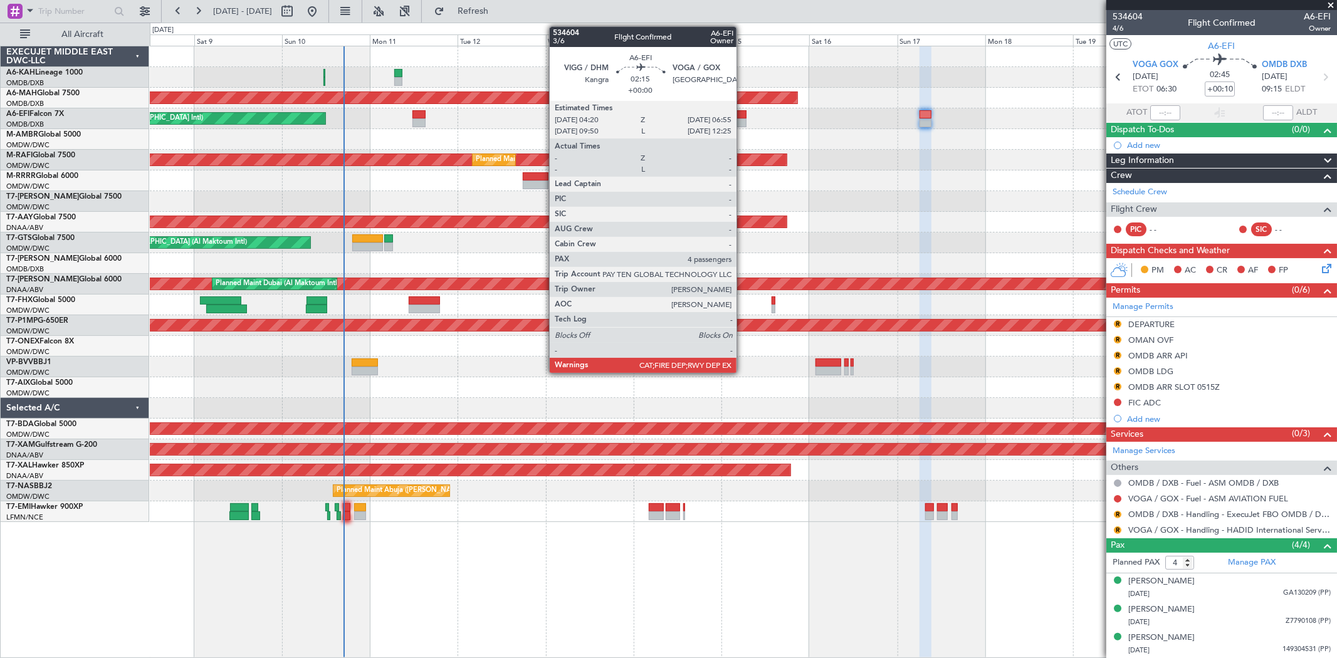
click at [743, 112] on div at bounding box center [742, 114] width 10 height 9
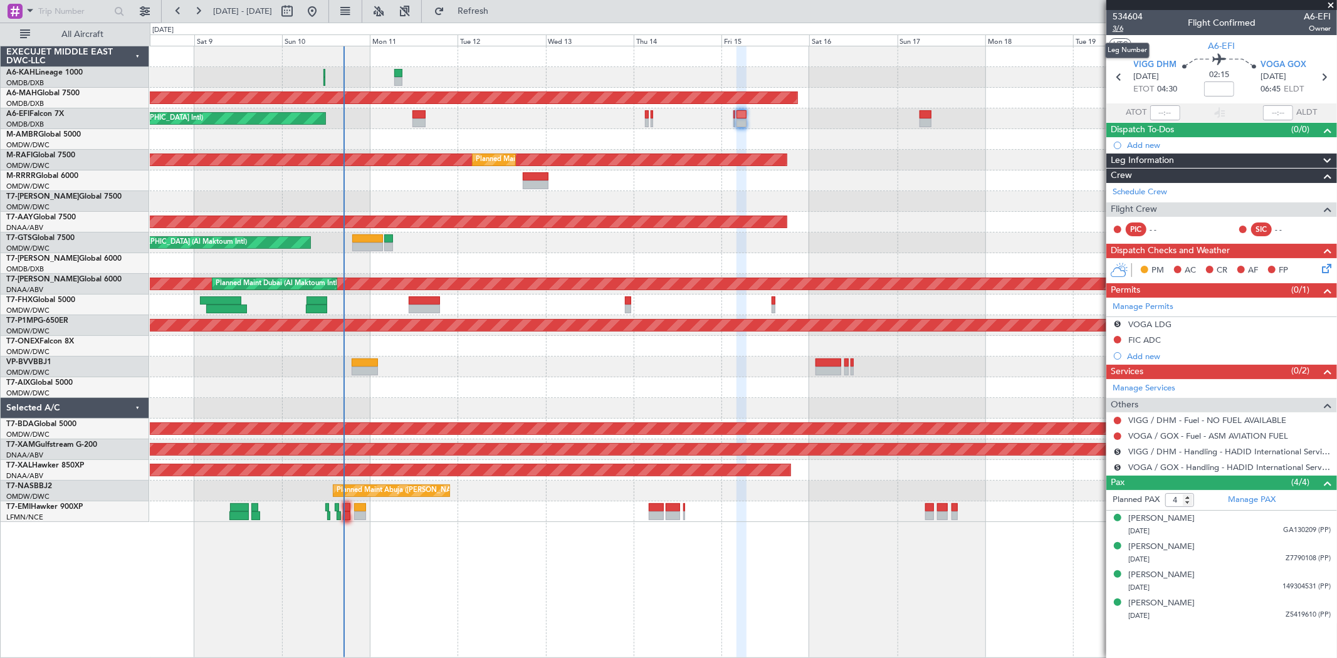
click at [1120, 29] on span "3/6" at bounding box center [1128, 28] width 30 height 11
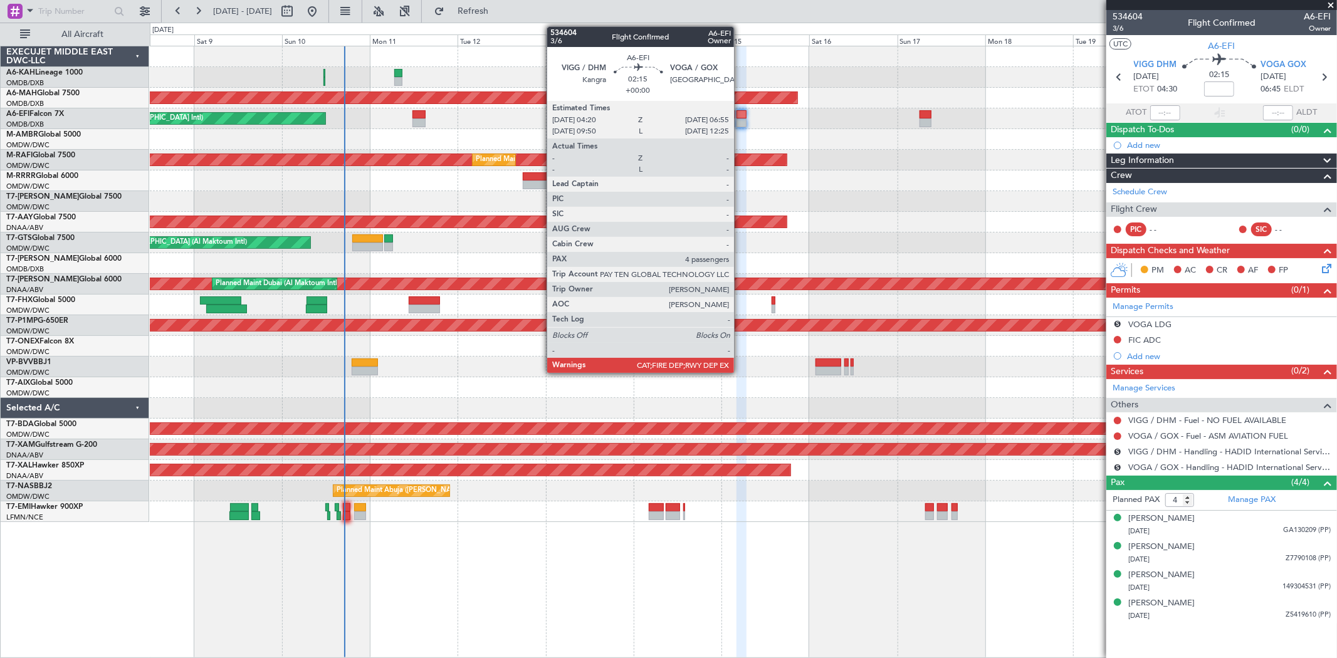
click at [740, 120] on div at bounding box center [742, 123] width 10 height 9
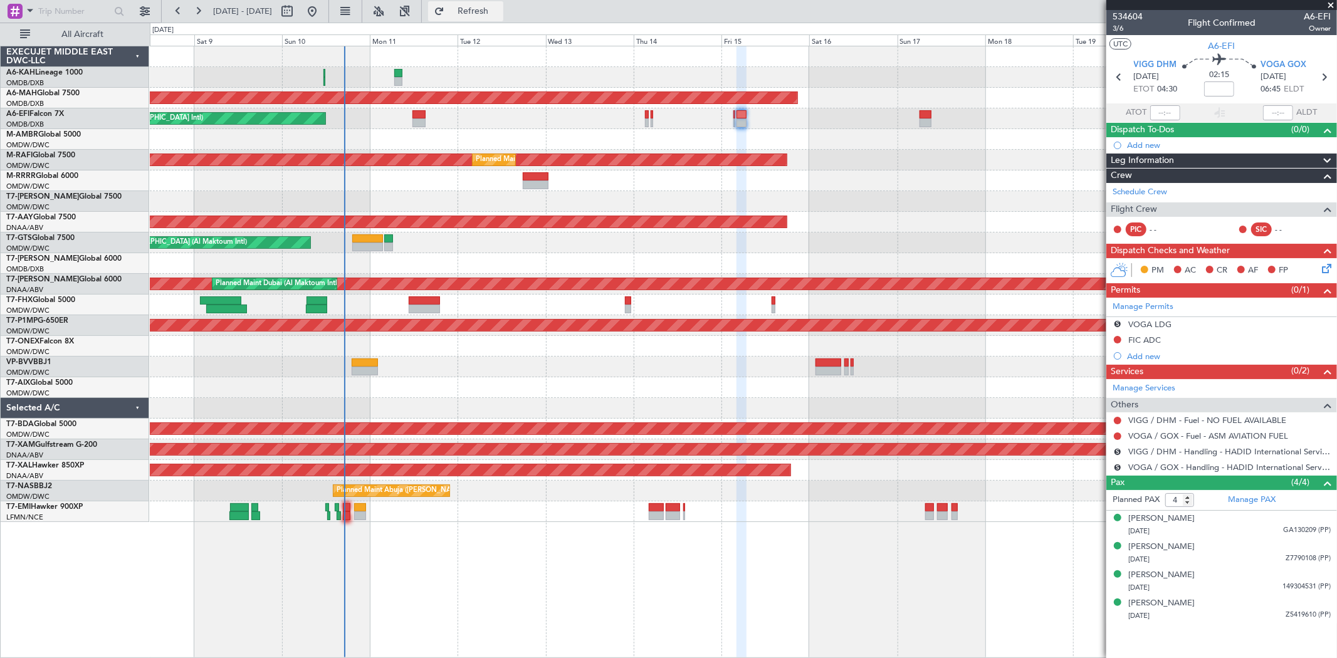
click at [500, 8] on span "Refresh" at bounding box center [473, 11] width 53 height 9
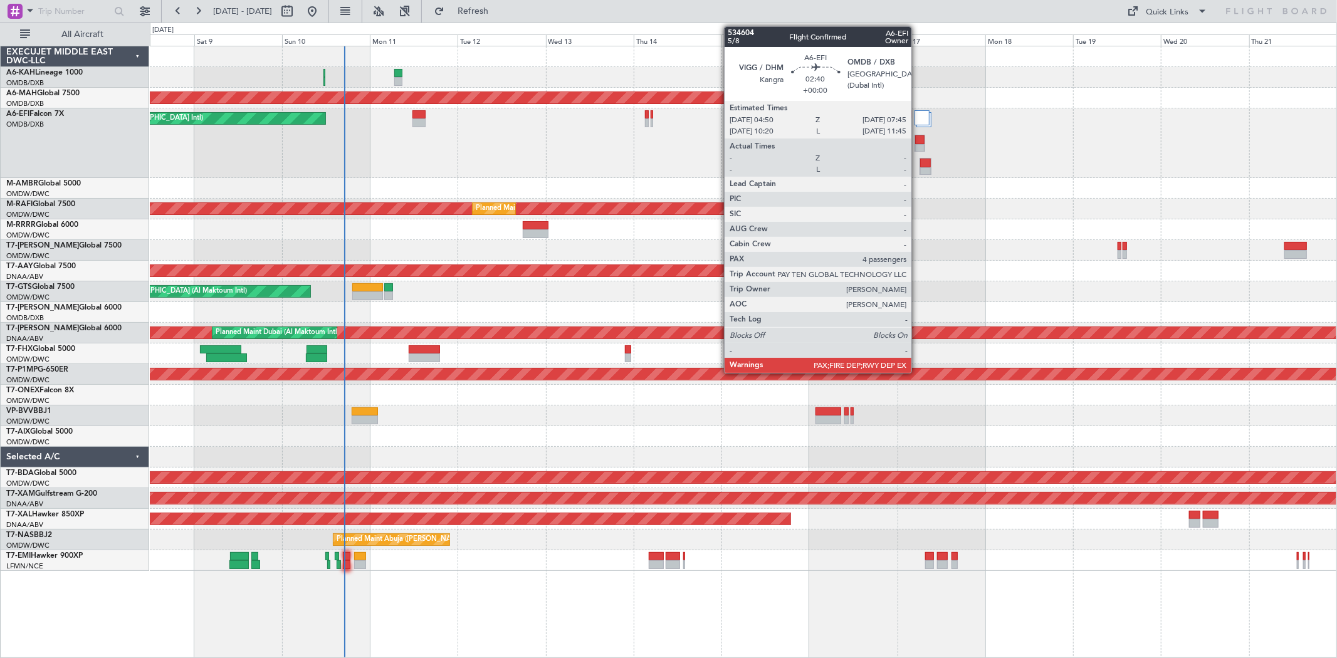
click at [918, 148] on div at bounding box center [920, 148] width 10 height 9
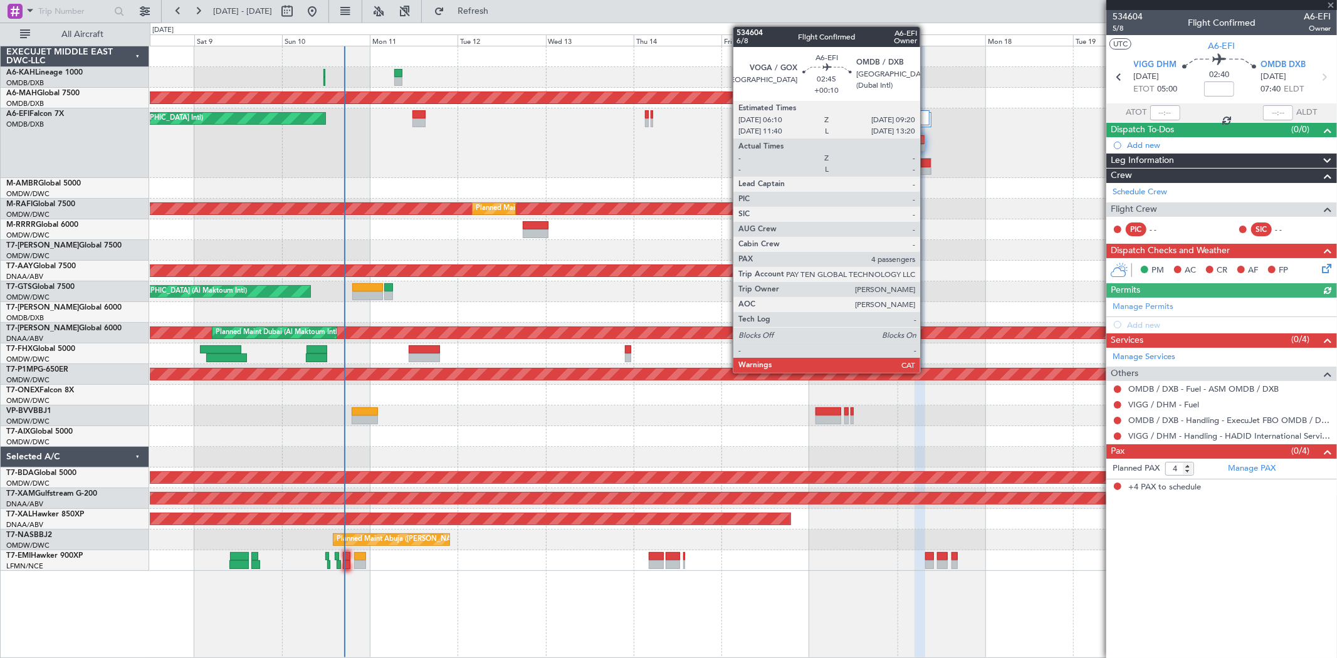
click at [927, 164] on div at bounding box center [925, 163] width 11 height 9
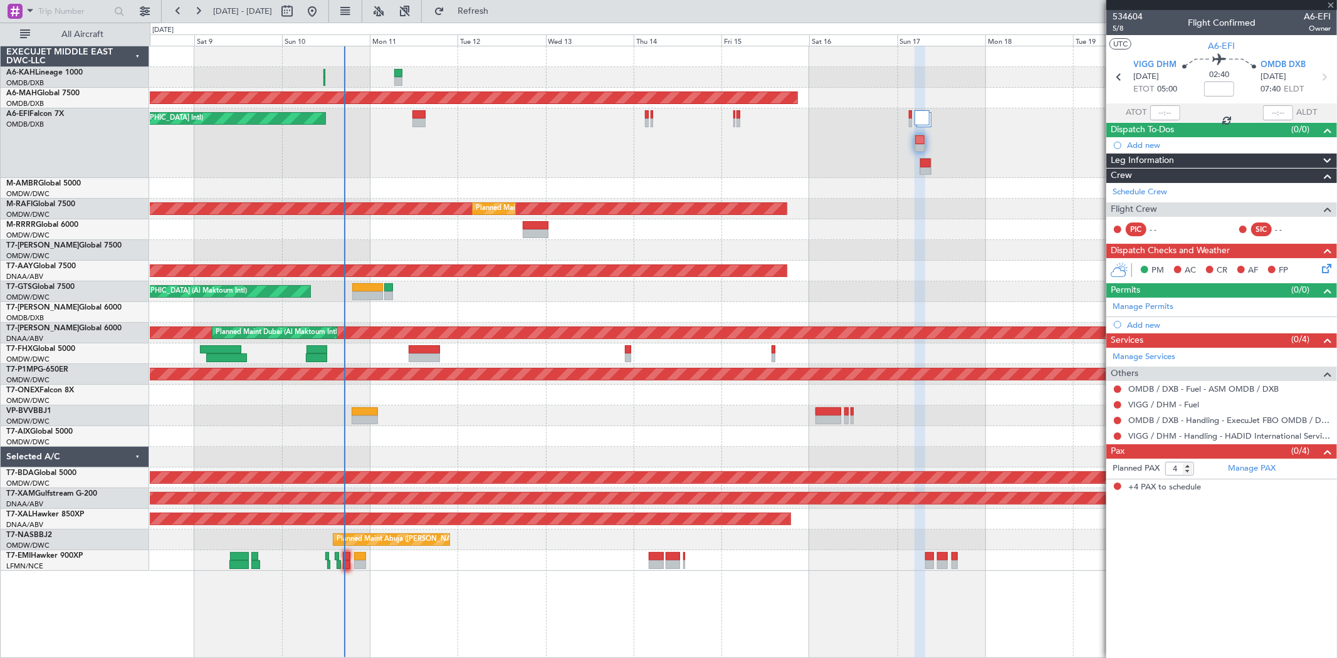
type input "+00:10"
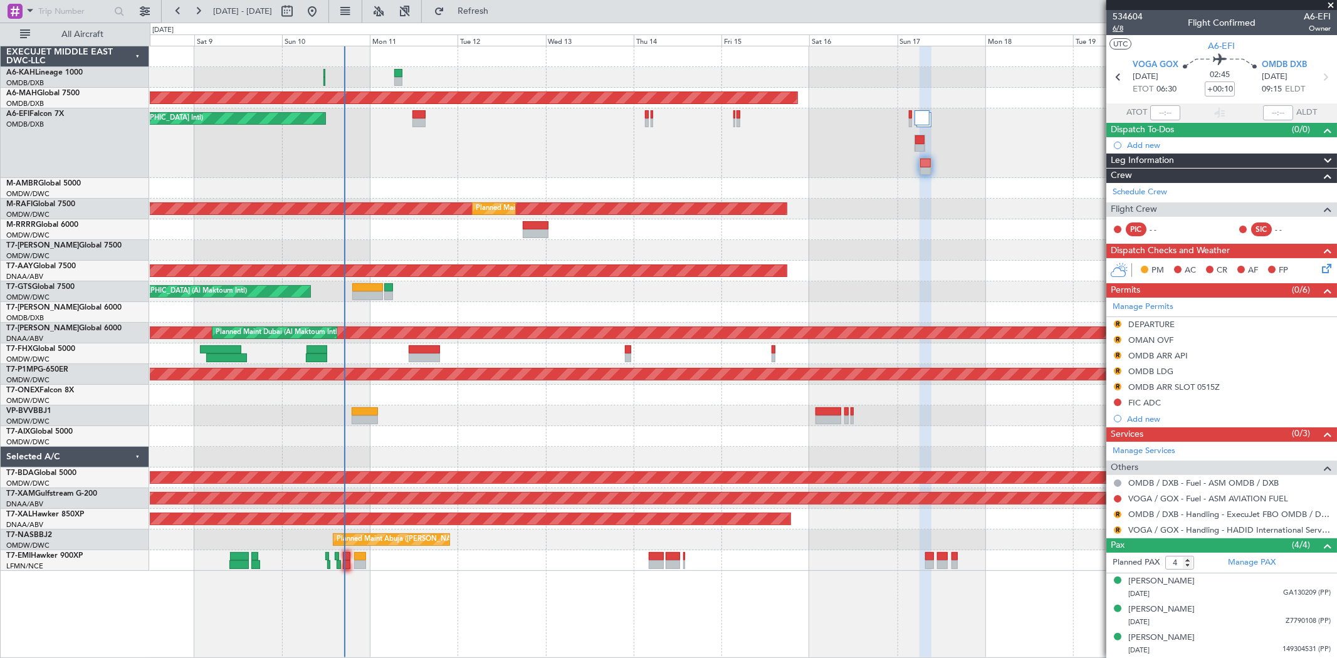
click at [1114, 29] on span "6/8" at bounding box center [1128, 28] width 30 height 11
click at [500, 8] on span "Refresh" at bounding box center [473, 11] width 53 height 9
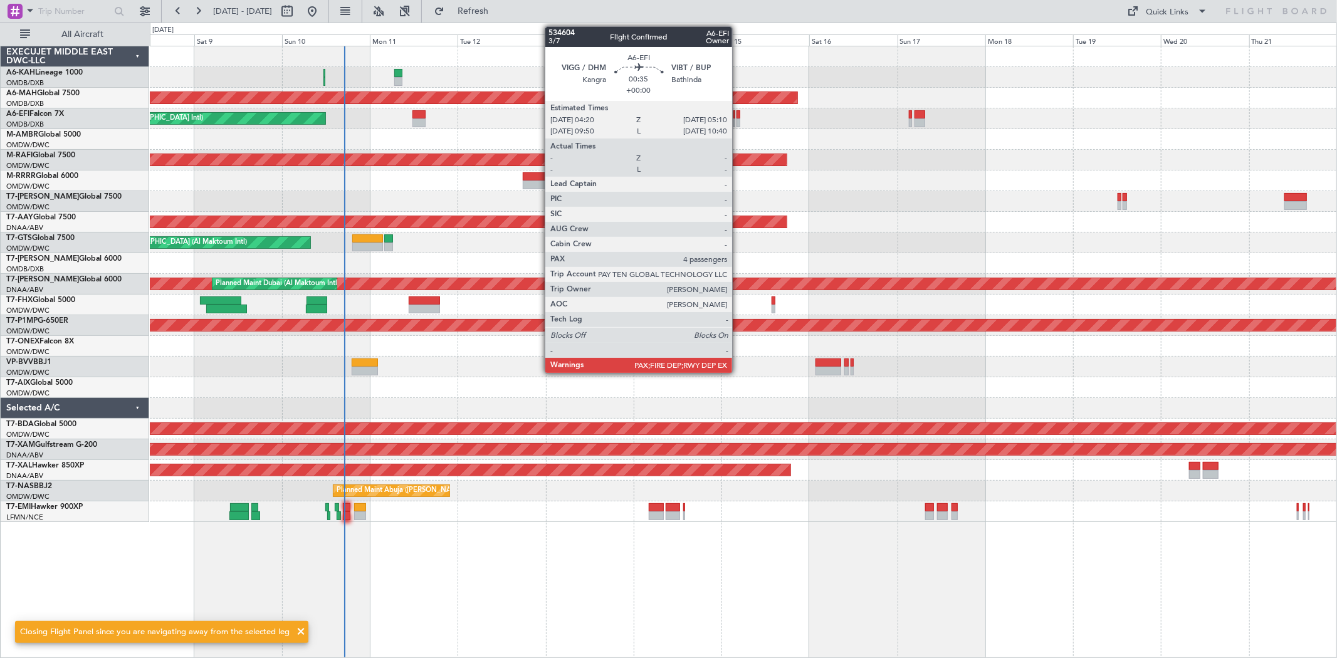
click at [739, 116] on div at bounding box center [738, 114] width 3 height 9
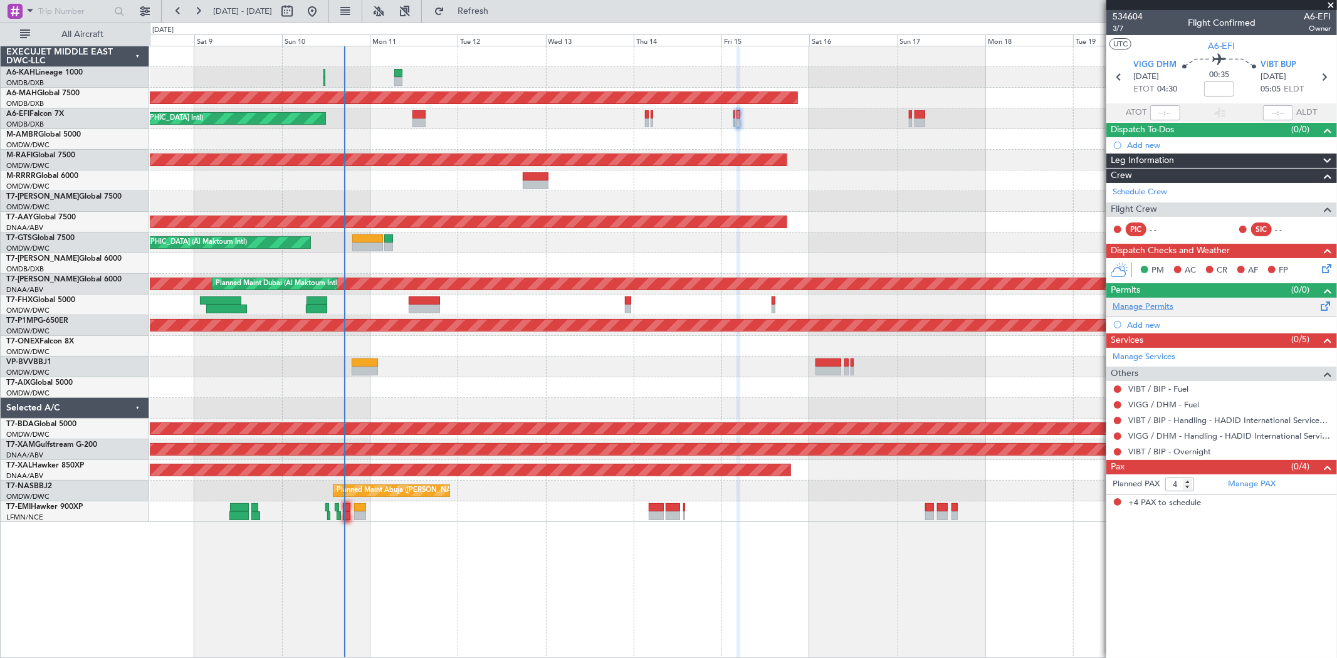
click at [1156, 306] on link "Manage Permits" at bounding box center [1143, 307] width 61 height 13
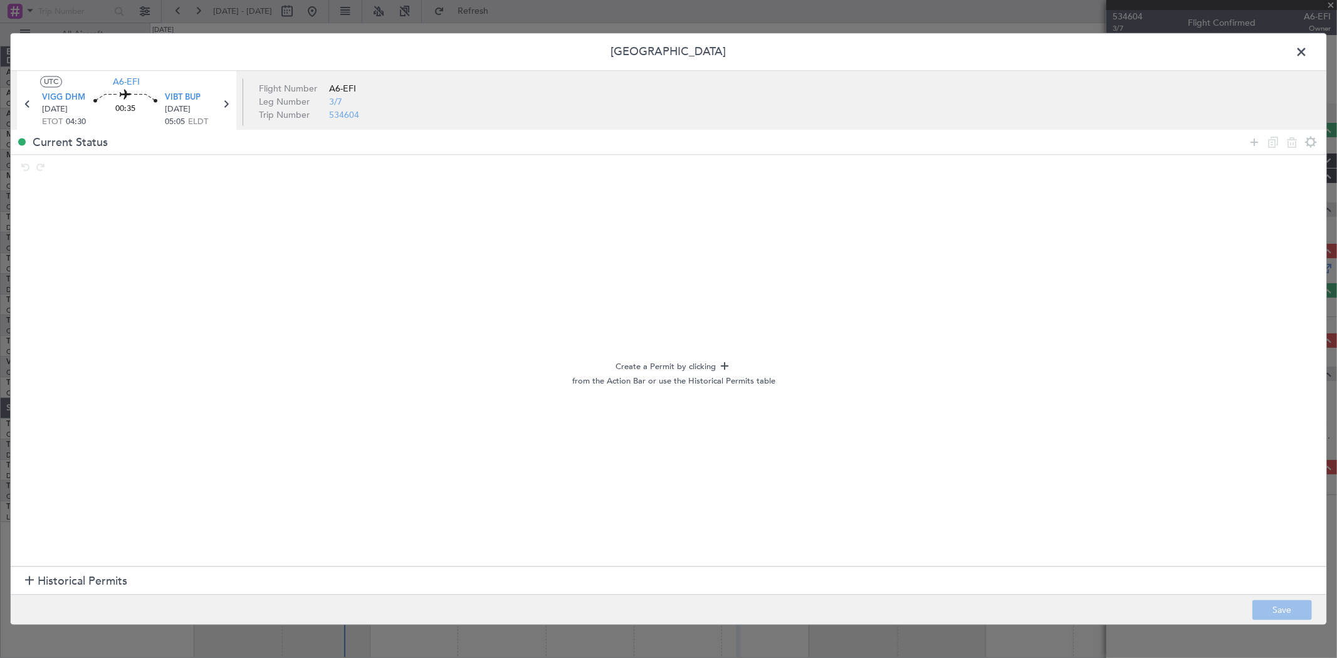
click at [92, 572] on section "Historical Permits" at bounding box center [669, 581] width 1316 height 30
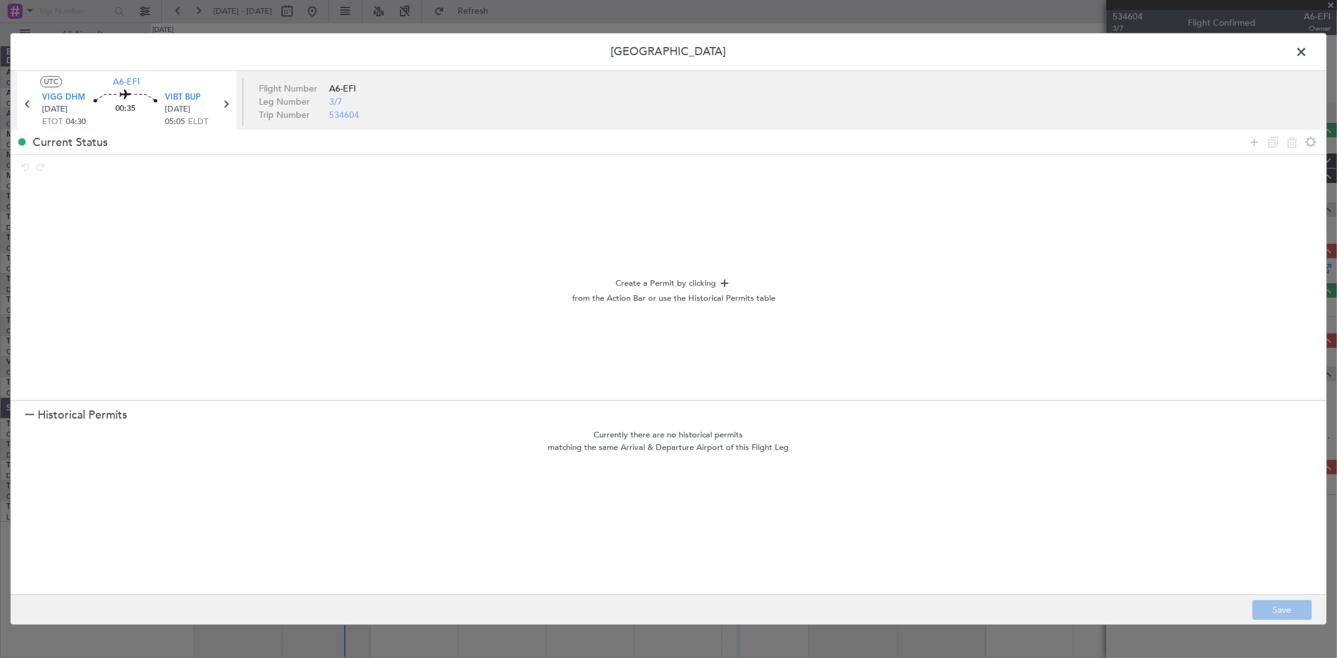
drag, startPoint x: 1255, startPoint y: 139, endPoint x: 989, endPoint y: 173, distance: 268.1
click at [1252, 139] on icon at bounding box center [1254, 142] width 15 height 15
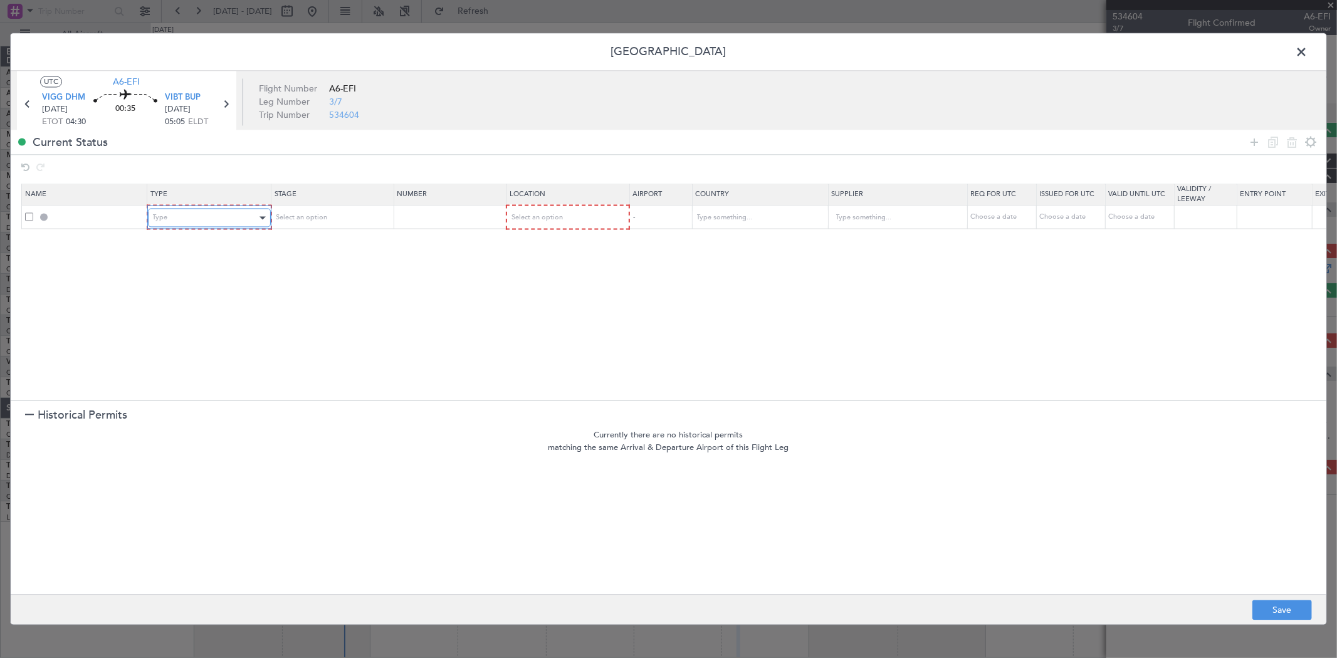
click at [255, 224] on div "Type" at bounding box center [205, 218] width 104 height 19
click at [208, 346] on span "Landing" at bounding box center [209, 354] width 112 height 19
click at [562, 217] on div "Select an option" at bounding box center [562, 218] width 104 height 19
click at [547, 286] on span "Arrival" at bounding box center [567, 282] width 112 height 19
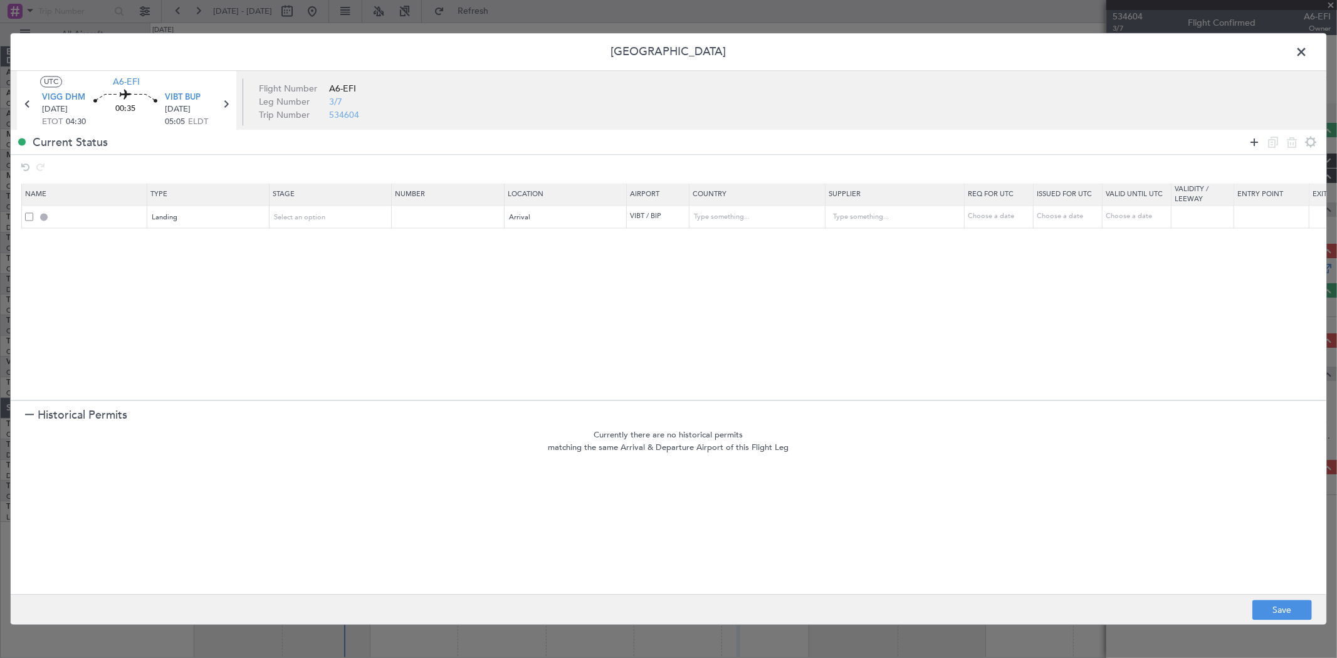
click at [1256, 138] on icon at bounding box center [1254, 142] width 15 height 15
click at [190, 240] on div "Type" at bounding box center [205, 241] width 104 height 19
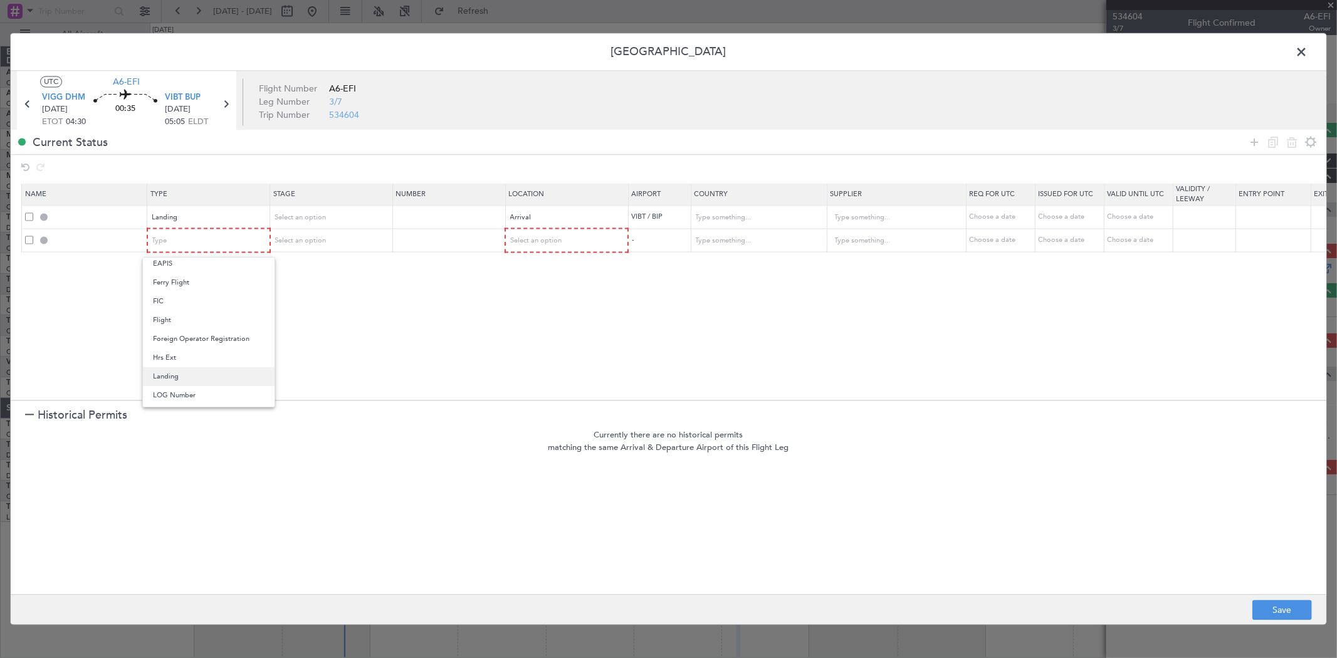
click at [197, 380] on span "Landing" at bounding box center [209, 376] width 112 height 19
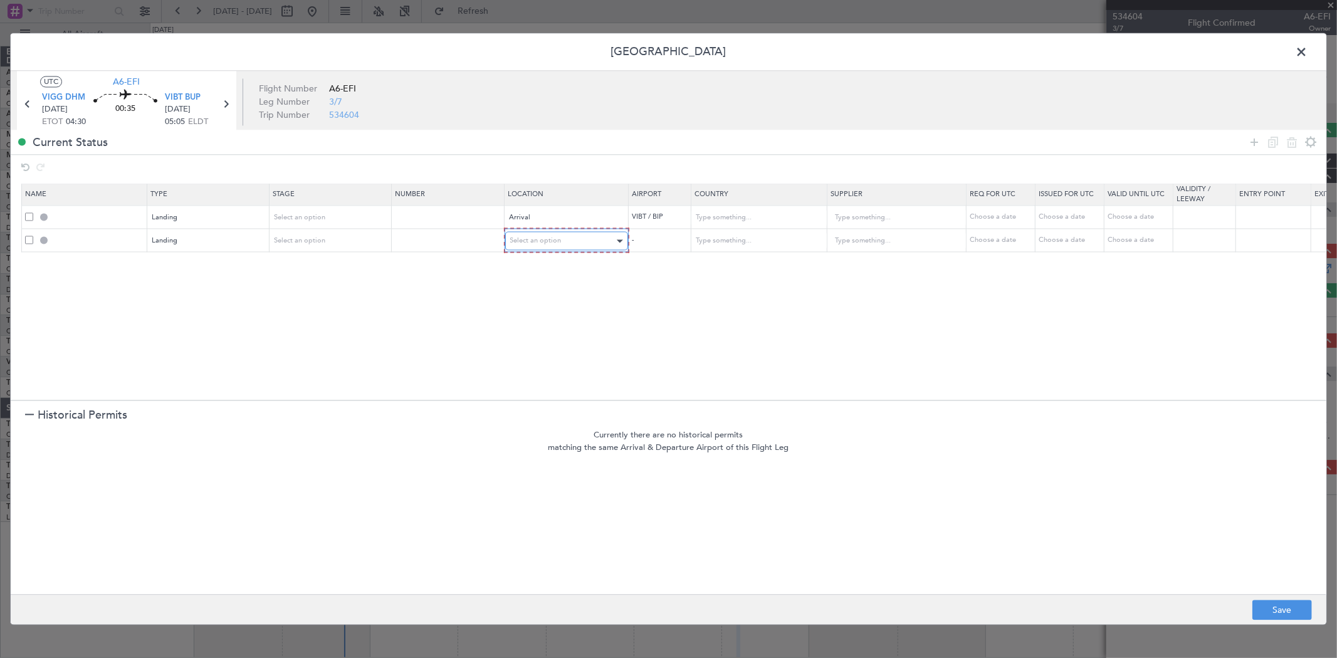
click at [544, 242] on span "Select an option" at bounding box center [535, 240] width 51 height 9
click at [552, 303] on span "Arrival" at bounding box center [567, 304] width 112 height 19
click at [1273, 605] on button "Save" at bounding box center [1283, 611] width 60 height 20
type input "VIBT LDG"
type input "[GEOGRAPHIC_DATA]"
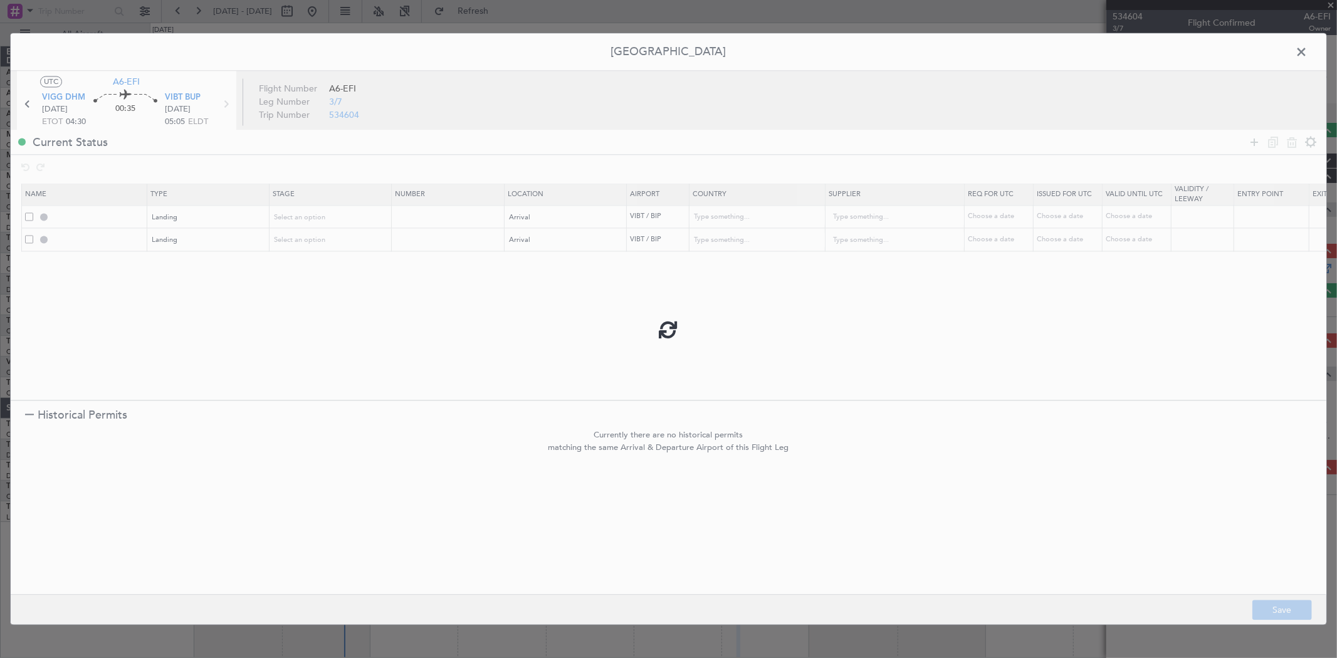
type input "NNN"
type input "3"
type input "VIBT LDG"
type input "[GEOGRAPHIC_DATA]"
type input "NNN"
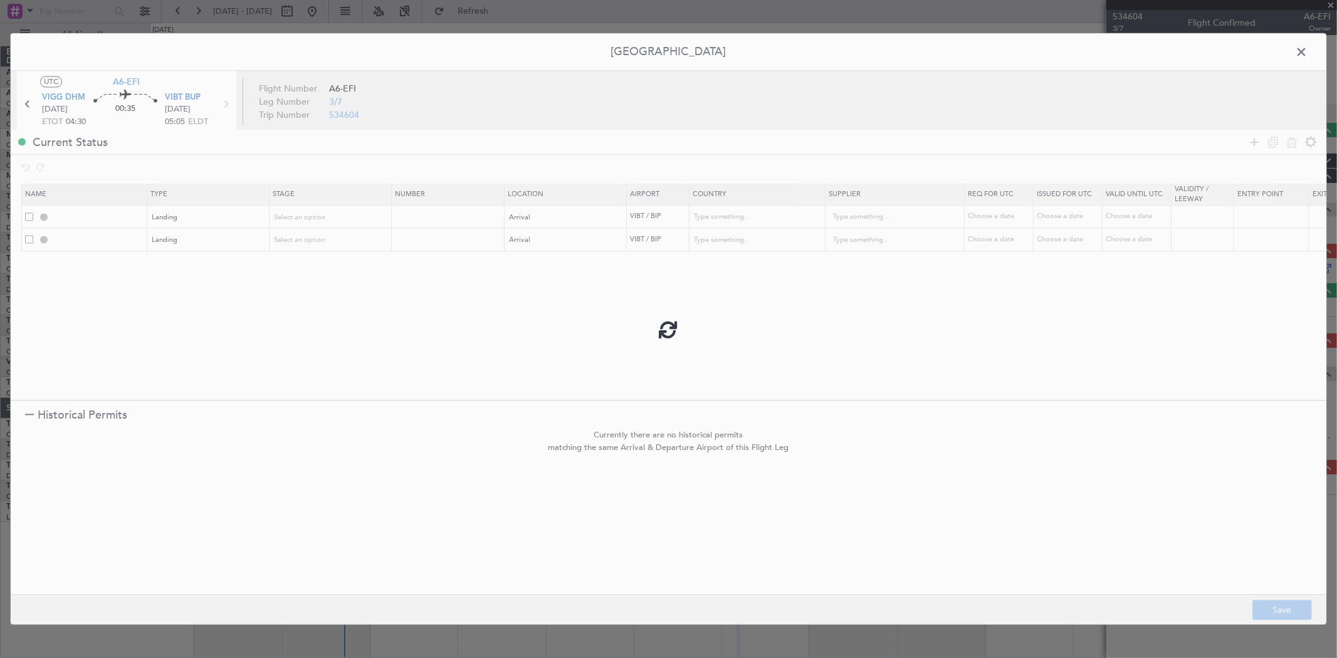
type input "3"
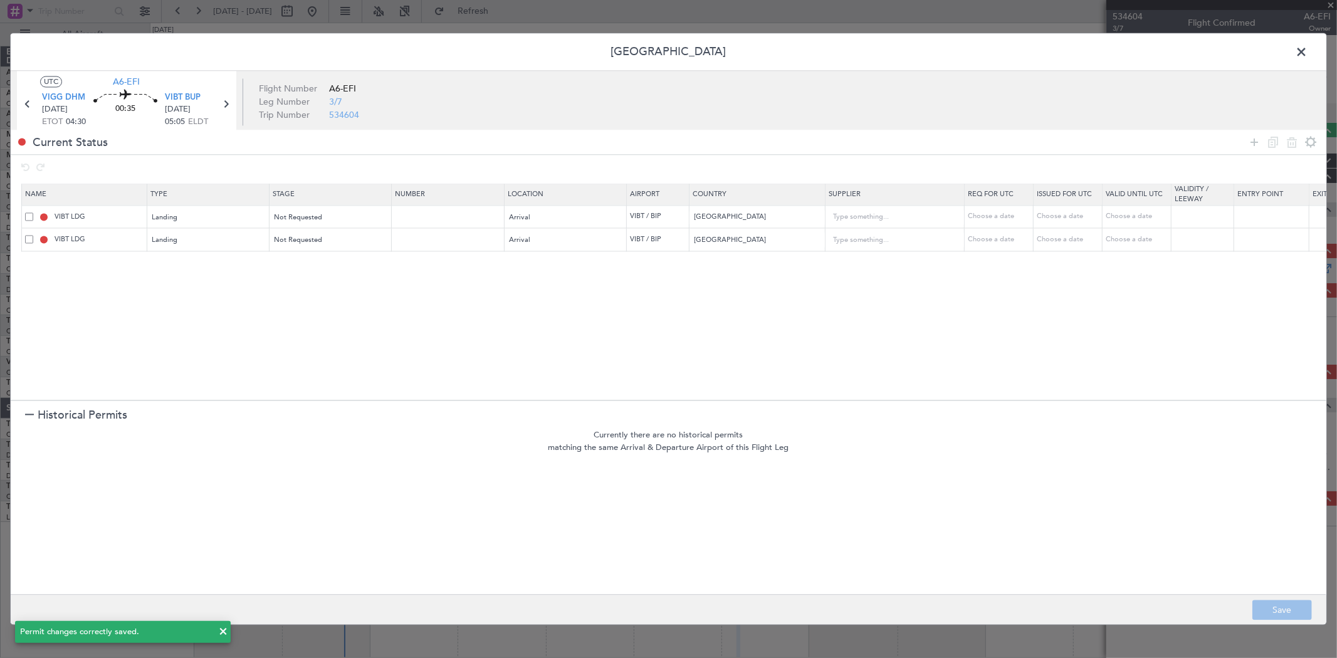
click at [1308, 53] on span at bounding box center [1308, 55] width 0 height 25
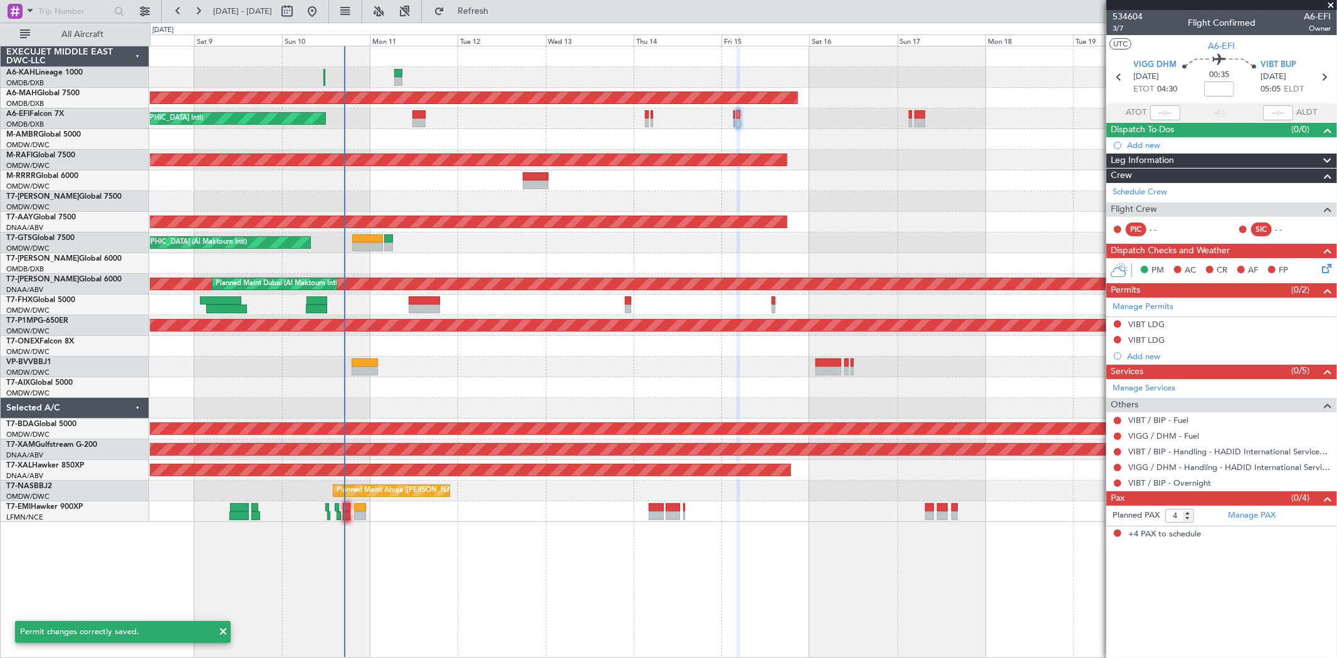
click at [1161, 335] on div "VIBT LDG" at bounding box center [1147, 340] width 36 height 11
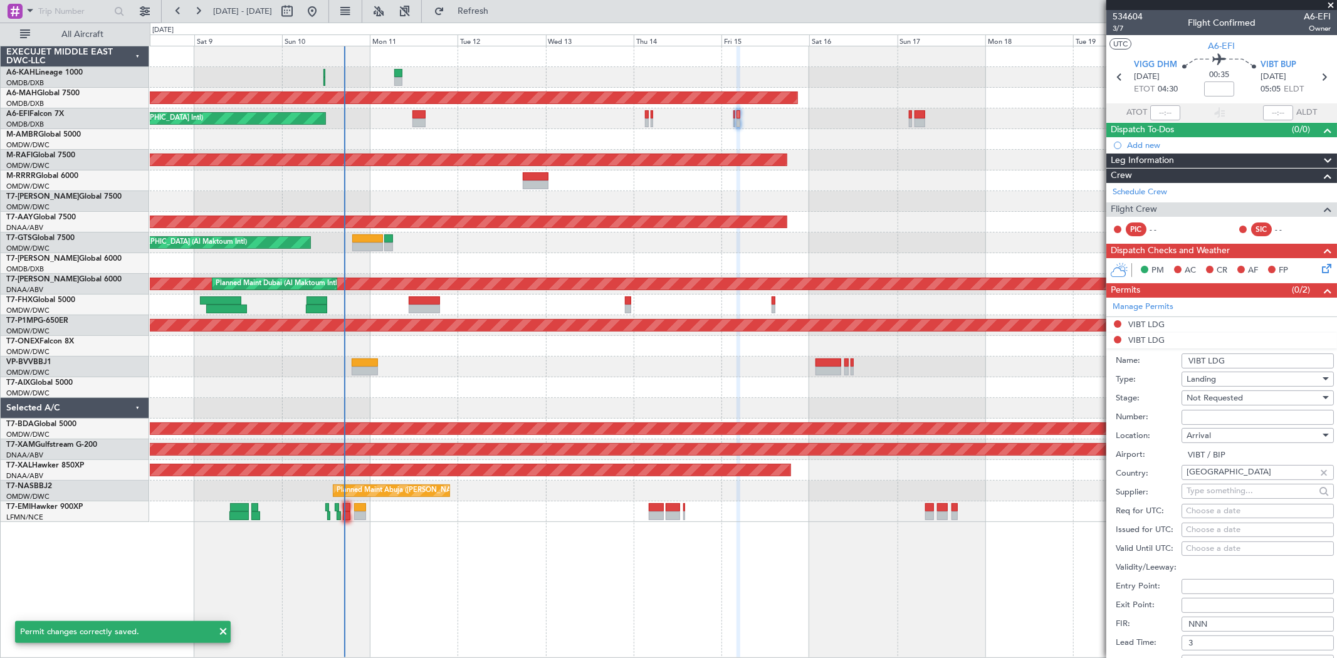
click at [1209, 360] on input "VIBT LDG" at bounding box center [1258, 361] width 152 height 15
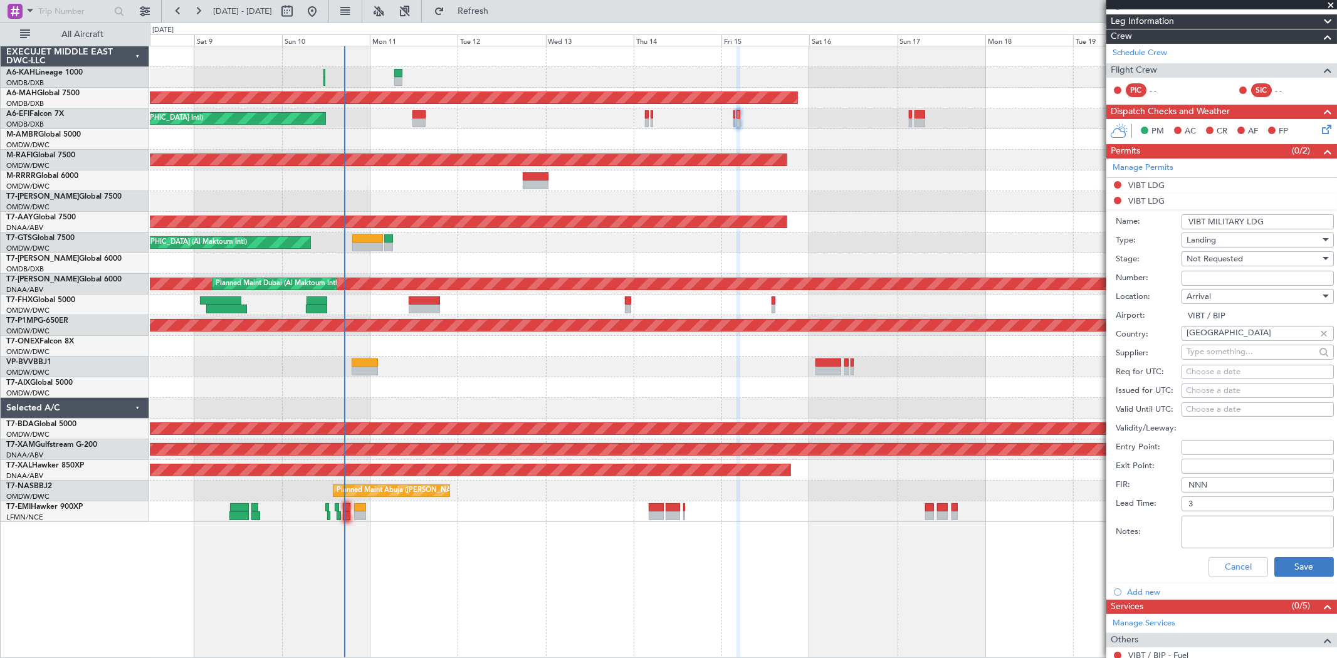
type input "VIBT MILITARY LDG"
click at [1286, 565] on button "Save" at bounding box center [1305, 567] width 60 height 20
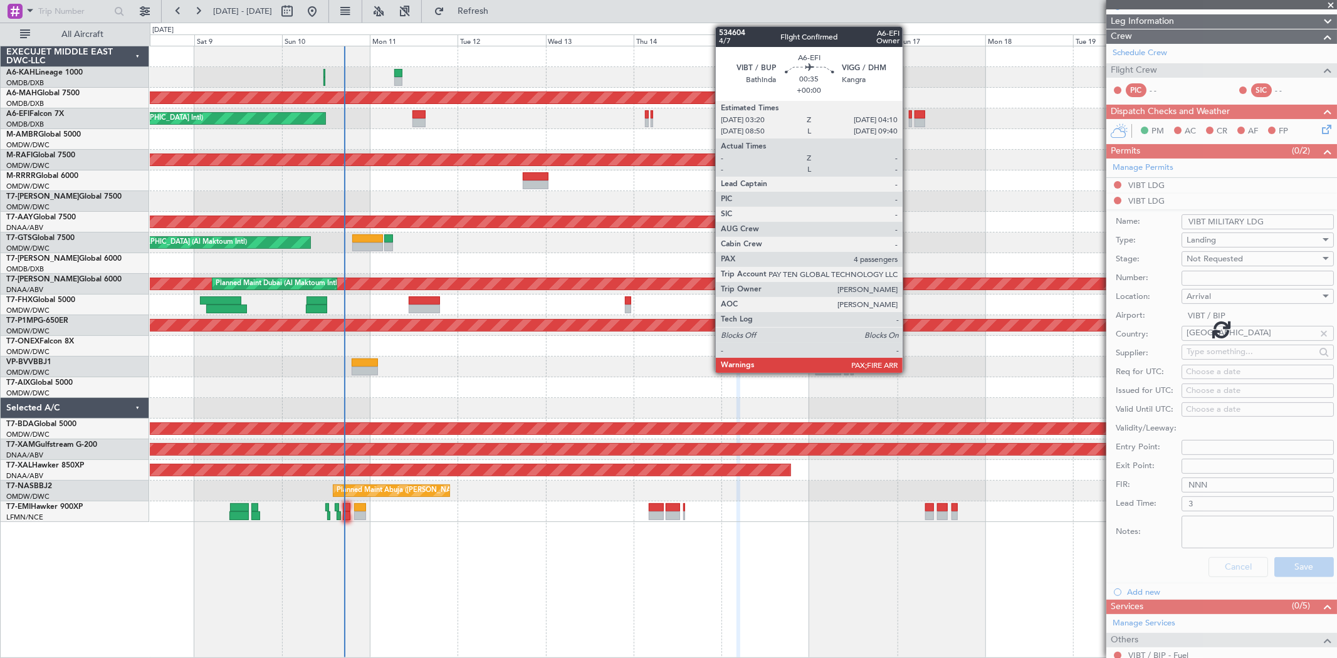
scroll to position [0, 0]
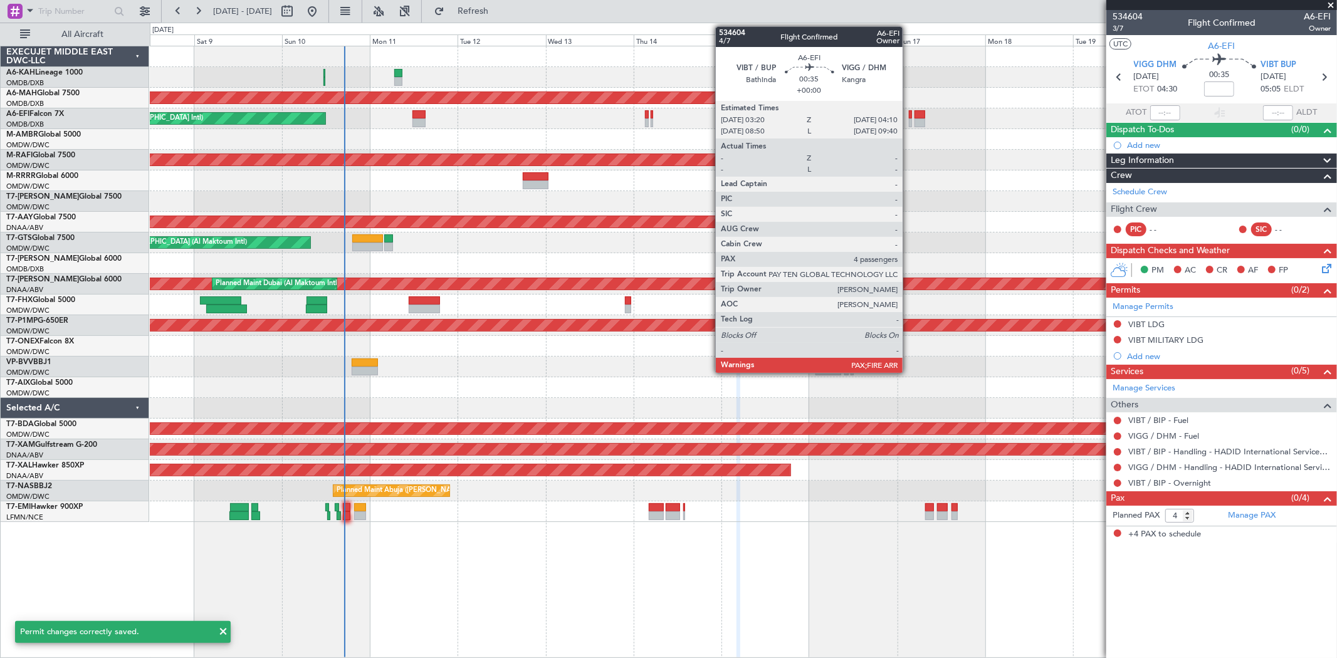
click at [909, 124] on div at bounding box center [910, 123] width 3 height 9
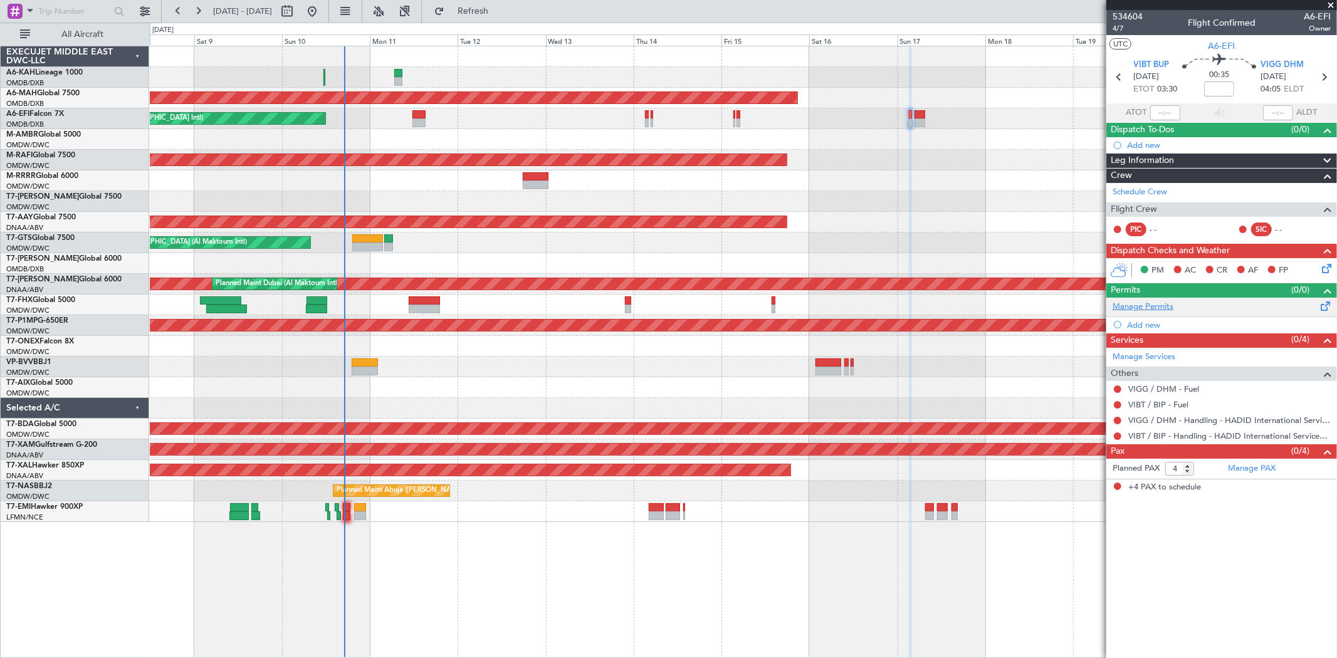
click at [1161, 306] on link "Manage Permits" at bounding box center [1143, 307] width 61 height 13
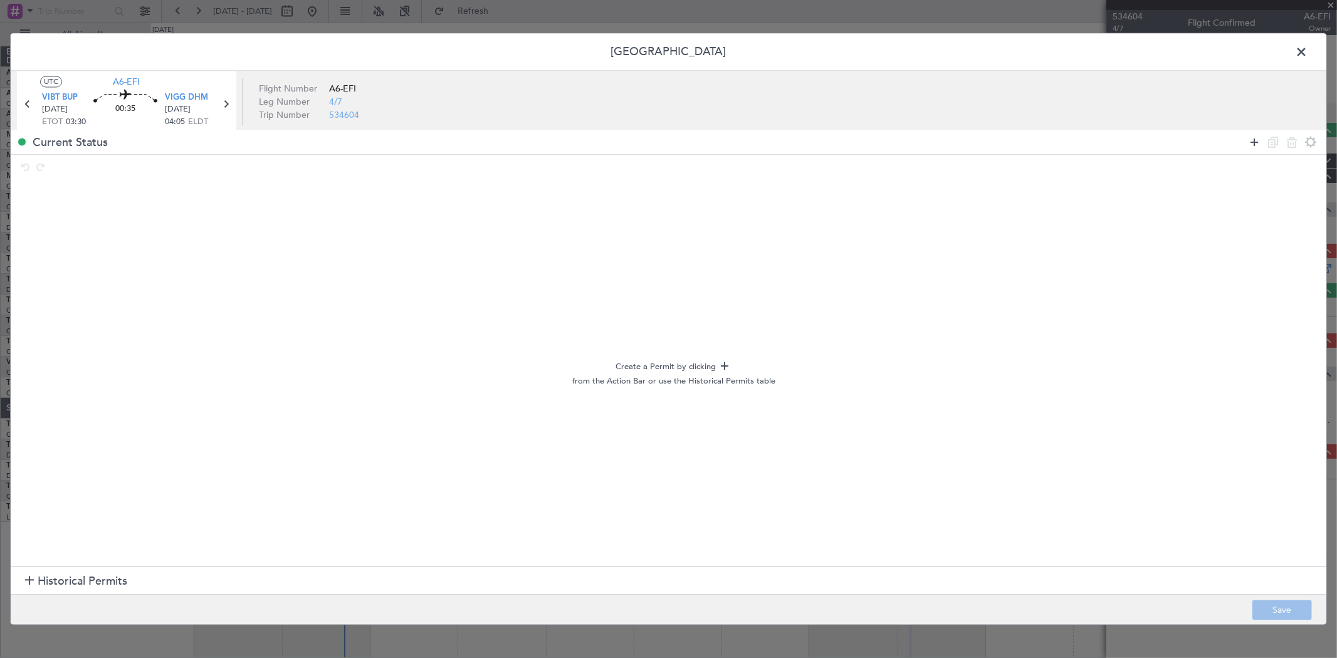
click at [1251, 141] on icon at bounding box center [1254, 142] width 15 height 15
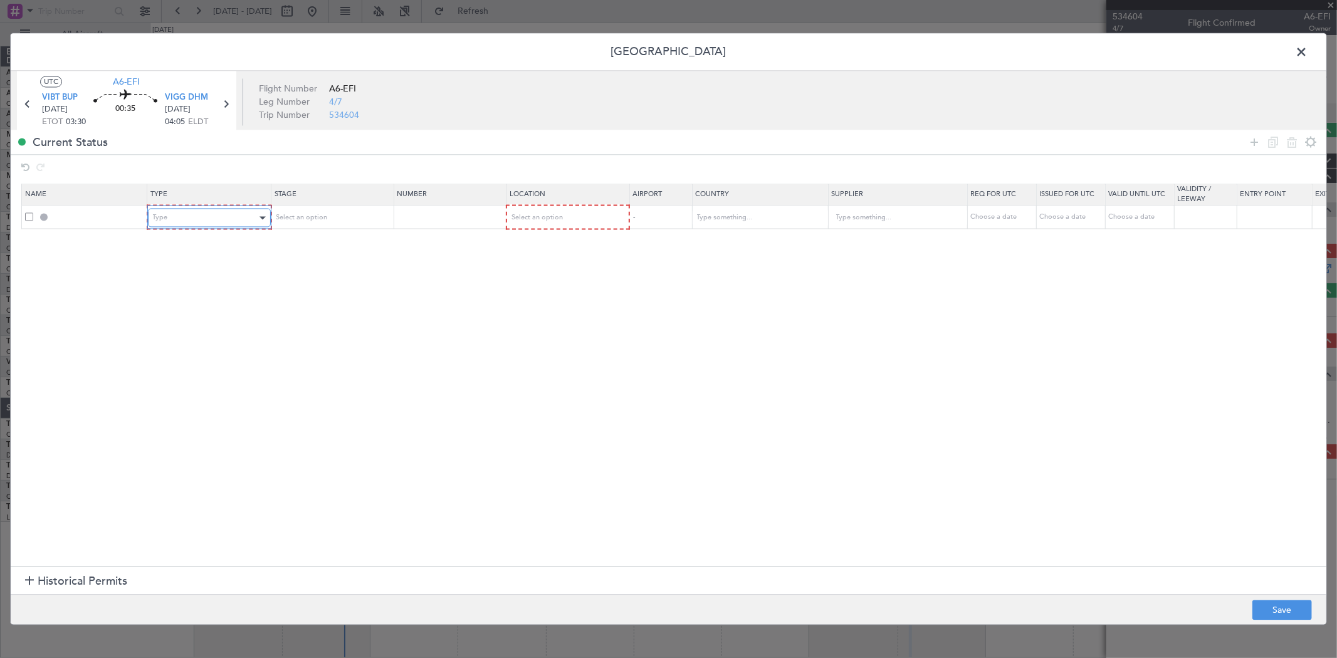
click at [229, 224] on div "Type" at bounding box center [205, 218] width 104 height 19
click at [573, 214] on div "Select an option" at bounding box center [562, 218] width 104 height 19
click at [548, 285] on span "Arrival" at bounding box center [567, 282] width 112 height 19
click at [1295, 610] on button "Save" at bounding box center [1283, 611] width 60 height 20
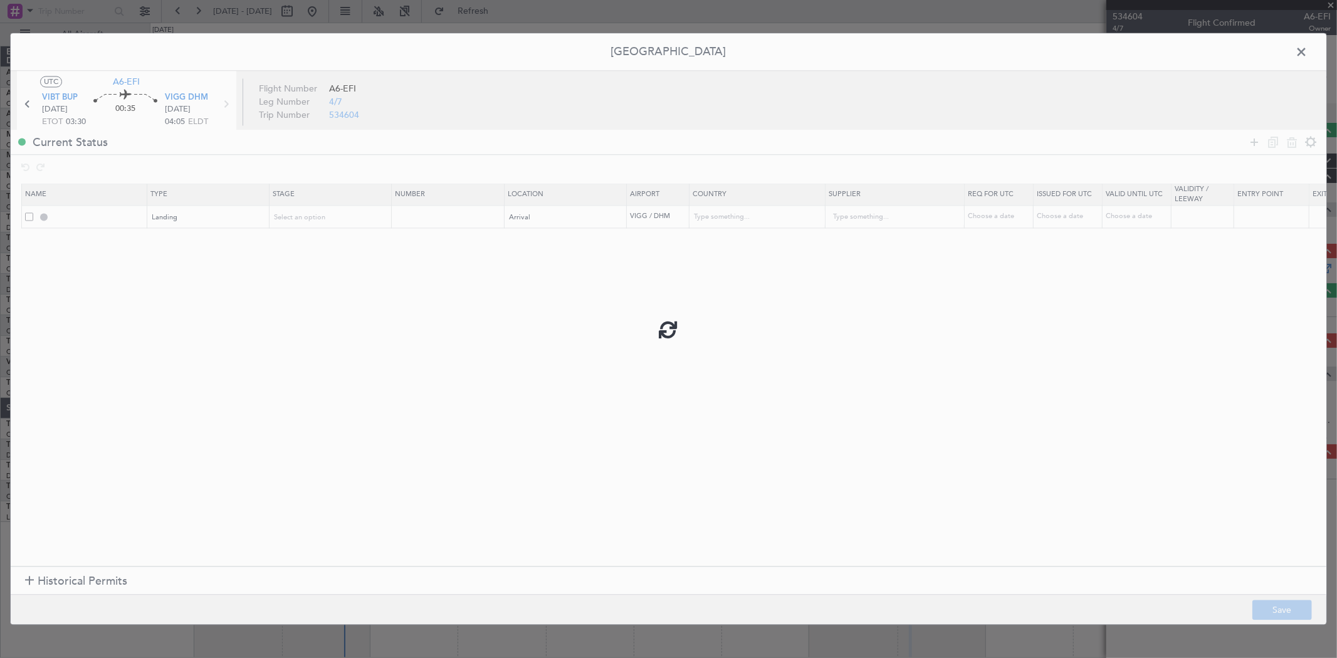
type input "VIGG LDG"
type input "[GEOGRAPHIC_DATA]"
type input "NNN"
type input "3"
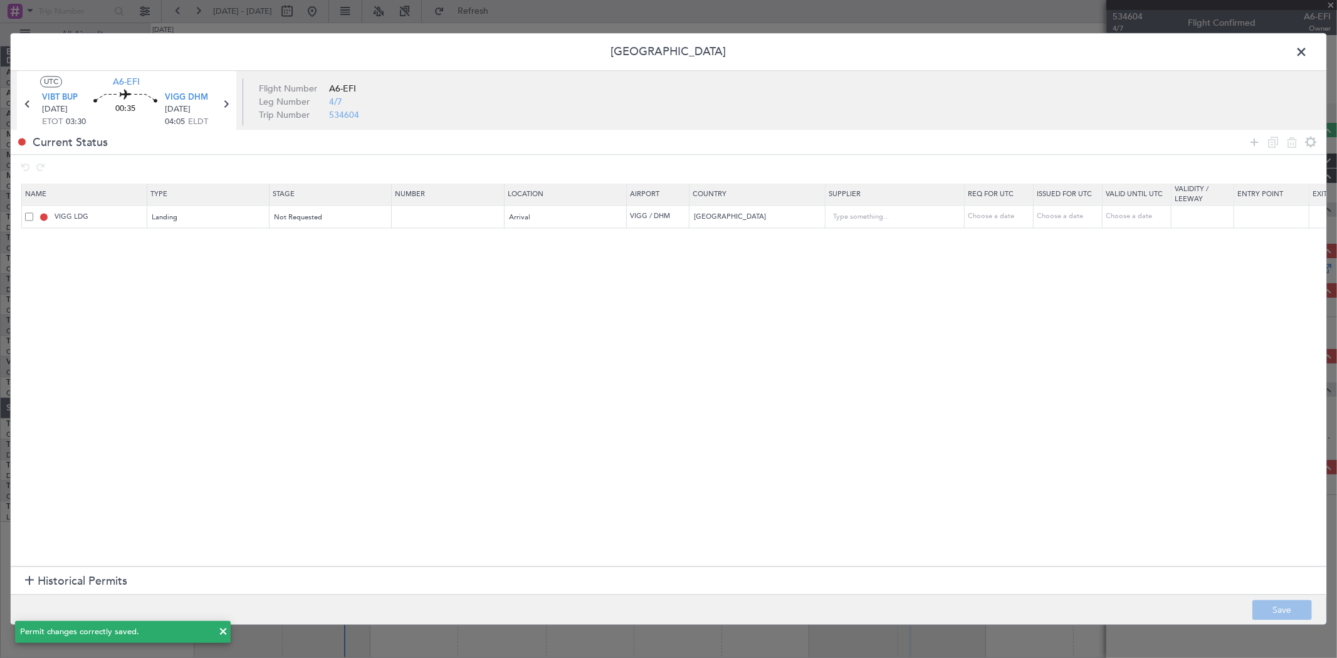
click at [1308, 55] on span at bounding box center [1308, 55] width 0 height 25
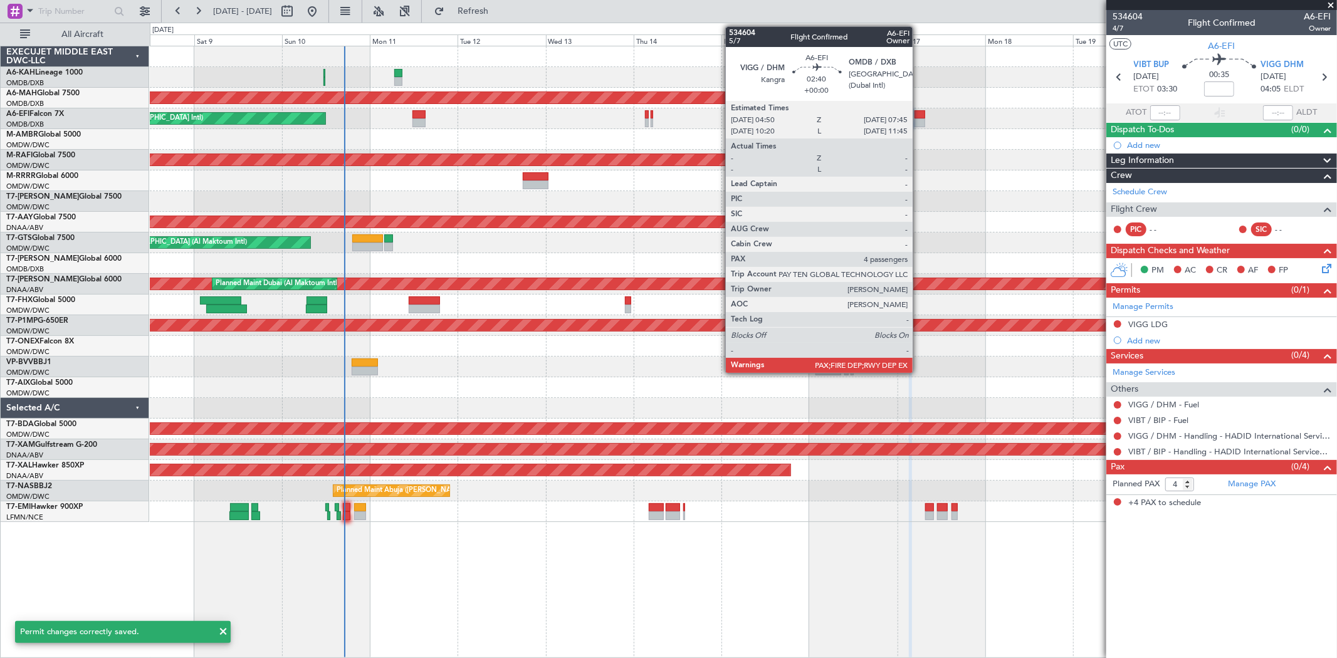
click at [919, 121] on div at bounding box center [920, 123] width 11 height 9
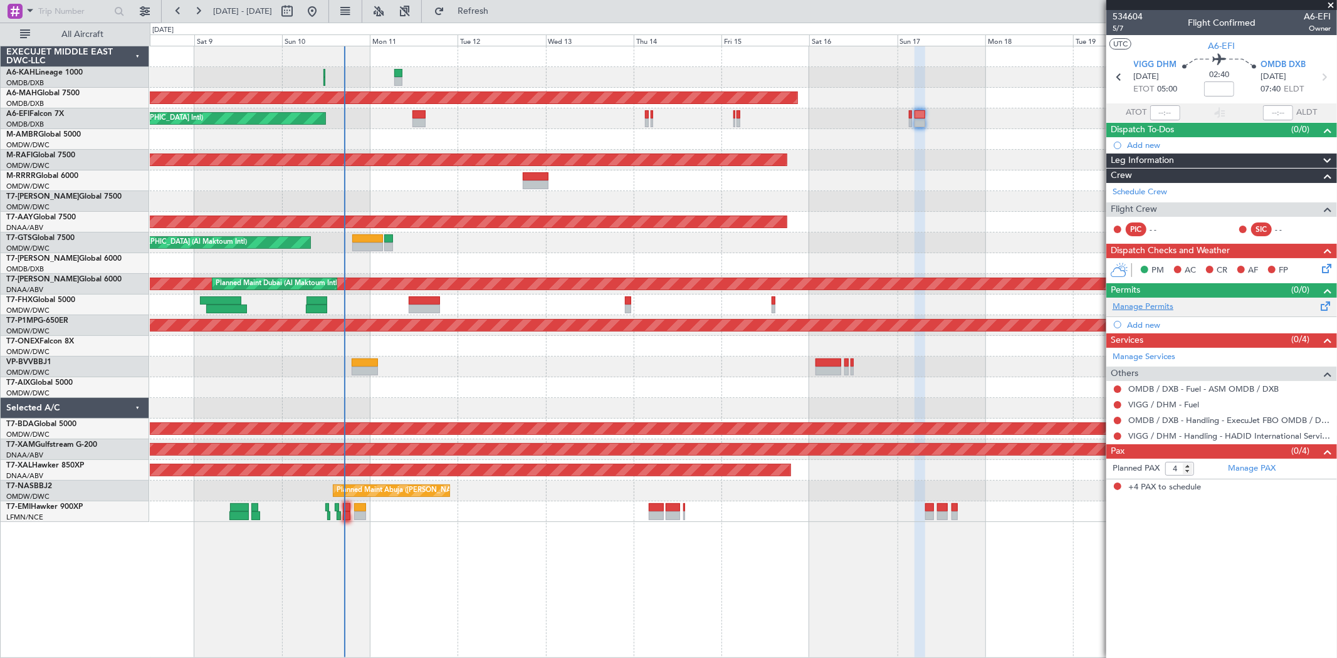
click at [1172, 304] on link "Manage Permits" at bounding box center [1143, 307] width 61 height 13
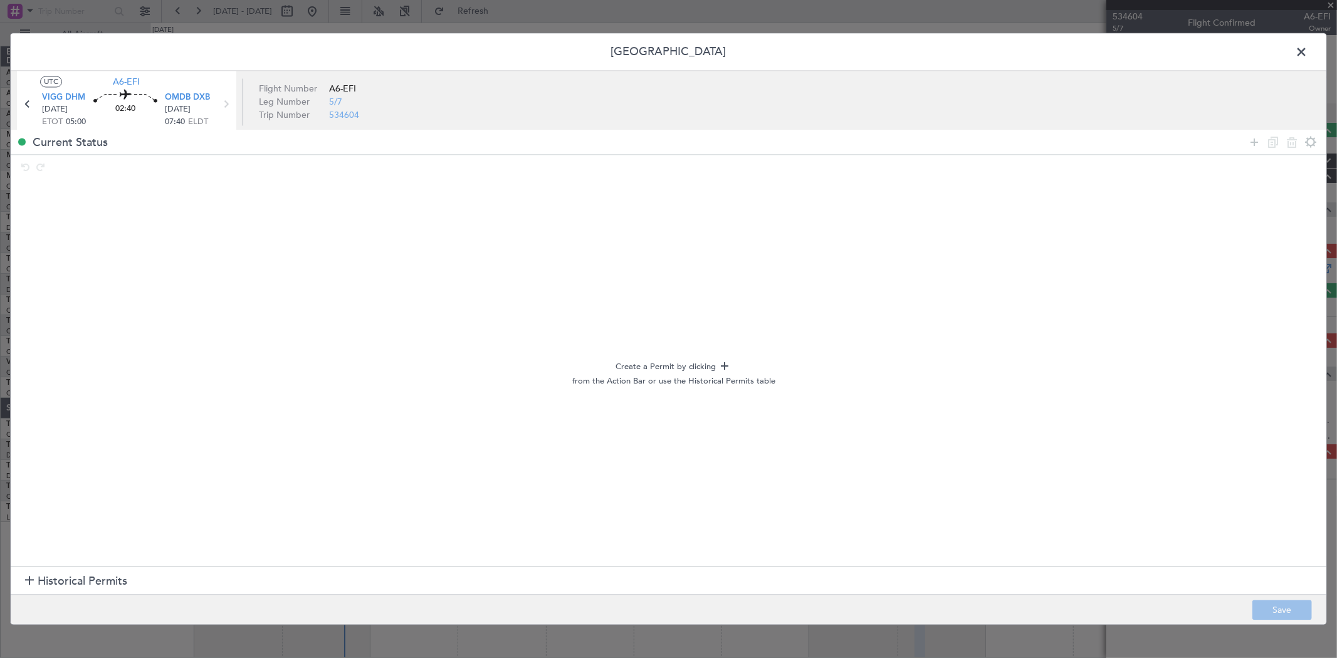
click at [102, 572] on section "Historical Permits" at bounding box center [669, 581] width 1316 height 30
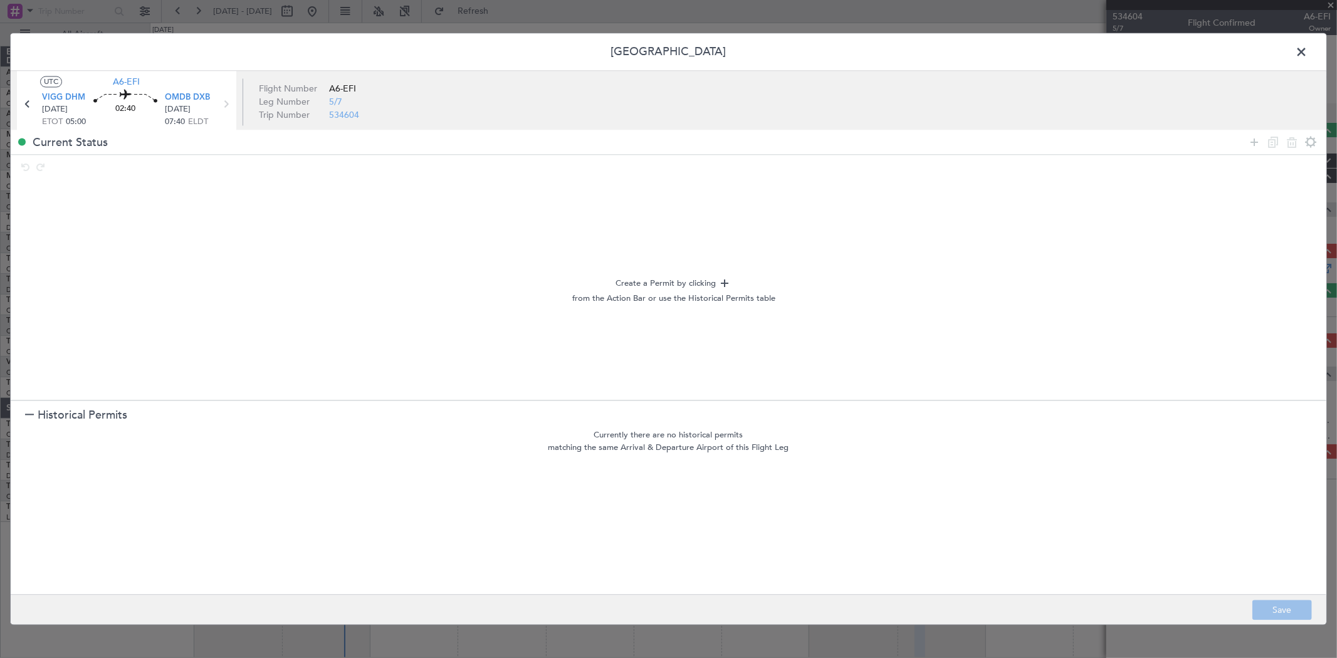
drag, startPoint x: 1252, startPoint y: 141, endPoint x: 1216, endPoint y: 149, distance: 36.5
click at [1248, 142] on icon at bounding box center [1254, 142] width 15 height 15
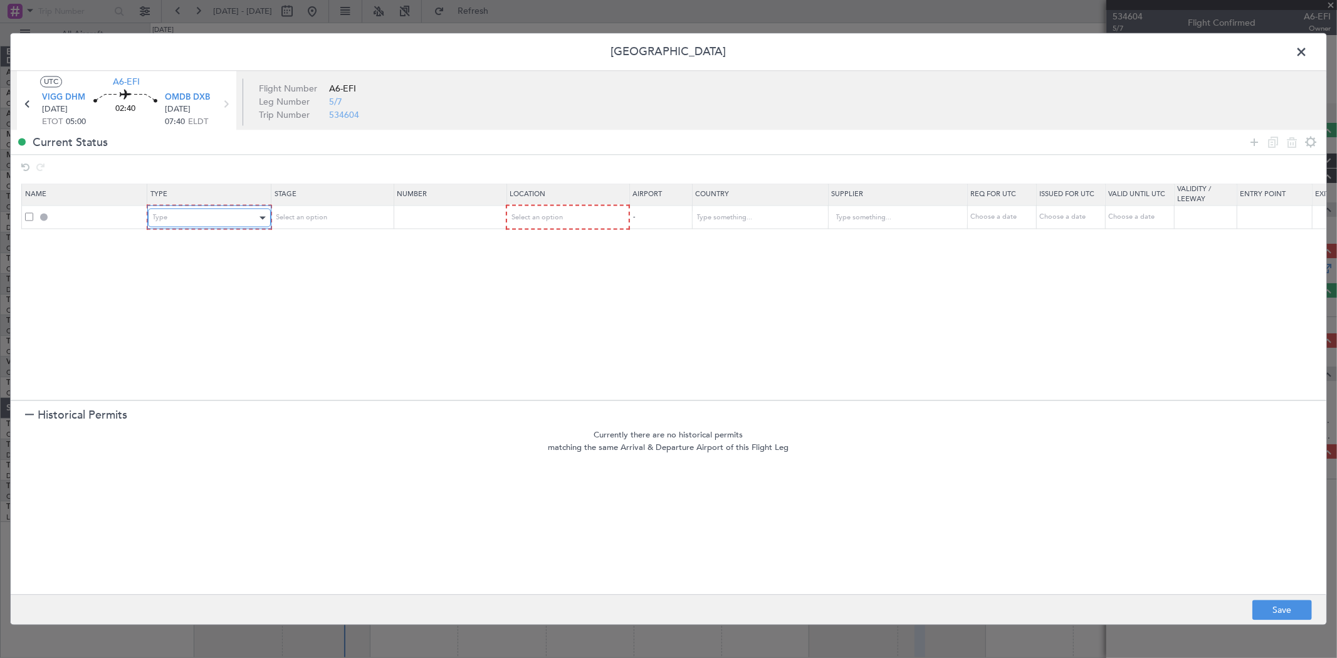
click at [248, 214] on div "Type" at bounding box center [205, 218] width 104 height 19
click at [219, 374] on span "Departure" at bounding box center [209, 369] width 112 height 19
click at [314, 214] on span "Select an option" at bounding box center [300, 217] width 51 height 9
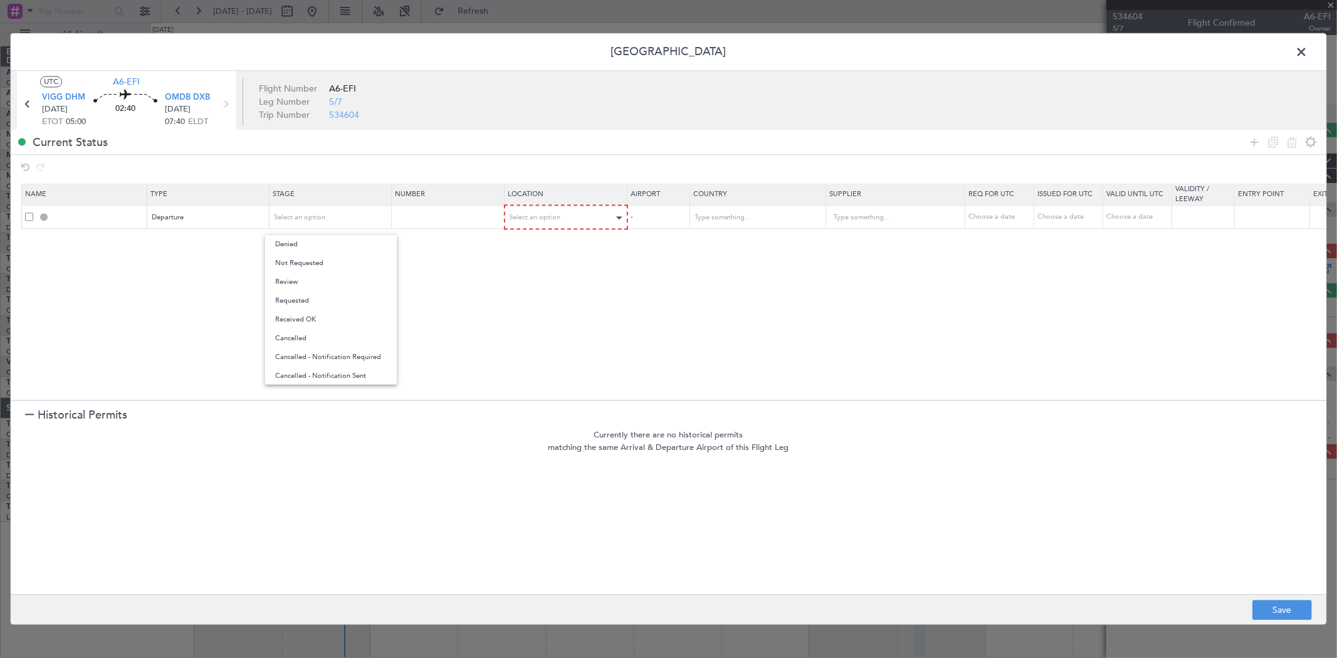
drag, startPoint x: 310, startPoint y: 265, endPoint x: 556, endPoint y: 217, distance: 250.4
click at [309, 265] on span "Not Requested" at bounding box center [331, 263] width 112 height 19
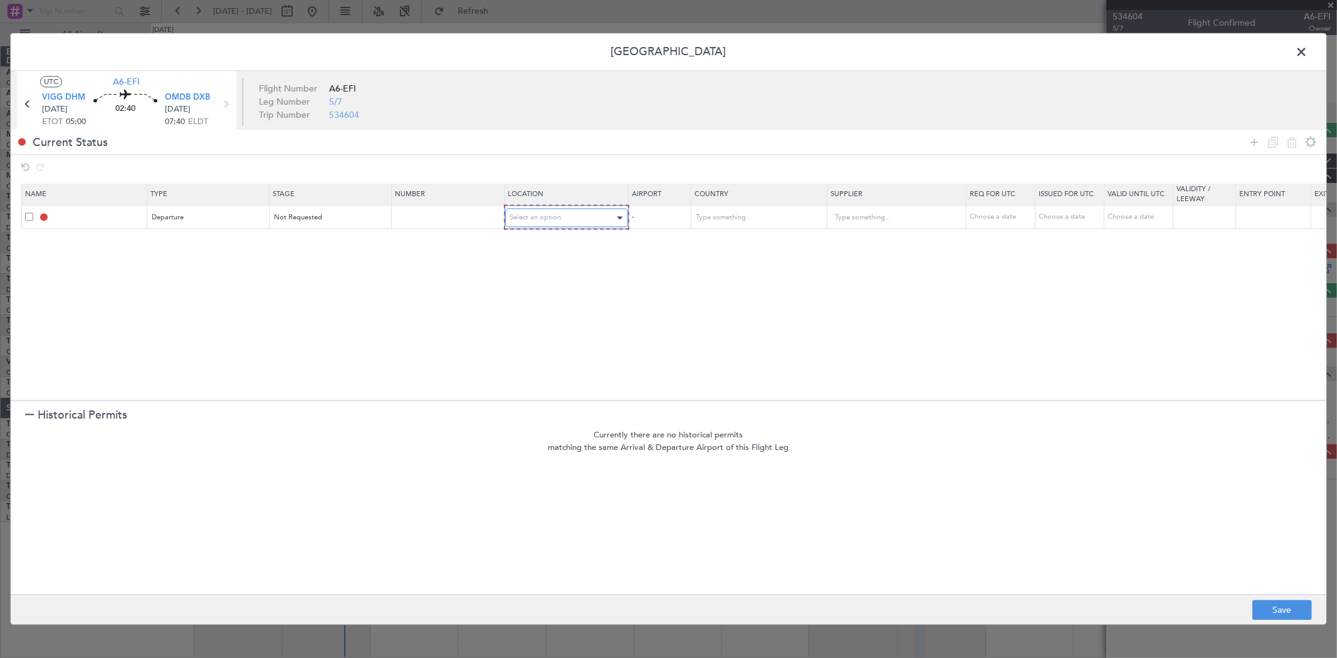
click at [562, 213] on div "Select an option" at bounding box center [562, 218] width 104 height 19
drag, startPoint x: 548, startPoint y: 245, endPoint x: 515, endPoint y: 243, distance: 33.3
click at [547, 245] on span "Departure" at bounding box center [567, 244] width 112 height 19
click at [1253, 143] on icon at bounding box center [1254, 142] width 15 height 15
click at [194, 240] on div "Type" at bounding box center [205, 241] width 104 height 19
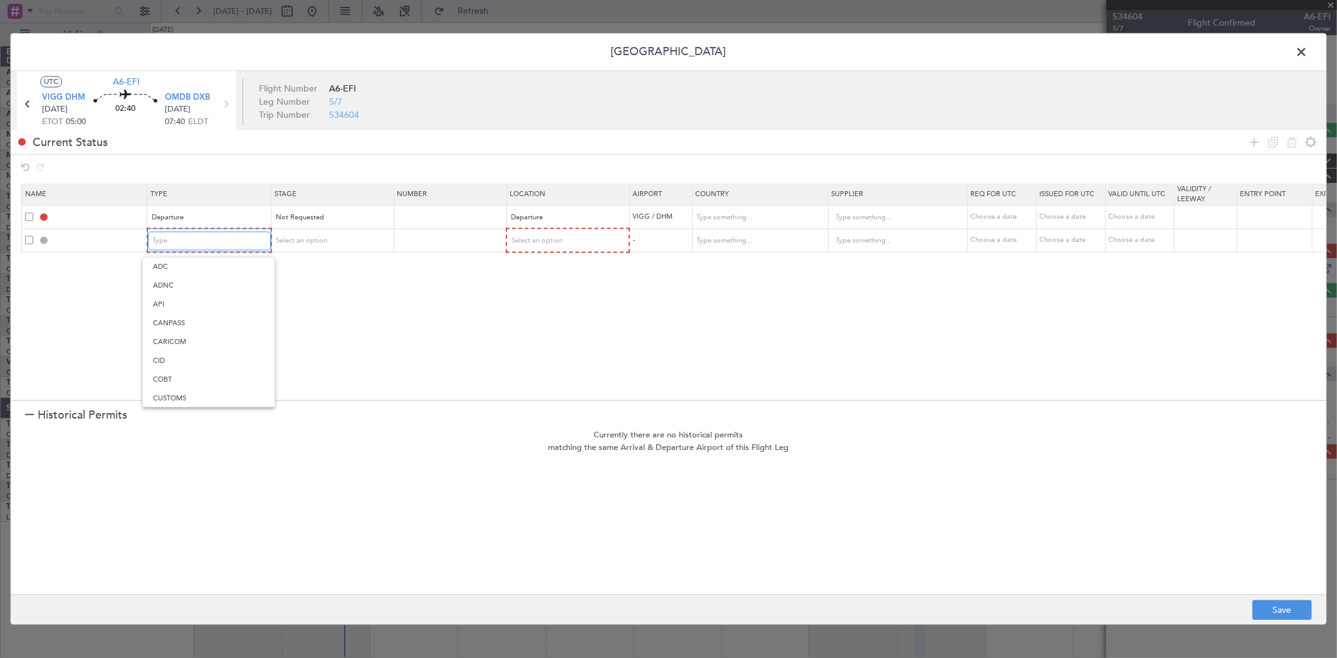
scroll to position [233, 0]
click at [313, 241] on span "Select an option" at bounding box center [300, 240] width 51 height 9
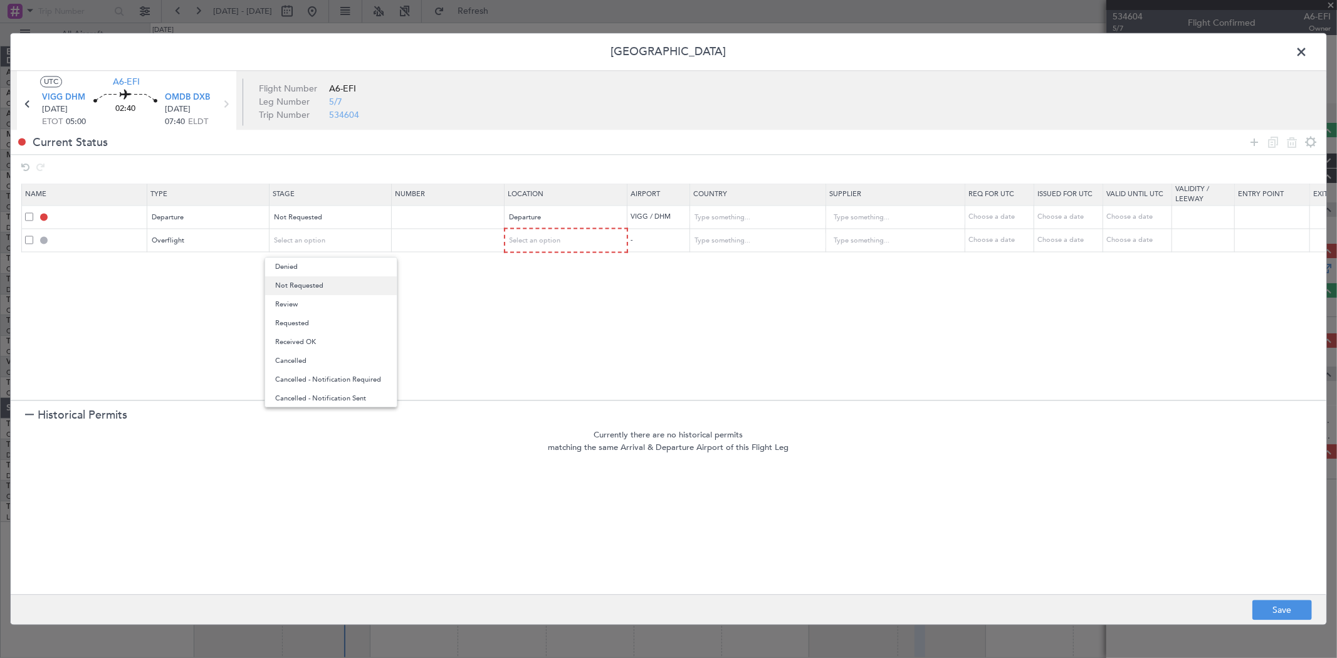
click at [324, 290] on span "Not Requested" at bounding box center [331, 286] width 112 height 19
click at [538, 243] on span "Select an option" at bounding box center [535, 240] width 51 height 9
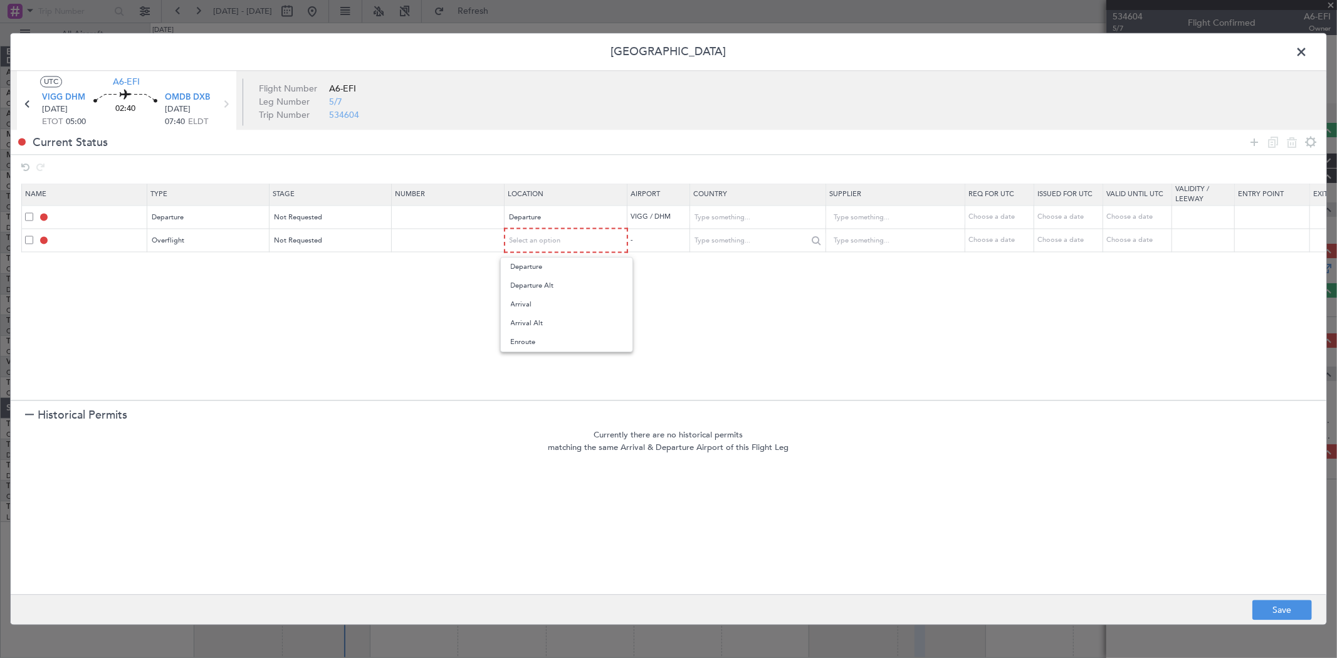
drag, startPoint x: 538, startPoint y: 342, endPoint x: 806, endPoint y: 241, distance: 286.7
click at [540, 342] on span "Enroute" at bounding box center [567, 342] width 112 height 19
click at [781, 231] on div at bounding box center [757, 240] width 135 height 19
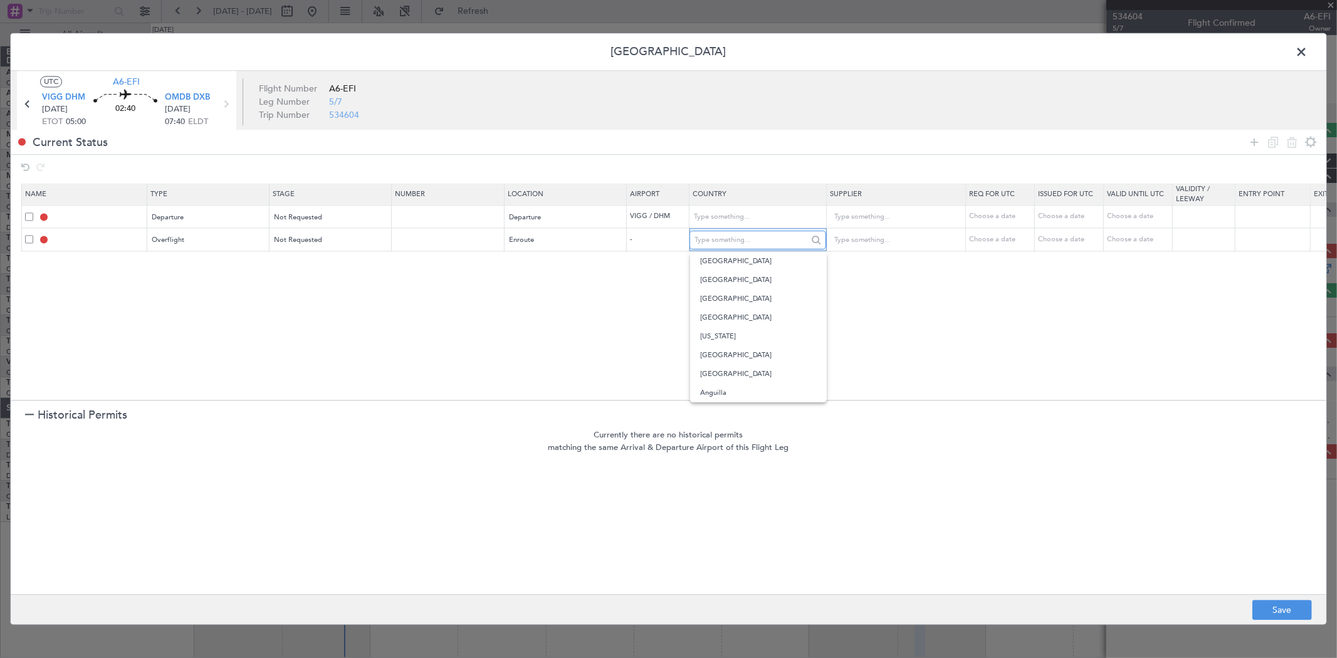
click at [772, 234] on input "text" at bounding box center [751, 240] width 113 height 19
click at [754, 261] on span "[GEOGRAPHIC_DATA]" at bounding box center [758, 261] width 117 height 19
type input "[GEOGRAPHIC_DATA]"
click at [1253, 142] on icon at bounding box center [1254, 142] width 15 height 15
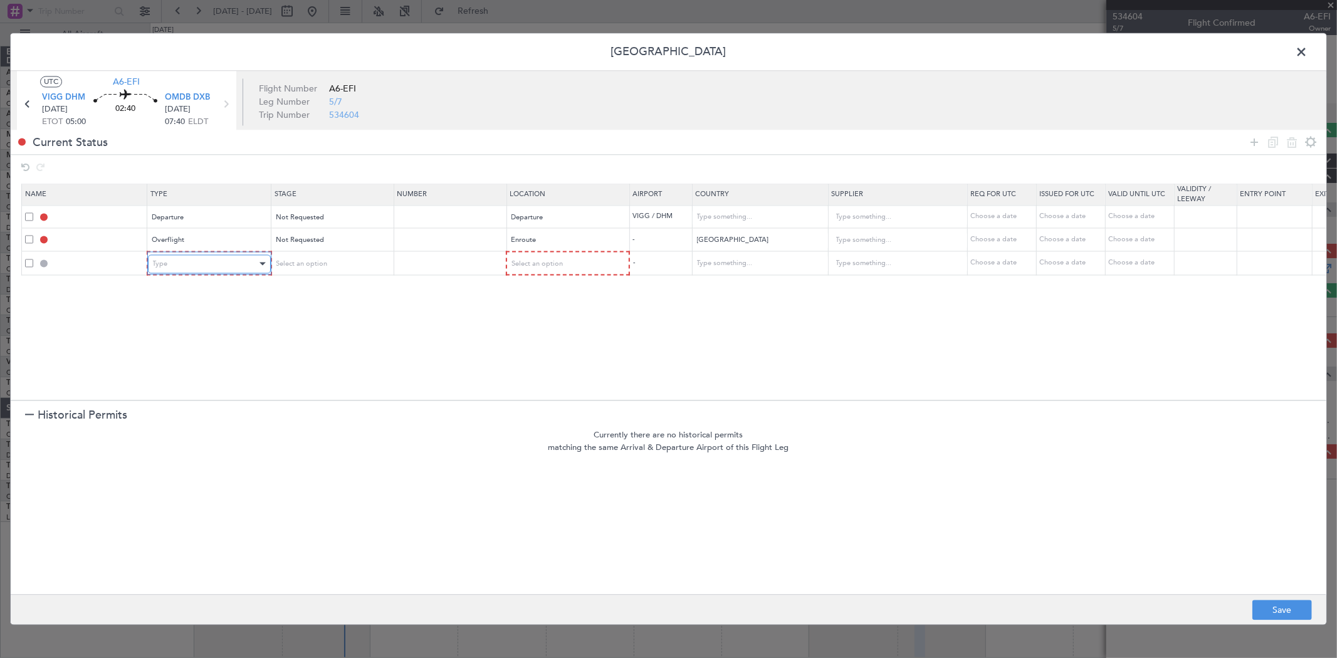
click at [240, 264] on div "Type" at bounding box center [205, 264] width 104 height 19
click at [176, 395] on span "Overflight" at bounding box center [209, 396] width 112 height 19
click at [319, 264] on span "Select an option" at bounding box center [300, 263] width 51 height 9
click at [322, 302] on span "Not Requested" at bounding box center [331, 309] width 112 height 19
click at [587, 261] on div "Select an option" at bounding box center [562, 264] width 104 height 19
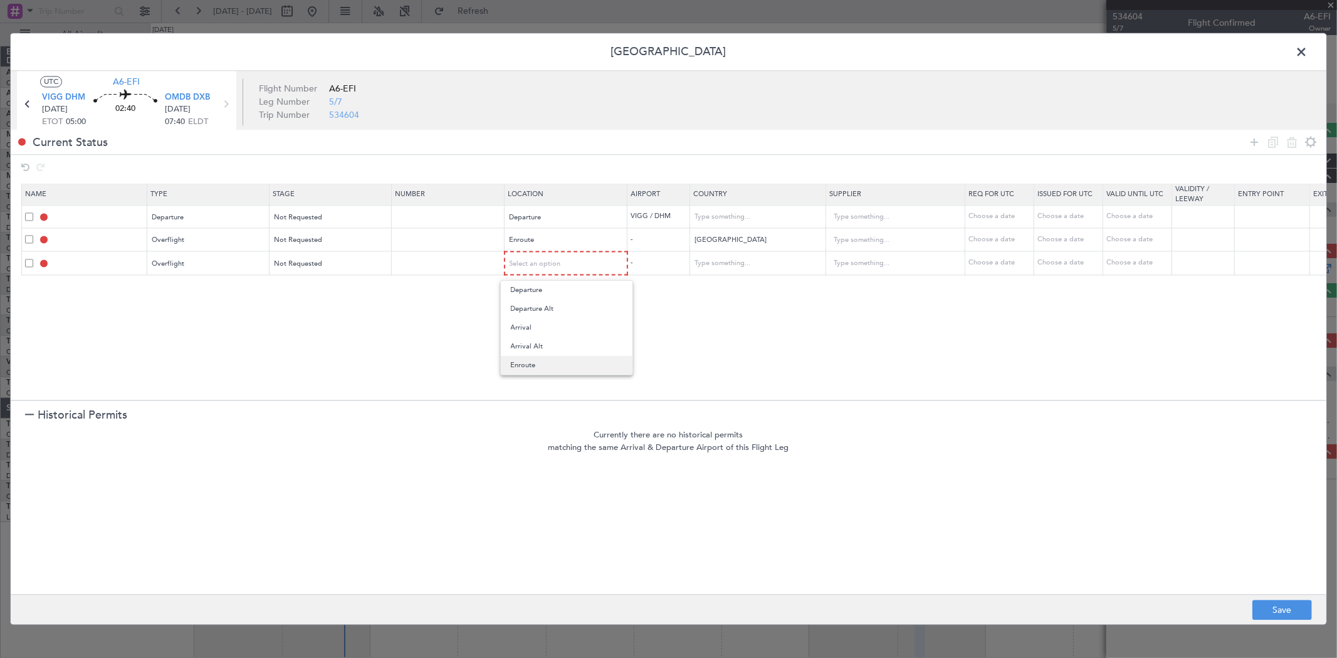
click at [555, 356] on span "Enroute" at bounding box center [567, 365] width 112 height 19
click at [762, 249] on input "[GEOGRAPHIC_DATA]" at bounding box center [751, 240] width 113 height 19
click at [743, 258] on span "[GEOGRAPHIC_DATA]" at bounding box center [758, 261] width 117 height 19
click at [714, 268] on input "text" at bounding box center [751, 263] width 113 height 19
click at [707, 278] on span "[GEOGRAPHIC_DATA]" at bounding box center [758, 284] width 117 height 19
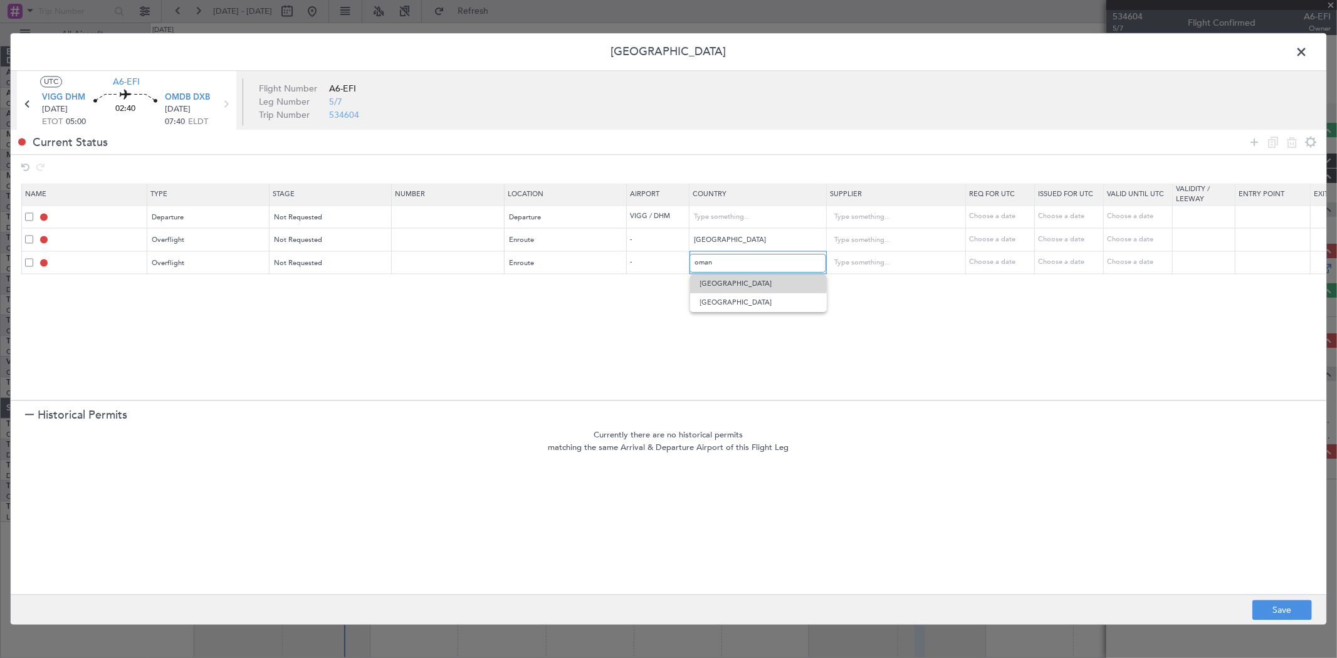
type input "[GEOGRAPHIC_DATA]"
click at [1249, 142] on icon at bounding box center [1254, 142] width 15 height 15
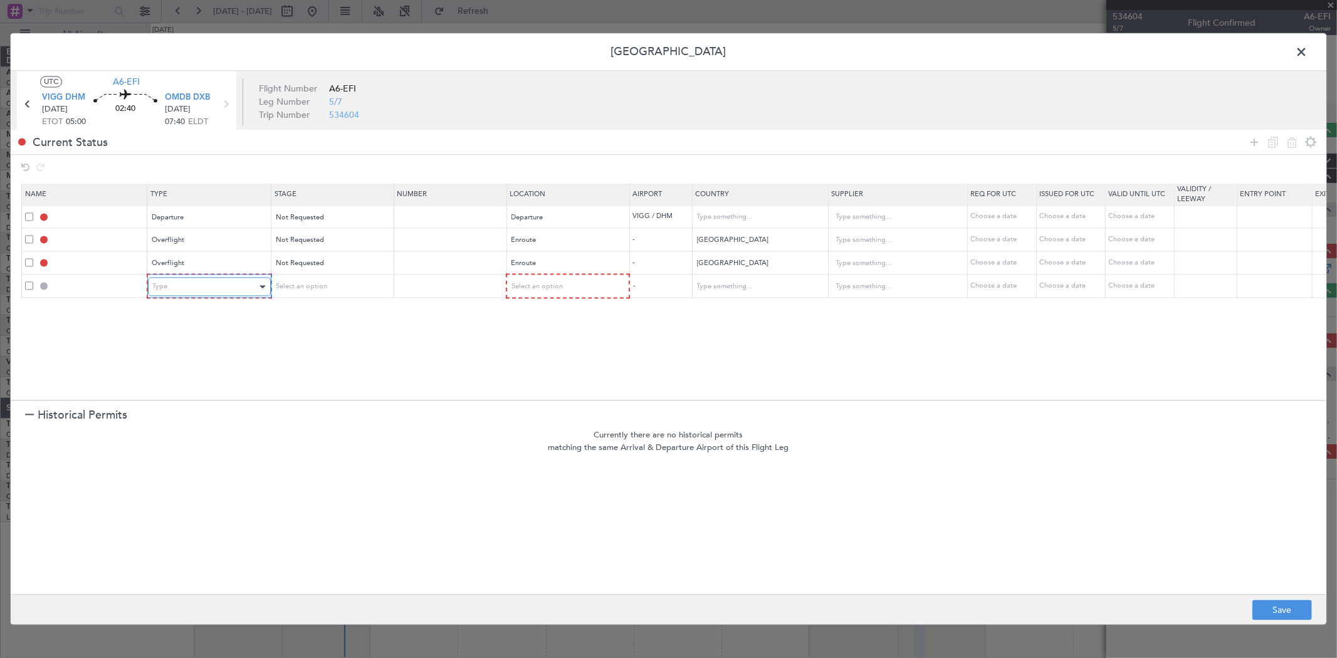
click at [188, 287] on div "Type" at bounding box center [205, 287] width 104 height 19
click at [176, 416] on span "Landing" at bounding box center [209, 423] width 112 height 19
click at [335, 285] on div "Select an option" at bounding box center [327, 287] width 104 height 19
drag, startPoint x: 314, startPoint y: 333, endPoint x: 519, endPoint y: 298, distance: 207.9
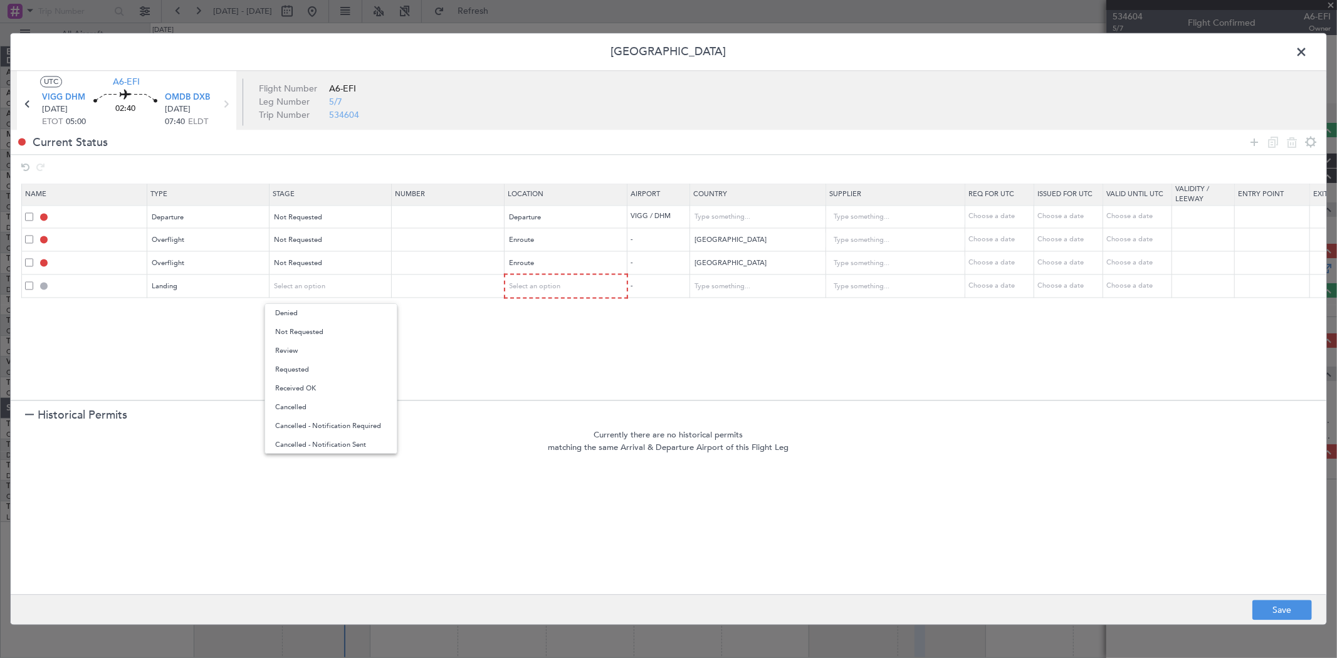
click at [315, 333] on span "Not Requested" at bounding box center [331, 332] width 112 height 19
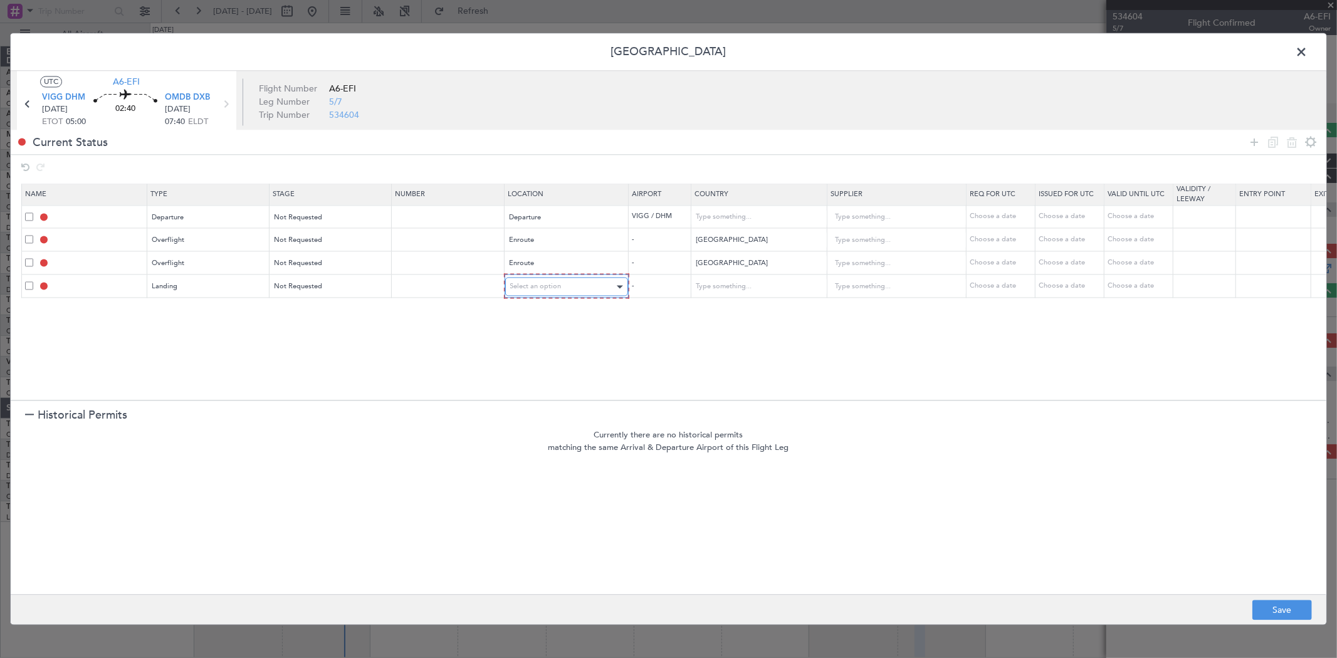
click at [549, 283] on span "Select an option" at bounding box center [535, 286] width 51 height 9
drag, startPoint x: 530, startPoint y: 341, endPoint x: 609, endPoint y: 320, distance: 81.7
click at [529, 342] on span "Arrival" at bounding box center [567, 351] width 112 height 19
drag, startPoint x: 1250, startPoint y: 139, endPoint x: 462, endPoint y: 275, distance: 799.8
click at [1249, 139] on icon at bounding box center [1254, 142] width 15 height 15
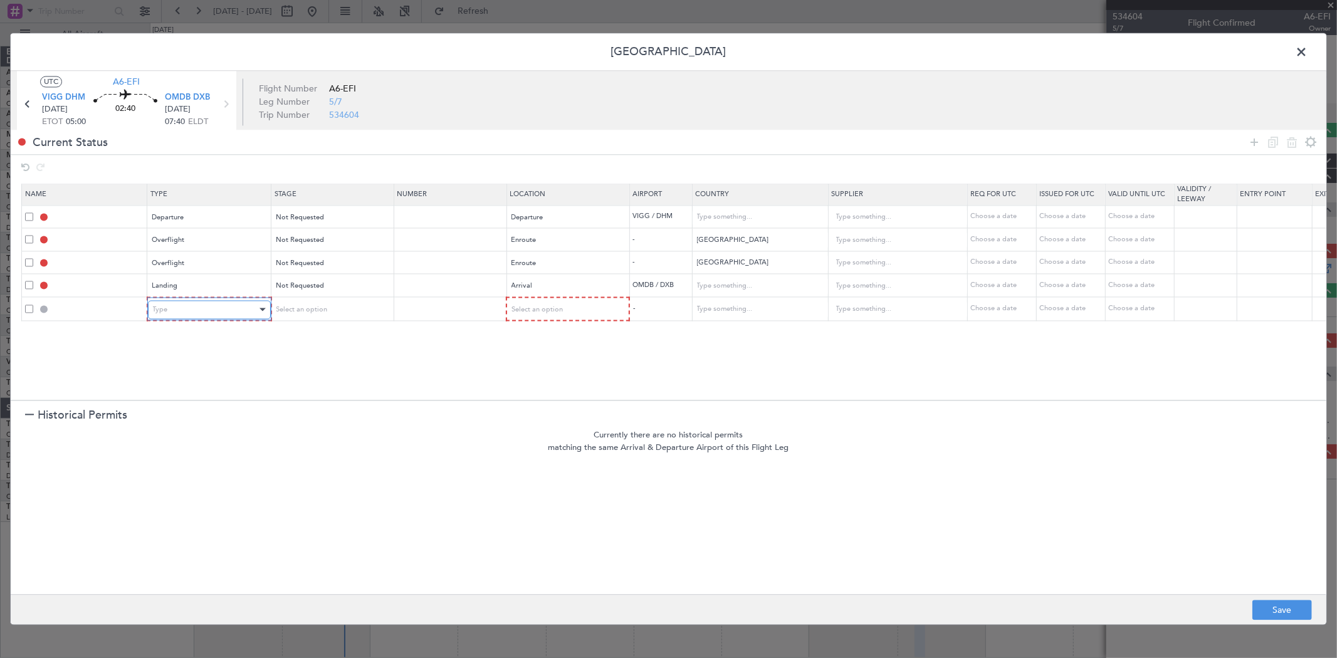
click at [222, 306] on div "Type" at bounding box center [205, 309] width 104 height 19
click at [185, 375] on span "API" at bounding box center [209, 373] width 112 height 19
click at [297, 313] on span "Select an option" at bounding box center [300, 309] width 51 height 9
drag, startPoint x: 302, startPoint y: 351, endPoint x: 433, endPoint y: 345, distance: 131.2
click at [301, 351] on span "Not Requested" at bounding box center [331, 354] width 112 height 19
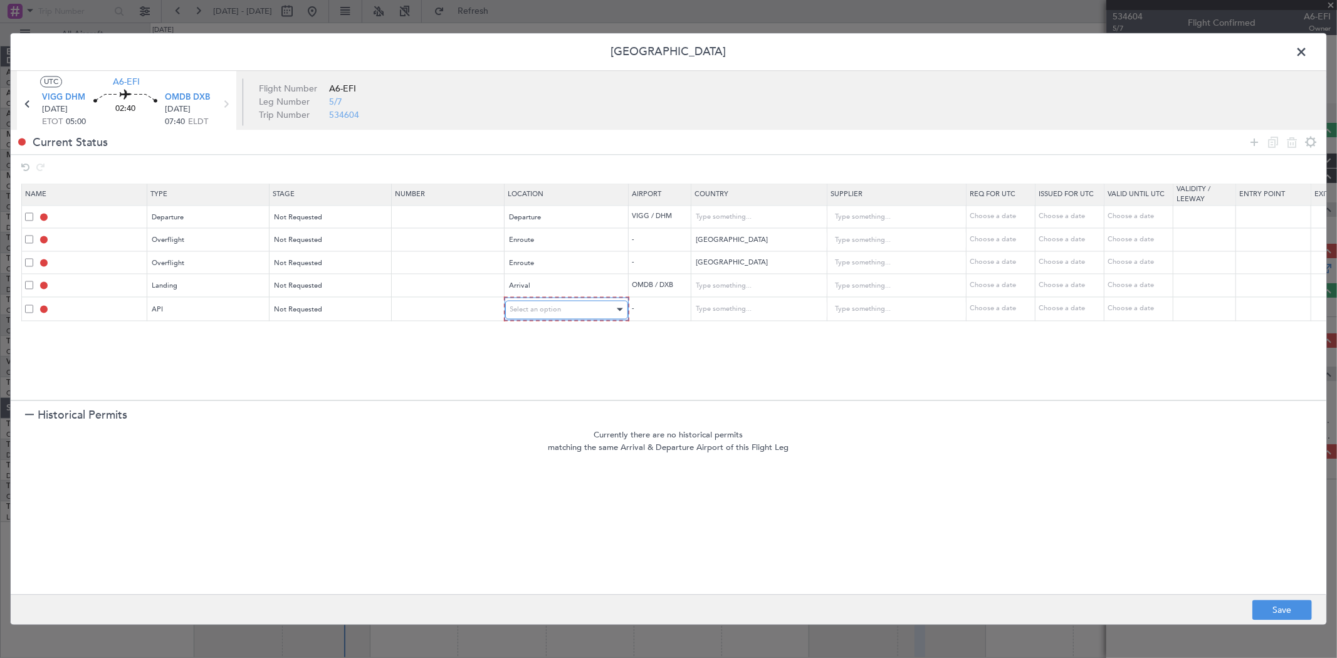
click at [549, 310] on span "Select an option" at bounding box center [535, 309] width 51 height 9
click at [532, 377] on span "Arrival" at bounding box center [567, 373] width 112 height 19
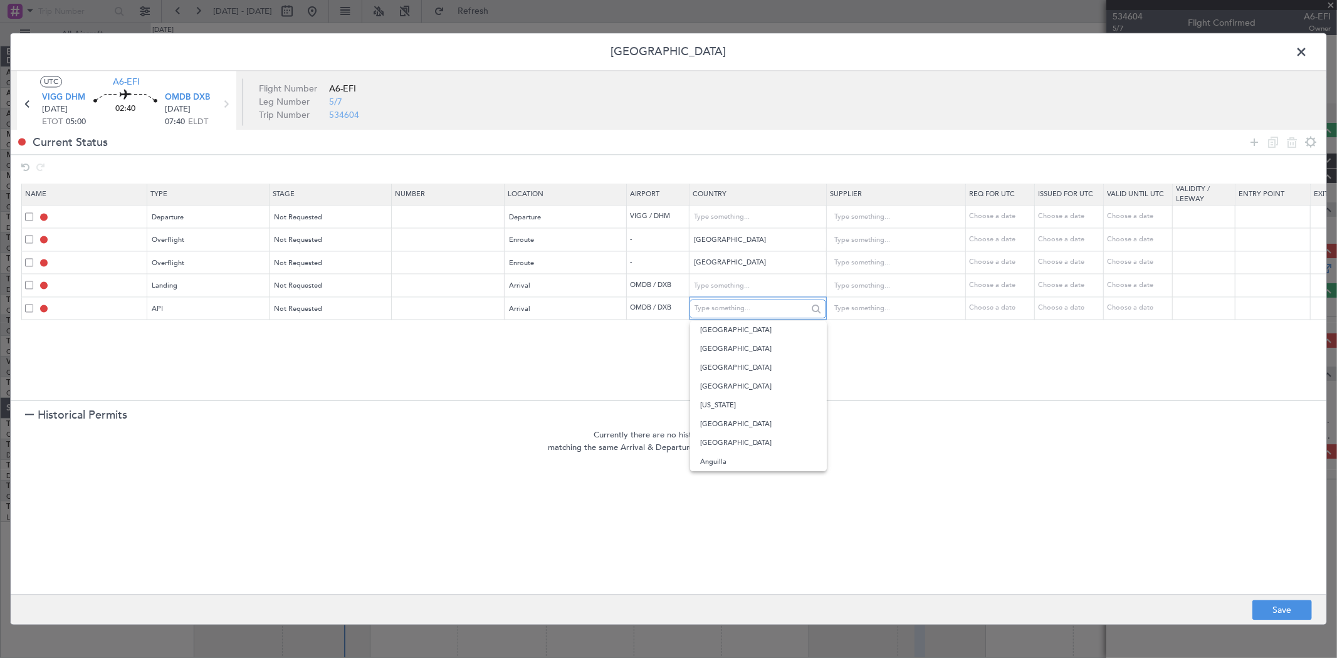
click at [729, 317] on input "text" at bounding box center [751, 309] width 113 height 19
click at [560, 355] on section "Name Type Stage Number Location Airport Country Supplier Req For Utc Issued For…" at bounding box center [669, 290] width 1316 height 219
click at [1250, 144] on icon at bounding box center [1254, 142] width 15 height 15
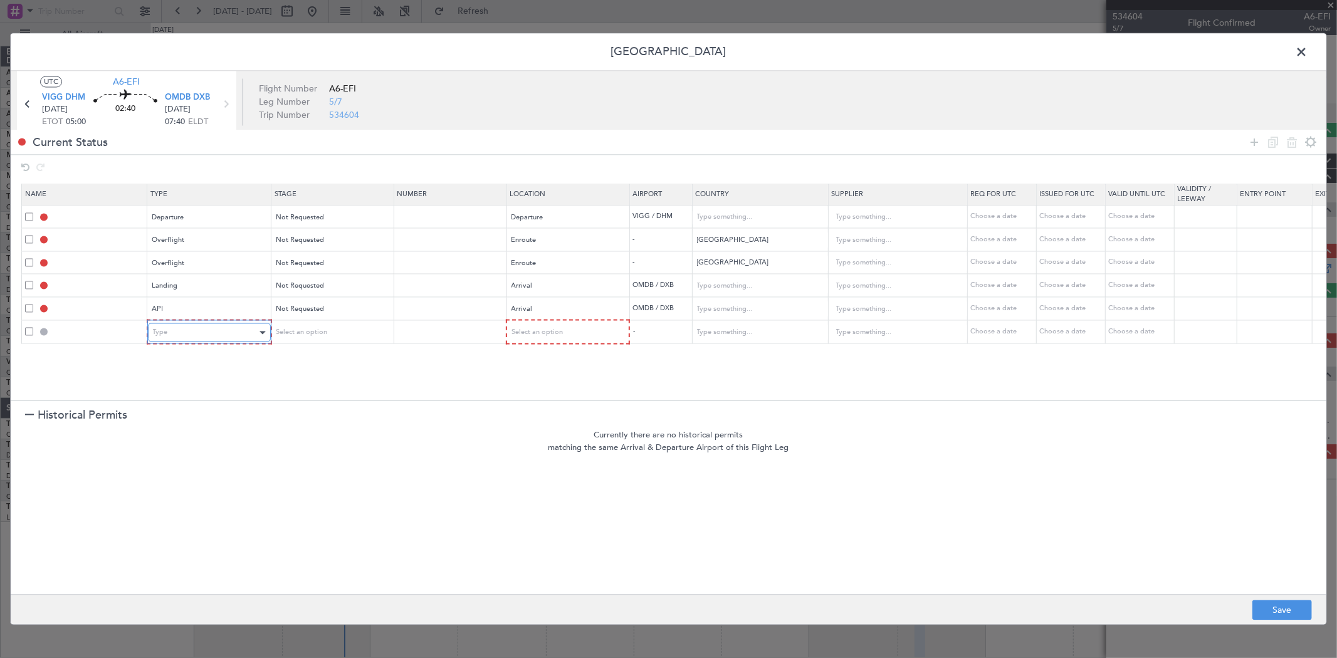
click at [194, 330] on div "Type" at bounding box center [205, 333] width 104 height 19
drag, startPoint x: 189, startPoint y: 448, endPoint x: 246, endPoint y: 372, distance: 95.8
click at [186, 448] on span "Slot" at bounding box center [209, 452] width 112 height 19
click at [286, 335] on span "Select an option" at bounding box center [300, 332] width 51 height 9
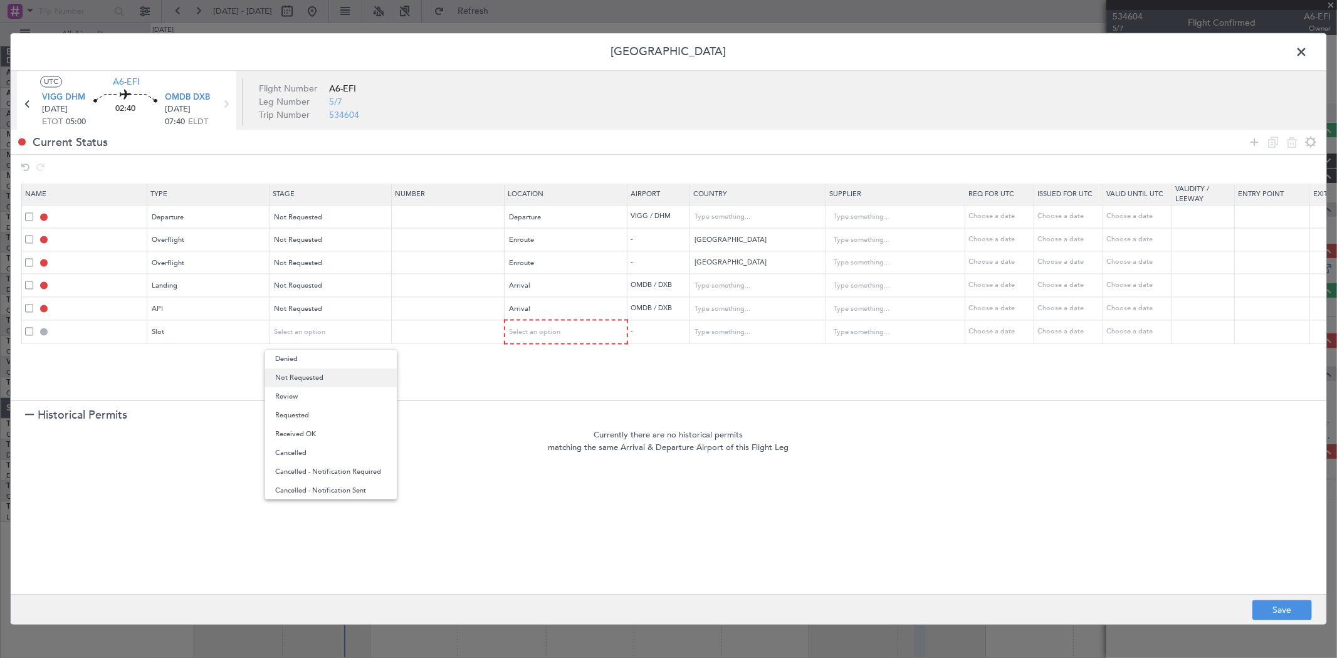
click at [301, 374] on span "Not Requested" at bounding box center [331, 378] width 112 height 19
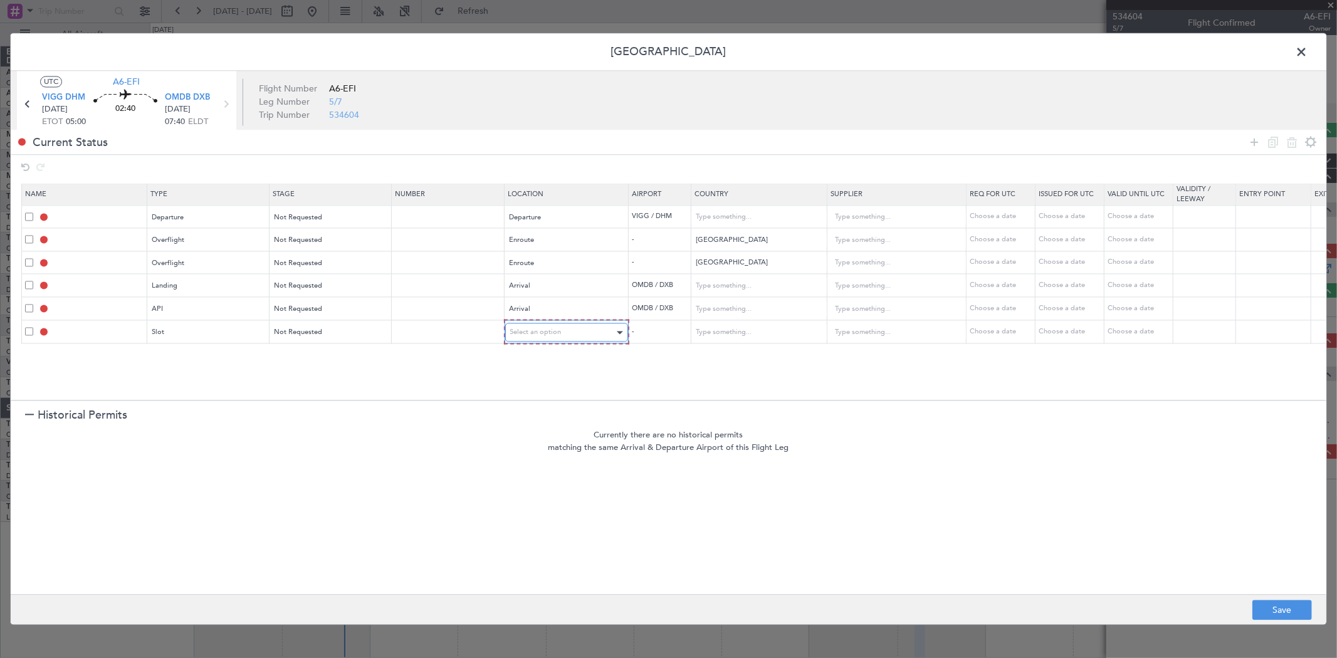
click at [587, 328] on div "Select an option" at bounding box center [562, 333] width 104 height 19
click at [546, 392] on span "Arrival" at bounding box center [567, 396] width 112 height 19
click at [1251, 140] on icon at bounding box center [1254, 142] width 15 height 15
click at [199, 356] on div "Type" at bounding box center [205, 355] width 104 height 19
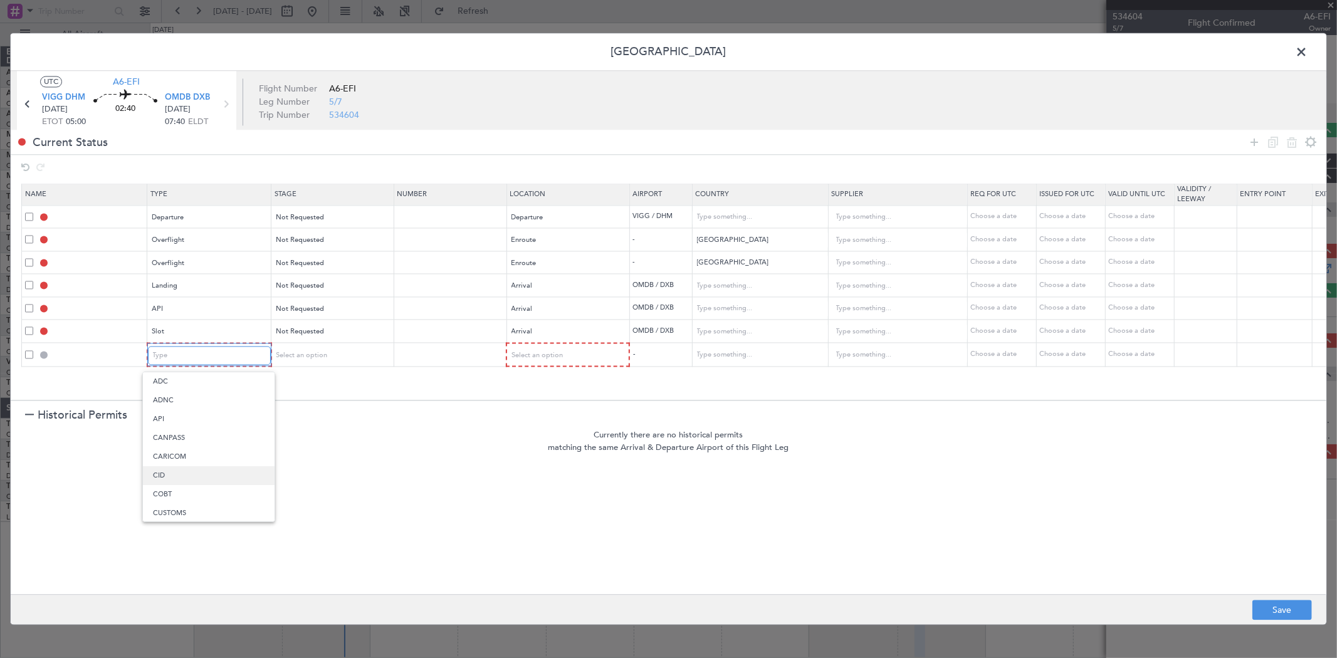
scroll to position [88, 0]
click at [166, 519] on span "FIC" at bounding box center [209, 519] width 112 height 19
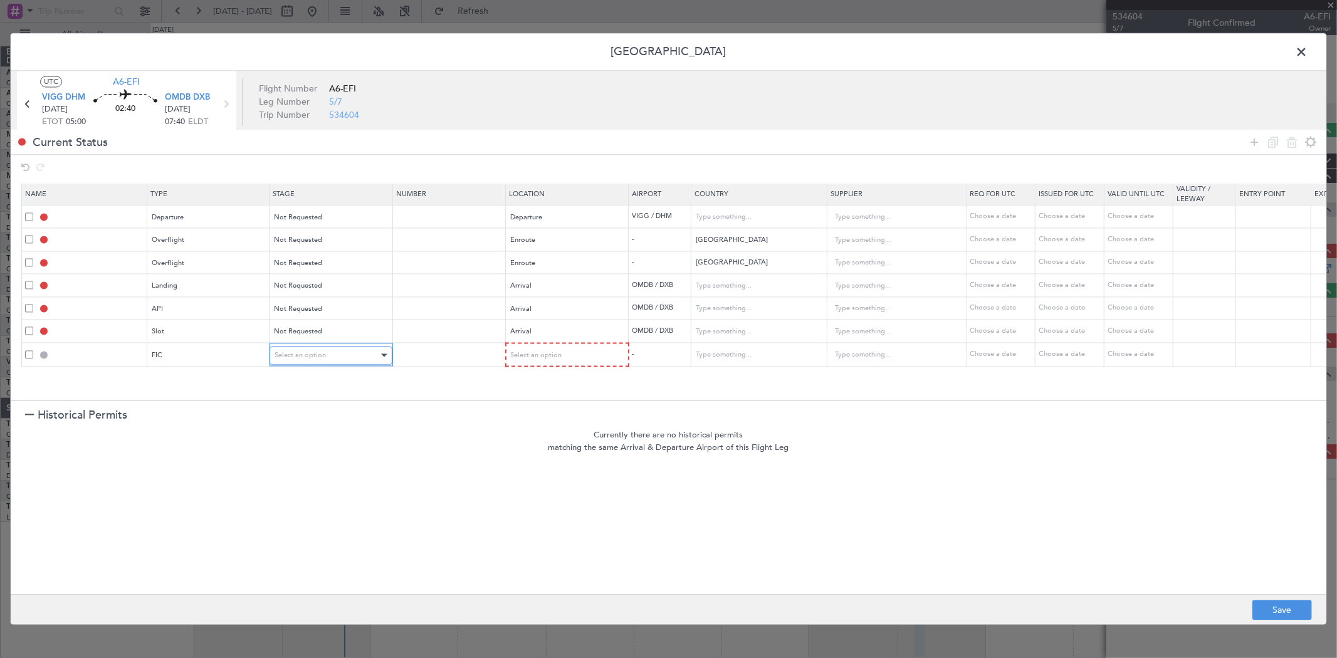
click at [334, 351] on div "Select an option" at bounding box center [327, 355] width 104 height 19
click at [312, 400] on span "Not Requested" at bounding box center [331, 400] width 112 height 19
click at [571, 354] on div "Select an option" at bounding box center [562, 355] width 104 height 19
click at [551, 413] on span "Arrival" at bounding box center [567, 419] width 112 height 19
click at [1268, 603] on button "Save" at bounding box center [1283, 611] width 60 height 20
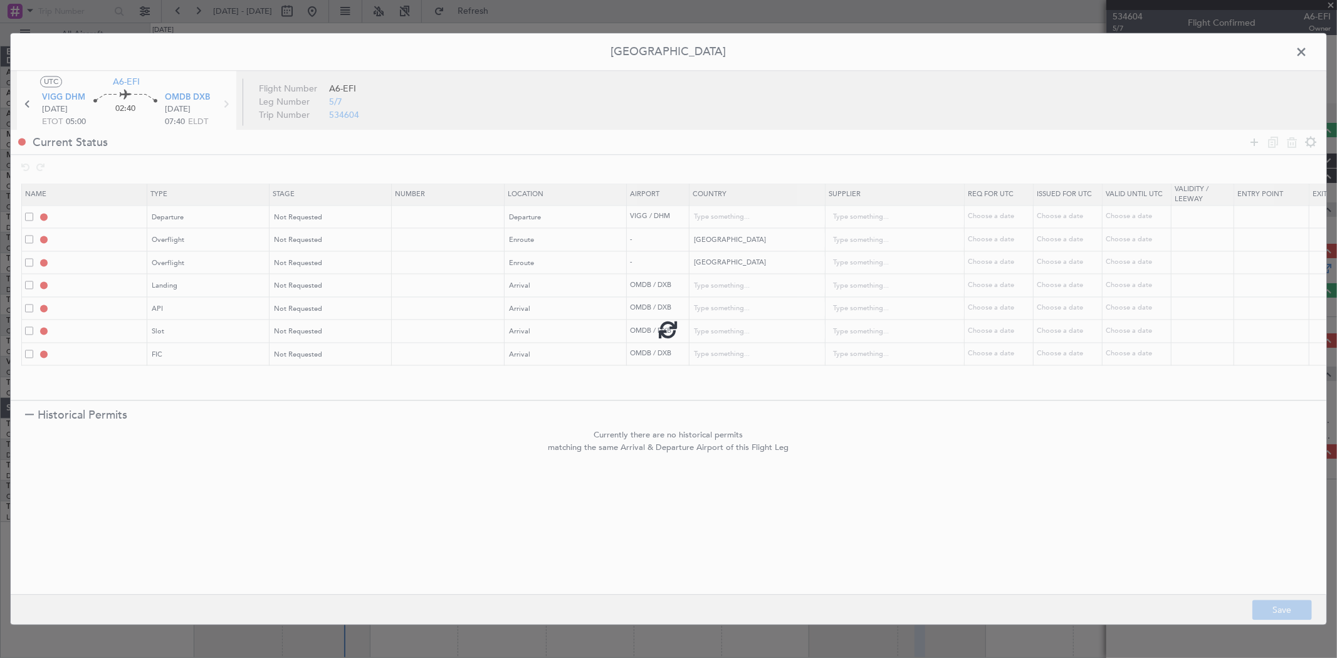
type input "DEPARTURE"
type input "[GEOGRAPHIC_DATA]"
type input "NNN"
type input "3"
type input "PAKISTAN OVF"
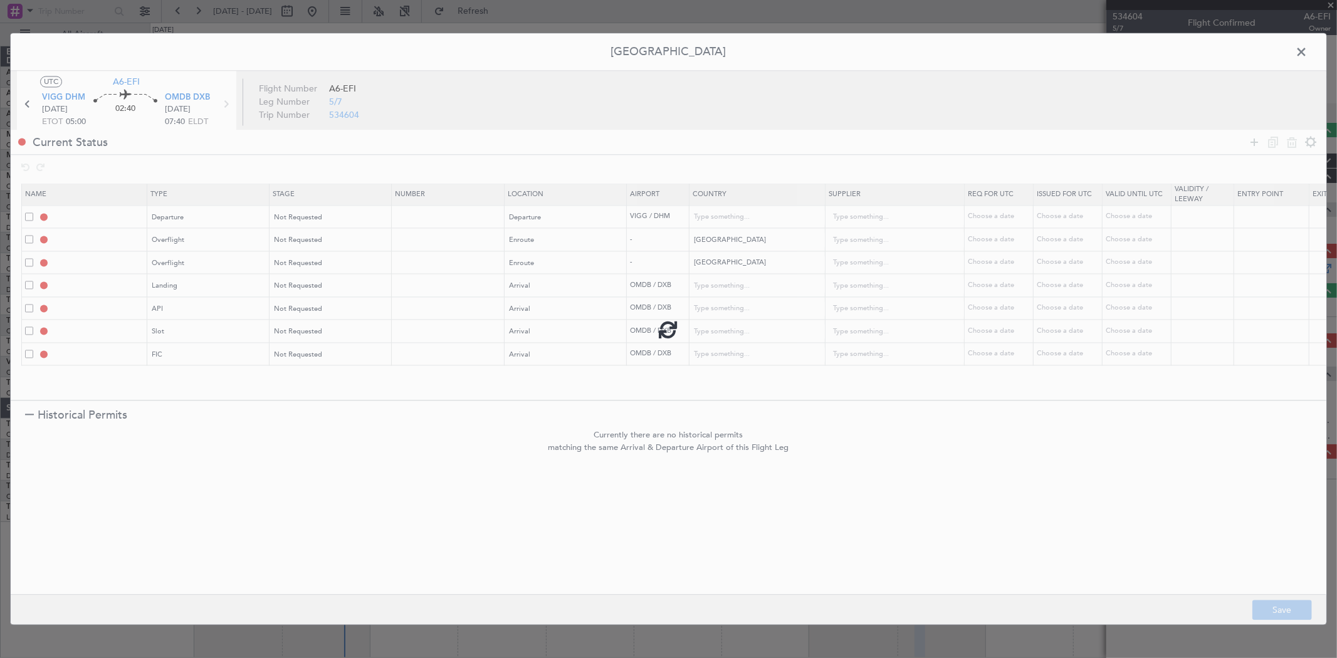
type input "NNN"
type input "OMAN OVF"
type input "NNN"
type input "2"
type input "OMDB LDG"
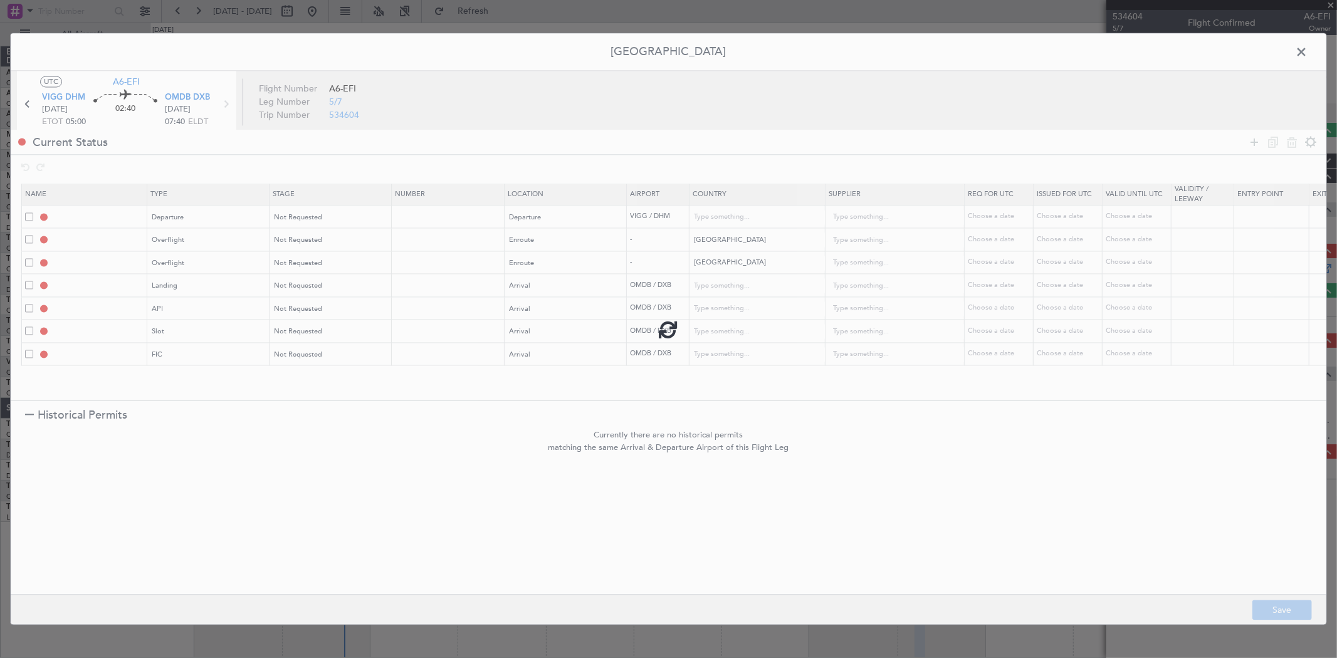
type input "[GEOGRAPHIC_DATA]"
type input "NNN"
type input "1"
type input "OMDB ARR API"
type input "[GEOGRAPHIC_DATA]"
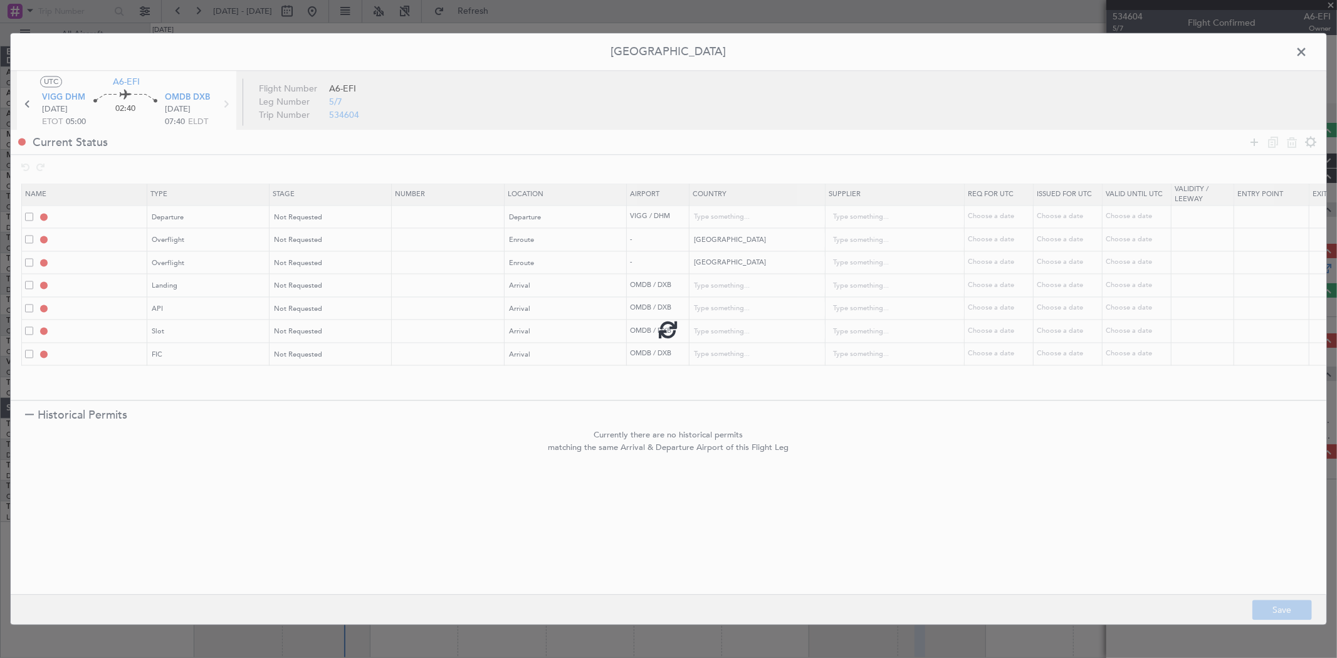
type input "NNN"
type input "1"
type input "OMDB ARR SLOT"
type input "[GEOGRAPHIC_DATA]"
type input "NNN"
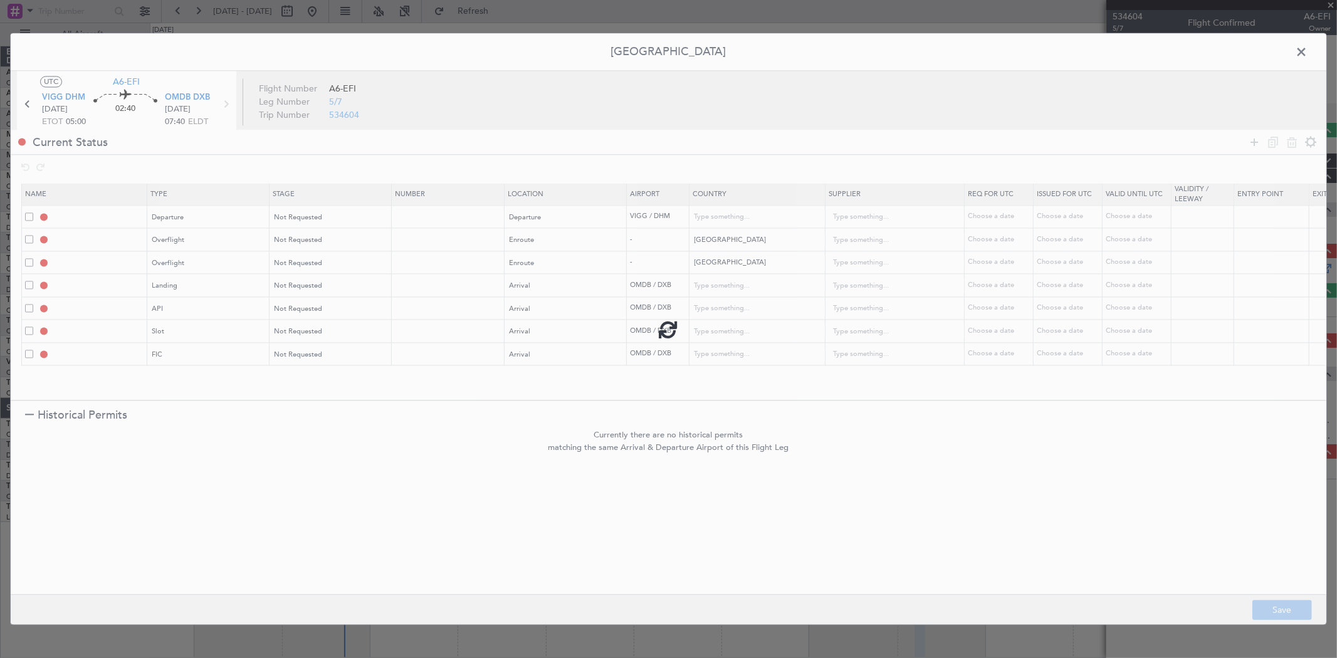
type input "1"
type input "OMDB ARR FIC"
type input "[GEOGRAPHIC_DATA]"
type input "NNN"
type input "1"
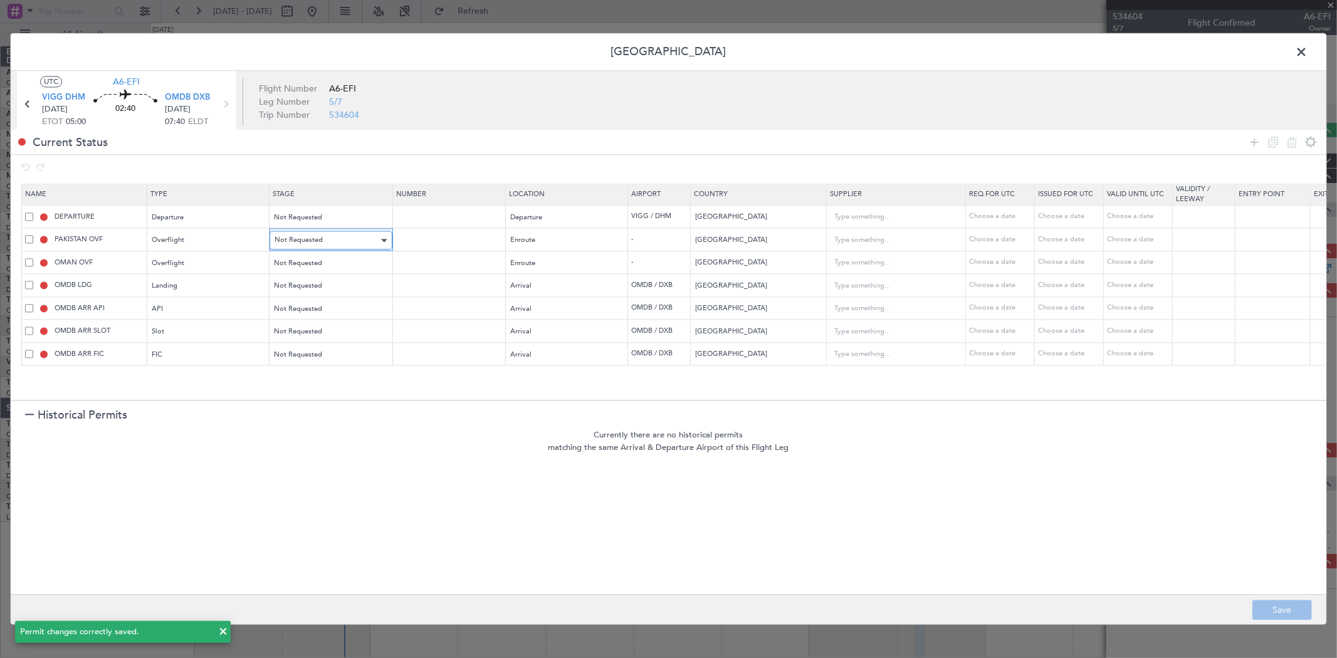
click at [308, 240] on span "Not Requested" at bounding box center [299, 240] width 48 height 9
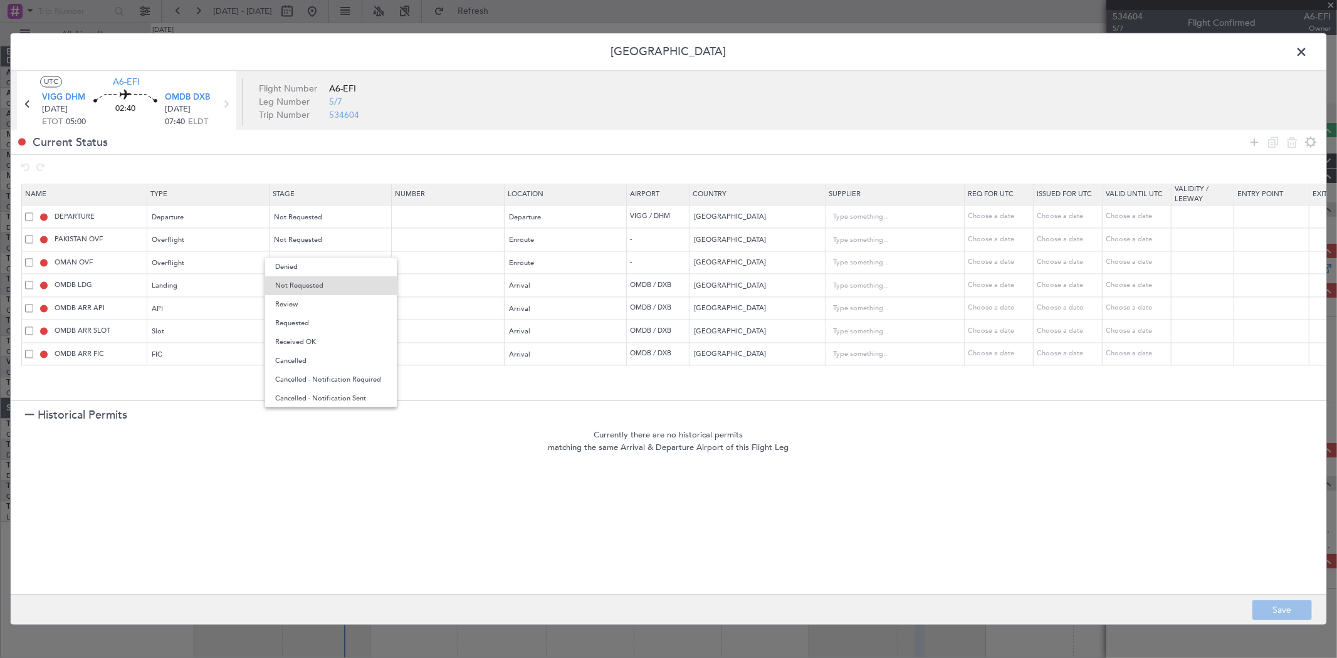
click at [503, 438] on div at bounding box center [668, 329] width 1337 height 658
click at [339, 234] on div "Not Requested" at bounding box center [327, 240] width 104 height 19
click at [305, 308] on span "Review" at bounding box center [331, 304] width 112 height 19
click at [310, 262] on span "Not Requested" at bounding box center [299, 262] width 48 height 9
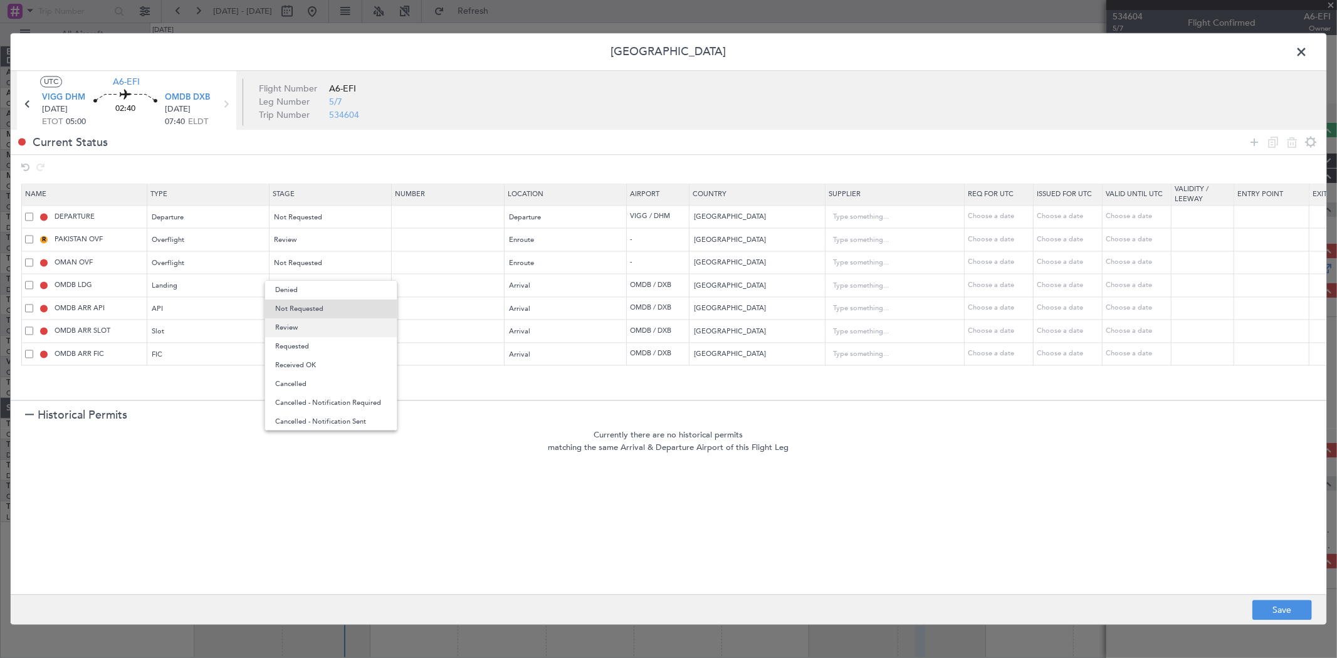
click at [301, 326] on span "Review" at bounding box center [331, 328] width 112 height 19
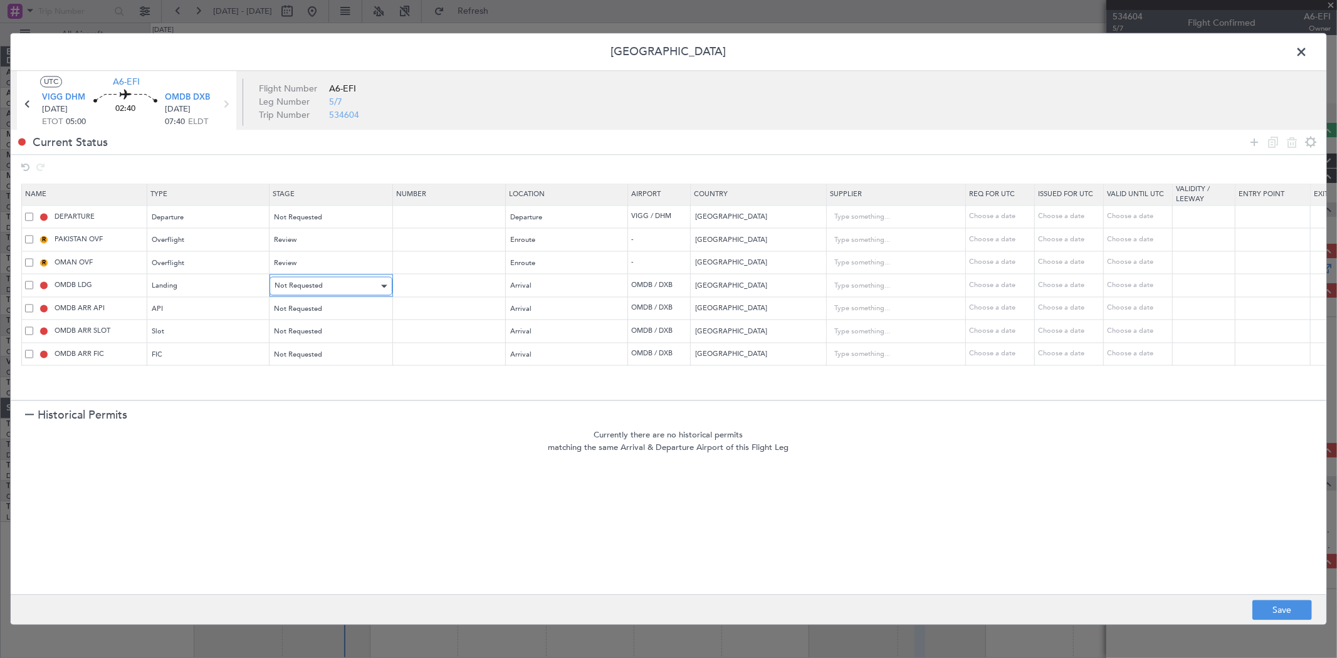
click at [312, 285] on span "Not Requested" at bounding box center [299, 286] width 48 height 9
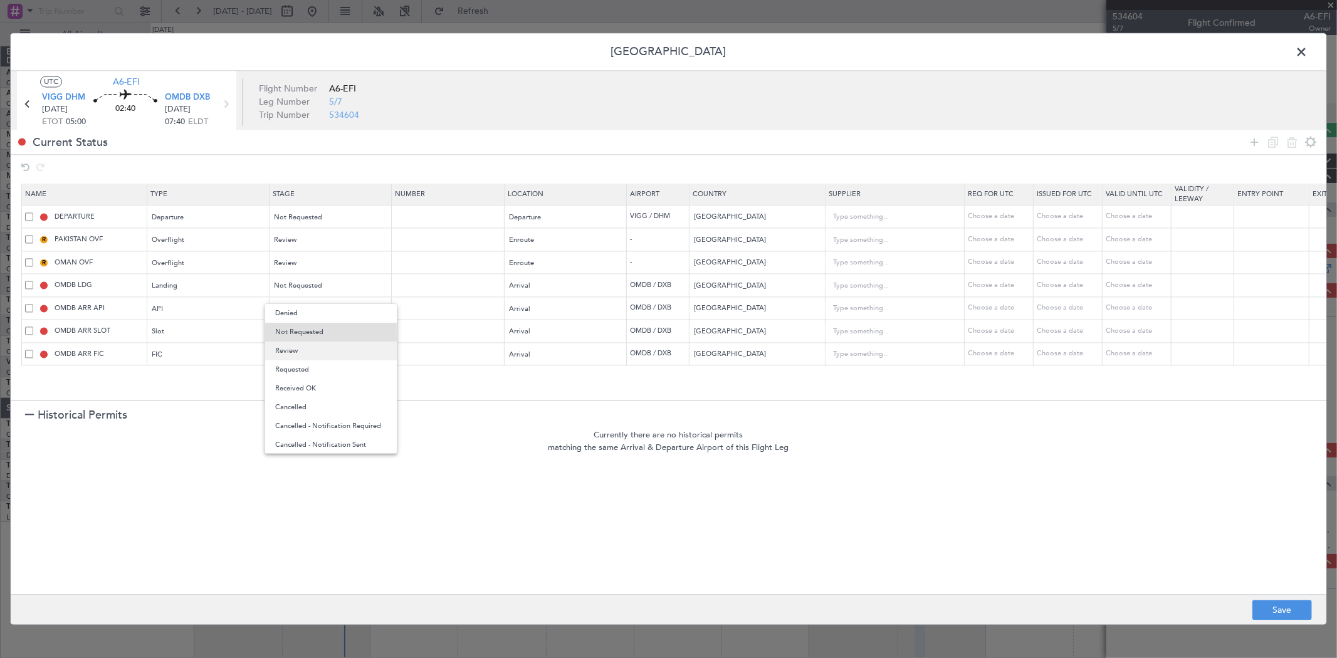
click at [306, 354] on span "Review" at bounding box center [331, 351] width 112 height 19
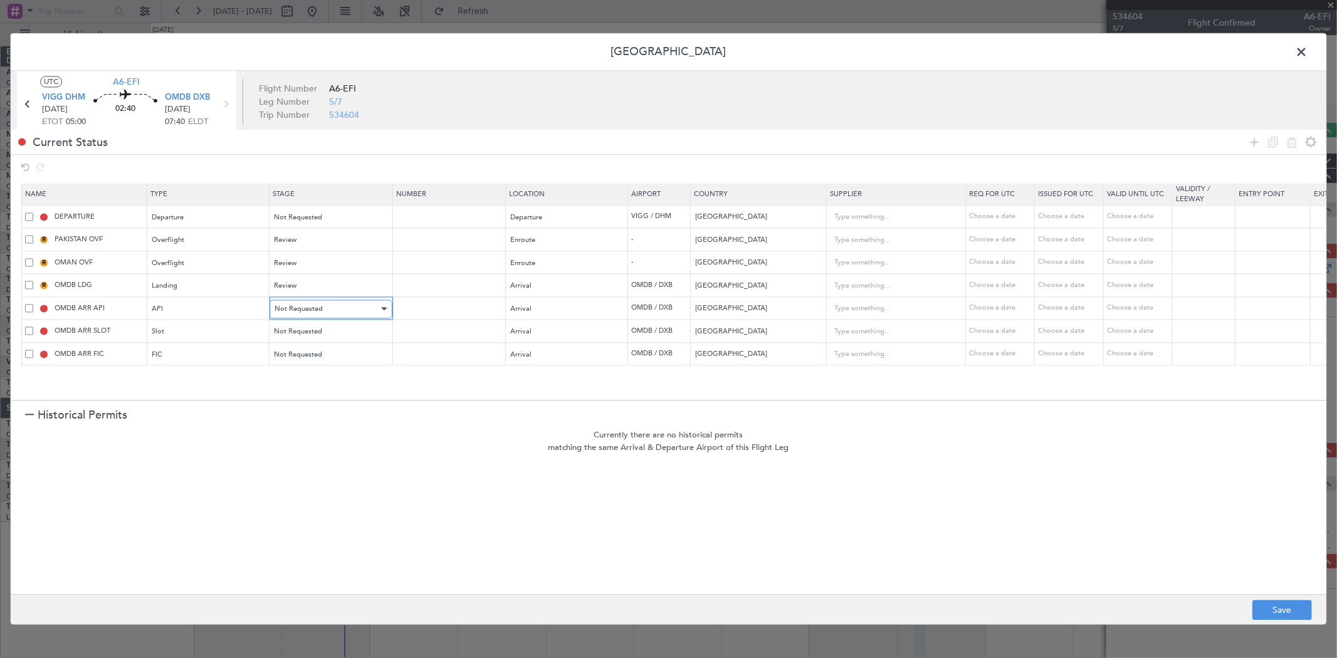
click at [305, 312] on span "Not Requested" at bounding box center [299, 308] width 48 height 9
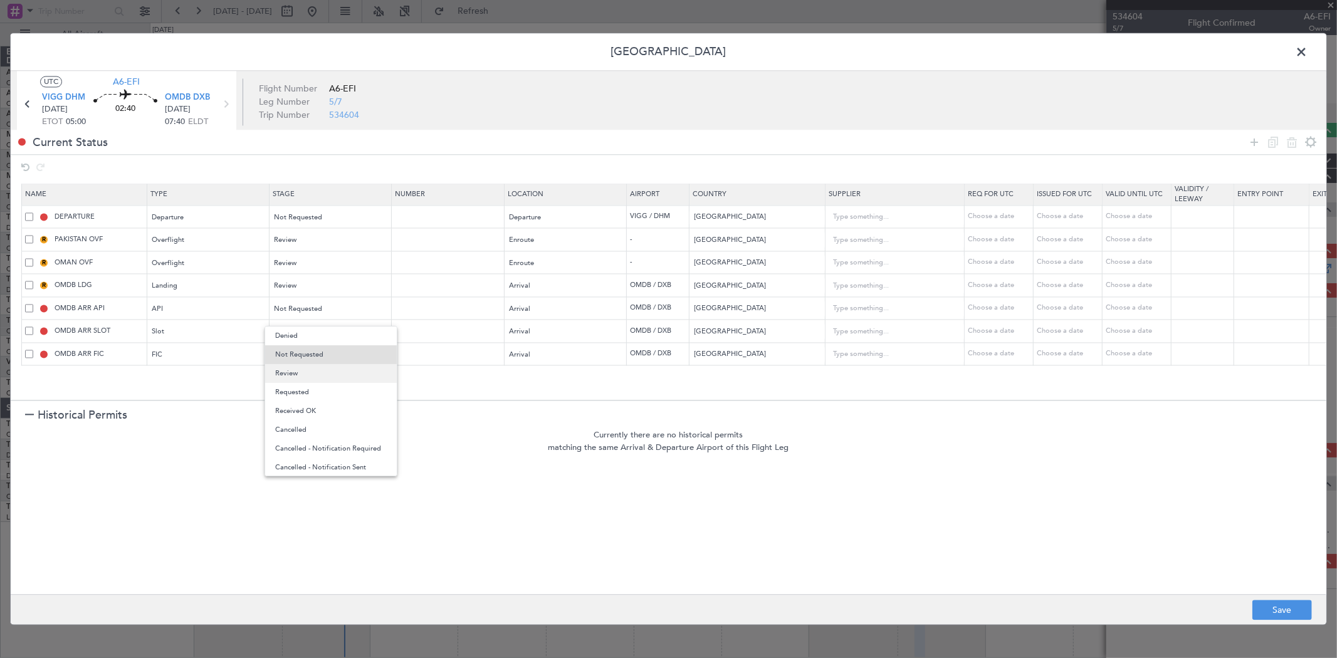
click at [300, 367] on span "Review" at bounding box center [331, 373] width 112 height 19
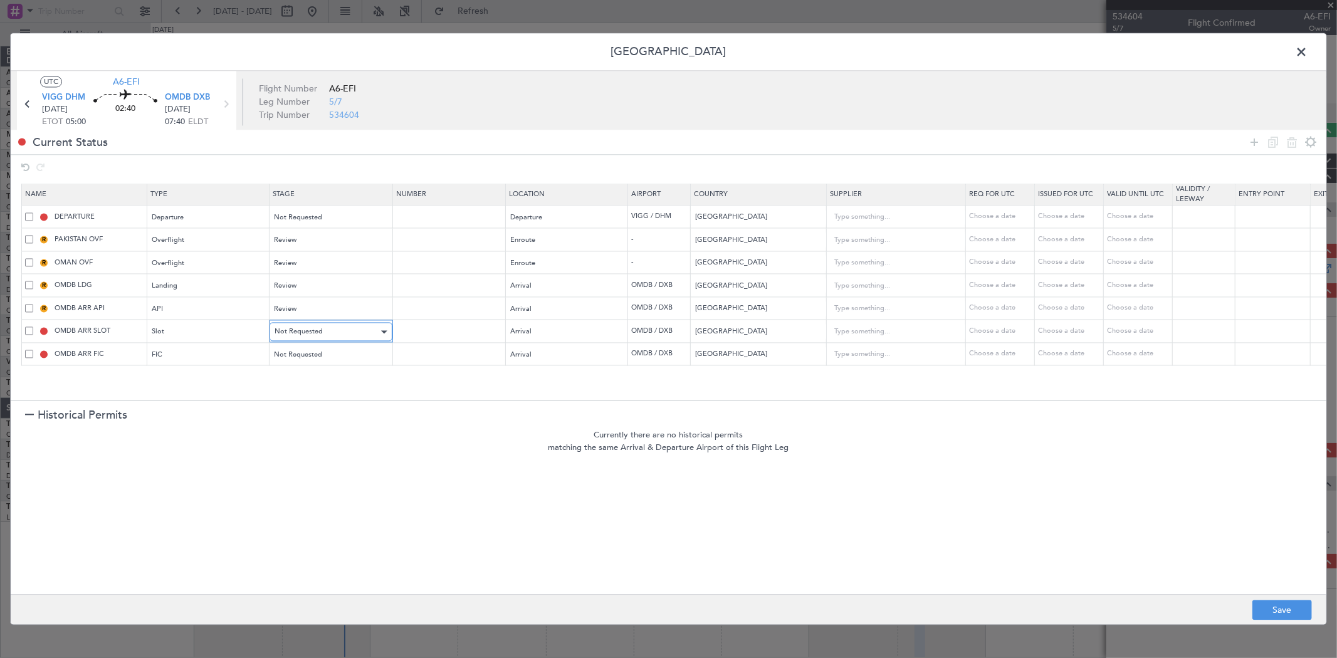
click at [308, 328] on span "Not Requested" at bounding box center [299, 331] width 48 height 9
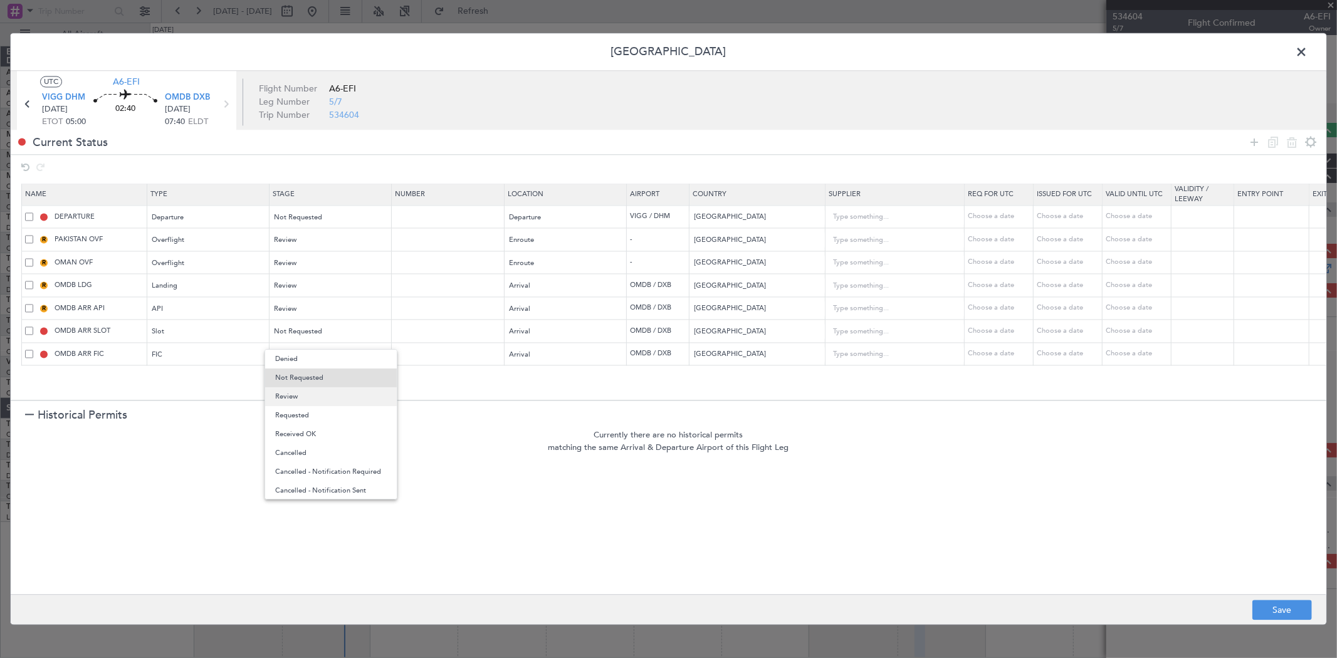
click at [300, 402] on span "Review" at bounding box center [331, 396] width 112 height 19
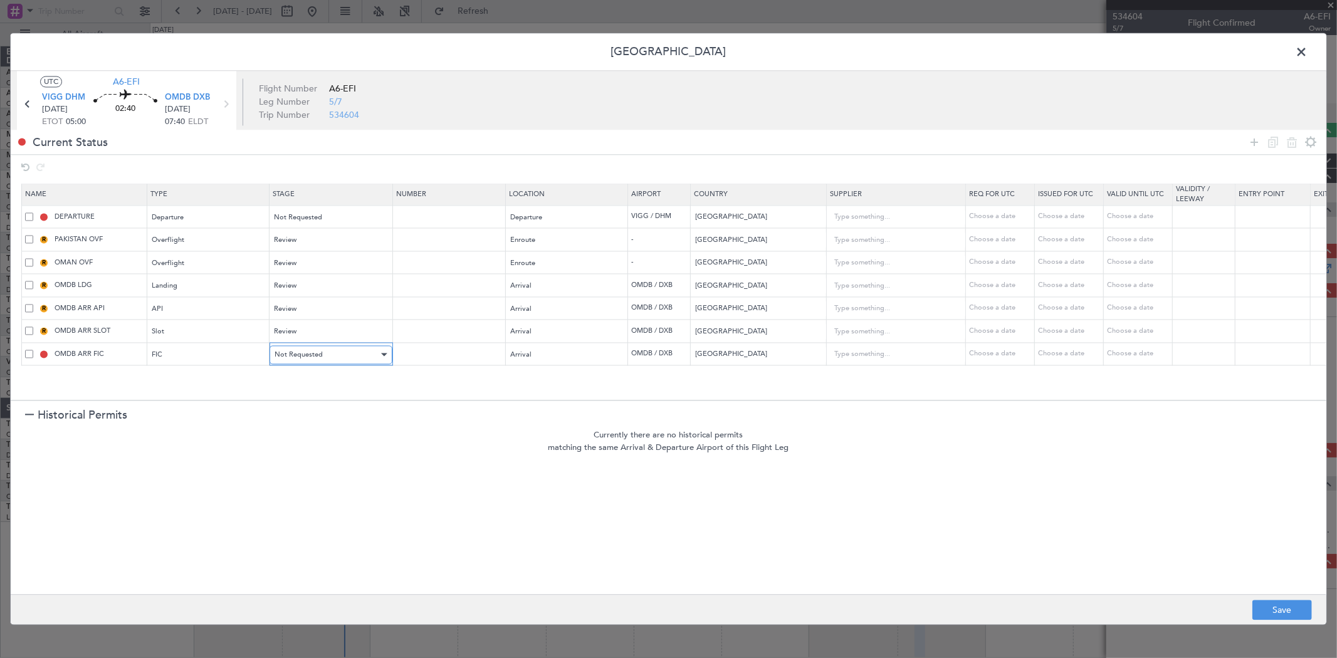
click at [315, 356] on span "Not Requested" at bounding box center [299, 354] width 48 height 9
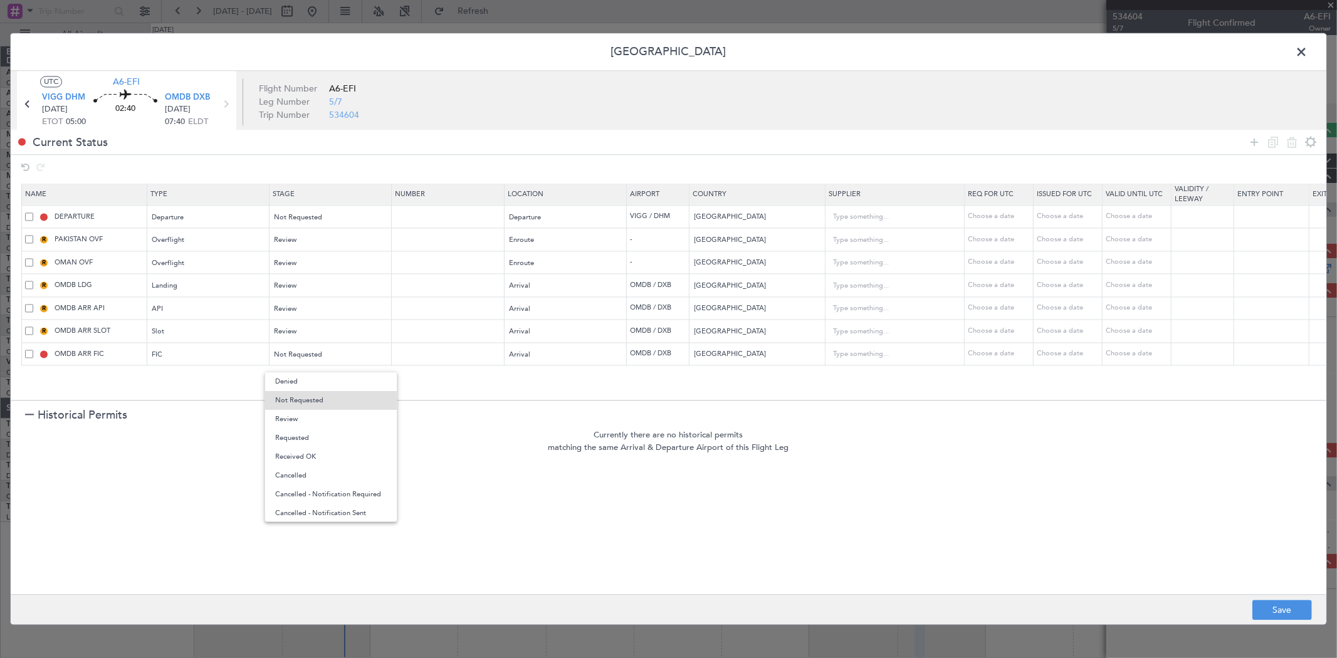
click at [502, 424] on div at bounding box center [668, 329] width 1337 height 658
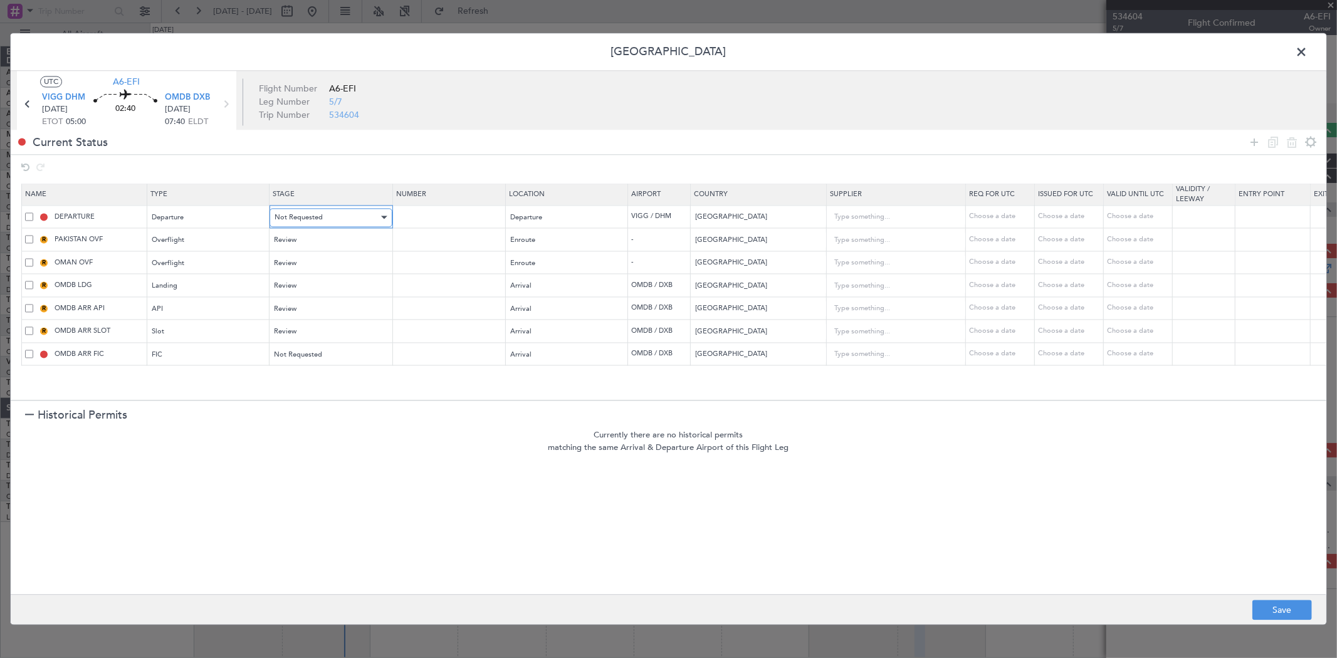
click at [314, 221] on span "Not Requested" at bounding box center [299, 217] width 48 height 9
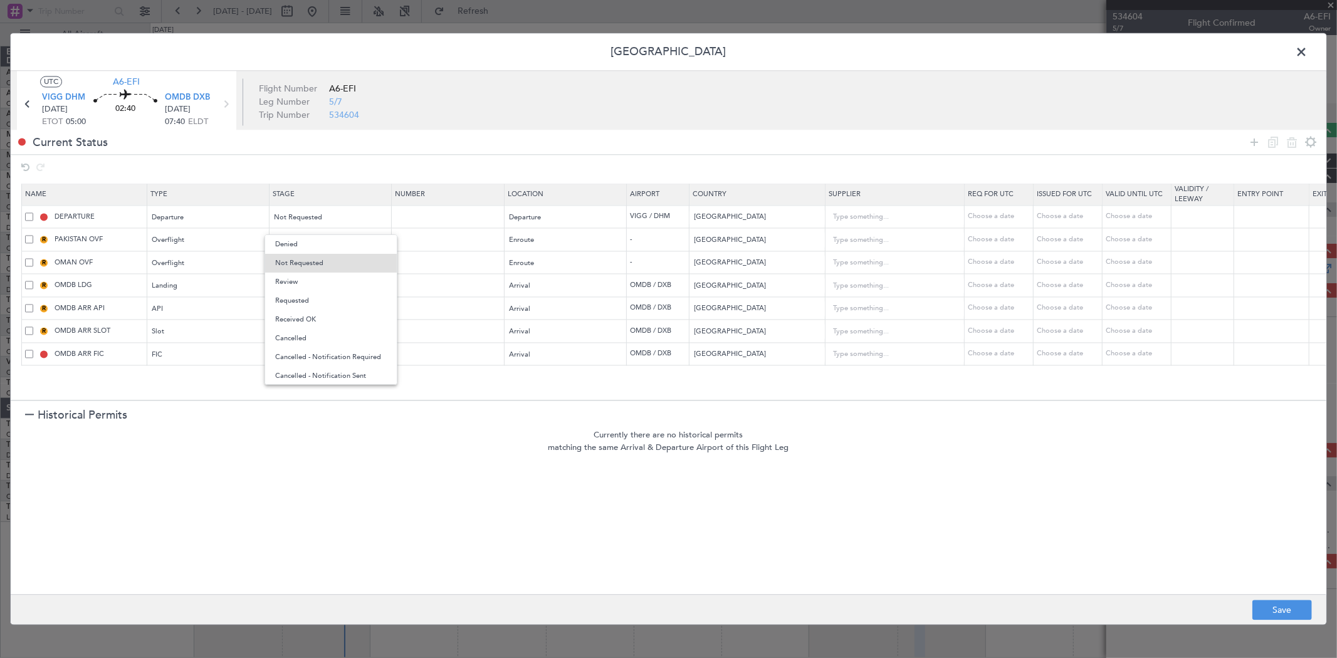
click at [290, 278] on span "Review" at bounding box center [331, 282] width 112 height 19
click at [1268, 602] on button "Save" at bounding box center [1283, 611] width 60 height 20
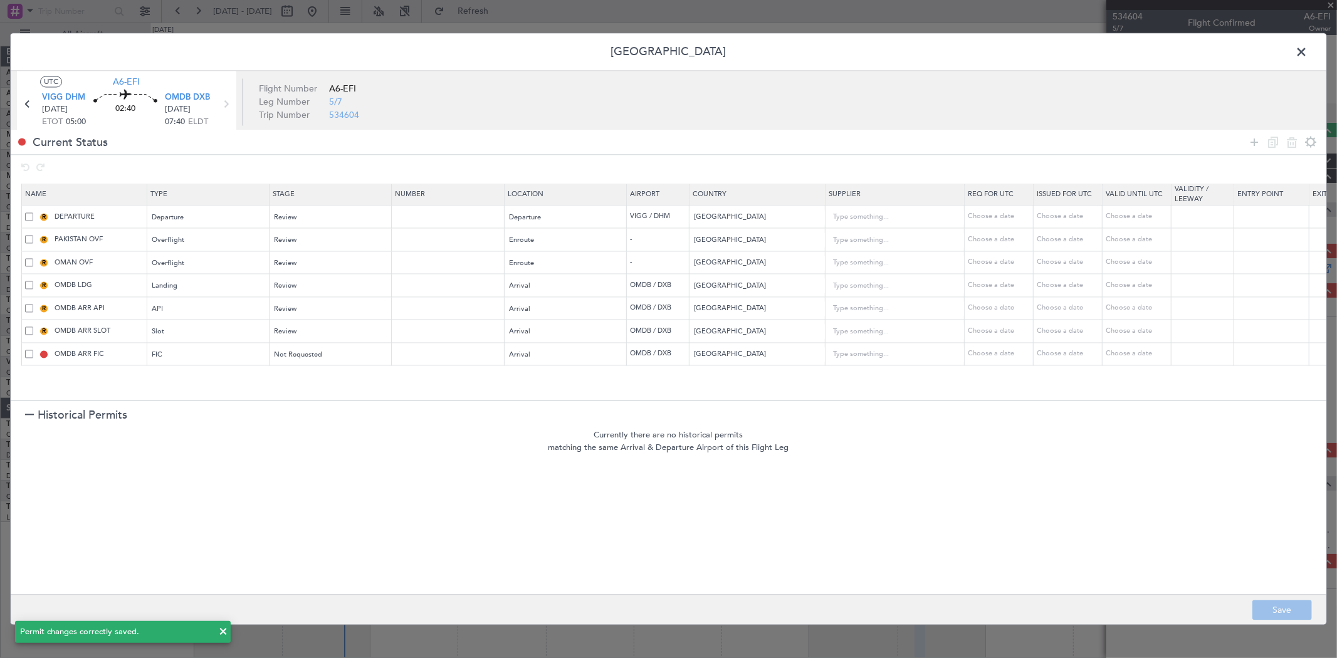
click at [1308, 47] on span at bounding box center [1308, 55] width 0 height 25
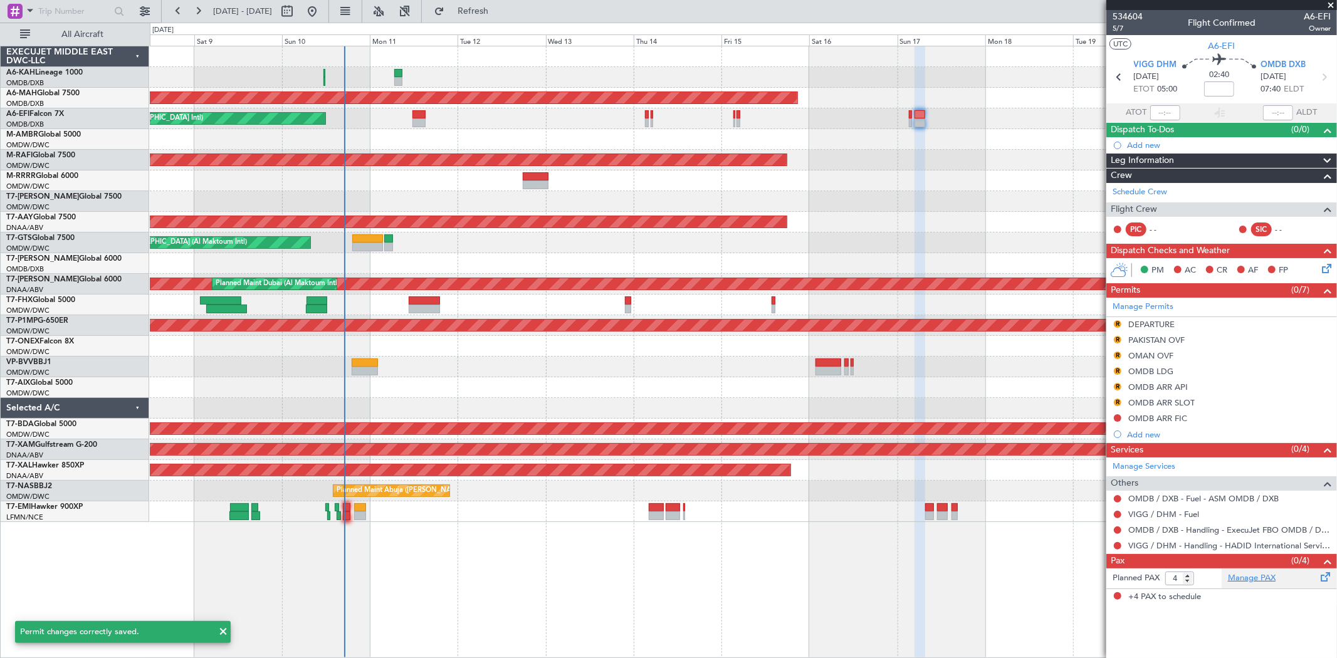
click at [1258, 574] on link "Manage PAX" at bounding box center [1252, 578] width 48 height 13
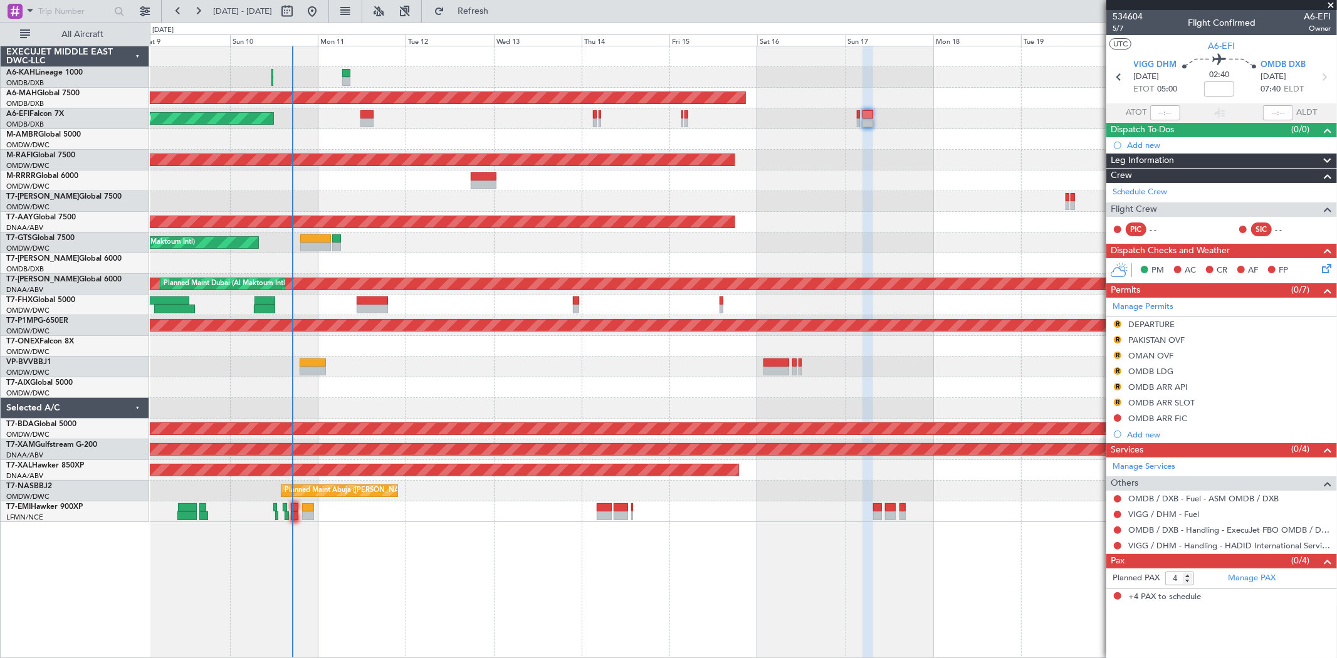
click at [719, 247] on div "Unplanned Maint [GEOGRAPHIC_DATA] (Al Maktoum Intl)" at bounding box center [743, 243] width 1187 height 21
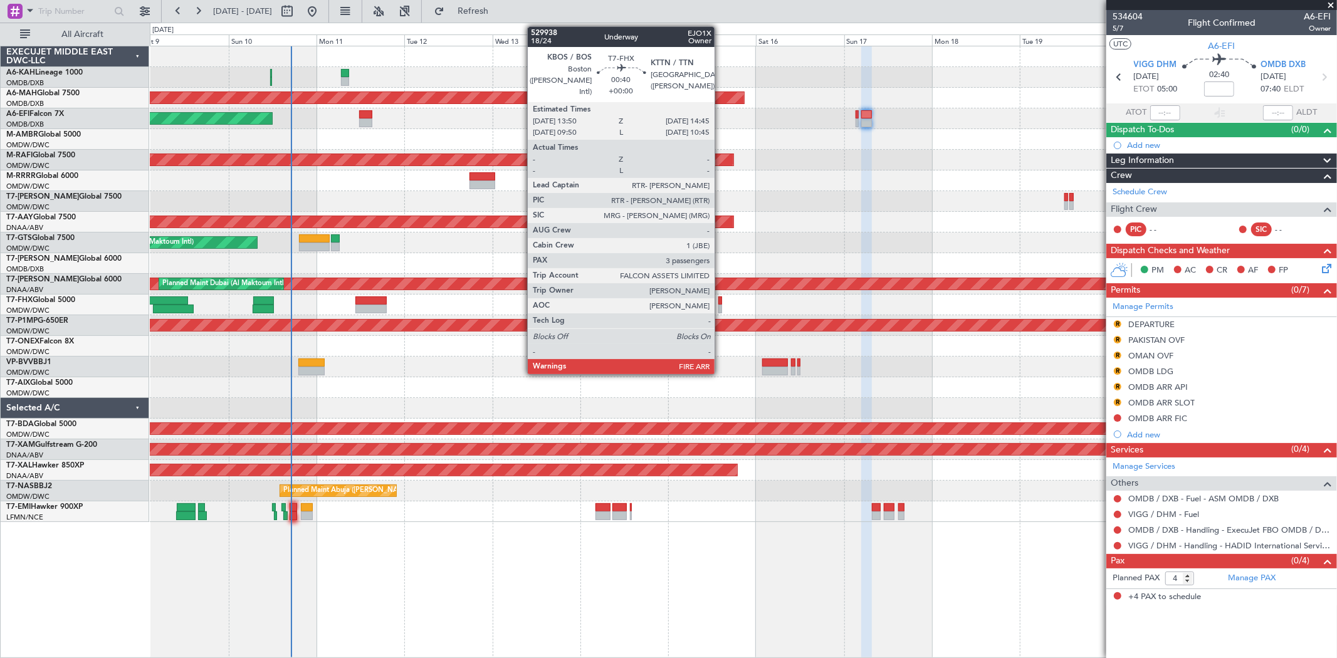
click at [721, 302] on div at bounding box center [721, 301] width 4 height 9
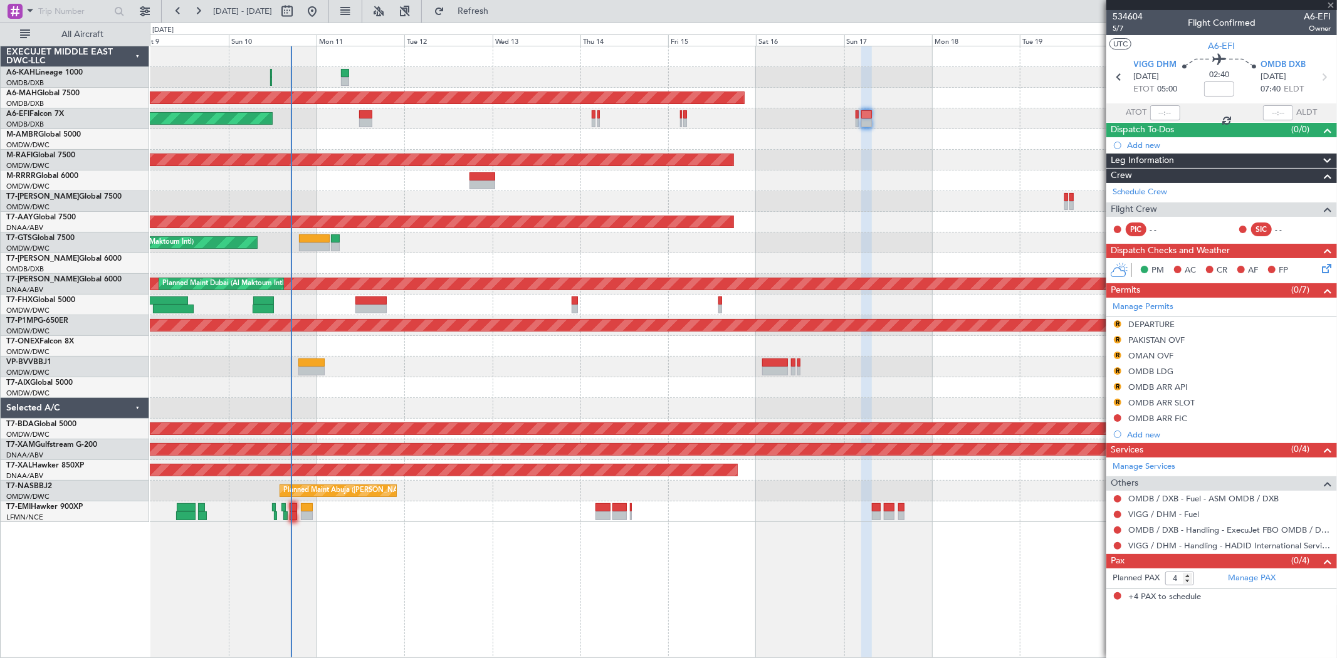
type input "3"
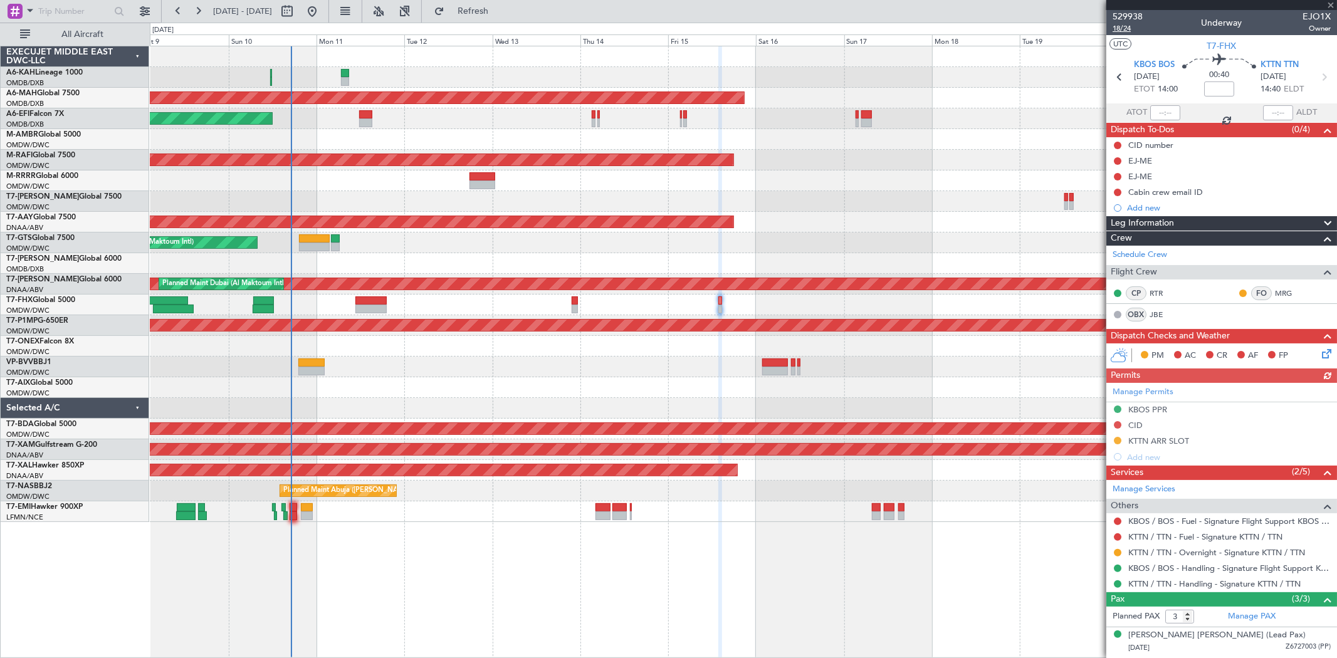
click at [1124, 29] on span "18/24" at bounding box center [1128, 28] width 30 height 11
click at [1265, 612] on link "Manage PAX" at bounding box center [1252, 617] width 48 height 13
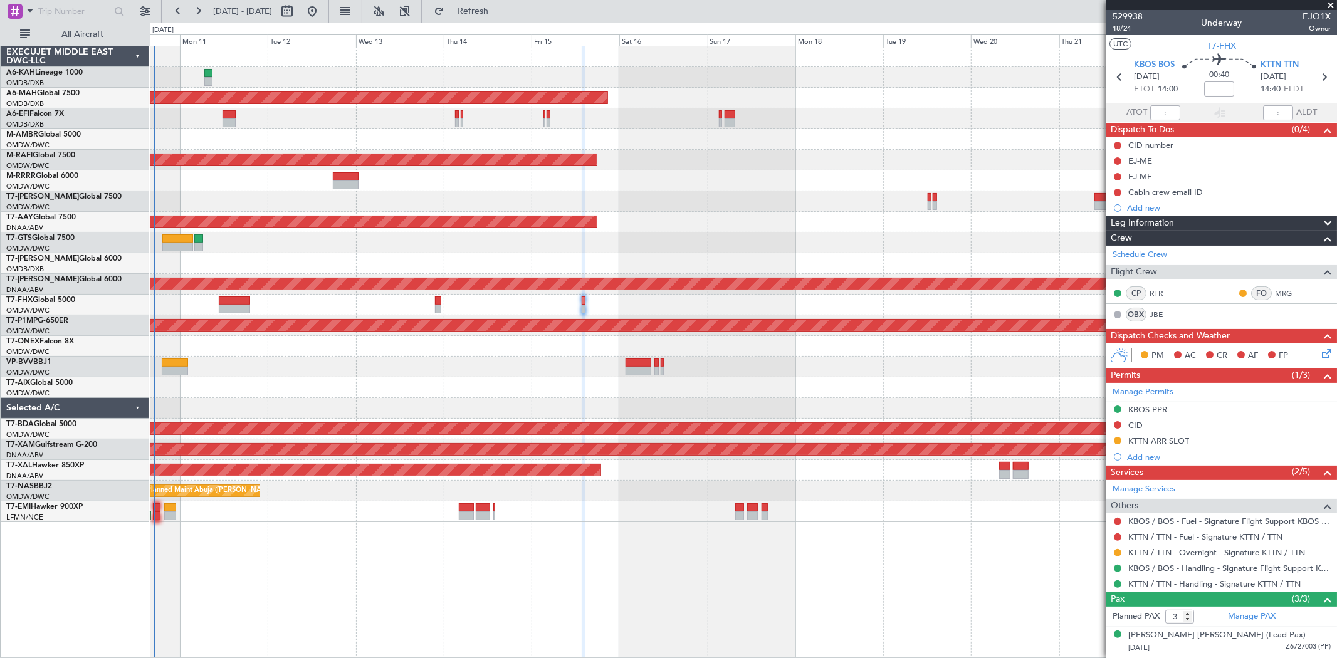
click at [778, 210] on div "Planned Maint [GEOGRAPHIC_DATA] ([GEOGRAPHIC_DATA] Intl) Unplanned Maint [GEOGR…" at bounding box center [743, 284] width 1187 height 476
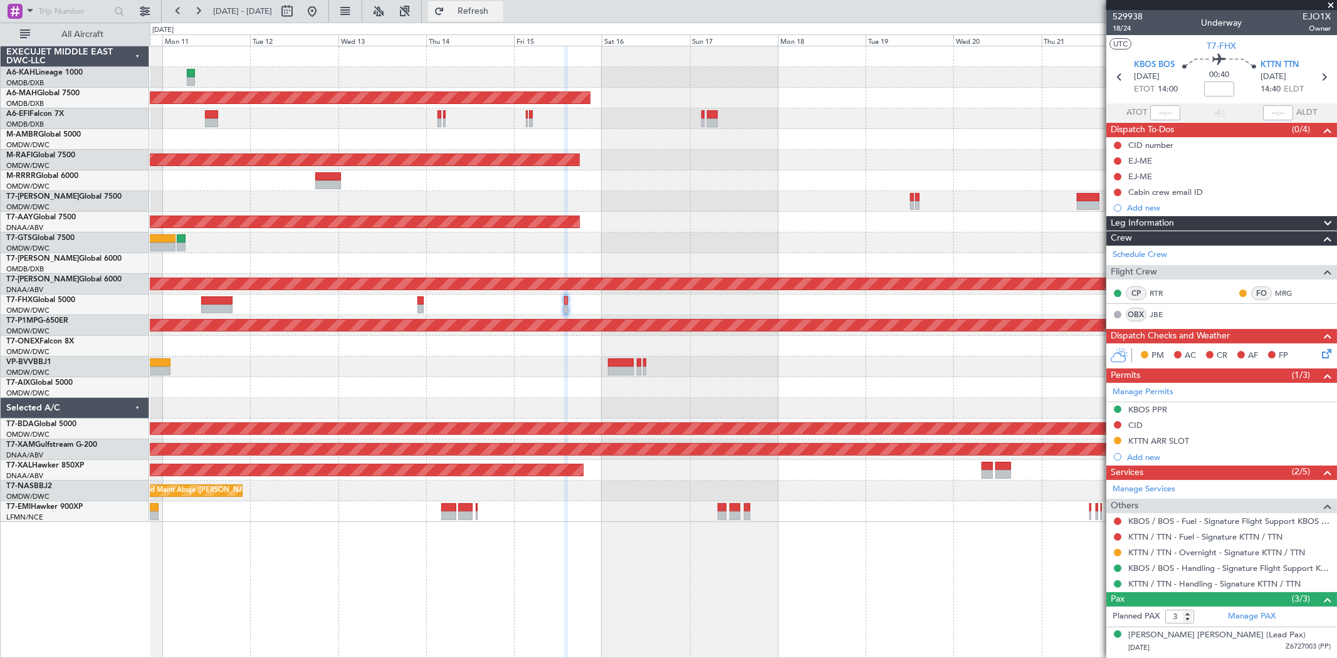
click at [485, 8] on button "Refresh" at bounding box center [465, 11] width 75 height 20
click at [528, 154] on div "Planned Maint Dubai (Al Maktoum Intl) Planned Maint [GEOGRAPHIC_DATA] (Al Makto…" at bounding box center [743, 160] width 1187 height 21
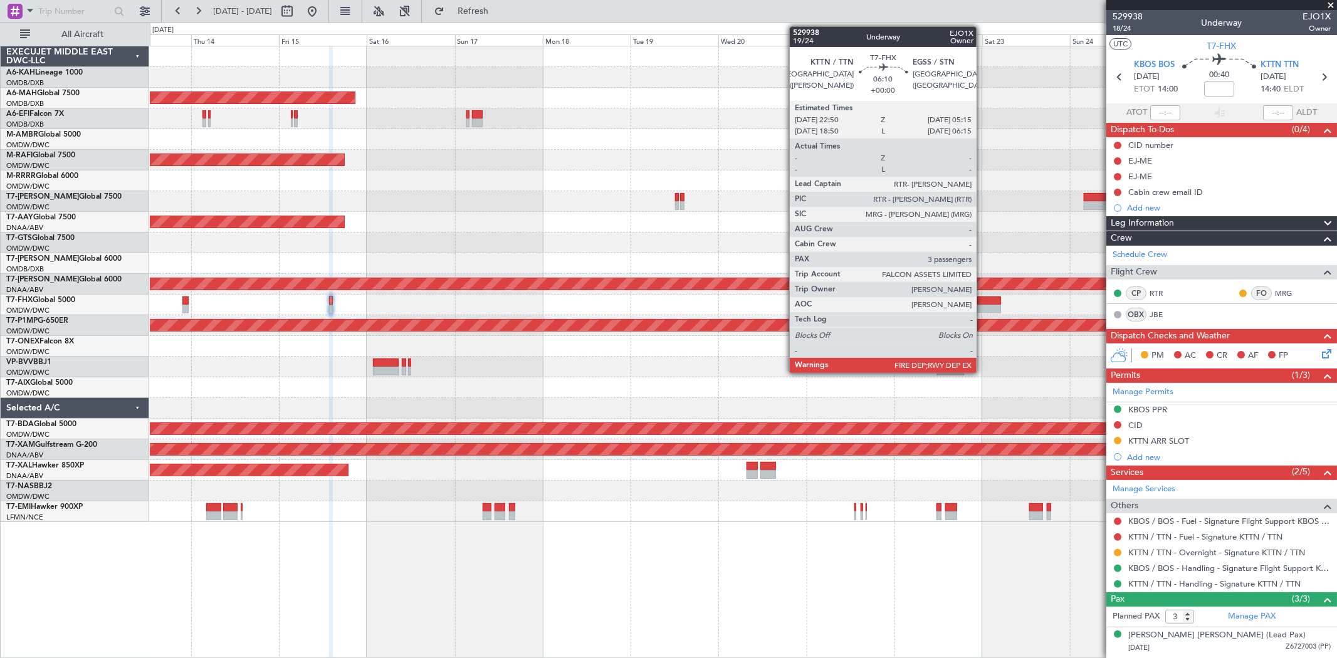
click at [984, 303] on div at bounding box center [989, 301] width 24 height 9
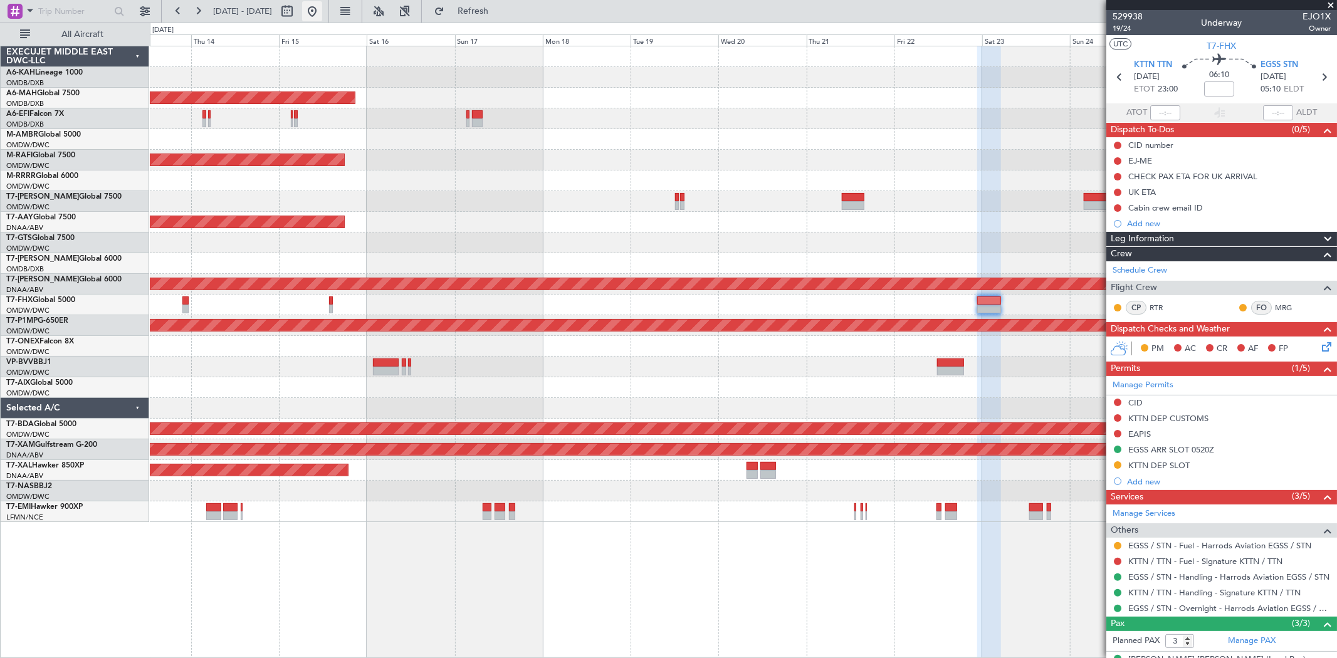
click at [322, 9] on button at bounding box center [312, 11] width 20 height 20
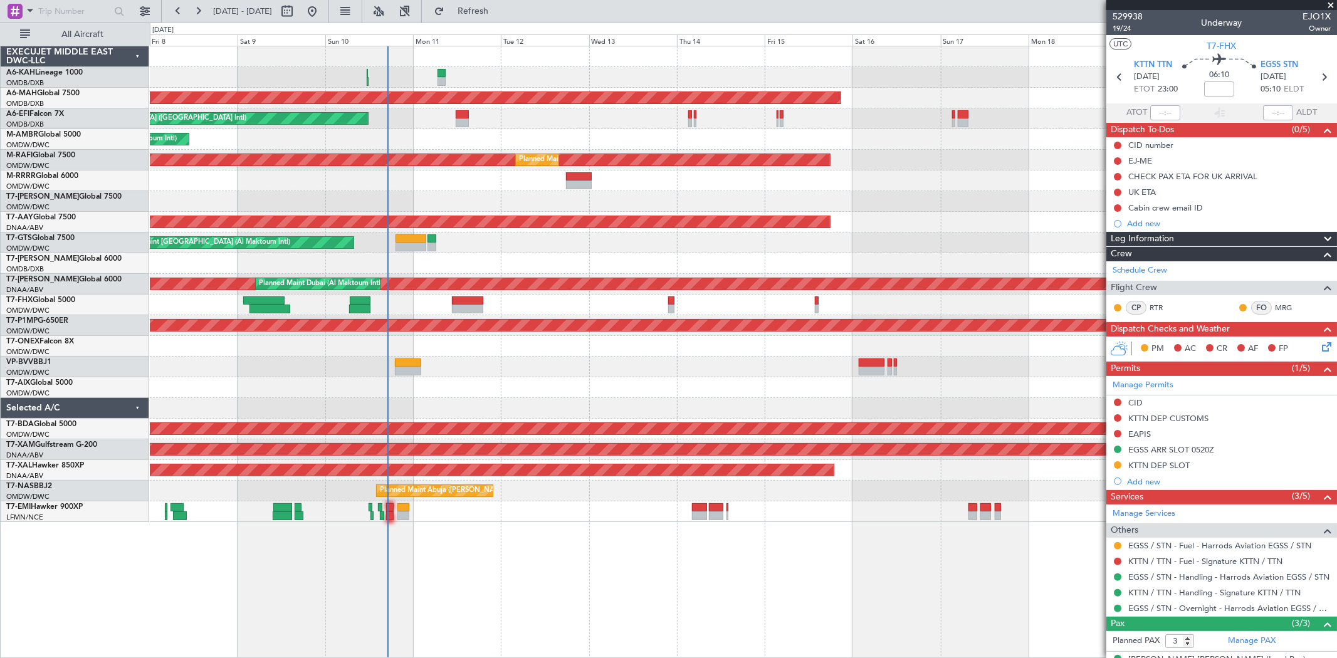
click at [493, 240] on div "Planned Maint [GEOGRAPHIC_DATA] ([GEOGRAPHIC_DATA]) Planned Maint [GEOGRAPHIC_D…" at bounding box center [743, 284] width 1187 height 476
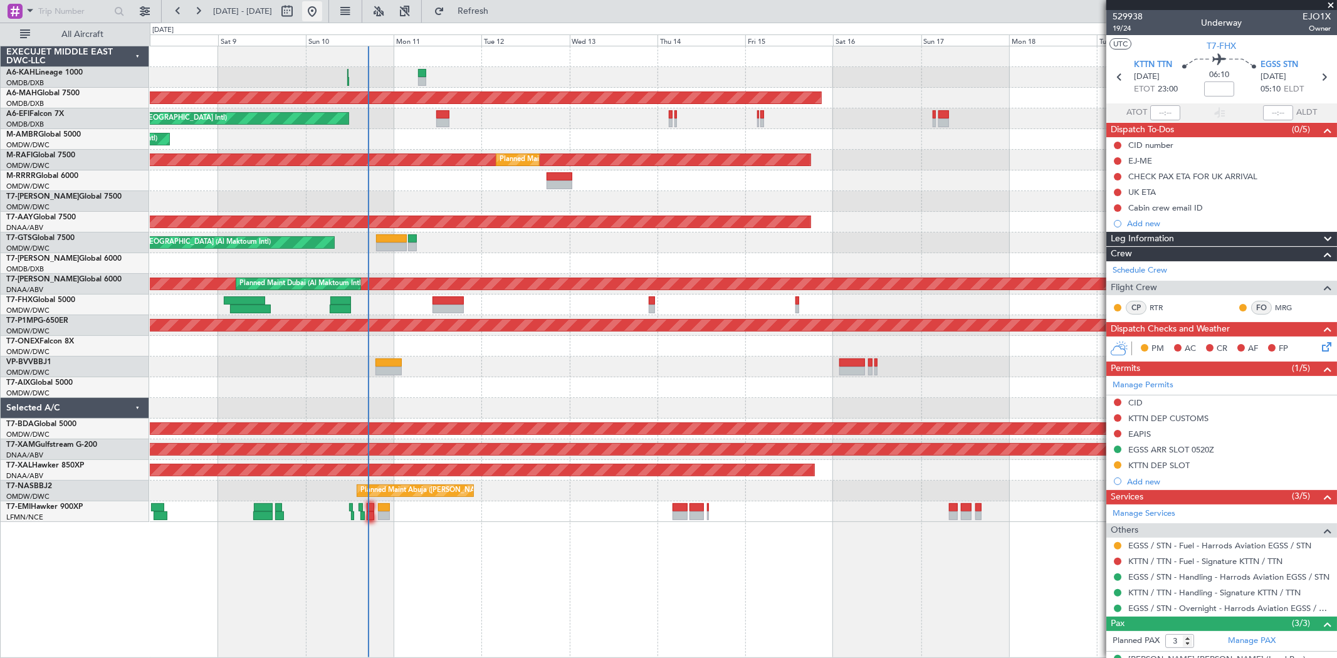
click at [322, 9] on button at bounding box center [312, 11] width 20 height 20
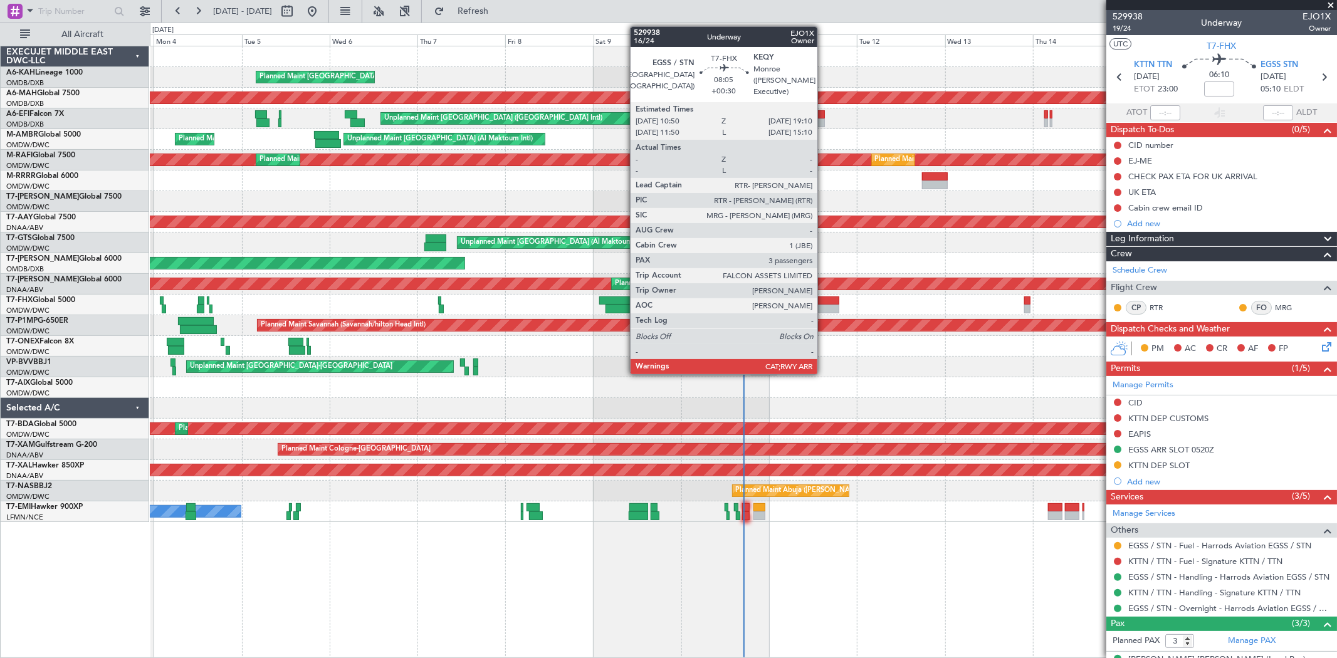
click at [824, 306] on div at bounding box center [823, 309] width 31 height 9
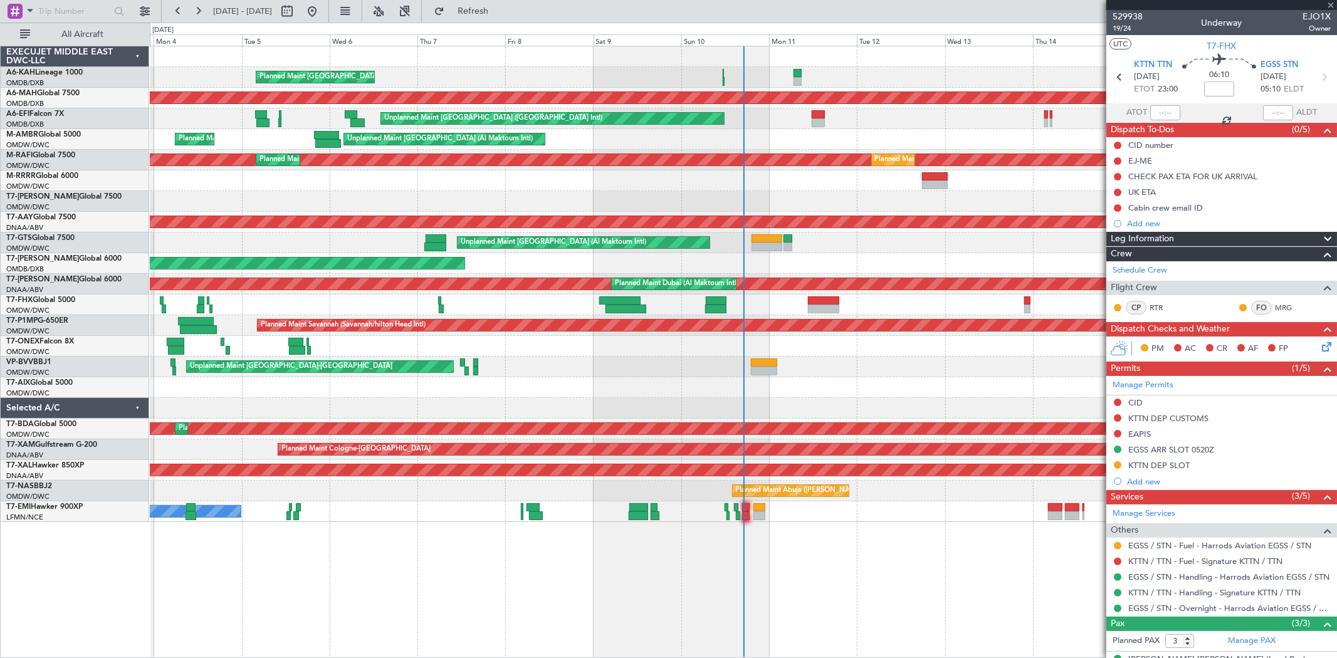
type input "+00:30"
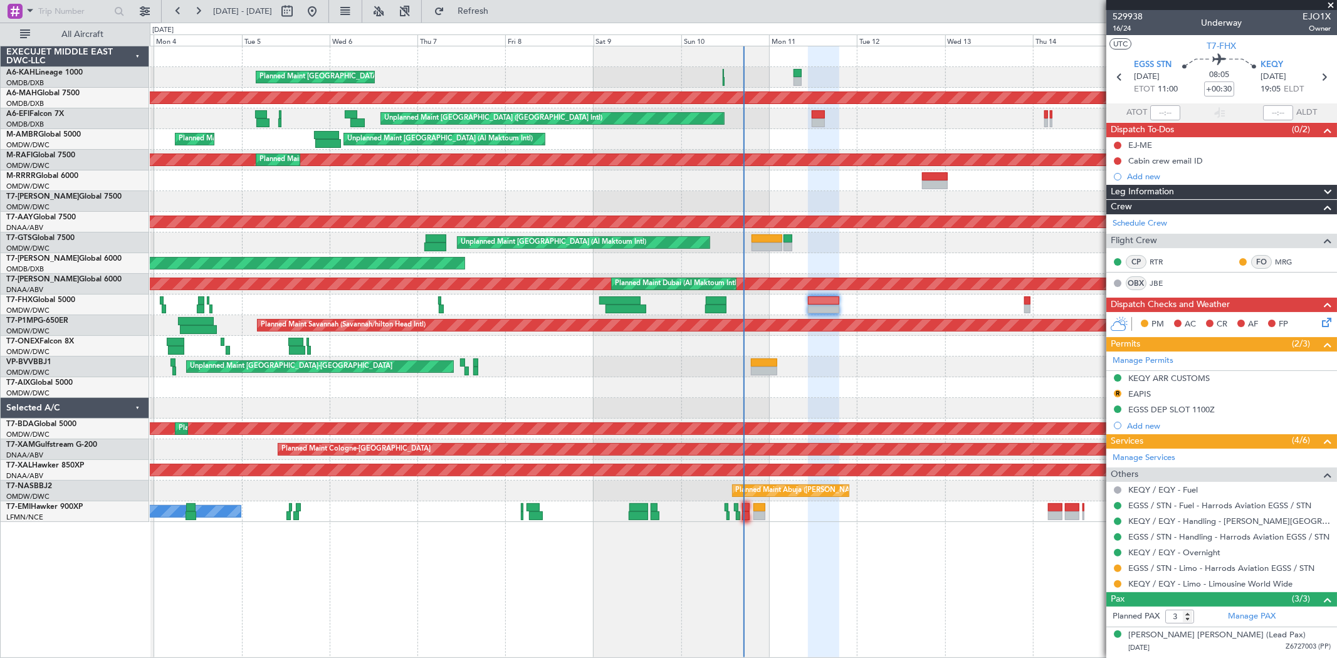
click at [1330, 3] on span at bounding box center [1331, 5] width 13 height 11
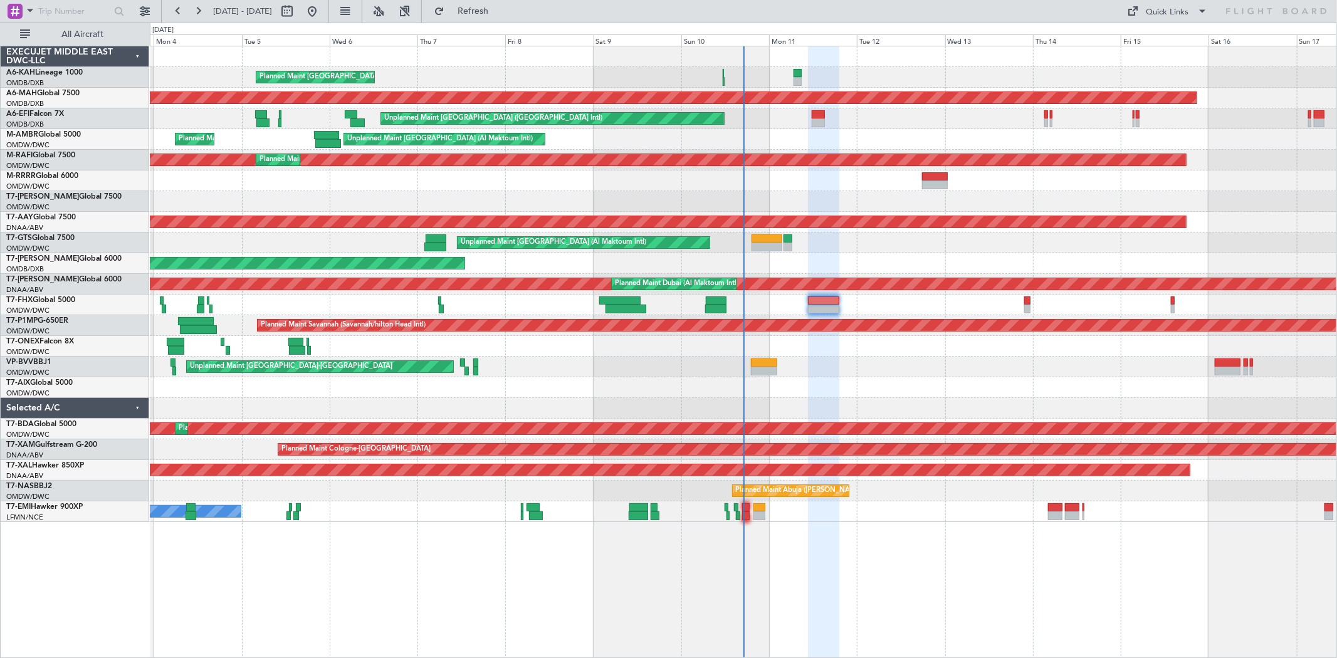
type input "0"
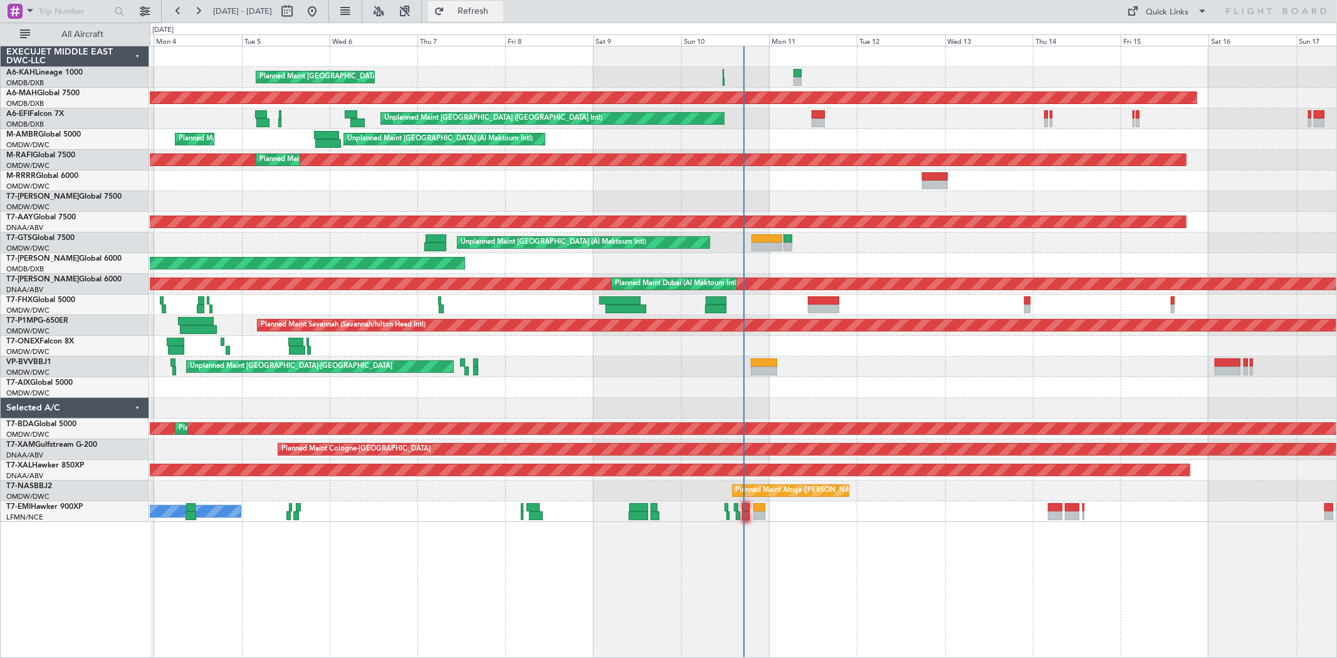
click at [500, 7] on span "Refresh" at bounding box center [473, 11] width 53 height 9
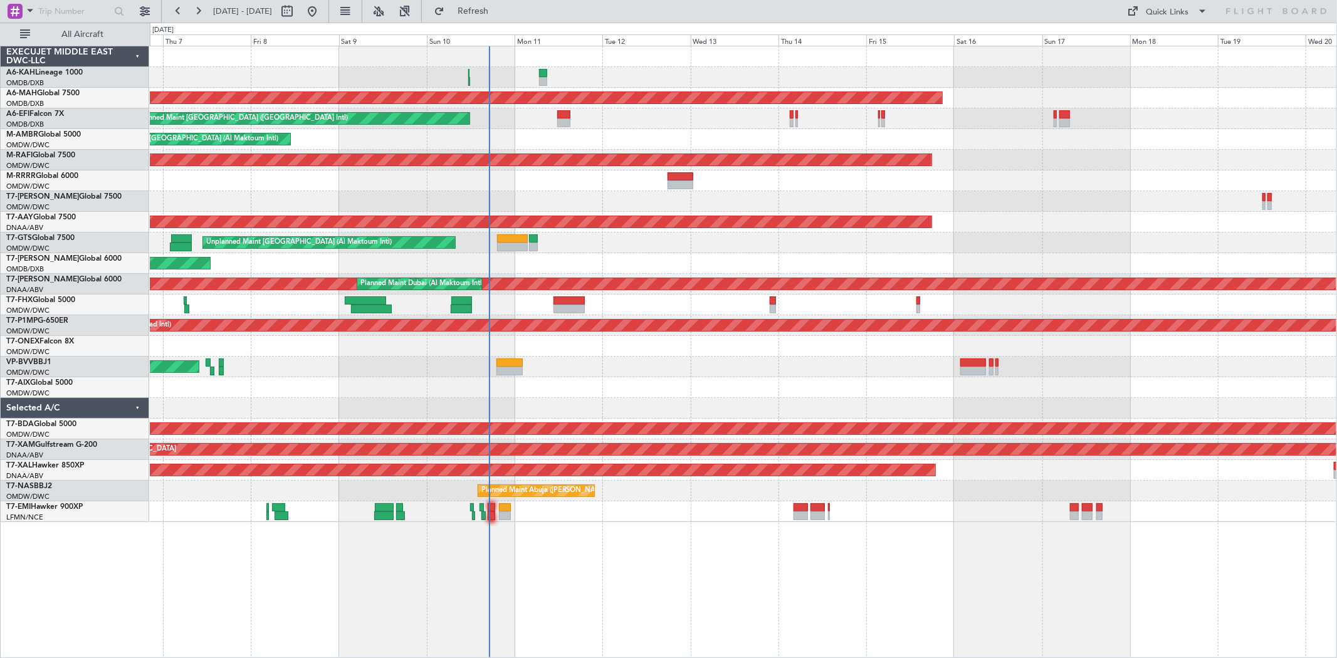
click at [518, 195] on div at bounding box center [743, 201] width 1187 height 21
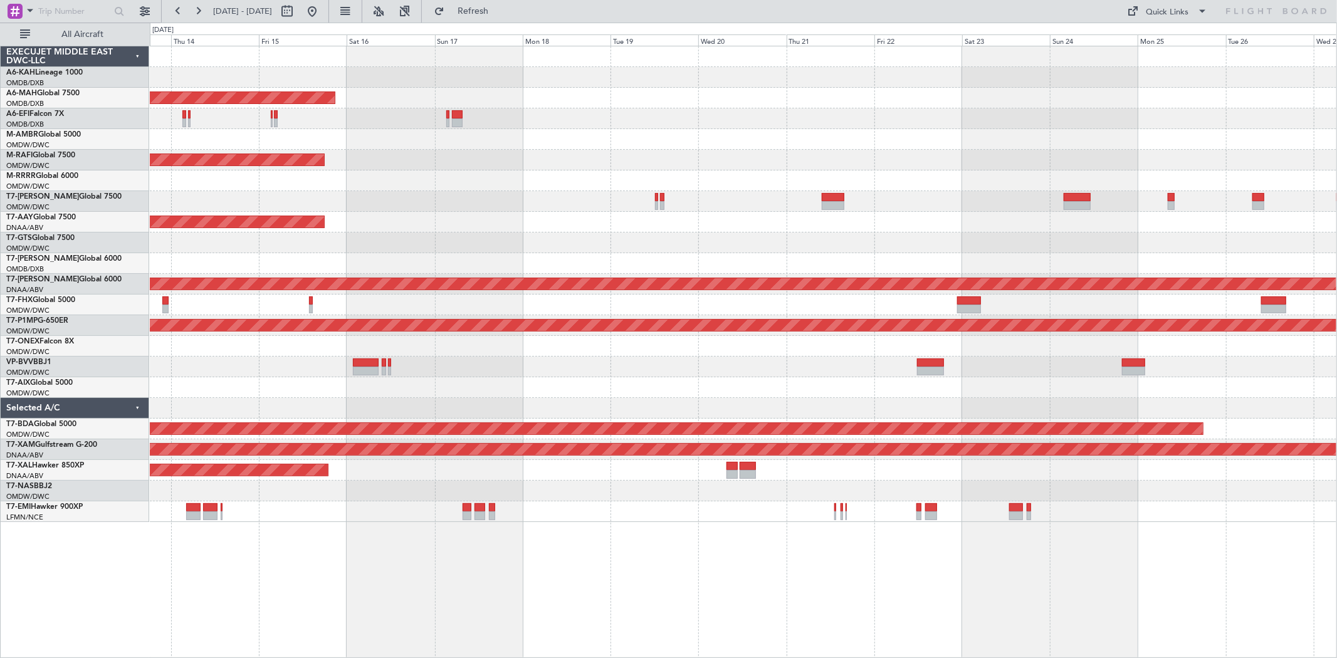
click at [730, 221] on div "Planned Maint [GEOGRAPHIC_DATA] ([GEOGRAPHIC_DATA] Intl) Unplanned Maint [GEOGR…" at bounding box center [743, 284] width 1187 height 476
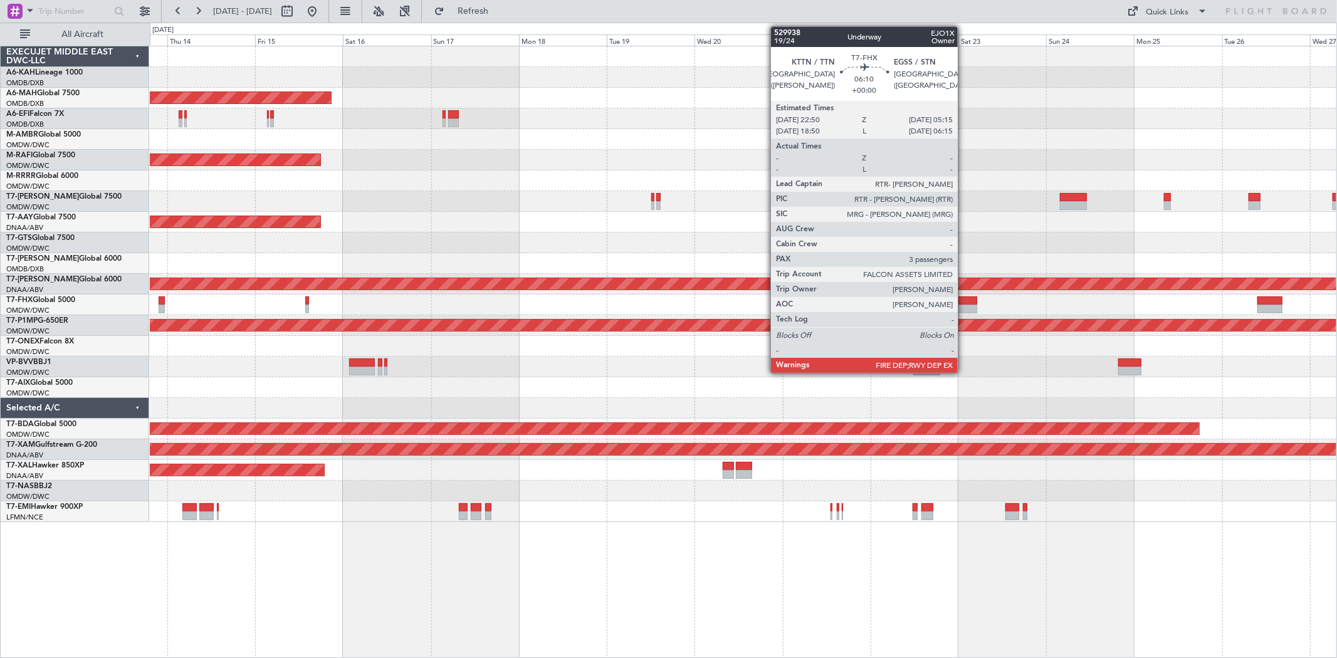
click at [964, 305] on div at bounding box center [966, 309] width 24 height 9
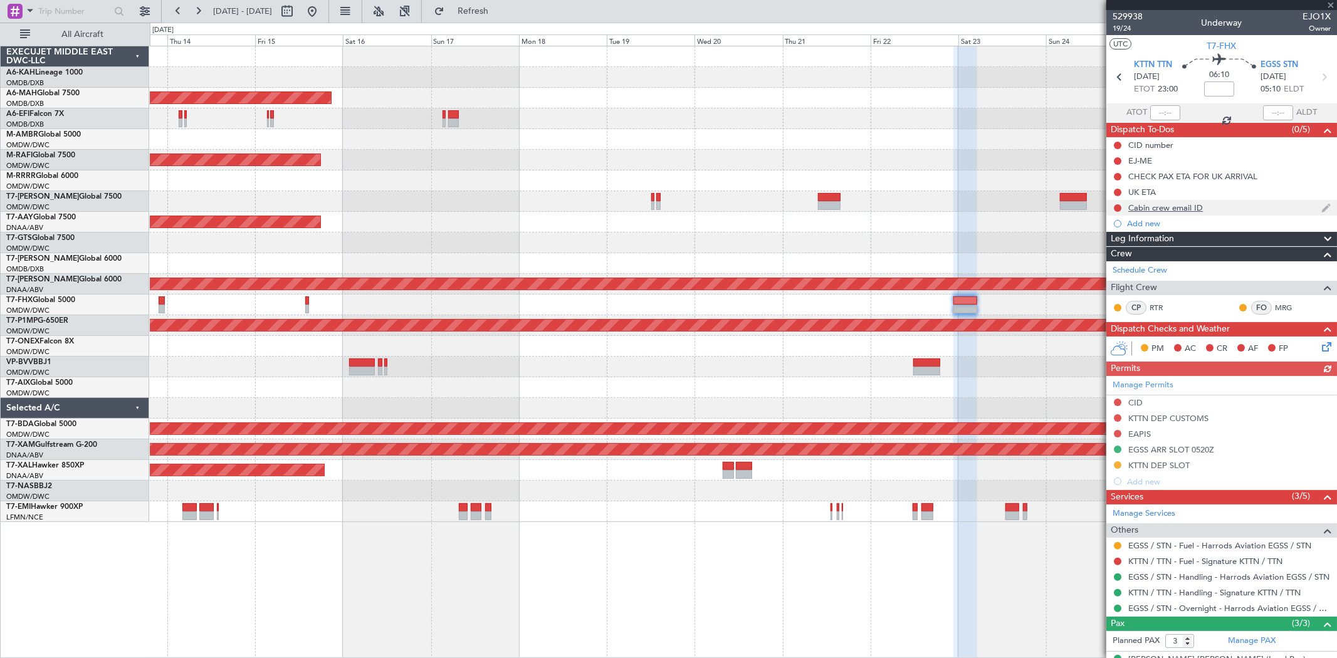
click at [1186, 209] on div "Cabin crew email ID" at bounding box center [1166, 208] width 75 height 11
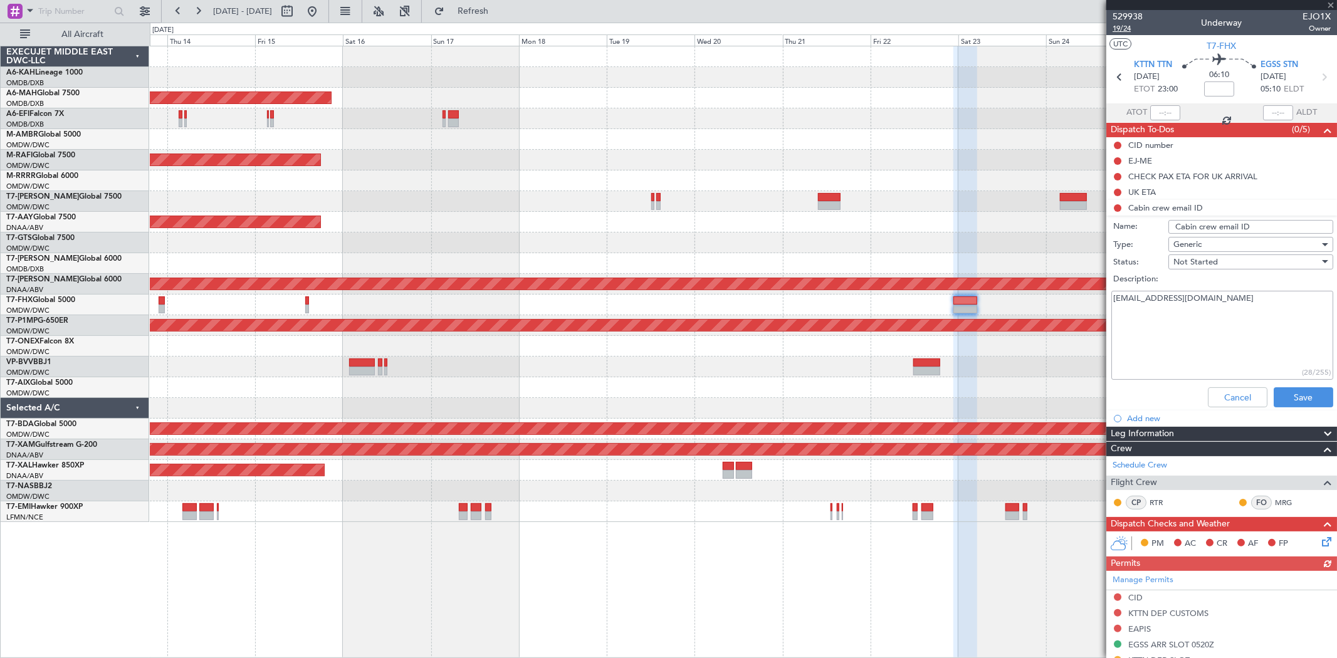
click at [1125, 28] on span "19/24" at bounding box center [1128, 28] width 30 height 11
click at [503, 19] on button "Refresh" at bounding box center [465, 11] width 75 height 20
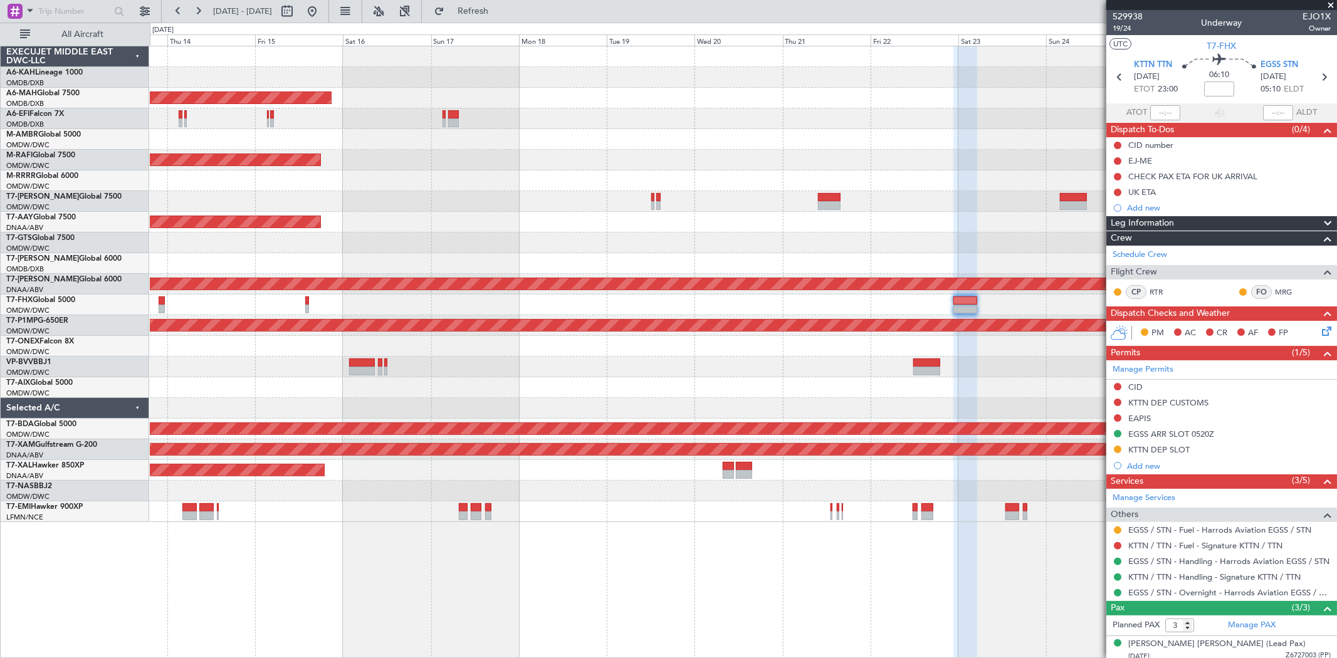
click at [310, 304] on div at bounding box center [743, 305] width 1187 height 21
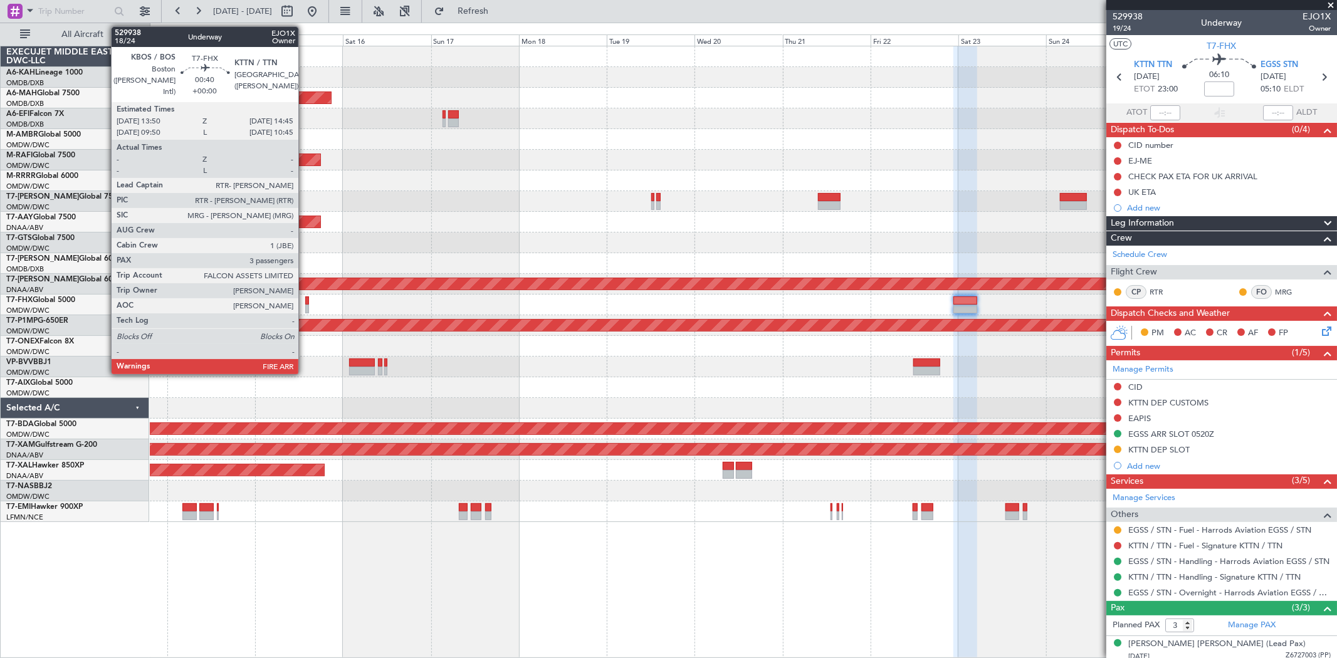
click at [305, 305] on div at bounding box center [307, 309] width 4 height 9
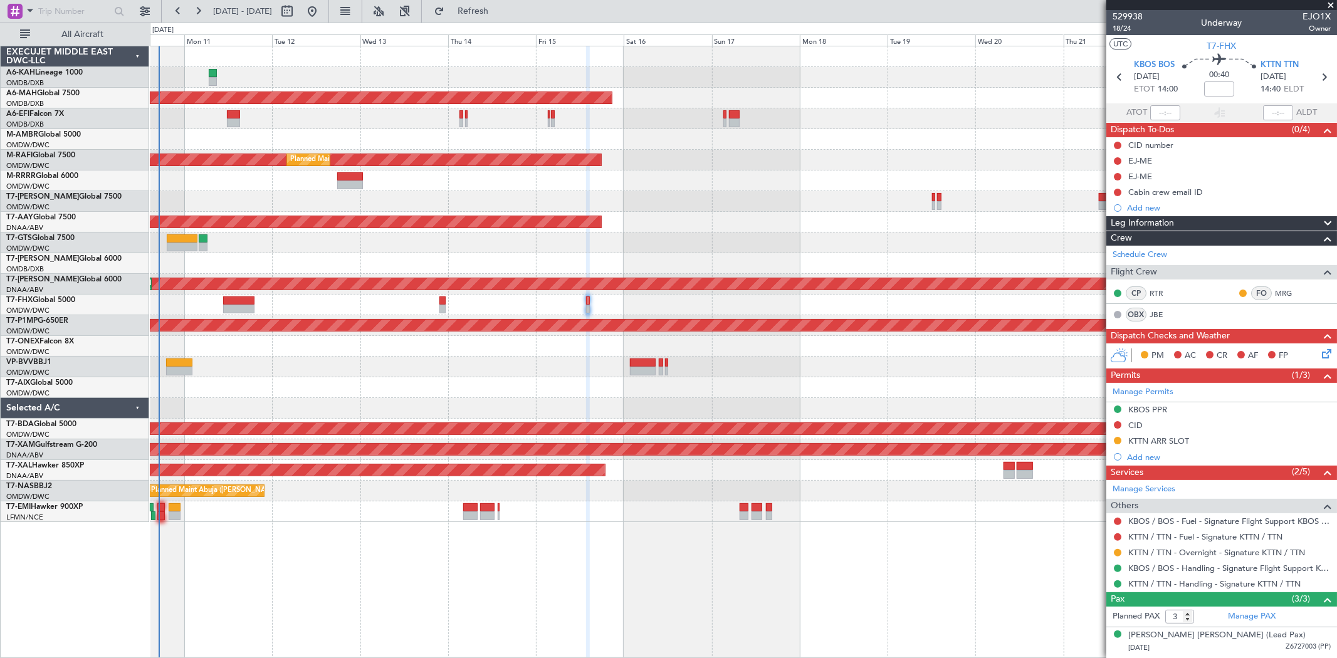
click at [835, 140] on div "Planned Maint [GEOGRAPHIC_DATA] ([GEOGRAPHIC_DATA] Intl) Unplanned Maint [GEOGR…" at bounding box center [743, 284] width 1187 height 476
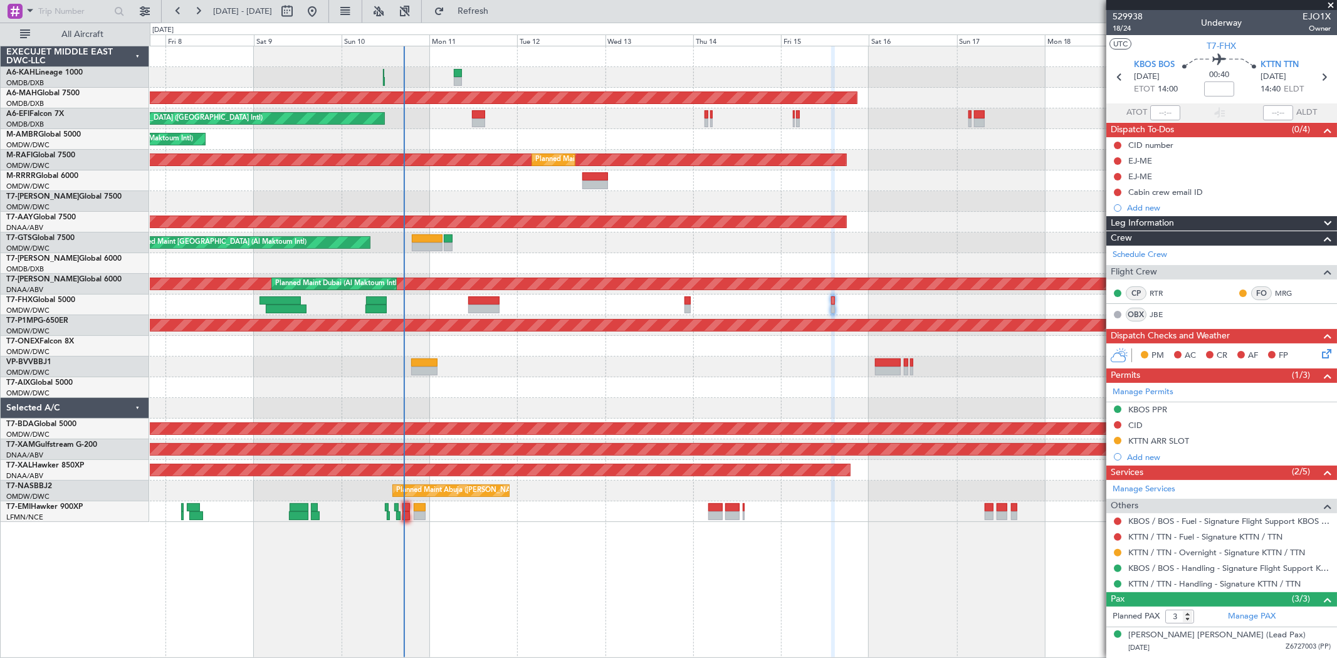
click at [653, 129] on div "Planned Maint [GEOGRAPHIC_DATA] ([GEOGRAPHIC_DATA]) Planned Maint [GEOGRAPHIC_D…" at bounding box center [743, 284] width 1187 height 476
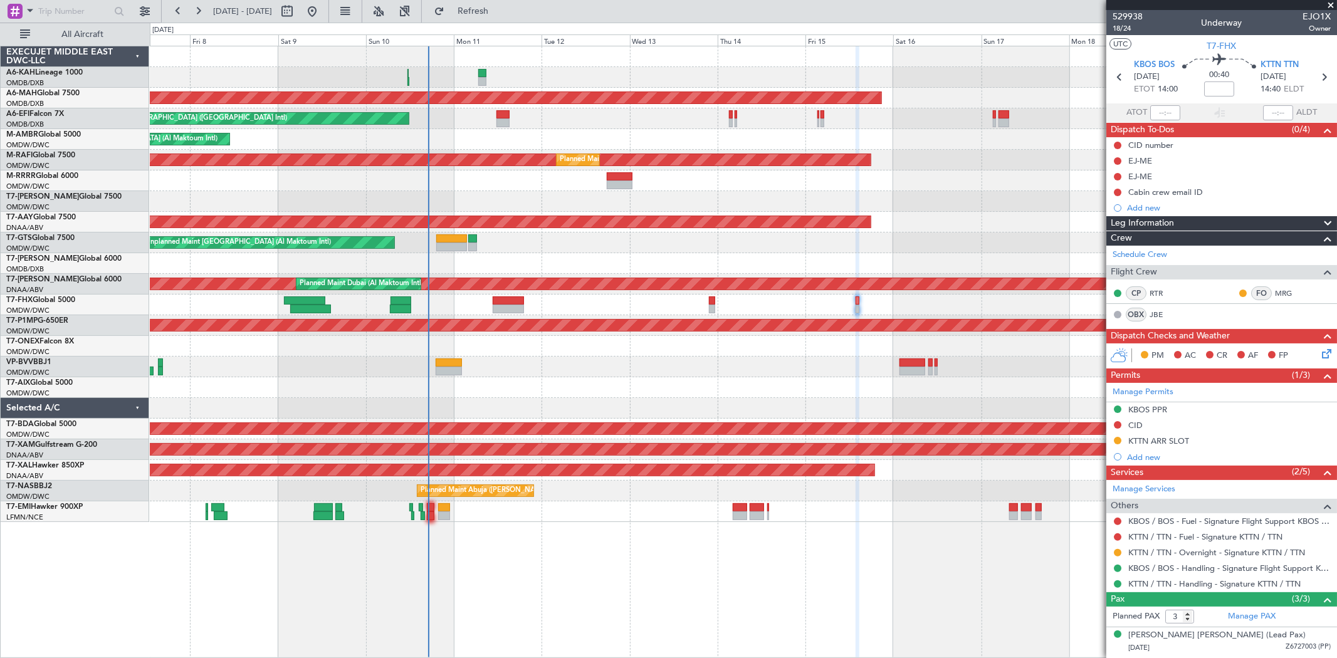
click at [1328, 1] on span at bounding box center [1331, 5] width 13 height 11
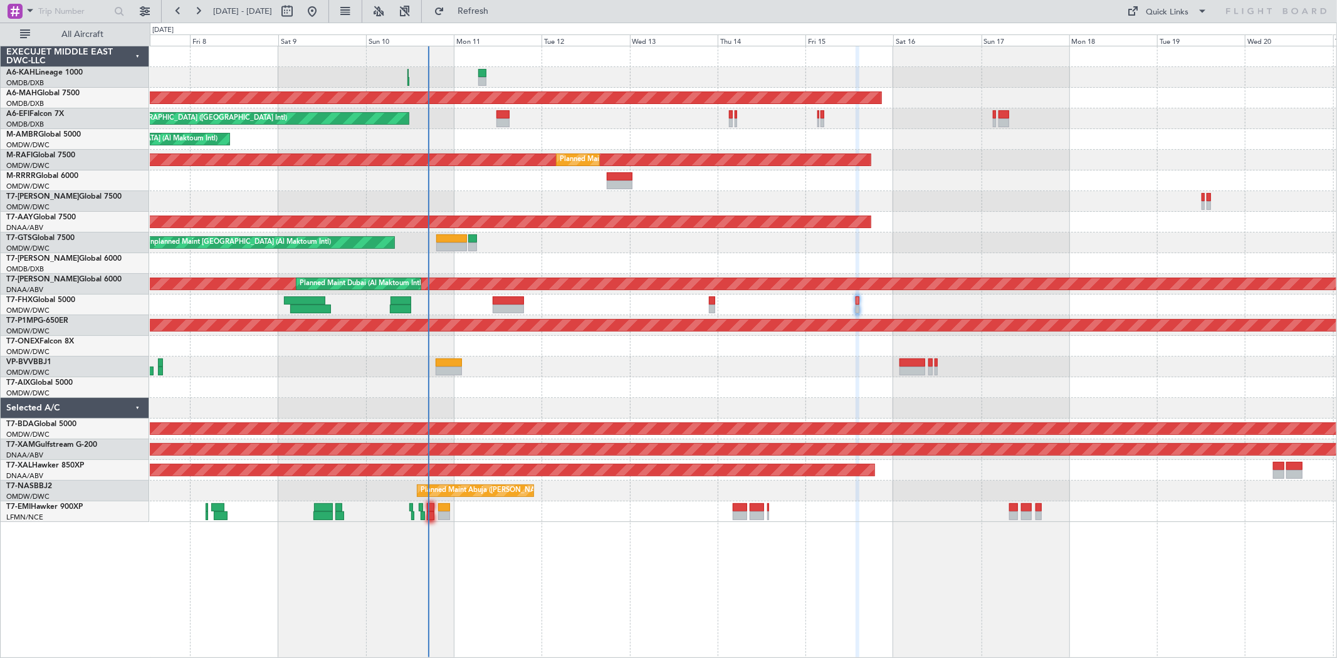
type input "0"
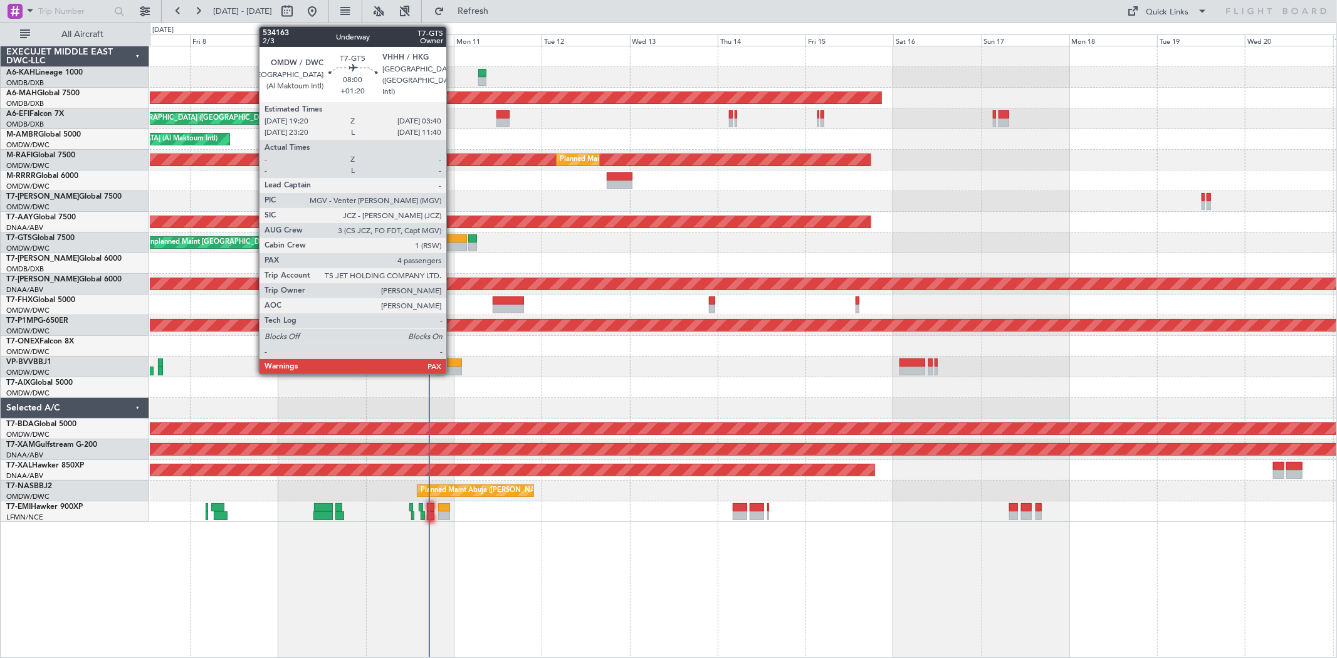
click at [453, 245] on div at bounding box center [451, 247] width 31 height 9
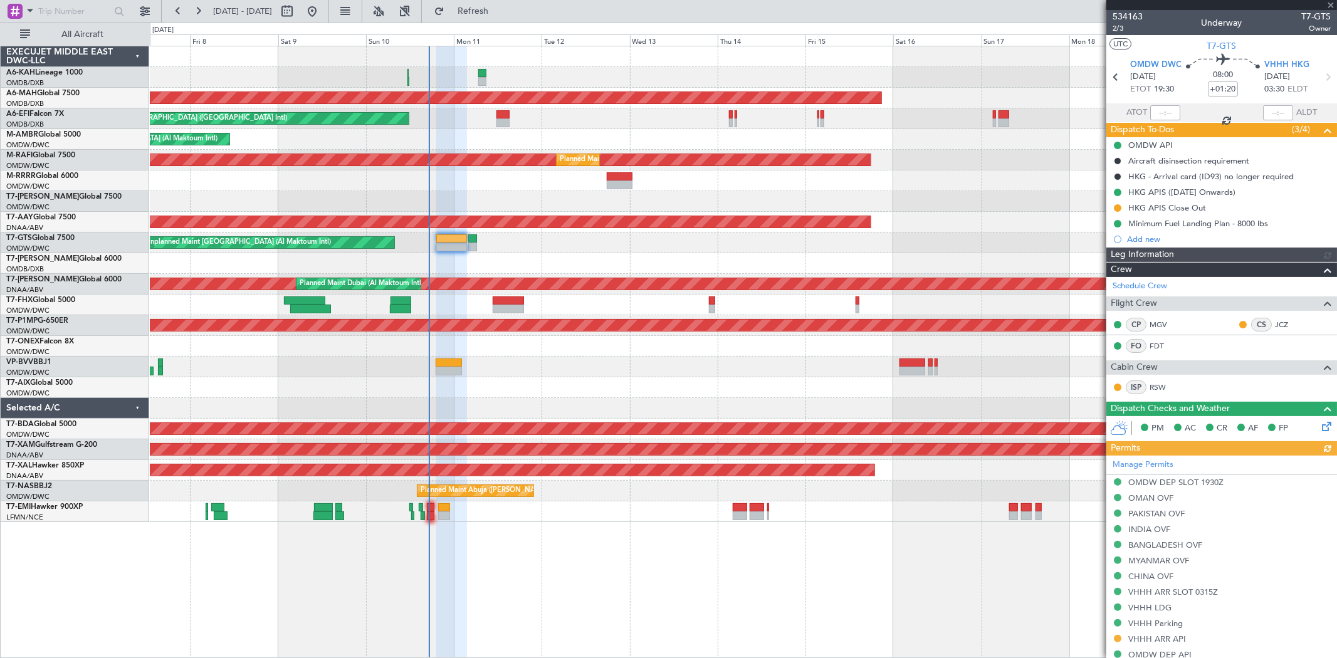
type input "[PERSON_NAME] ([PERSON_NAME])"
type input "6974"
type input "[PERSON_NAME] ([PERSON_NAME])"
type input "6974"
click at [1226, 46] on div "Trip Stage" at bounding box center [1217, 46] width 37 height 16
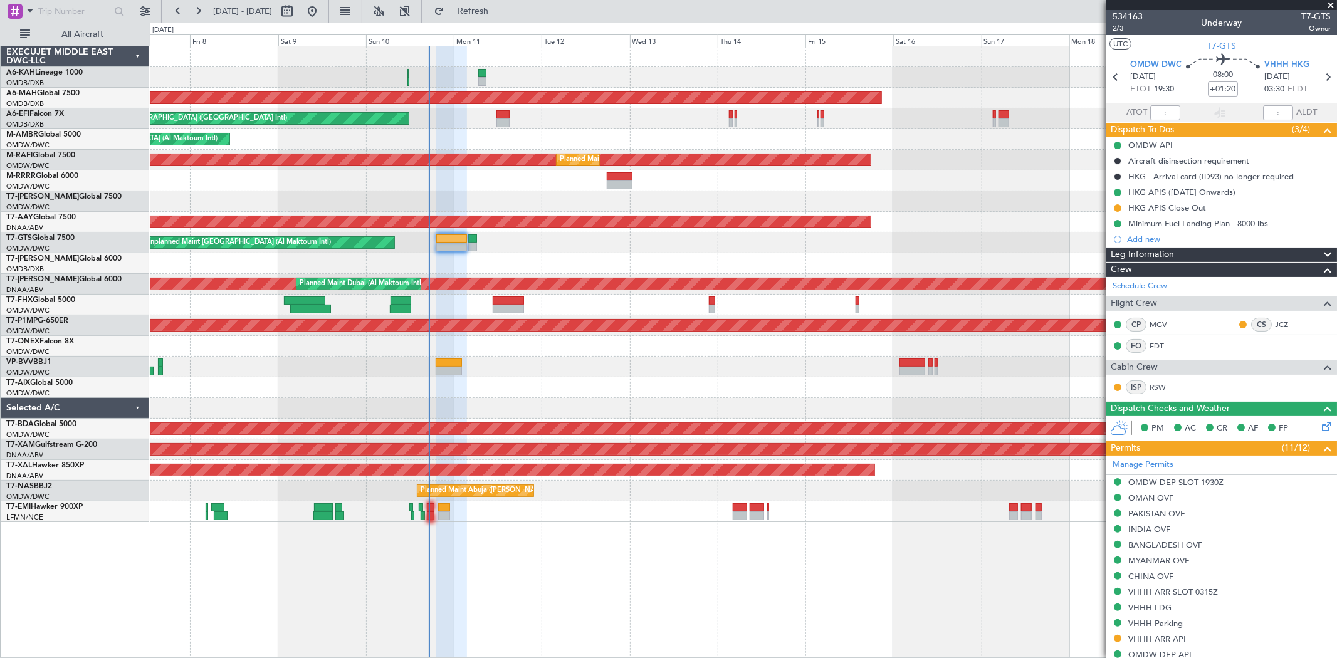
click at [1275, 64] on span "VHHH HKG" at bounding box center [1287, 65] width 45 height 13
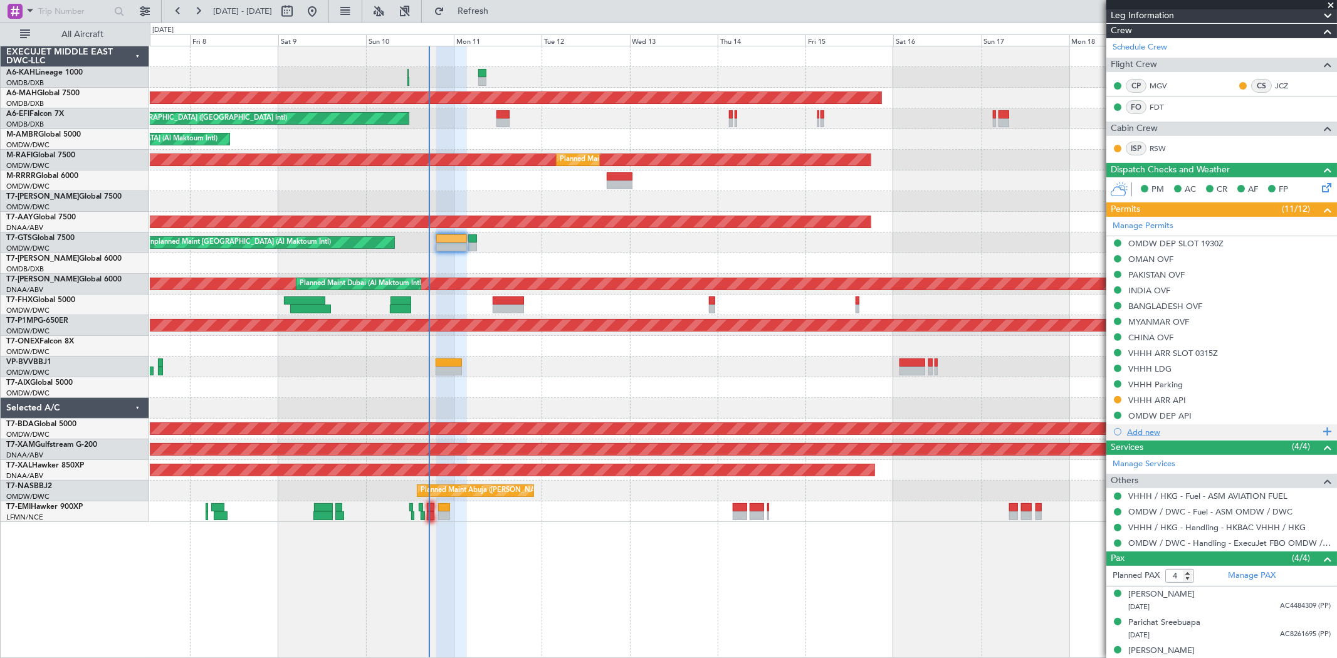
scroll to position [280, 0]
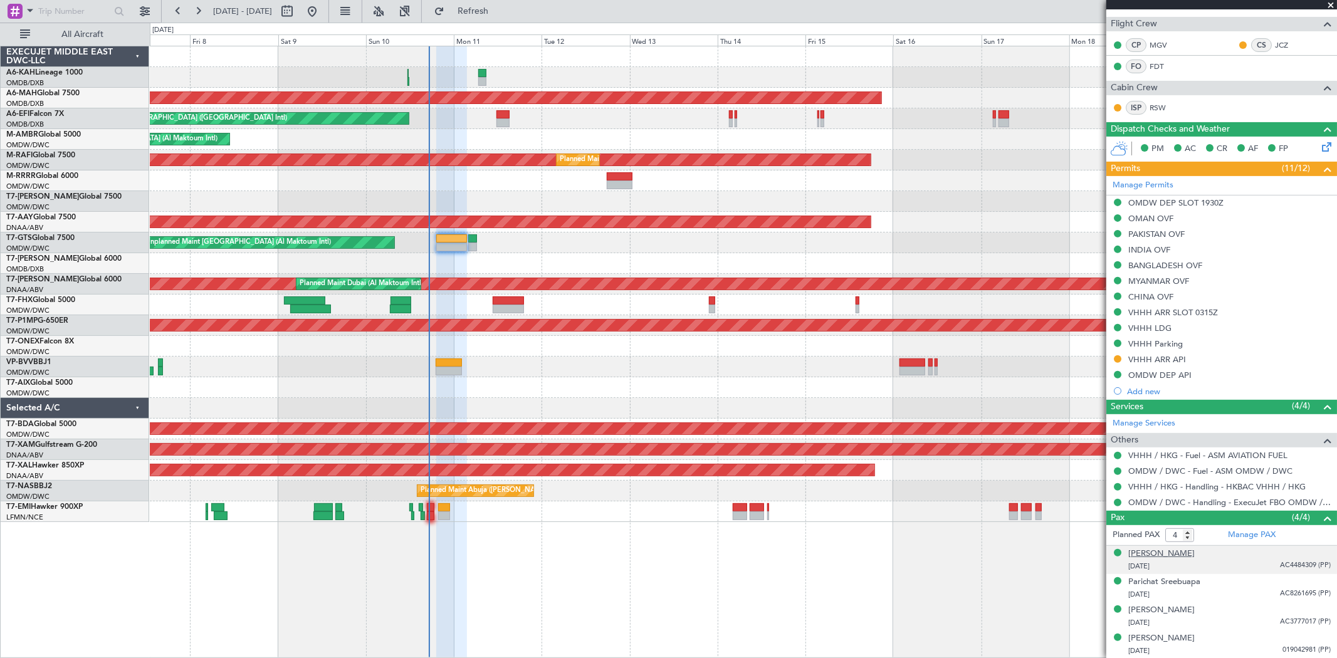
click at [1167, 548] on div "[PERSON_NAME]" at bounding box center [1162, 554] width 66 height 13
click at [1174, 616] on div "Parichat Sreebuapa" at bounding box center [1165, 613] width 72 height 13
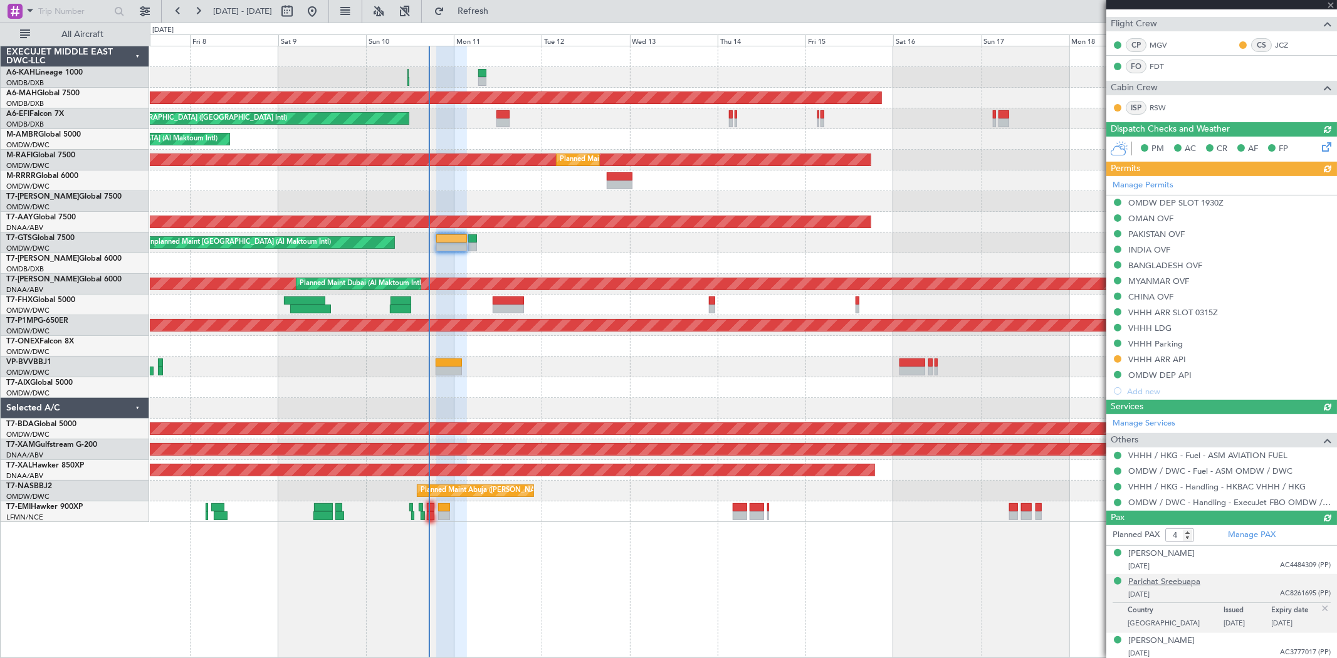
type input "[PERSON_NAME] ([PERSON_NAME])"
type input "6974"
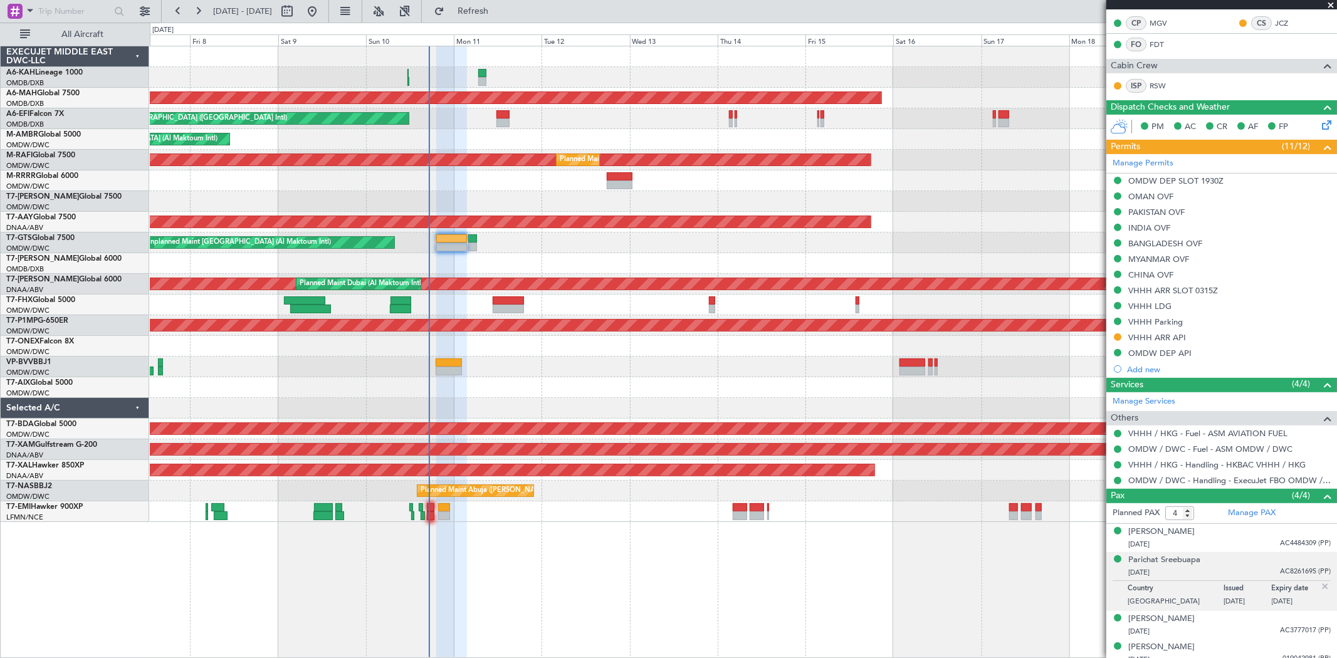
scroll to position [311, 0]
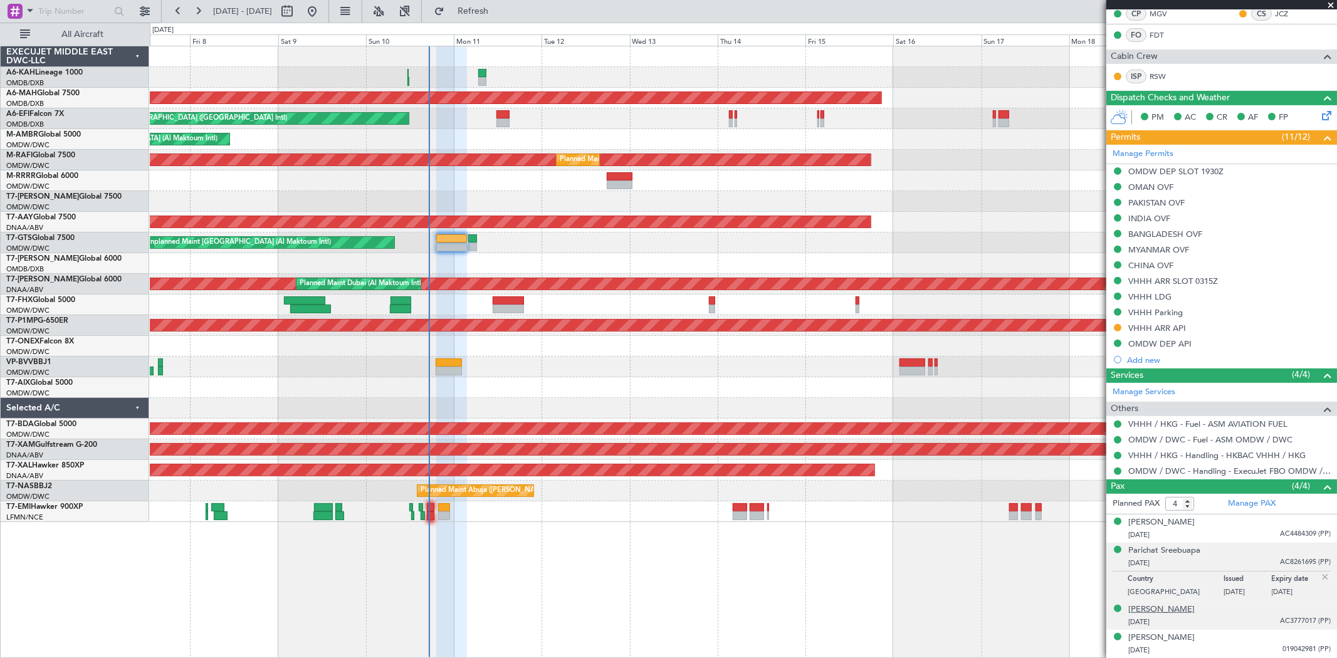
click at [1164, 613] on div "[PERSON_NAME]" at bounding box center [1162, 610] width 66 height 13
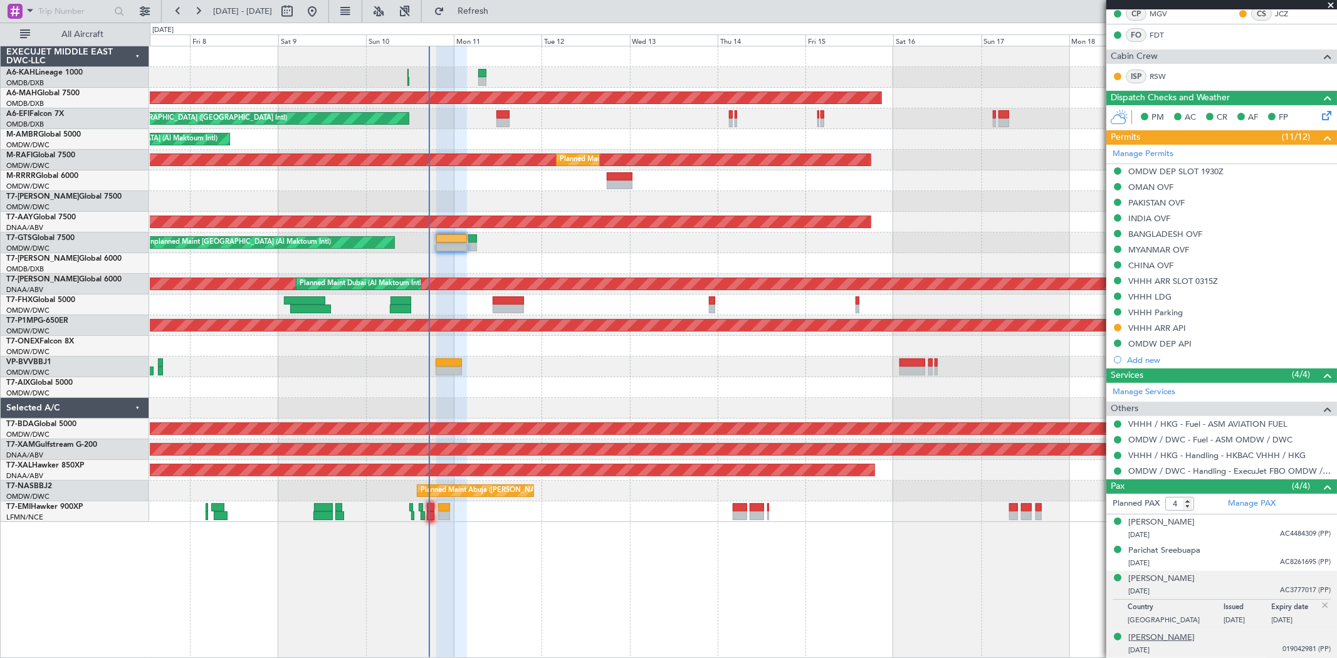
click at [1161, 634] on div "[PERSON_NAME]" at bounding box center [1162, 638] width 66 height 13
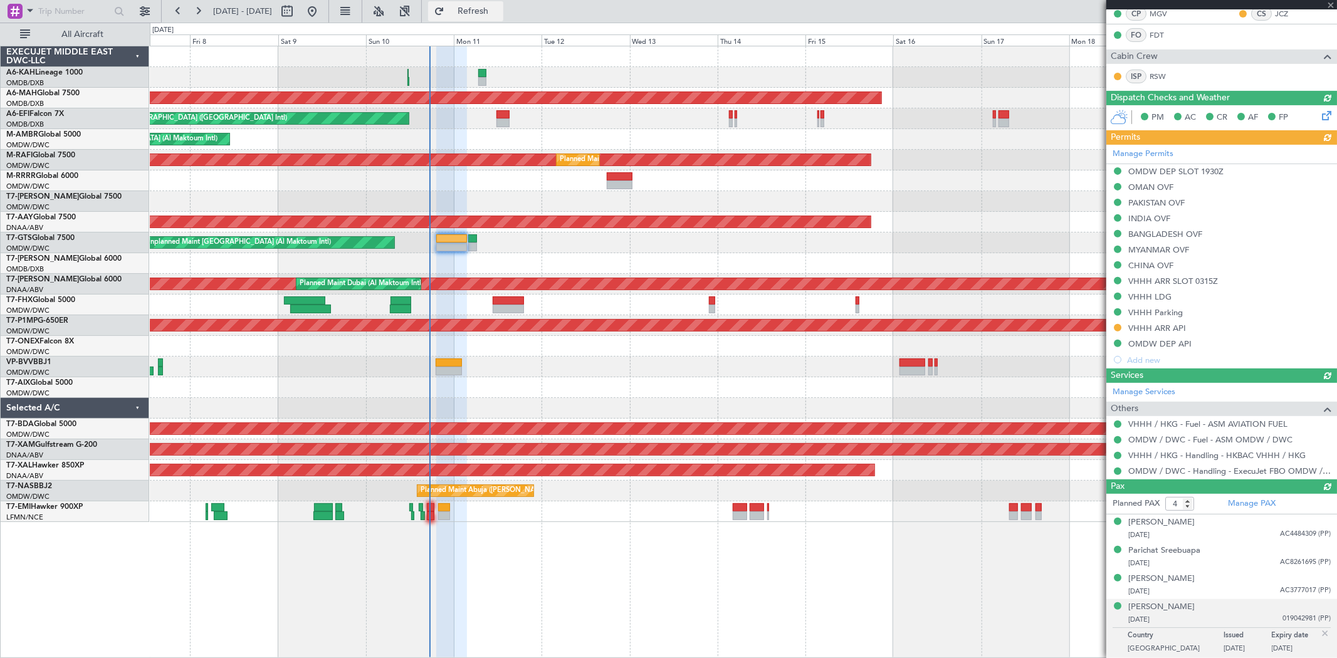
type input "[PERSON_NAME] ([PERSON_NAME])"
type input "6974"
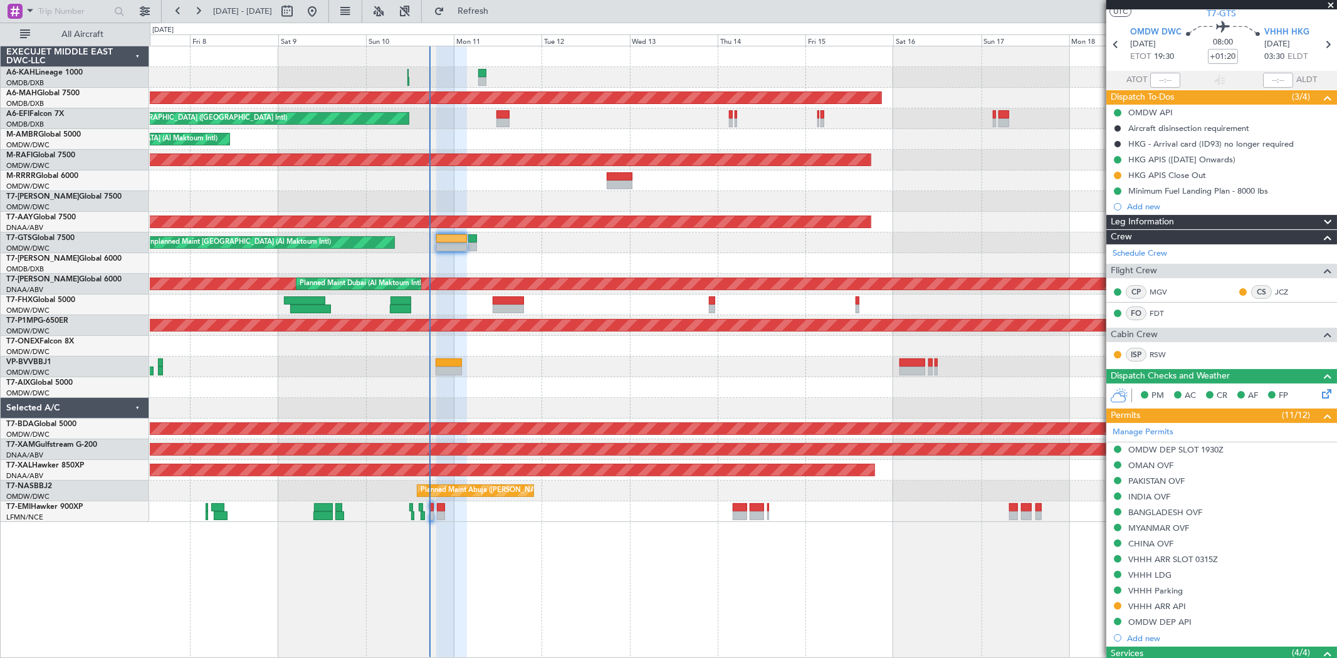
scroll to position [0, 0]
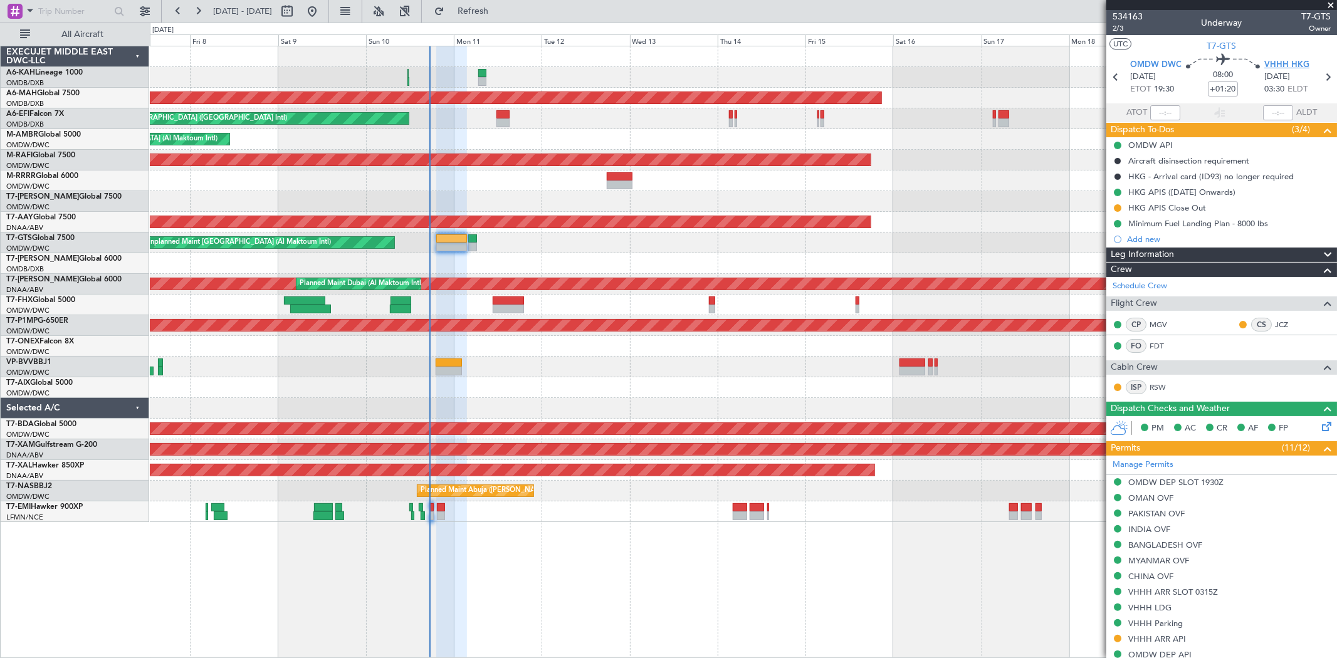
click at [1274, 61] on span "VHHH HKG" at bounding box center [1287, 65] width 45 height 13
type input "[PERSON_NAME] ([PERSON_NAME])"
type input "6974"
type input "[PERSON_NAME] ([PERSON_NAME])"
type input "6974"
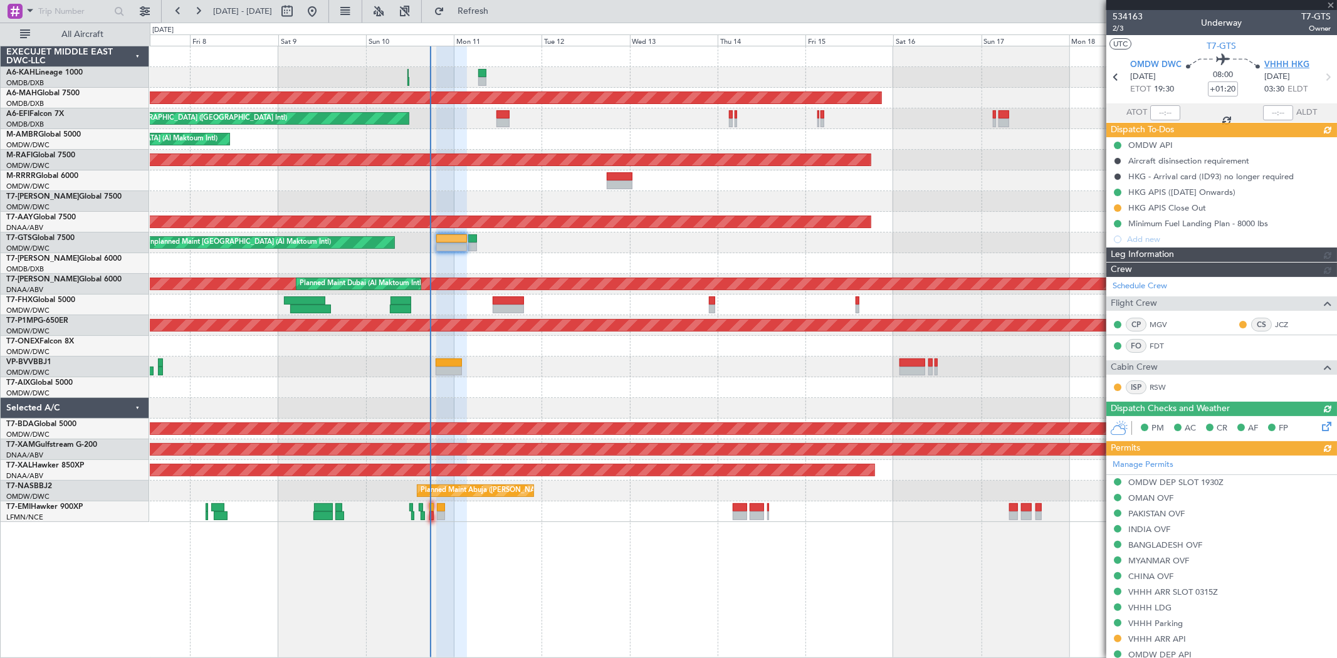
type input "[PERSON_NAME] ([PERSON_NAME])"
type input "6974"
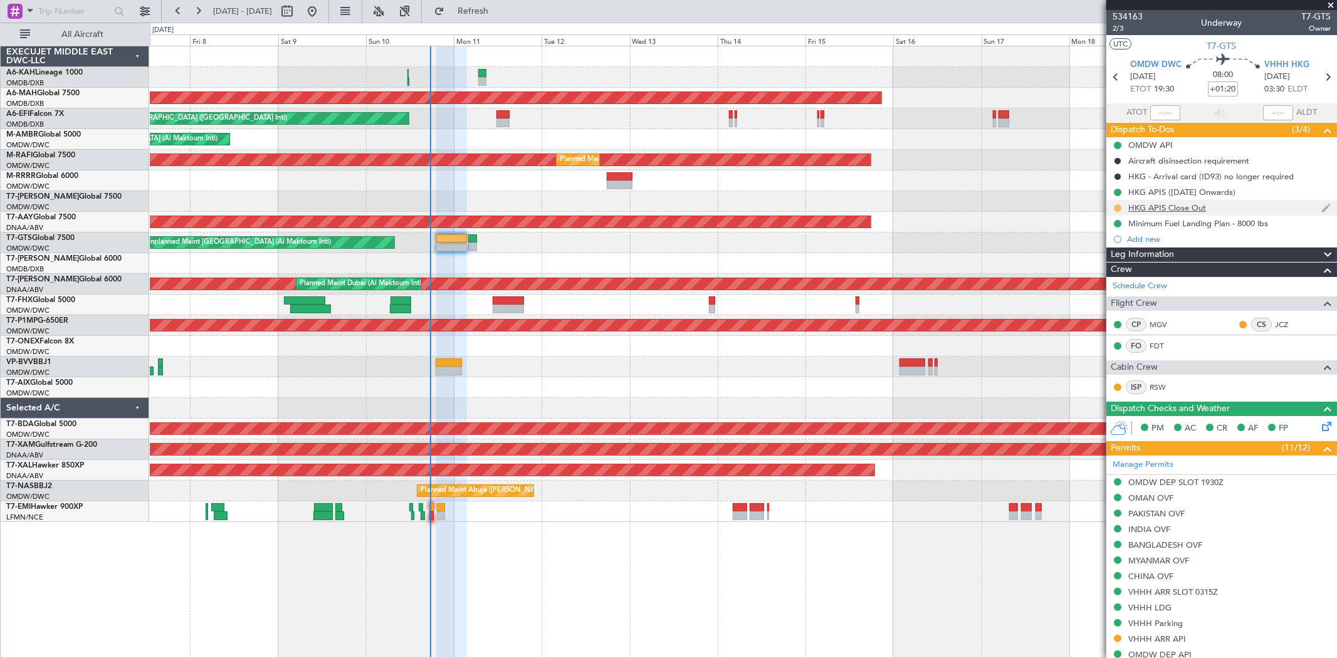
click at [1117, 208] on button at bounding box center [1118, 208] width 8 height 8
click at [1115, 228] on span "Not Started" at bounding box center [1124, 225] width 45 height 13
click at [1331, 6] on span at bounding box center [1331, 5] width 13 height 11
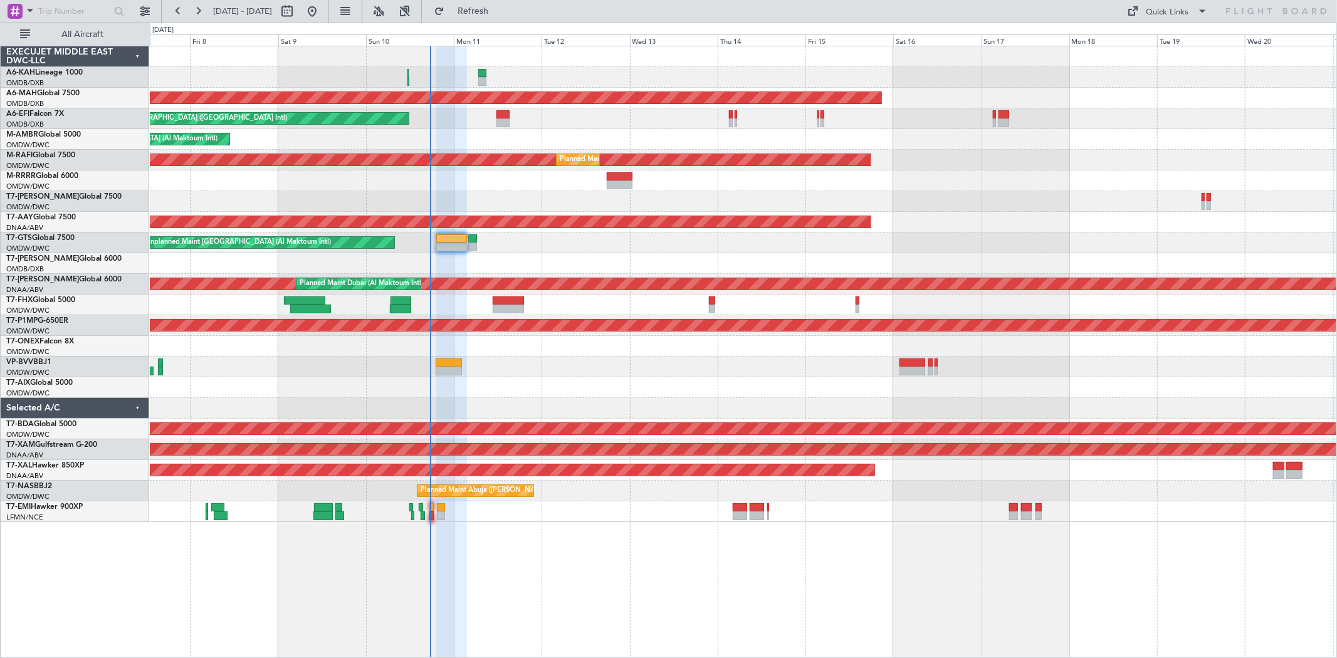
type input "0"
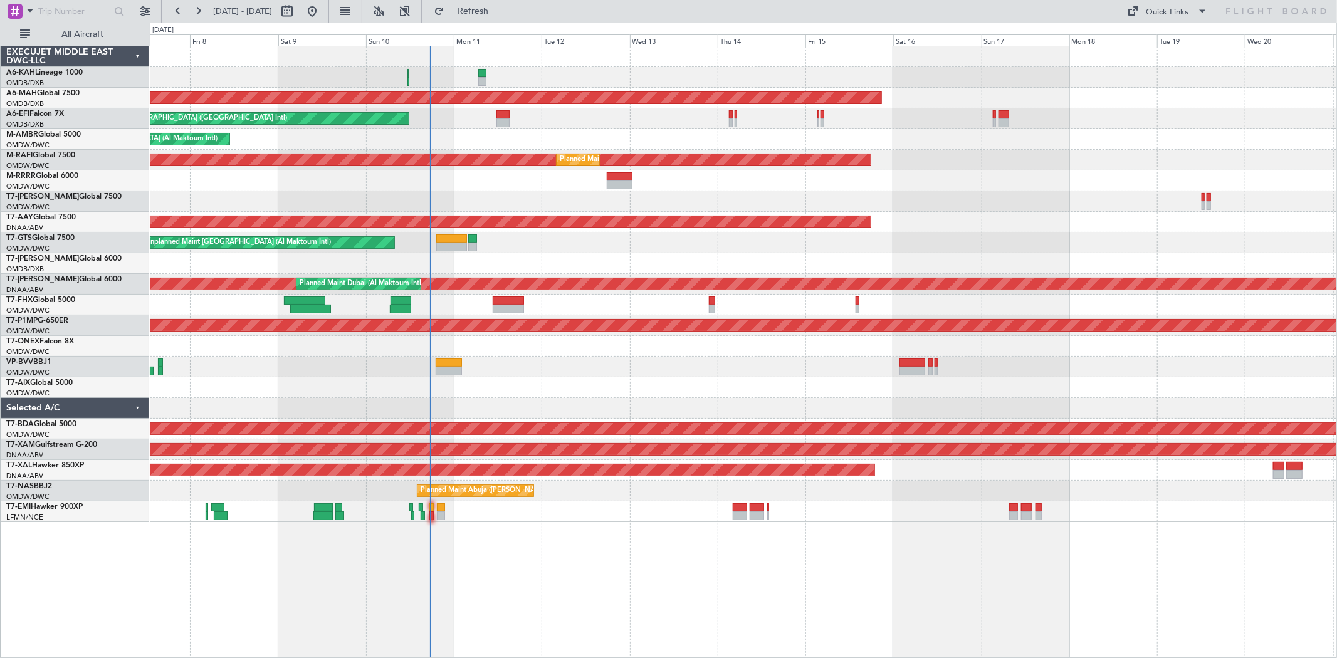
click at [903, 257] on div "AOG Maint [GEOGRAPHIC_DATA] (Dubai Intl)" at bounding box center [743, 263] width 1187 height 21
